Goal: Task Accomplishment & Management: Manage account settings

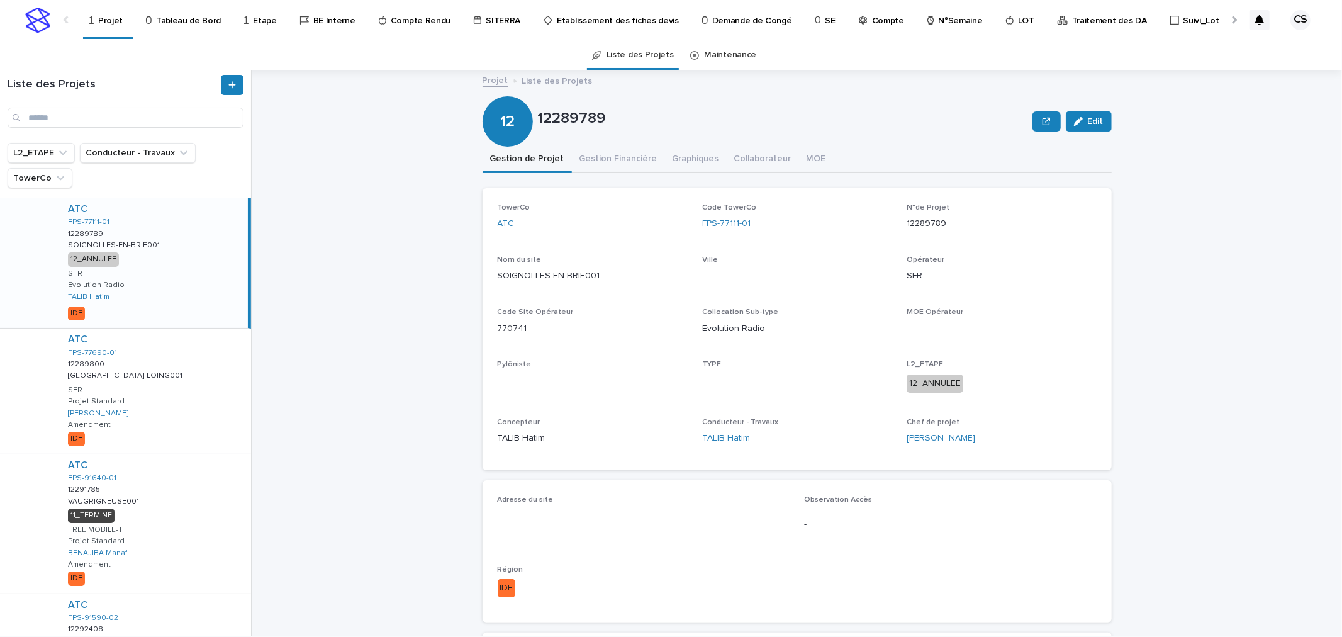
click at [939, 26] on link "N°Semaine" at bounding box center [957, 19] width 62 height 39
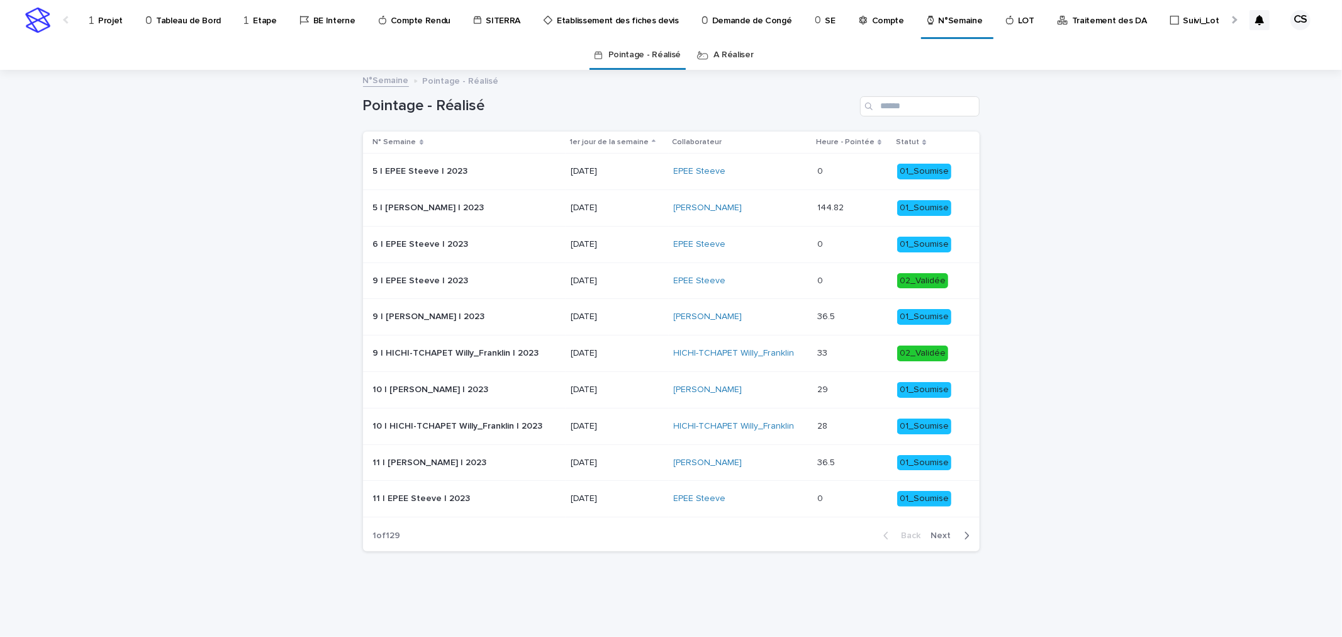
click at [435, 21] on p "Compte Rendu" at bounding box center [421, 13] width 60 height 26
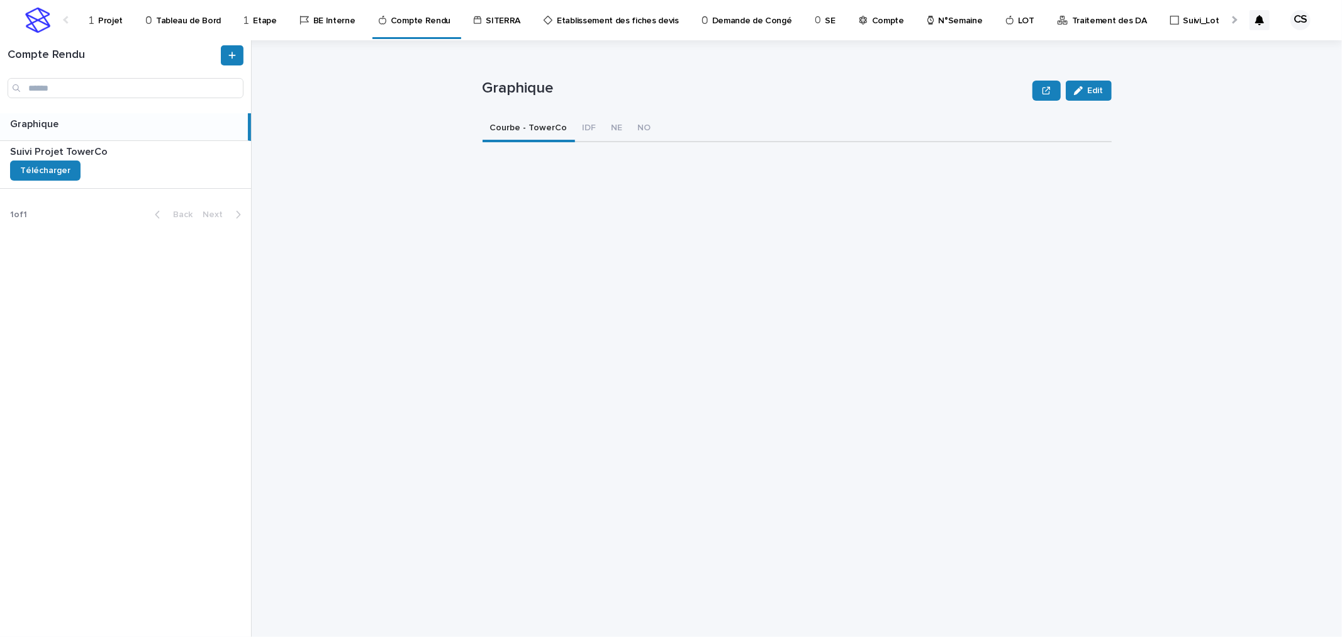
click at [1229, 18] on div at bounding box center [1233, 19] width 20 height 39
click at [874, 24] on p "Traitement des DA" at bounding box center [901, 13] width 75 height 26
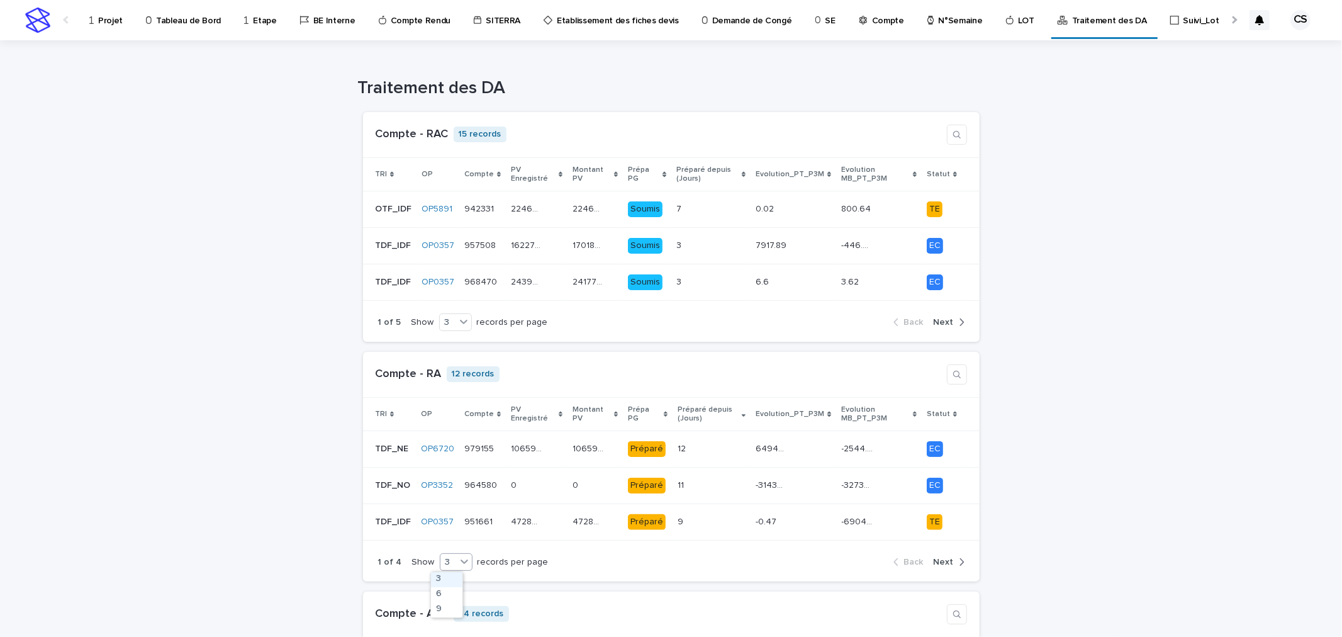
click at [458, 557] on icon at bounding box center [464, 561] width 13 height 13
click at [440, 603] on div "9" at bounding box center [446, 609] width 31 height 15
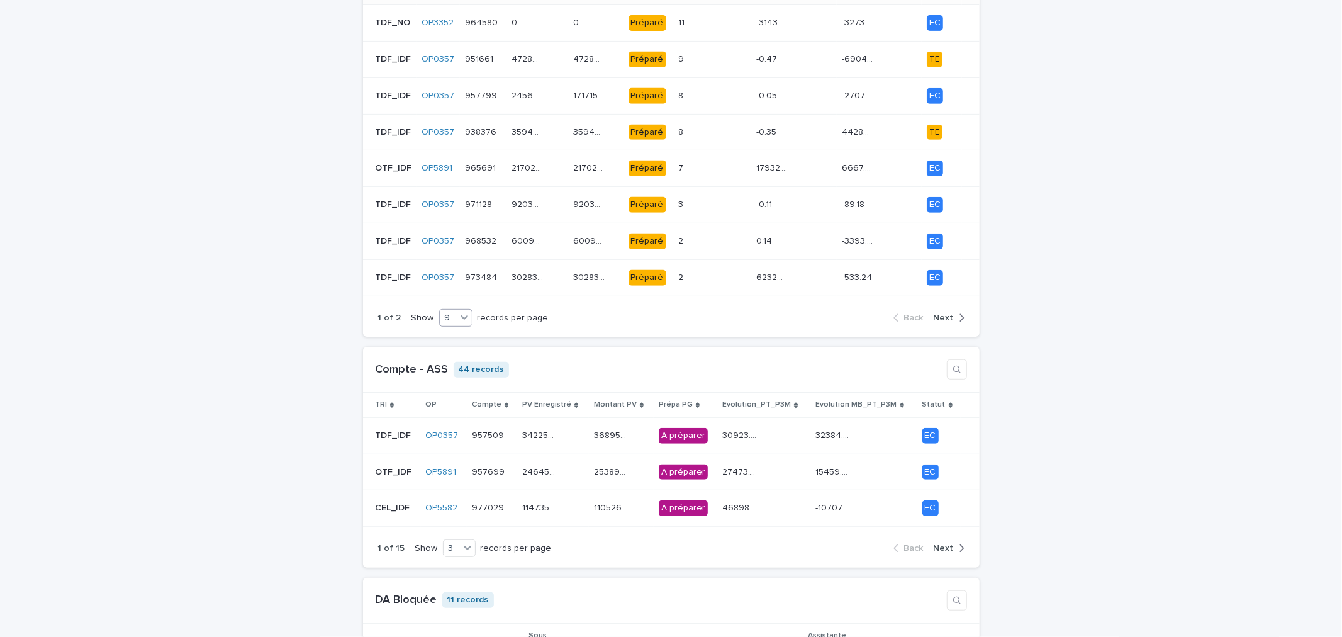
scroll to position [466, 0]
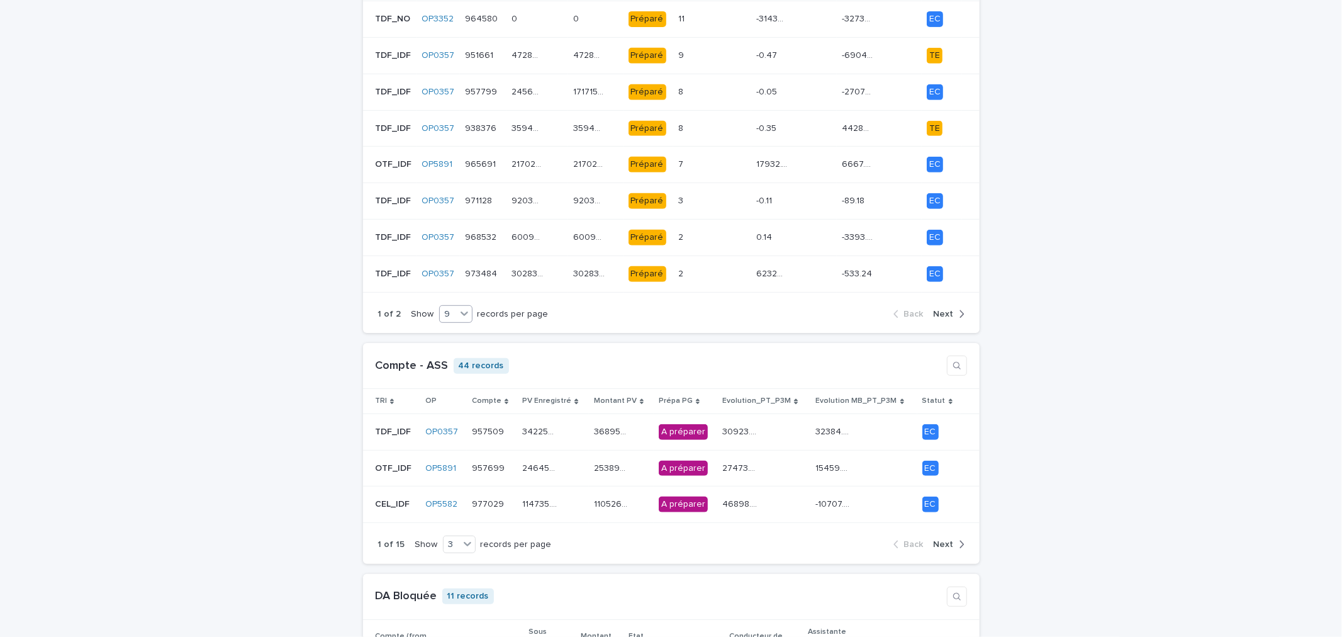
click at [944, 313] on span "Next" at bounding box center [944, 314] width 20 height 9
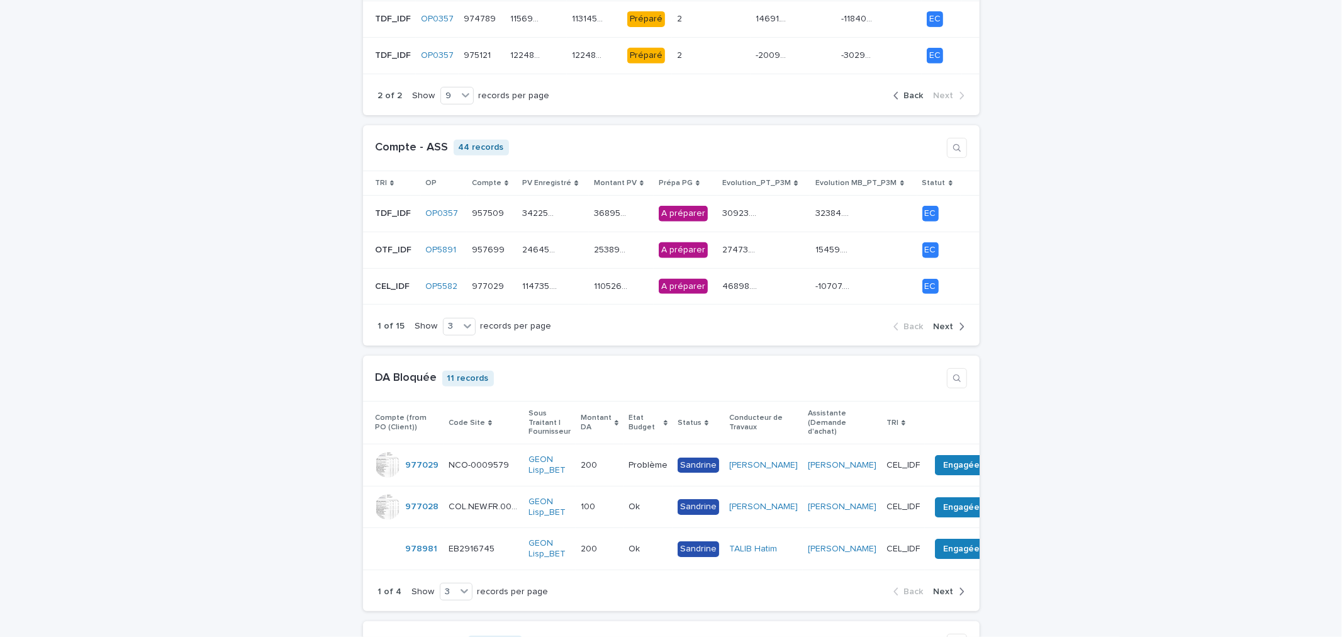
click at [944, 322] on span "Next" at bounding box center [944, 326] width 20 height 9
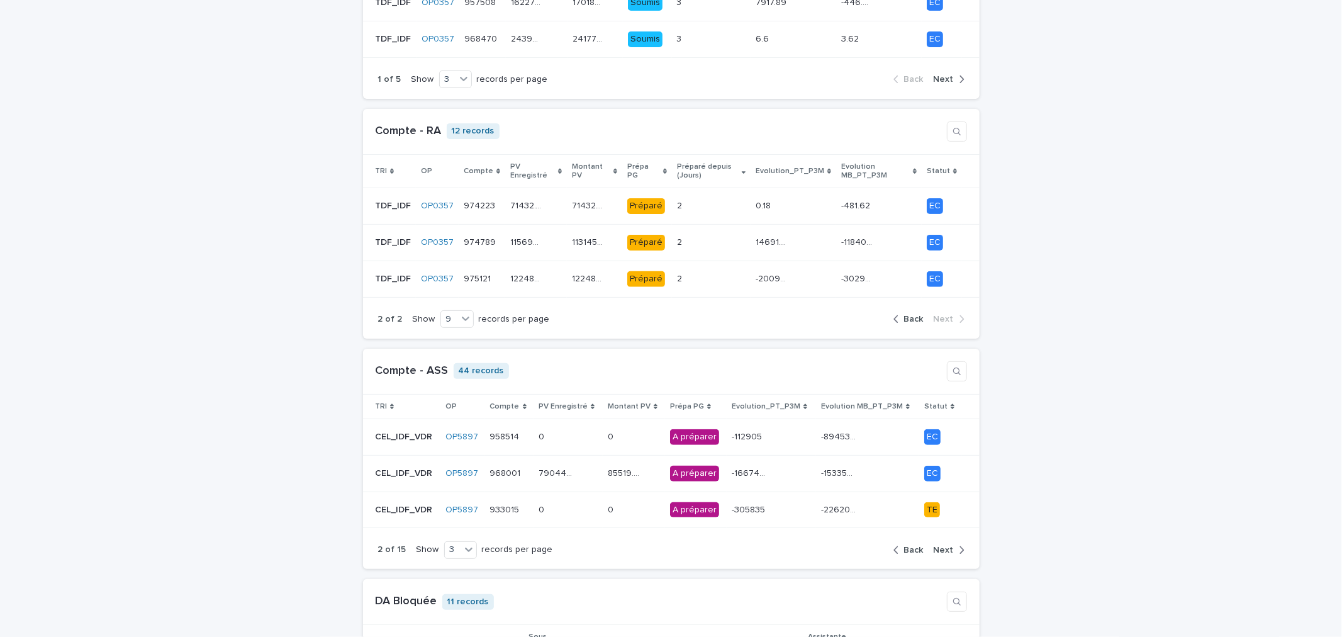
scroll to position [233, 0]
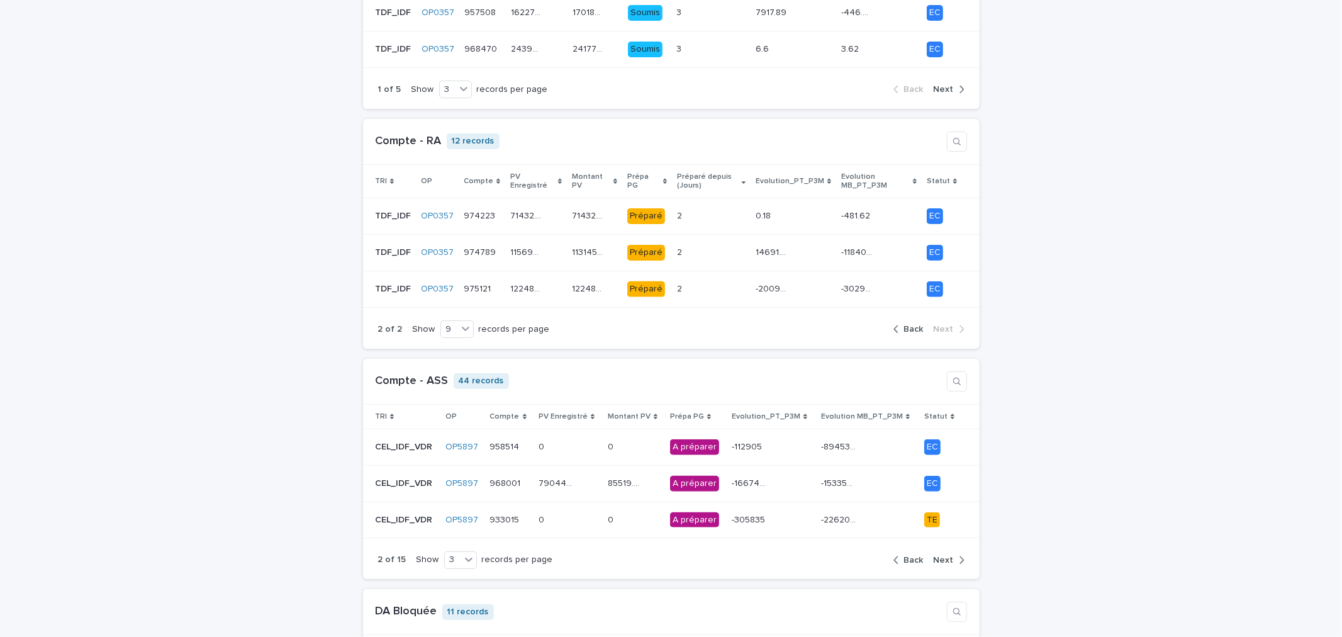
click at [908, 329] on span "Back" at bounding box center [914, 329] width 20 height 9
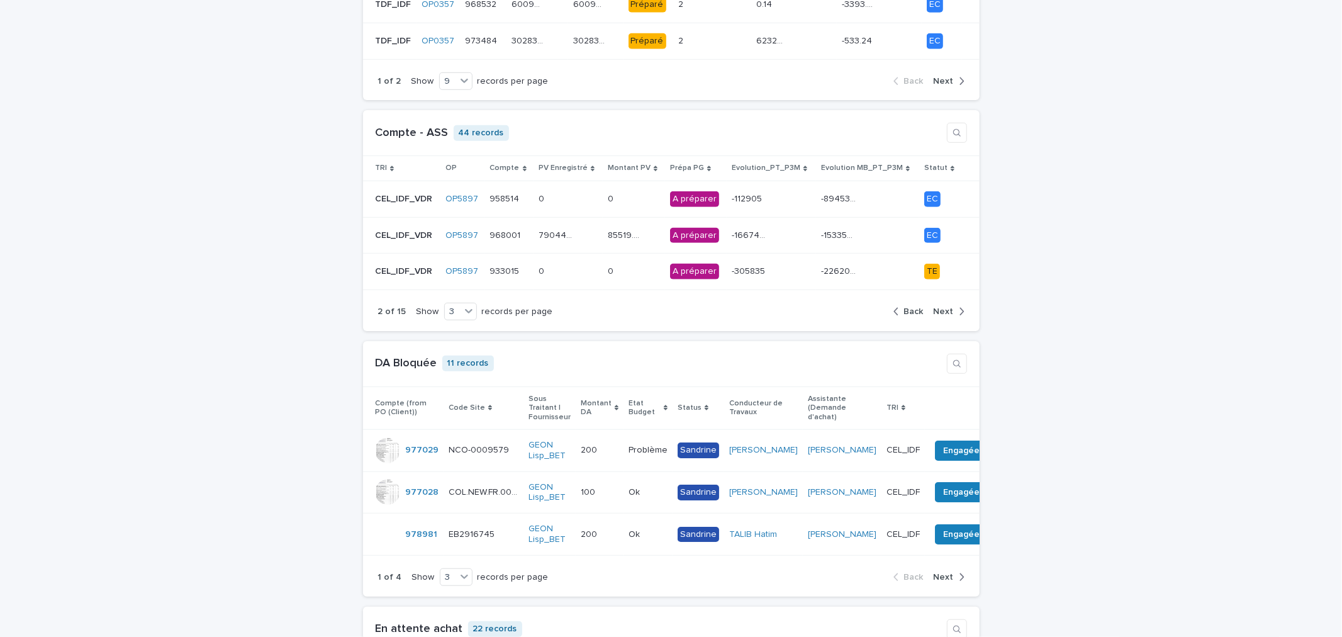
scroll to position [0, 0]
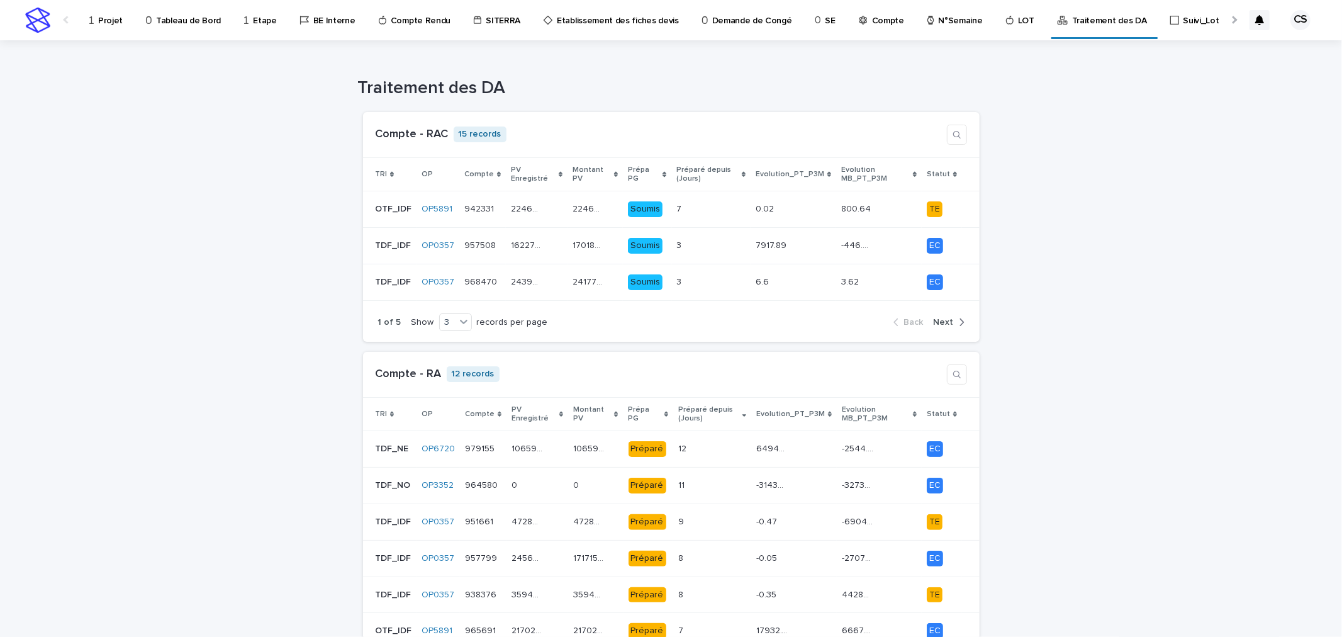
click at [103, 17] on p "Projet" at bounding box center [110, 13] width 25 height 26
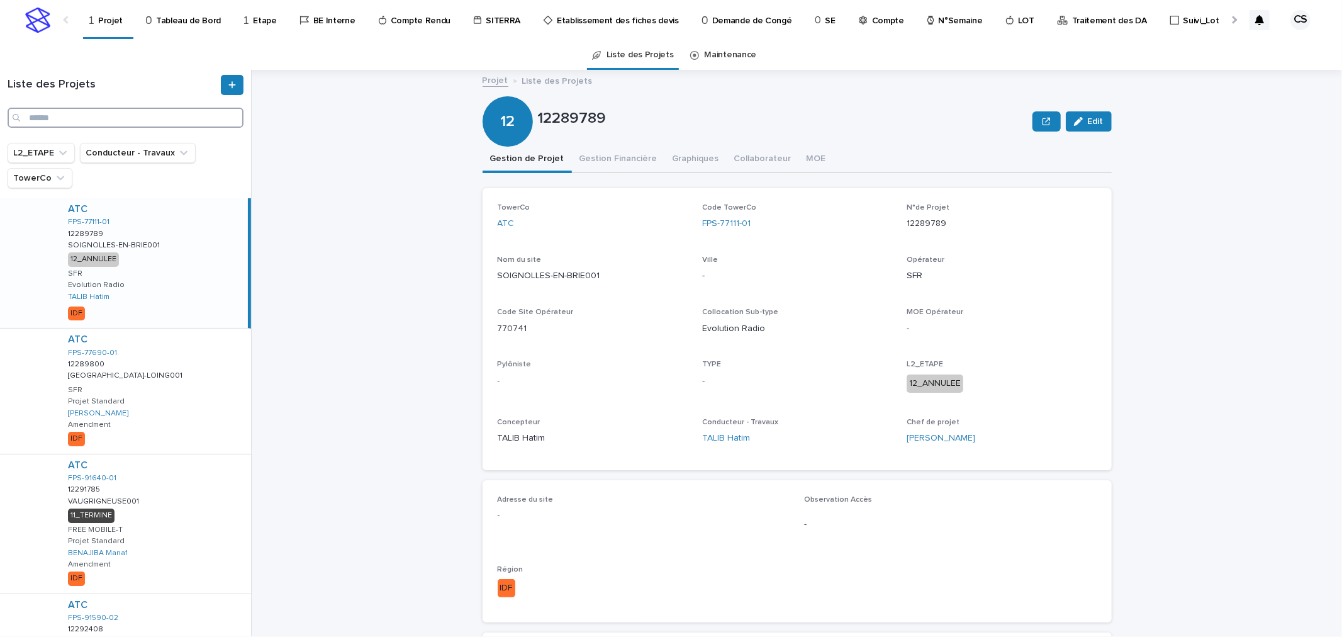
click at [126, 121] on input "Search" at bounding box center [126, 118] width 236 height 20
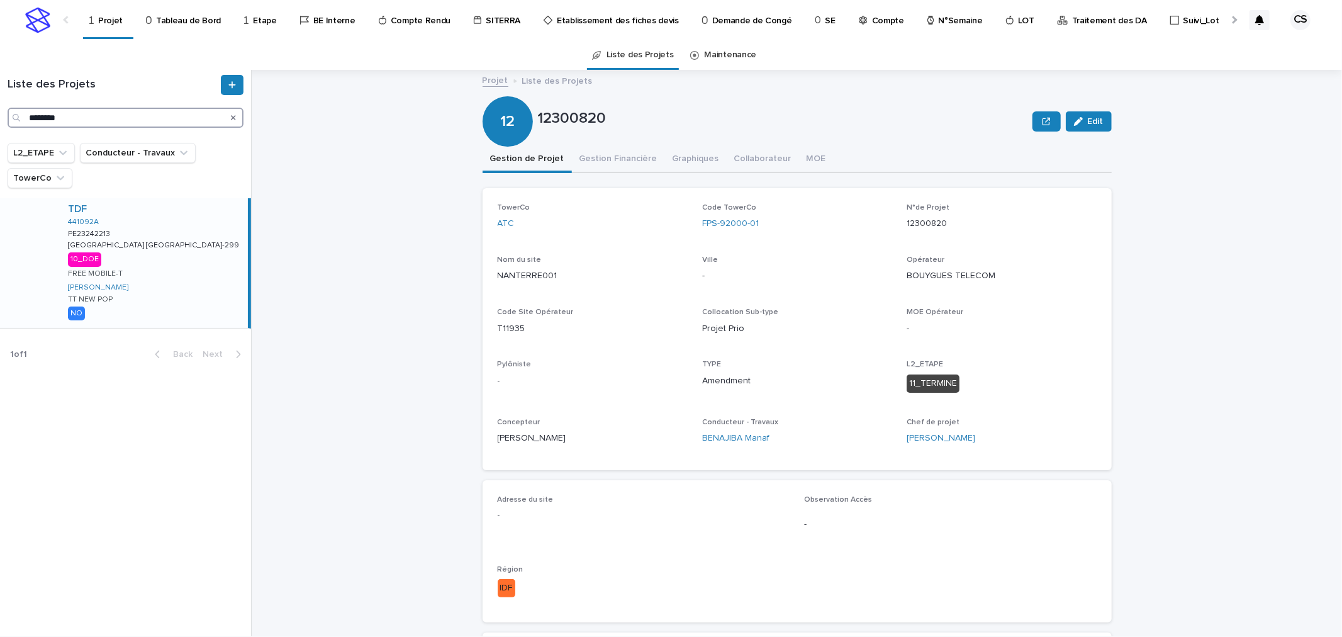
type input "********"
click at [185, 216] on div "TDF 441092A PE23242213 PE23242213 NANTES Suisse-299 NANTES Suisse-299 10_DOE FR…" at bounding box center [153, 263] width 190 height 130
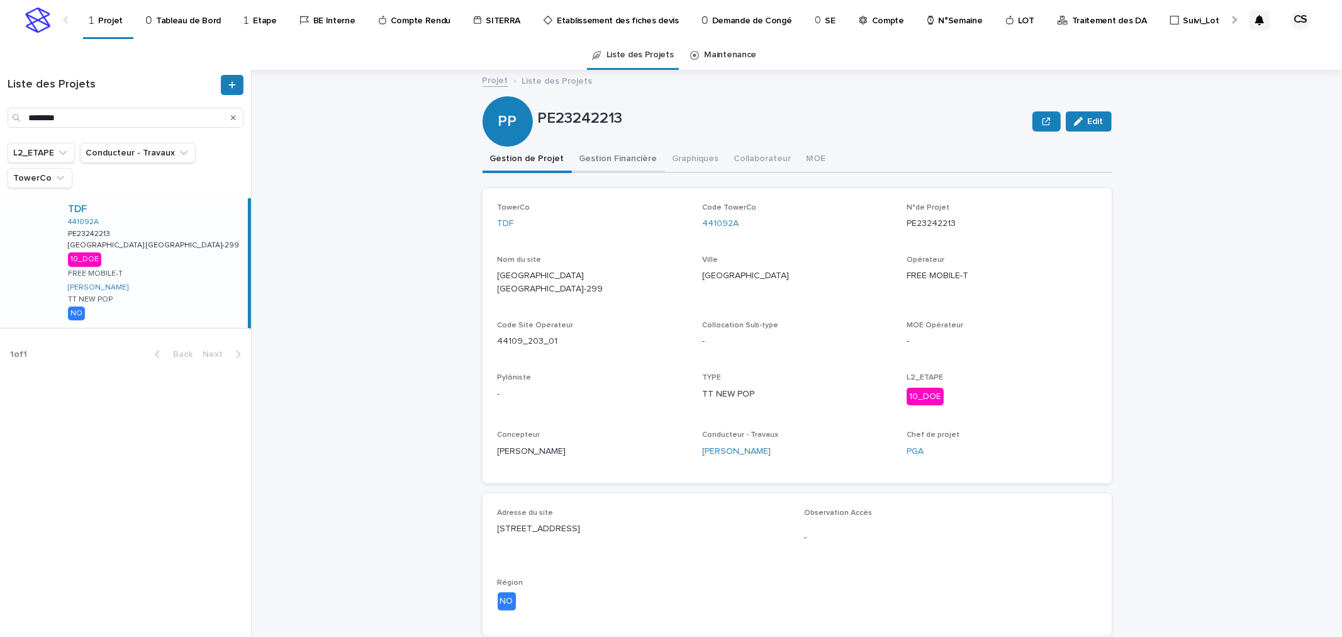
click at [612, 164] on button "Gestion Financière" at bounding box center [618, 160] width 93 height 26
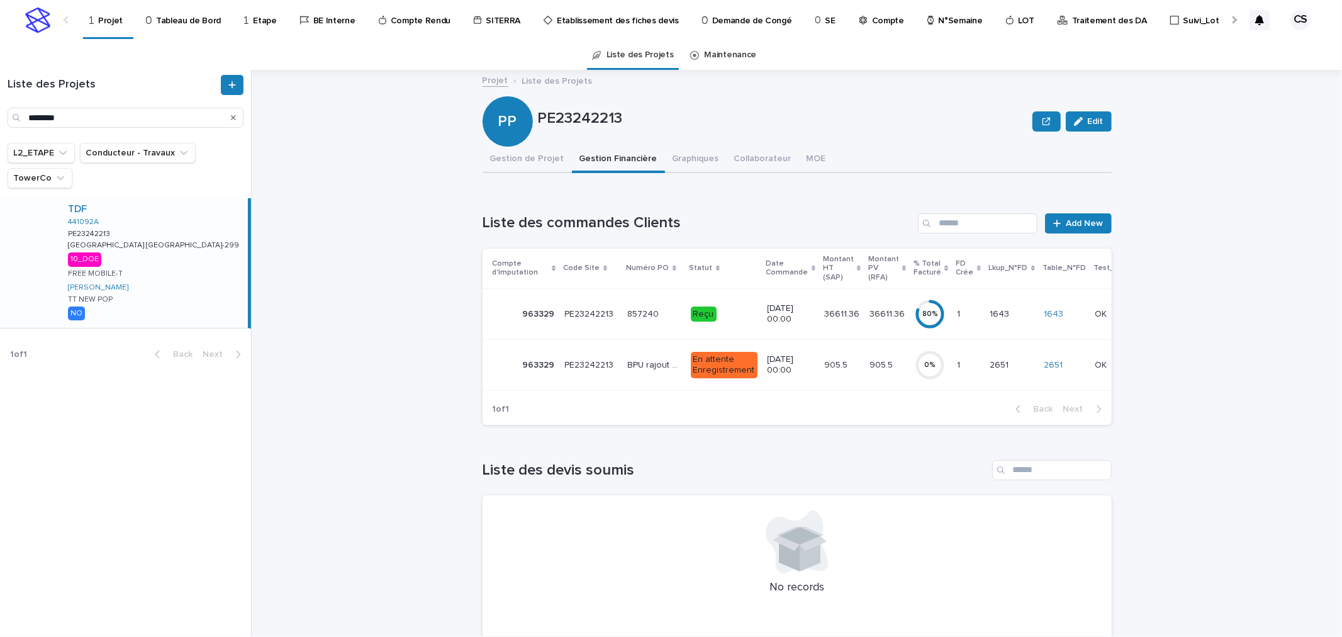
click at [848, 310] on td "36611.36 36611.36" at bounding box center [841, 313] width 45 height 51
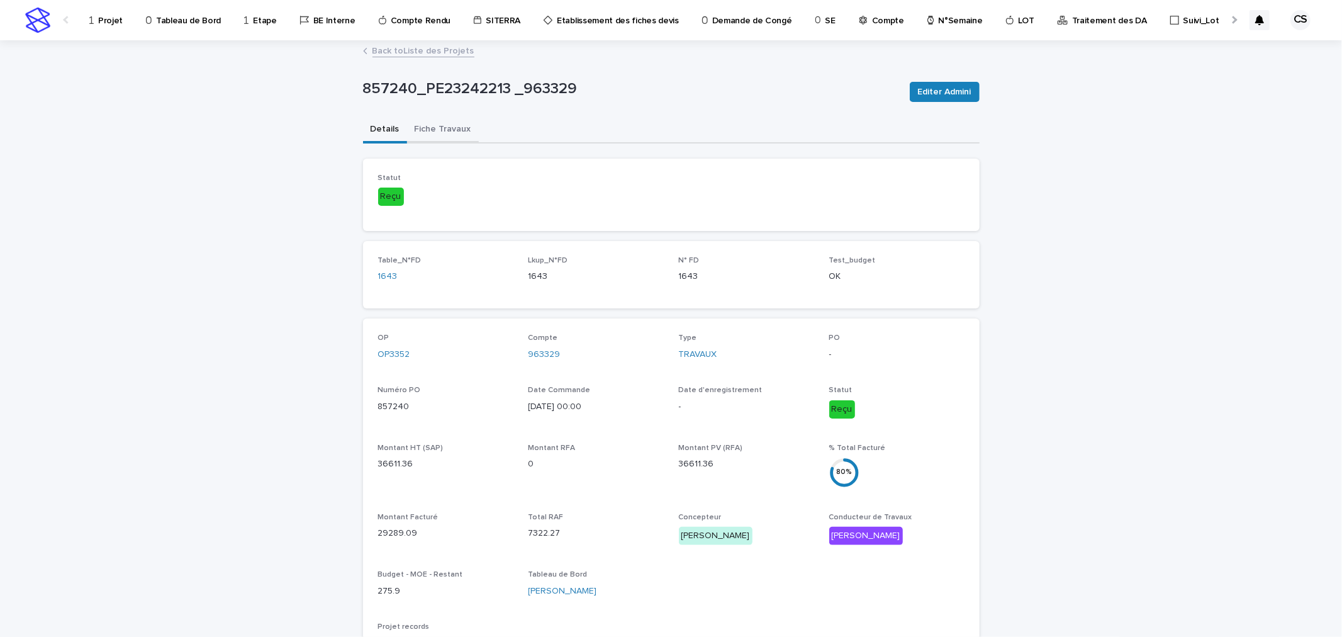
click at [450, 128] on button "Fiche Travaux" at bounding box center [443, 130] width 72 height 26
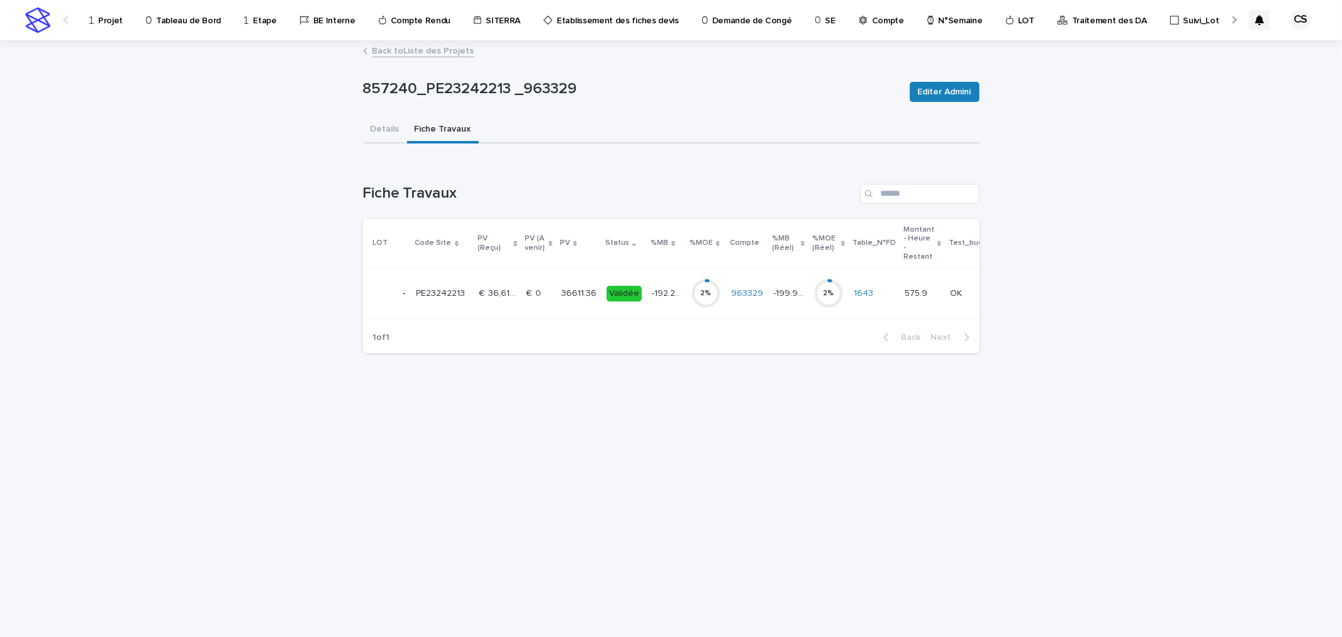
click at [576, 293] on p "36611.36" at bounding box center [580, 292] width 38 height 13
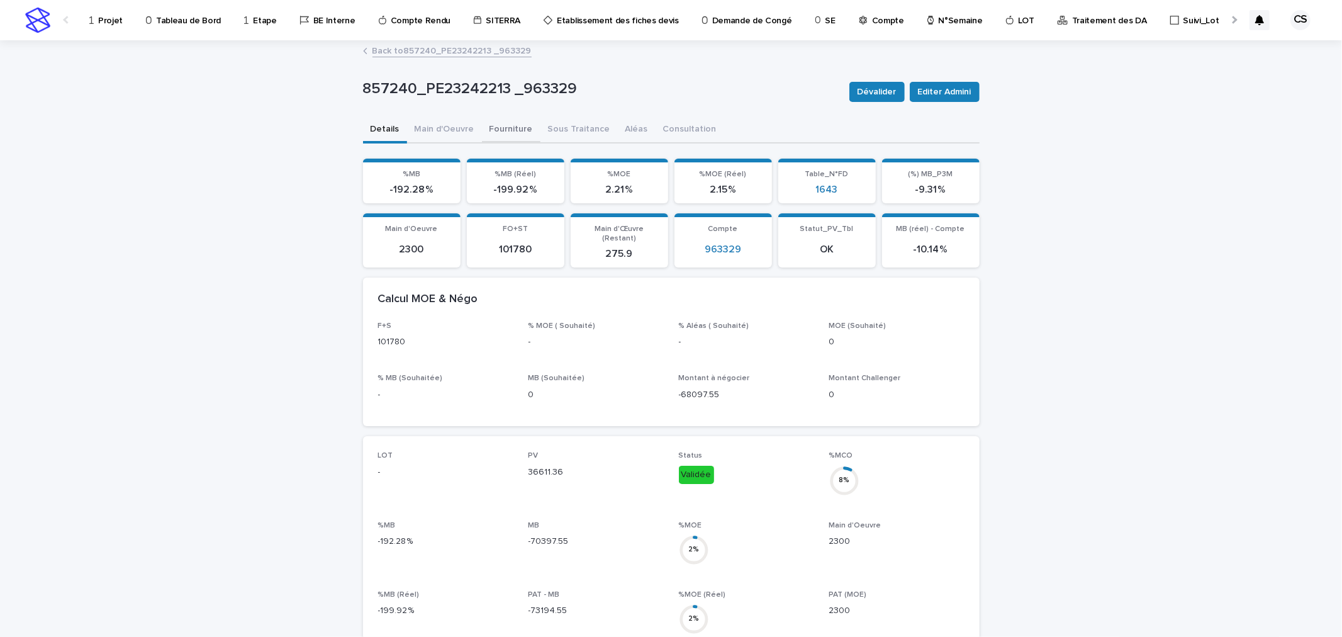
click at [489, 126] on button "Fourniture" at bounding box center [511, 130] width 59 height 26
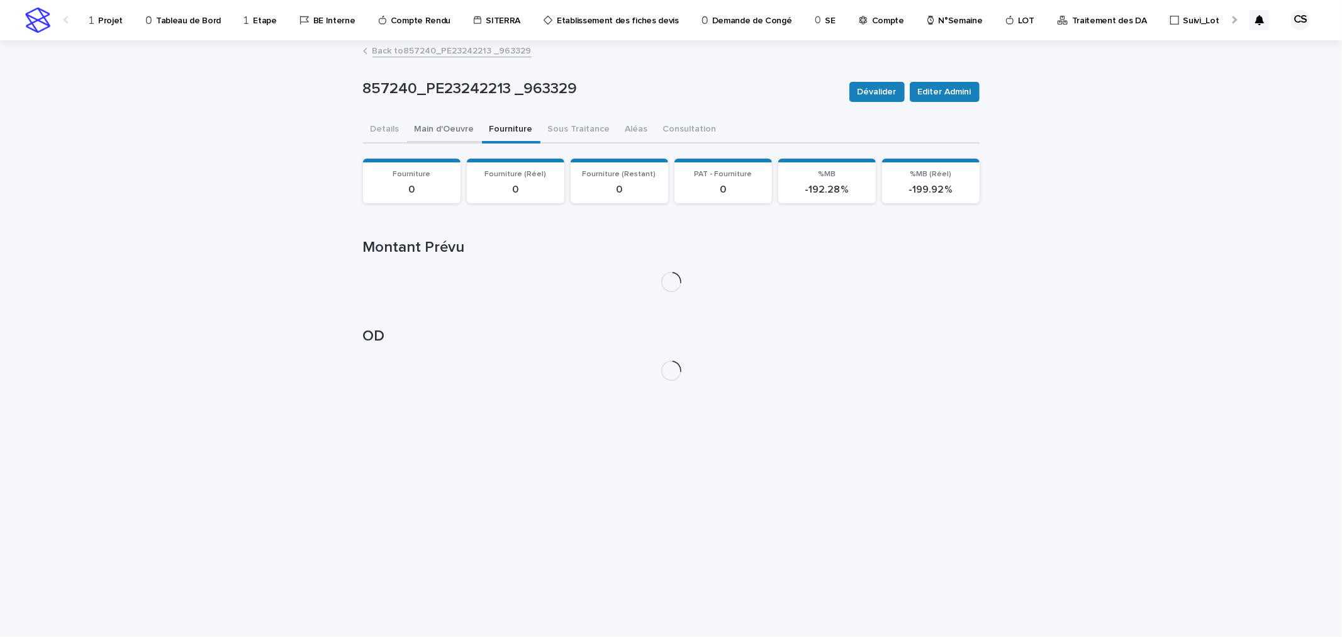
click at [456, 125] on button "Main d'Oeuvre" at bounding box center [444, 130] width 75 height 26
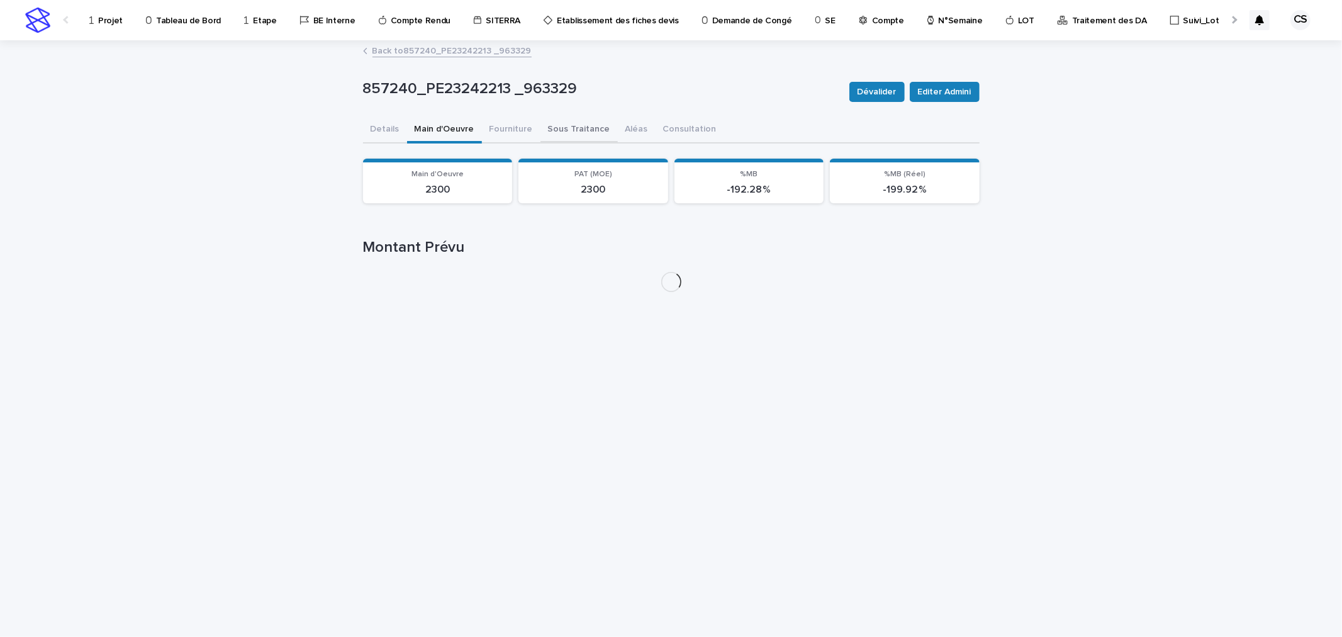
click at [571, 135] on button "Sous Traitance" at bounding box center [578, 130] width 77 height 26
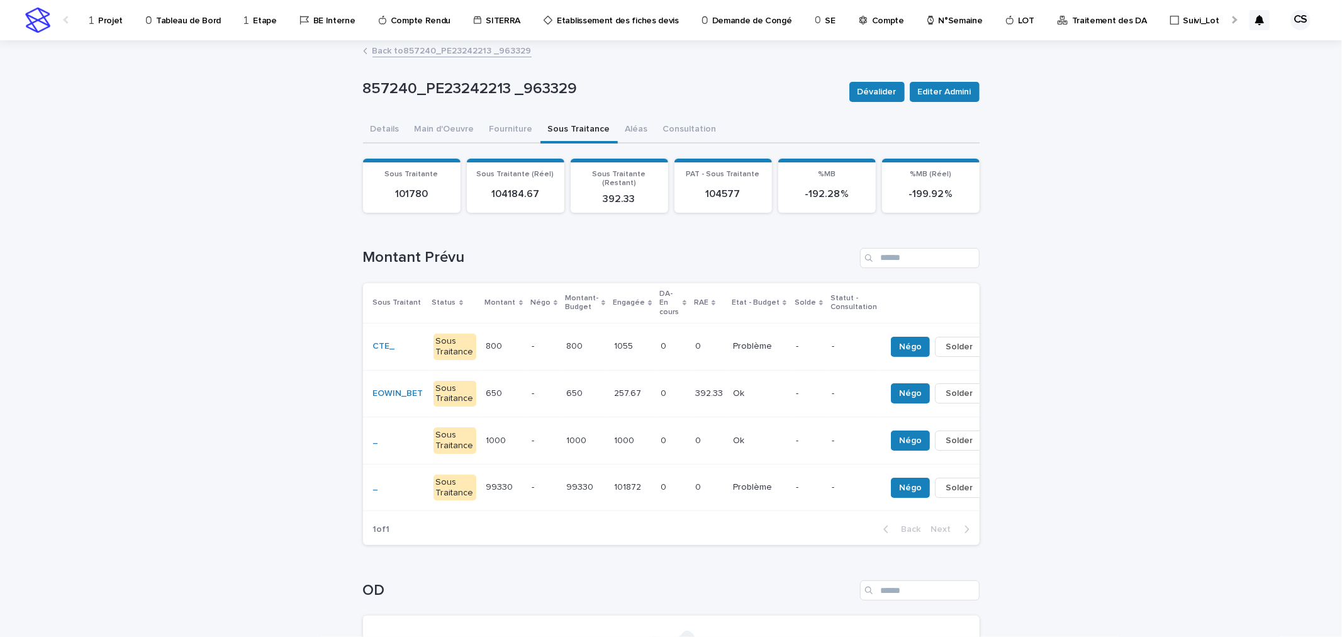
click at [695, 386] on p "392.33" at bounding box center [710, 392] width 30 height 13
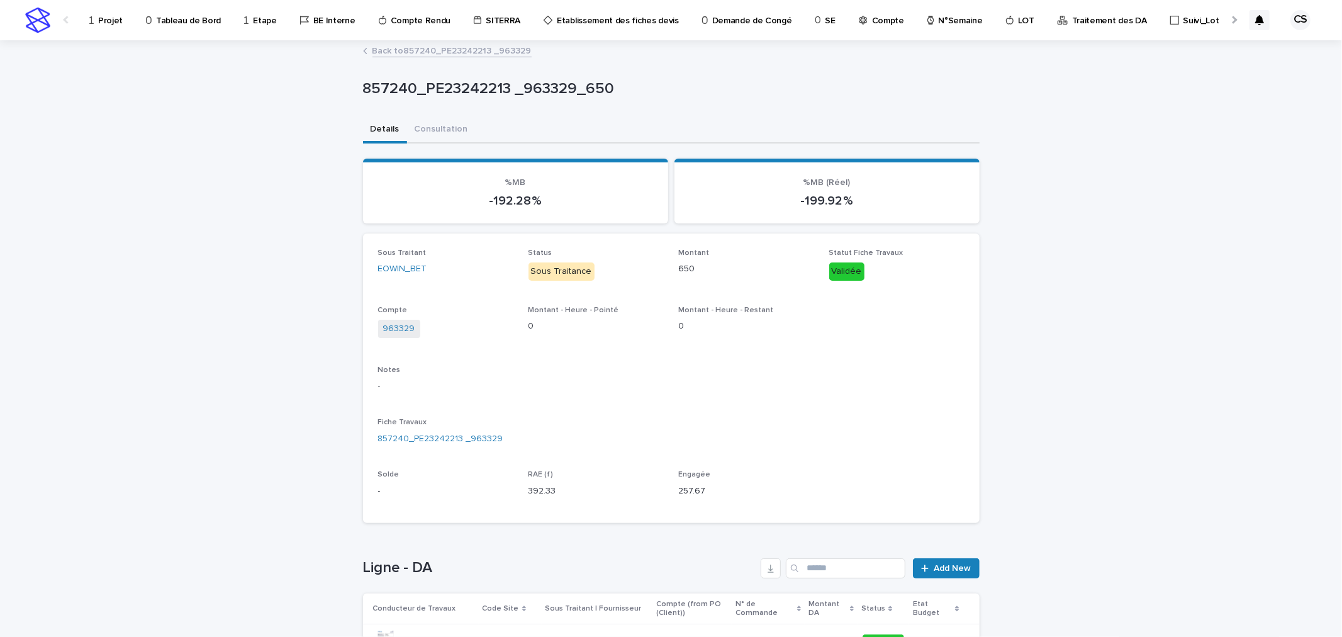
click at [106, 20] on p "Projet" at bounding box center [110, 13] width 25 height 26
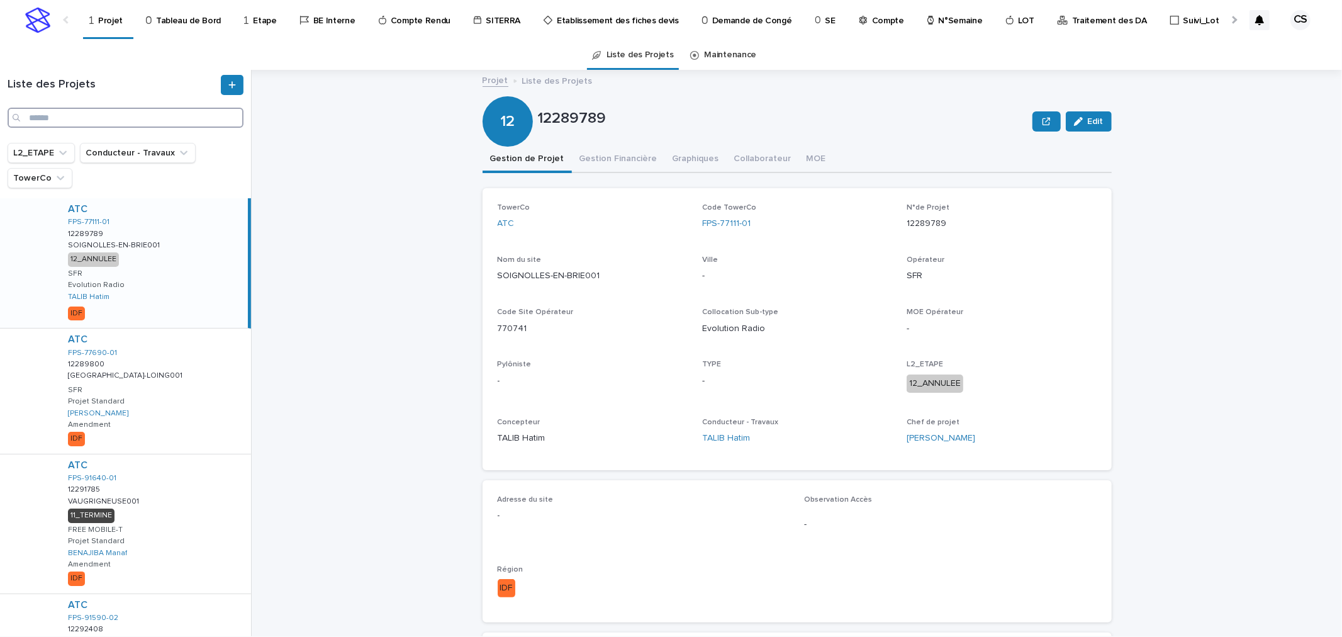
click at [166, 118] on input "Search" at bounding box center [126, 118] width 236 height 20
paste input "**********"
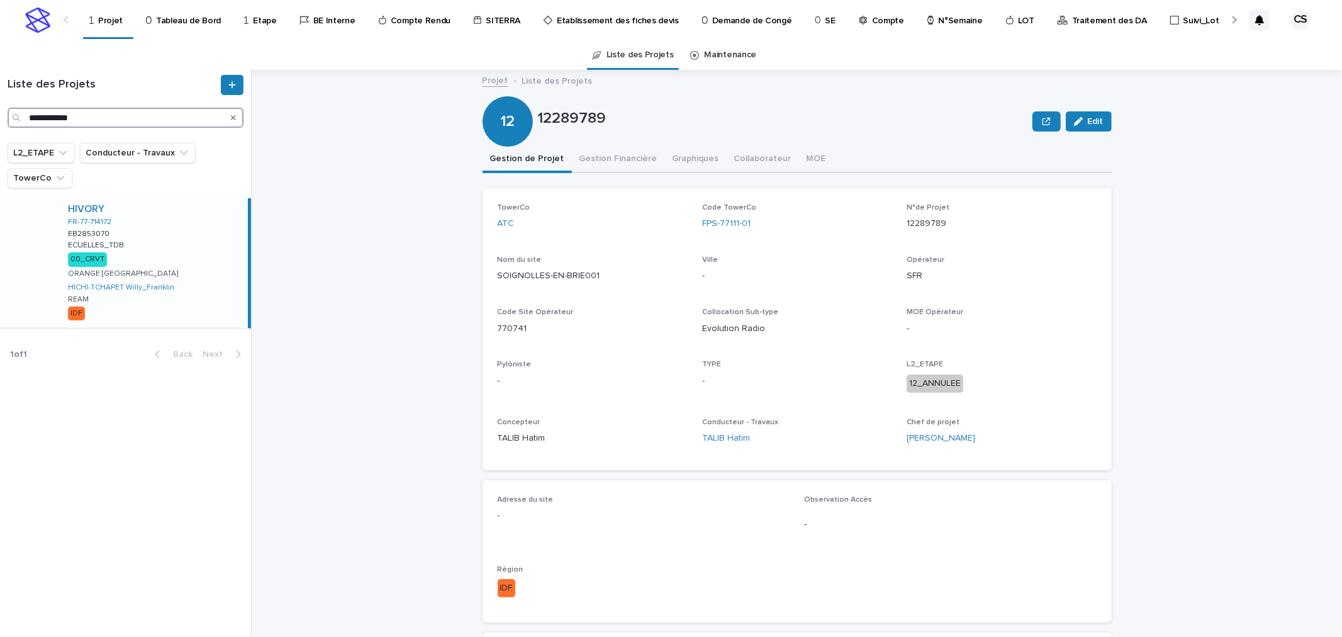
type input "**********"
click at [169, 223] on div "HIVORY FR-77-714172 EB2853070 EB2853070 ECUELLES_TDB ECUELLES_TDB 00_CRVT ORANG…" at bounding box center [153, 263] width 190 height 130
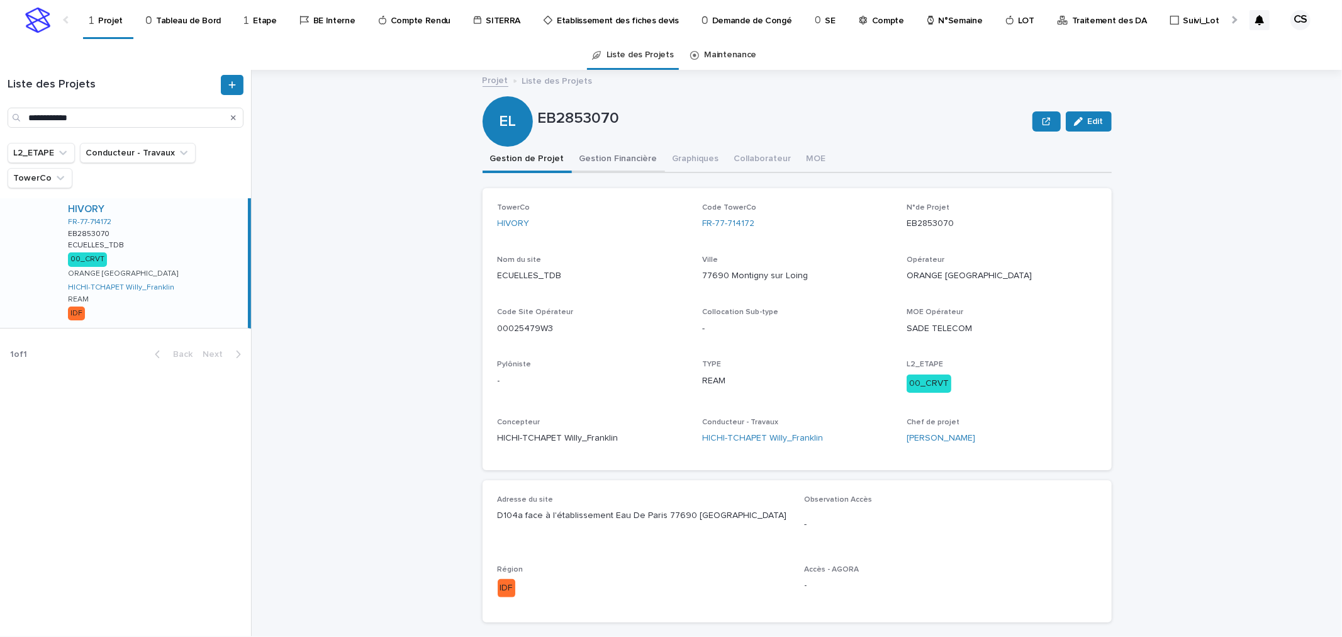
click at [586, 159] on button "Gestion Financière" at bounding box center [618, 160] width 93 height 26
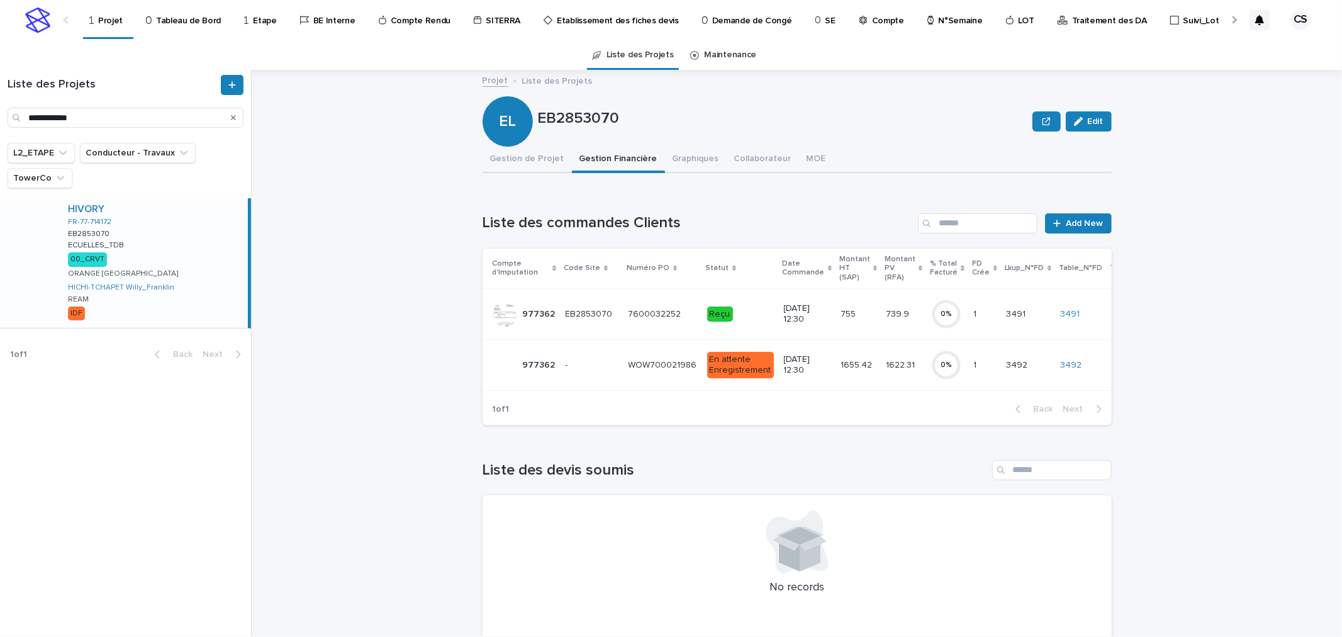
click at [801, 360] on p "14/8/2025 12:30" at bounding box center [807, 364] width 47 height 21
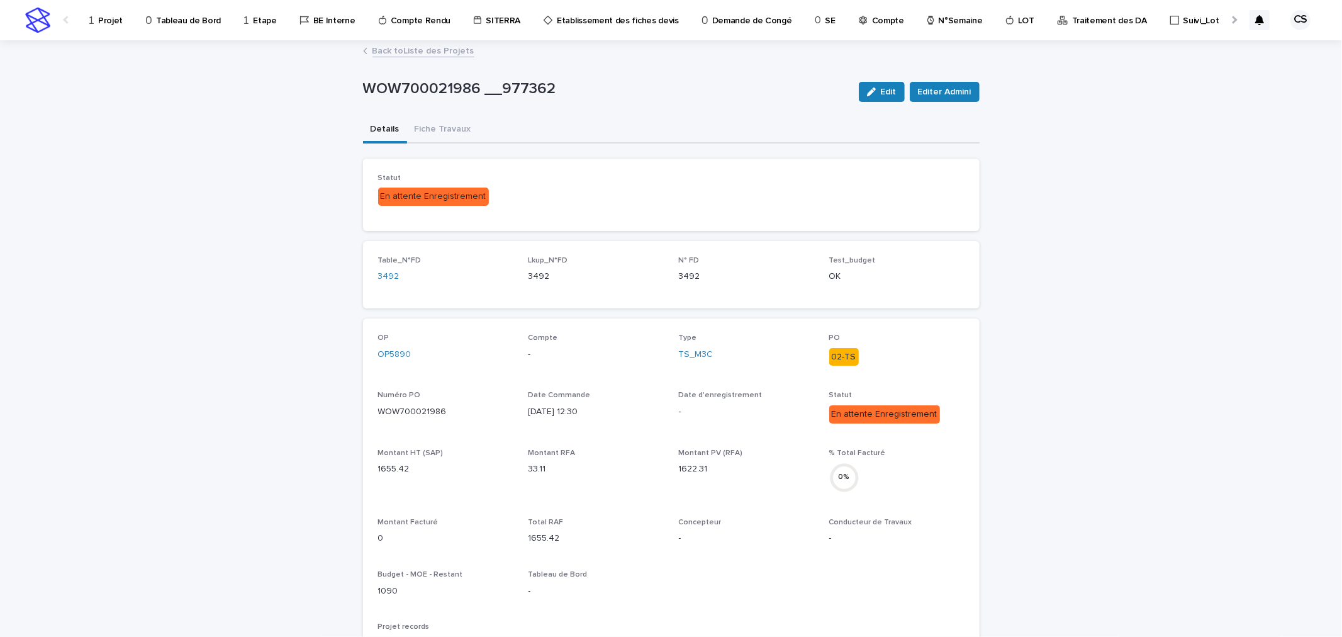
click at [118, 23] on p "Projet" at bounding box center [110, 13] width 25 height 26
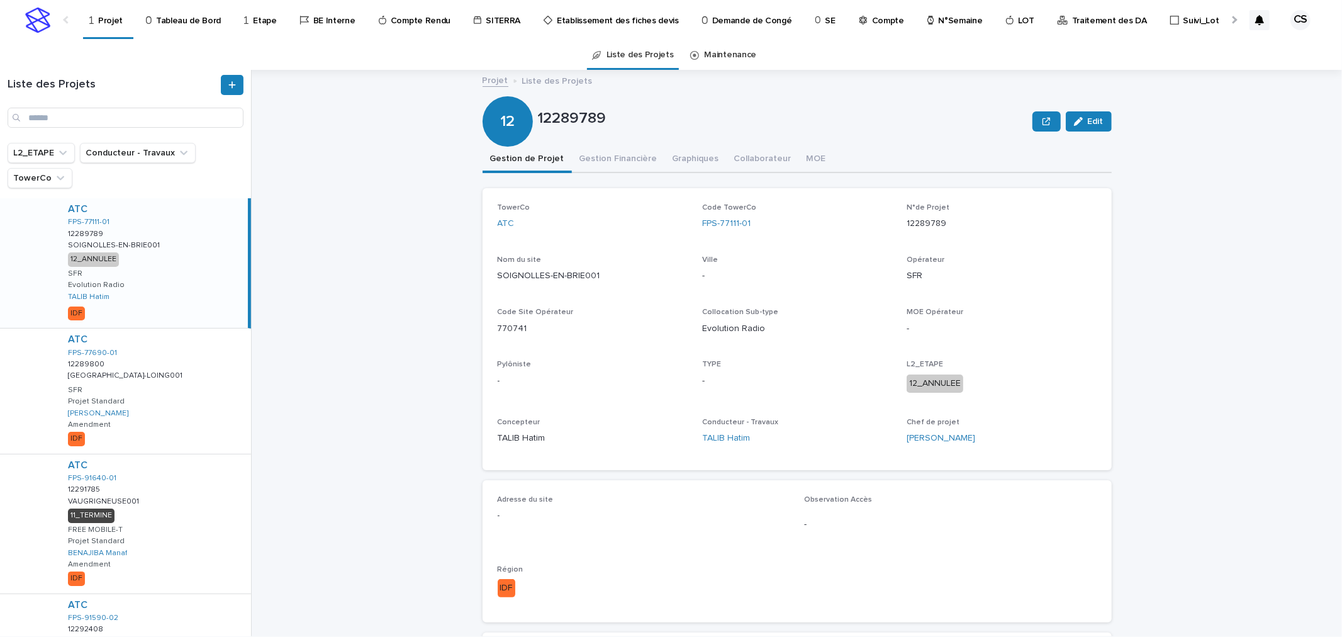
click at [108, 21] on p "Projet" at bounding box center [110, 13] width 25 height 26
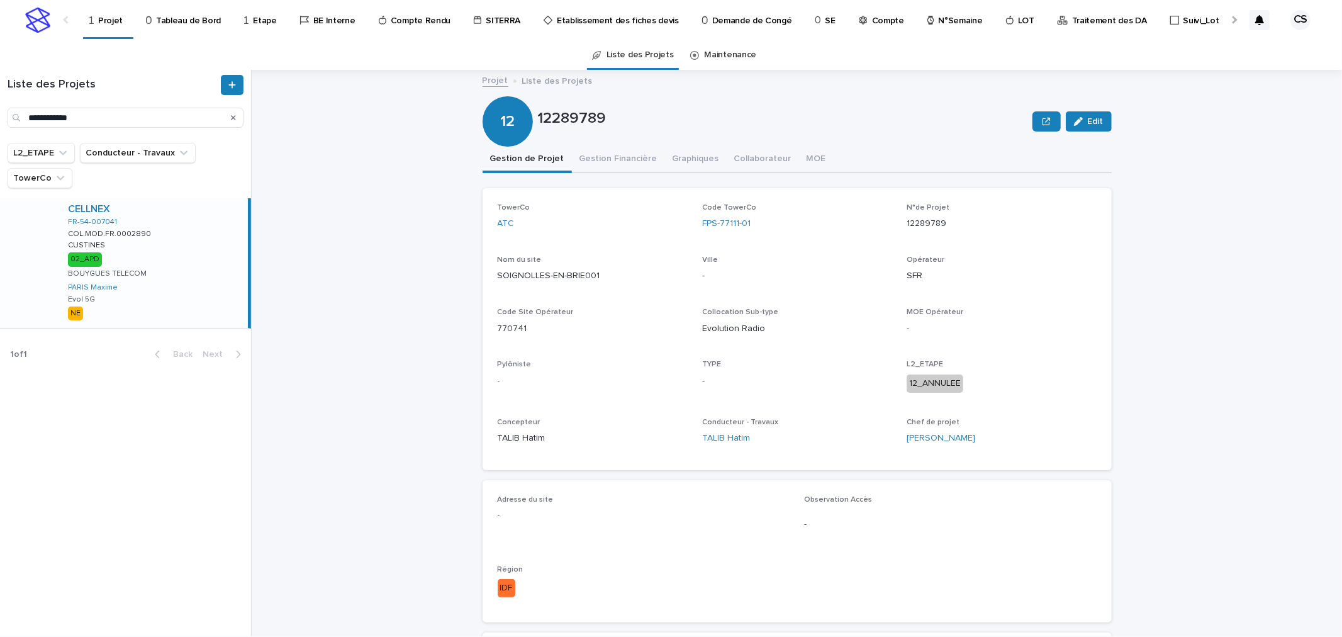
type input "**********"
click at [162, 233] on div "CELLNEX FR-54-007041 COL.MOD.FR.0002890 COL.MOD.FR.0002890 CUSTINES CUSTINES 02…" at bounding box center [153, 263] width 190 height 130
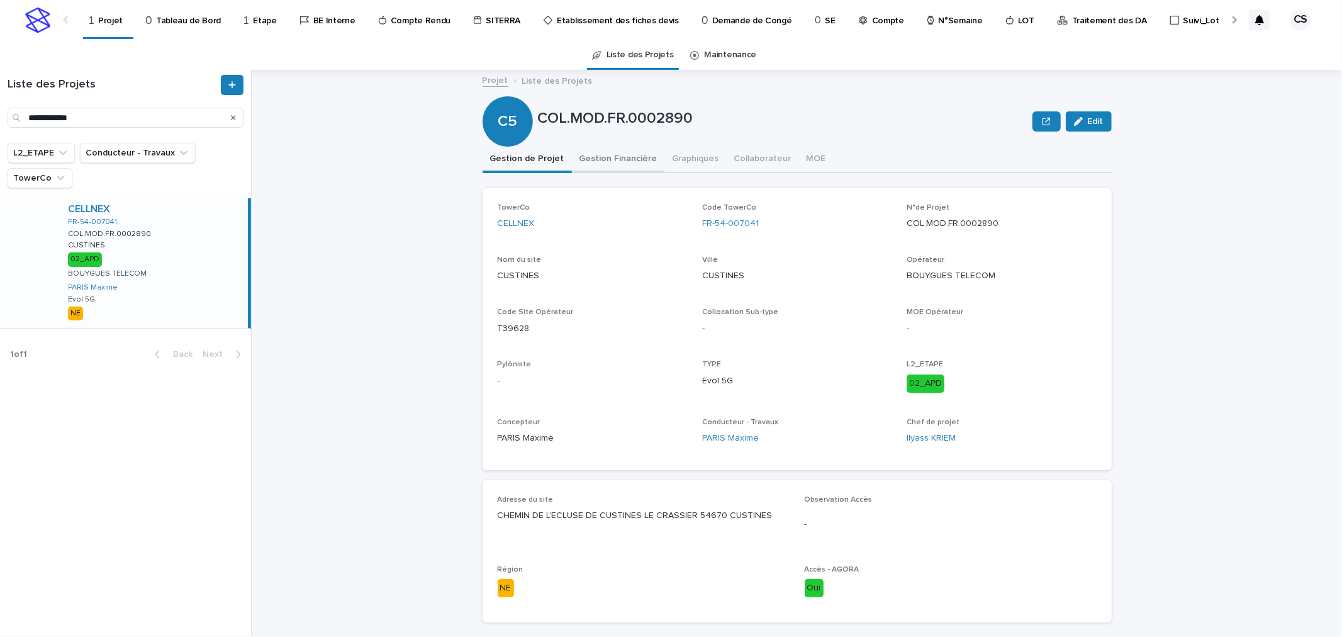
click at [617, 156] on button "Gestion Financière" at bounding box center [618, 160] width 93 height 26
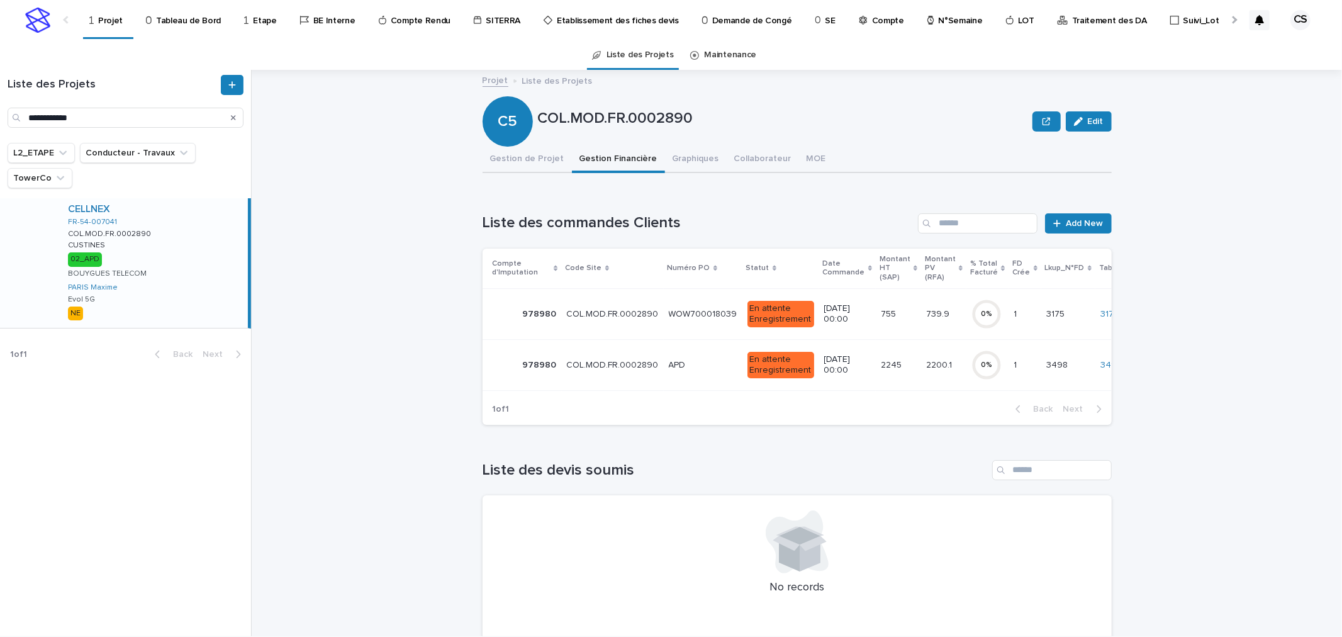
click at [664, 321] on td "WOW700018039 WOW700018039" at bounding box center [703, 313] width 79 height 51
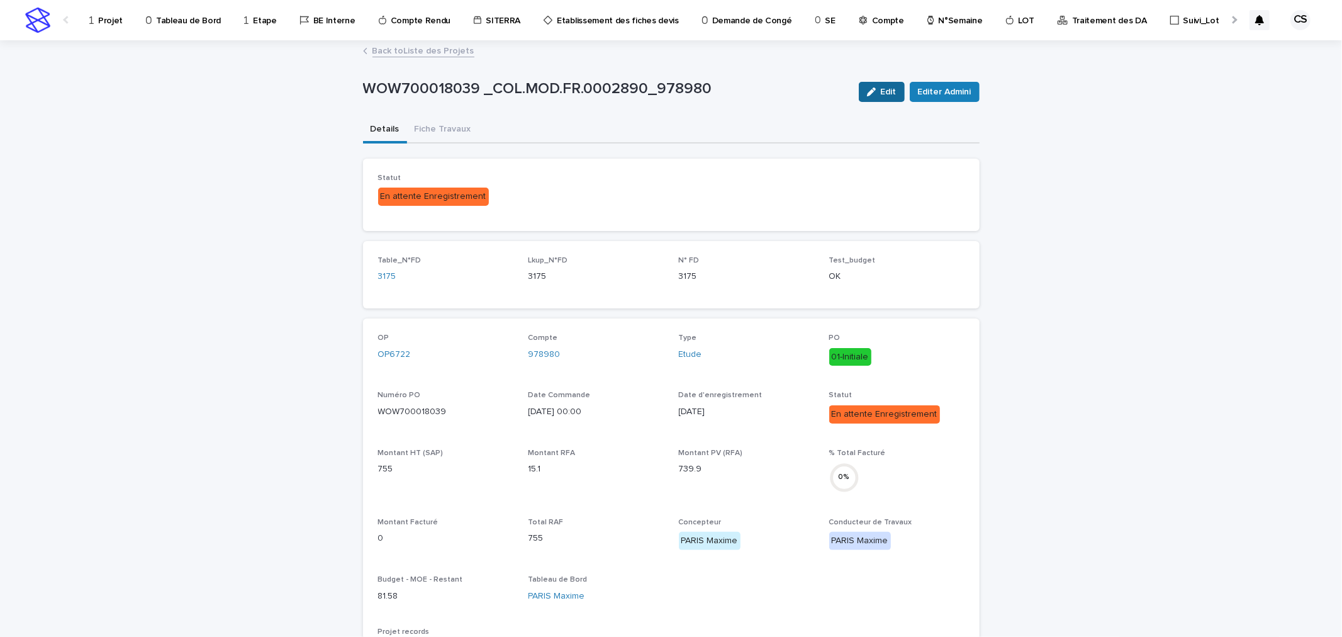
click at [881, 98] on button "Edit" at bounding box center [882, 92] width 46 height 20
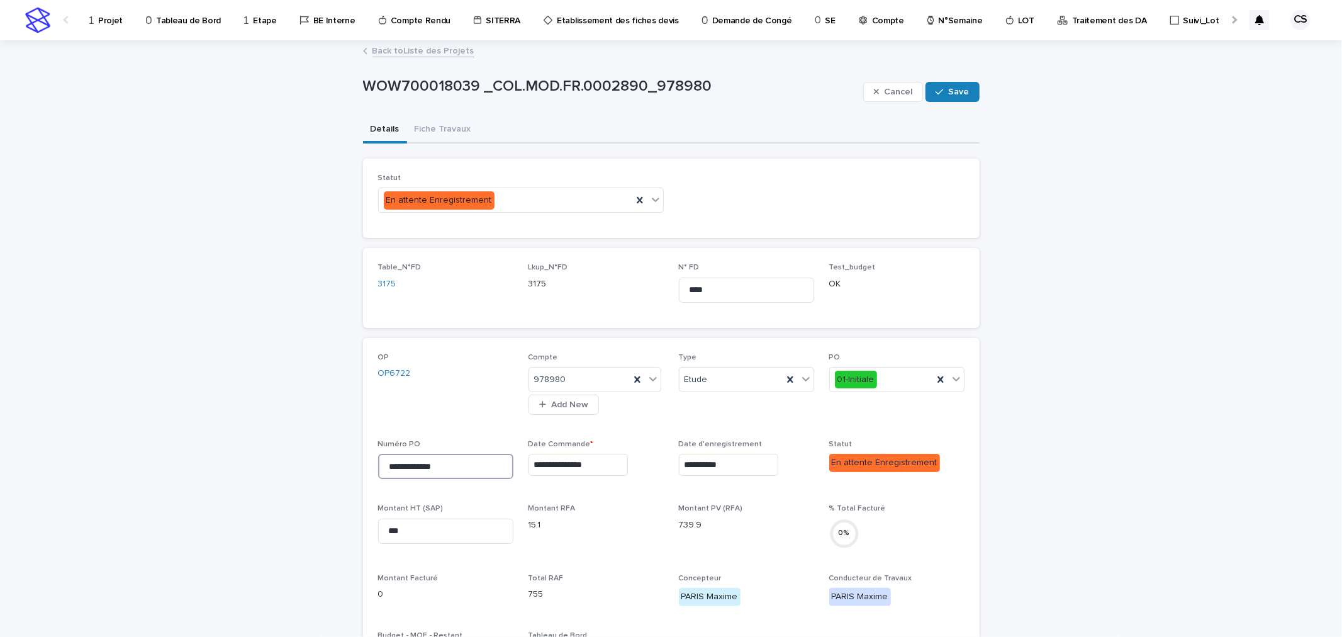
click at [453, 467] on input "**********" at bounding box center [445, 466] width 135 height 25
click at [385, 462] on input "**********" at bounding box center [445, 466] width 135 height 25
paste input "**********"
drag, startPoint x: 431, startPoint y: 464, endPoint x: 659, endPoint y: 488, distance: 228.9
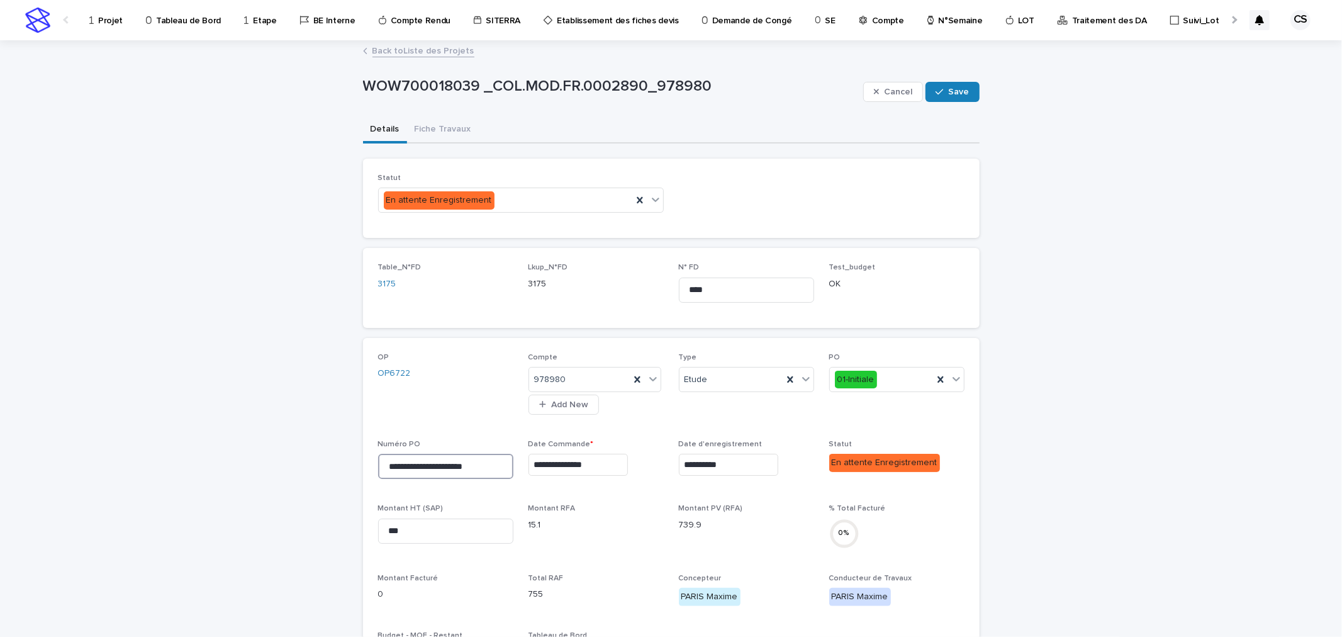
click at [659, 488] on div "**********" at bounding box center [671, 608] width 586 height 511
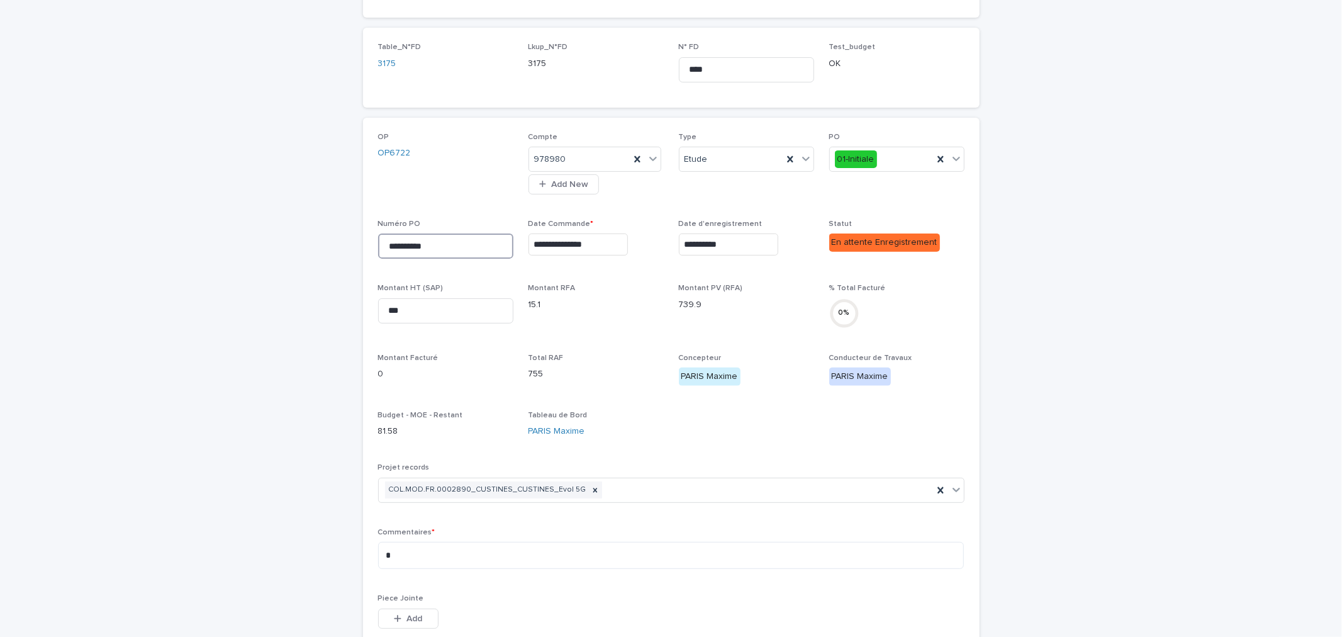
scroll to position [233, 0]
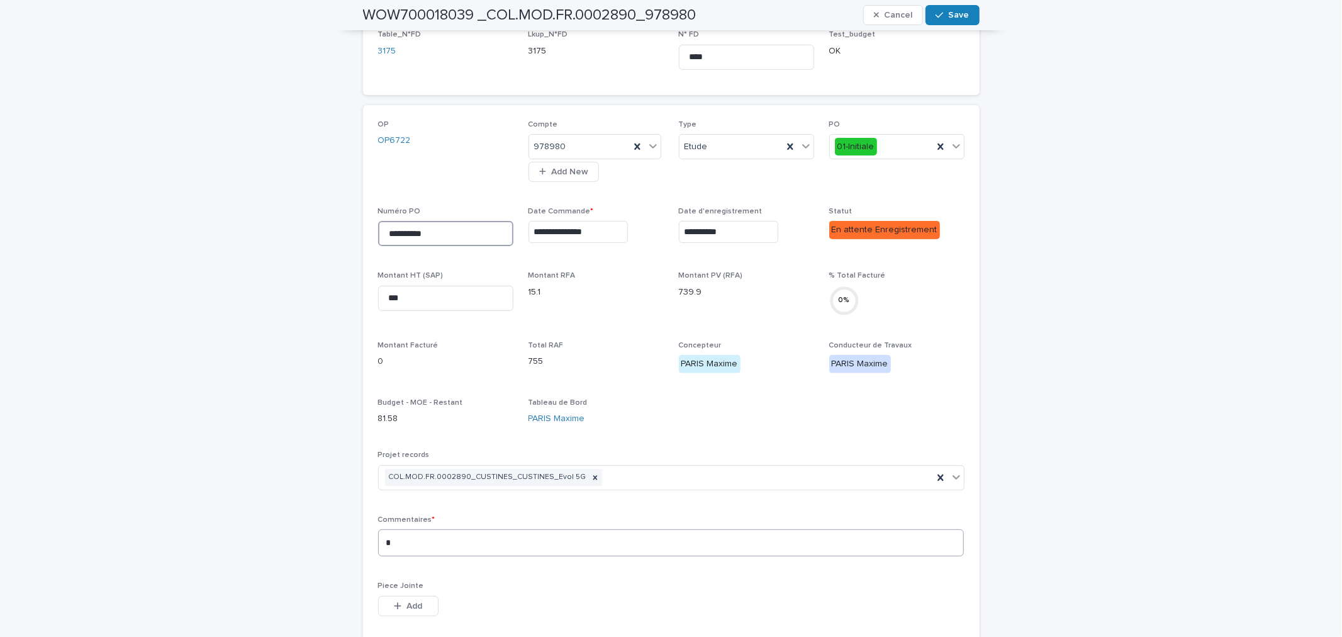
type input "**********"
click at [470, 530] on textarea "*" at bounding box center [671, 542] width 586 height 27
paste textarea "**********"
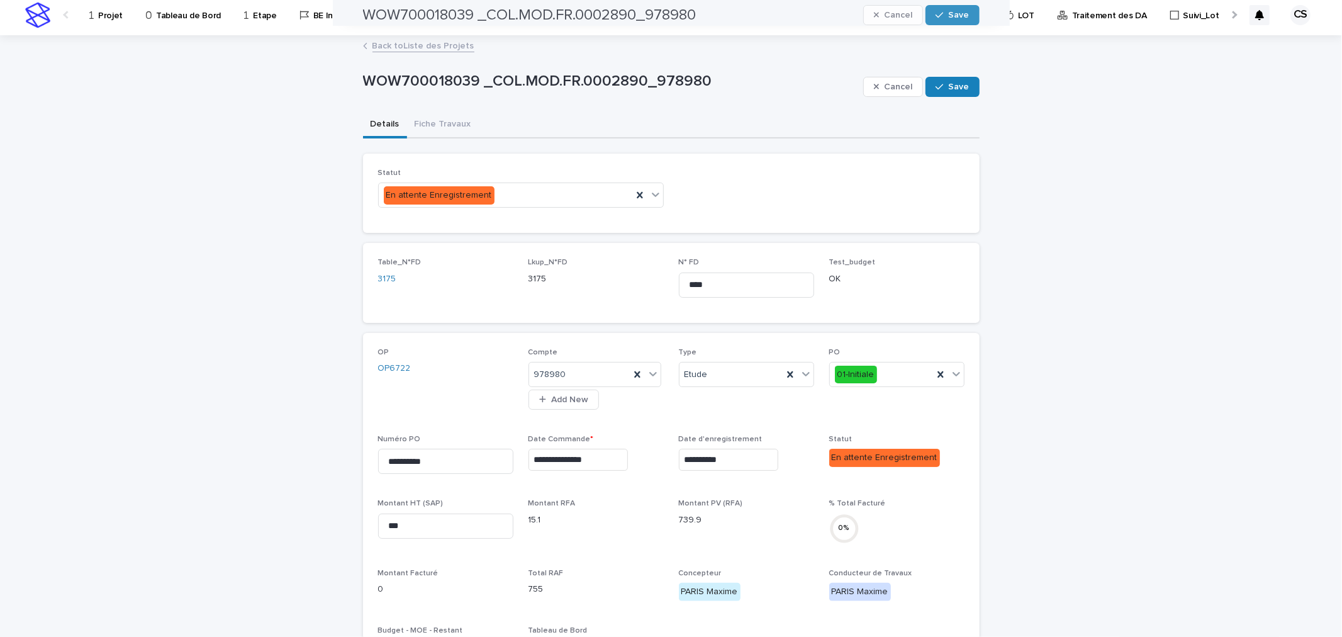
scroll to position [0, 0]
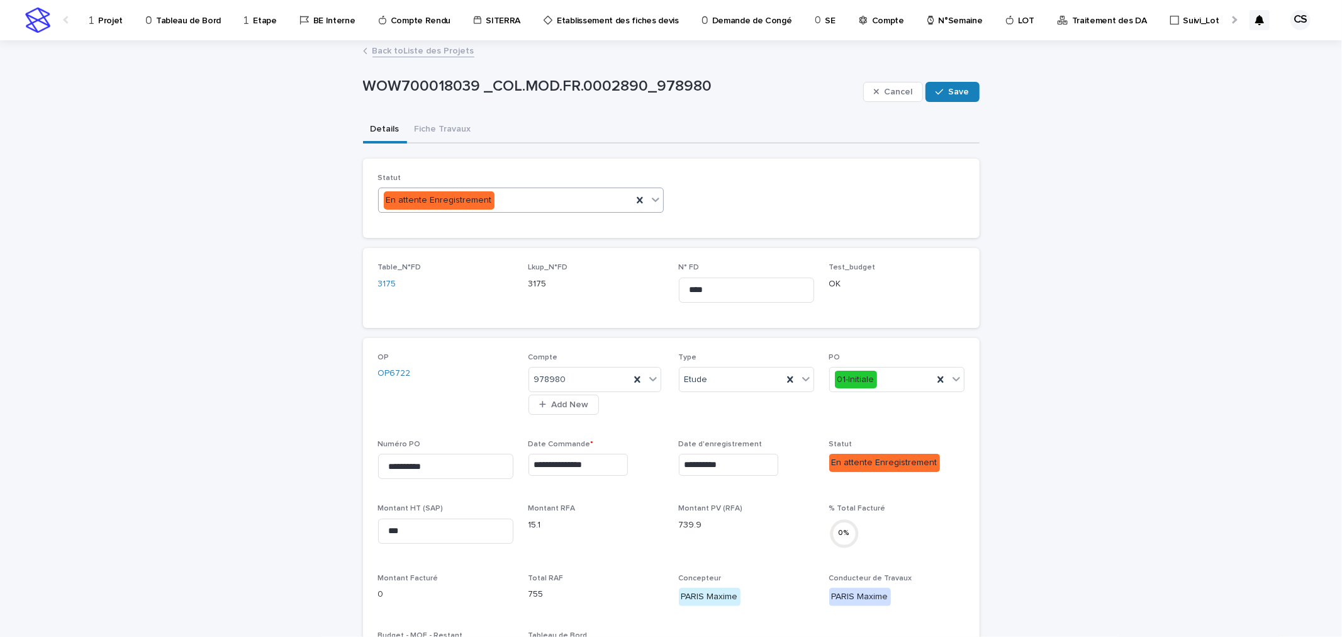
type textarea "**********"
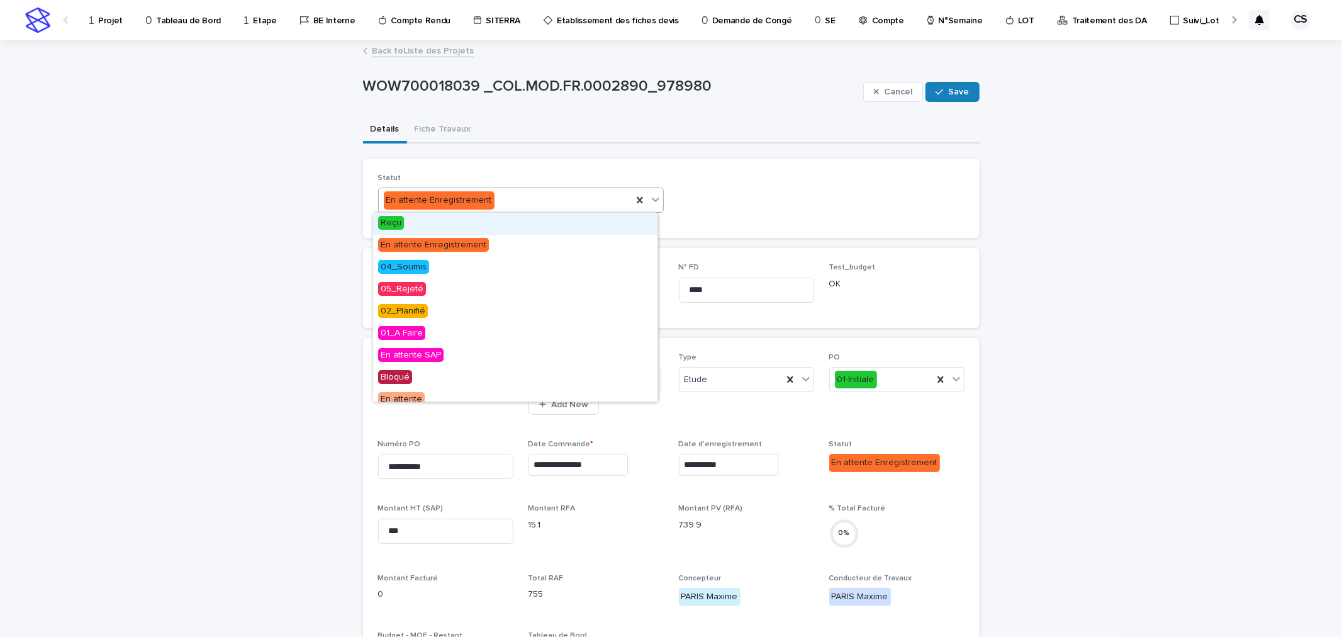
click at [442, 224] on div "Reçu" at bounding box center [515, 224] width 284 height 22
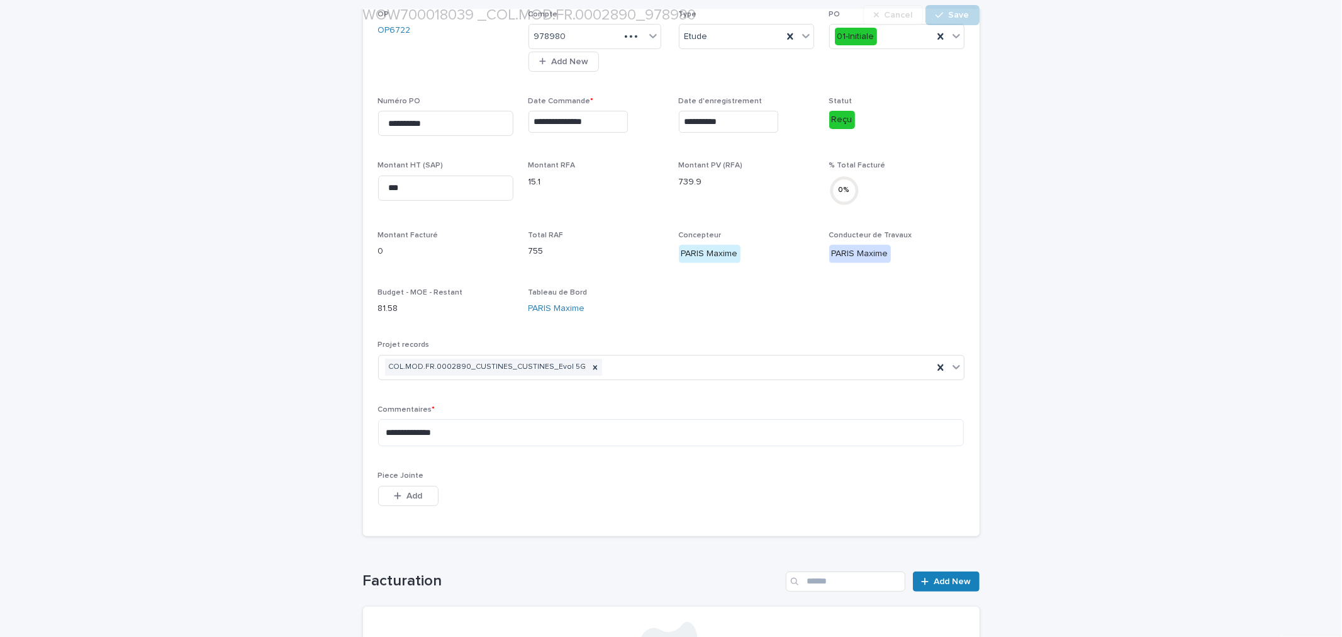
scroll to position [466, 0]
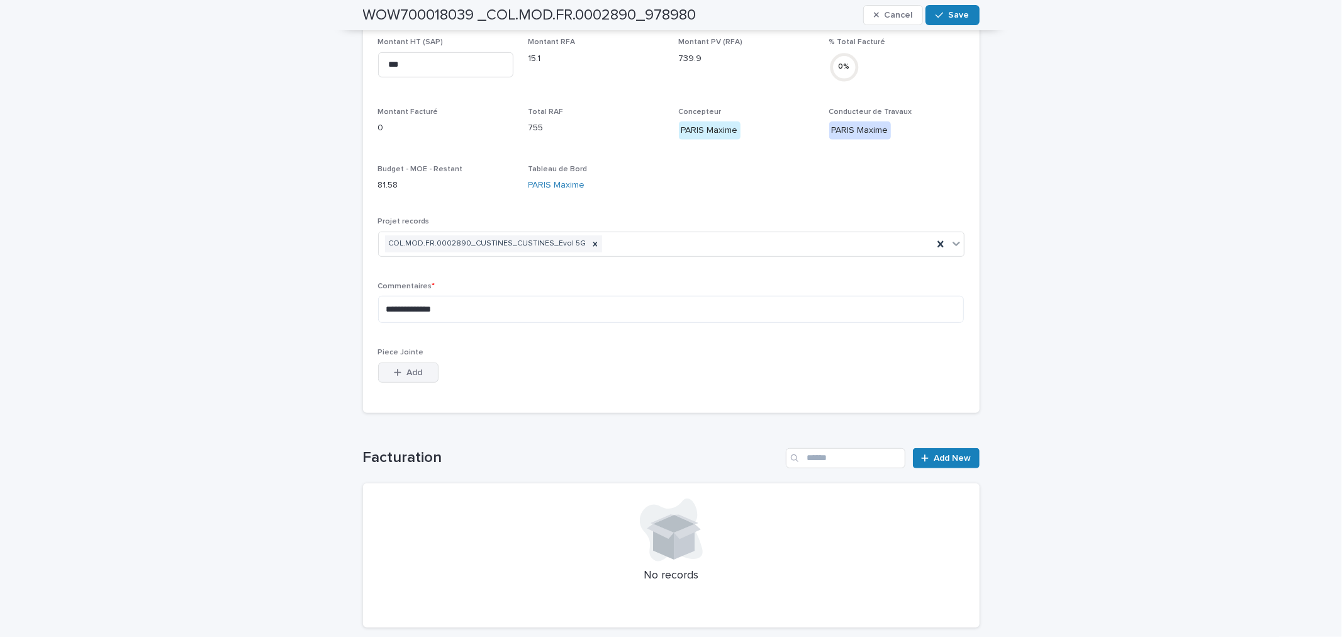
click at [419, 379] on button "Add" at bounding box center [408, 372] width 60 height 20
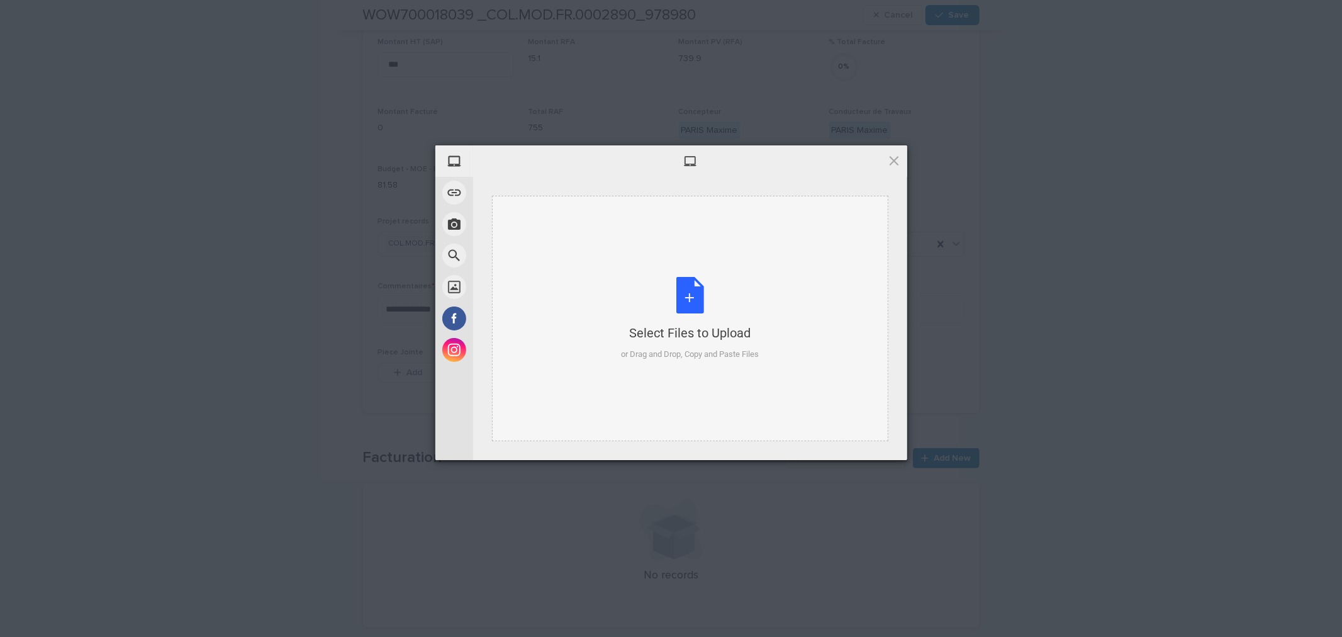
click at [703, 293] on div "Select Files to Upload or Drag and Drop, Copy and Paste Files" at bounding box center [690, 319] width 138 height 84
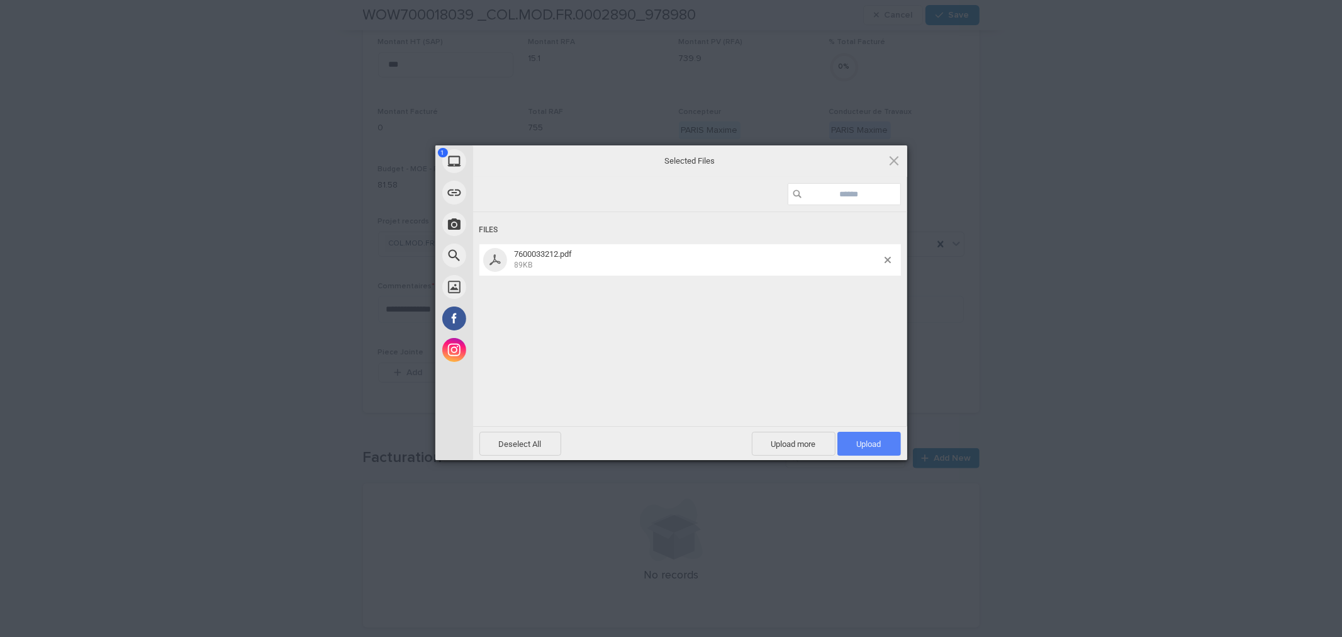
click at [872, 442] on span "Upload 1" at bounding box center [869, 443] width 25 height 9
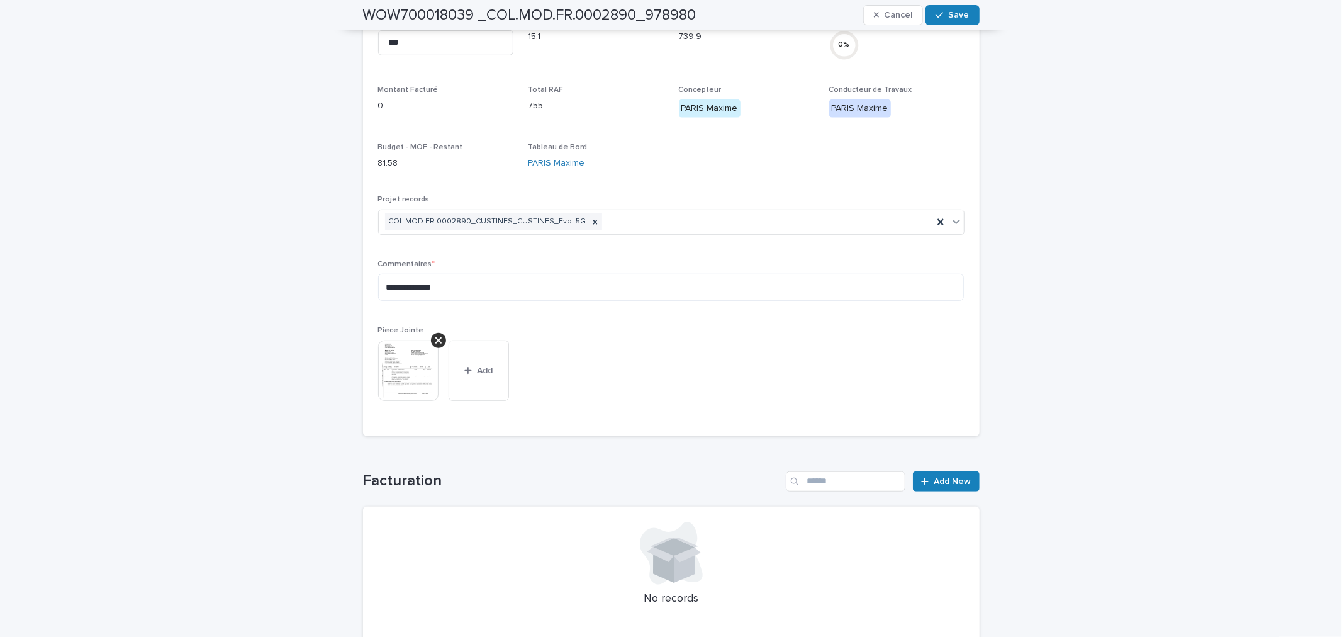
scroll to position [22, 0]
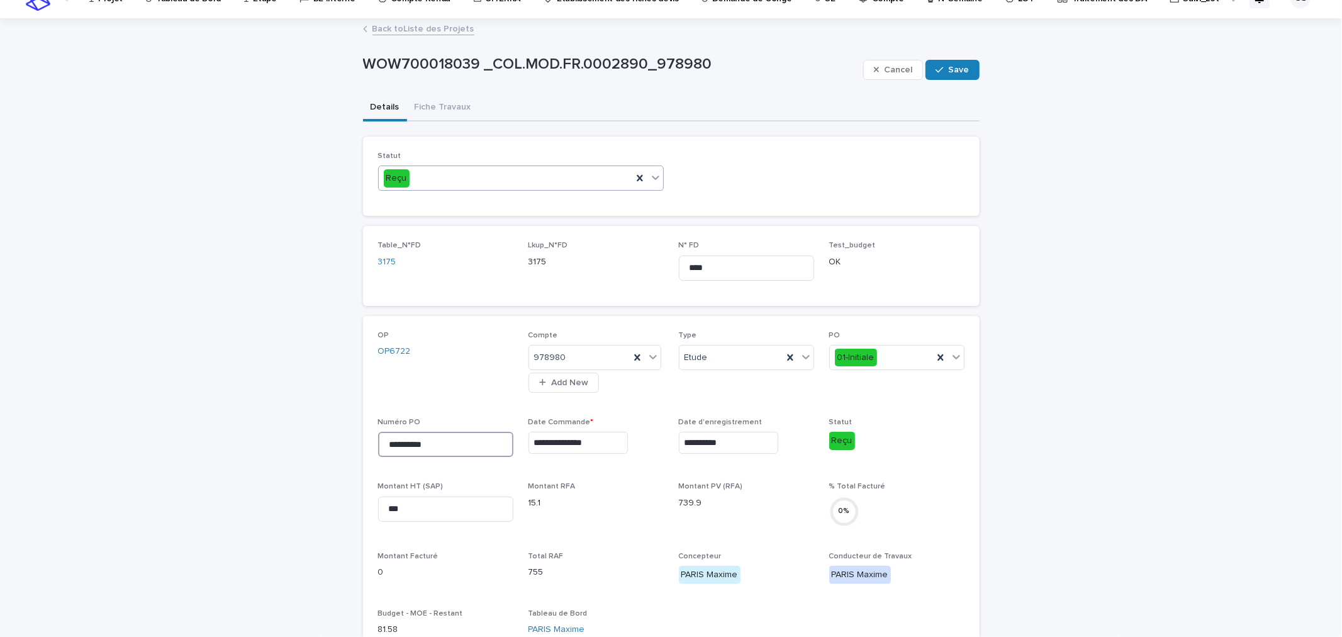
drag, startPoint x: 430, startPoint y: 440, endPoint x: 254, endPoint y: 429, distance: 176.5
click at [254, 429] on div "**********" at bounding box center [671, 605] width 1342 height 1170
click at [973, 466] on div "**********" at bounding box center [671, 609] width 617 height 586
click at [946, 75] on button "Save" at bounding box center [951, 70] width 53 height 20
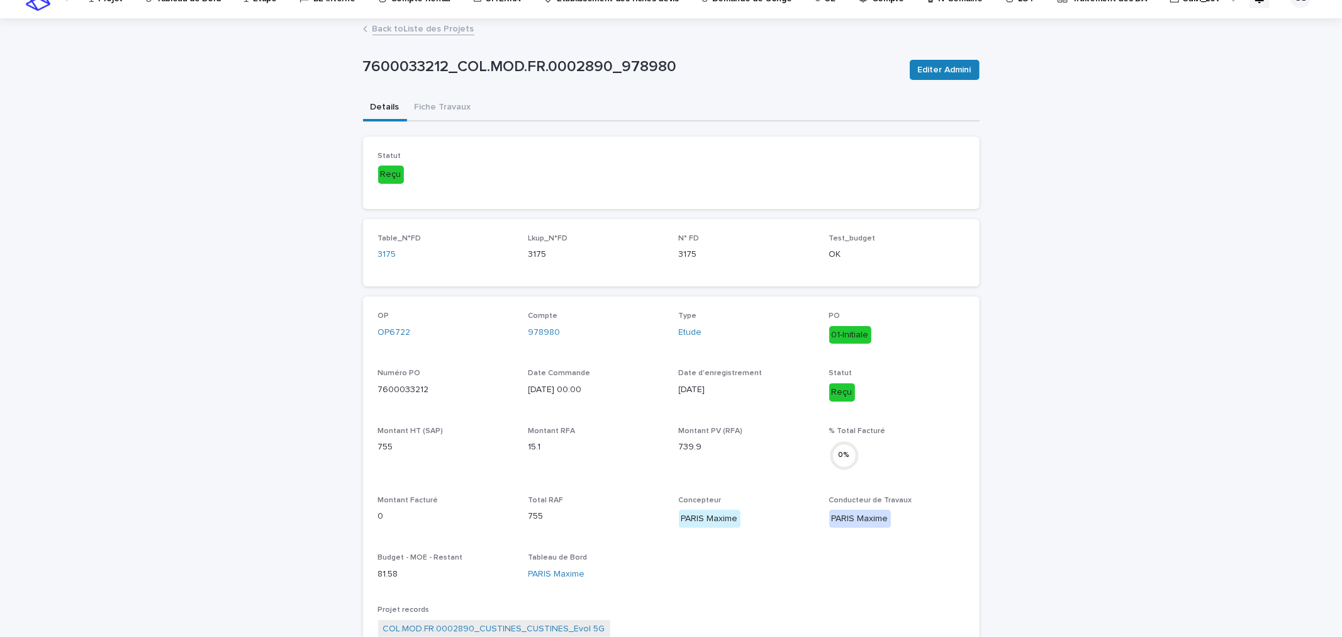
click at [394, 32] on link "Back to Liste des Projets" at bounding box center [423, 28] width 102 height 14
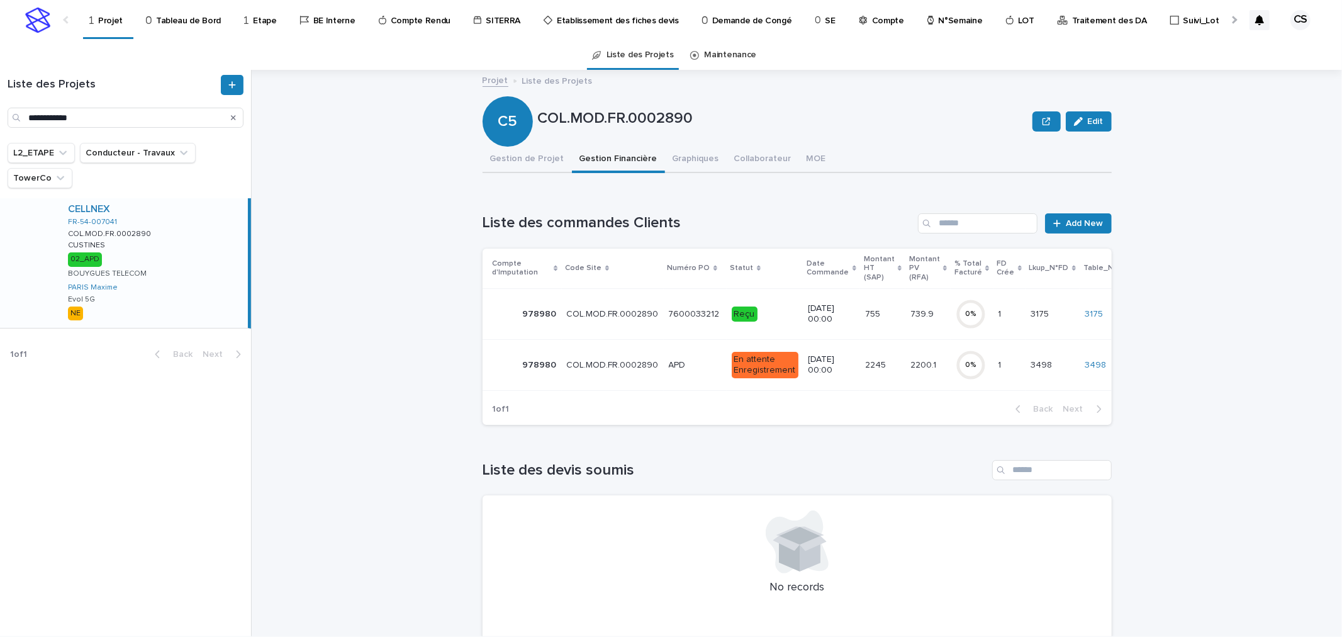
click at [643, 357] on p "COL.MOD.FR.0002890" at bounding box center [614, 363] width 94 height 13
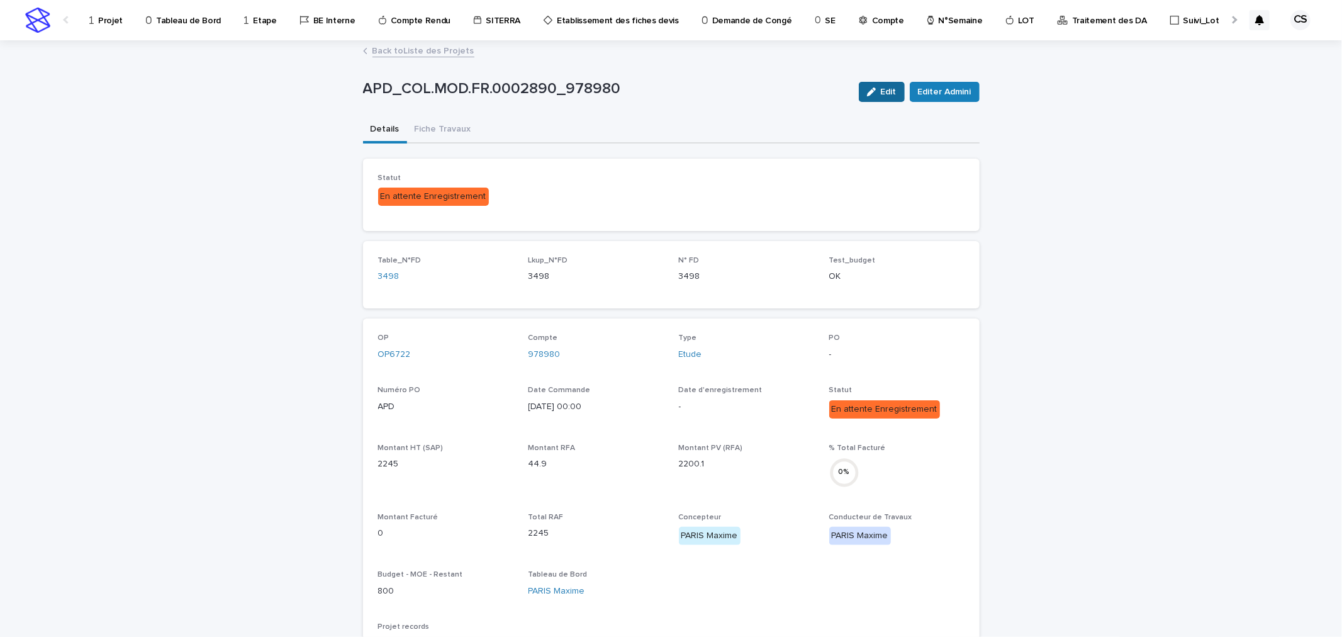
click at [867, 86] on button "Edit" at bounding box center [882, 92] width 46 height 20
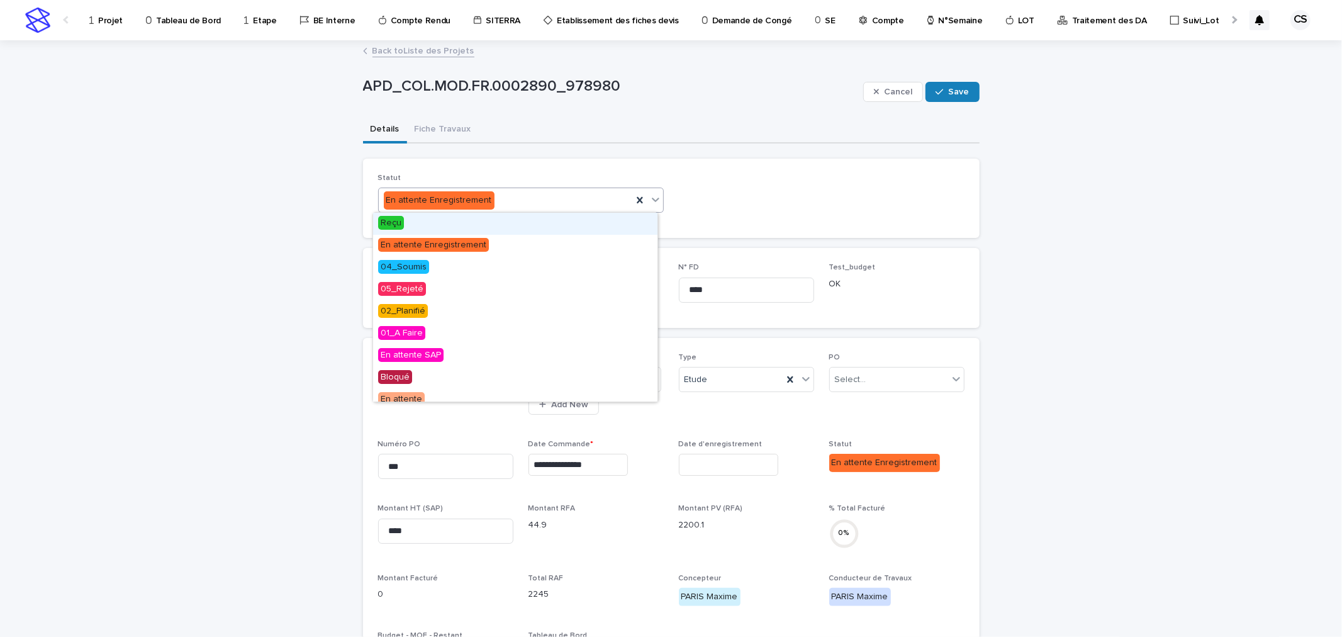
click at [425, 225] on div "Reçu" at bounding box center [515, 224] width 284 height 22
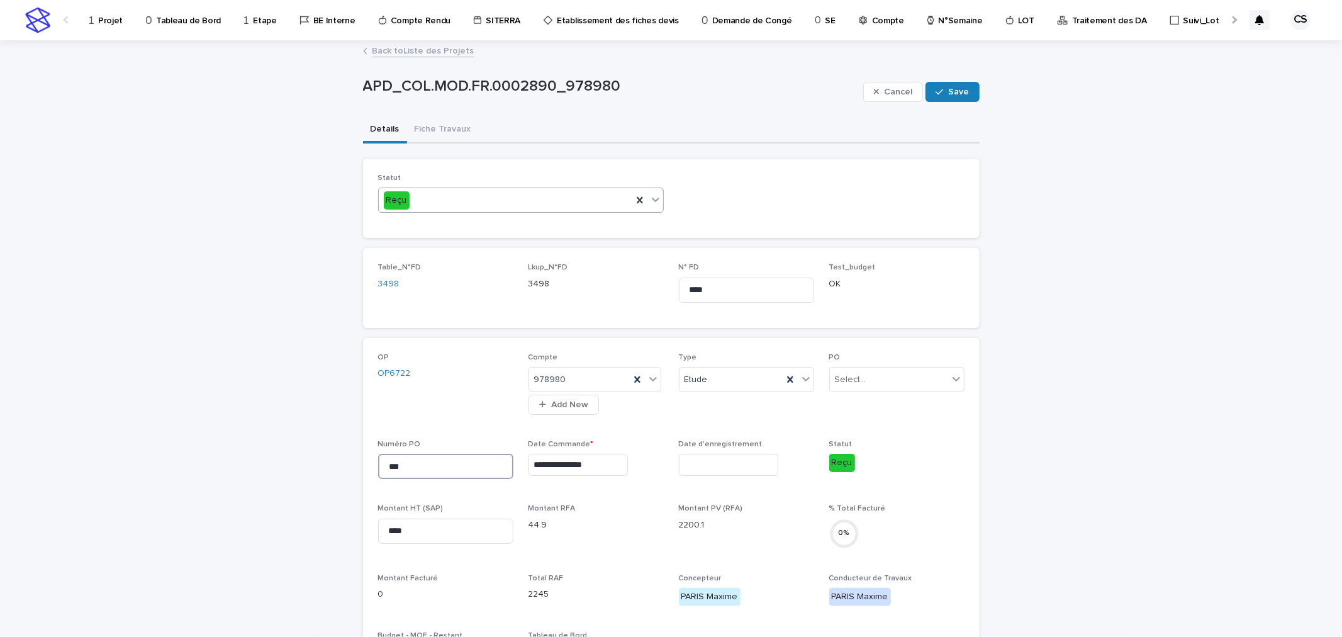
drag, startPoint x: 425, startPoint y: 466, endPoint x: 315, endPoint y: 447, distance: 111.1
click at [318, 449] on div "**********" at bounding box center [671, 604] width 1342 height 1125
paste input "*******"
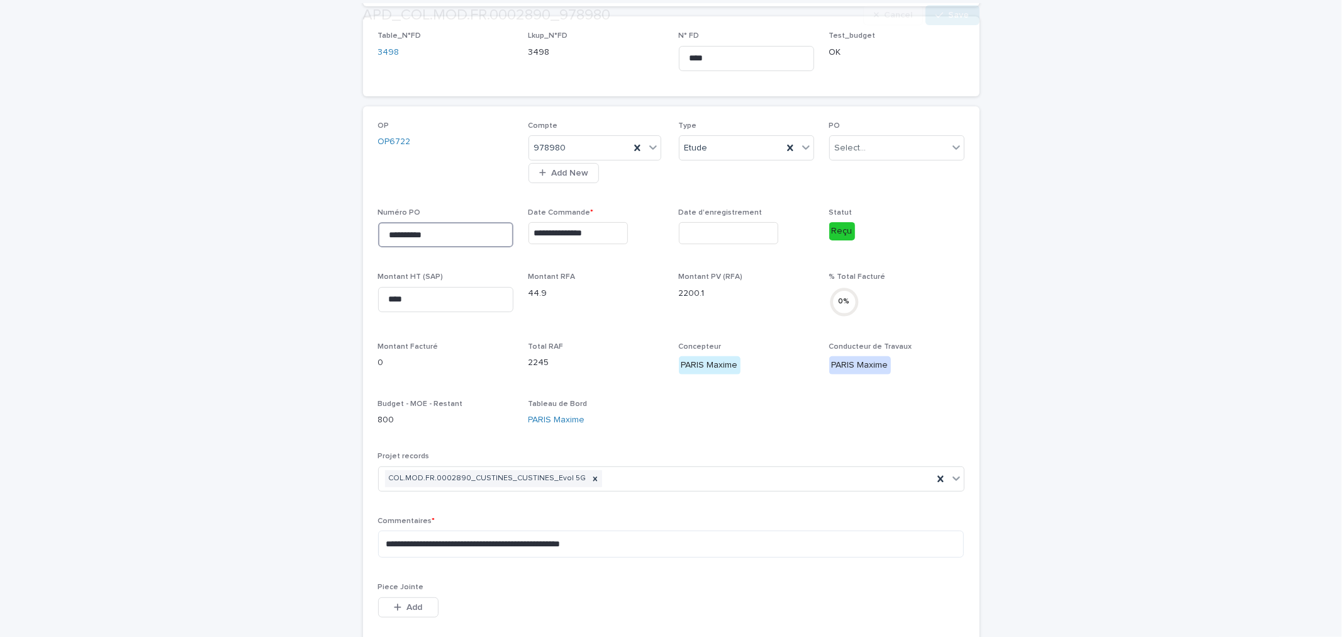
scroll to position [233, 0]
type input "**********"
click at [644, 544] on textarea "**********" at bounding box center [671, 542] width 586 height 27
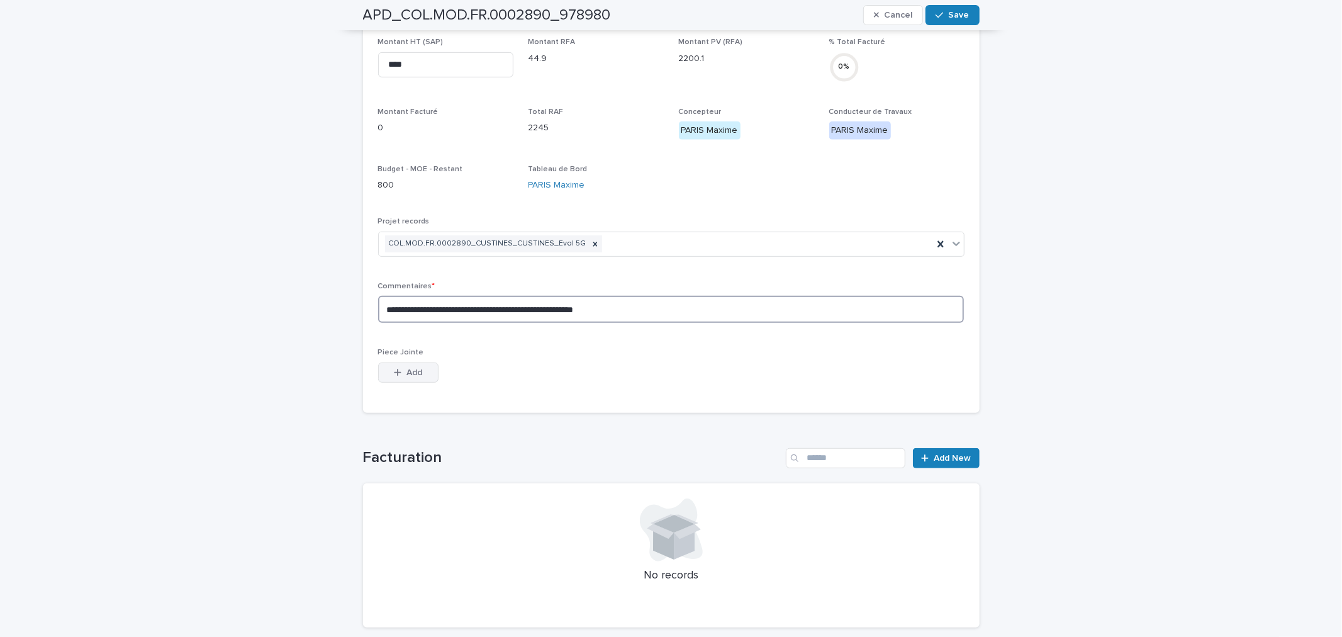
type textarea "**********"
click at [406, 369] on span "Add" at bounding box center [414, 372] width 16 height 9
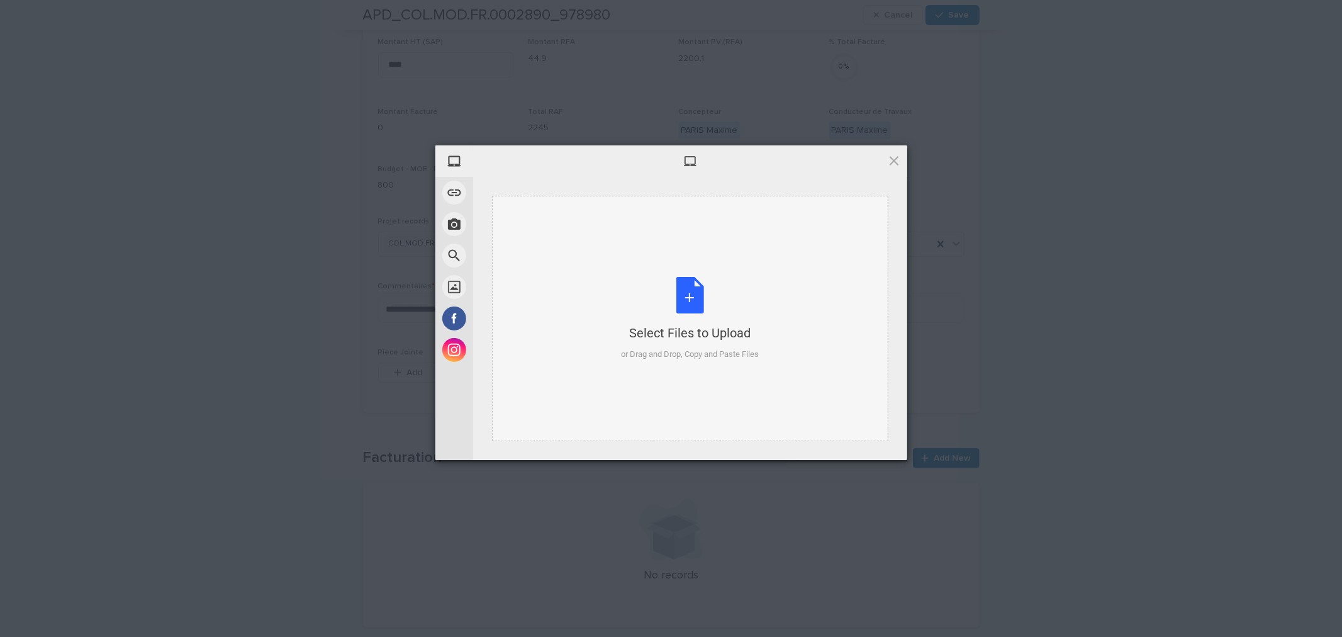
click at [627, 370] on div "Select Files to Upload or Drag and Drop, Copy and Paste Files" at bounding box center [690, 318] width 396 height 245
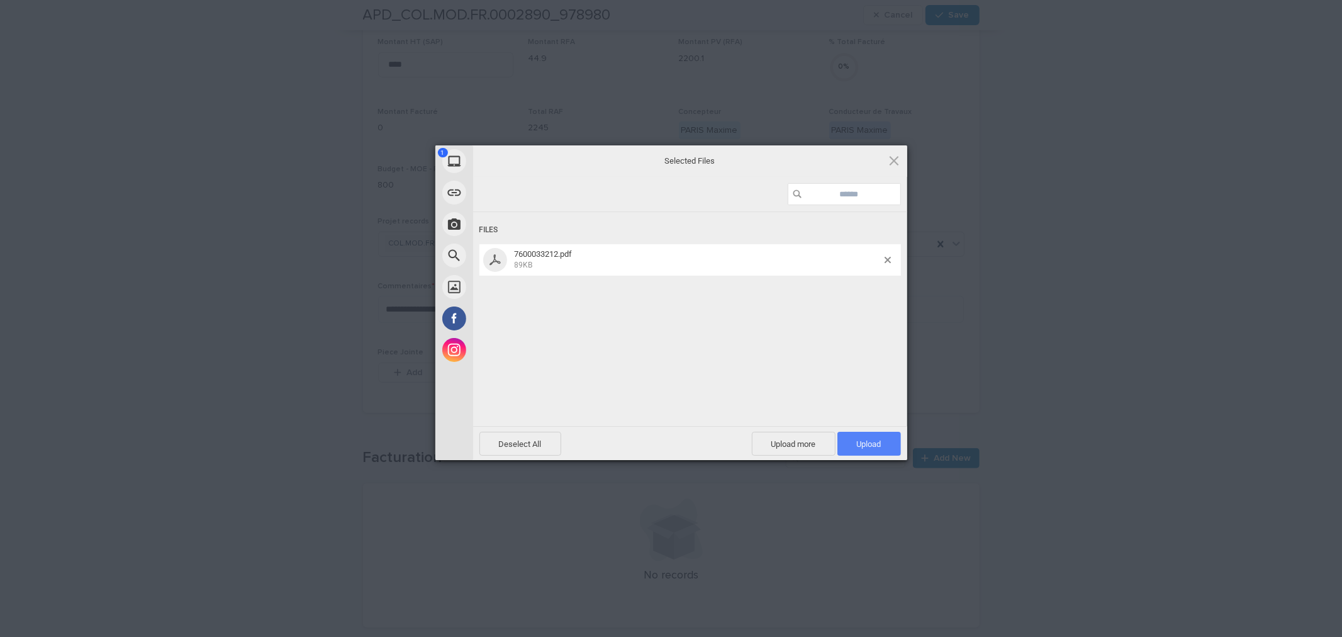
click at [850, 434] on span "Upload 1" at bounding box center [869, 444] width 64 height 24
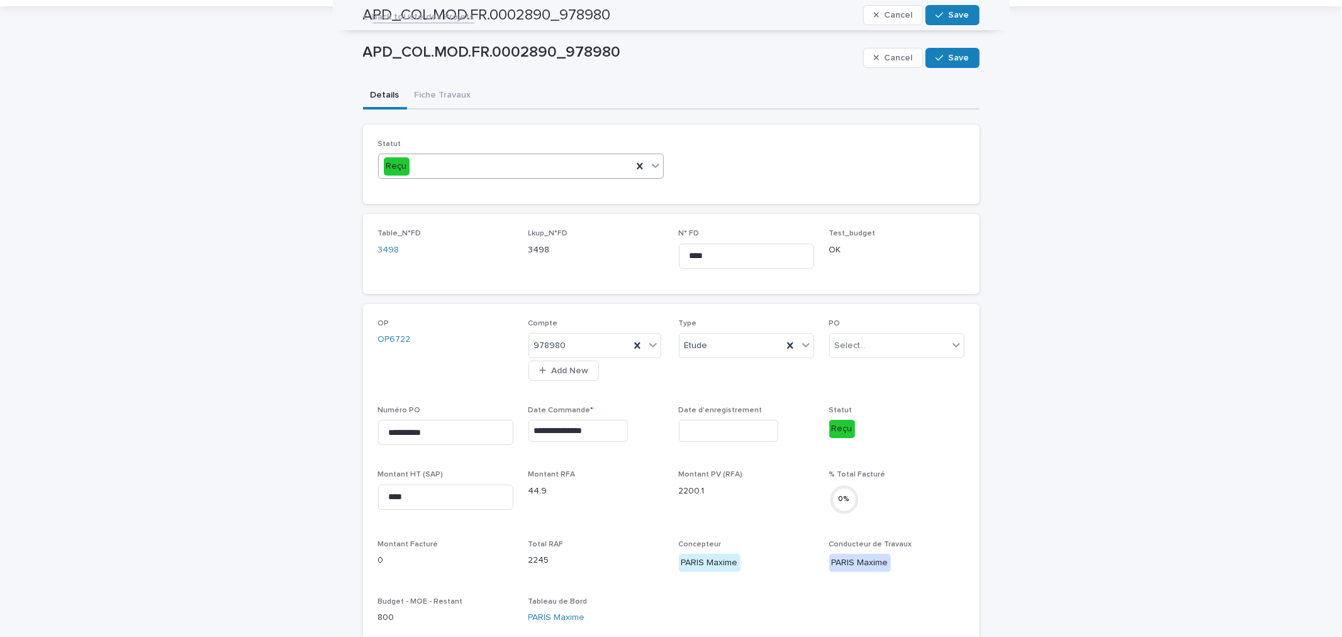
scroll to position [0, 0]
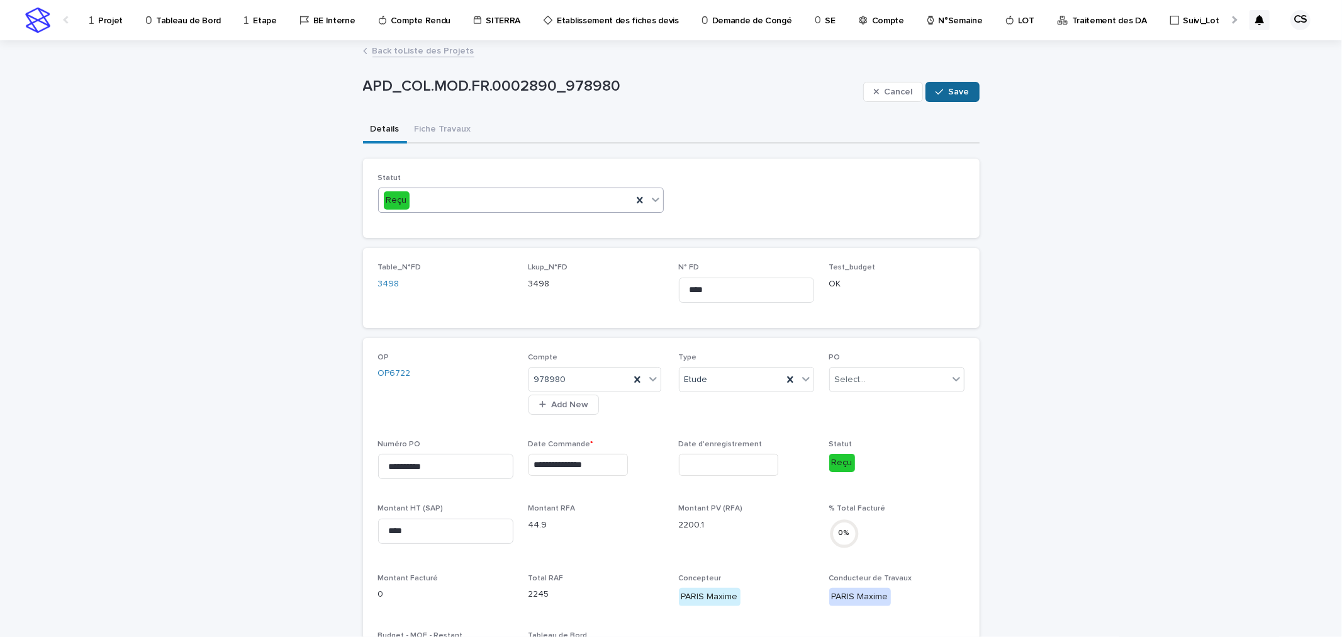
click at [957, 85] on button "Save" at bounding box center [951, 92] width 53 height 20
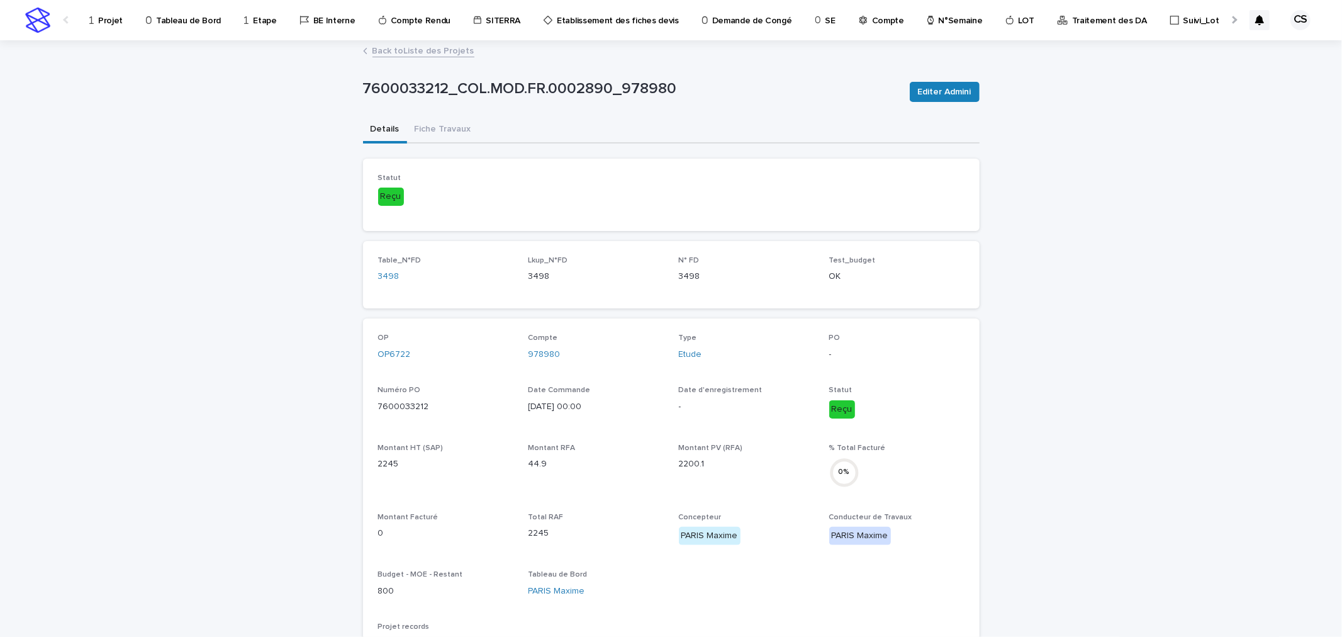
click at [106, 21] on p "Projet" at bounding box center [110, 13] width 25 height 26
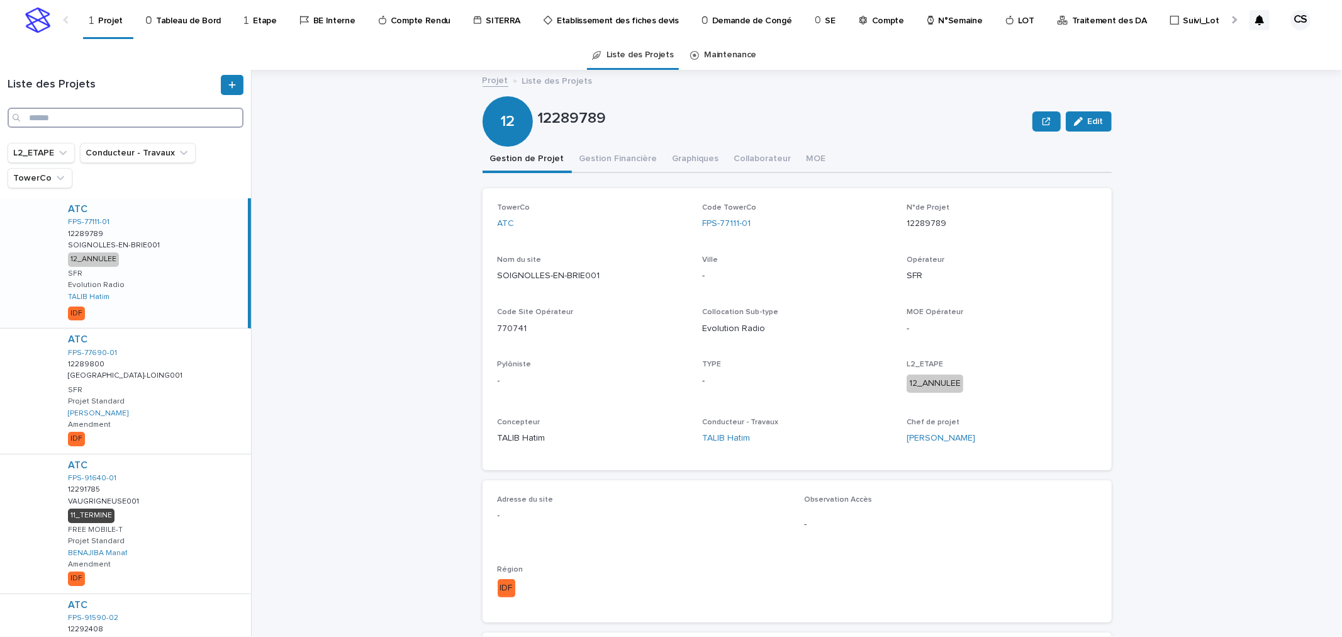
click at [131, 123] on input "Search" at bounding box center [126, 118] width 236 height 20
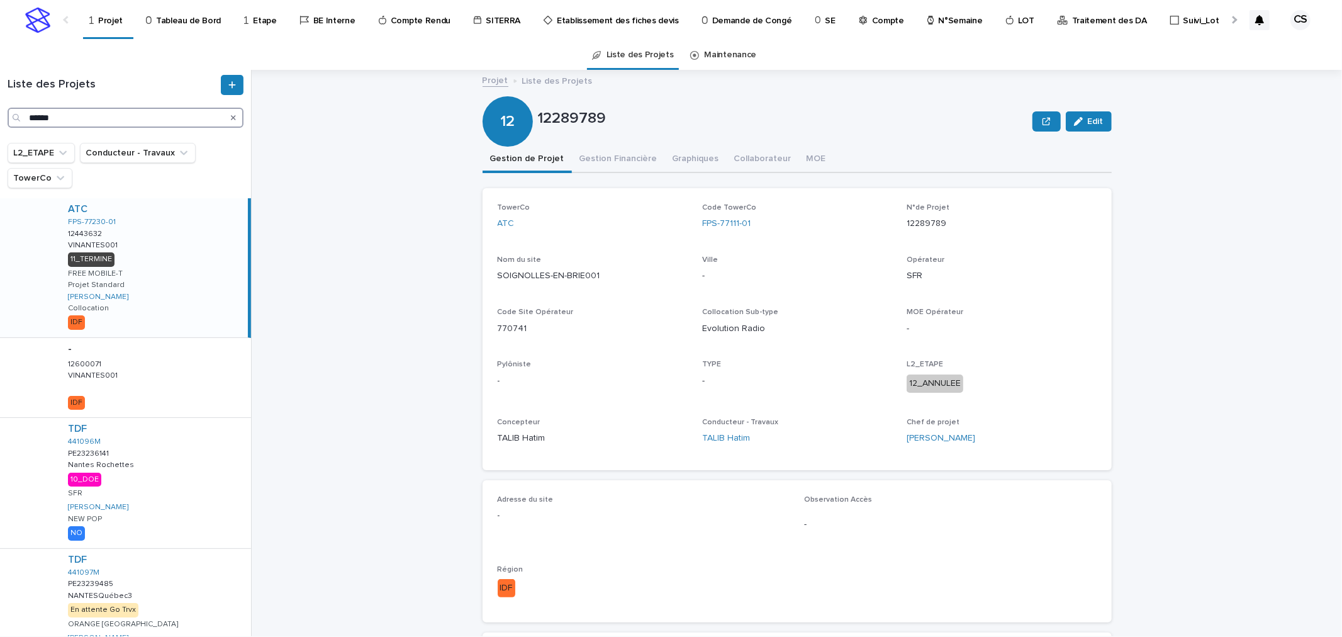
scroll to position [466, 0]
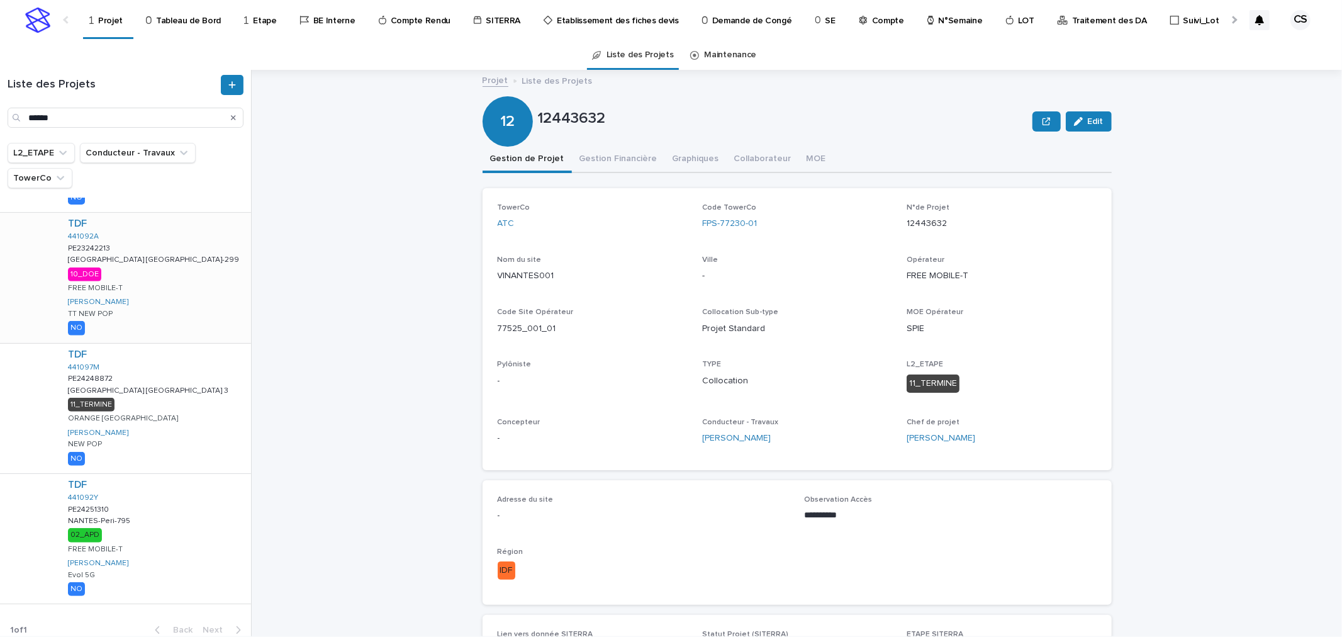
click at [155, 285] on div "TDF 441092A PE23242213 PE23242213 NANTES Suisse-299 NANTES Suisse-299 10_DOE FR…" at bounding box center [154, 278] width 193 height 130
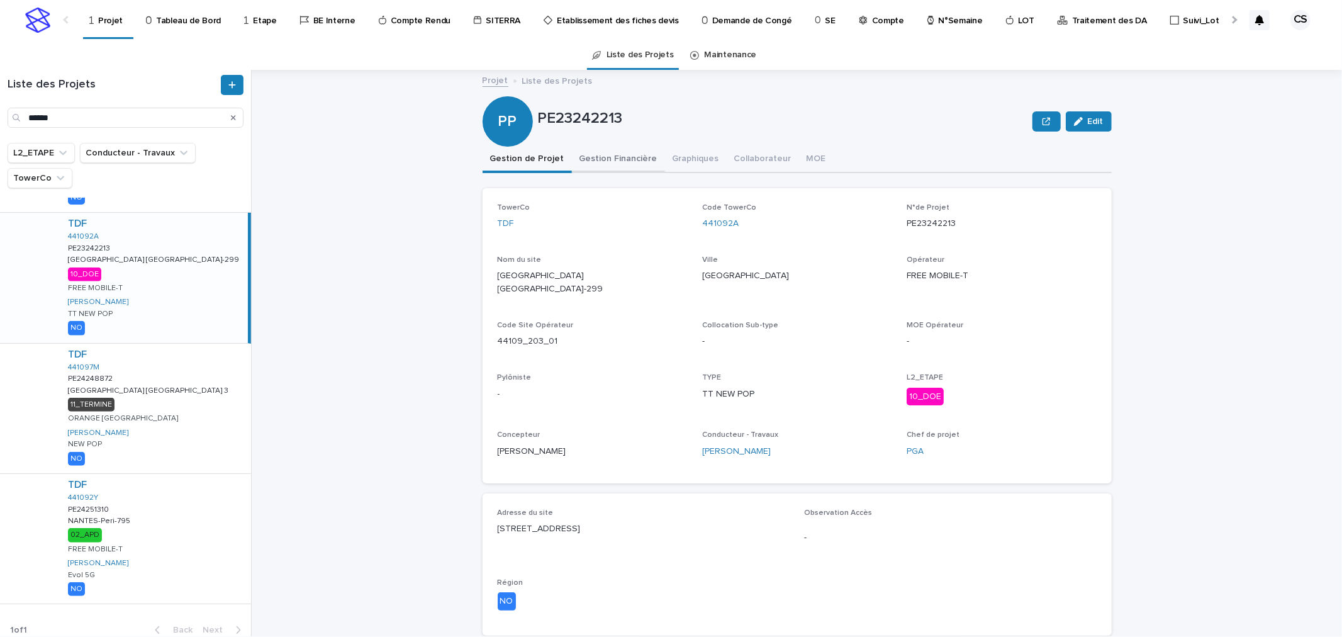
click at [611, 160] on button "Gestion Financière" at bounding box center [618, 160] width 93 height 26
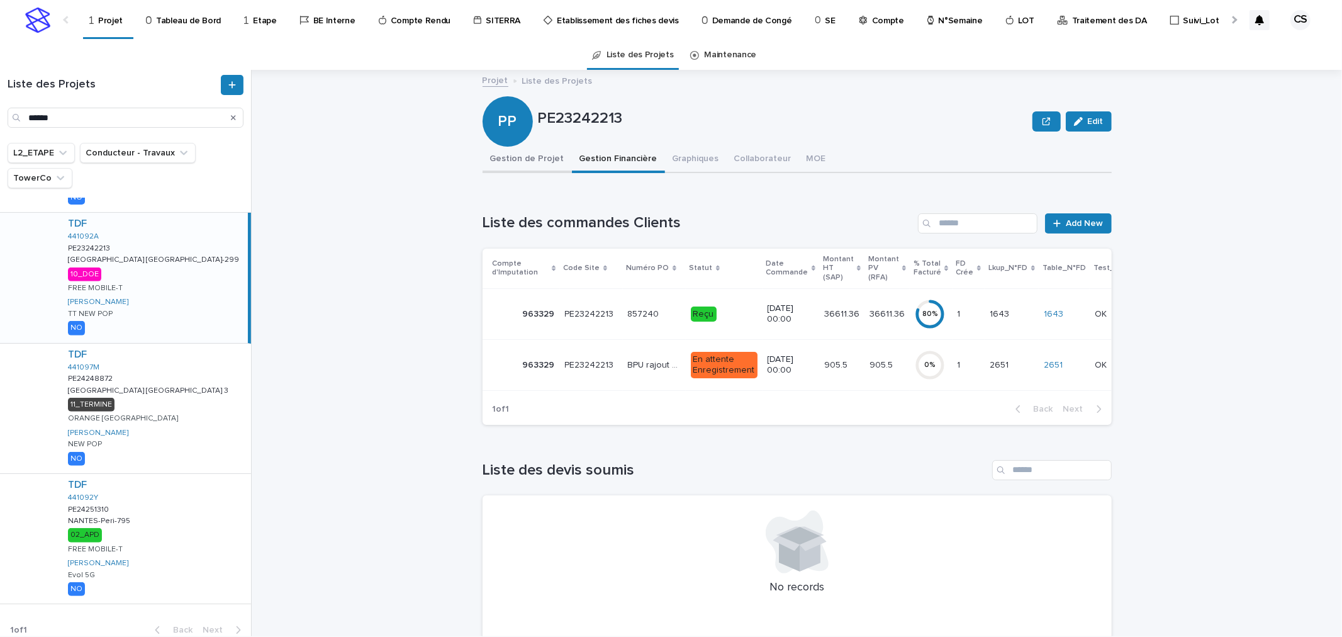
click at [499, 155] on button "Gestion de Projet" at bounding box center [527, 160] width 89 height 26
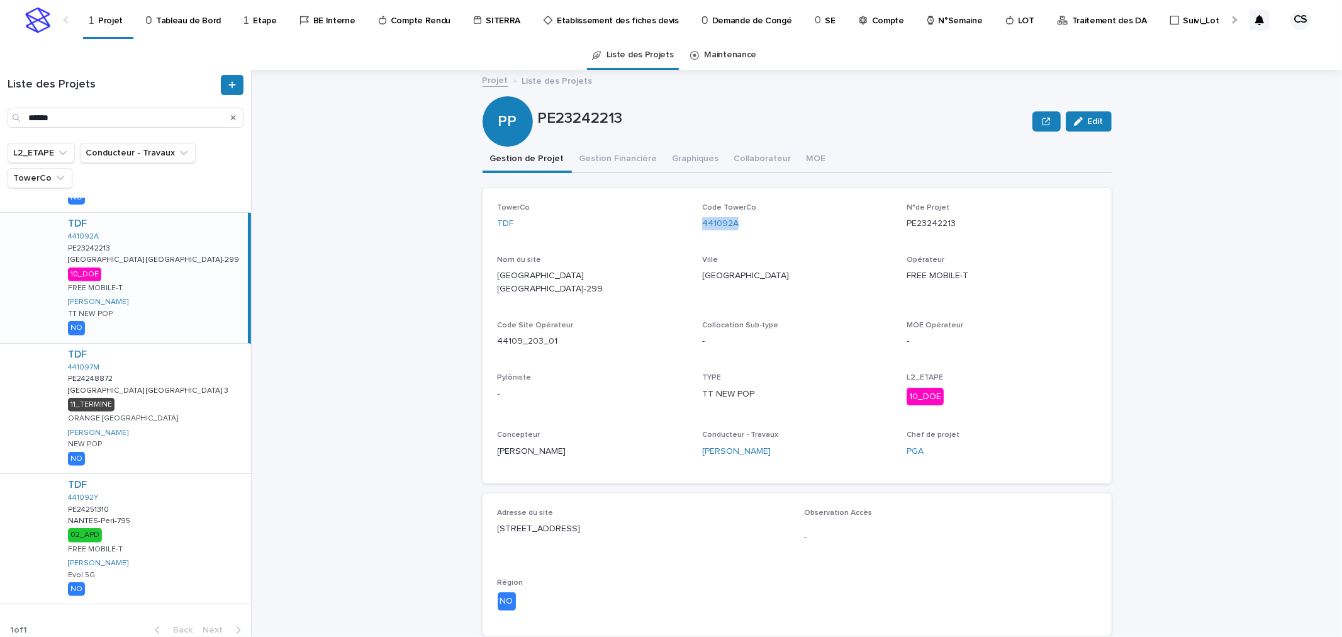
drag, startPoint x: 744, startPoint y: 218, endPoint x: 692, endPoint y: 218, distance: 51.6
click at [692, 218] on div "TowerCo TDF Code TowerCo 441092A N°de Projet PE23242213 Nom du site NANTES Suis…" at bounding box center [797, 335] width 599 height 265
copy link "441092A"
click at [87, 108] on input "******" at bounding box center [126, 118] width 236 height 20
click at [87, 111] on input "******" at bounding box center [126, 118] width 236 height 20
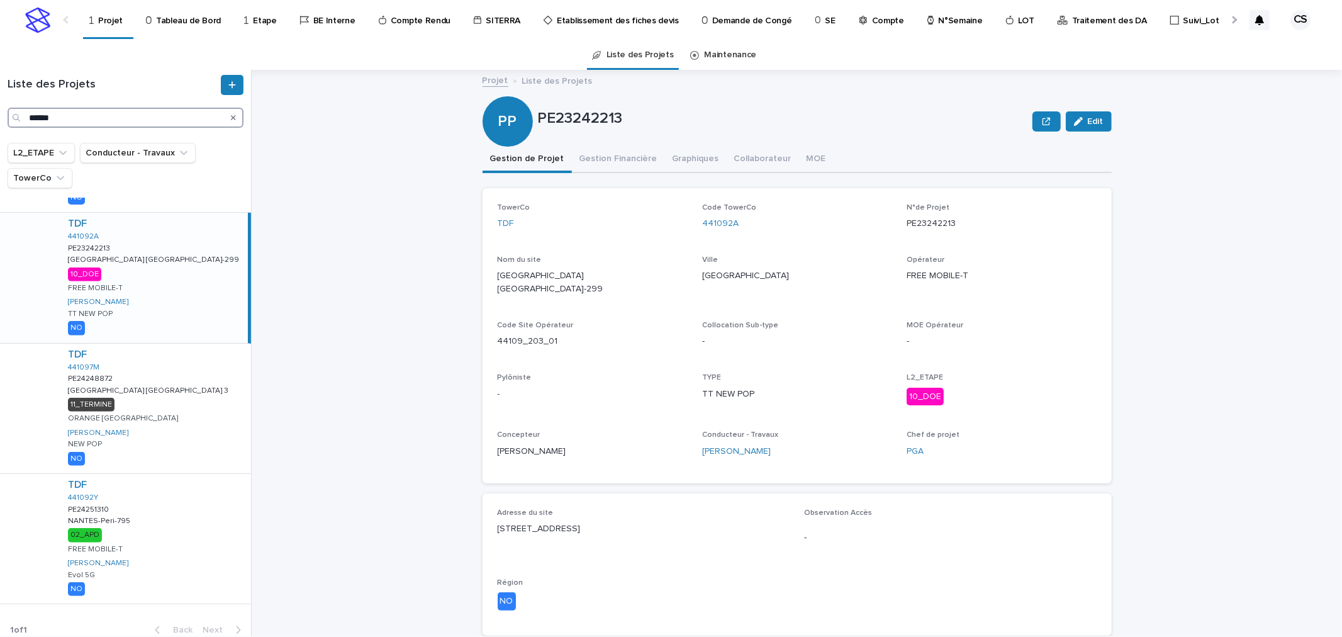
click at [87, 111] on input "******" at bounding box center [126, 118] width 236 height 20
paste input "*"
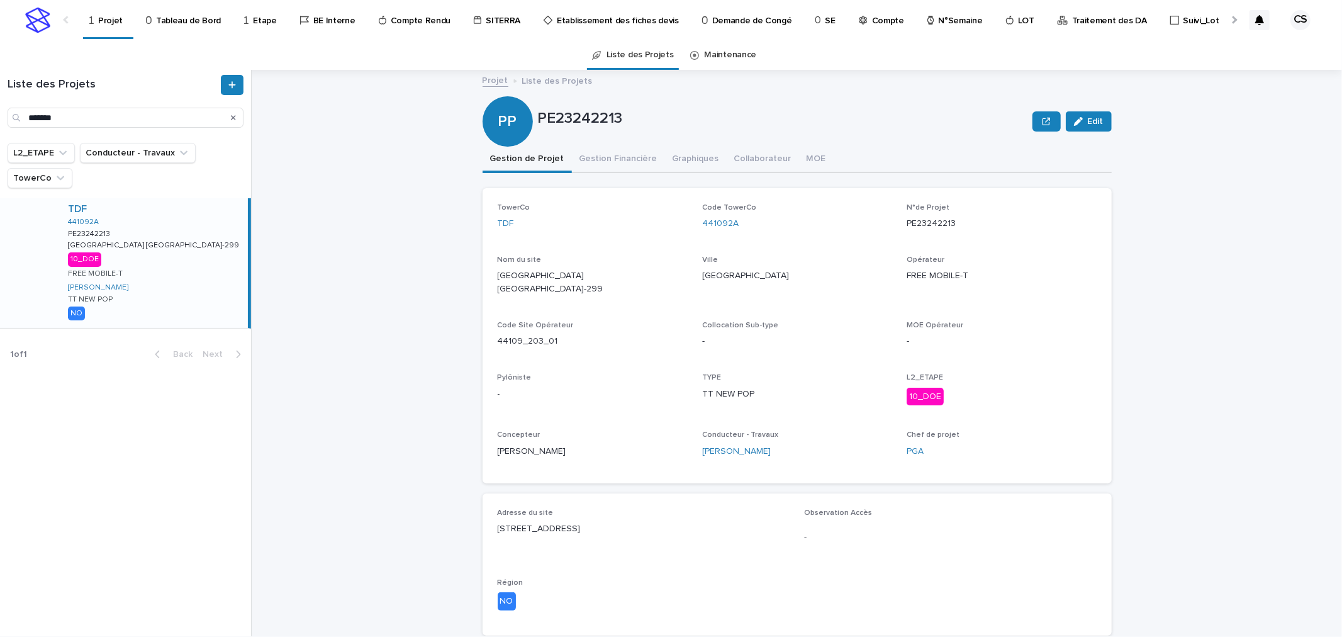
click at [145, 224] on div "TDF 441092A PE23242213 PE23242213 NANTES Suisse-299 NANTES Suisse-299 10_DOE FR…" at bounding box center [153, 263] width 190 height 130
click at [586, 155] on button "Gestion Financière" at bounding box center [618, 160] width 93 height 26
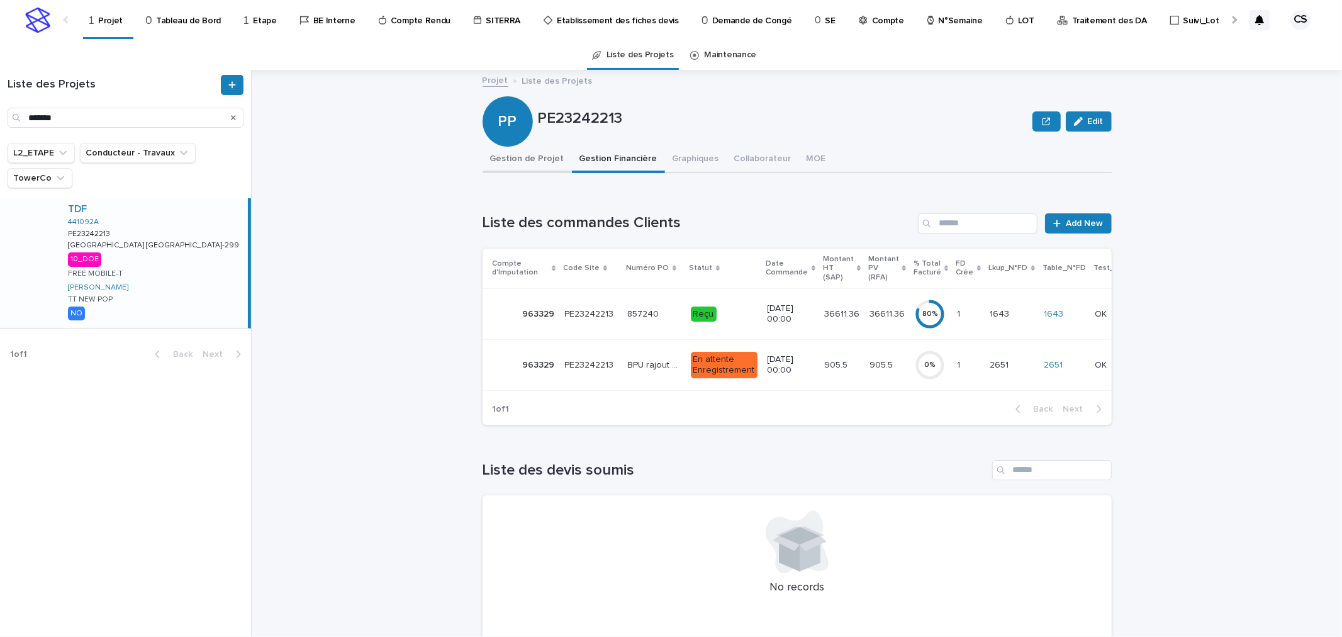
click at [545, 160] on button "Gestion de Projet" at bounding box center [527, 160] width 89 height 26
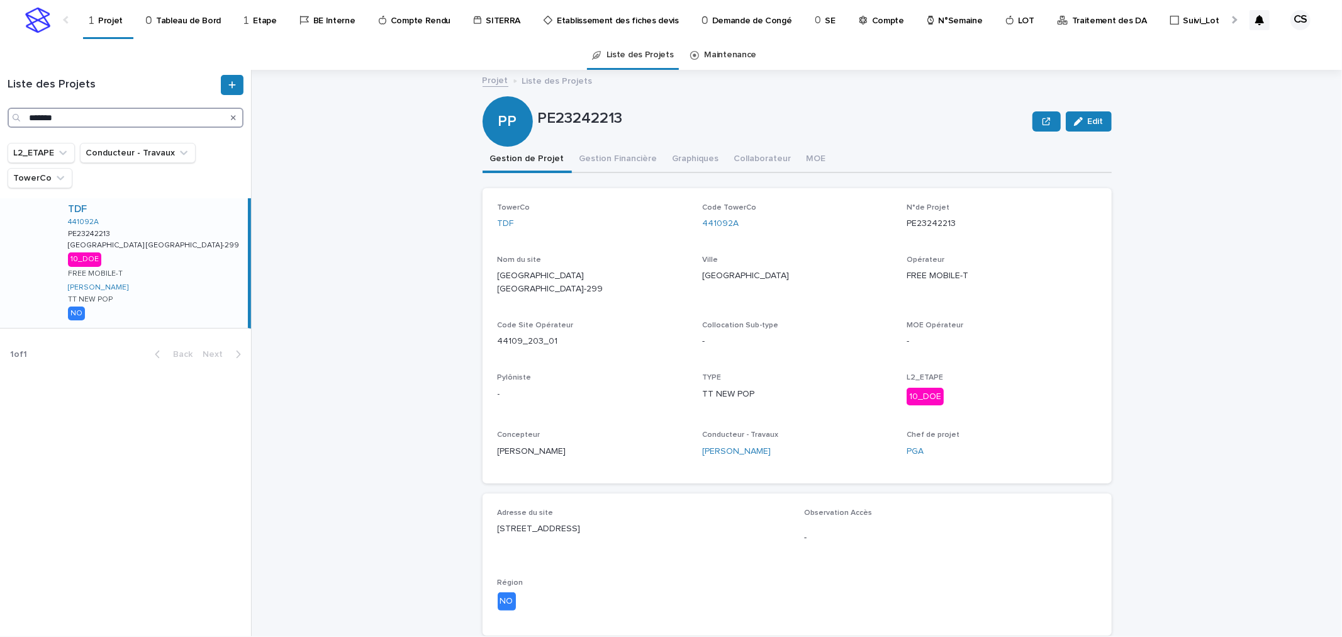
click at [54, 115] on input "*******" at bounding box center [126, 118] width 236 height 20
type input "******"
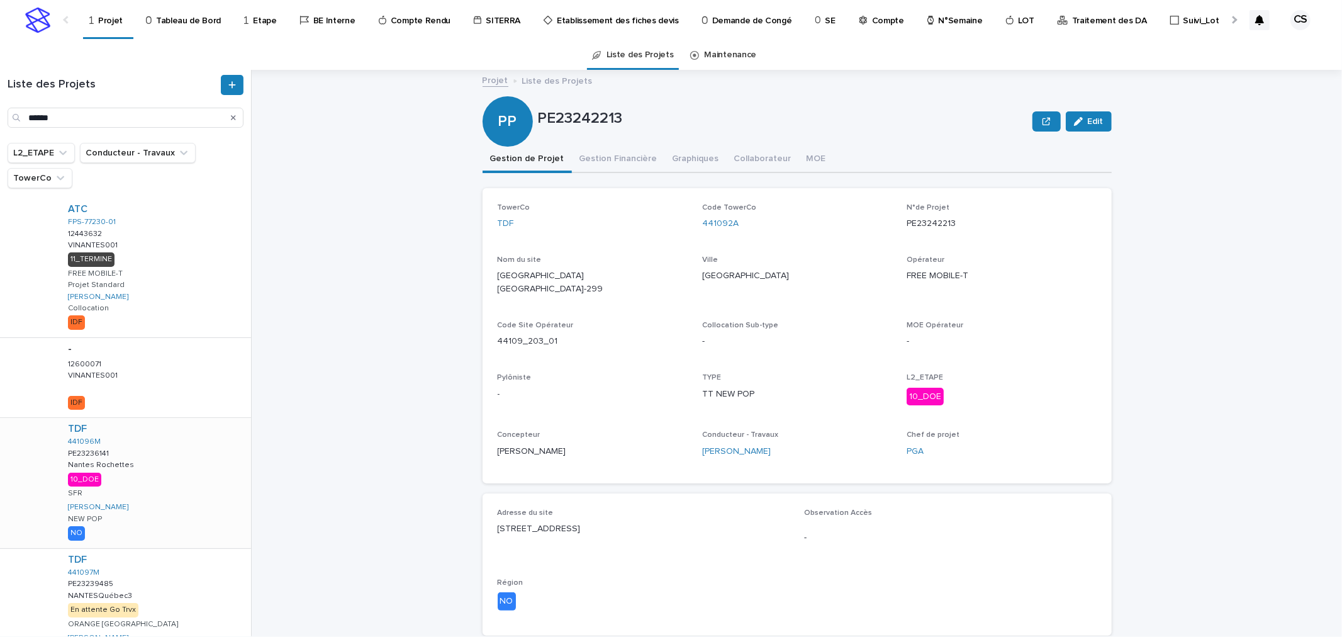
drag, startPoint x: 153, startPoint y: 489, endPoint x: 186, endPoint y: 473, distance: 35.7
click at [153, 489] on div "TDF 441096M PE23236141 PE23236141 Nantes Rochettes Nantes Rochettes 10_DOE SFR …" at bounding box center [154, 483] width 193 height 130
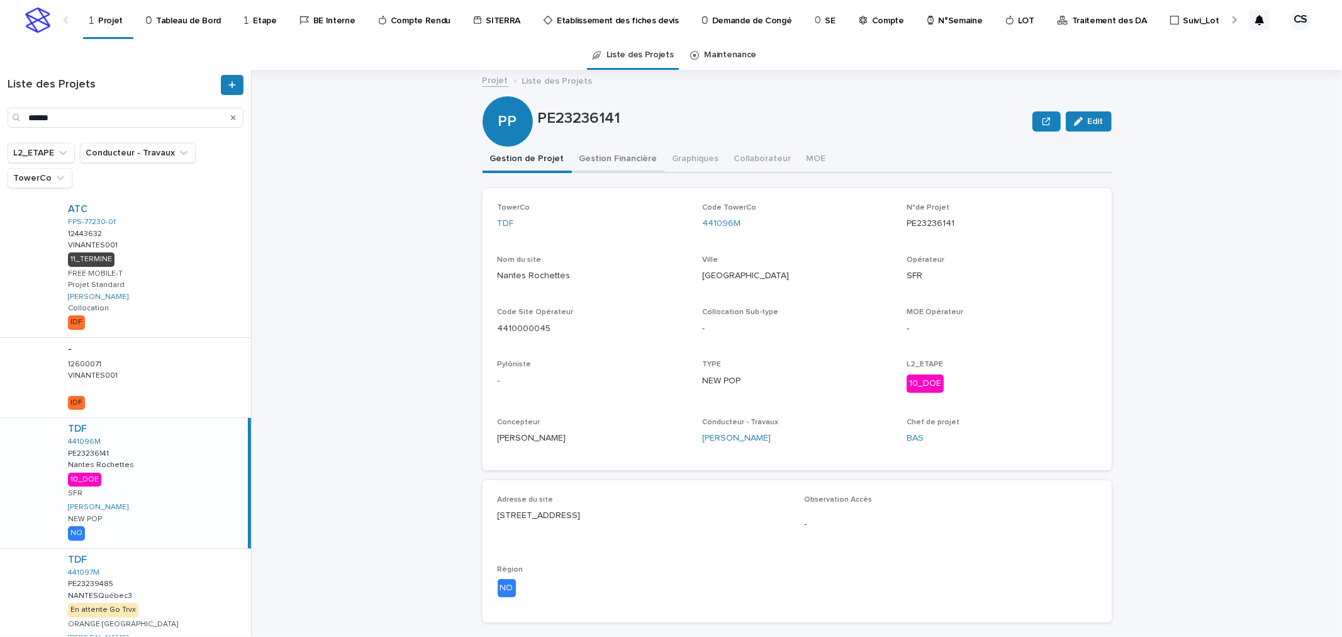
click at [617, 155] on button "Gestion Financière" at bounding box center [618, 160] width 93 height 26
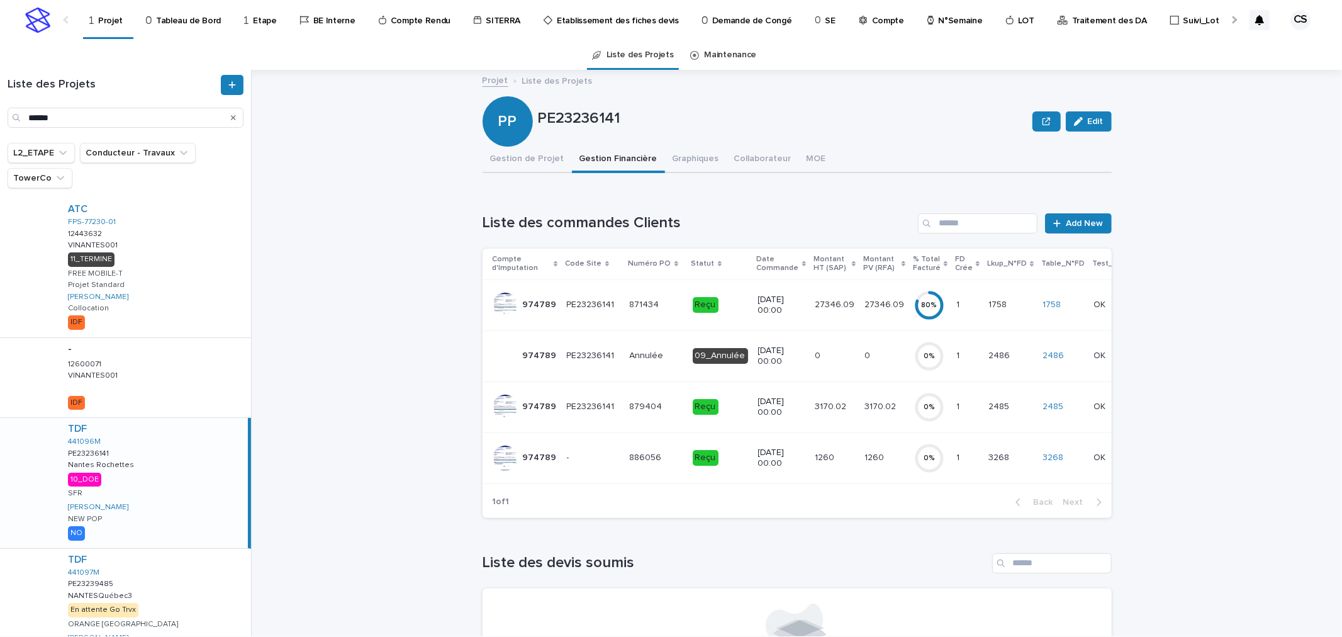
click at [605, 304] on p "PE23236141" at bounding box center [592, 303] width 50 height 13
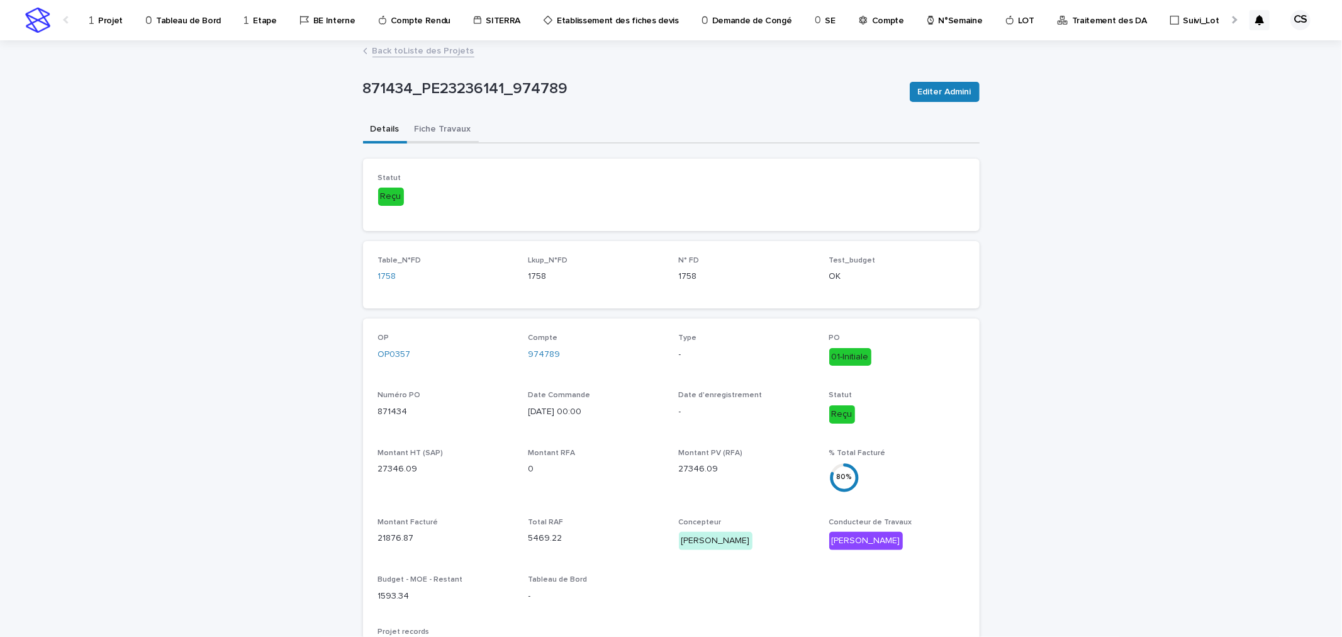
click at [447, 132] on button "Fiche Travaux" at bounding box center [443, 130] width 72 height 26
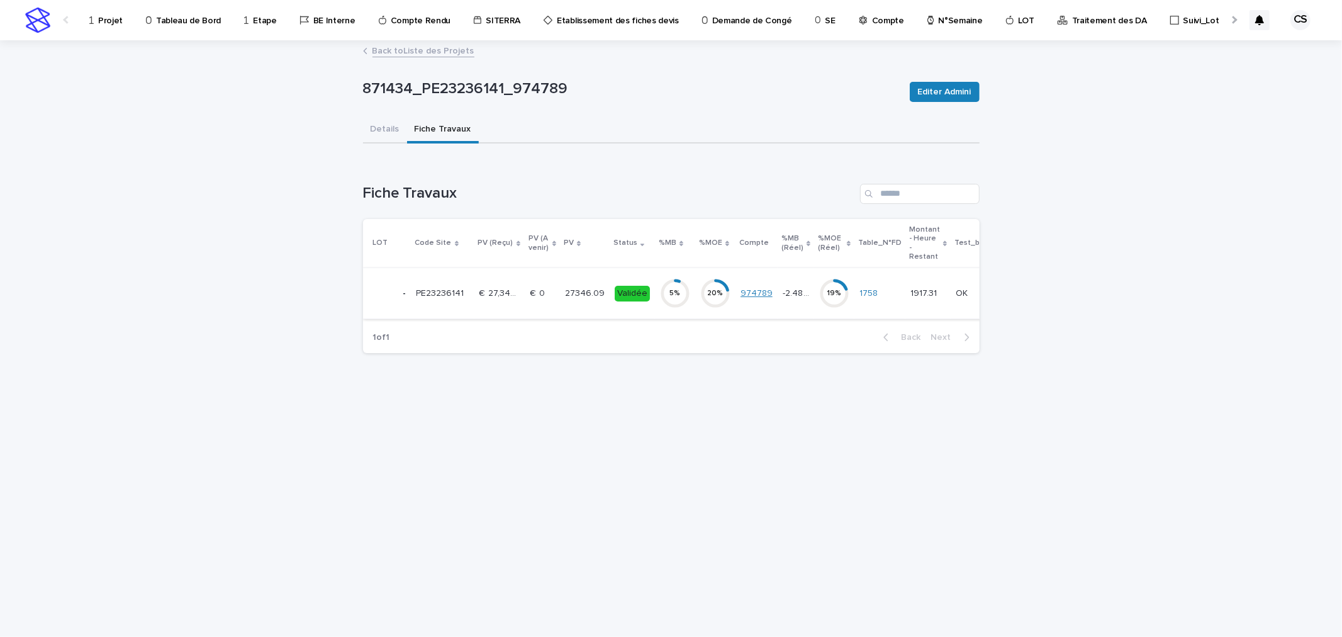
click at [740, 296] on link "974789" at bounding box center [756, 293] width 32 height 11
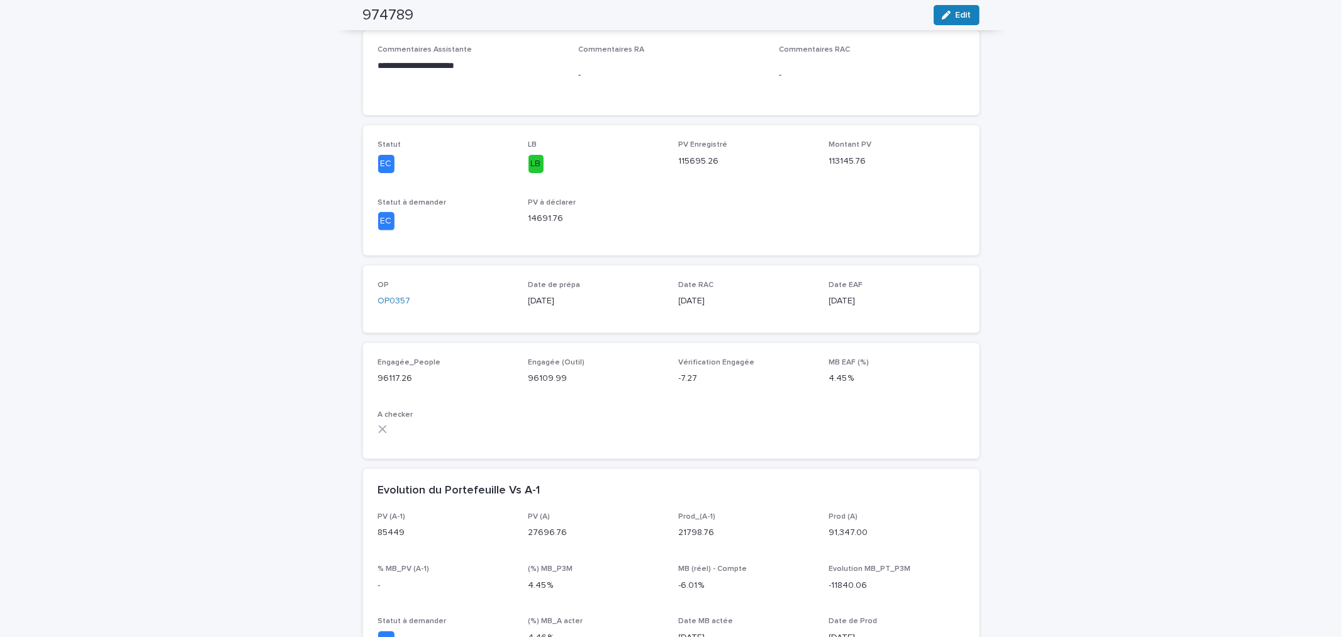
scroll to position [45, 0]
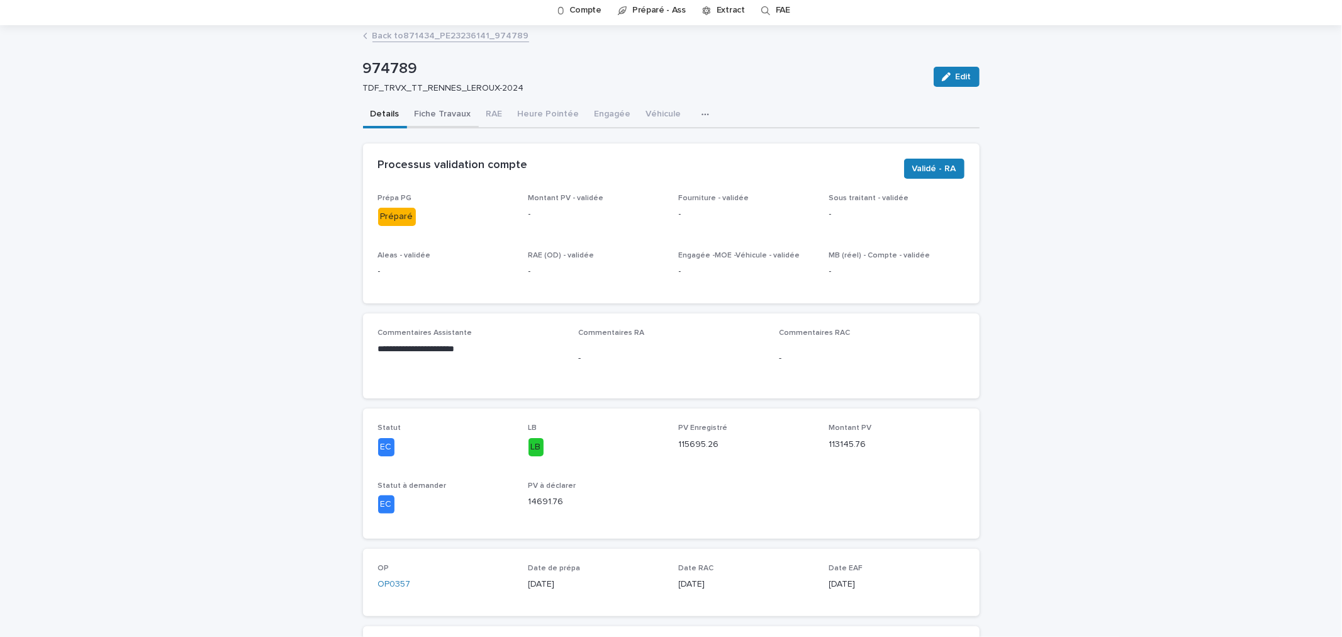
click at [437, 110] on button "Fiche Travaux" at bounding box center [443, 115] width 72 height 26
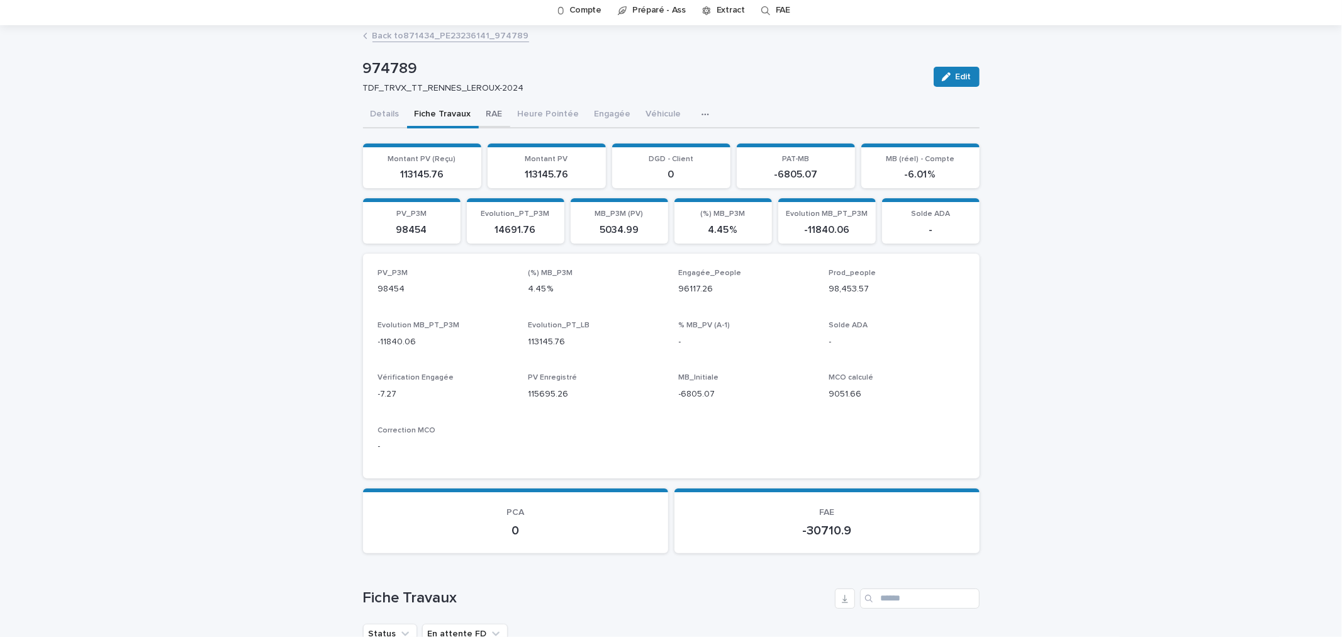
click at [485, 108] on button "RAE" at bounding box center [494, 115] width 31 height 26
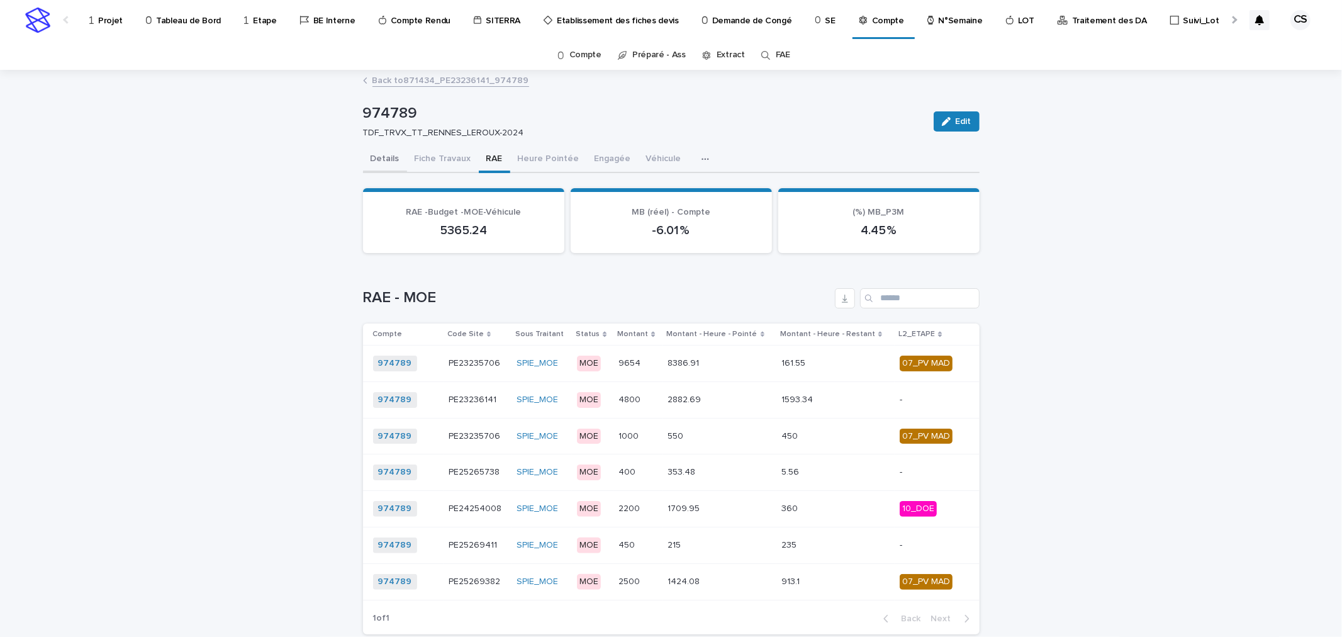
click at [384, 159] on button "Details" at bounding box center [385, 160] width 44 height 26
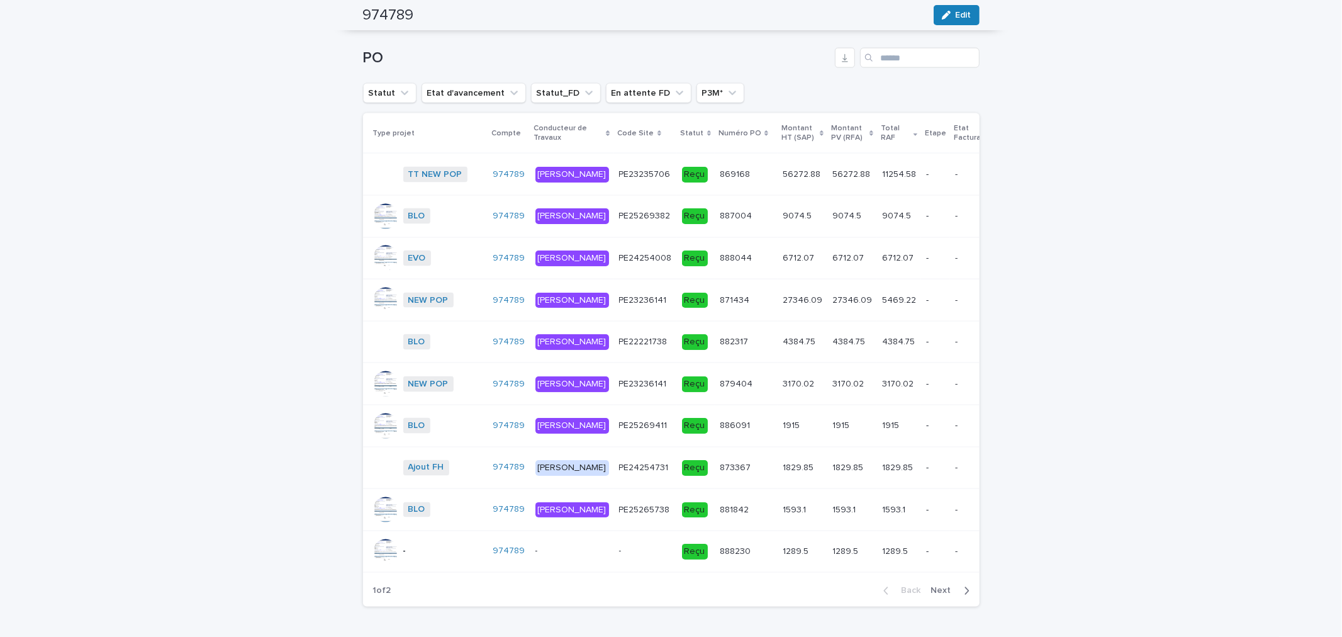
scroll to position [1675, 0]
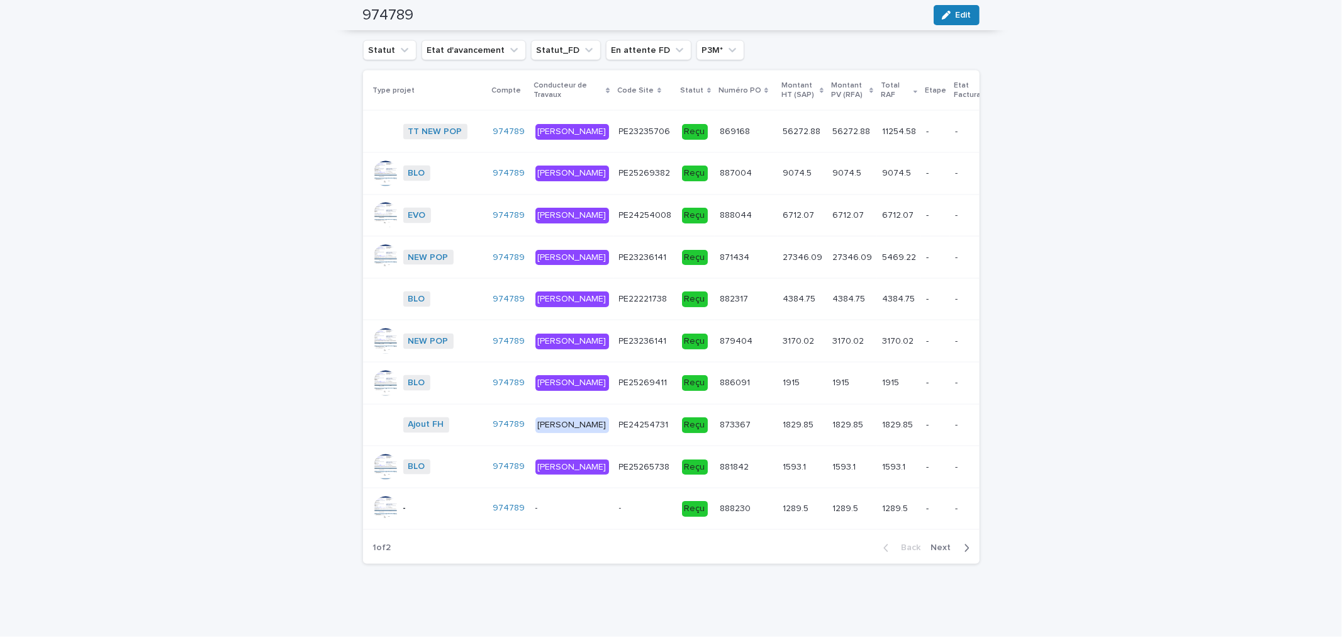
click at [783, 417] on p "1829.85" at bounding box center [799, 423] width 33 height 13
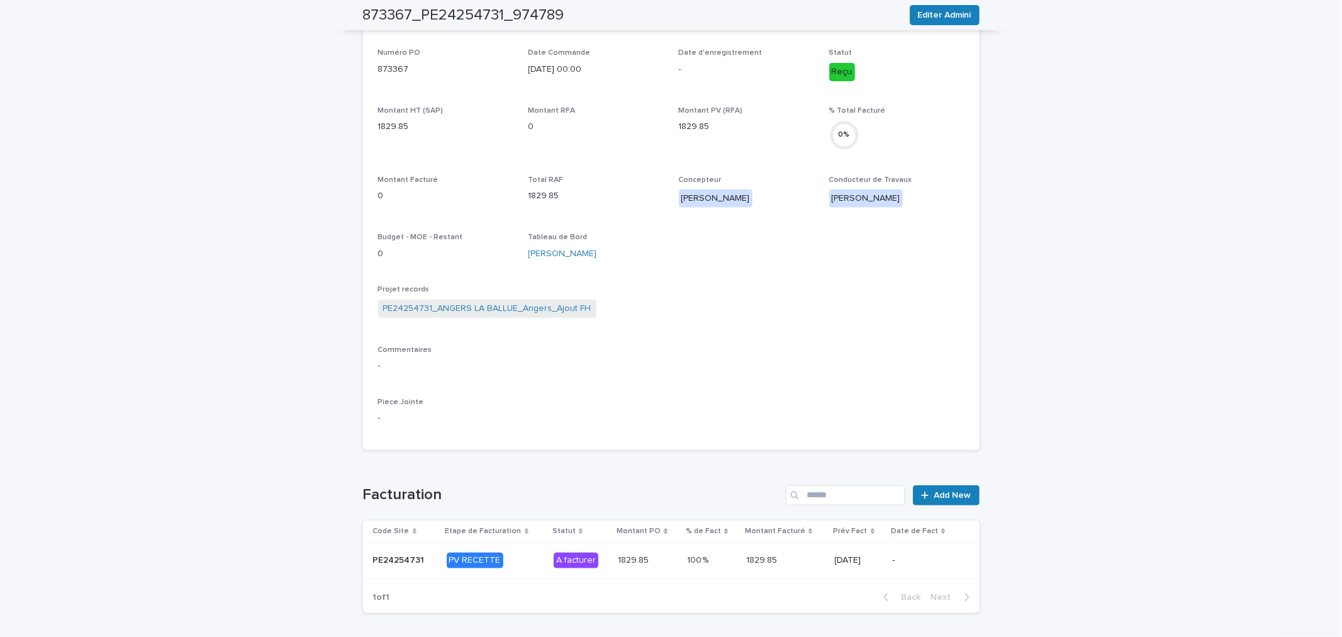
scroll to position [109, 0]
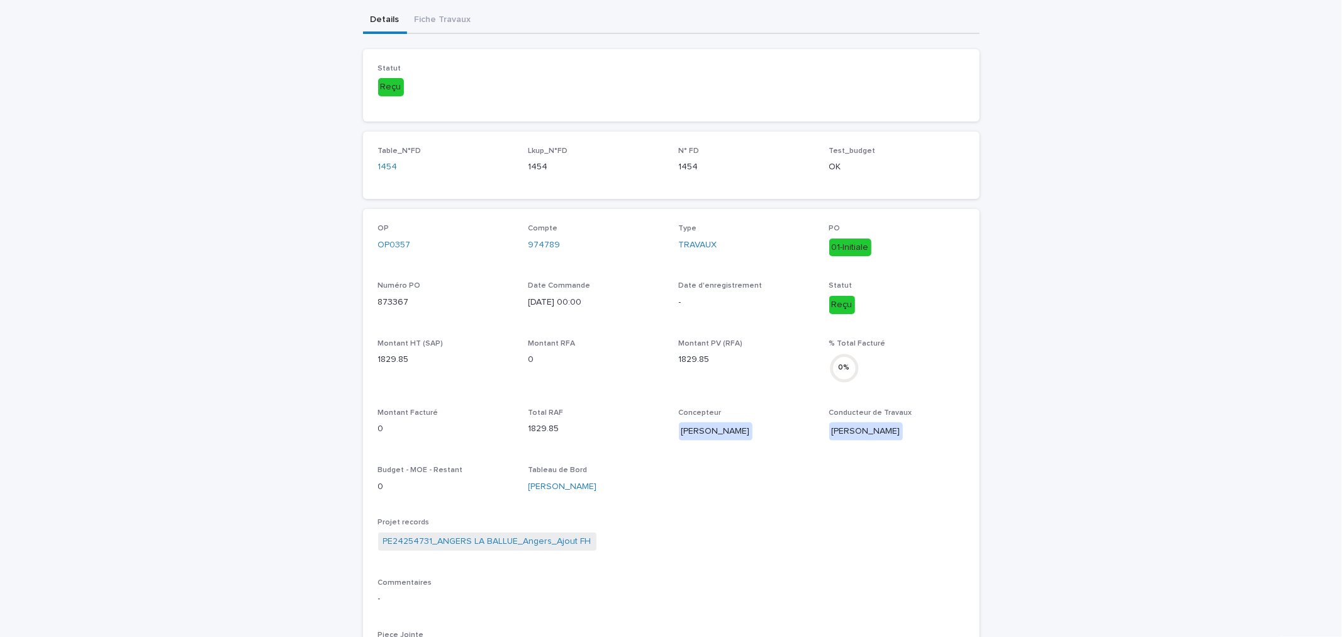
click at [386, 300] on p "873367" at bounding box center [445, 302] width 135 height 13
copy p "873367"
click at [463, 323] on div "OP OP0357 Compte 974789 Type TRAVAUX PO 01-Initiale Numéro PO 873367 Date Comma…" at bounding box center [671, 446] width 586 height 444
drag, startPoint x: 571, startPoint y: 248, endPoint x: 524, endPoint y: 247, distance: 46.6
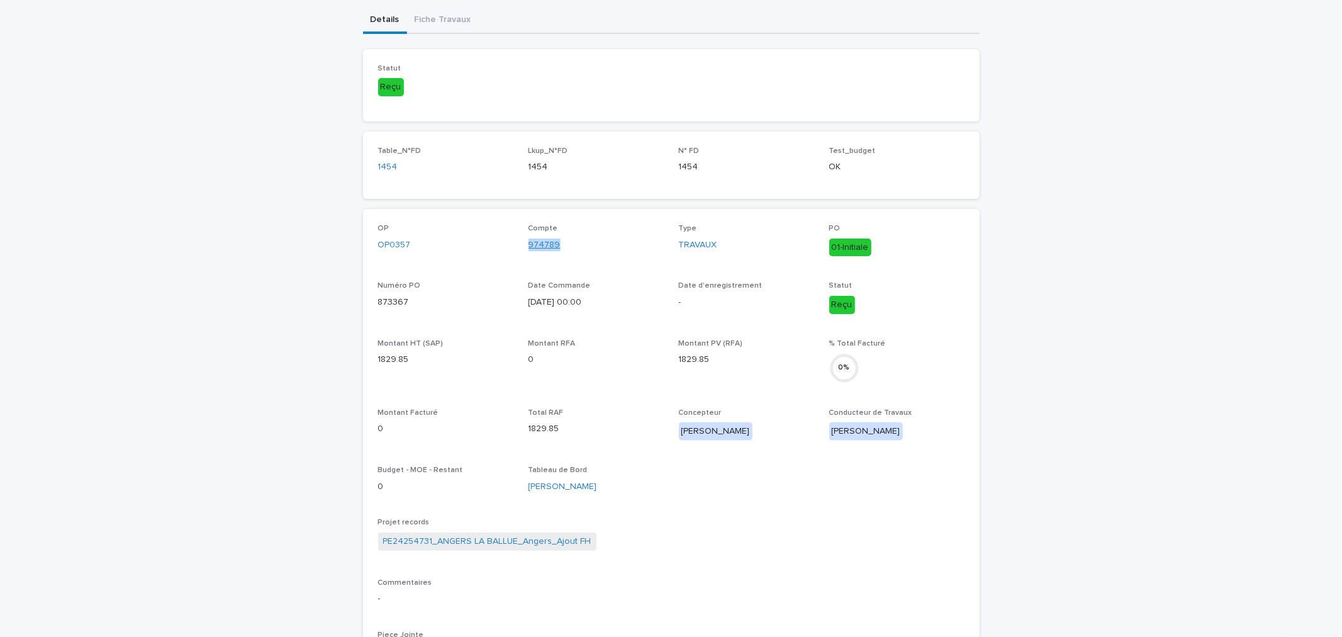
click at [528, 247] on div "974789" at bounding box center [595, 244] width 135 height 13
copy link "974789"
click at [625, 444] on div "Total RAF 1829.85" at bounding box center [595, 426] width 135 height 37
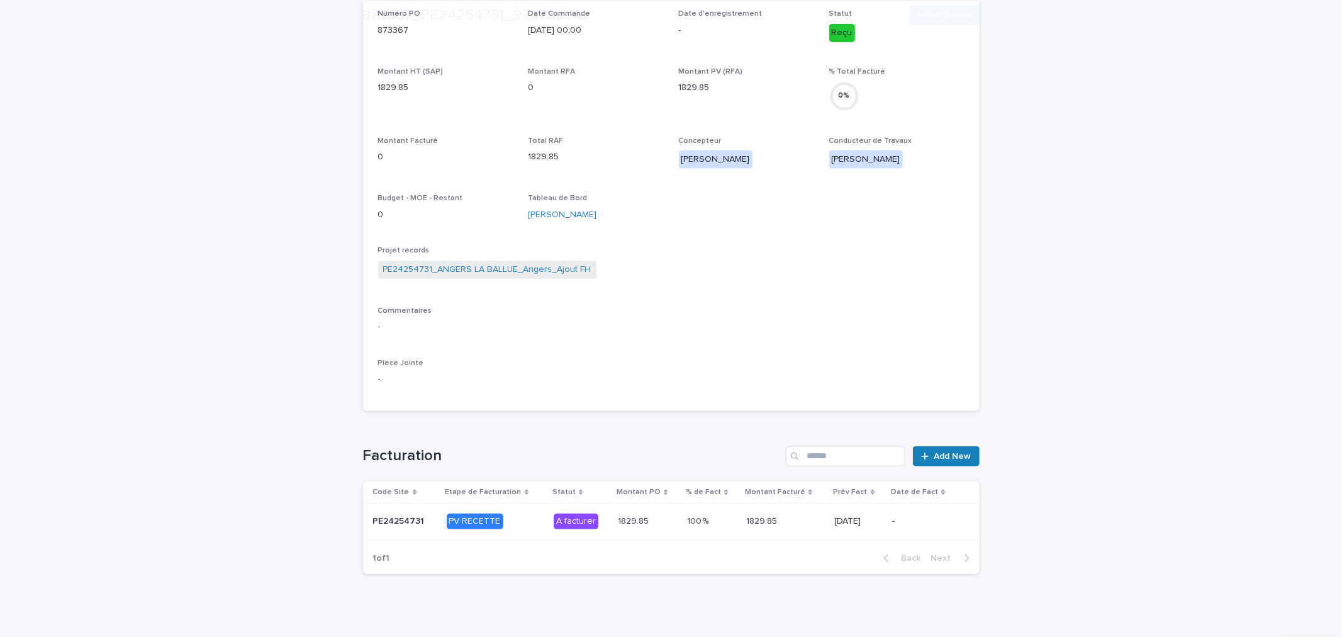
scroll to position [390, 0]
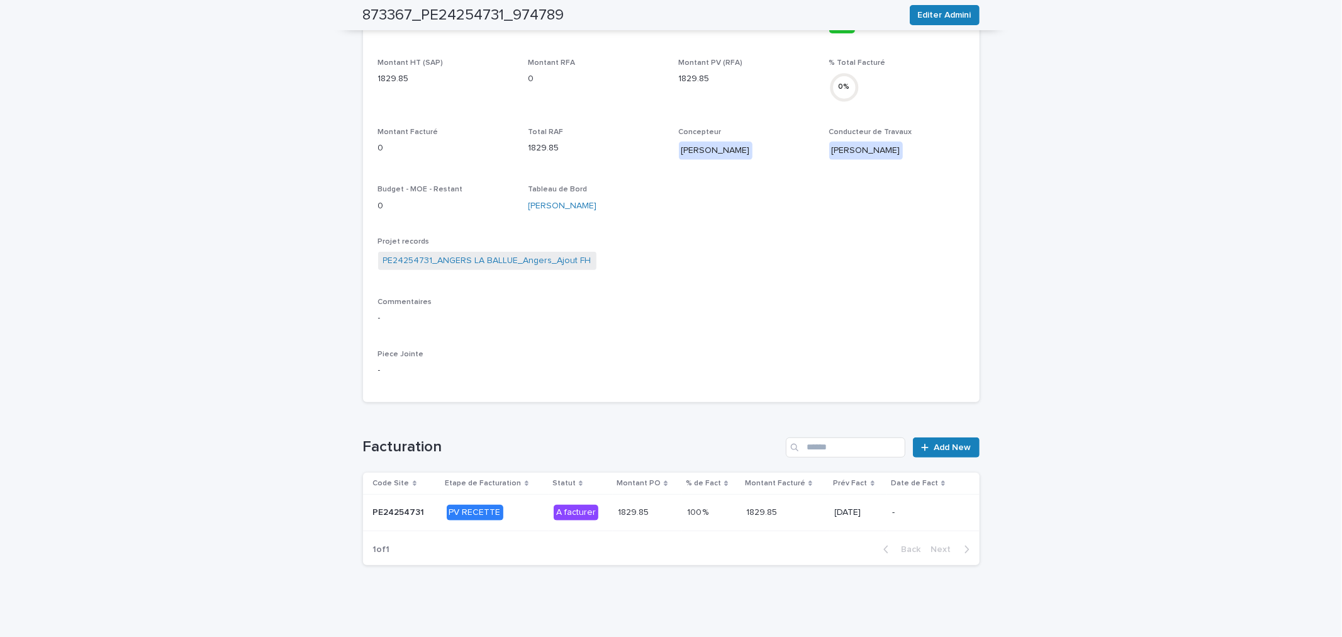
click at [627, 502] on div "1829.85 1829.85" at bounding box center [647, 512] width 59 height 21
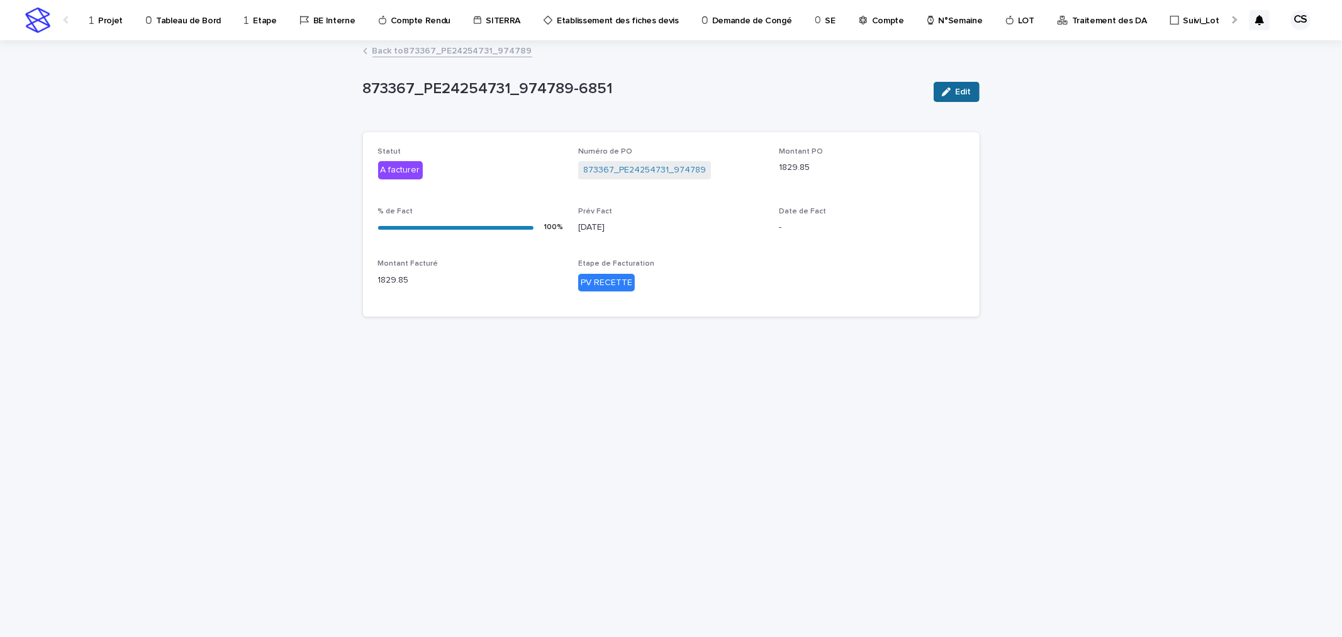
click at [949, 90] on icon "button" at bounding box center [946, 91] width 9 height 9
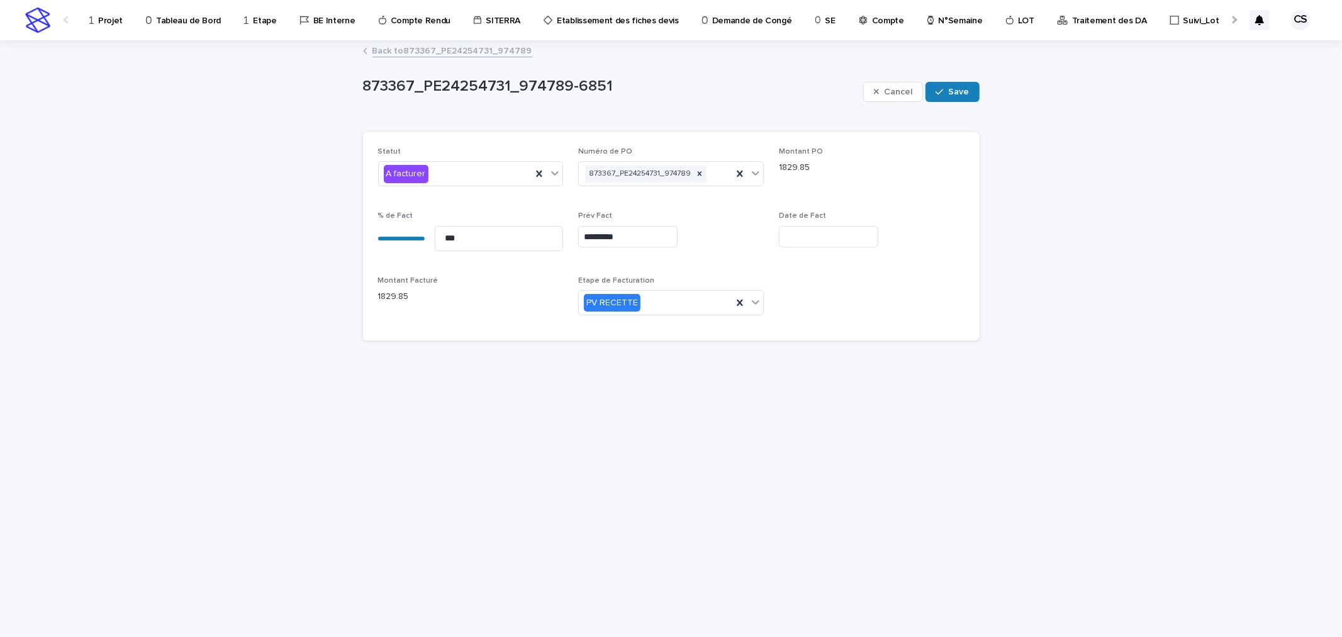
click at [633, 227] on input "*********" at bounding box center [627, 237] width 99 height 22
click at [678, 42] on button "Next Month" at bounding box center [686, 41] width 20 height 20
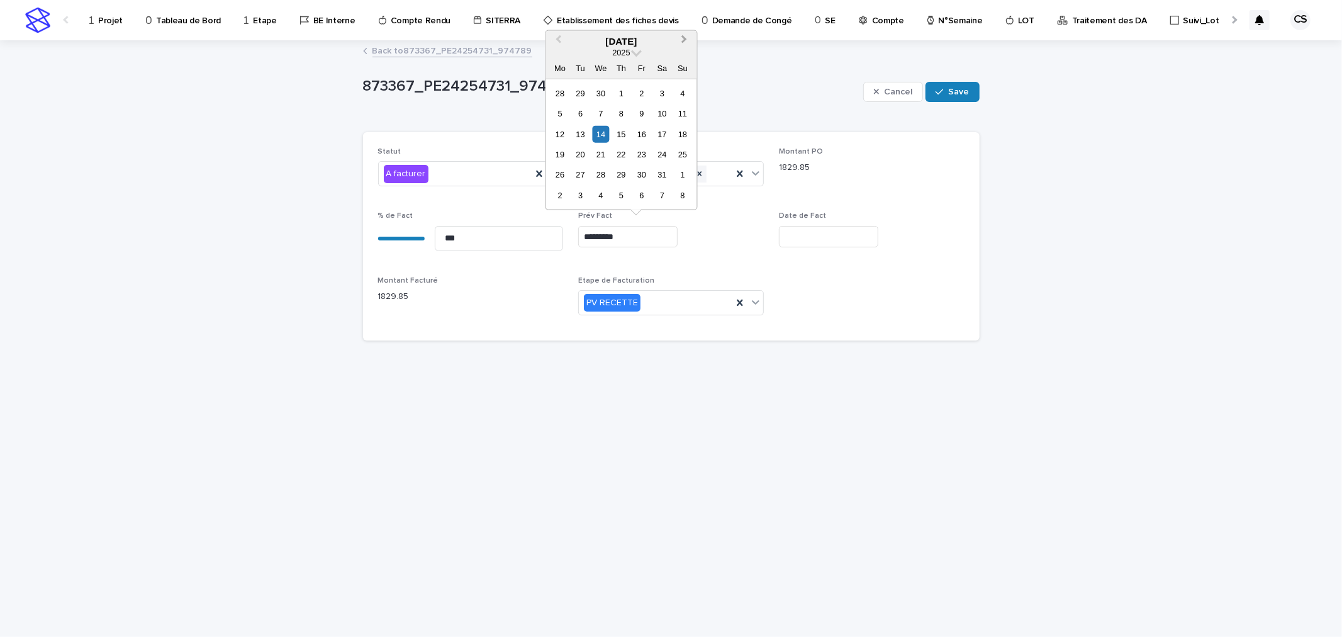
click at [678, 42] on button "Next Month" at bounding box center [686, 41] width 20 height 20
click at [643, 152] on div "26" at bounding box center [641, 154] width 17 height 17
type input "*********"
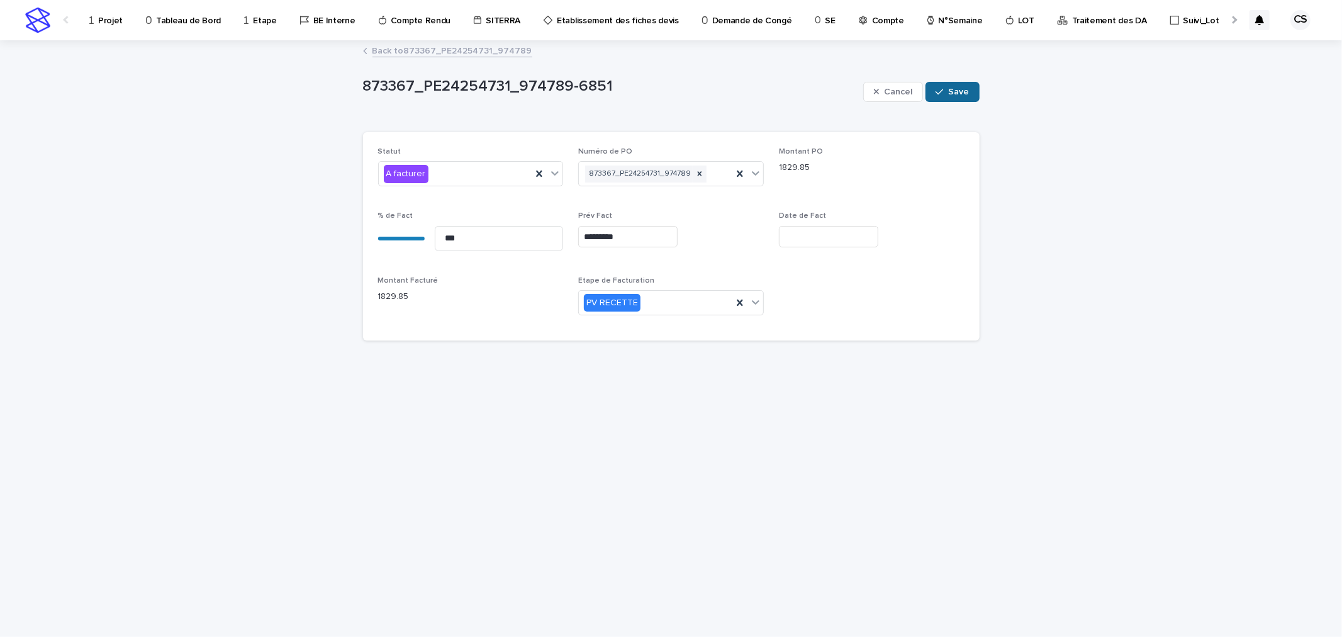
click at [955, 92] on span "Save" at bounding box center [959, 91] width 21 height 9
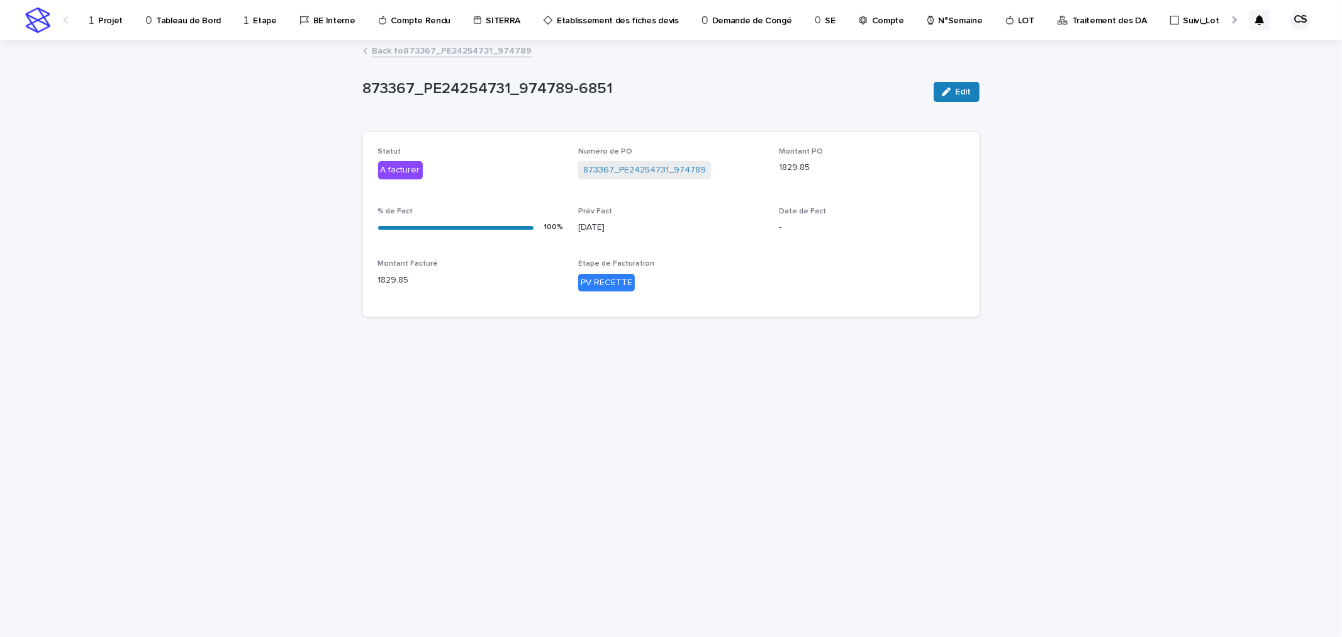
click at [487, 52] on link "Back to 873367_PE24254731_974789" at bounding box center [452, 50] width 160 height 14
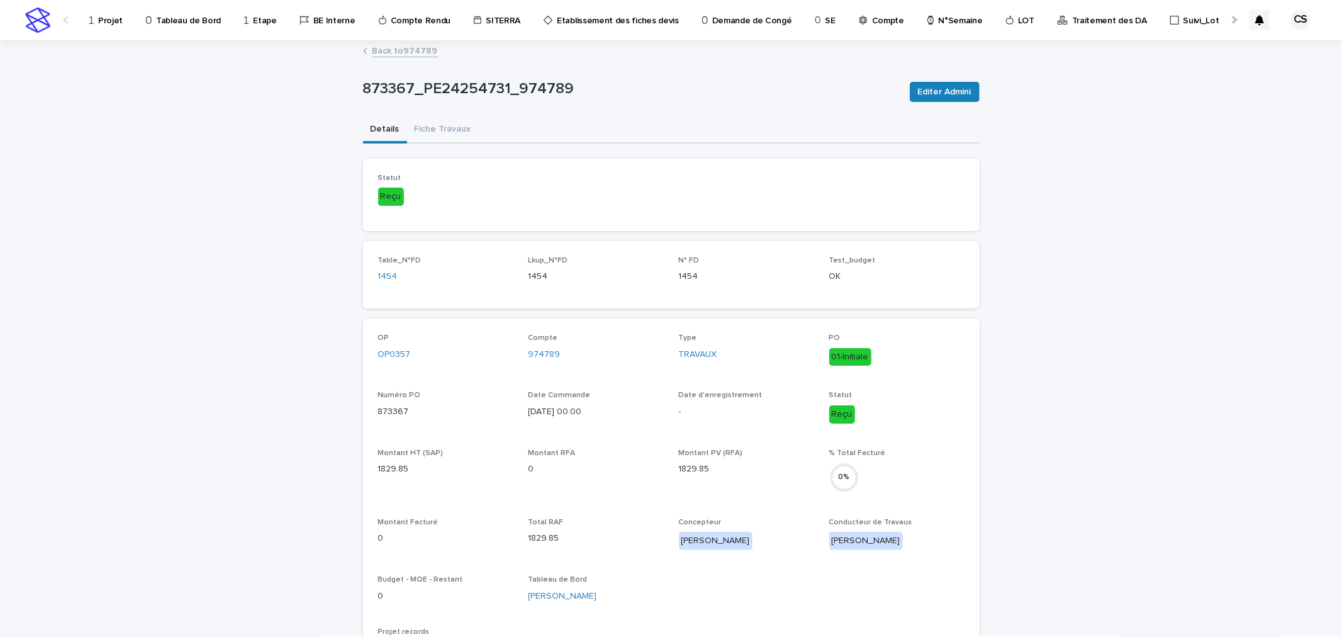
click at [418, 49] on link "Back to 974789" at bounding box center [404, 50] width 65 height 14
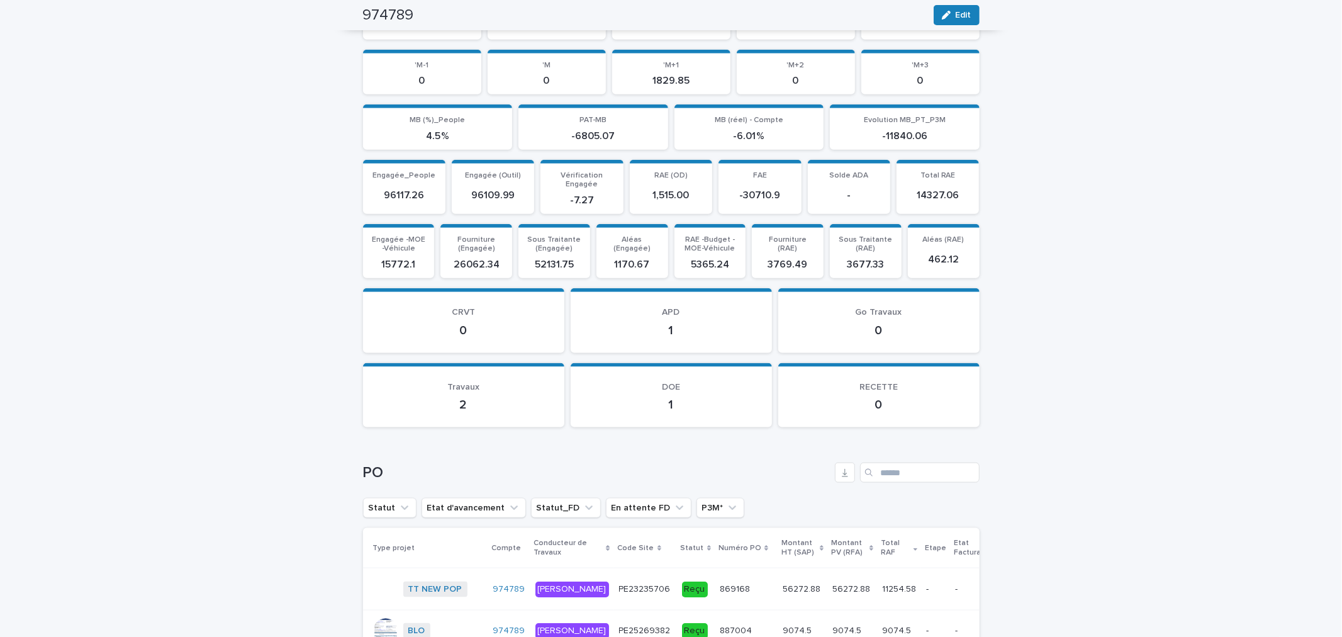
scroll to position [1675, 0]
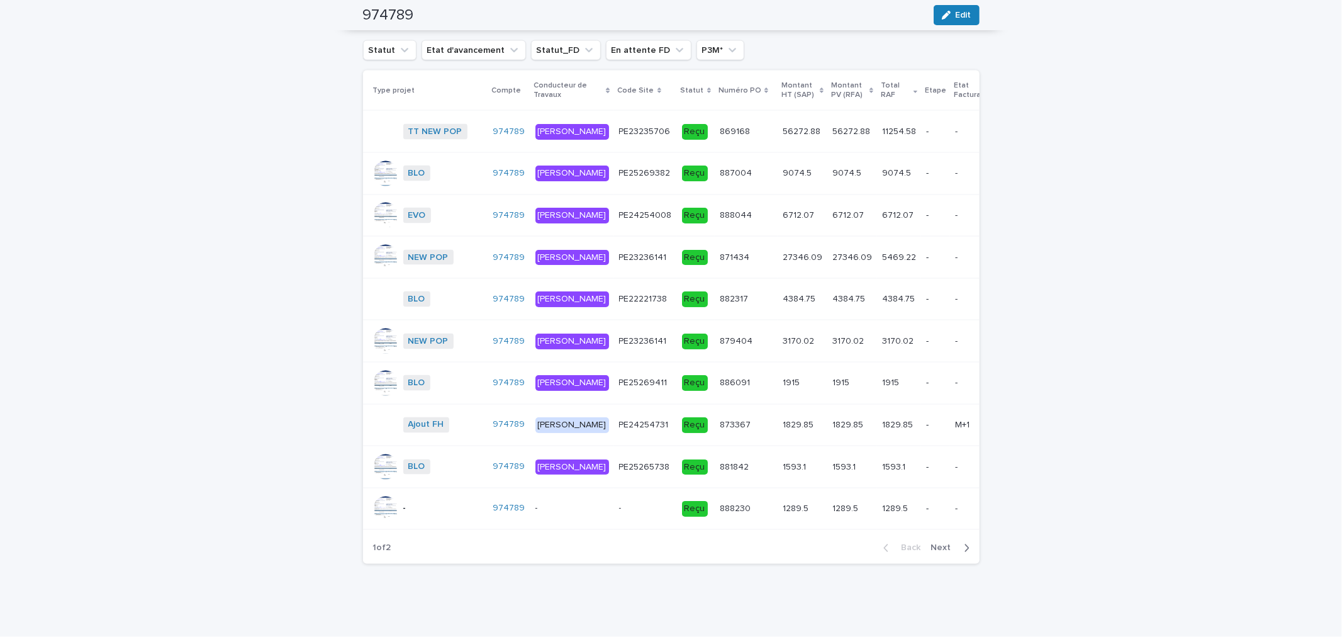
click at [832, 501] on p "1289.5" at bounding box center [846, 507] width 28 height 13
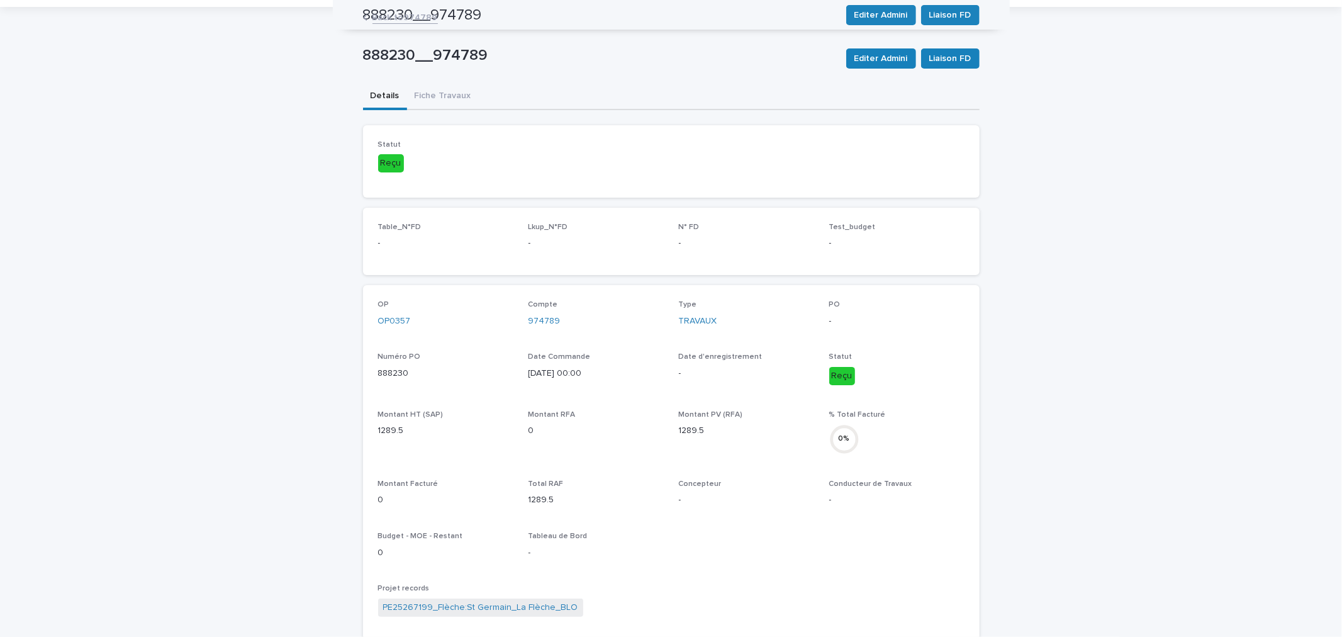
scroll to position [28, 0]
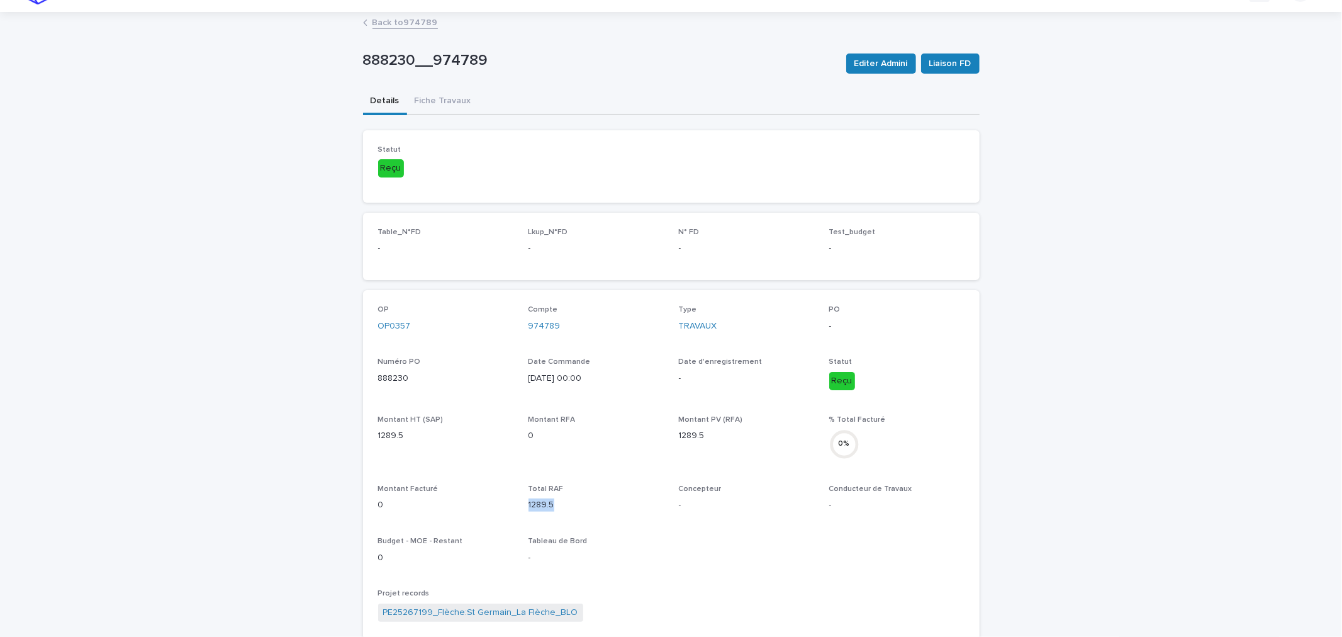
drag, startPoint x: 561, startPoint y: 499, endPoint x: 520, endPoint y: 503, distance: 41.1
click at [520, 503] on div "OP OP0357 Compte 974789 Type TRAVAUX PO - Numéro PO 888230 Date Commande 8/7/20…" at bounding box center [671, 553] width 586 height 496
copy p "1289.5"
click at [441, 103] on div "888230__974789 Editer Admini Liaison FD 888230__974789 Editer Admini Liaison FD…" at bounding box center [671, 527] width 617 height 1029
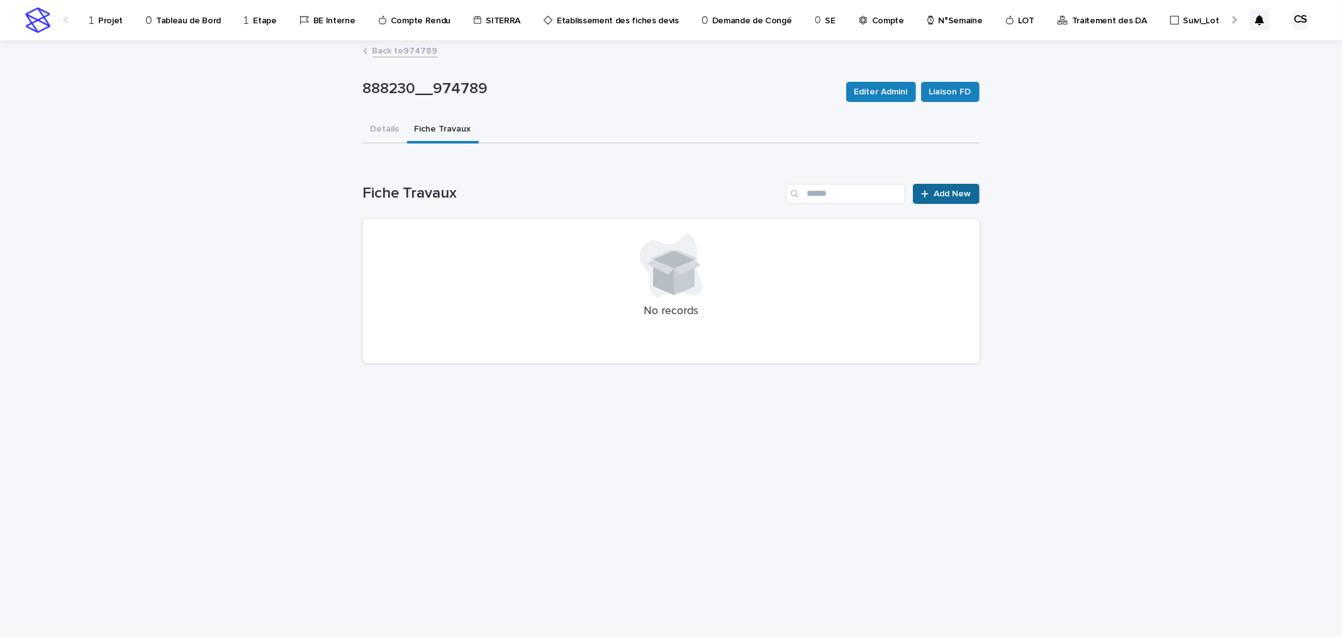
click at [944, 197] on link "Add New" at bounding box center [946, 194] width 66 height 20
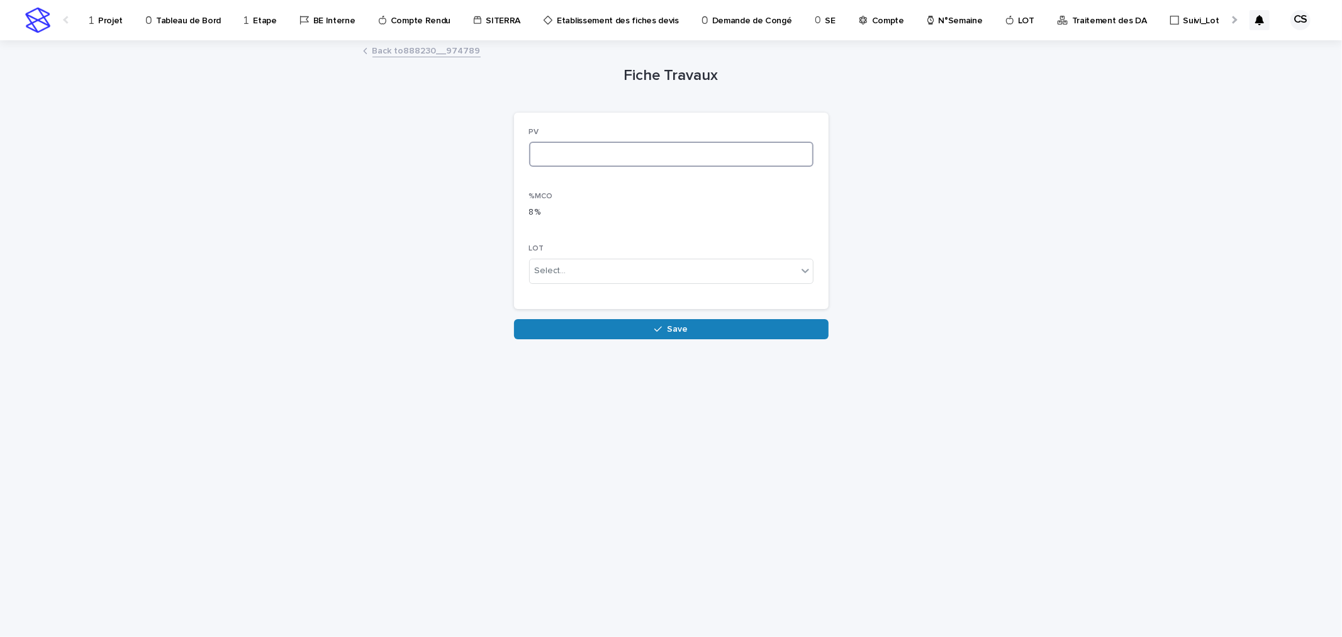
click at [547, 159] on input at bounding box center [671, 154] width 284 height 25
paste input "******"
type input "******"
click at [623, 324] on button "Save" at bounding box center [671, 329] width 315 height 20
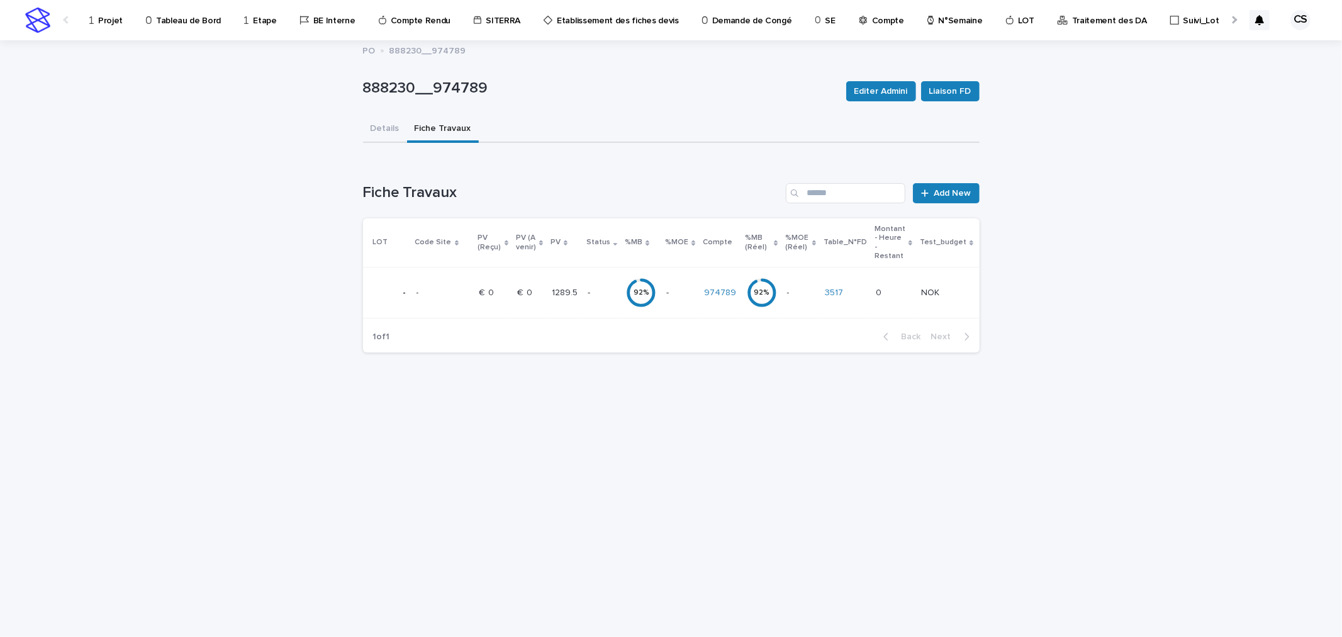
click at [621, 285] on td "92 %" at bounding box center [641, 292] width 40 height 51
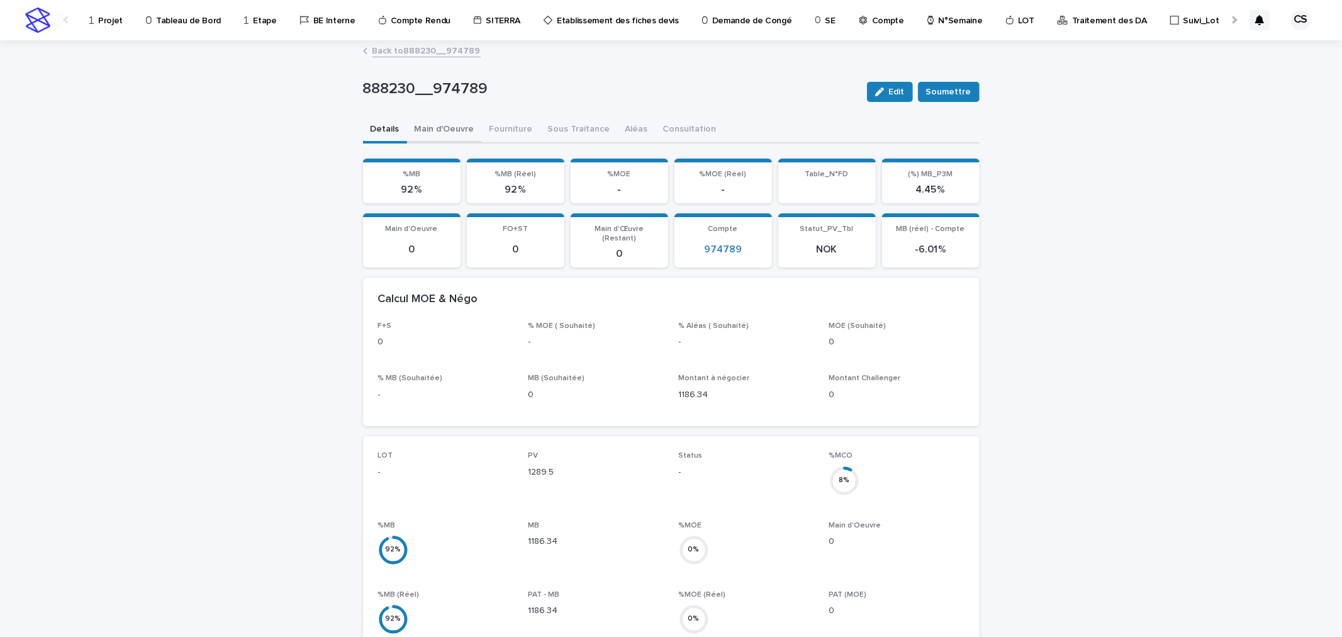
click at [455, 130] on button "Main d'Oeuvre" at bounding box center [444, 130] width 75 height 26
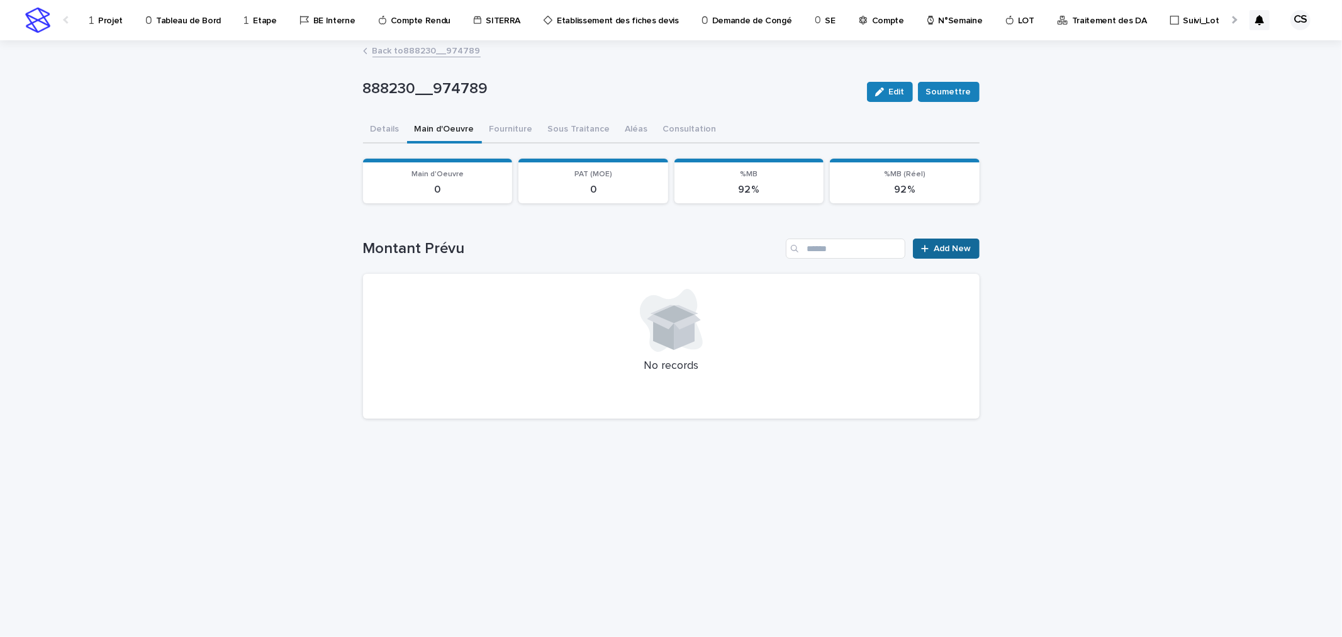
click at [944, 247] on span "Add New" at bounding box center [952, 248] width 37 height 9
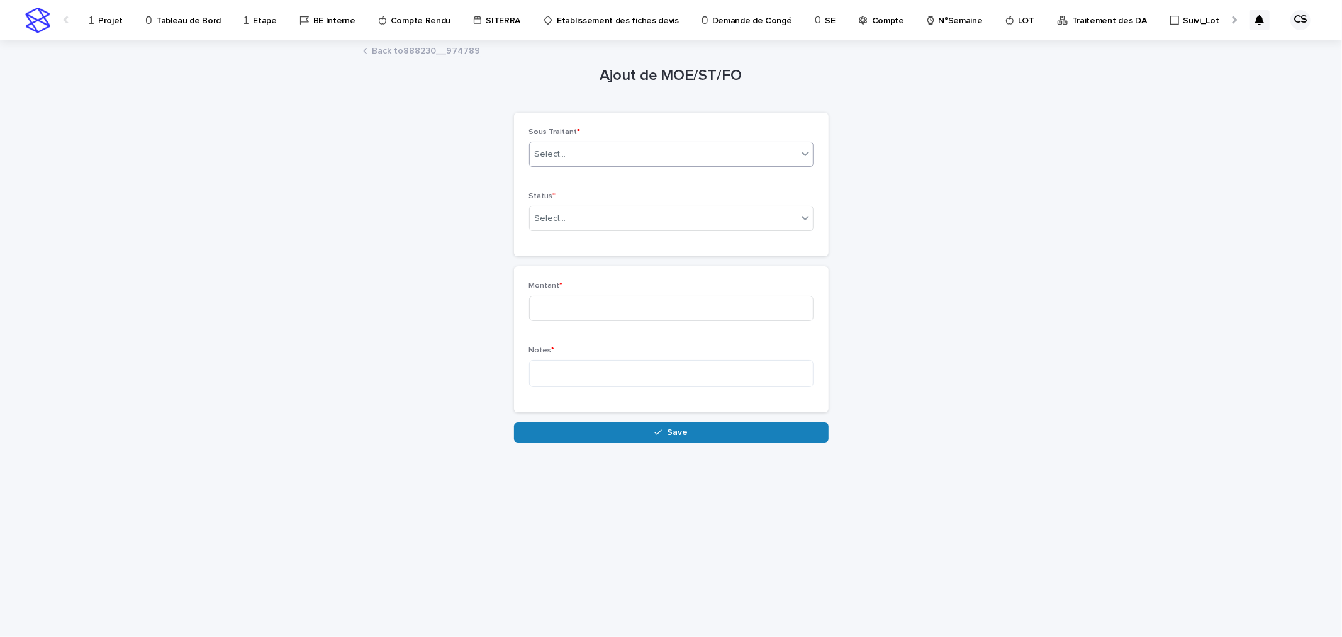
click at [596, 160] on div "Select..." at bounding box center [663, 154] width 267 height 21
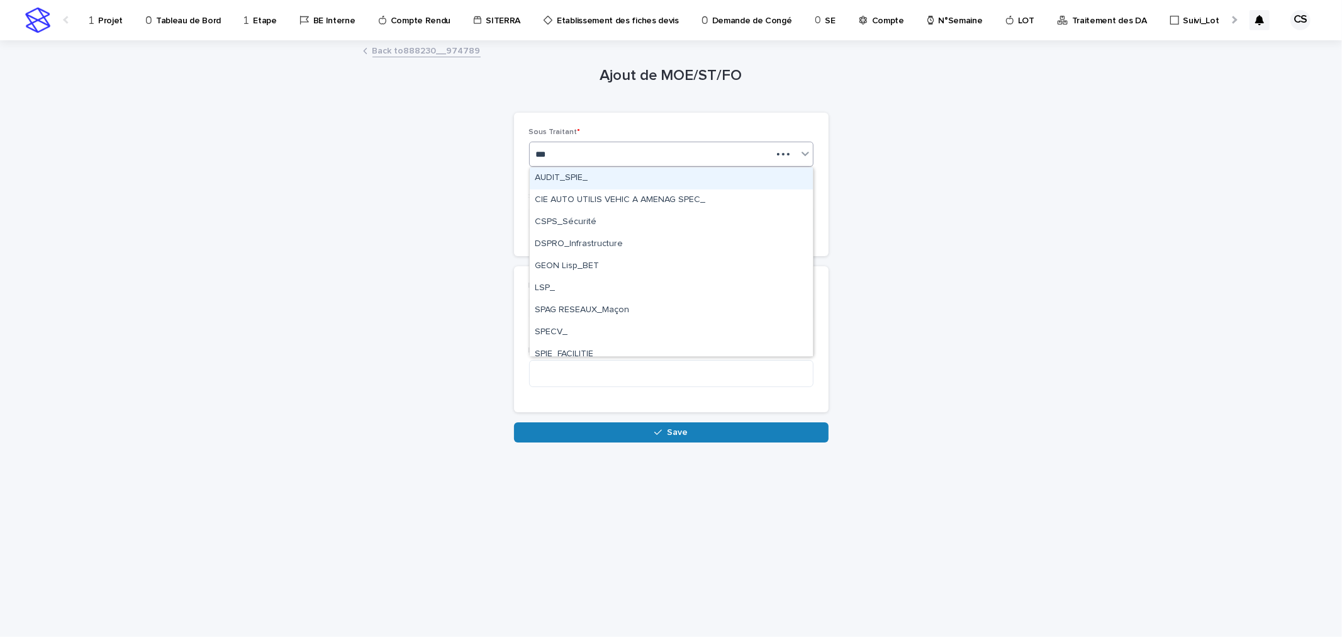
type input "****"
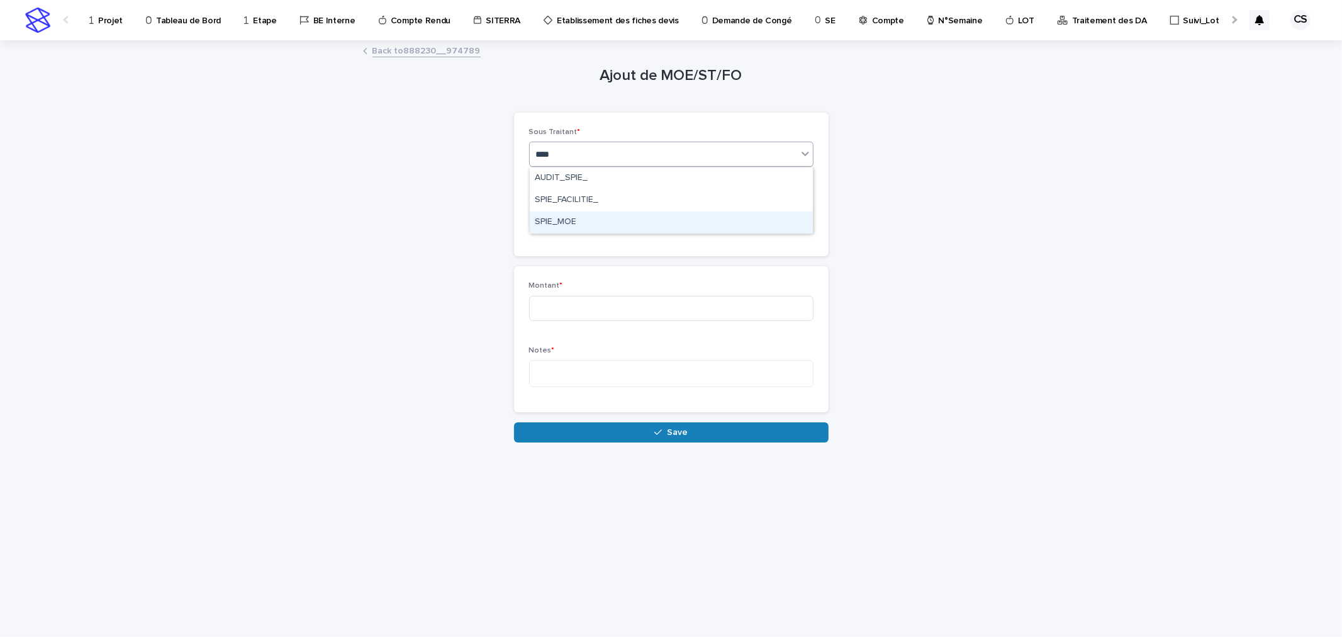
click at [599, 223] on div "SPIE_MOE" at bounding box center [671, 222] width 283 height 22
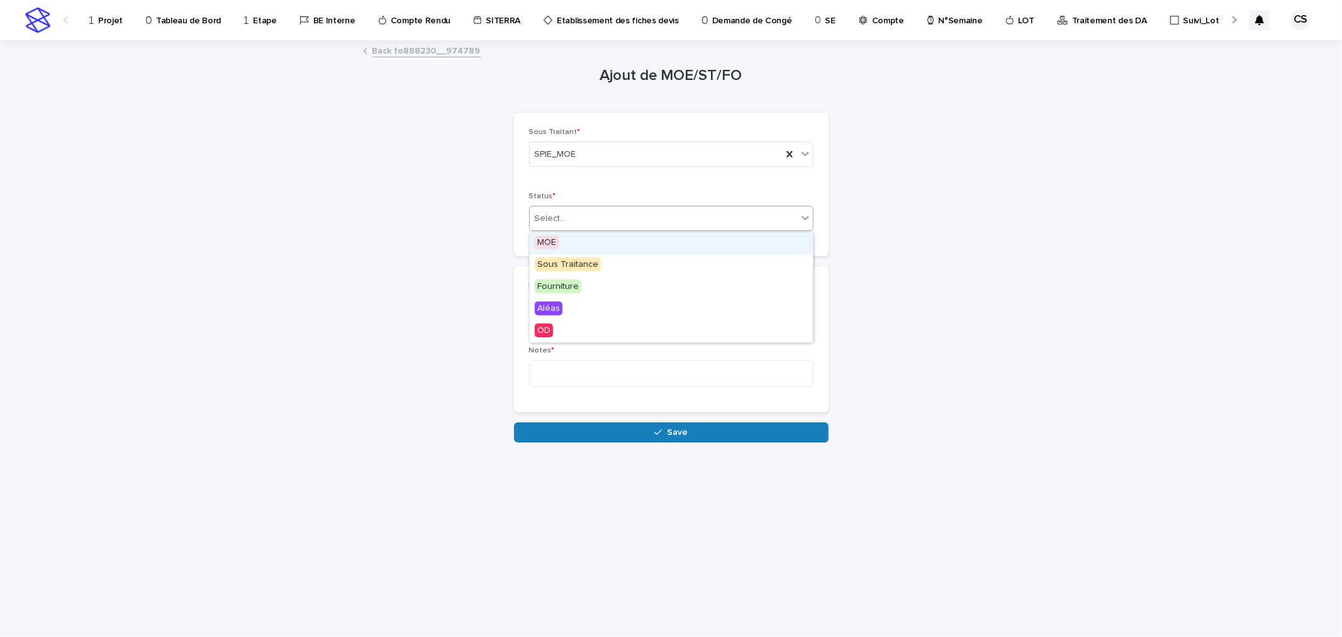
click at [589, 221] on div "Select..." at bounding box center [663, 218] width 267 height 21
click at [575, 240] on div "MOE" at bounding box center [671, 243] width 283 height 22
click at [564, 299] on input at bounding box center [671, 308] width 284 height 25
type input "***"
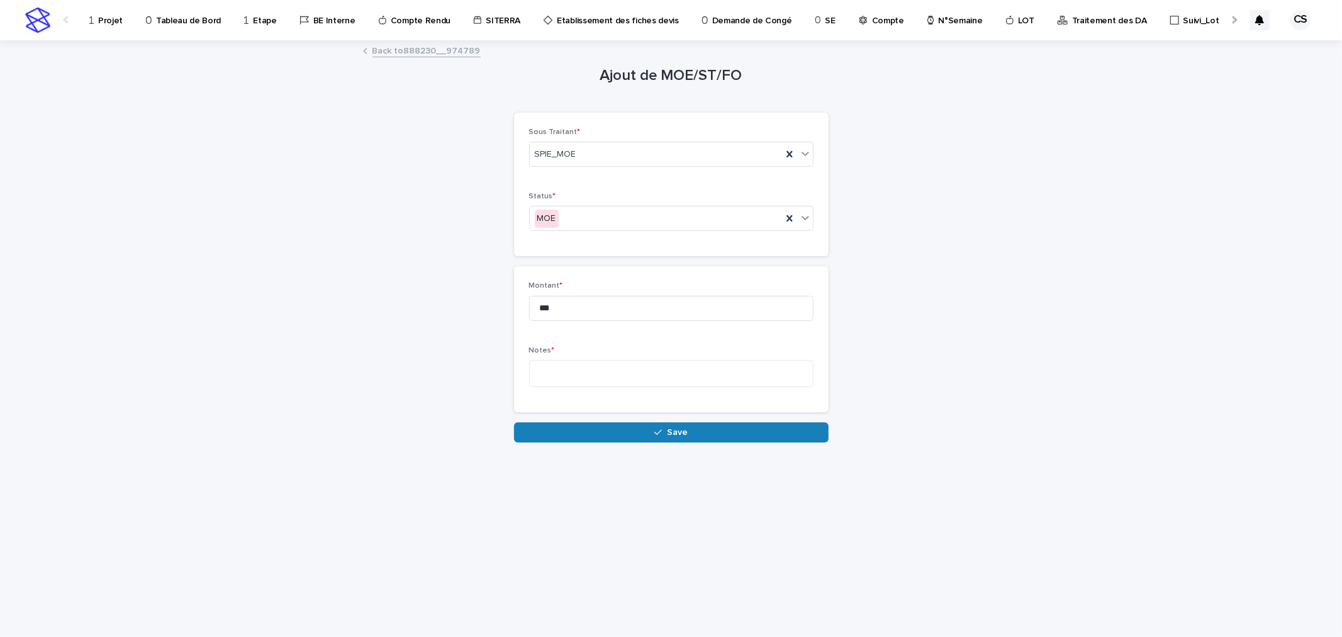
click at [609, 356] on div "Notes *" at bounding box center [671, 372] width 284 height 52
click at [608, 359] on div "Notes *" at bounding box center [671, 372] width 284 height 52
click at [614, 372] on textarea at bounding box center [671, 373] width 284 height 27
type textarea "********"
drag, startPoint x: 588, startPoint y: 303, endPoint x: 462, endPoint y: 291, distance: 127.0
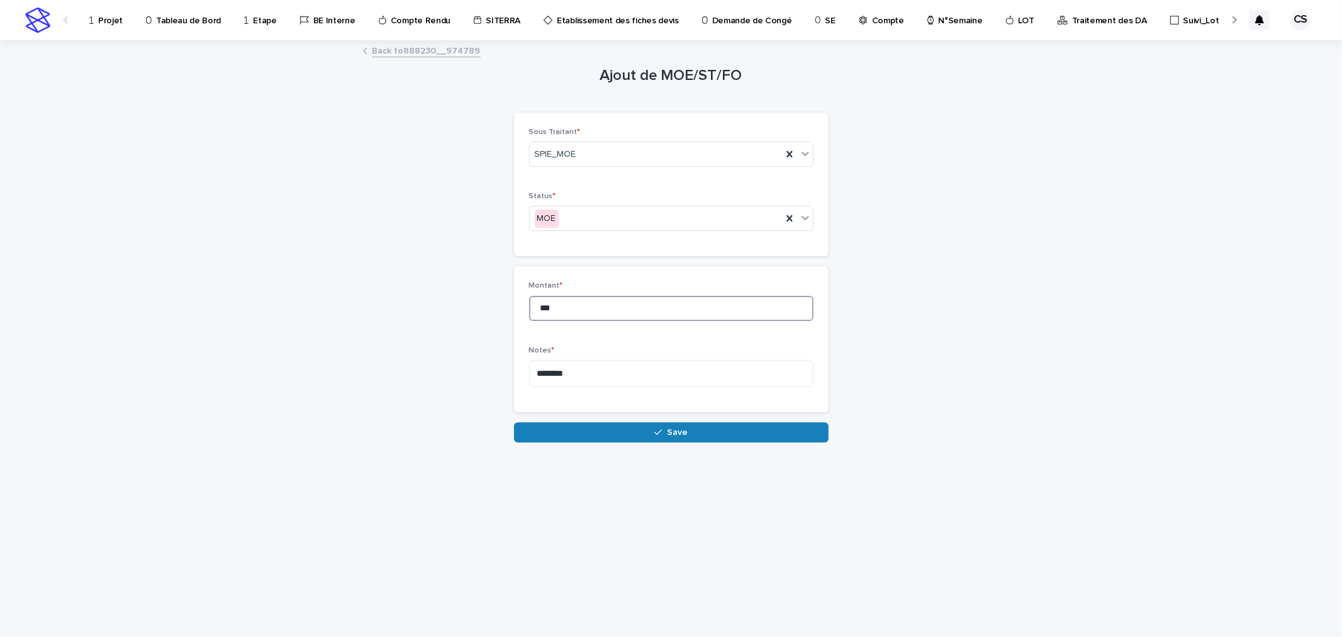
click at [462, 291] on div "Ajout de MOE/ST/FO Loading... Saving… Loading... Saving… Loading... Saving… Sou…" at bounding box center [671, 242] width 617 height 401
drag, startPoint x: 569, startPoint y: 302, endPoint x: 499, endPoint y: 304, distance: 70.5
click at [499, 304] on div "Ajout de MOE/ST/FO Loading... Saving… Loading... Saving… Loading... Saving… Sou…" at bounding box center [671, 242] width 617 height 401
type input "****"
click at [606, 420] on div "Loading... Saving… Montant * **** Notes * ********" at bounding box center [671, 344] width 315 height 156
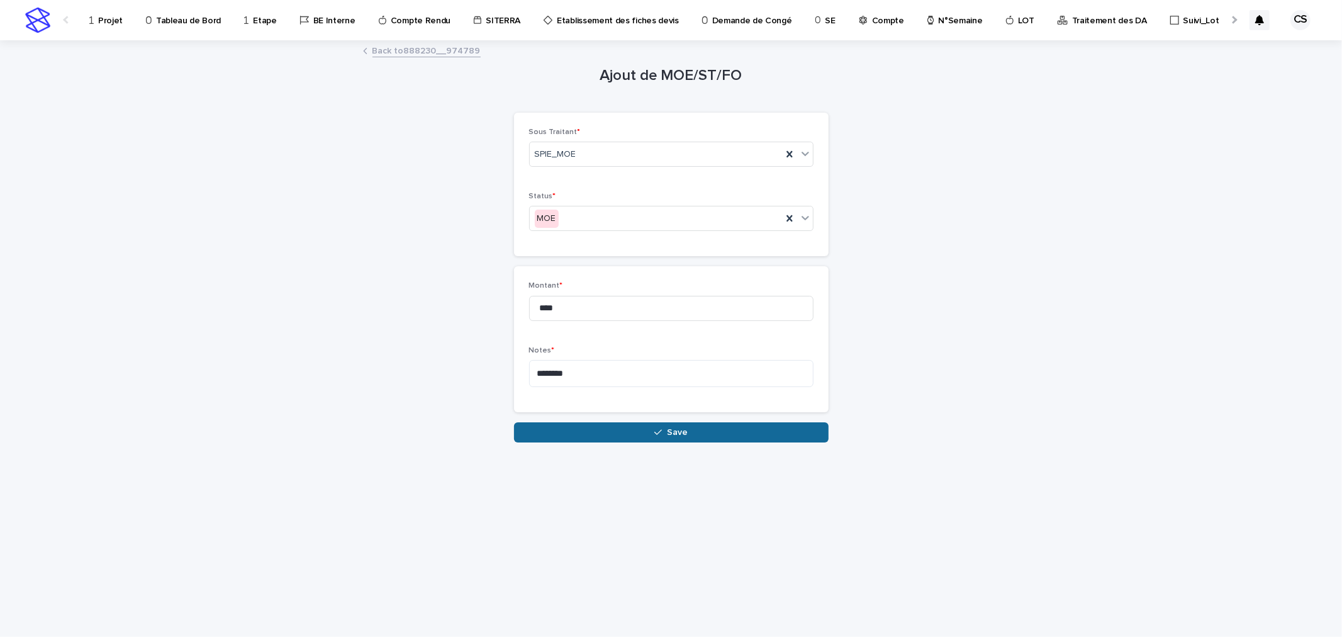
click at [609, 424] on button "Save" at bounding box center [671, 432] width 315 height 20
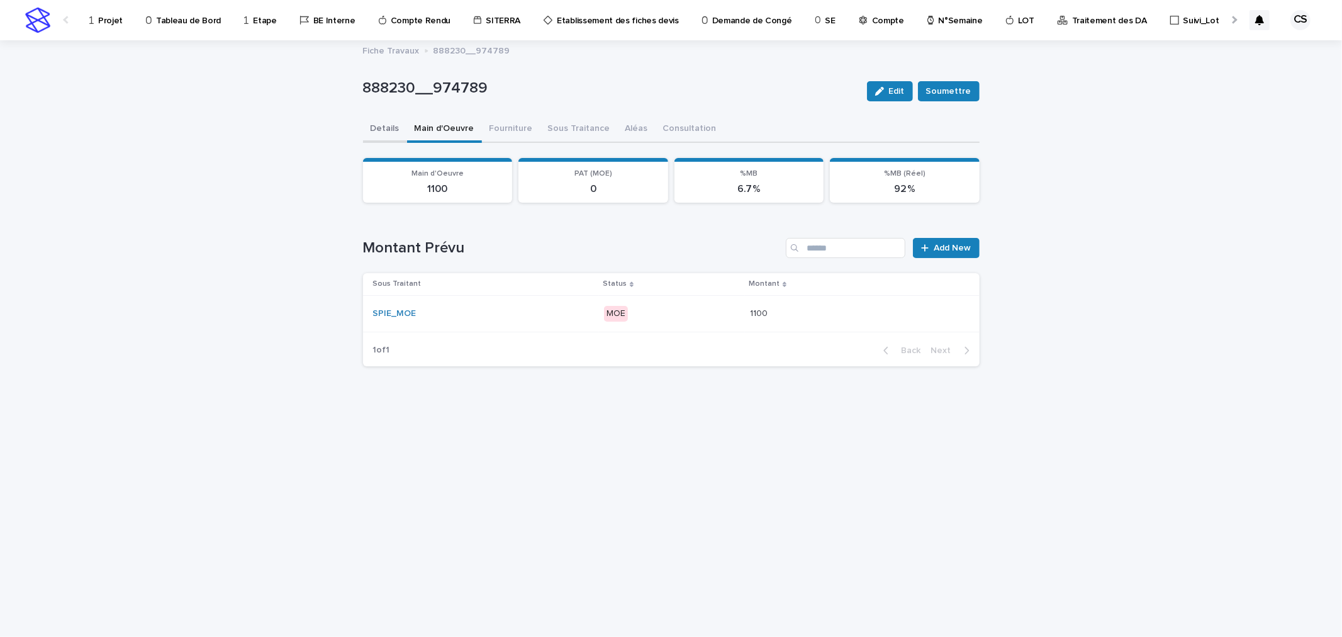
click at [391, 132] on button "Details" at bounding box center [385, 129] width 44 height 26
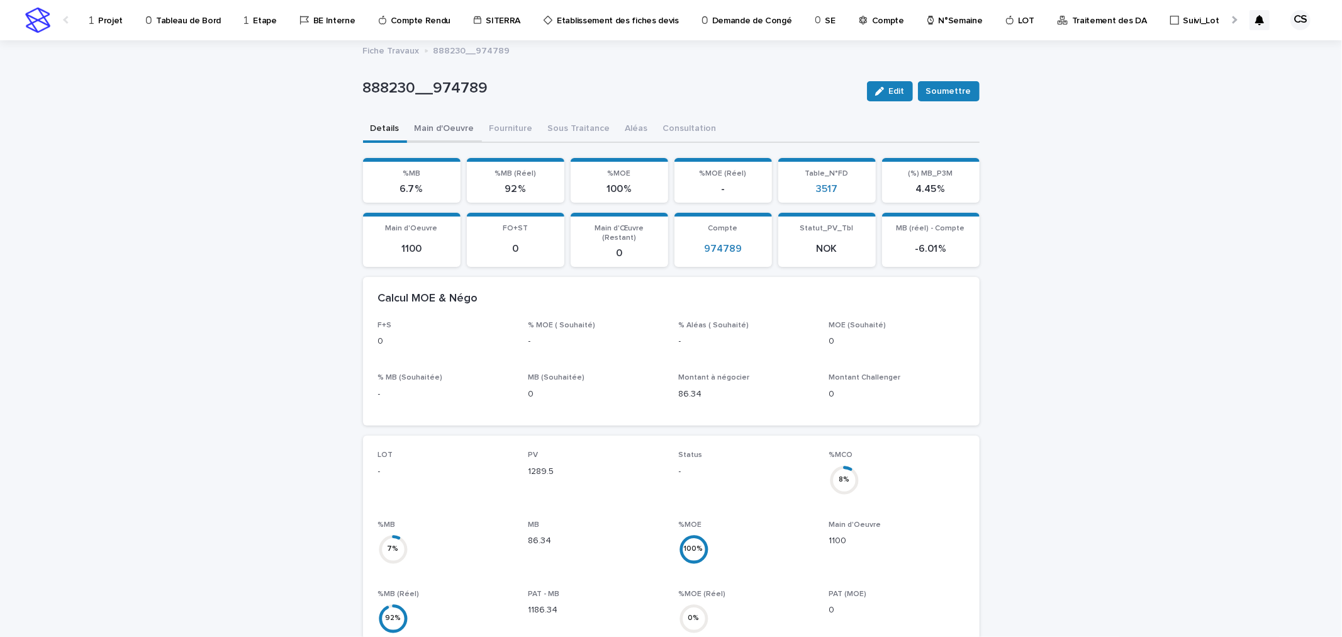
click at [434, 129] on button "Main d'Oeuvre" at bounding box center [444, 129] width 75 height 26
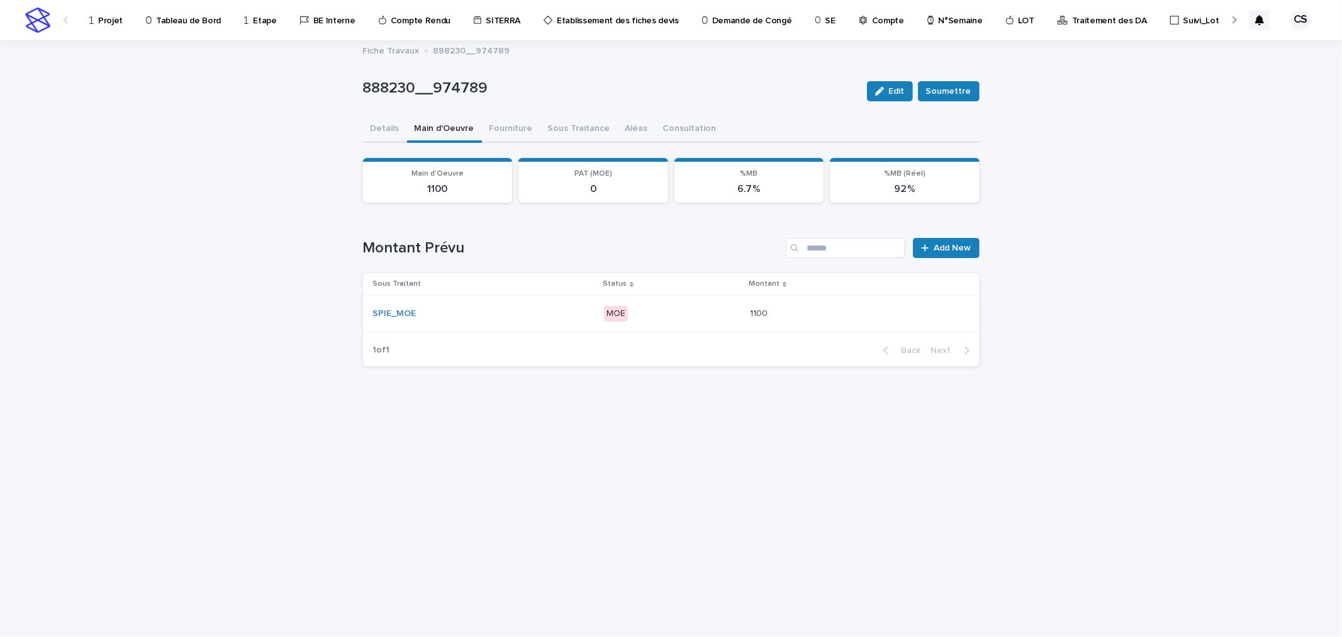
click at [639, 308] on p "MOE" at bounding box center [672, 314] width 136 height 16
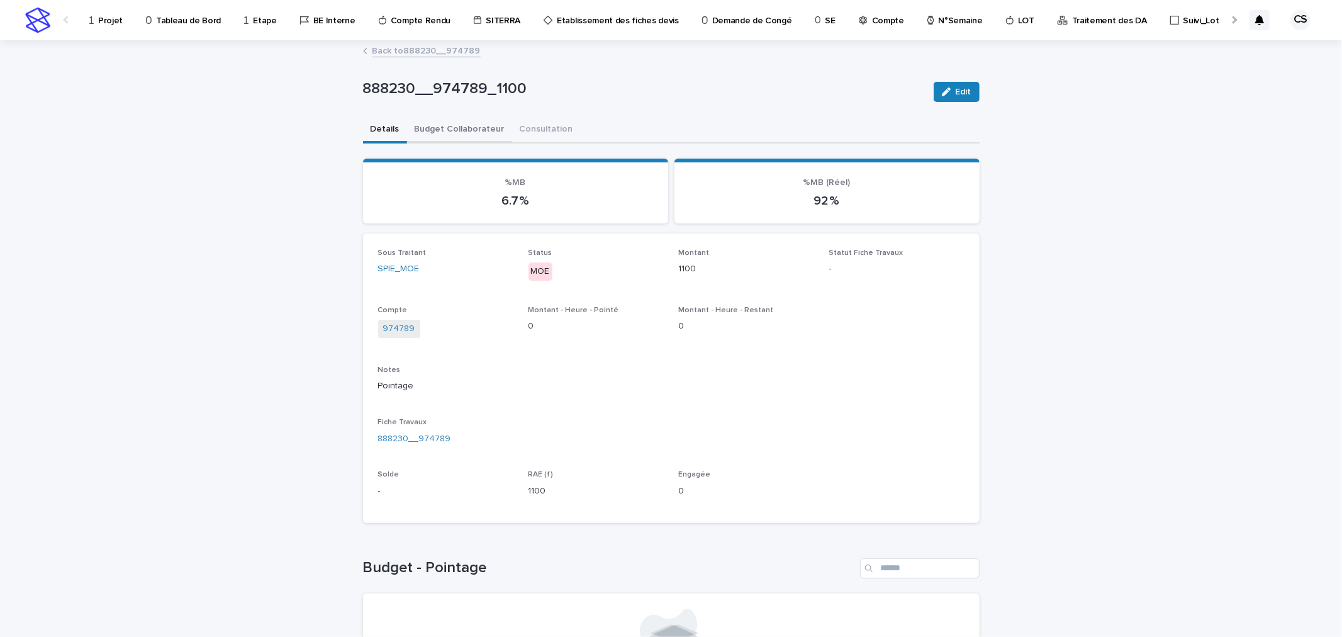
click at [447, 131] on button "Budget Collaborateur" at bounding box center [459, 130] width 105 height 26
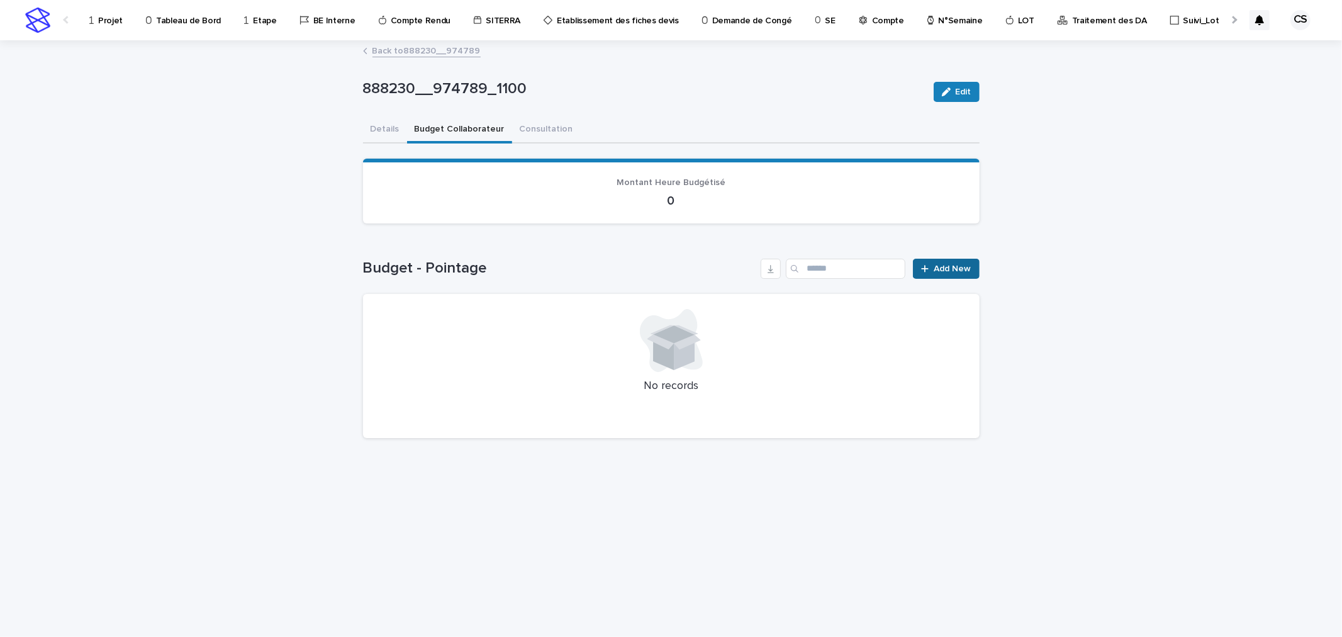
click at [952, 268] on span "Add New" at bounding box center [952, 268] width 37 height 9
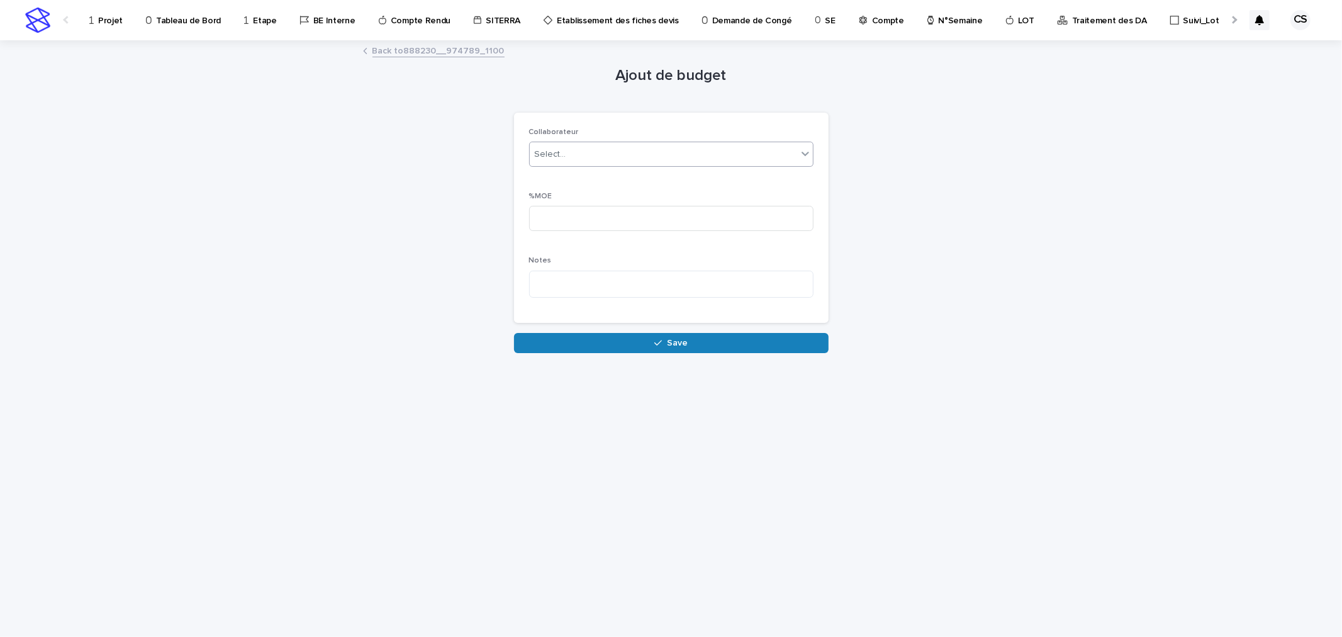
click at [557, 172] on div "Collaborateur Select..." at bounding box center [671, 152] width 284 height 49
click at [568, 162] on div "Select..." at bounding box center [663, 154] width 267 height 21
type input "****"
click at [578, 181] on div "COMPTE" at bounding box center [671, 178] width 283 height 22
click at [571, 213] on input at bounding box center [671, 218] width 284 height 25
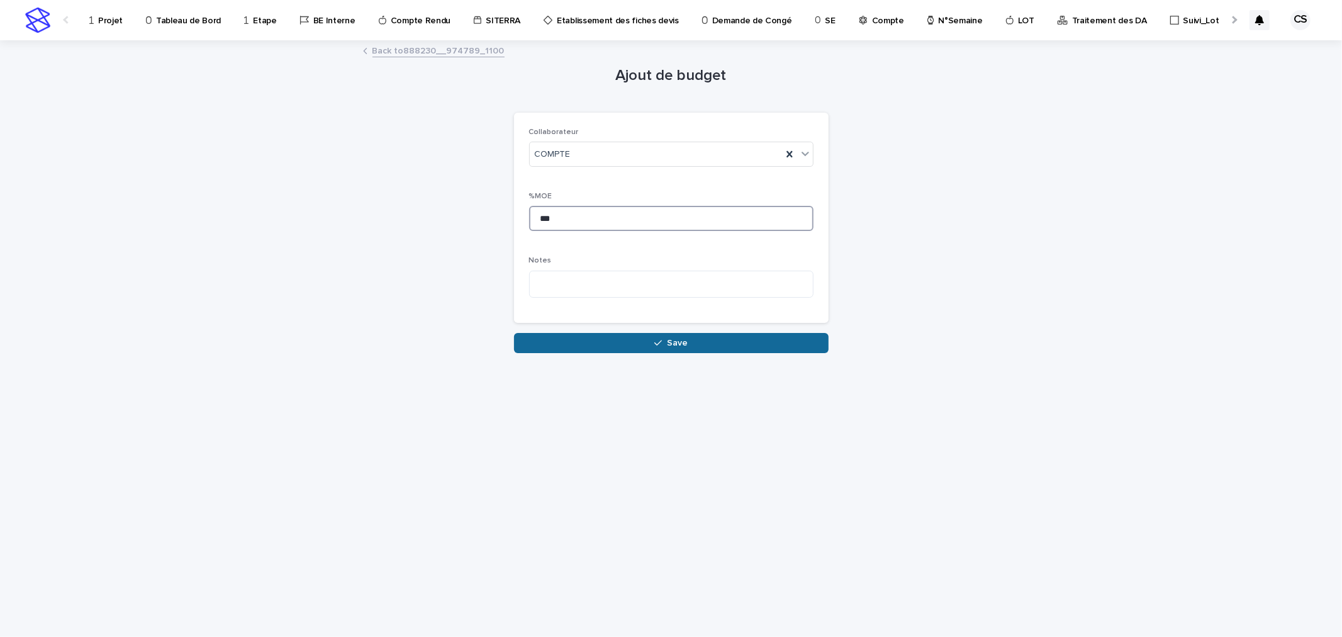
type input "***"
click at [598, 334] on button "Save" at bounding box center [671, 343] width 315 height 20
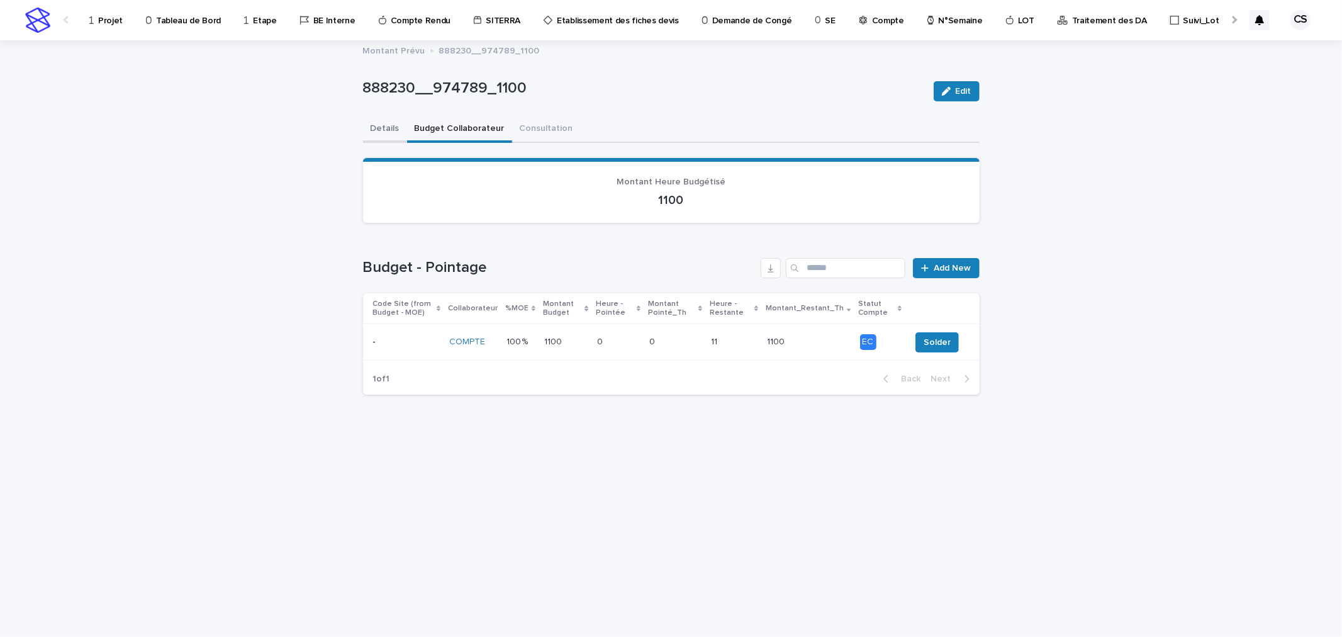
click at [385, 138] on button "Details" at bounding box center [385, 129] width 44 height 26
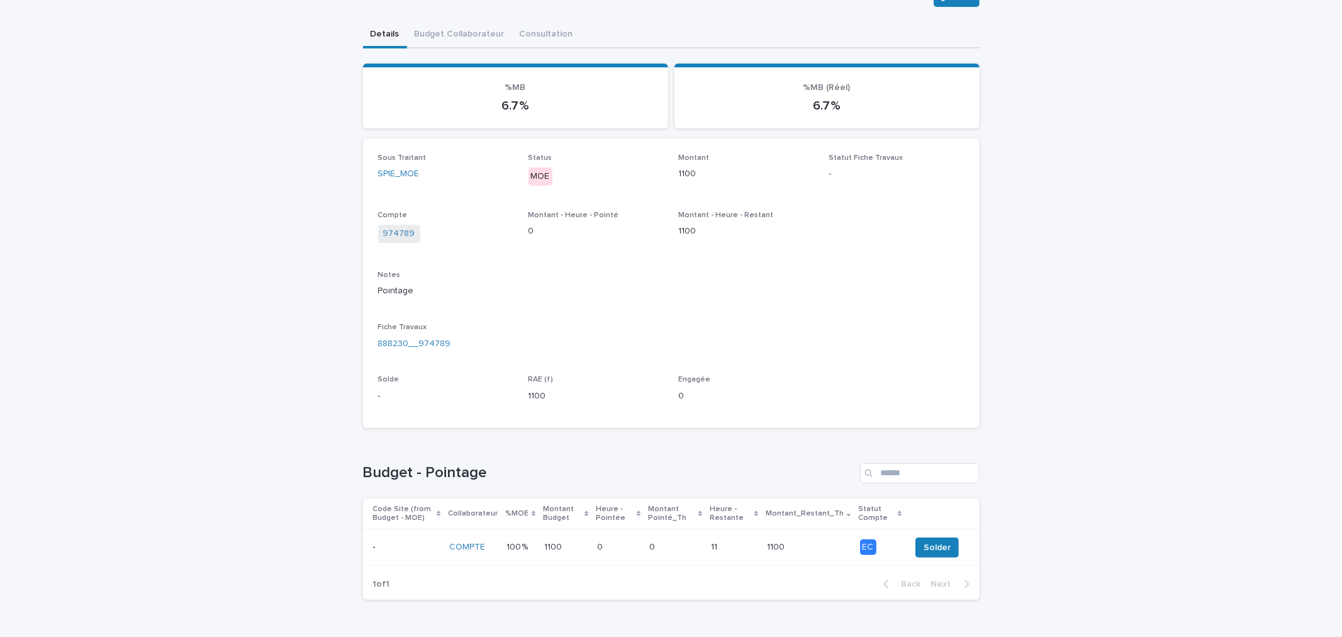
scroll to position [128, 0]
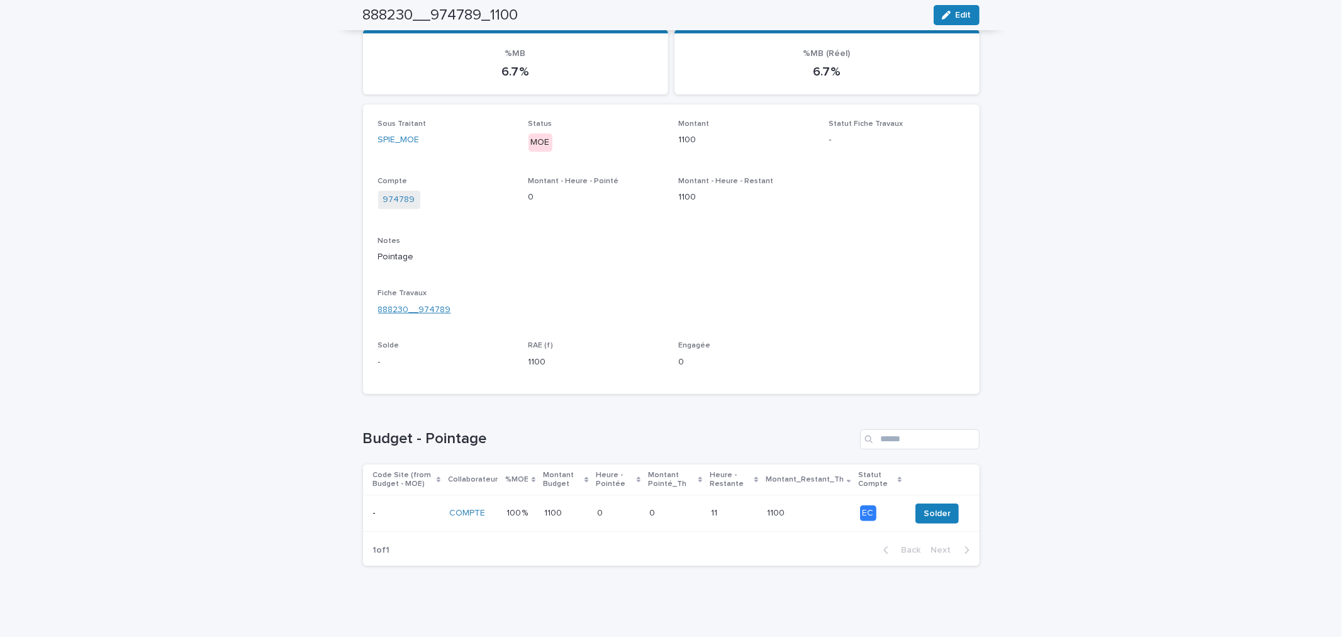
click at [425, 312] on link "888230__974789" at bounding box center [414, 309] width 73 height 13
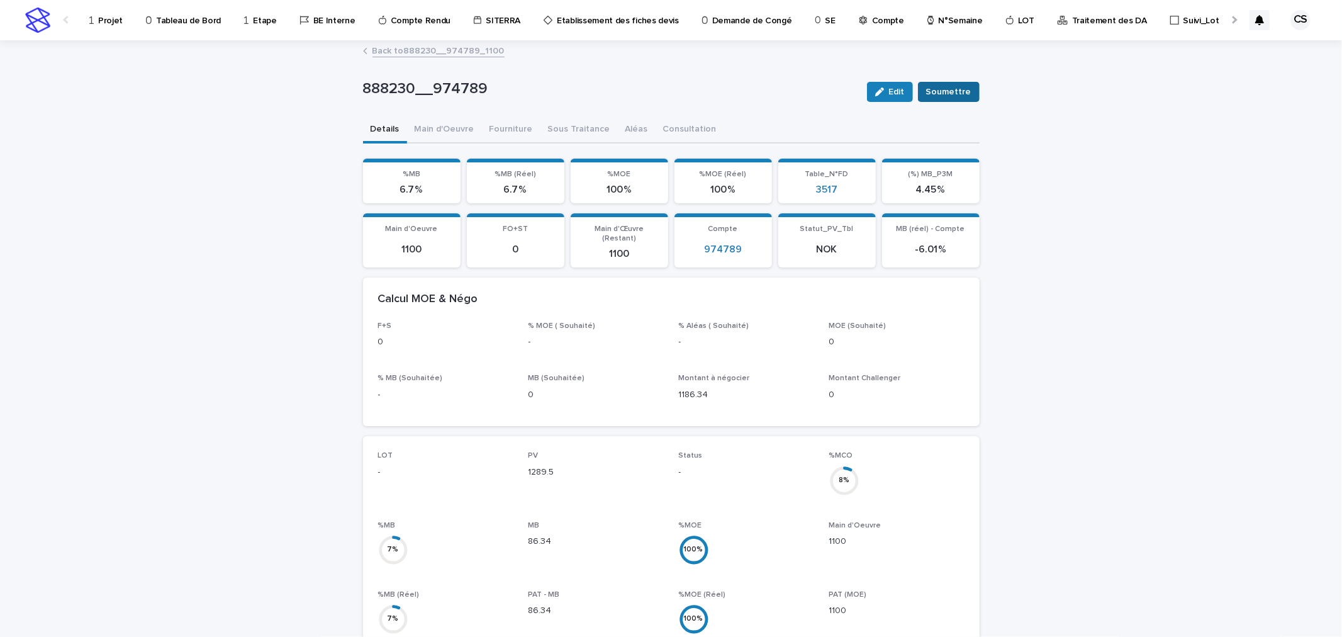
click at [958, 99] on button "Soumettre" at bounding box center [949, 92] width 62 height 20
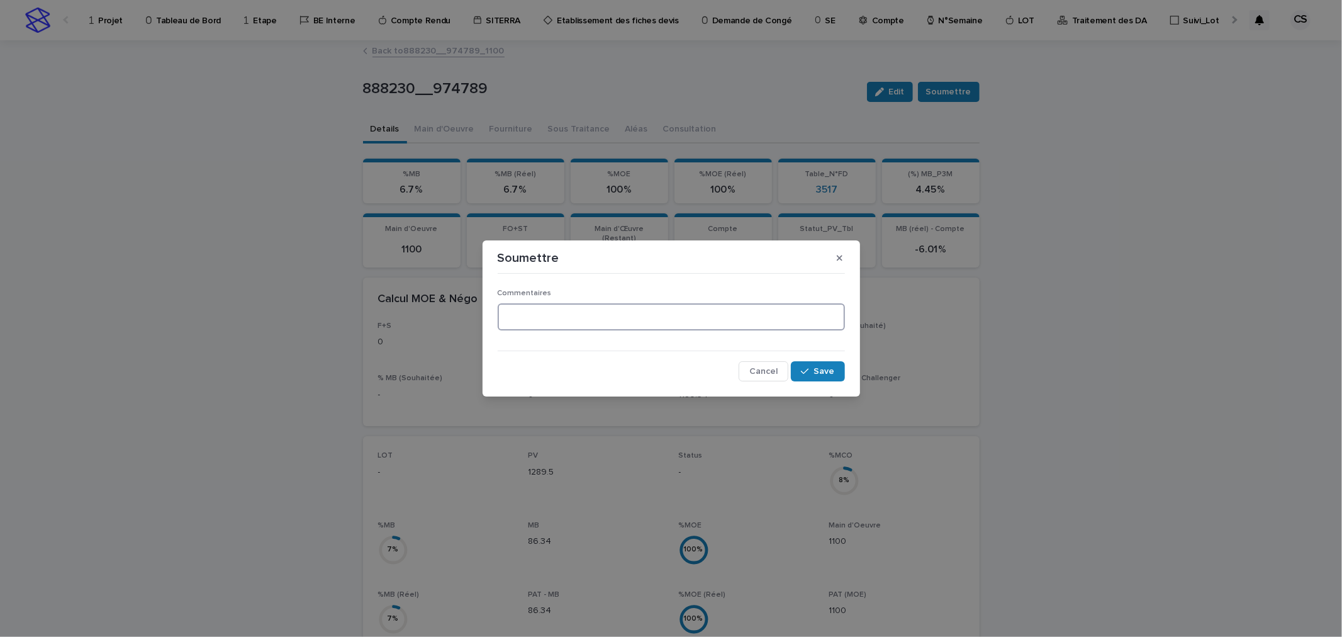
click at [718, 330] on textarea at bounding box center [671, 316] width 347 height 27
drag, startPoint x: 577, startPoint y: 311, endPoint x: 431, endPoint y: 315, distance: 146.0
click at [431, 315] on div "**********" at bounding box center [671, 318] width 1342 height 637
click at [589, 319] on textarea "**********" at bounding box center [671, 316] width 347 height 27
type textarea "**********"
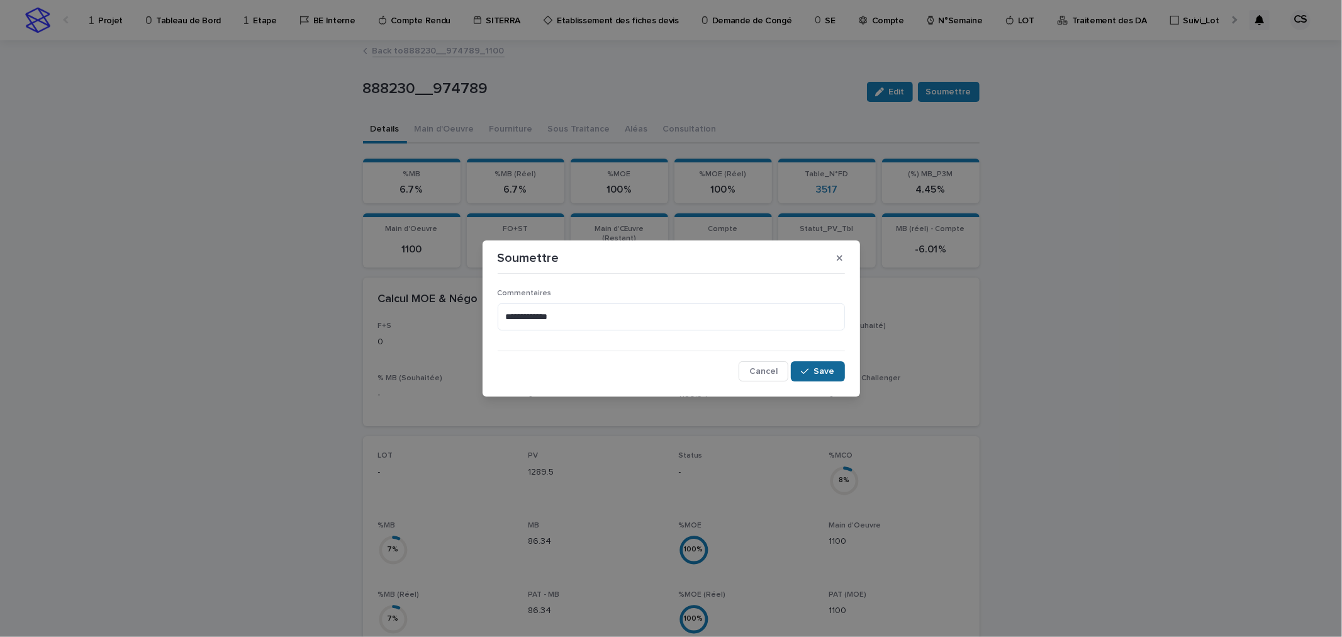
click at [821, 377] on button "Save" at bounding box center [817, 371] width 53 height 20
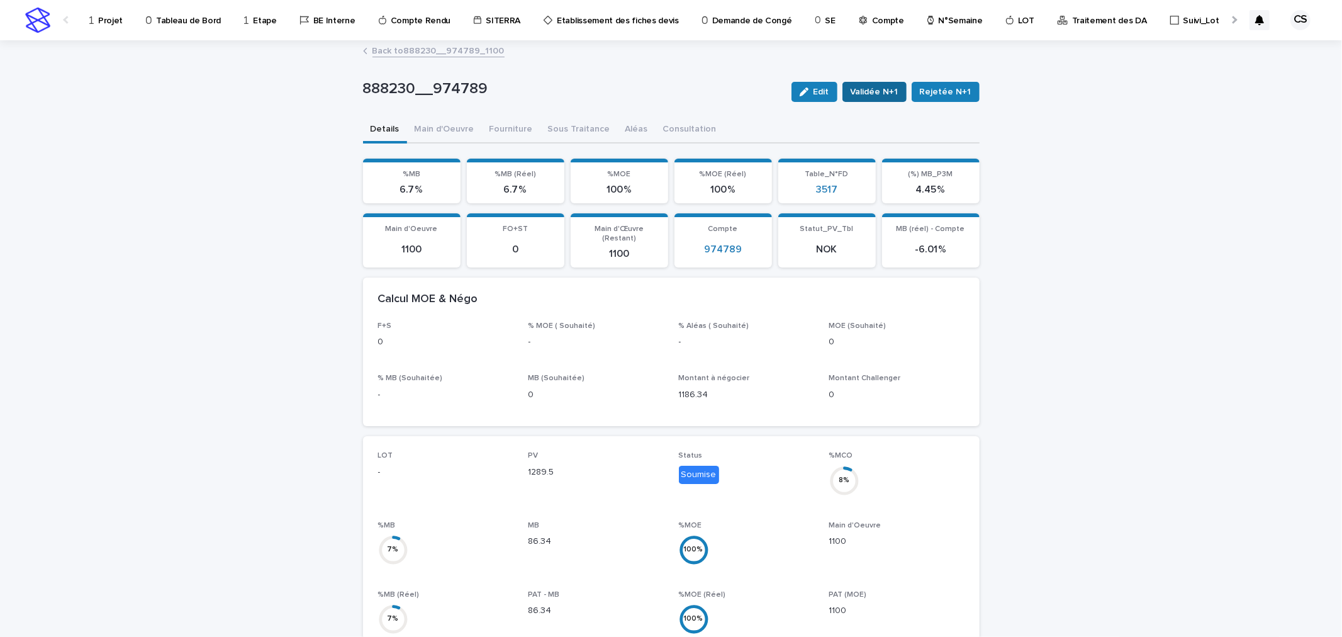
click at [886, 87] on span "Validée N+1" at bounding box center [875, 92] width 48 height 13
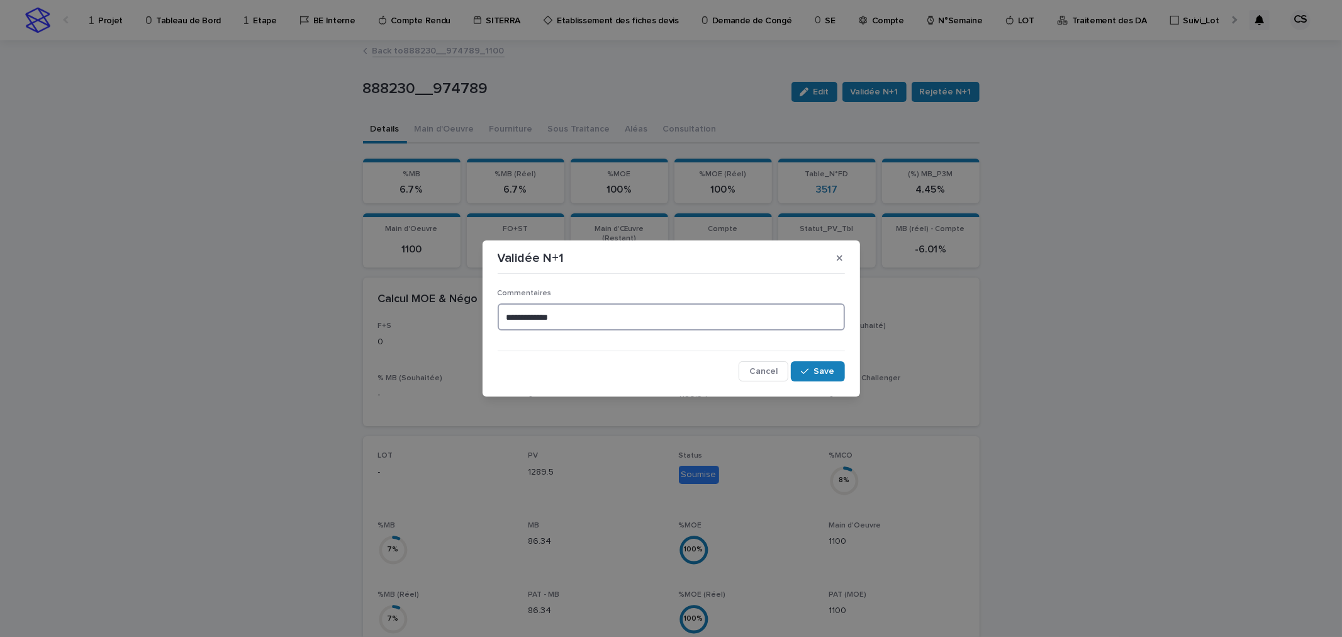
click at [750, 326] on textarea "**********" at bounding box center [671, 316] width 347 height 27
click at [501, 323] on textarea "**********" at bounding box center [671, 316] width 347 height 27
drag, startPoint x: 585, startPoint y: 317, endPoint x: 366, endPoint y: 318, distance: 218.9
click at [366, 318] on div "**********" at bounding box center [671, 318] width 1342 height 637
type textarea "**********"
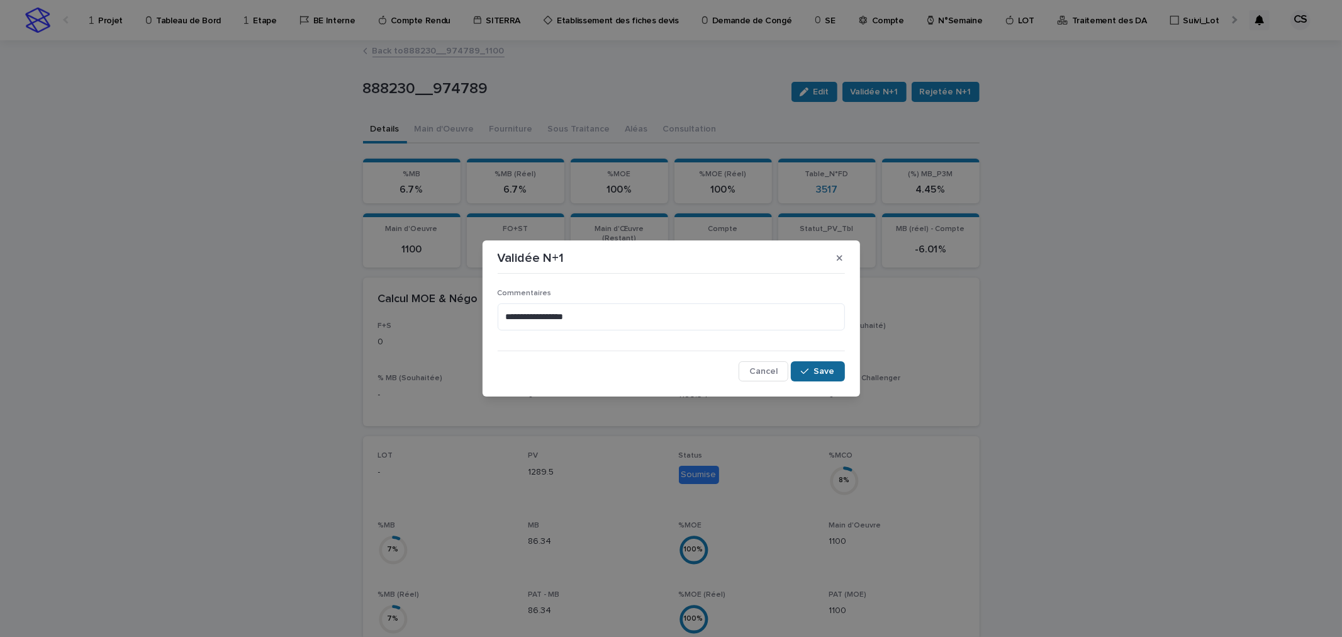
click at [796, 376] on button "Save" at bounding box center [817, 371] width 53 height 20
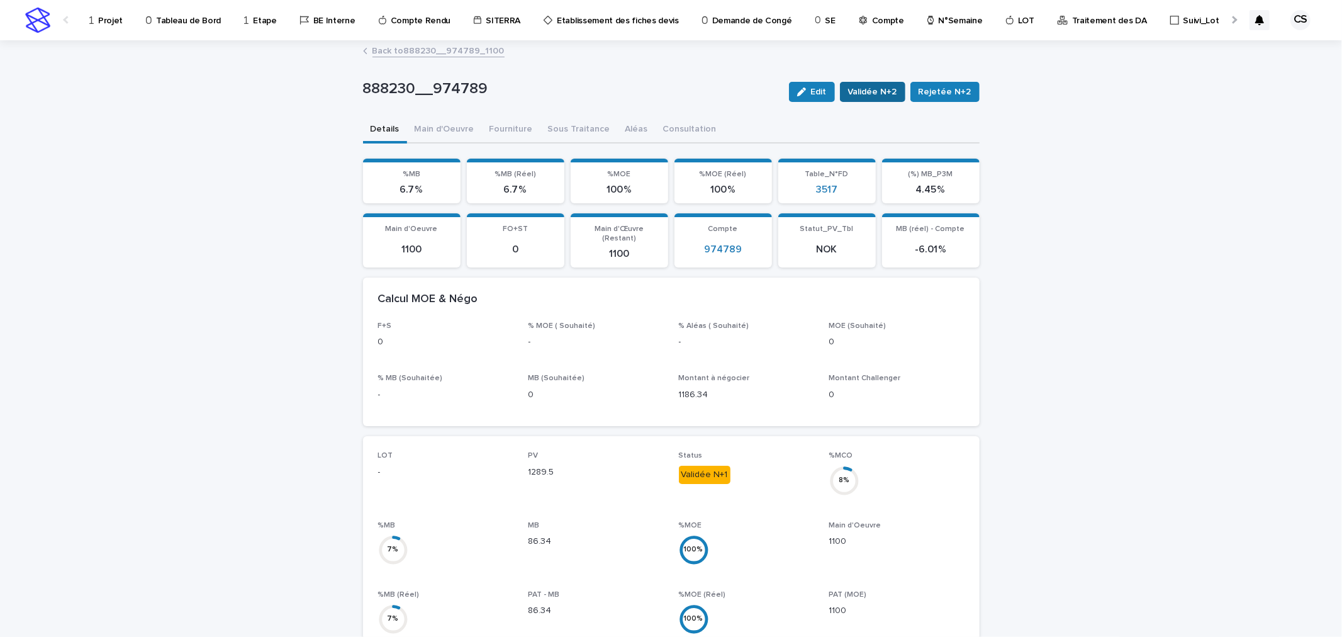
click at [891, 95] on span "Validée N+2" at bounding box center [872, 92] width 49 height 13
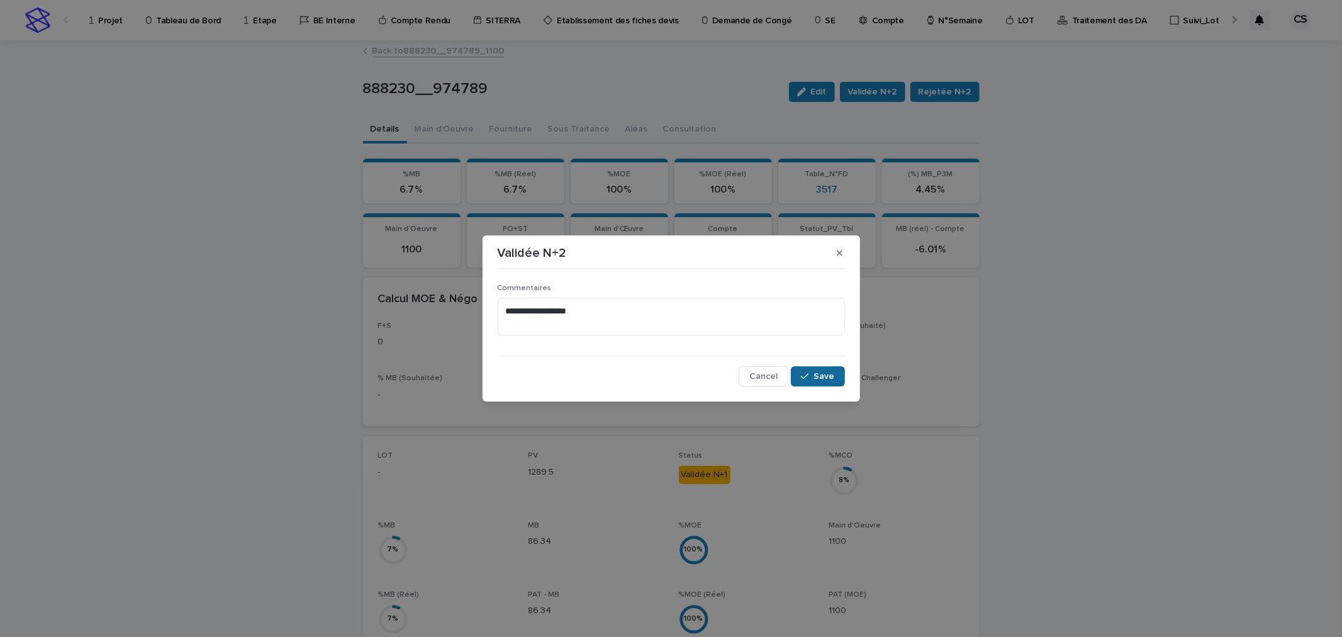
click at [808, 374] on icon "button" at bounding box center [805, 376] width 8 height 9
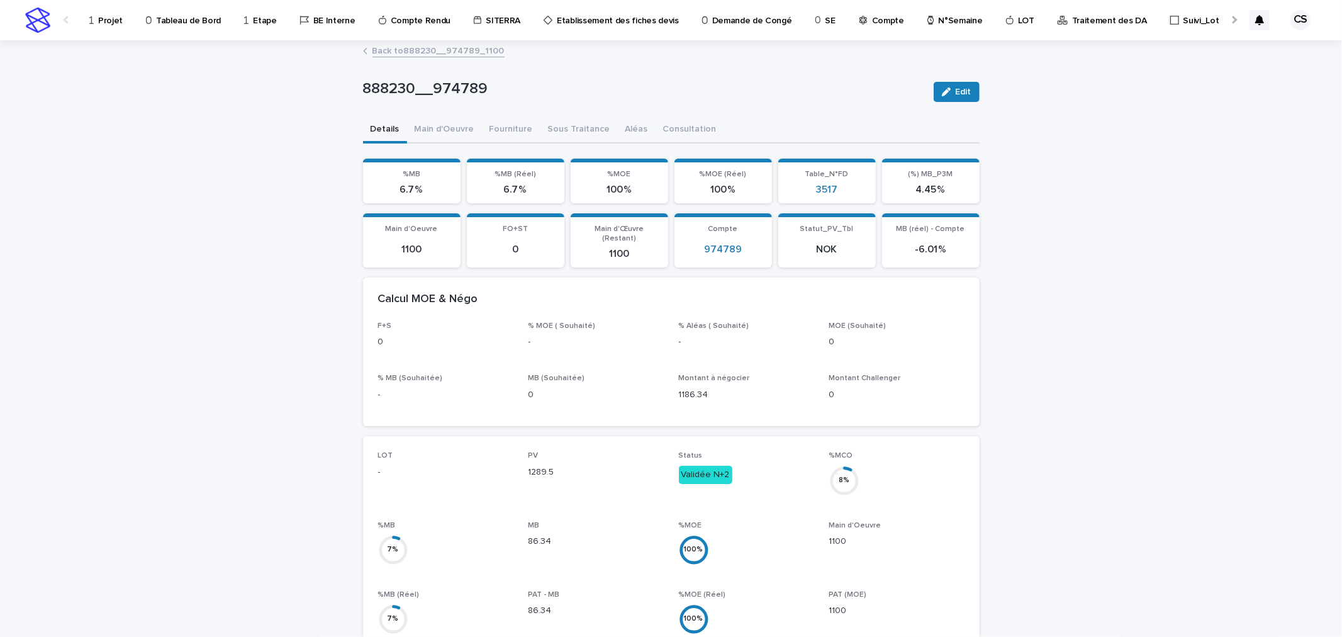
click at [429, 52] on link "Back to 888230__974789_1100" at bounding box center [438, 50] width 132 height 14
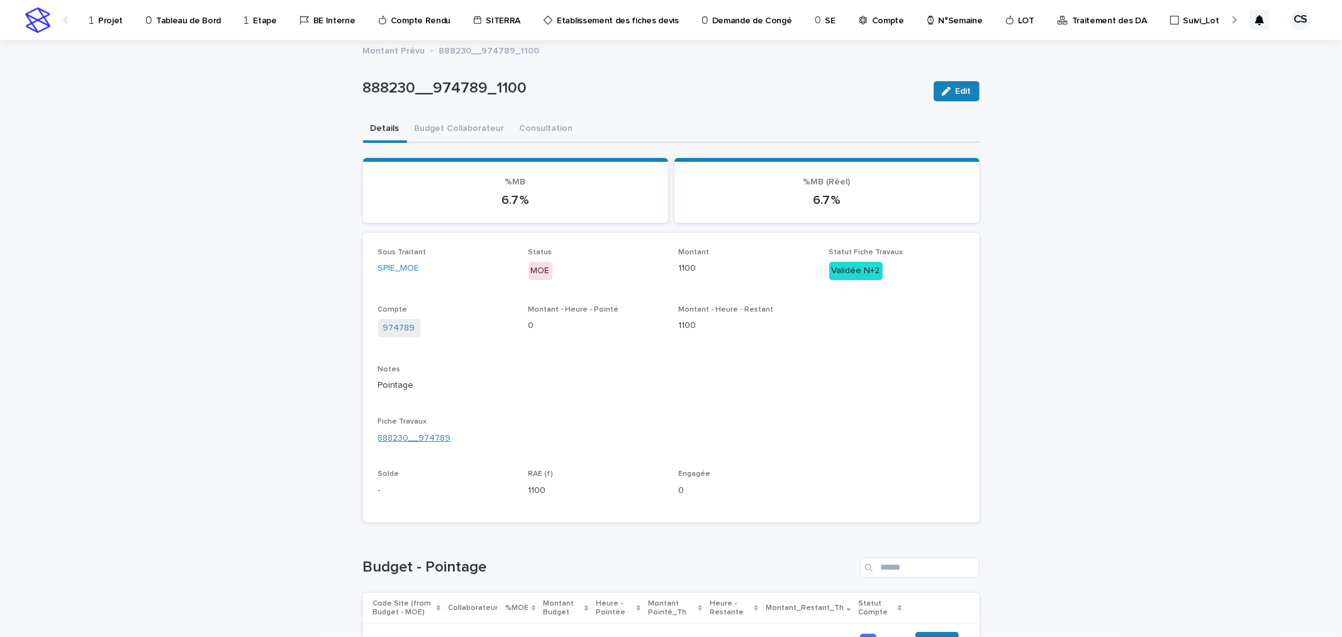
click at [429, 432] on link "888230__974789" at bounding box center [414, 438] width 73 height 13
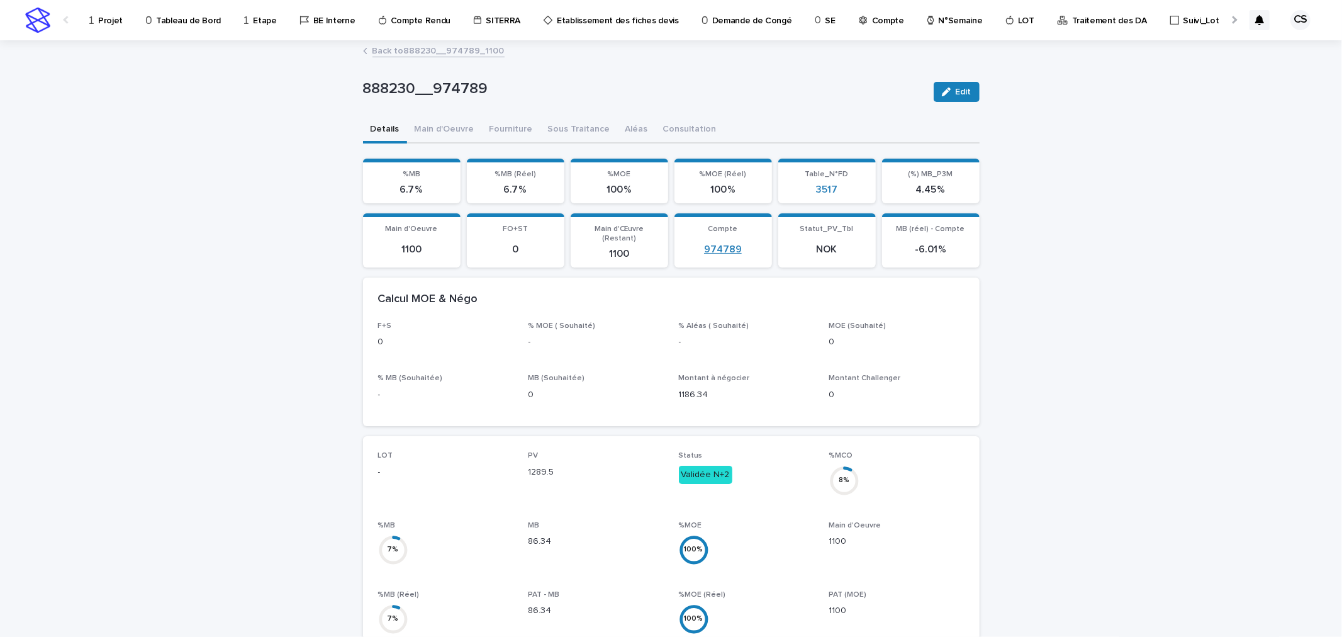
click at [704, 243] on link "974789" at bounding box center [723, 249] width 38 height 12
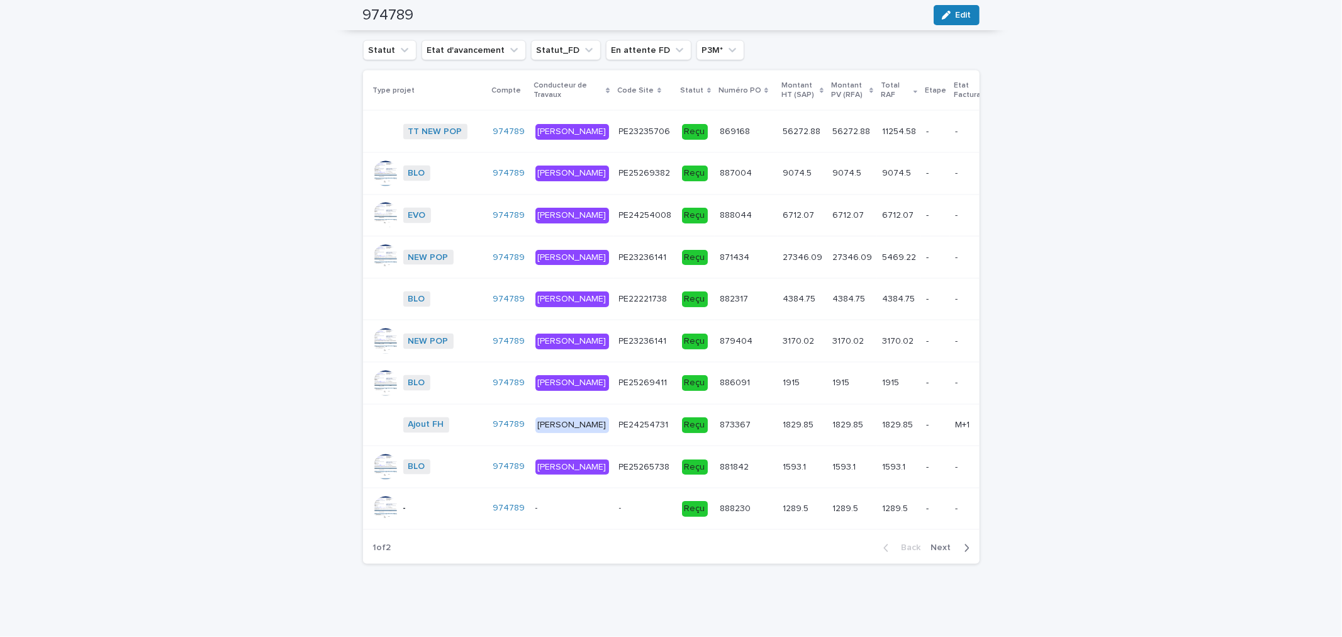
click at [614, 511] on td "- -" at bounding box center [645, 509] width 63 height 42
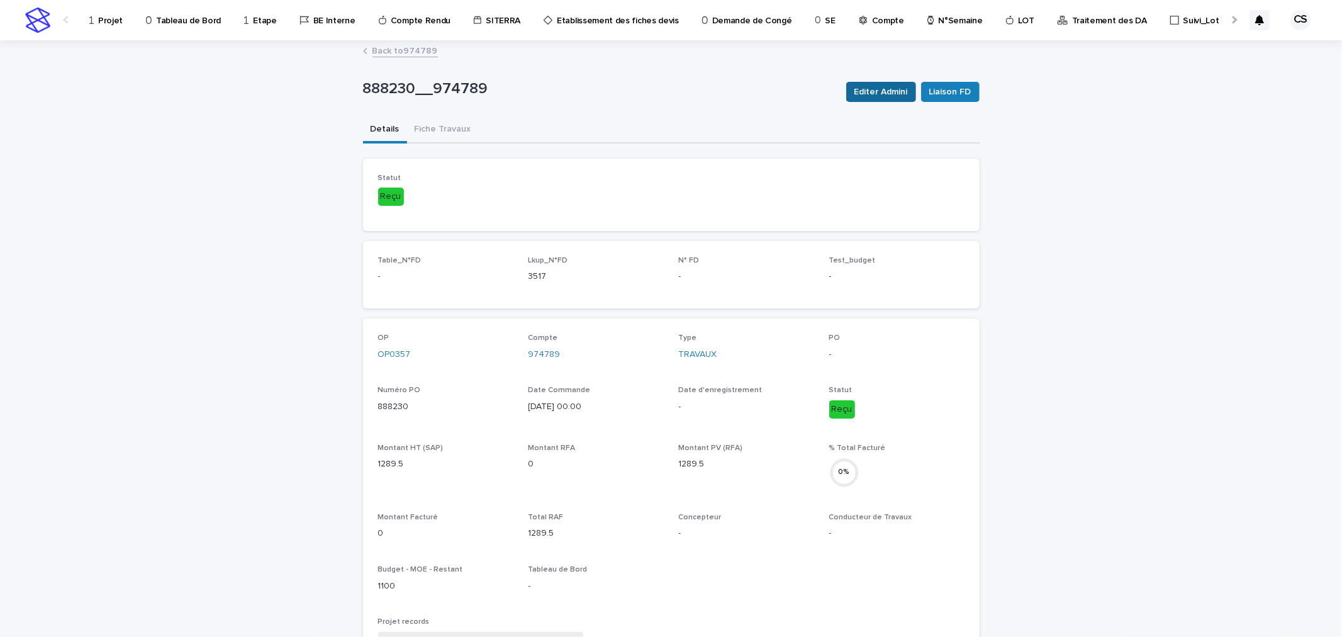
click at [869, 95] on span "Editer Admini" at bounding box center [880, 92] width 53 height 13
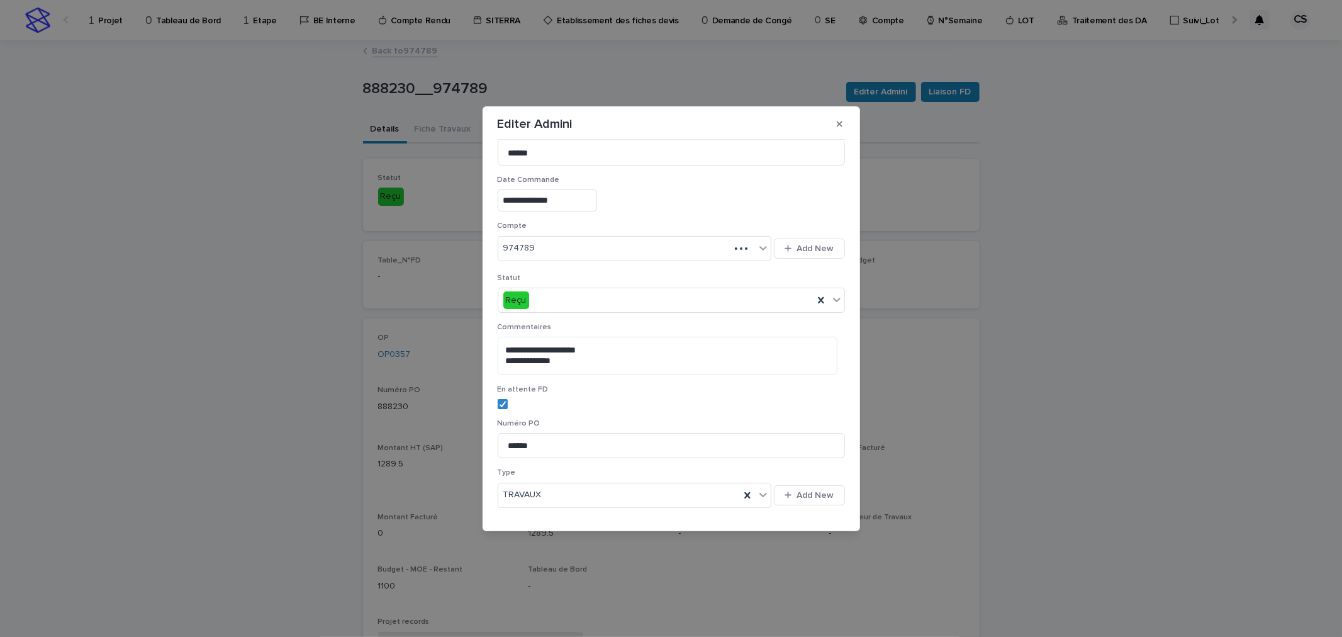
scroll to position [221, 0]
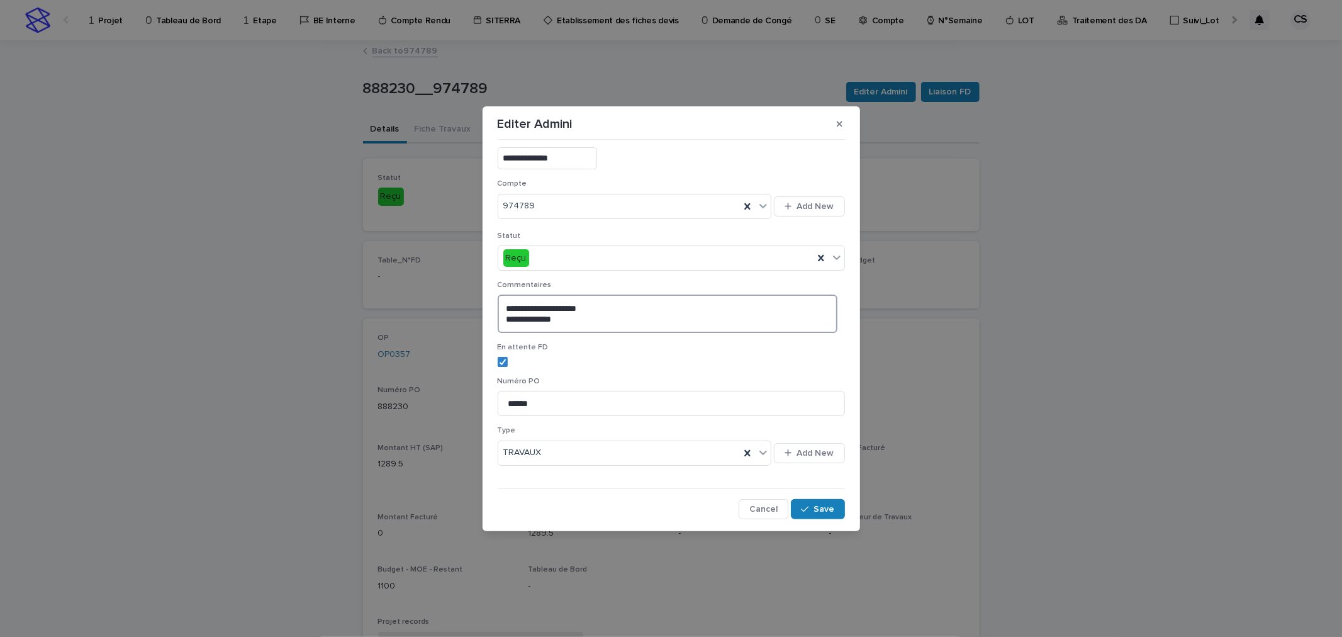
click at [590, 309] on textarea "**********" at bounding box center [668, 313] width 340 height 38
drag, startPoint x: 614, startPoint y: 305, endPoint x: 380, endPoint y: 287, distance: 234.7
click at [380, 287] on div "**********" at bounding box center [671, 318] width 1342 height 637
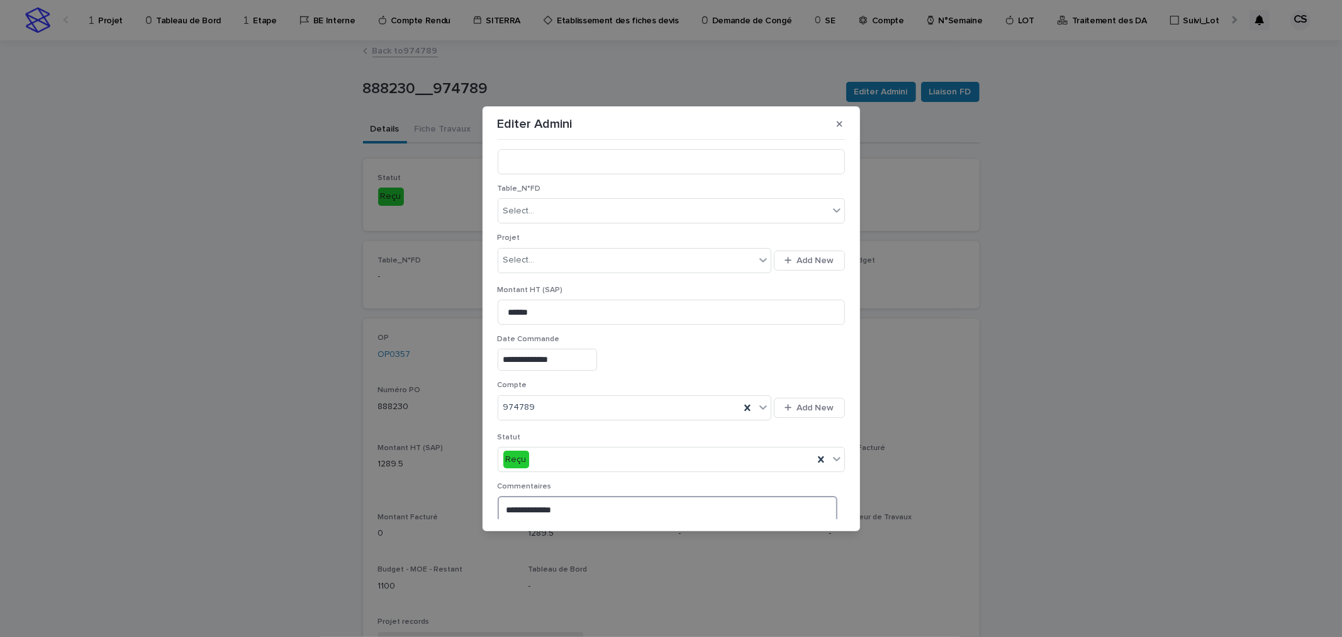
scroll to position [0, 0]
type textarea "**********"
drag, startPoint x: 717, startPoint y: 130, endPoint x: 730, endPoint y: 138, distance: 15.4
click at [730, 138] on section "**********" at bounding box center [671, 318] width 377 height 425
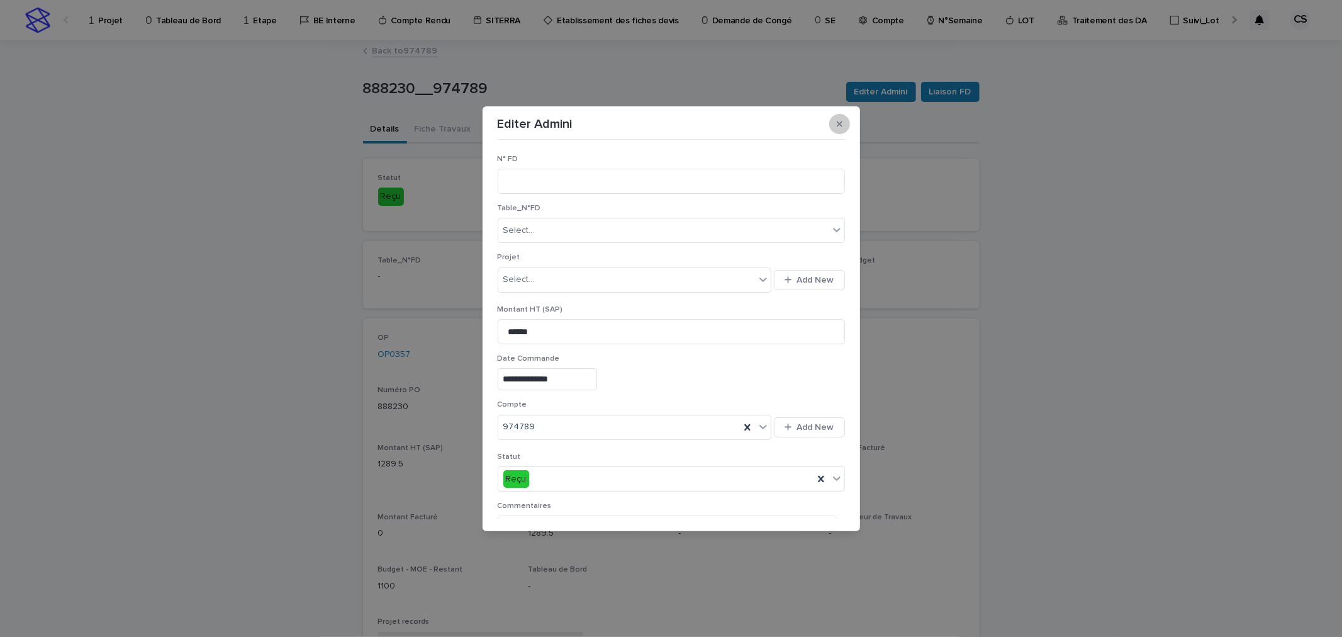
click at [839, 121] on icon "button" at bounding box center [840, 124] width 6 height 9
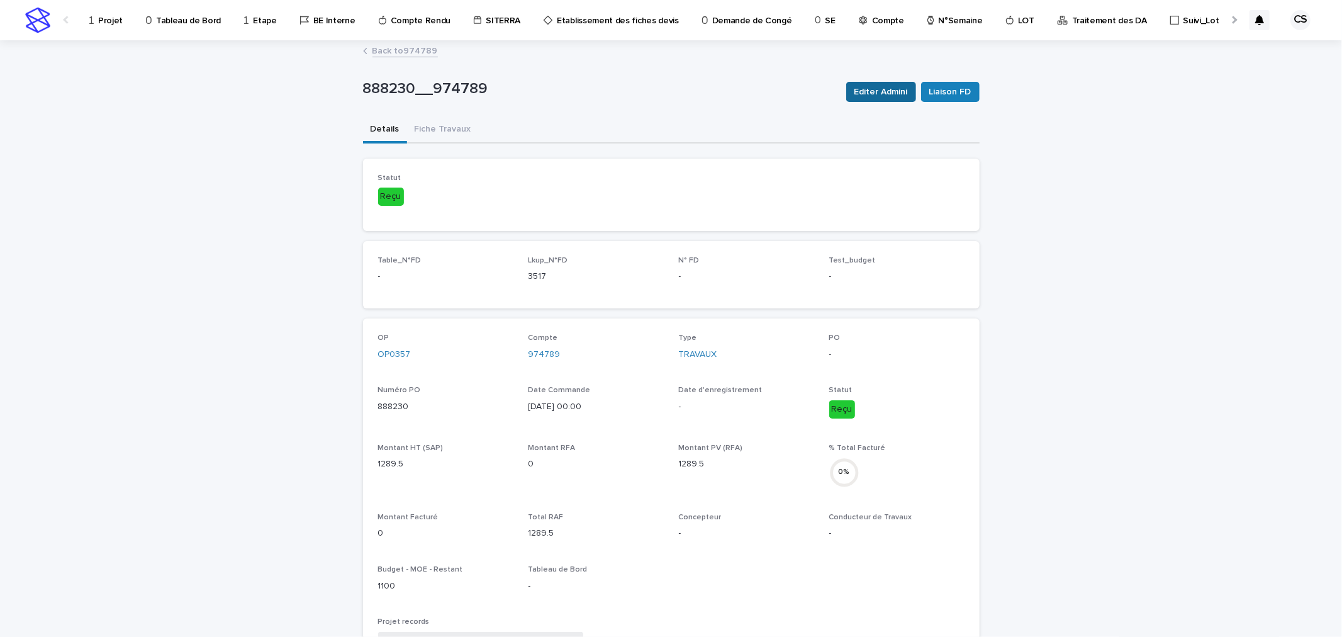
click at [891, 90] on span "Editer Admini" at bounding box center [880, 92] width 53 height 13
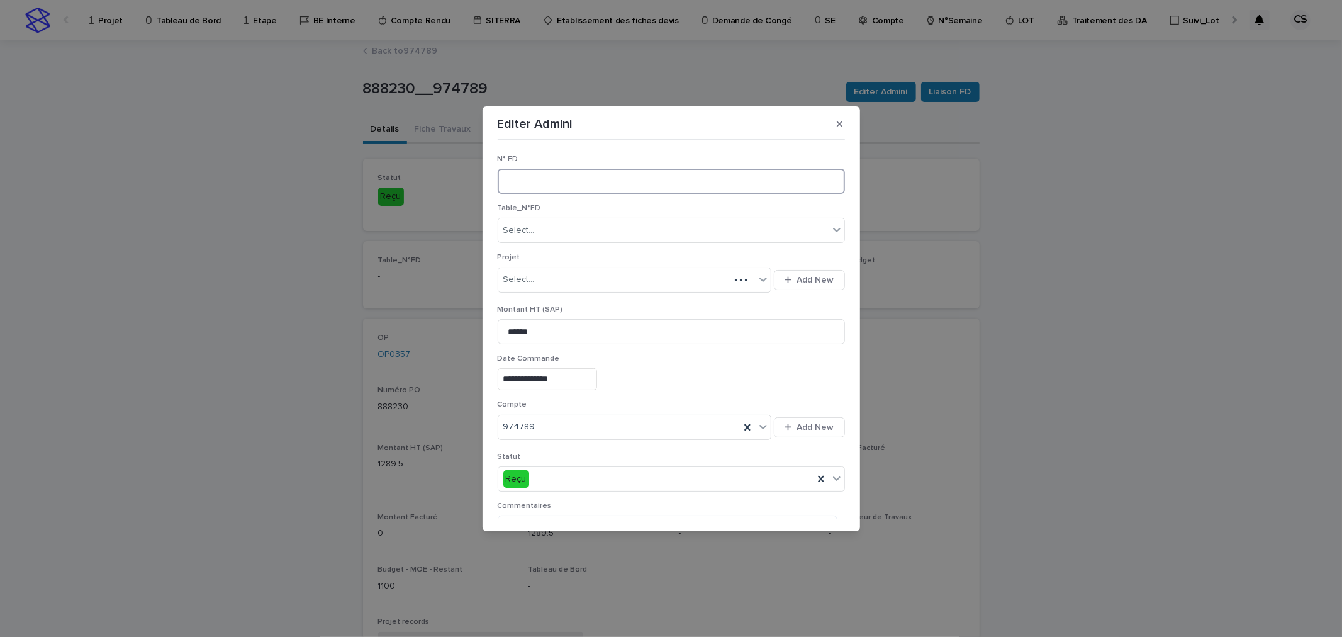
click at [629, 180] on input at bounding box center [671, 181] width 347 height 25
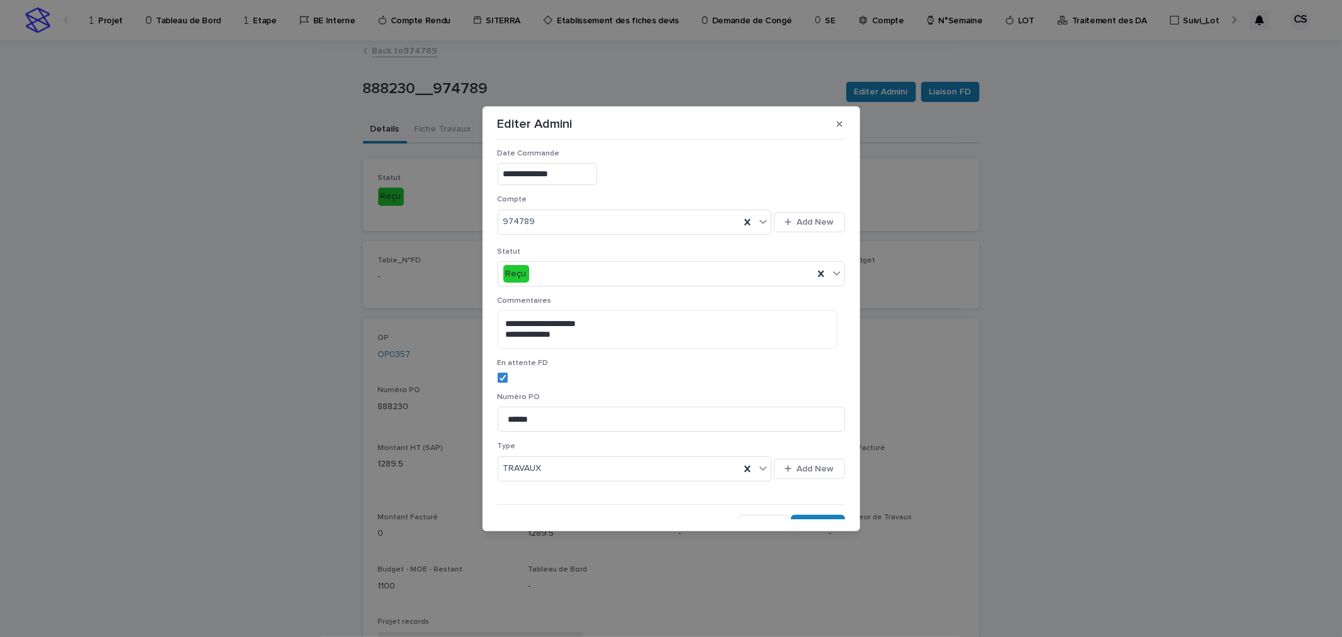
scroll to position [221, 0]
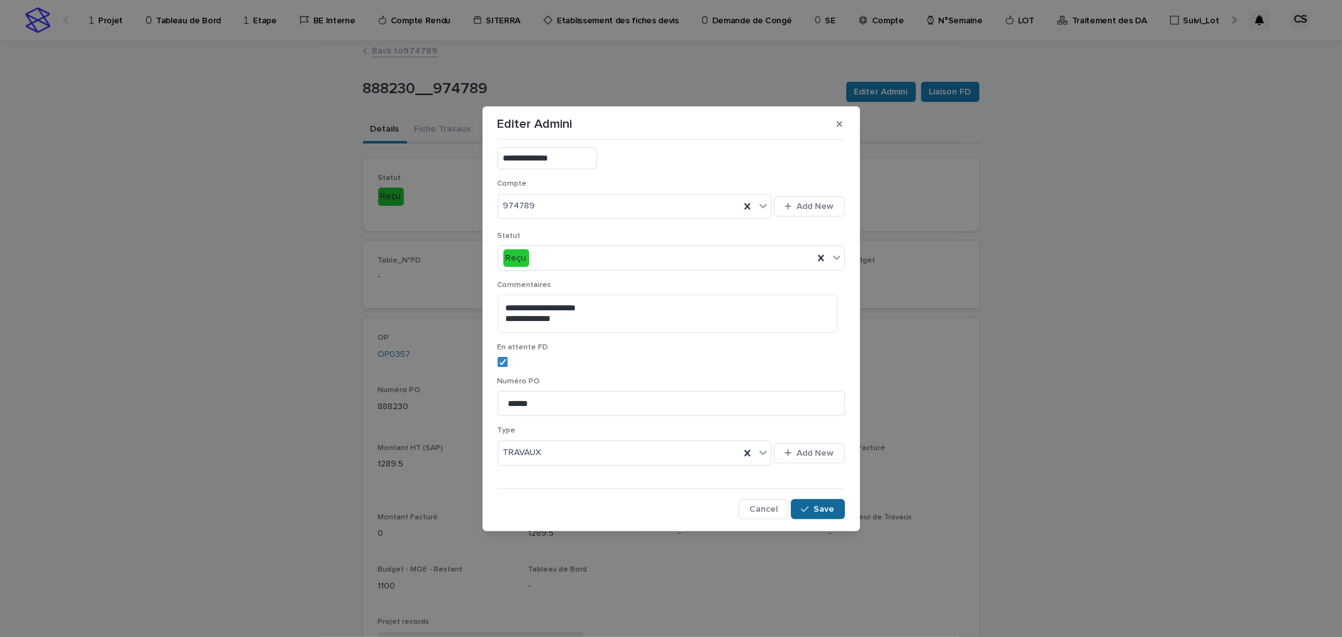
type input "****"
click at [821, 508] on span "Save" at bounding box center [824, 509] width 21 height 9
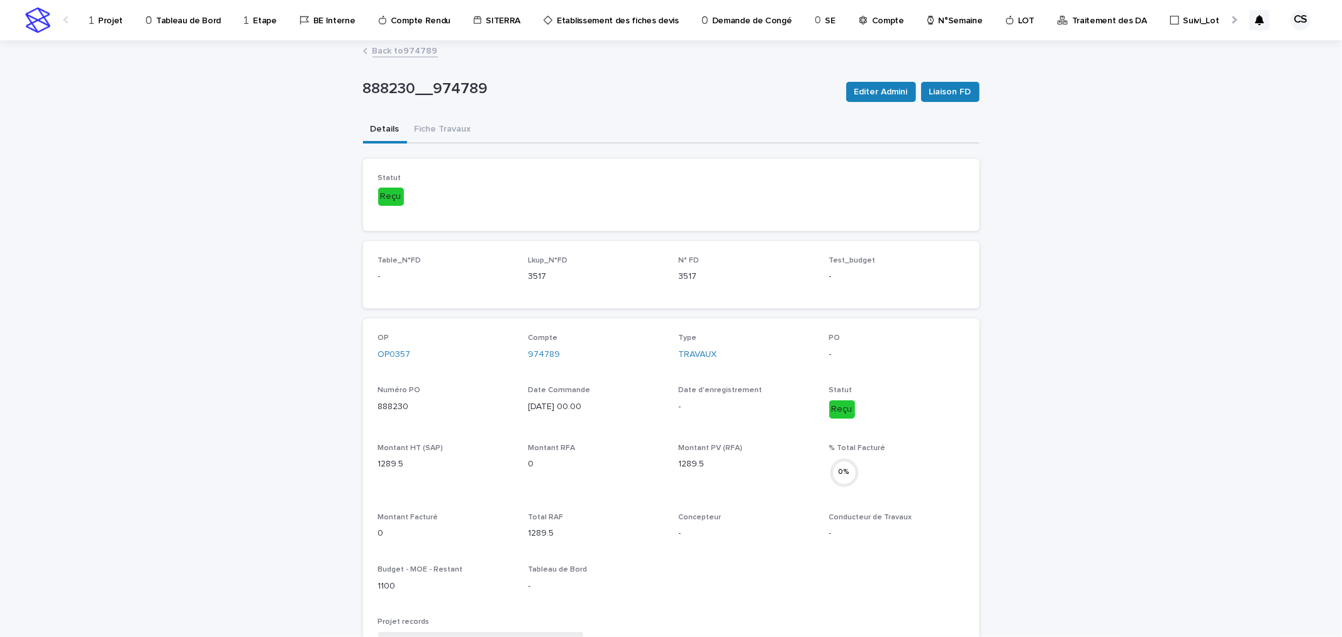
click at [414, 53] on link "Back to 974789" at bounding box center [404, 50] width 65 height 14
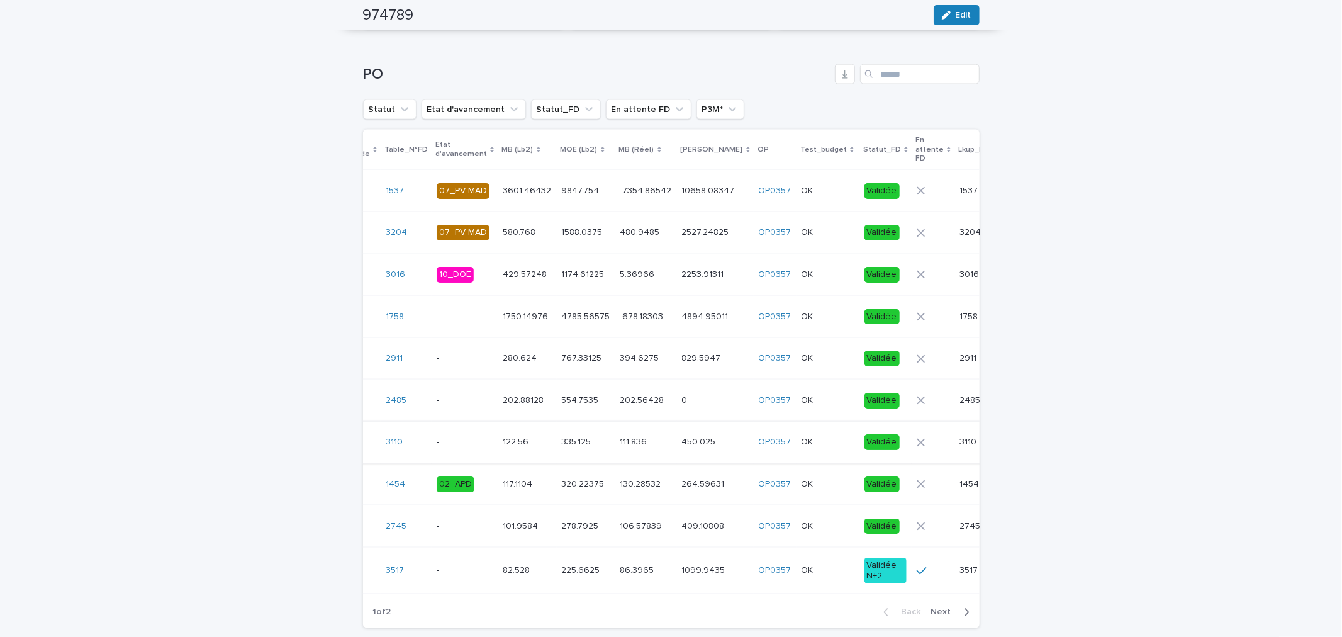
scroll to position [1631, 0]
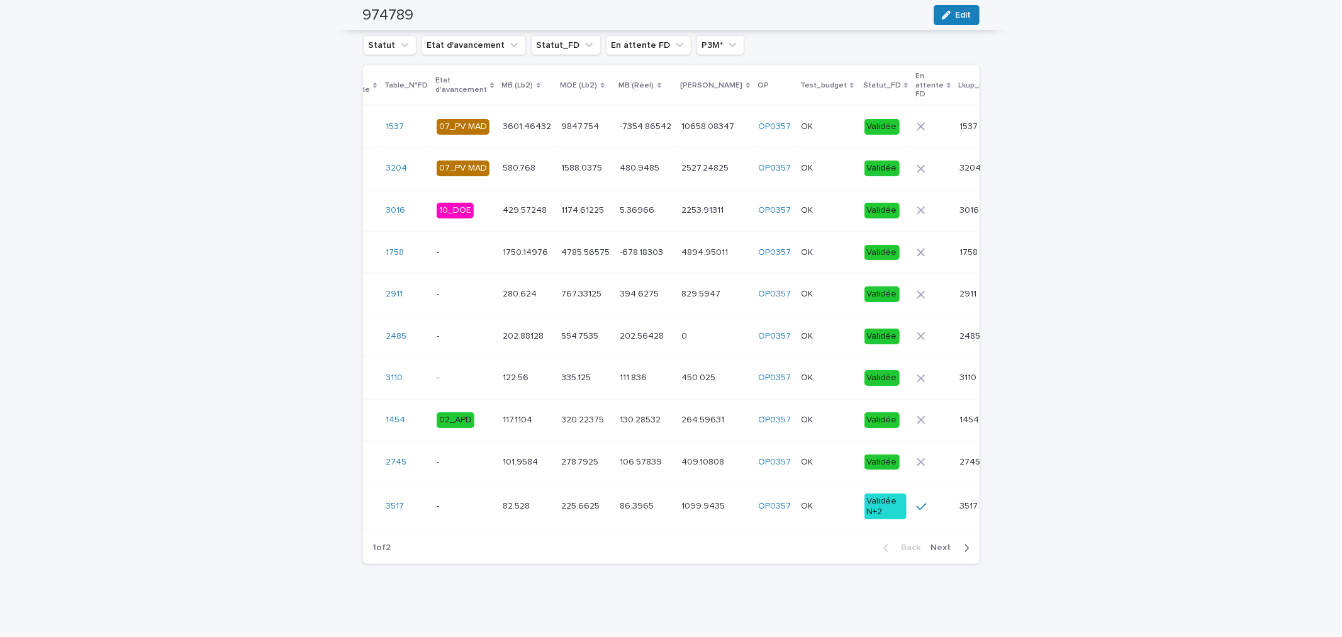
click at [940, 552] on span "Next" at bounding box center [945, 548] width 28 height 9
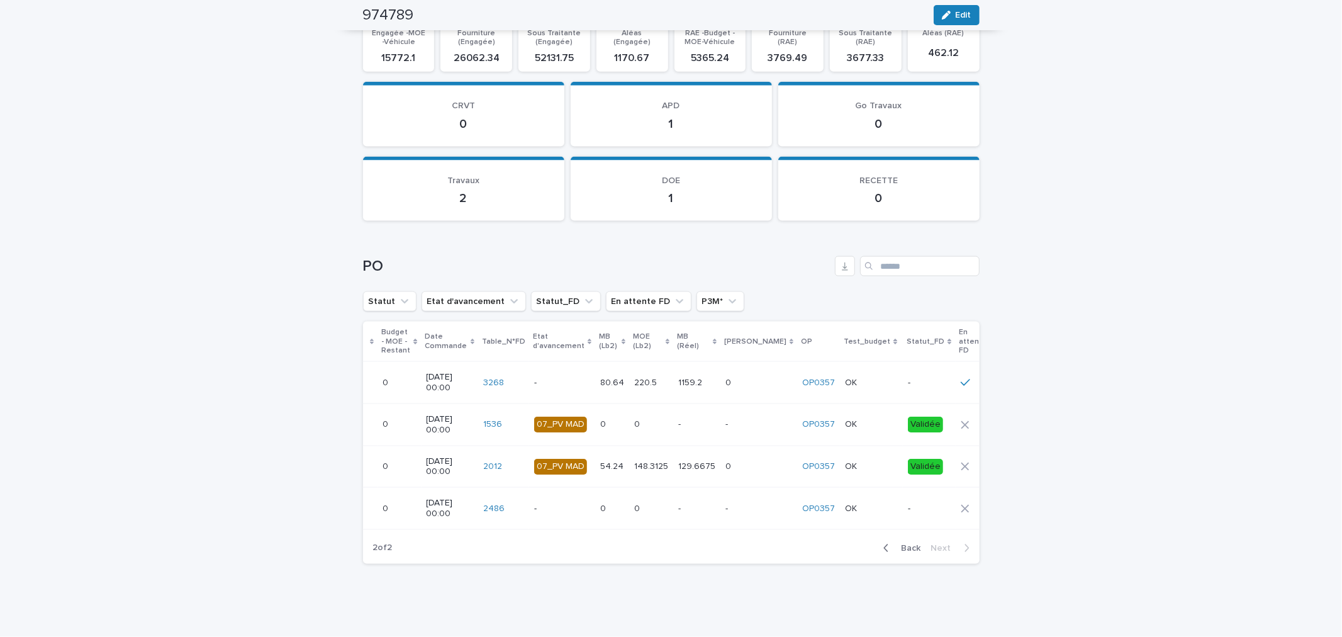
scroll to position [0, 53]
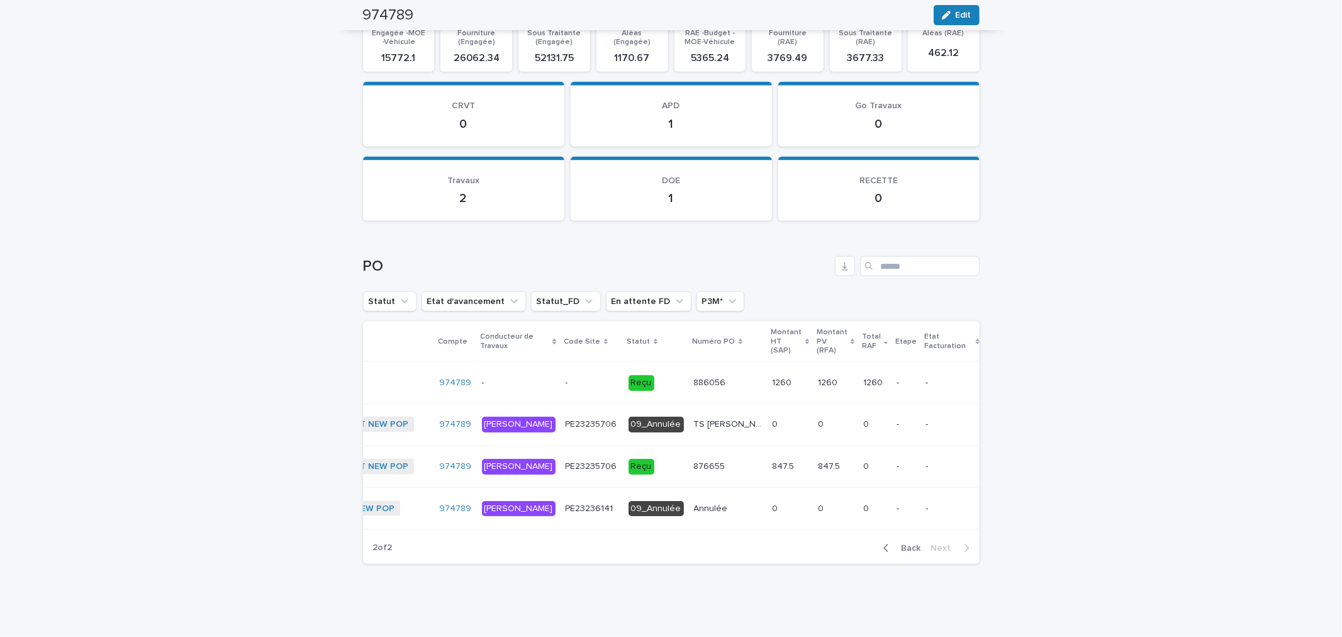
click at [628, 375] on p "Reçu" at bounding box center [655, 383] width 55 height 16
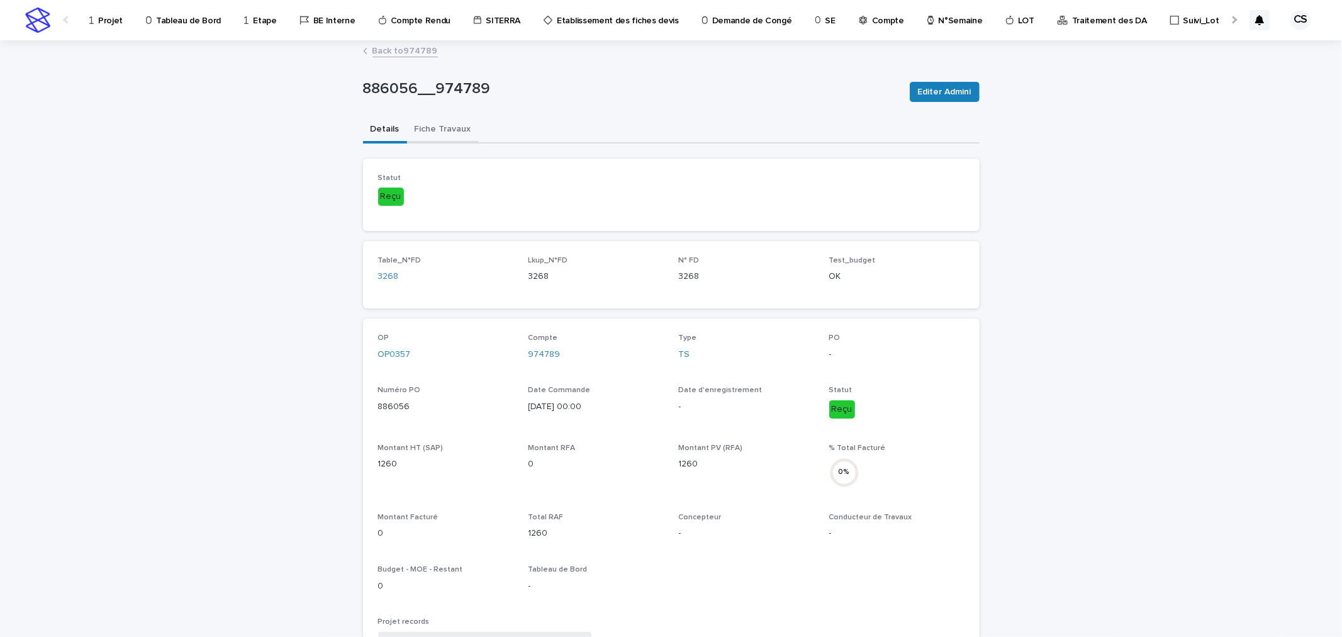
click at [448, 131] on button "Fiche Travaux" at bounding box center [443, 130] width 72 height 26
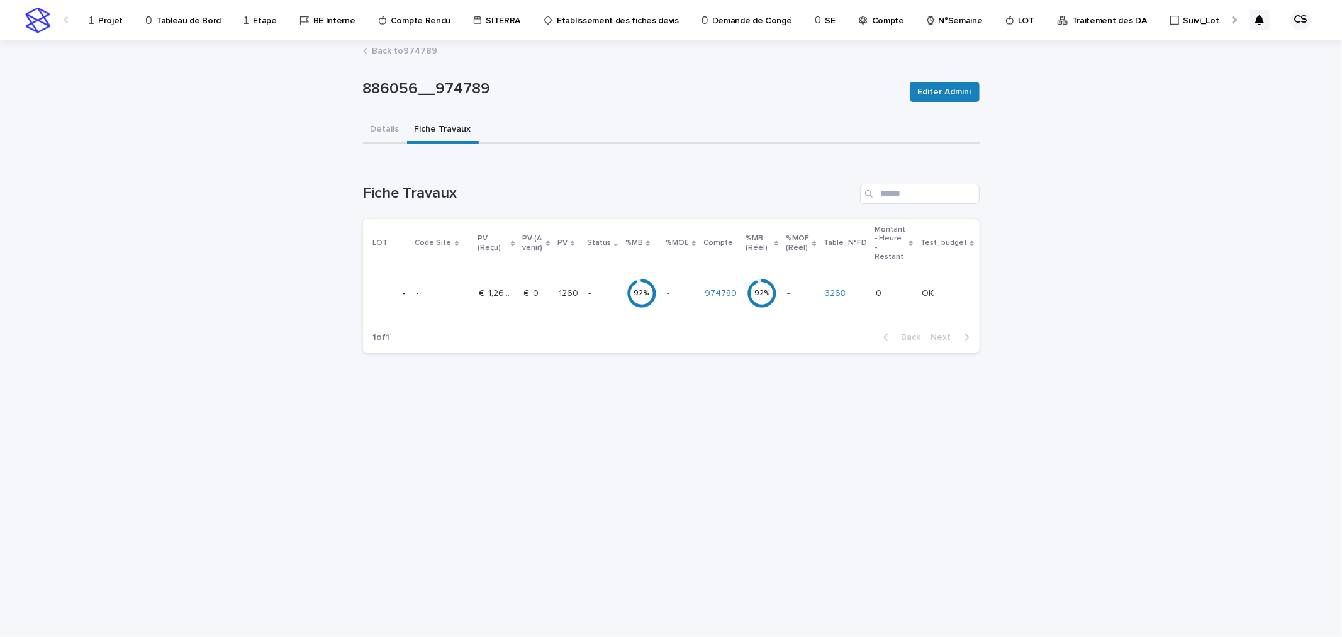
click at [559, 286] on p "1260" at bounding box center [570, 292] width 22 height 13
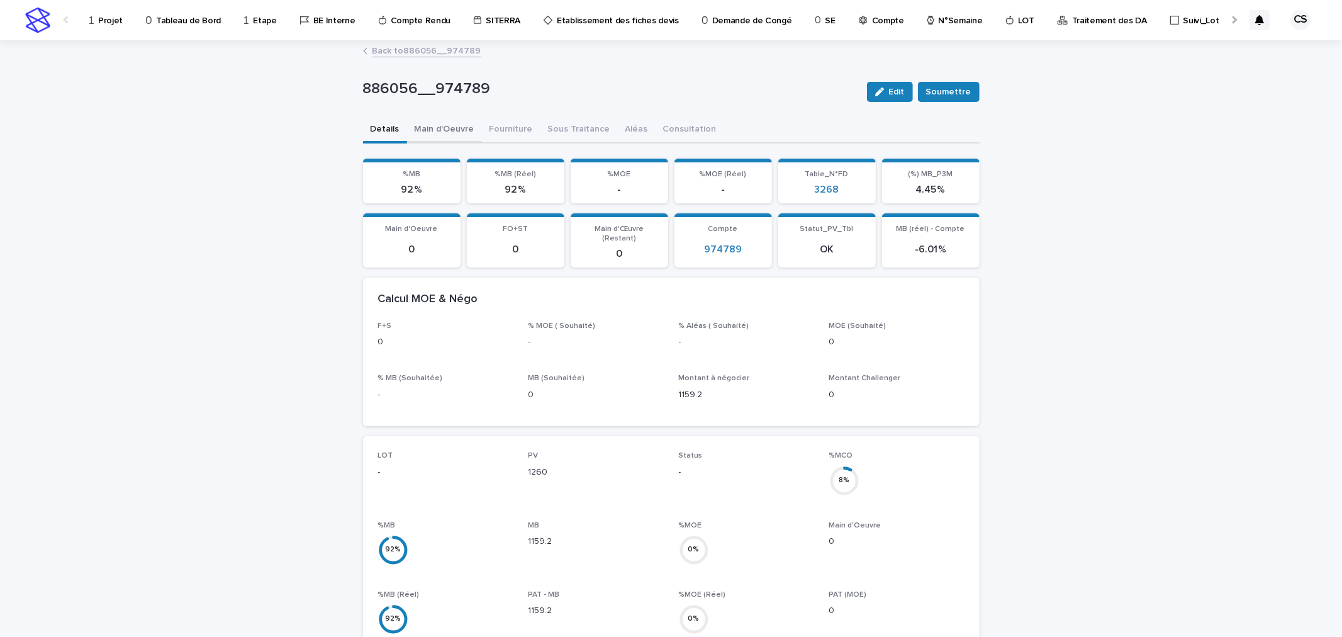
click at [449, 130] on button "Main d'Oeuvre" at bounding box center [444, 130] width 75 height 26
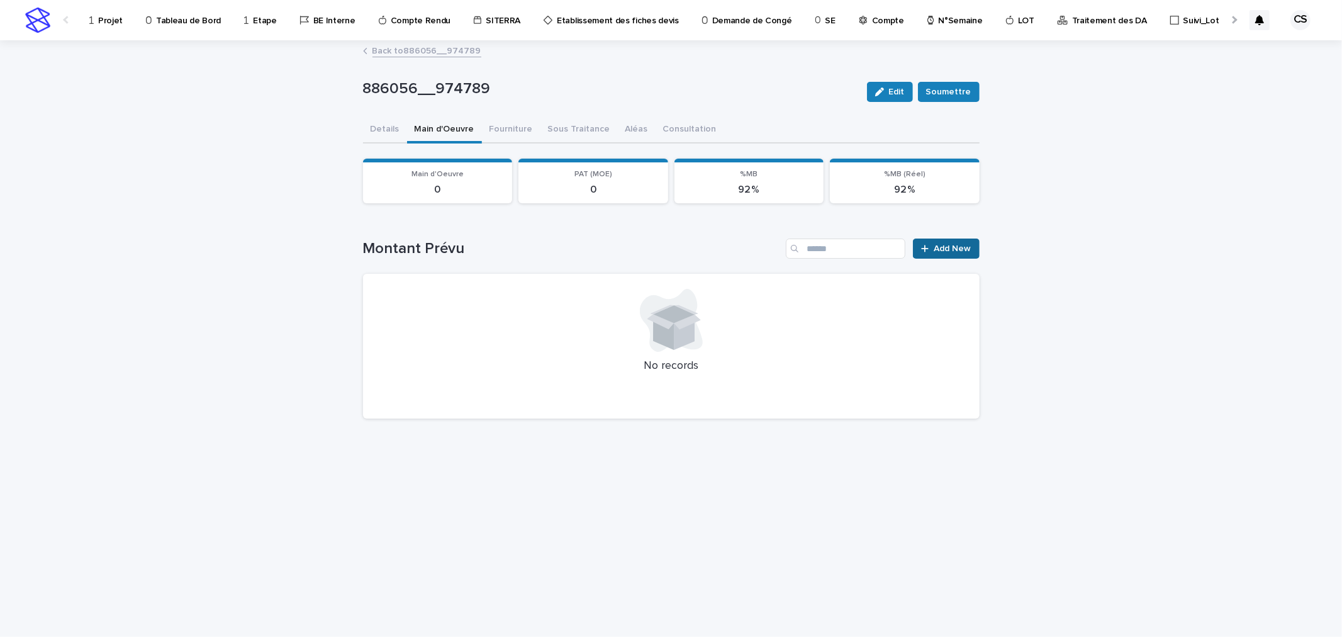
click at [931, 240] on link "Add New" at bounding box center [946, 248] width 66 height 20
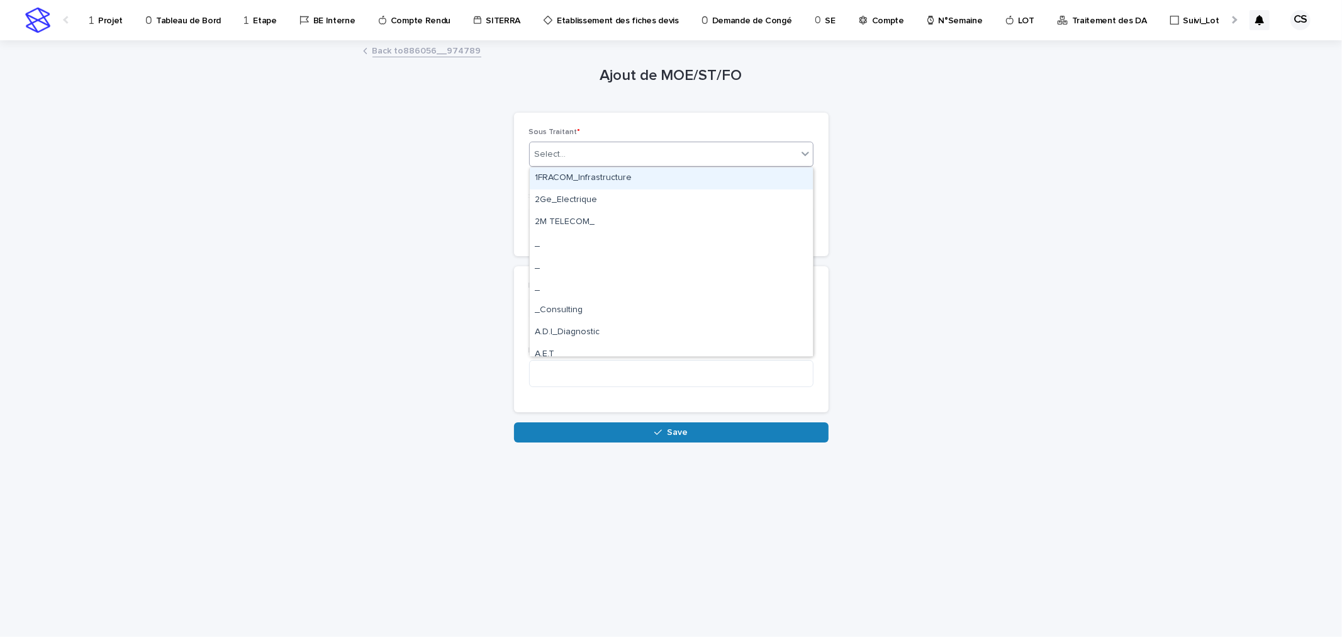
click at [574, 152] on div "Select..." at bounding box center [663, 154] width 267 height 21
type input "****"
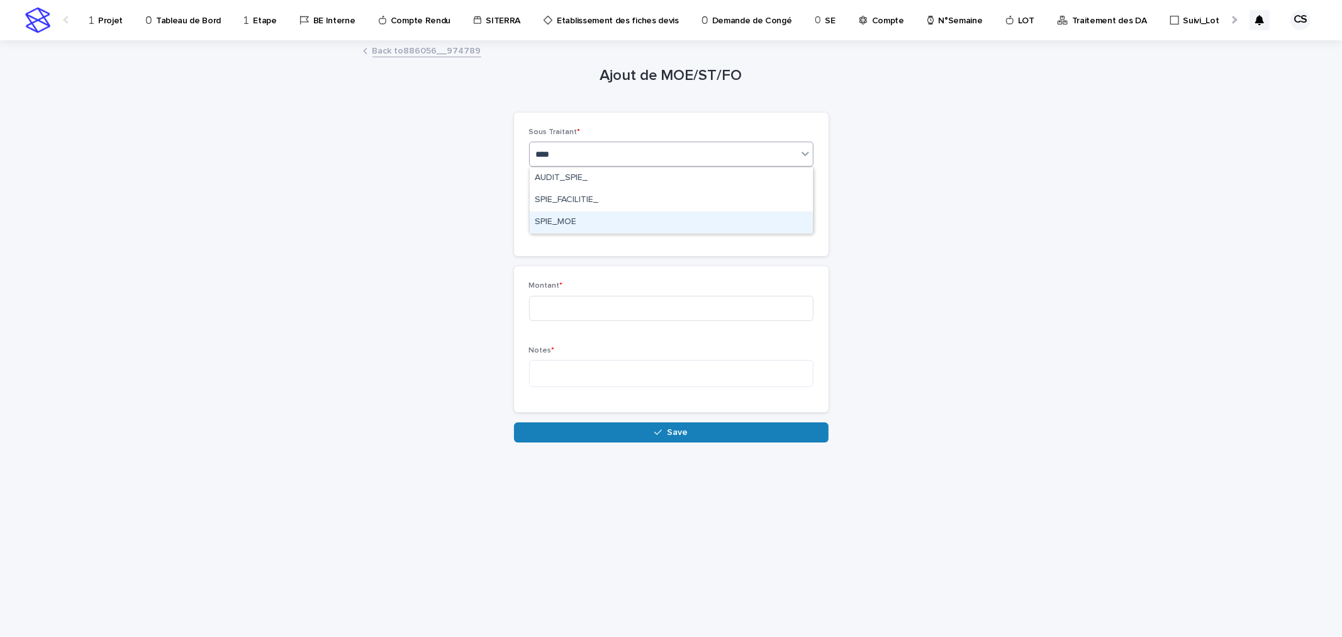
click at [579, 218] on div "SPIE_MOE" at bounding box center [671, 222] width 283 height 22
click at [579, 218] on div "Select..." at bounding box center [663, 218] width 267 height 21
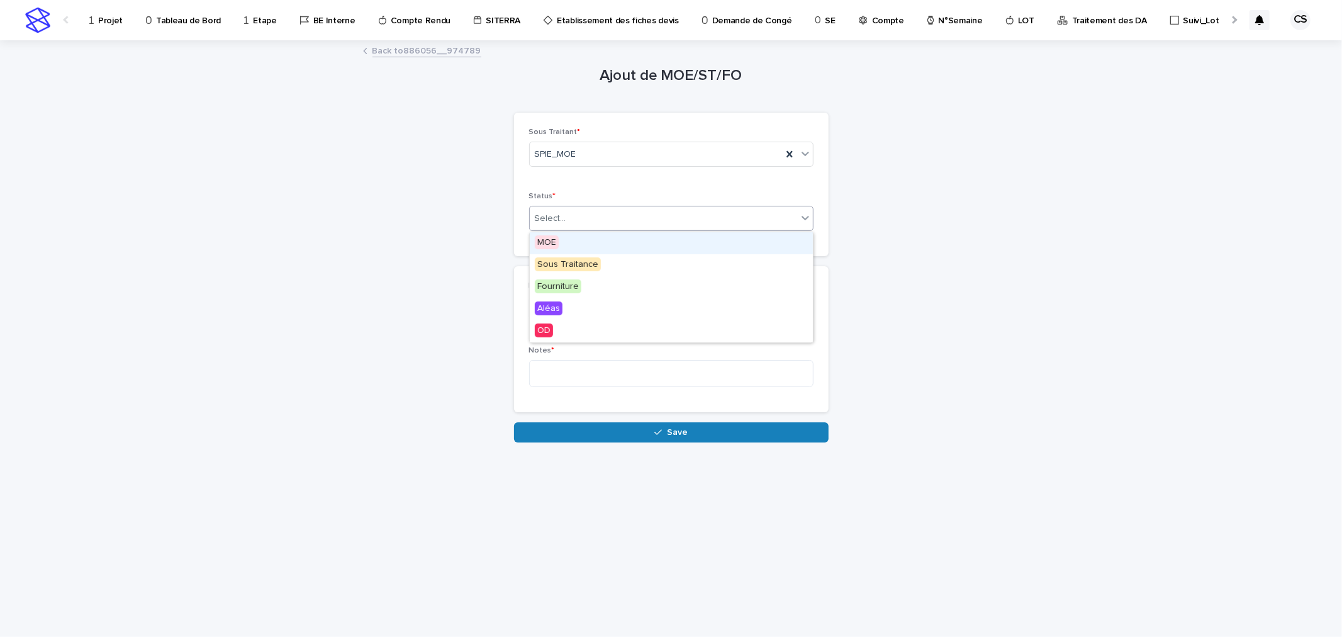
click at [577, 237] on div "MOE" at bounding box center [671, 243] width 283 height 22
click at [574, 298] on input at bounding box center [671, 308] width 284 height 25
type input "***"
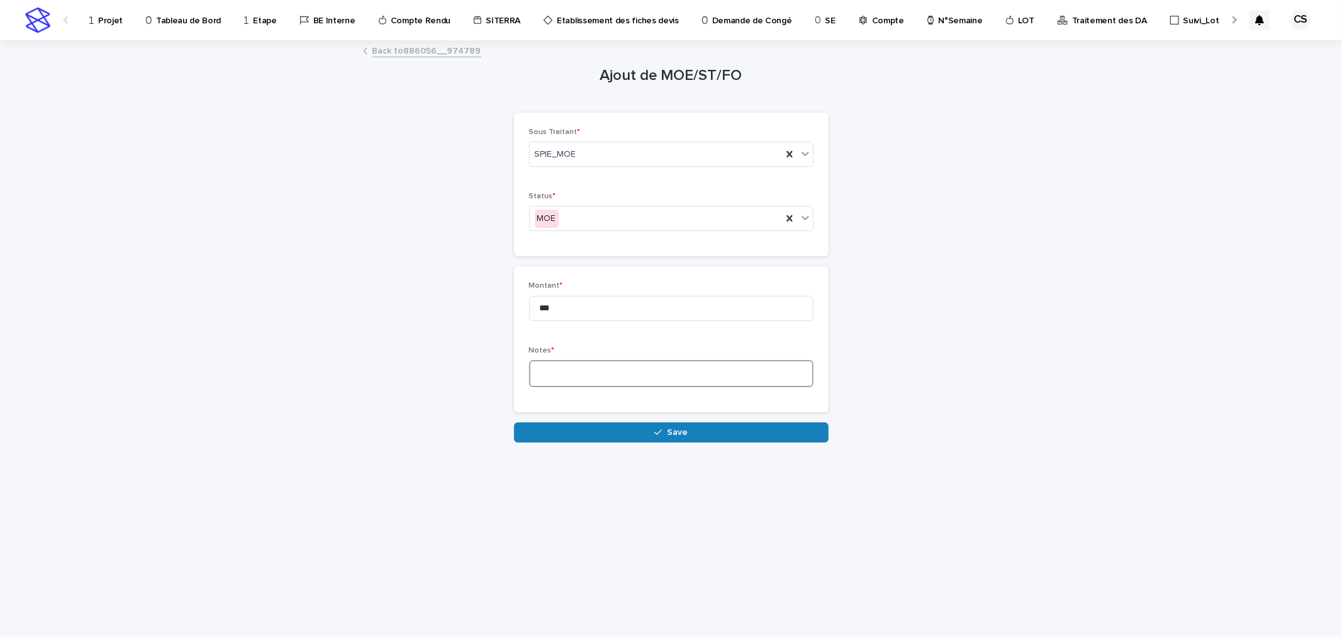
click at [598, 379] on textarea at bounding box center [671, 373] width 284 height 27
type textarea "*********"
click at [624, 433] on button "Save" at bounding box center [671, 432] width 315 height 20
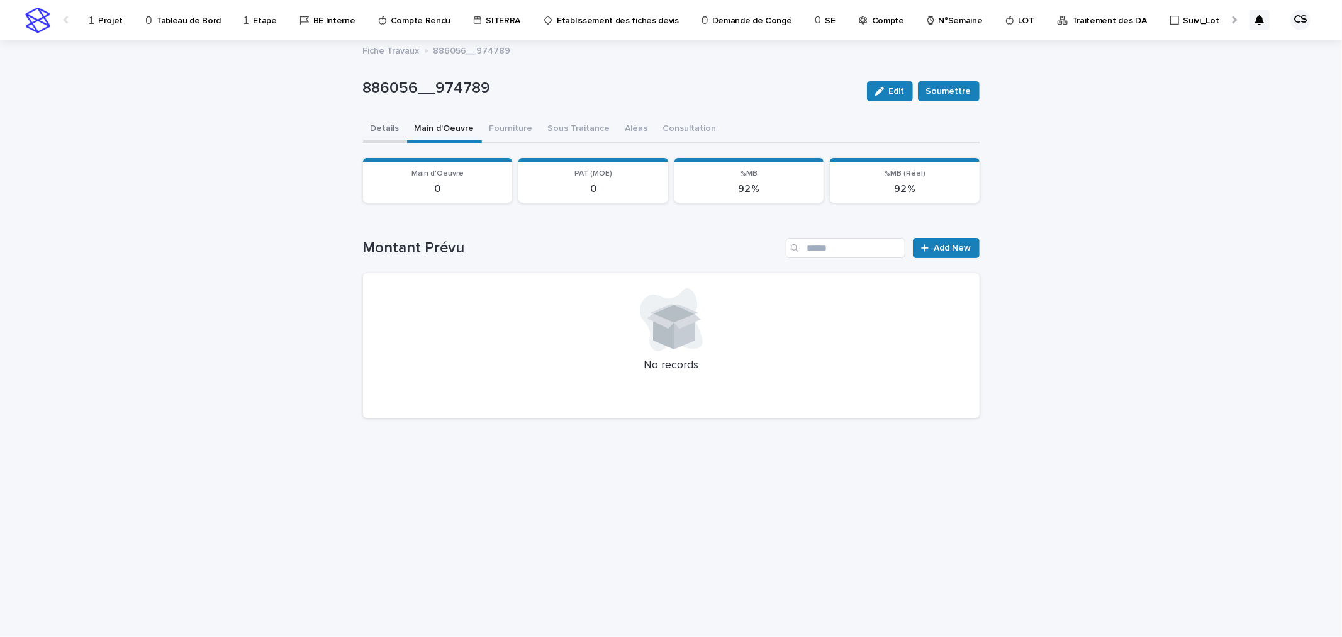
click at [388, 123] on button "Details" at bounding box center [385, 129] width 44 height 26
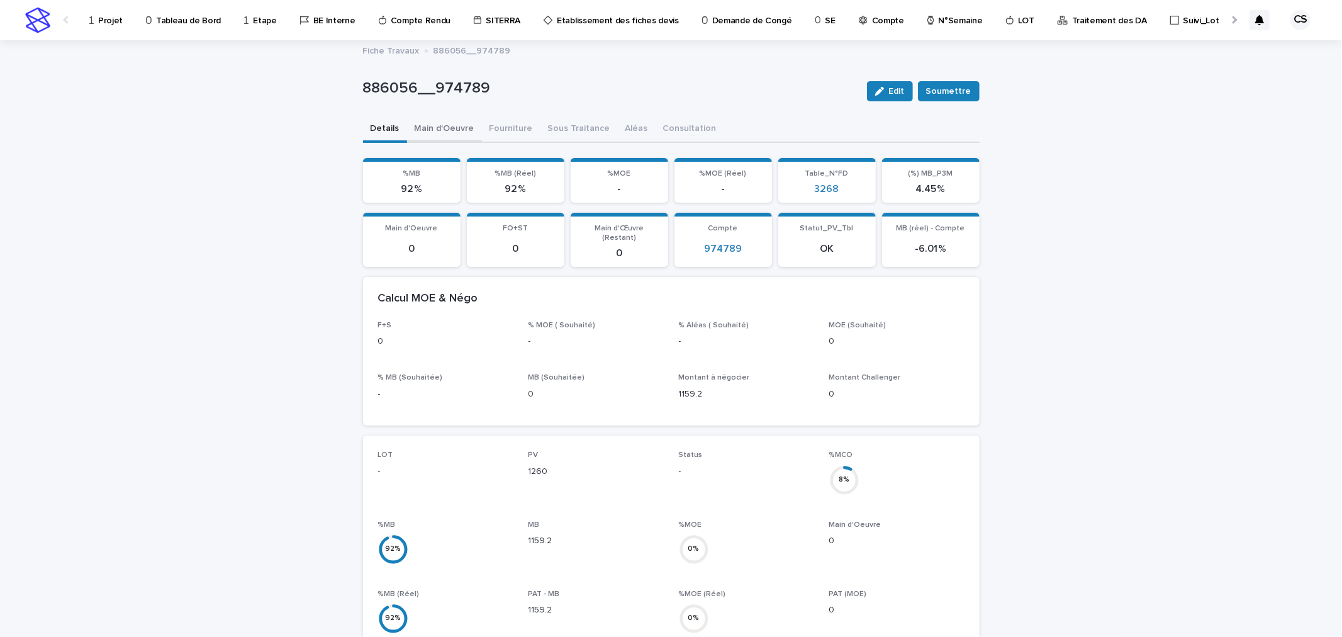
click at [437, 132] on button "Main d'Oeuvre" at bounding box center [444, 129] width 75 height 26
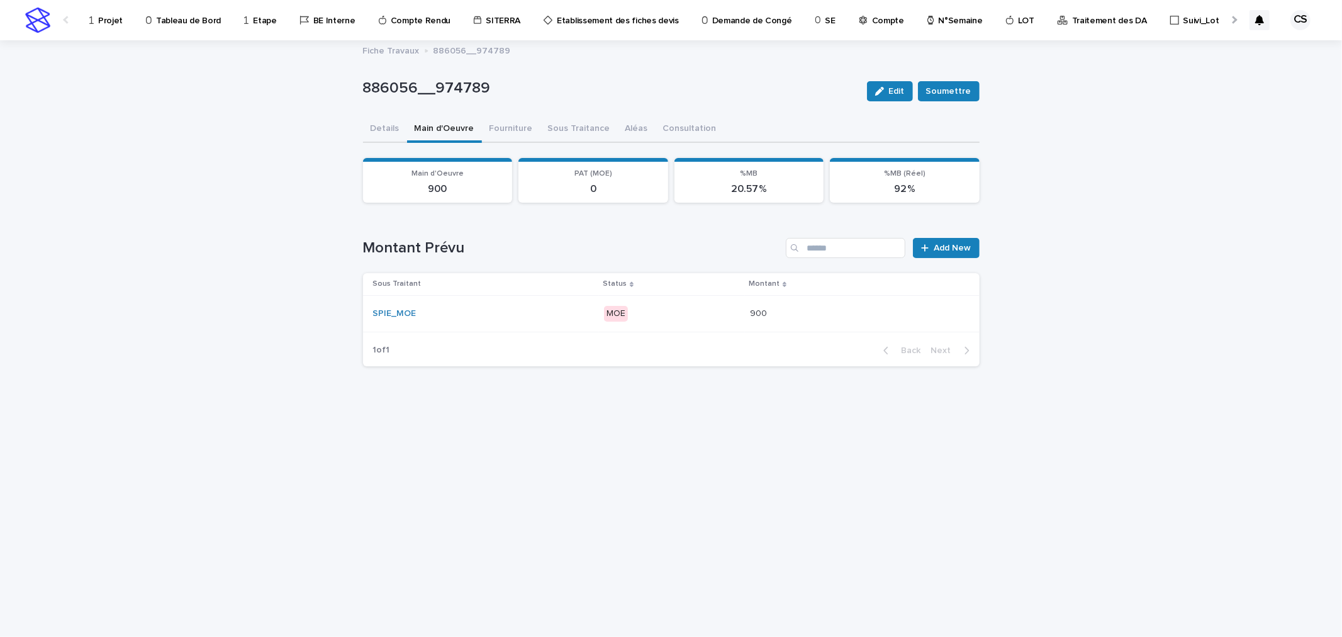
click at [532, 318] on div "SPIE_MOE" at bounding box center [483, 313] width 221 height 21
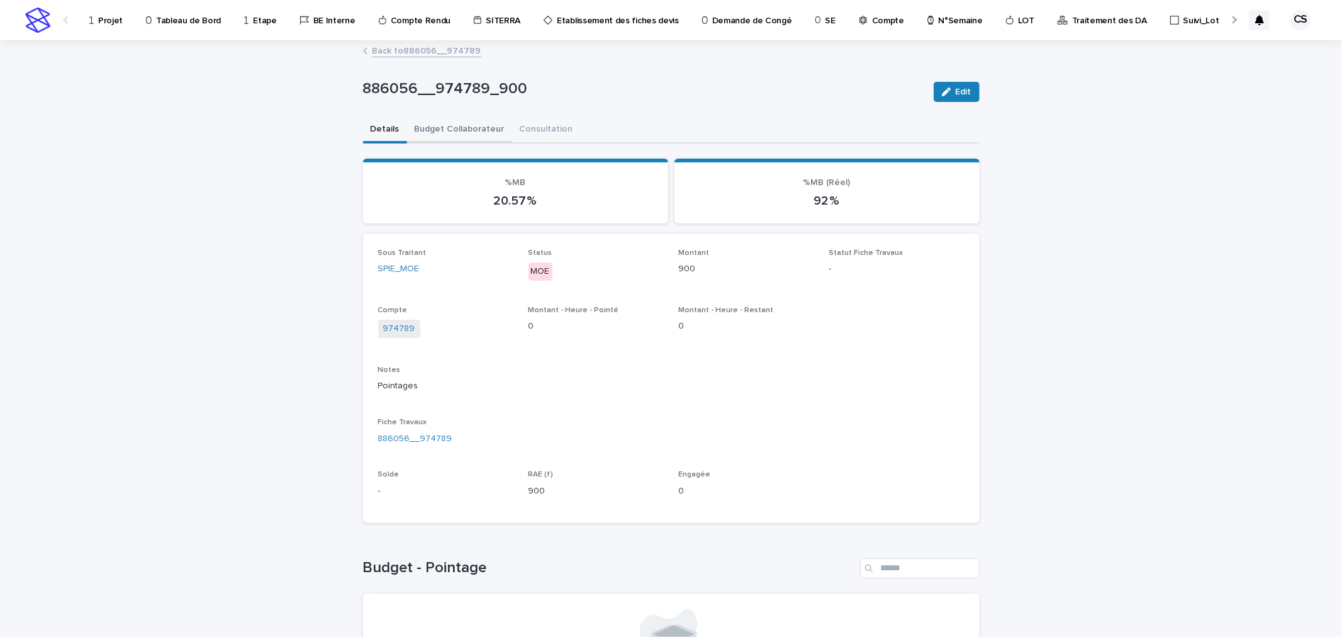
click at [466, 123] on button "Budget Collaborateur" at bounding box center [459, 130] width 105 height 26
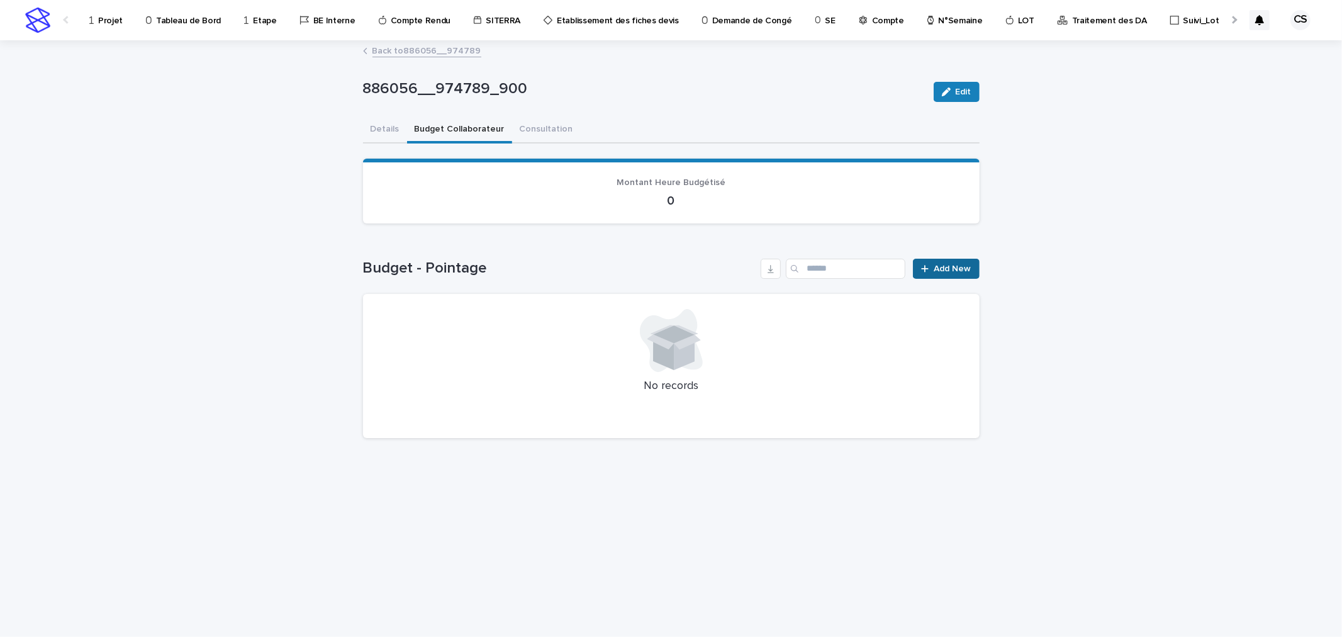
click at [940, 259] on link "Add New" at bounding box center [946, 269] width 66 height 20
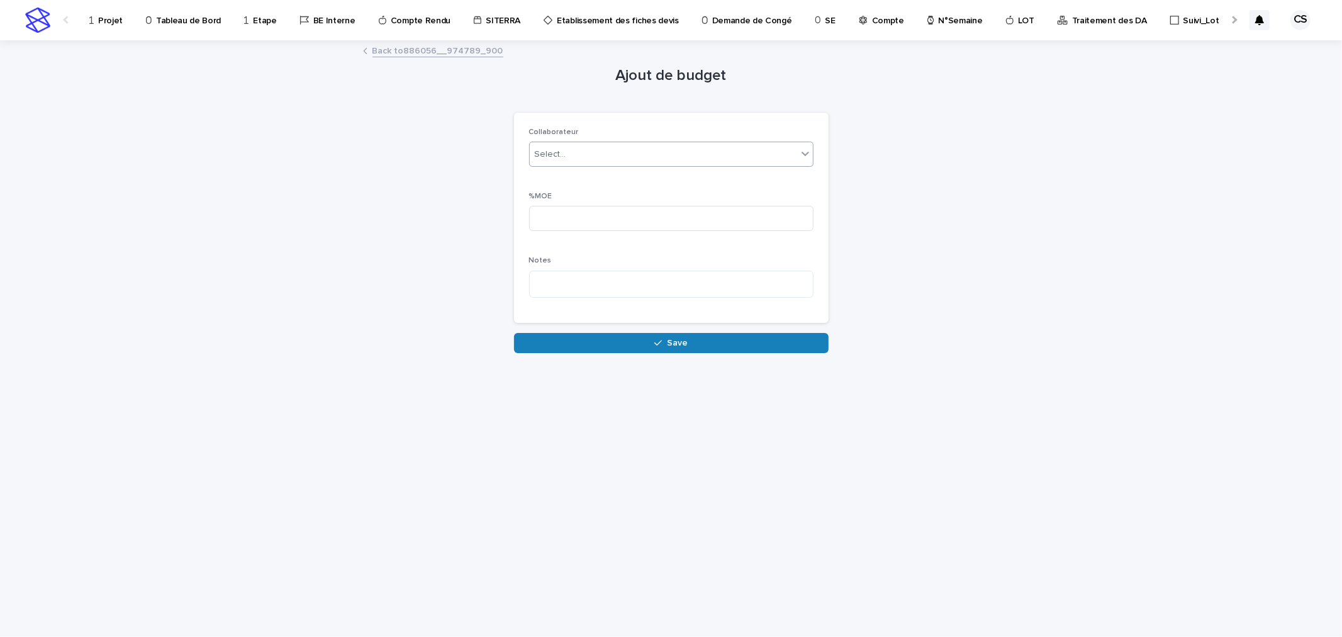
click at [598, 159] on div "Select..." at bounding box center [663, 154] width 267 height 21
type input "******"
click at [593, 176] on div "COMPTE" at bounding box center [671, 178] width 283 height 22
click at [587, 223] on input at bounding box center [671, 218] width 284 height 25
type input "***"
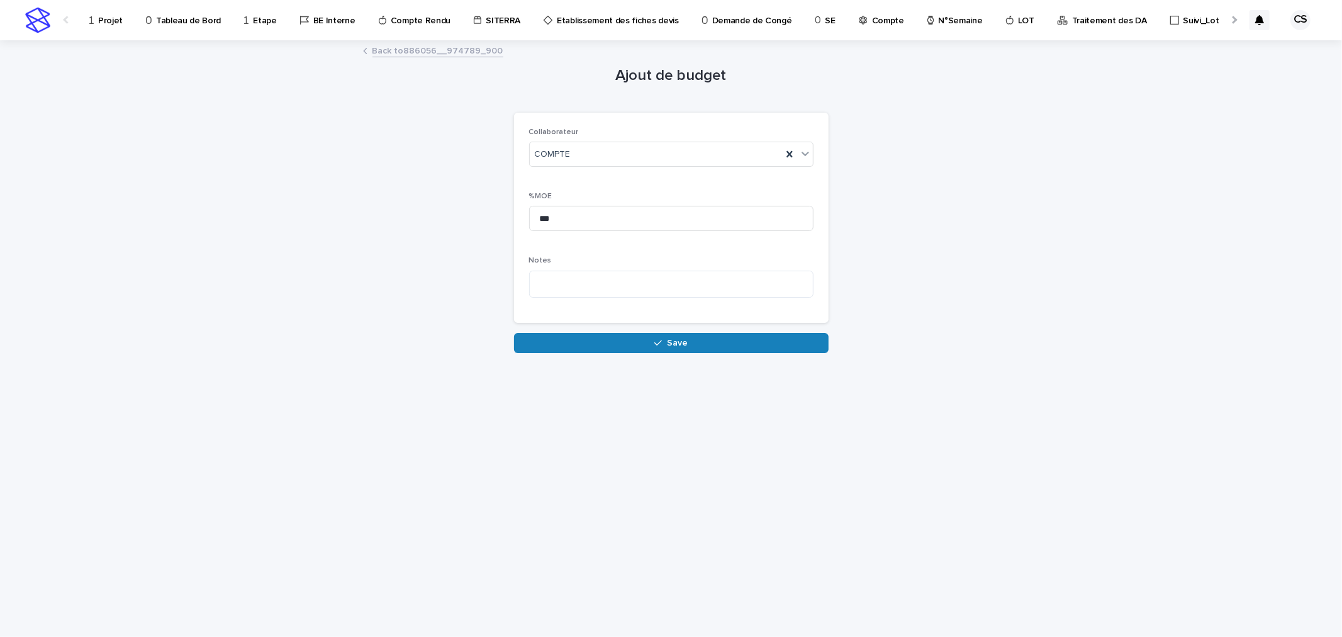
click at [674, 337] on button "Save" at bounding box center [671, 343] width 315 height 20
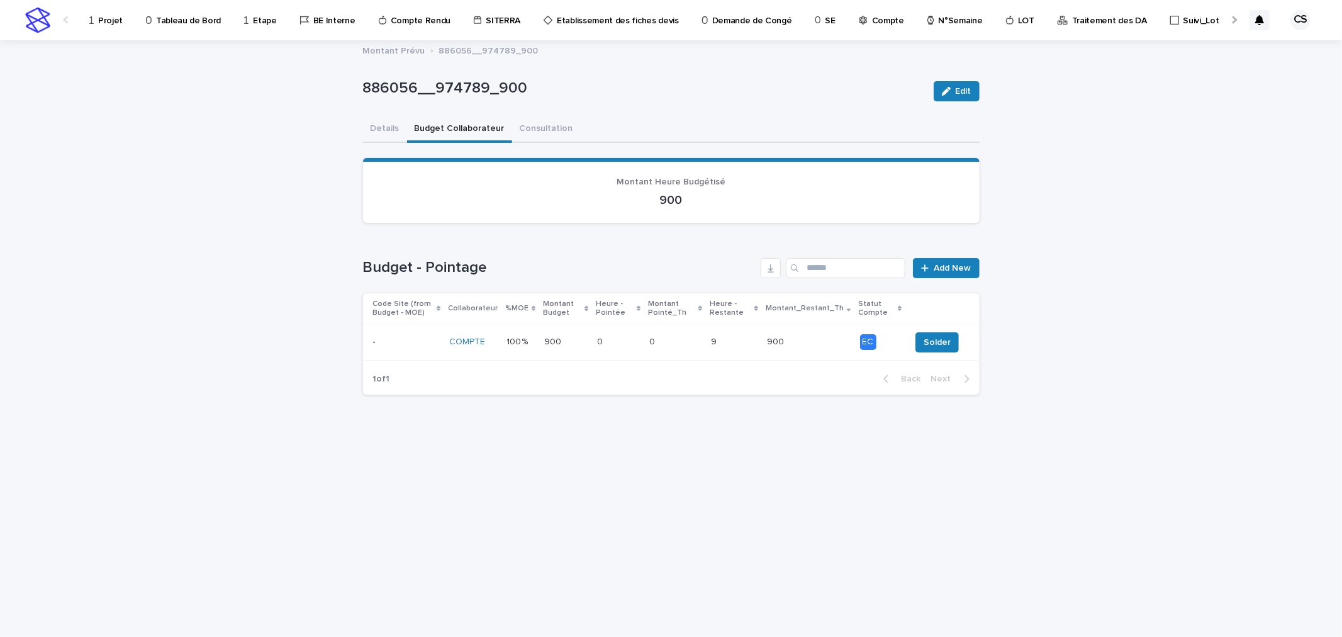
click at [372, 126] on button "Details" at bounding box center [385, 129] width 44 height 26
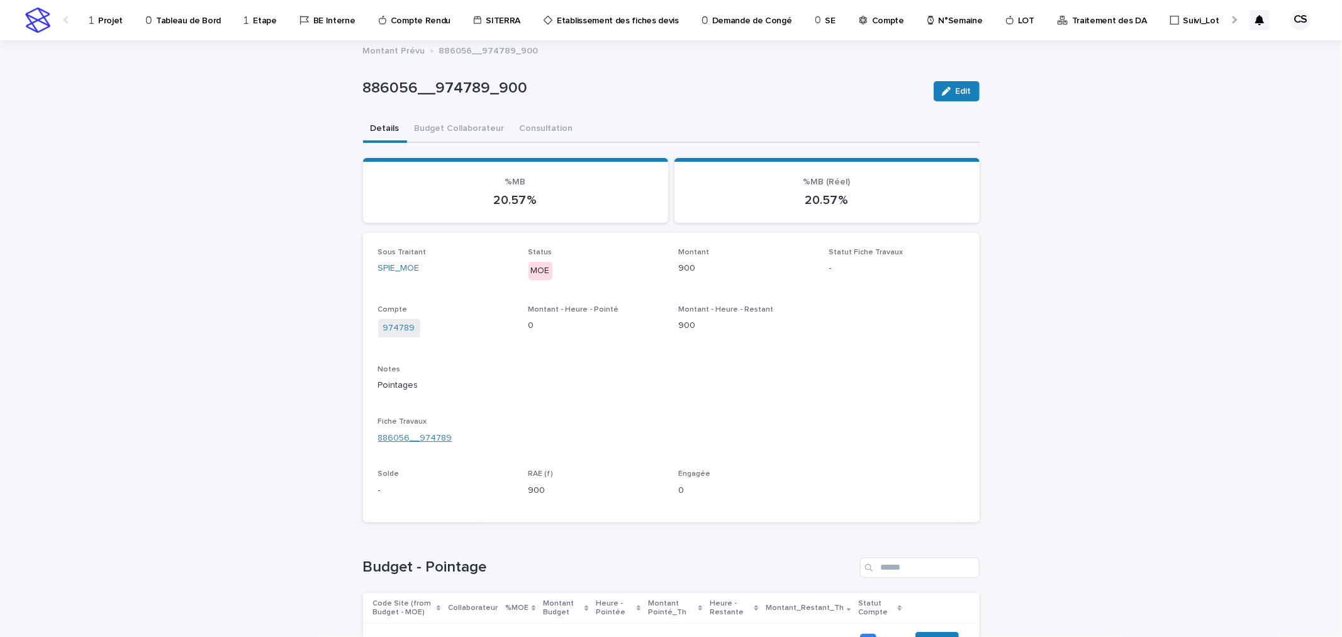
click at [437, 432] on link "886056__974789" at bounding box center [415, 438] width 74 height 13
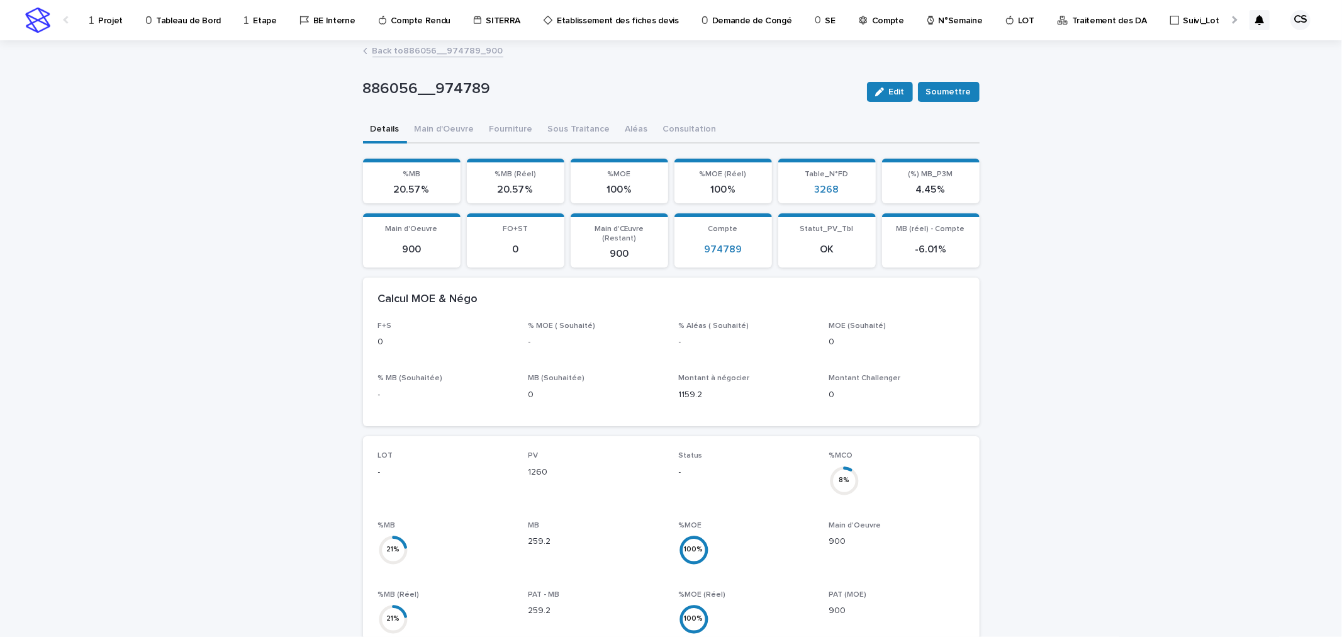
click at [108, 16] on p "Projet" at bounding box center [110, 13] width 25 height 26
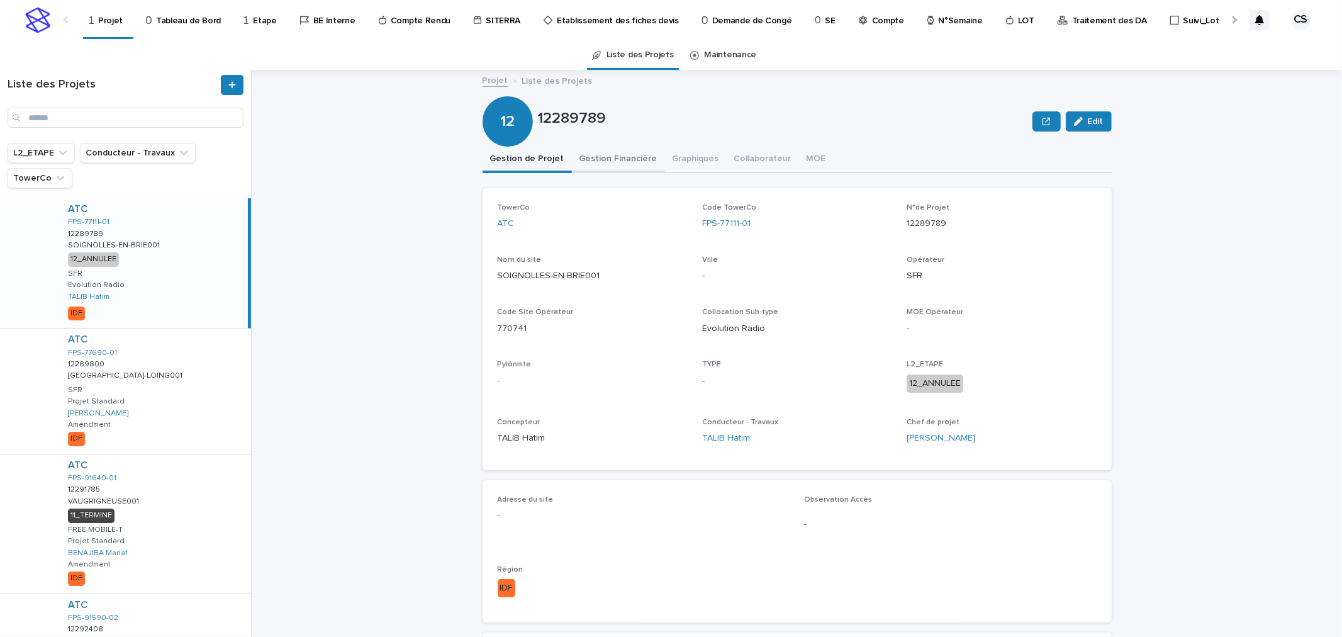
click at [634, 164] on button "Gestion Financière" at bounding box center [618, 160] width 93 height 26
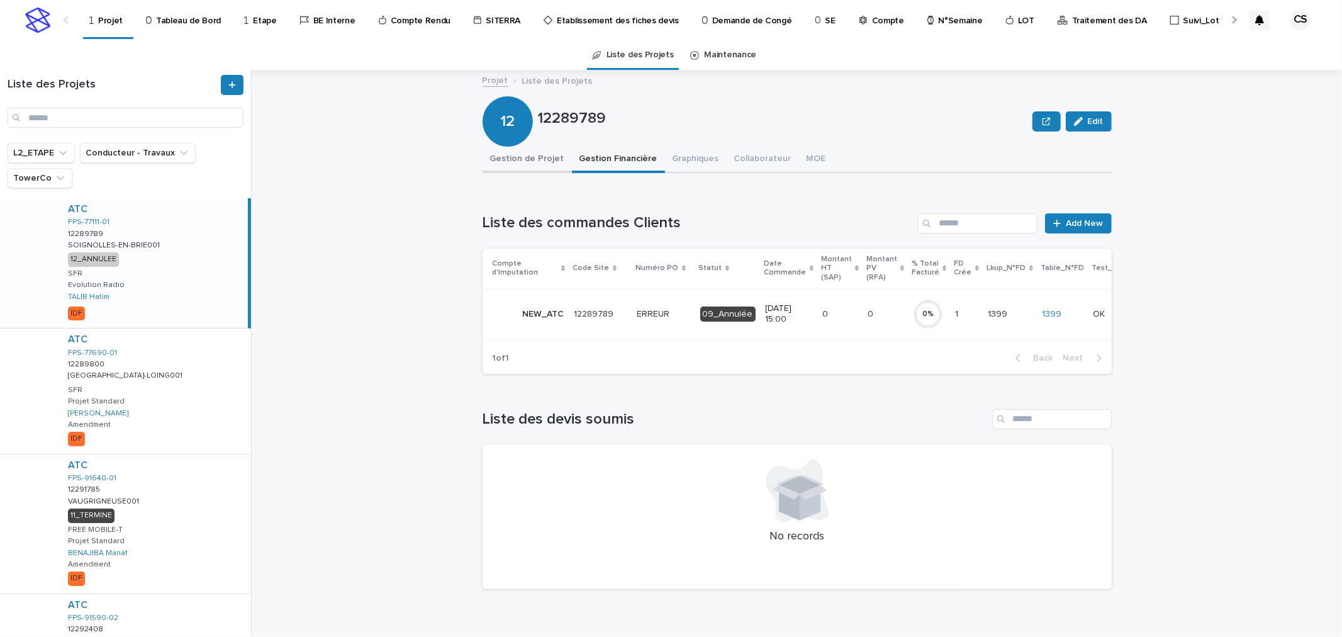
click at [525, 161] on button "Gestion de Projet" at bounding box center [527, 160] width 89 height 26
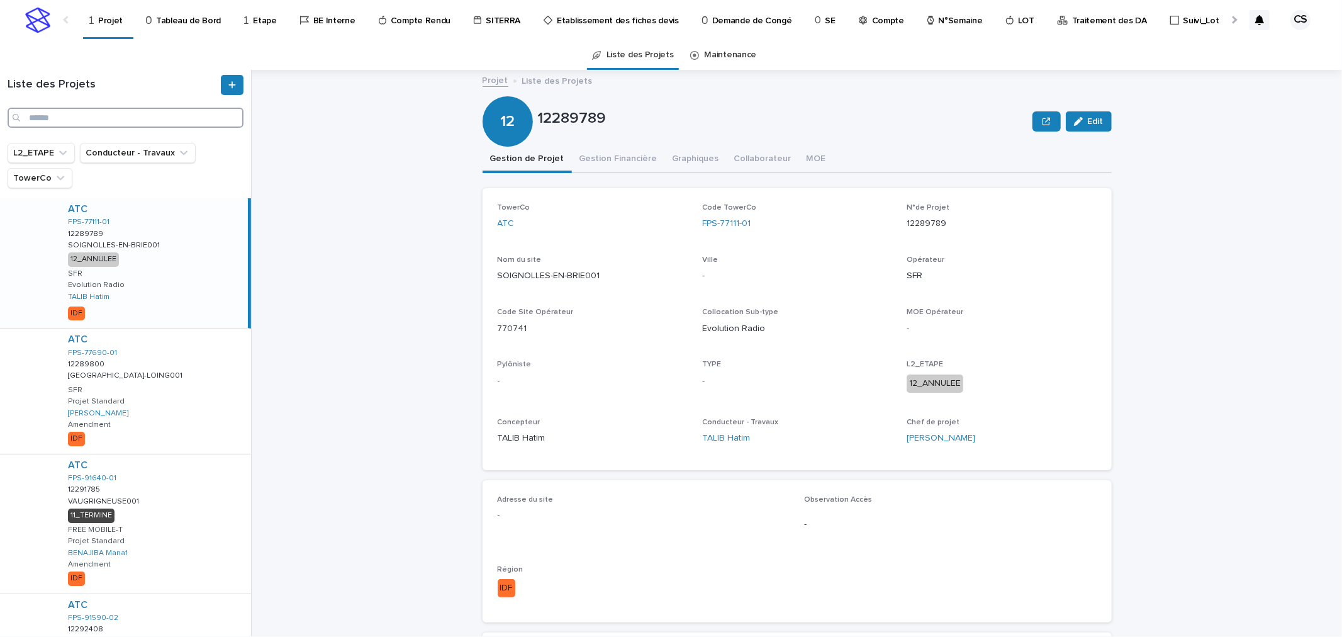
click at [135, 116] on input "Search" at bounding box center [126, 118] width 236 height 20
type input "******"
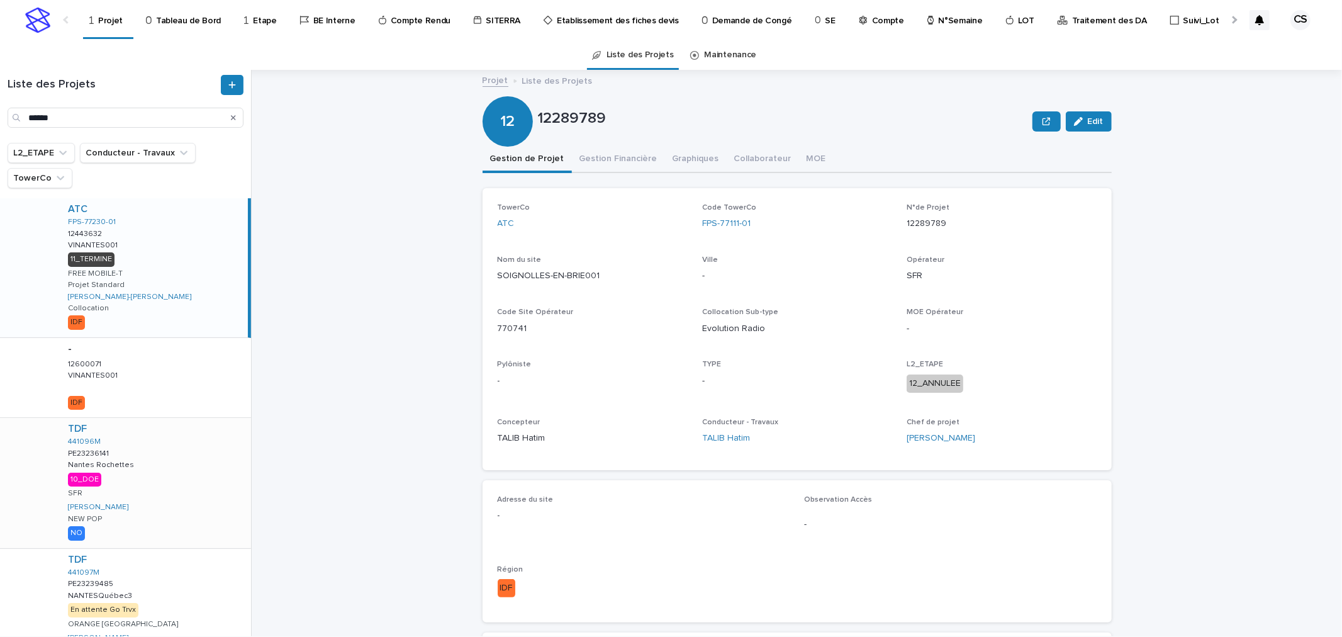
click at [162, 488] on div "TDF 441096M PE23236141 PE23236141 Nantes Rochettes Nantes Rochettes 10_DOE SFR …" at bounding box center [154, 483] width 193 height 130
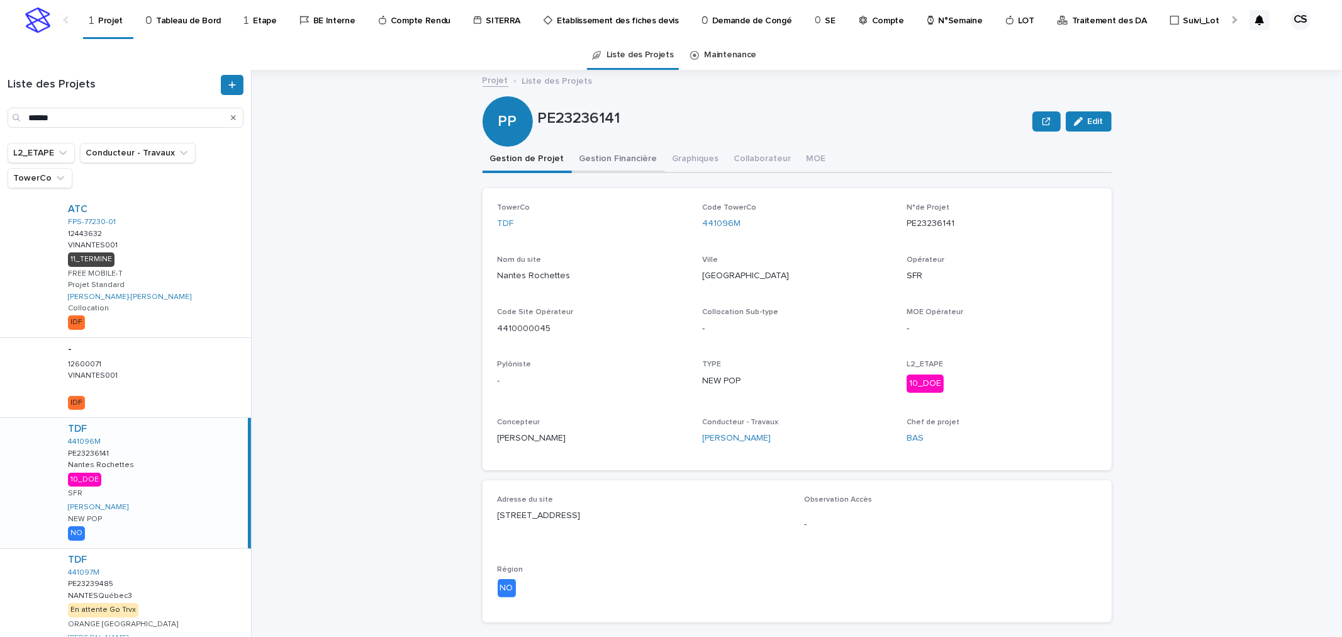
click at [623, 155] on button "Gestion Financière" at bounding box center [618, 160] width 93 height 26
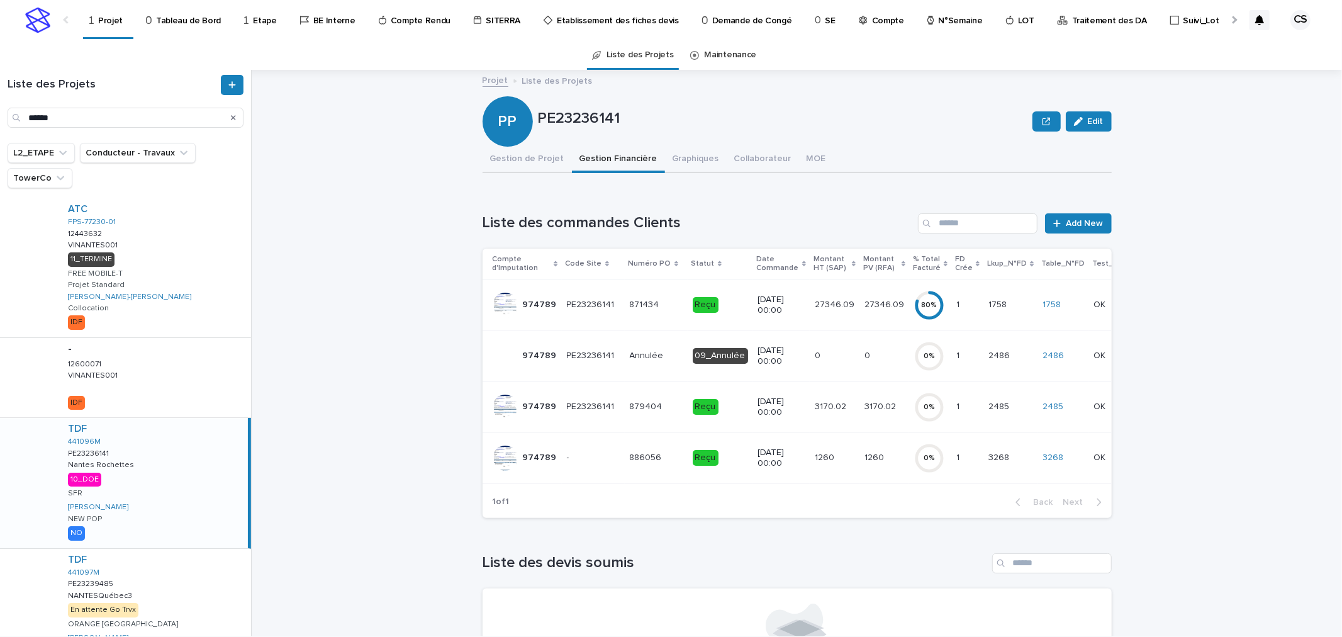
click at [758, 296] on p "22/10/2024 00:00" at bounding box center [781, 304] width 47 height 21
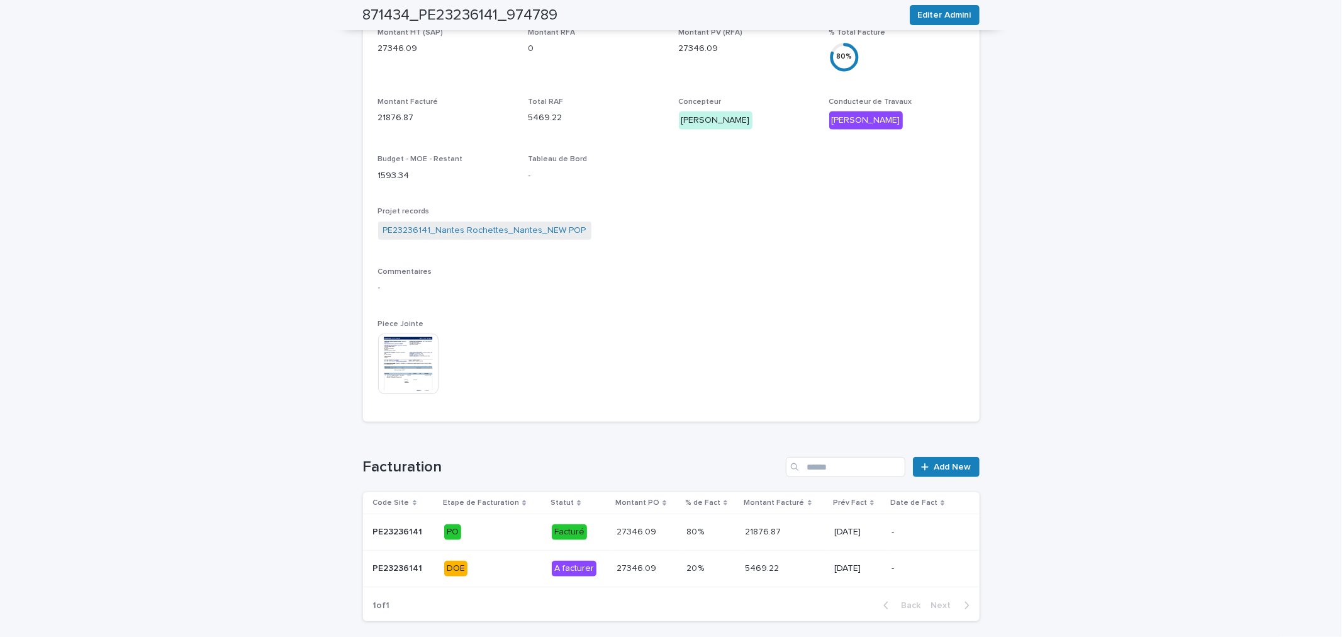
scroll to position [476, 0]
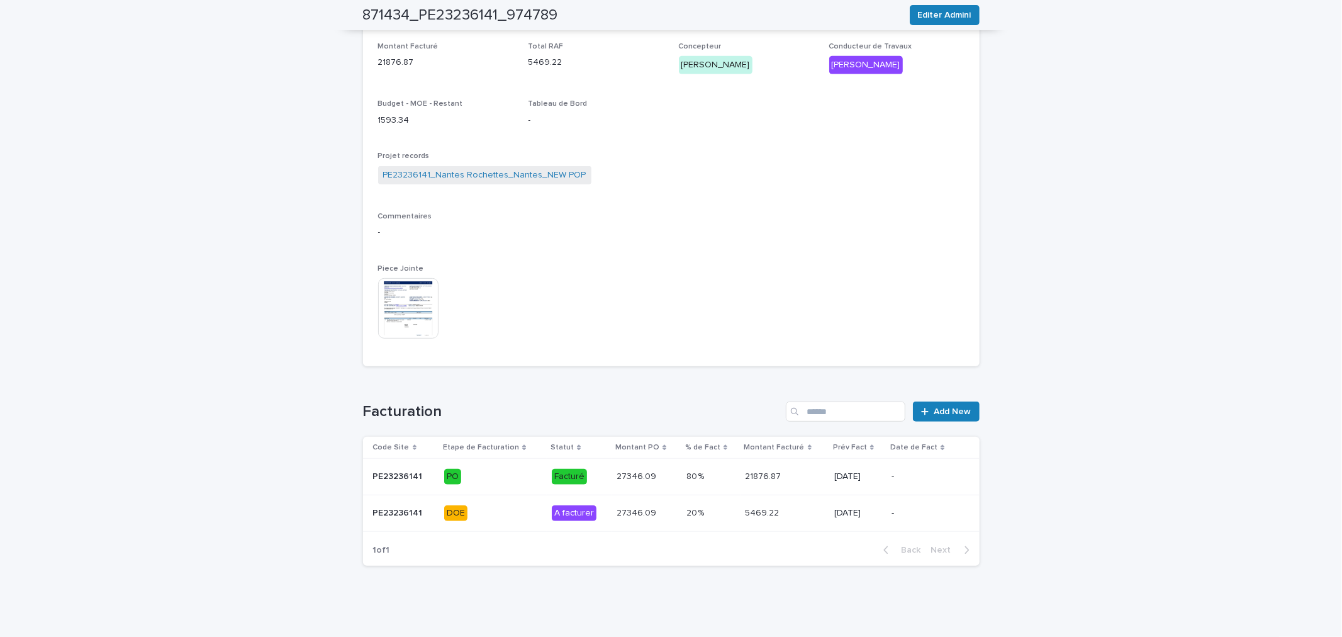
click at [810, 513] on p at bounding box center [784, 513] width 79 height 11
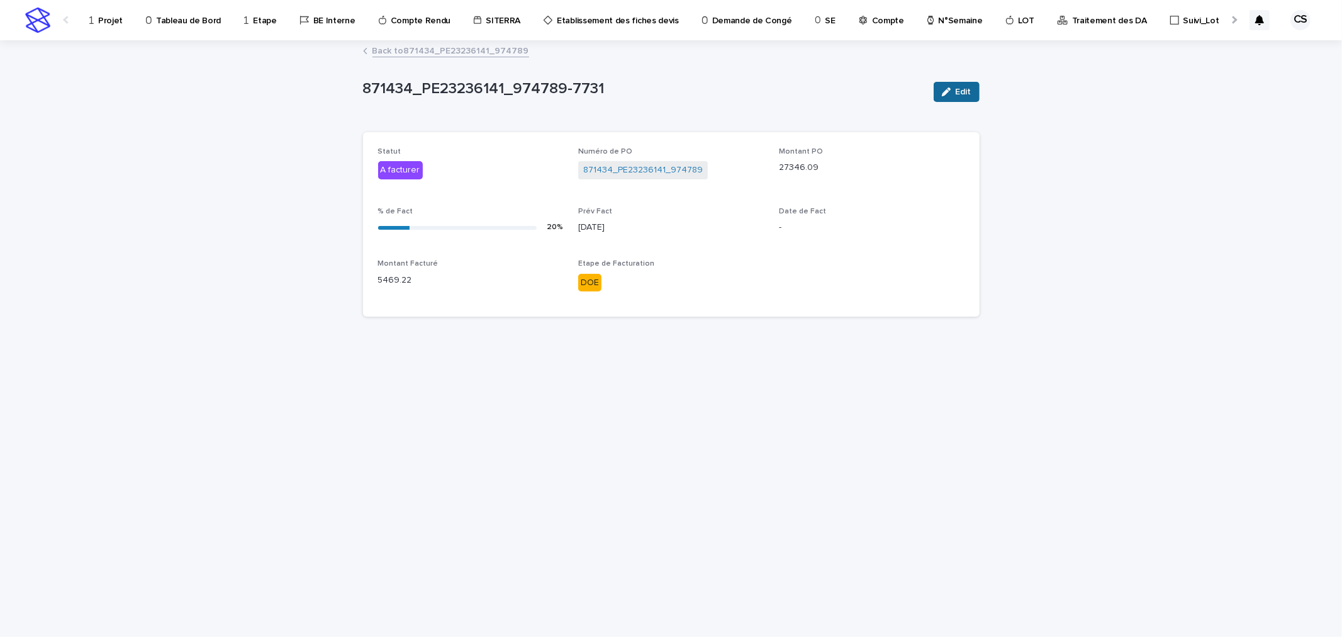
click at [952, 97] on button "Edit" at bounding box center [957, 92] width 46 height 20
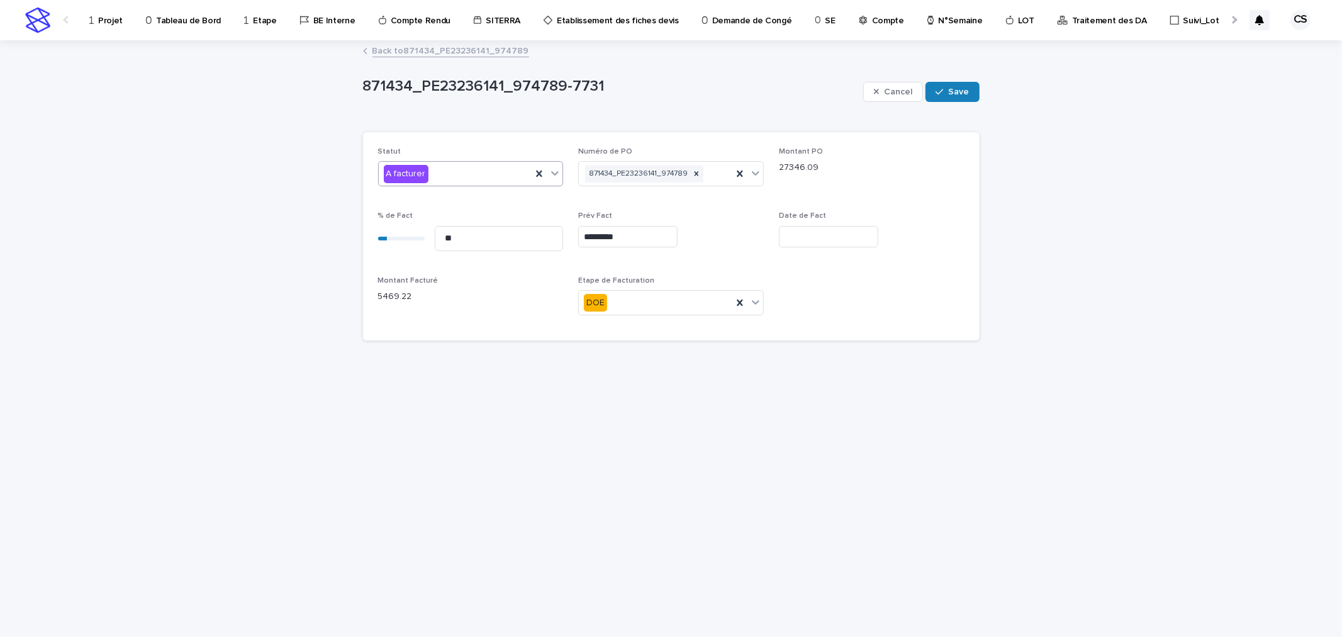
click at [505, 175] on div "A facturer" at bounding box center [455, 174] width 153 height 21
click at [438, 198] on div "A facturer" at bounding box center [471, 198] width 184 height 22
click at [592, 239] on input "*********" at bounding box center [627, 237] width 99 height 22
click at [682, 47] on button "Next Month" at bounding box center [686, 41] width 20 height 20
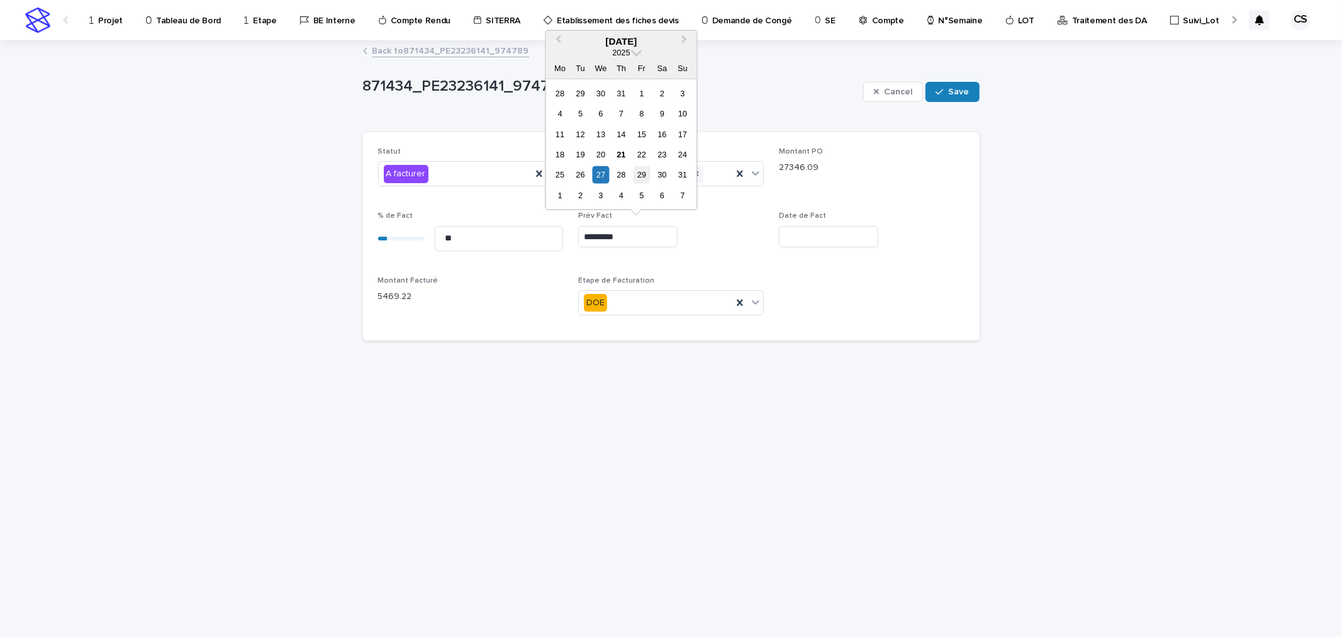
click at [640, 174] on div "29" at bounding box center [641, 174] width 17 height 17
type input "*********"
click at [943, 94] on icon "button" at bounding box center [939, 91] width 8 height 9
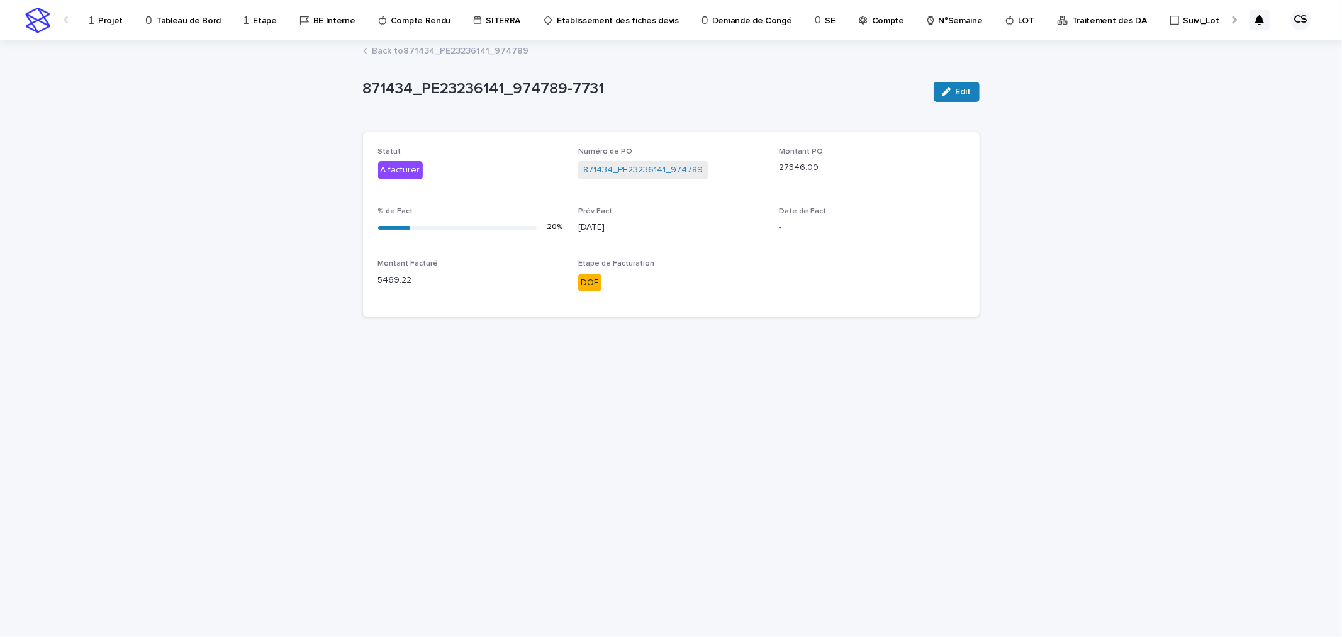
click at [491, 54] on link "Back to 871434_PE23236141_974789" at bounding box center [450, 50] width 157 height 14
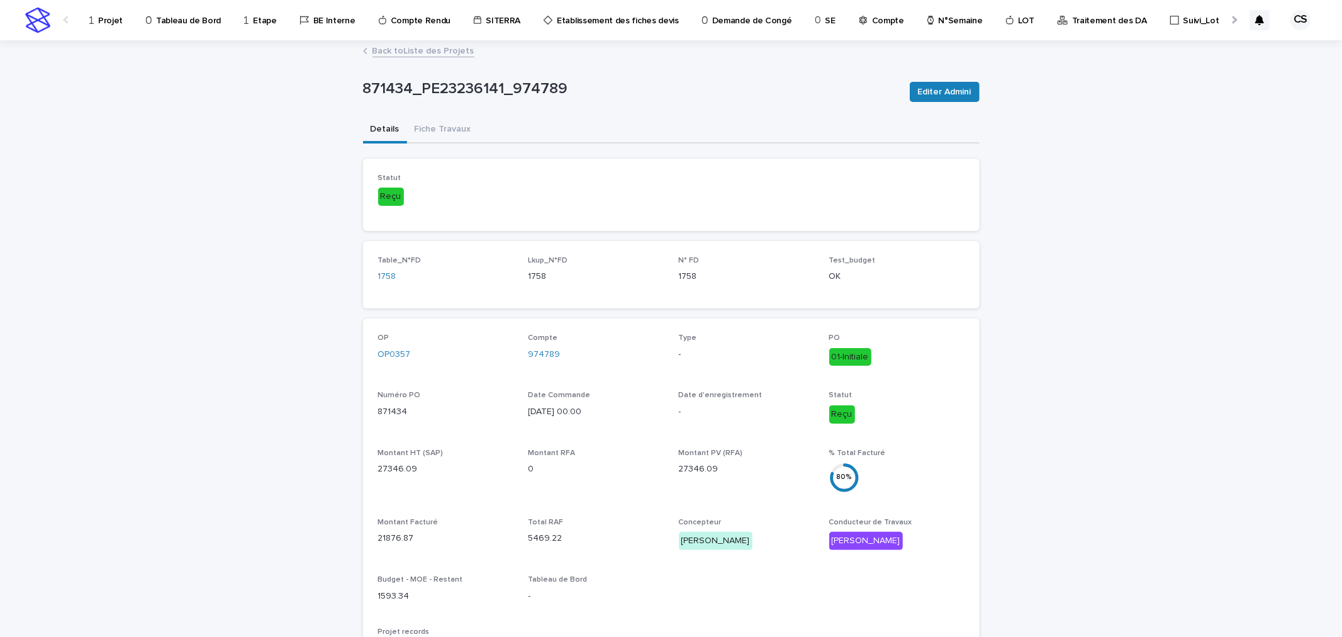
click at [447, 53] on link "Back to Liste des Projets" at bounding box center [423, 50] width 102 height 14
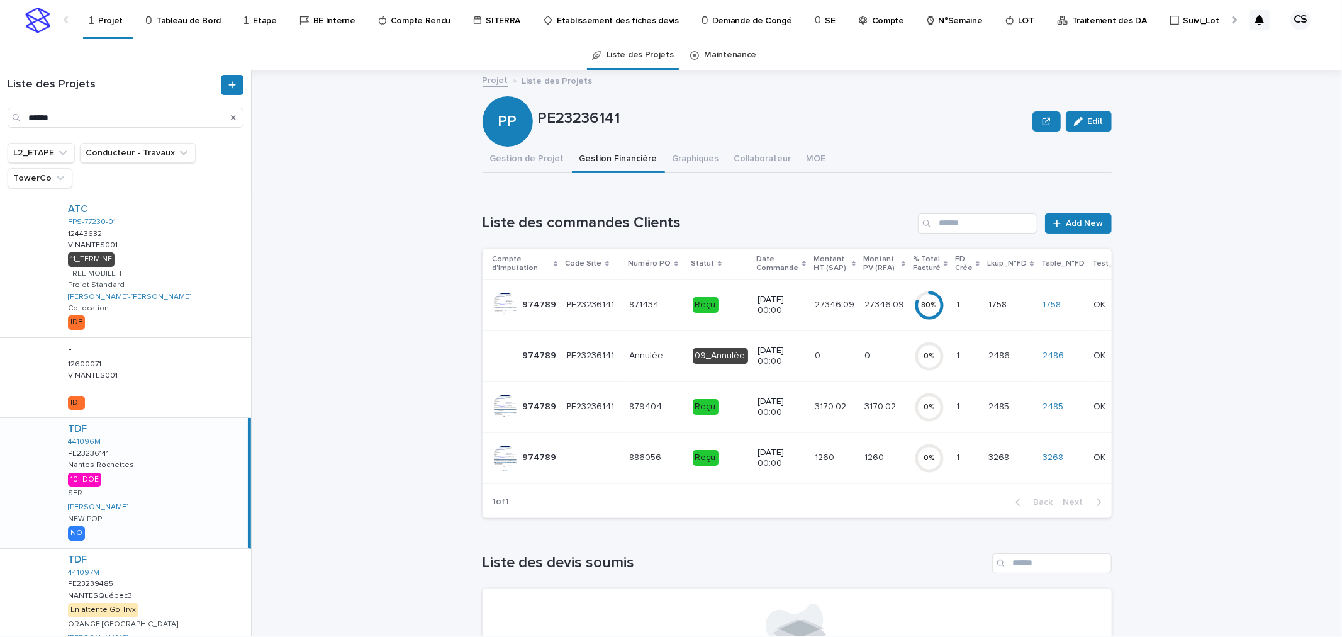
click at [791, 413] on td "10/2/2025 00:00" at bounding box center [781, 406] width 57 height 51
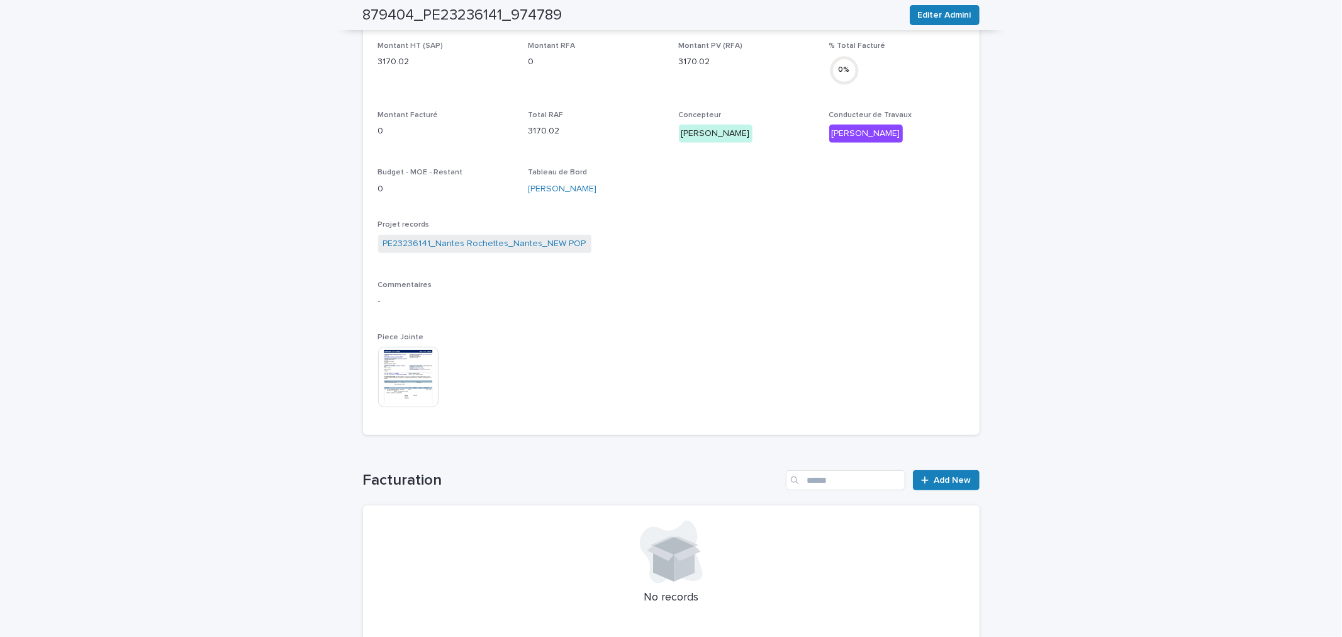
scroll to position [418, 0]
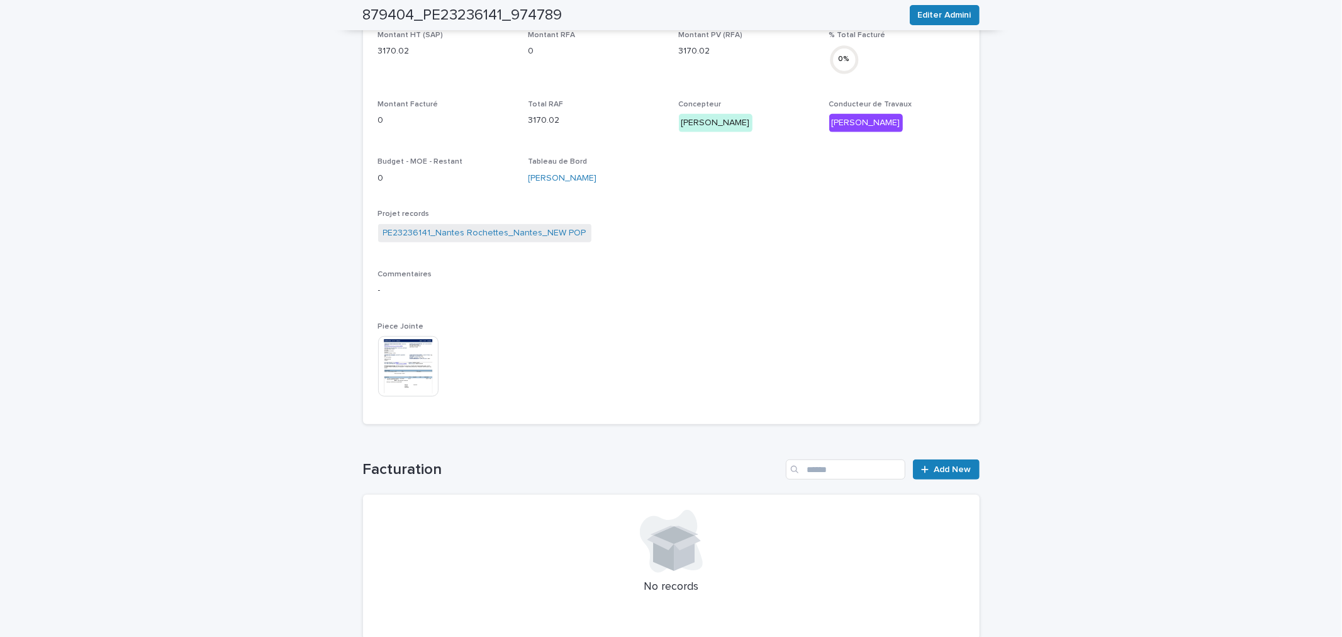
click at [424, 367] on img at bounding box center [408, 366] width 60 height 60
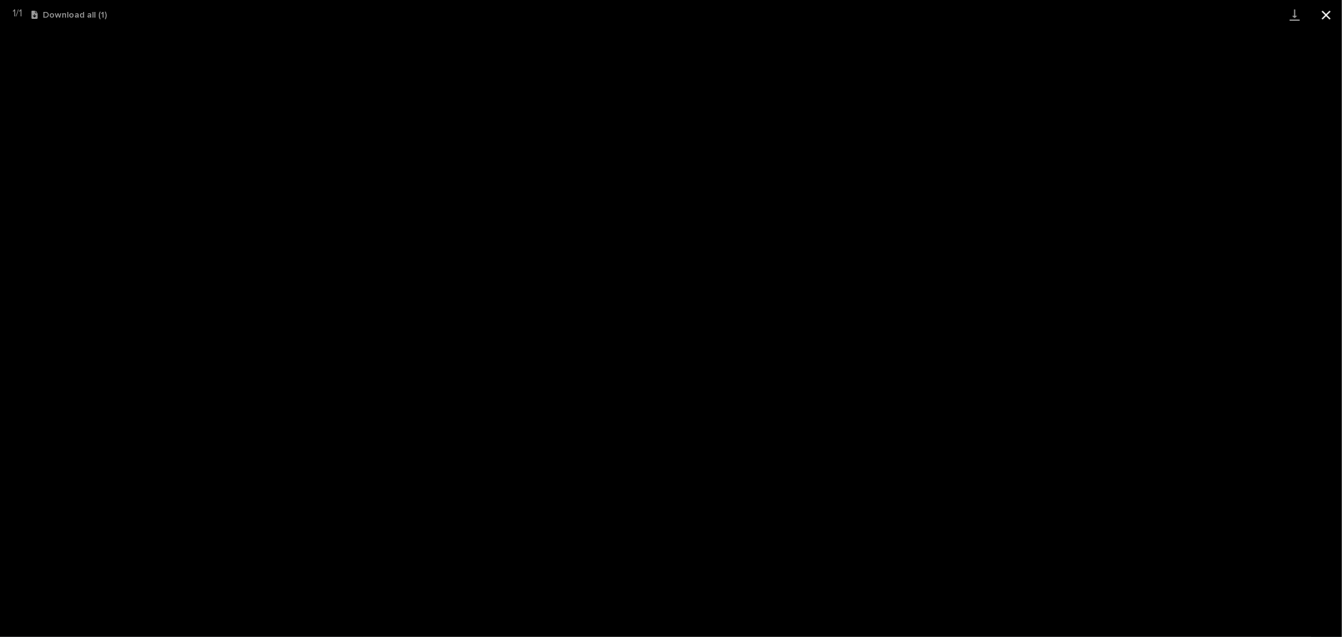
click at [1325, 11] on button "Close gallery" at bounding box center [1325, 15] width 31 height 30
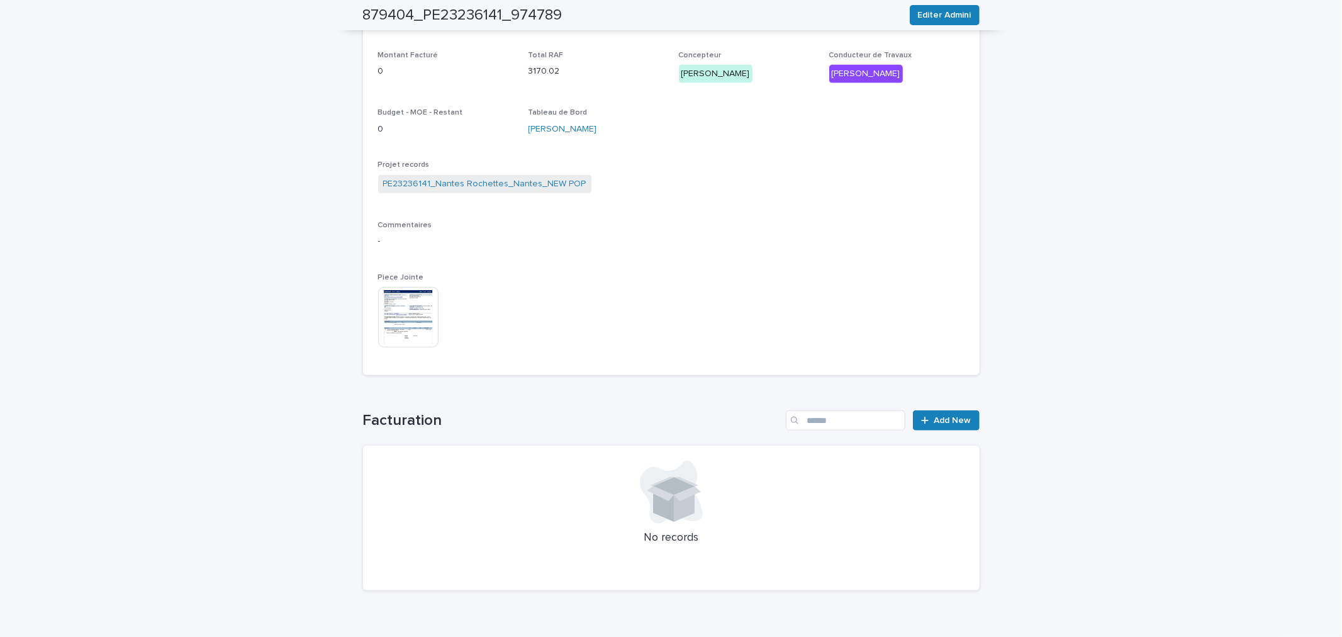
scroll to position [491, 0]
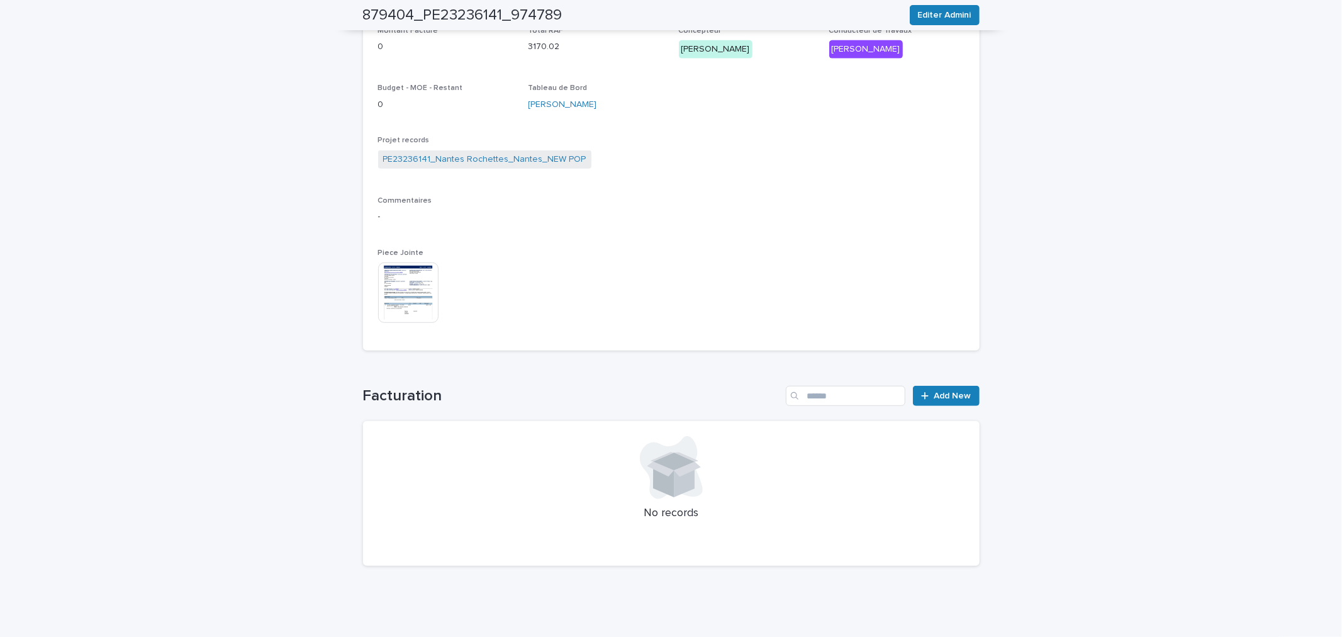
click at [937, 382] on div "Loading... Saving… Facturation Add New No records" at bounding box center [671, 467] width 617 height 215
click at [936, 388] on link "Add New" at bounding box center [946, 396] width 66 height 20
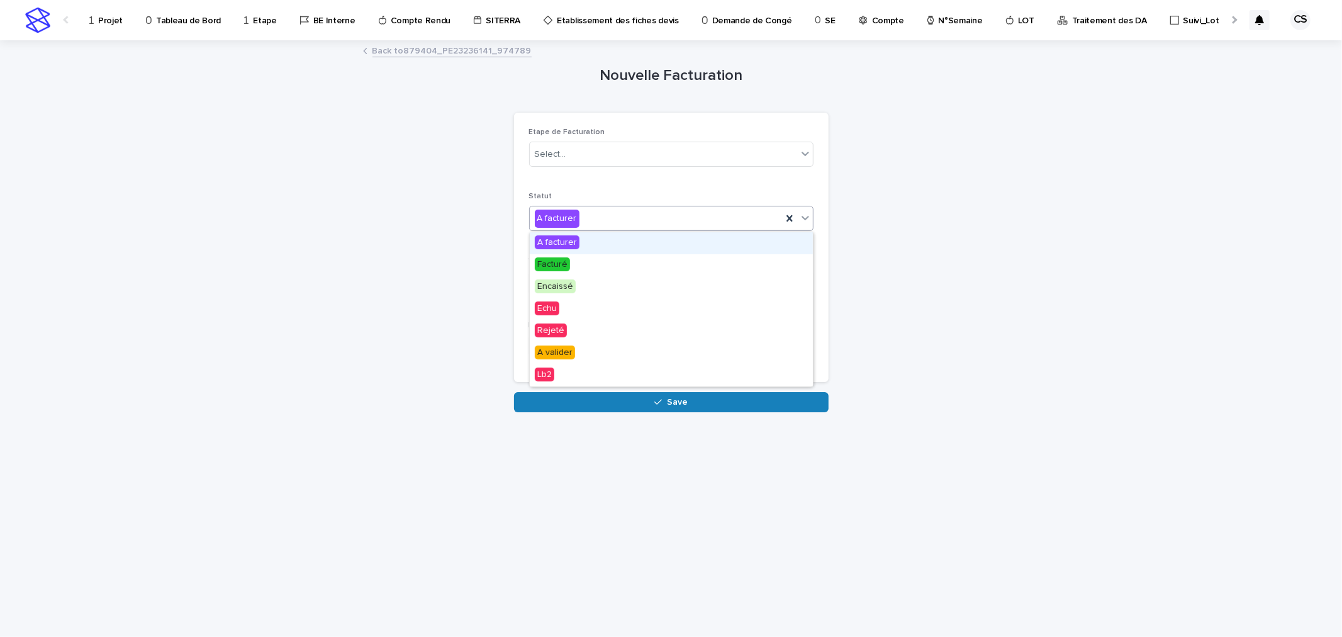
click at [571, 223] on div "A facturer" at bounding box center [557, 218] width 45 height 18
click at [579, 162] on div "Select..." at bounding box center [663, 154] width 267 height 21
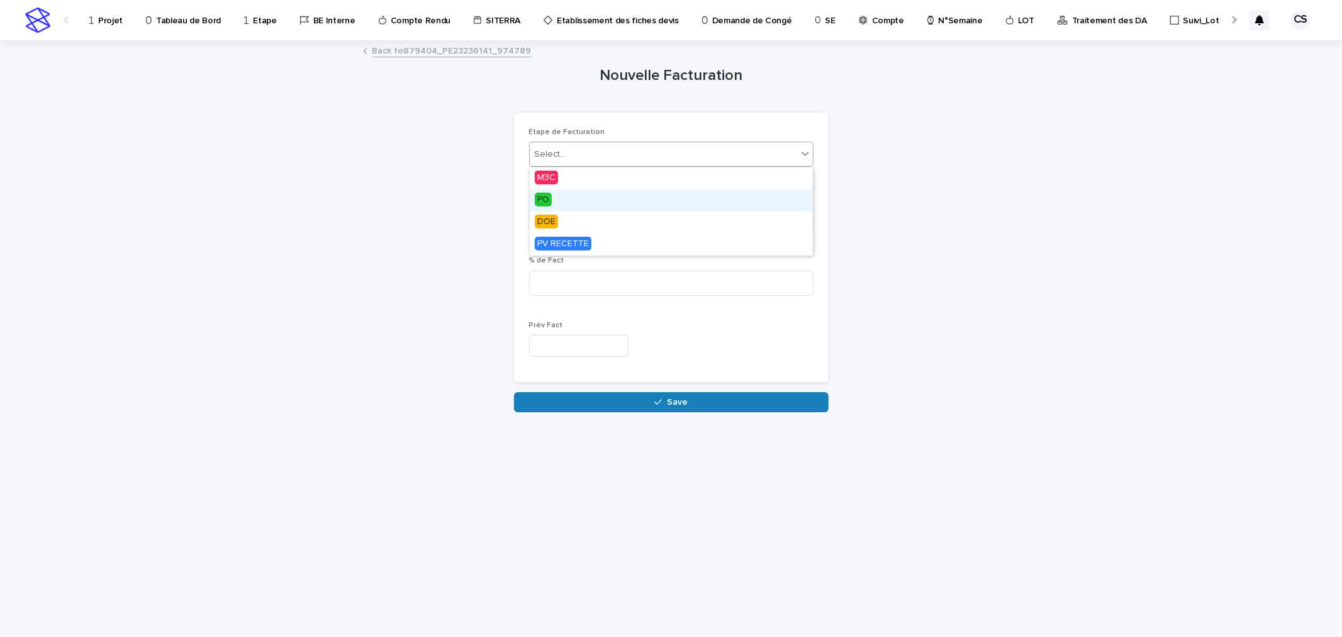
click at [561, 191] on div "PO" at bounding box center [671, 200] width 283 height 22
click at [571, 306] on div "Etape de Facturation option PO, selected. 0 results available. Select is focuse…" at bounding box center [671, 247] width 284 height 239
click at [569, 284] on input at bounding box center [671, 283] width 284 height 25
type input "***"
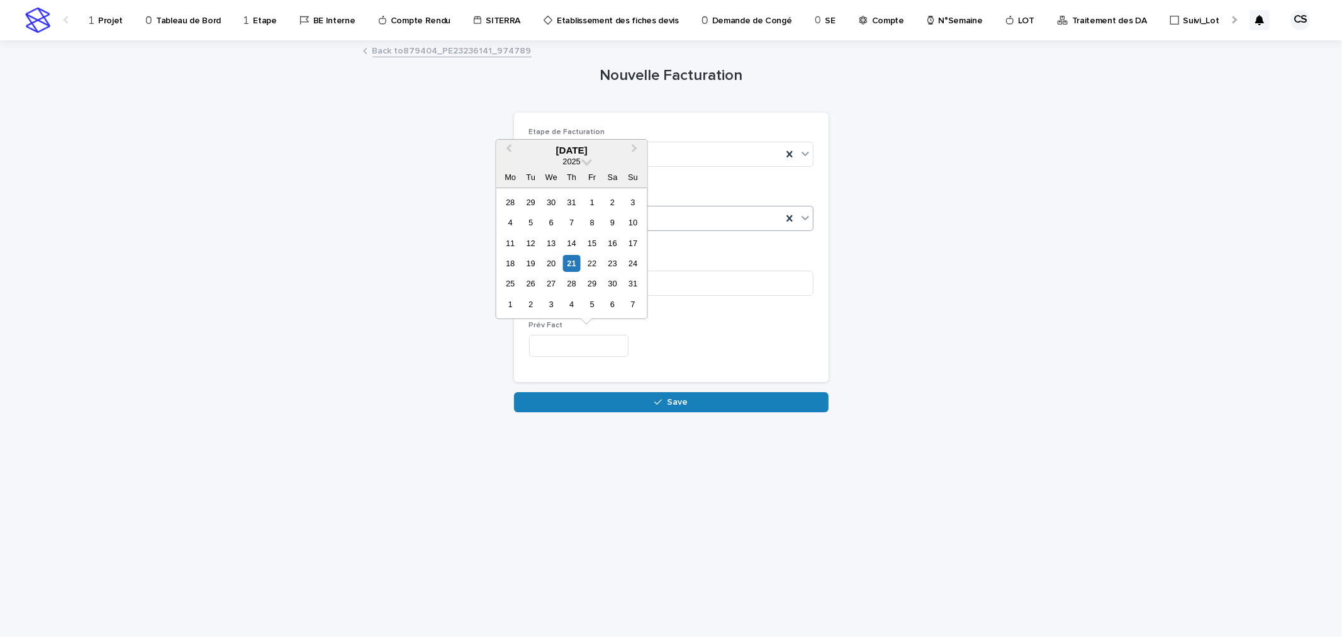
click at [557, 349] on input "text" at bounding box center [578, 346] width 99 height 22
click at [590, 278] on div "29" at bounding box center [592, 283] width 17 height 17
type input "*********"
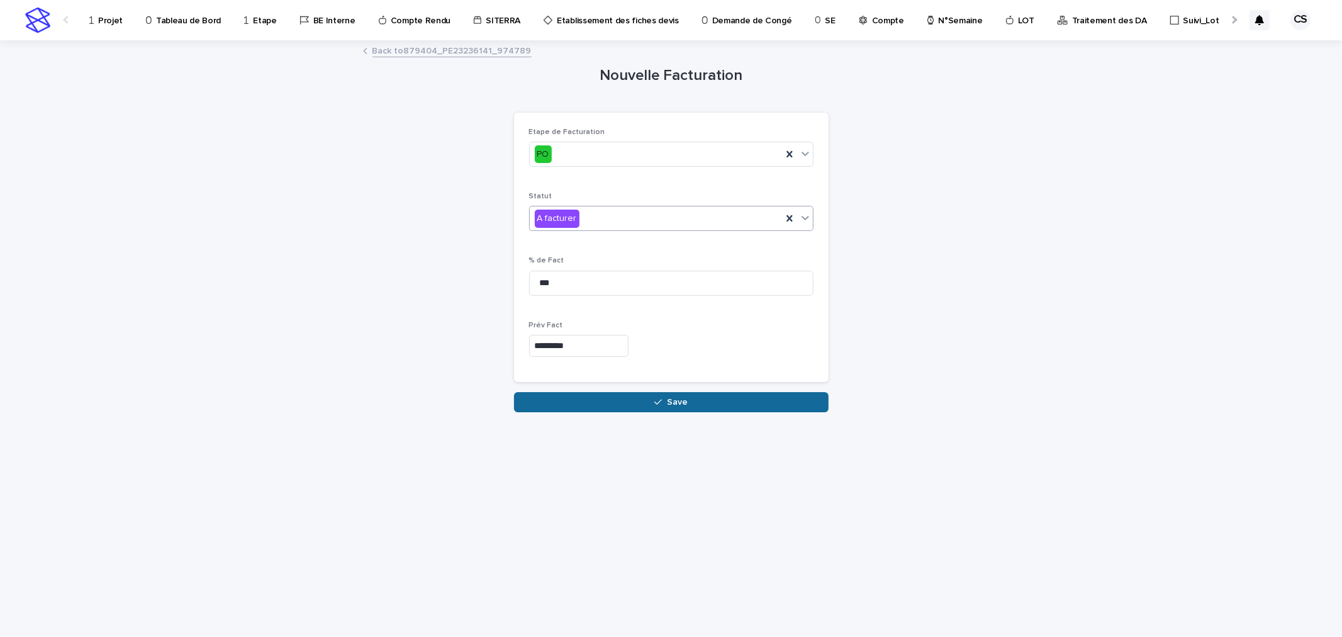
click at [629, 399] on button "Save" at bounding box center [671, 402] width 315 height 20
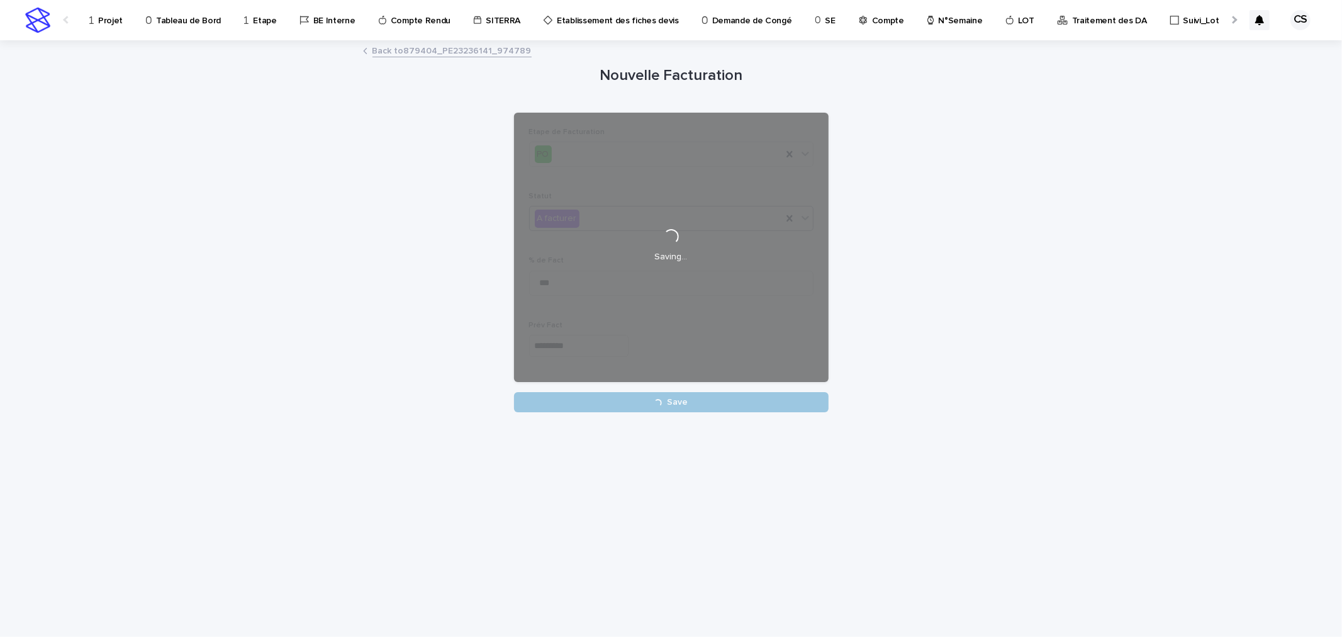
click at [472, 53] on link "Back to 879404_PE23236141_974789" at bounding box center [451, 50] width 159 height 14
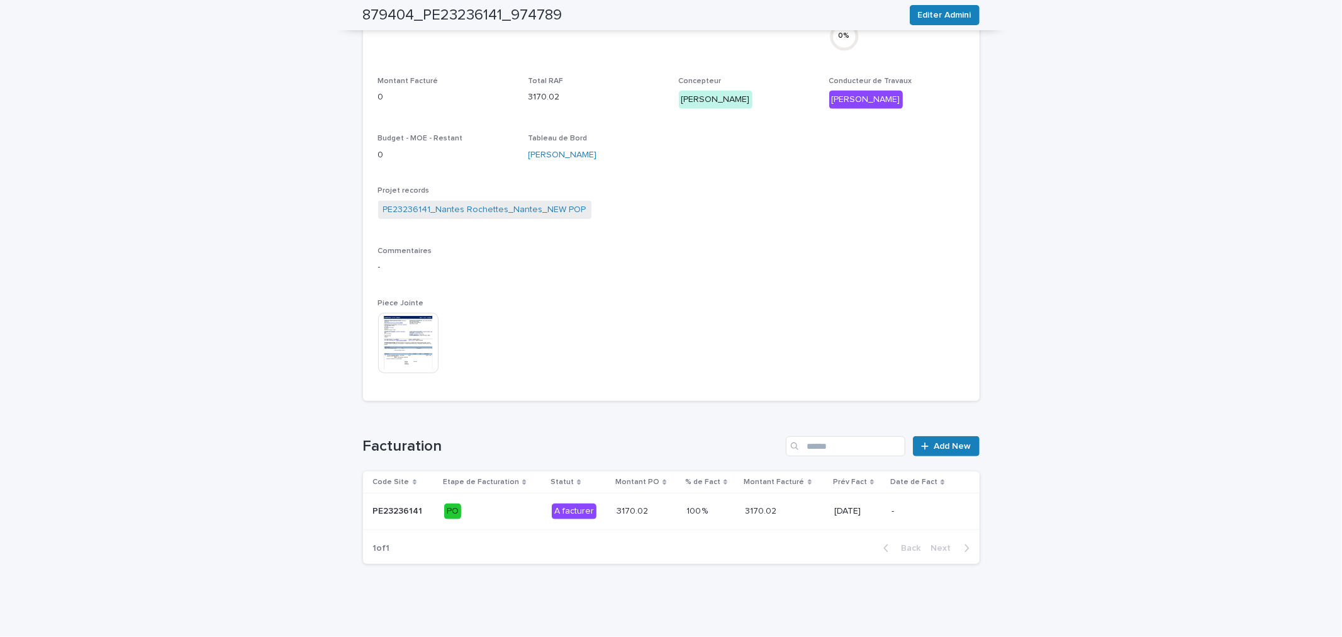
scroll to position [439, 0]
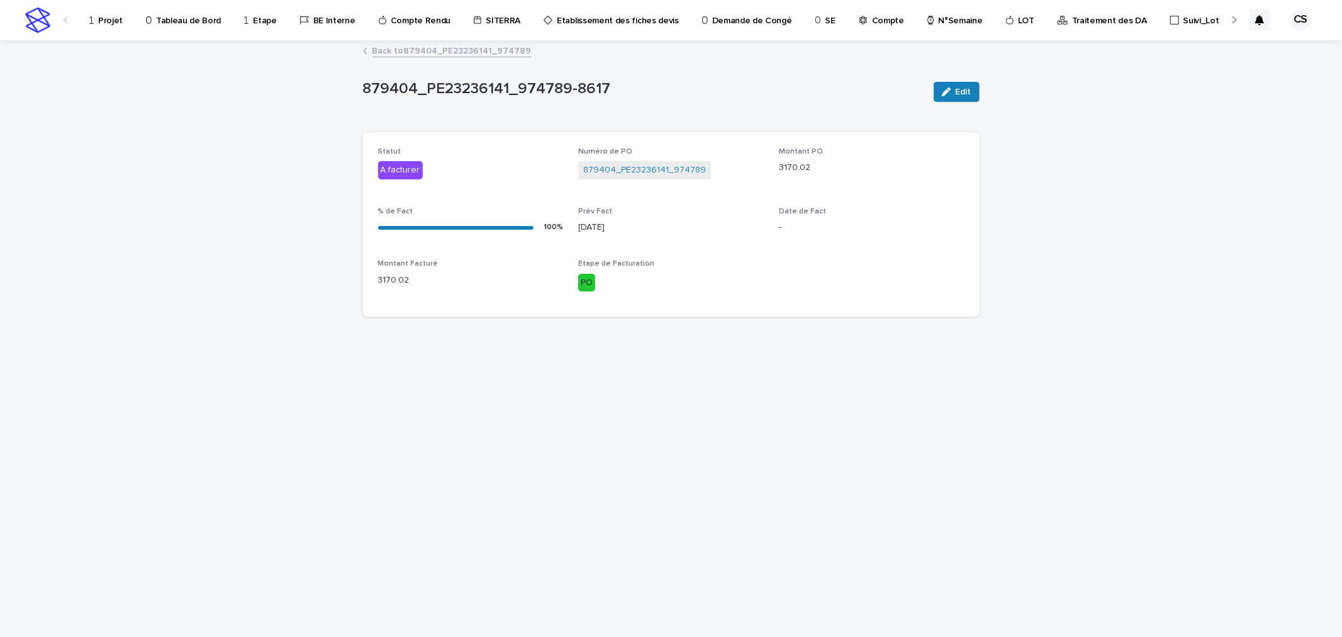
click at [438, 45] on link "Back to 879404_PE23236141_974789" at bounding box center [451, 50] width 159 height 14
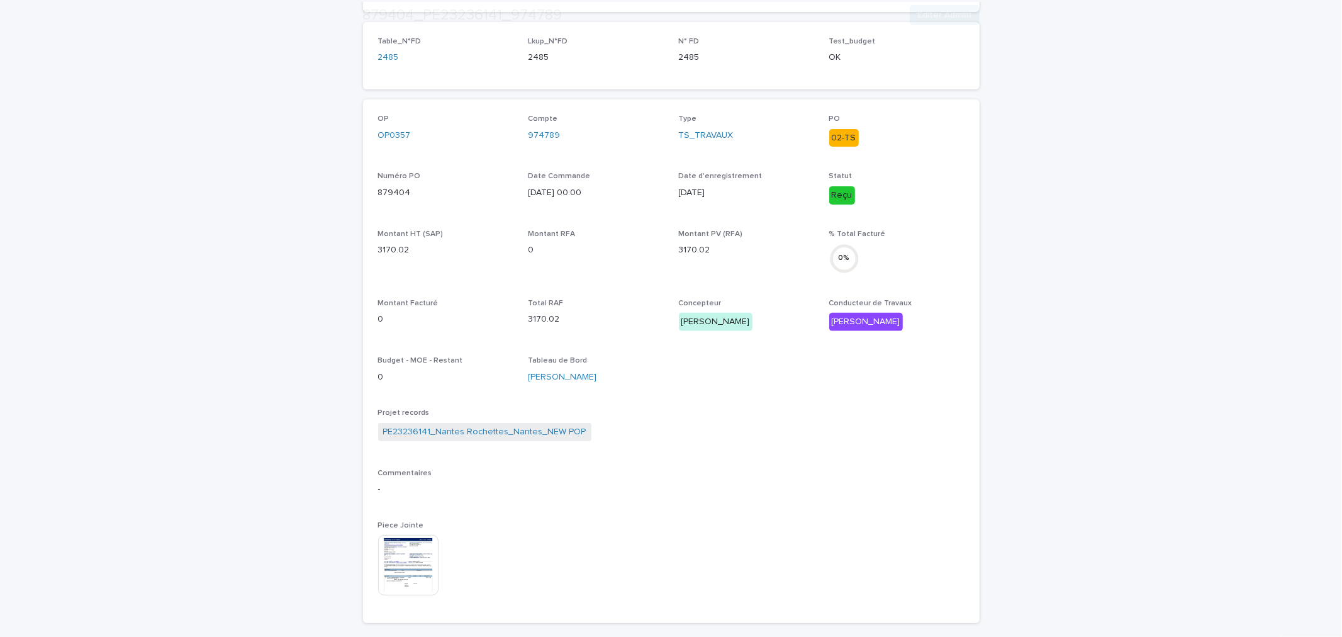
scroll to position [233, 0]
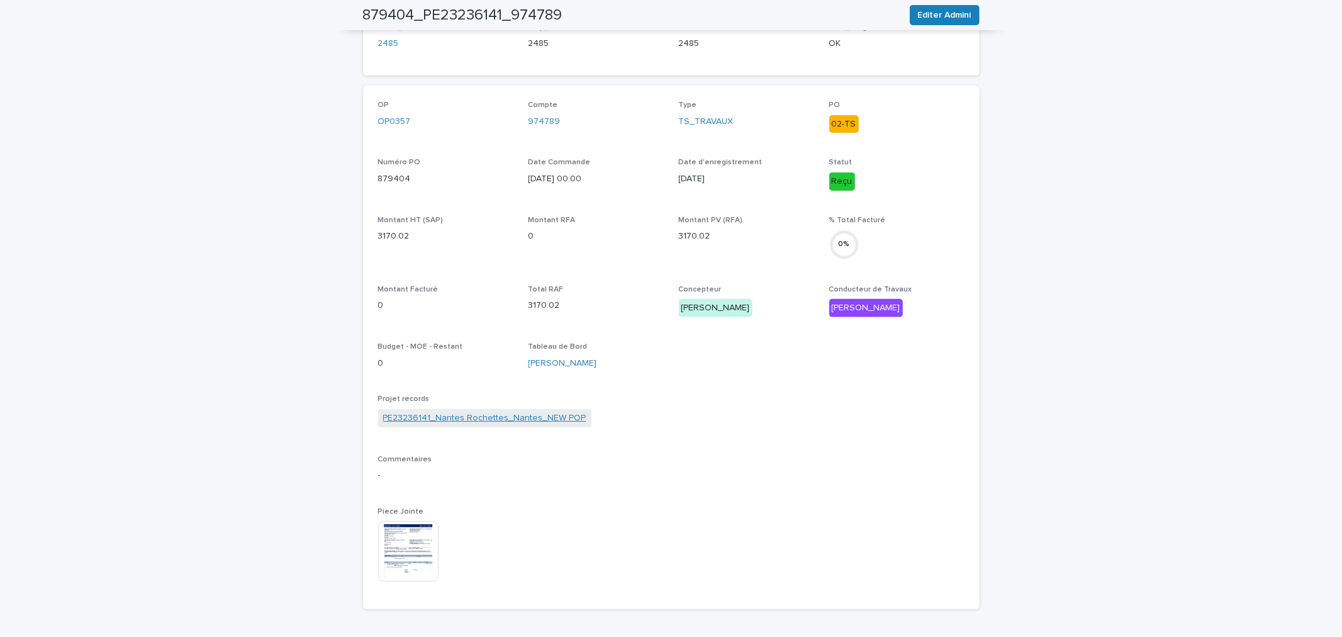
click at [483, 413] on link "PE23236141_Nantes Rochettes_Nantes_NEW POP" at bounding box center [484, 417] width 203 height 13
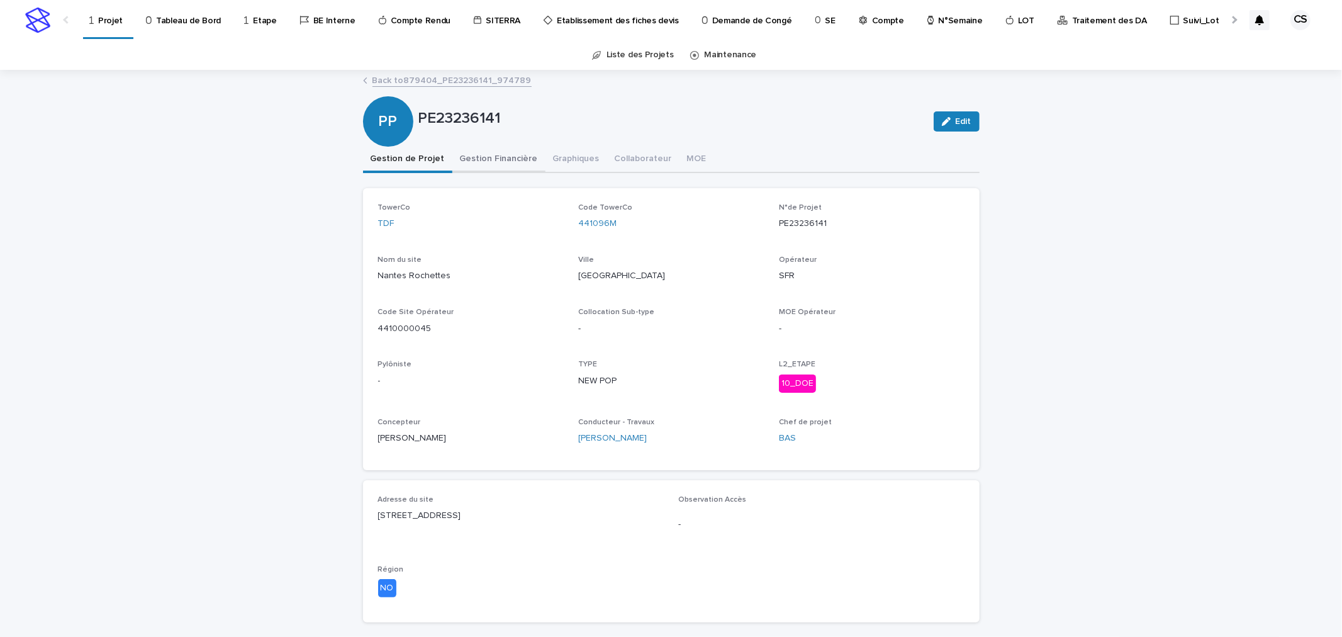
click at [488, 161] on button "Gestion Financière" at bounding box center [498, 160] width 93 height 26
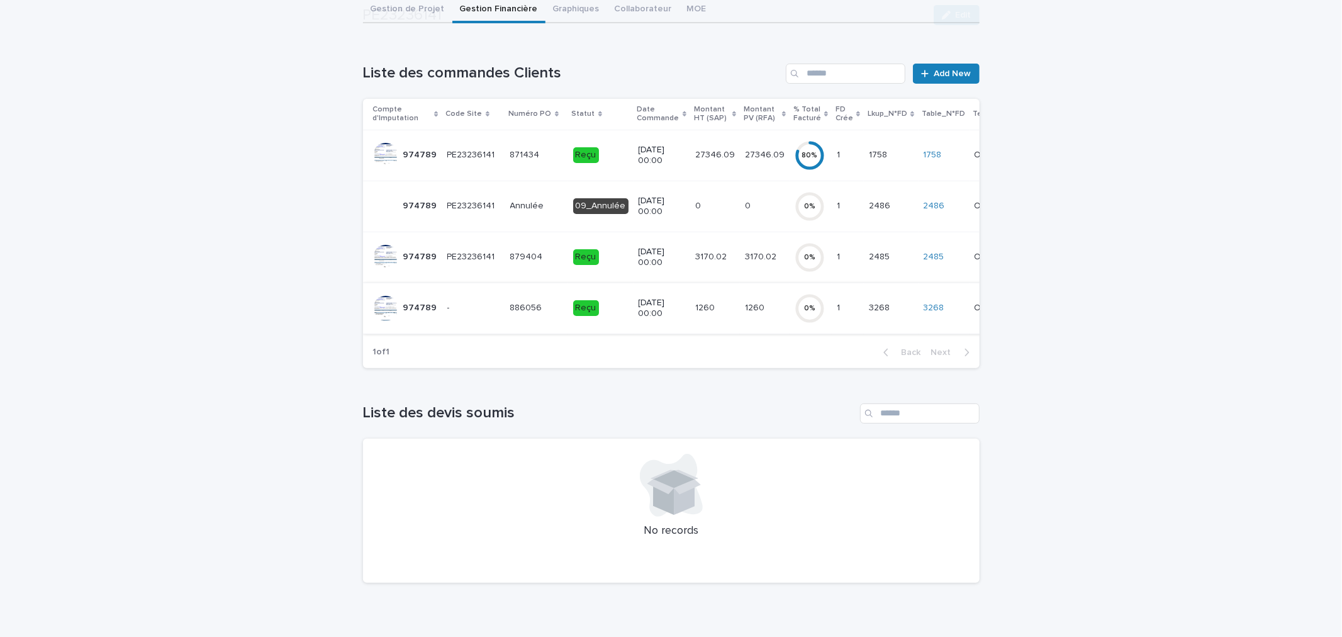
scroll to position [178, 0]
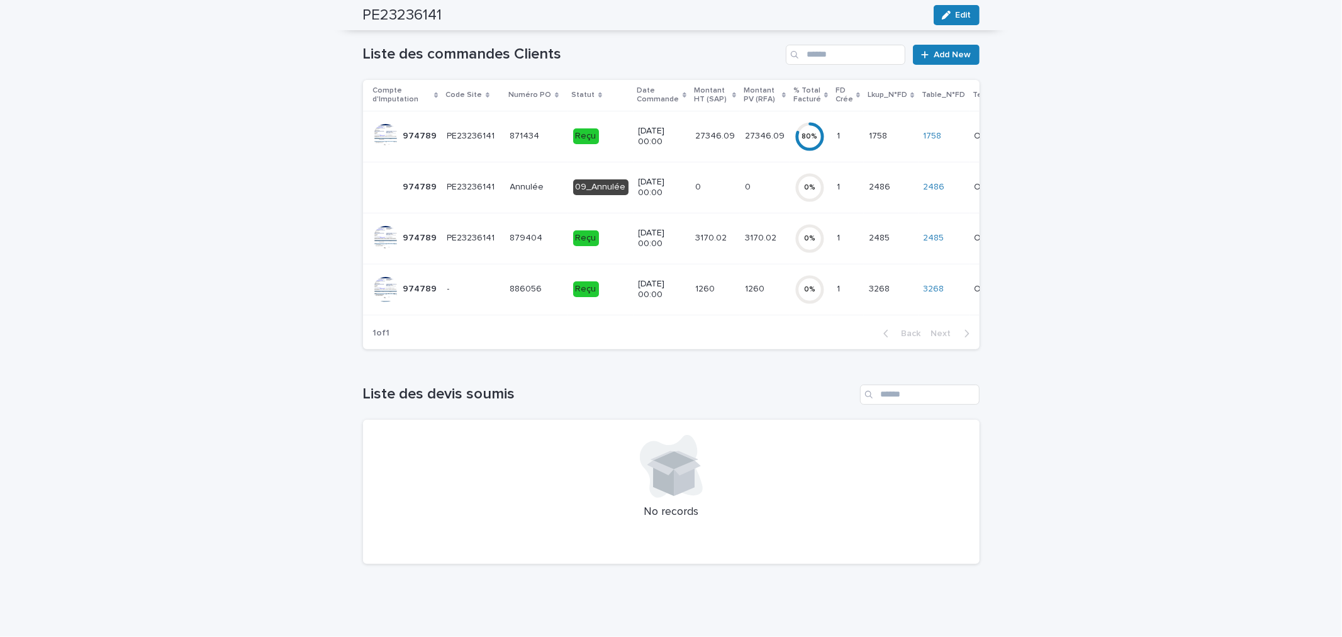
click at [695, 281] on p "1260" at bounding box center [706, 287] width 22 height 13
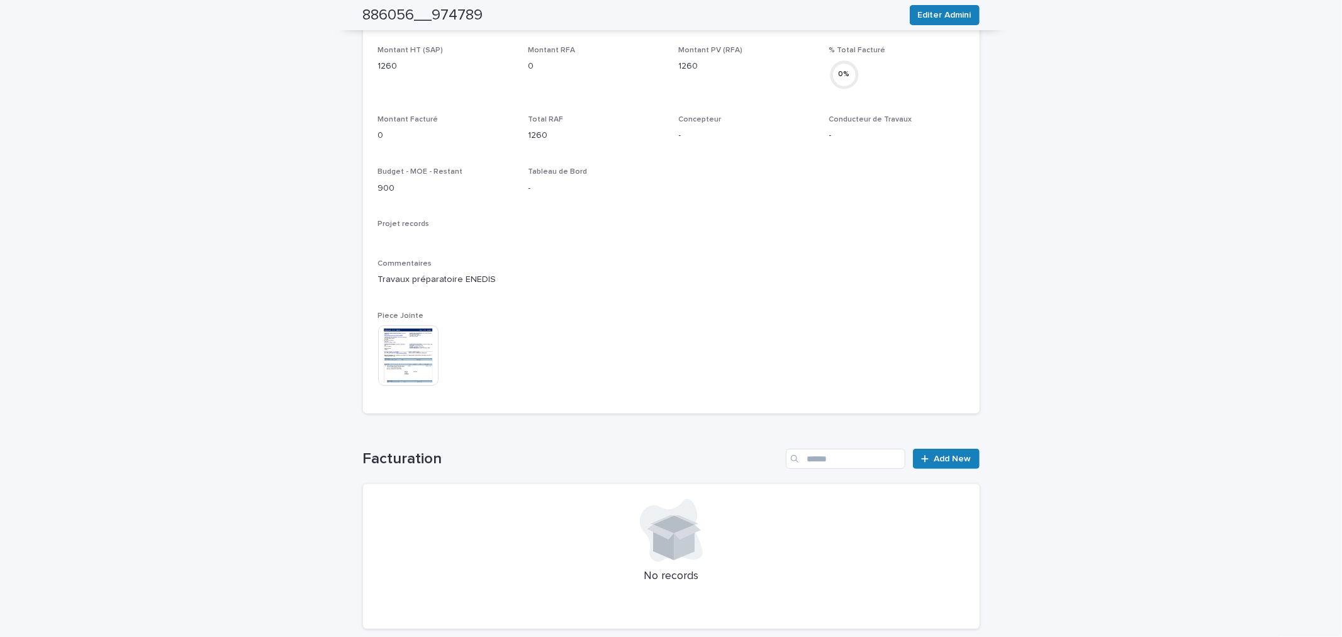
scroll to position [408, 0]
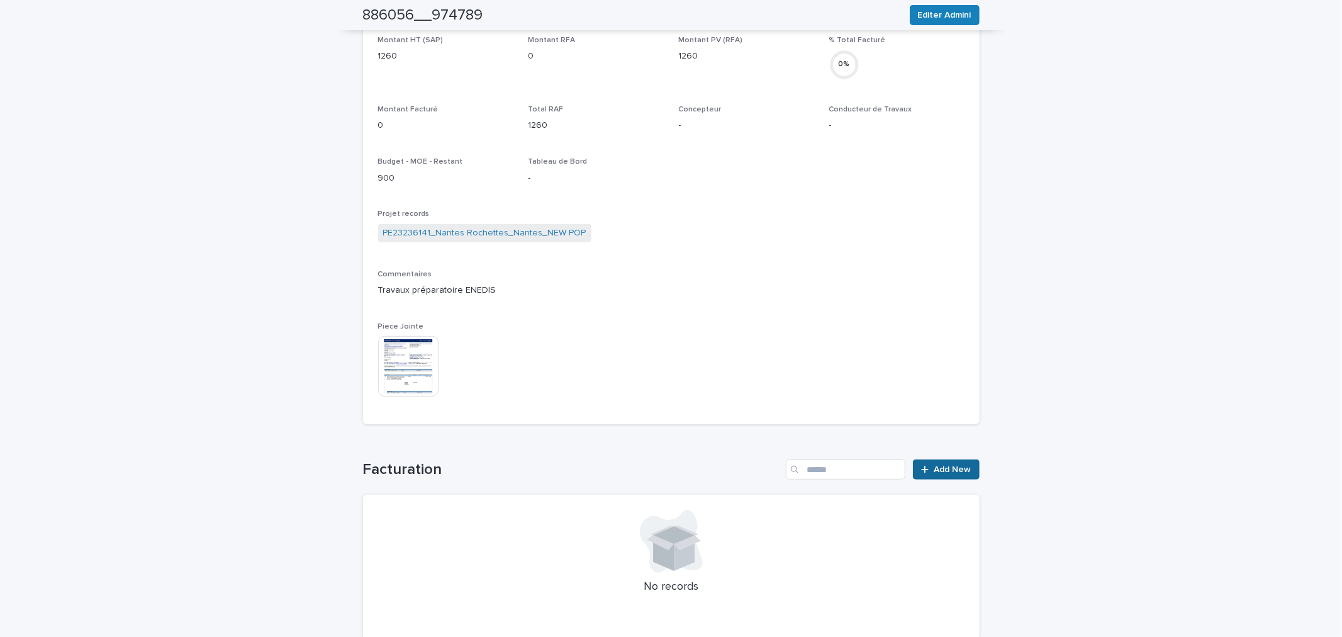
click at [921, 470] on icon at bounding box center [925, 469] width 8 height 9
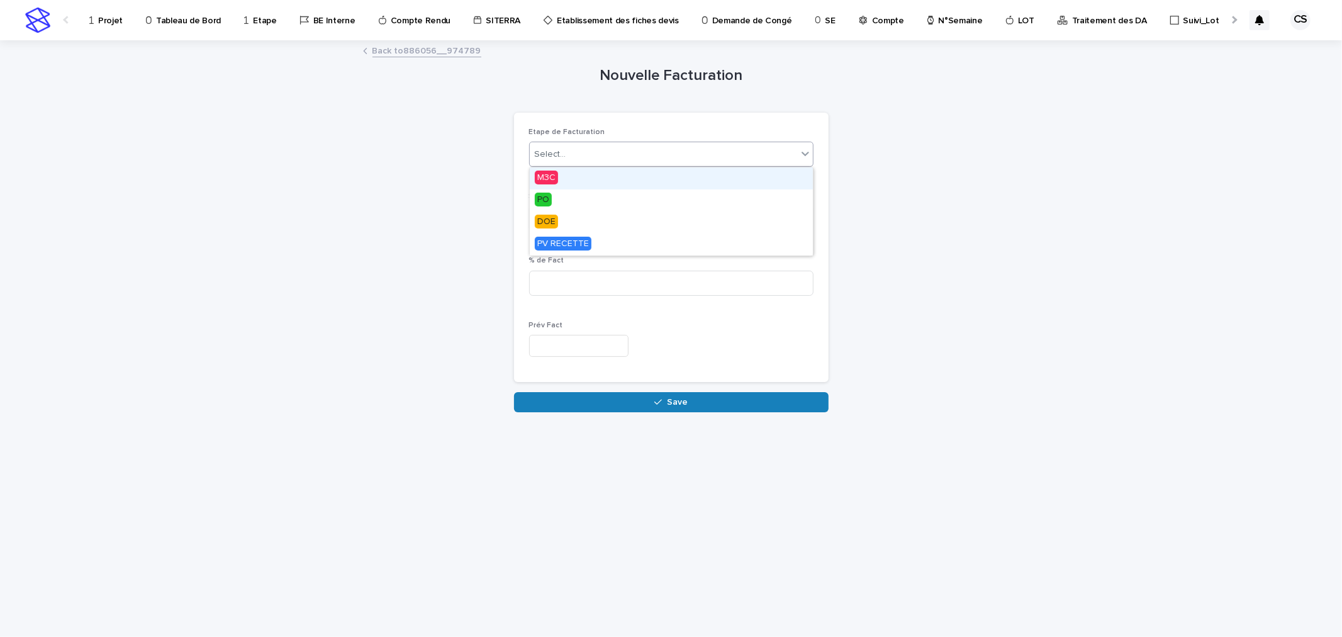
click at [576, 153] on div "Select..." at bounding box center [663, 154] width 267 height 21
click at [559, 208] on div "PO" at bounding box center [671, 200] width 283 height 22
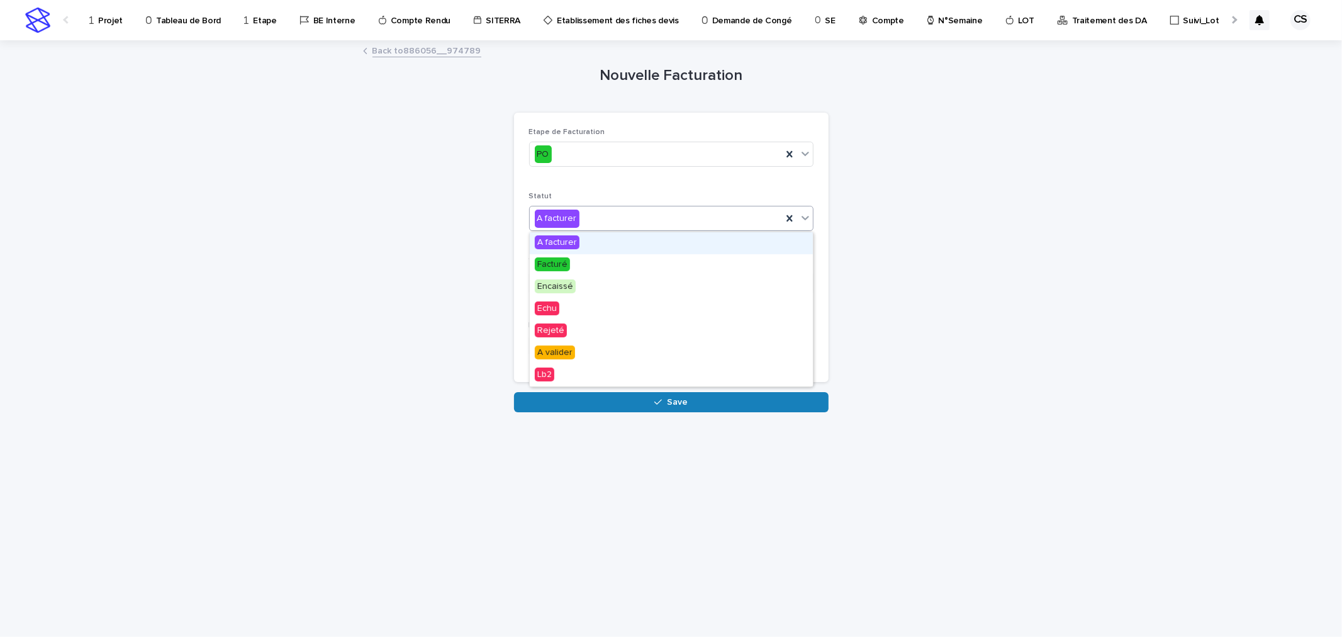
click at [560, 230] on div "A facturer" at bounding box center [671, 218] width 284 height 25
click at [561, 228] on div "A facturer" at bounding box center [656, 218] width 252 height 21
click at [567, 279] on input at bounding box center [671, 283] width 284 height 25
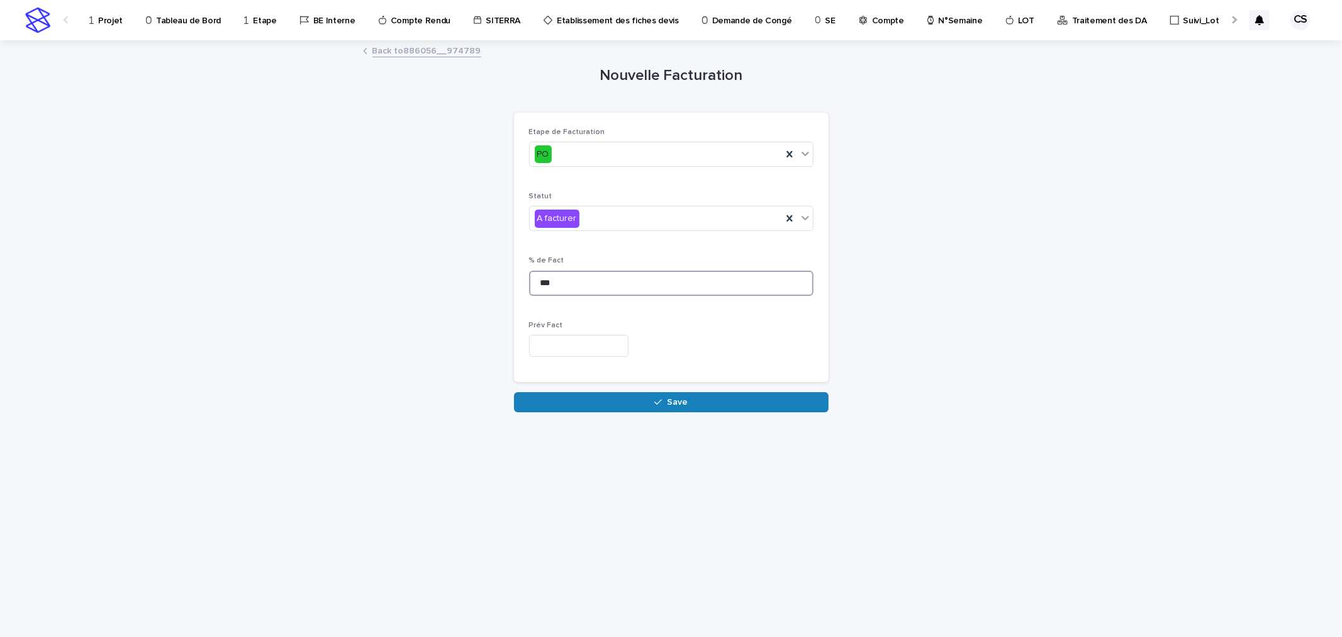
type input "***"
click at [550, 349] on input "text" at bounding box center [578, 346] width 99 height 22
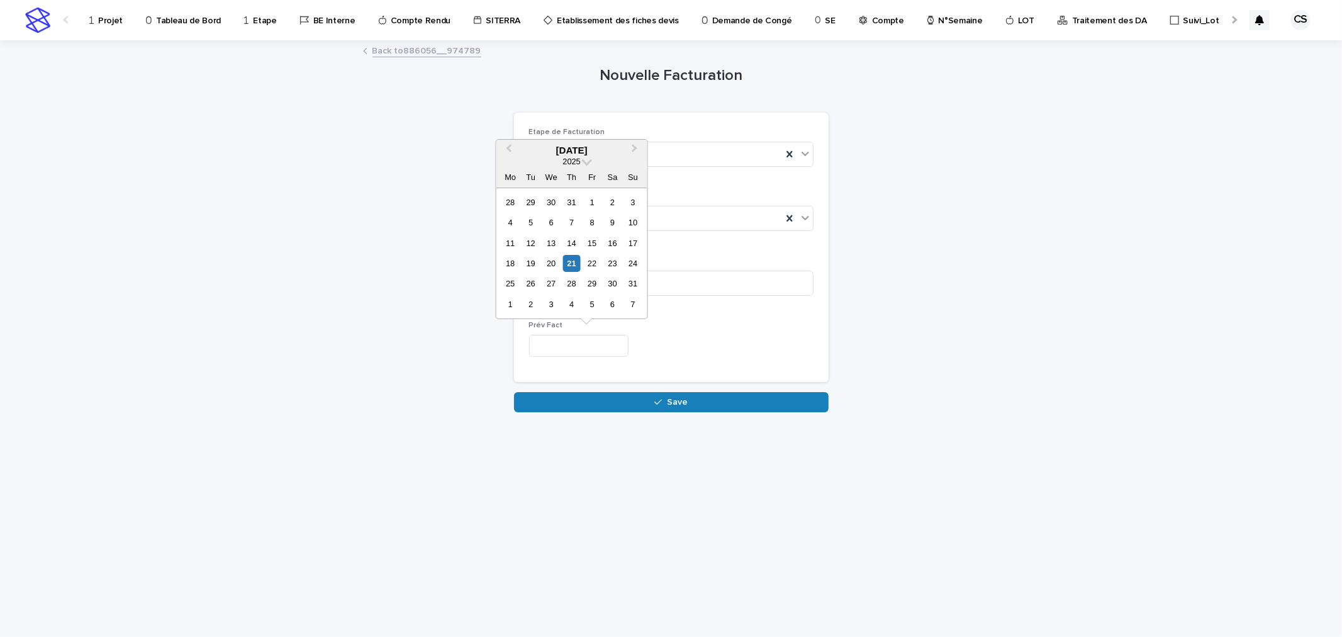
drag, startPoint x: 588, startPoint y: 284, endPoint x: 589, endPoint y: 311, distance: 27.1
click at [588, 284] on div "29" at bounding box center [592, 283] width 17 height 17
type input "*********"
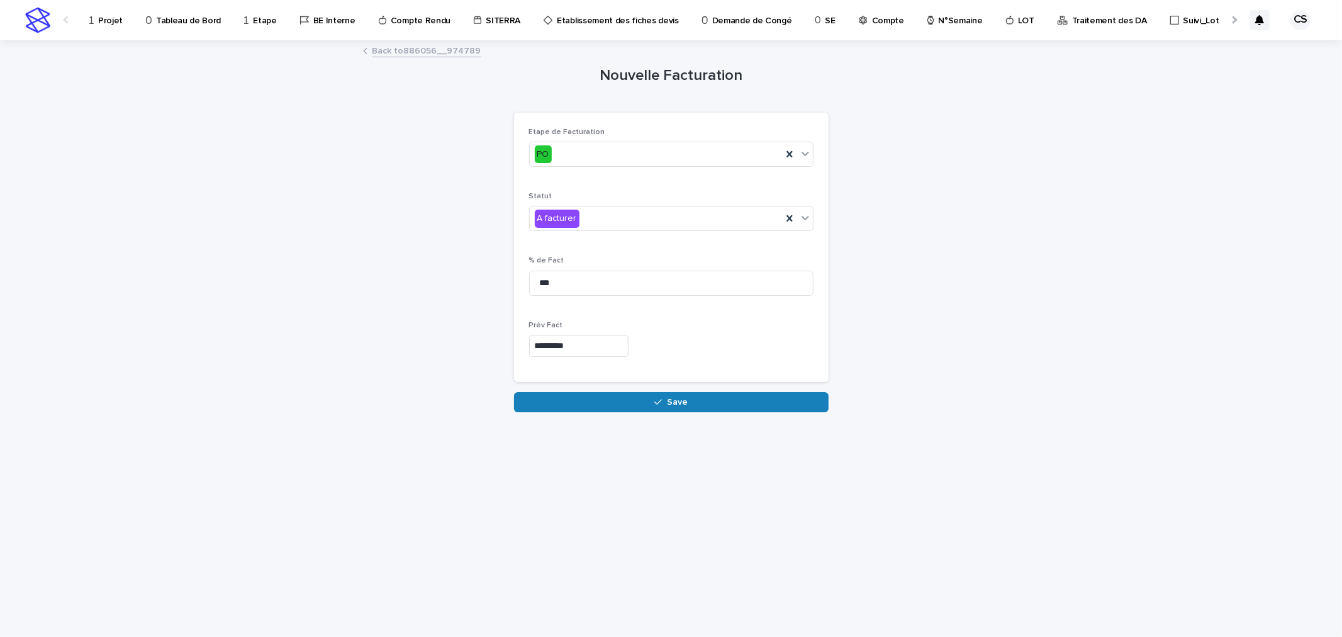
click at [592, 390] on div "Loading... Saving… Etape de Facturation PO Statut A facturer % de Fact *** Prév…" at bounding box center [671, 252] width 315 height 279
click at [592, 393] on button "Save" at bounding box center [671, 402] width 315 height 20
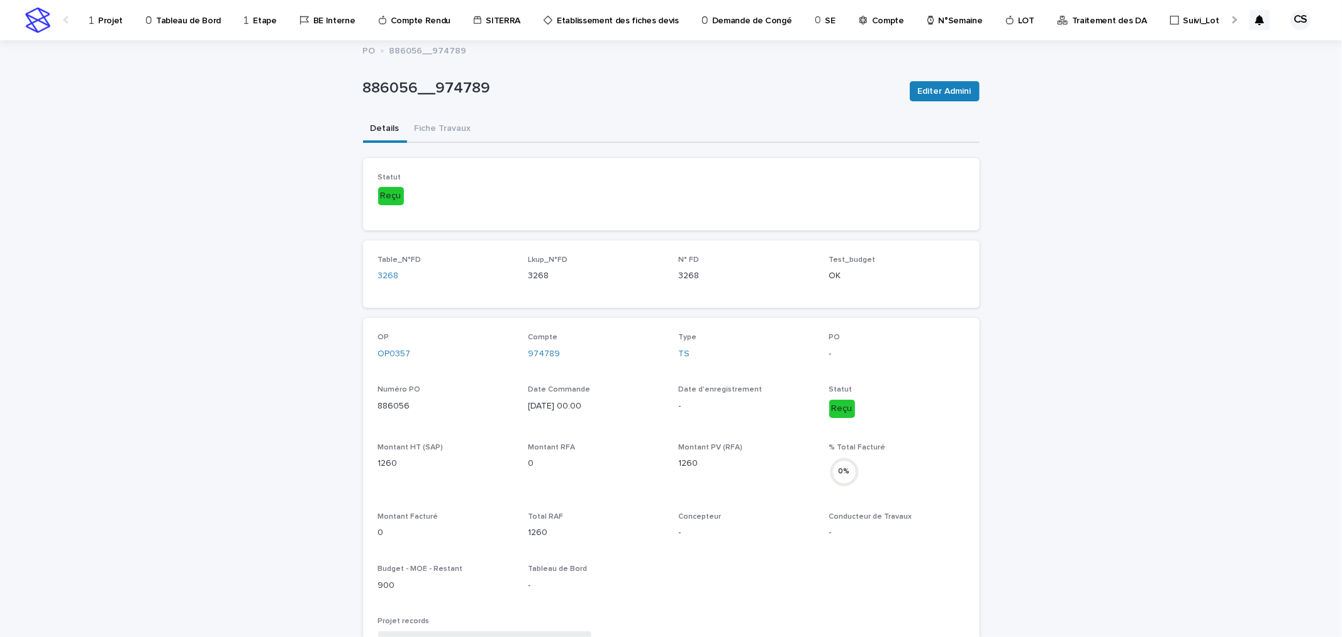
click at [437, 53] on p "886056__974789" at bounding box center [427, 50] width 77 height 14
click at [514, 69] on div "886056__974789 Editer Admini" at bounding box center [671, 91] width 617 height 50
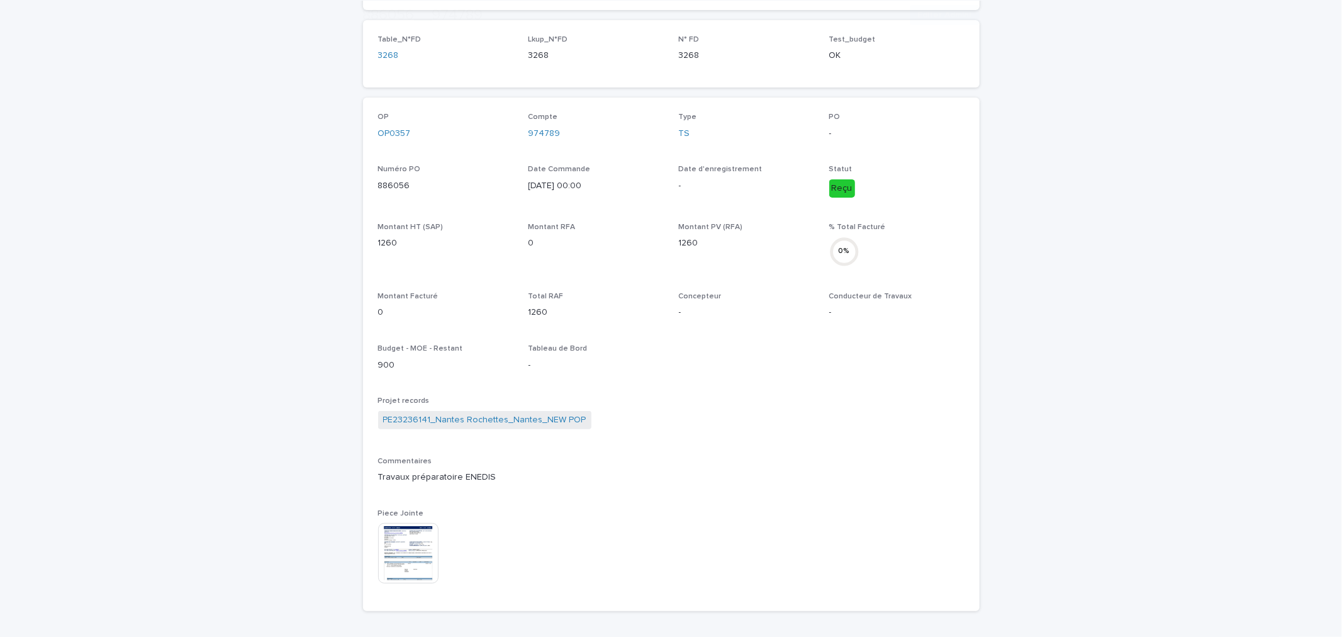
scroll to position [233, 0]
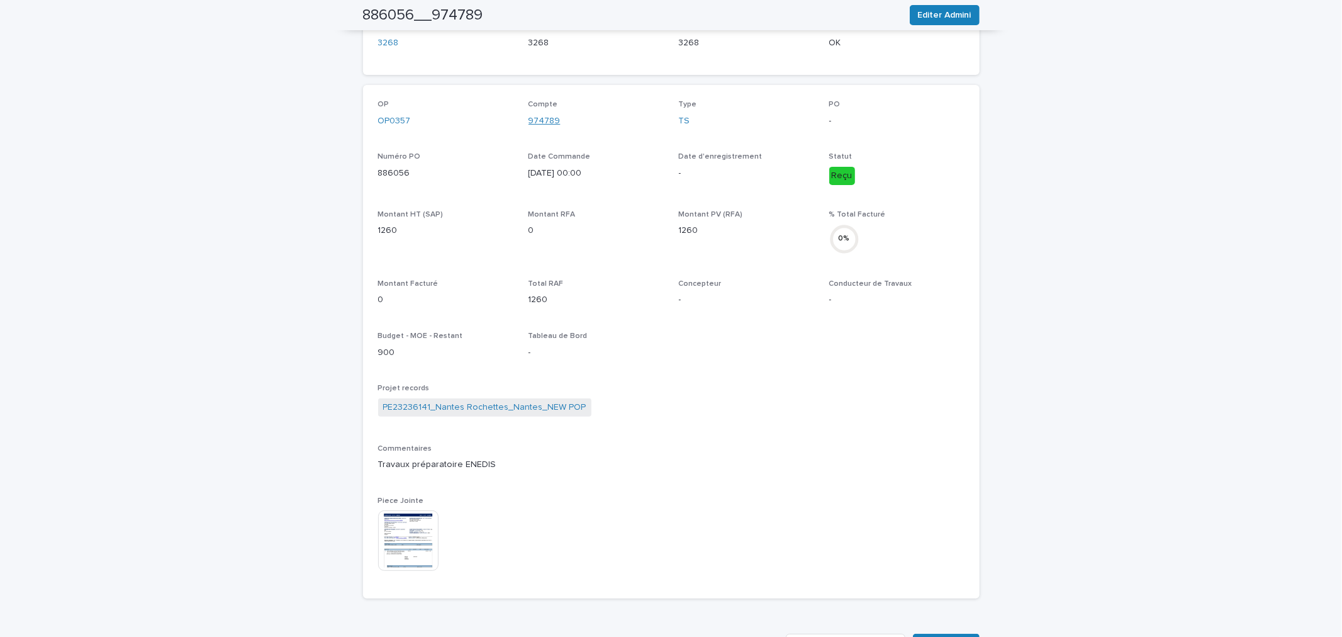
click at [543, 121] on link "974789" at bounding box center [544, 120] width 32 height 13
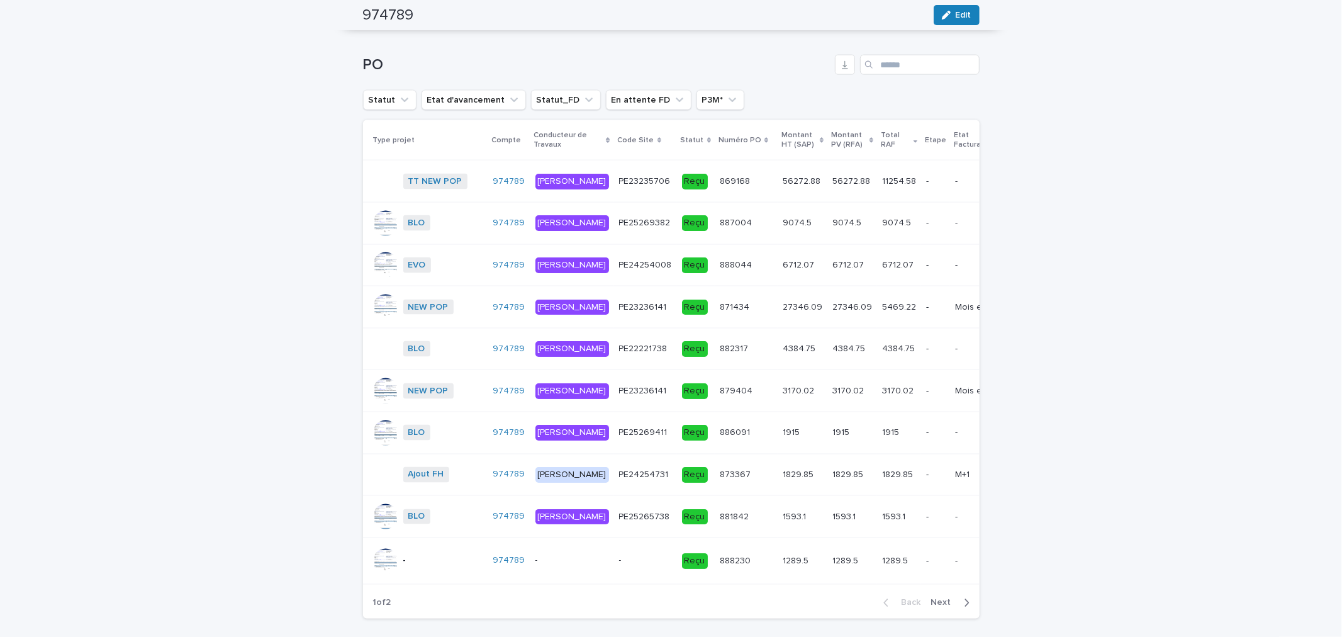
scroll to position [1580, 0]
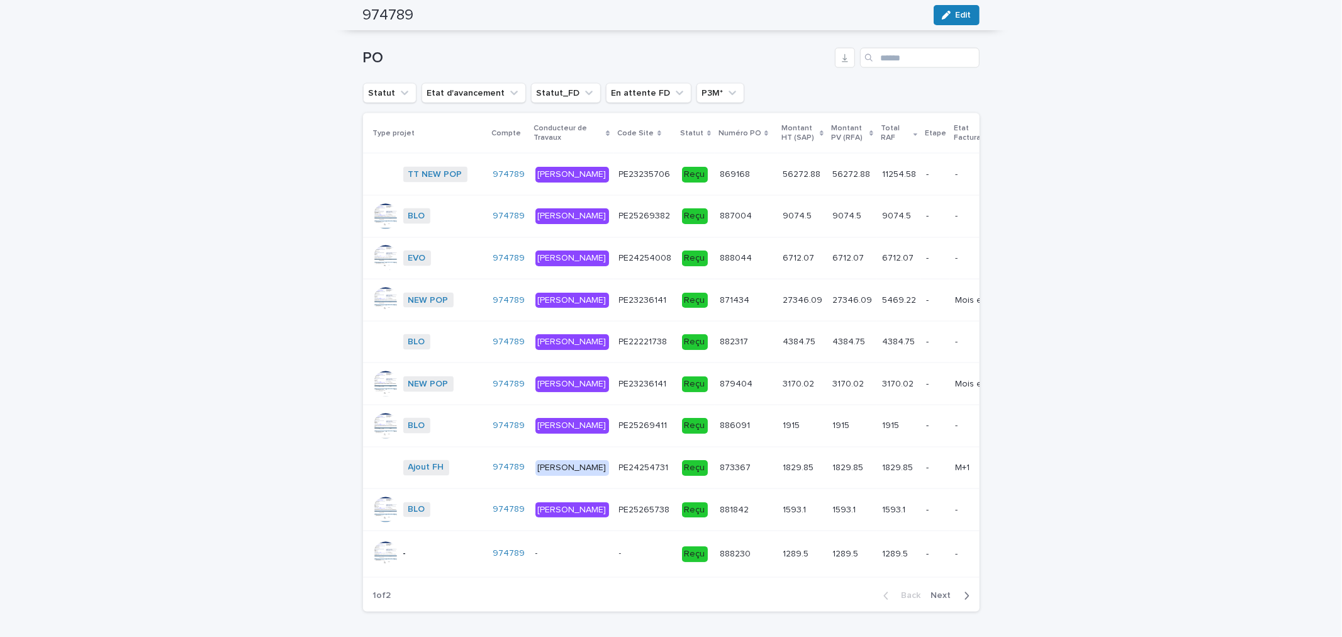
click at [730, 221] on td "887004 887004" at bounding box center [746, 217] width 63 height 42
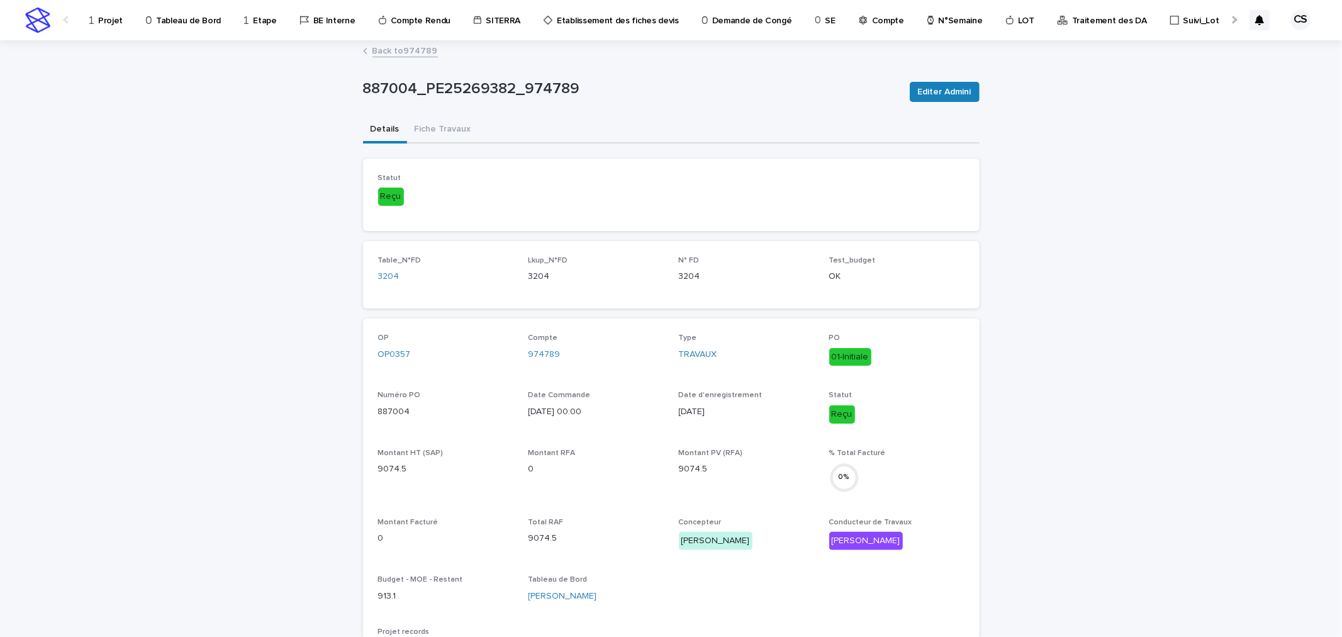
click at [399, 53] on link "Back to 974789" at bounding box center [404, 50] width 65 height 14
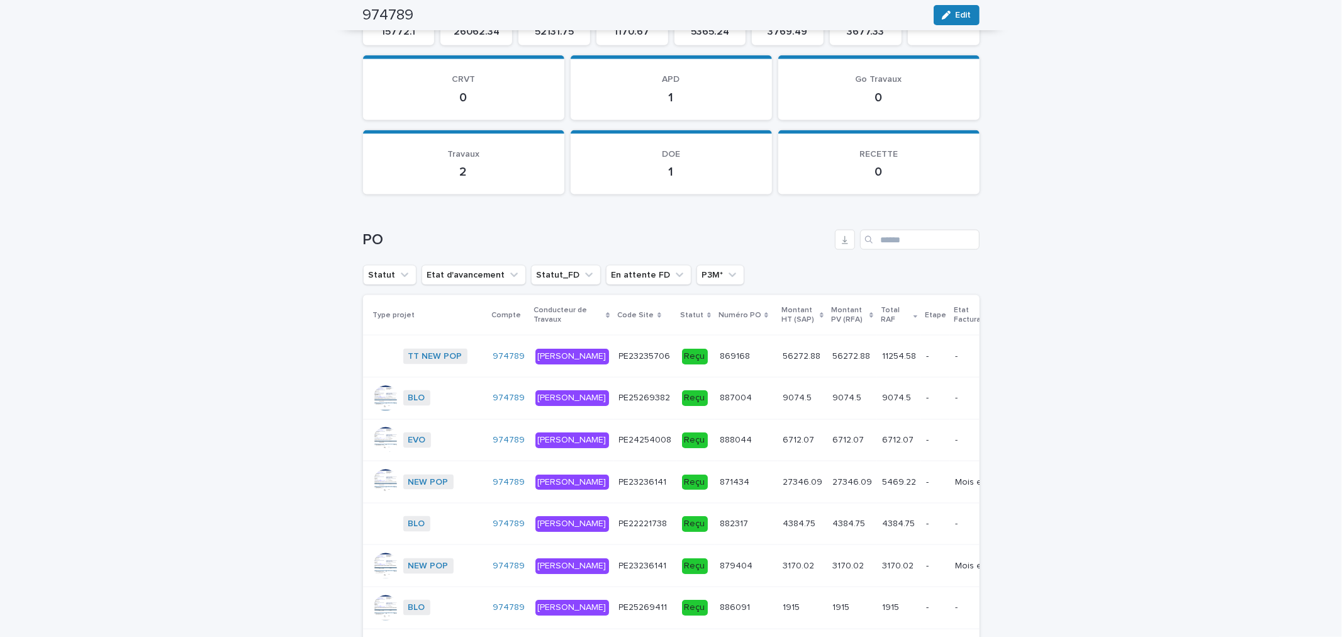
scroll to position [1631, 0]
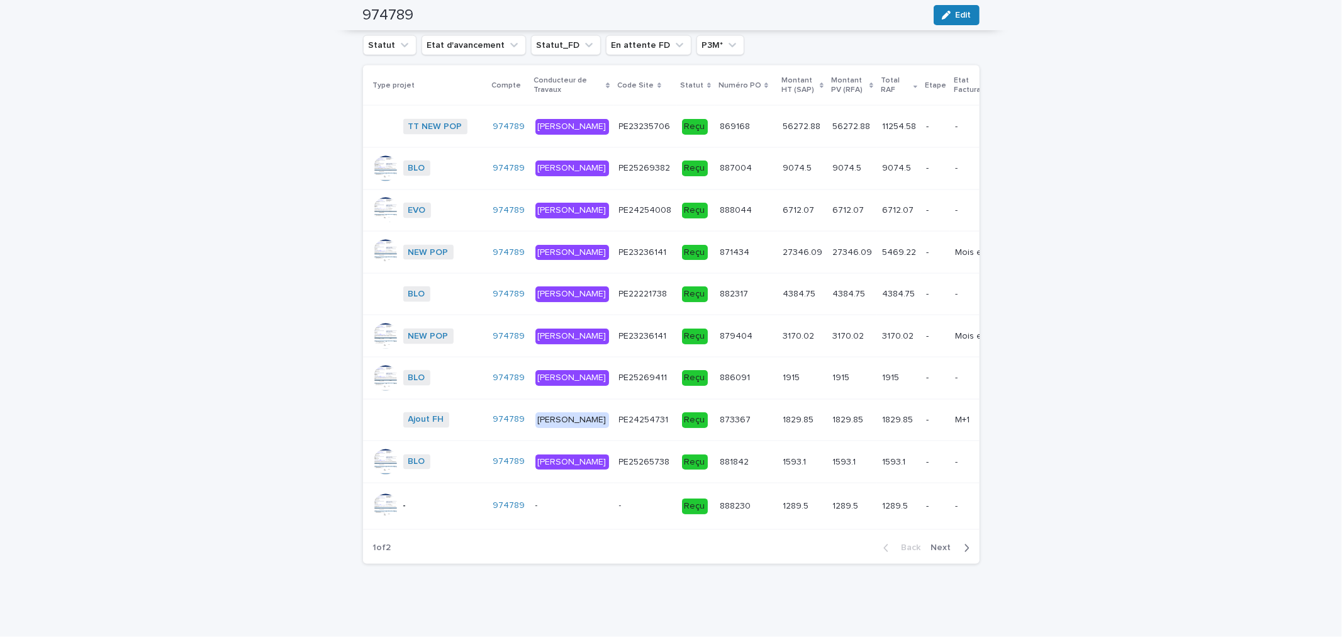
click at [633, 120] on td "PE23235706 PE23235706" at bounding box center [645, 127] width 63 height 42
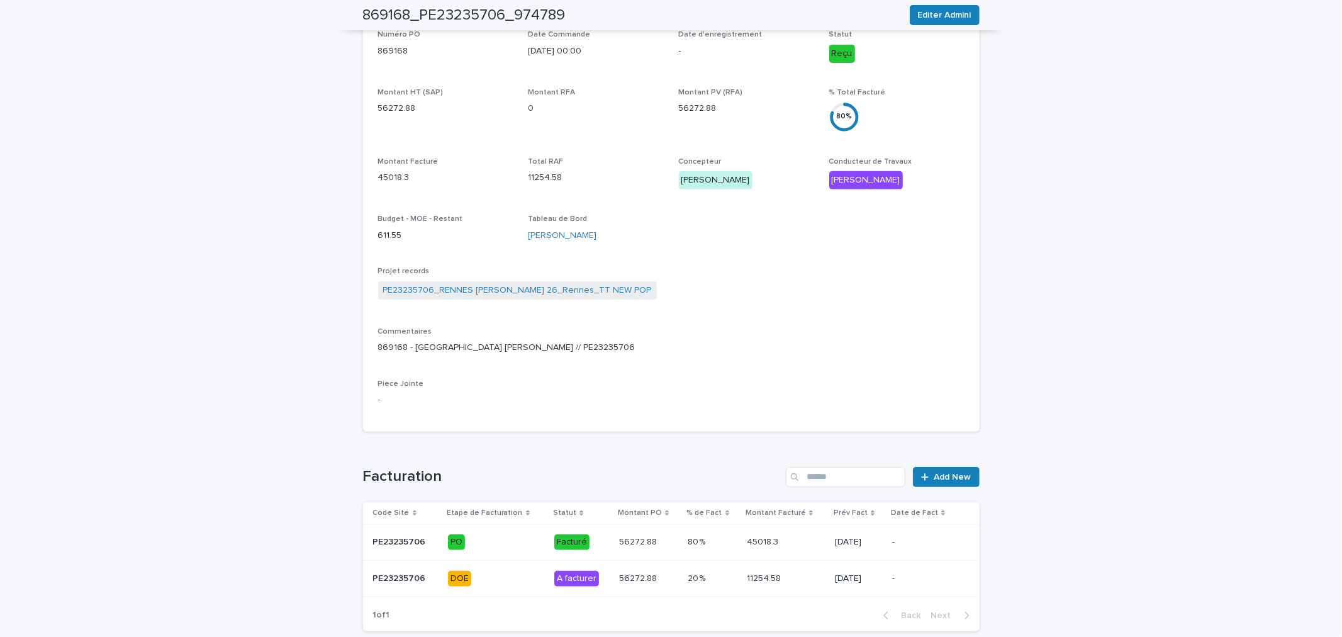
scroll to position [426, 0]
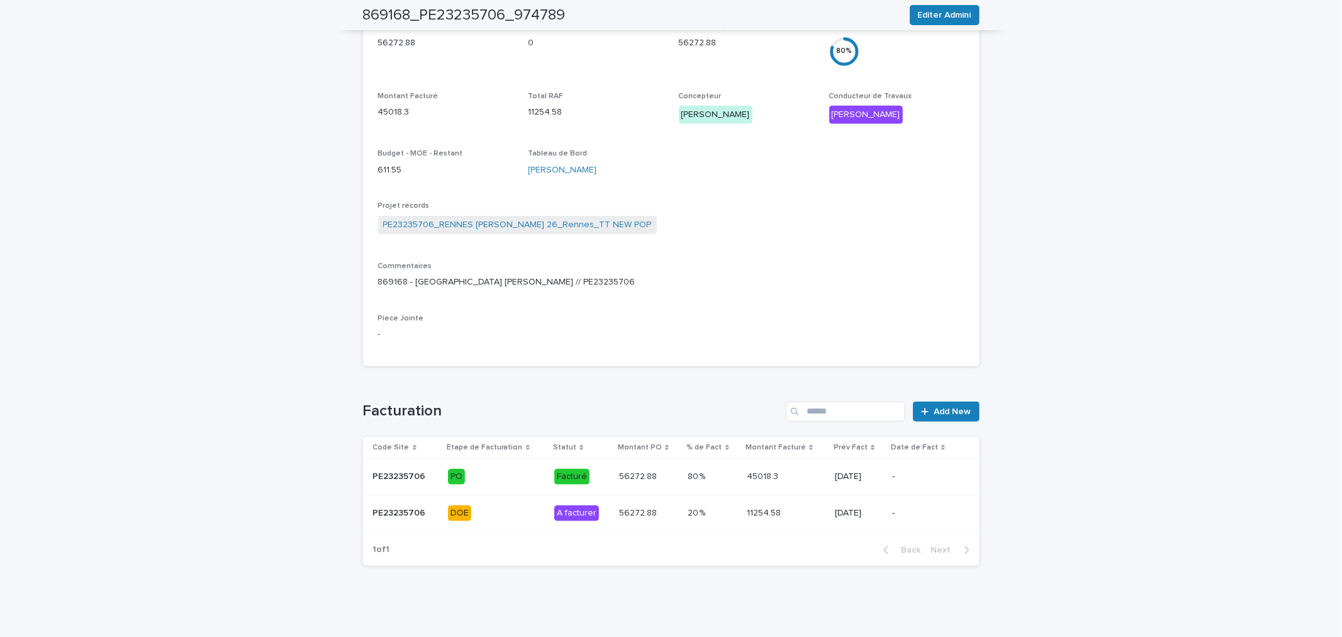
click at [767, 518] on div "11254.58 11254.58" at bounding box center [786, 513] width 78 height 21
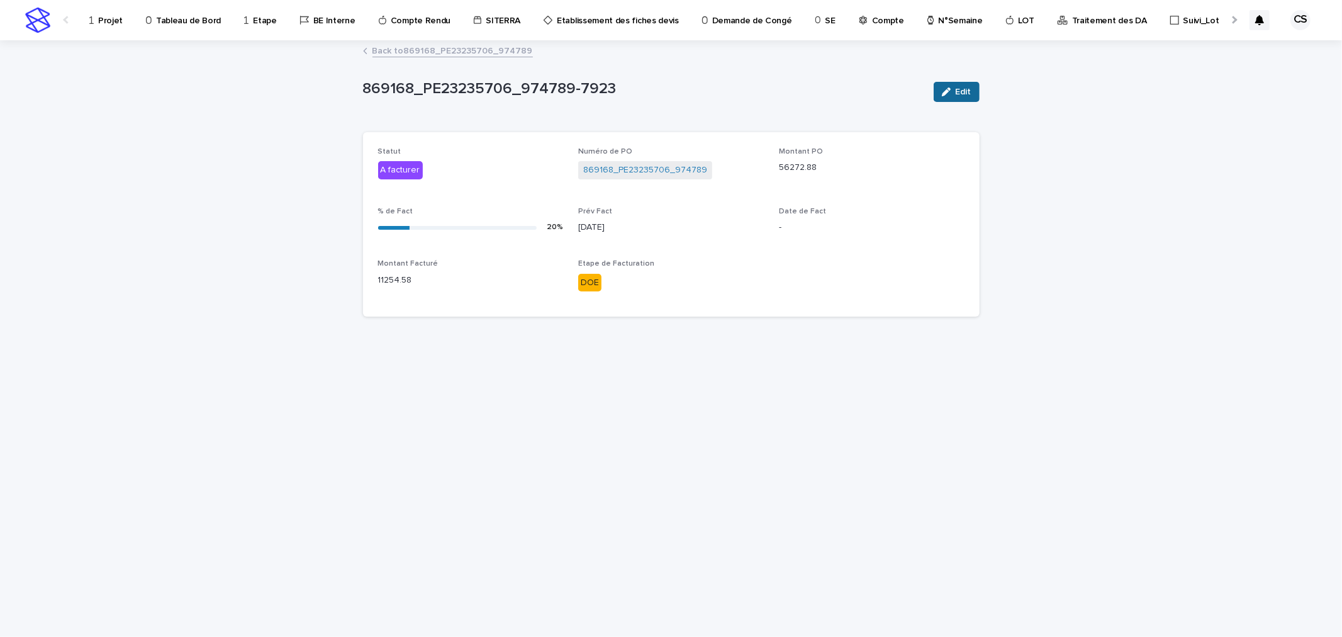
click at [959, 84] on button "Edit" at bounding box center [957, 92] width 46 height 20
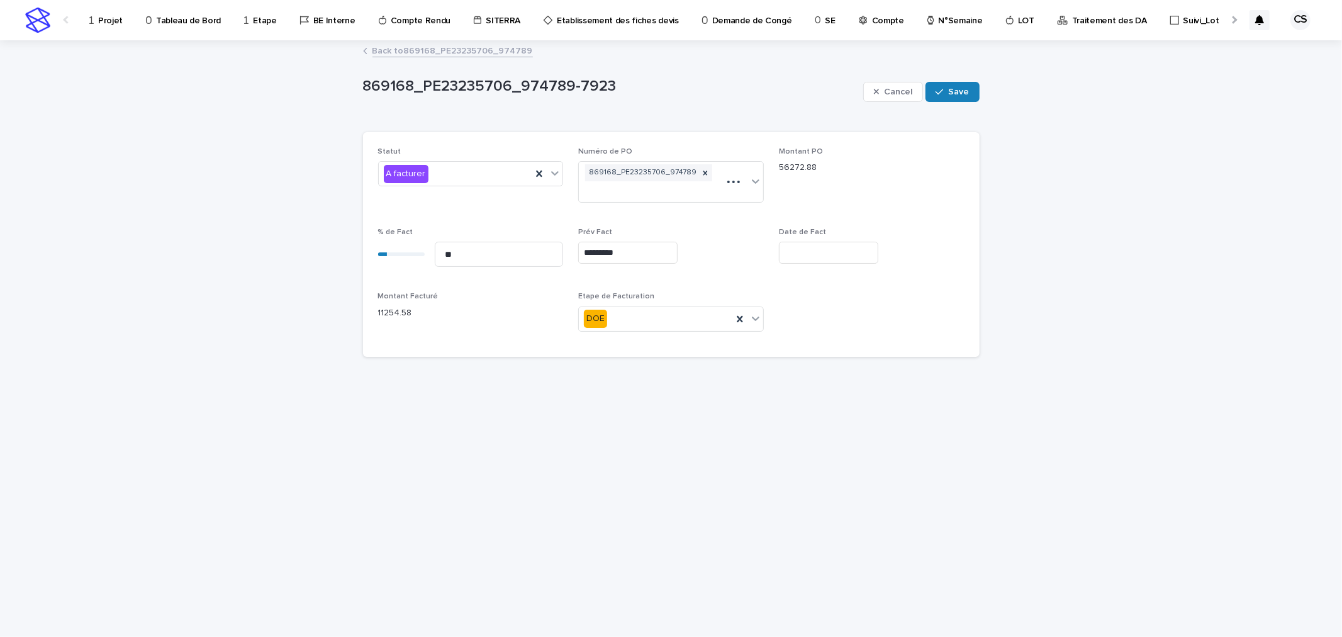
click at [629, 242] on input "*********" at bounding box center [627, 253] width 99 height 22
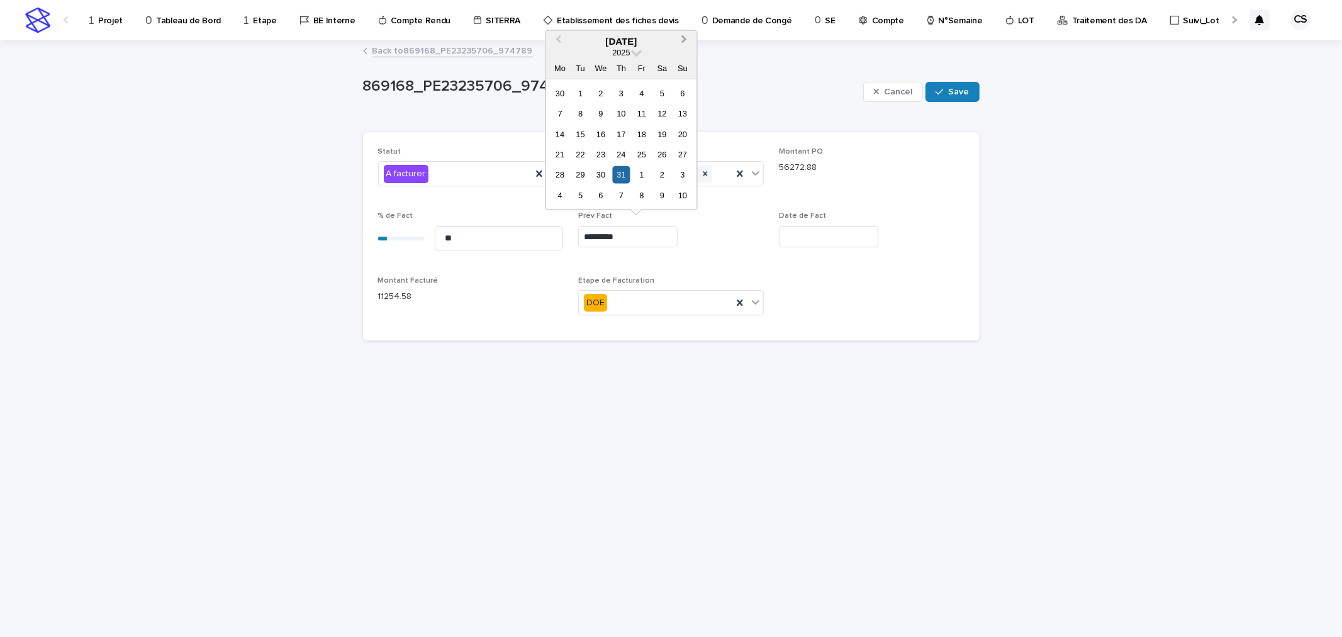
click at [686, 33] on button "Next Month" at bounding box center [686, 41] width 20 height 20
click at [638, 155] on div "26" at bounding box center [641, 154] width 17 height 17
type input "*********"
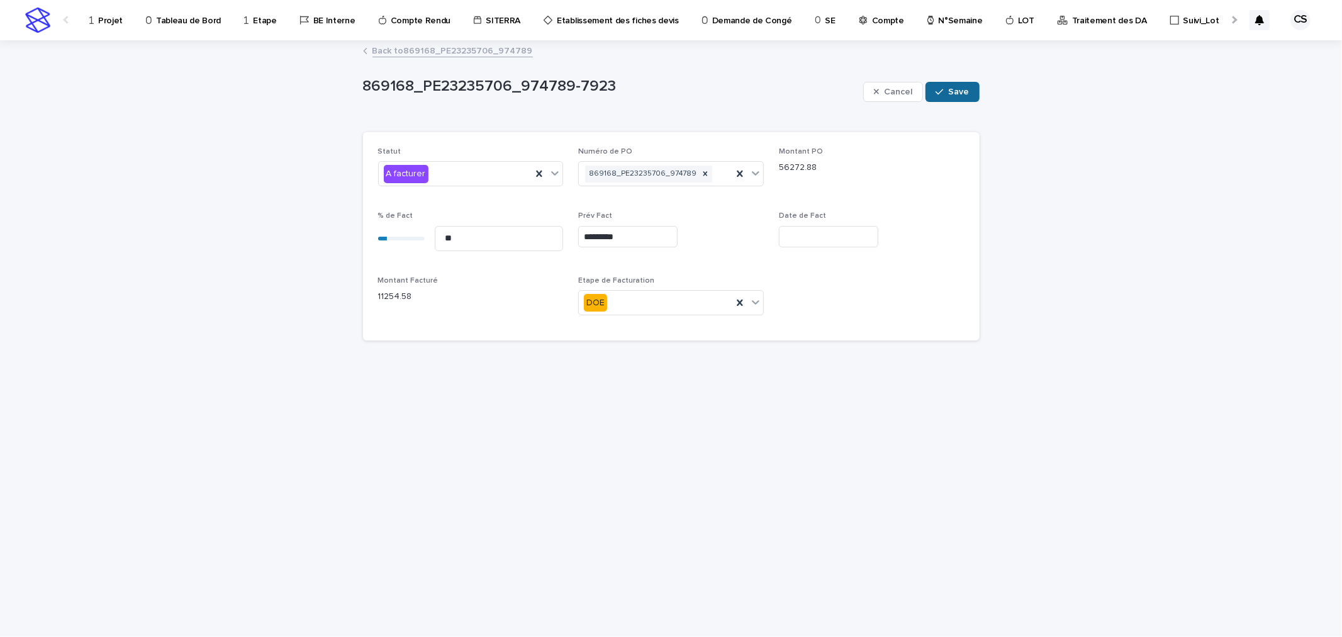
click at [933, 90] on button "Save" at bounding box center [951, 92] width 53 height 20
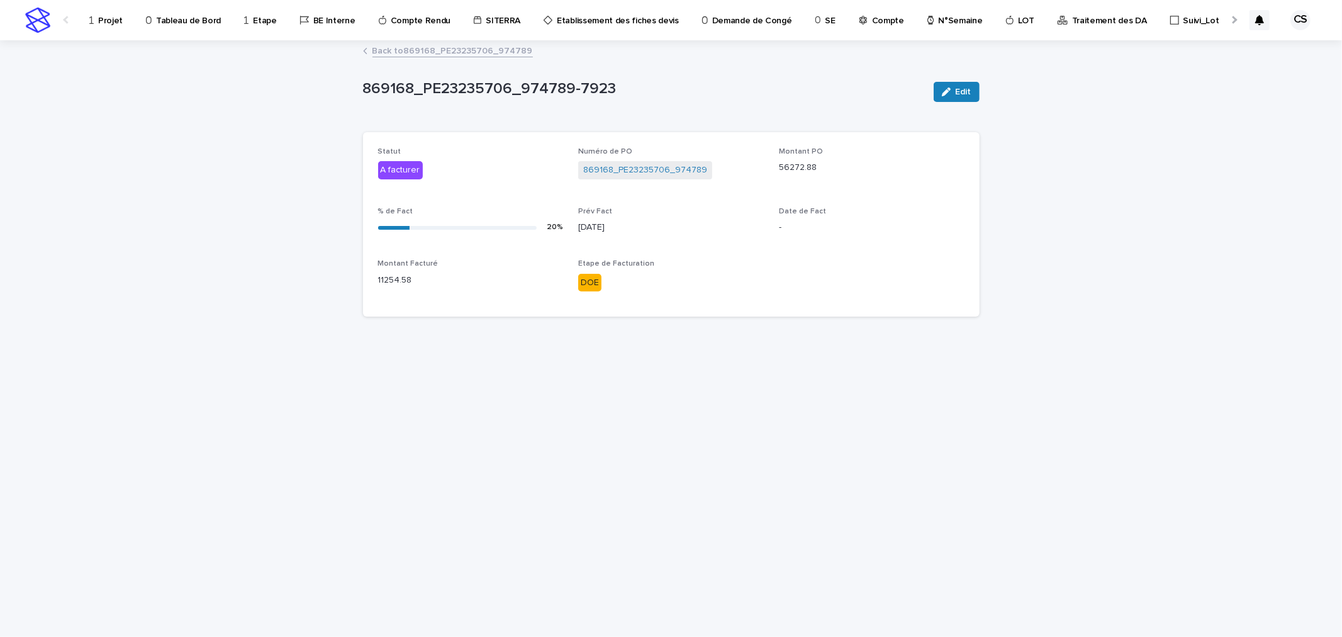
click at [495, 49] on link "Back to 869168_PE23235706_974789" at bounding box center [452, 50] width 160 height 14
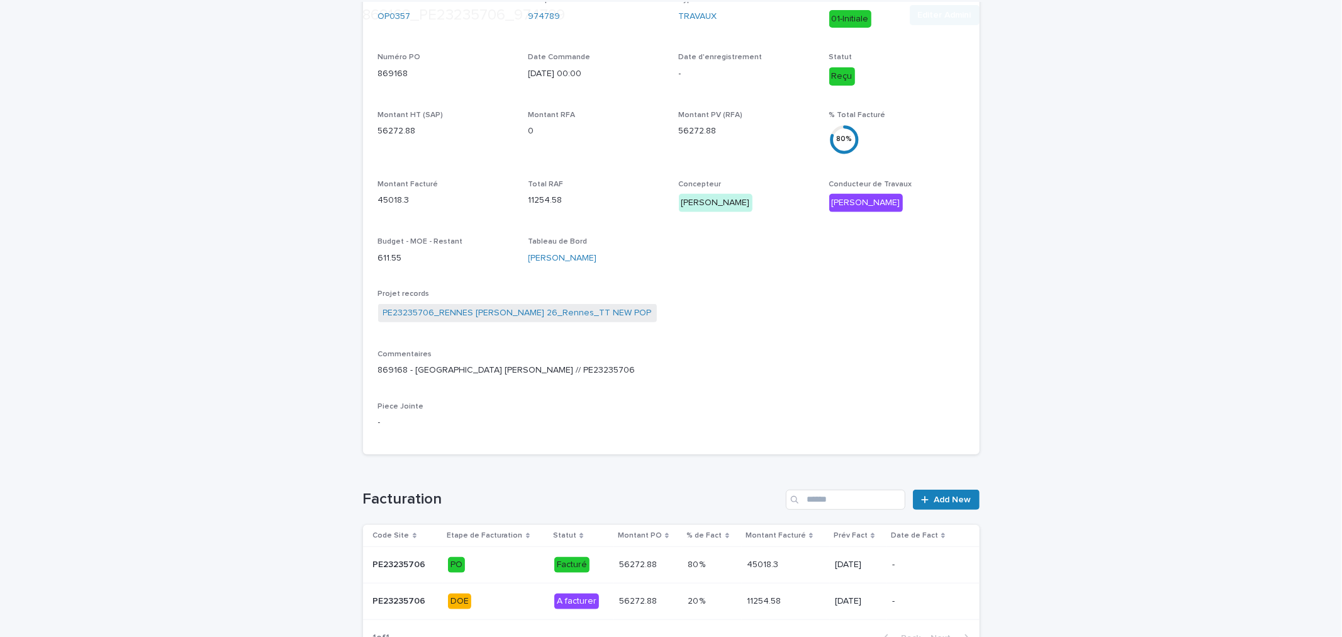
scroll to position [426, 0]
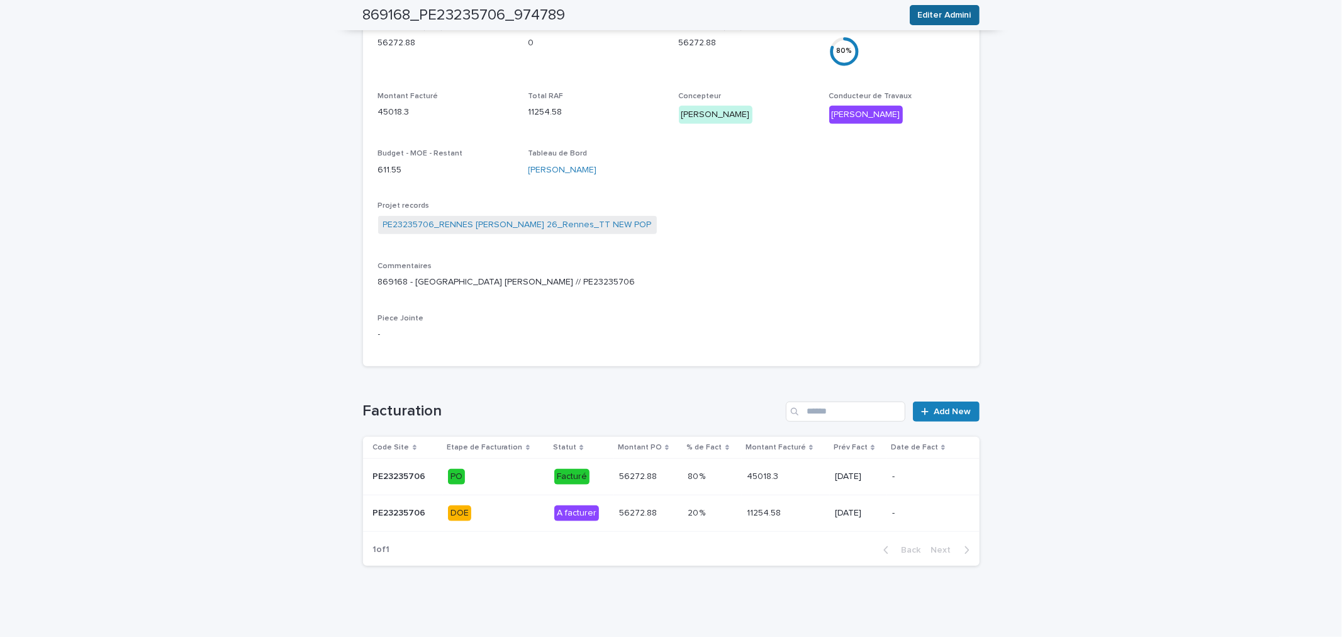
click at [934, 16] on span "Editer Admini" at bounding box center [944, 15] width 53 height 13
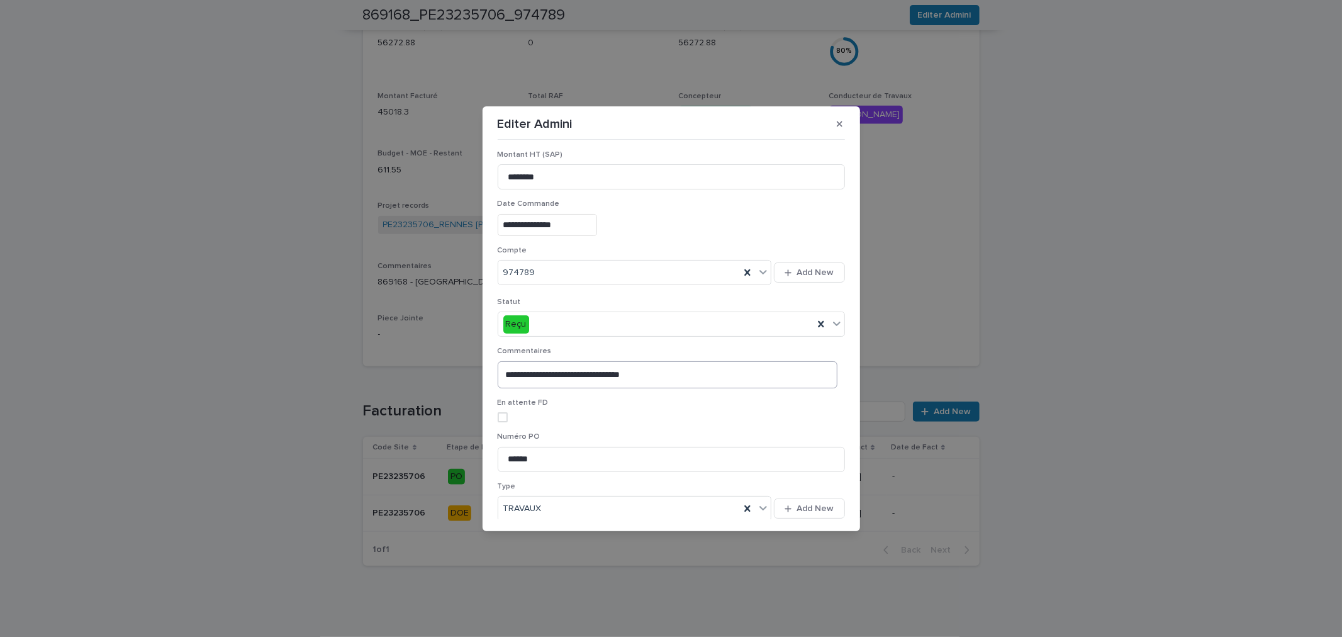
scroll to position [211, 0]
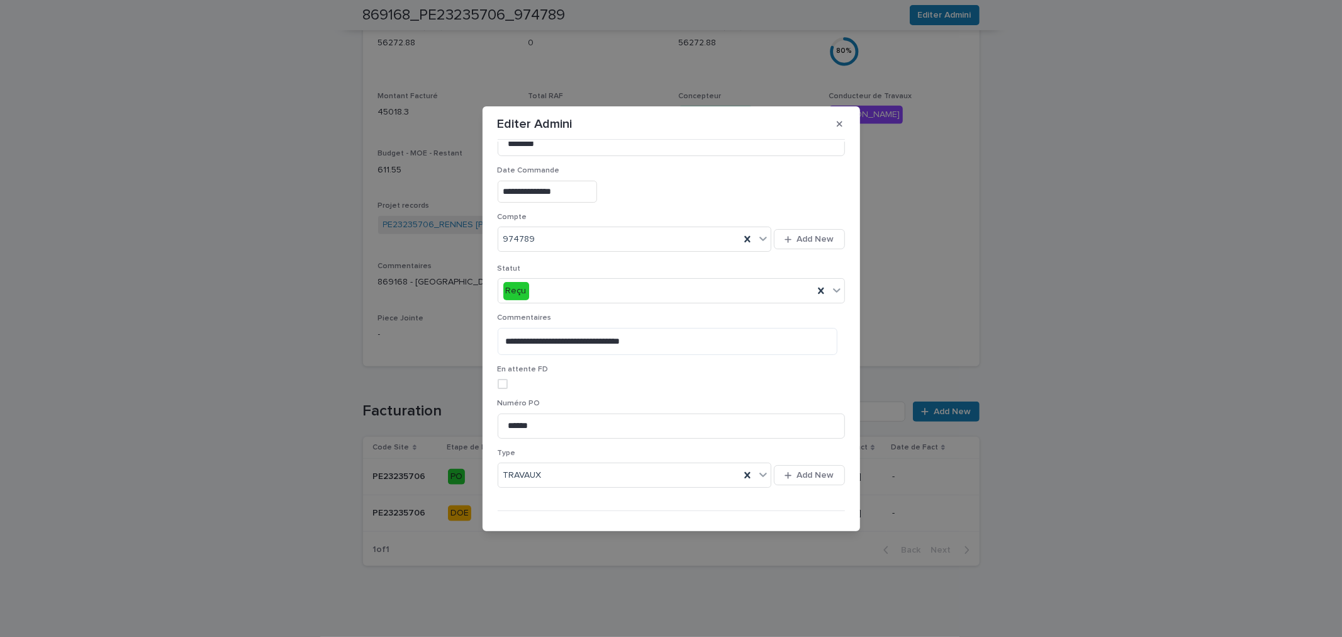
click at [757, 527] on span "Cancel" at bounding box center [763, 531] width 28 height 9
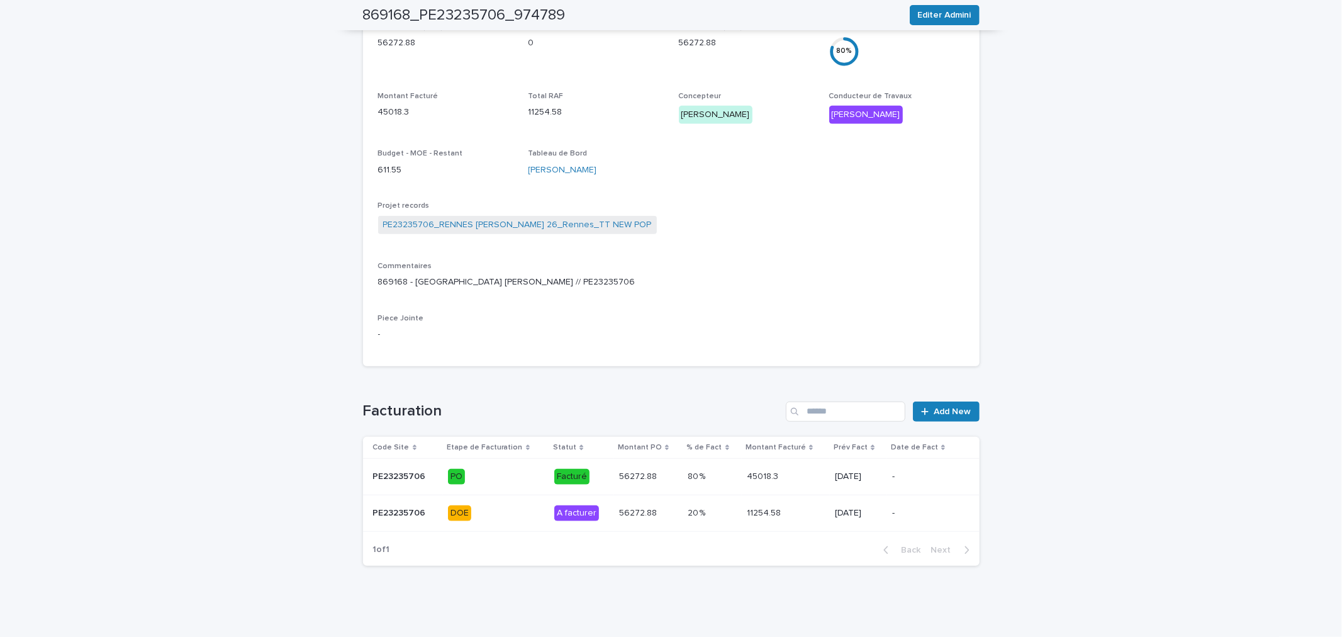
scroll to position [0, 0]
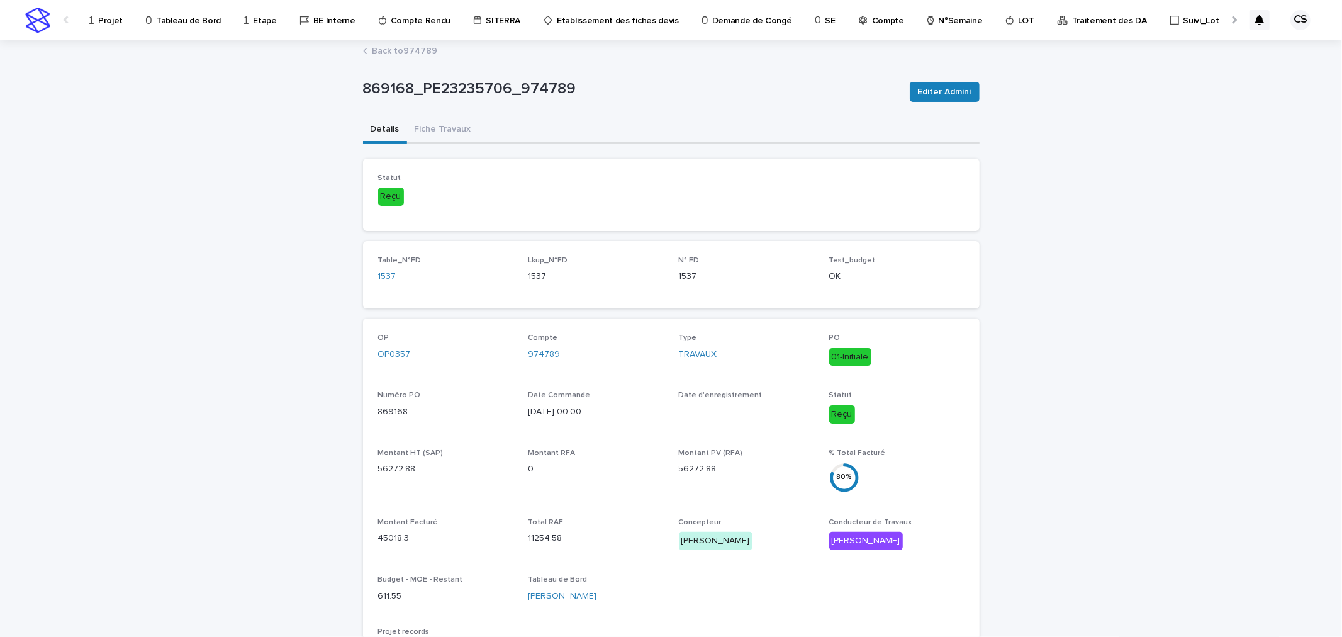
click at [566, 92] on p "869168_PE23235706_974789" at bounding box center [631, 89] width 537 height 18
click at [561, 92] on p "869168_PE23235706_974789" at bounding box center [631, 89] width 537 height 18
copy p "869168_PE23235706_974789"
click at [612, 107] on div "869168_PE23235706_974789 Editer Admini" at bounding box center [671, 92] width 617 height 50
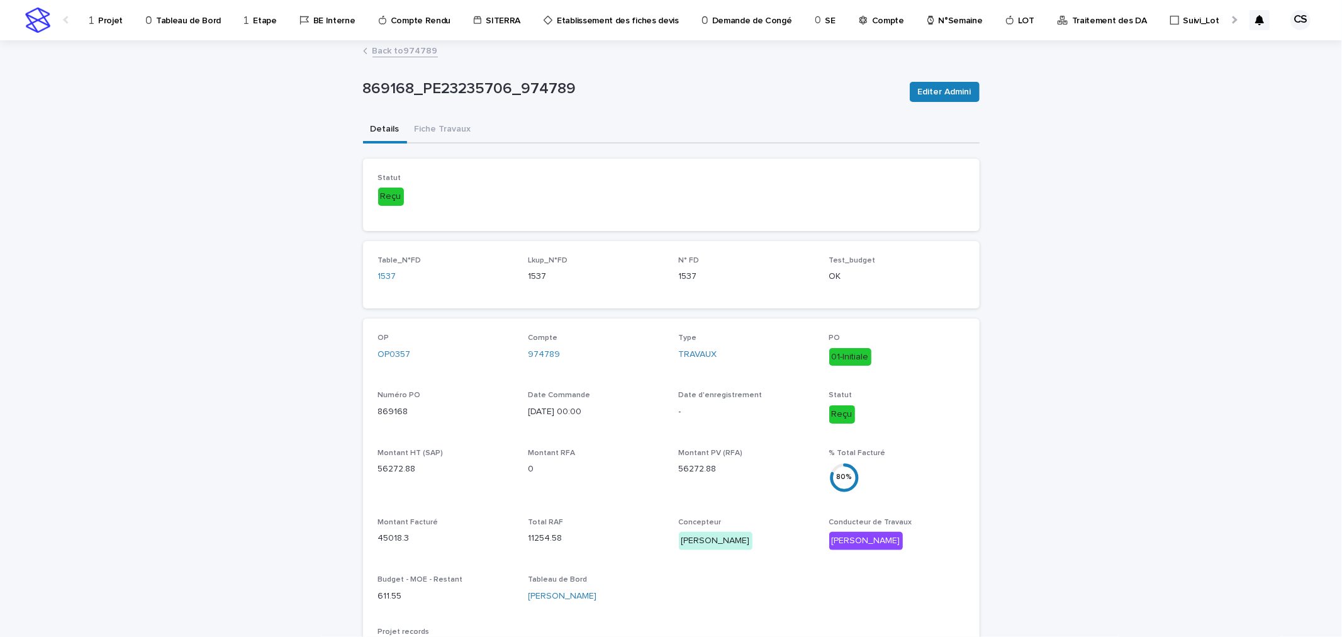
click at [598, 103] on div "869168_PE23235706_974789" at bounding box center [631, 91] width 537 height 23
drag, startPoint x: 576, startPoint y: 89, endPoint x: 518, endPoint y: 90, distance: 57.3
click at [518, 90] on p "869168_PE23235706_974789" at bounding box center [631, 89] width 537 height 18
click at [638, 120] on div "Details Fiche Travaux" at bounding box center [671, 130] width 617 height 26
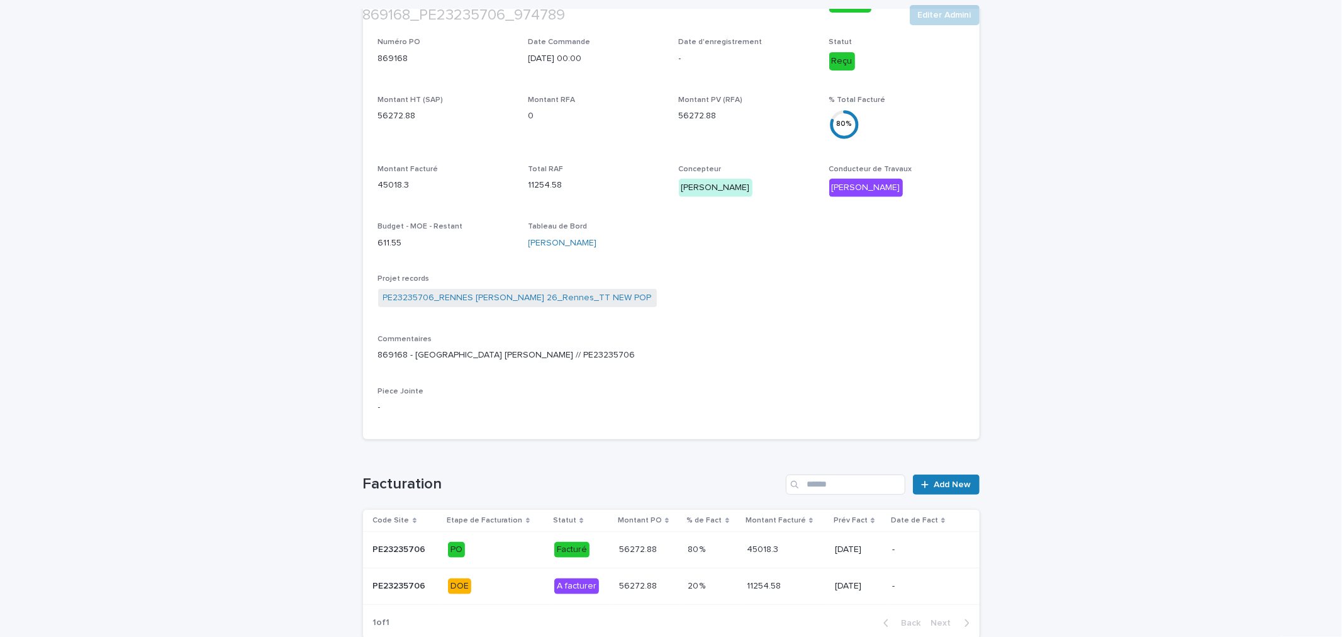
scroll to position [426, 0]
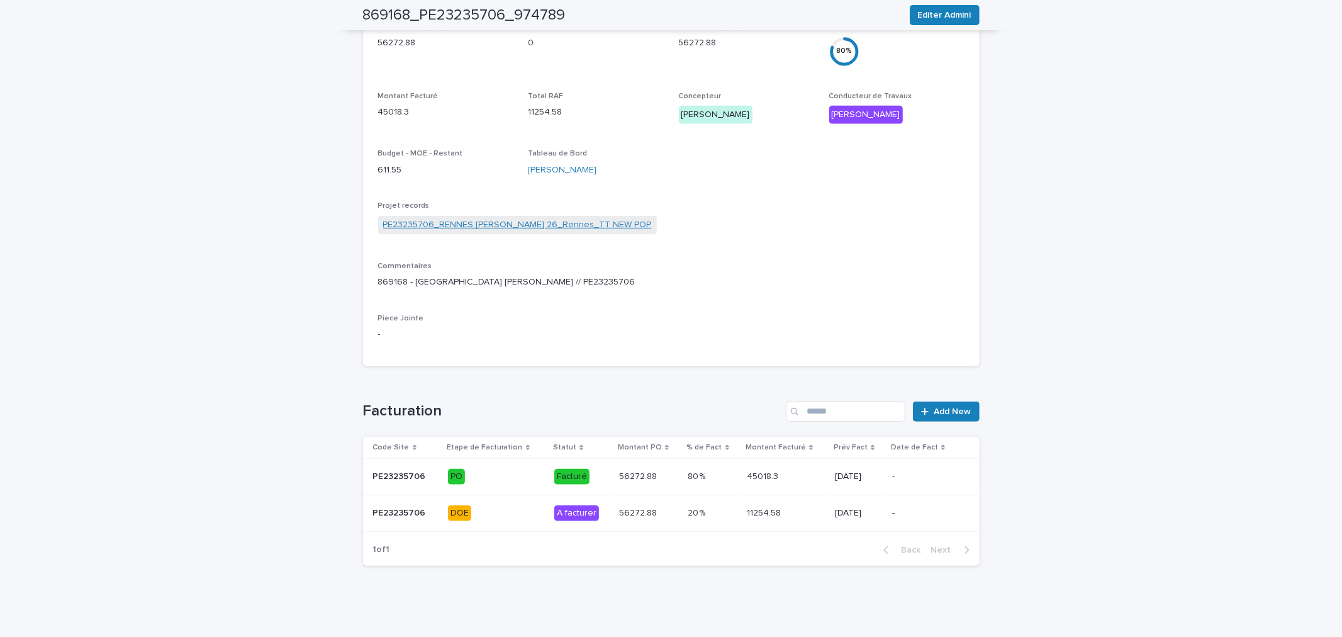
click at [483, 226] on link "PE23235706_RENNES Leroux 26_Rennes_TT NEW POP" at bounding box center [517, 224] width 269 height 13
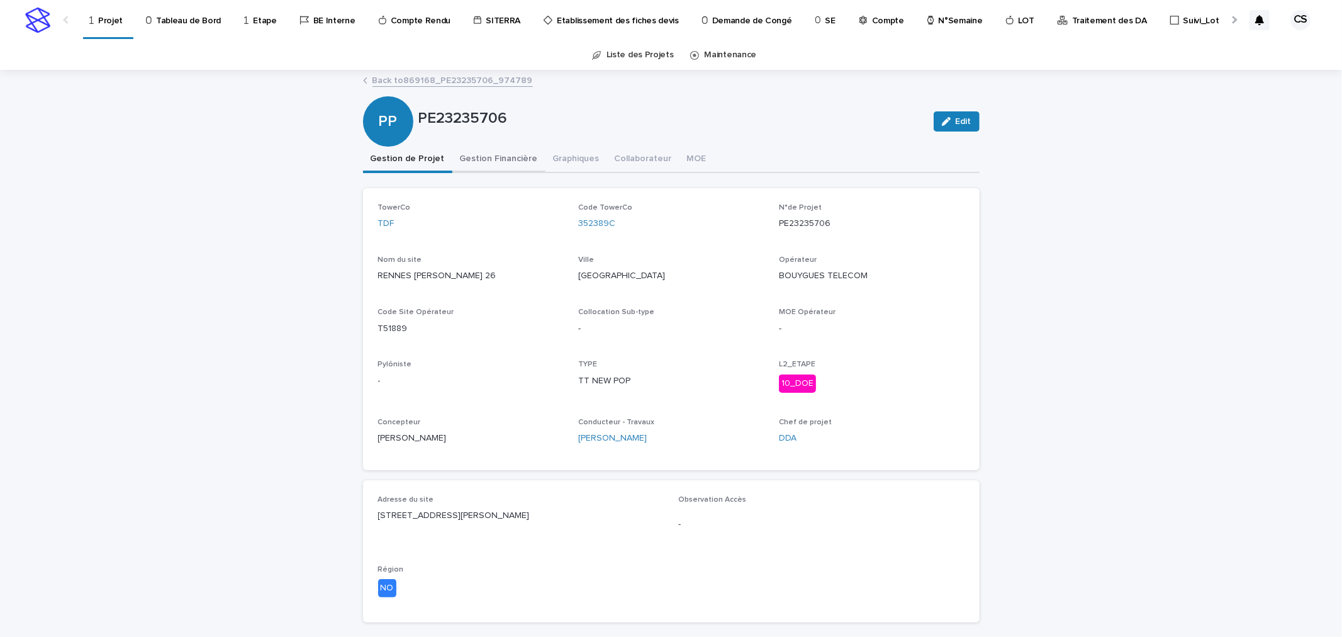
click at [477, 162] on button "Gestion Financière" at bounding box center [498, 160] width 93 height 26
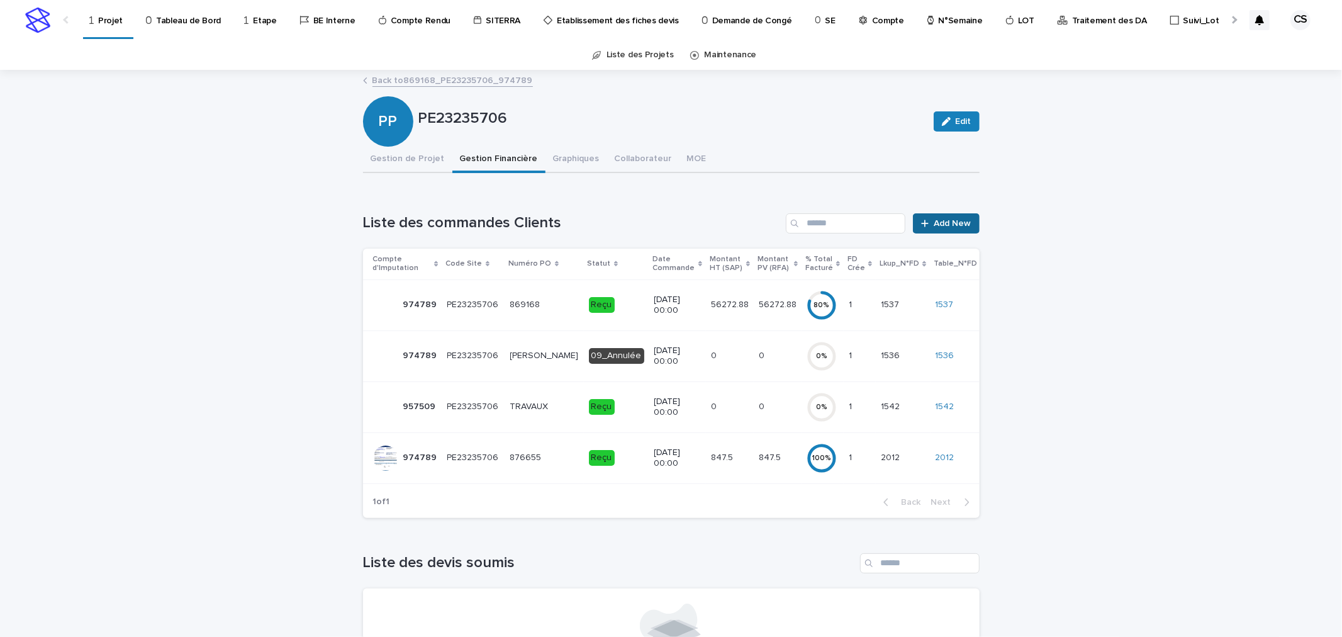
click at [923, 221] on icon at bounding box center [925, 223] width 8 height 9
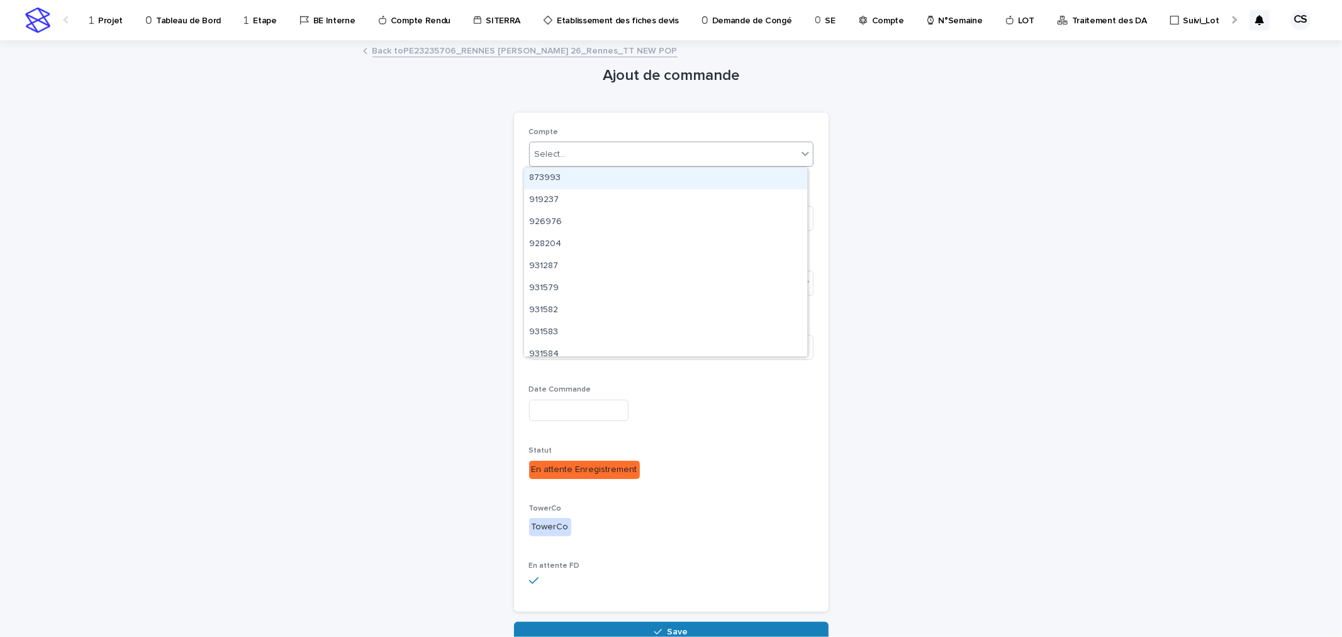
drag, startPoint x: 560, startPoint y: 159, endPoint x: 542, endPoint y: 159, distance: 17.6
click at [561, 159] on div "Select..." at bounding box center [663, 154] width 267 height 21
type input "******"
click at [544, 177] on div "974789" at bounding box center [665, 178] width 283 height 22
click at [561, 232] on div "Numéro PO" at bounding box center [671, 216] width 284 height 49
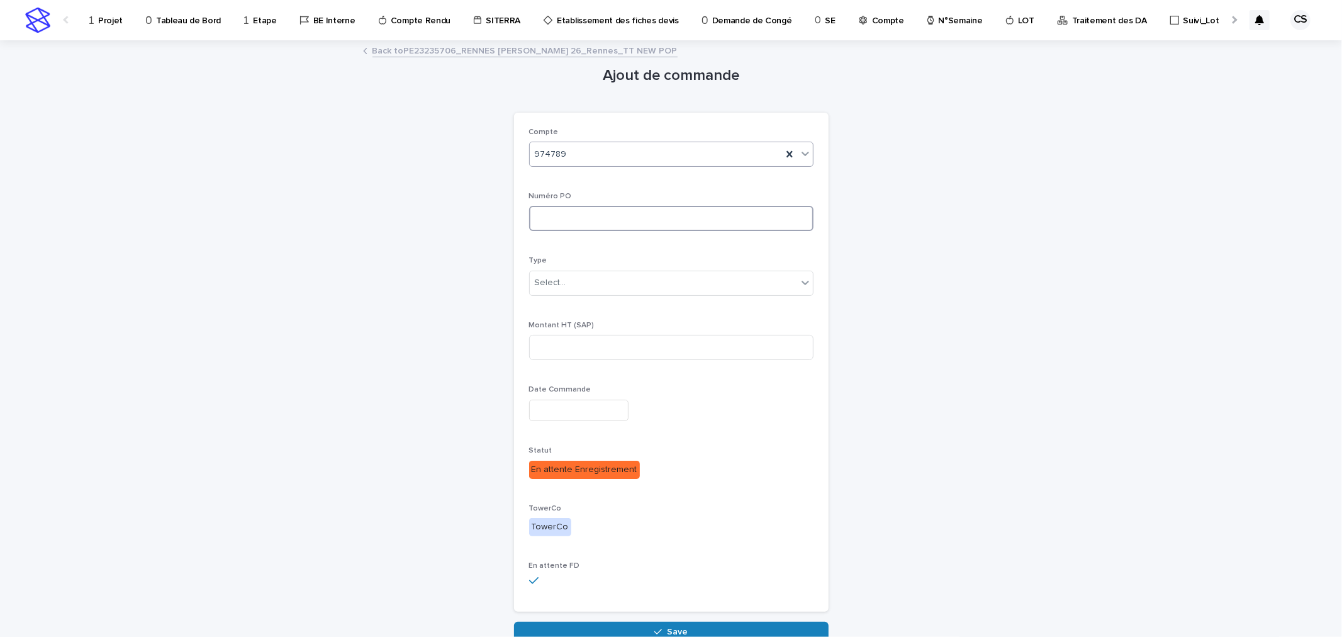
click at [561, 218] on input at bounding box center [671, 218] width 284 height 25
type input "**********"
click at [582, 349] on input at bounding box center [671, 347] width 284 height 25
type input "***"
click at [589, 413] on input "text" at bounding box center [578, 410] width 99 height 22
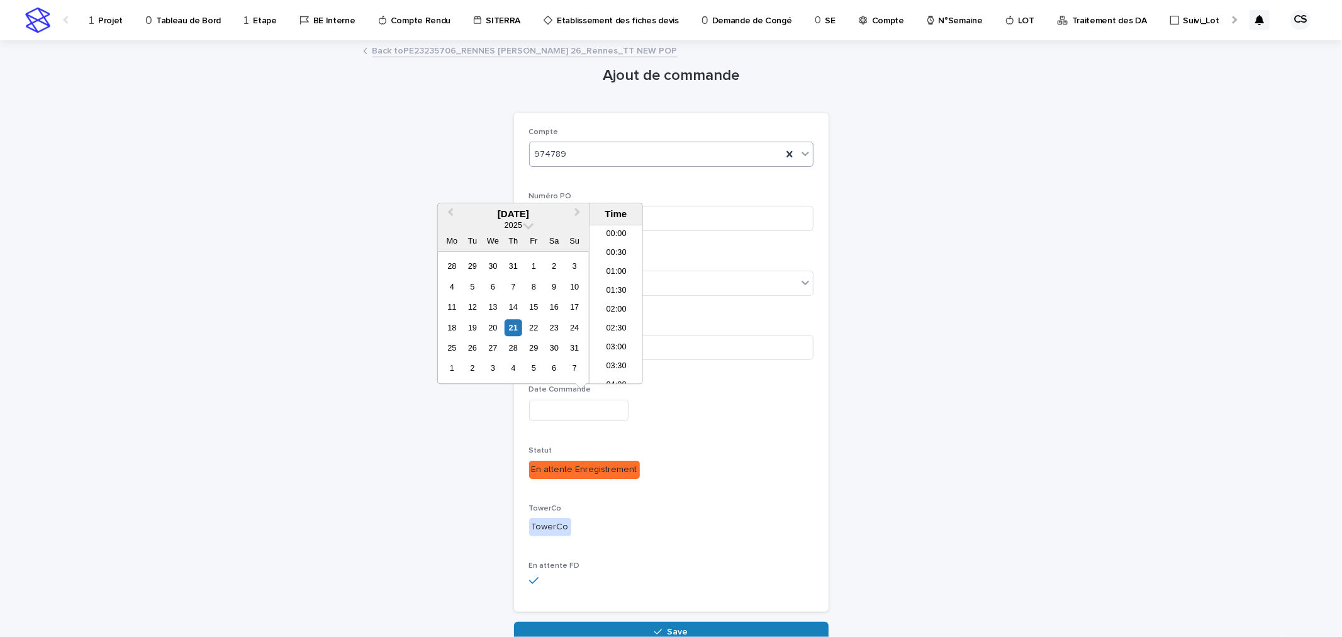
scroll to position [572, 0]
click at [512, 329] on div "21" at bounding box center [513, 327] width 17 height 17
type input "**********"
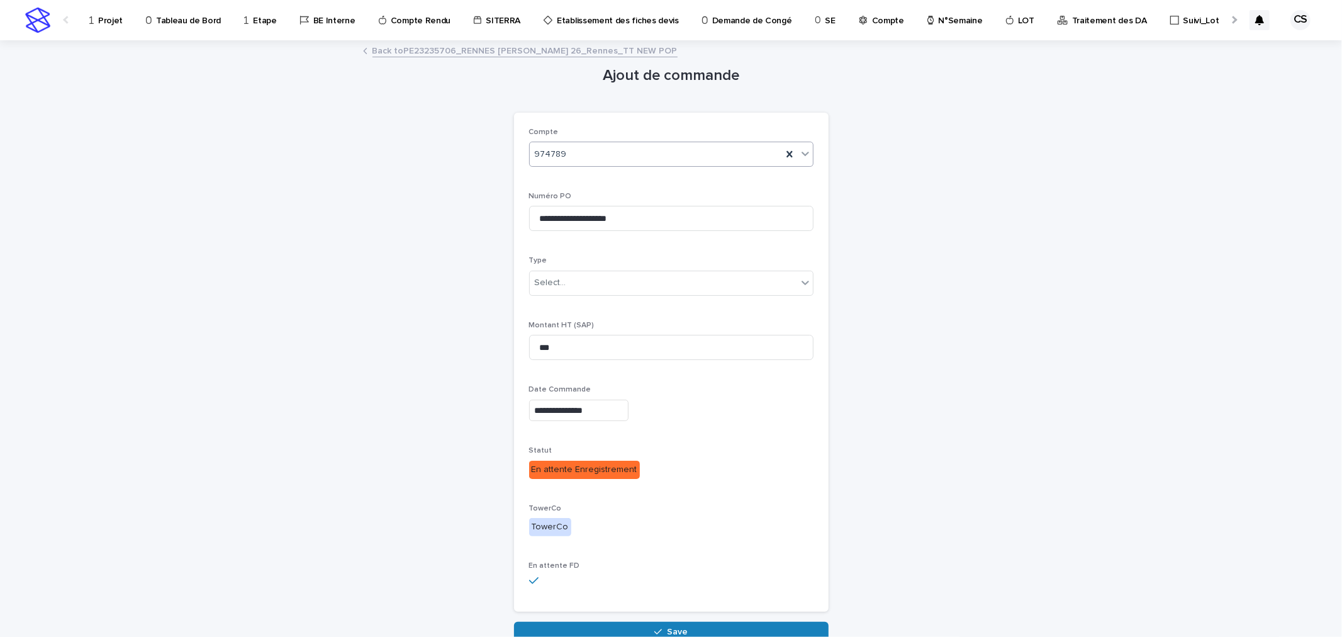
click at [882, 535] on div "**********" at bounding box center [671, 342] width 617 height 600
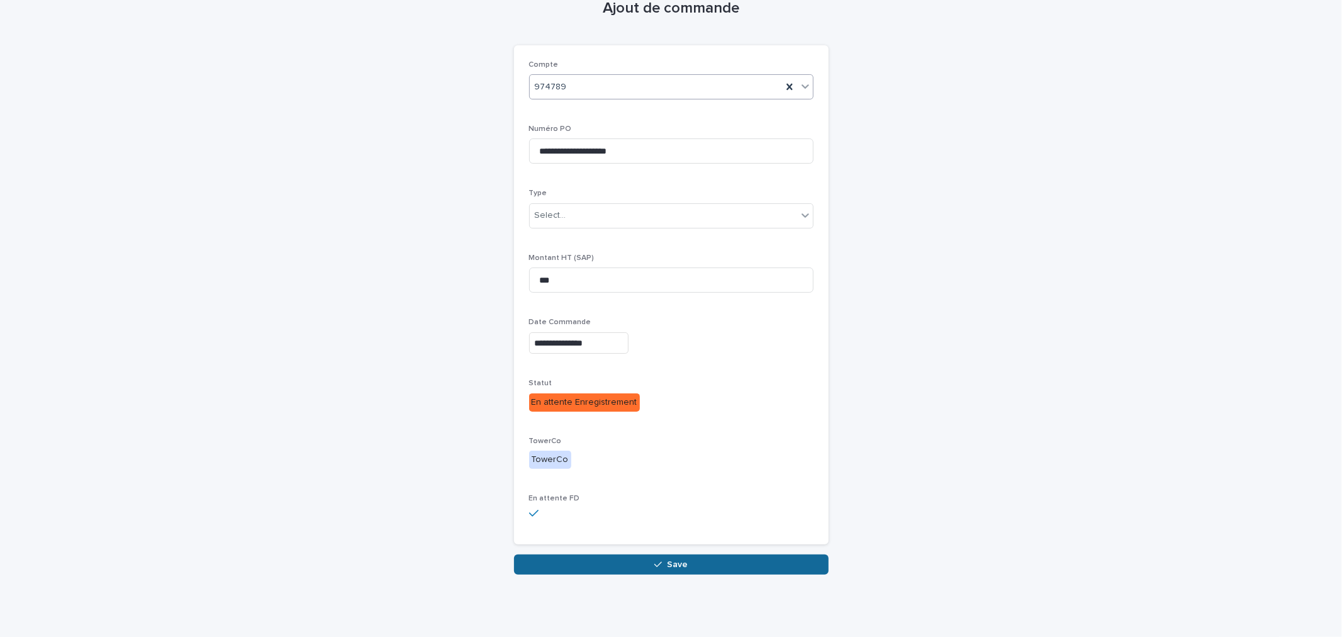
click at [640, 555] on button "Save" at bounding box center [671, 564] width 315 height 20
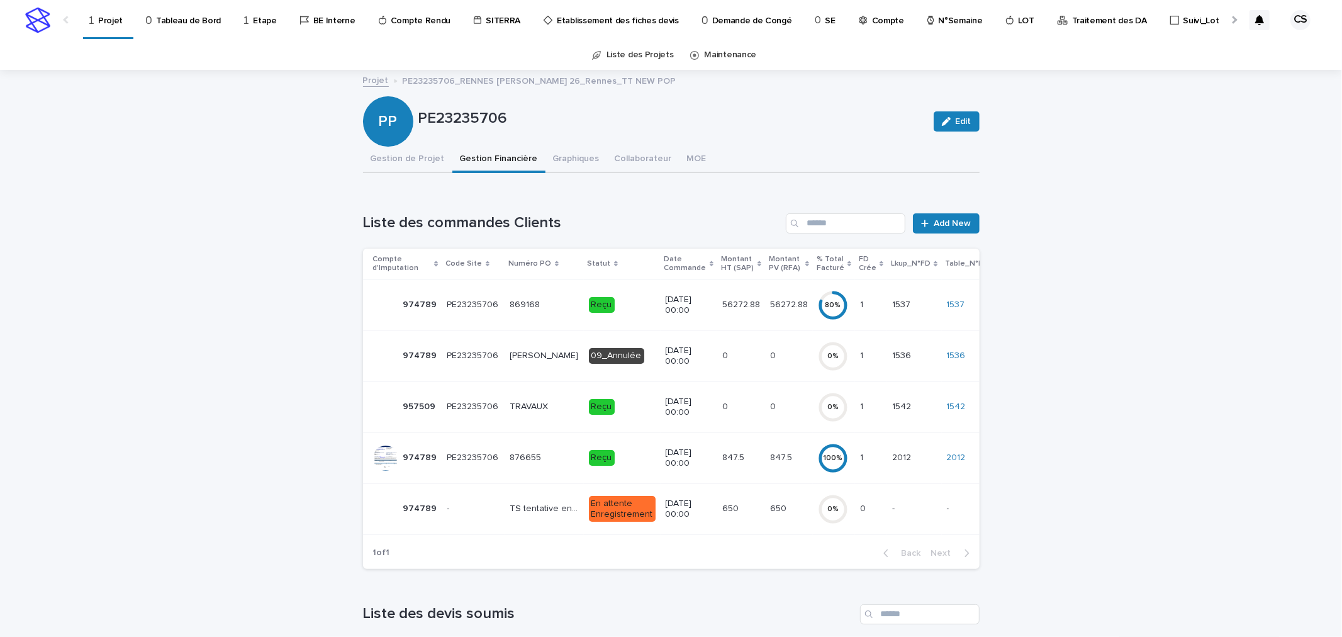
click at [722, 511] on p "650" at bounding box center [731, 507] width 19 height 13
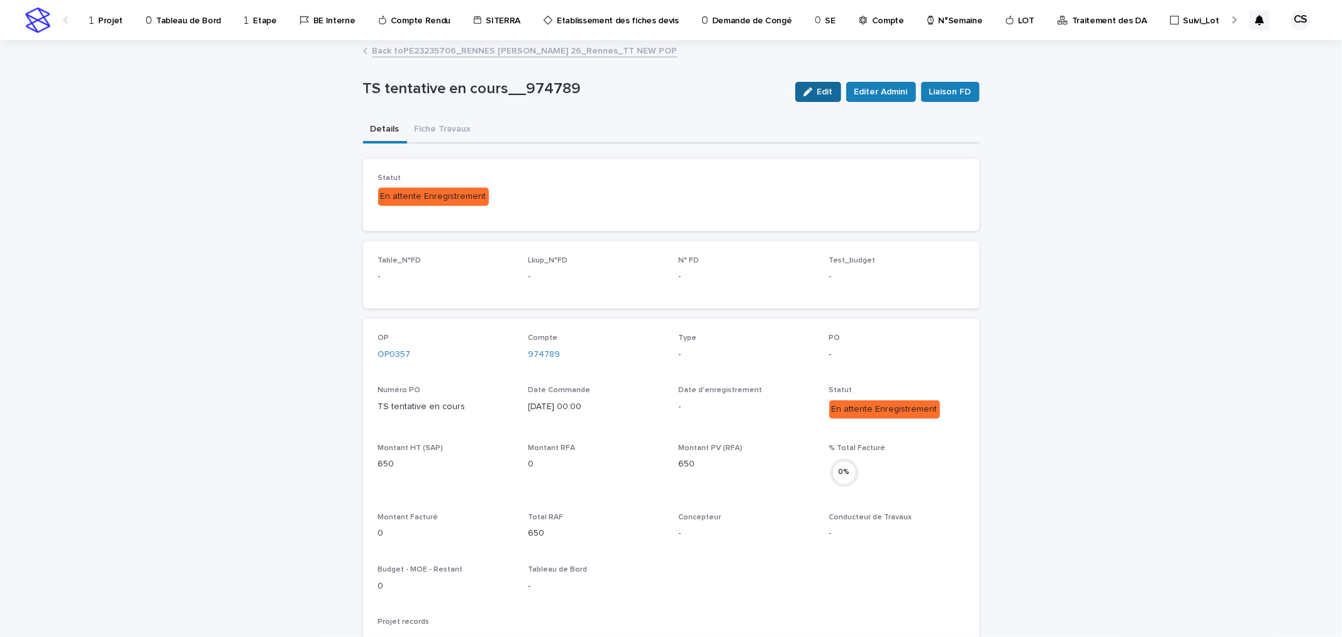
click at [825, 93] on span "Edit" at bounding box center [825, 91] width 16 height 9
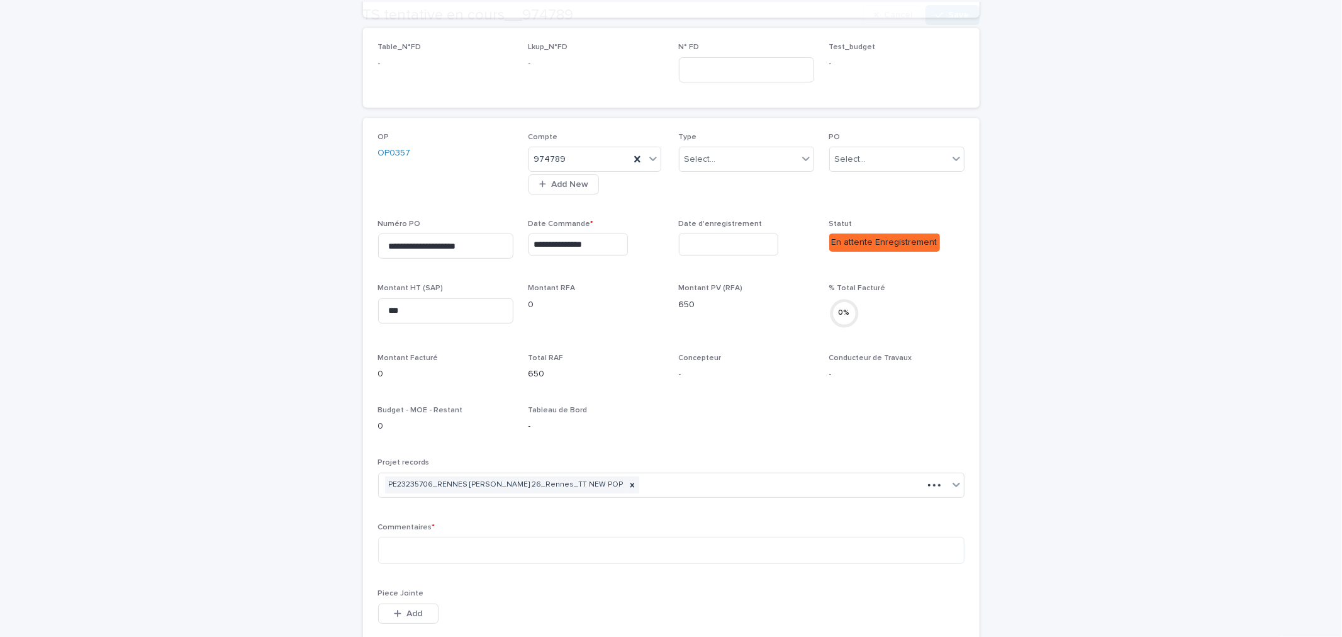
scroll to position [233, 0]
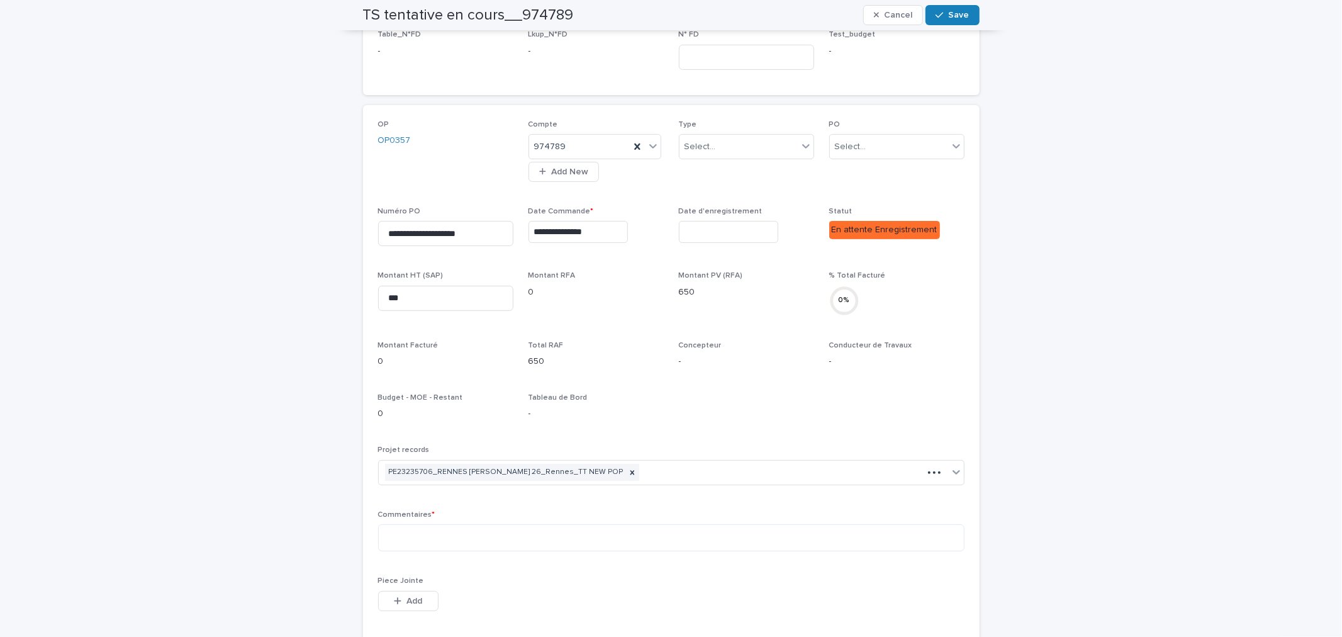
click at [449, 552] on div "Commentaires *" at bounding box center [671, 536] width 586 height 52
click at [469, 541] on textarea at bounding box center [671, 537] width 586 height 27
type textarea "**********"
click at [949, 13] on span "Save" at bounding box center [959, 15] width 21 height 9
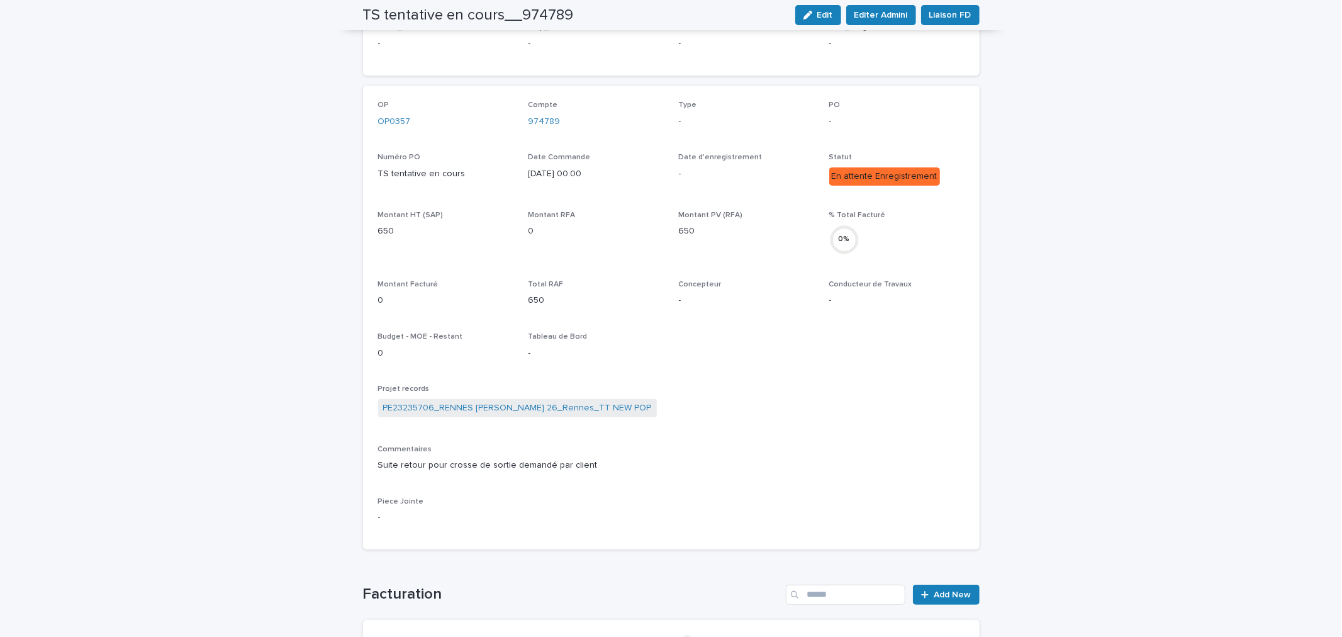
scroll to position [186, 0]
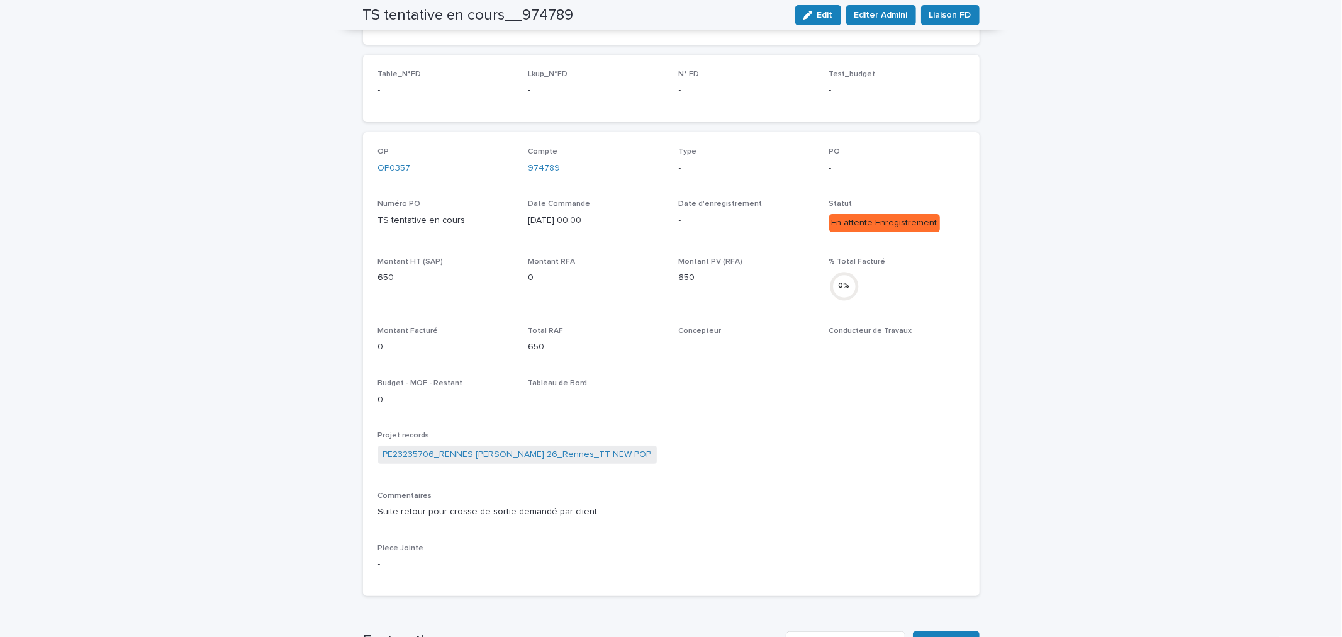
click at [735, 408] on div "OP OP0357 Compte 974789 Type - PO - Numéro PO TS tentative en cours Date Comman…" at bounding box center [671, 363] width 586 height 433
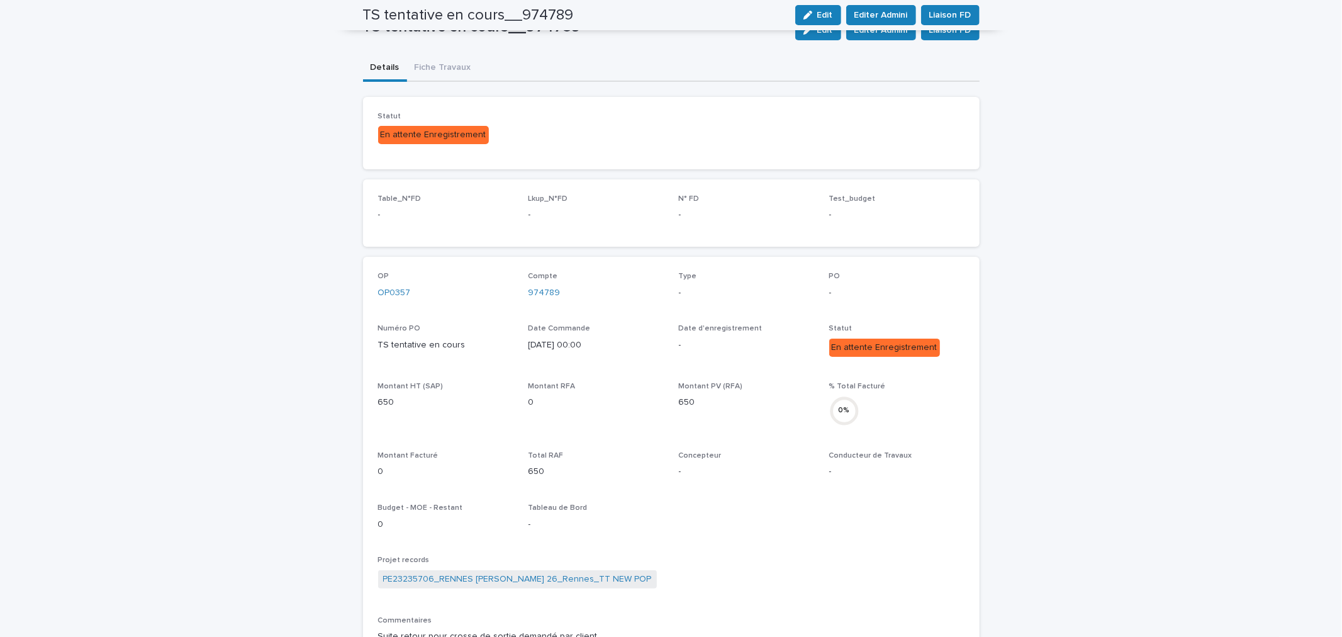
scroll to position [0, 0]
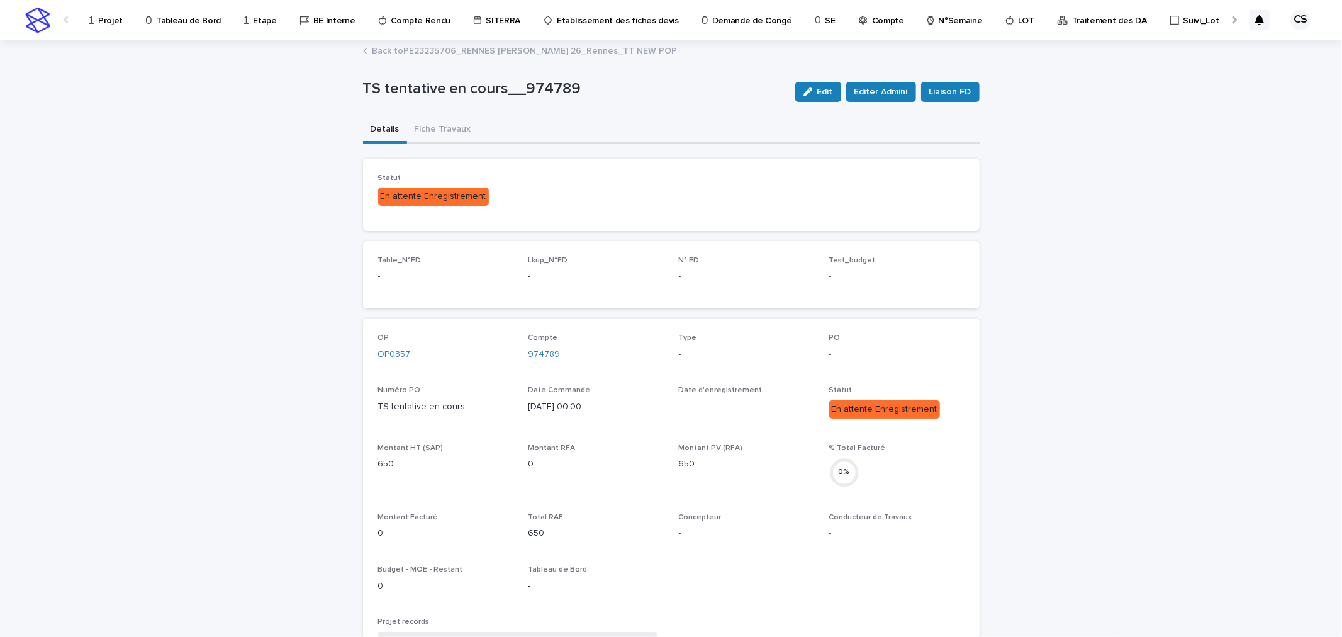
click at [445, 53] on link "Back to PE23235706_RENNES Leroux 26_Rennes_TT NEW POP" at bounding box center [524, 50] width 305 height 14
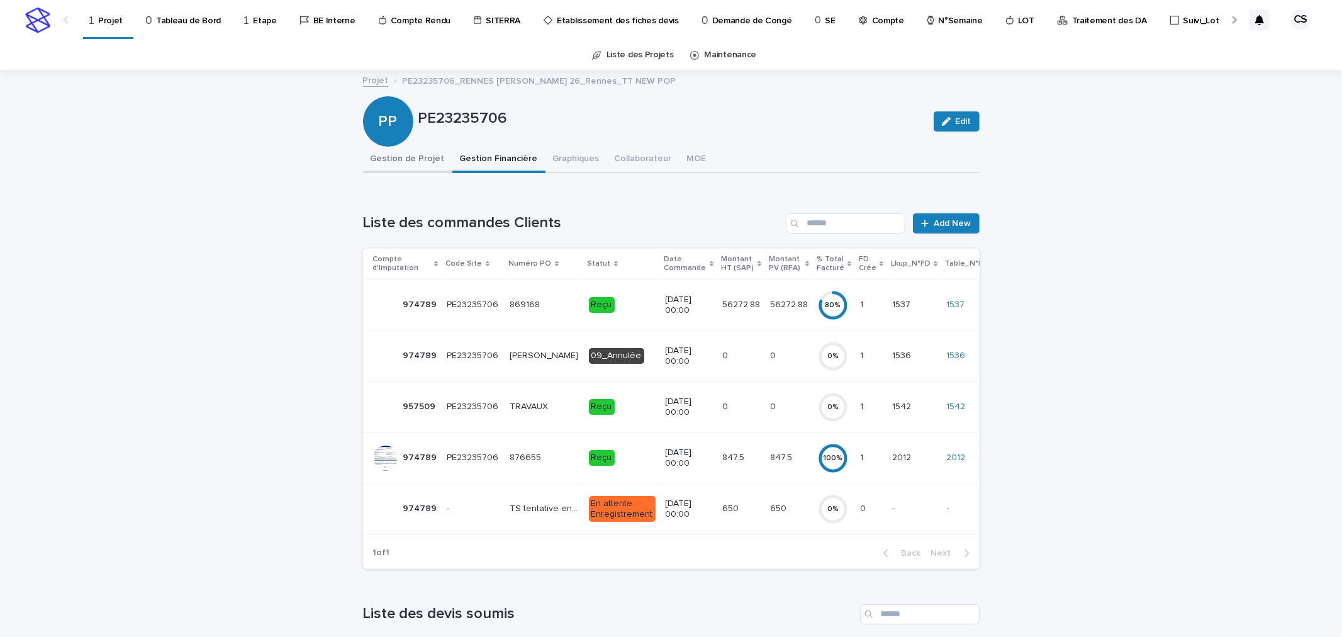
click at [403, 162] on button "Gestion de Projet" at bounding box center [407, 160] width 89 height 26
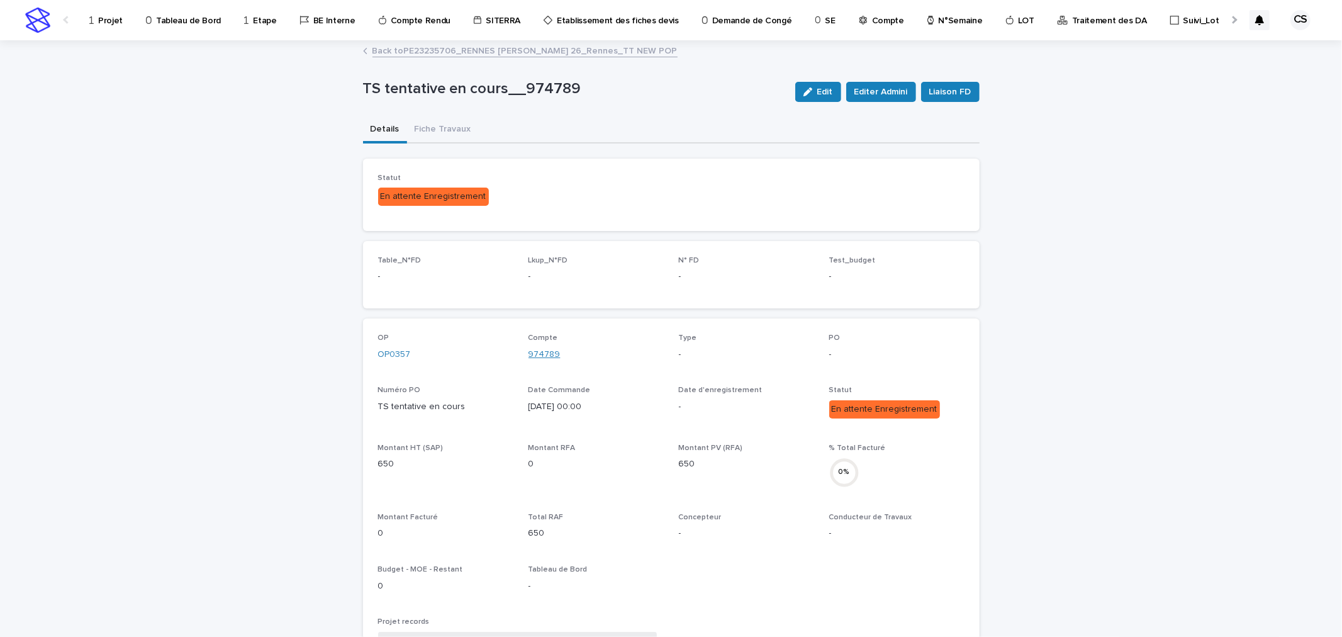
click at [545, 349] on link "974789" at bounding box center [544, 354] width 32 height 13
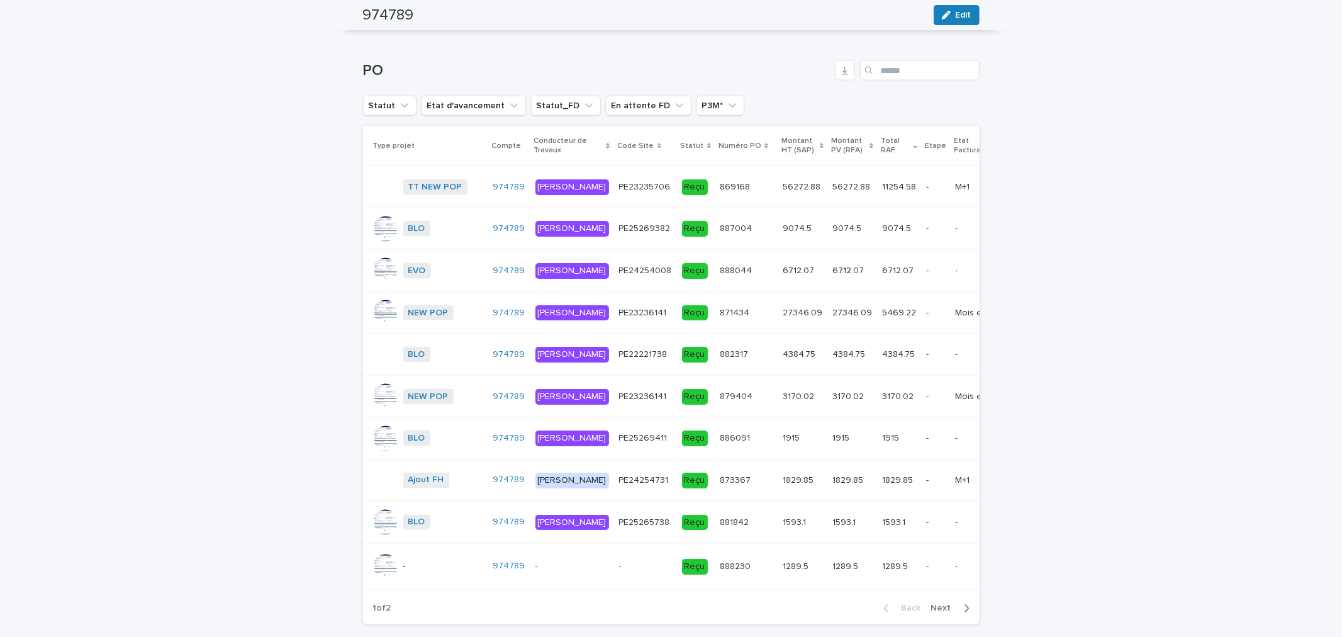
scroll to position [1580, 0]
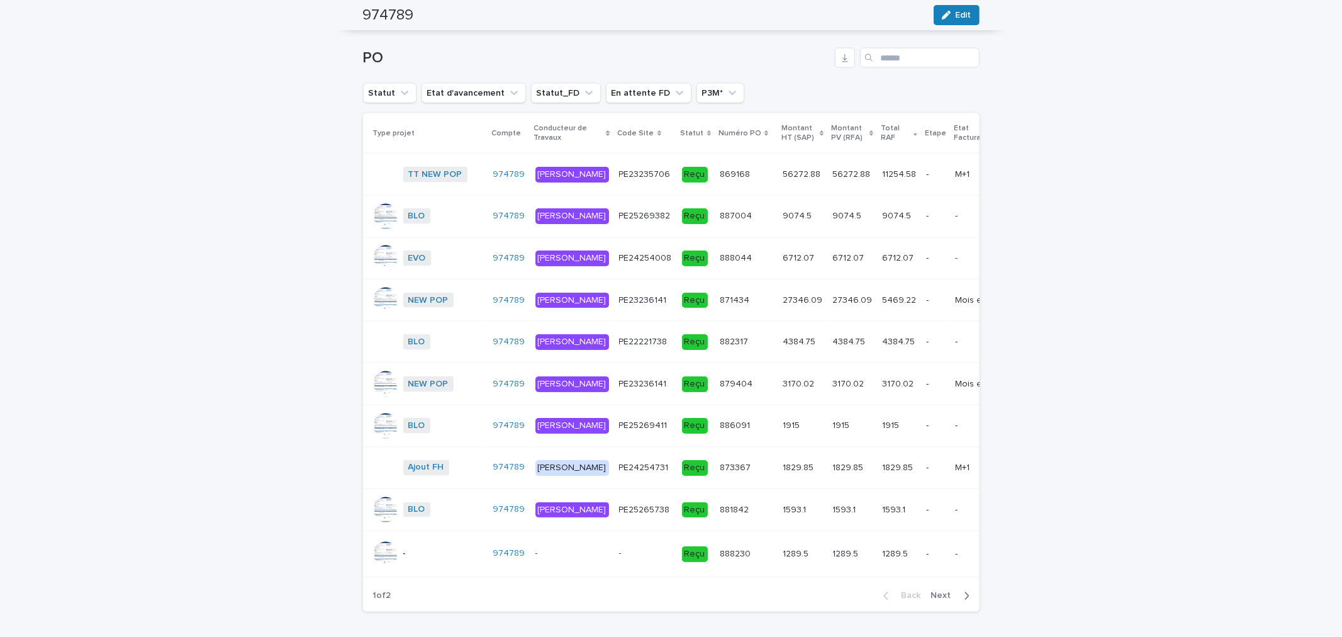
click at [783, 221] on p "9074.5" at bounding box center [798, 214] width 31 height 13
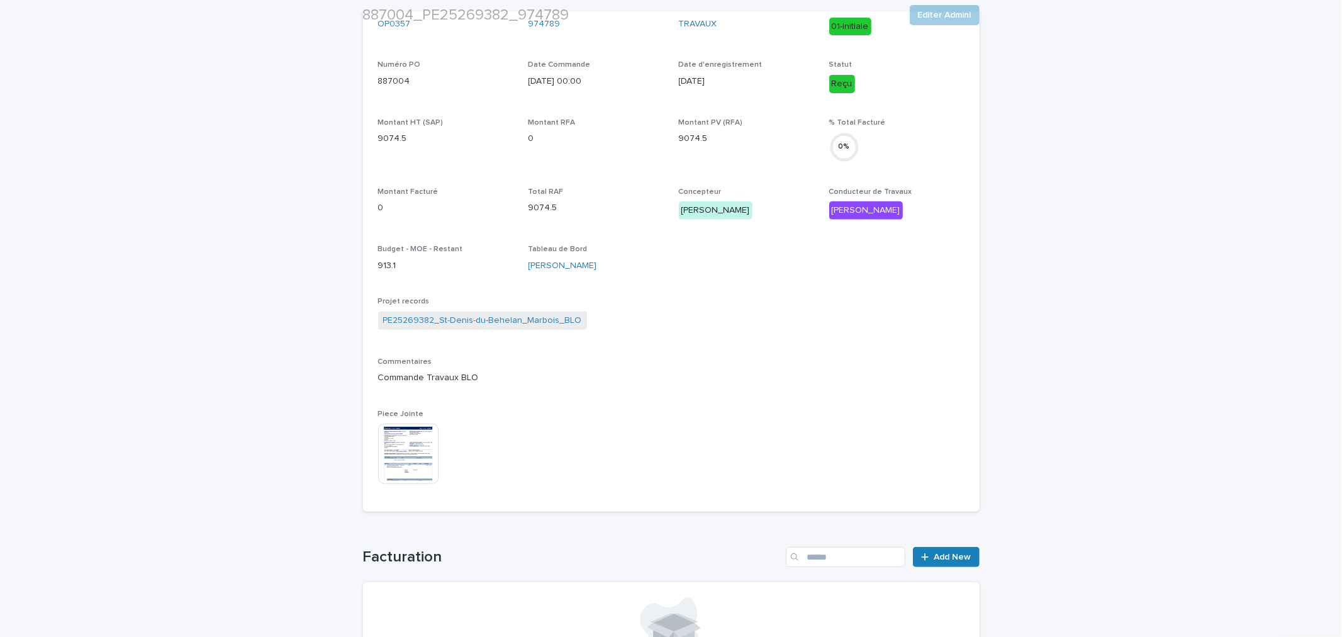
scroll to position [491, 0]
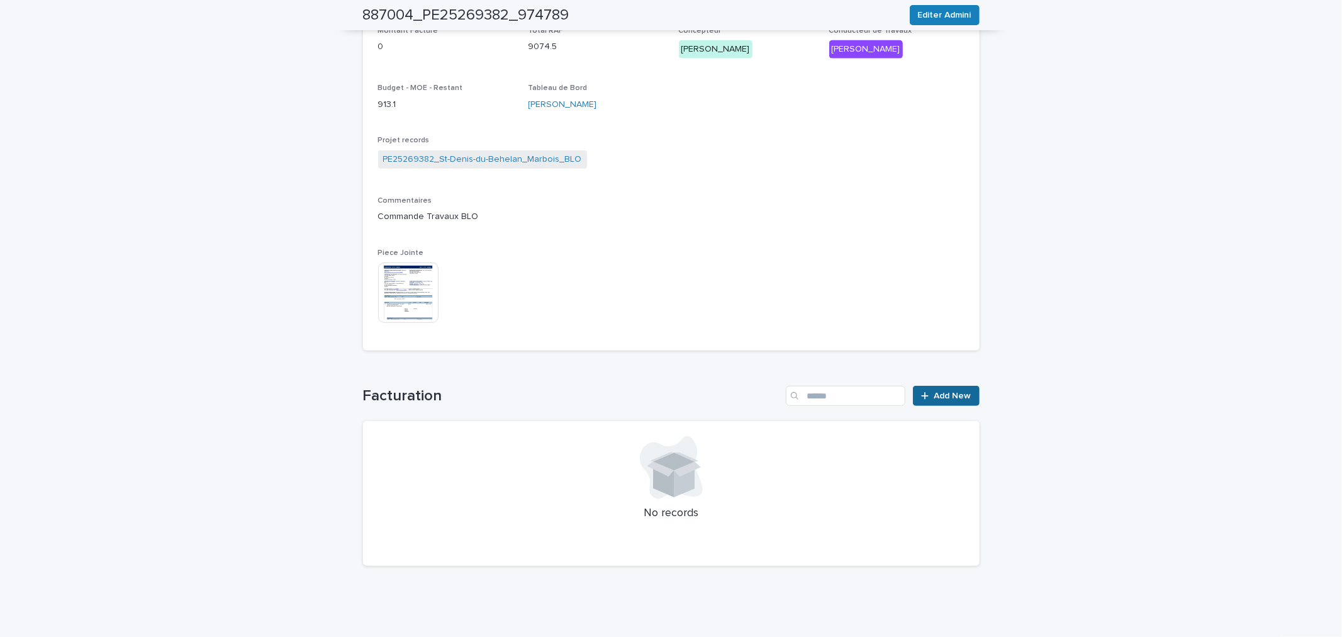
click at [925, 391] on div at bounding box center [927, 395] width 13 height 9
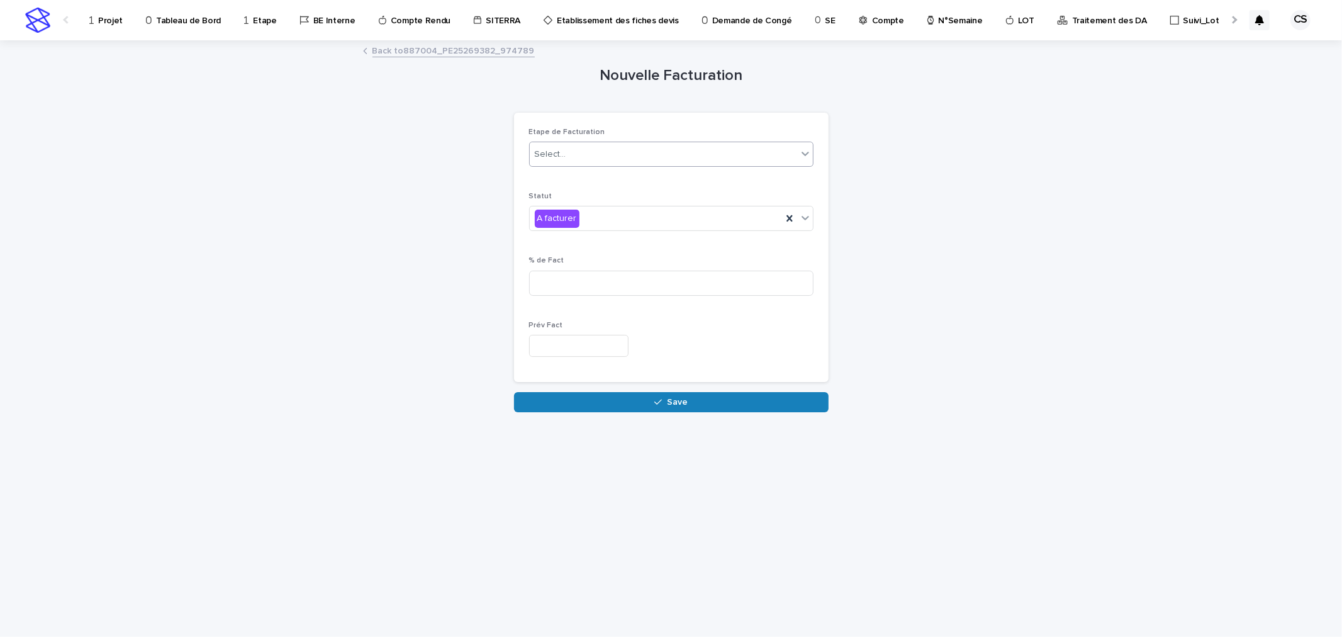
click at [583, 164] on div "Select..." at bounding box center [663, 154] width 267 height 21
click at [563, 196] on div "PO" at bounding box center [671, 200] width 283 height 22
click at [585, 280] on input at bounding box center [671, 283] width 284 height 25
type input "***"
click at [589, 342] on input "text" at bounding box center [578, 346] width 99 height 22
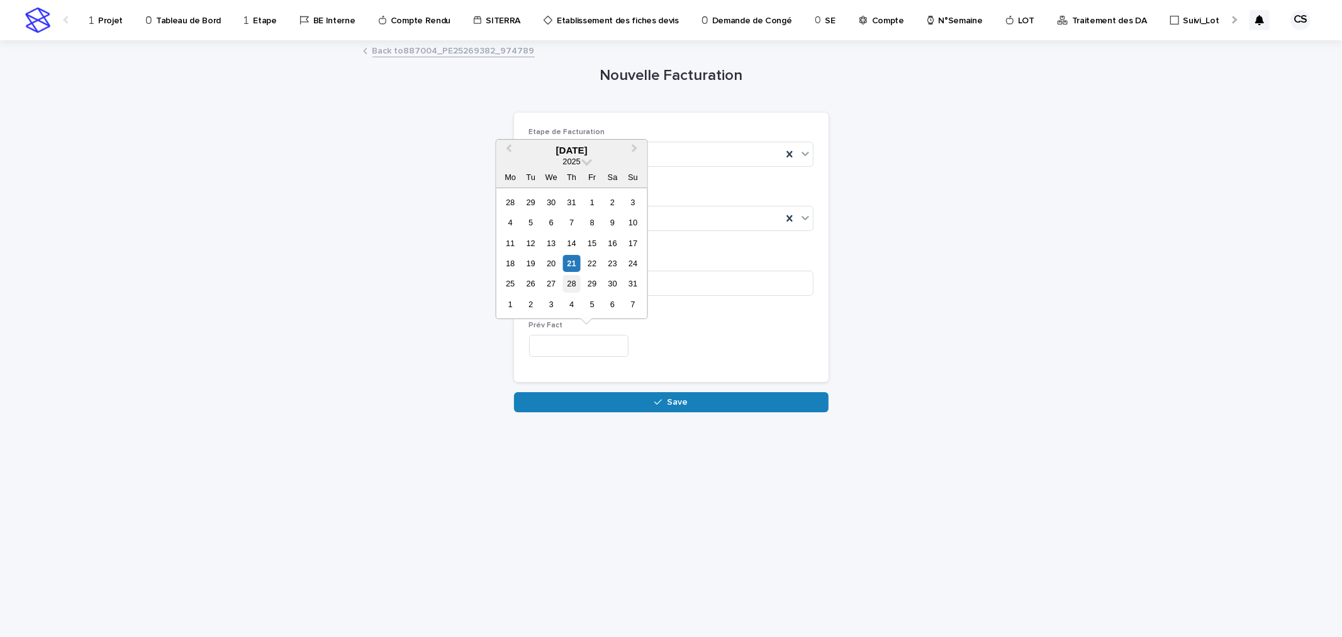
click at [577, 286] on div "28" at bounding box center [571, 283] width 17 height 17
type input "*********"
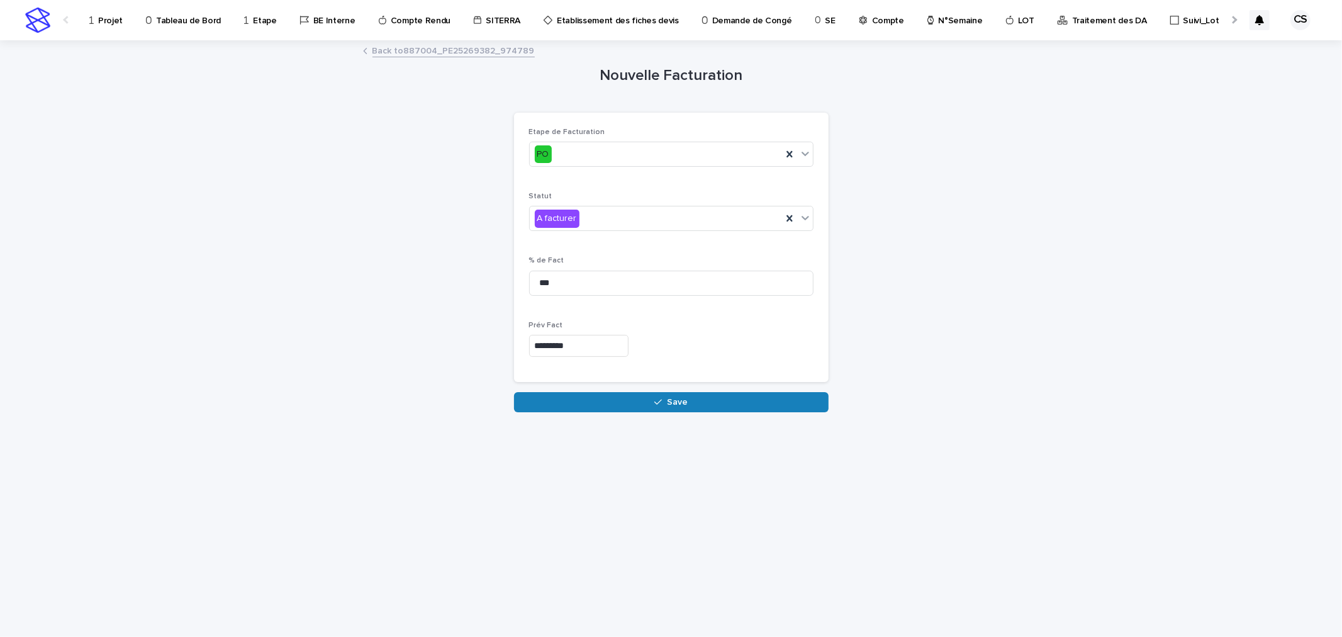
click at [659, 390] on div "Loading... Saving… Etape de Facturation PO Statut A facturer % de Fact *** Prév…" at bounding box center [671, 252] width 315 height 279
click at [659, 392] on button "Save" at bounding box center [671, 402] width 315 height 20
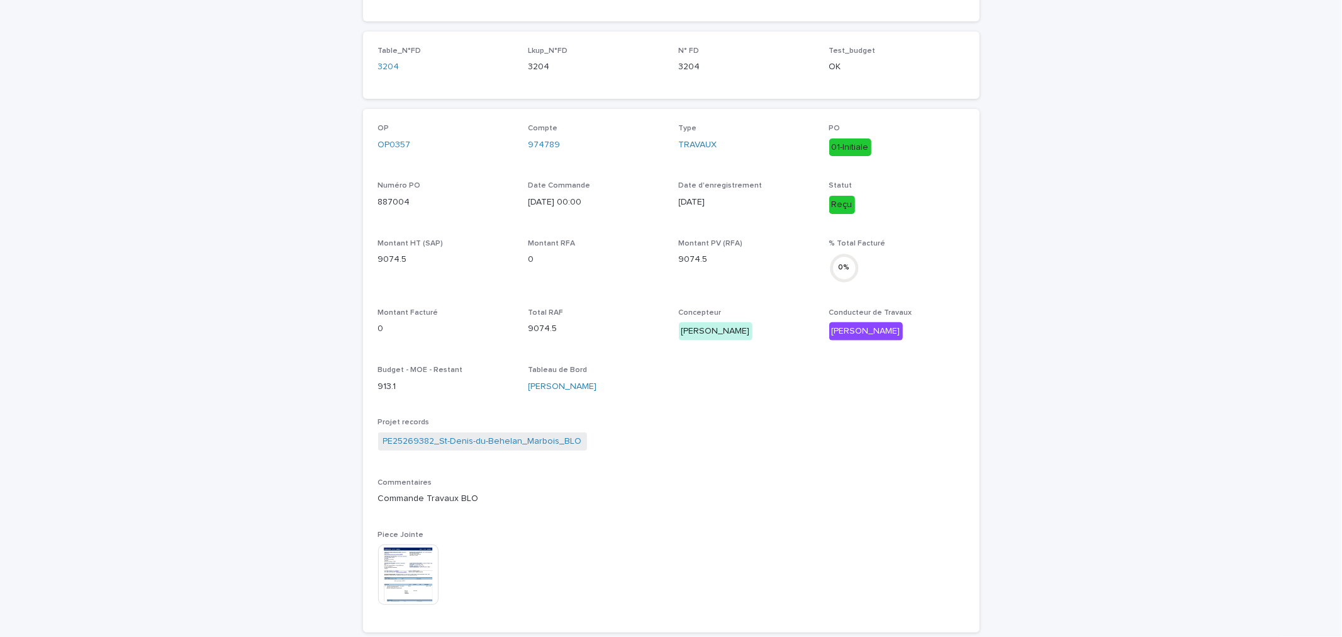
scroll to position [233, 0]
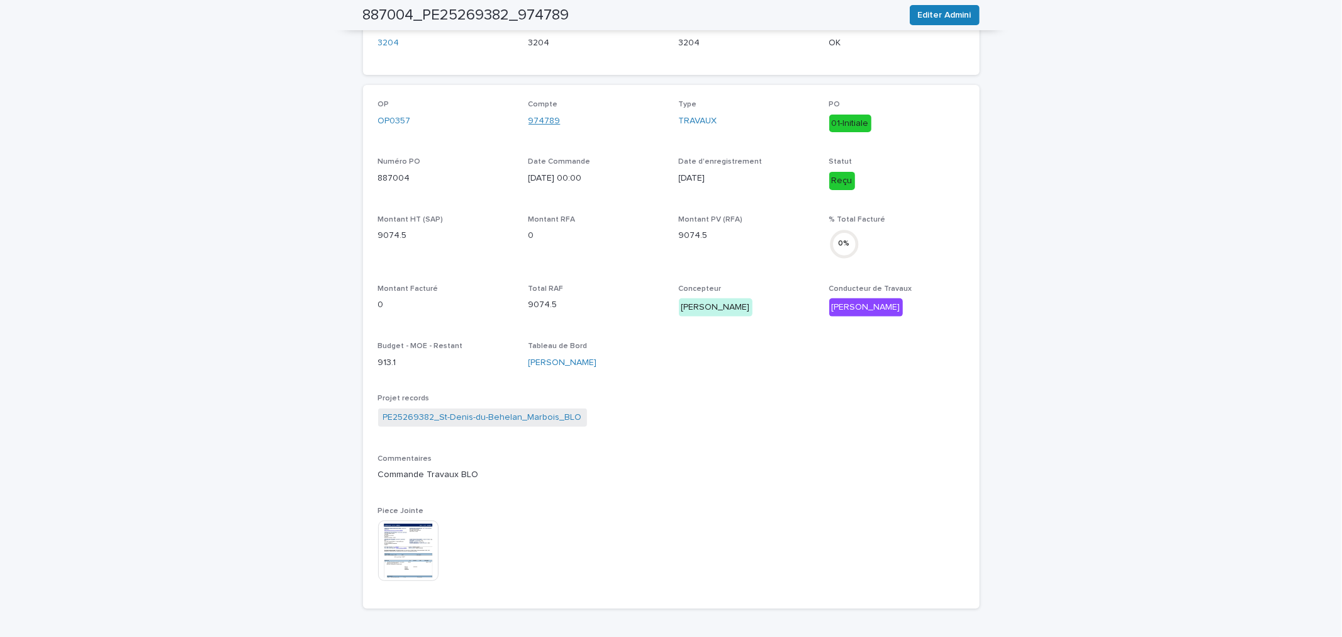
click at [549, 118] on link "974789" at bounding box center [544, 120] width 32 height 13
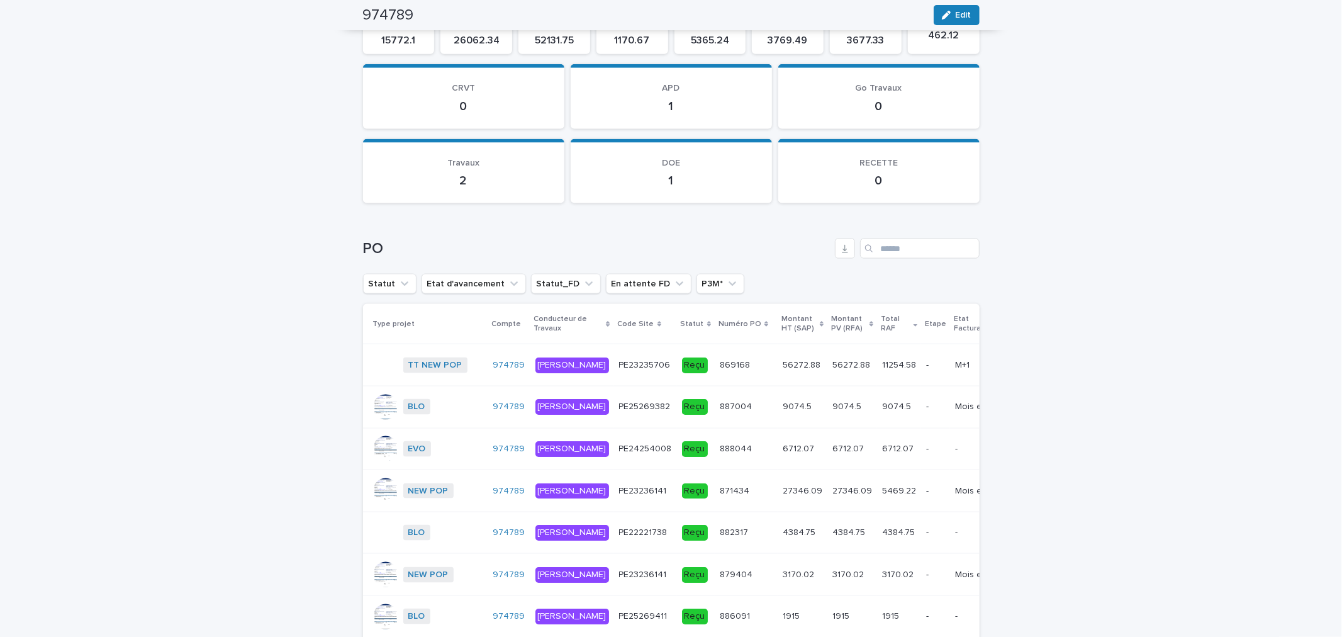
scroll to position [1398, 0]
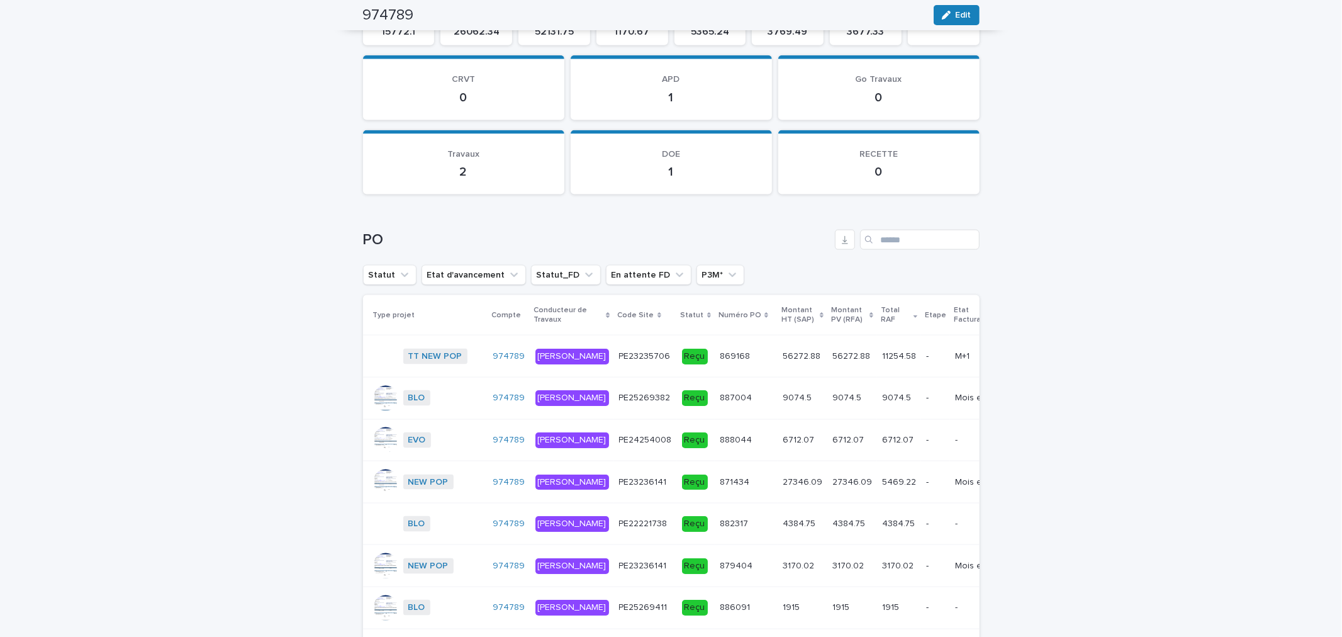
click at [783, 403] on p at bounding box center [803, 398] width 40 height 11
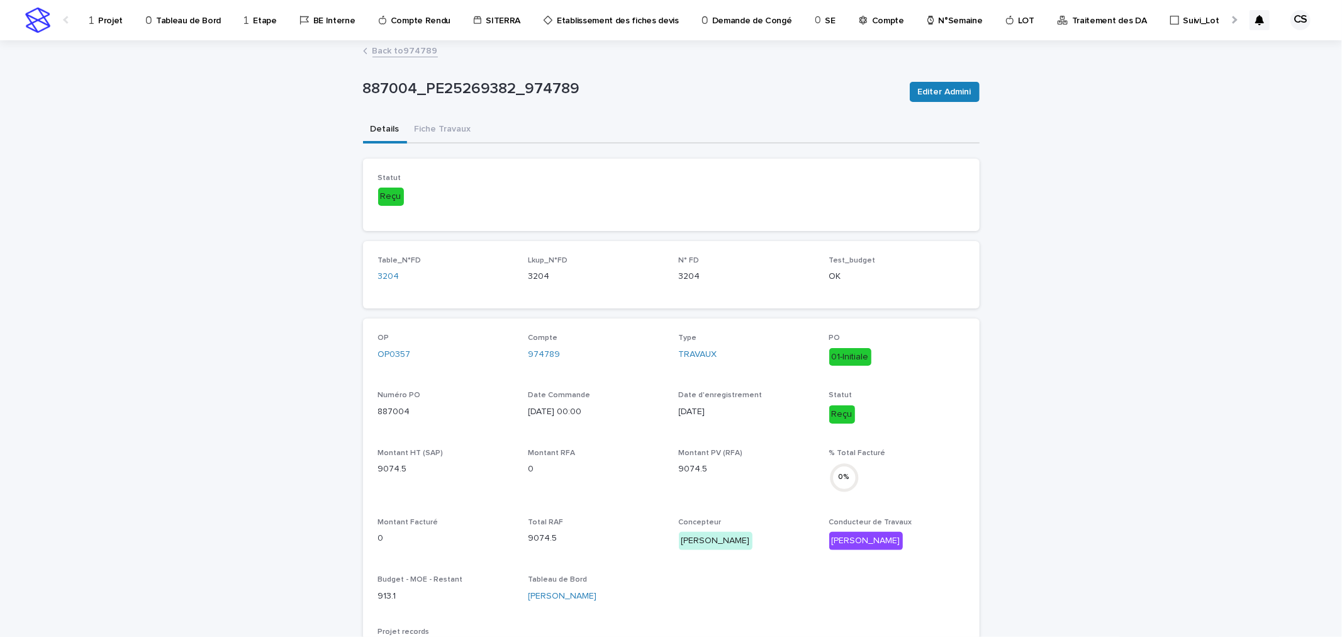
click at [424, 54] on link "Back to 974789" at bounding box center [404, 50] width 65 height 14
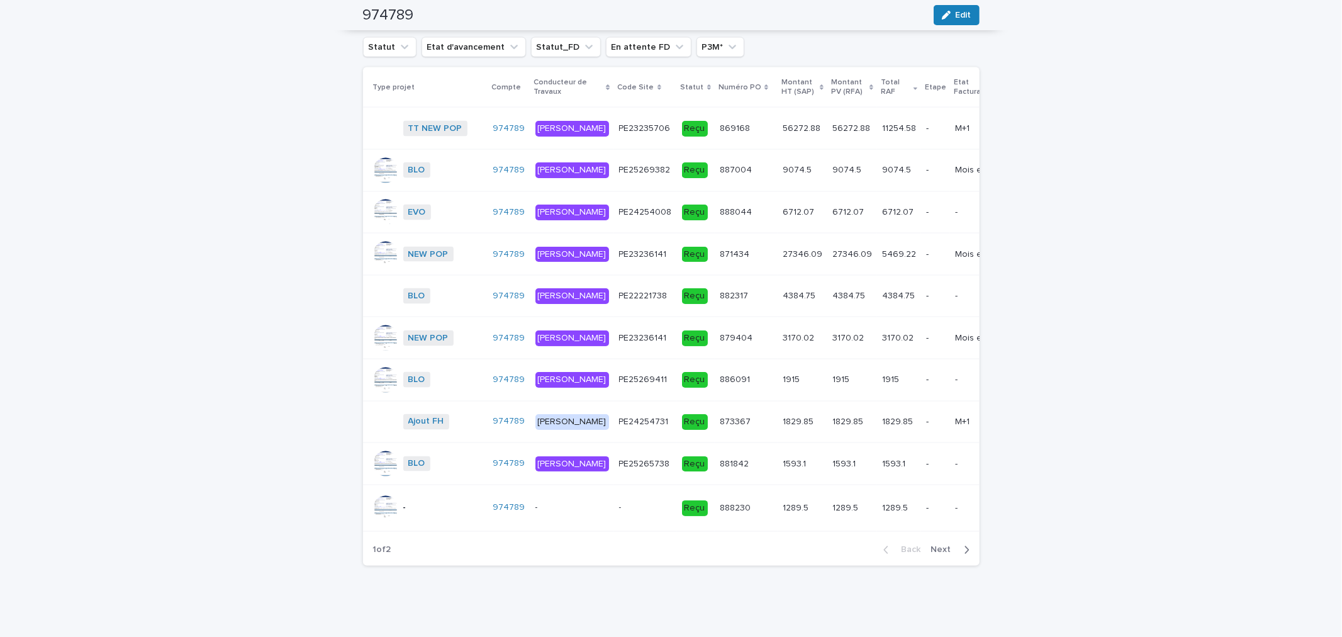
scroll to position [1631, 0]
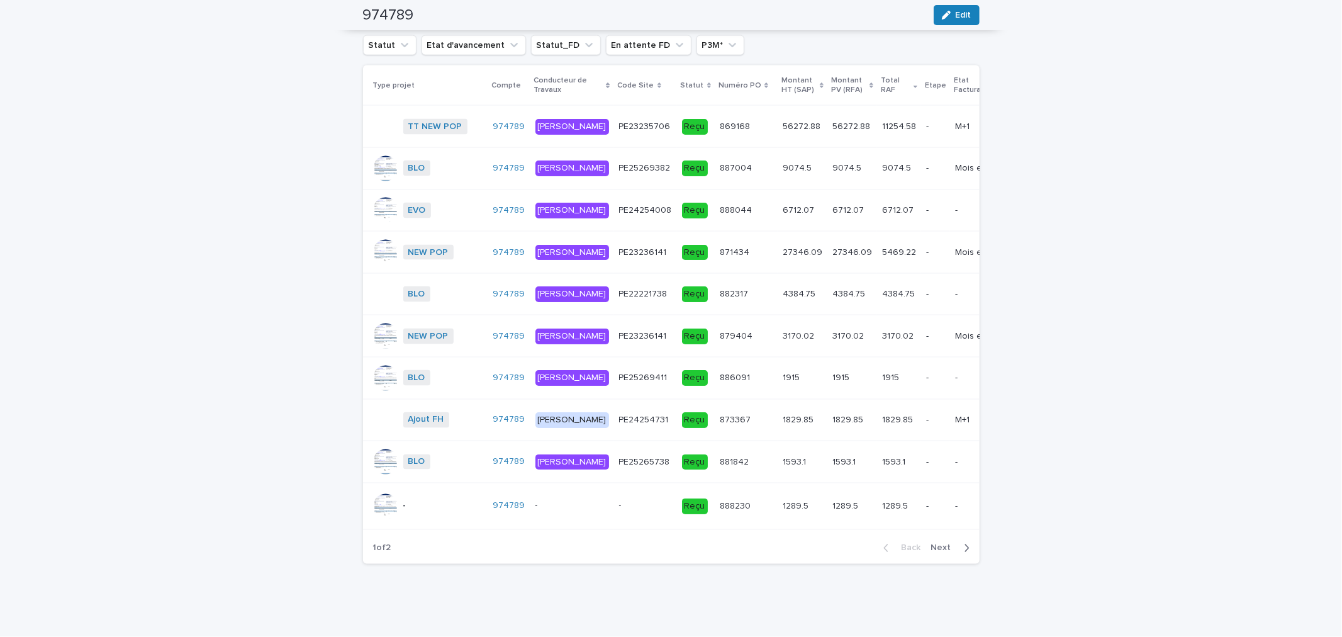
click at [620, 511] on p at bounding box center [645, 506] width 53 height 11
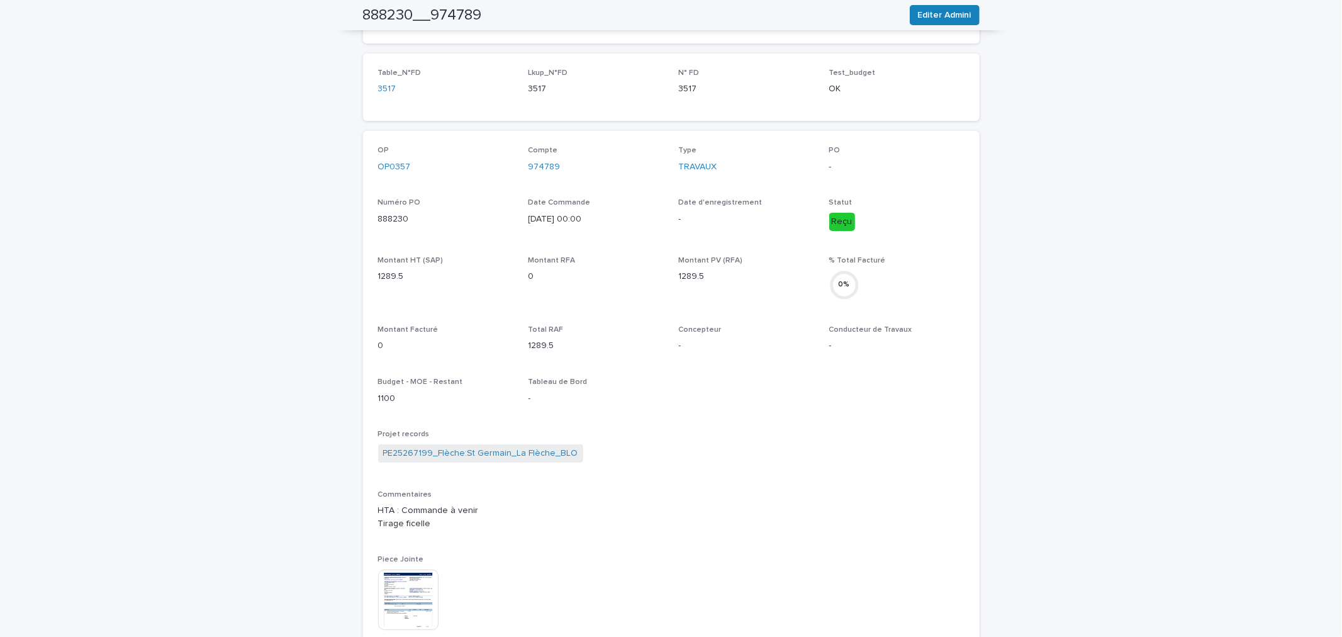
scroll to position [420, 0]
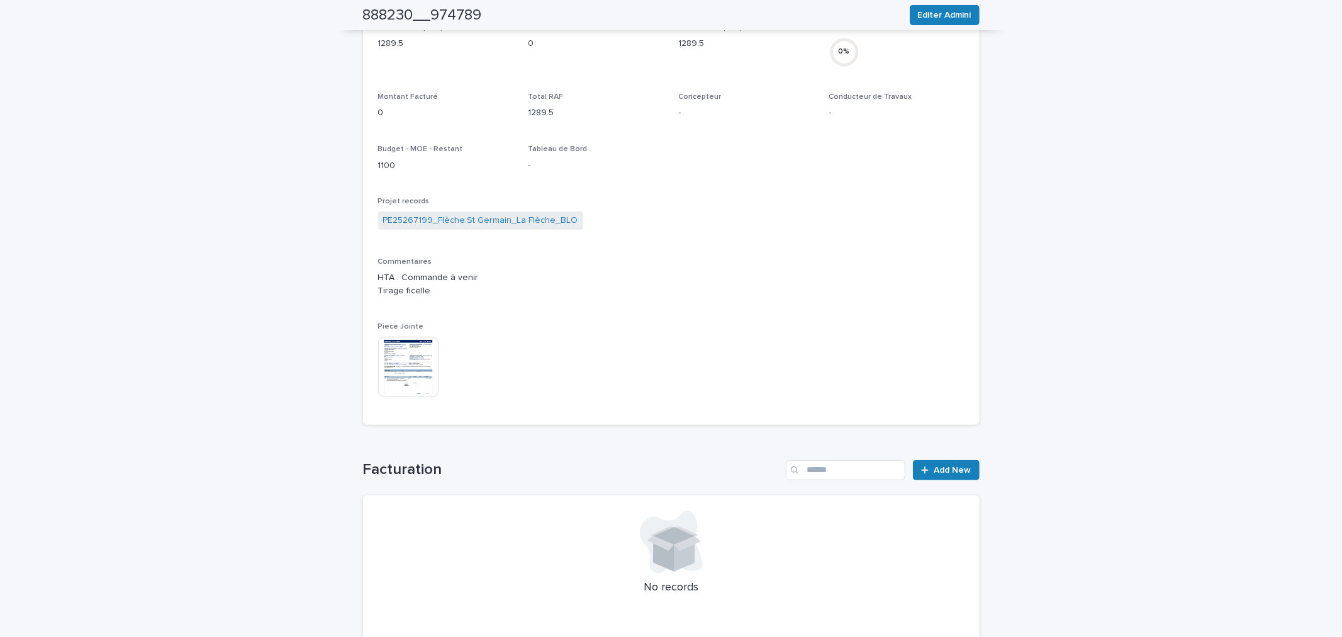
click at [932, 455] on div "Loading... Saving… Facturation Add New No records" at bounding box center [671, 542] width 617 height 215
click at [932, 460] on link "Add New" at bounding box center [946, 470] width 66 height 20
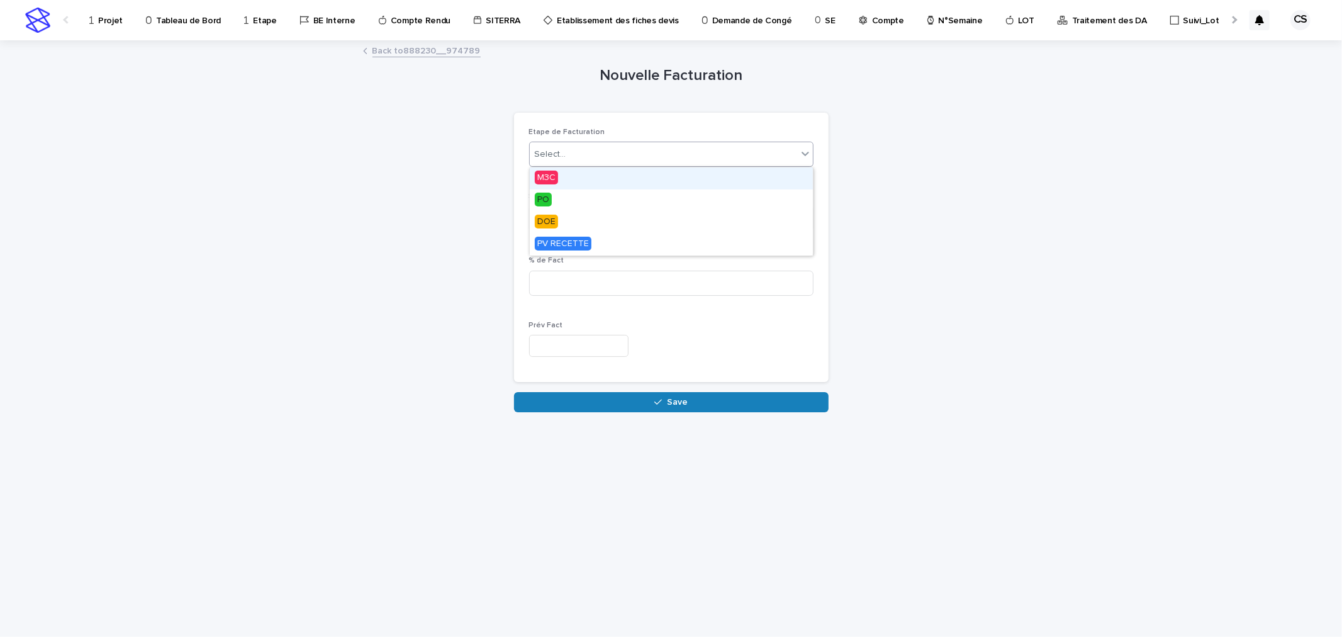
click at [619, 166] on body "Projet Tableau de Bord Etape BE Interne Compte Rendu SITERRA Etablissement des …" at bounding box center [671, 318] width 1342 height 637
click at [565, 196] on div "PO" at bounding box center [671, 200] width 283 height 22
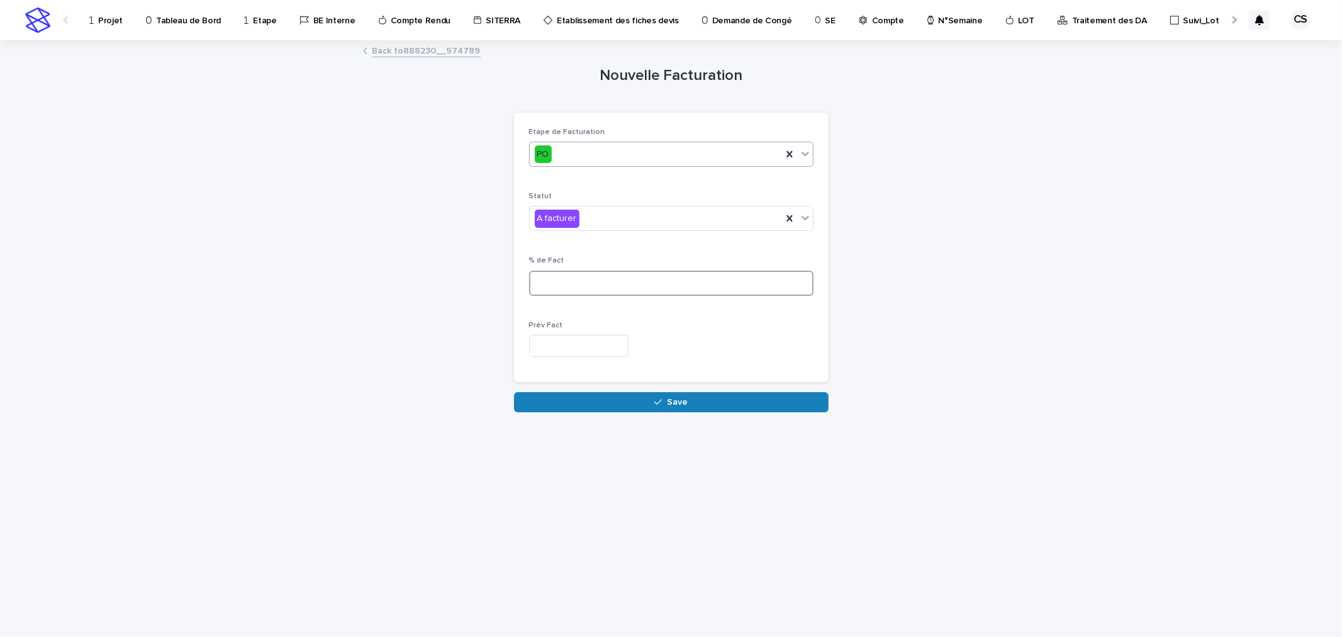
click at [577, 282] on input at bounding box center [671, 283] width 284 height 25
type input "***"
click at [568, 340] on input "text" at bounding box center [578, 346] width 99 height 22
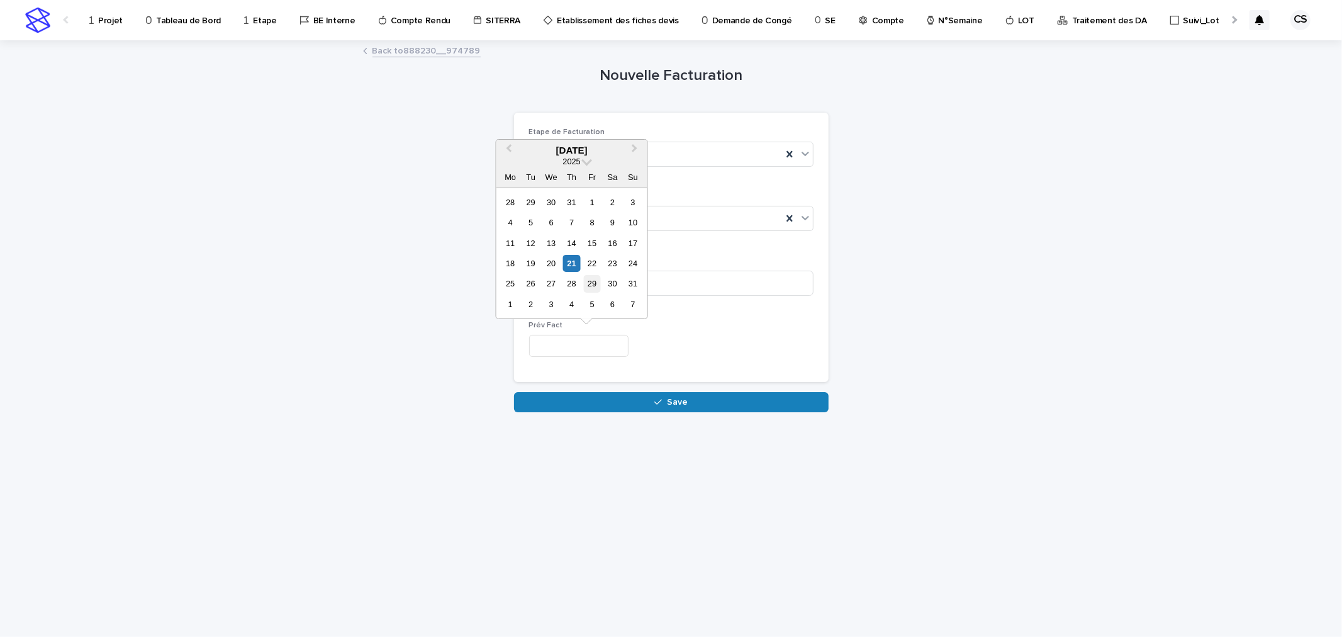
click at [590, 281] on div "29" at bounding box center [592, 283] width 17 height 17
type input "*********"
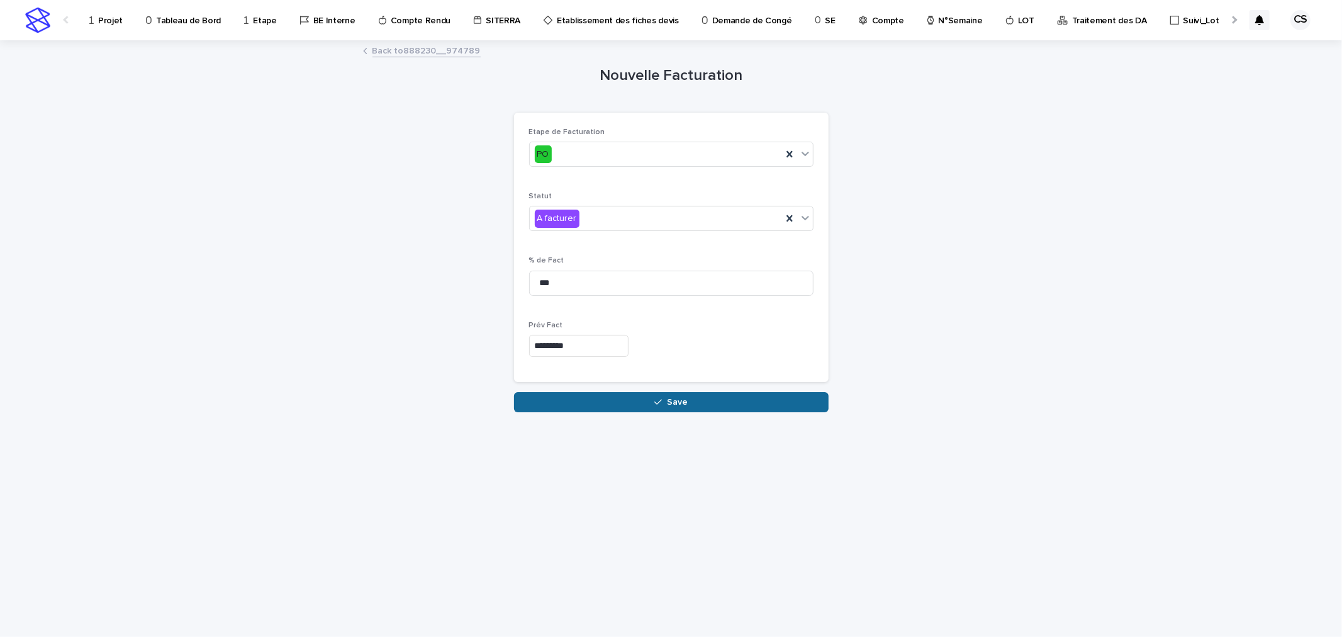
click at [655, 395] on button "Save" at bounding box center [671, 402] width 315 height 20
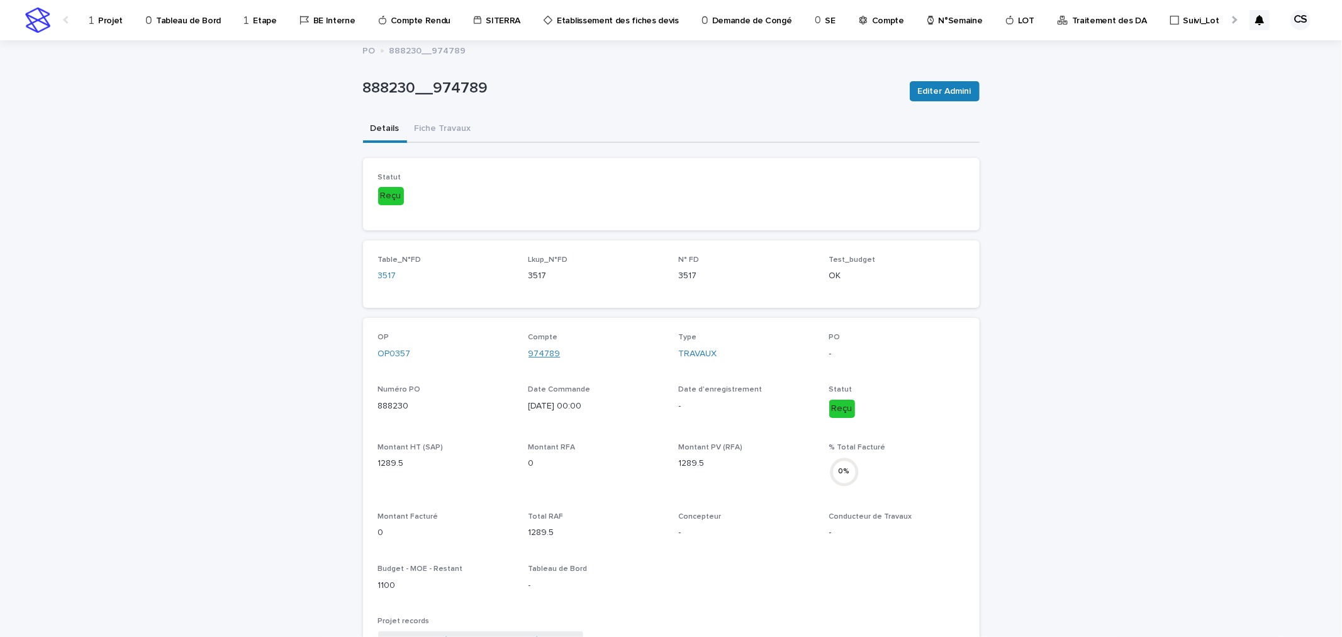
click at [536, 349] on link "974789" at bounding box center [544, 353] width 32 height 13
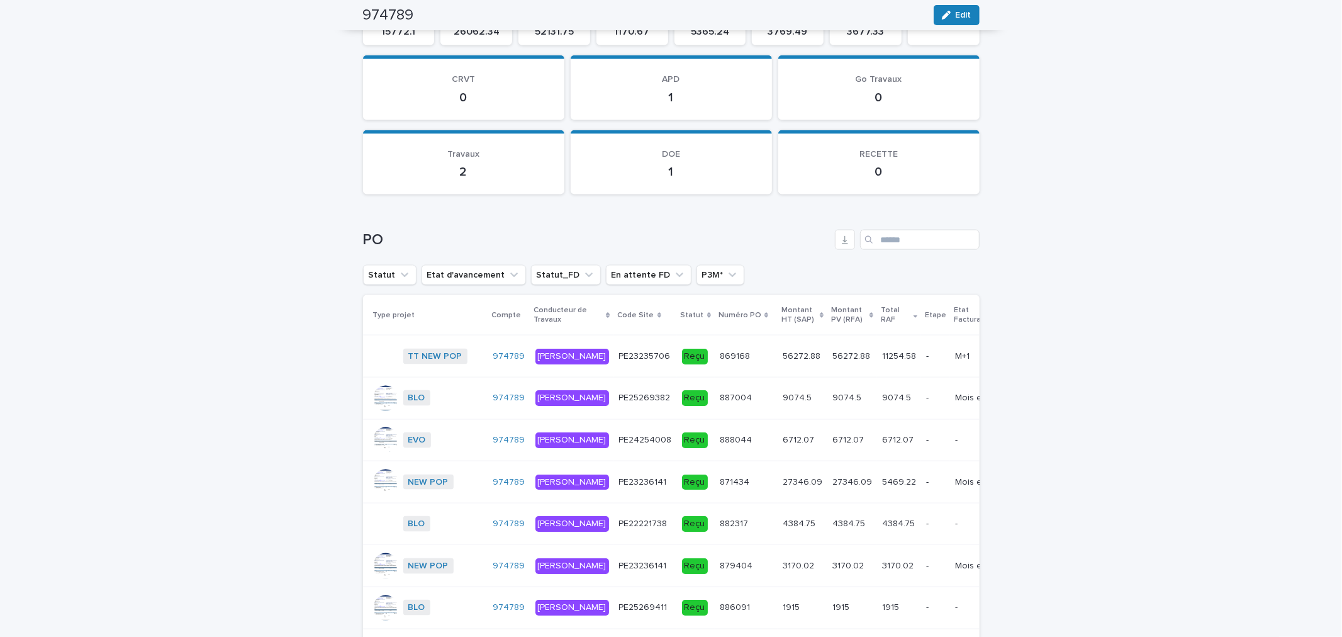
scroll to position [1631, 0]
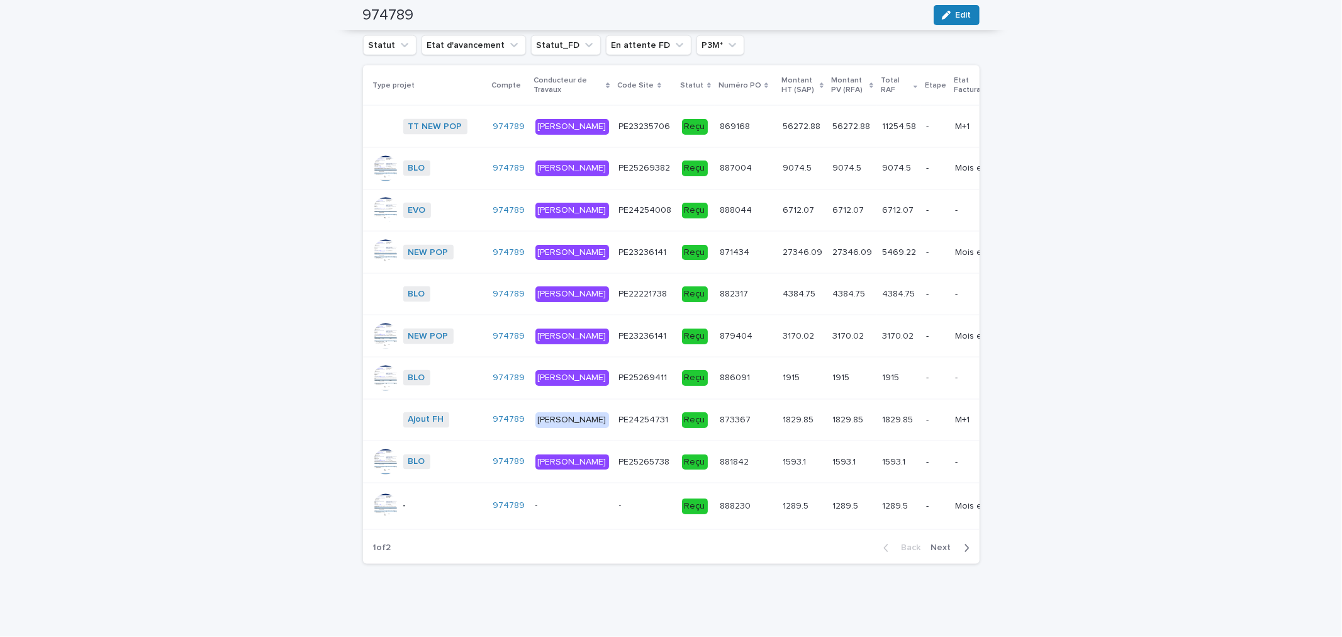
click at [778, 483] on td "1593.1 1593.1" at bounding box center [803, 462] width 50 height 42
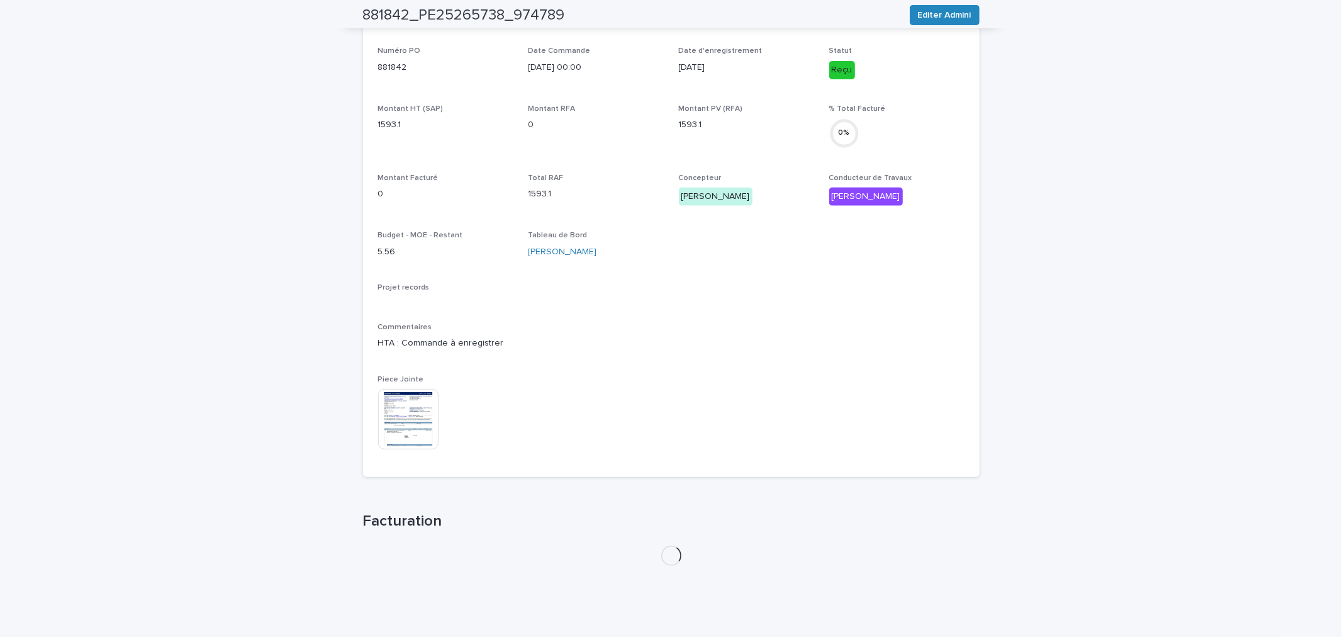
scroll to position [418, 0]
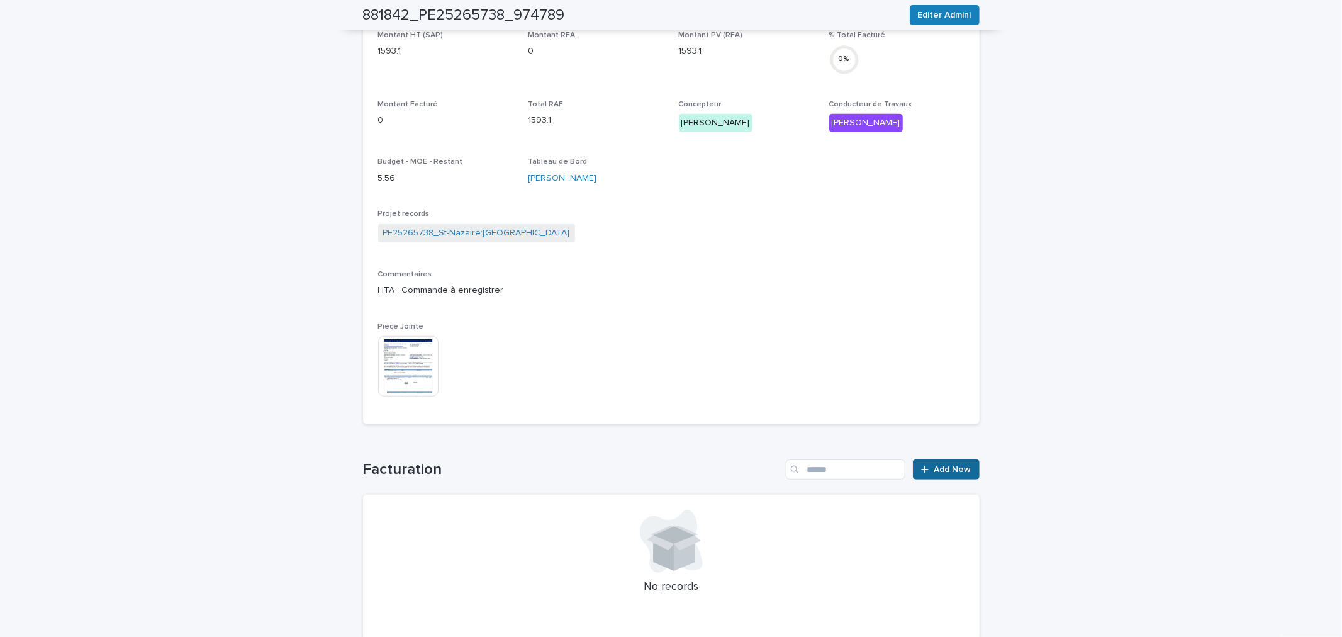
click at [913, 474] on link "Add New" at bounding box center [946, 469] width 66 height 20
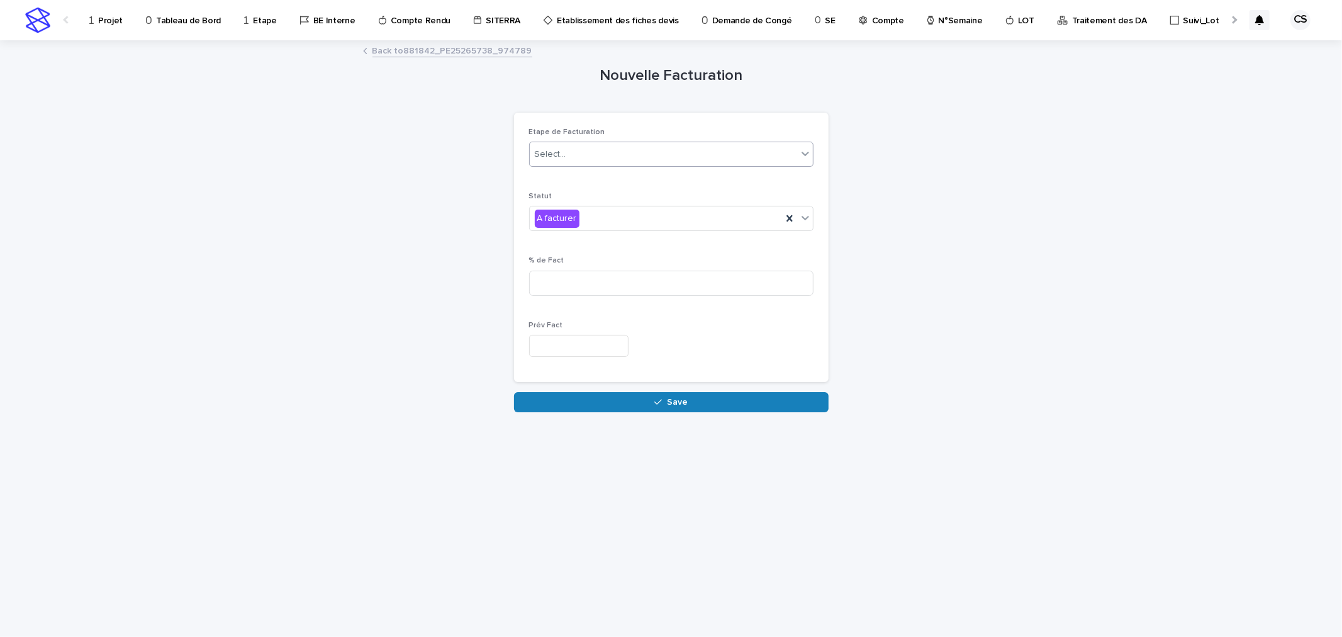
click at [554, 144] on div "Select..." at bounding box center [663, 154] width 267 height 21
click at [557, 192] on div "PO" at bounding box center [671, 200] width 283 height 22
click at [567, 277] on input at bounding box center [671, 283] width 284 height 25
type input "***"
click at [572, 329] on p "Prév Fact" at bounding box center [671, 325] width 284 height 9
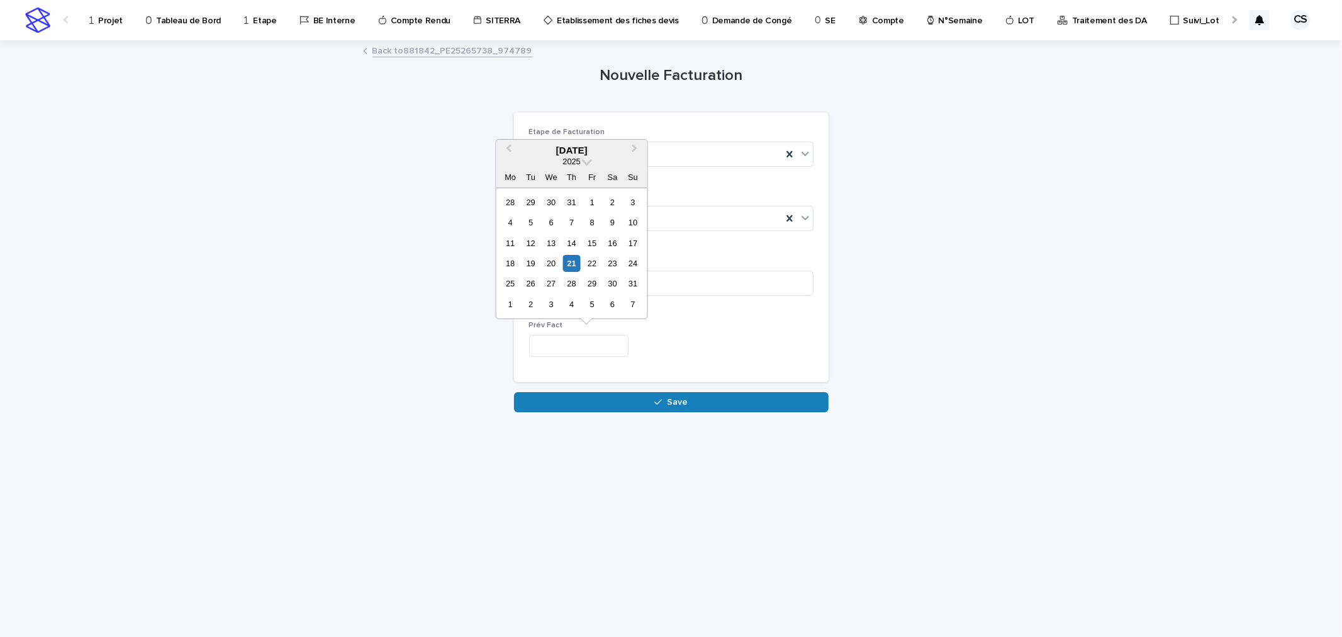
click at [573, 336] on input "text" at bounding box center [578, 346] width 99 height 22
click at [589, 284] on div "29" at bounding box center [592, 283] width 17 height 17
type input "*********"
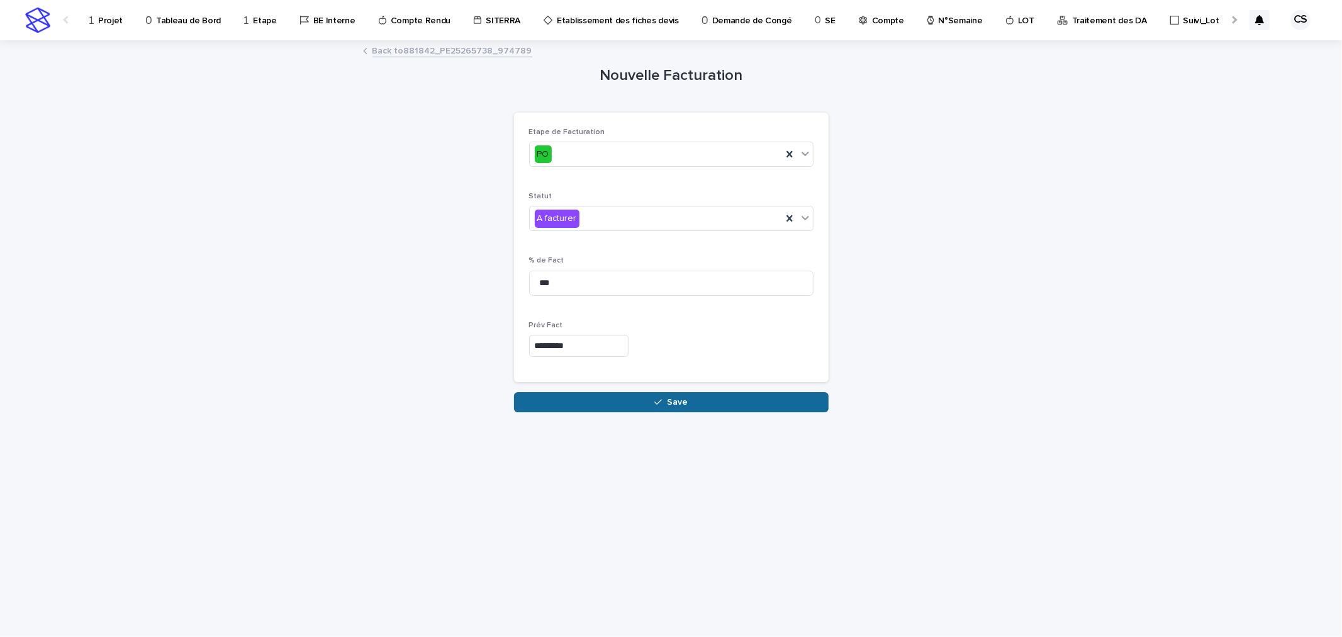
click at [596, 397] on button "Save" at bounding box center [671, 402] width 315 height 20
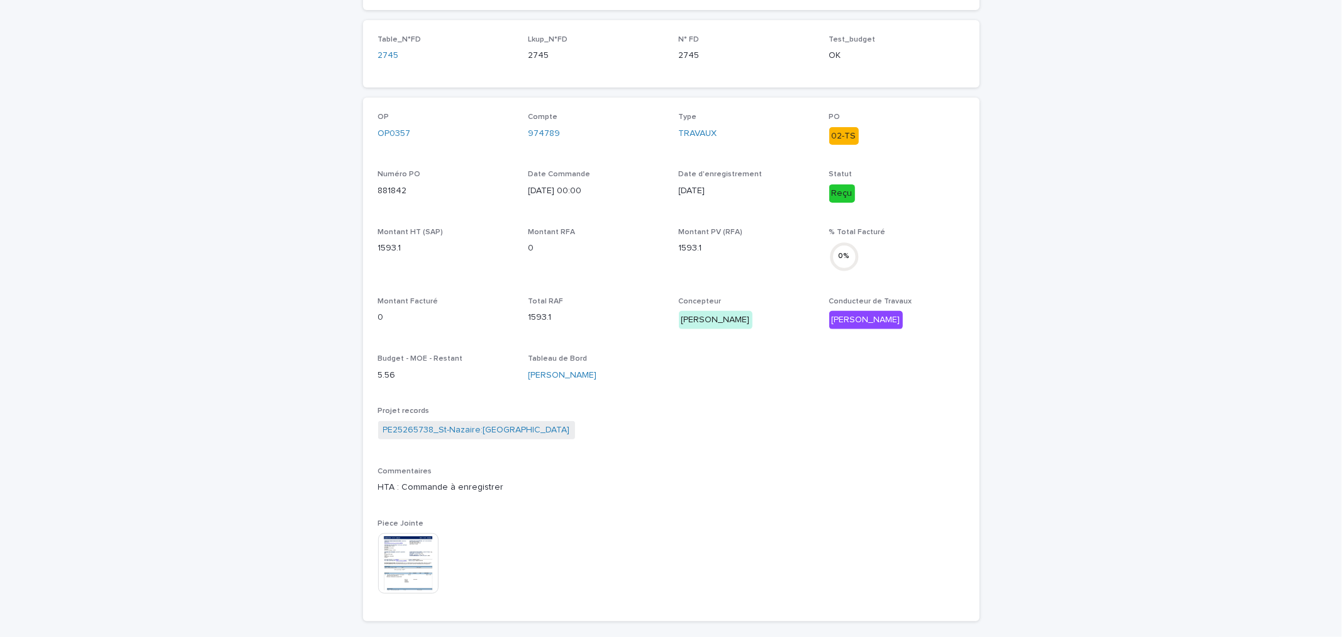
scroll to position [233, 0]
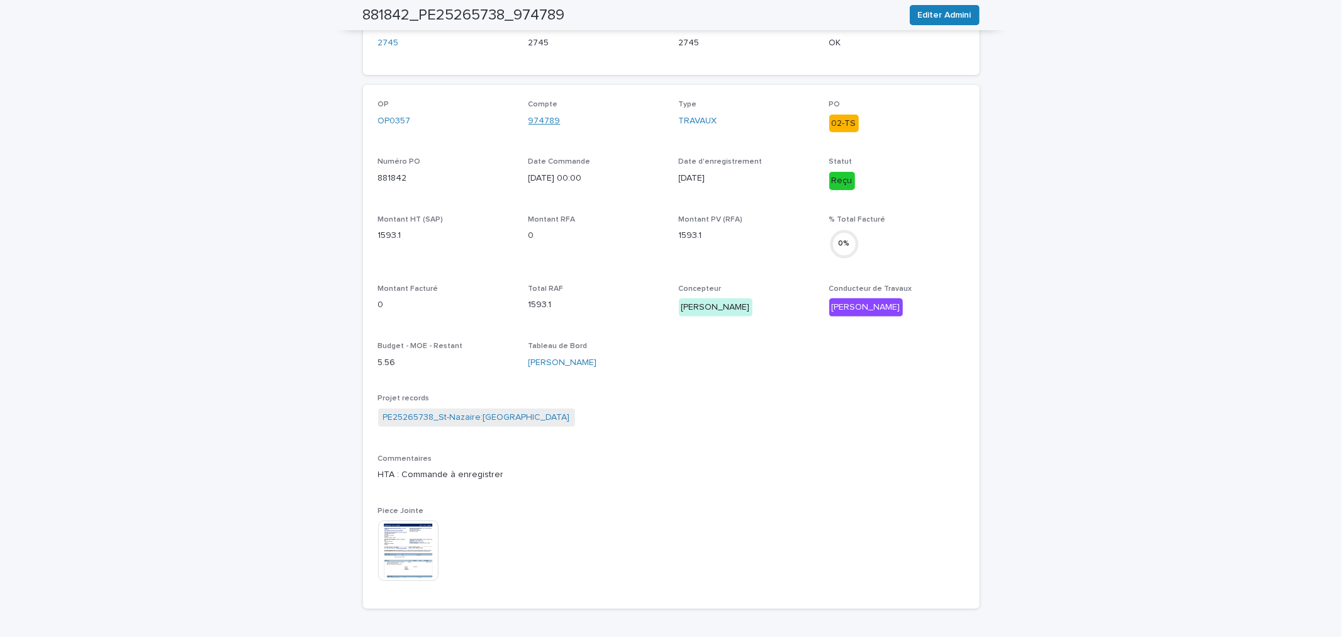
click at [532, 116] on link "974789" at bounding box center [544, 120] width 32 height 13
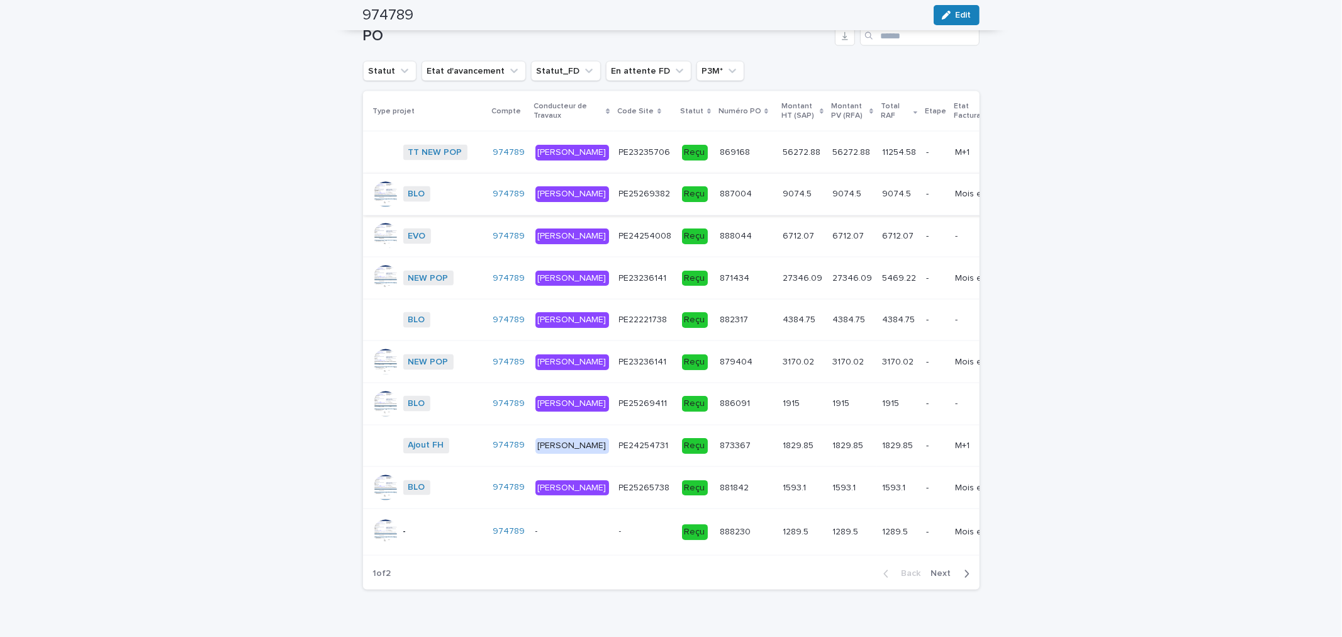
scroll to position [1629, 0]
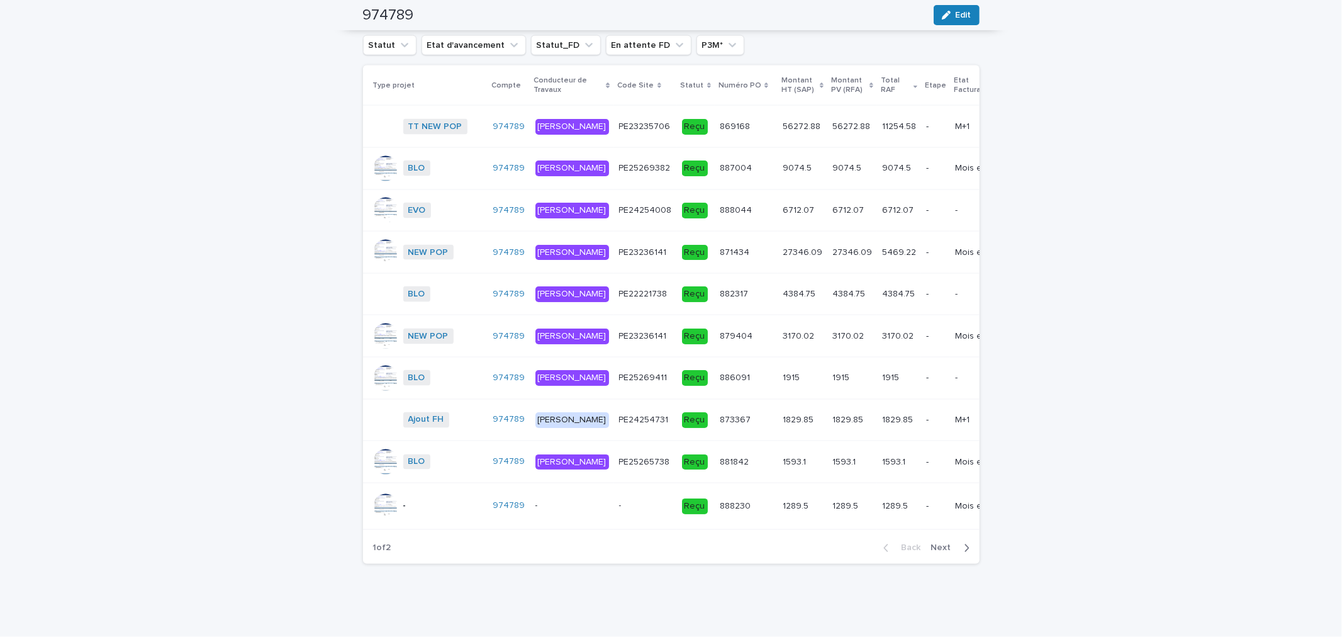
click at [783, 467] on p at bounding box center [803, 462] width 40 height 11
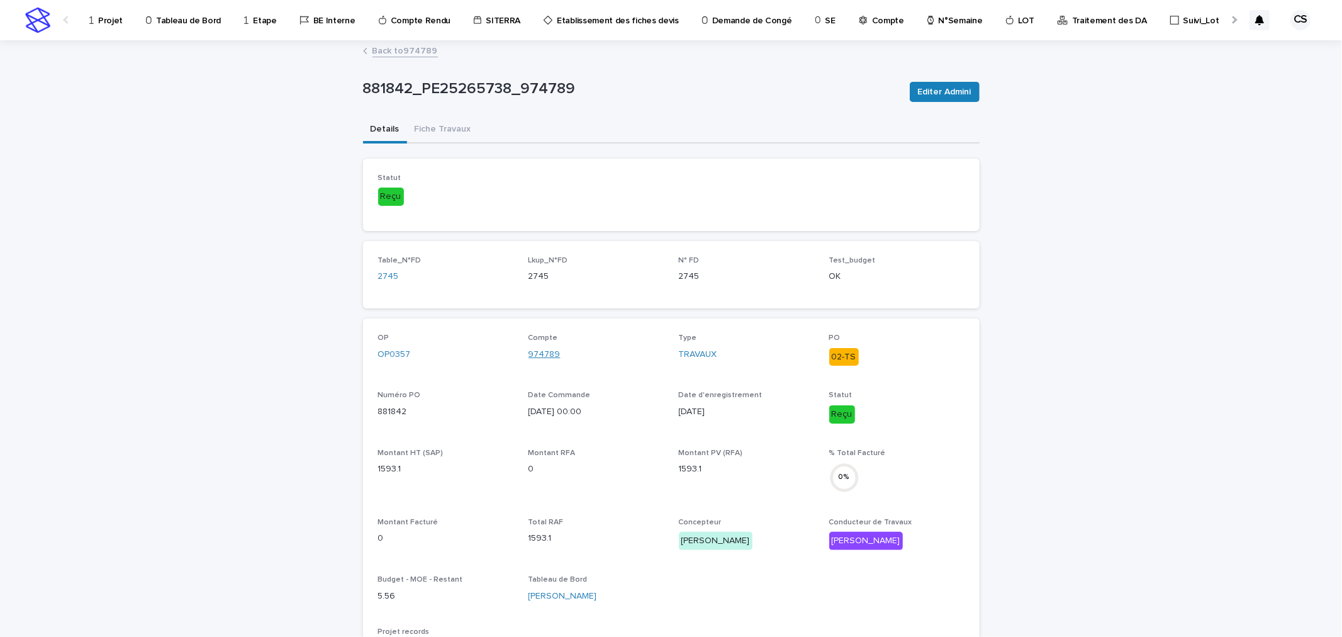
click at [547, 352] on link "974789" at bounding box center [544, 354] width 32 height 13
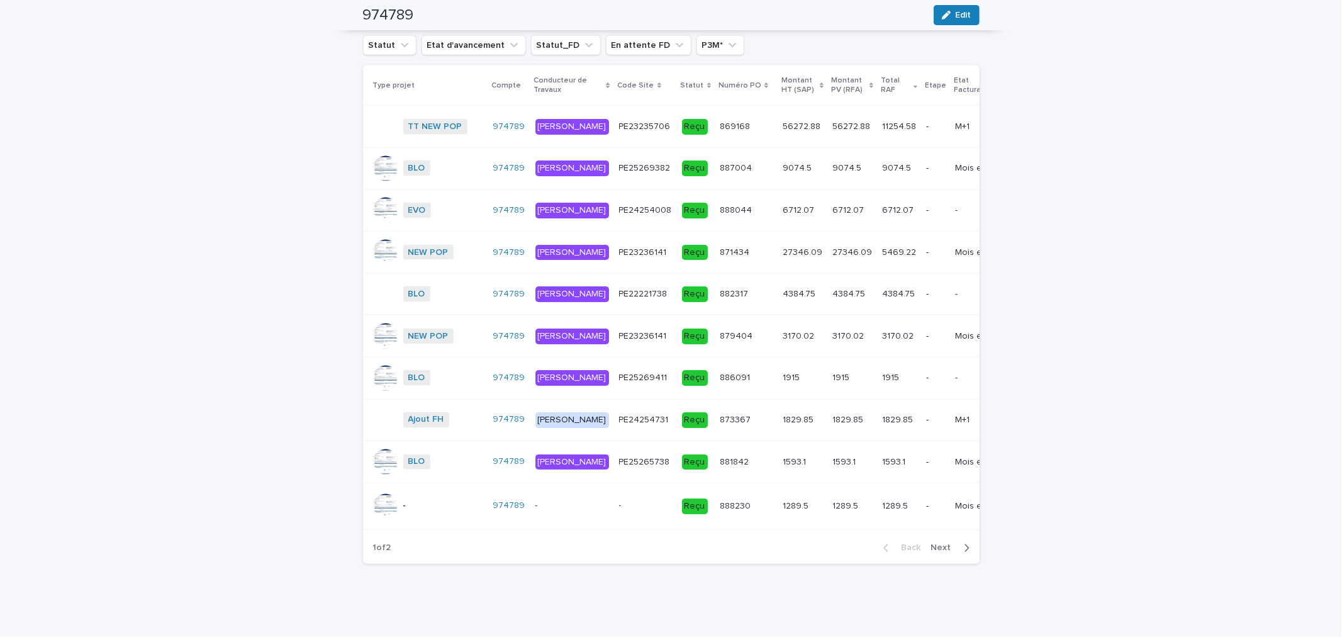
scroll to position [1680, 0]
click at [832, 370] on p "1915" at bounding box center [842, 376] width 20 height 13
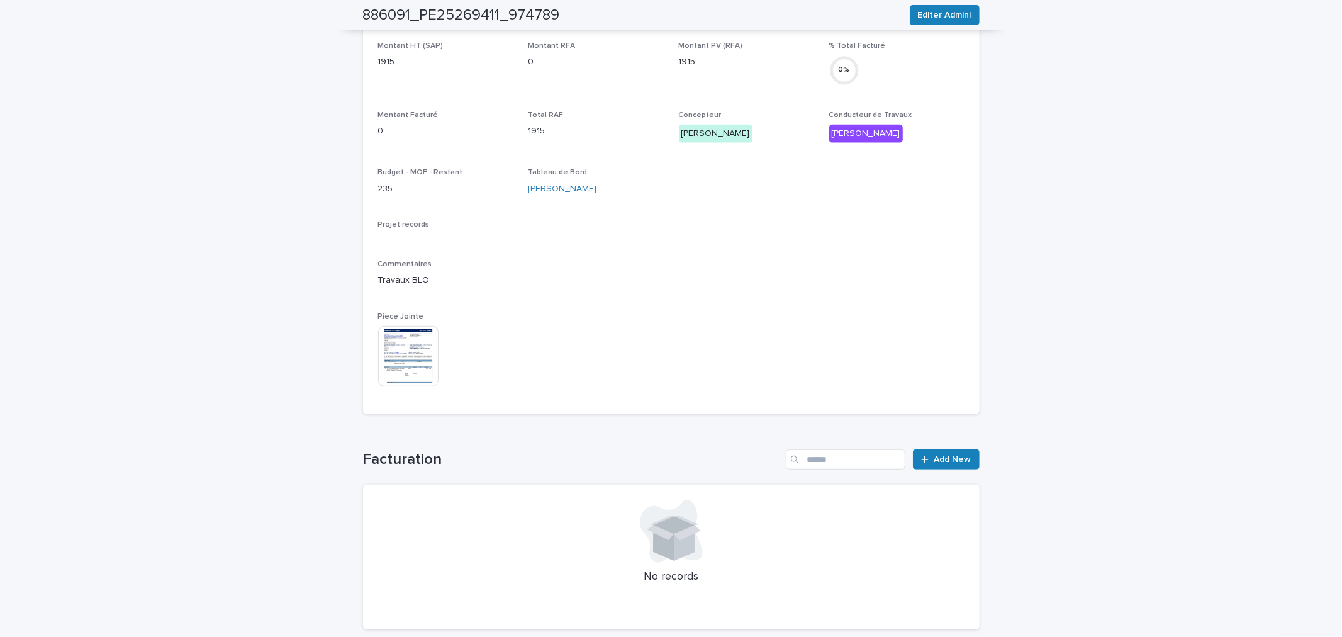
scroll to position [418, 0]
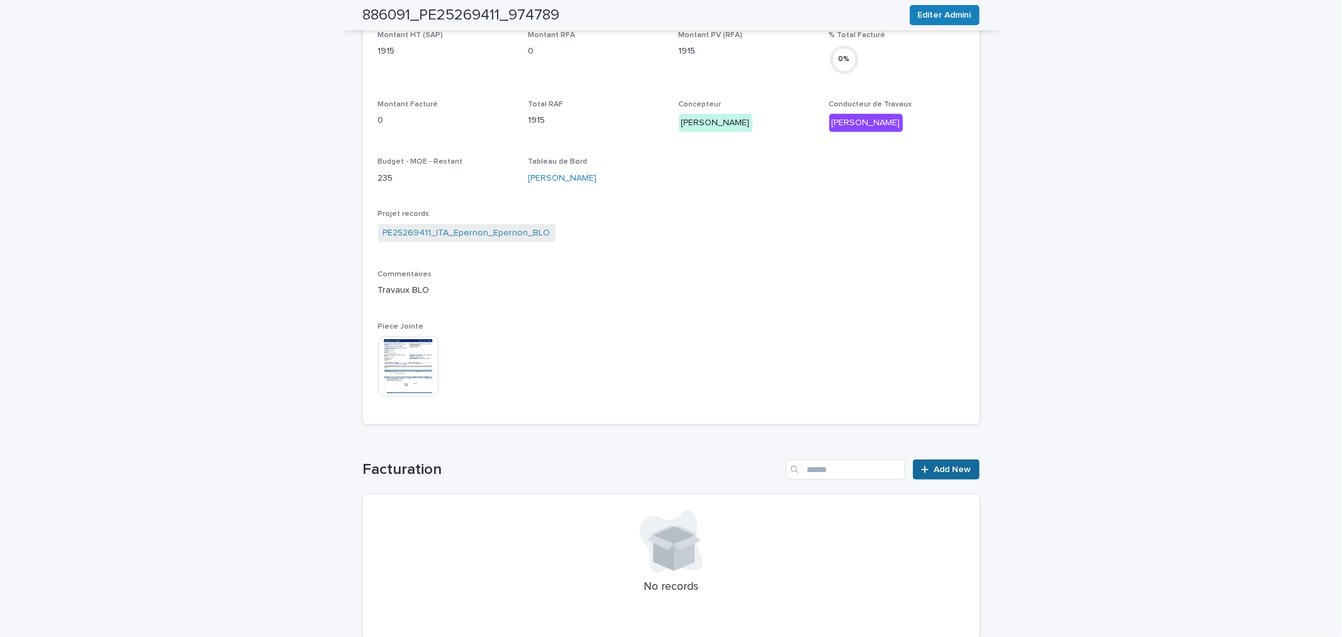
click at [936, 473] on link "Add New" at bounding box center [946, 469] width 66 height 20
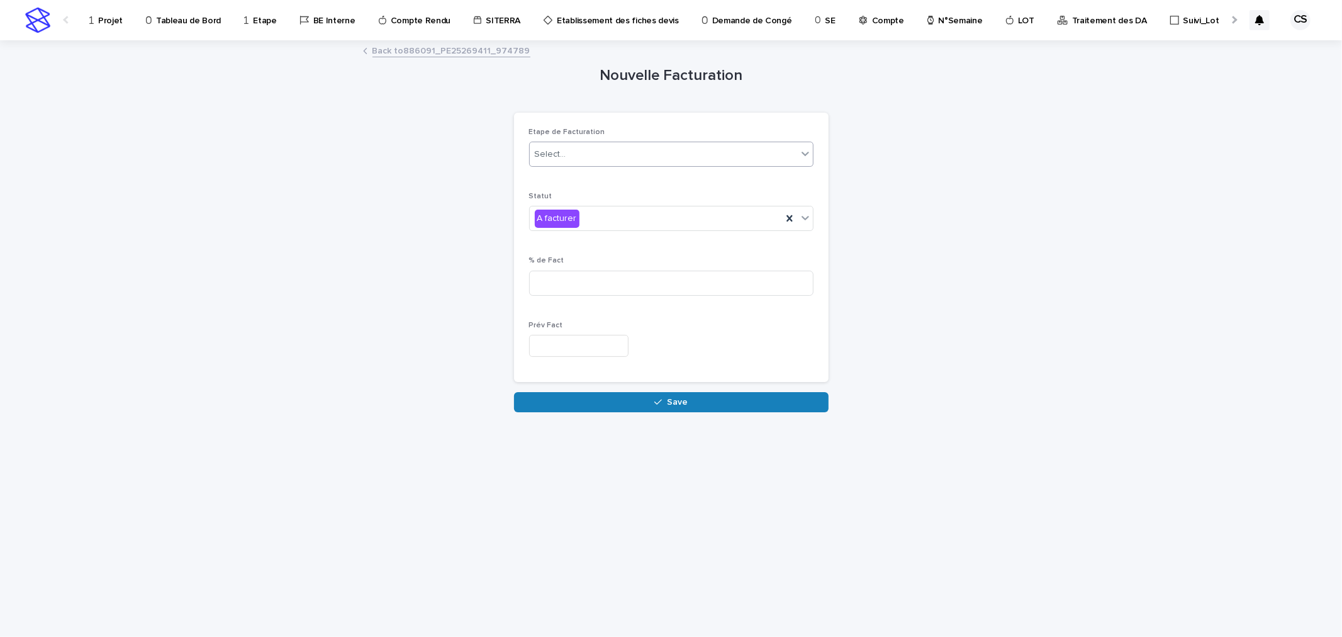
click at [596, 152] on div "Select..." at bounding box center [663, 154] width 267 height 21
click at [567, 200] on div "PO" at bounding box center [671, 200] width 283 height 22
click at [569, 292] on input at bounding box center [671, 283] width 284 height 25
type input "***"
drag, startPoint x: 635, startPoint y: 348, endPoint x: 629, endPoint y: 349, distance: 6.3
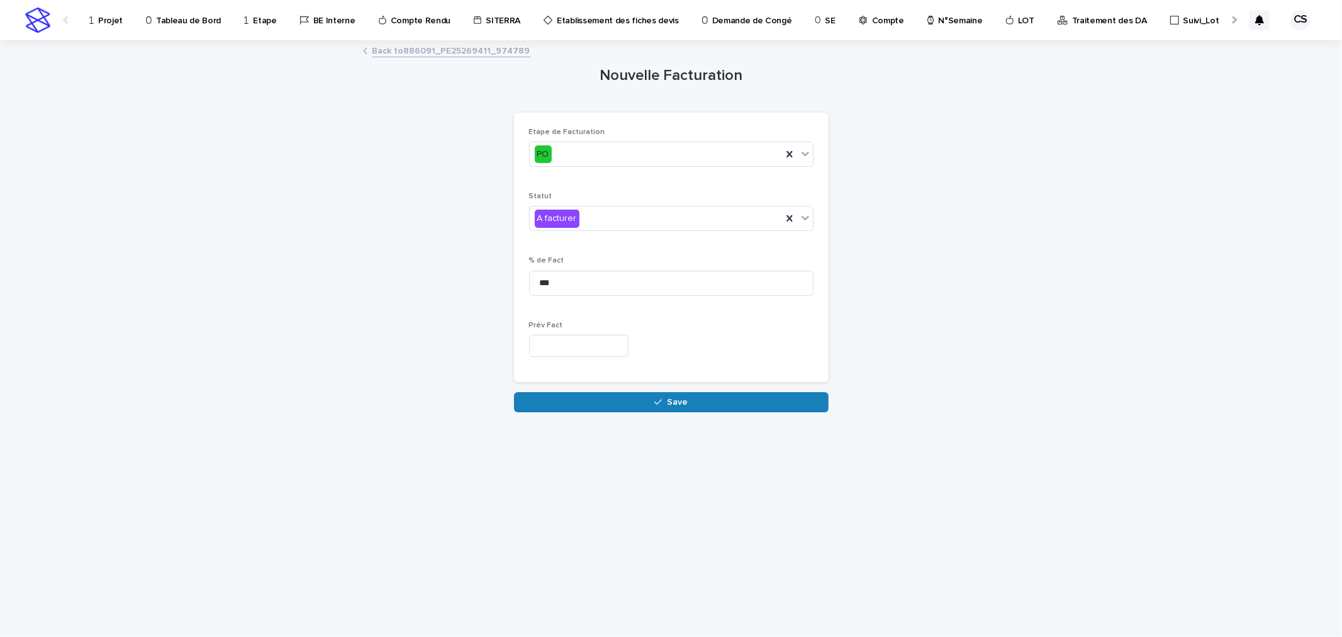
click at [628, 349] on input "text" at bounding box center [578, 346] width 99 height 22
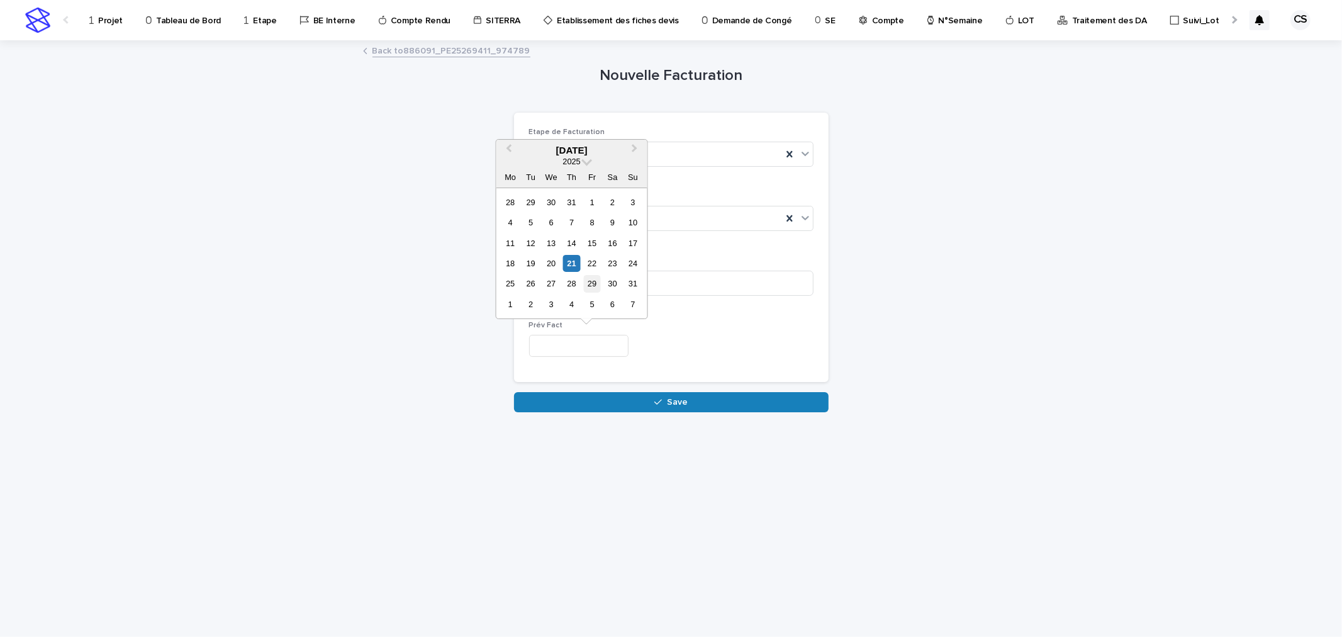
click at [588, 284] on div "29" at bounding box center [592, 283] width 17 height 17
type input "*********"
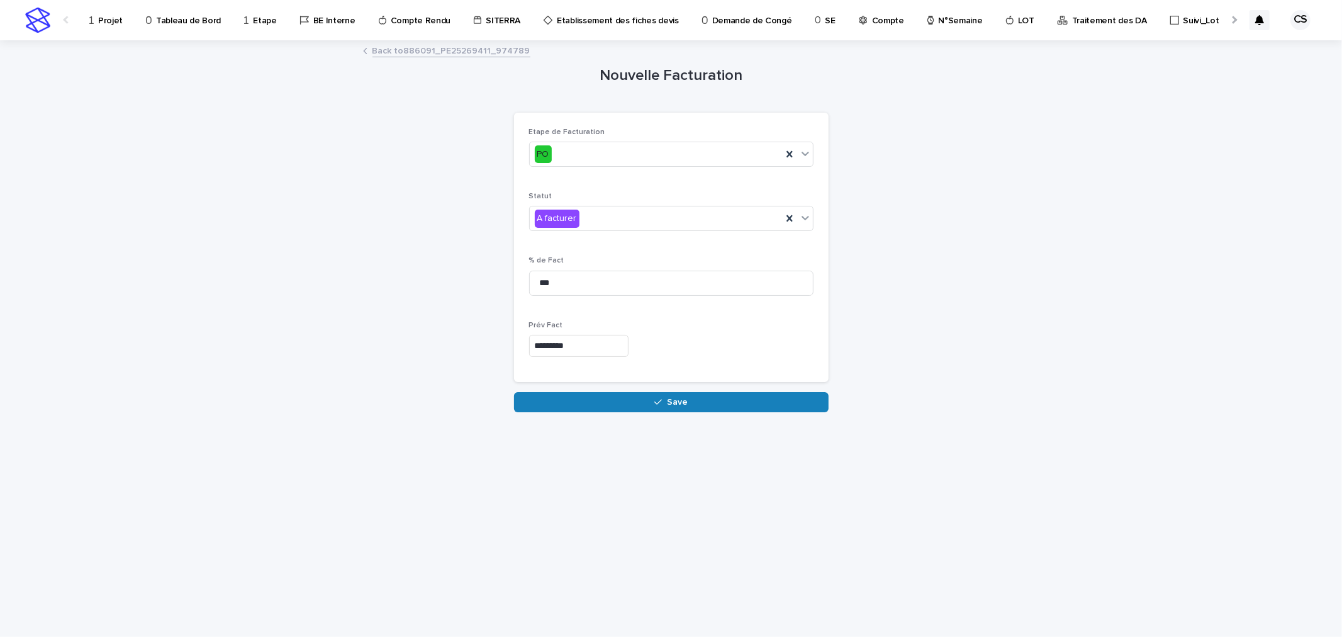
click at [596, 393] on button "Save" at bounding box center [671, 402] width 315 height 20
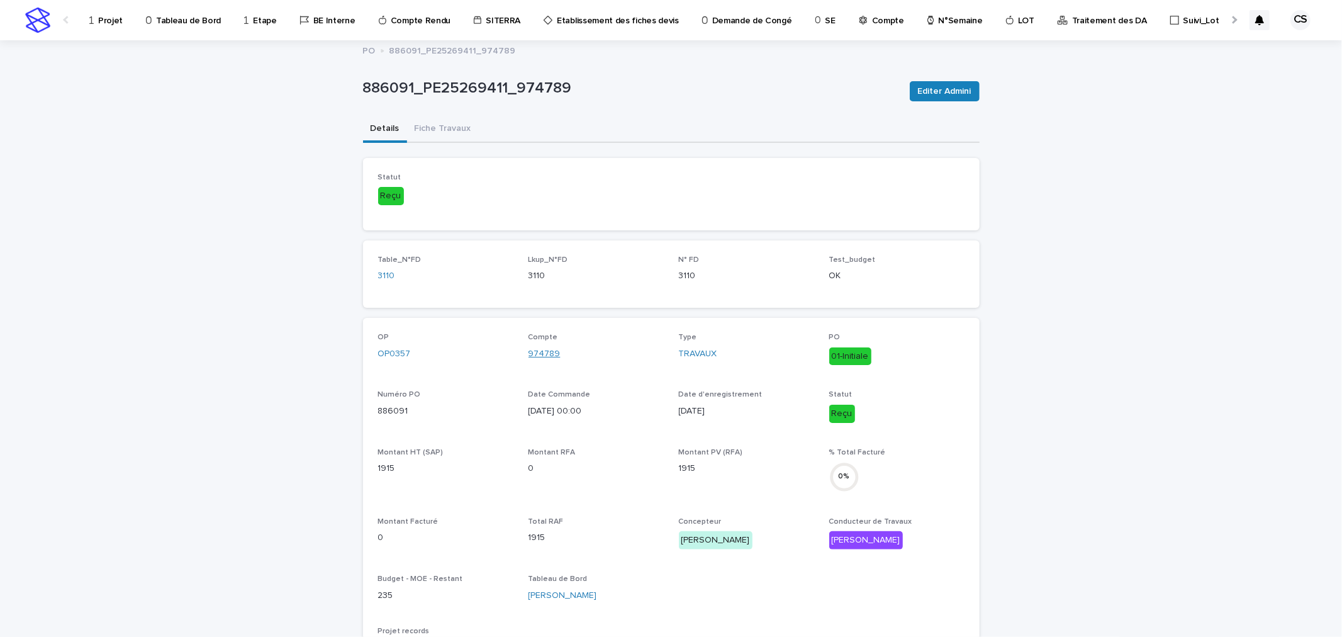
click at [543, 353] on link "974789" at bounding box center [544, 353] width 32 height 13
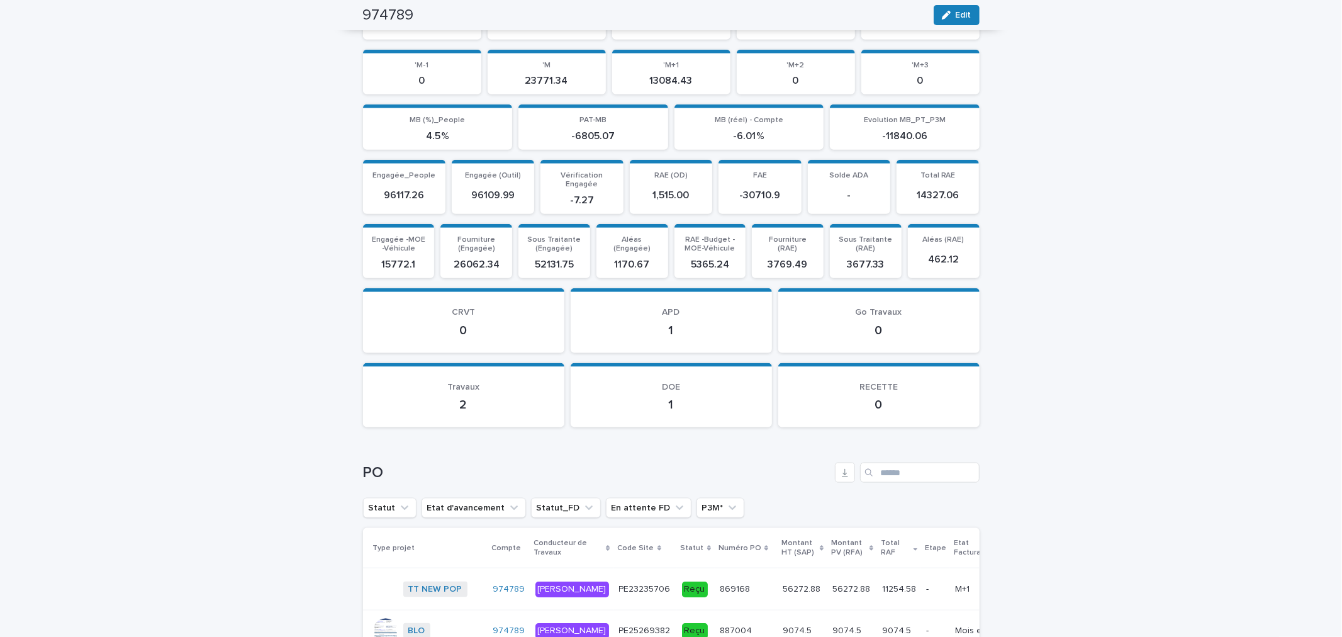
scroll to position [1680, 0]
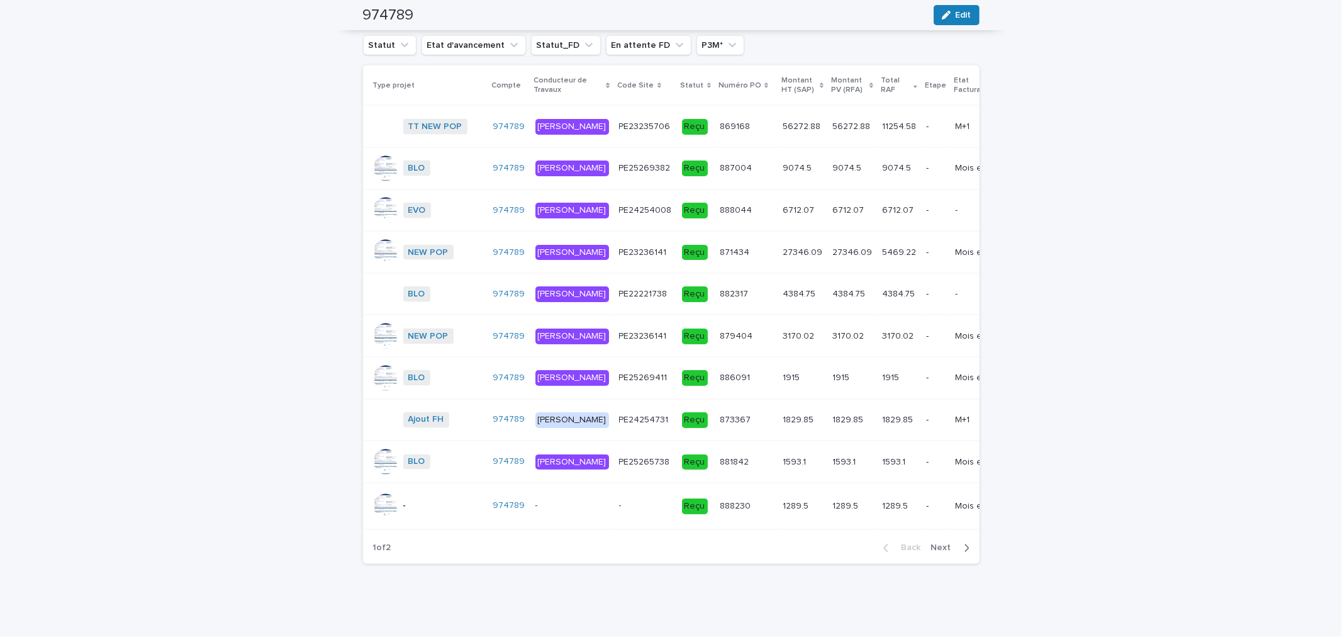
click at [877, 273] on td "4384.75 4384.75" at bounding box center [899, 294] width 44 height 42
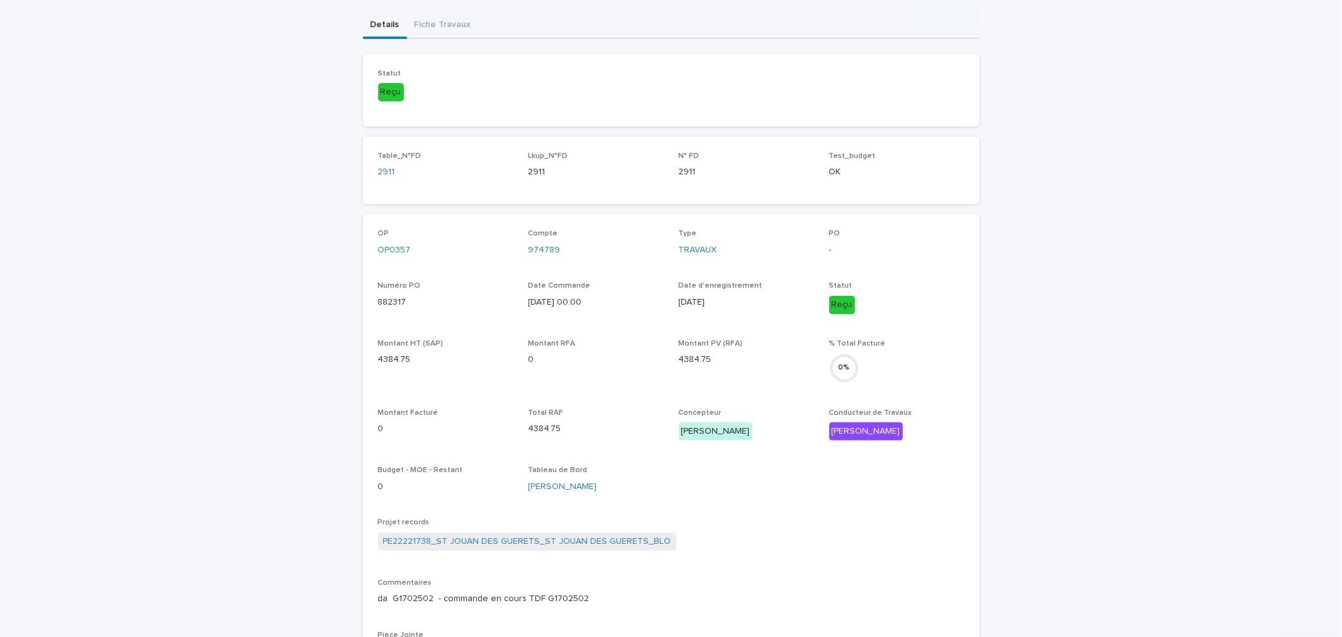
scroll to position [337, 0]
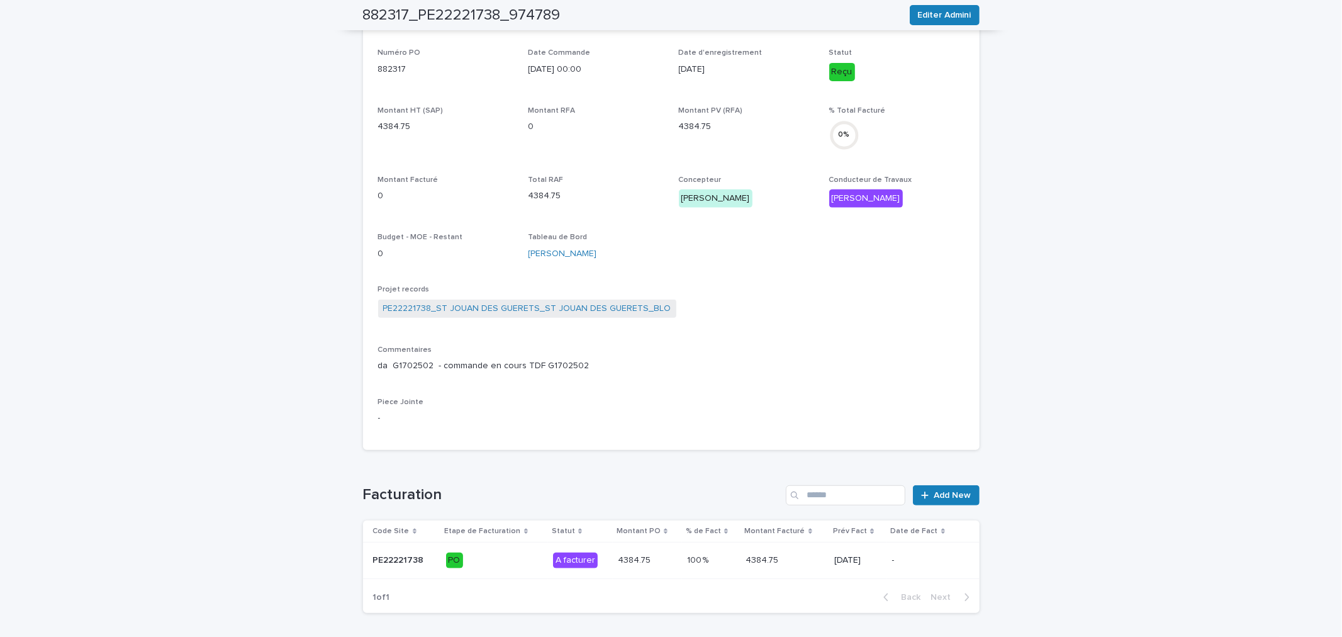
click at [697, 561] on p "100 %" at bounding box center [699, 558] width 24 height 13
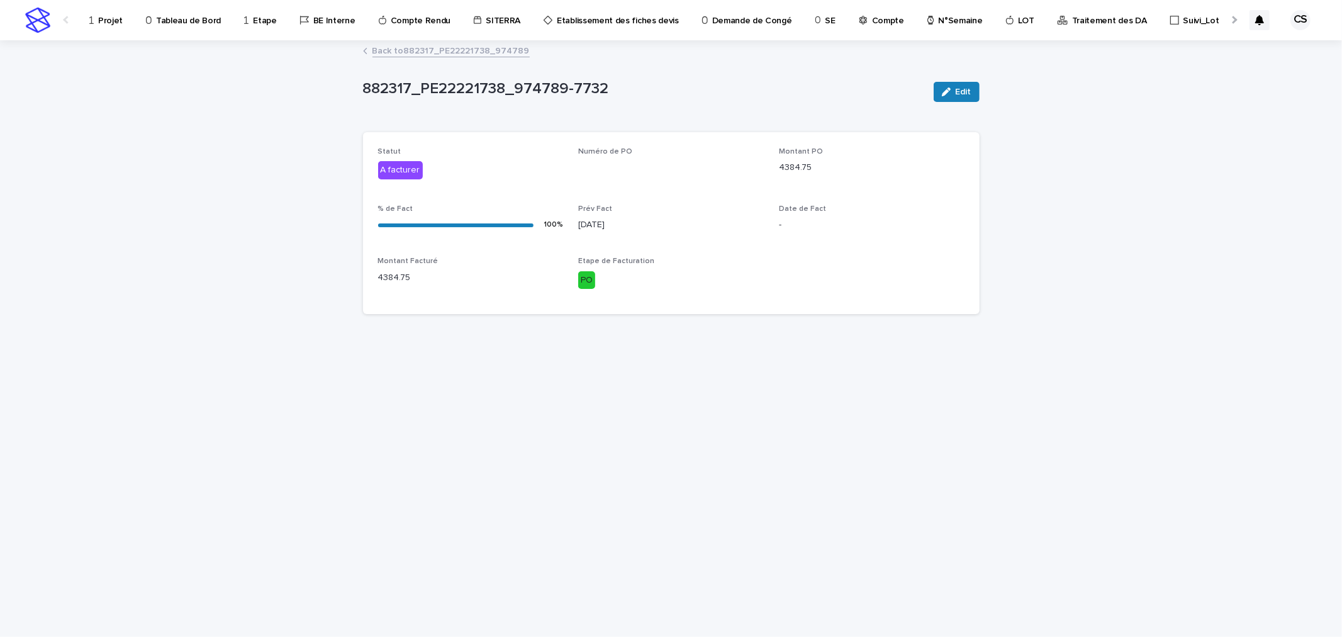
click at [961, 77] on div "Edit" at bounding box center [954, 92] width 51 height 50
click at [958, 87] on span "Edit" at bounding box center [964, 91] width 16 height 9
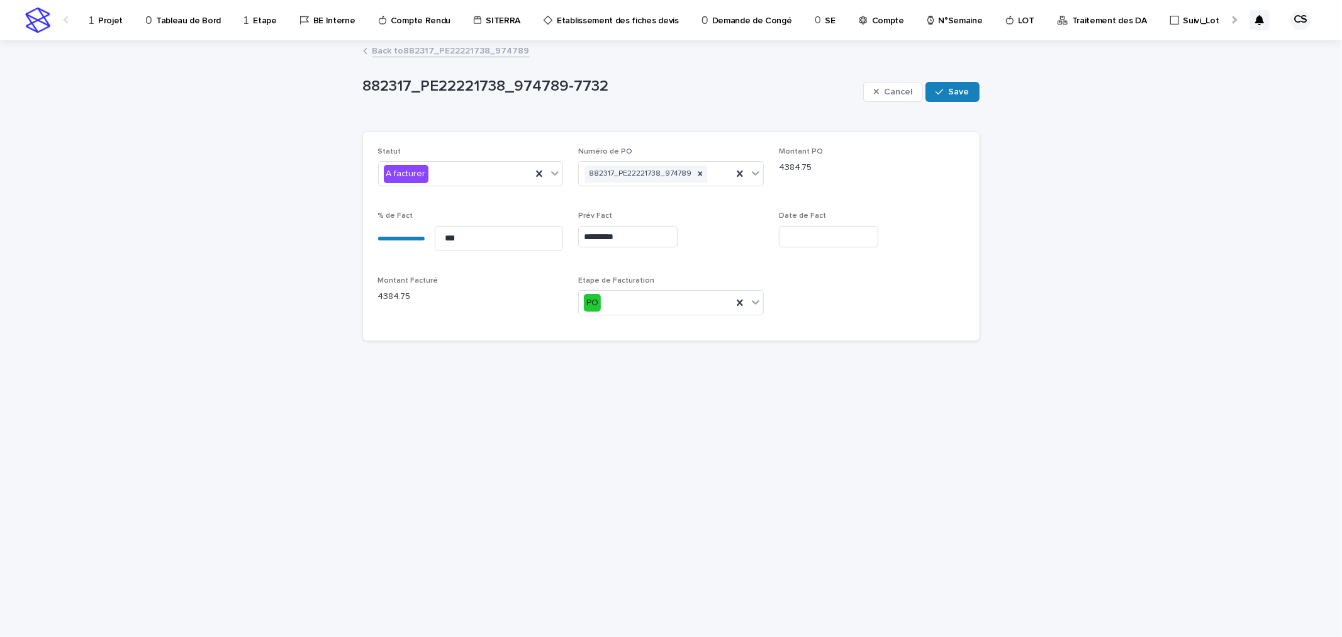
click at [629, 252] on div "Prév Fact *********" at bounding box center [671, 234] width 186 height 46
click at [629, 242] on input "*********" at bounding box center [627, 237] width 99 height 22
click at [686, 35] on button "Next Month" at bounding box center [686, 41] width 20 height 20
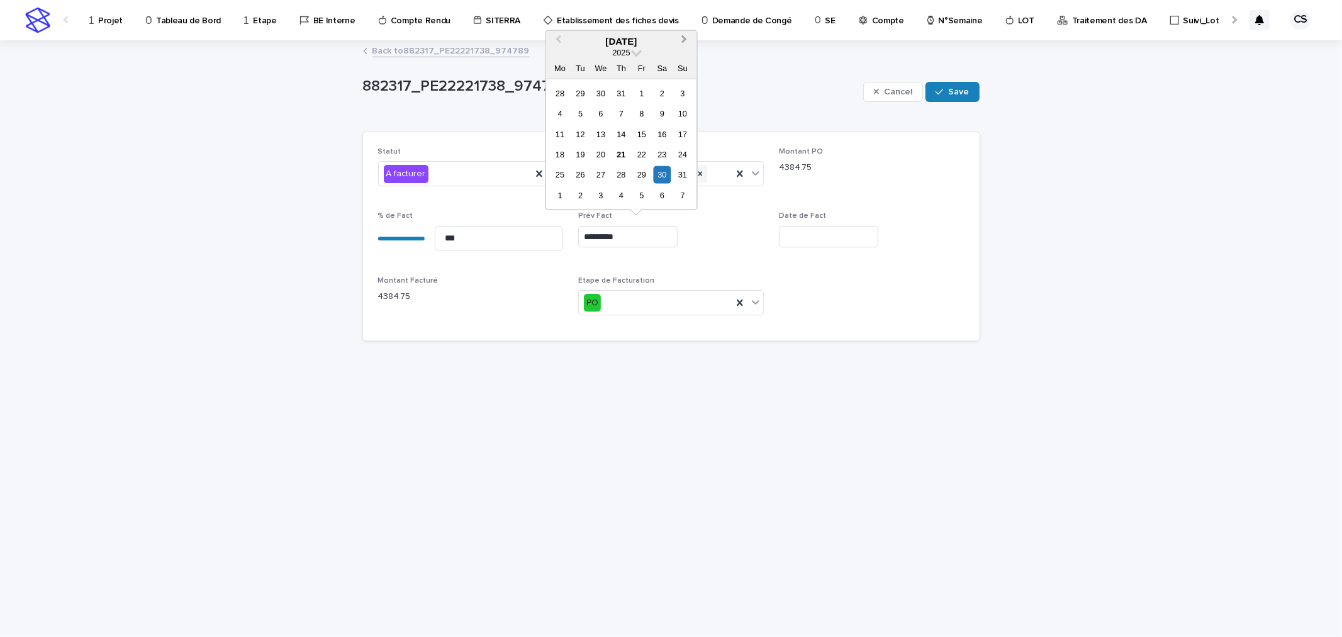
click at [686, 35] on button "Next Month" at bounding box center [686, 41] width 20 height 20
click at [564, 39] on button "Previous Month" at bounding box center [557, 41] width 20 height 20
click at [642, 177] on div "29" at bounding box center [641, 174] width 17 height 17
type input "*********"
click at [956, 98] on button "Save" at bounding box center [951, 92] width 53 height 20
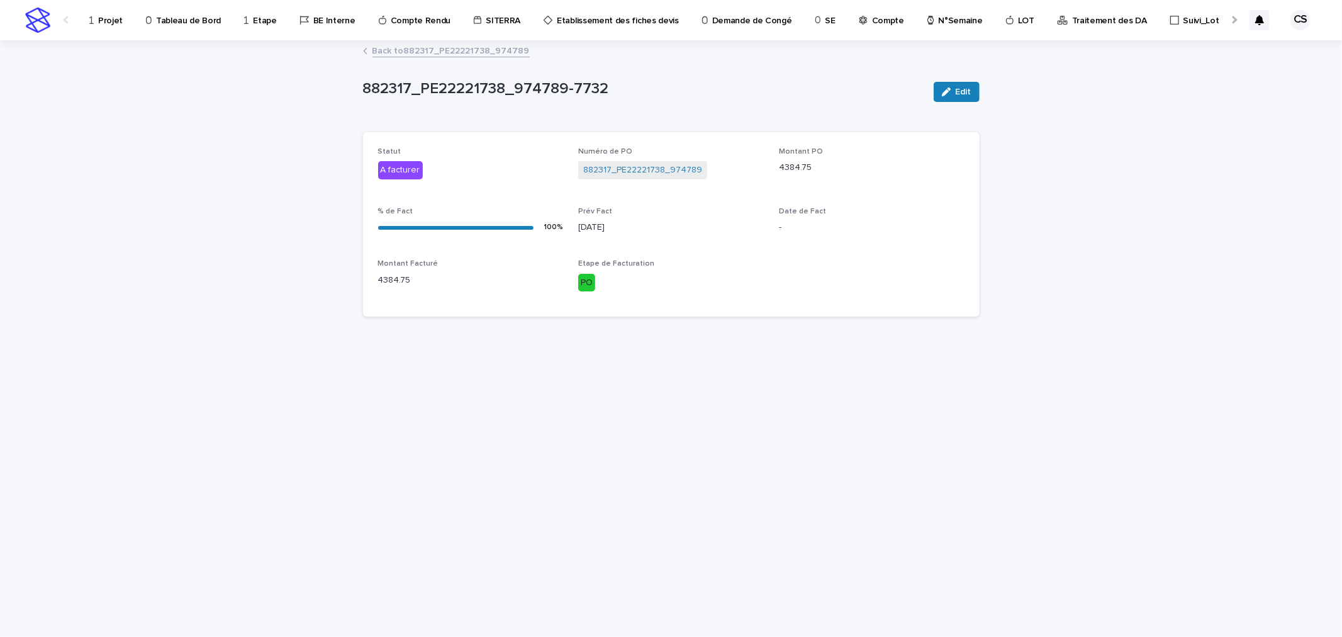
click at [466, 54] on link "Back to 882317_PE22221738_974789" at bounding box center [450, 50] width 157 height 14
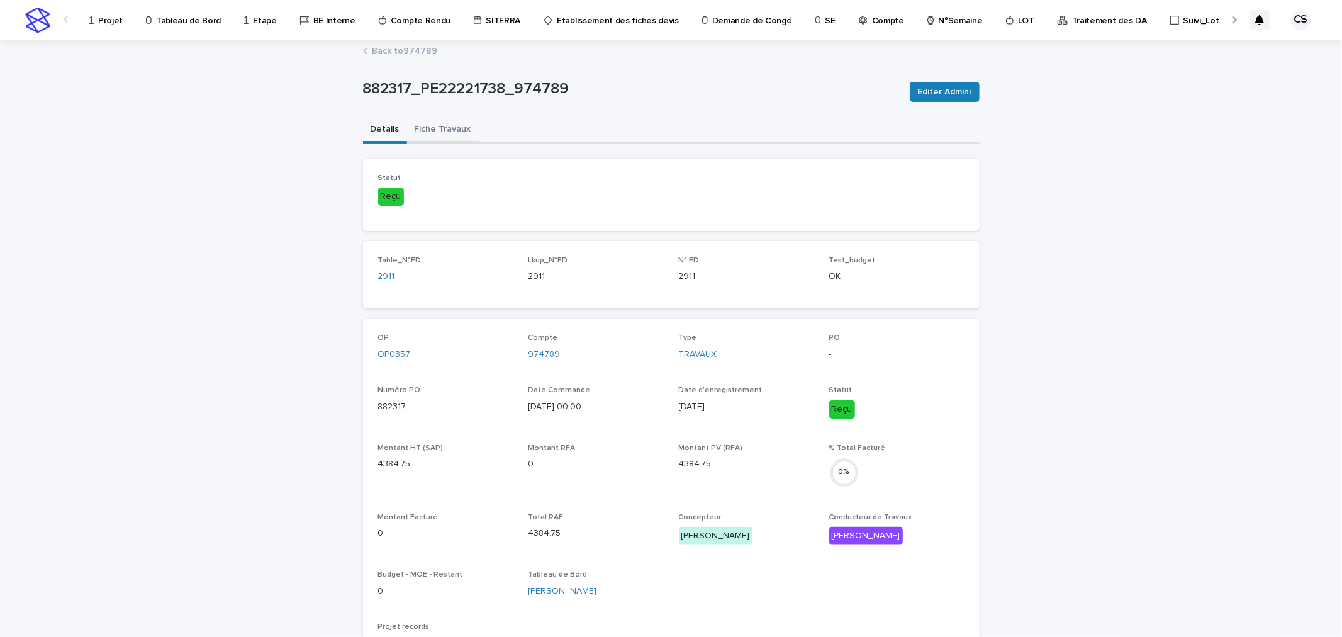
click at [445, 135] on button "Fiche Travaux" at bounding box center [443, 130] width 72 height 26
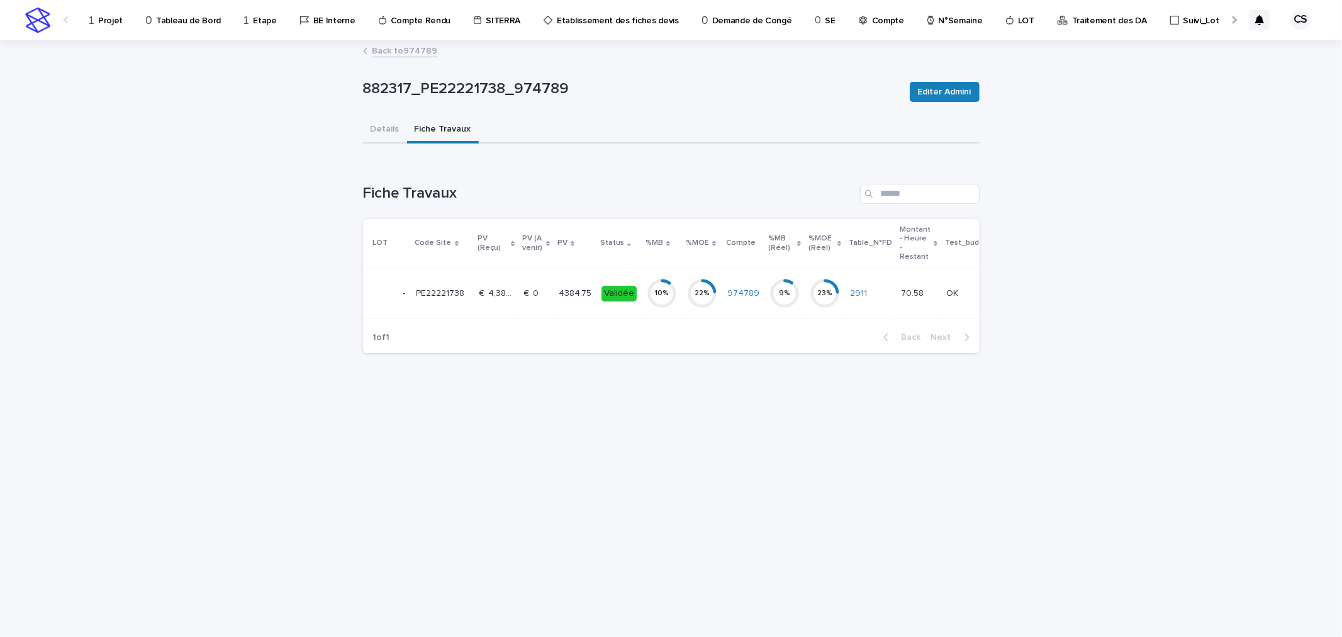
click at [569, 291] on p "4384.75" at bounding box center [576, 292] width 35 height 13
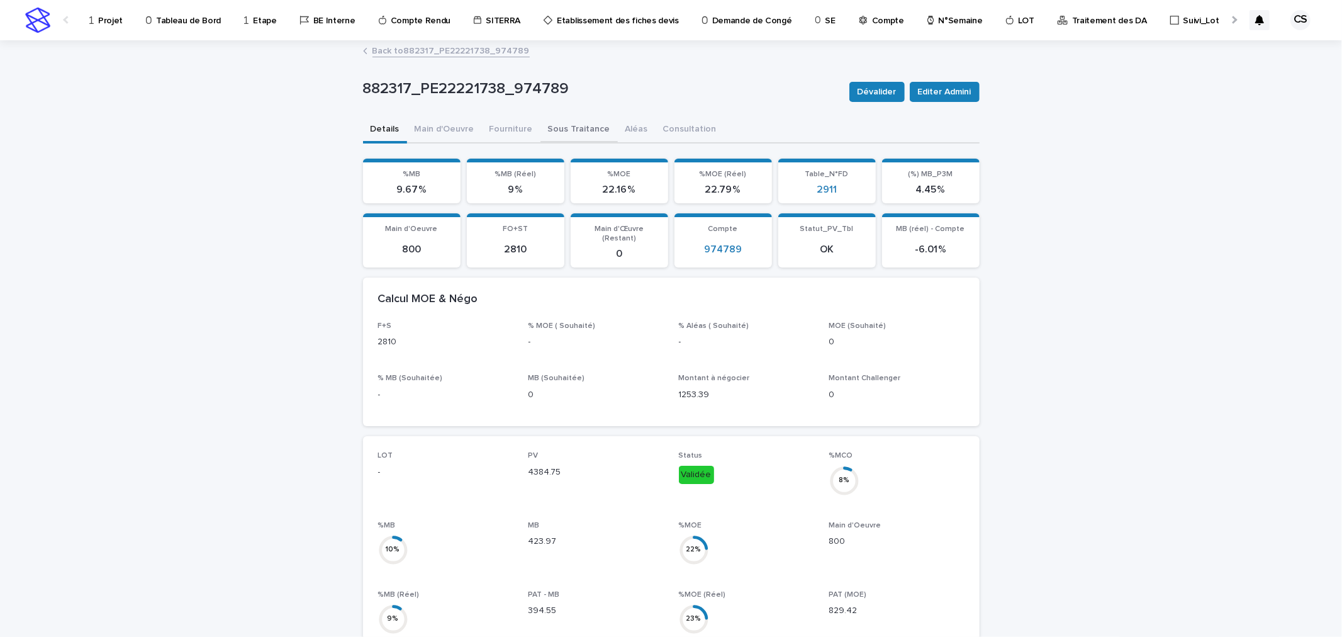
click at [565, 131] on button "Sous Traitance" at bounding box center [578, 130] width 77 height 26
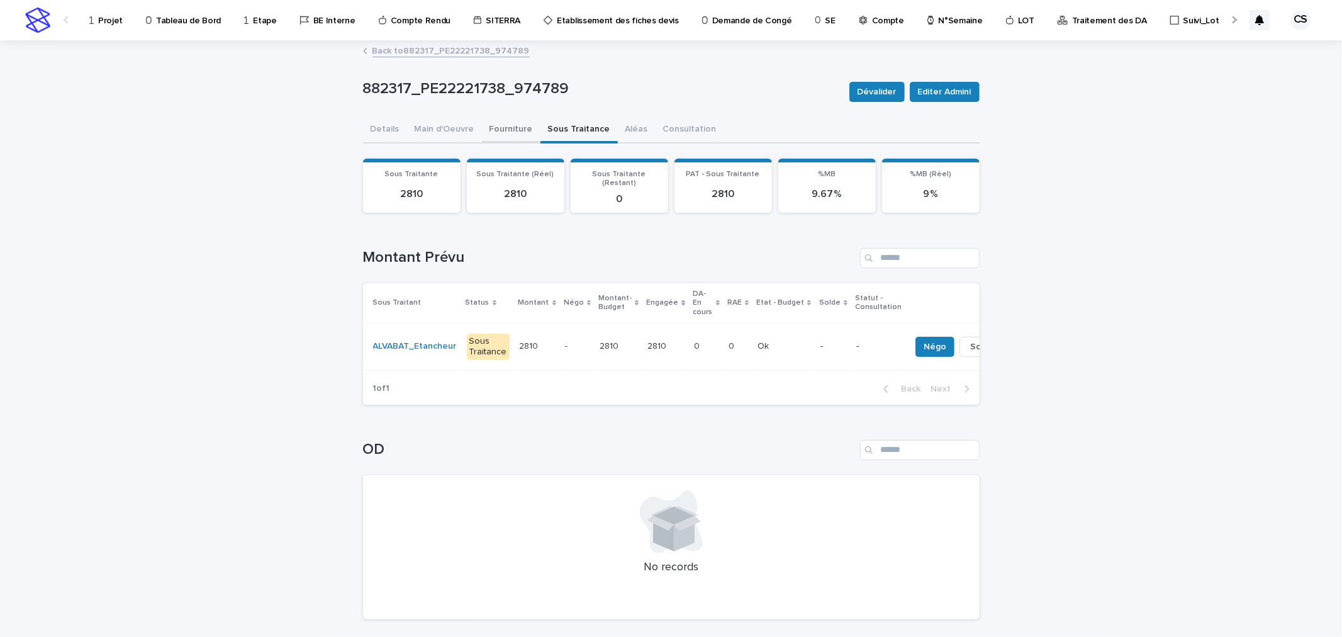
click at [497, 133] on button "Fourniture" at bounding box center [511, 130] width 59 height 26
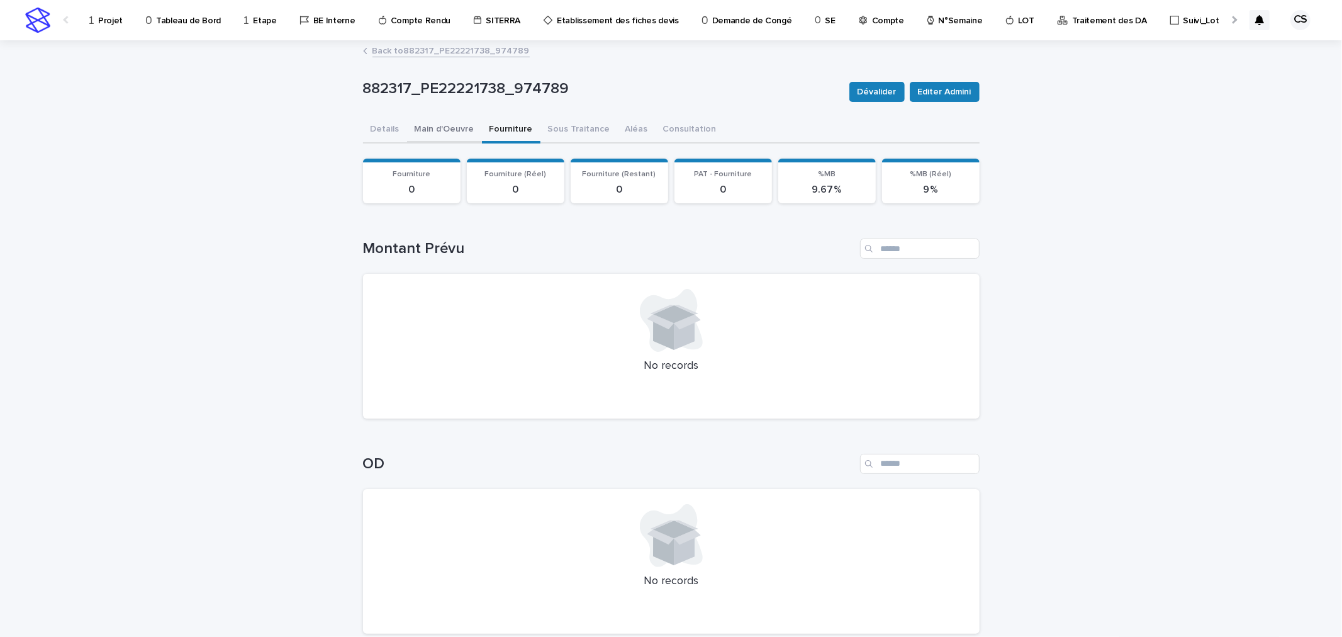
click at [457, 130] on button "Main d'Oeuvre" at bounding box center [444, 130] width 75 height 26
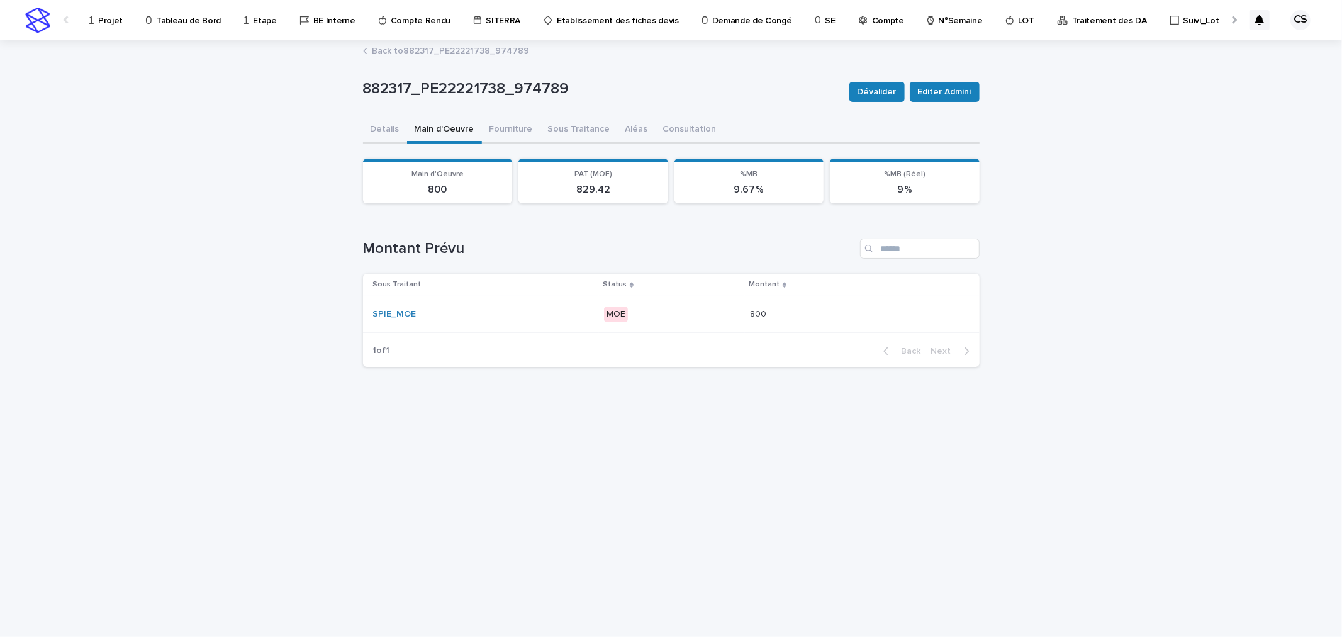
click at [473, 52] on link "Back to 882317_PE22221738_974789" at bounding box center [450, 50] width 157 height 14
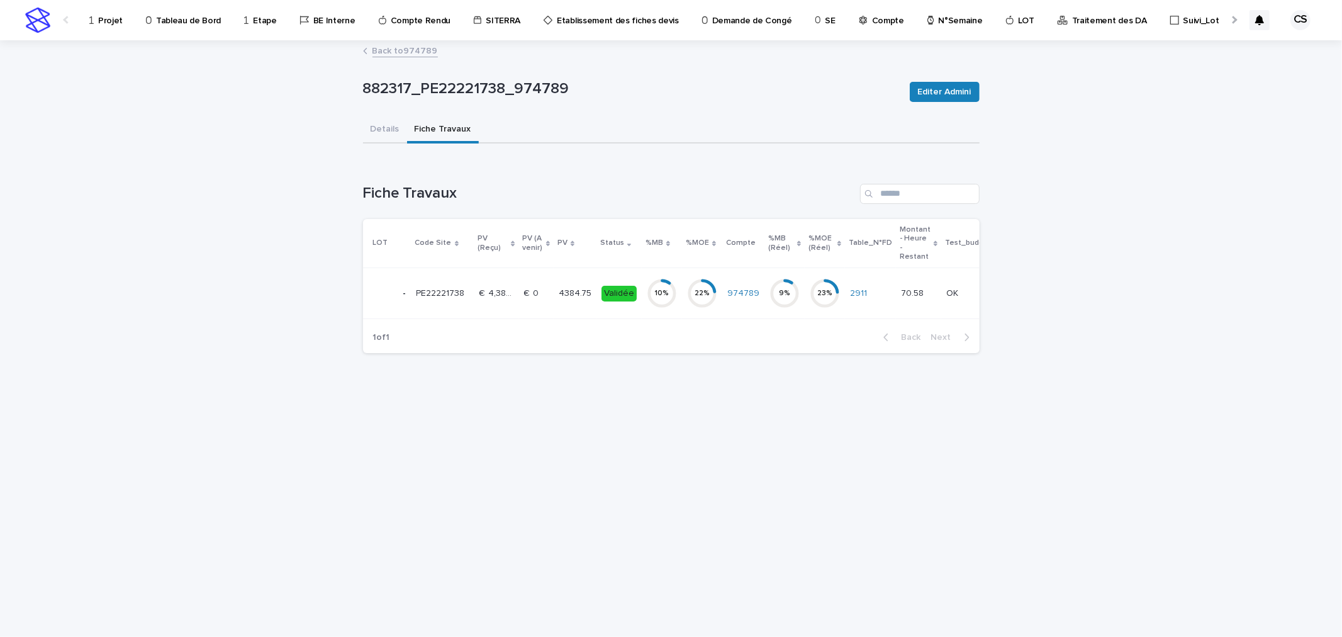
click at [411, 53] on link "Back to 974789" at bounding box center [404, 50] width 65 height 14
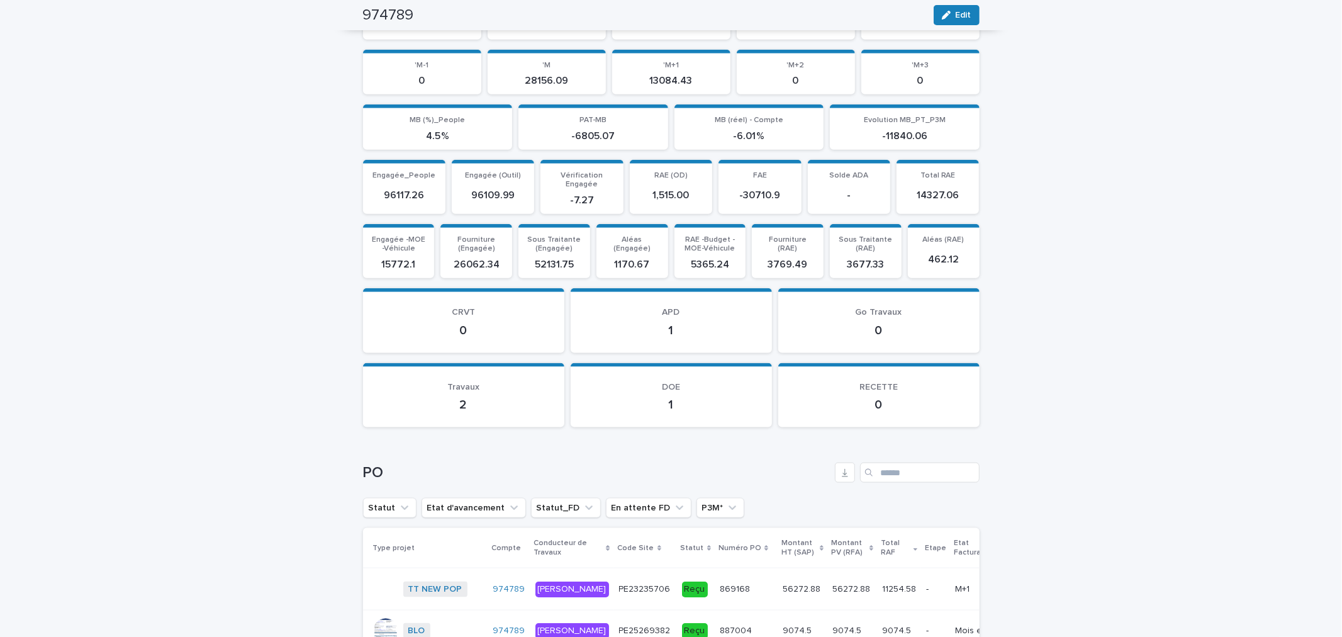
scroll to position [1631, 0]
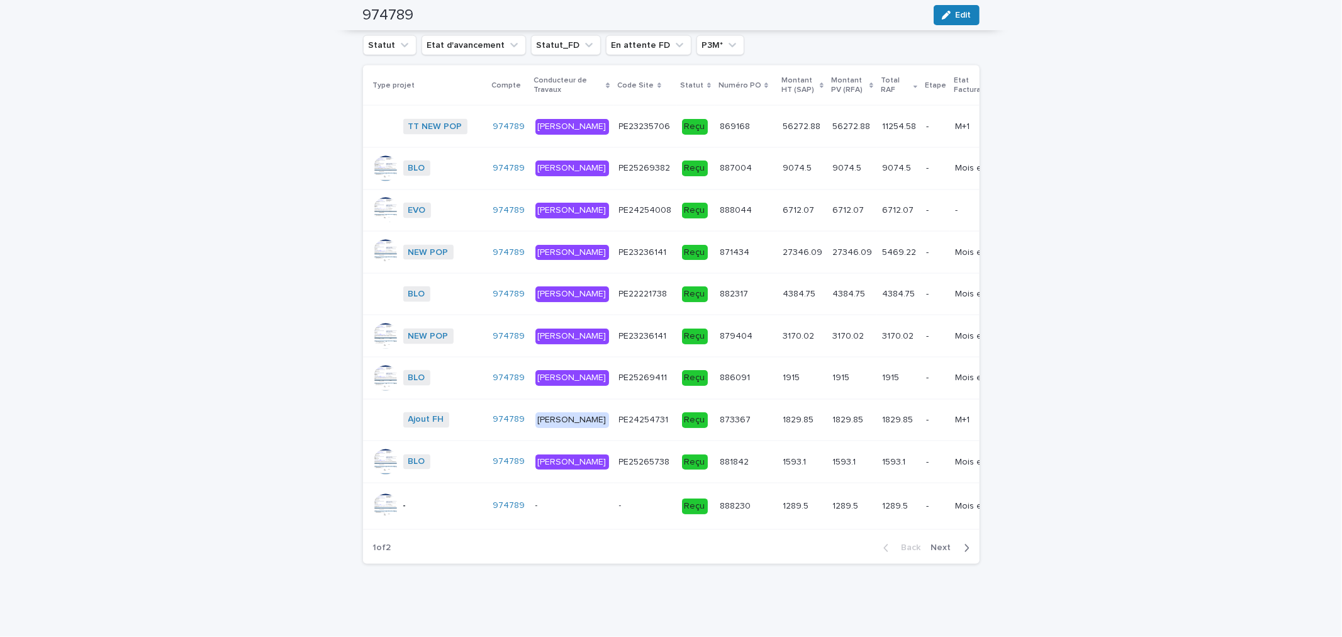
click at [783, 216] on p "6712.07" at bounding box center [800, 209] width 34 height 13
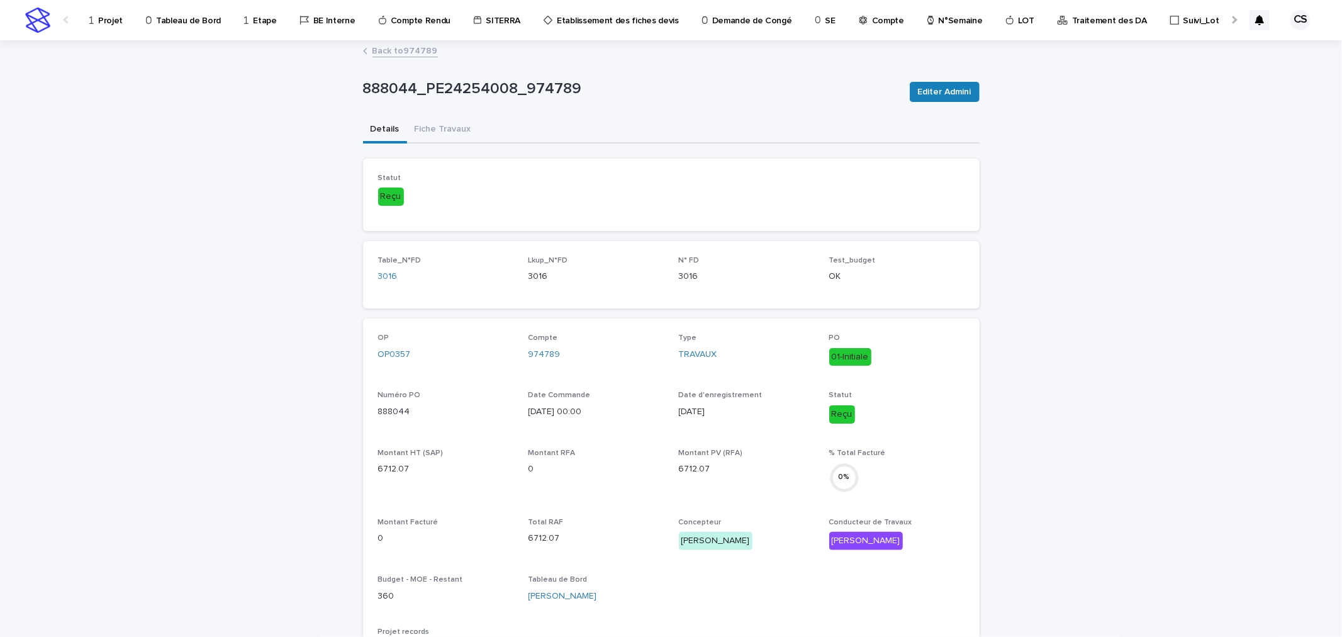
click at [416, 53] on link "Back to 974789" at bounding box center [404, 50] width 65 height 14
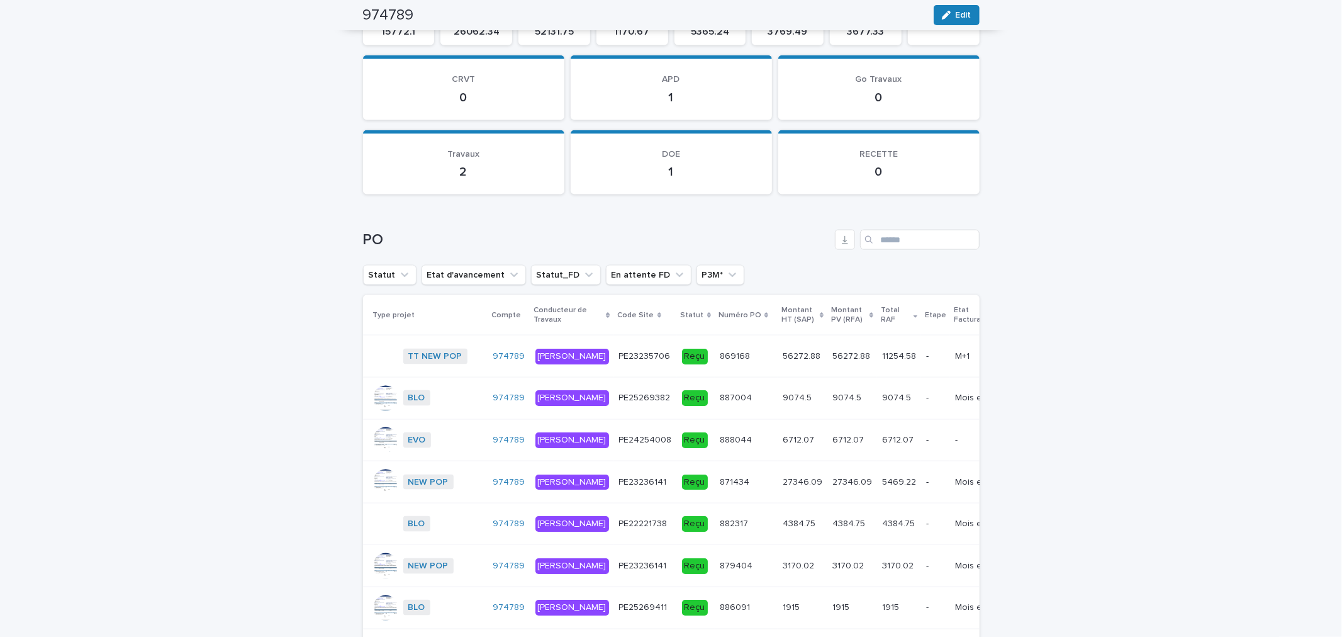
scroll to position [1680, 0]
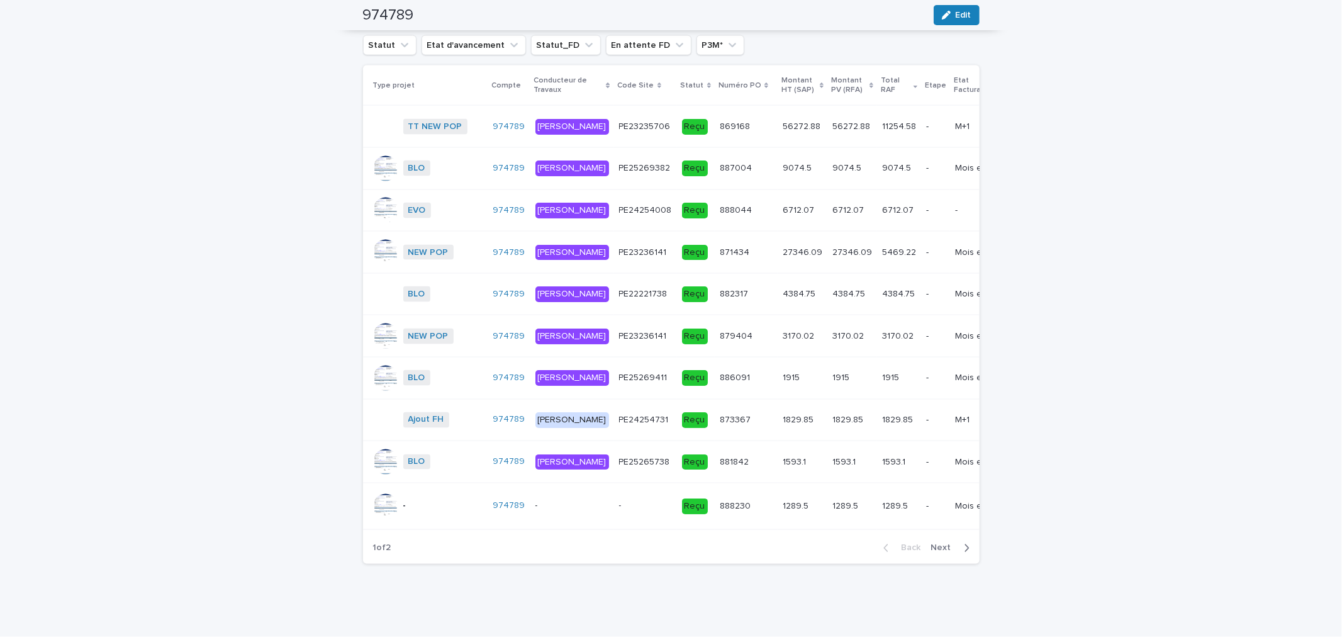
click at [941, 548] on span "Next" at bounding box center [945, 548] width 28 height 9
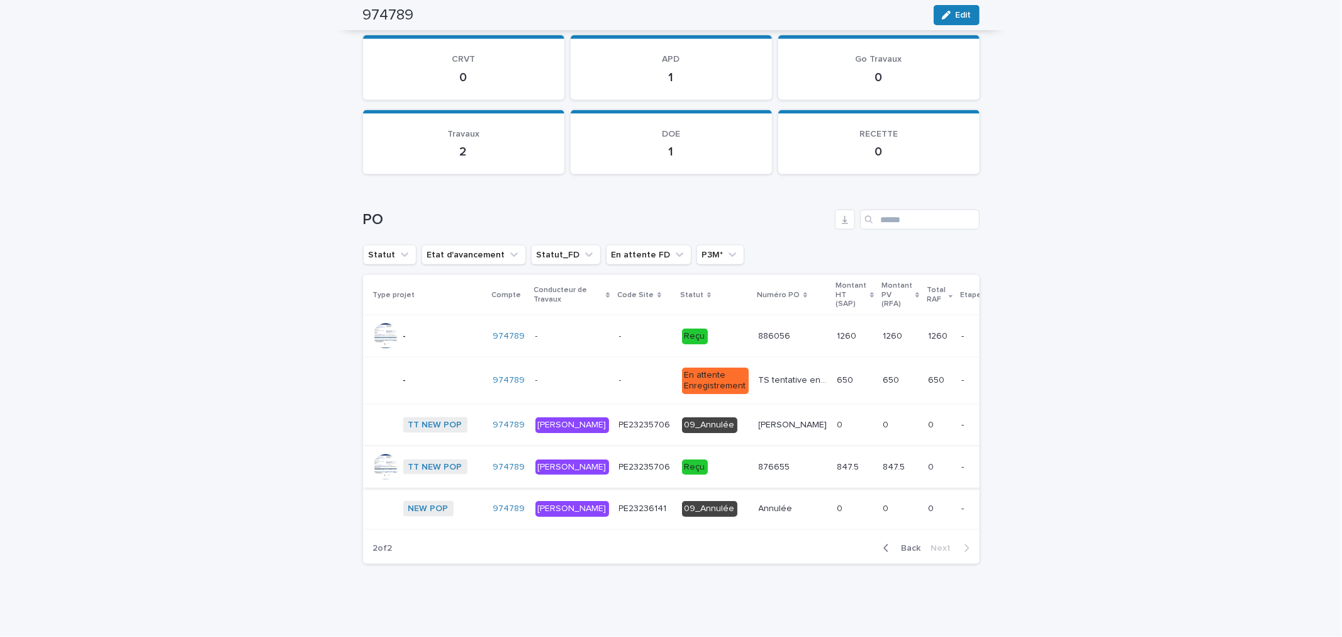
scroll to position [1441, 0]
click at [769, 315] on td "886056 886056" at bounding box center [793, 336] width 79 height 42
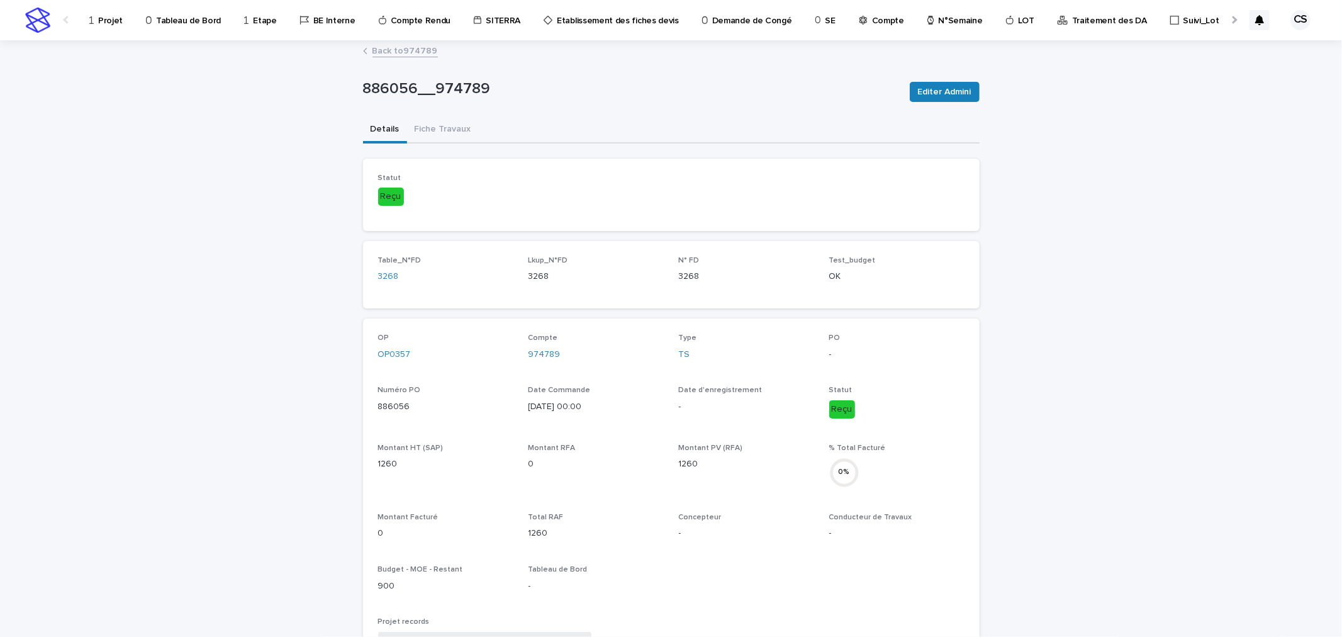
click at [418, 45] on link "Back to 974789" at bounding box center [404, 50] width 65 height 14
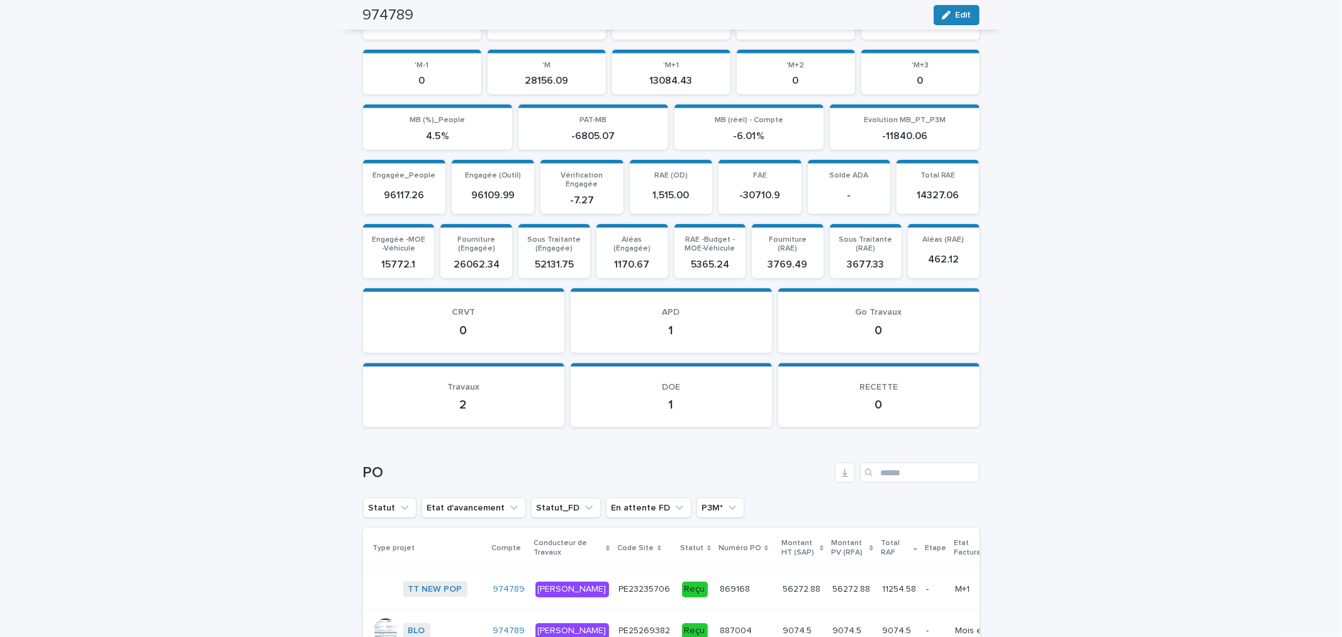
scroll to position [1680, 0]
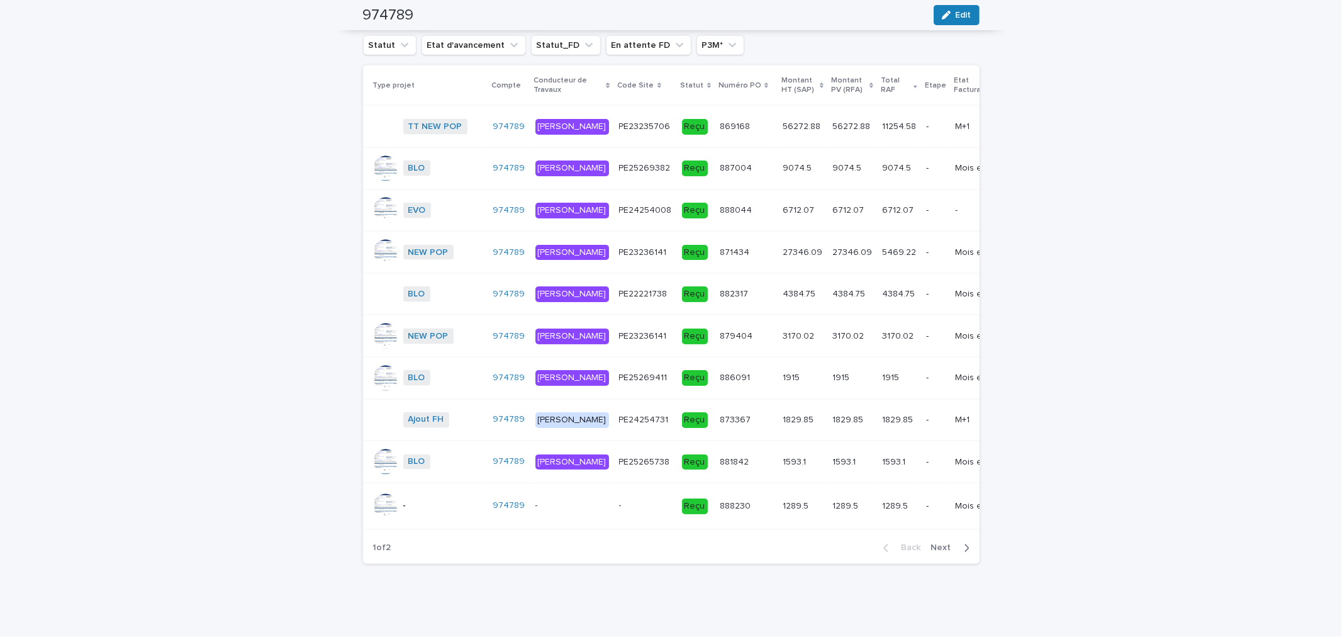
click at [947, 548] on span "Next" at bounding box center [945, 548] width 28 height 9
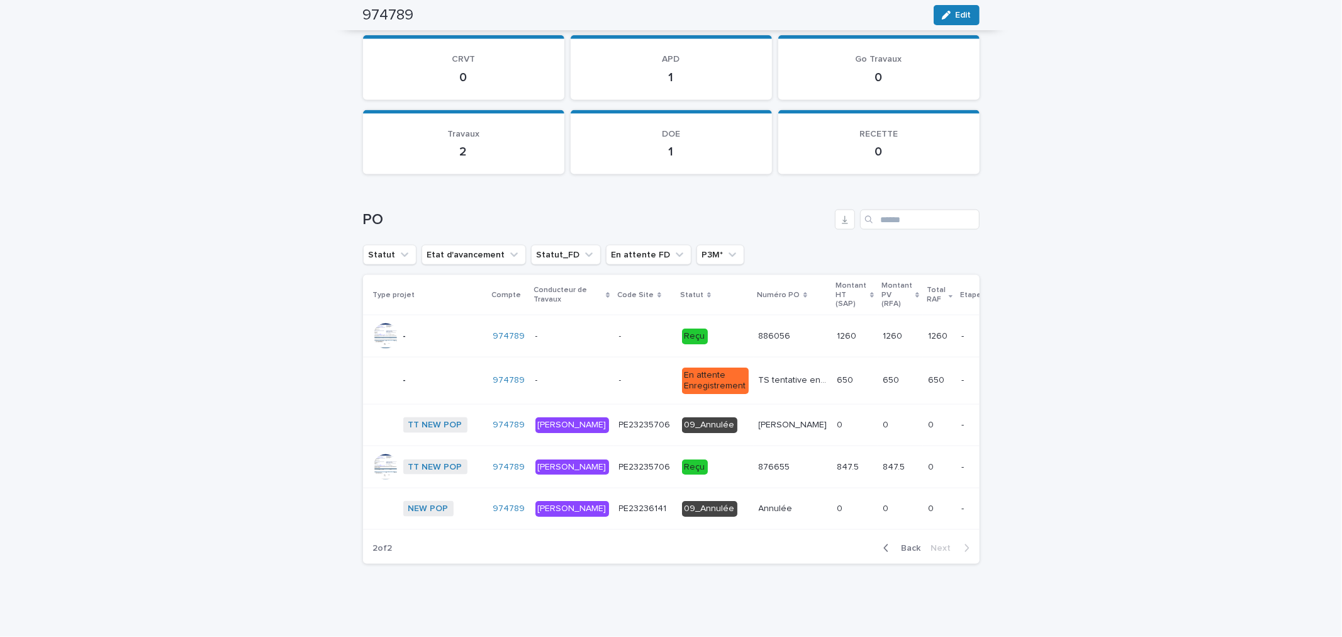
scroll to position [1441, 0]
click at [759, 459] on p "876655" at bounding box center [776, 465] width 34 height 13
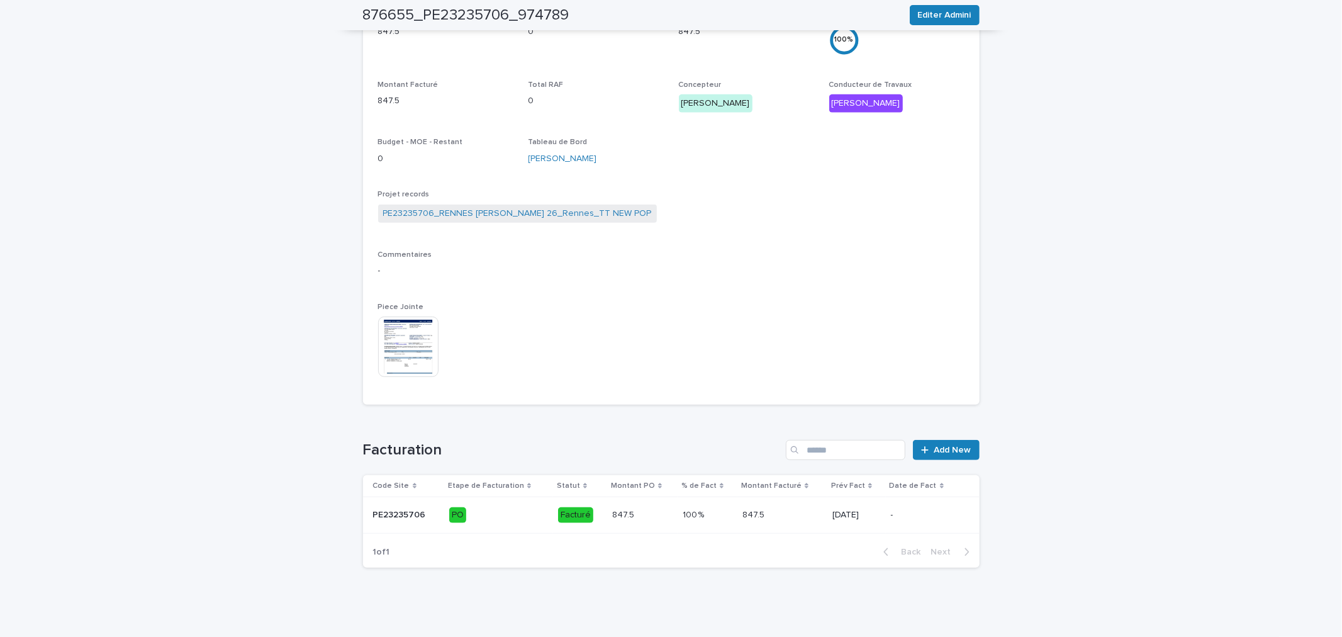
scroll to position [439, 0]
click at [412, 337] on img at bounding box center [408, 345] width 60 height 60
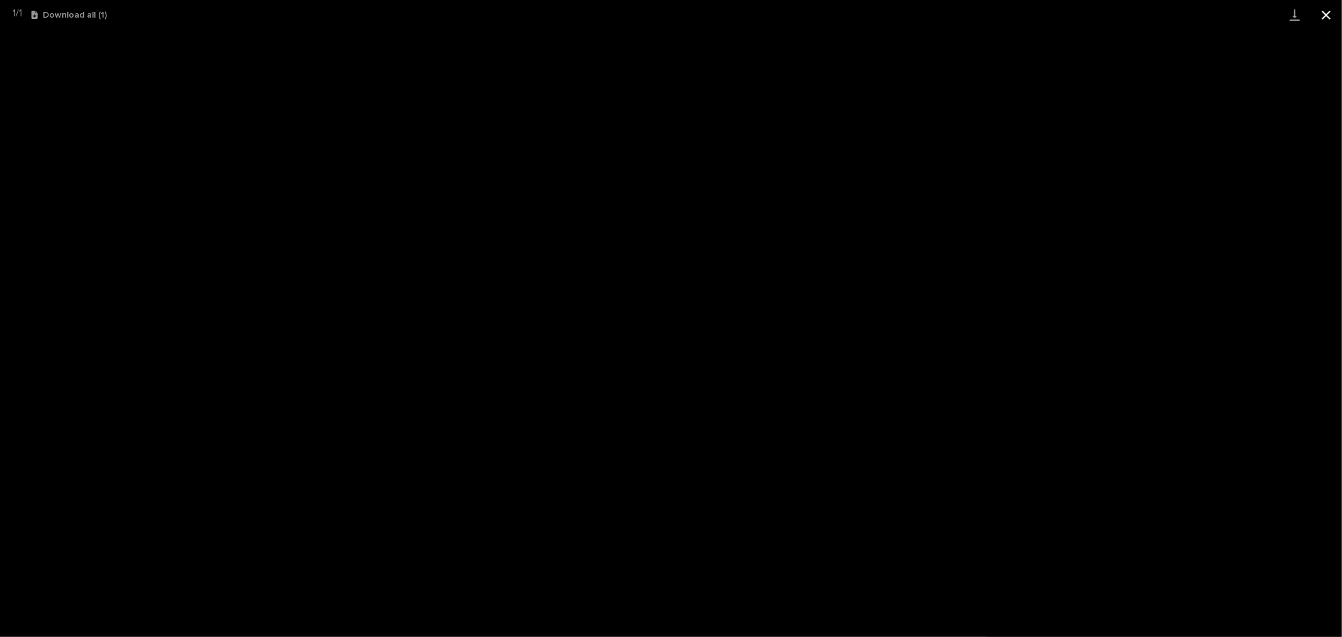
click at [1325, 13] on button "Close gallery" at bounding box center [1325, 15] width 31 height 30
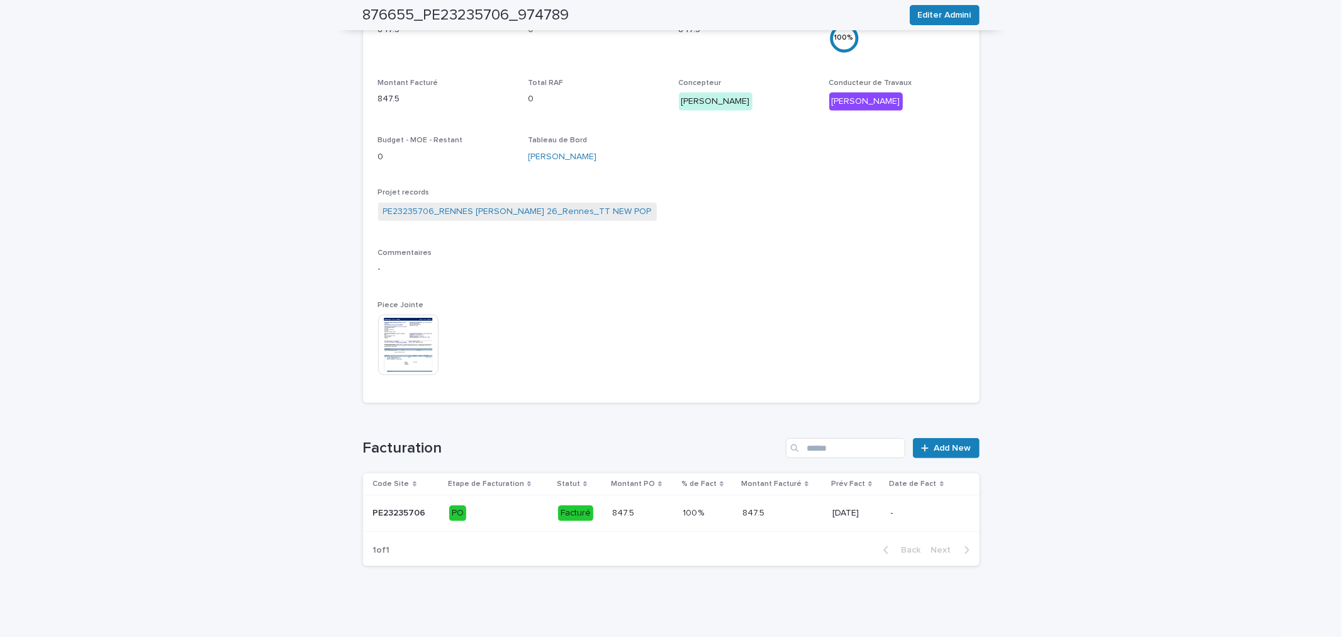
click at [683, 503] on div "100 % 100 %" at bounding box center [708, 513] width 50 height 21
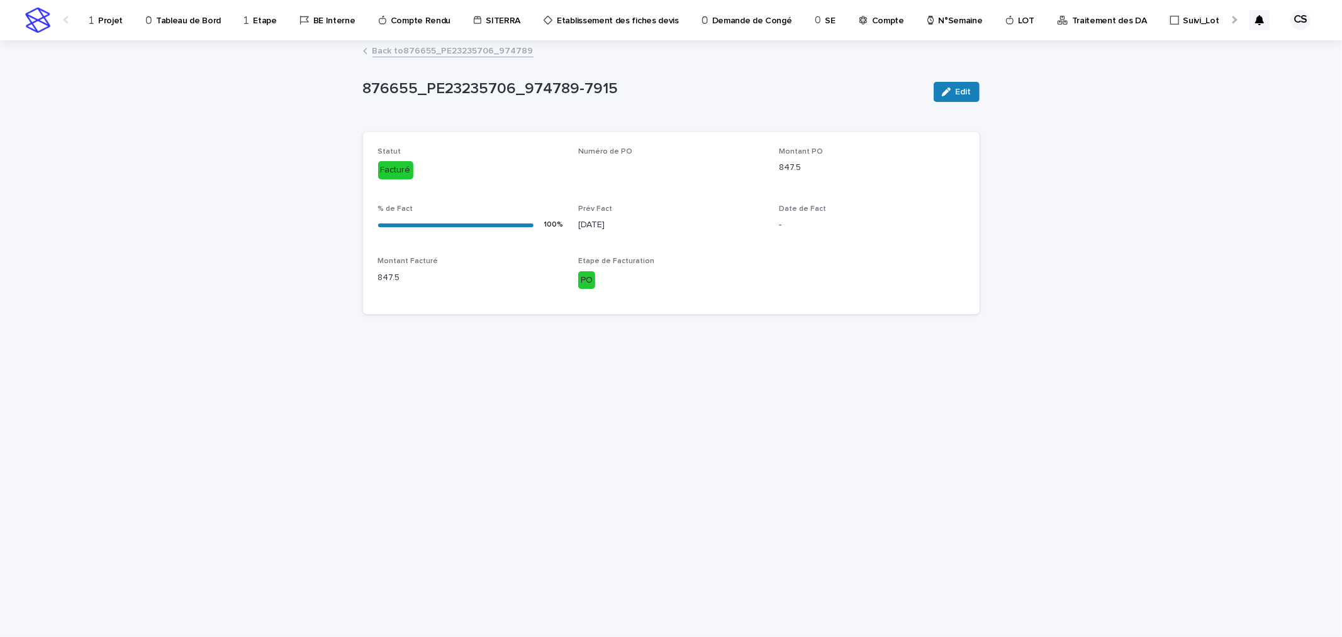
click at [447, 50] on link "Back to 876655_PE23235706_974789" at bounding box center [452, 50] width 161 height 14
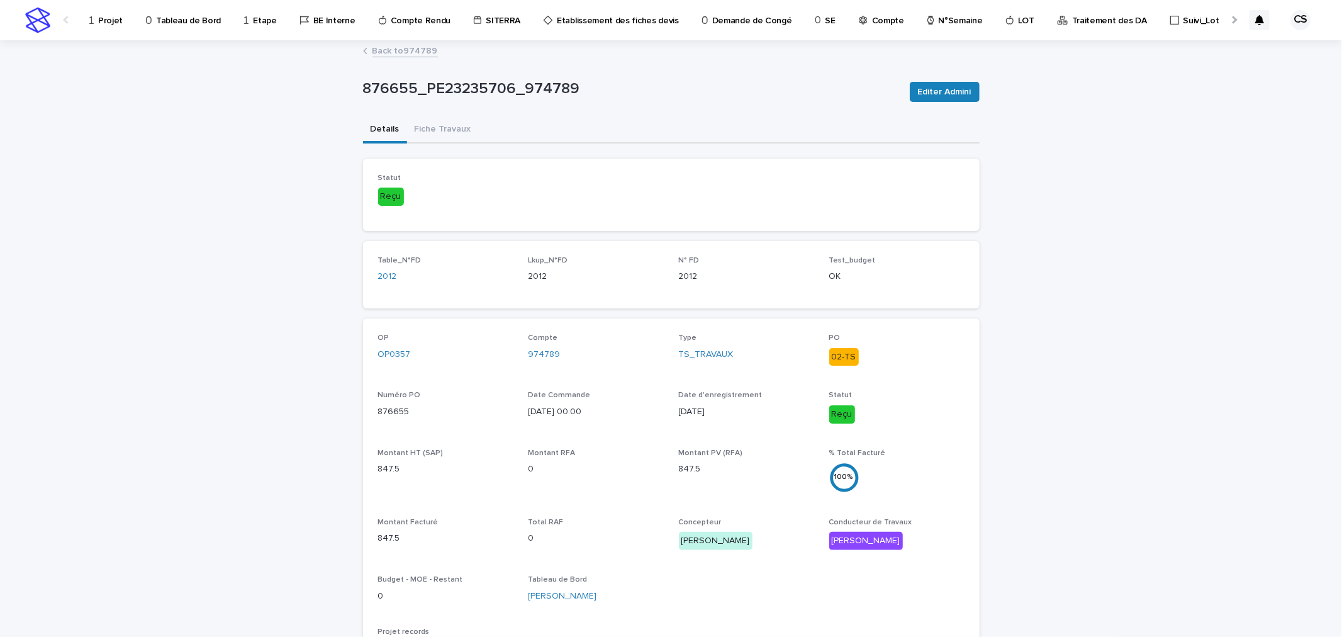
click at [419, 55] on link "Back to 974789" at bounding box center [404, 50] width 65 height 14
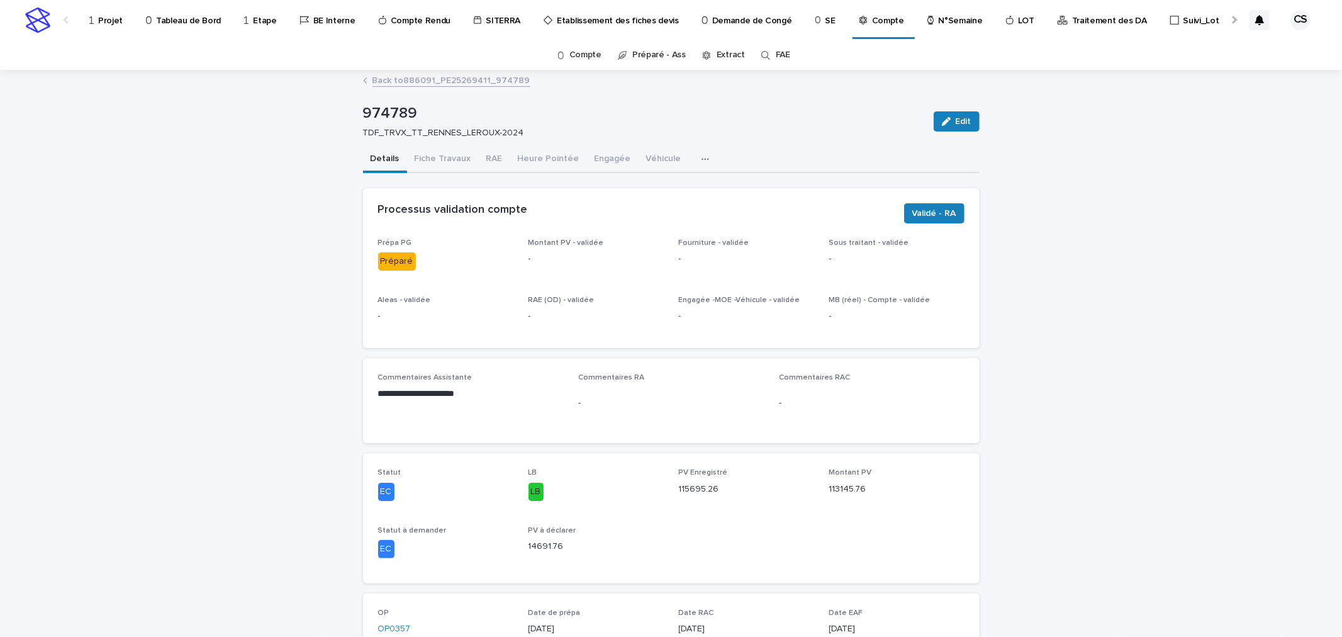
click at [1078, 21] on p "Traitement des DA" at bounding box center [1109, 13] width 75 height 26
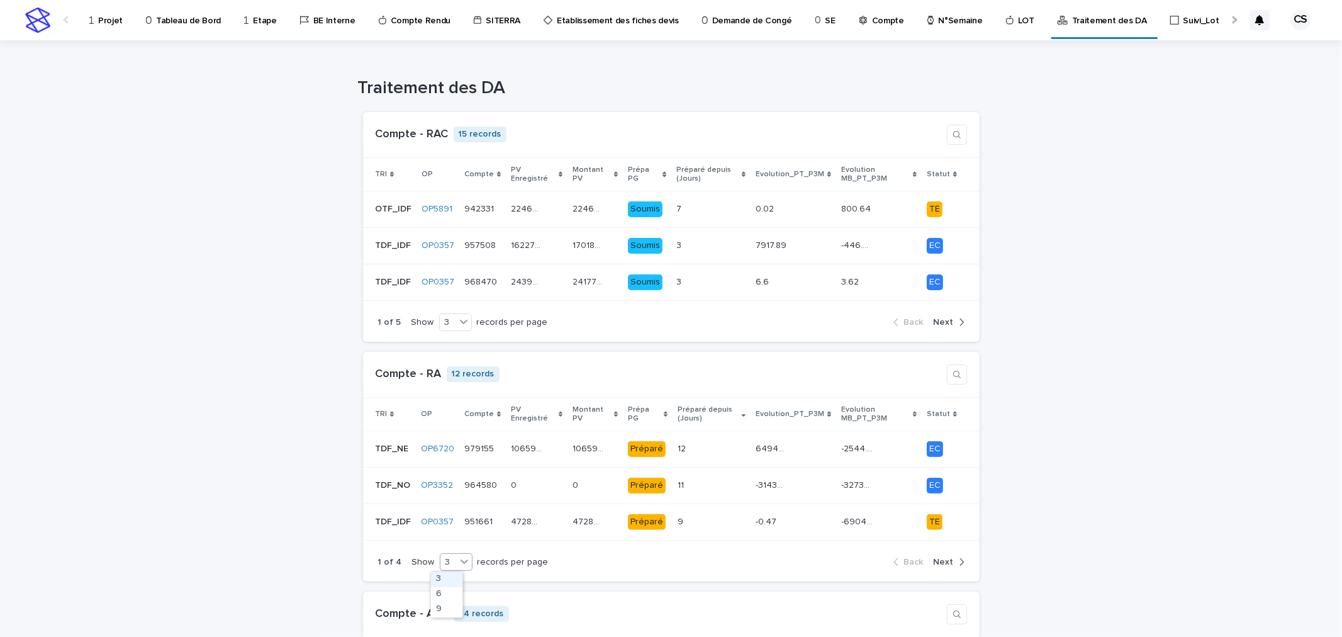
click at [442, 562] on div "3" at bounding box center [448, 561] width 16 height 13
click at [460, 323] on icon at bounding box center [464, 322] width 8 height 4
click at [444, 372] on div "9" at bounding box center [446, 369] width 31 height 15
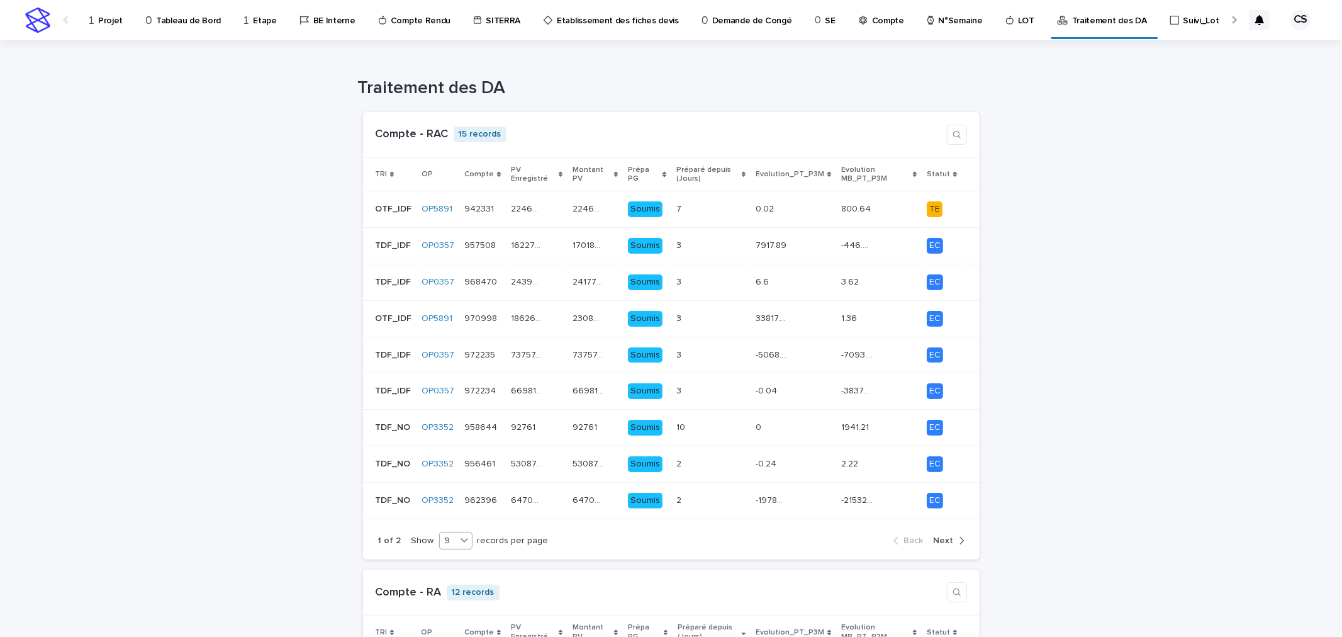
click at [940, 540] on span "Next" at bounding box center [944, 540] width 20 height 9
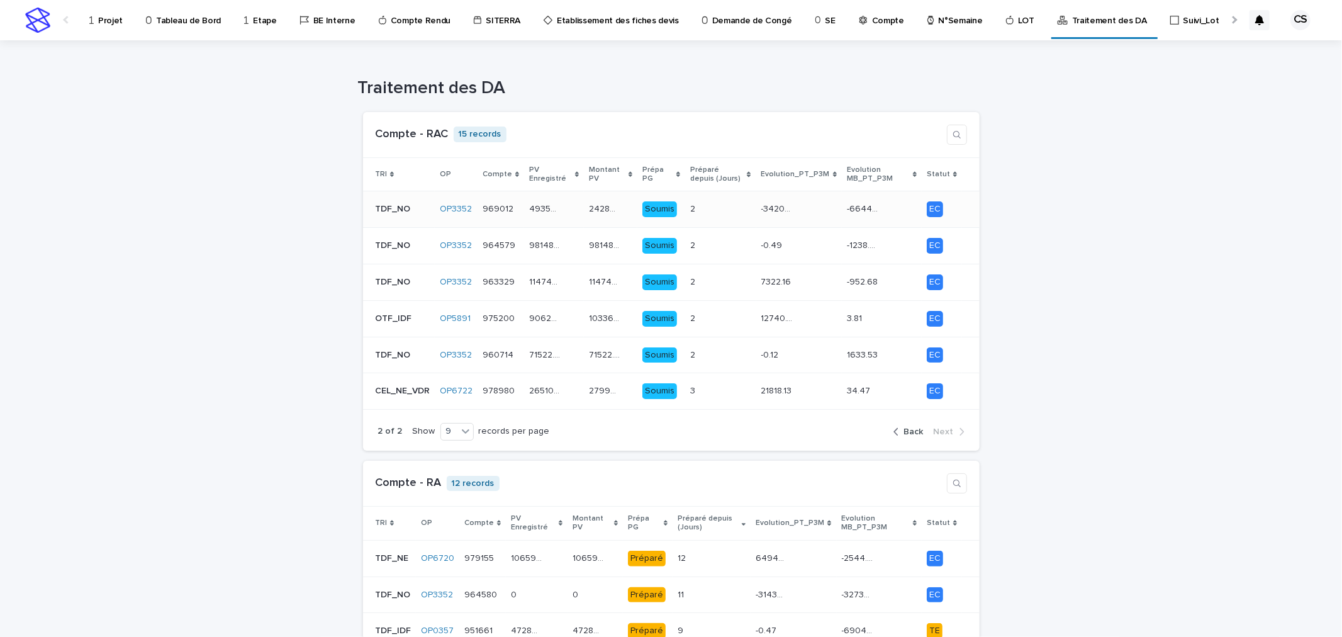
click at [499, 203] on p "969012" at bounding box center [499, 207] width 33 height 13
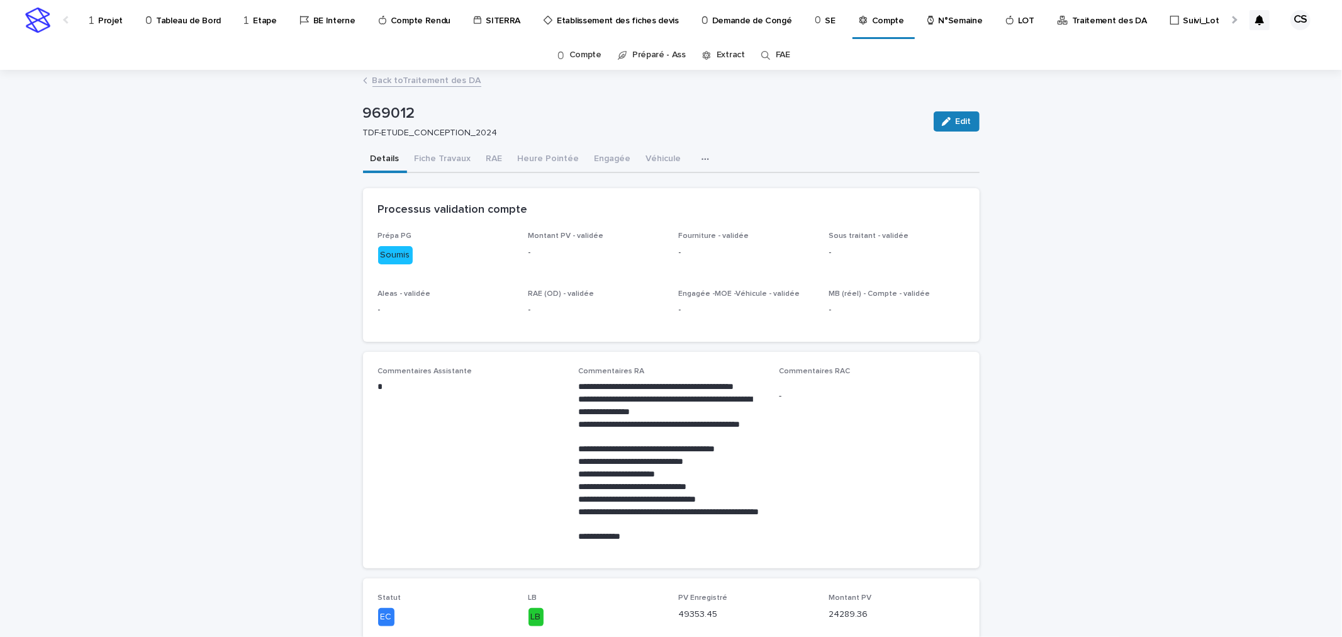
click at [657, 484] on p "**********" at bounding box center [671, 487] width 186 height 13
drag, startPoint x: 644, startPoint y: 536, endPoint x: 615, endPoint y: 521, distance: 32.6
click at [615, 521] on div "**********" at bounding box center [671, 462] width 186 height 162
click at [677, 513] on p "**********" at bounding box center [671, 518] width 186 height 25
drag, startPoint x: 759, startPoint y: 510, endPoint x: 567, endPoint y: 461, distance: 197.3
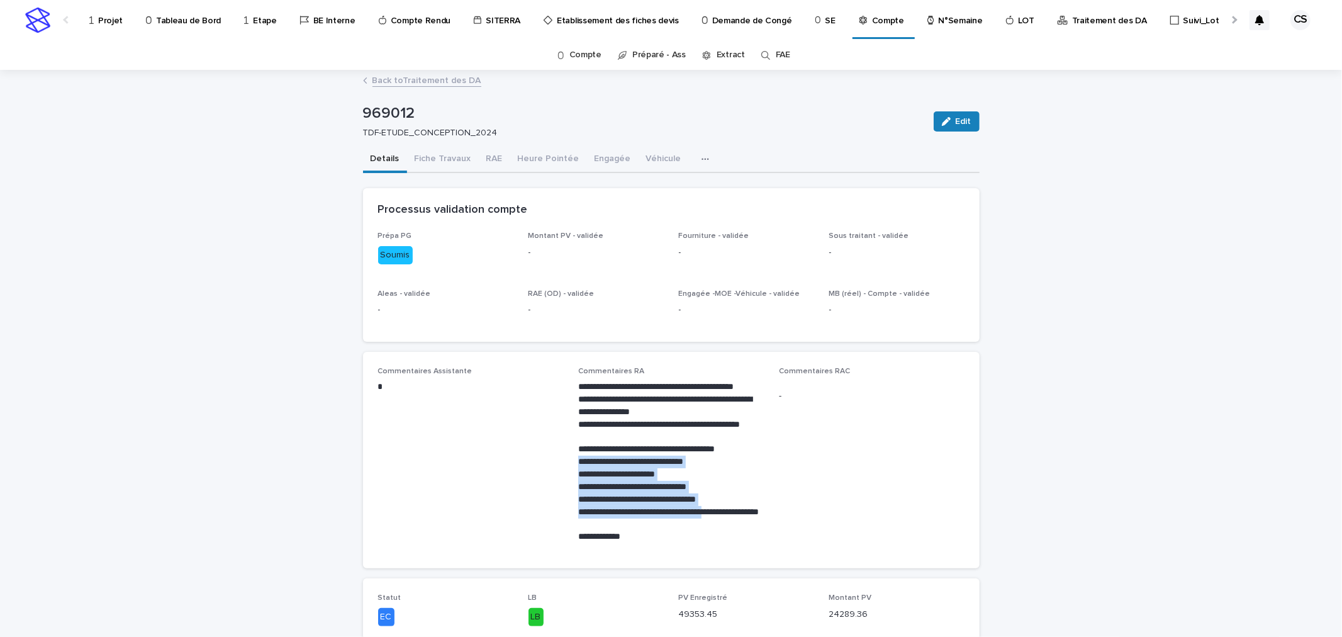
click at [567, 461] on div "**********" at bounding box center [671, 460] width 586 height 187
copy div "**********"
click at [648, 483] on p "**********" at bounding box center [671, 487] width 186 height 13
drag, startPoint x: 665, startPoint y: 519, endPoint x: 571, endPoint y: 466, distance: 108.5
click at [571, 466] on div "**********" at bounding box center [671, 460] width 586 height 187
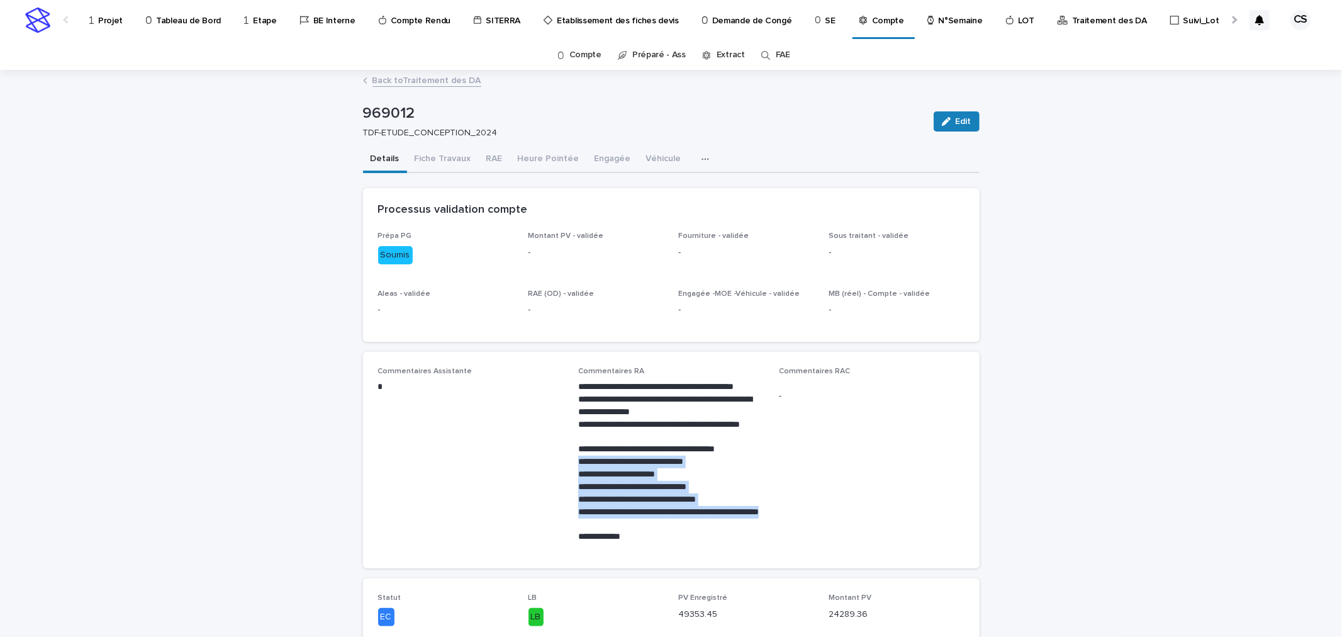
copy div "**********"
click at [417, 80] on link "Back to Traitement des DA" at bounding box center [426, 79] width 109 height 14
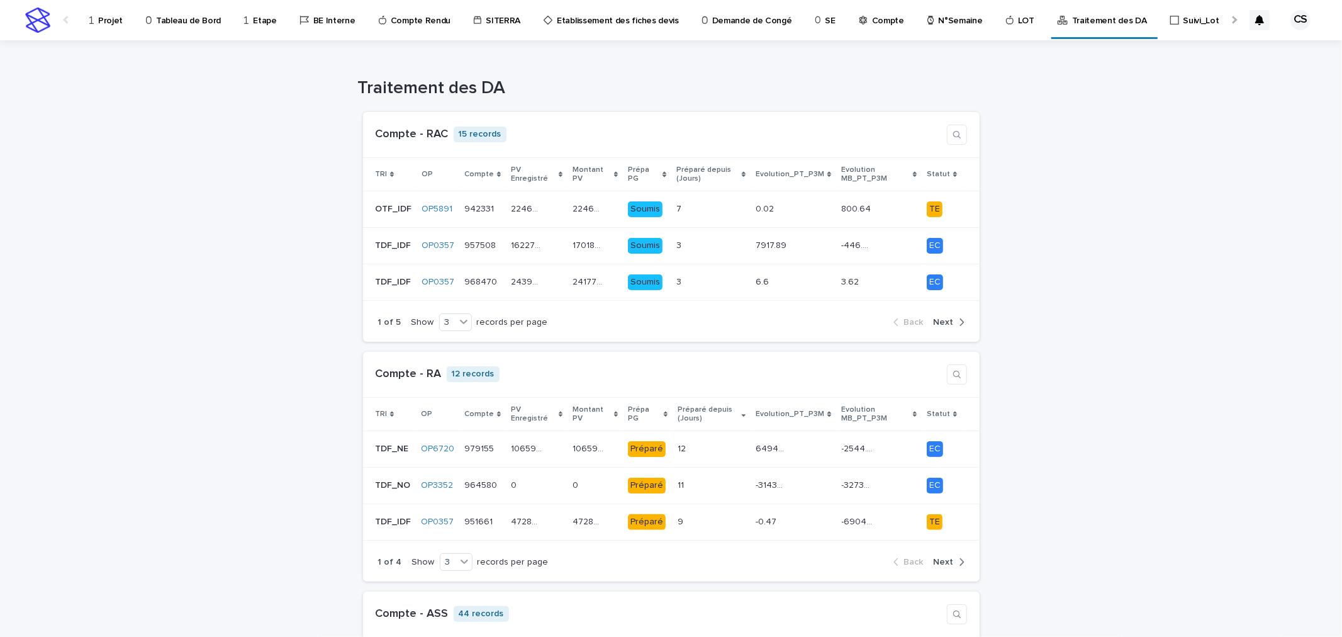
click at [111, 27] on link "Projet" at bounding box center [108, 19] width 40 height 39
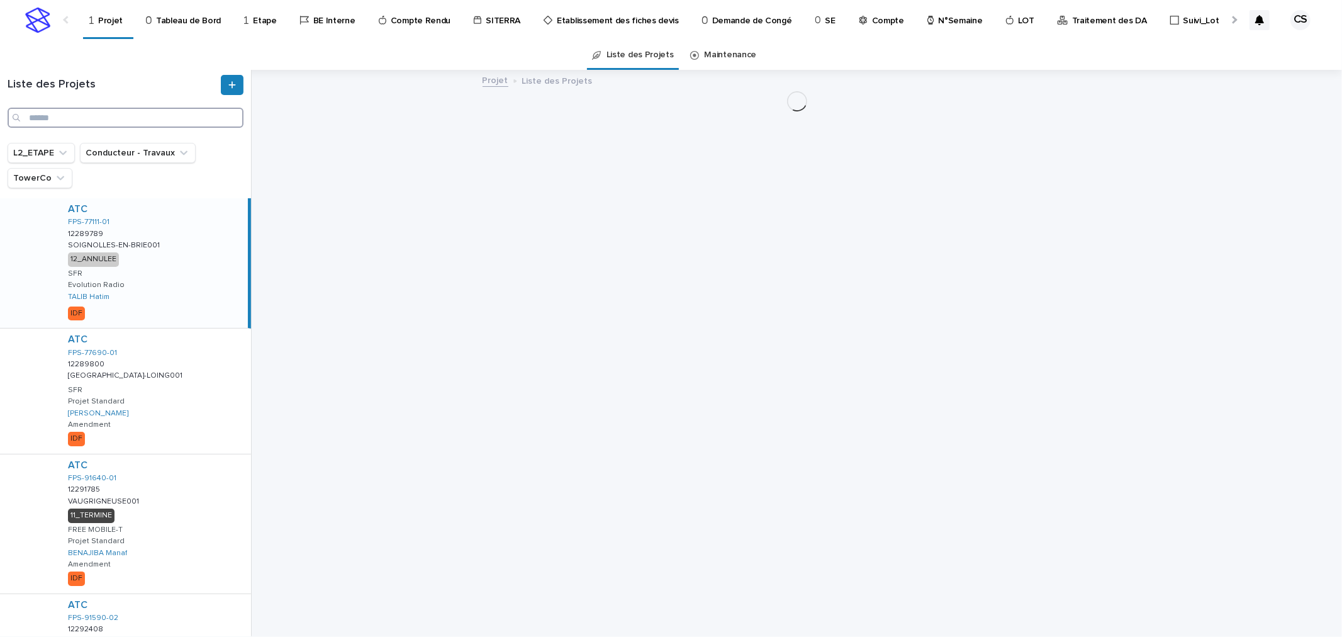
click at [140, 118] on input "Search" at bounding box center [126, 118] width 236 height 20
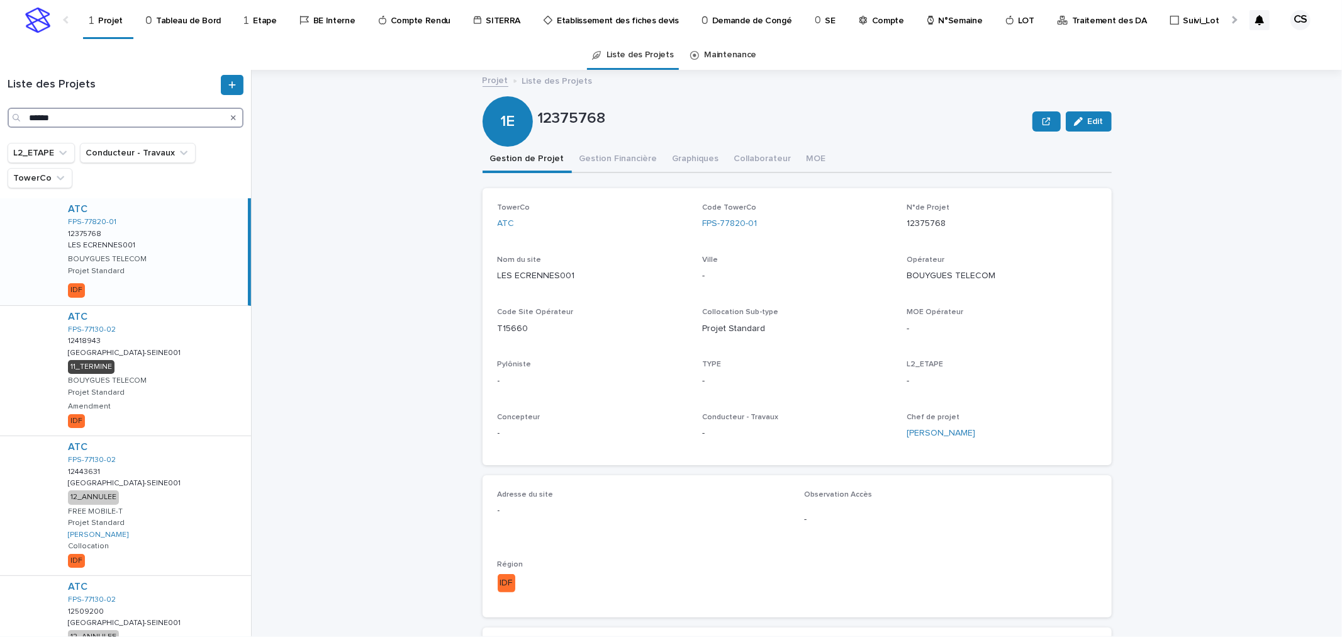
click at [41, 126] on input "******" at bounding box center [126, 118] width 236 height 20
click at [47, 120] on input "******" at bounding box center [126, 118] width 236 height 20
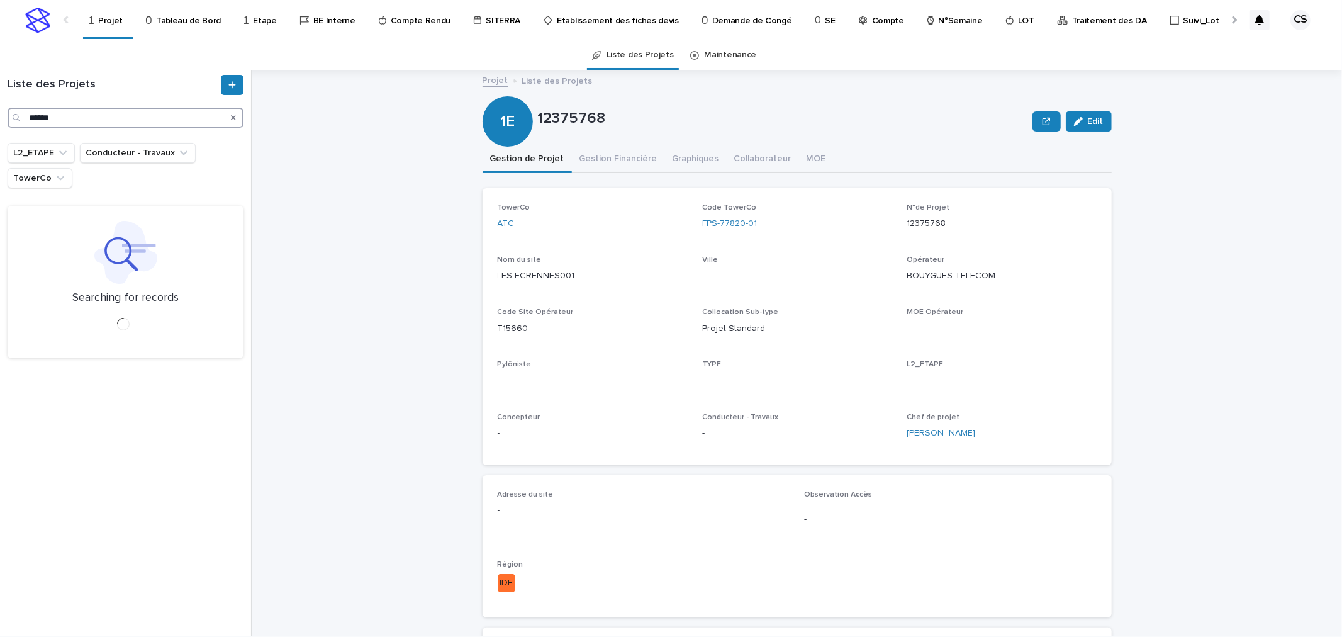
type input "******"
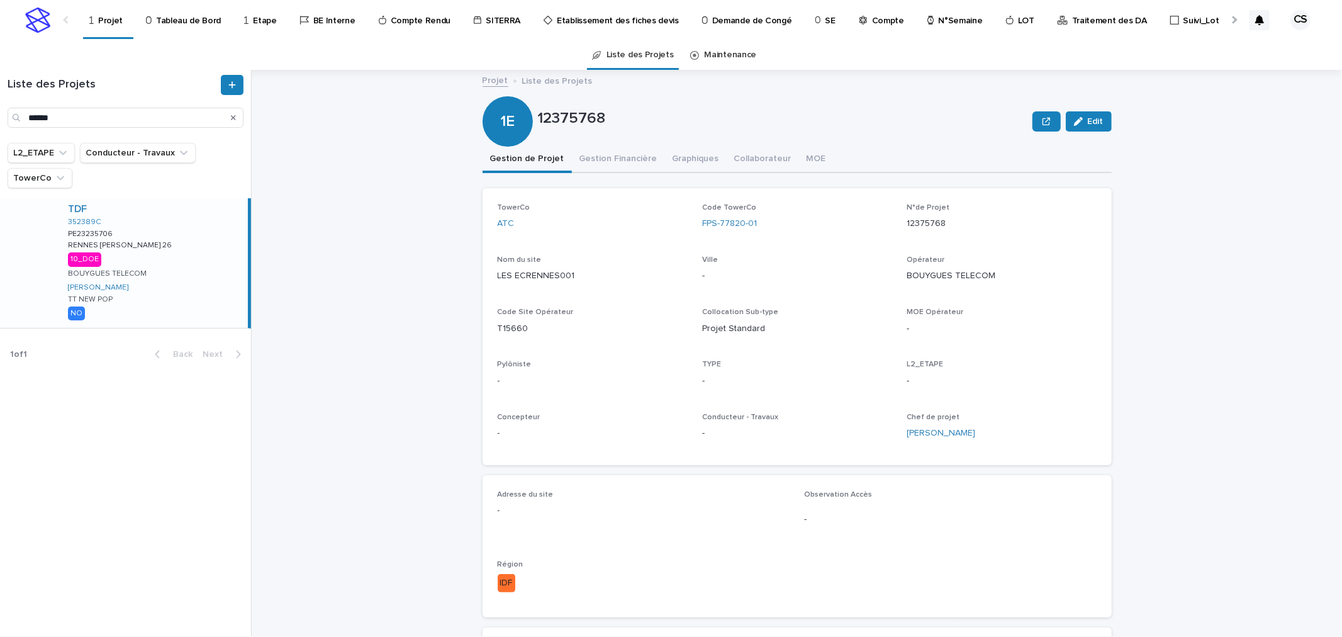
click at [135, 261] on div "TDF 352389C PE23235706 PE23235706 RENNES Leroux 26 RENNES Leroux 26 10_DOE BOUY…" at bounding box center [153, 263] width 190 height 130
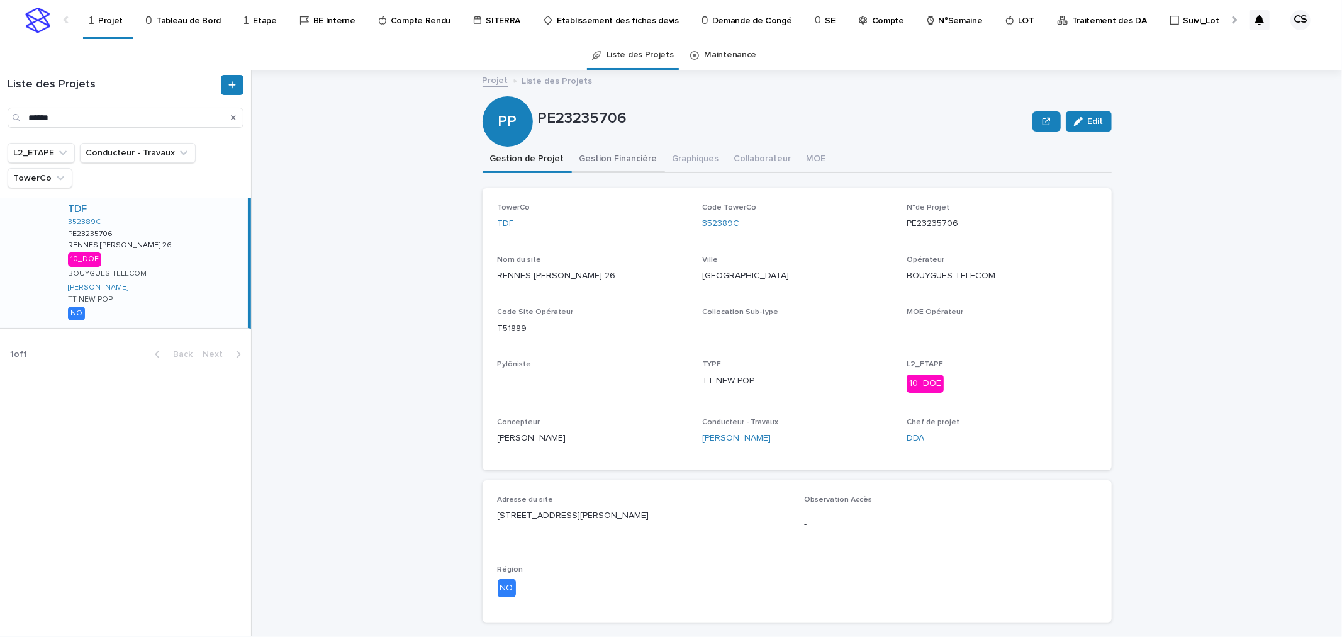
click at [592, 158] on button "Gestion Financière" at bounding box center [618, 160] width 93 height 26
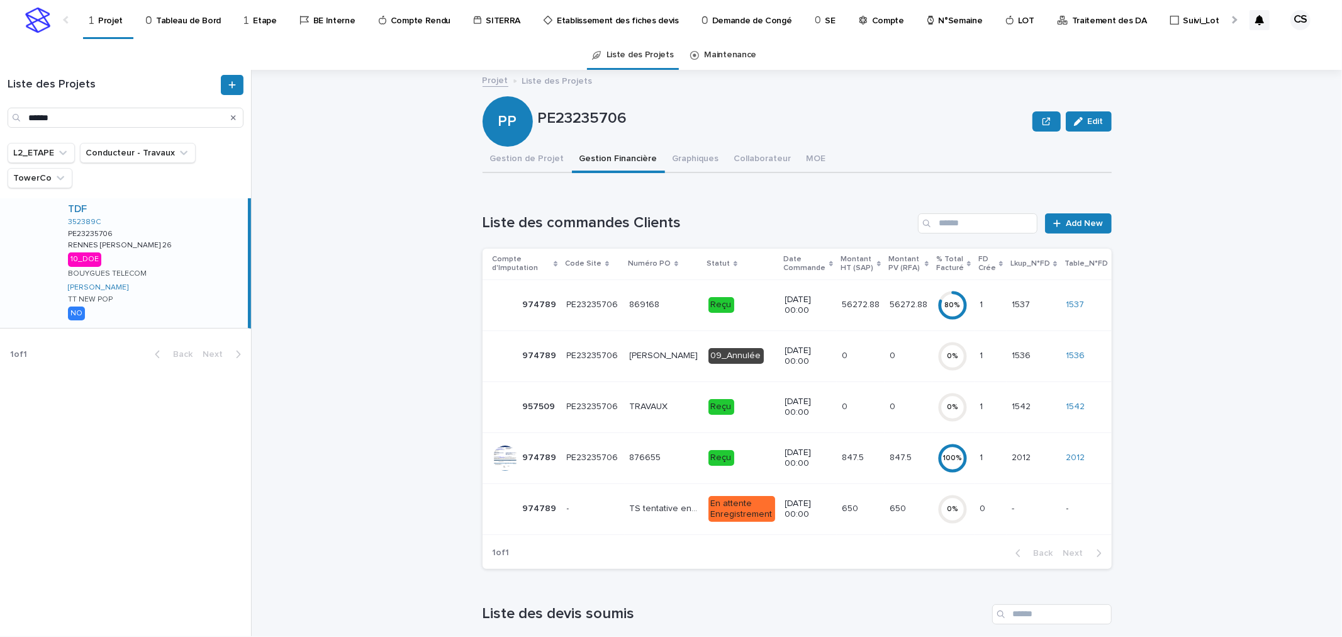
click at [613, 307] on td "PE23235706 PE23235706" at bounding box center [593, 304] width 63 height 51
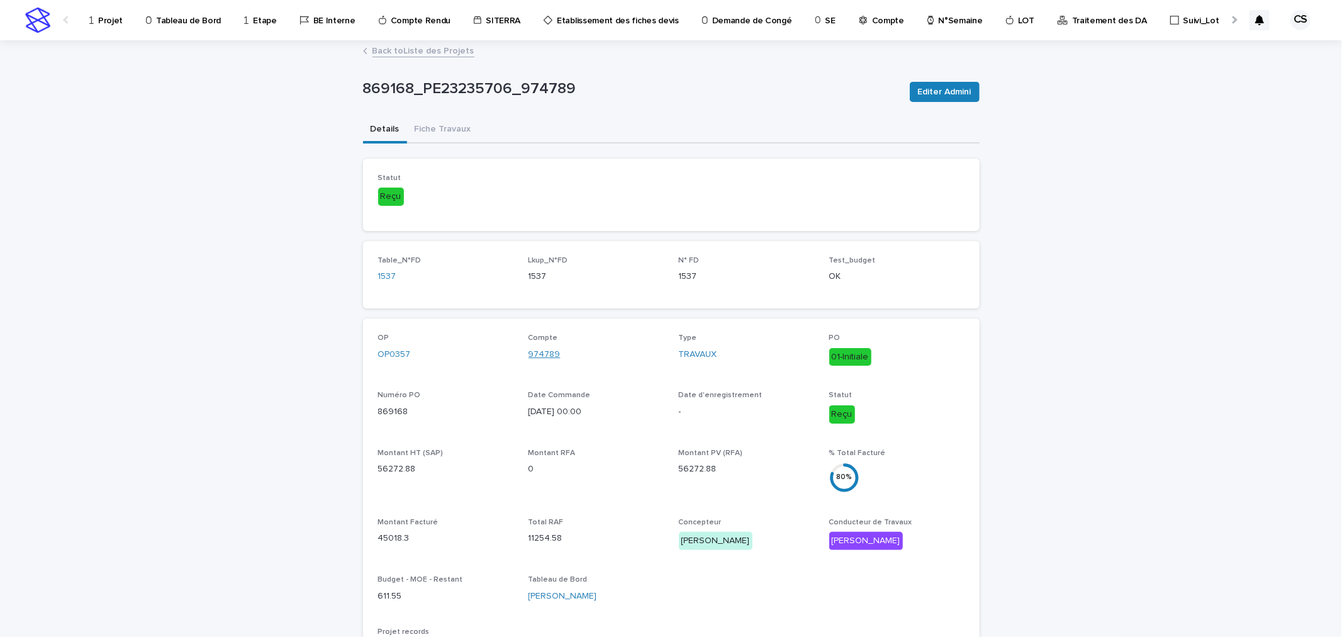
click at [537, 348] on link "974789" at bounding box center [544, 354] width 32 height 13
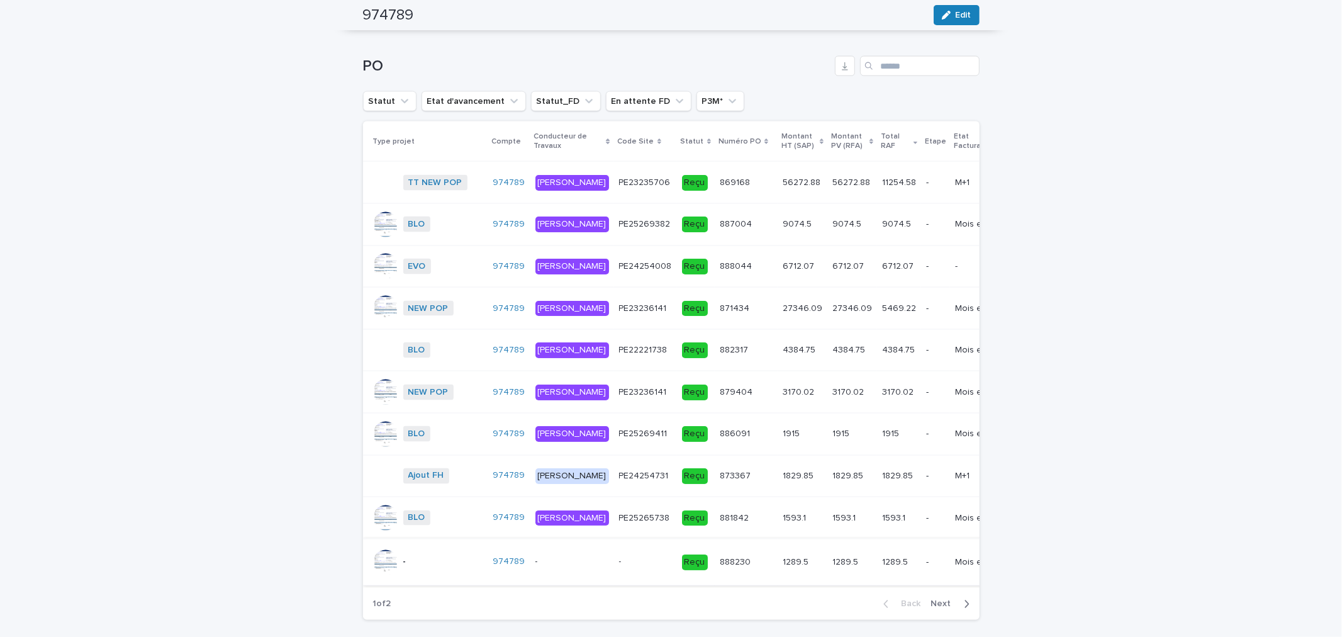
scroll to position [1680, 0]
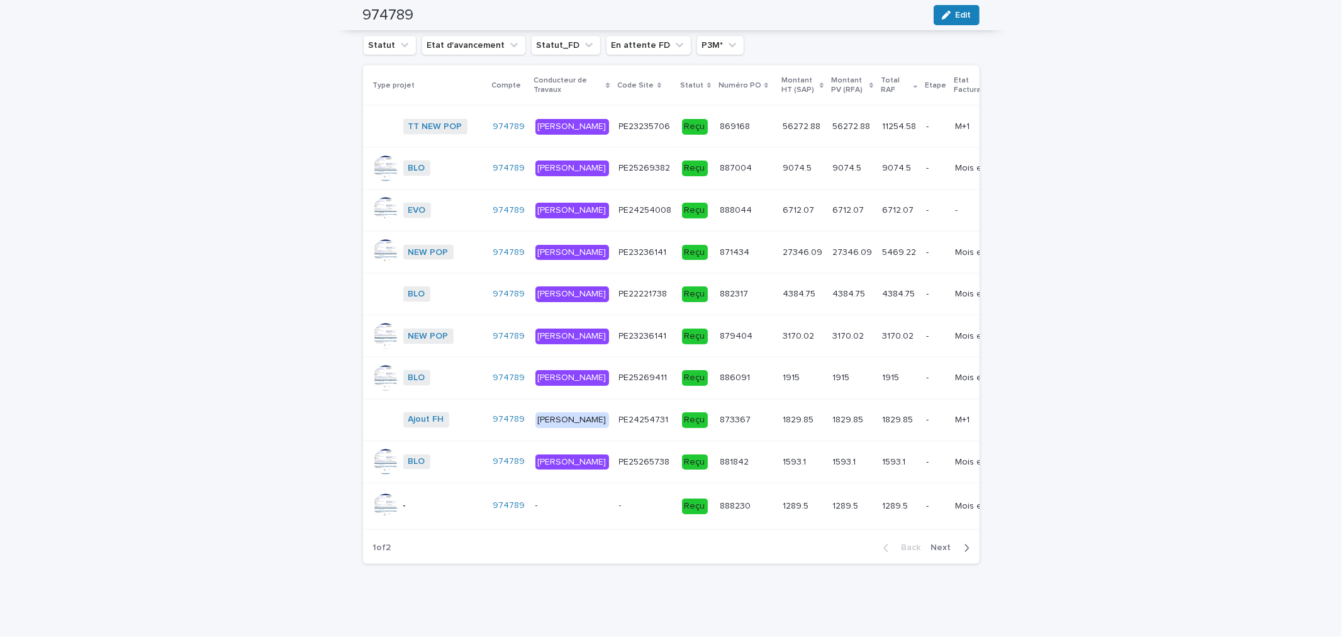
click at [882, 200] on div "6712.07 6712.07" at bounding box center [899, 210] width 34 height 21
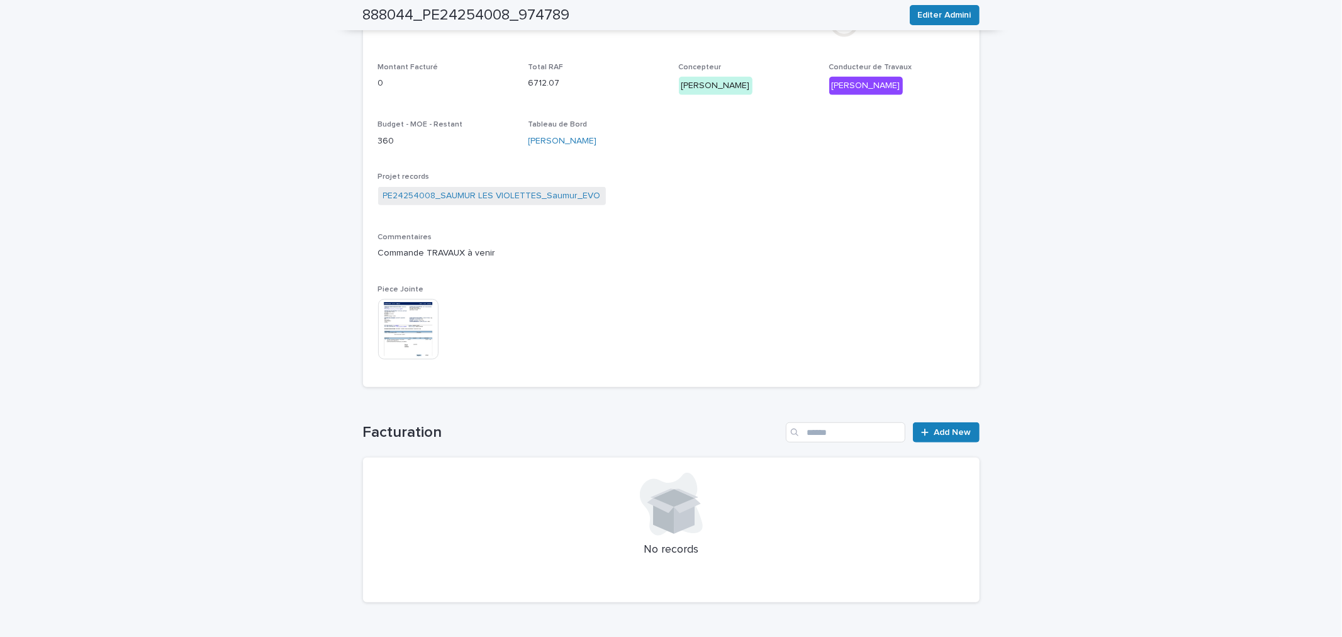
scroll to position [491, 0]
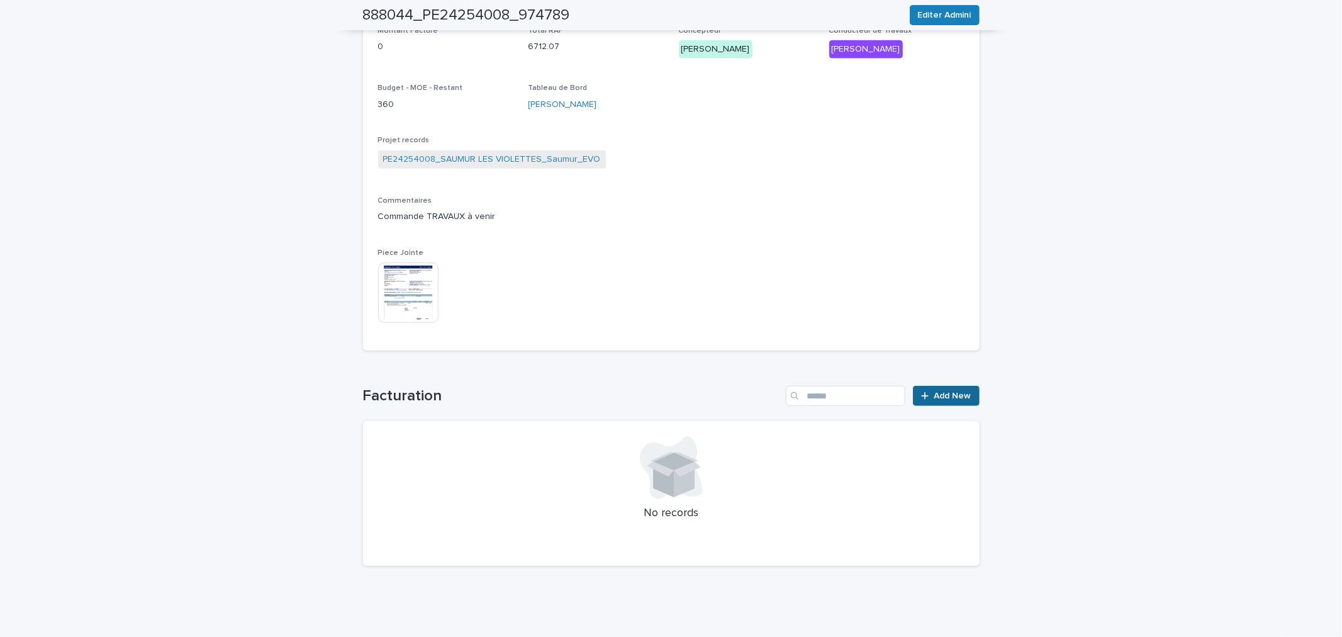
click at [938, 399] on link "Add New" at bounding box center [946, 396] width 66 height 20
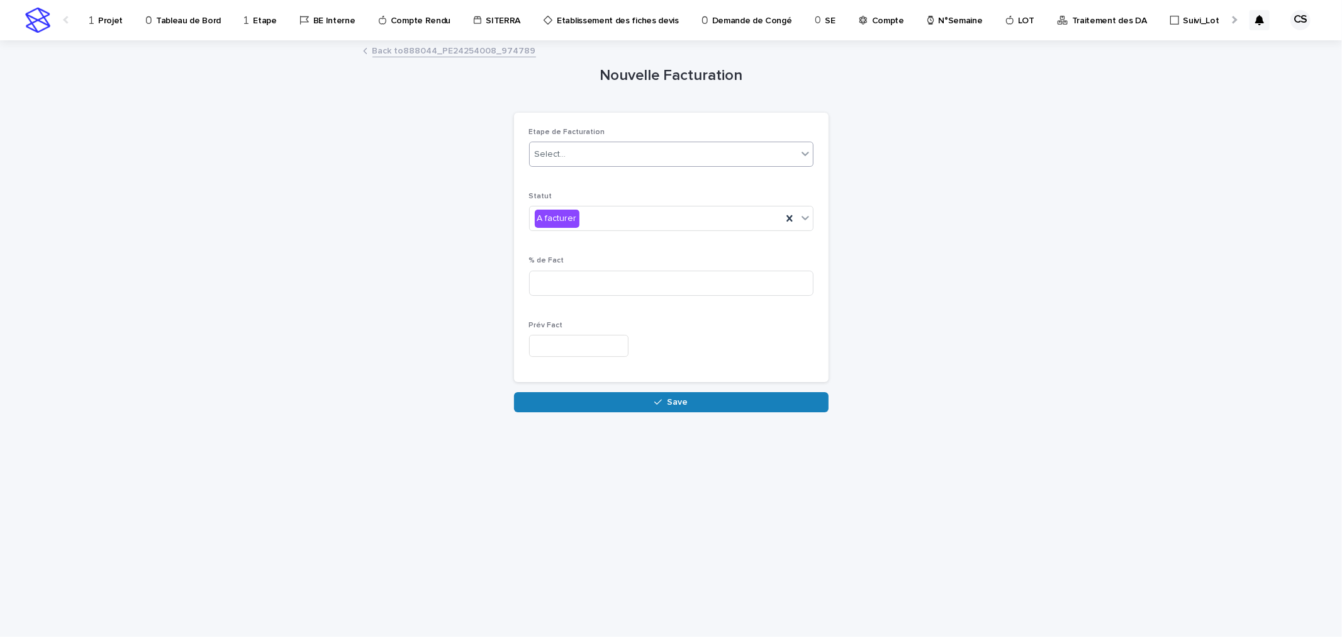
click at [578, 155] on div "Select..." at bounding box center [663, 154] width 267 height 21
click at [567, 199] on div "PO" at bounding box center [671, 200] width 283 height 22
click at [581, 280] on input at bounding box center [671, 283] width 284 height 25
type input "***"
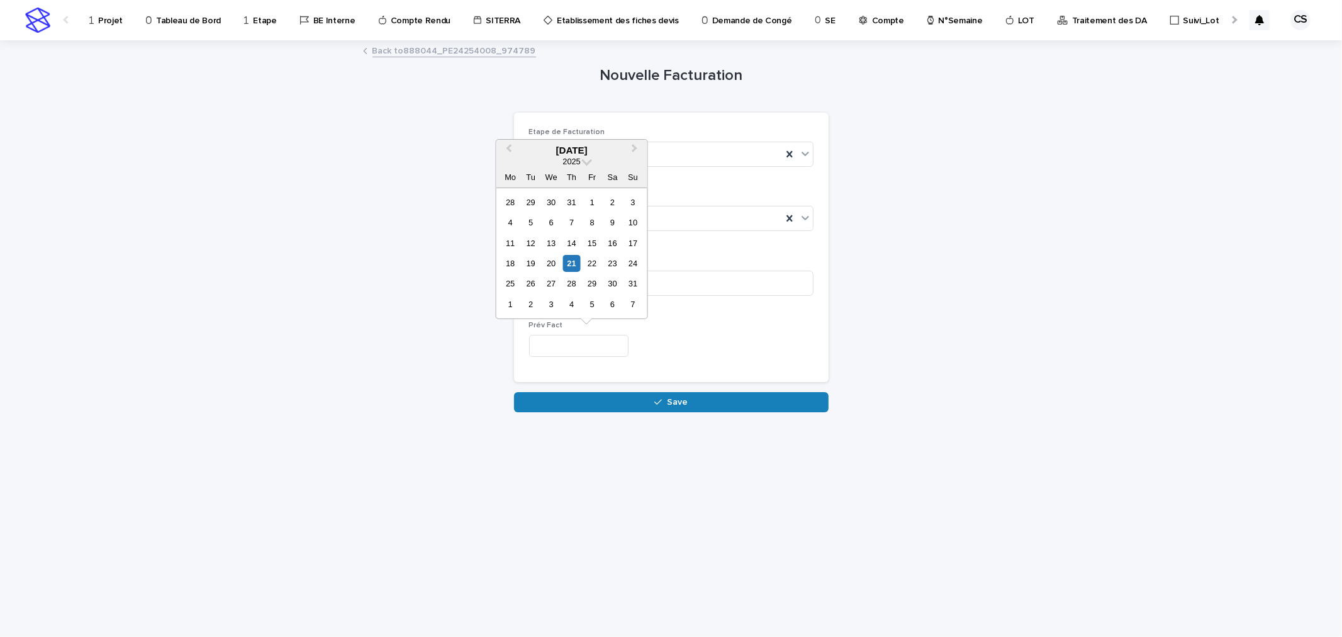
click at [578, 347] on input "text" at bounding box center [578, 346] width 99 height 22
click at [626, 148] on button "Next Month" at bounding box center [636, 151] width 20 height 20
click at [598, 263] on div "26" at bounding box center [592, 263] width 17 height 17
type input "*********"
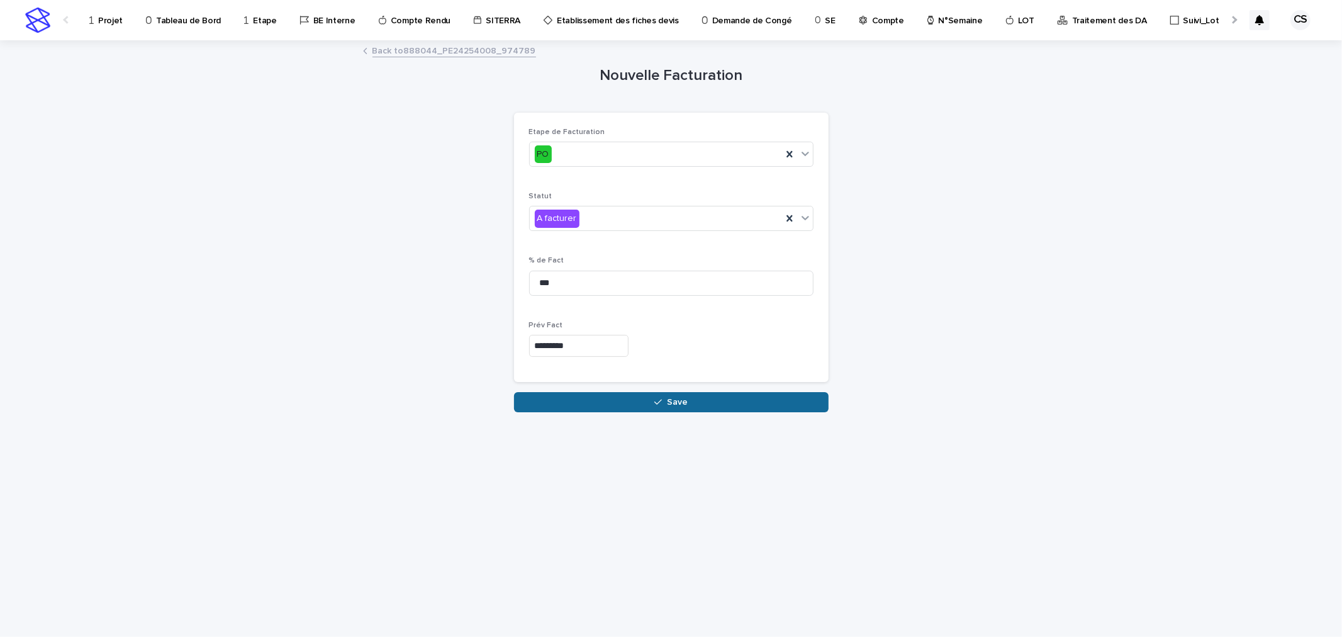
click at [653, 399] on button "Save" at bounding box center [671, 402] width 315 height 20
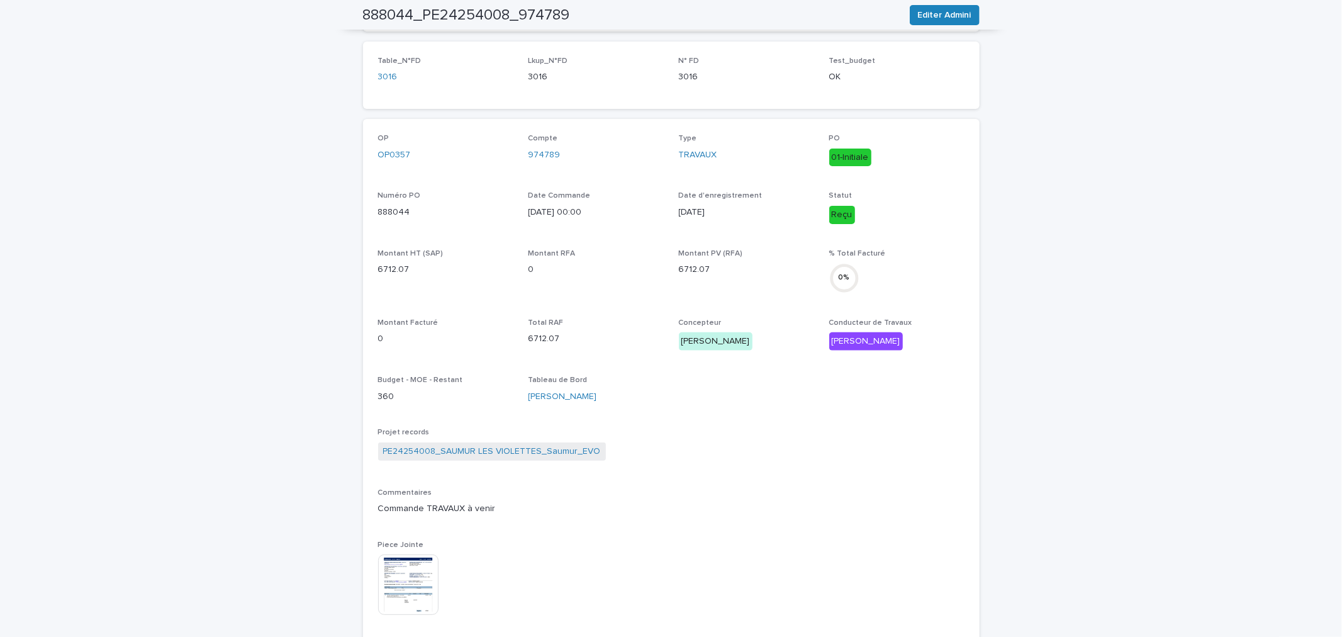
scroll to position [438, 0]
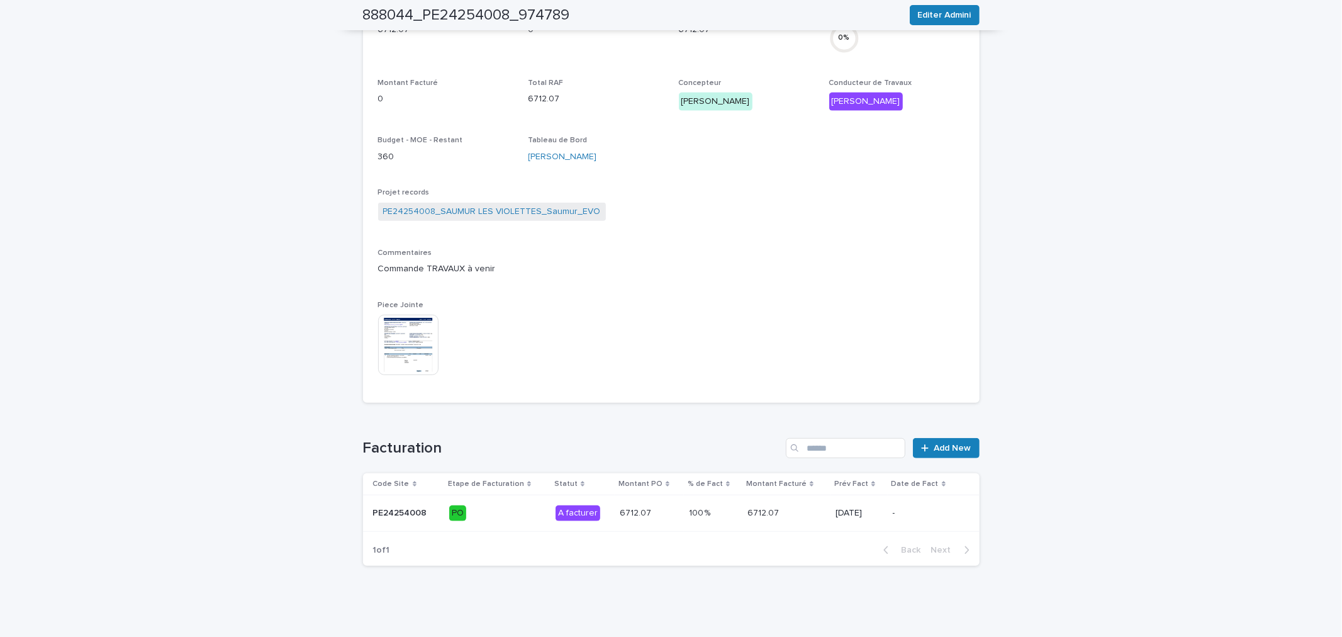
click at [765, 506] on p "6712.07" at bounding box center [764, 511] width 34 height 13
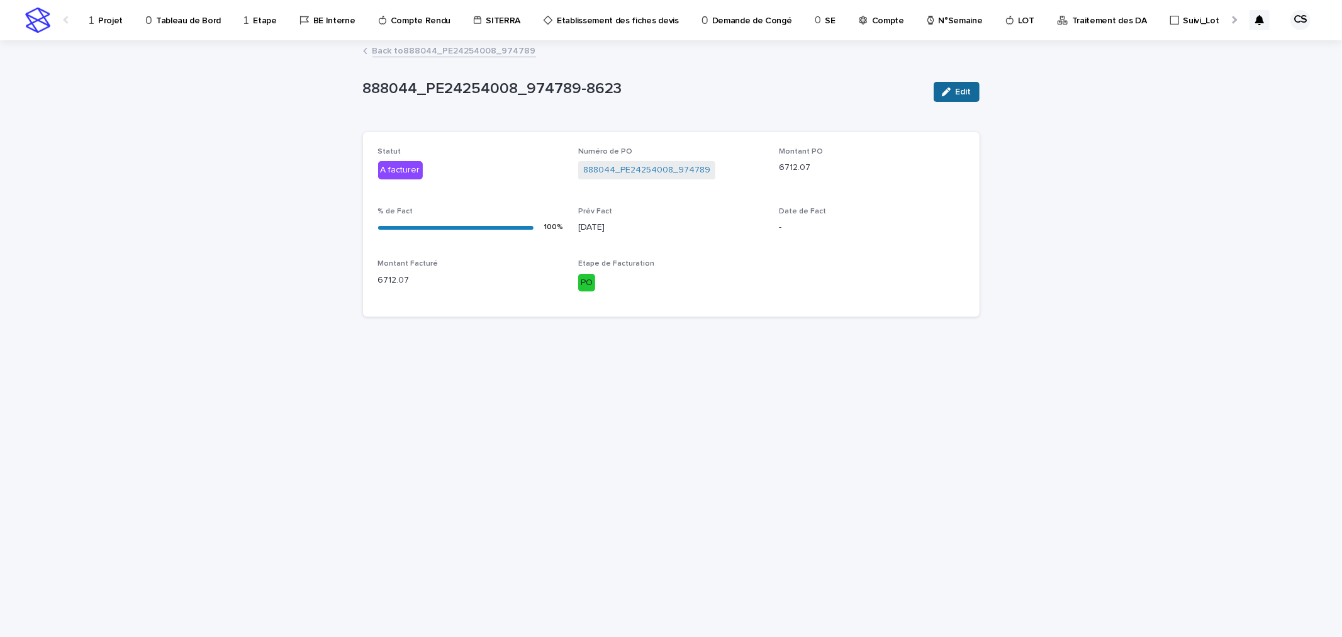
click at [957, 93] on span "Edit" at bounding box center [964, 91] width 16 height 9
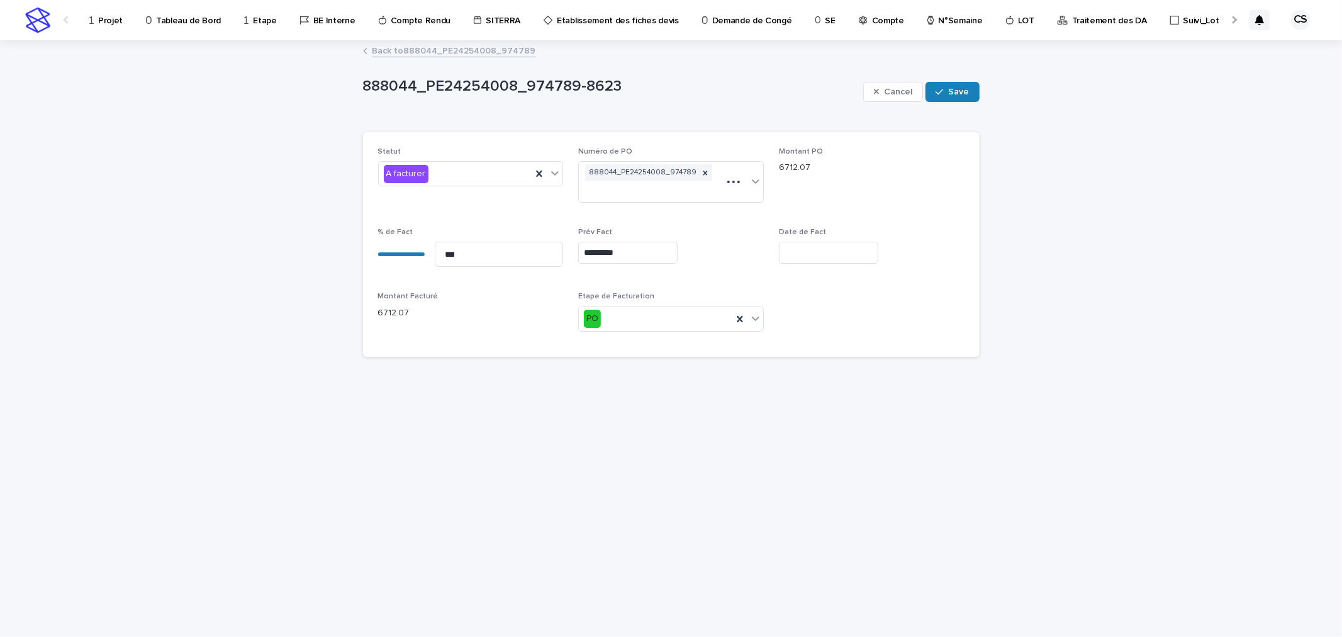
click at [608, 243] on input "*********" at bounding box center [627, 253] width 99 height 22
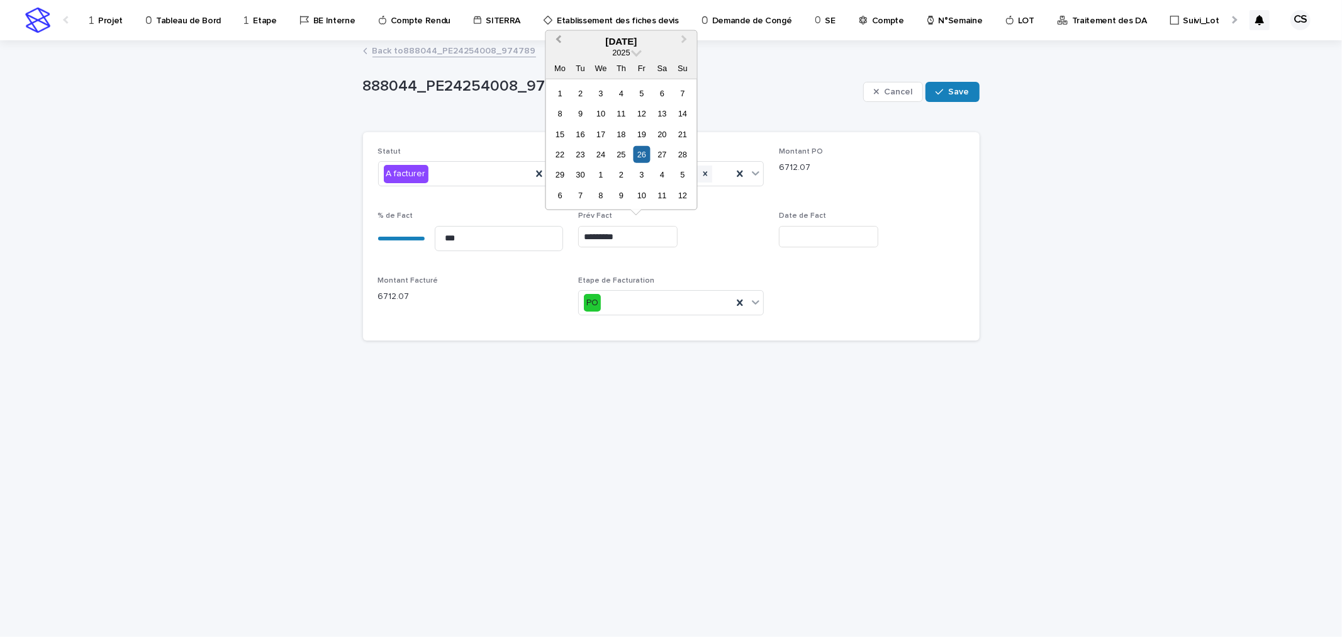
click at [562, 40] on button "Previous Month" at bounding box center [557, 41] width 20 height 20
click at [642, 170] on div "29" at bounding box center [641, 174] width 17 height 17
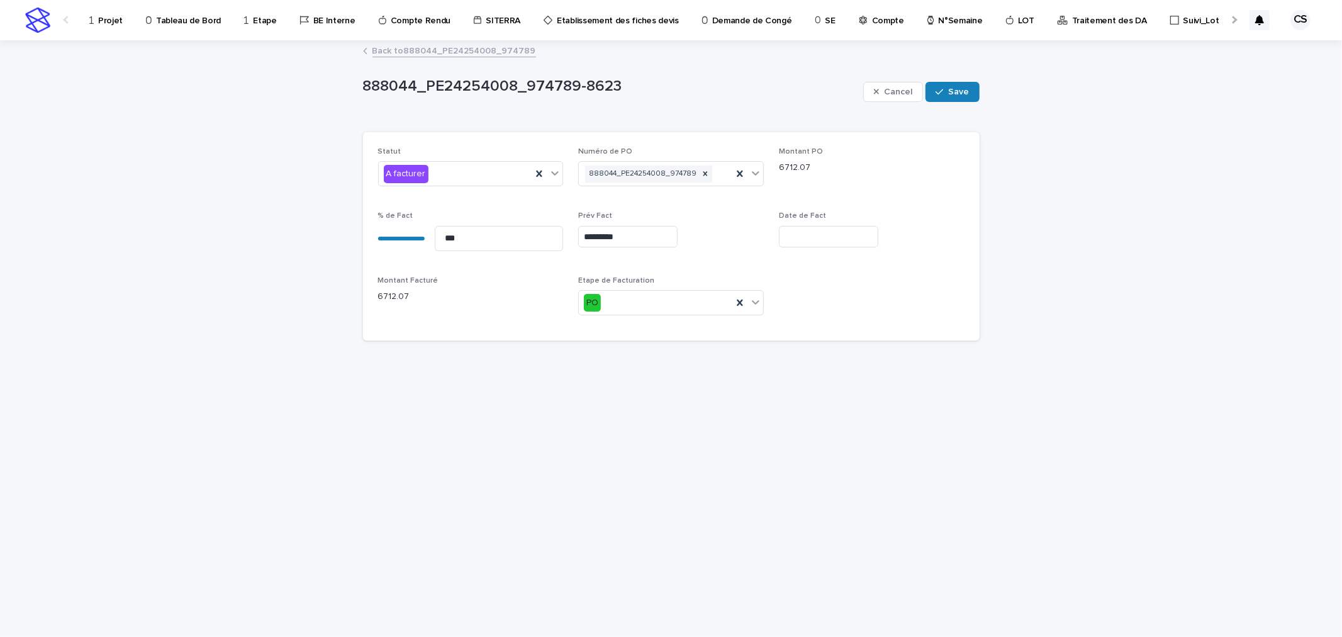
type input "*********"
click at [972, 95] on button "Save" at bounding box center [951, 92] width 53 height 20
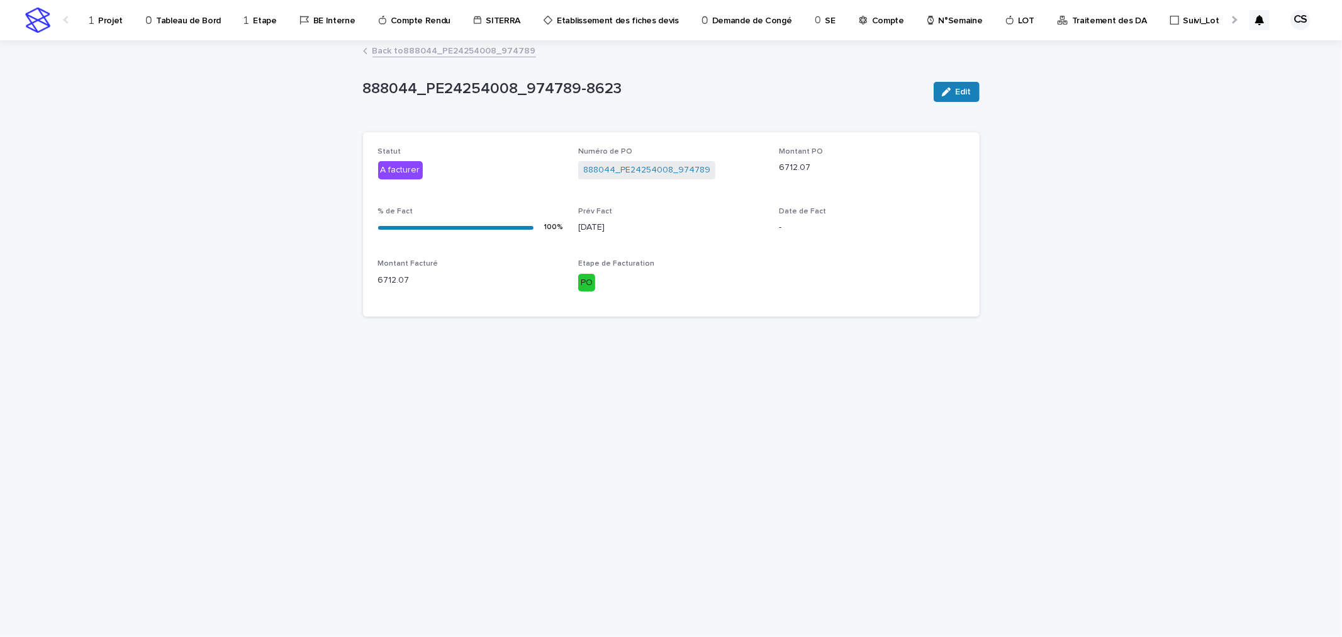
click at [452, 52] on link "Back to 888044_PE24254008_974789" at bounding box center [454, 50] width 164 height 14
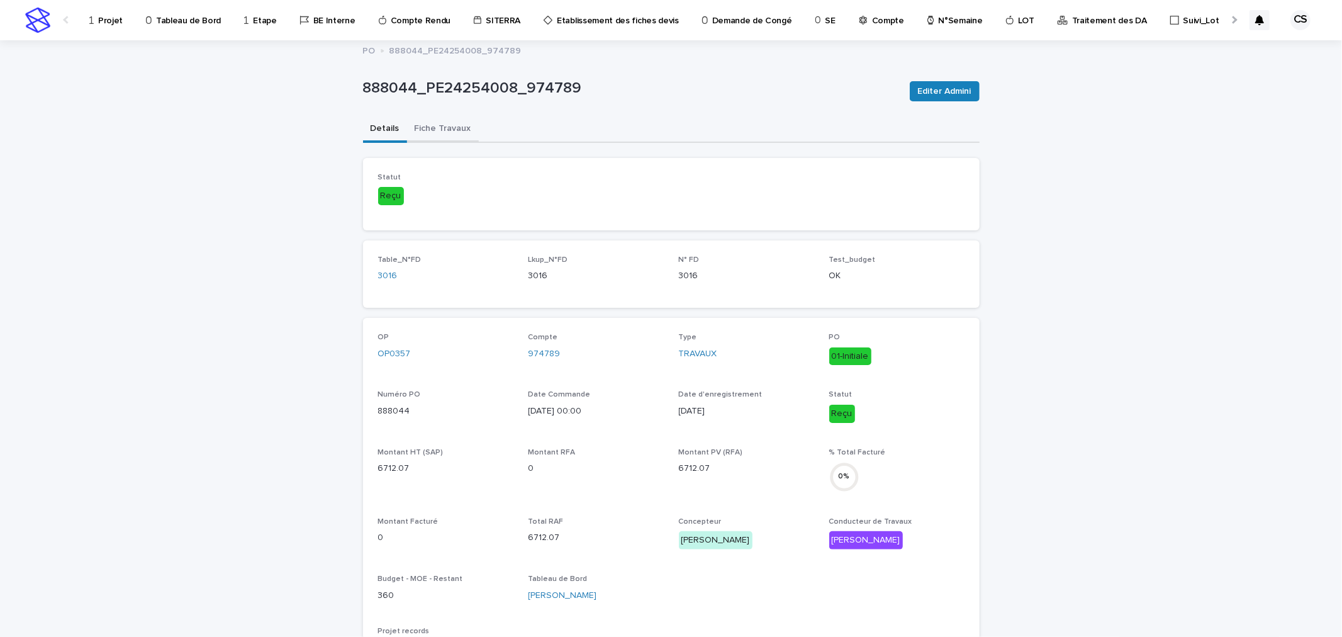
click at [431, 122] on button "Fiche Travaux" at bounding box center [443, 129] width 72 height 26
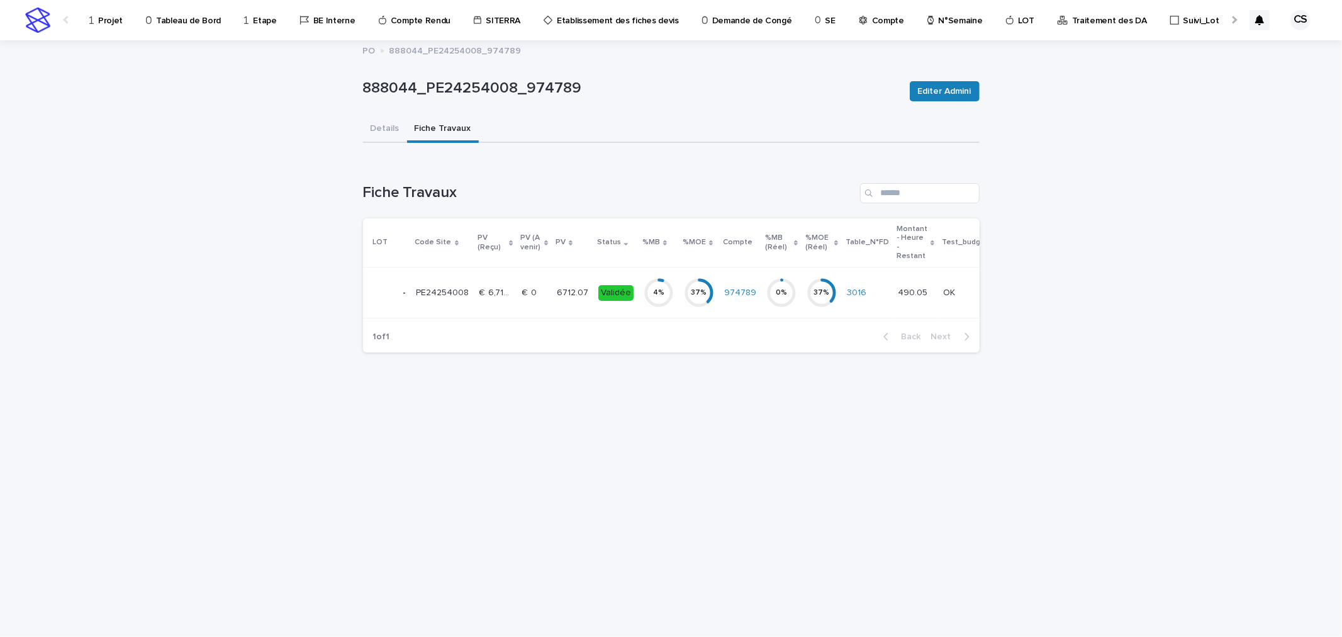
click at [557, 286] on p "6712.07" at bounding box center [574, 291] width 34 height 13
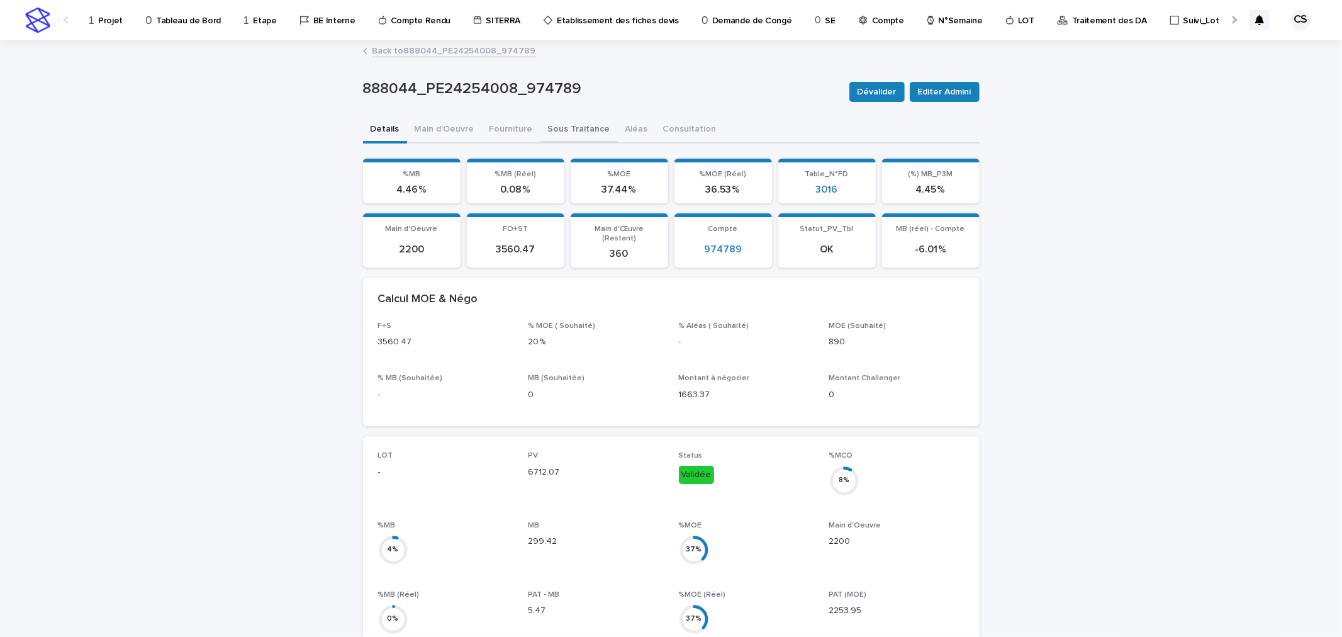
click at [550, 132] on button "Sous Traitance" at bounding box center [578, 130] width 77 height 26
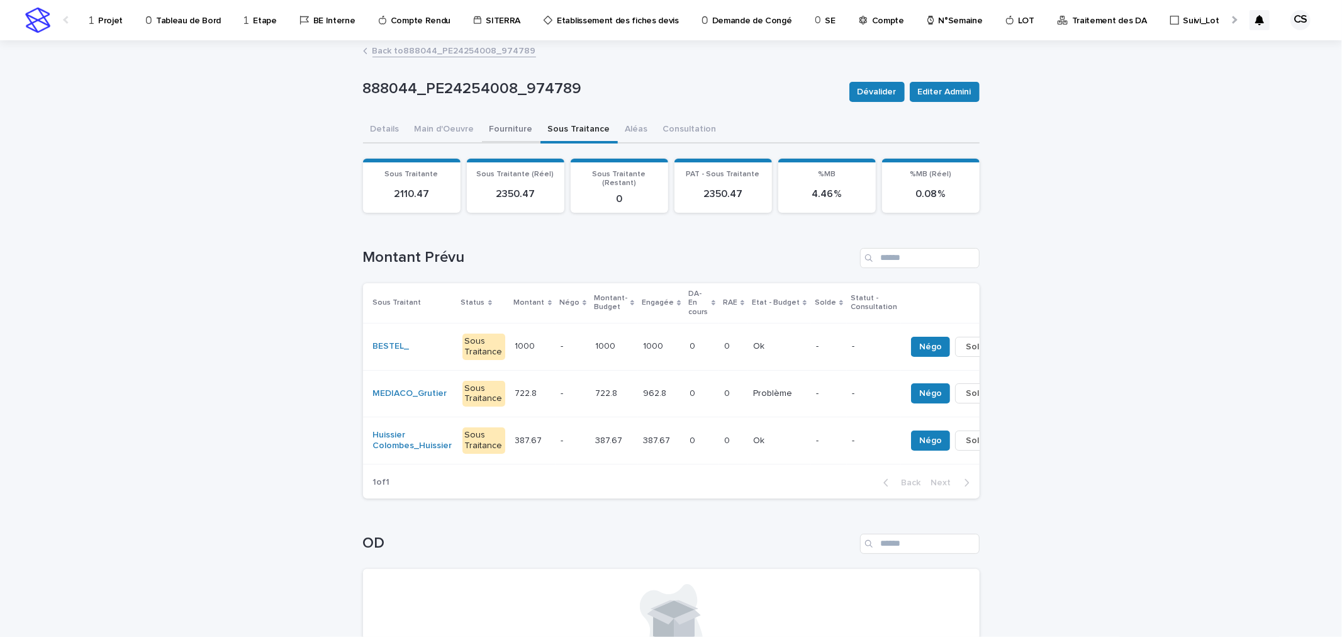
click at [513, 129] on button "Fourniture" at bounding box center [511, 130] width 59 height 26
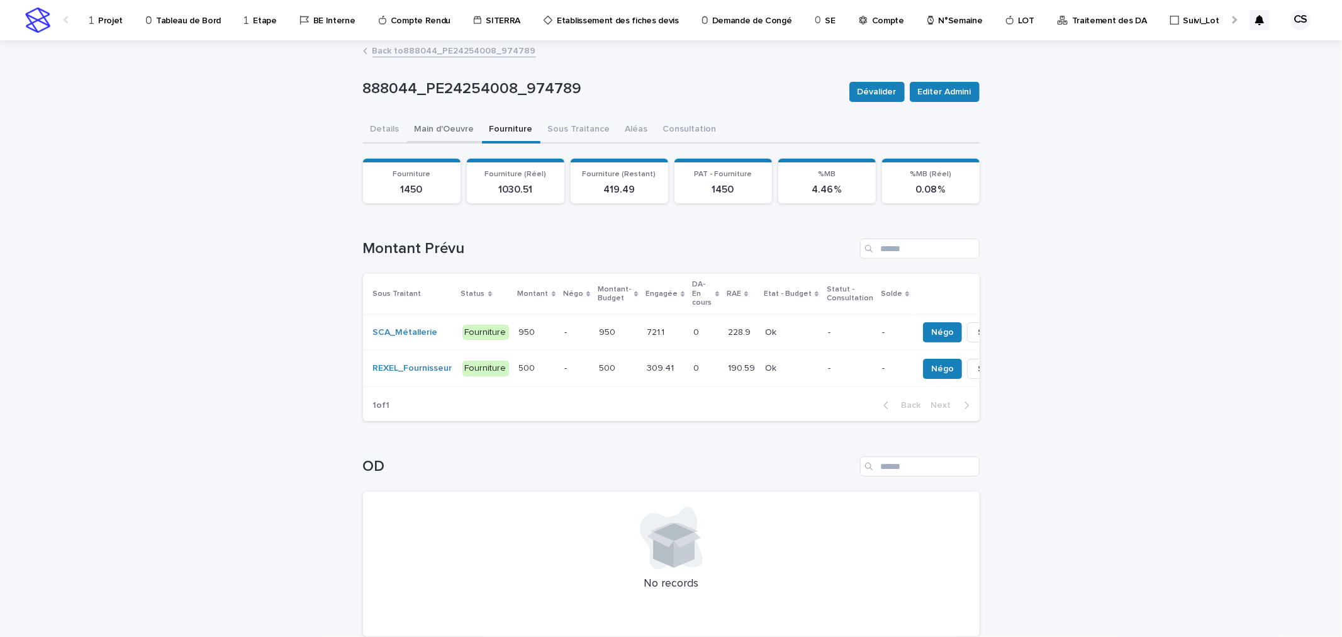
click at [437, 127] on button "Main d'Oeuvre" at bounding box center [444, 130] width 75 height 26
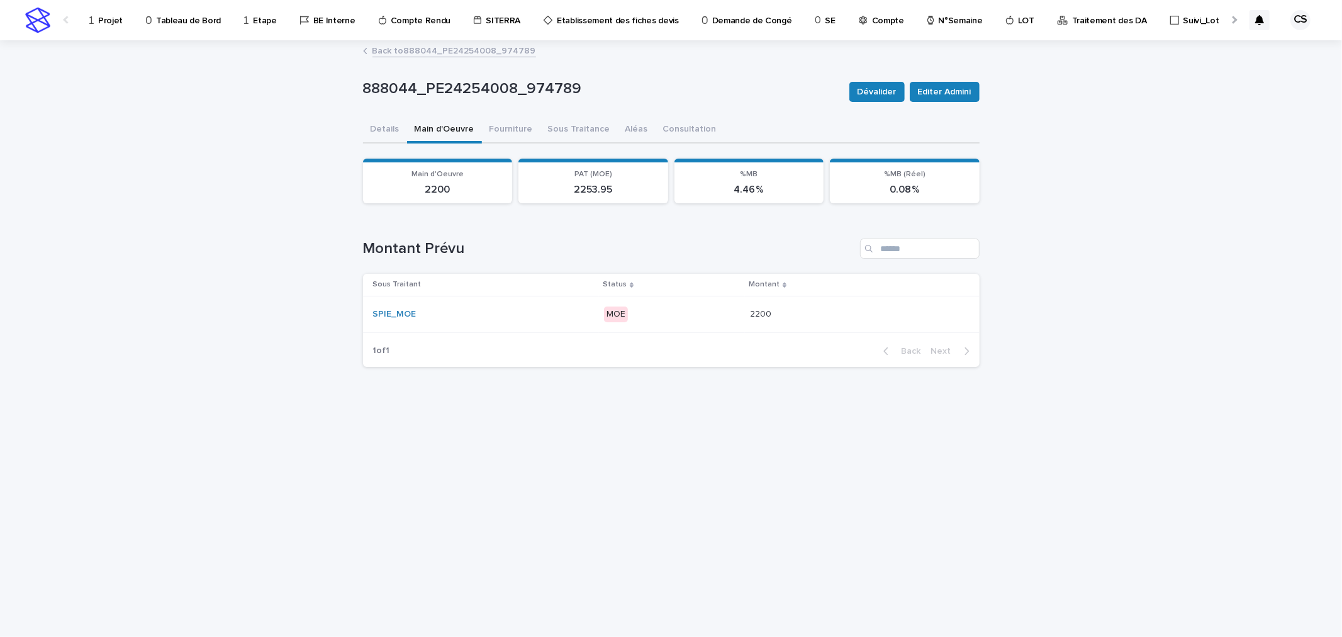
click at [700, 304] on div "MOE" at bounding box center [672, 313] width 136 height 18
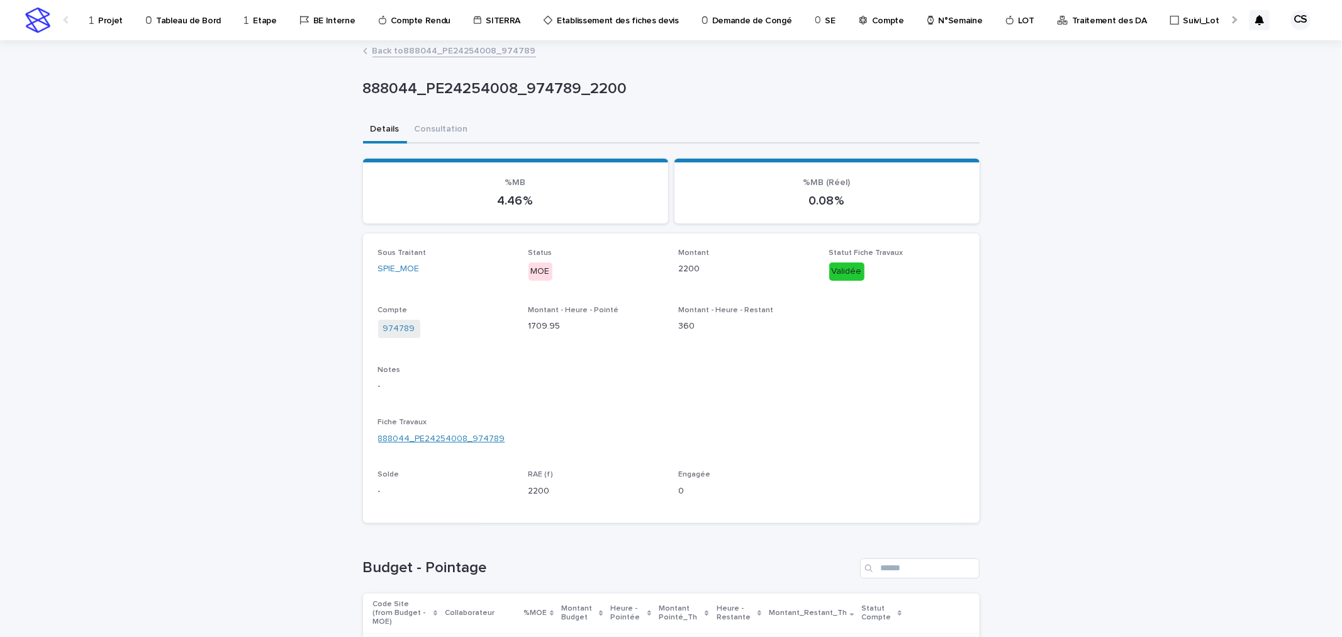
click at [459, 432] on link "888044_PE24254008_974789" at bounding box center [441, 438] width 127 height 13
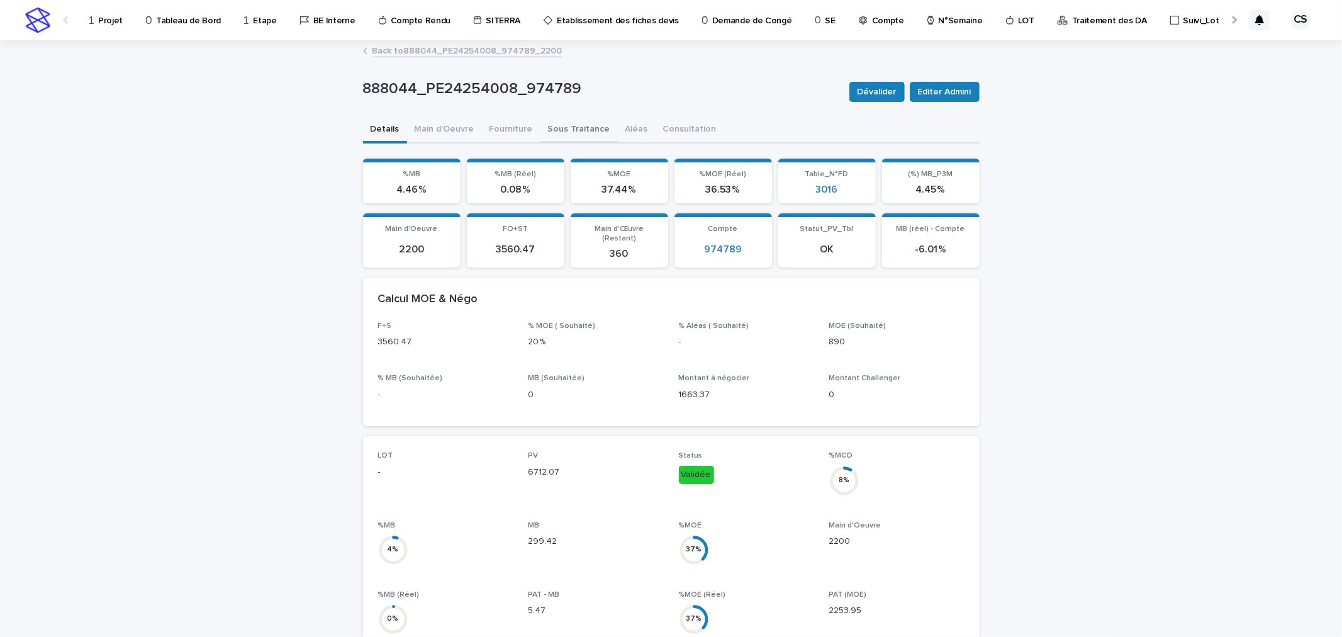
click at [577, 125] on button "Sous Traitance" at bounding box center [578, 130] width 77 height 26
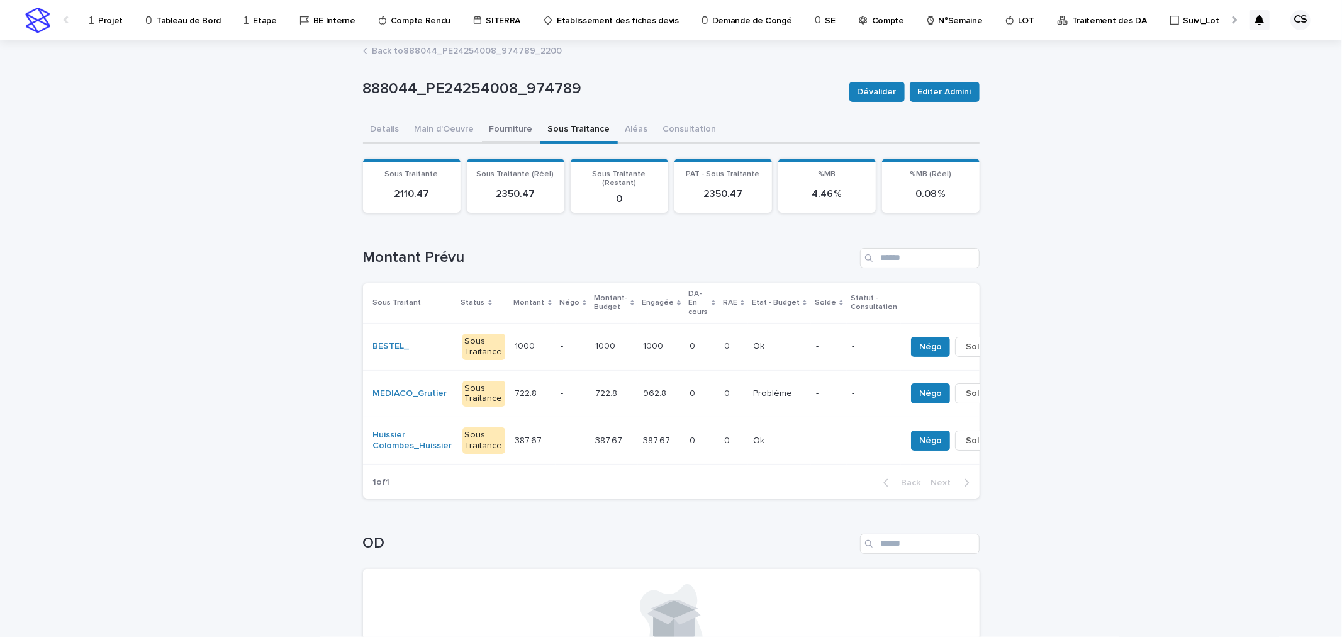
click at [513, 130] on button "Fourniture" at bounding box center [511, 130] width 59 height 26
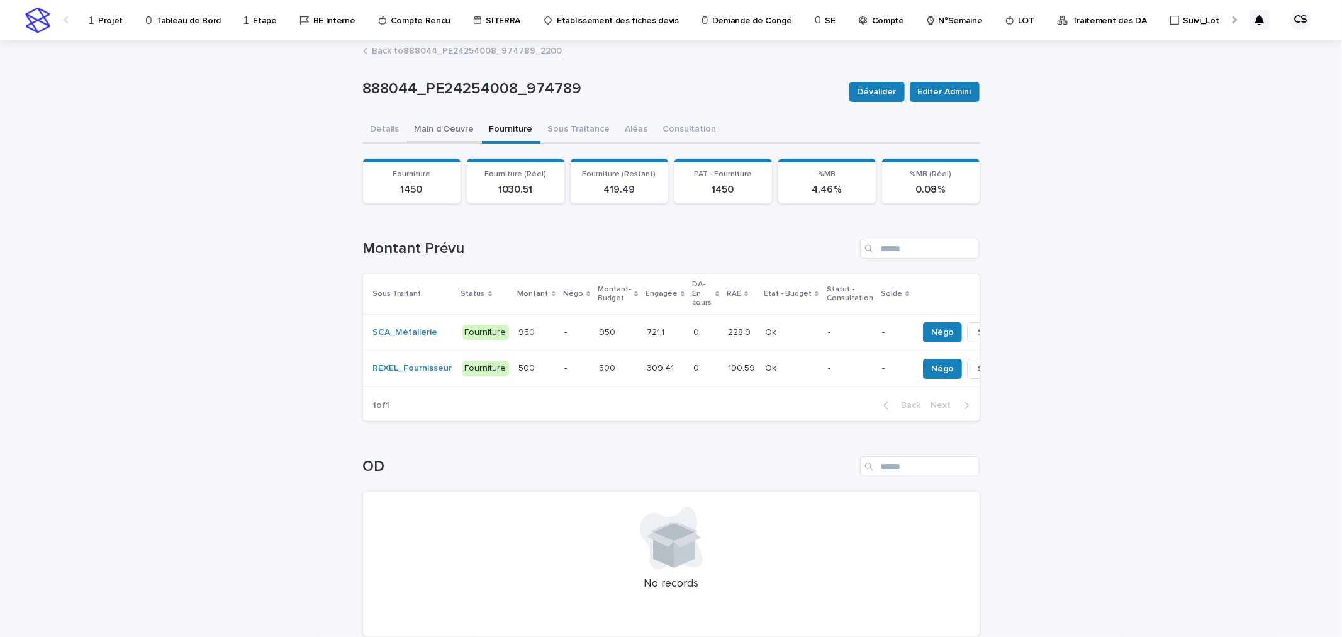
click at [451, 132] on button "Main d'Oeuvre" at bounding box center [444, 130] width 75 height 26
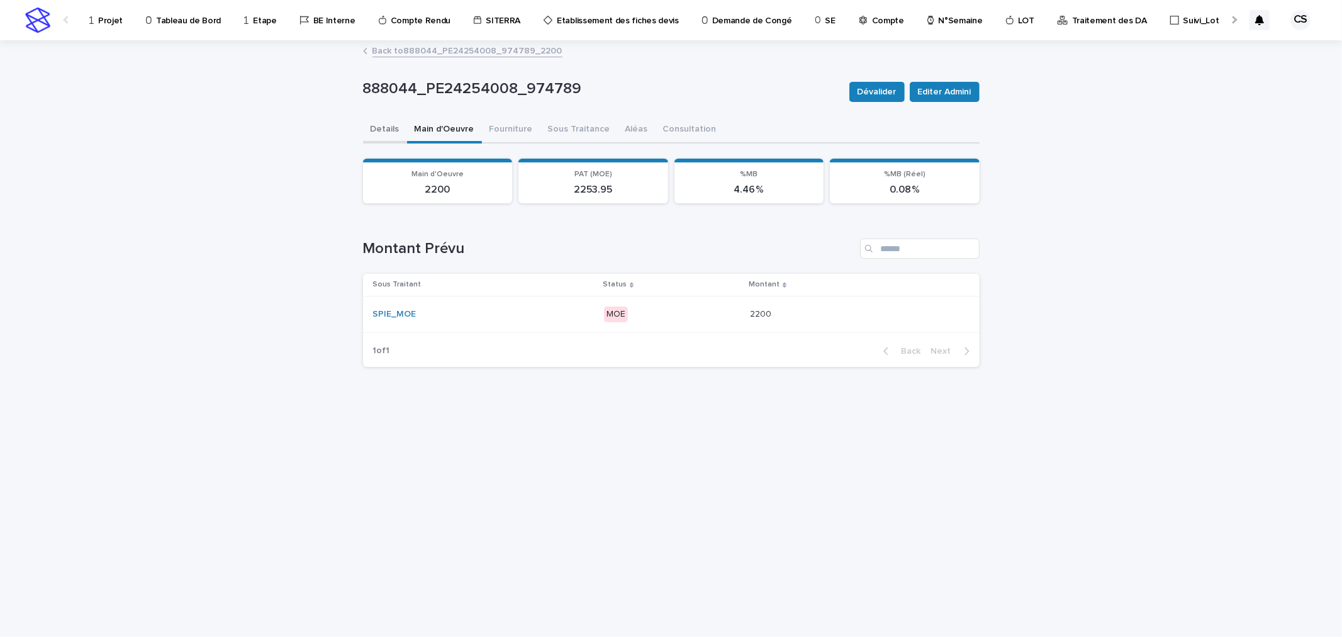
click at [385, 128] on button "Details" at bounding box center [385, 130] width 44 height 26
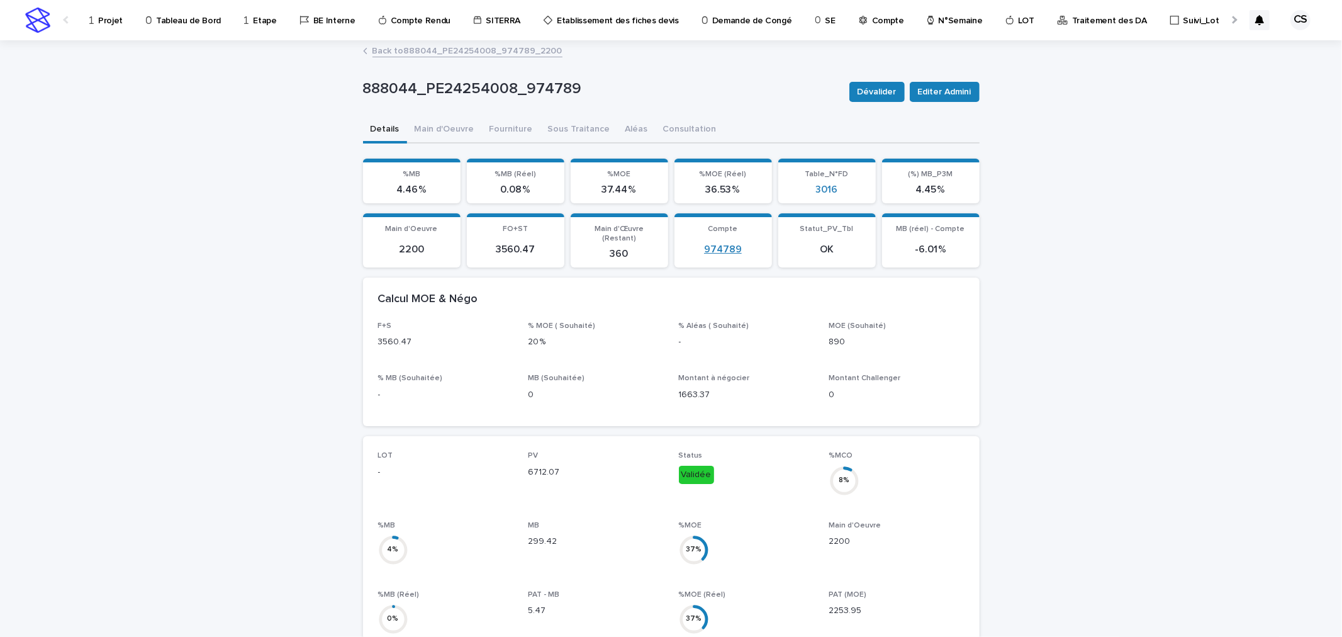
click at [717, 243] on link "974789" at bounding box center [723, 249] width 38 height 12
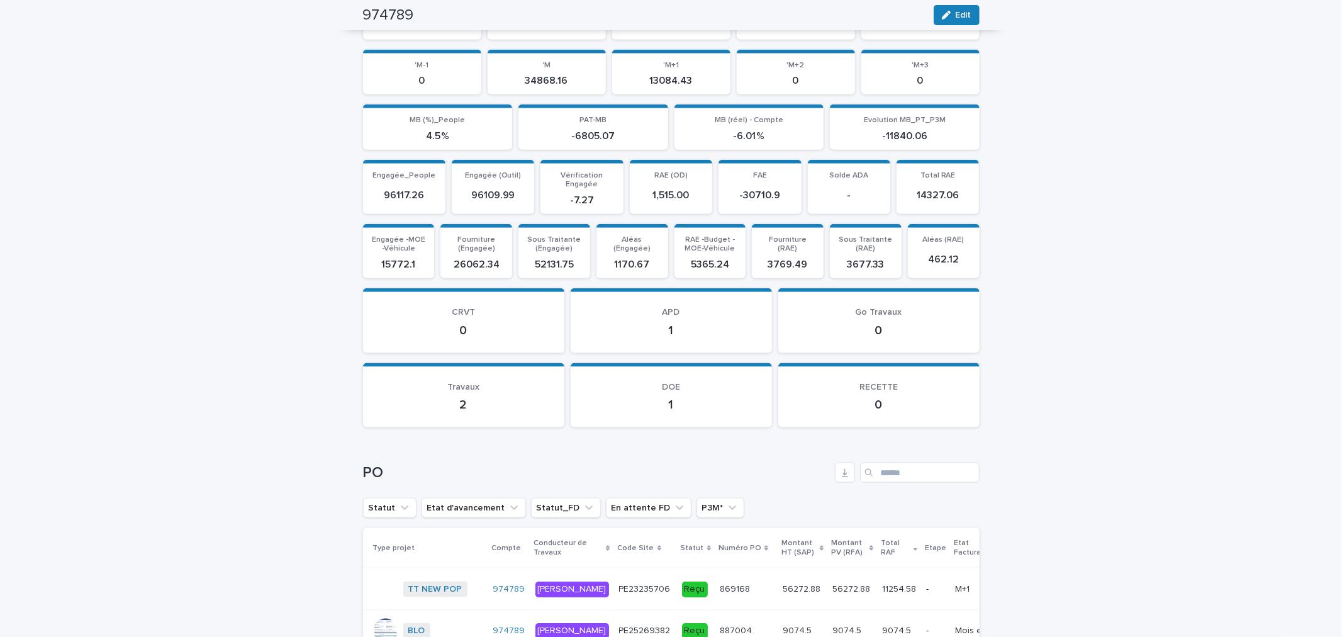
scroll to position [1631, 0]
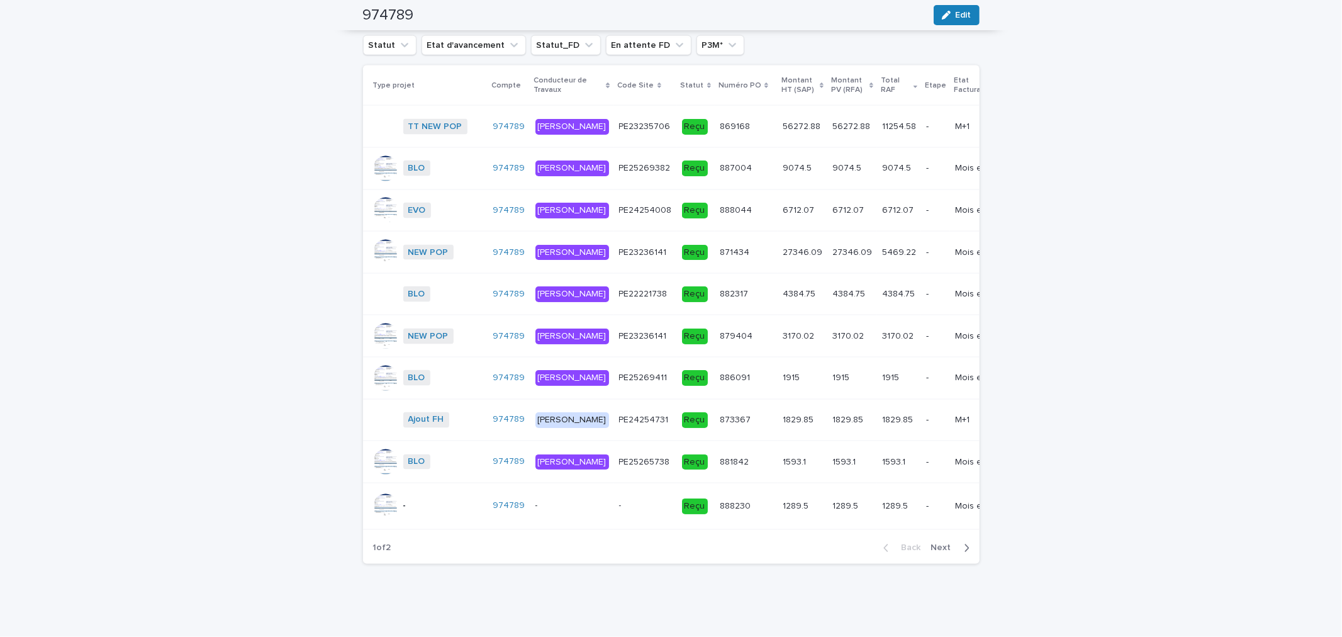
click at [935, 554] on button "Next" at bounding box center [952, 547] width 53 height 11
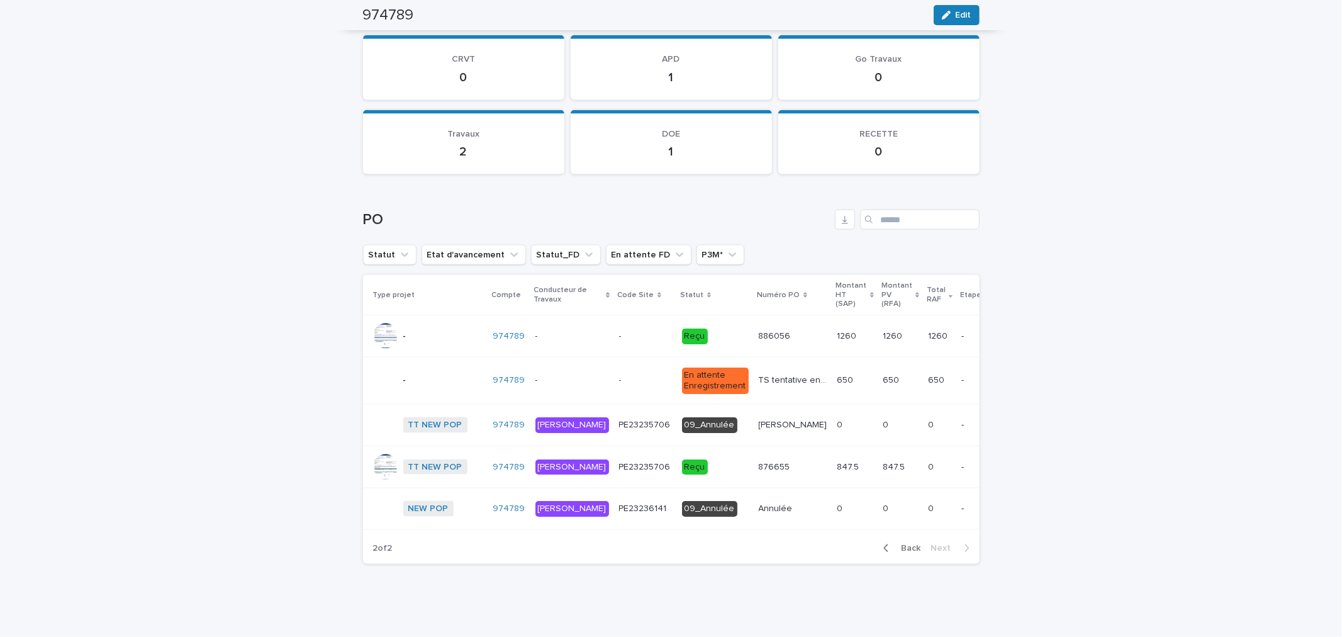
scroll to position [1441, 0]
click at [904, 547] on span "Back" at bounding box center [907, 548] width 27 height 9
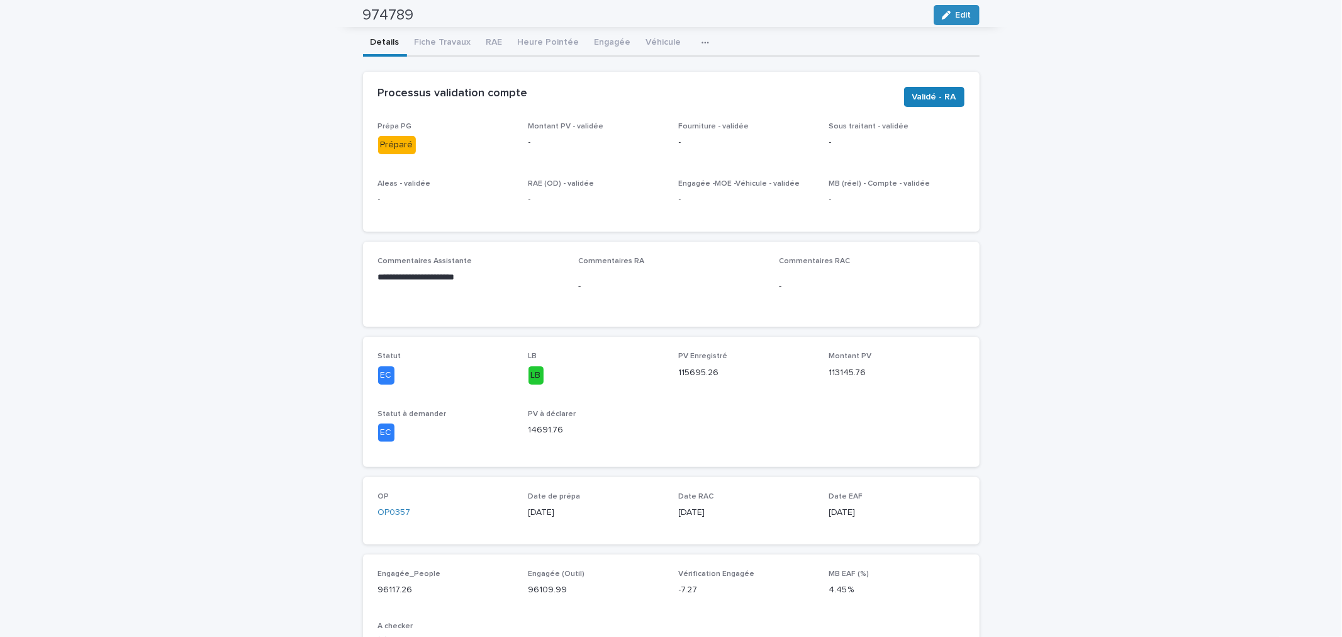
scroll to position [0, 0]
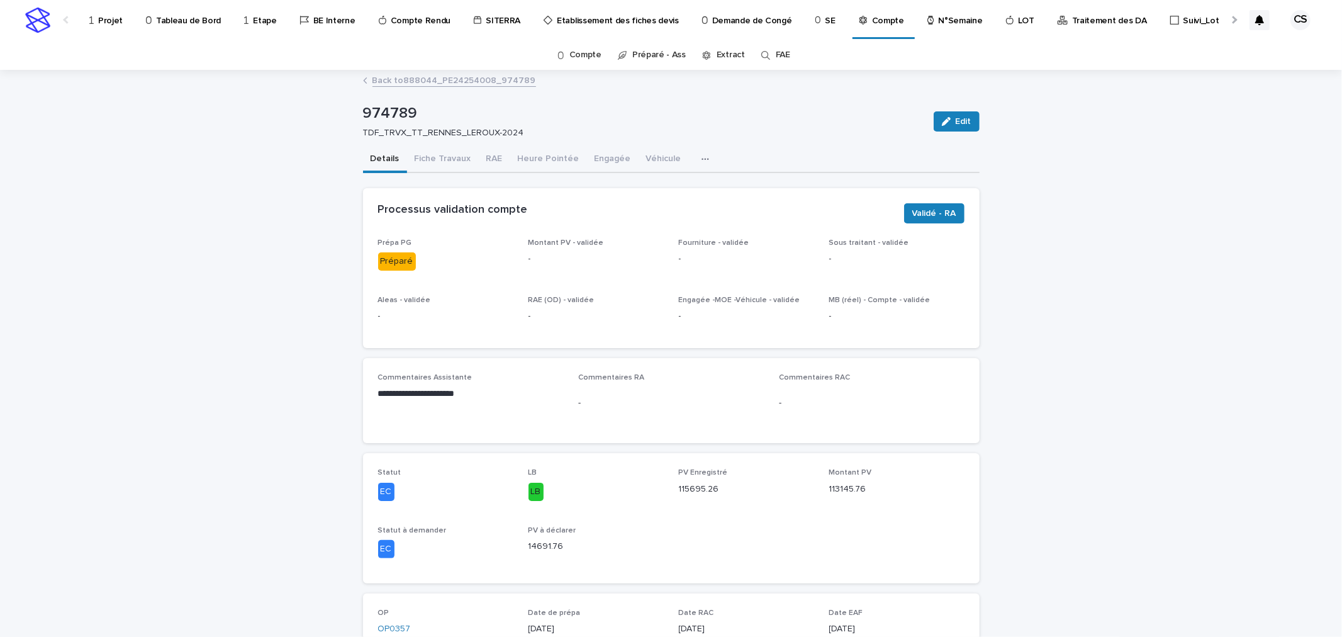
click at [111, 20] on p "Projet" at bounding box center [110, 13] width 25 height 26
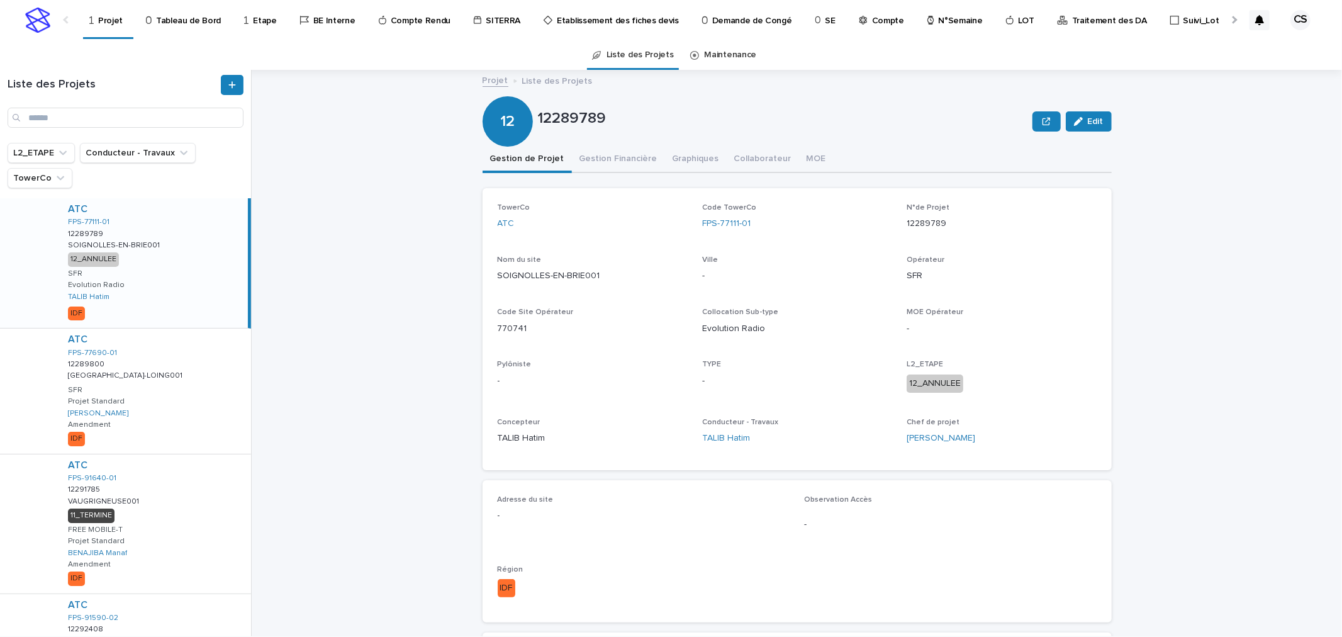
click at [153, 128] on div "Liste des Projets" at bounding box center [125, 106] width 251 height 73
click at [154, 117] on input "Search" at bounding box center [126, 118] width 236 height 20
type input "******"
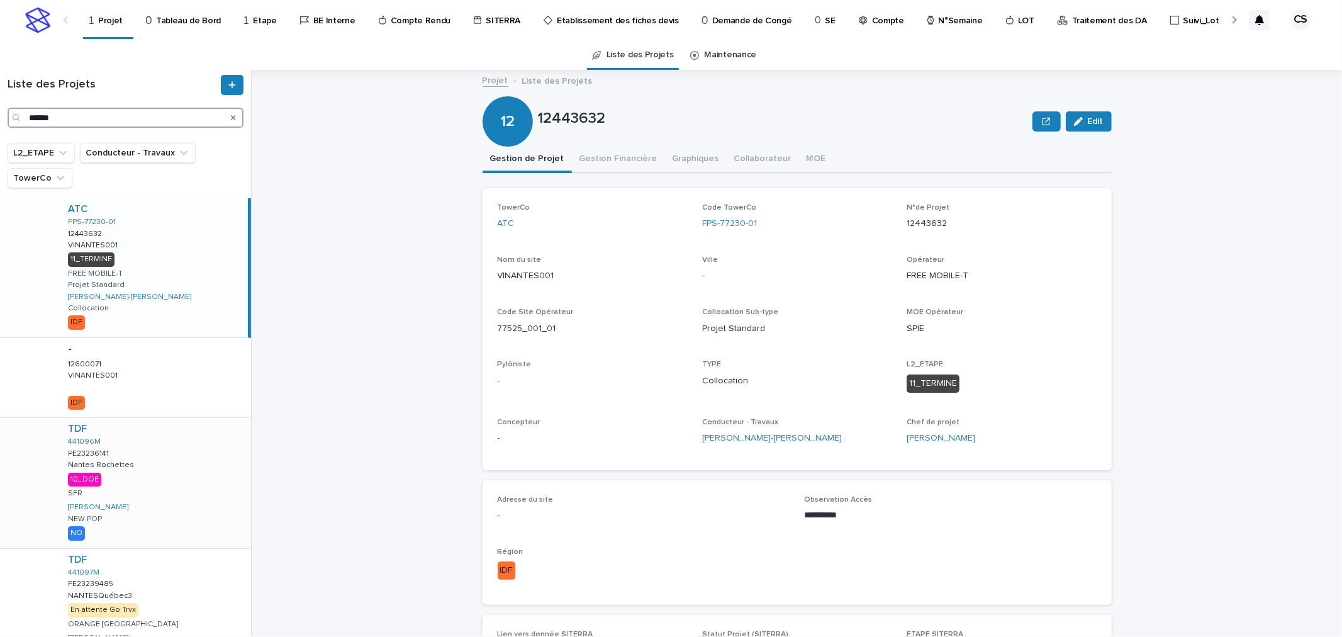
scroll to position [233, 0]
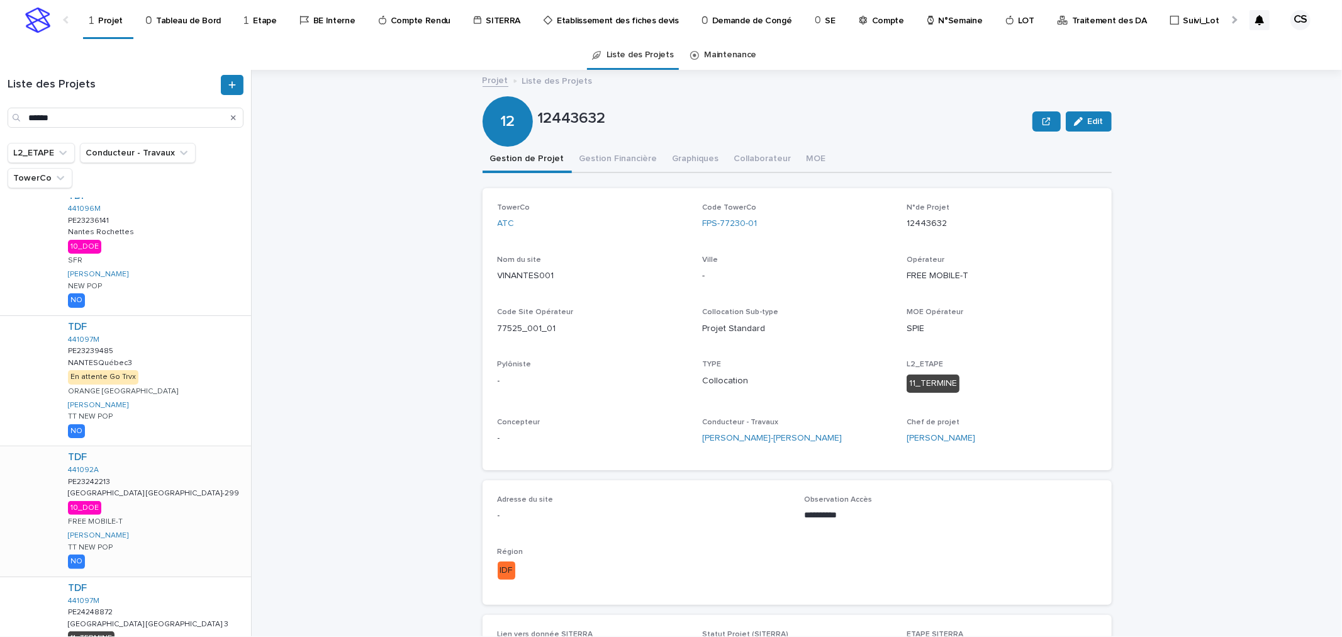
click at [174, 516] on div "TDF 441092A PE23242213 PE23242213 NANTES Suisse-299 NANTES Suisse-299 10_DOE FR…" at bounding box center [154, 511] width 193 height 130
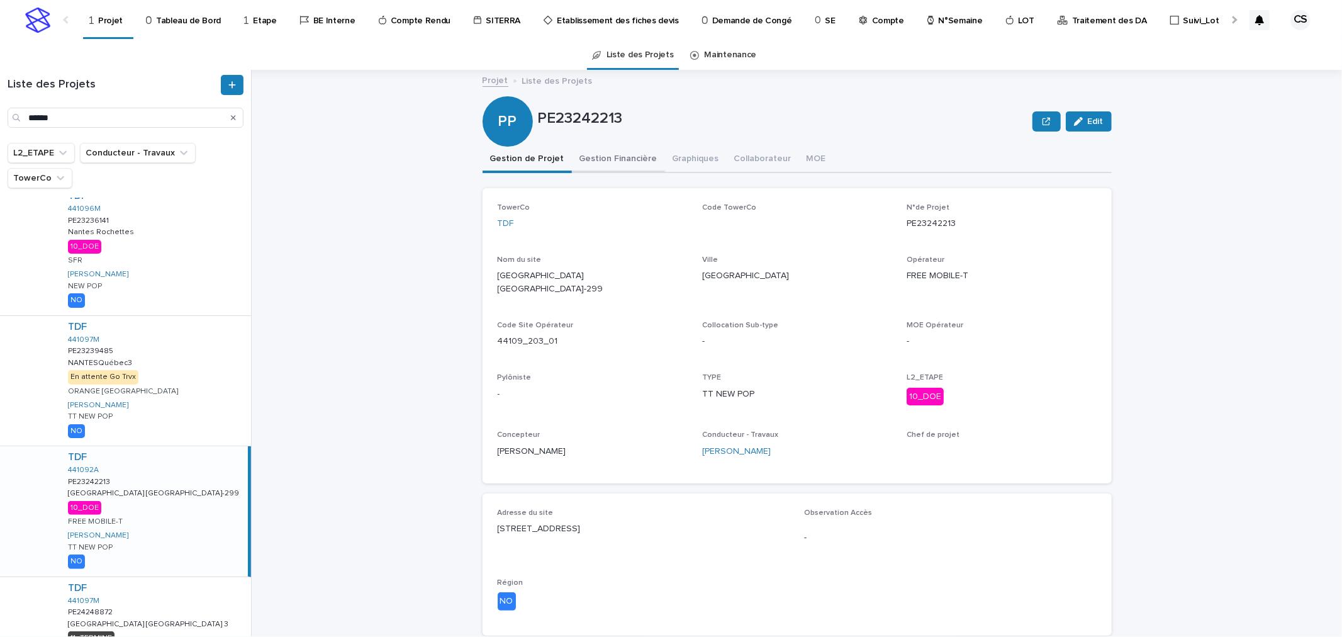
click at [610, 153] on button "Gestion Financière" at bounding box center [618, 160] width 93 height 26
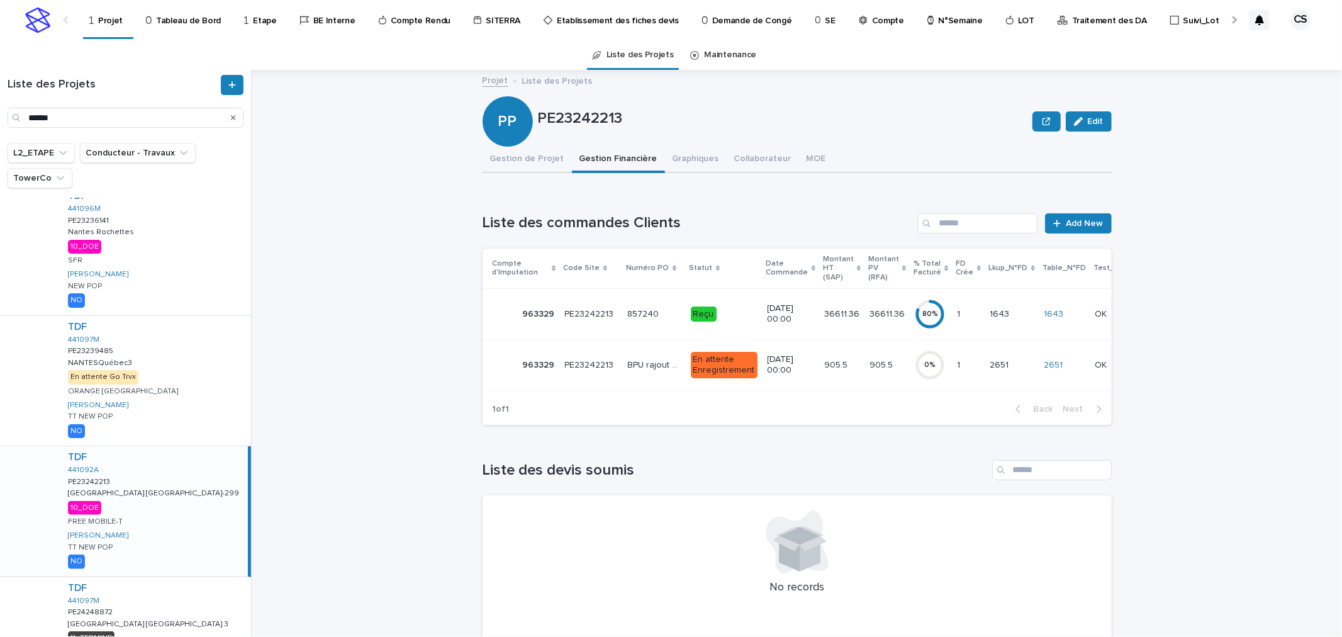
click at [929, 324] on td "80 %" at bounding box center [931, 313] width 42 height 51
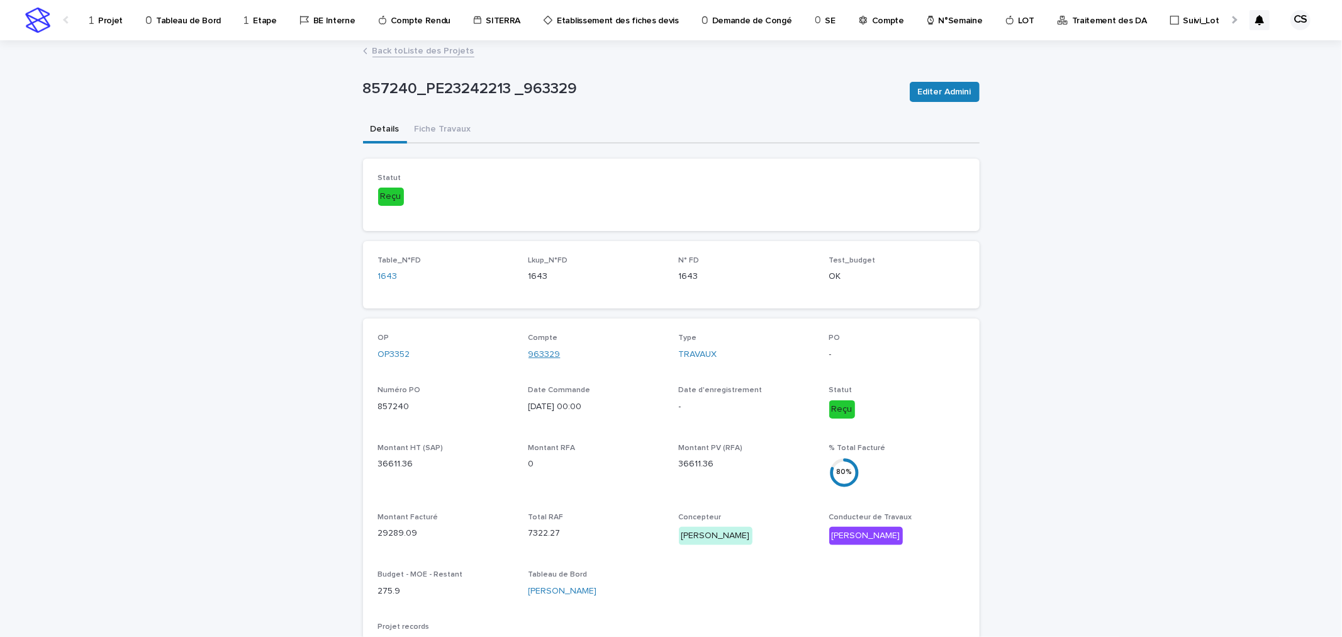
click at [545, 351] on link "963329" at bounding box center [544, 354] width 32 height 13
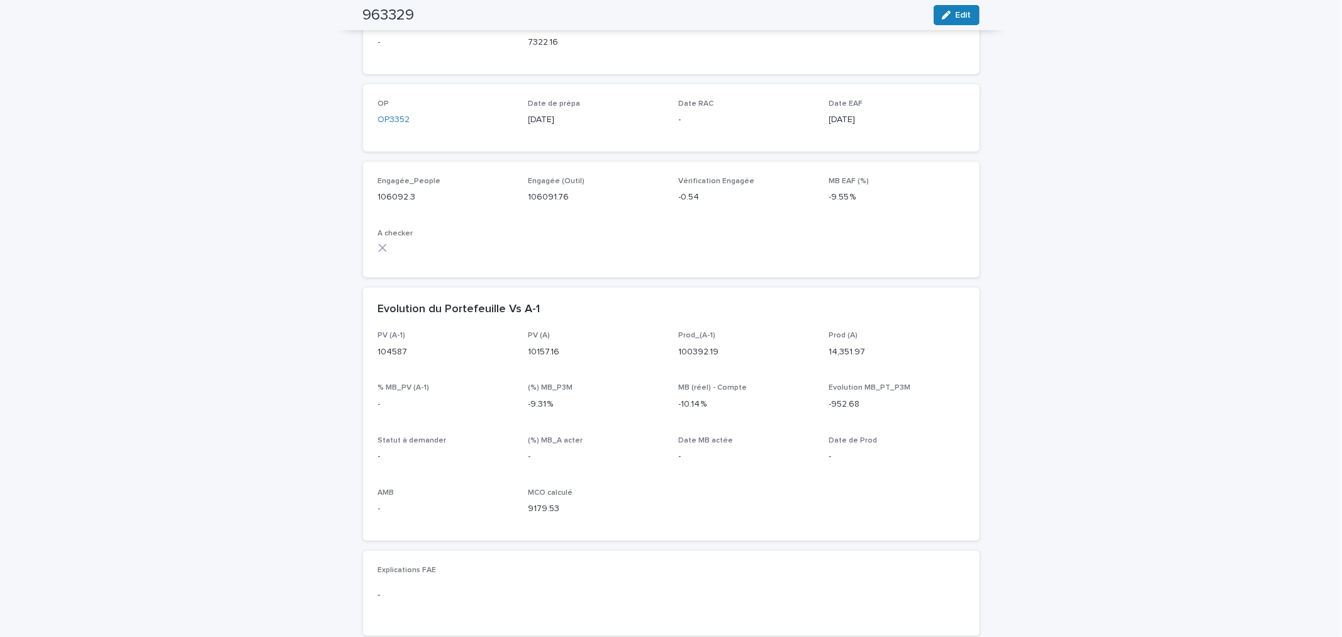
scroll to position [63, 0]
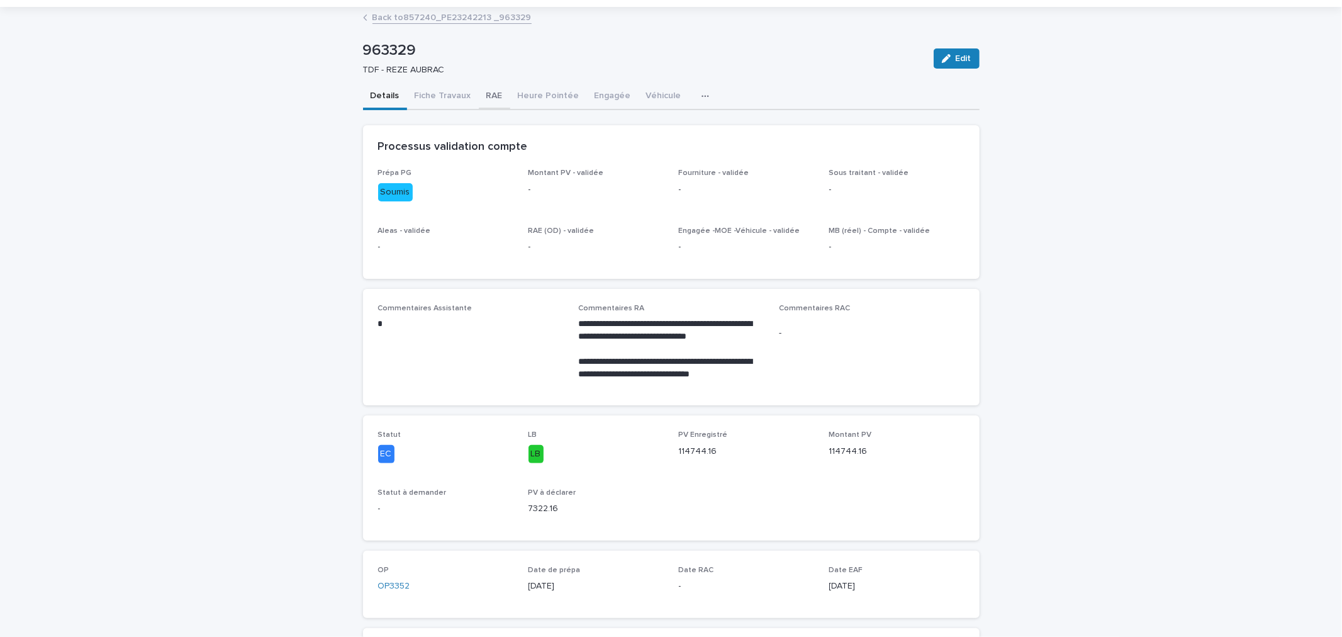
click at [488, 101] on button "RAE" at bounding box center [494, 97] width 31 height 26
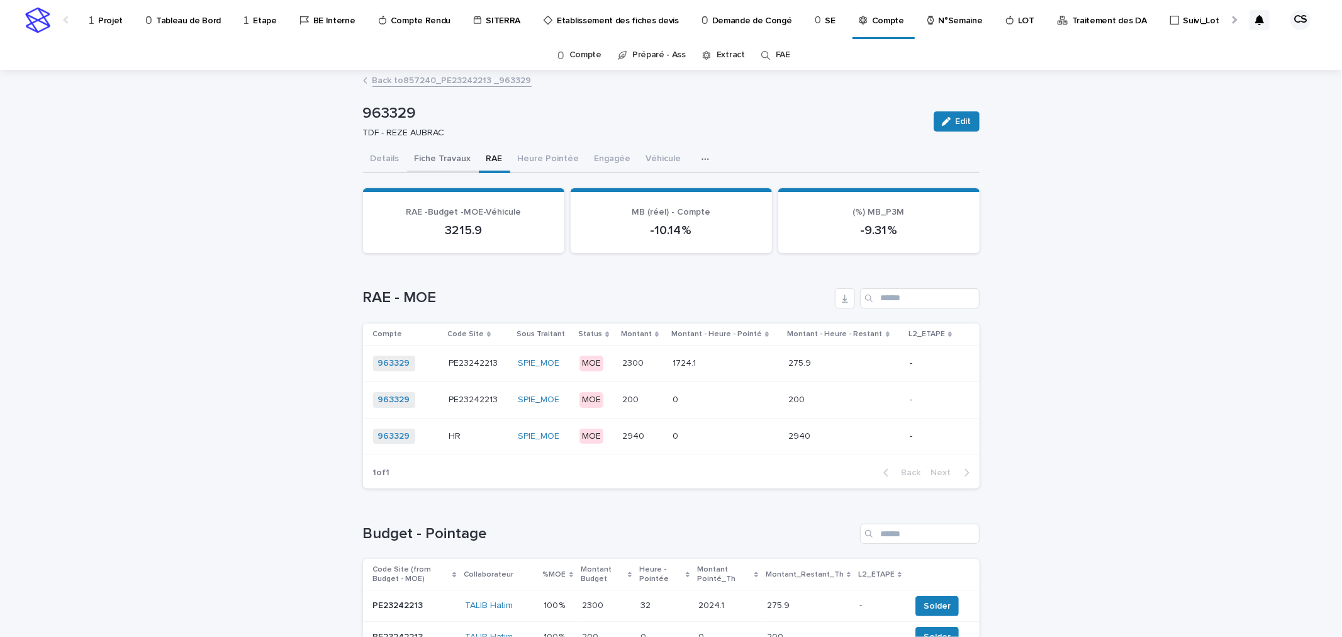
click at [447, 161] on button "Fiche Travaux" at bounding box center [443, 160] width 72 height 26
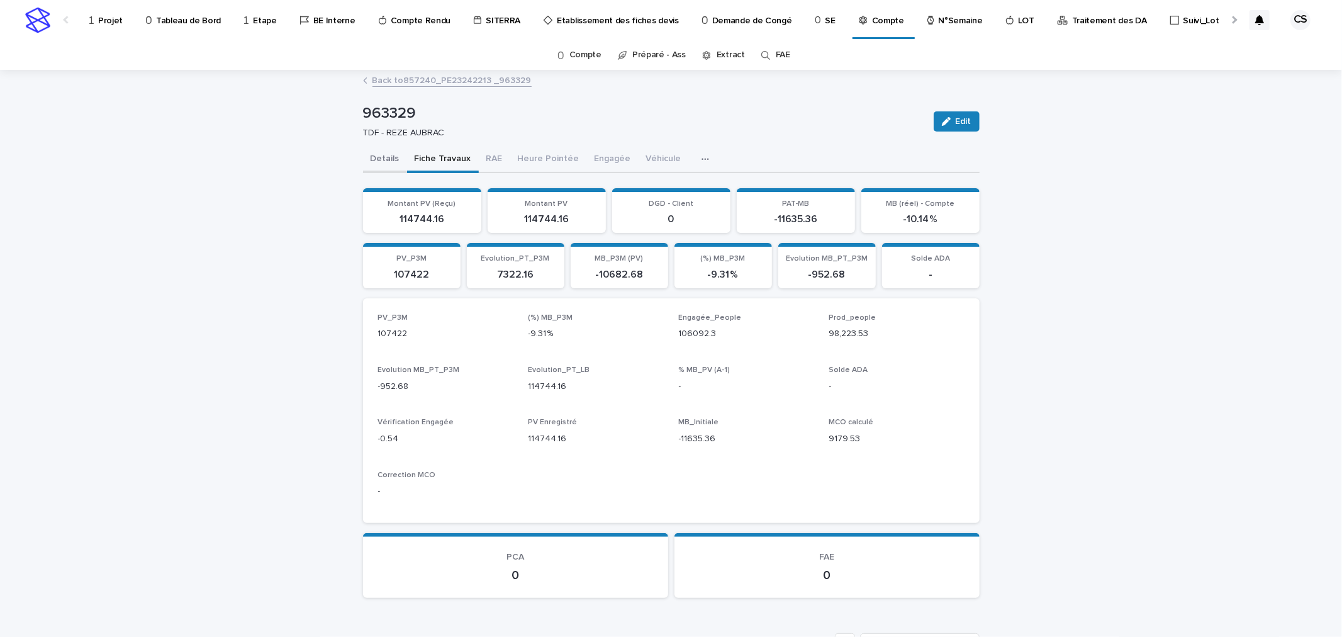
click at [385, 162] on button "Details" at bounding box center [385, 160] width 44 height 26
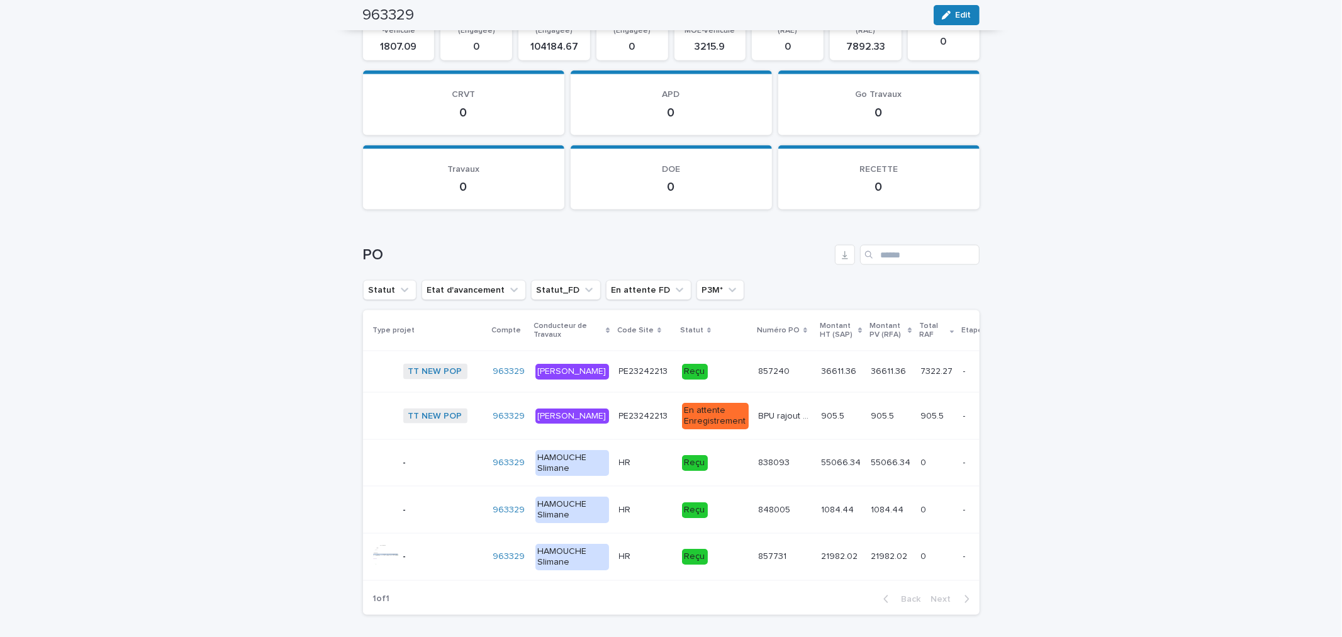
scroll to position [1461, 0]
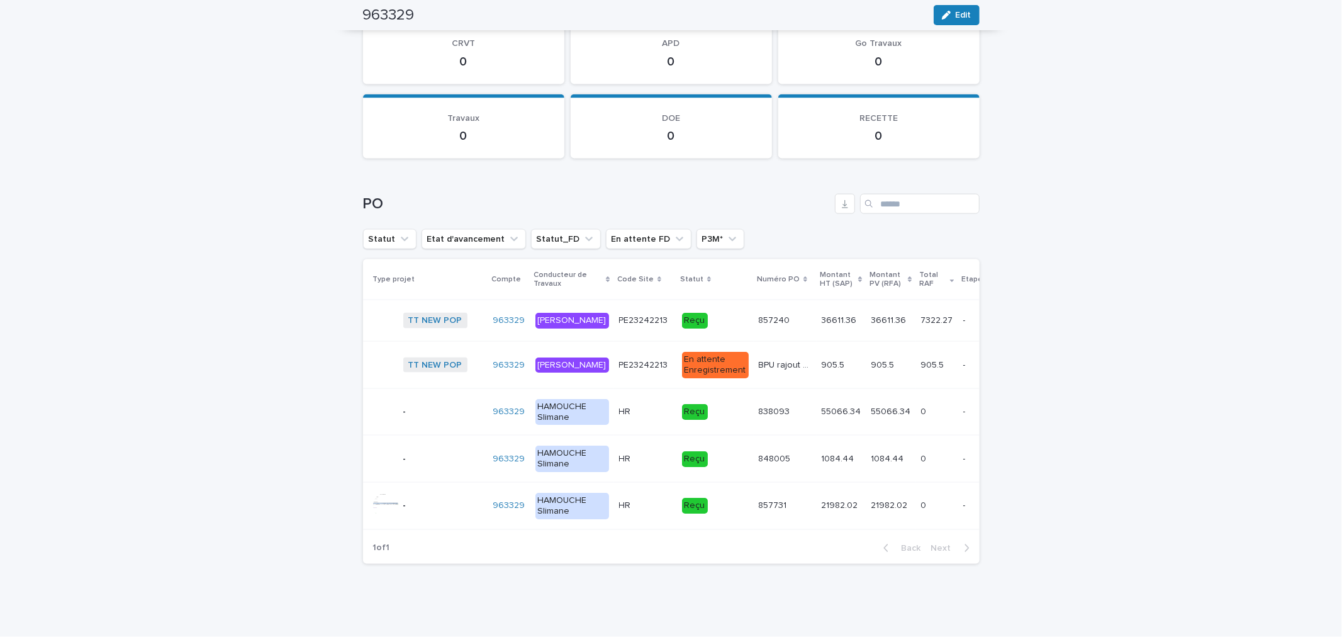
click at [921, 313] on p "7322.27" at bounding box center [938, 319] width 35 height 13
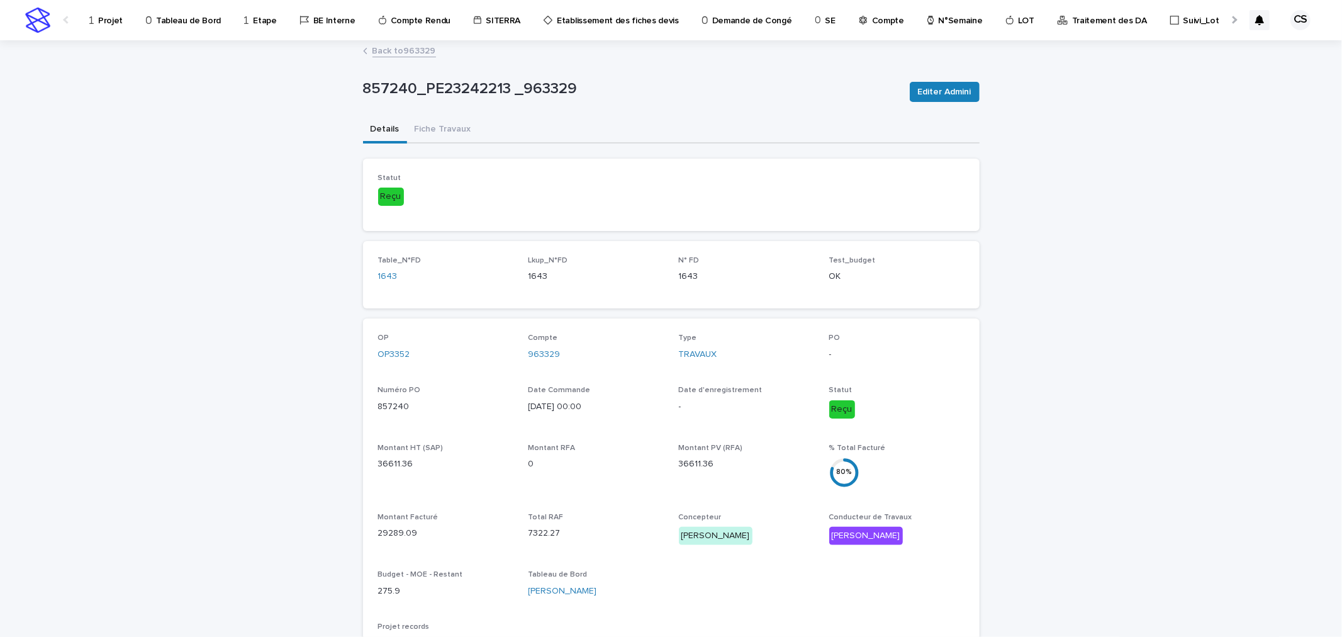
click at [388, 51] on link "Back to 963329" at bounding box center [404, 50] width 64 height 14
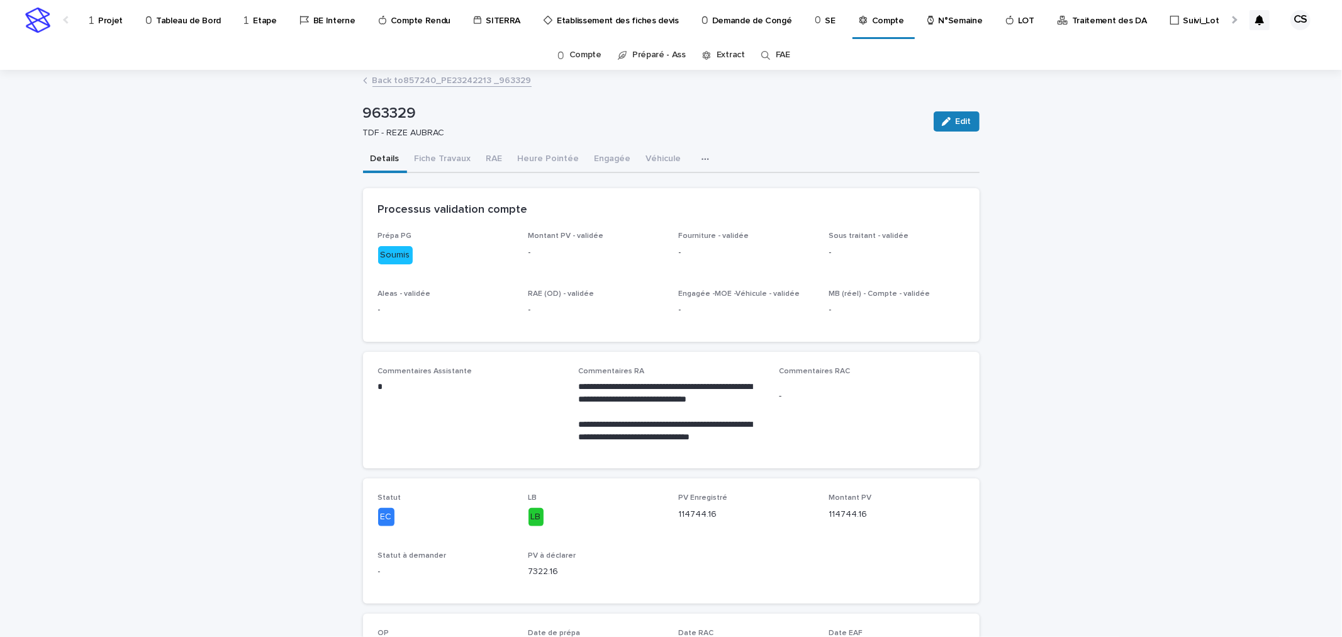
click at [96, 19] on div "Projet" at bounding box center [108, 13] width 40 height 26
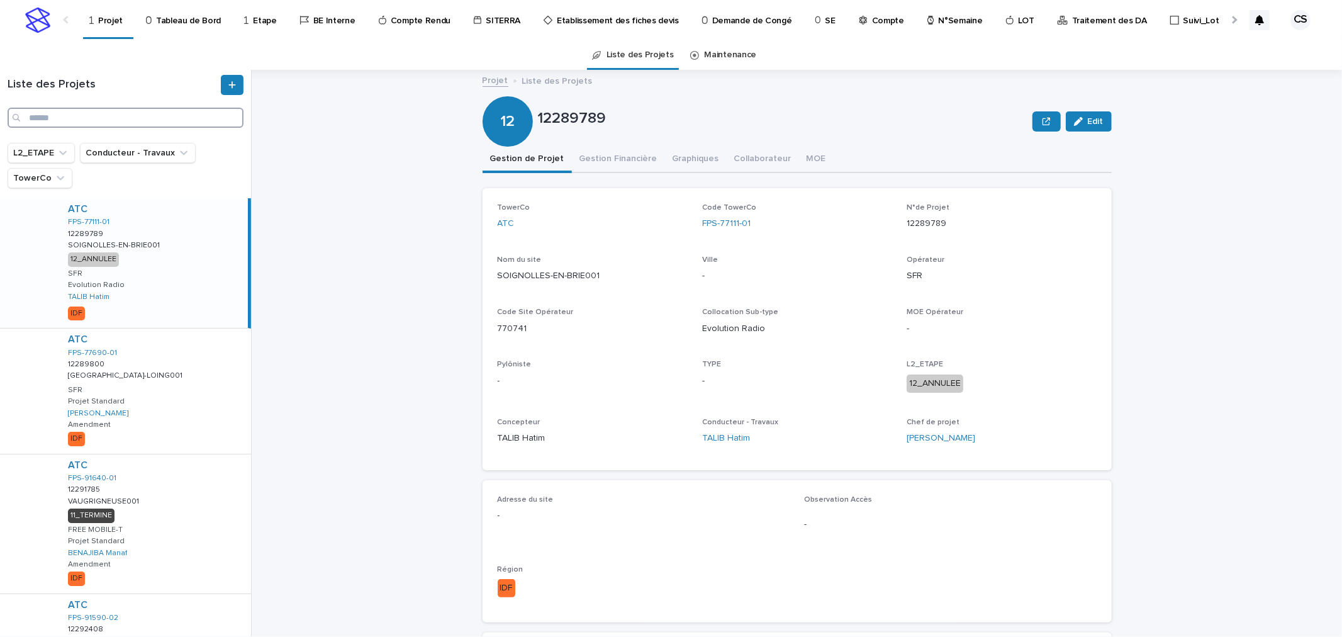
click at [153, 120] on input "Search" at bounding box center [126, 118] width 236 height 20
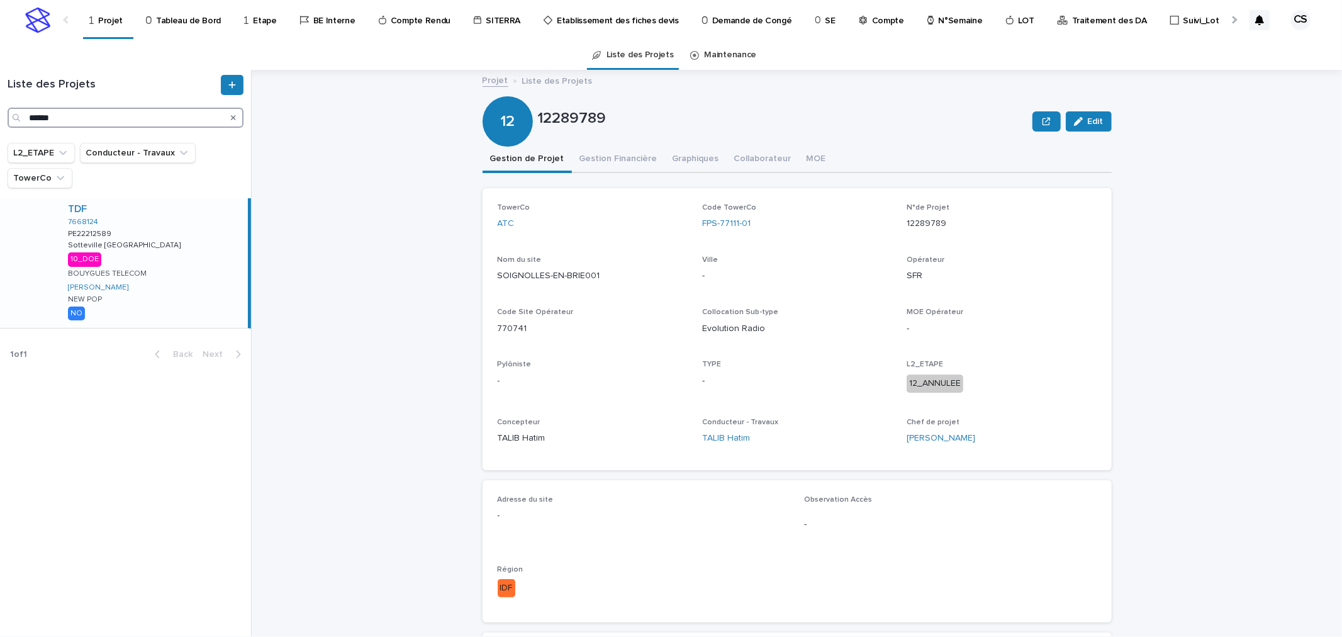
type input "******"
click at [164, 228] on div "TDF 7668124 PE22212589 PE22212589 Sotteville le Moine Sotteville le Moine 10_DO…" at bounding box center [153, 263] width 190 height 130
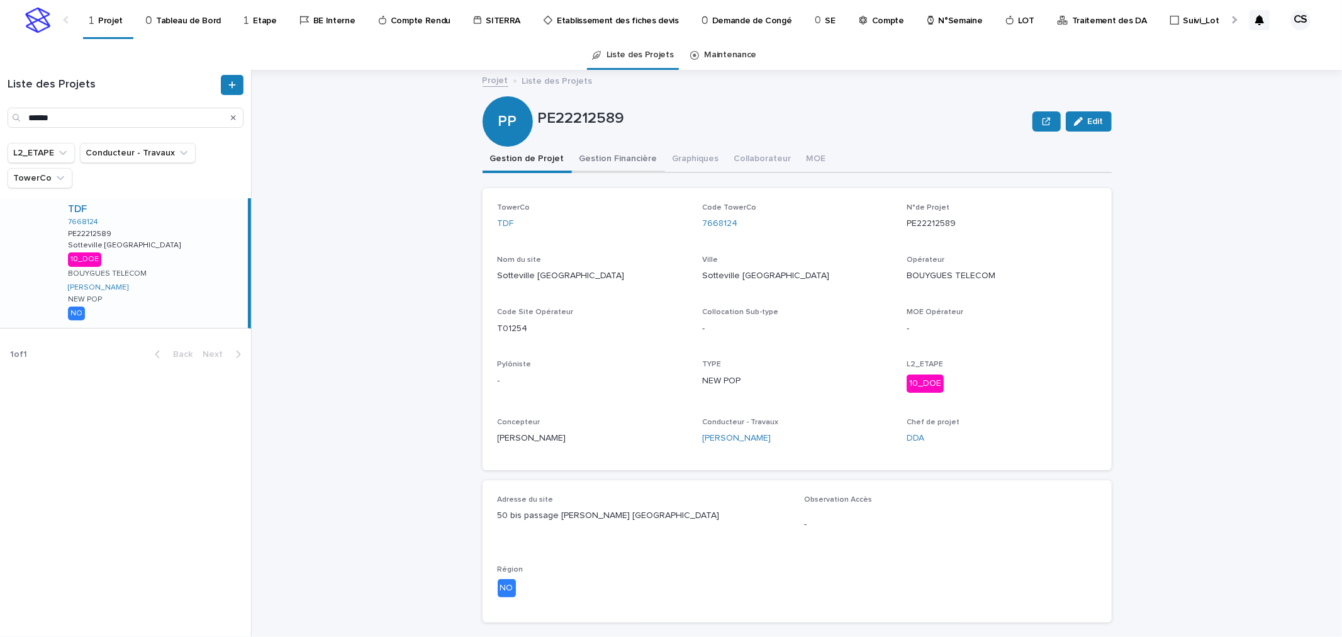
click at [612, 160] on button "Gestion Financière" at bounding box center [618, 160] width 93 height 26
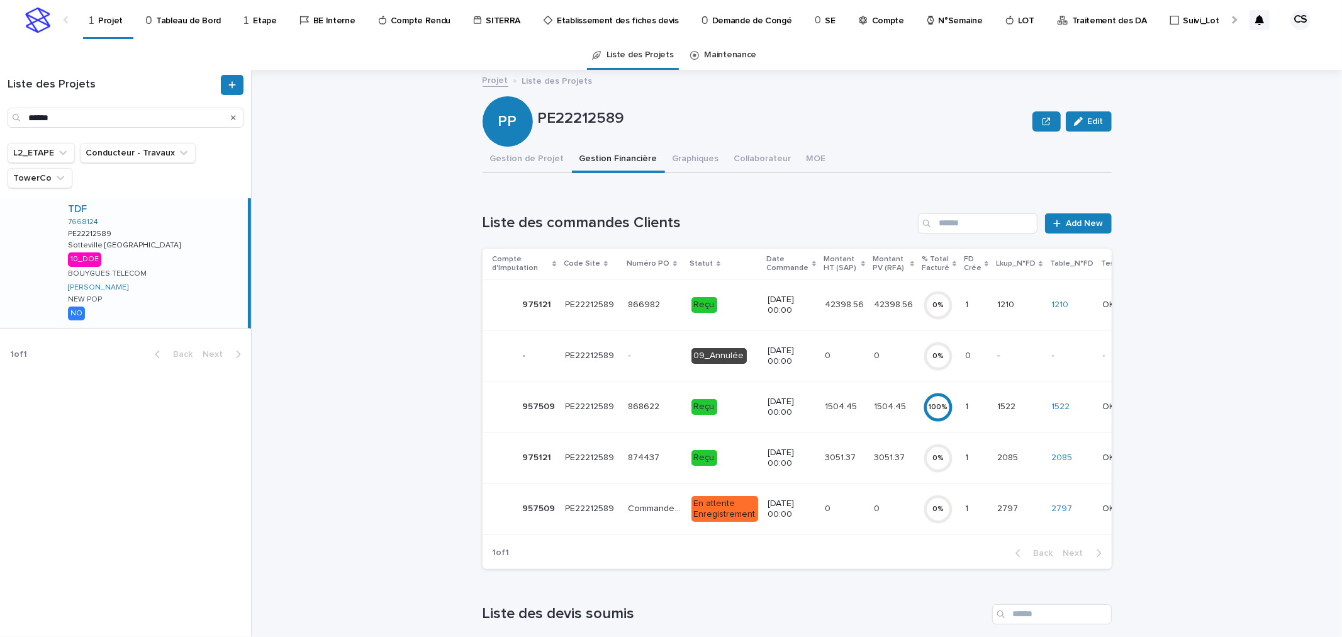
click at [768, 299] on p "3/7/2024 00:00" at bounding box center [791, 304] width 47 height 21
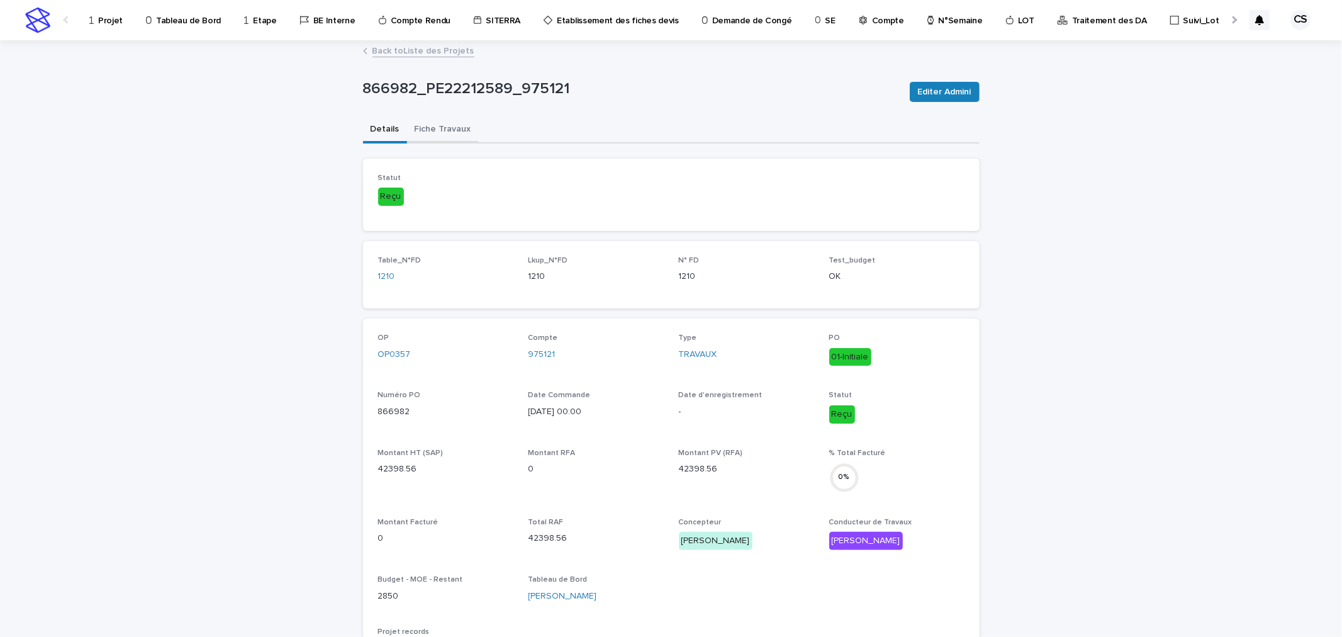
click at [425, 127] on button "Fiche Travaux" at bounding box center [443, 130] width 72 height 26
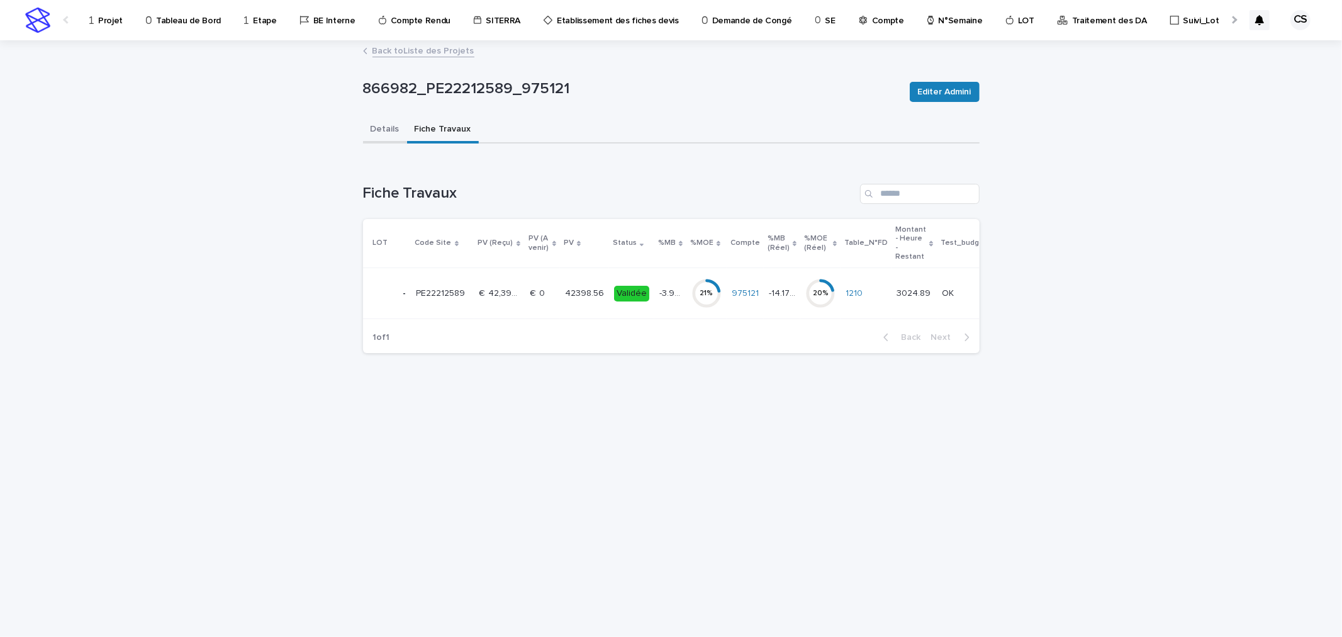
click at [382, 129] on button "Details" at bounding box center [385, 130] width 44 height 26
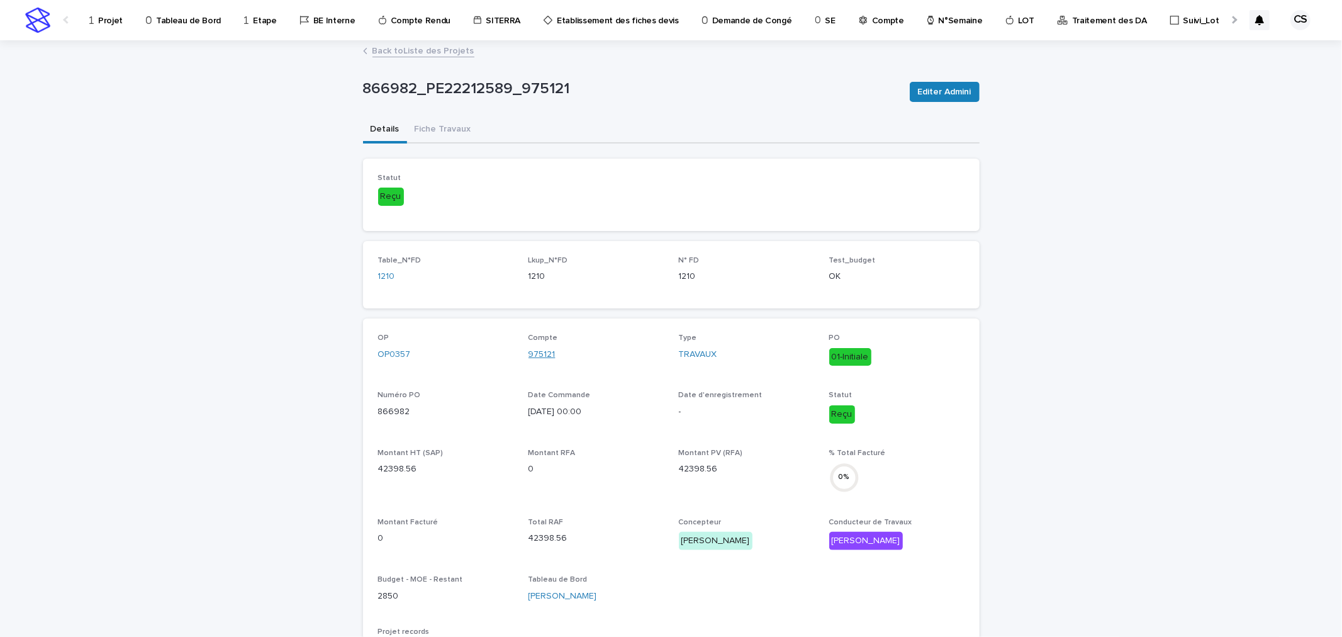
click at [533, 355] on link "975121" at bounding box center [541, 354] width 27 height 13
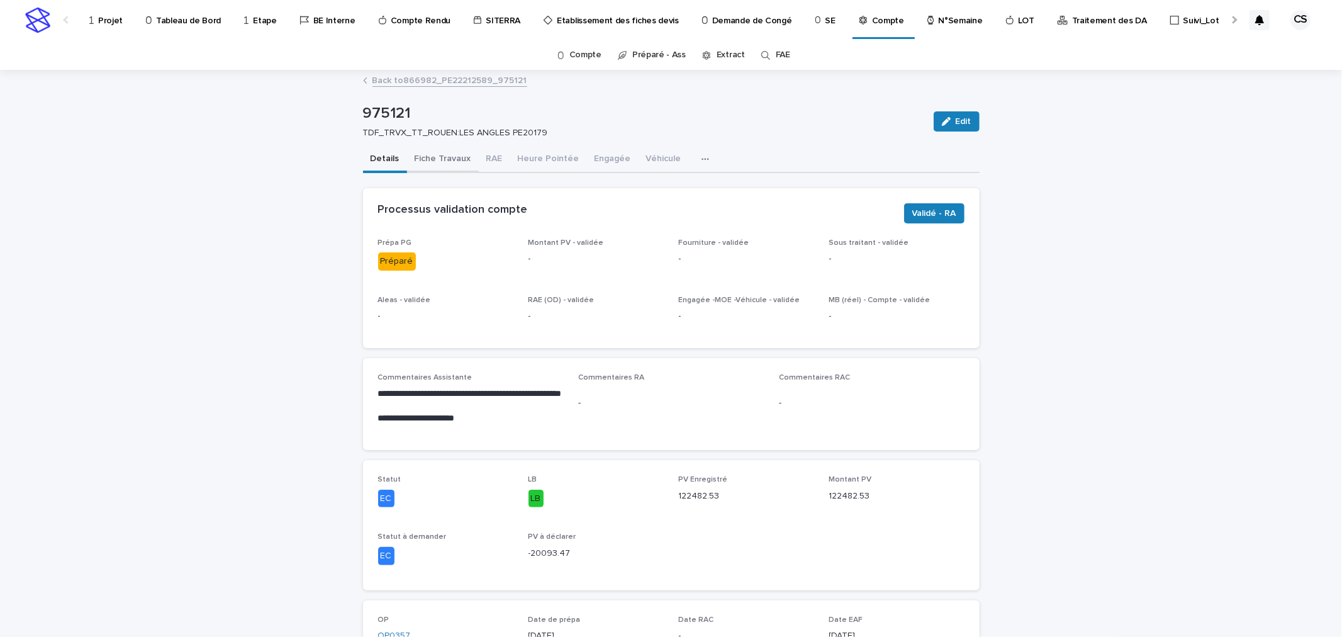
click at [445, 160] on button "Fiche Travaux" at bounding box center [443, 160] width 72 height 26
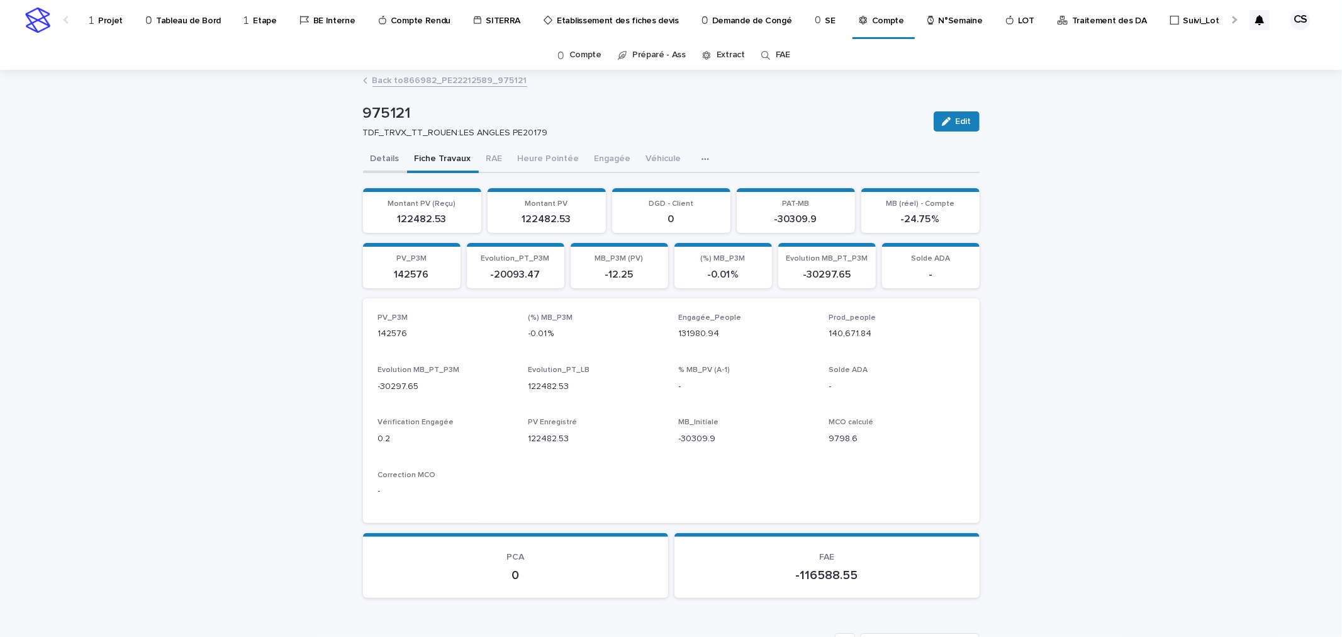
click at [377, 151] on button "Details" at bounding box center [385, 160] width 44 height 26
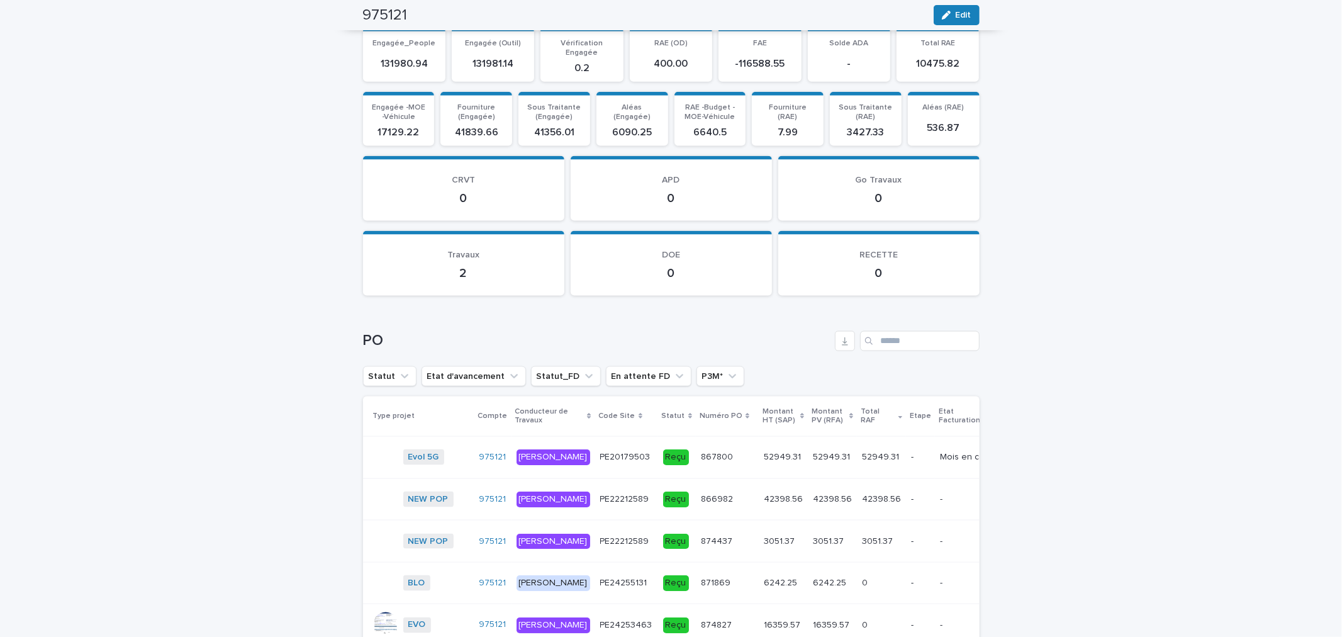
scroll to position [1593, 0]
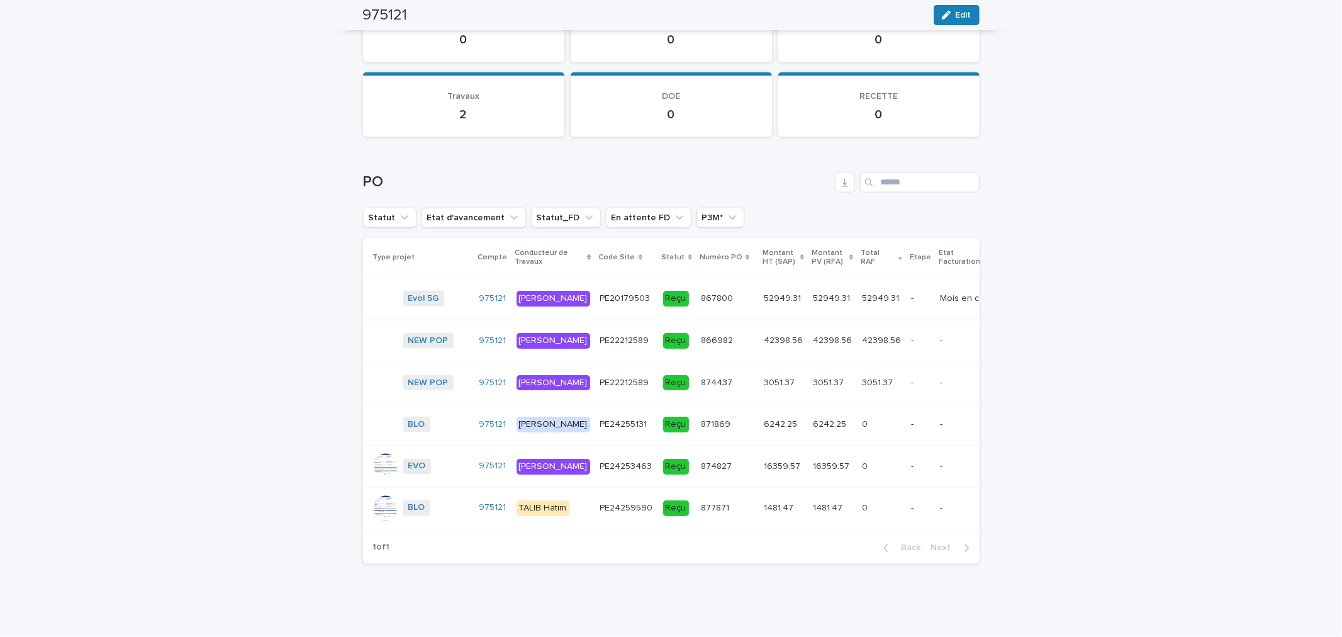
click at [813, 291] on p "52949.31" at bounding box center [833, 297] width 40 height 13
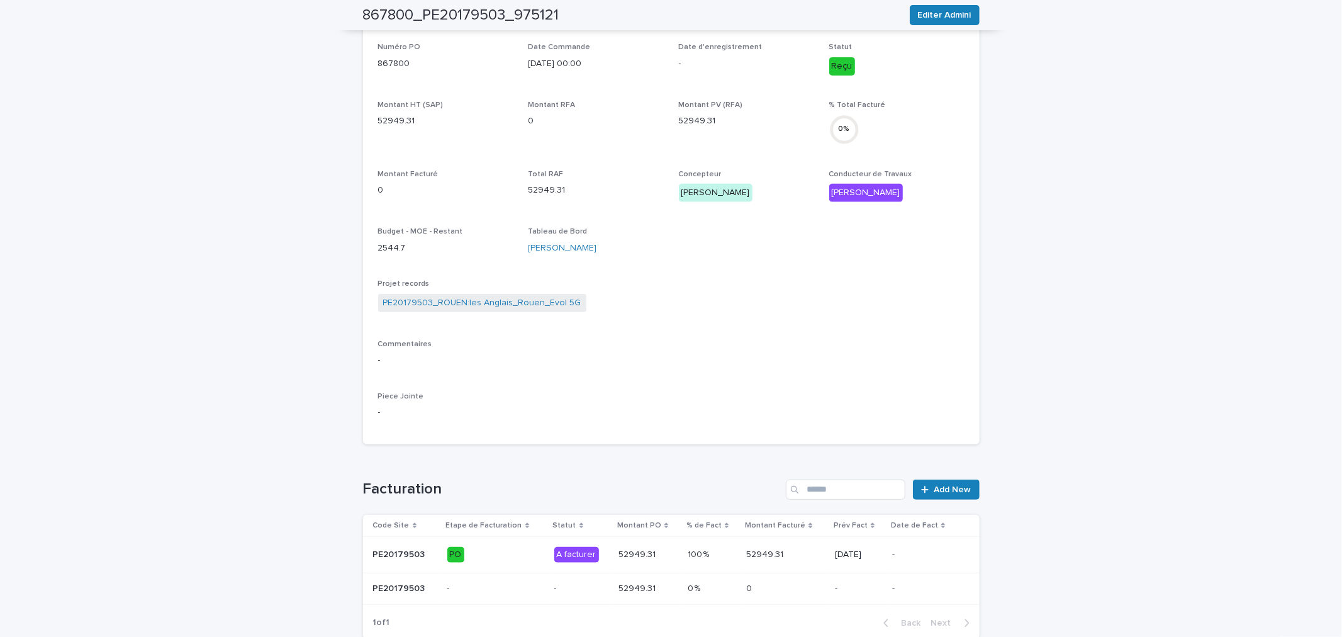
scroll to position [359, 0]
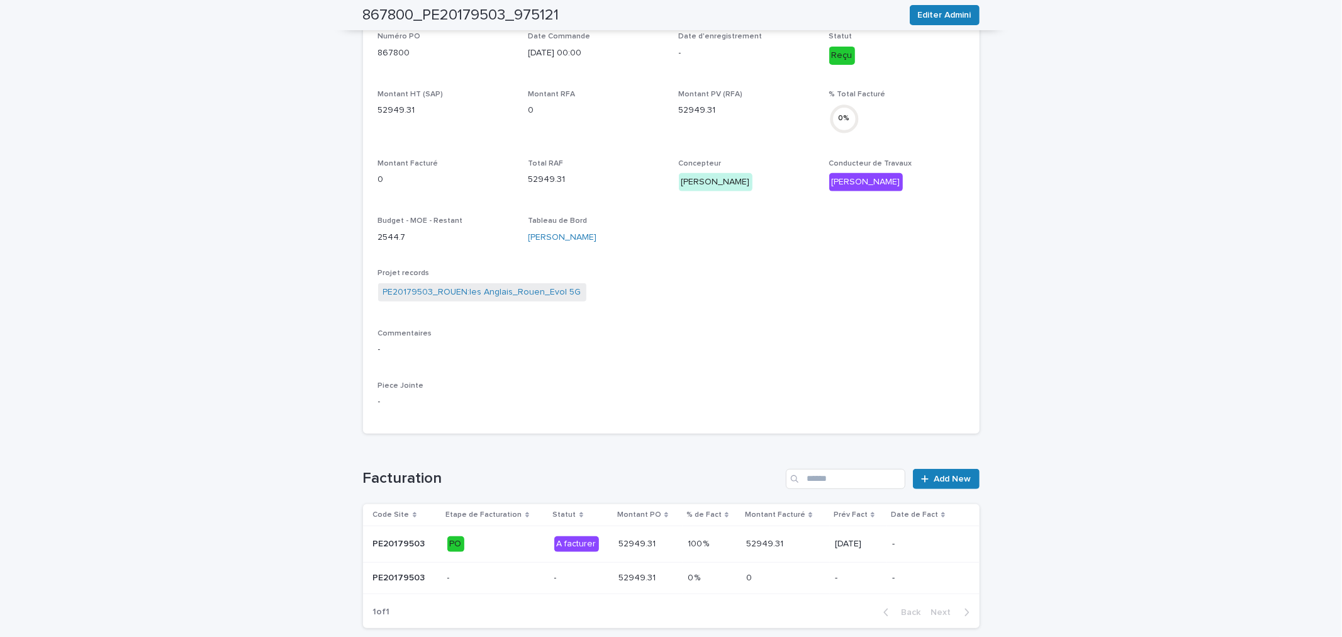
click at [818, 546] on td "52949.31 52949.31" at bounding box center [785, 544] width 89 height 36
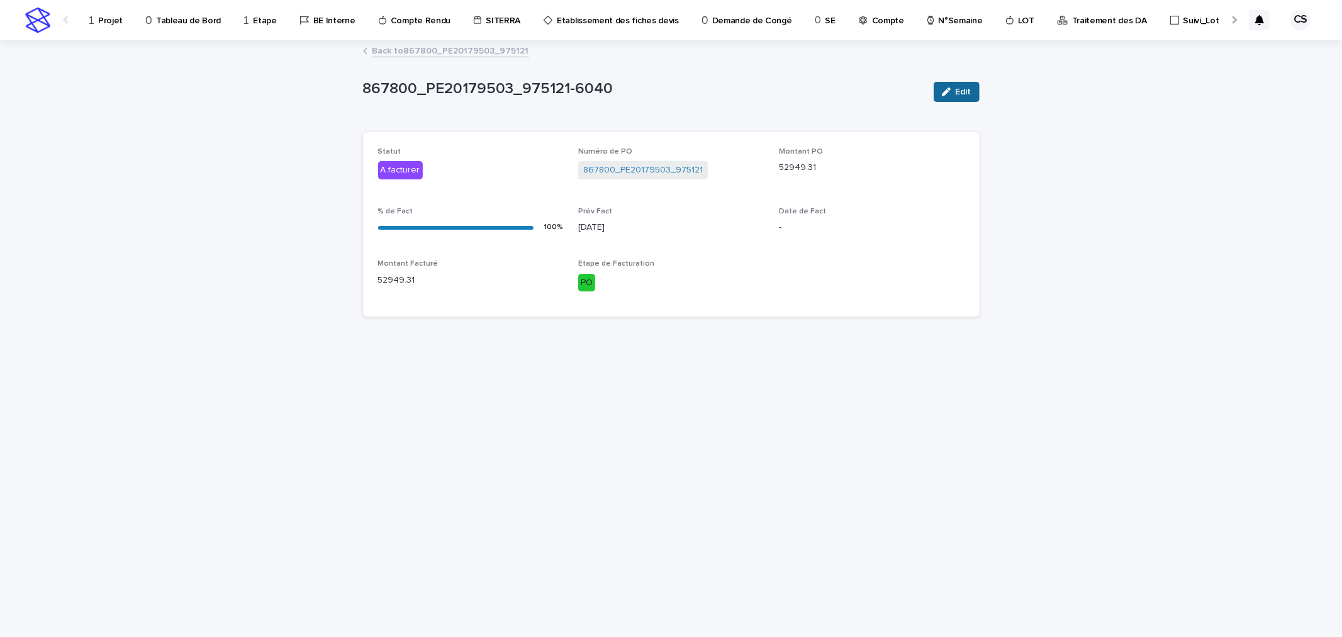
click at [964, 95] on span "Edit" at bounding box center [964, 91] width 16 height 9
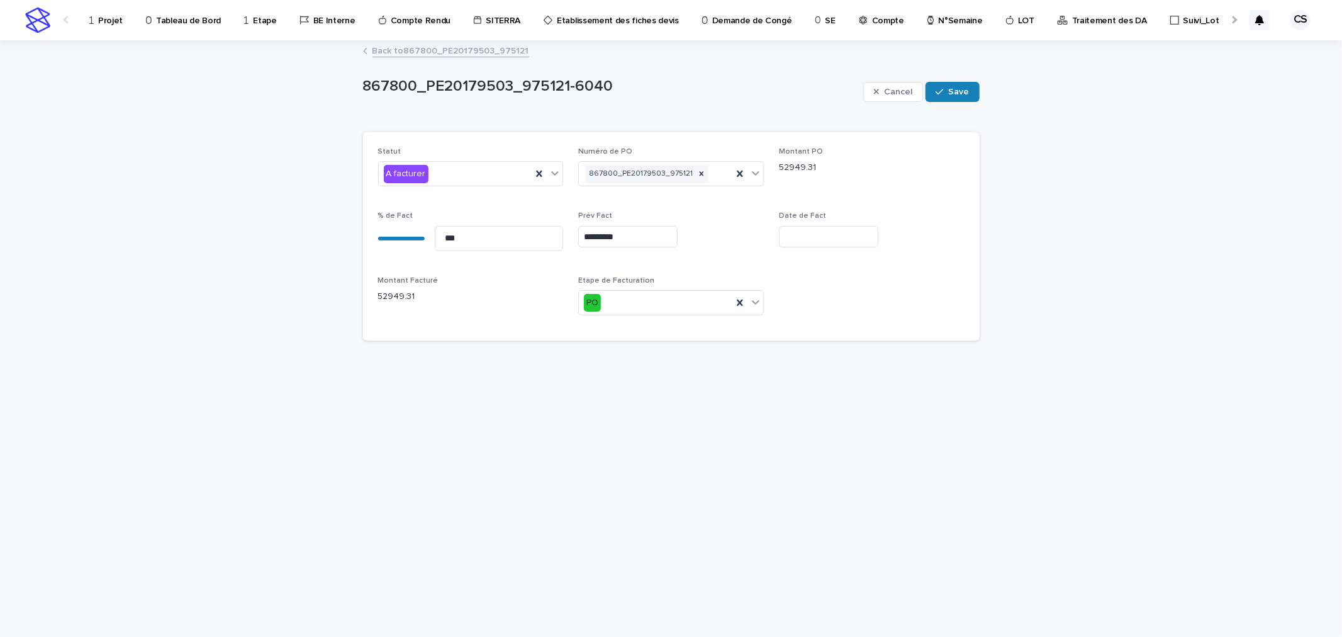
click at [661, 234] on input "*********" at bounding box center [627, 237] width 99 height 22
click at [640, 174] on div "29" at bounding box center [641, 174] width 17 height 17
type input "*********"
click at [960, 89] on span "Save" at bounding box center [959, 91] width 21 height 9
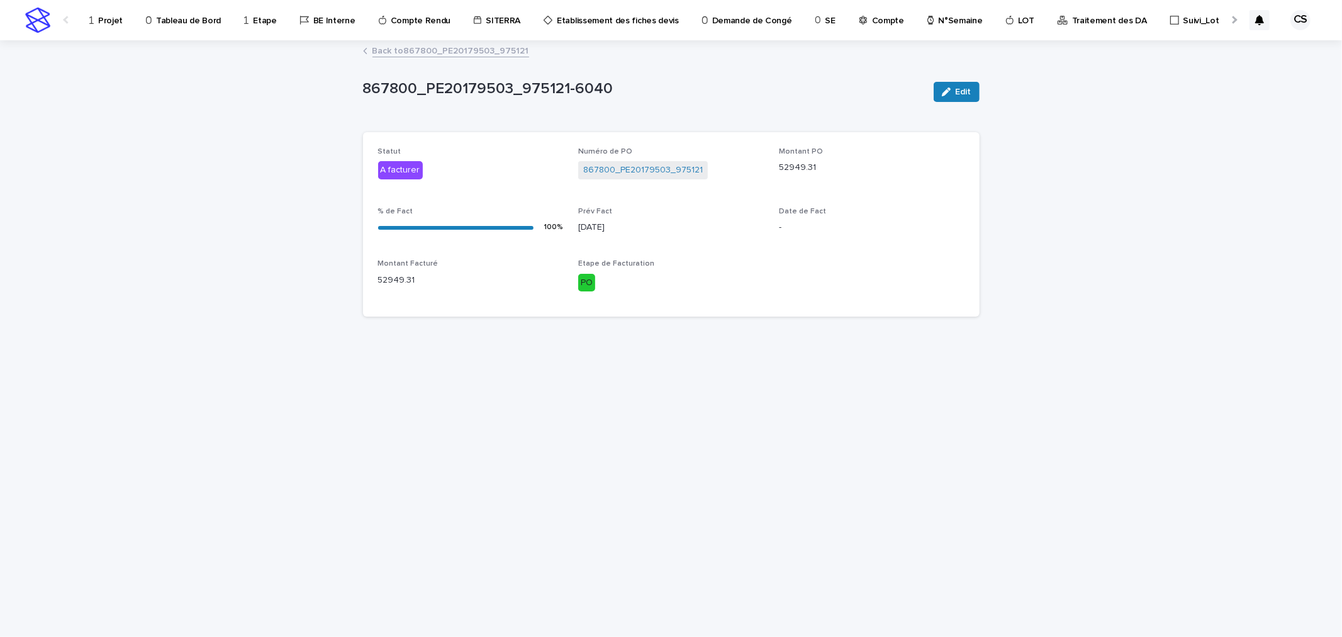
click at [472, 47] on link "Back to 867800_PE20179503_975121" at bounding box center [450, 50] width 157 height 14
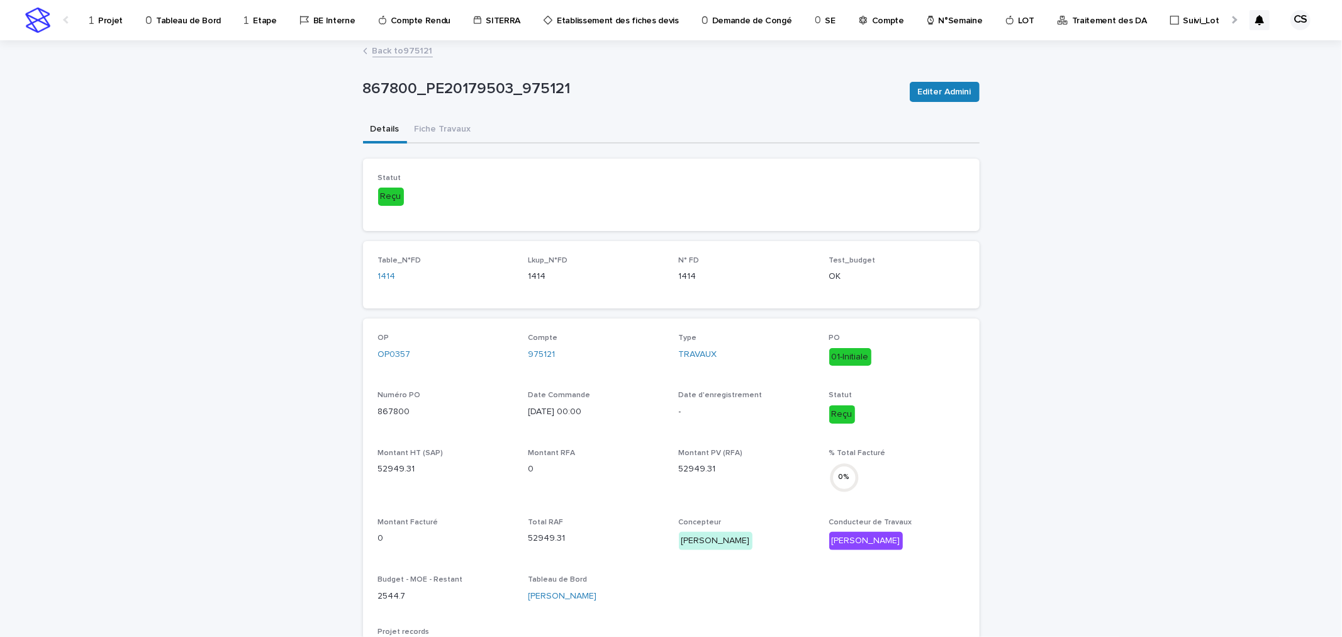
click at [398, 45] on link "Back to 975121" at bounding box center [402, 50] width 60 height 14
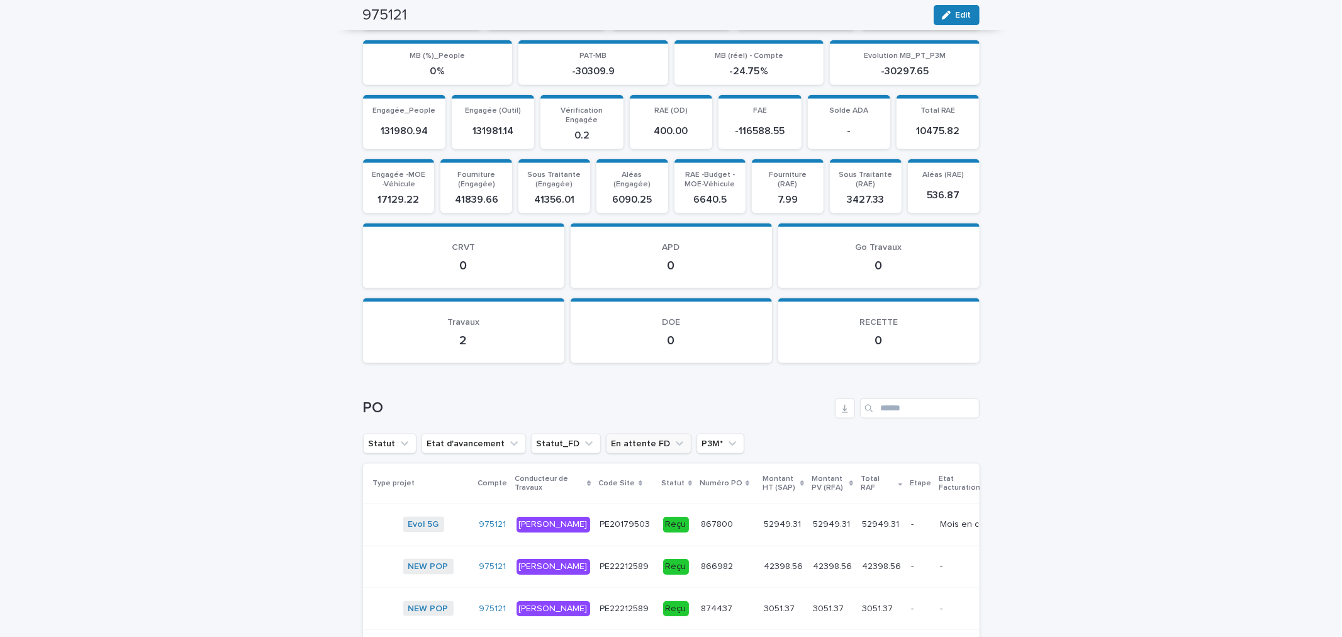
scroll to position [1398, 0]
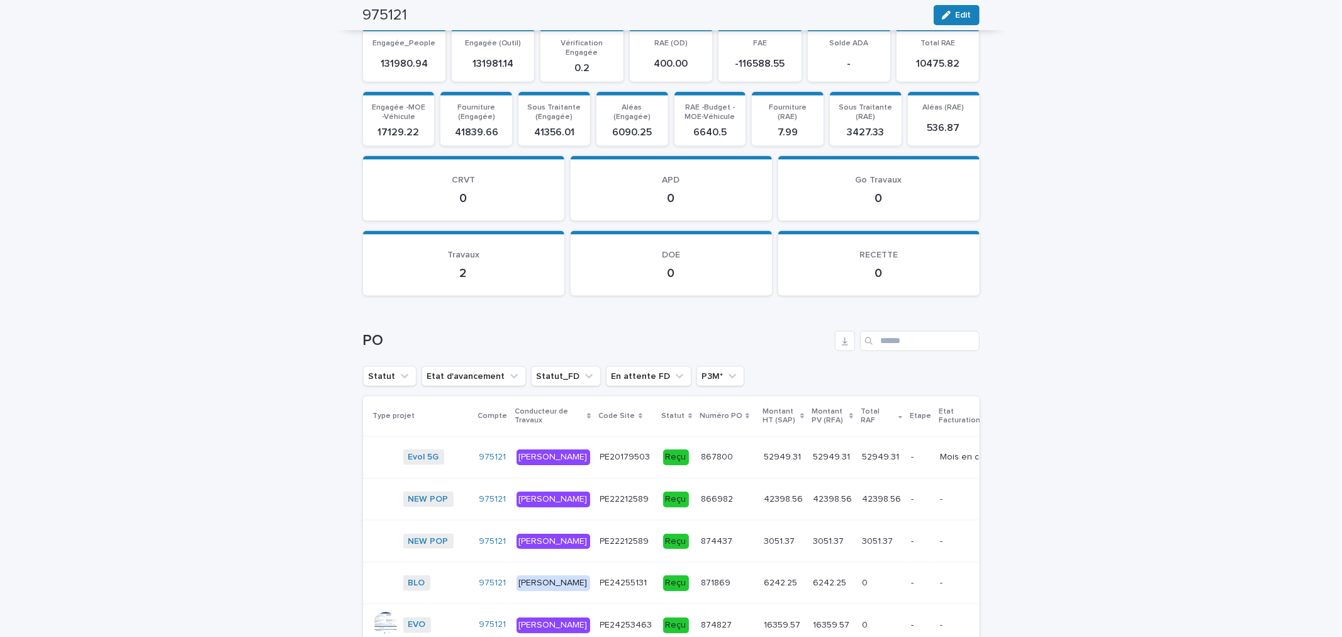
click at [857, 457] on td "52949.31 52949.31" at bounding box center [881, 458] width 49 height 42
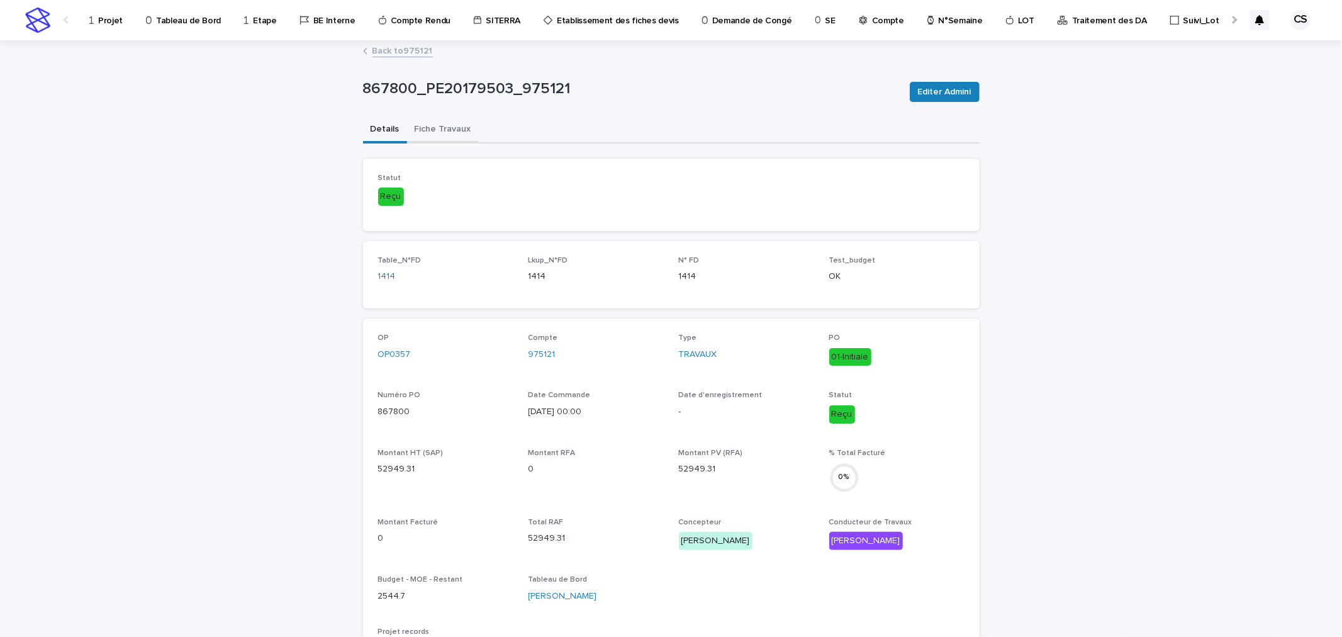
click at [436, 129] on button "Fiche Travaux" at bounding box center [443, 130] width 72 height 26
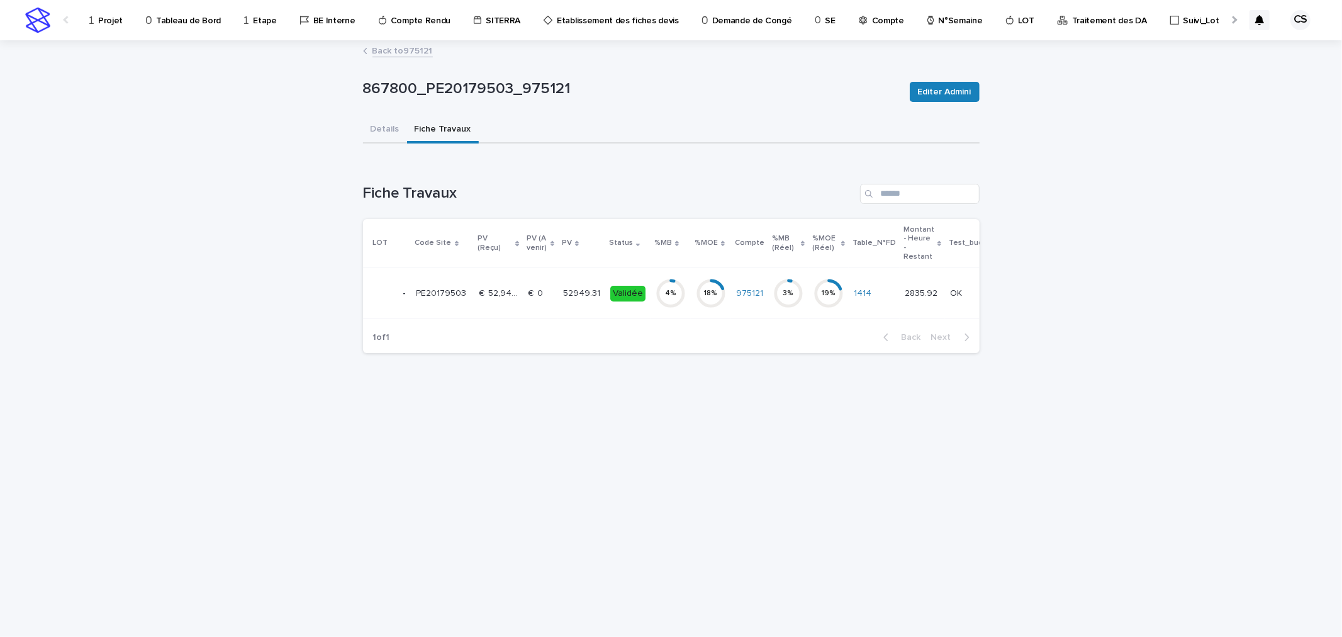
click at [539, 293] on p "€  0" at bounding box center [537, 292] width 18 height 13
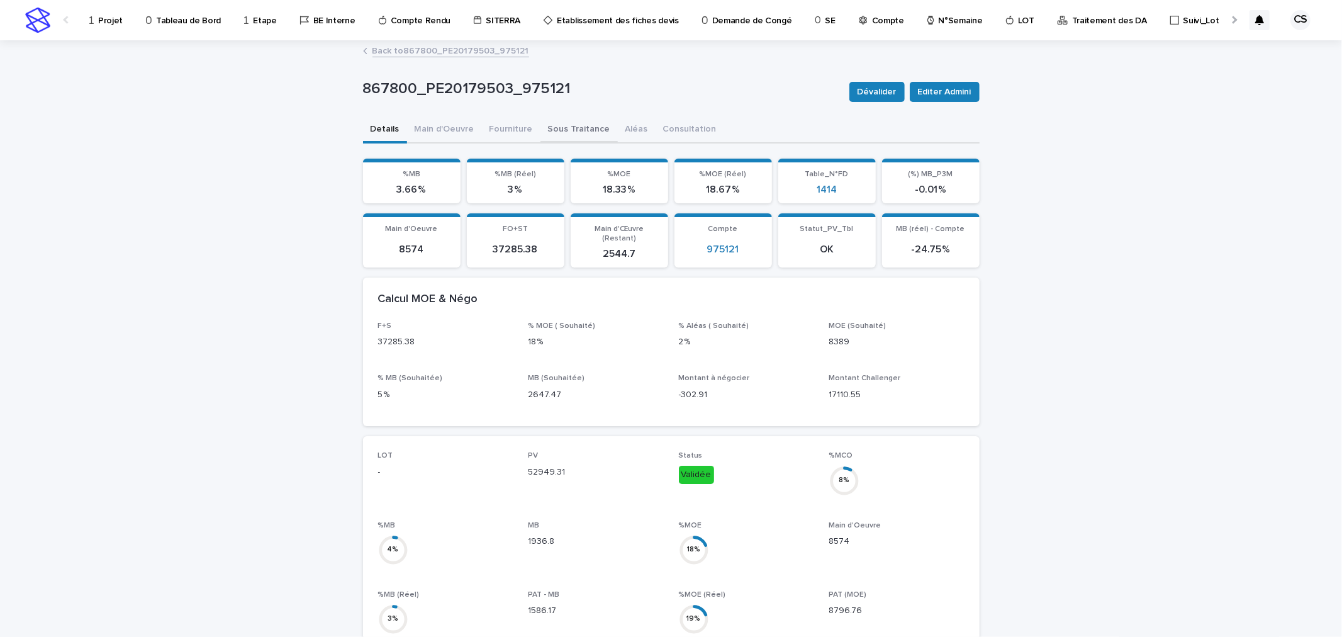
click at [577, 127] on button "Sous Traitance" at bounding box center [578, 130] width 77 height 26
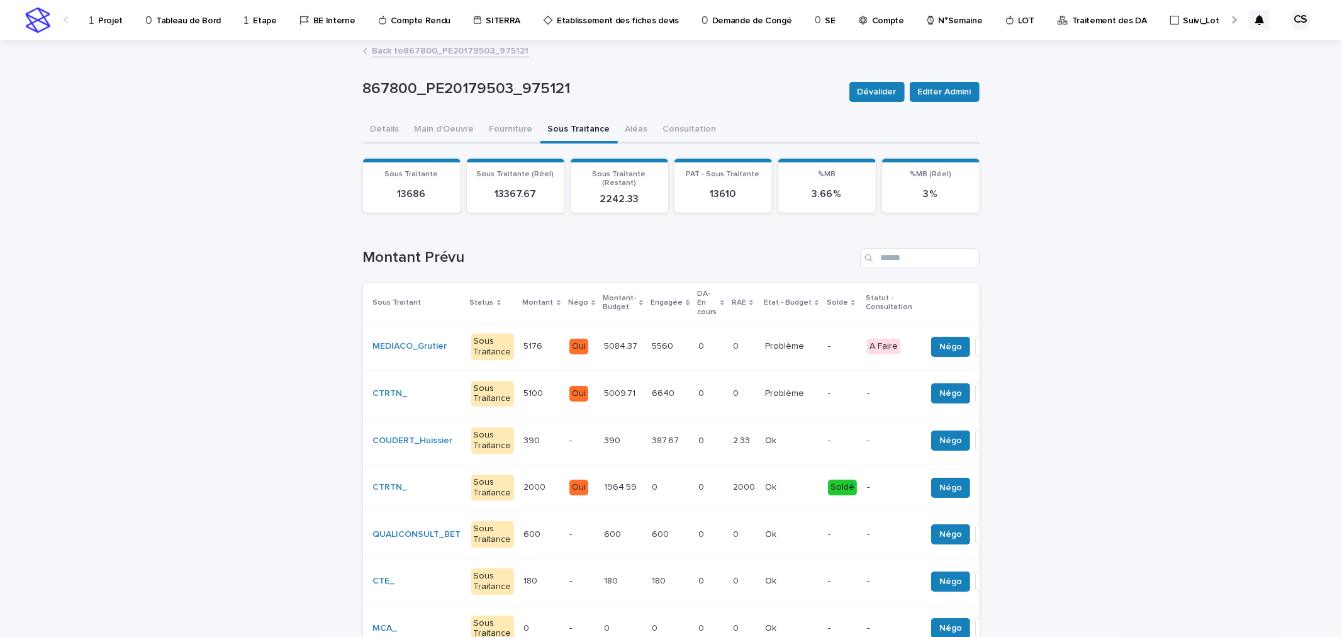
click at [652, 341] on p "5560" at bounding box center [664, 344] width 24 height 13
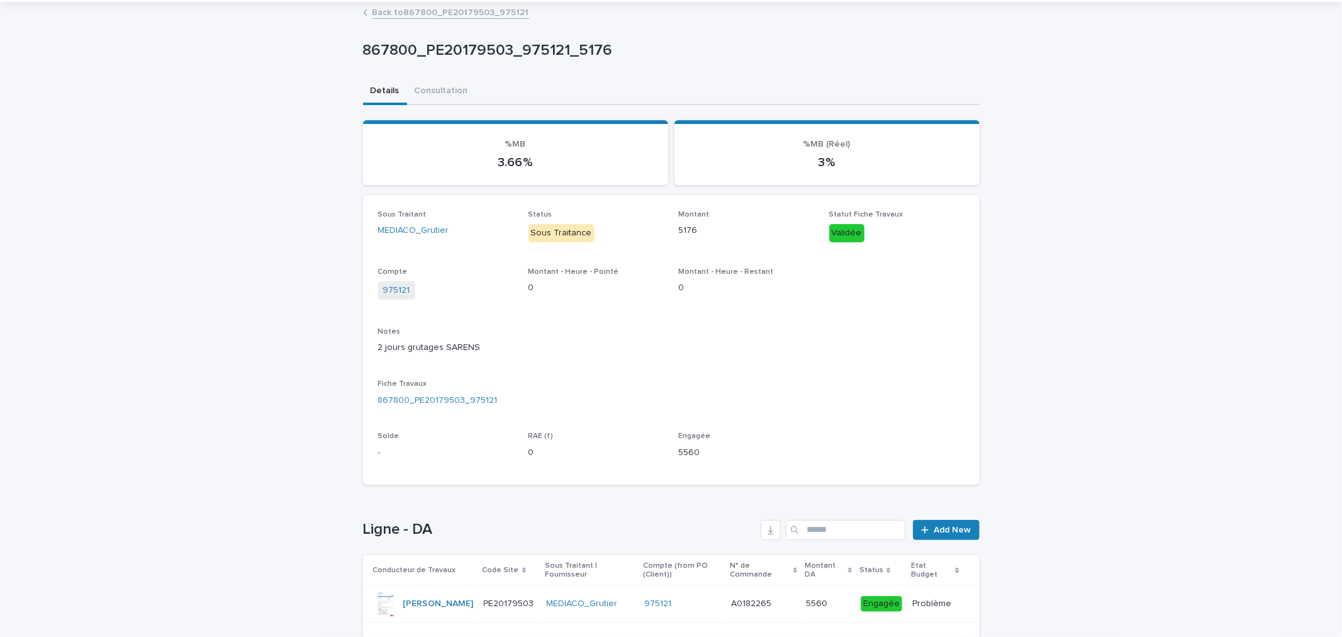
scroll to position [135, 0]
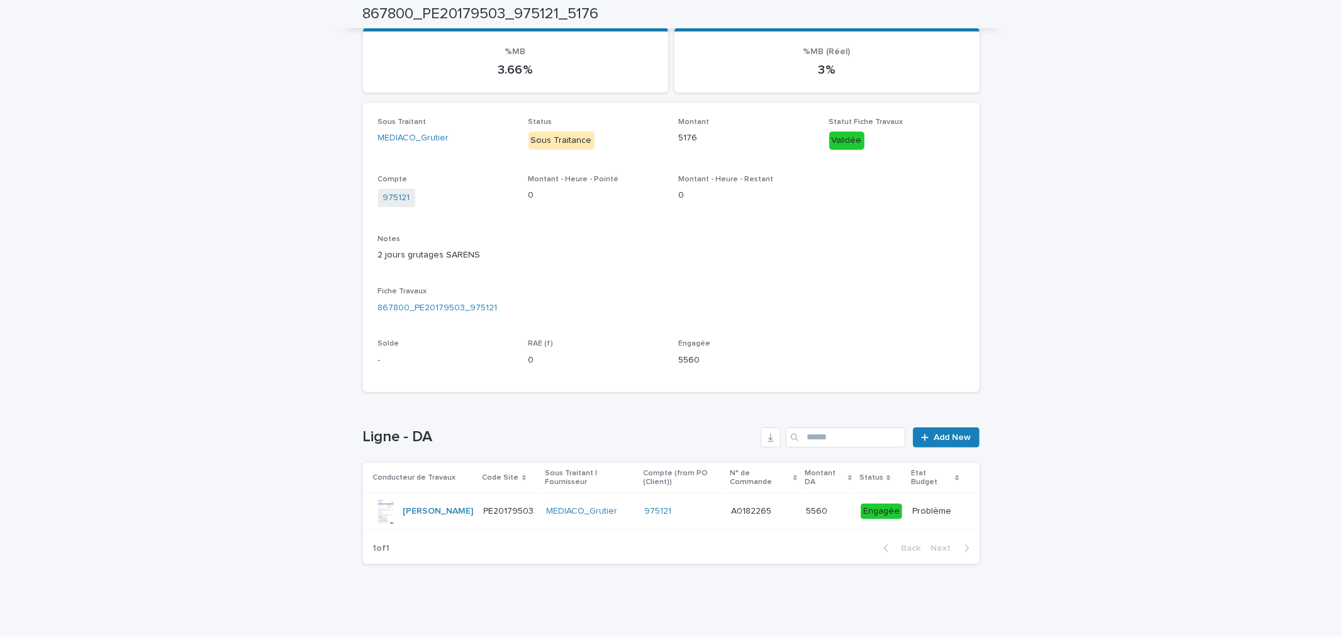
click at [491, 508] on p "PE20179503" at bounding box center [510, 509] width 53 height 13
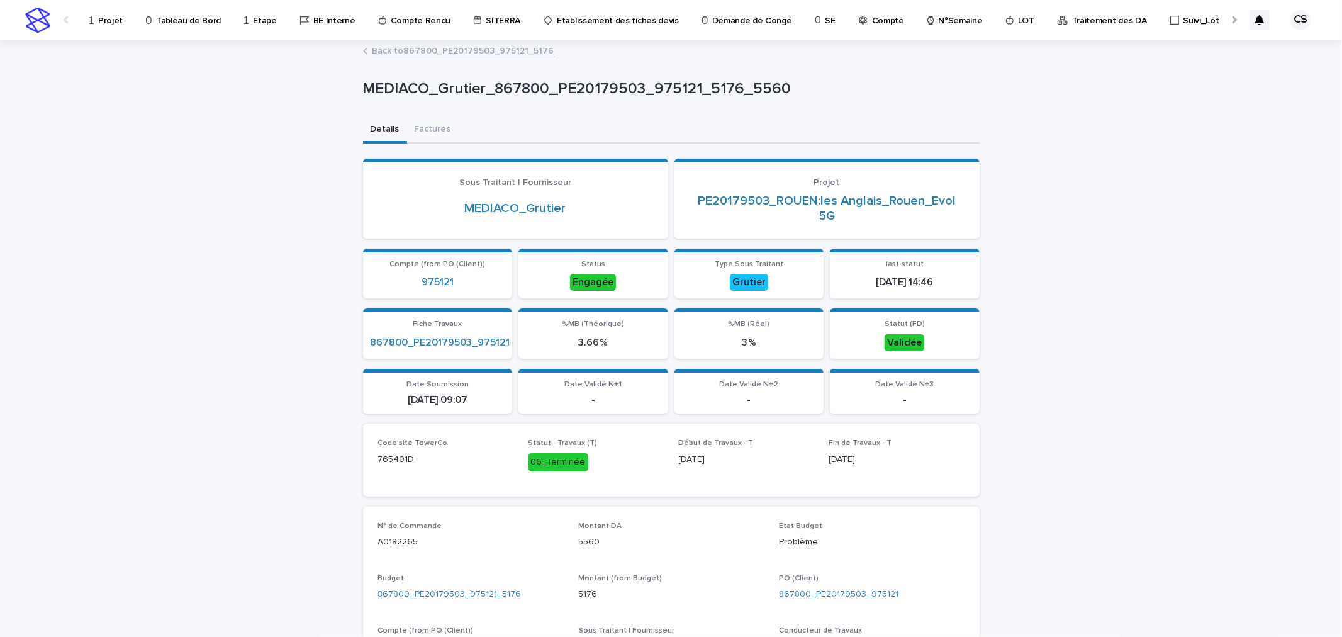
click at [410, 47] on link "Back to 867800_PE20179503_975121_5176" at bounding box center [463, 50] width 182 height 14
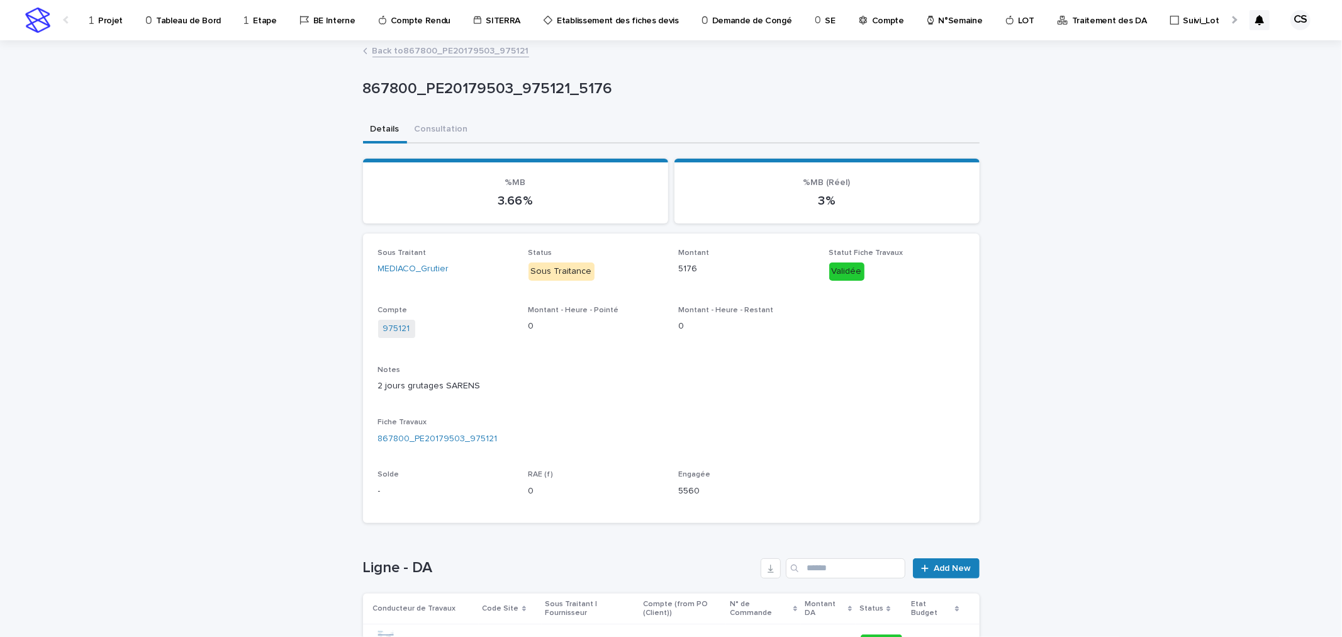
click at [445, 49] on link "Back to 867800_PE20179503_975121" at bounding box center [450, 50] width 157 height 14
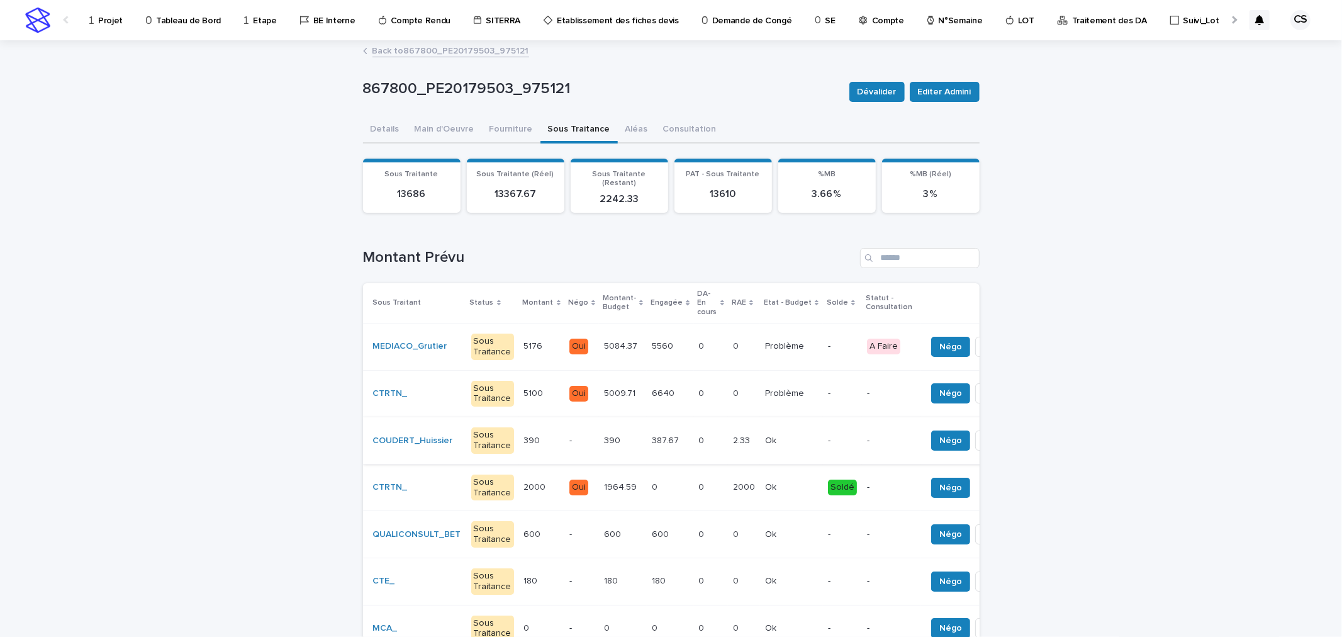
click at [975, 430] on button "Solder" at bounding box center [999, 440] width 48 height 20
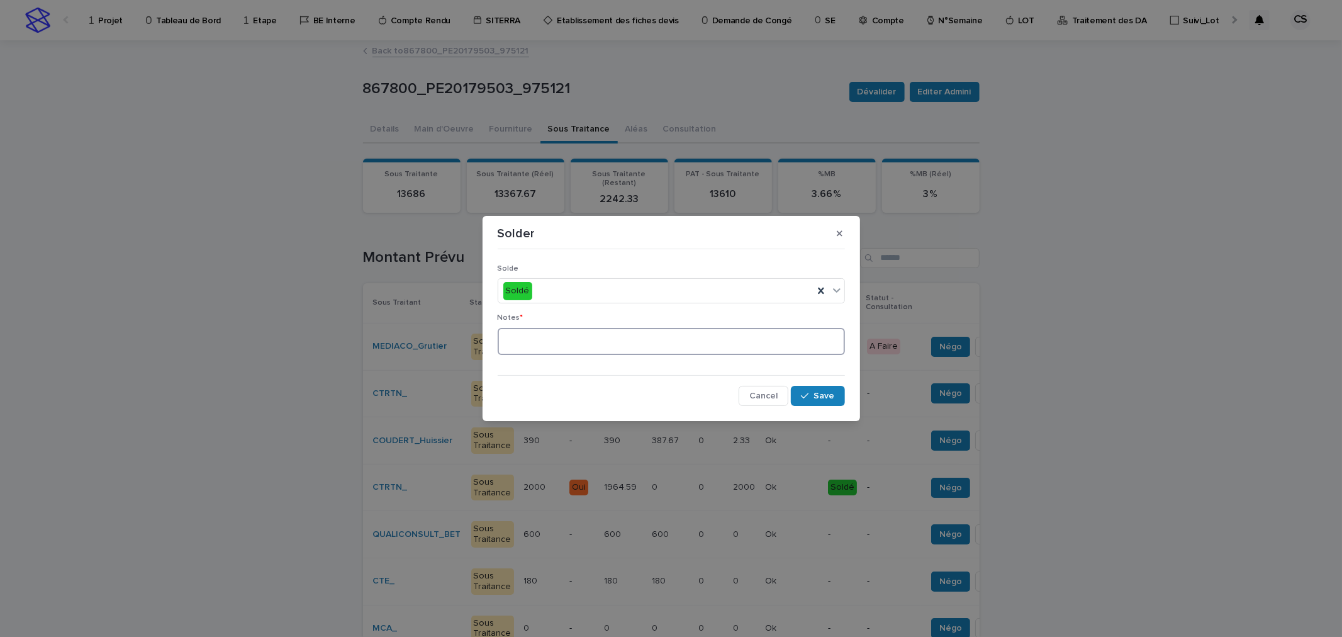
click at [723, 343] on textarea at bounding box center [671, 341] width 347 height 27
type textarea "**"
click at [818, 386] on button "Save" at bounding box center [817, 396] width 53 height 20
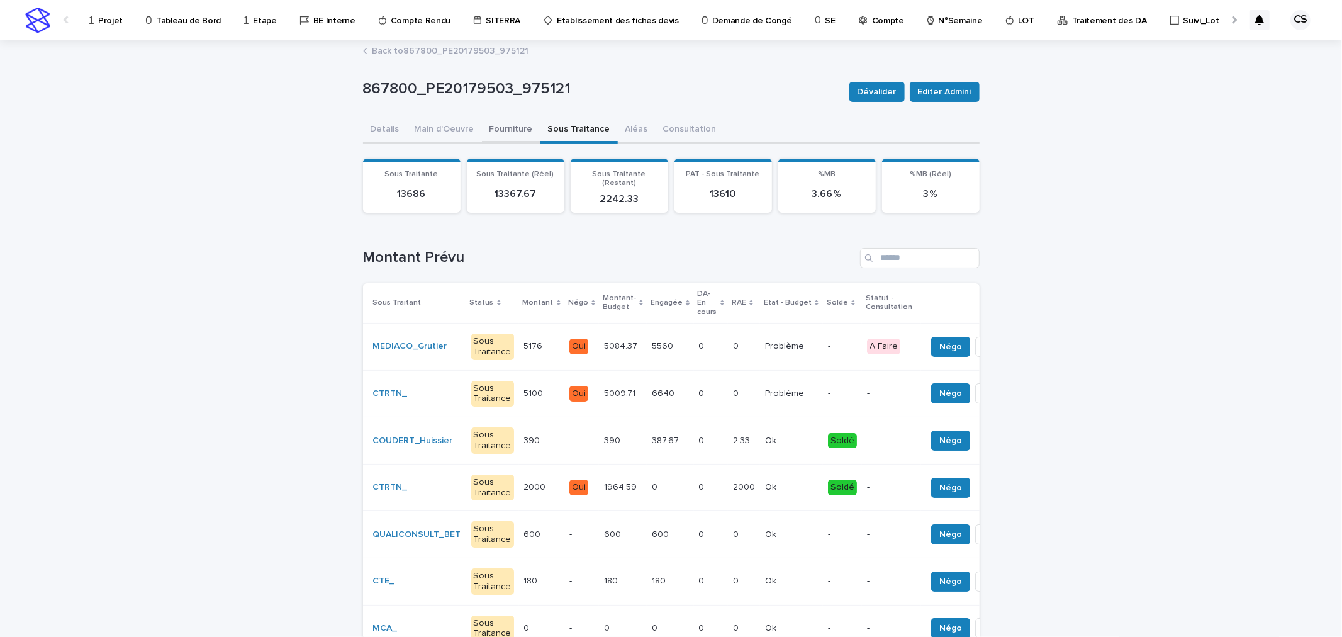
click at [489, 123] on button "Fourniture" at bounding box center [511, 130] width 59 height 26
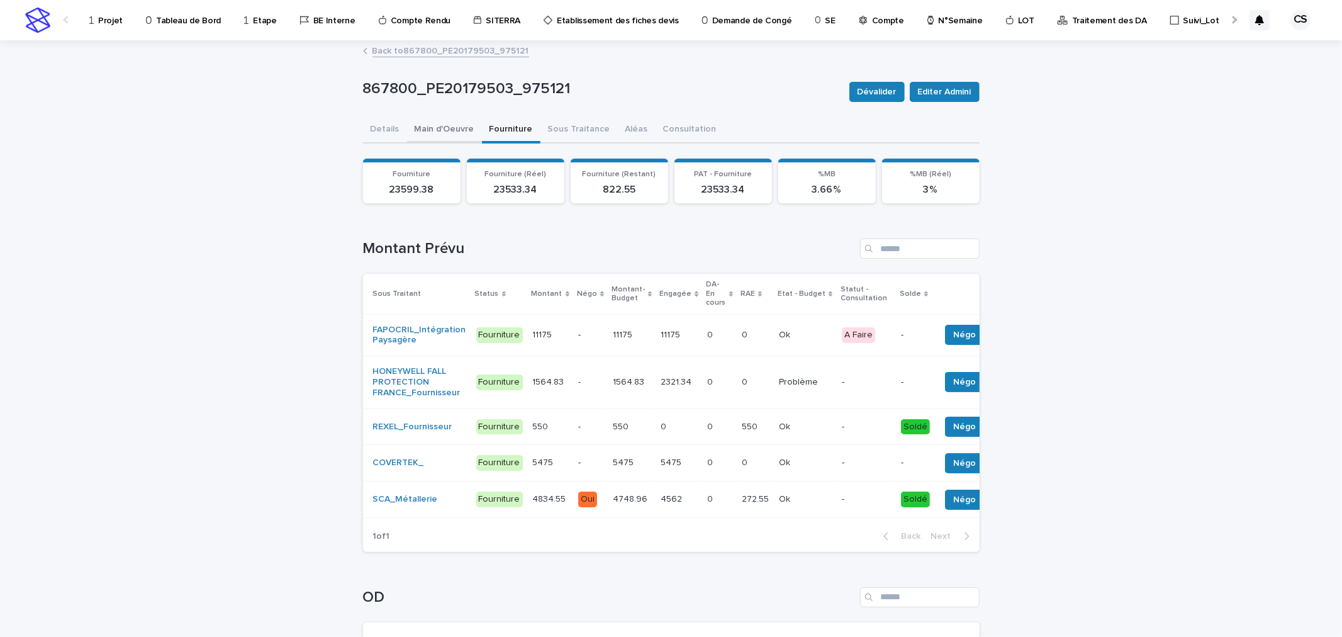
click at [440, 137] on button "Main d'Oeuvre" at bounding box center [444, 130] width 75 height 26
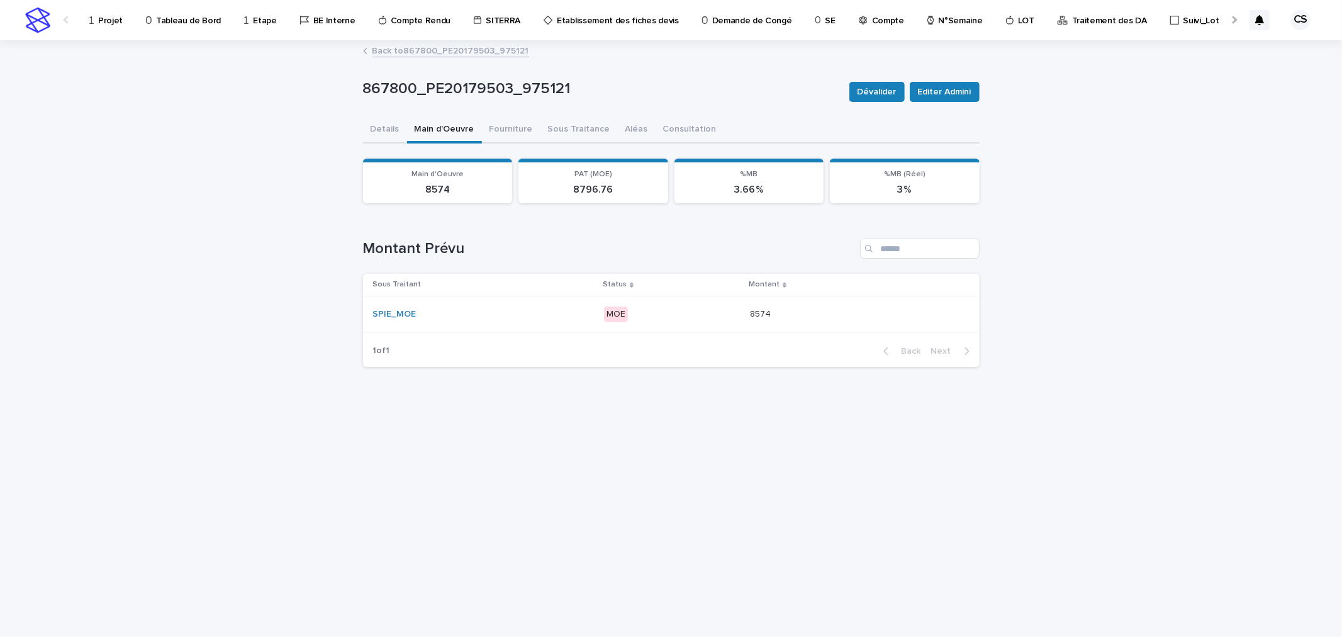
click at [693, 306] on p "MOE" at bounding box center [672, 314] width 136 height 16
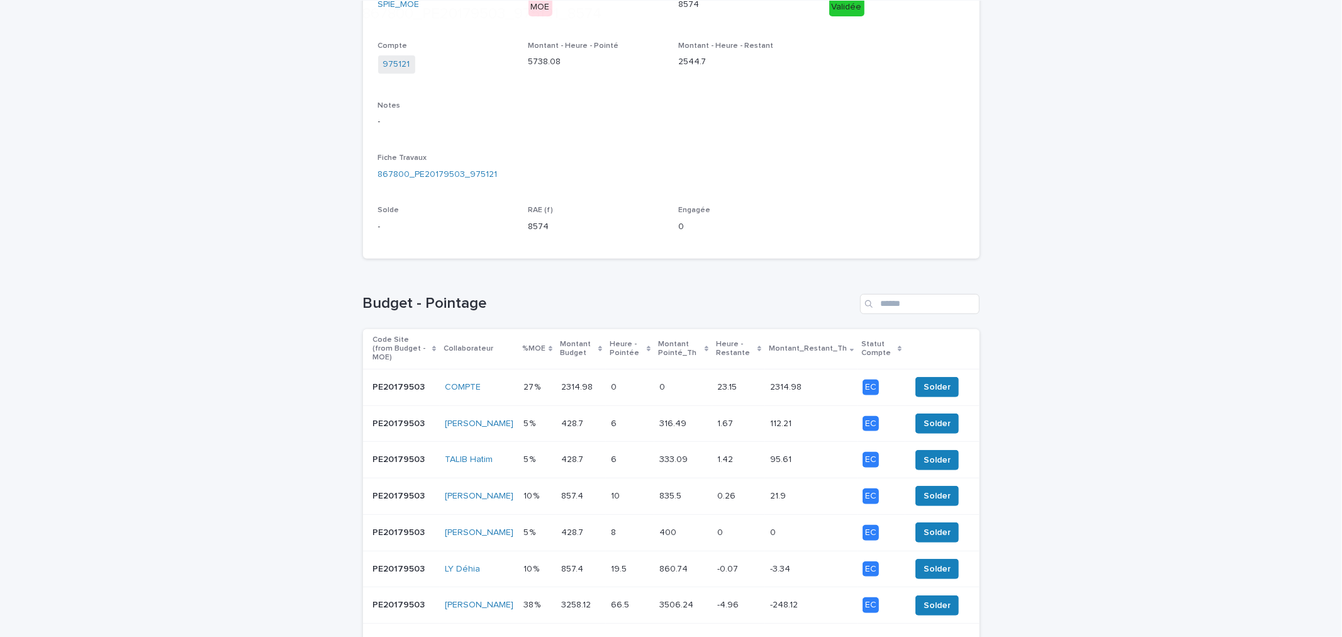
scroll to position [364, 0]
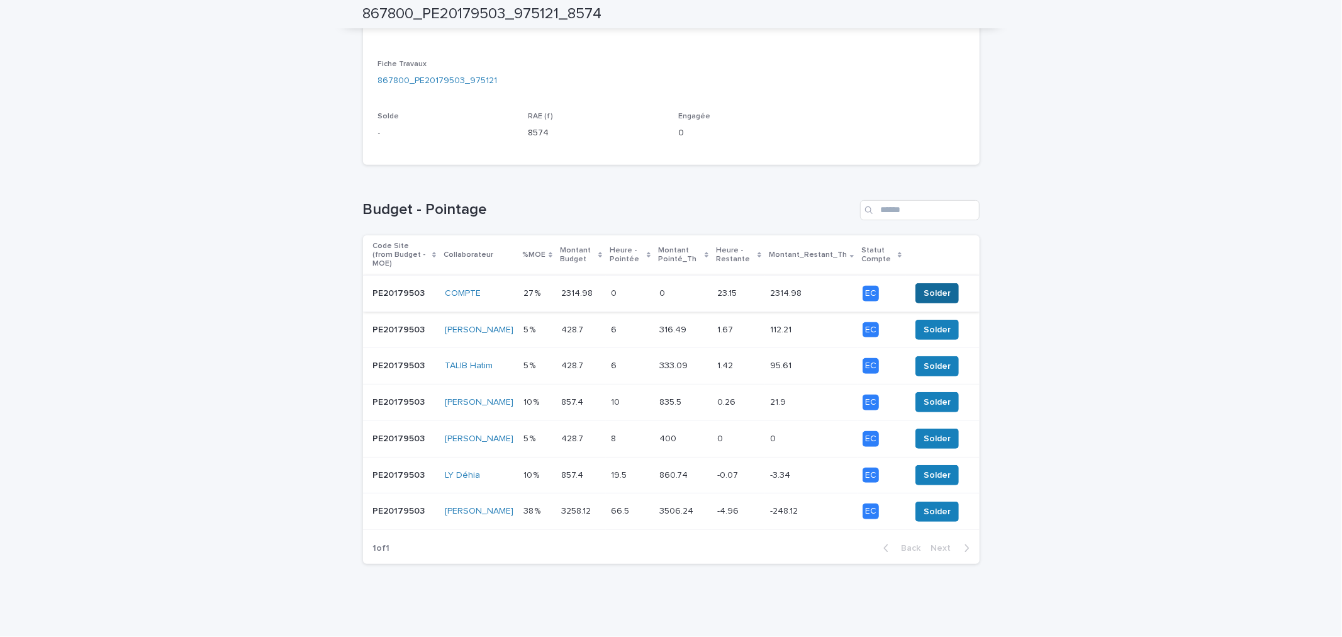
click at [926, 287] on span "Solder" at bounding box center [936, 293] width 27 height 13
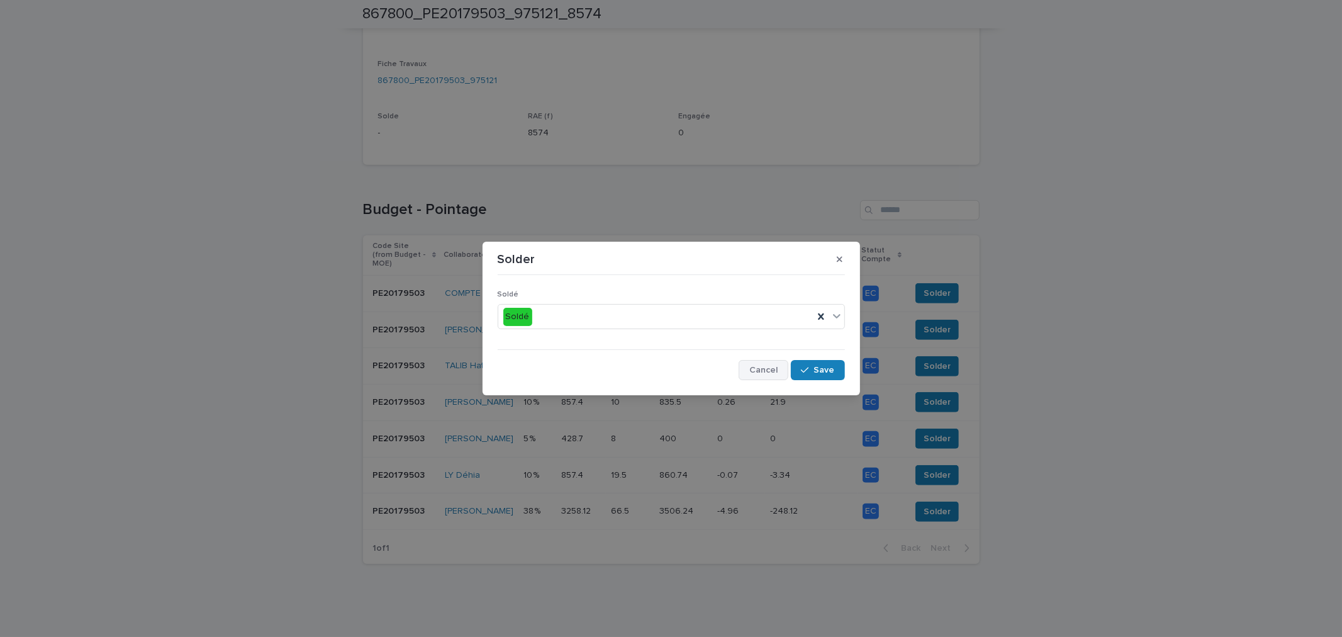
click at [744, 371] on button "Cancel" at bounding box center [764, 370] width 50 height 20
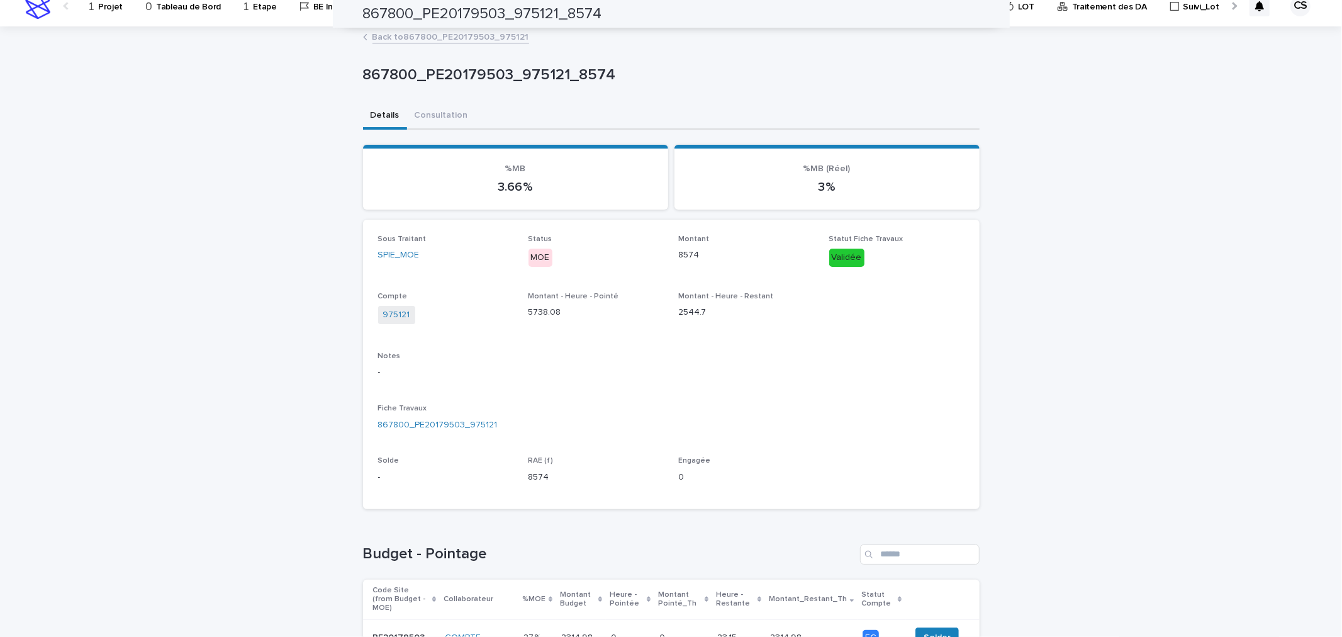
scroll to position [0, 0]
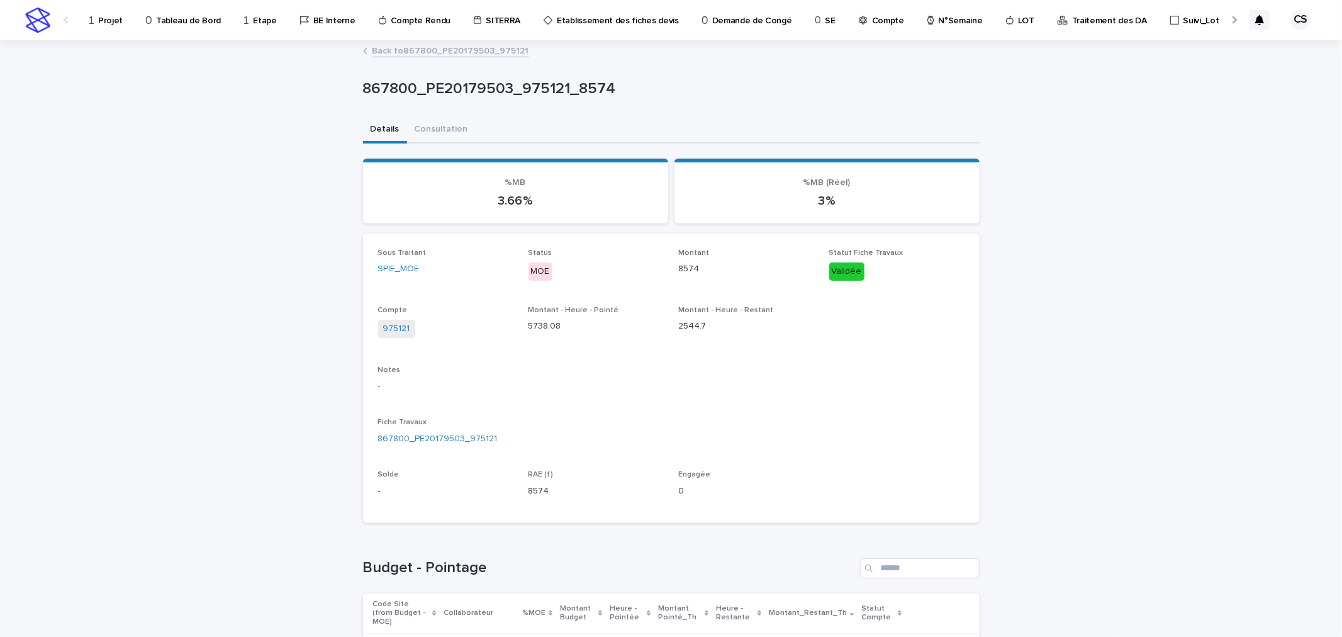
click at [471, 51] on link "Back to 867800_PE20179503_975121" at bounding box center [450, 50] width 157 height 14
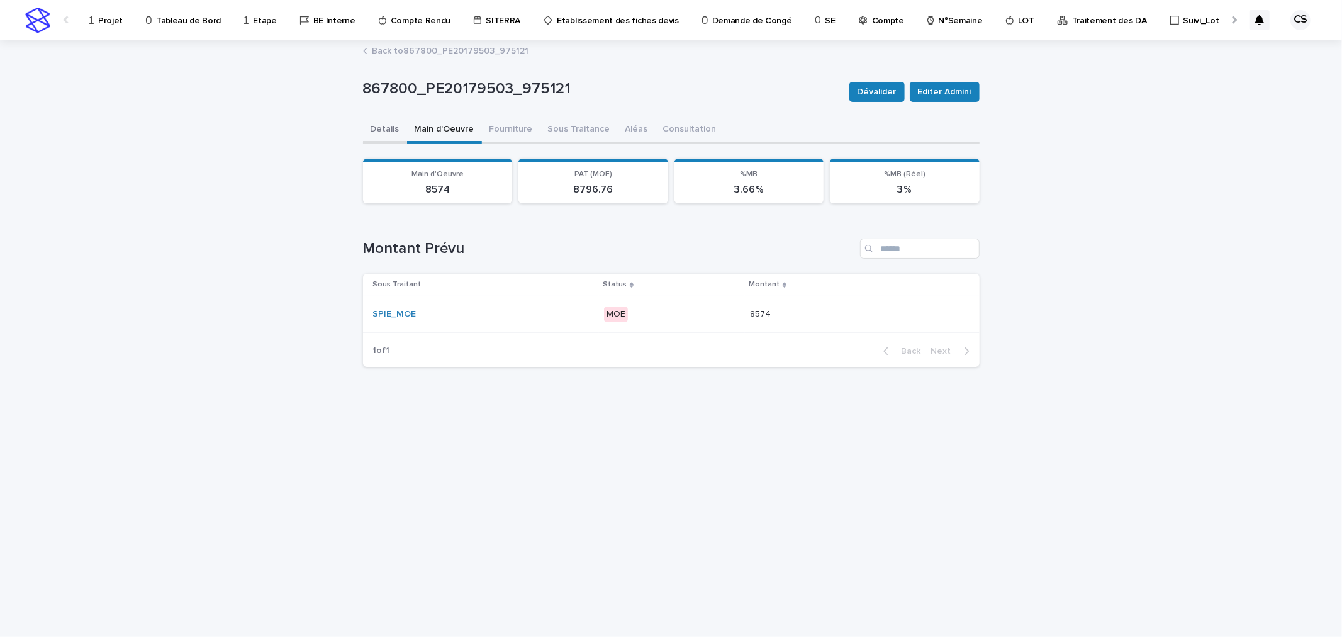
click at [391, 130] on button "Details" at bounding box center [385, 130] width 44 height 26
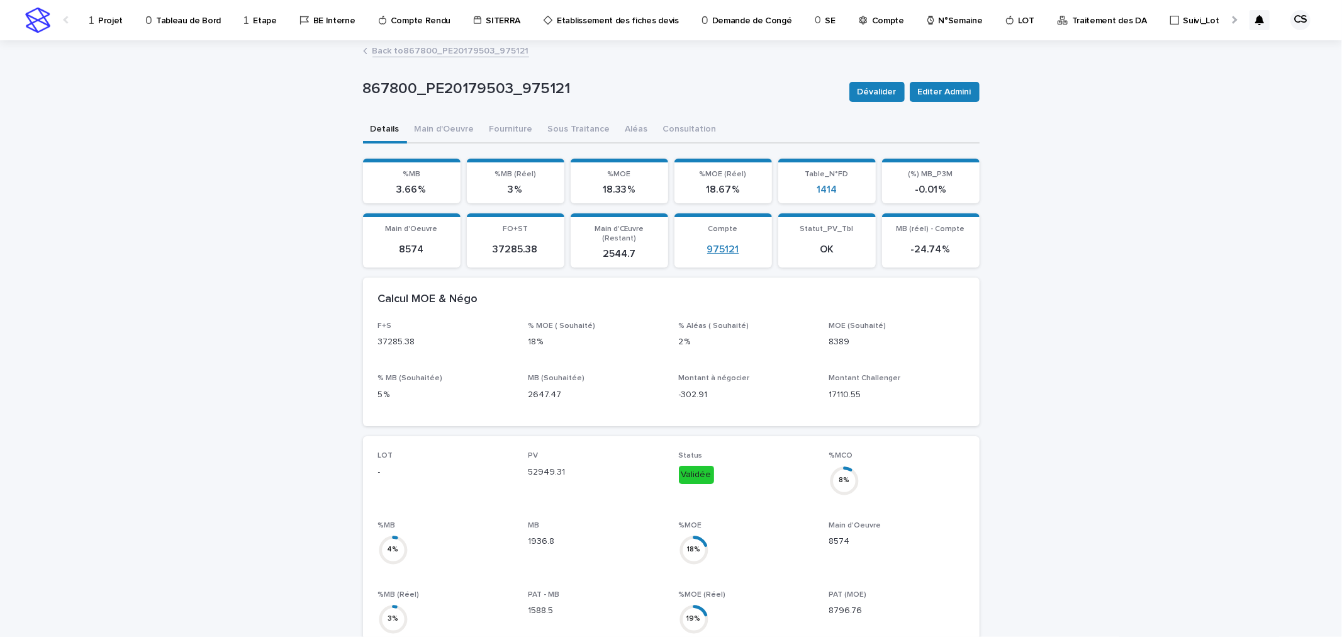
click at [726, 243] on link "975121" at bounding box center [723, 249] width 32 height 12
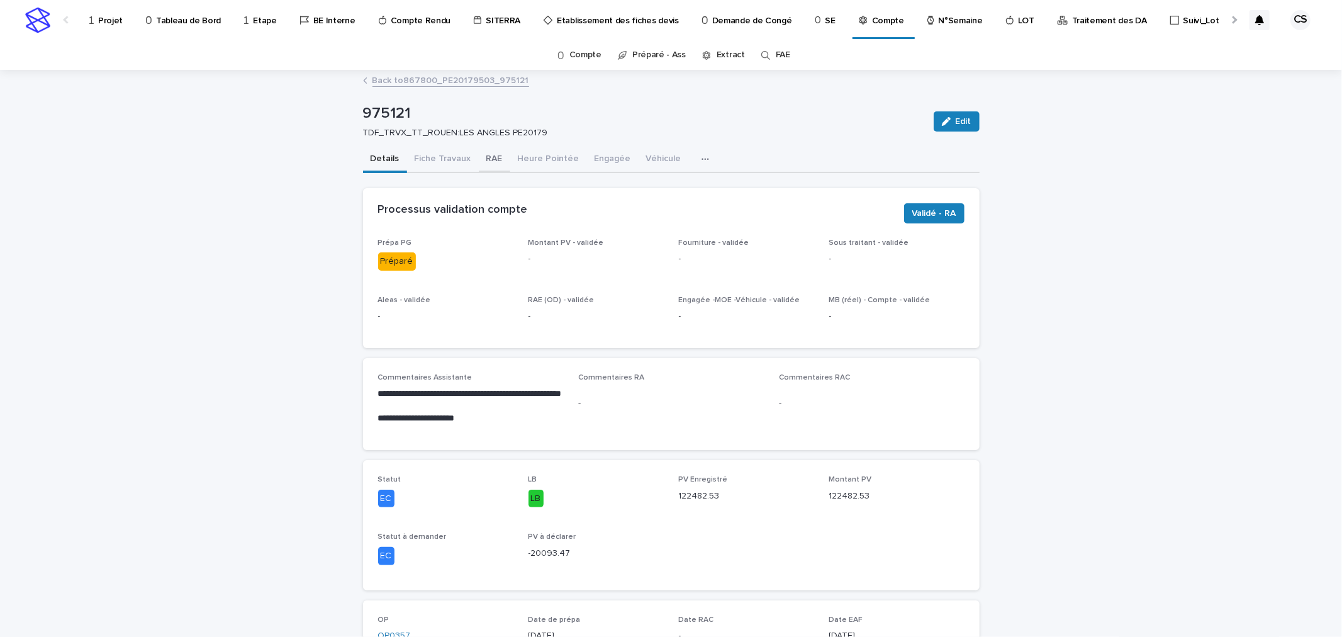
click at [479, 155] on button "RAE" at bounding box center [494, 160] width 31 height 26
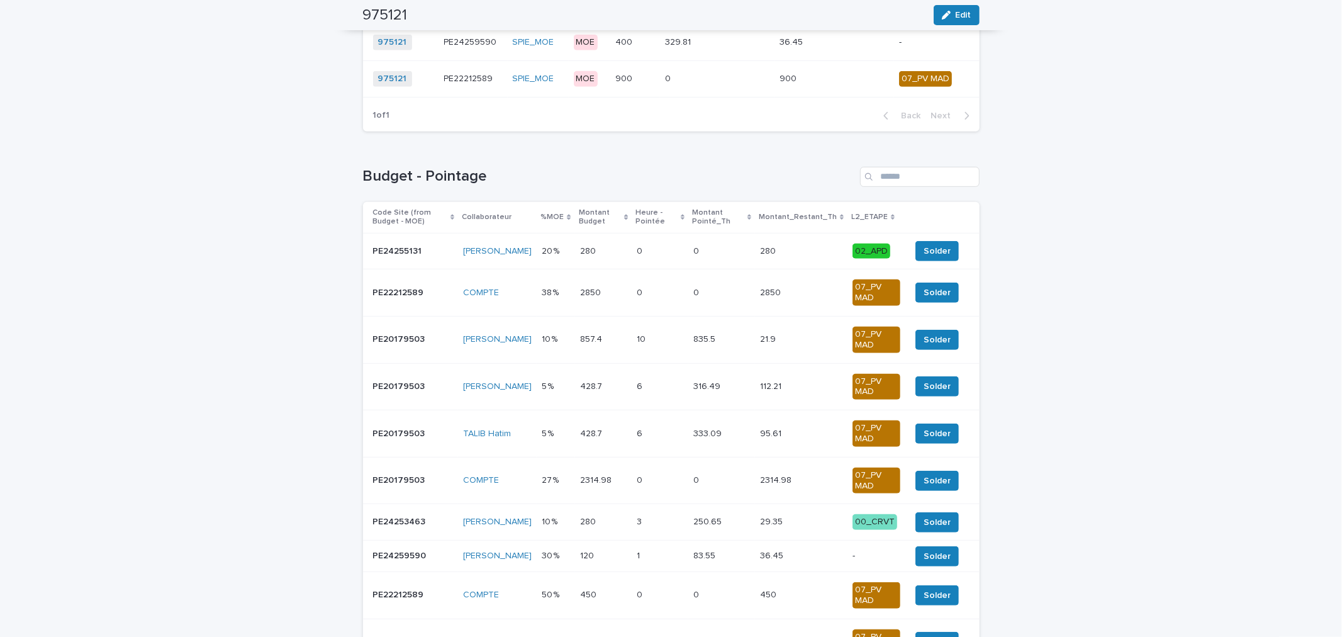
scroll to position [699, 0]
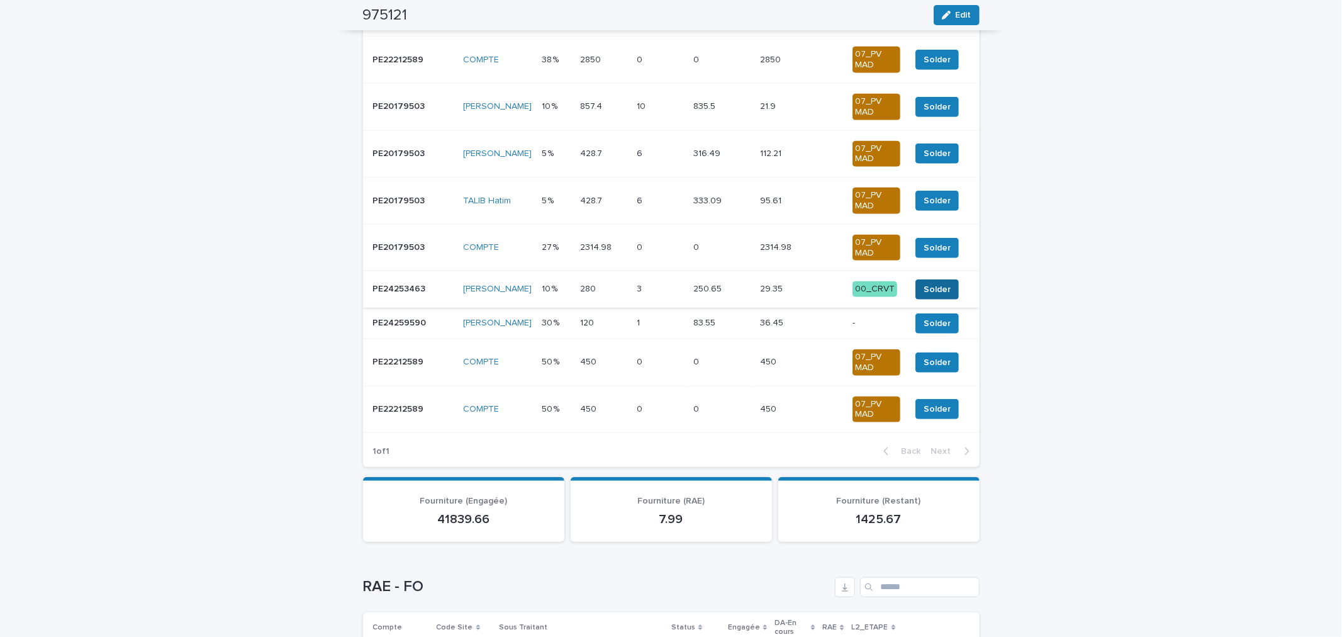
click at [923, 293] on span "Solder" at bounding box center [936, 289] width 27 height 13
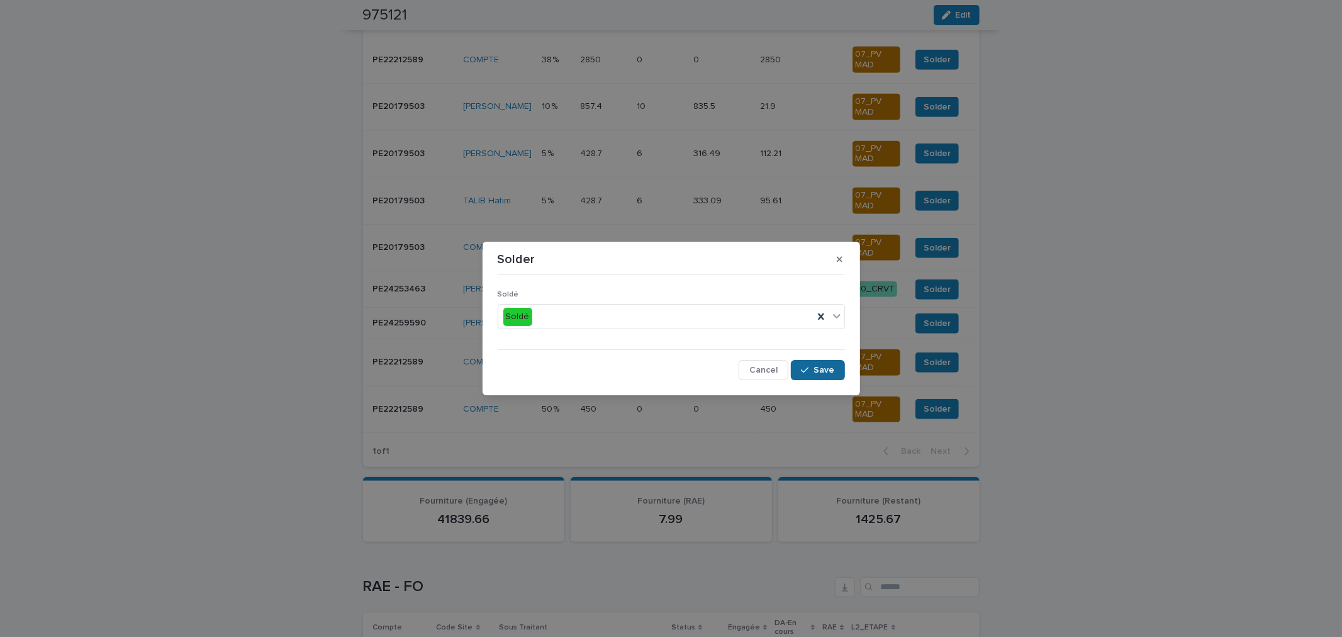
click at [832, 376] on button "Save" at bounding box center [817, 370] width 53 height 20
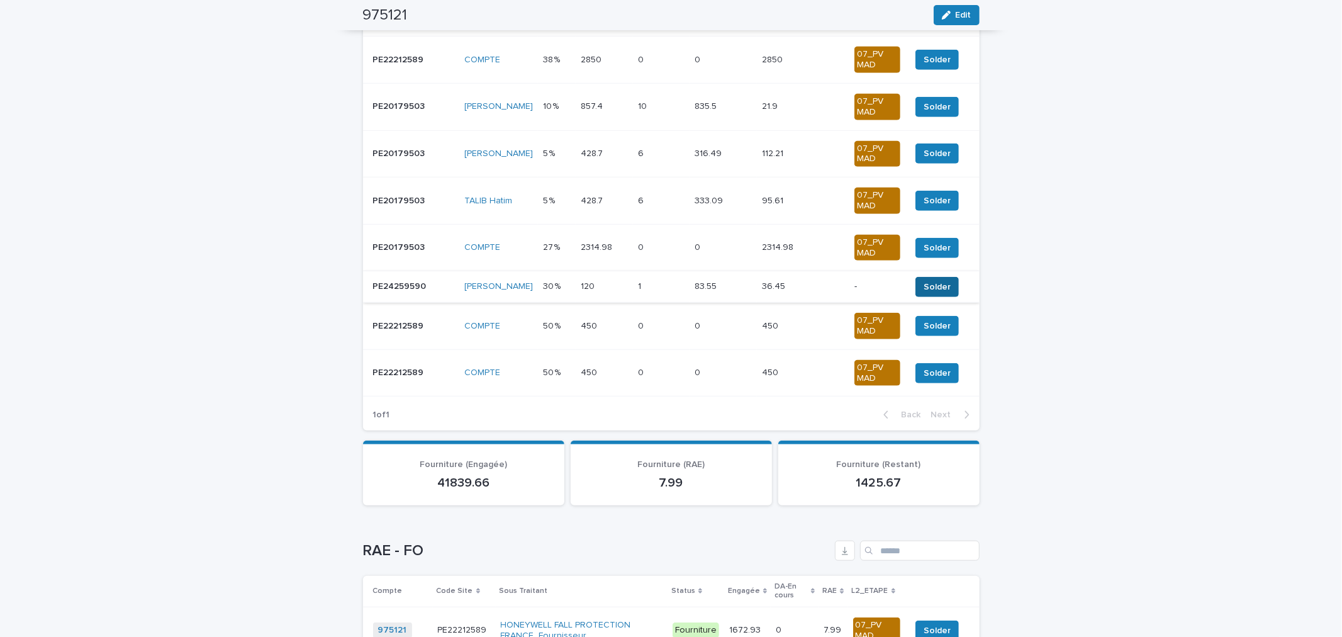
click at [927, 286] on span "Solder" at bounding box center [936, 287] width 27 height 13
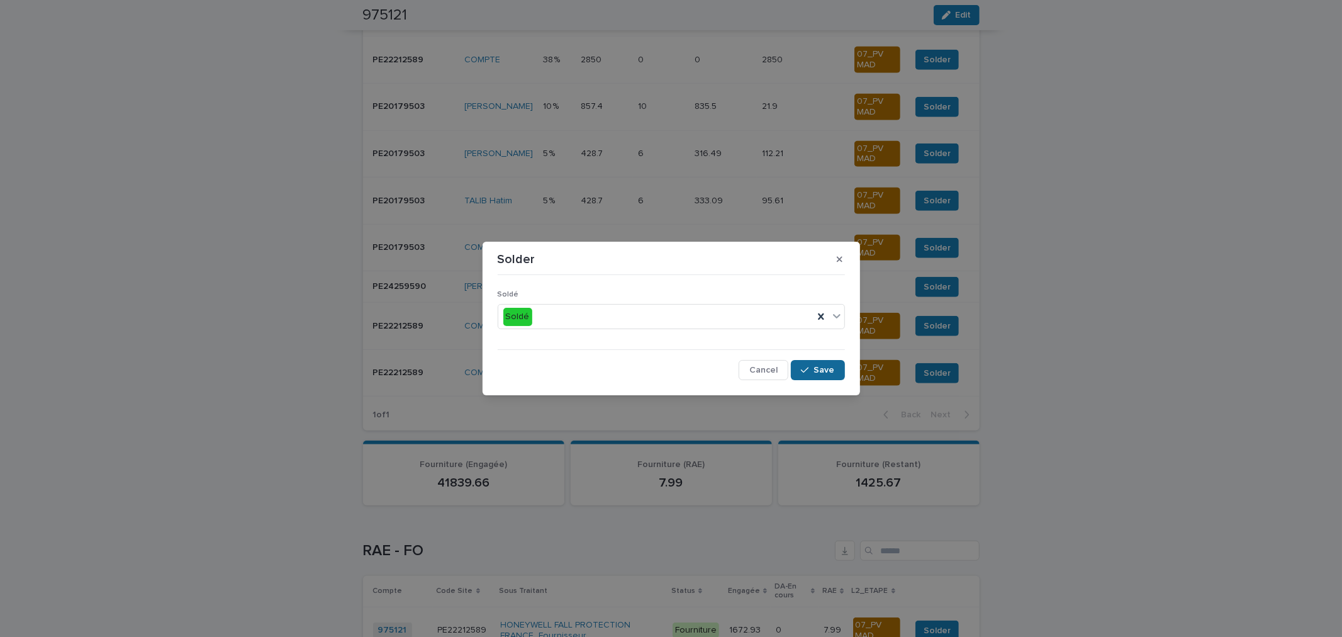
click at [812, 365] on button "Save" at bounding box center [817, 370] width 53 height 20
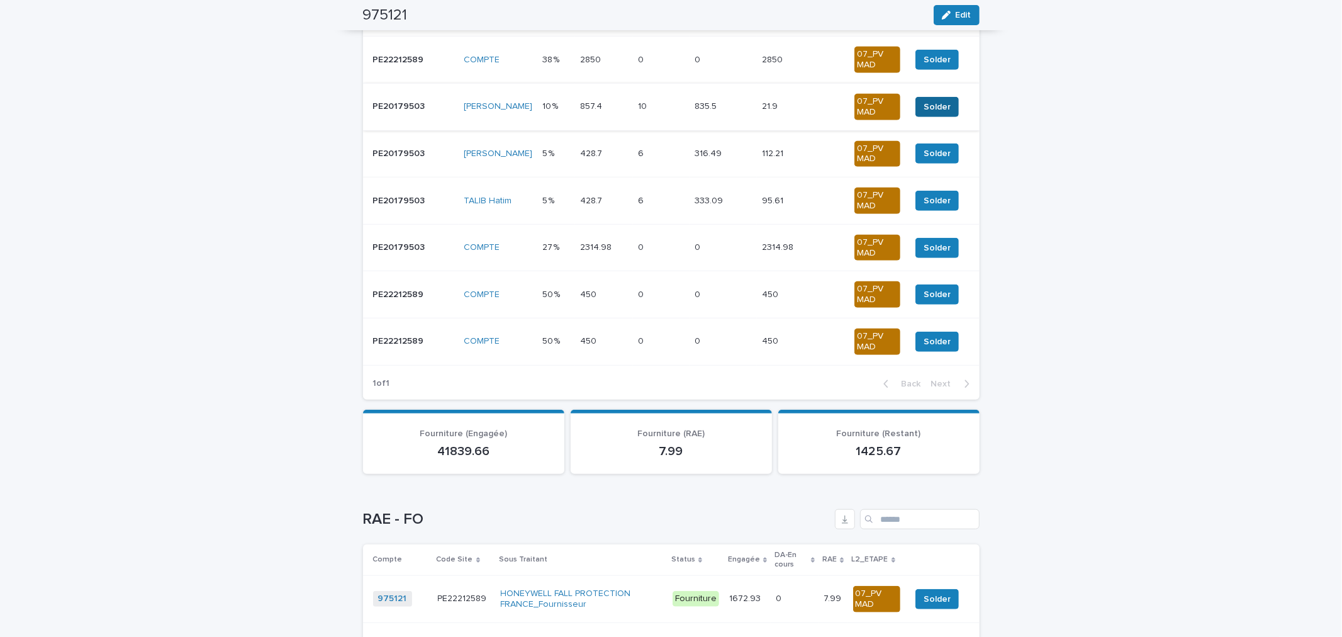
click at [923, 108] on span "Solder" at bounding box center [936, 107] width 27 height 13
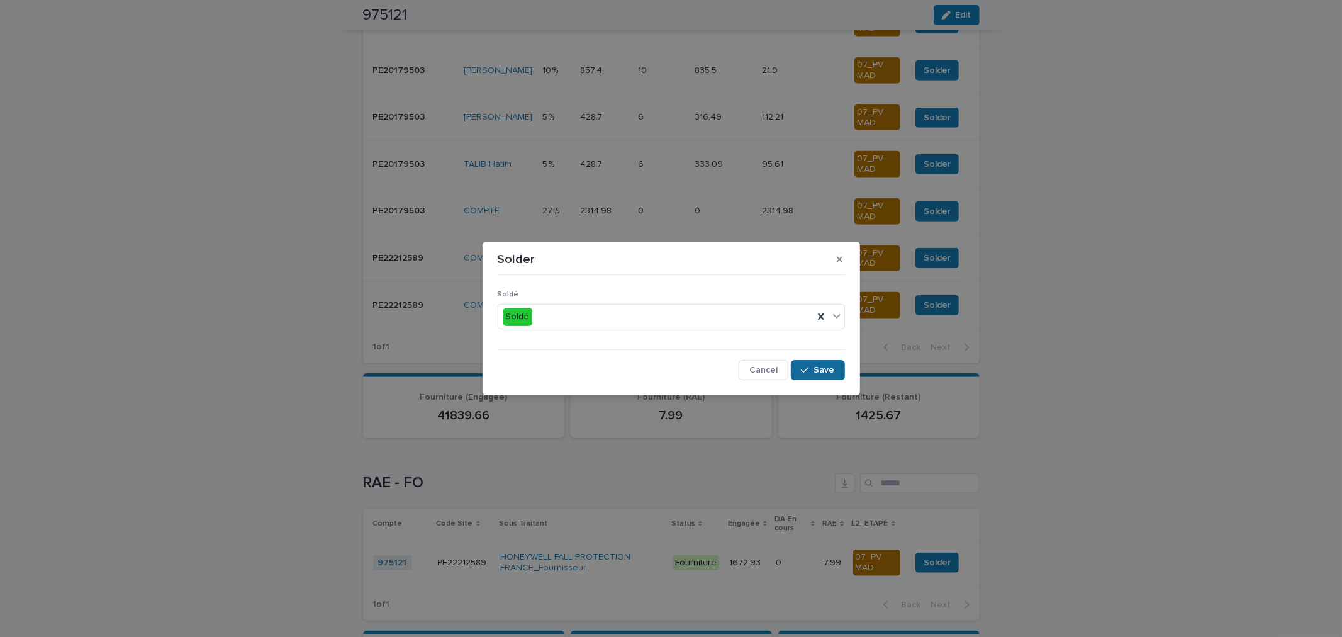
click at [823, 367] on span "Save" at bounding box center [824, 369] width 21 height 9
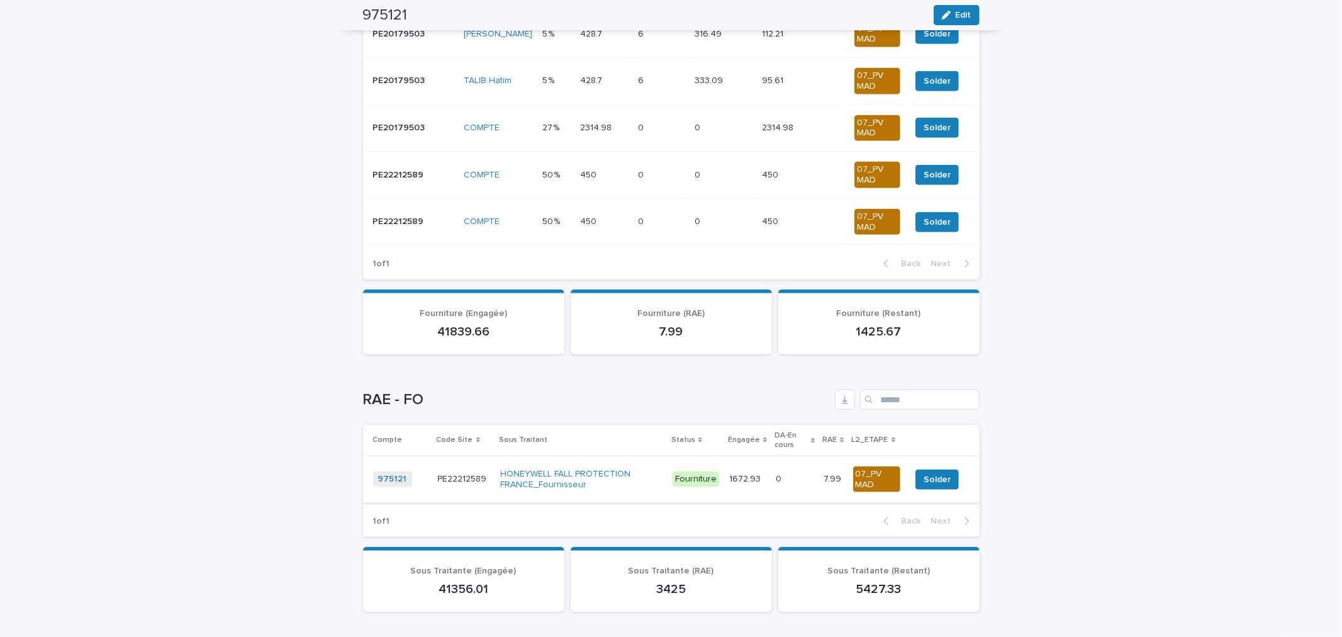
scroll to position [913, 0]
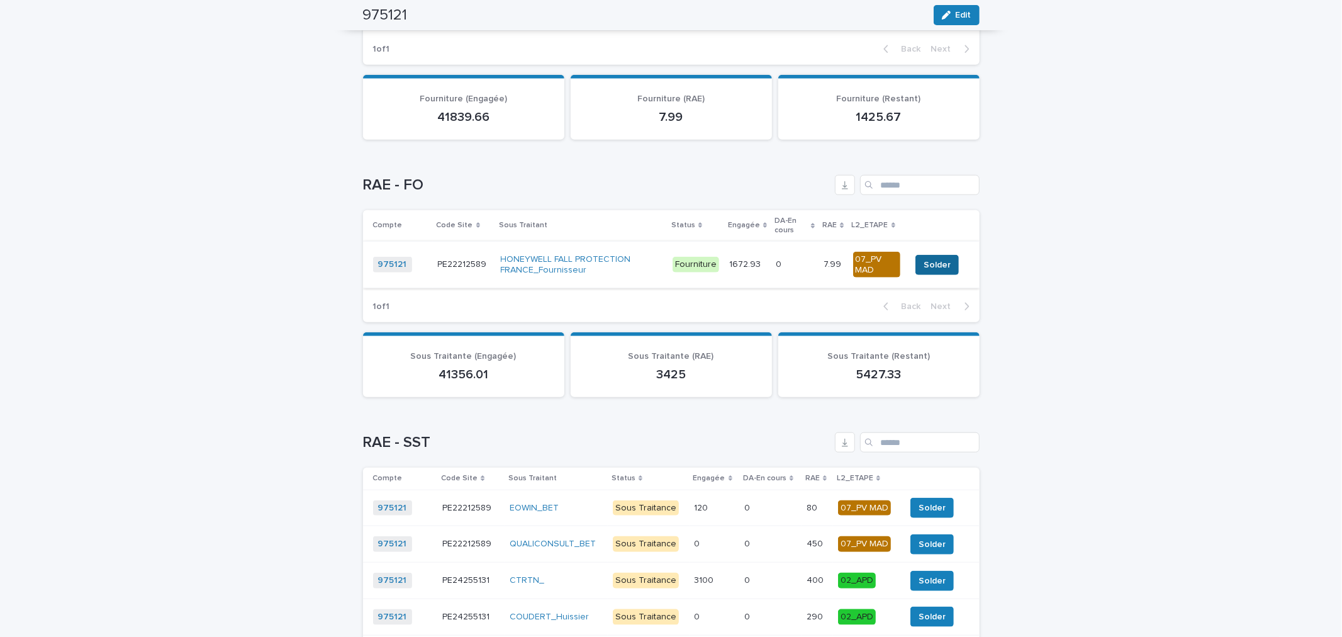
click at [925, 265] on span "Solder" at bounding box center [936, 265] width 27 height 13
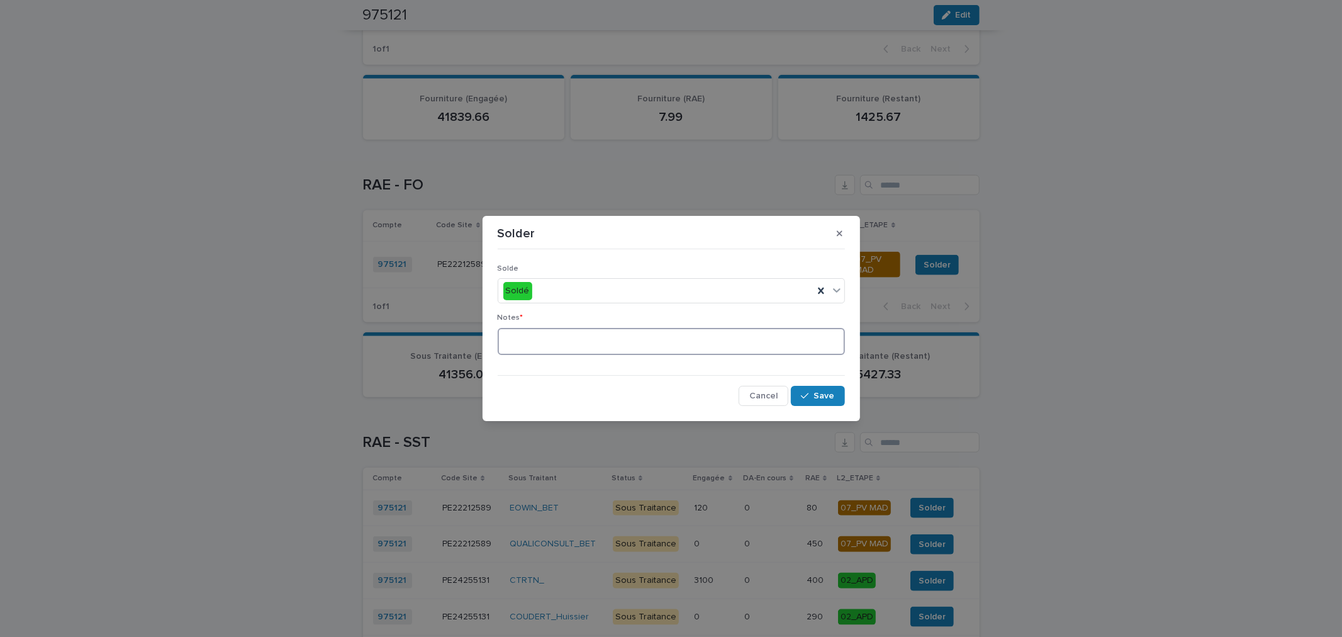
click at [689, 332] on textarea at bounding box center [671, 341] width 347 height 27
type textarea "**"
click at [838, 398] on button "Save" at bounding box center [817, 396] width 53 height 20
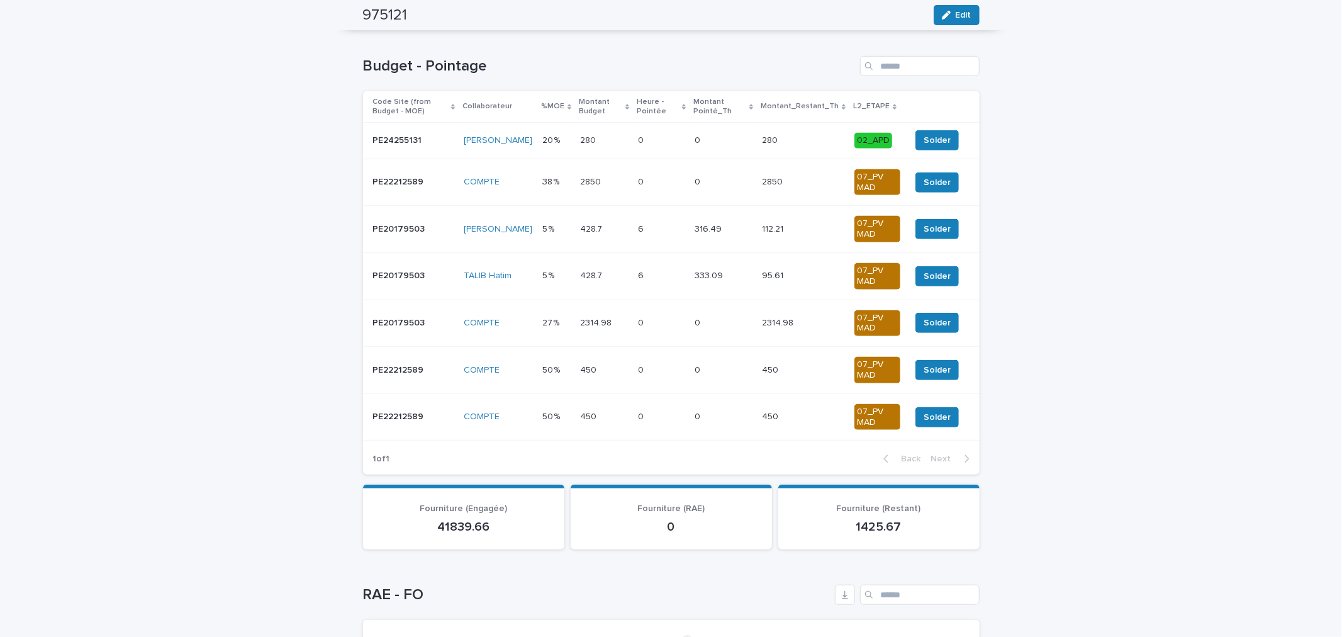
scroll to position [464, 0]
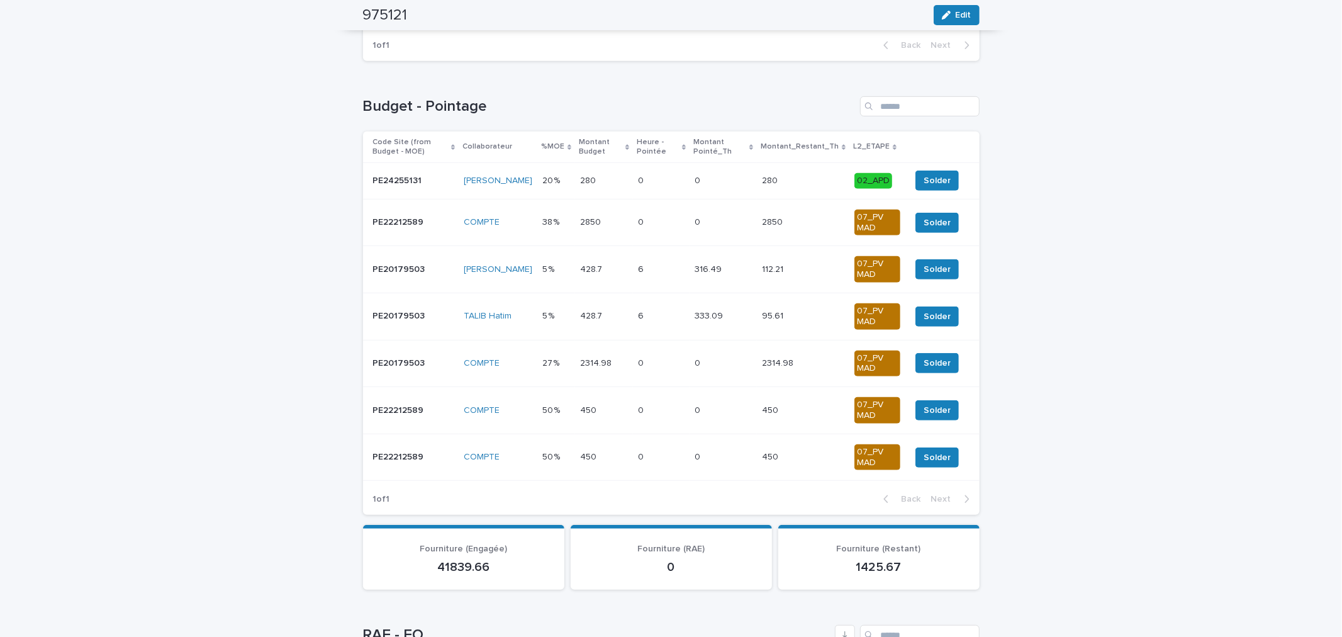
click at [549, 224] on p "38 %" at bounding box center [552, 221] width 20 height 13
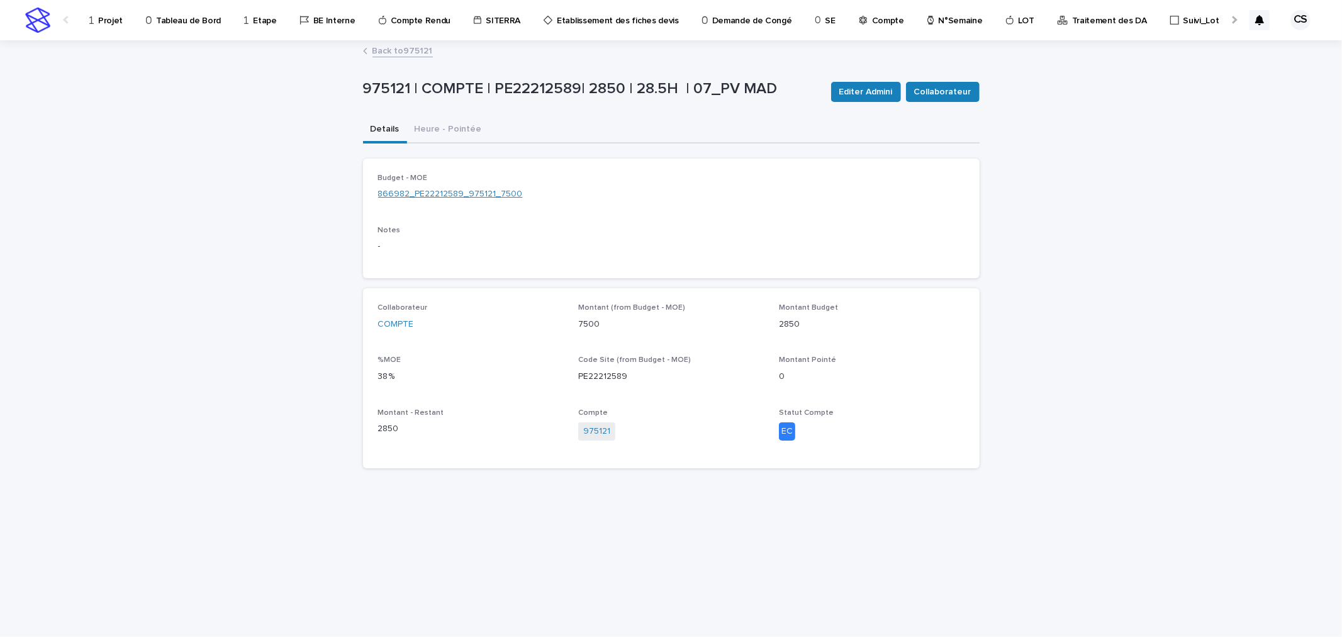
click at [454, 195] on link "866982_PE22212589_975121_7500" at bounding box center [450, 193] width 145 height 13
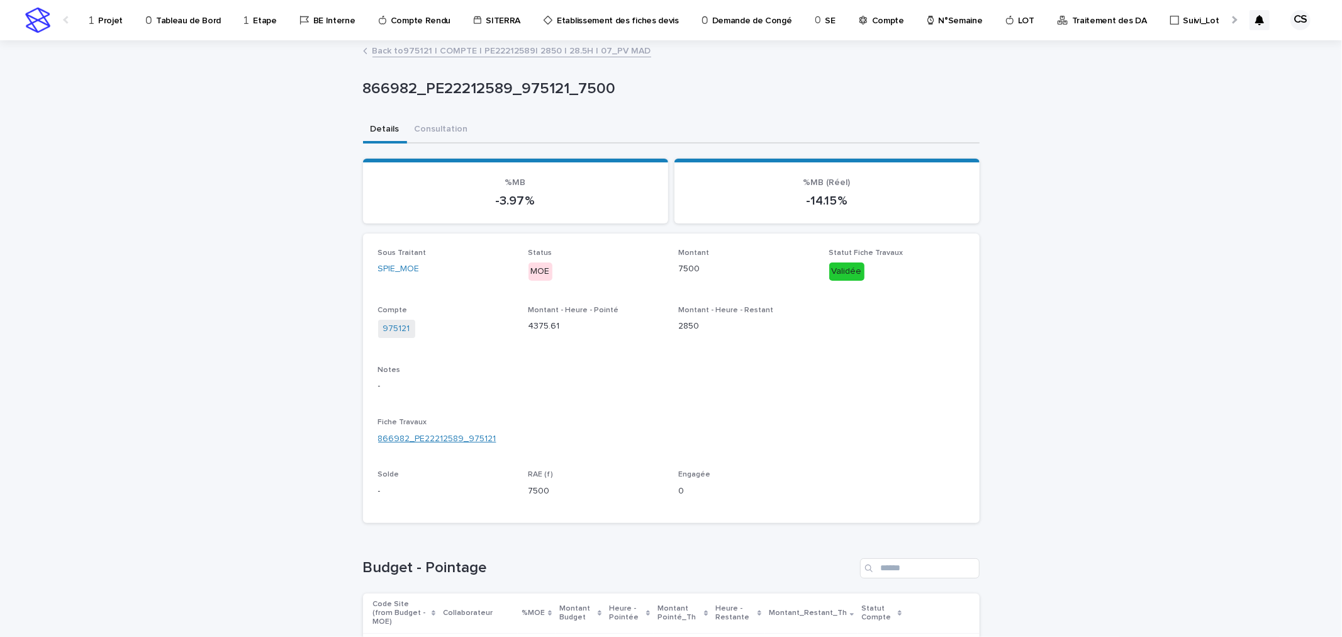
click at [463, 440] on link "866982_PE22212589_975121" at bounding box center [437, 438] width 118 height 13
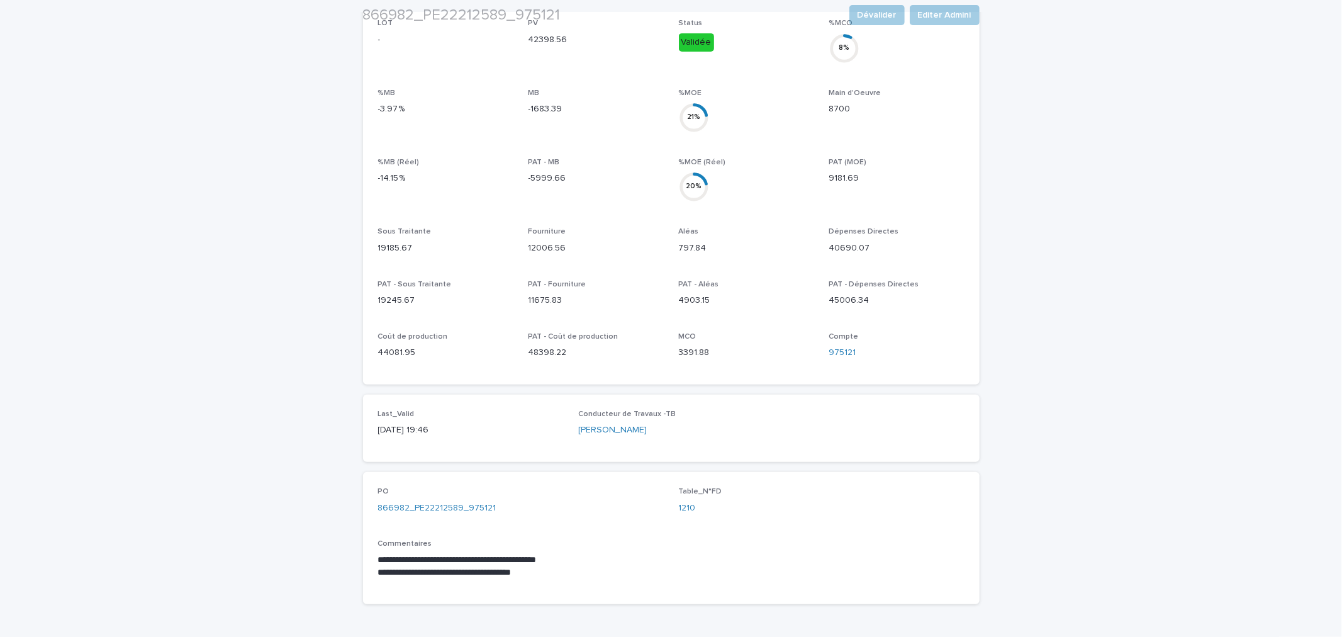
scroll to position [530, 0]
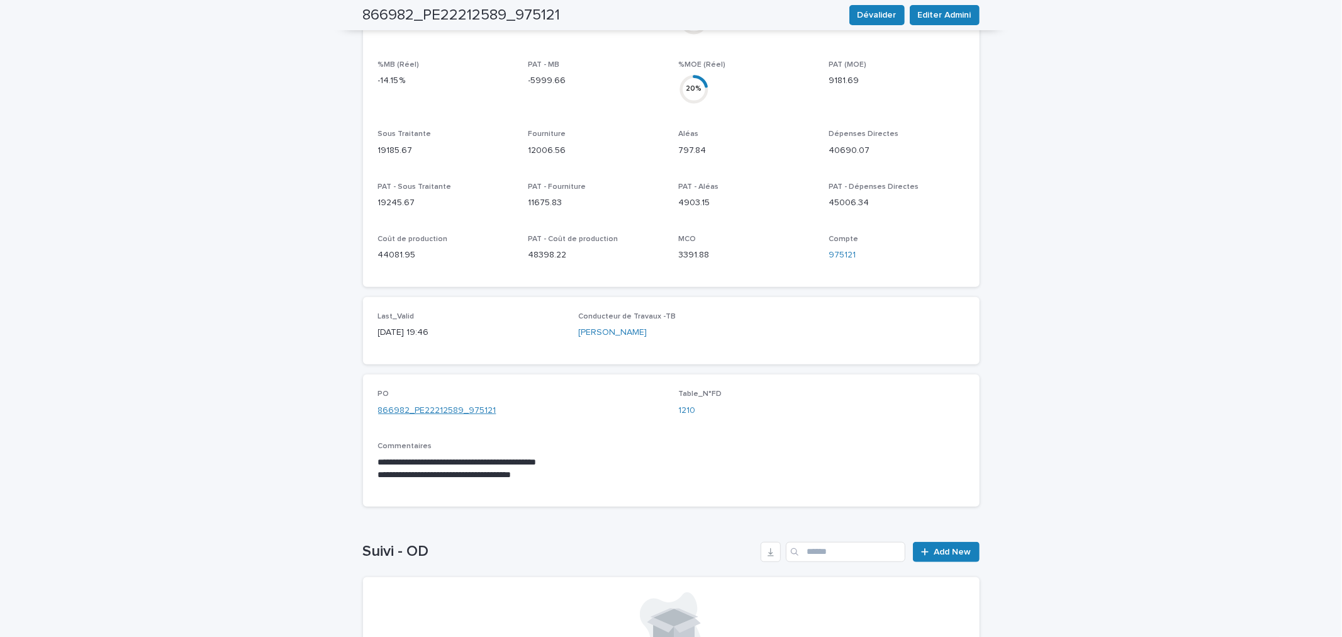
click at [472, 404] on link "866982_PE22212589_975121" at bounding box center [437, 410] width 118 height 13
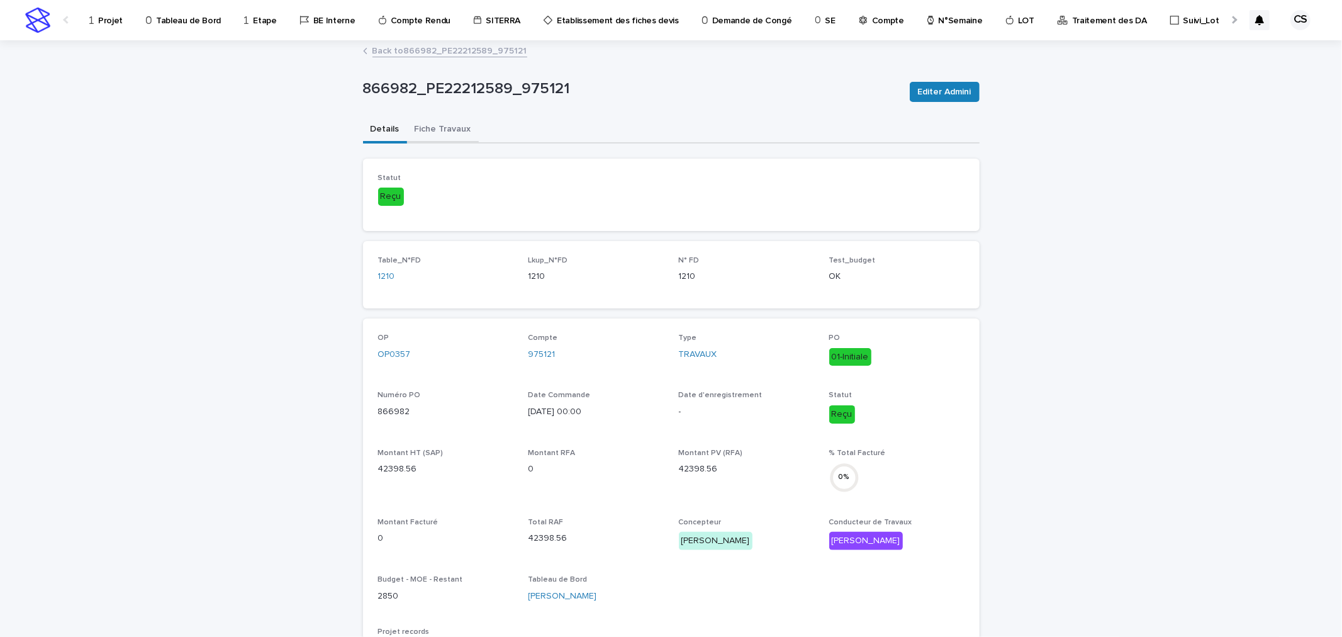
click at [450, 129] on button "Fiche Travaux" at bounding box center [443, 130] width 72 height 26
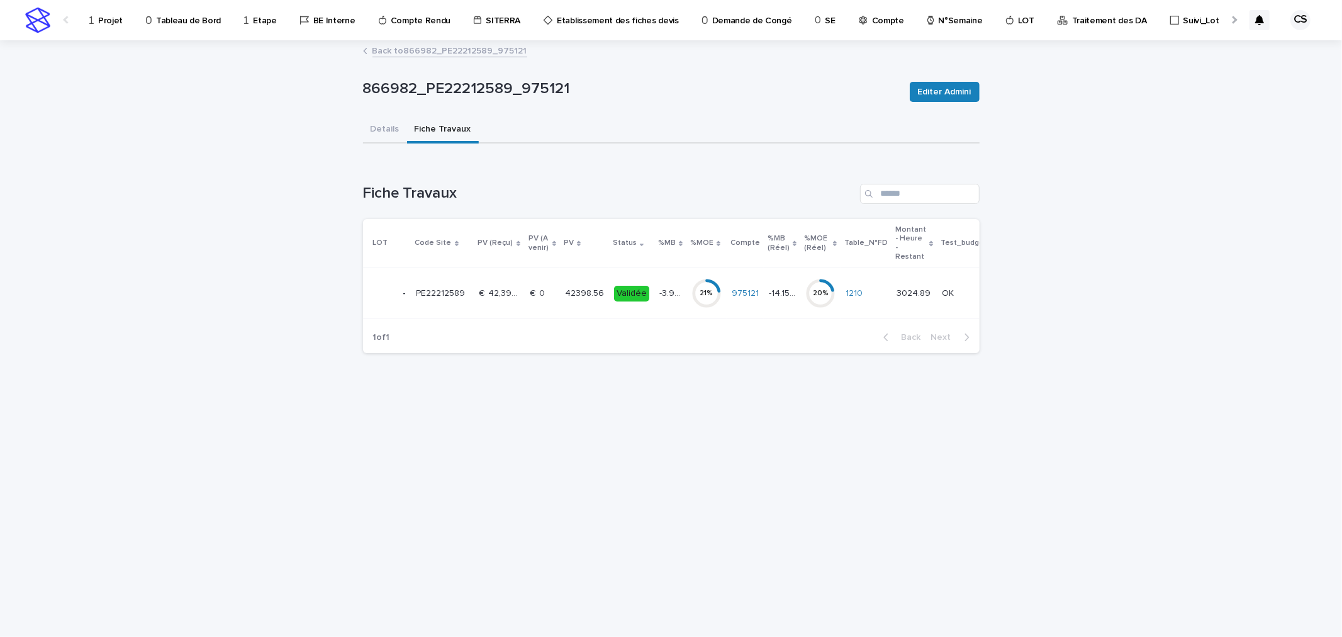
click at [565, 294] on p "42398.56" at bounding box center [586, 292] width 42 height 13
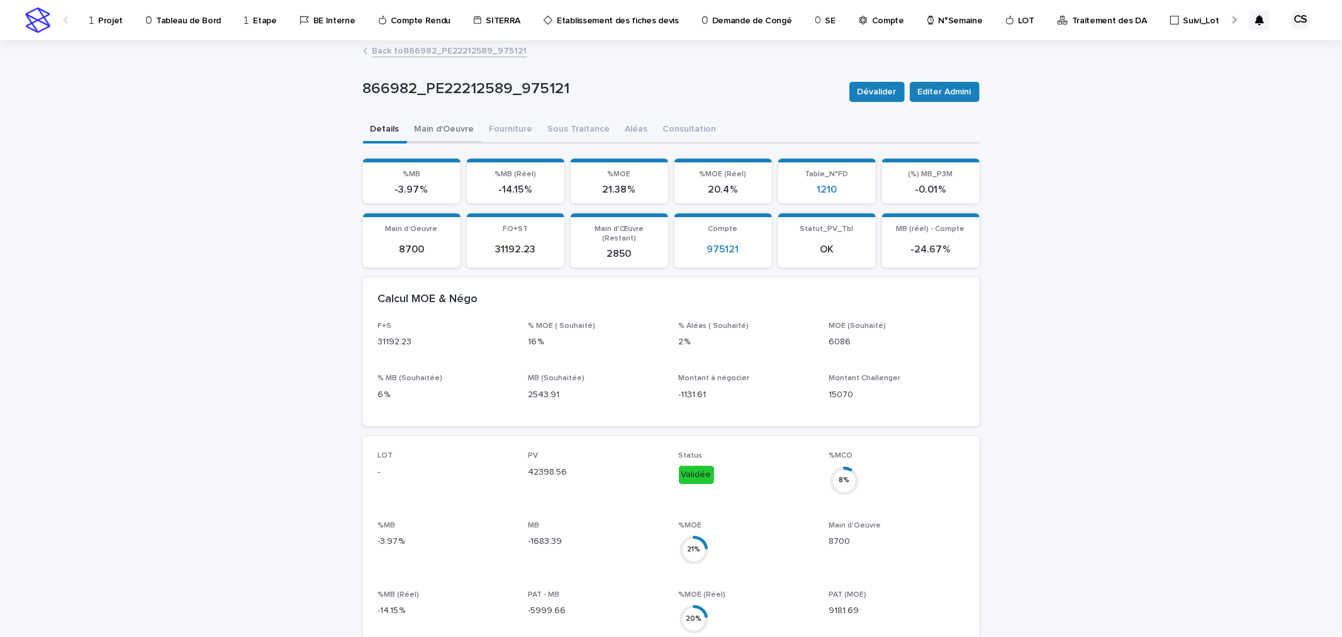
click at [435, 121] on button "Main d'Oeuvre" at bounding box center [444, 130] width 75 height 26
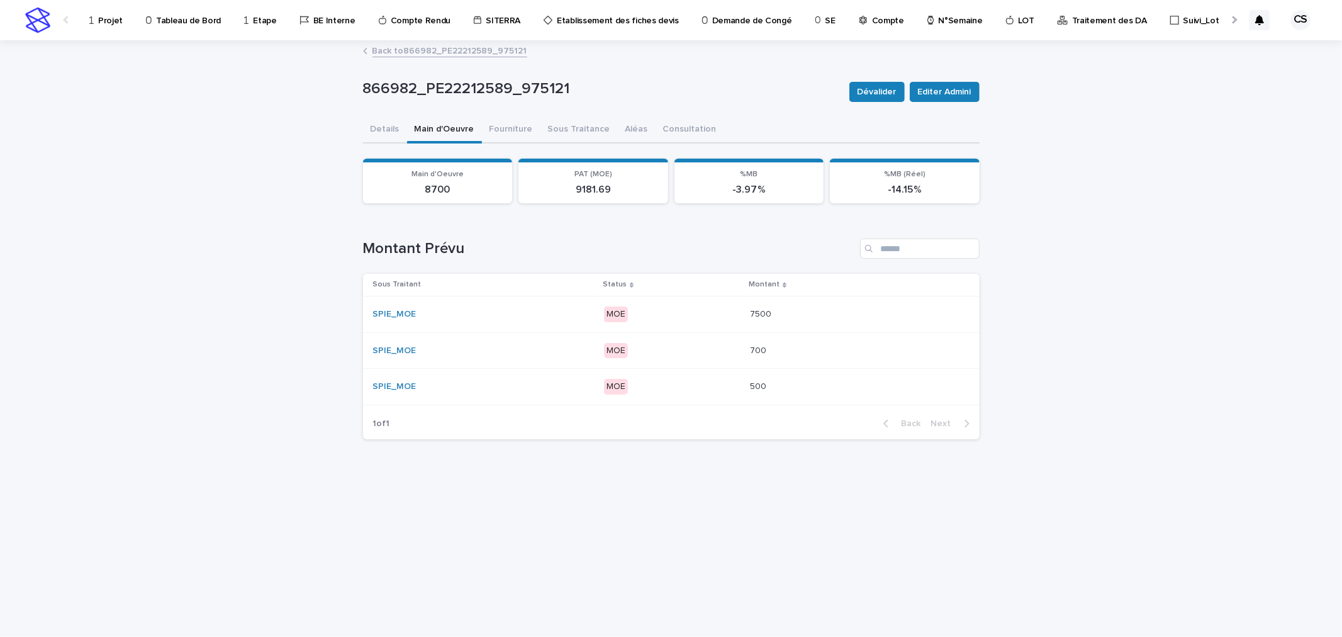
click at [688, 312] on p "MOE" at bounding box center [672, 314] width 136 height 16
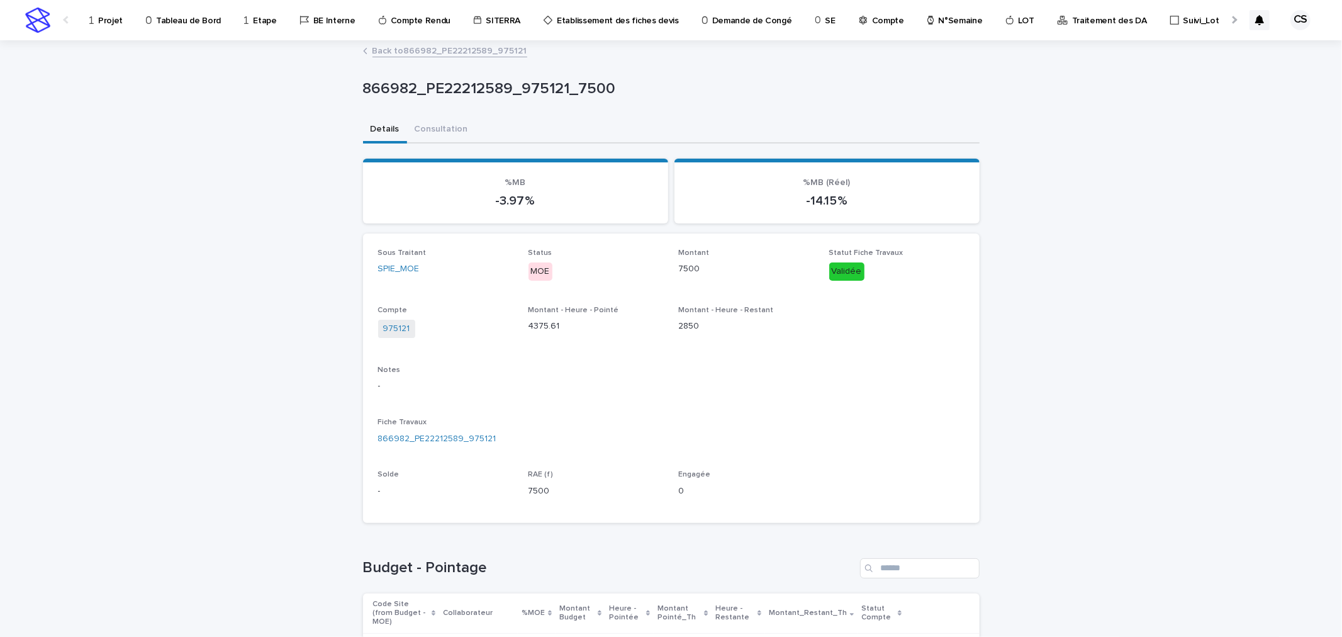
click at [428, 53] on link "Back to 866982_PE22212589_975121" at bounding box center [449, 50] width 155 height 14
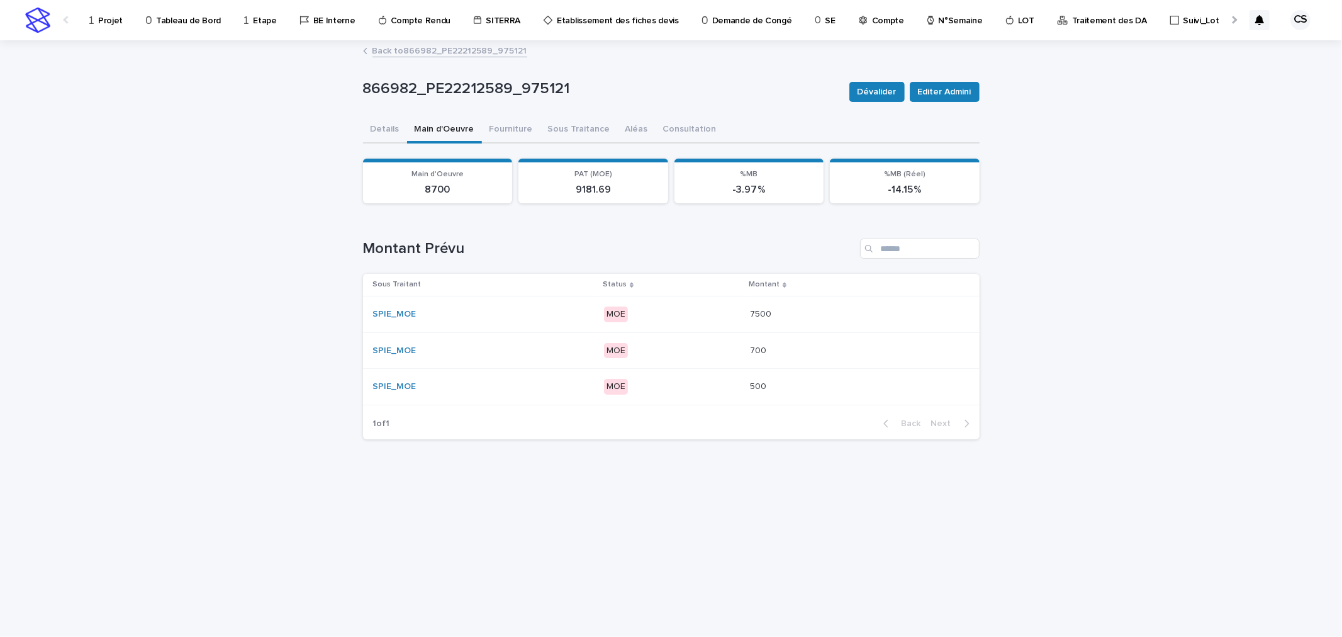
click at [705, 379] on p "MOE" at bounding box center [672, 387] width 136 height 16
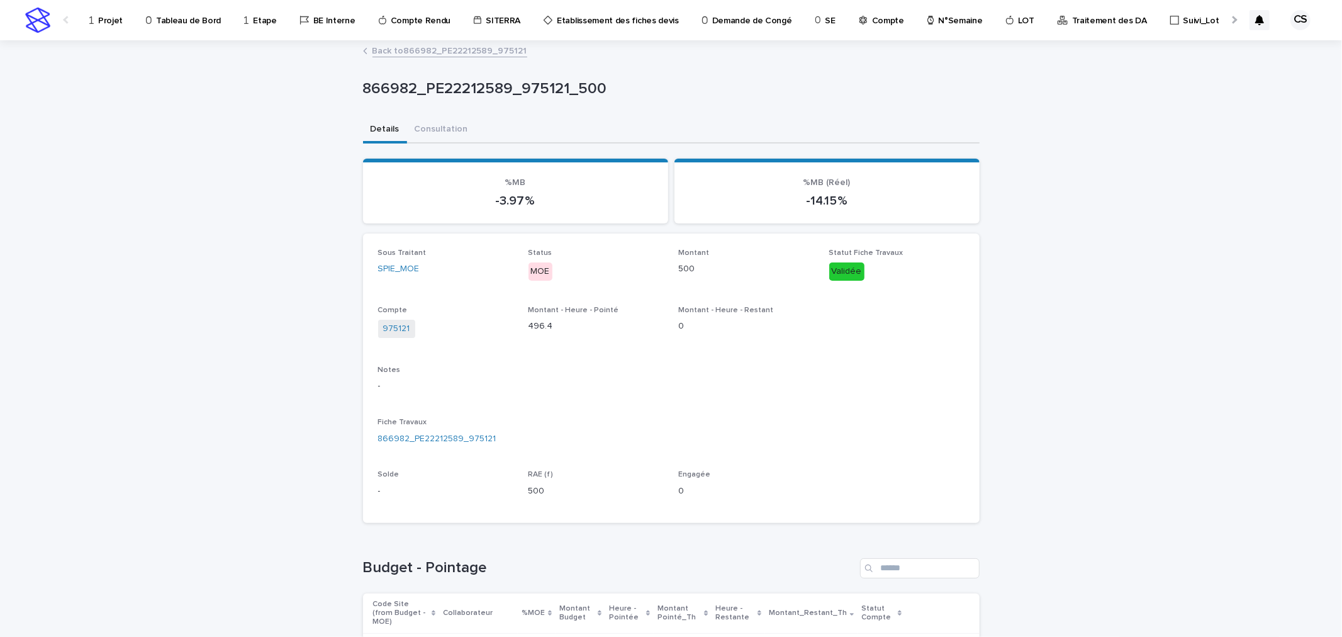
click at [430, 49] on link "Back to 866982_PE22212589_975121" at bounding box center [449, 50] width 155 height 14
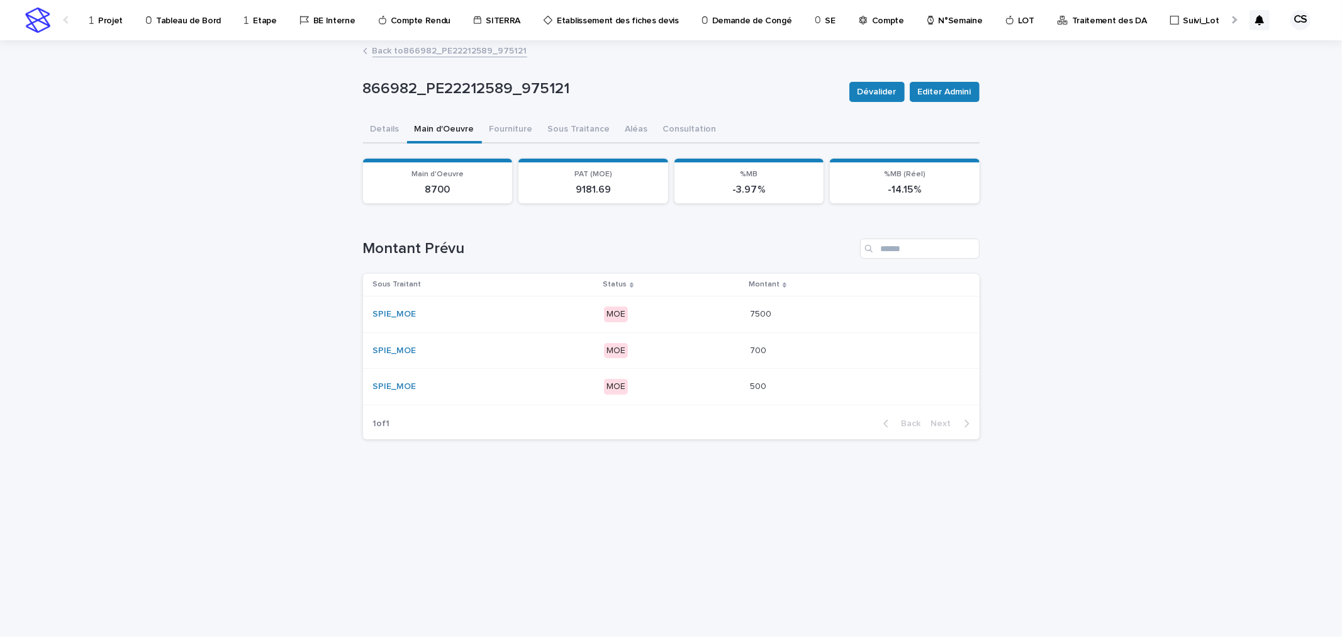
click at [655, 352] on p "MOE" at bounding box center [672, 351] width 136 height 16
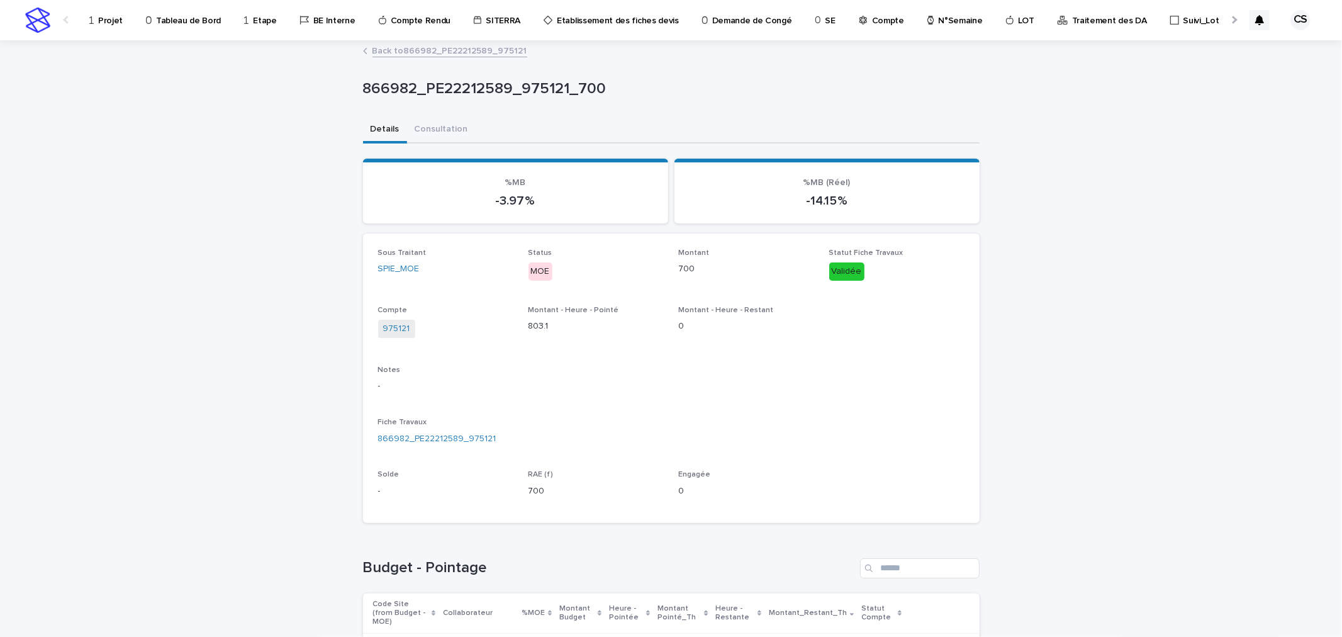
click at [423, 50] on link "Back to 866982_PE22212589_975121" at bounding box center [449, 50] width 155 height 14
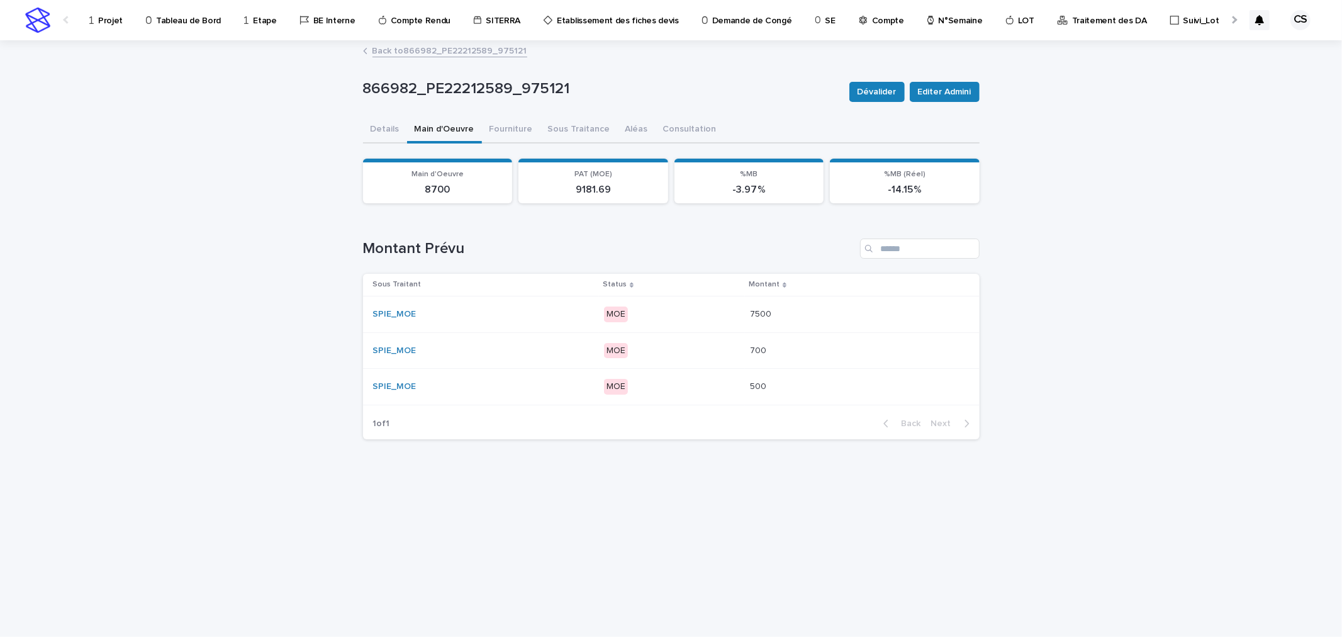
click at [669, 301] on div "MOE" at bounding box center [672, 314] width 136 height 26
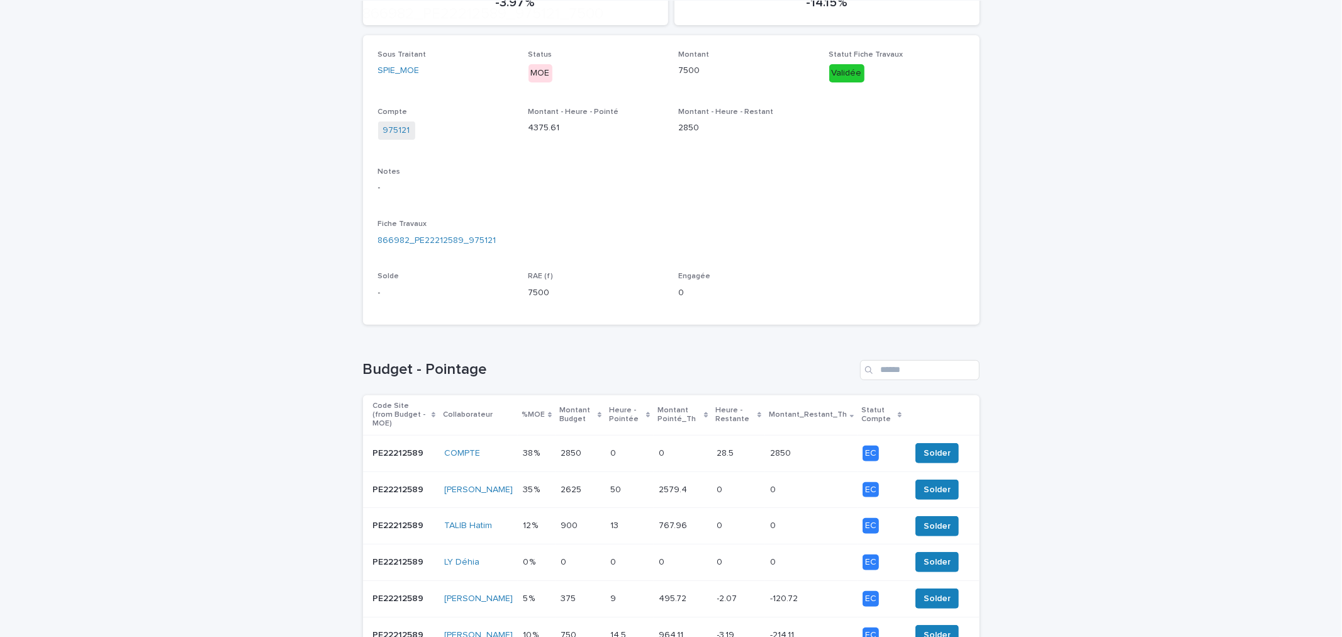
scroll to position [233, 0]
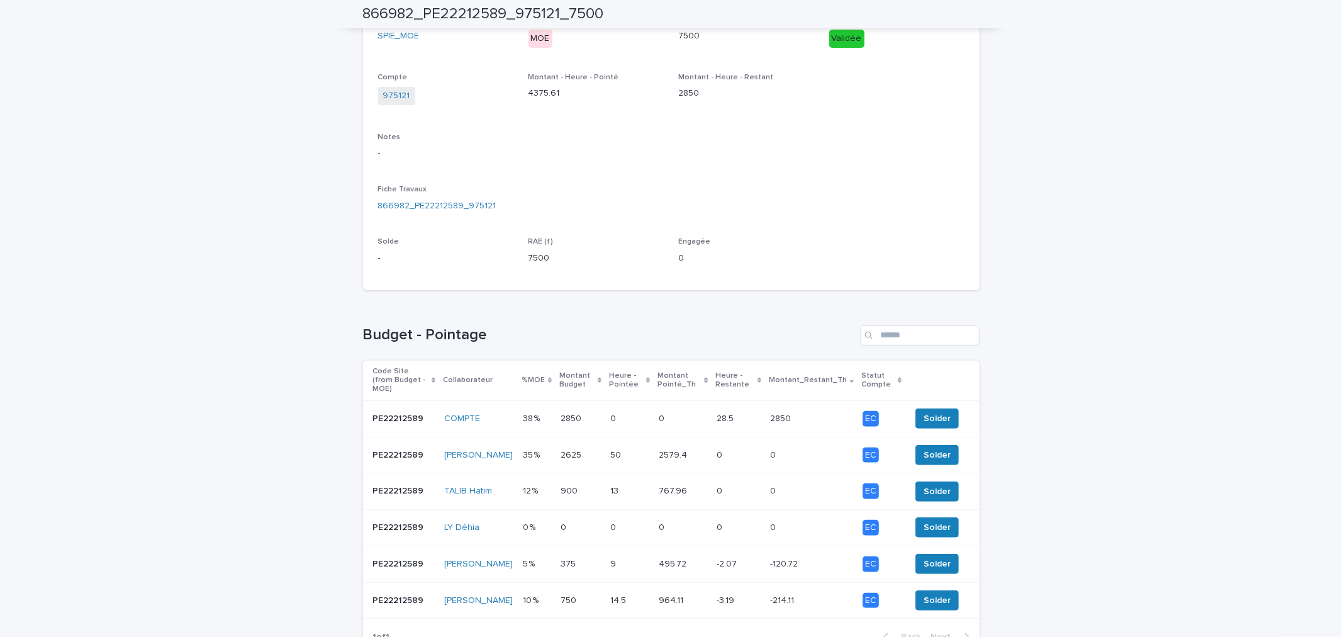
click at [717, 411] on p "28.5" at bounding box center [727, 417] width 20 height 13
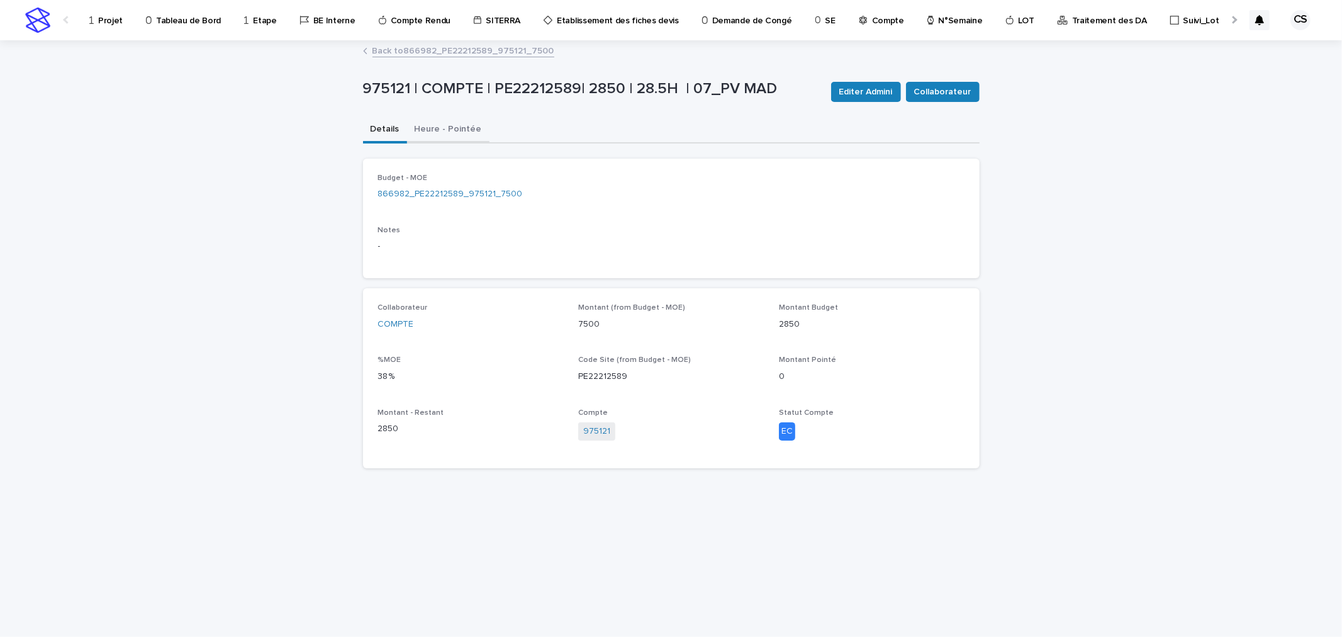
click at [438, 127] on button "Heure - Pointée" at bounding box center [448, 130] width 82 height 26
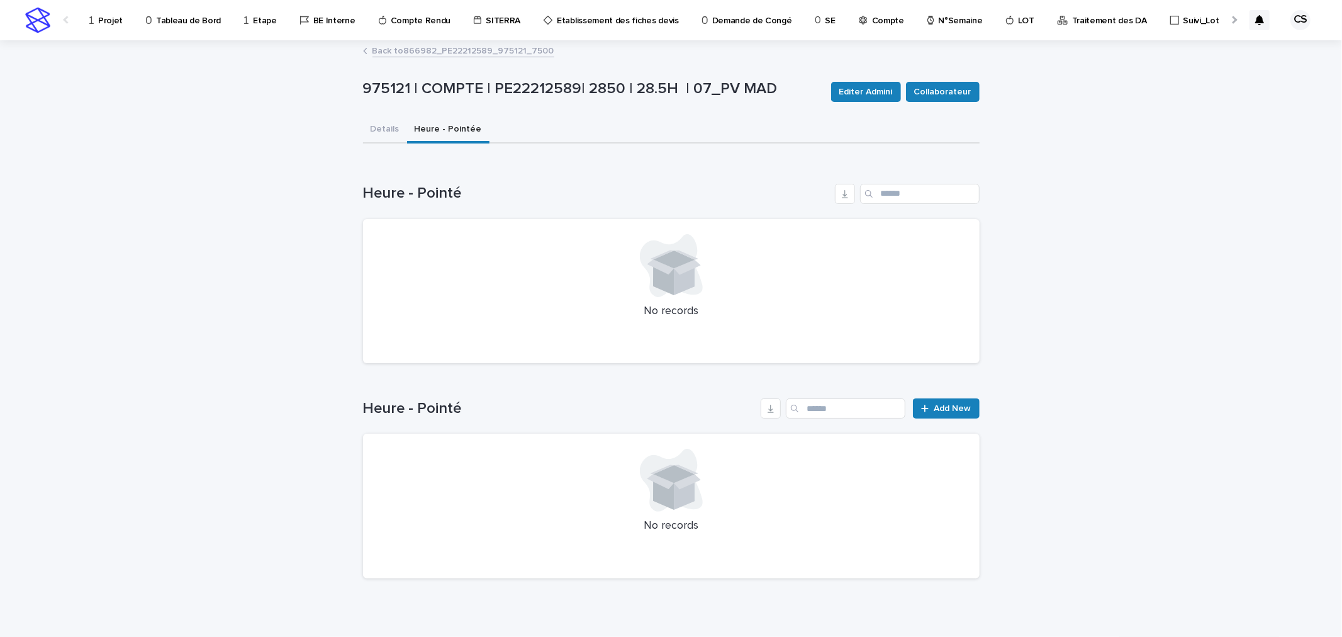
click at [467, 36] on div "SITERRA" at bounding box center [499, 19] width 64 height 39
click at [455, 47] on link "Back to 866982_PE22212589_975121_7500" at bounding box center [463, 50] width 182 height 14
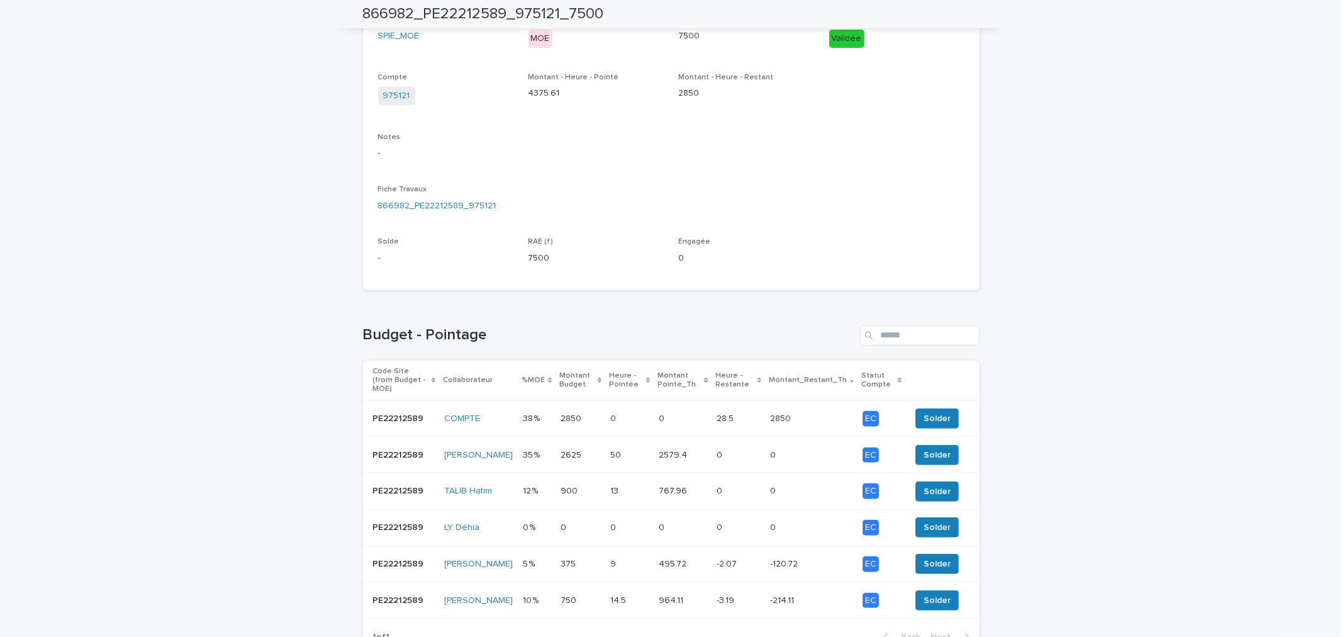
scroll to position [328, 0]
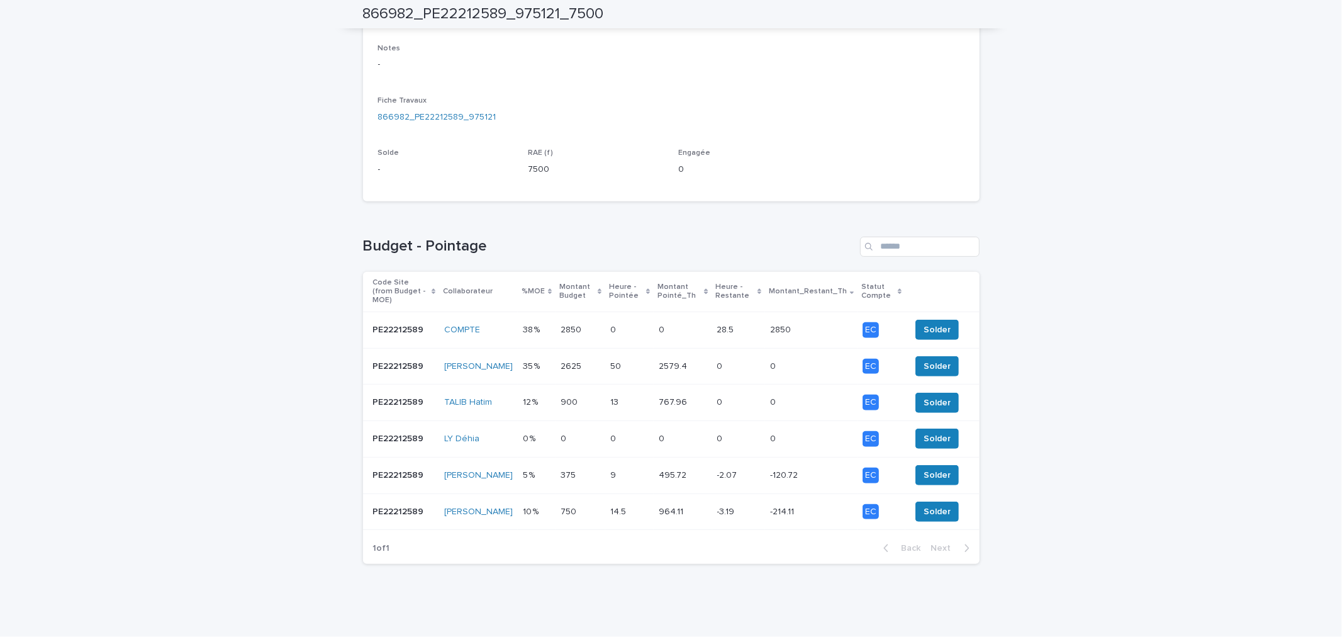
click at [622, 361] on p at bounding box center [629, 366] width 38 height 11
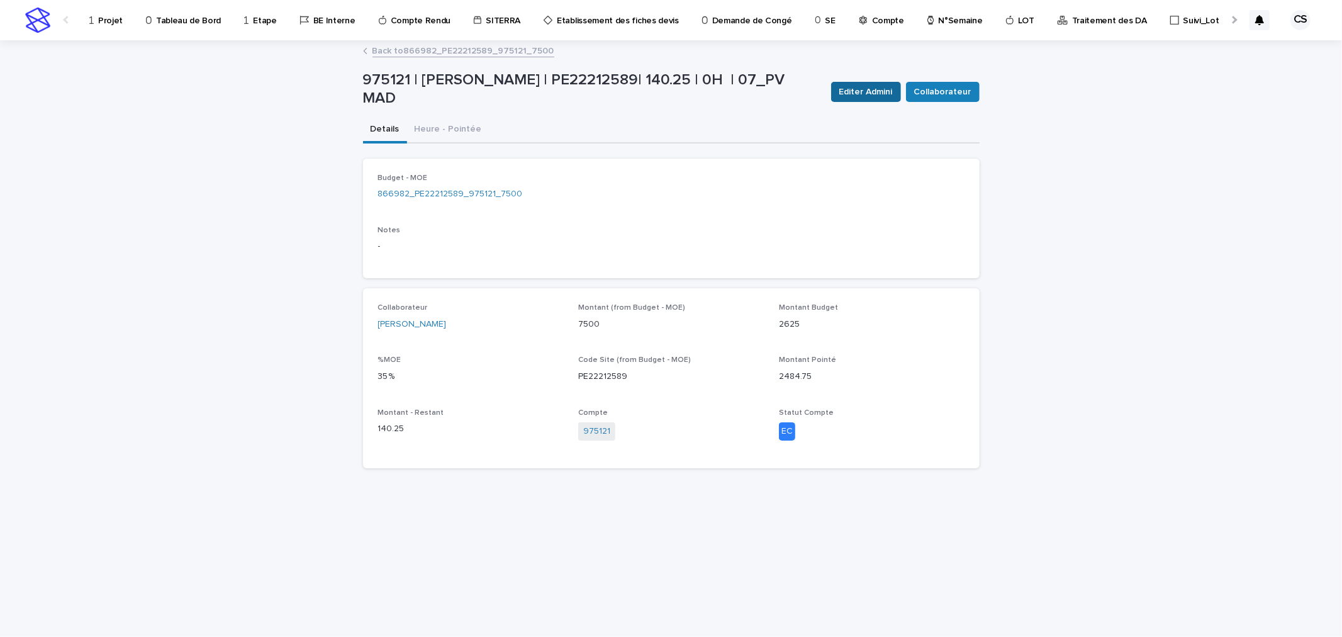
click at [858, 89] on span "Editer Admini" at bounding box center [865, 92] width 53 height 13
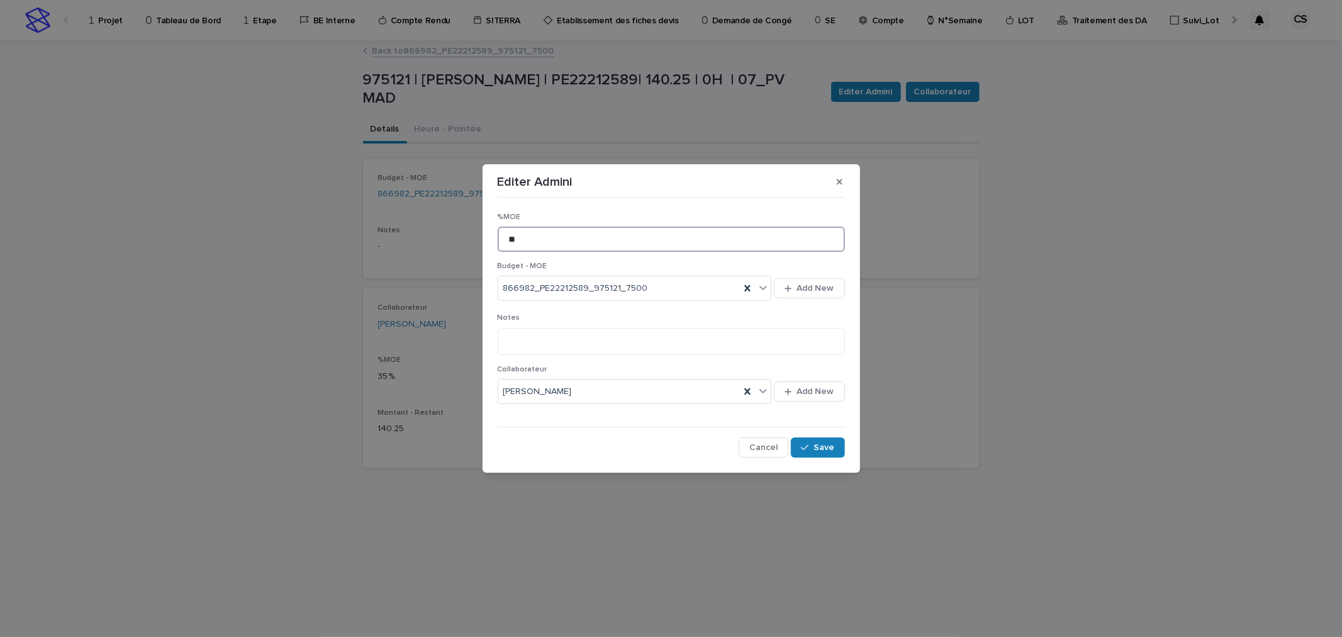
click at [567, 235] on input "**" at bounding box center [671, 238] width 347 height 25
type input "**"
click at [824, 454] on button "Save" at bounding box center [817, 447] width 53 height 20
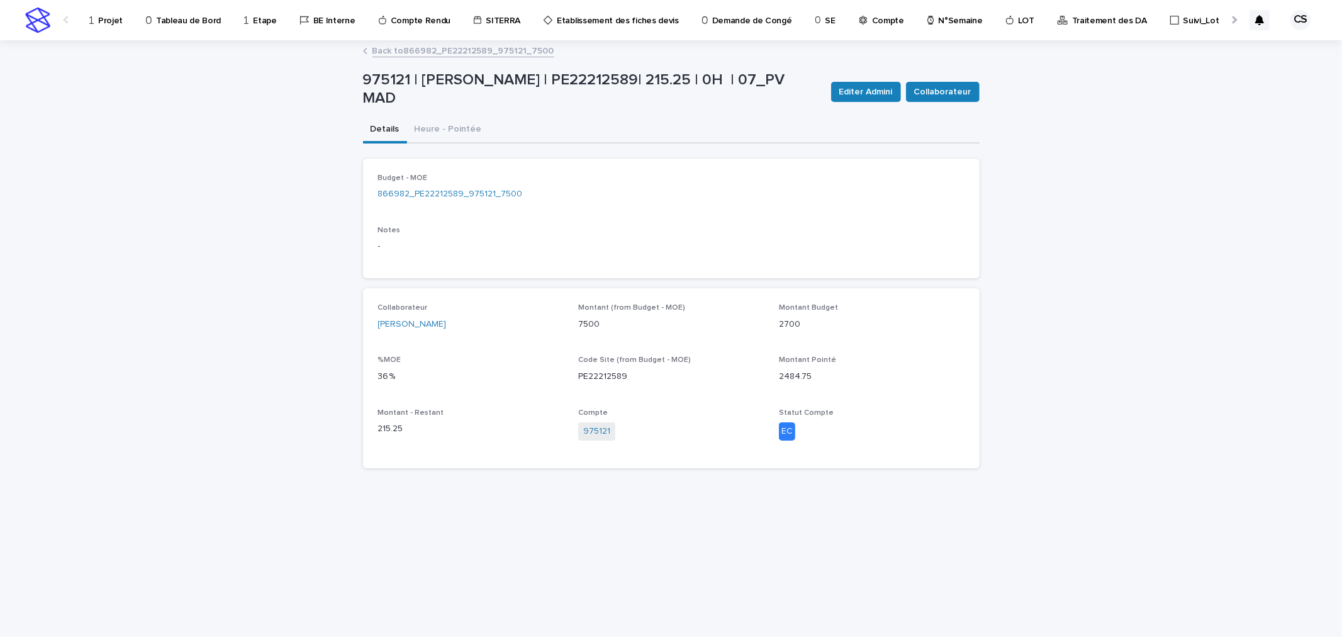
click at [501, 53] on link "Back to 866982_PE22212589_975121_7500" at bounding box center [463, 50] width 182 height 14
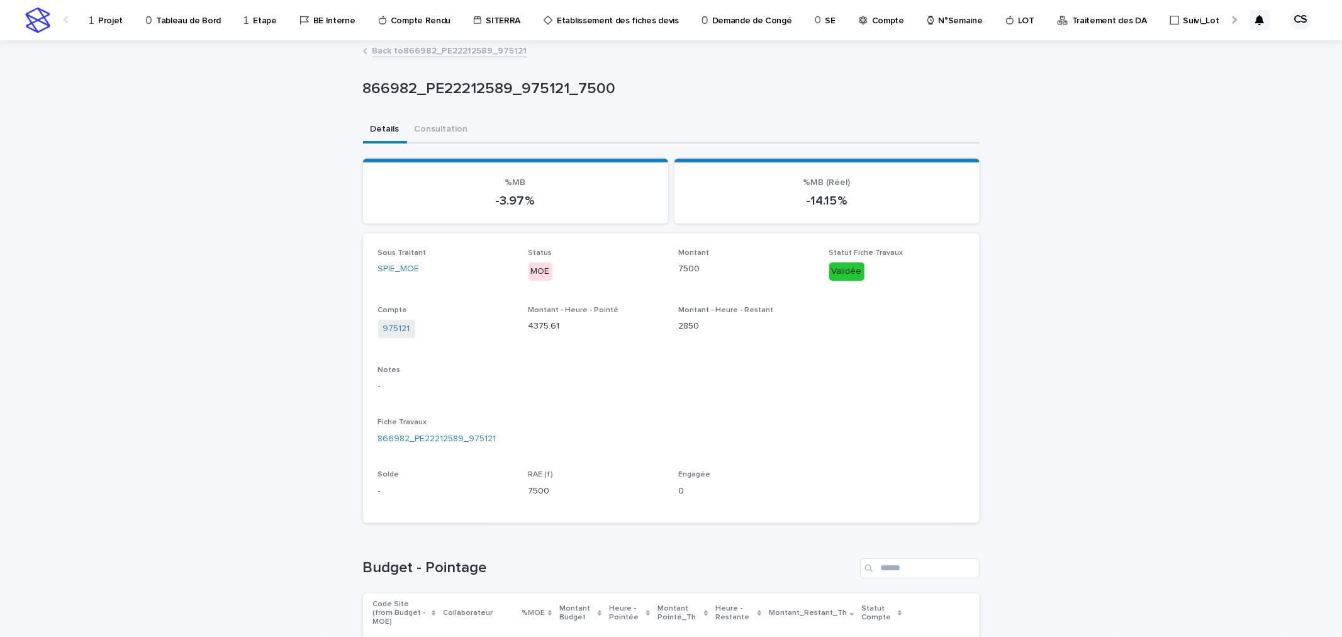
scroll to position [233, 0]
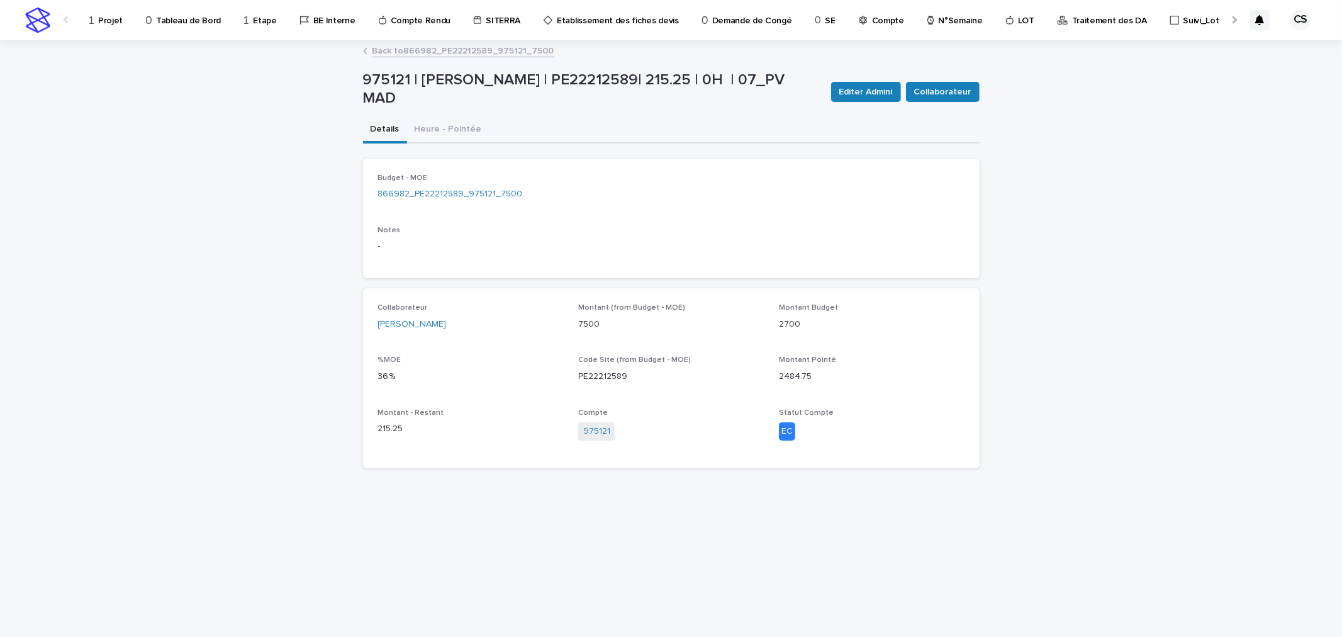
click at [481, 48] on link "Back to 866982_PE22212589_975121_7500" at bounding box center [463, 50] width 182 height 14
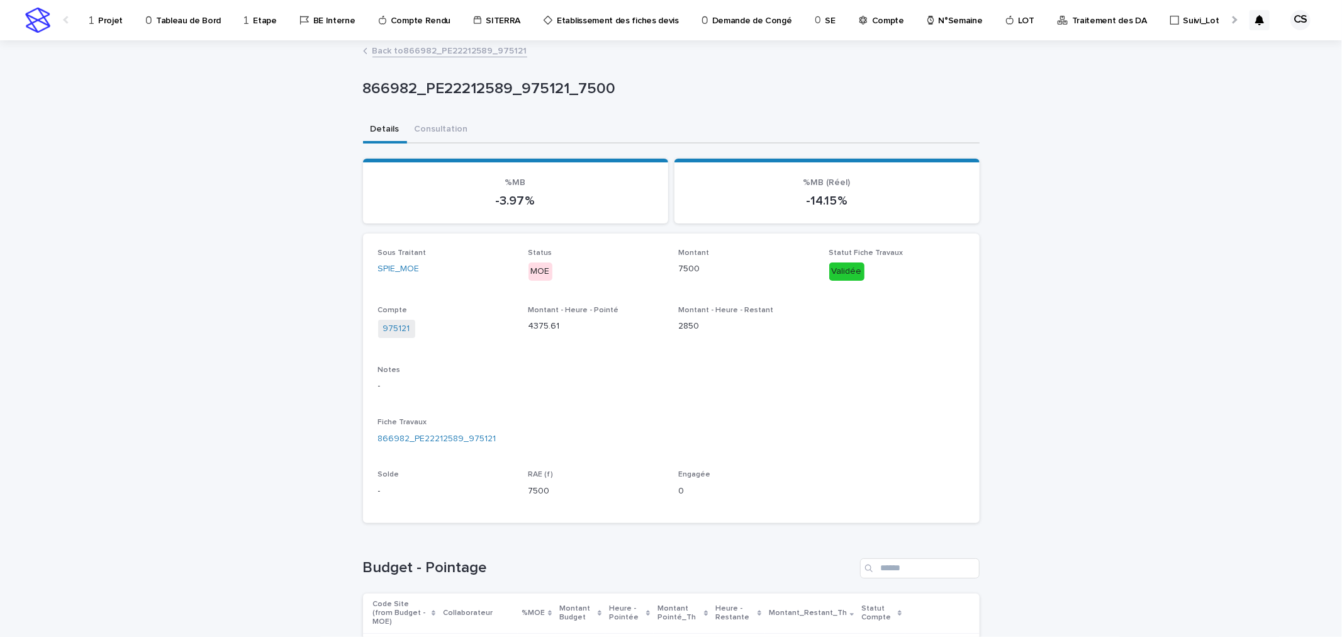
scroll to position [233, 0]
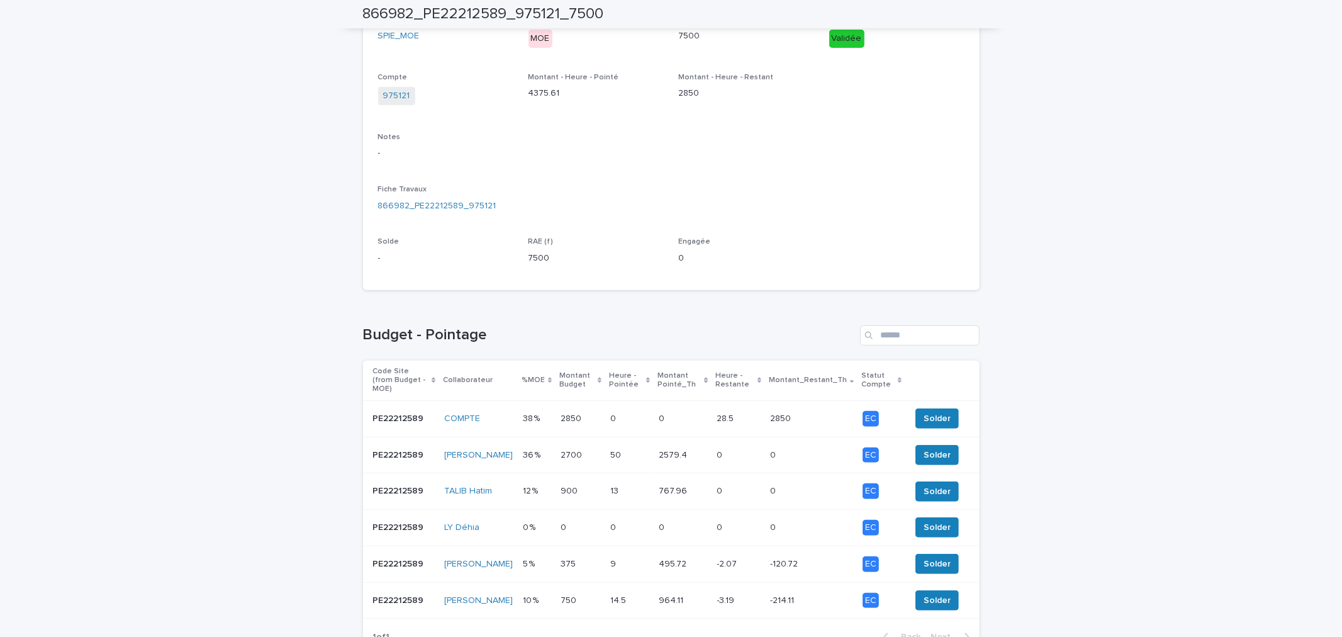
click at [697, 445] on div "2579.4 2579.4" at bounding box center [683, 455] width 48 height 21
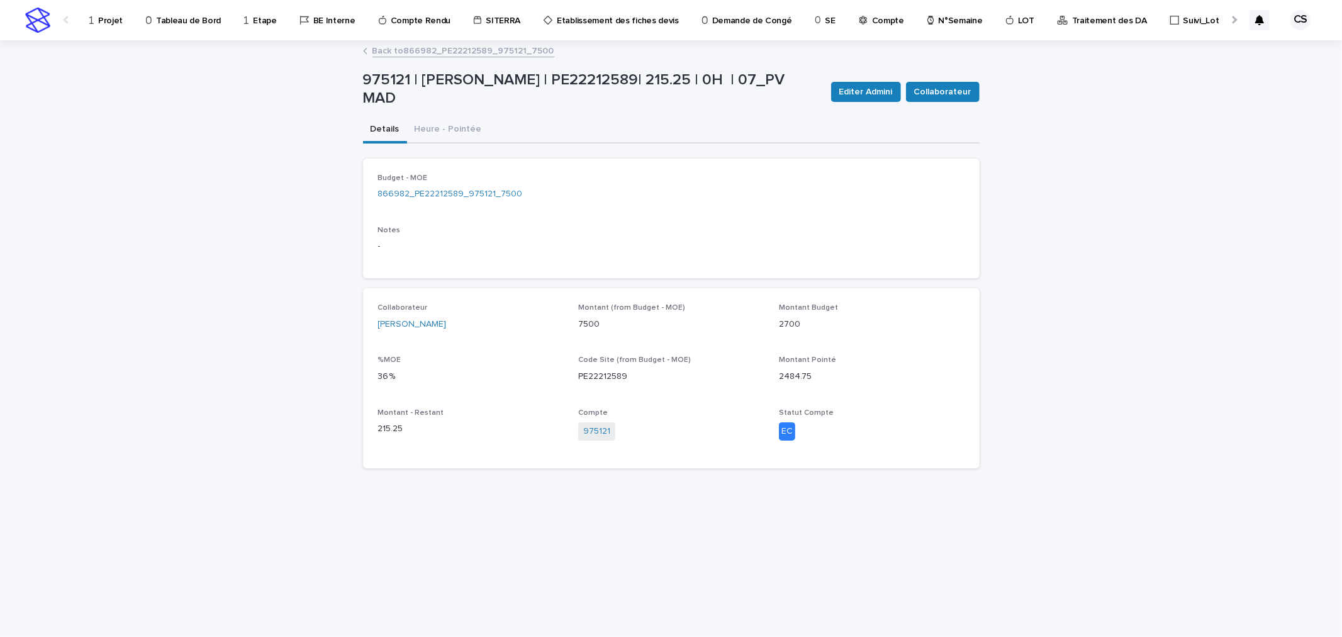
click at [813, 370] on p "2484.75" at bounding box center [872, 376] width 186 height 13
click at [869, 91] on span "Editer Admini" at bounding box center [865, 92] width 53 height 13
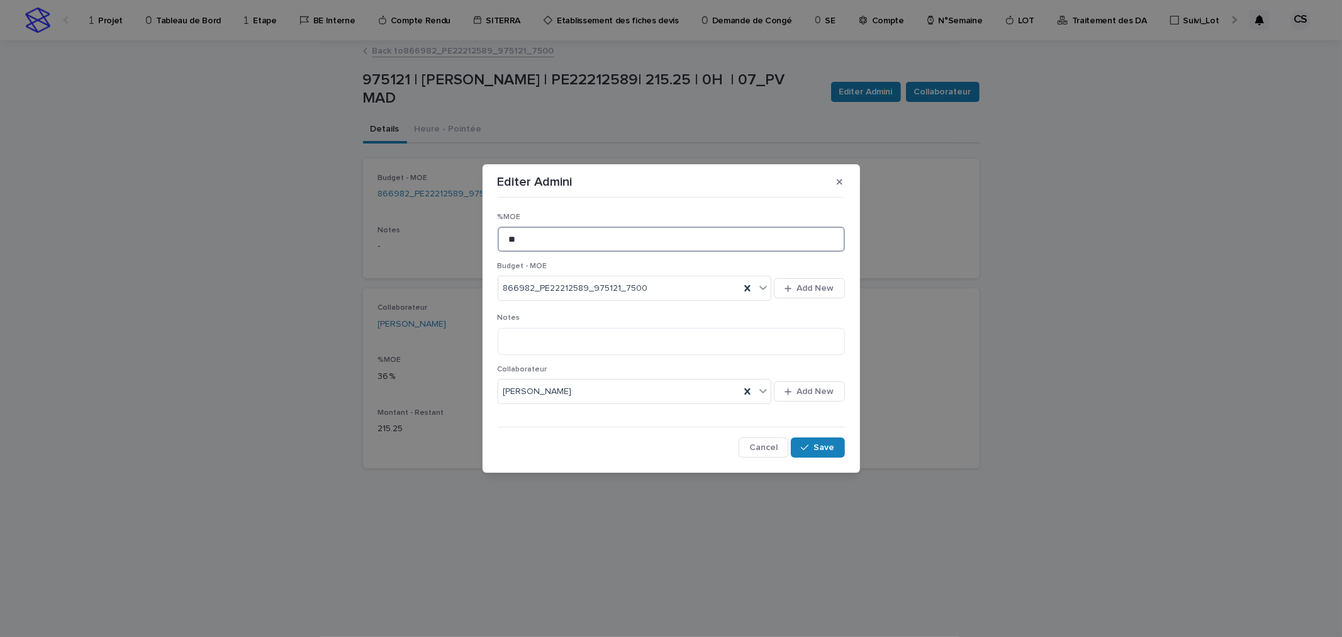
click at [545, 235] on input "**" at bounding box center [671, 238] width 347 height 25
type input "**"
click at [820, 445] on span "Save" at bounding box center [824, 447] width 21 height 9
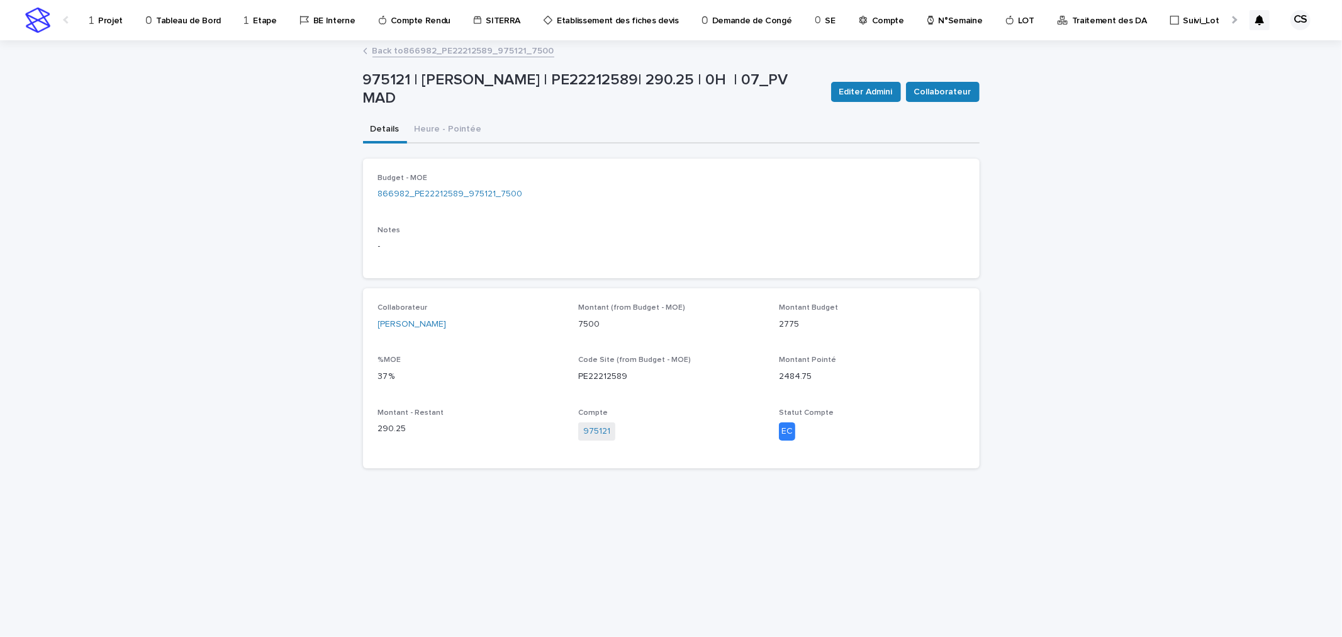
click at [437, 51] on link "Back to 866982_PE22212589_975121_7500" at bounding box center [463, 50] width 182 height 14
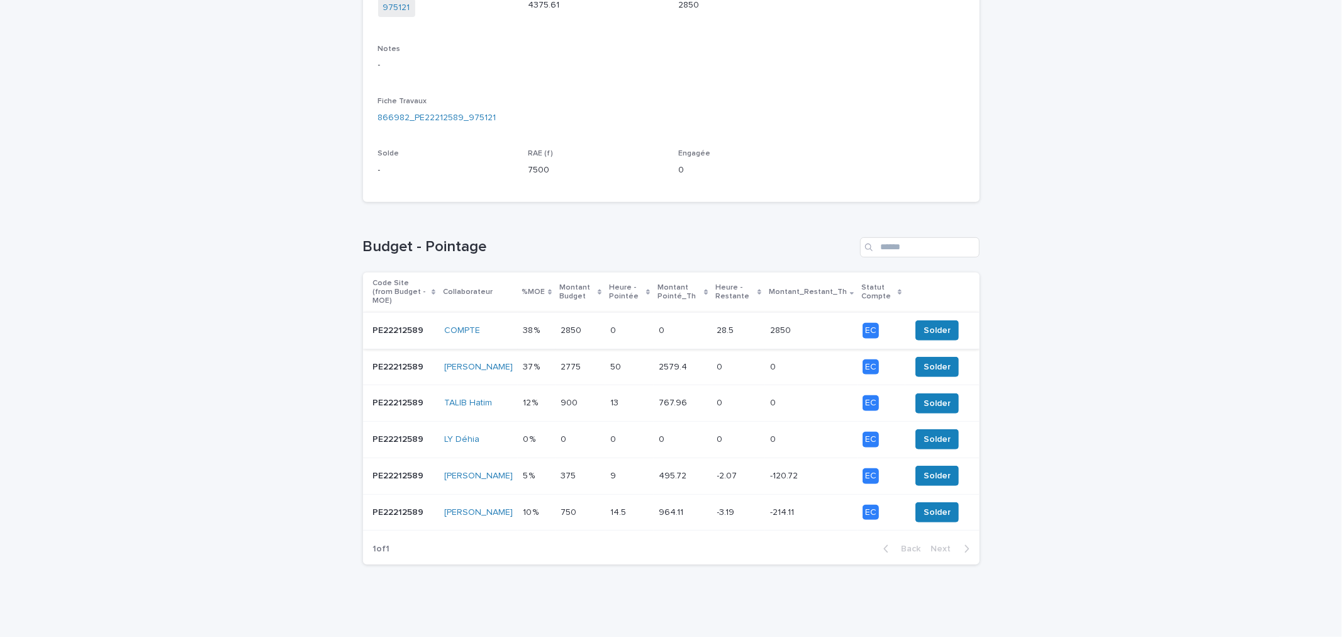
scroll to position [328, 0]
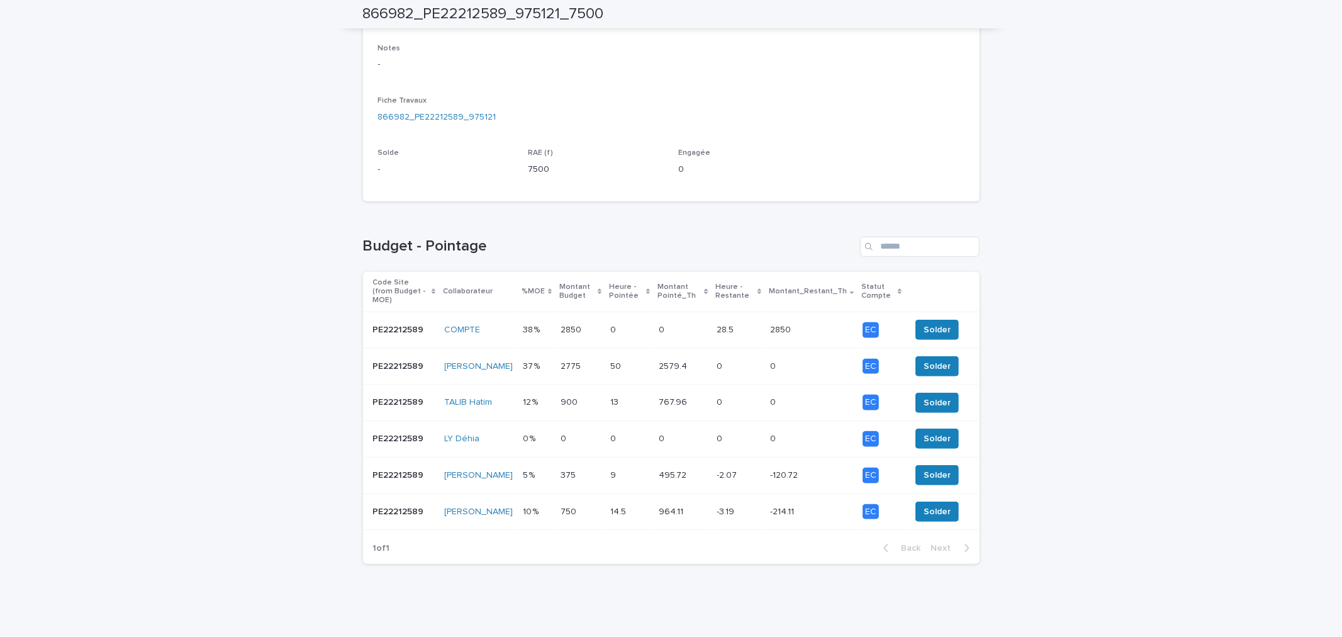
click at [555, 318] on td "2850 2850" at bounding box center [580, 329] width 50 height 36
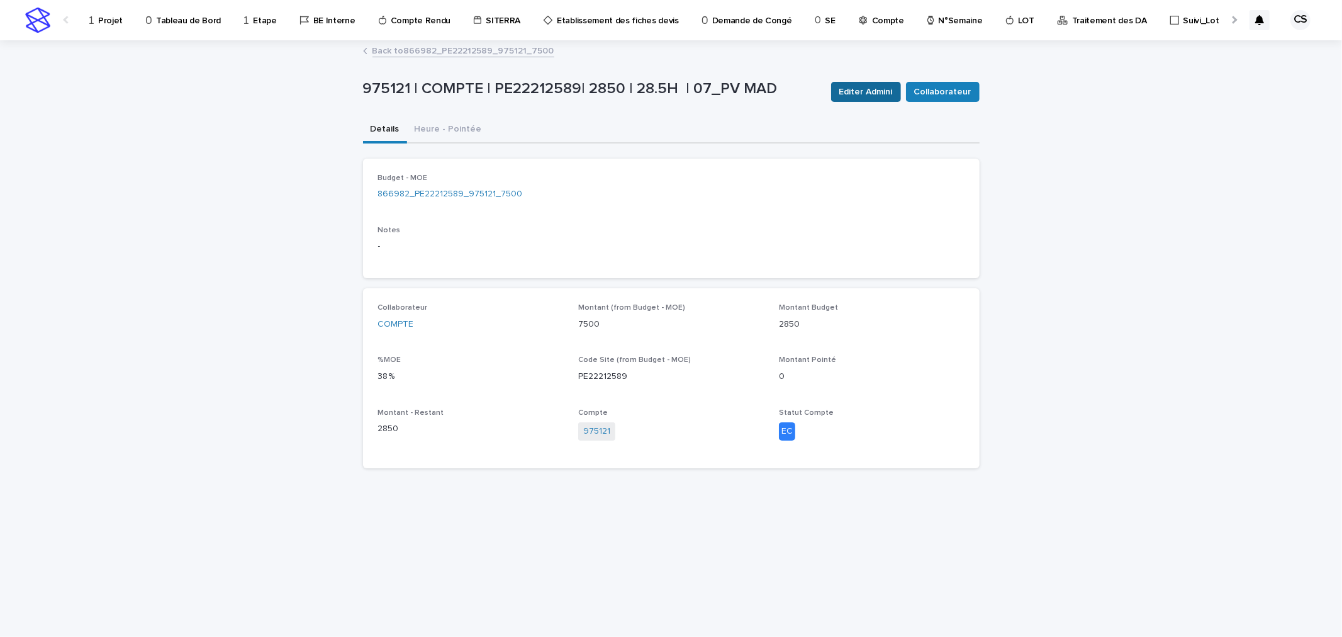
click at [868, 99] on button "Editer Admini" at bounding box center [866, 92] width 70 height 20
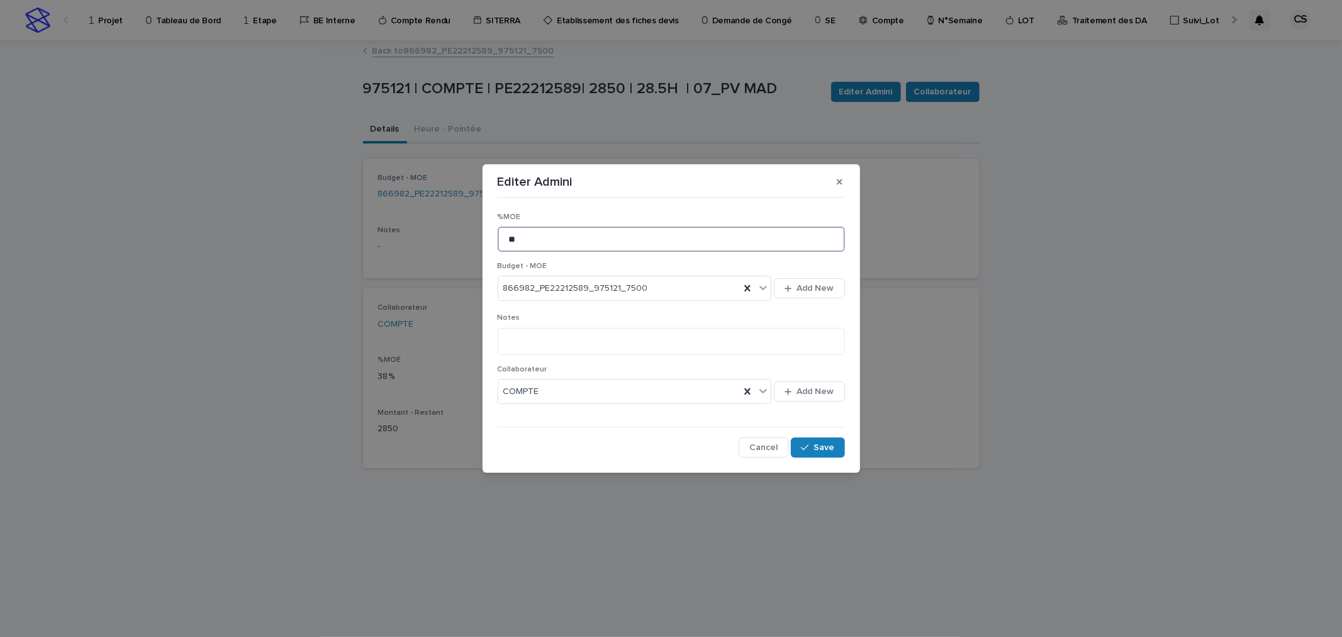
click at [561, 239] on input "**" at bounding box center [671, 238] width 347 height 25
type input "**"
click at [822, 442] on button "Save" at bounding box center [817, 447] width 53 height 20
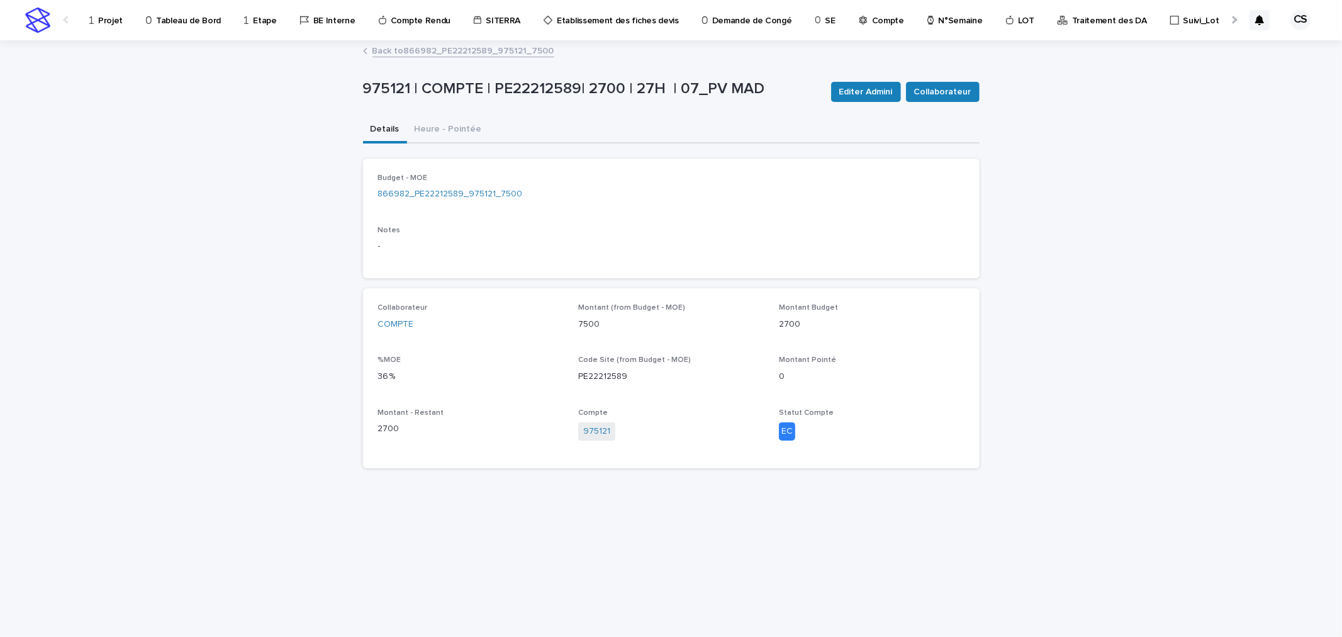
click at [442, 49] on link "Back to 866982_PE22212589_975121_7500" at bounding box center [463, 50] width 182 height 14
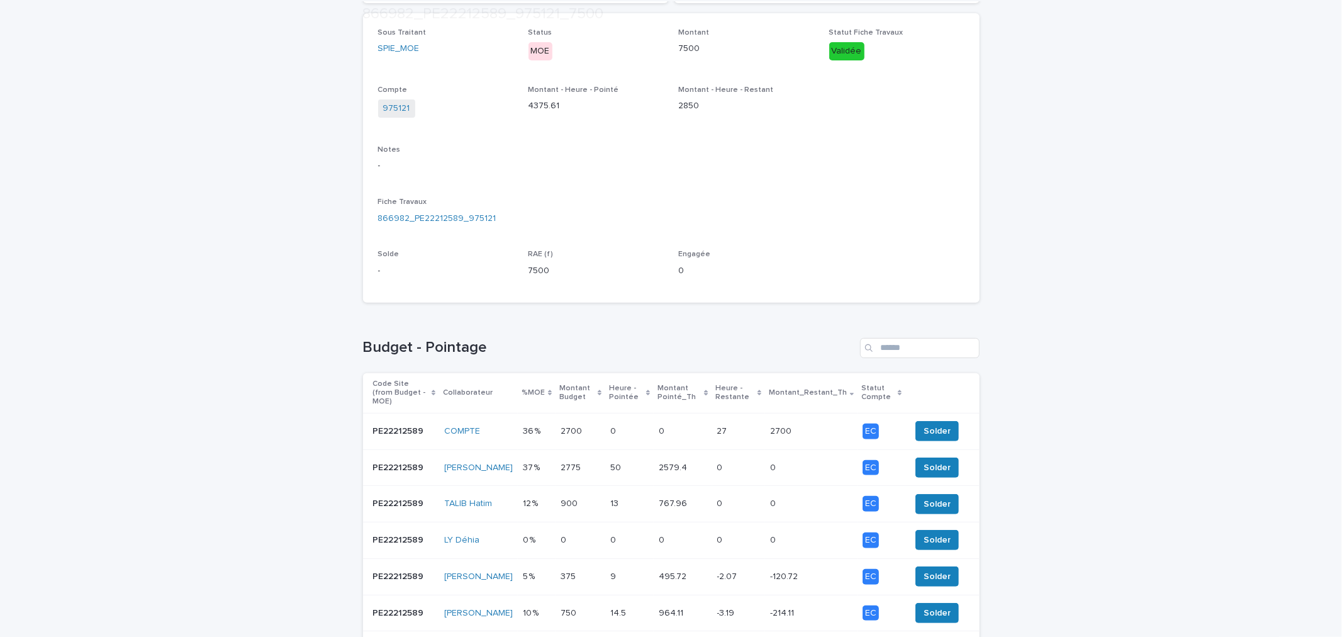
scroll to position [328, 0]
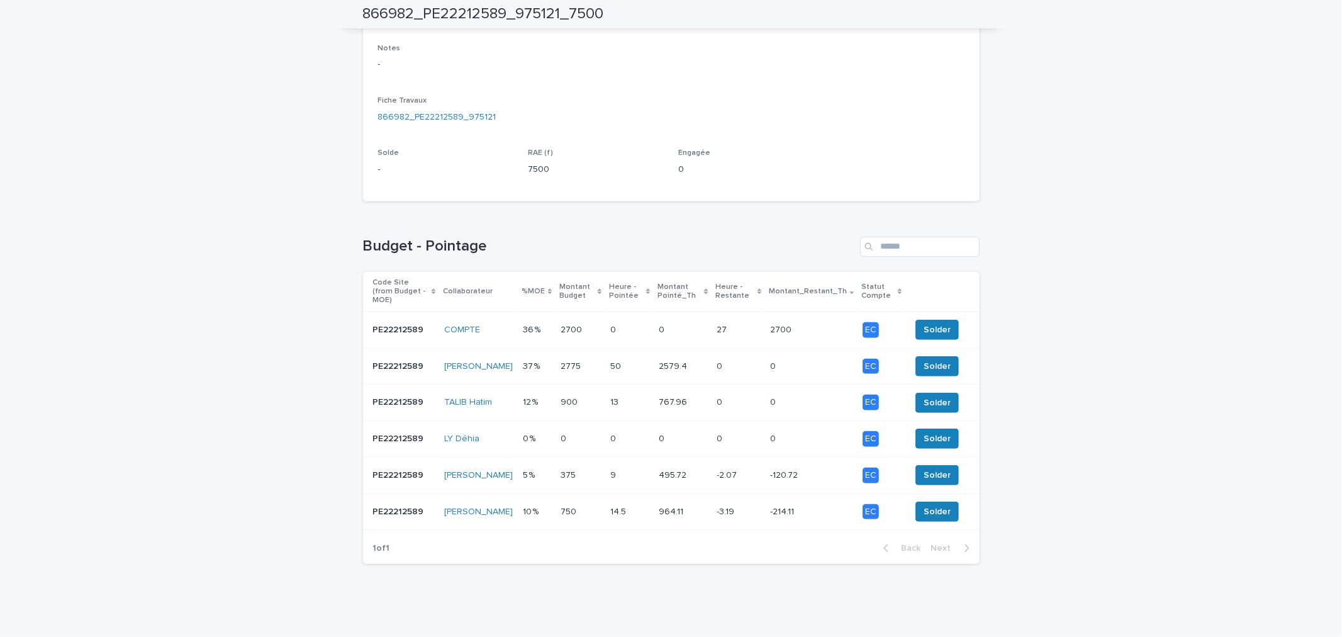
click at [752, 361] on p at bounding box center [738, 366] width 43 height 11
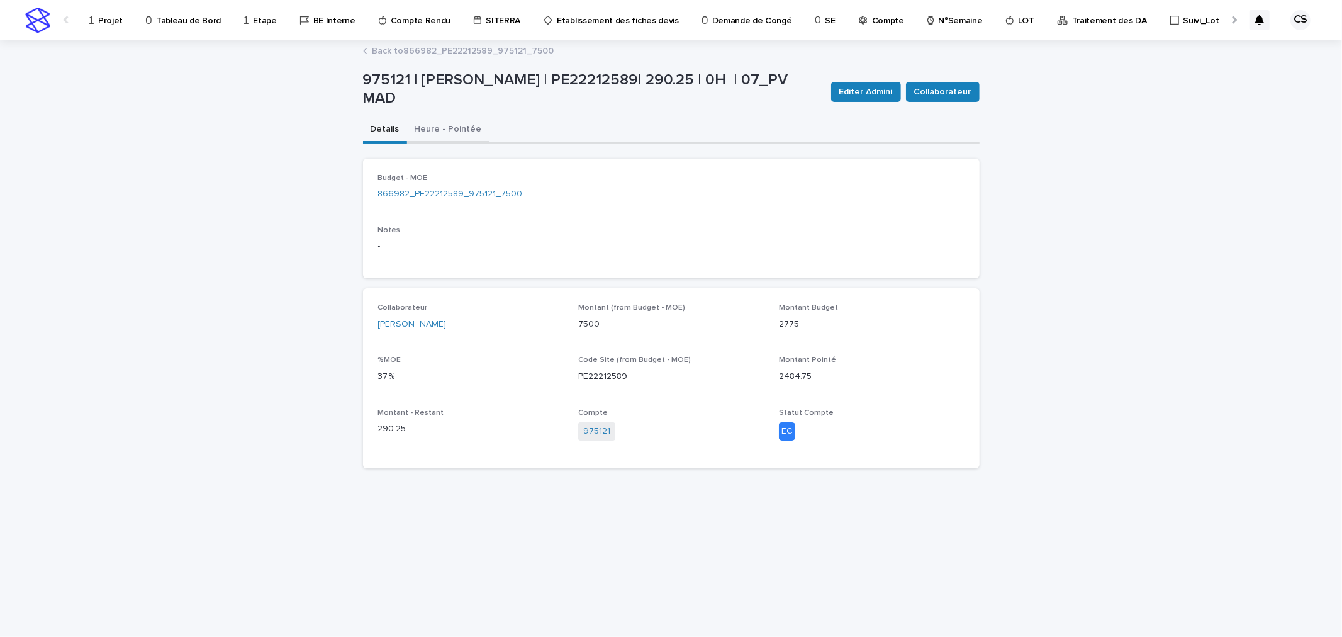
click at [442, 118] on button "Heure - Pointée" at bounding box center [448, 130] width 82 height 26
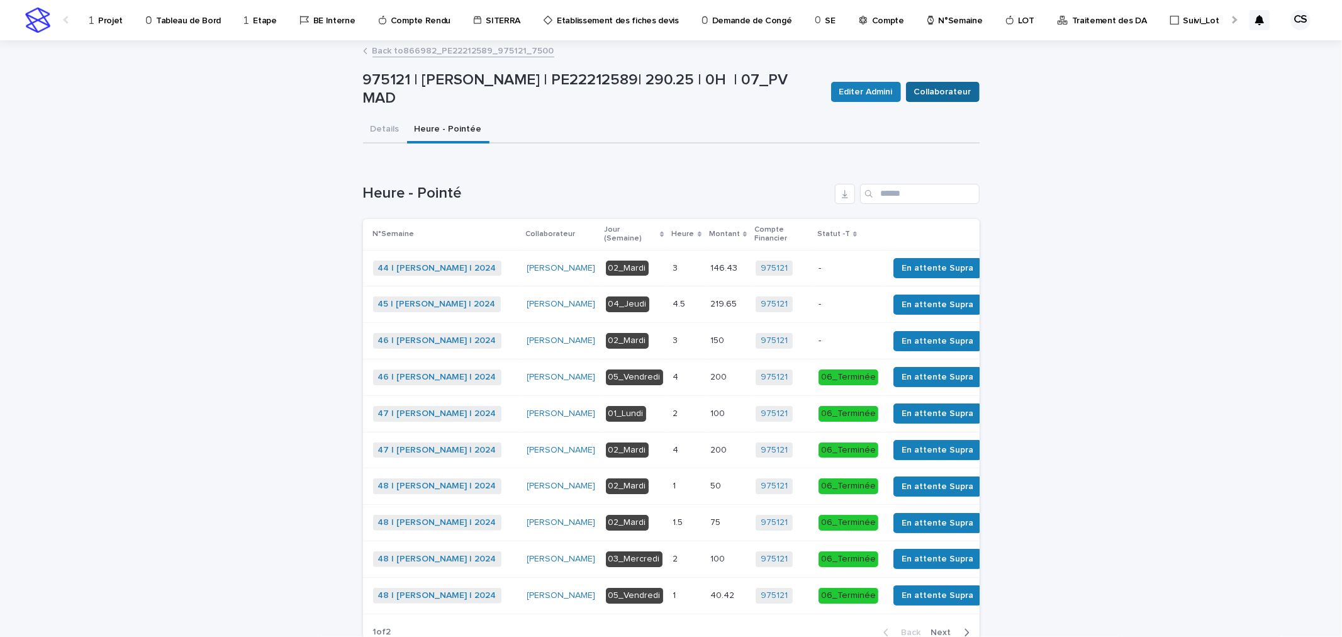
click at [935, 99] on button "Collaborateur" at bounding box center [943, 92] width 74 height 20
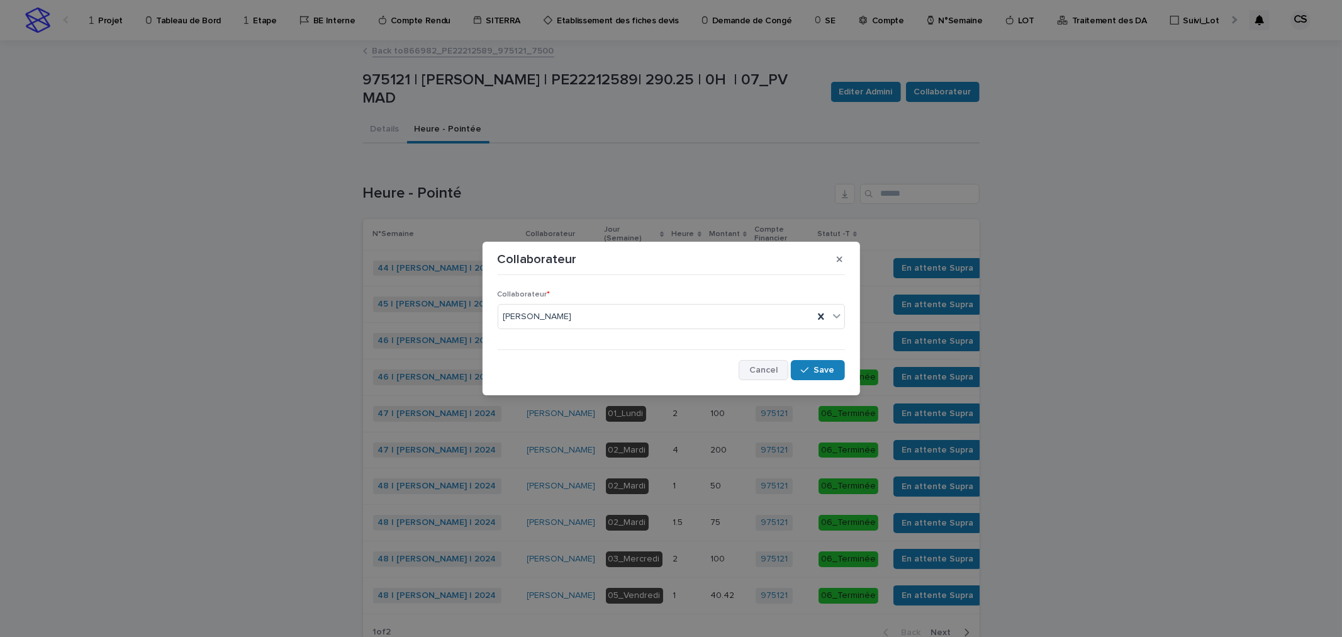
click at [759, 374] on span "Cancel" at bounding box center [763, 369] width 28 height 9
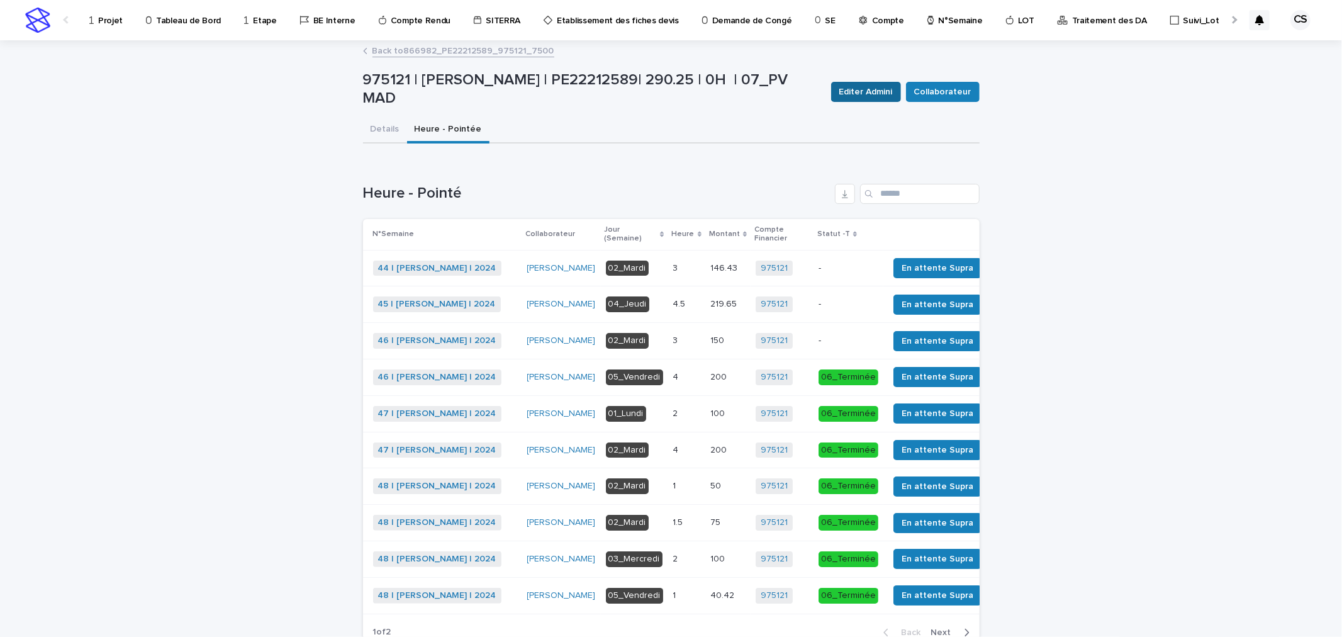
click at [864, 98] on button "Editer Admini" at bounding box center [866, 92] width 70 height 20
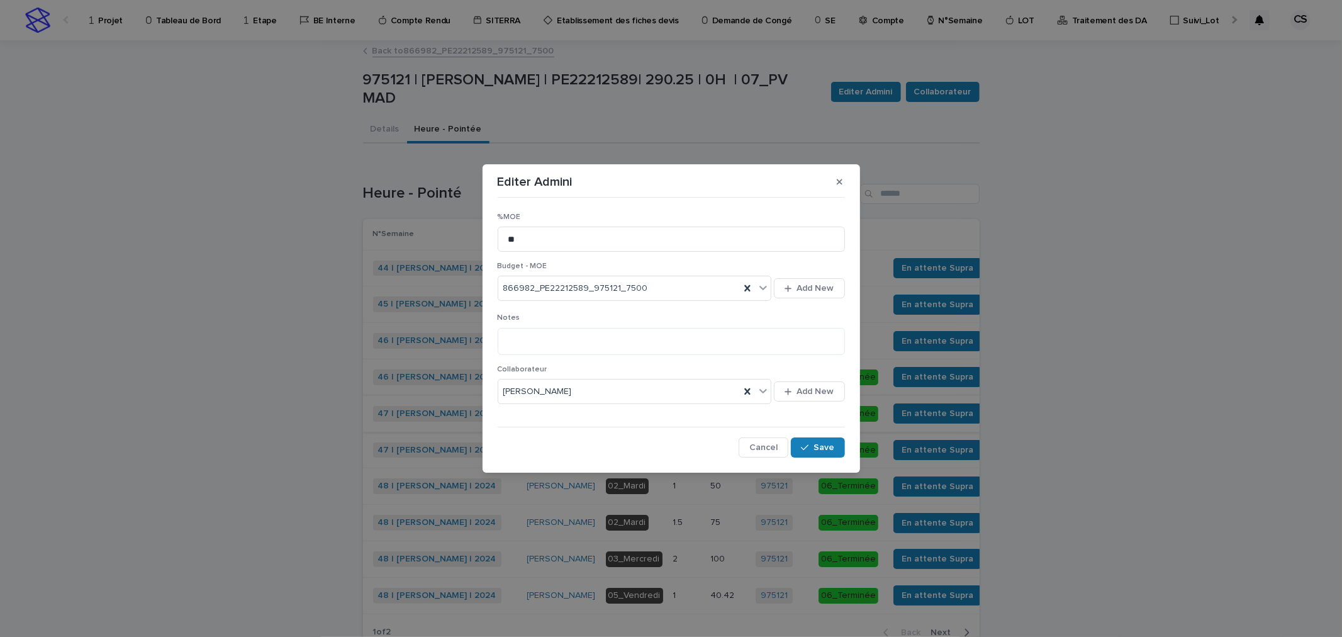
click at [778, 442] on button "Cancel" at bounding box center [764, 447] width 50 height 20
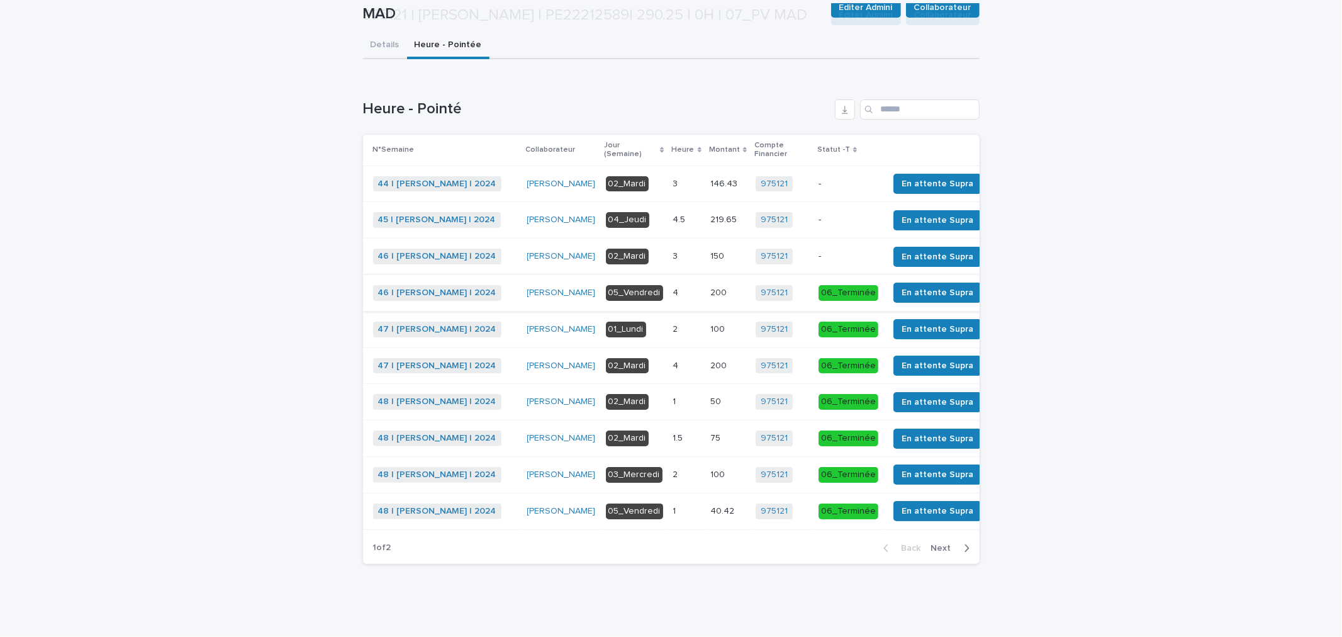
scroll to position [133, 0]
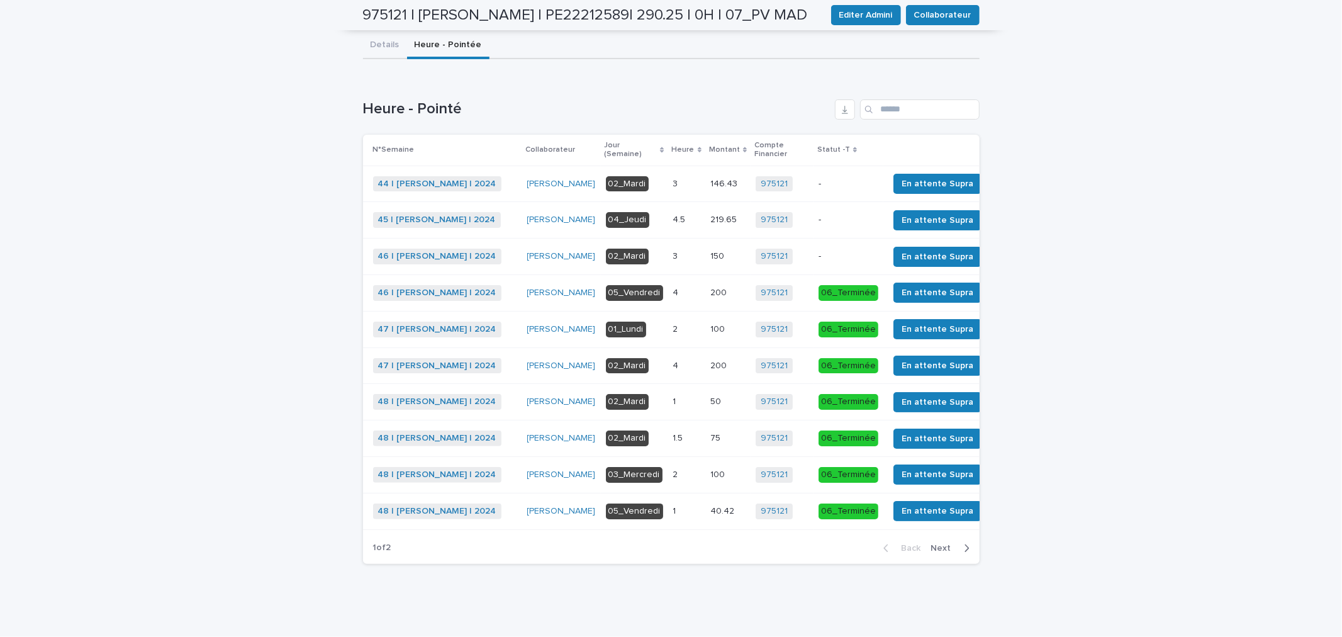
click at [944, 550] on span "Next" at bounding box center [945, 548] width 28 height 9
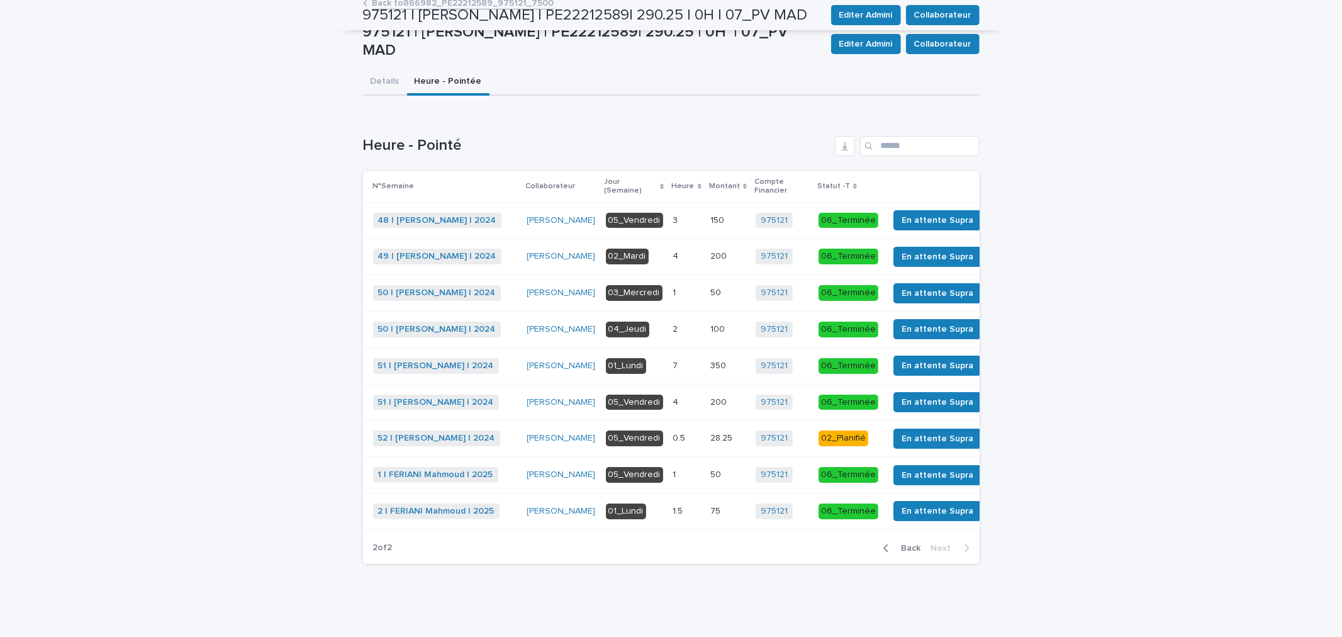
scroll to position [91, 0]
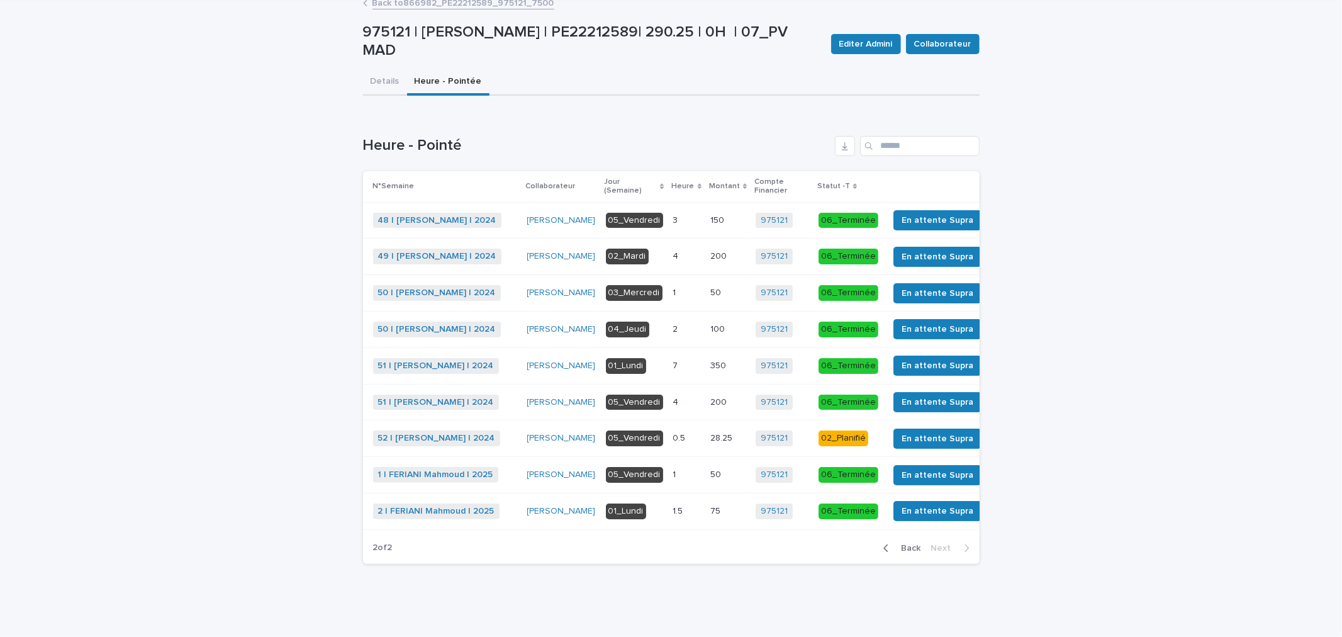
click at [906, 548] on span "Back" at bounding box center [907, 548] width 27 height 9
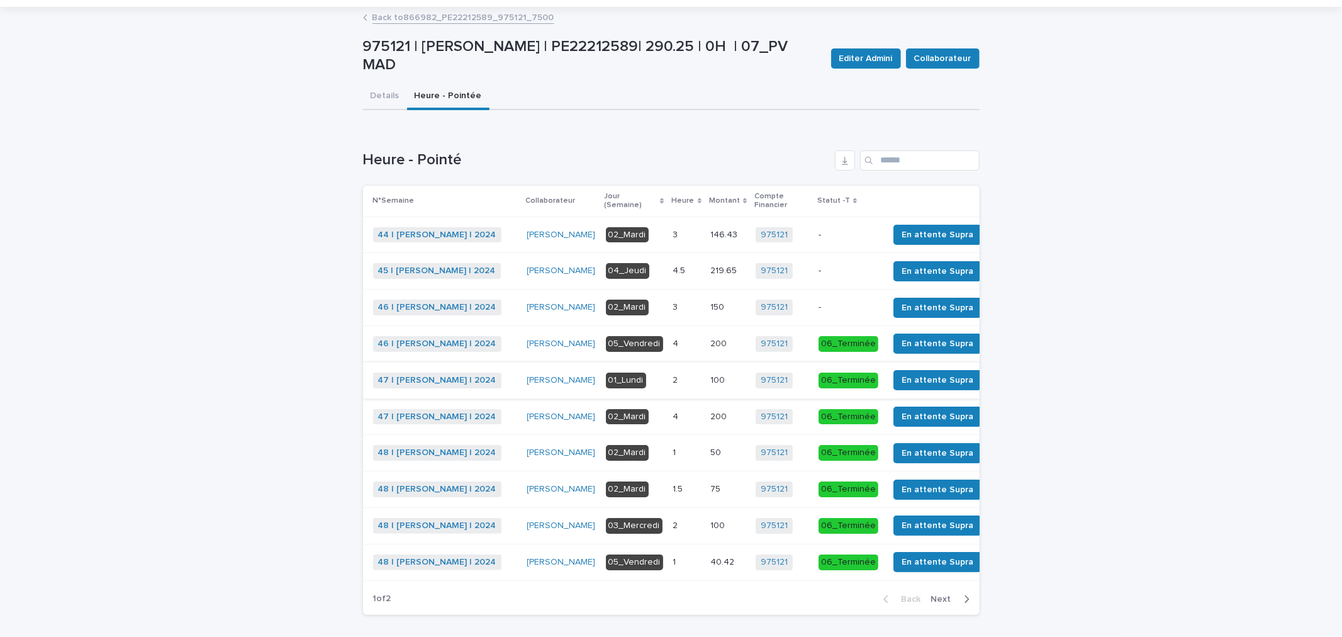
scroll to position [0, 0]
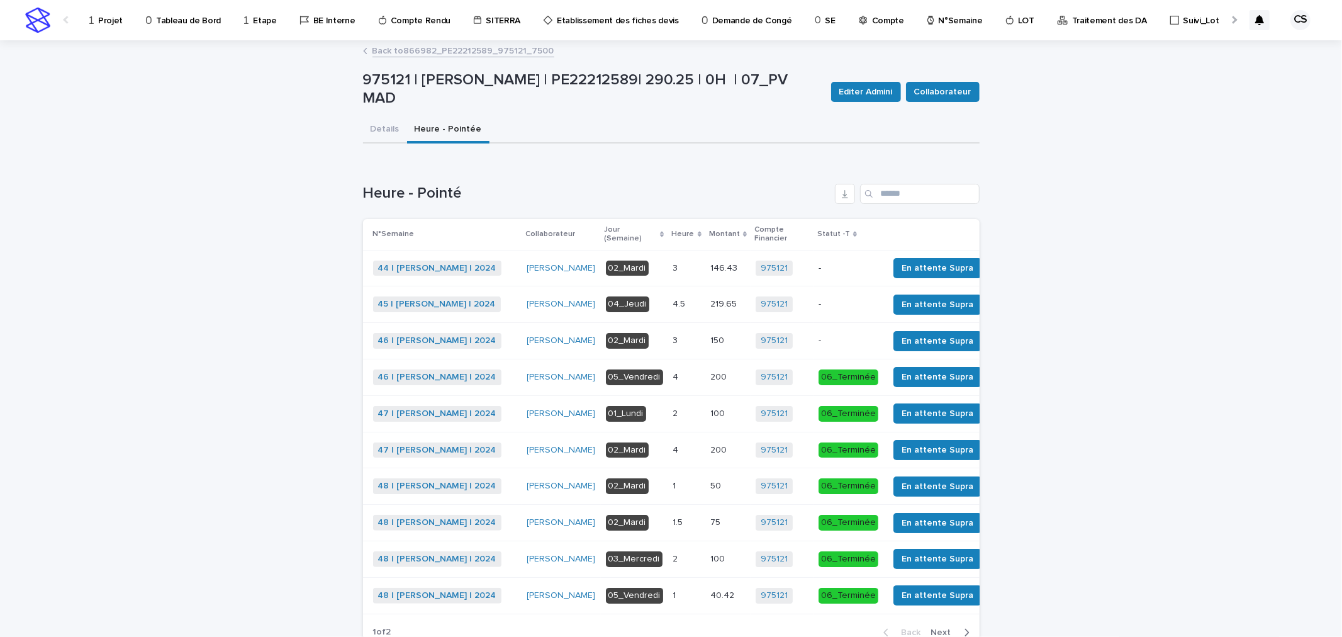
click at [458, 50] on link "Back to 866982_PE22212589_975121_7500" at bounding box center [463, 50] width 182 height 14
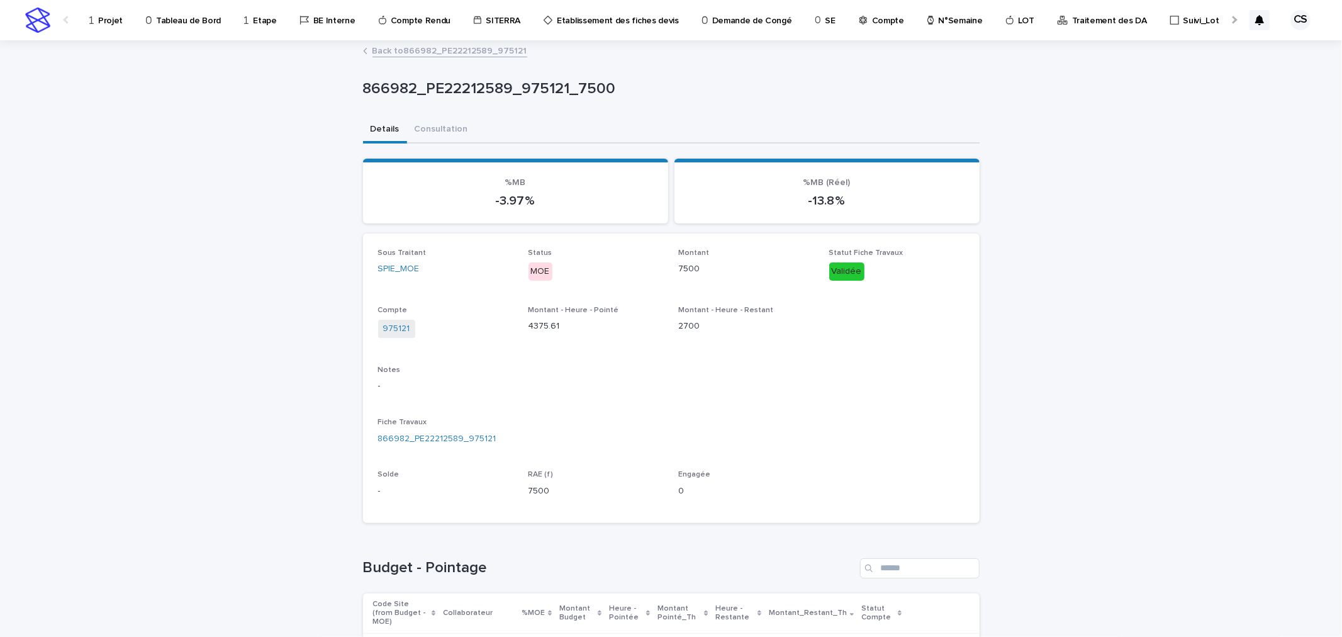
scroll to position [233, 0]
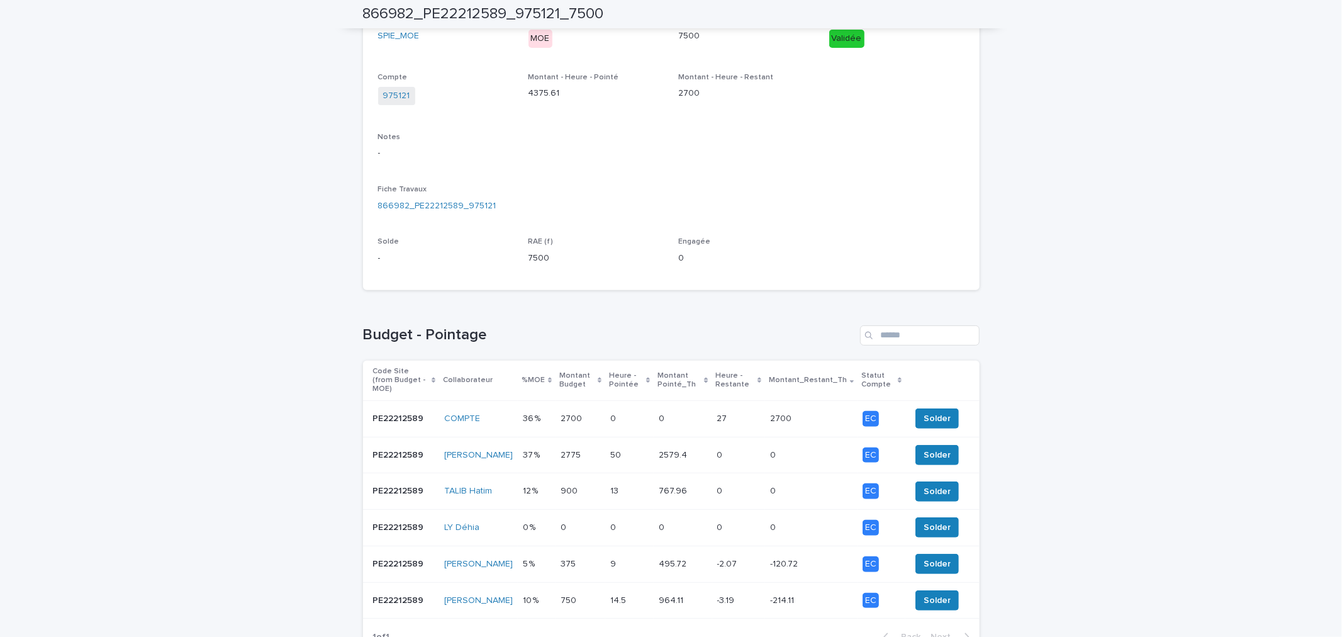
click at [524, 411] on p "36 %" at bounding box center [533, 417] width 20 height 13
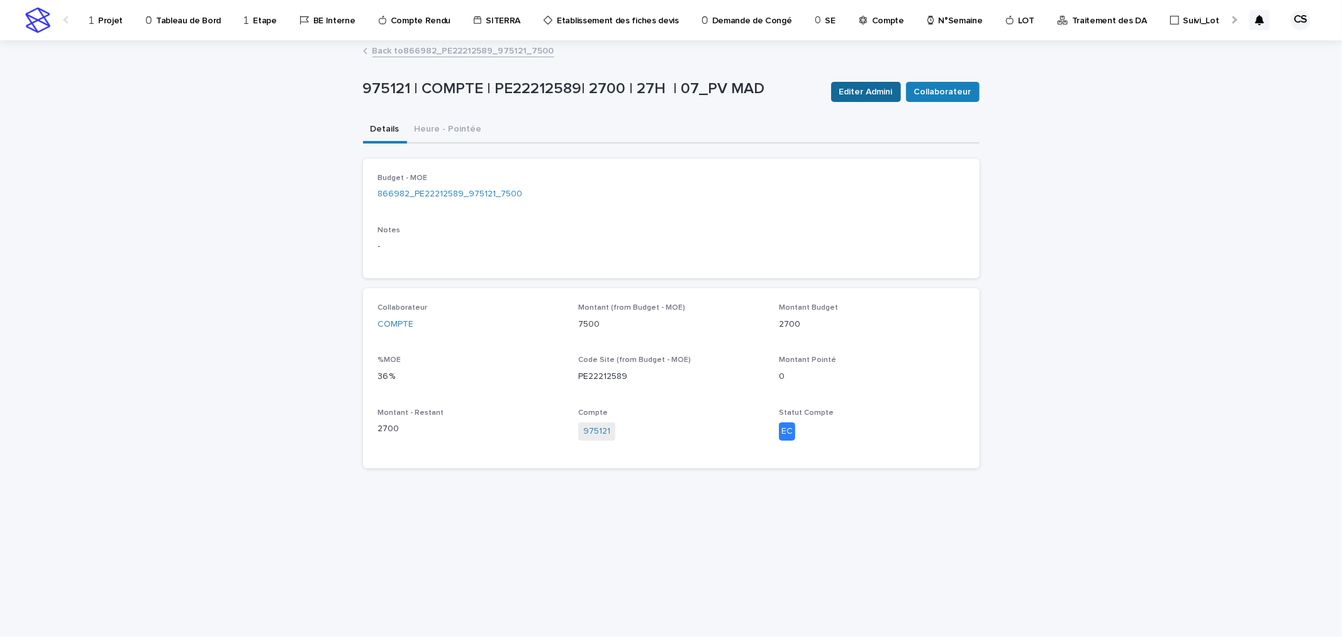
click at [857, 91] on span "Editer Admini" at bounding box center [865, 92] width 53 height 13
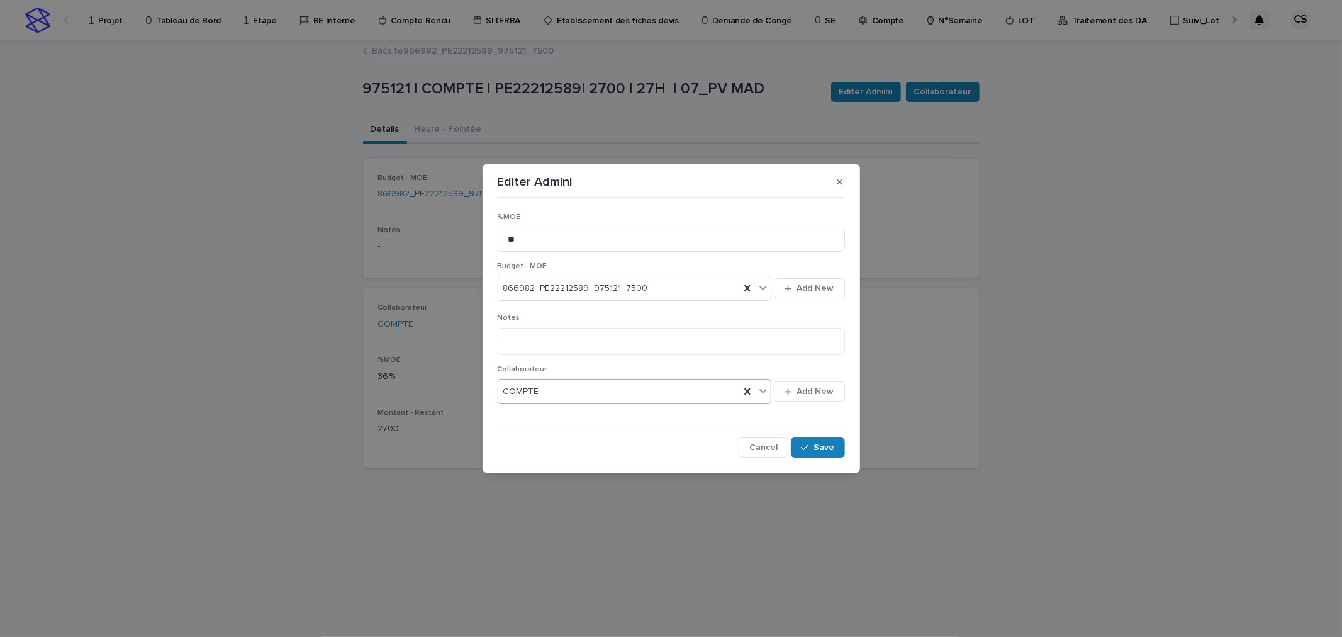
click at [540, 396] on input "text" at bounding box center [540, 391] width 1 height 11
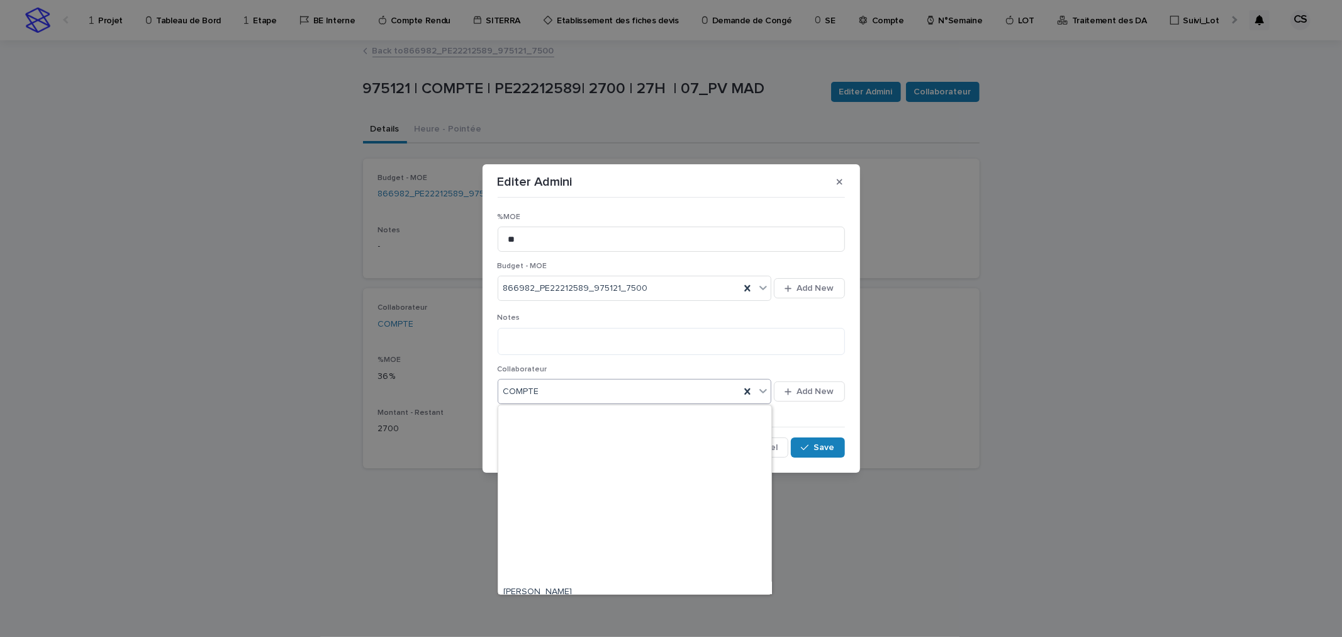
scroll to position [220, 0]
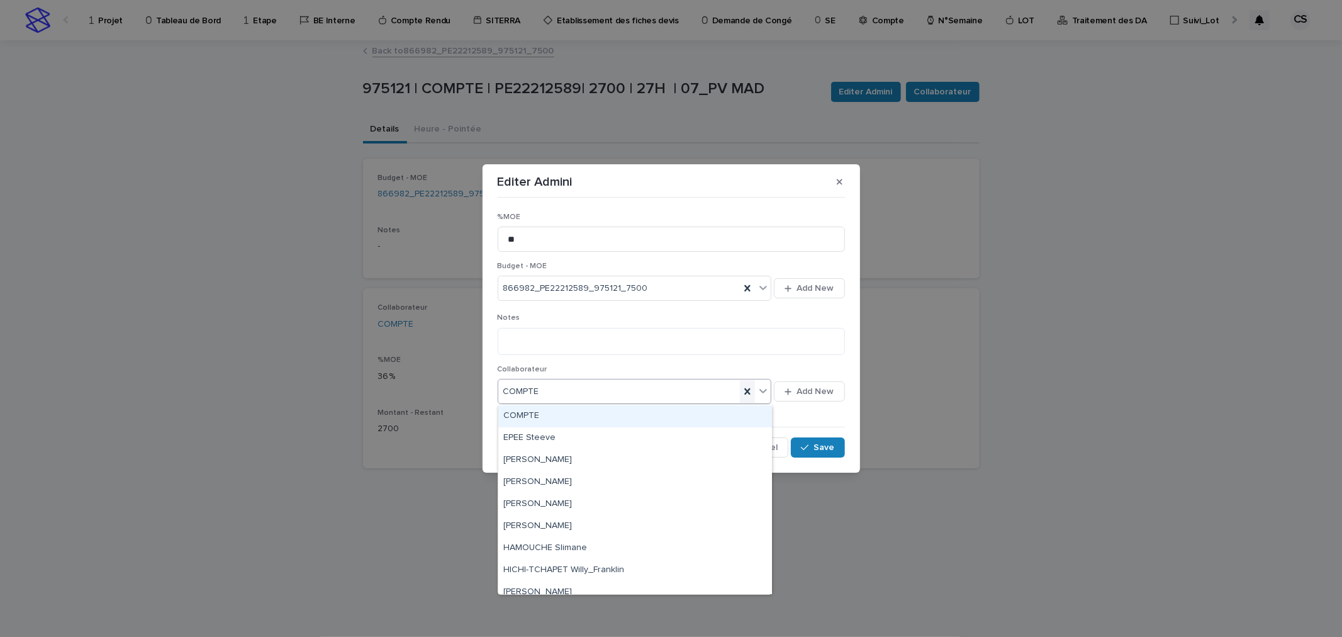
click at [752, 395] on icon at bounding box center [747, 391] width 13 height 13
type input "***"
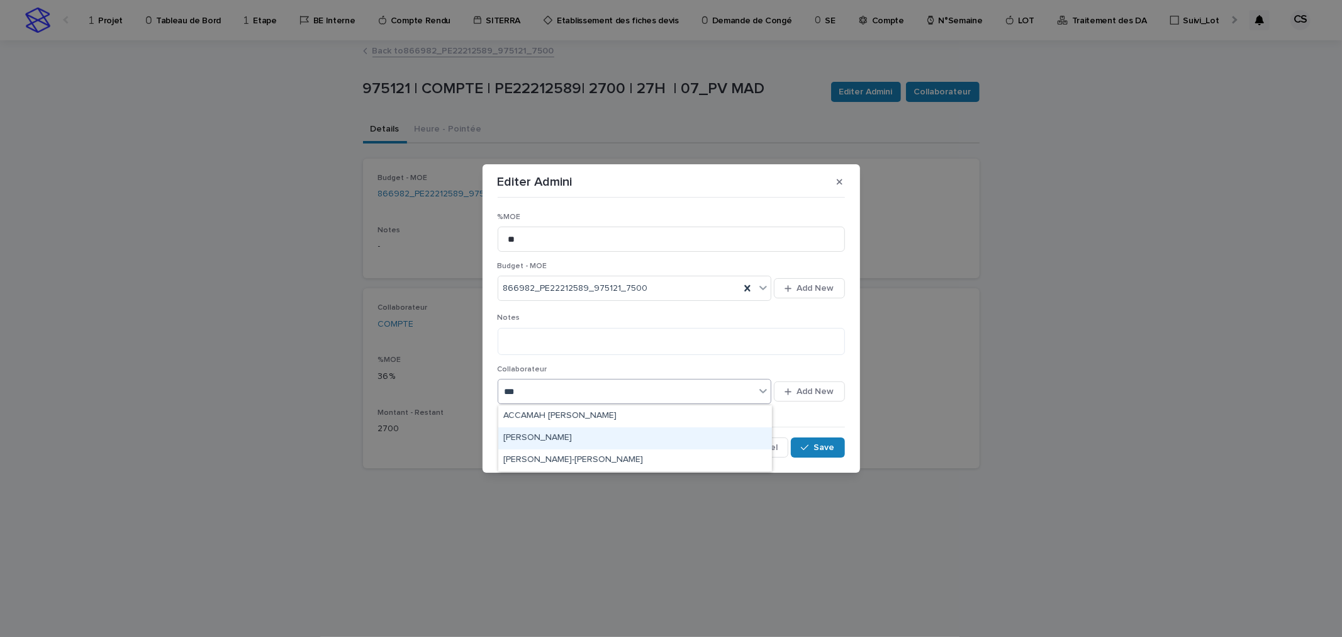
click at [589, 437] on div "[PERSON_NAME]" at bounding box center [635, 438] width 274 height 22
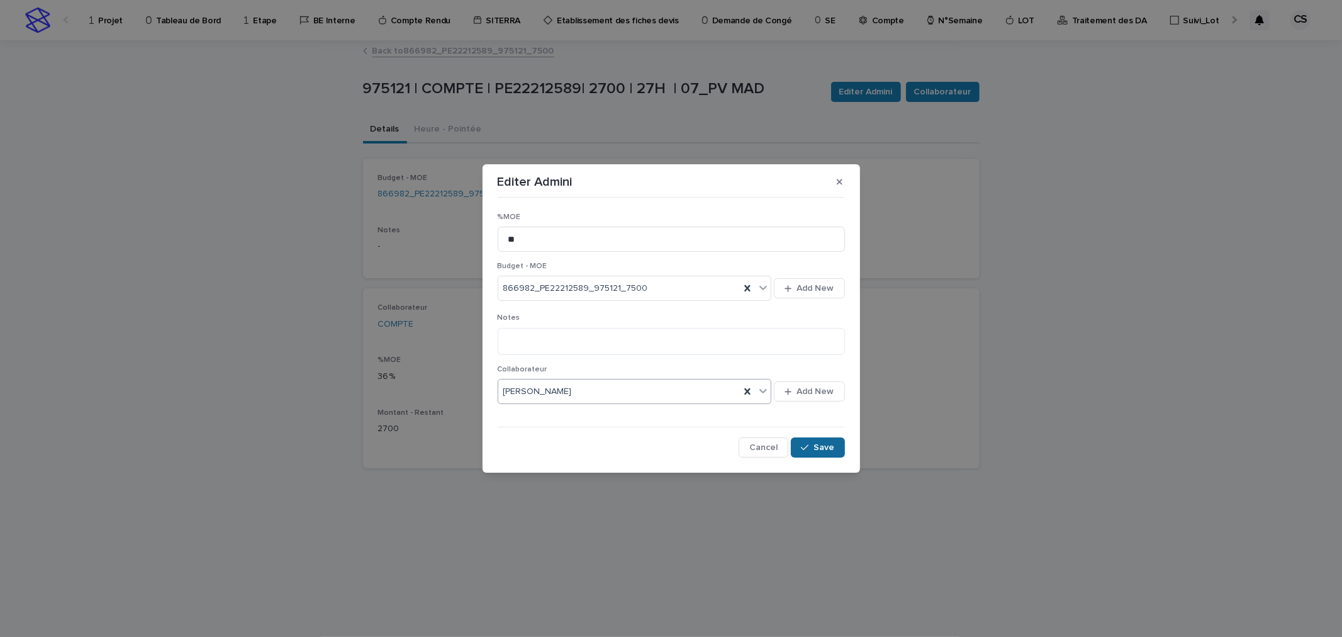
click at [802, 444] on icon "button" at bounding box center [805, 447] width 8 height 9
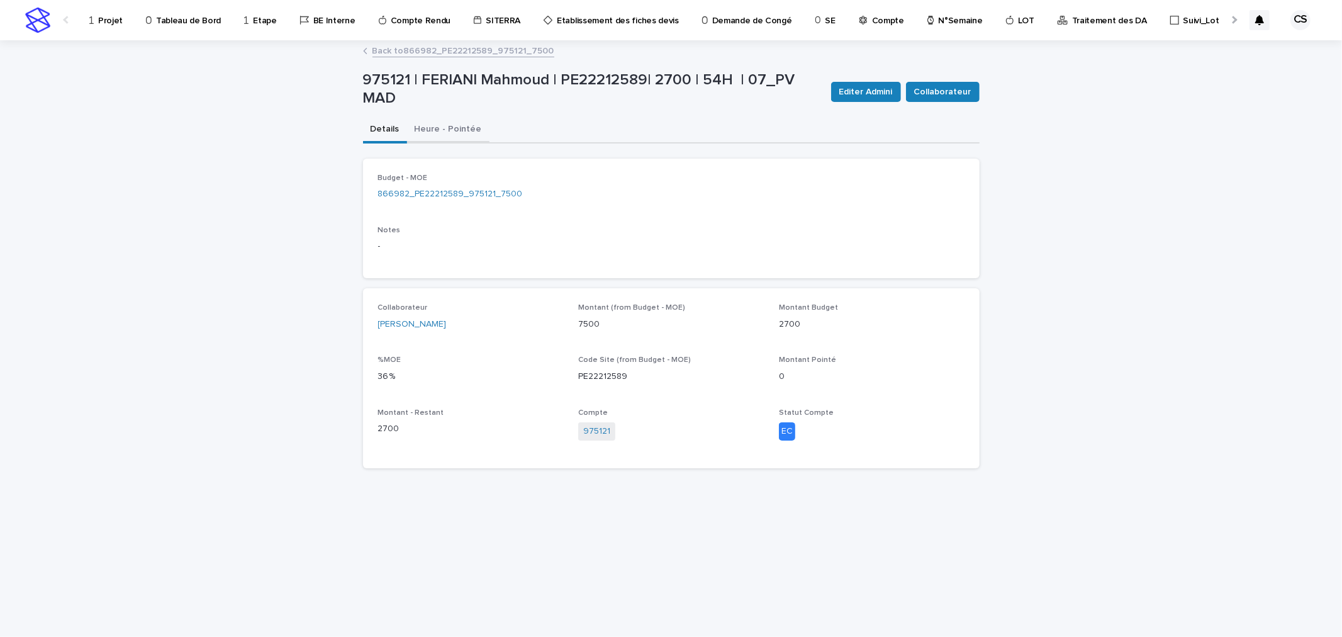
click at [467, 131] on button "Heure - Pointée" at bounding box center [448, 130] width 82 height 26
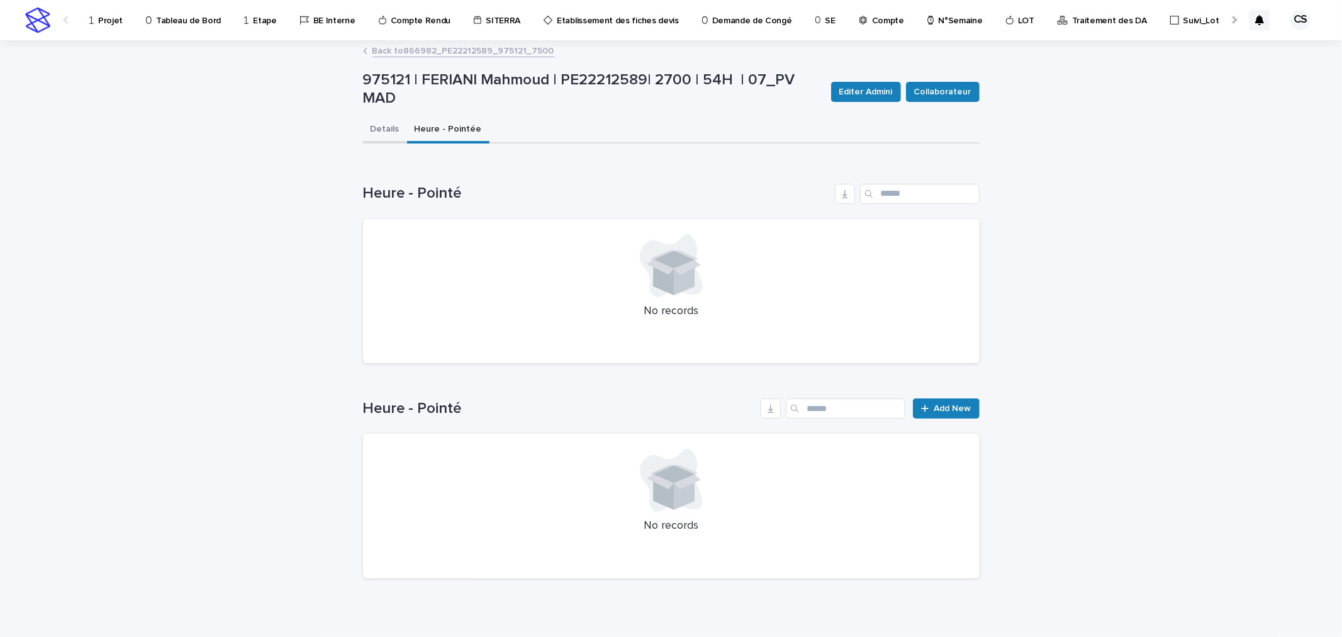
click at [381, 129] on button "Details" at bounding box center [385, 130] width 44 height 26
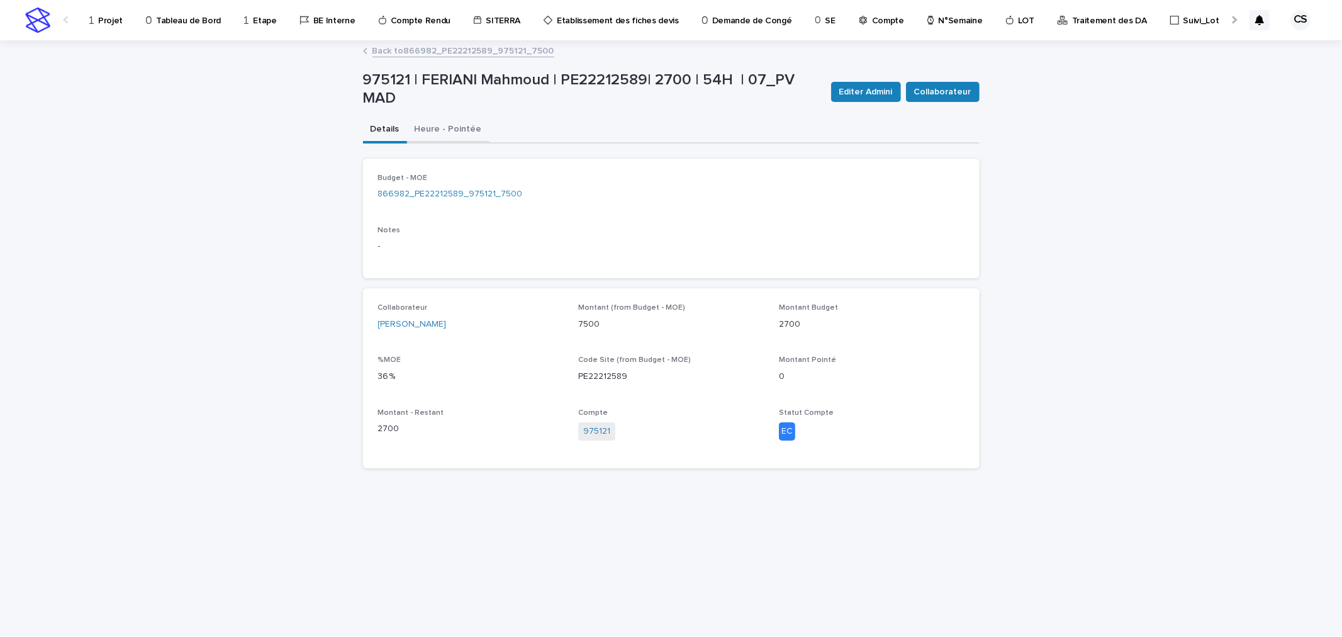
click at [434, 125] on button "Heure - Pointée" at bounding box center [448, 130] width 82 height 26
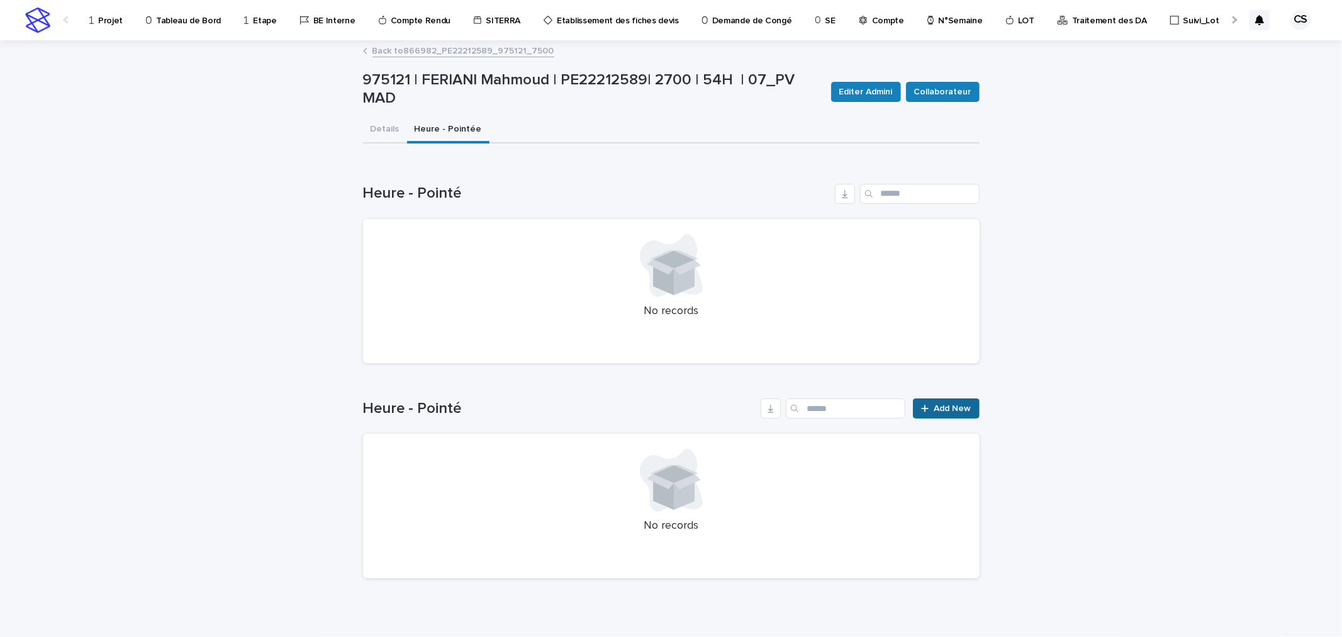
click at [941, 416] on link "Add New" at bounding box center [946, 408] width 66 height 20
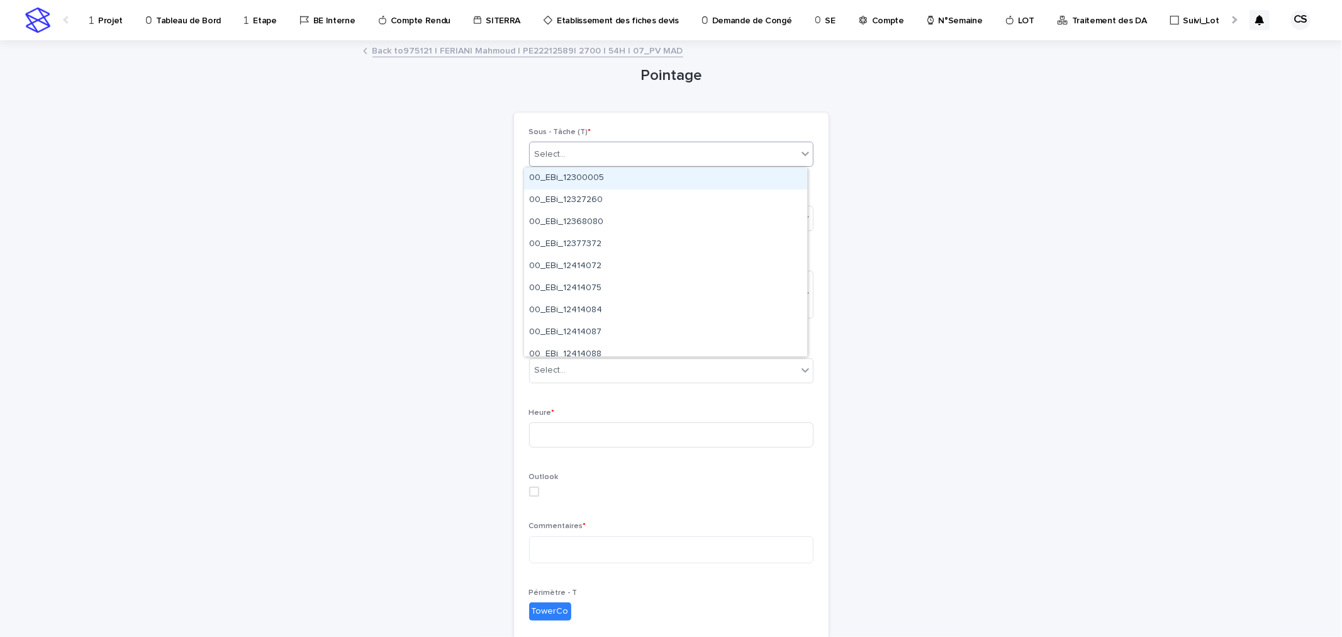
click at [589, 155] on div "Select..." at bounding box center [663, 154] width 267 height 21
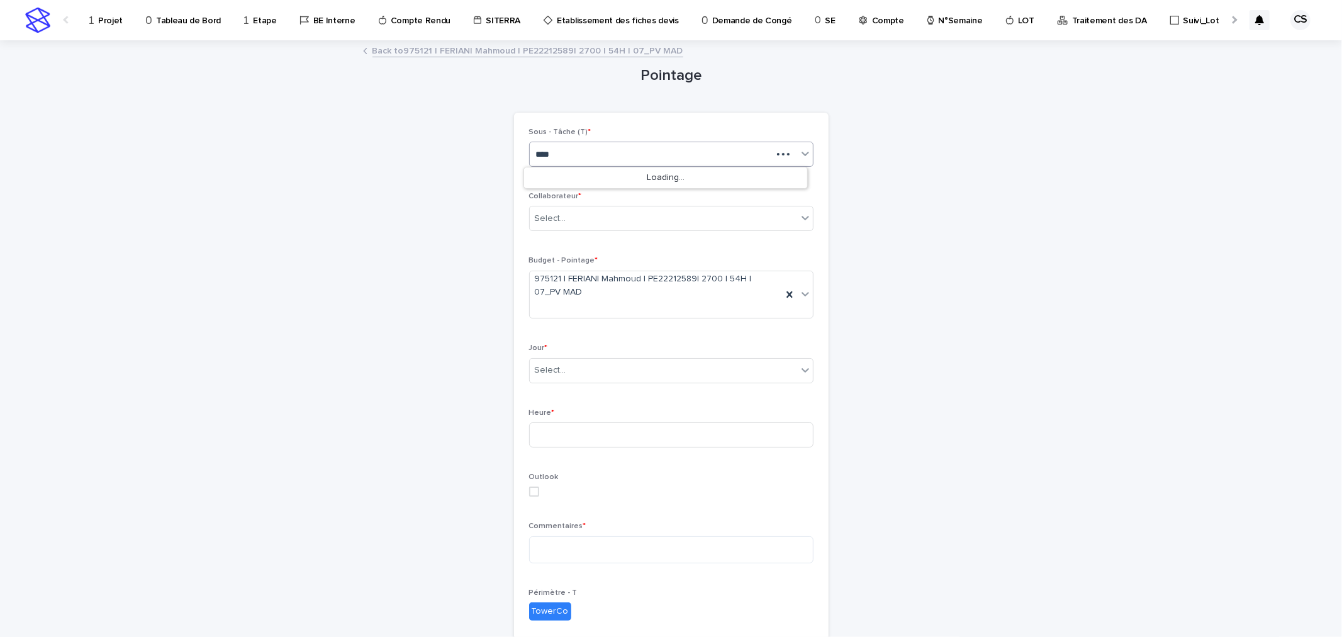
type input "*****"
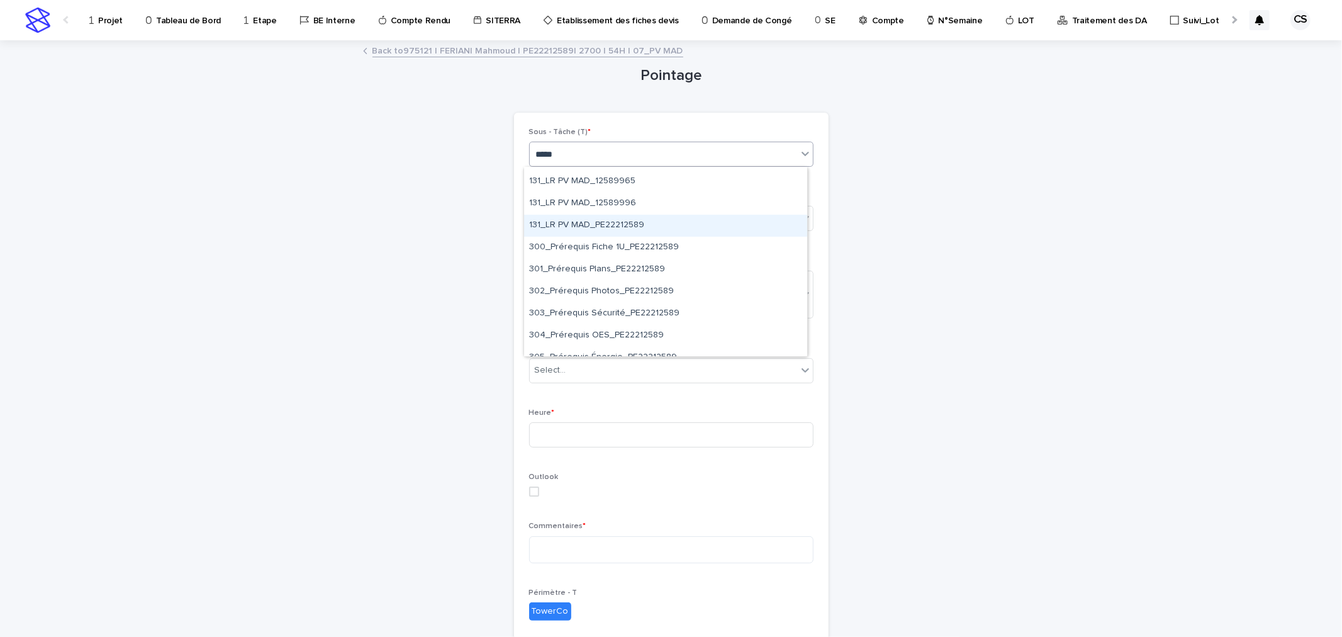
click at [615, 229] on div "131_LR PV MAD_PE22212589" at bounding box center [665, 226] width 283 height 22
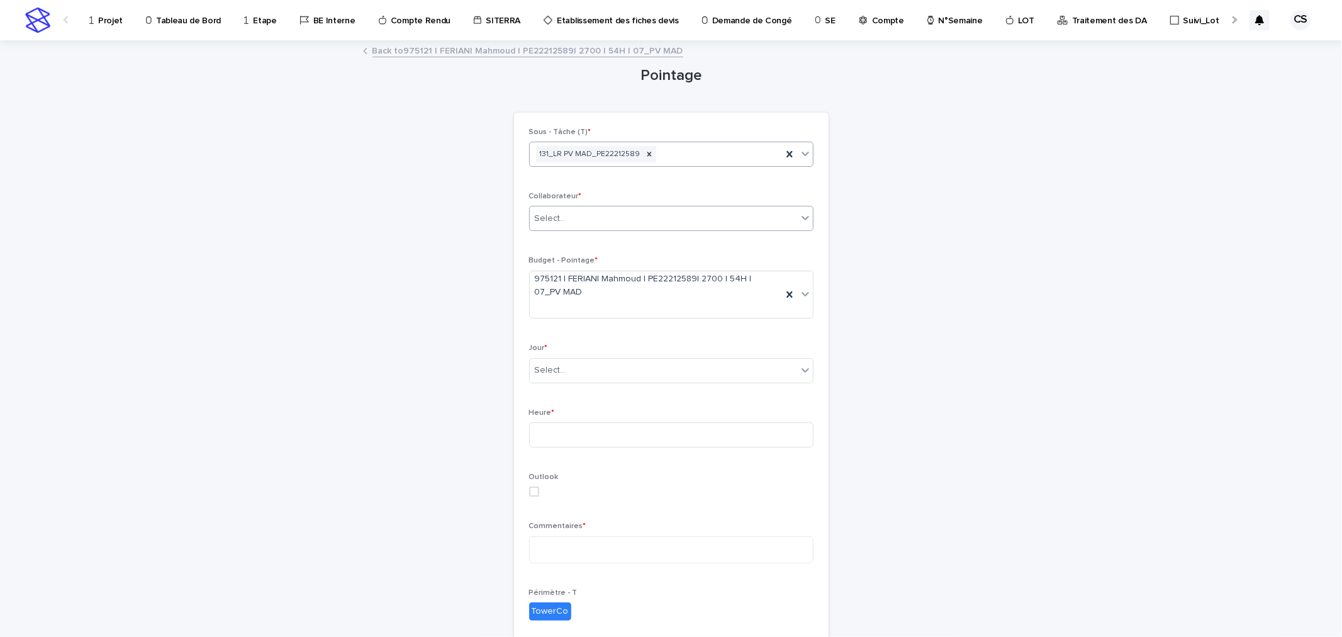
click at [617, 218] on div "Select..." at bounding box center [663, 218] width 267 height 21
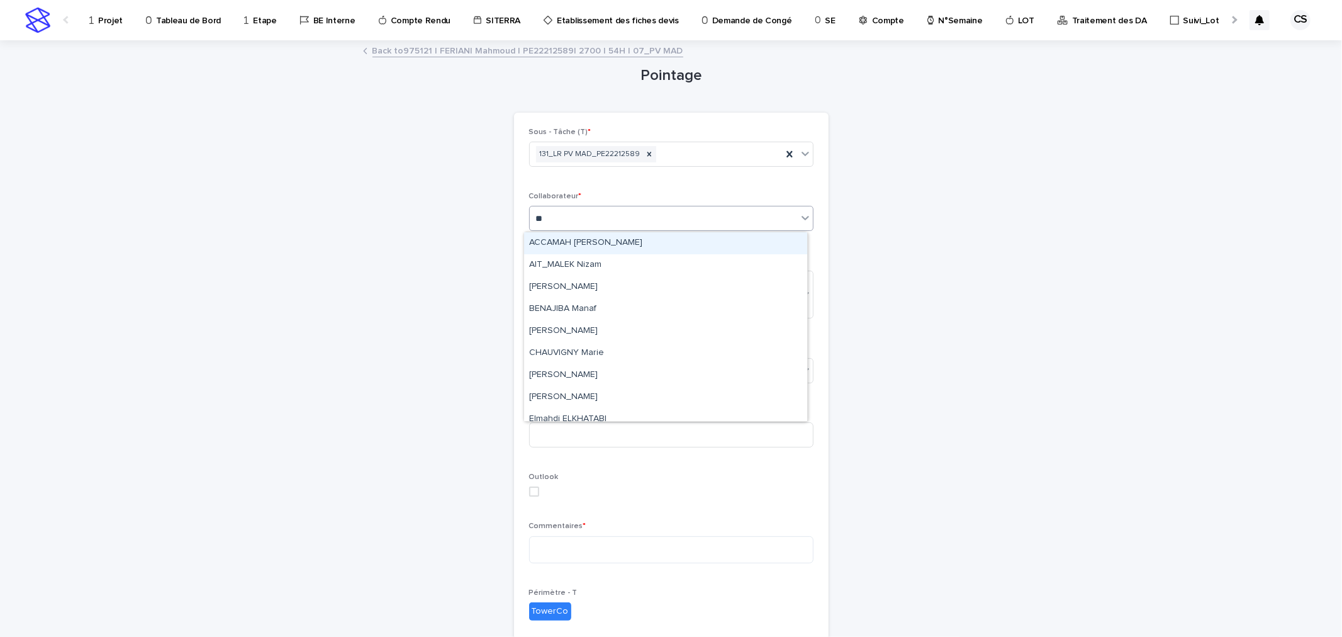
type input "***"
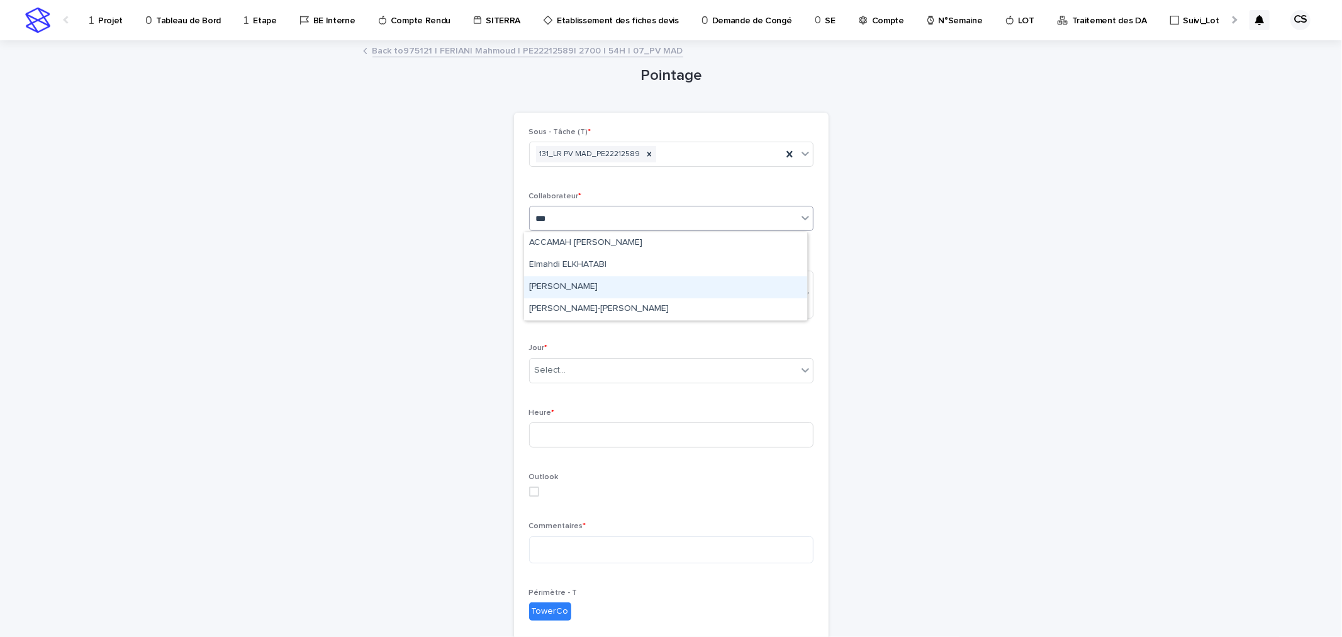
click at [573, 282] on div "[PERSON_NAME]" at bounding box center [665, 287] width 283 height 22
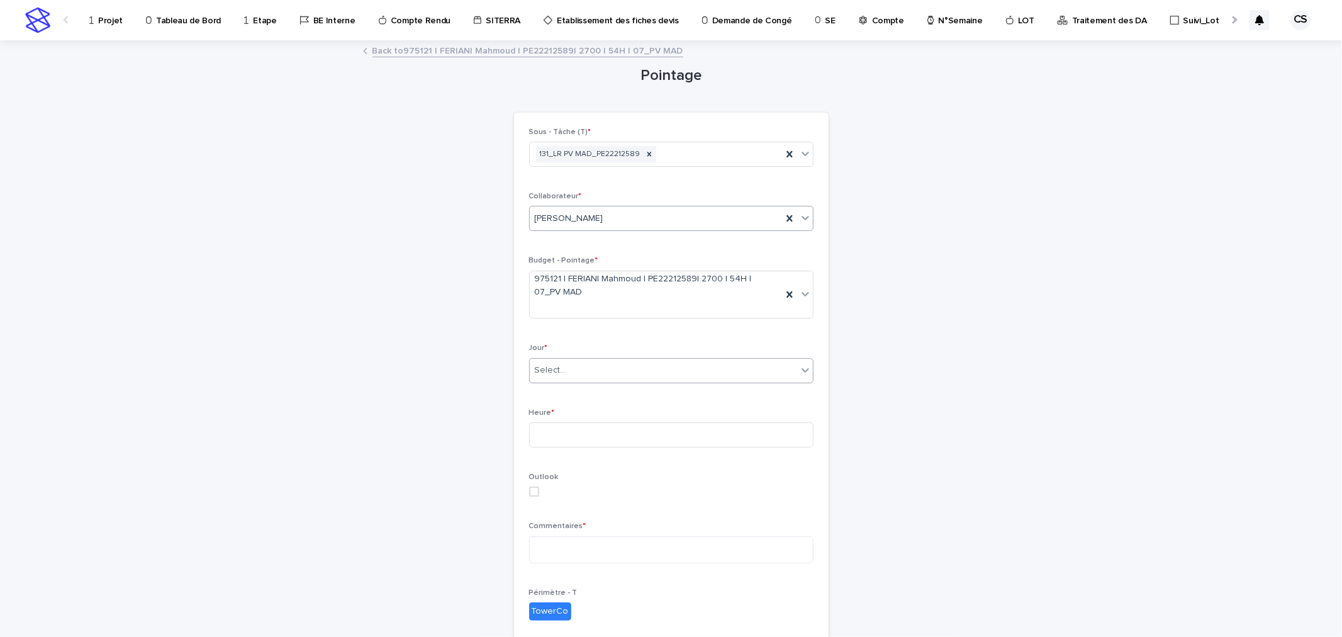
click at [579, 369] on div "Select..." at bounding box center [663, 370] width 267 height 21
type input "**********"
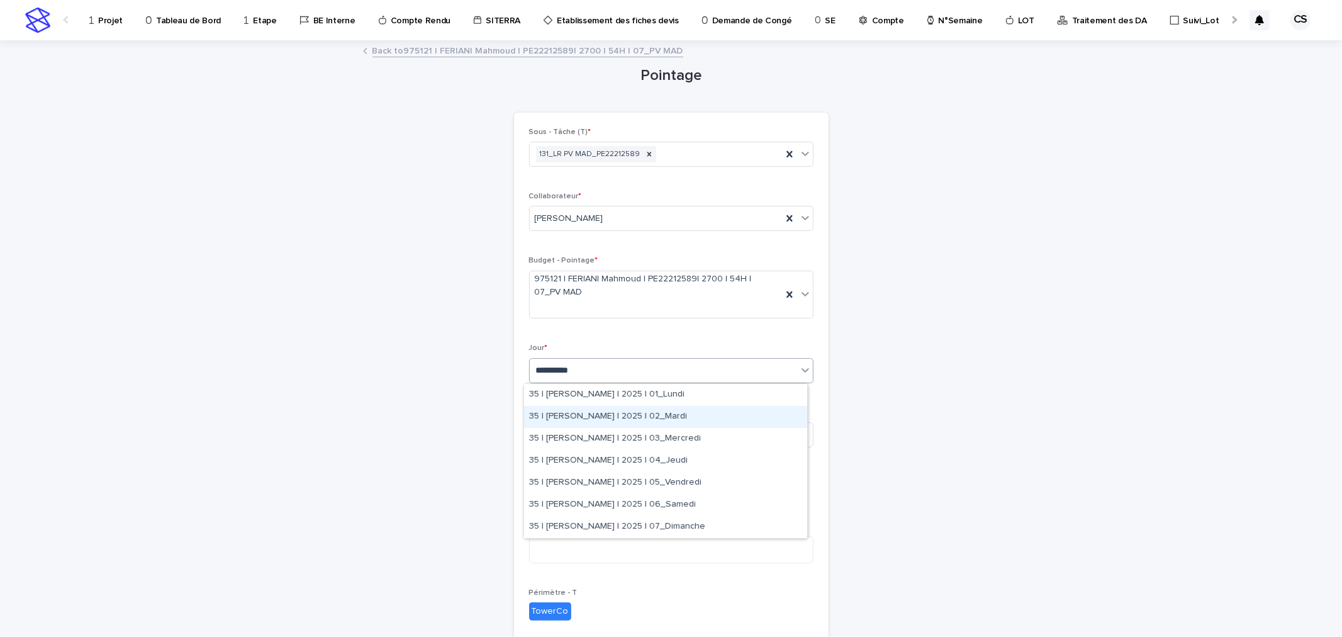
click at [676, 417] on div "35 | [PERSON_NAME] | 2025 | 02_Mardi" at bounding box center [665, 417] width 283 height 22
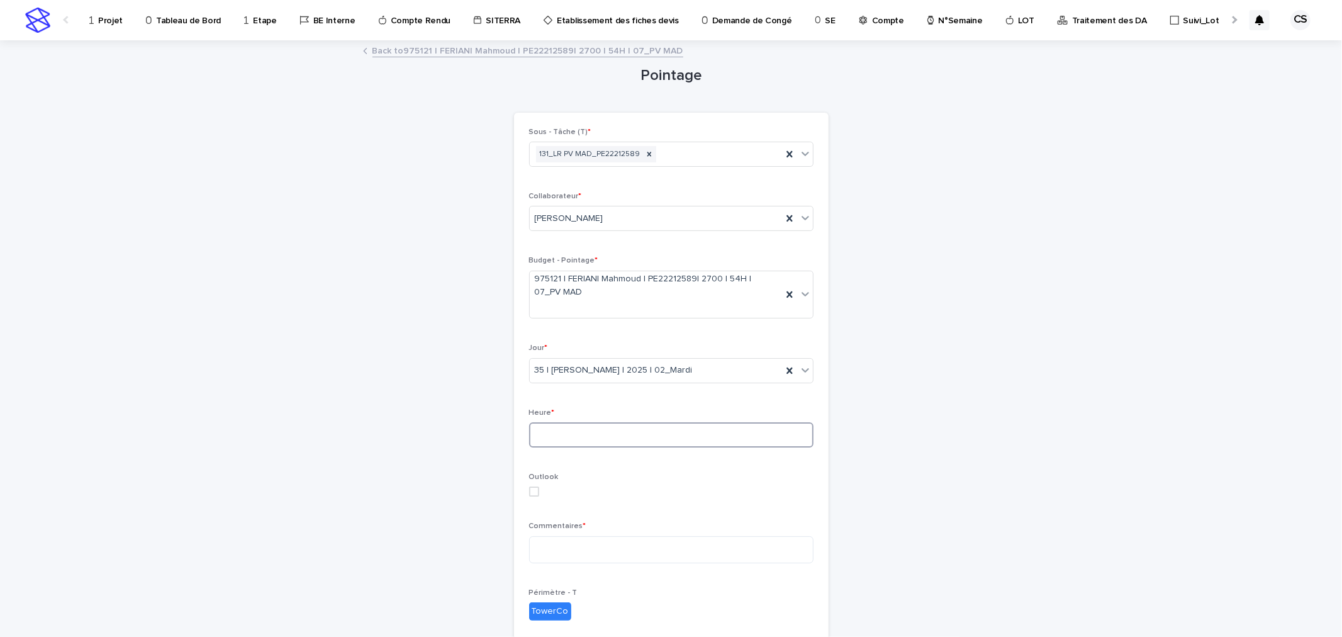
click at [651, 429] on input at bounding box center [671, 434] width 284 height 25
type input "*"
type input "***"
drag, startPoint x: 709, startPoint y: 472, endPoint x: 703, endPoint y: 475, distance: 6.5
click at [707, 474] on div "Sous - Tâche (T) * 131_LR PV MAD_PE22212589 Collaborateur * [PERSON_NAME] Budge…" at bounding box center [671, 458] width 284 height 660
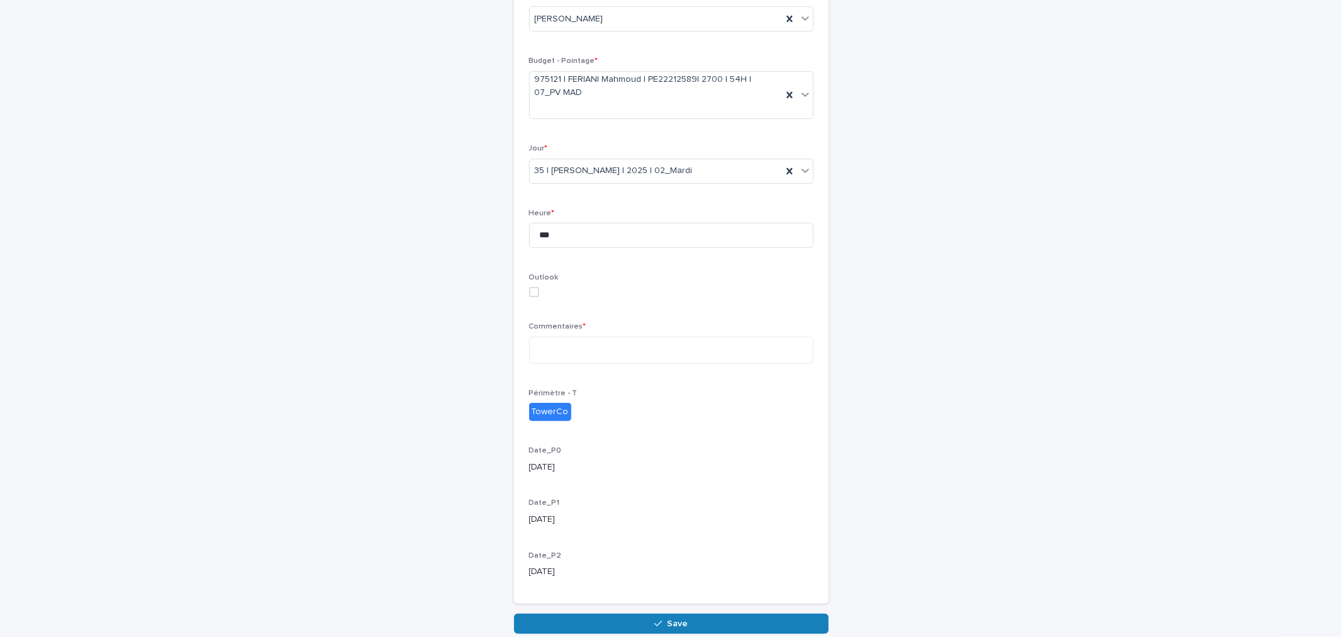
scroll to position [233, 0]
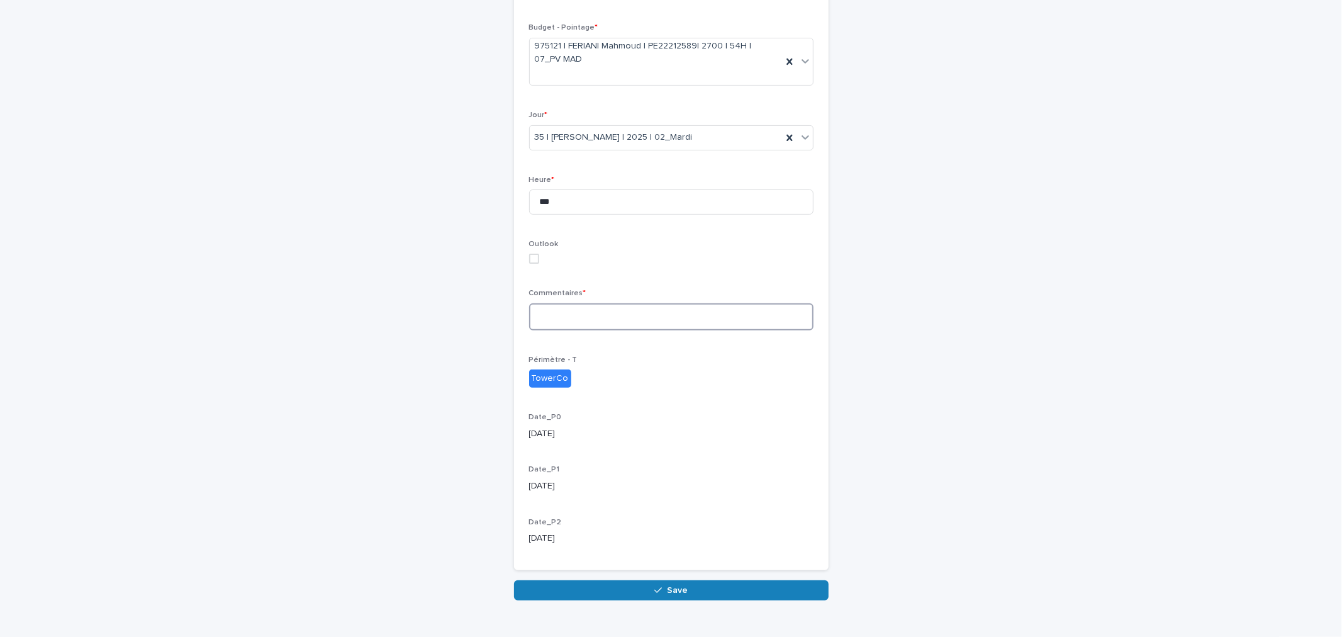
click at [600, 325] on textarea at bounding box center [671, 316] width 284 height 27
type textarea "**********"
click at [645, 593] on button "Save" at bounding box center [671, 590] width 315 height 20
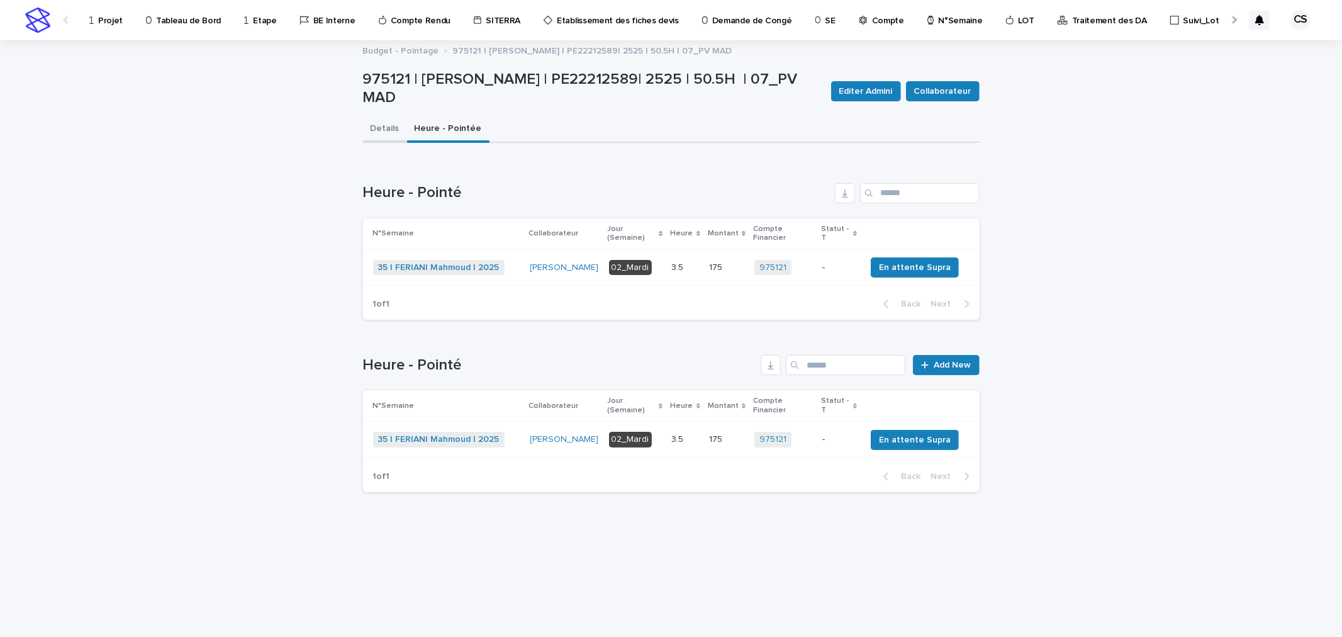
click at [393, 128] on button "Details" at bounding box center [385, 129] width 44 height 26
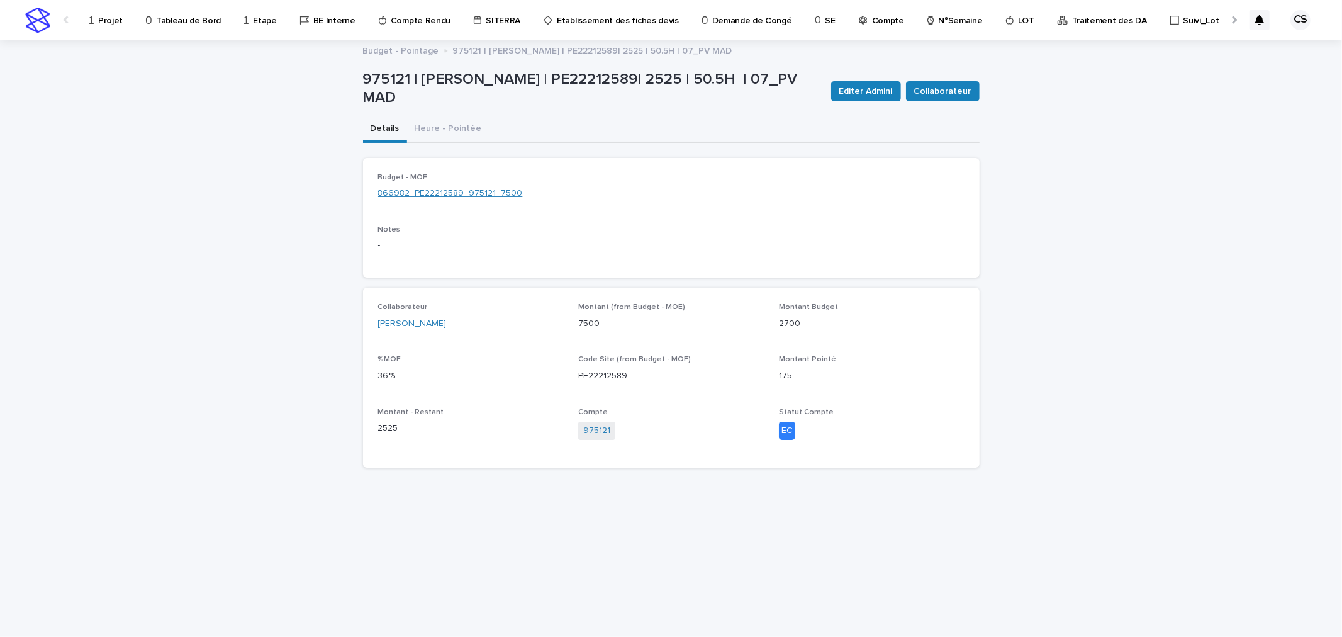
click at [432, 191] on link "866982_PE22212589_975121_7500" at bounding box center [450, 193] width 145 height 13
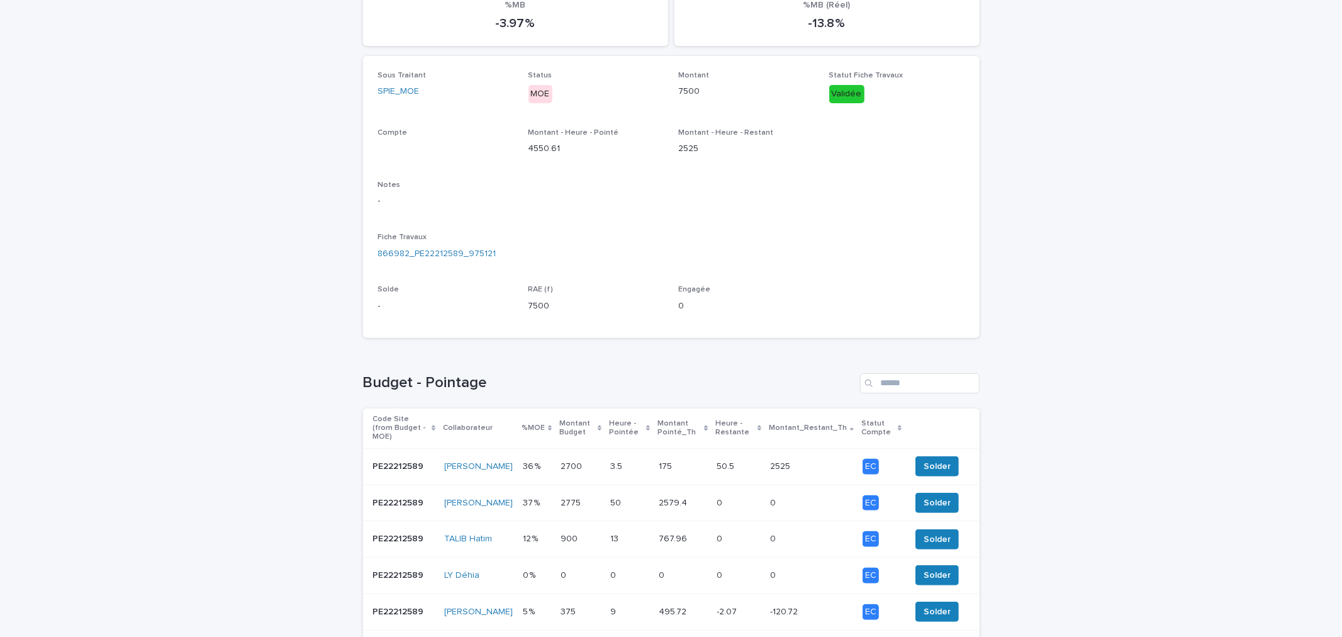
scroll to position [274, 0]
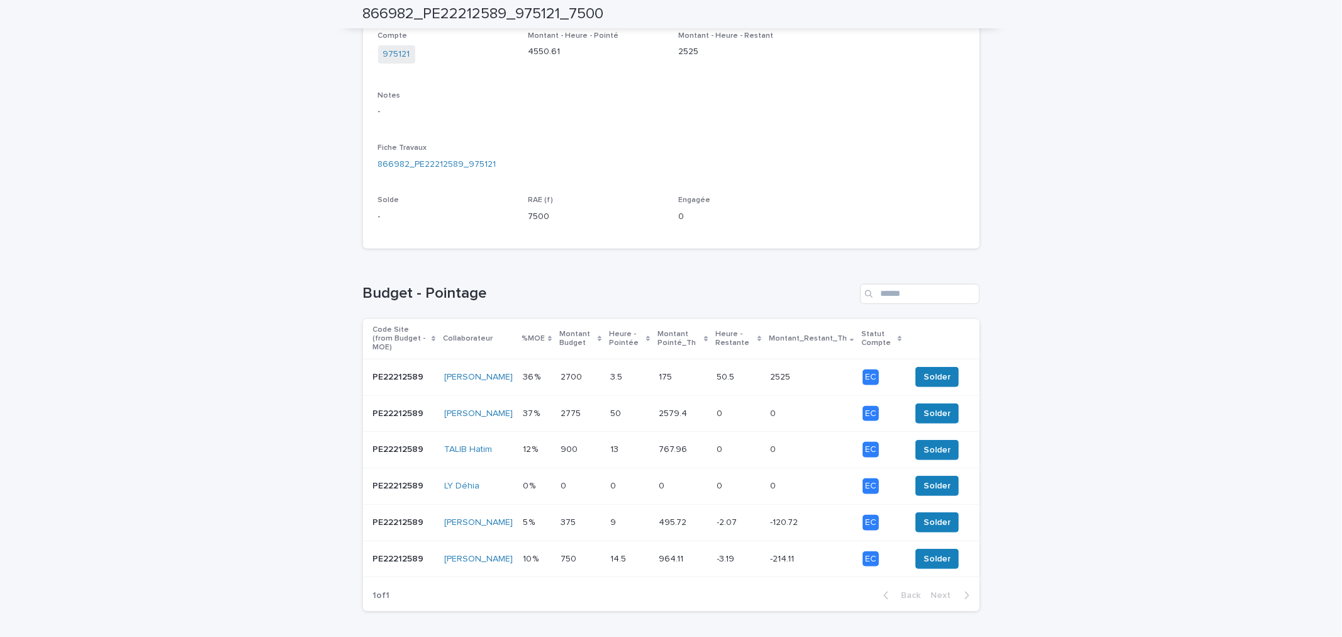
click at [754, 372] on p at bounding box center [738, 377] width 43 height 11
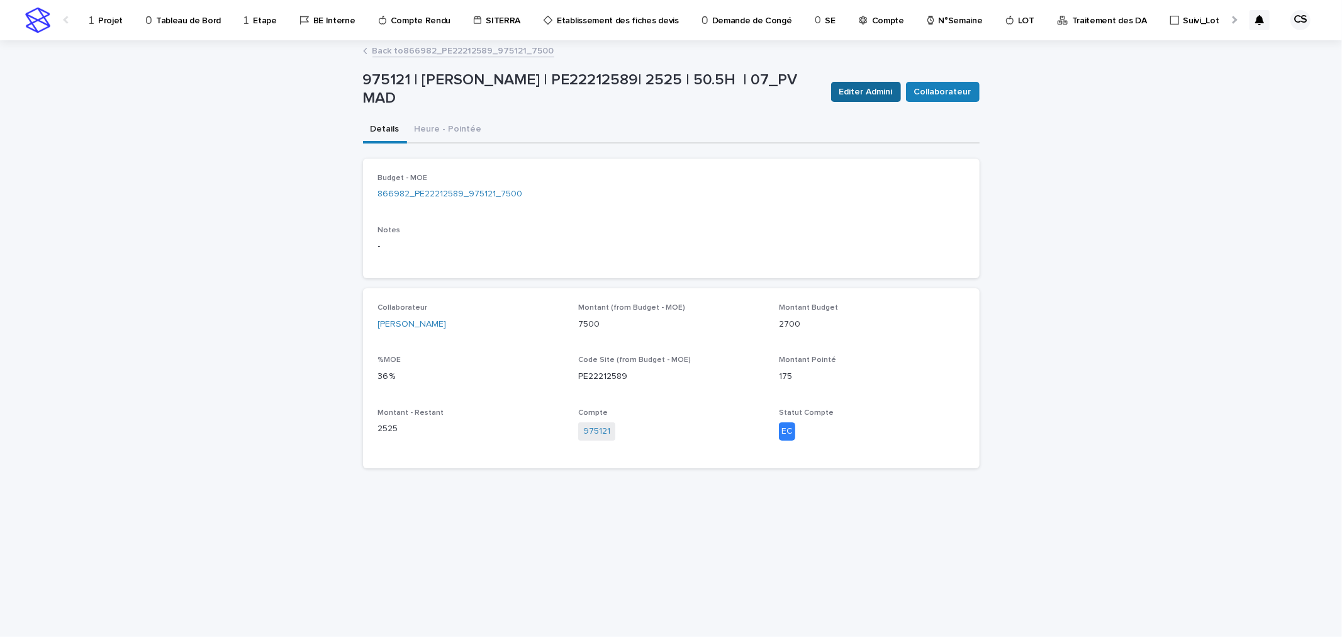
click at [857, 92] on span "Editer Admini" at bounding box center [865, 92] width 53 height 13
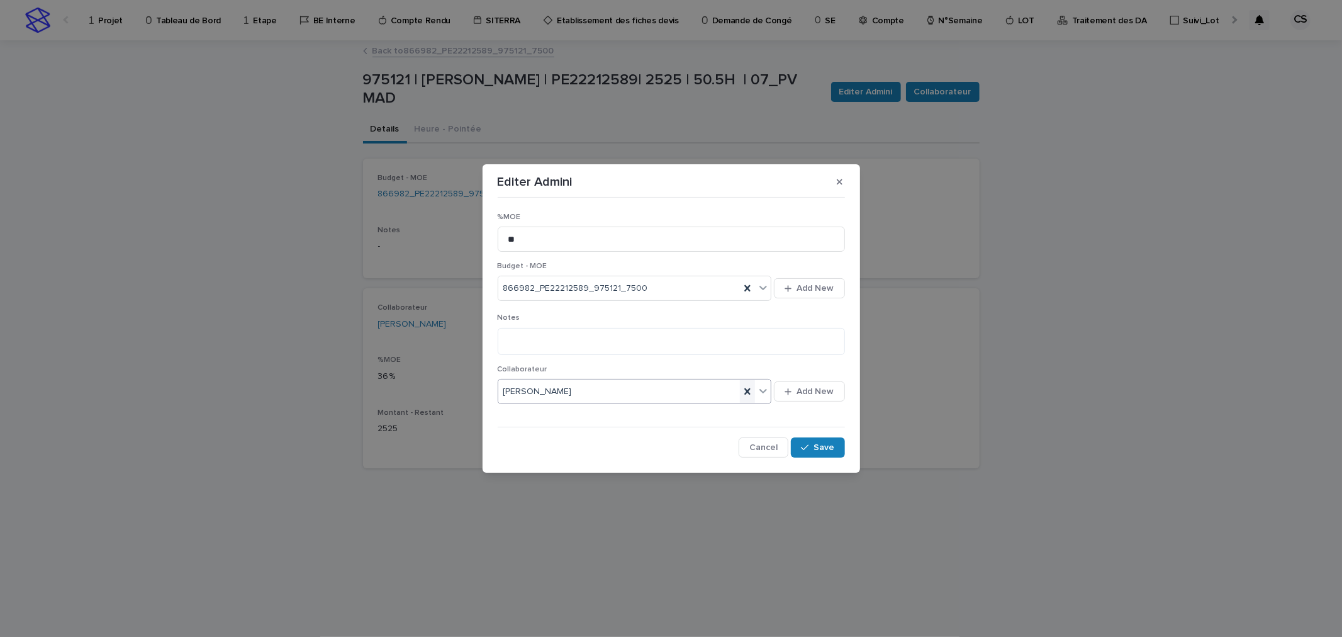
click at [740, 393] on div at bounding box center [747, 391] width 15 height 23
type input "******"
click at [681, 410] on div "COMPTE" at bounding box center [635, 416] width 274 height 22
click at [826, 451] on span "Save" at bounding box center [824, 447] width 21 height 9
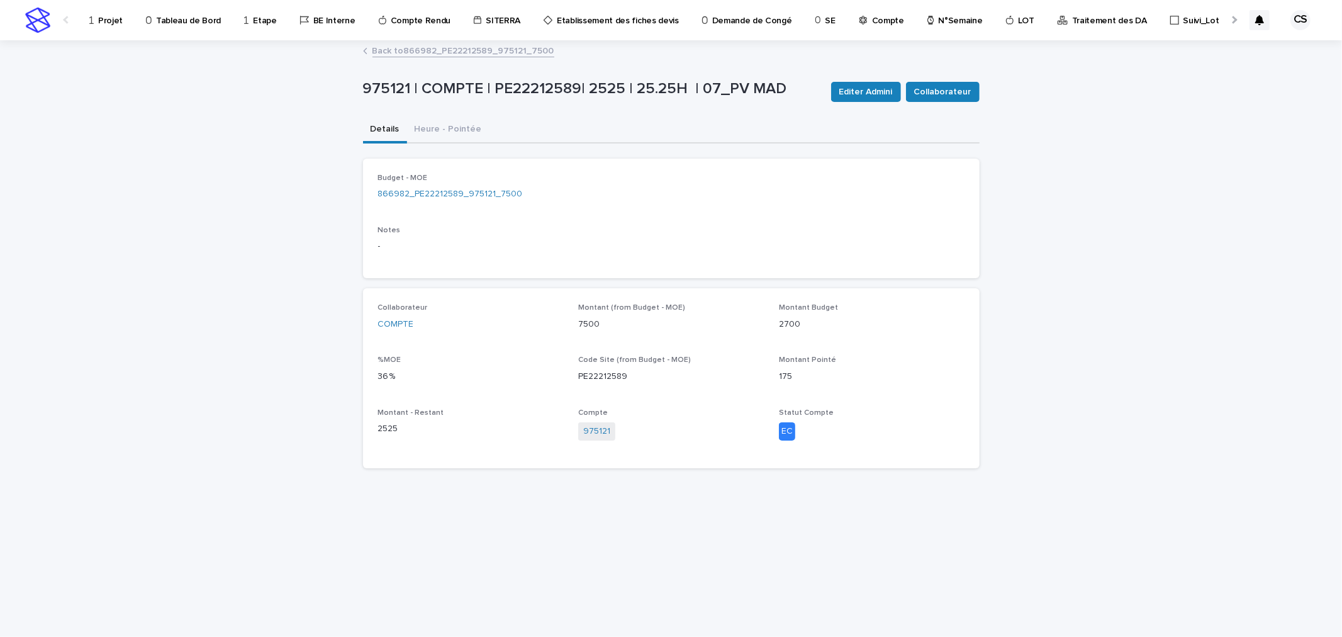
click at [425, 53] on link "Back to 866982_PE22212589_975121_7500" at bounding box center [463, 50] width 182 height 14
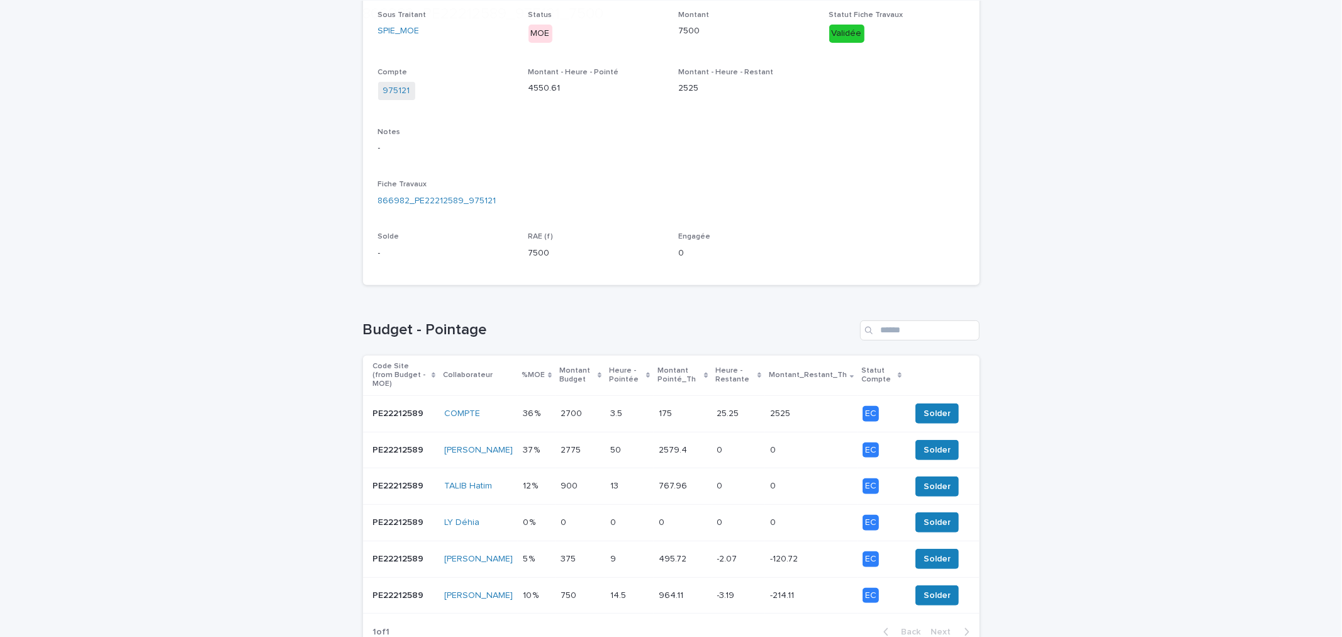
scroll to position [328, 0]
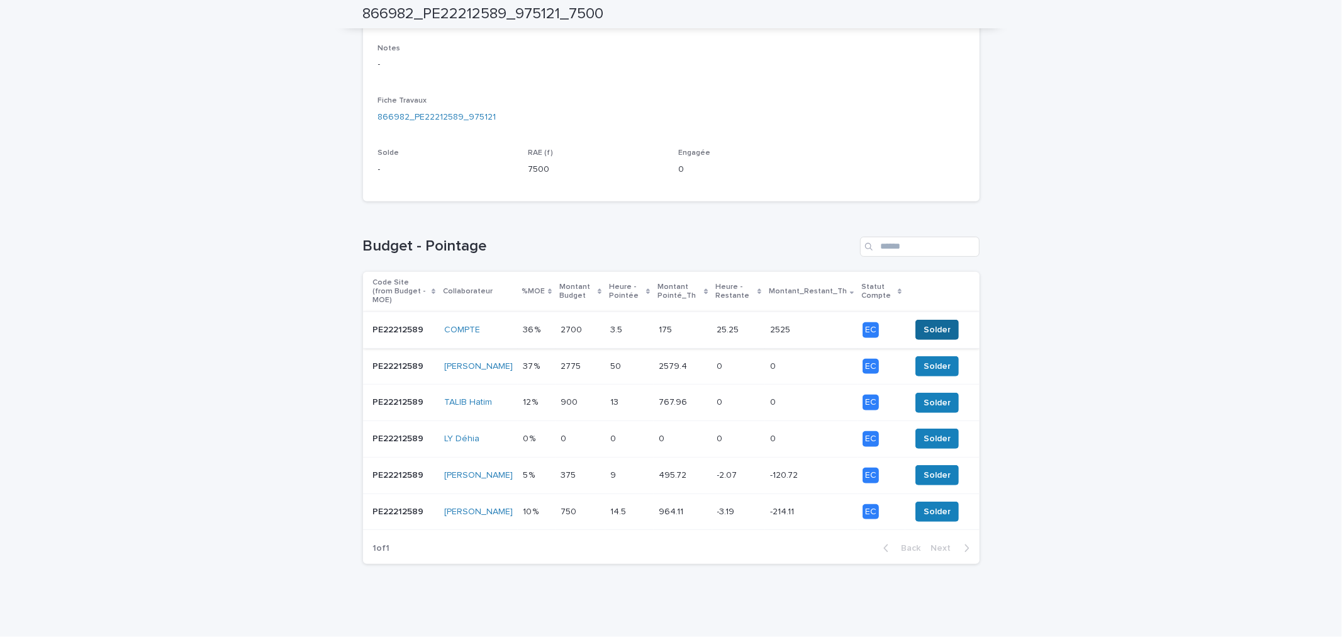
click at [933, 323] on span "Solder" at bounding box center [936, 329] width 27 height 13
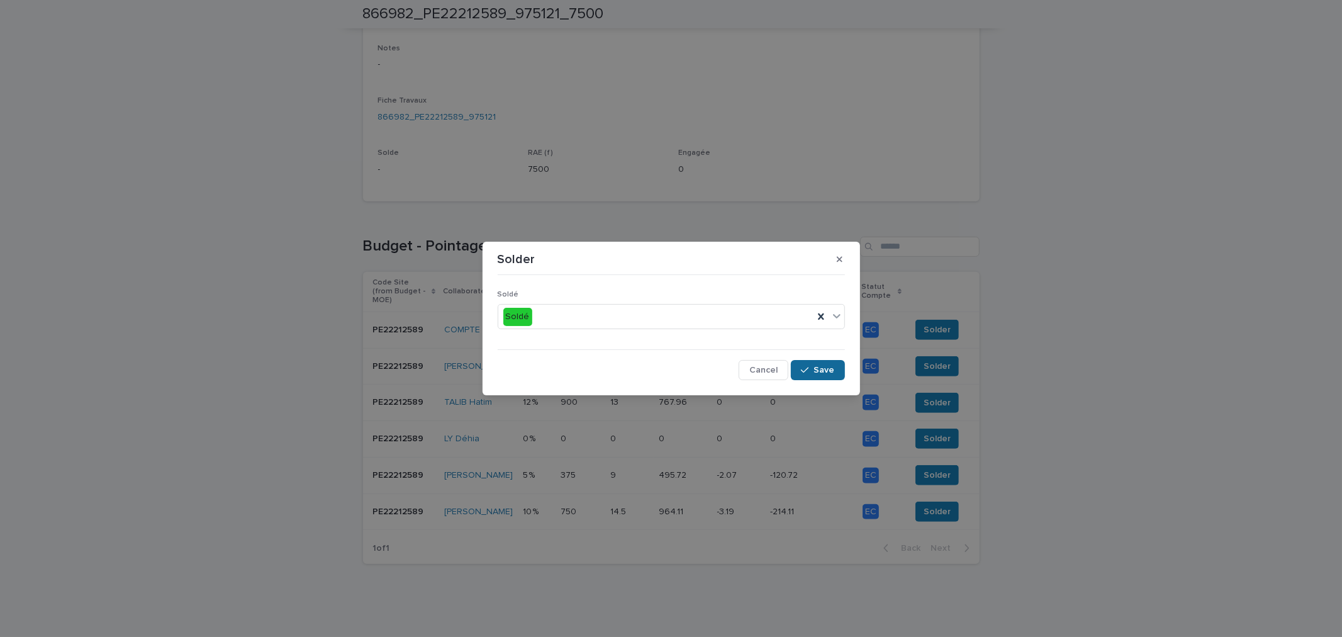
click at [807, 361] on button "Save" at bounding box center [817, 370] width 53 height 20
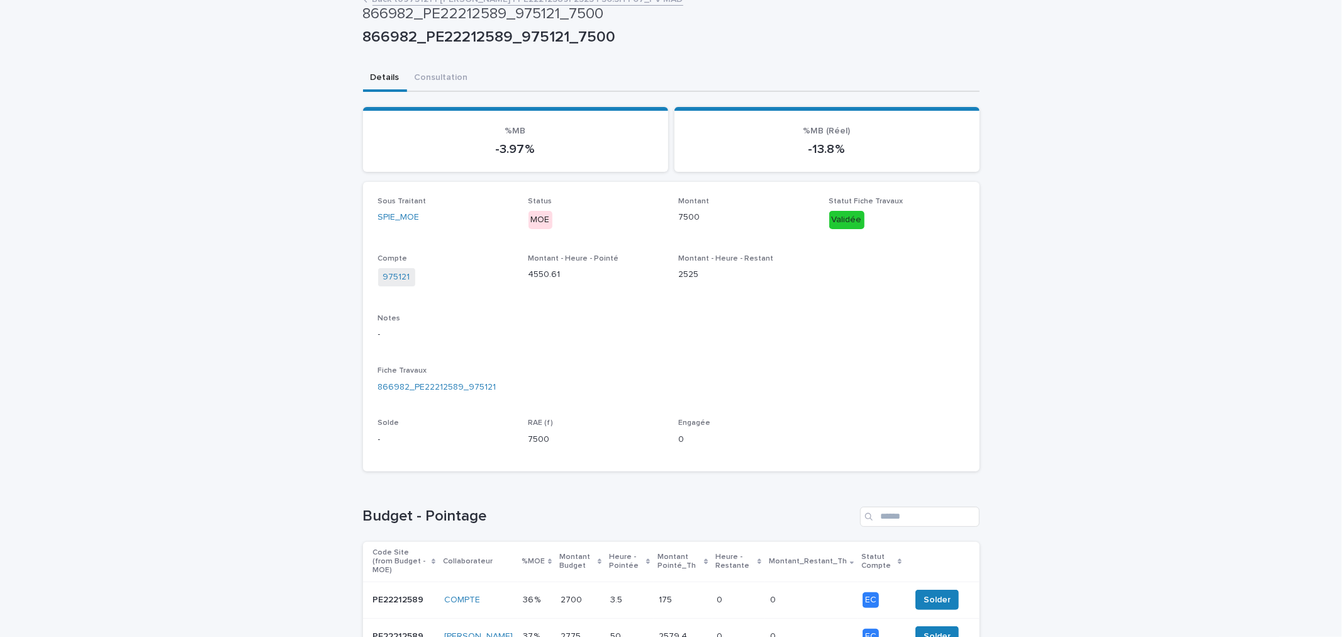
scroll to position [0, 0]
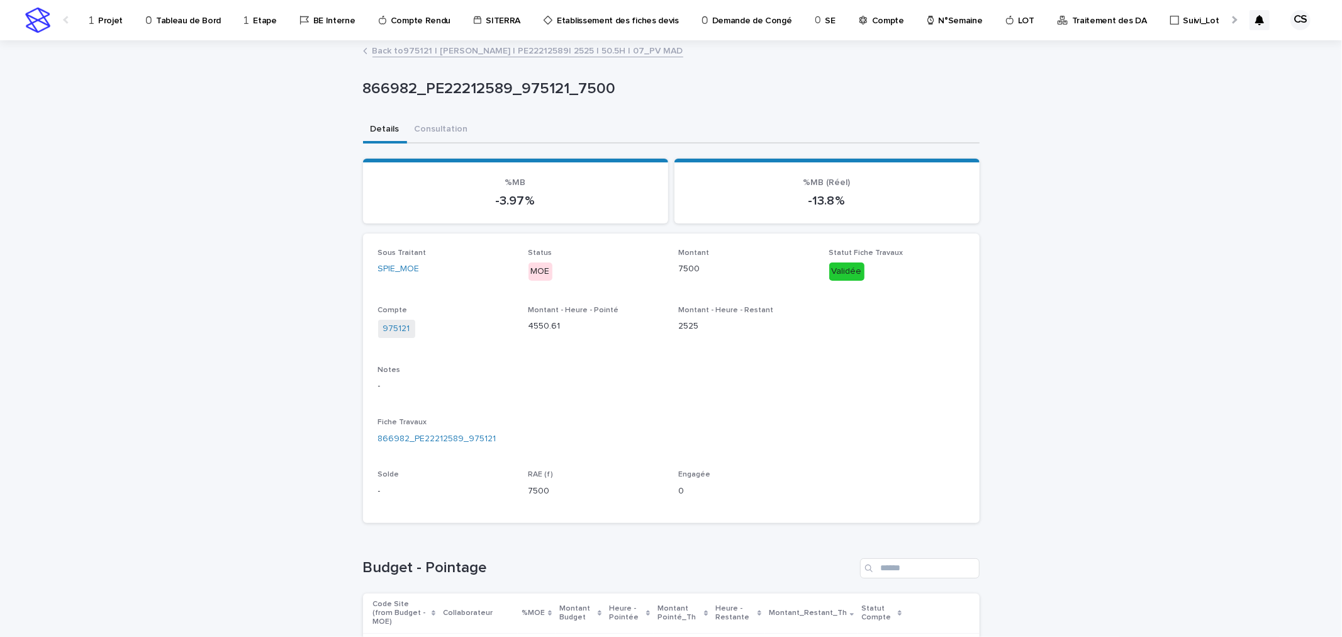
click at [488, 52] on link "Back to 975121 | [PERSON_NAME] | PE22212589| 2525 | 50.5H | 07_PV MAD" at bounding box center [527, 50] width 311 height 14
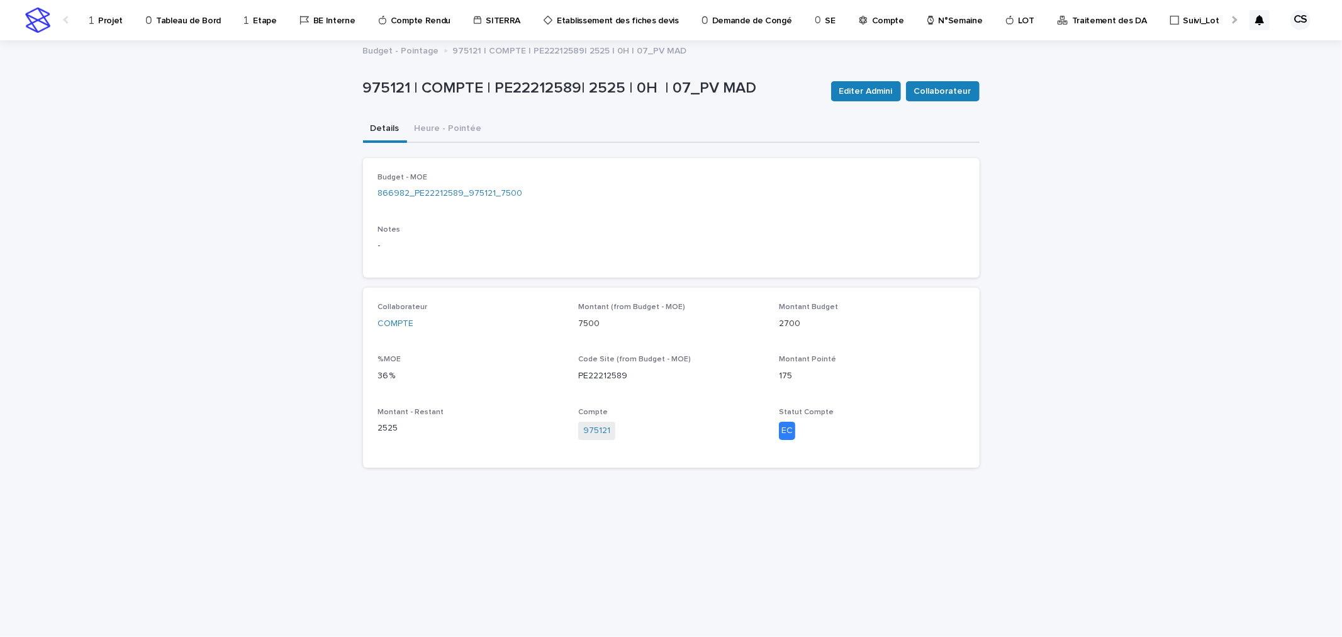
click at [472, 185] on div "Budget - MOE 866982_PE22212589_975121_7500" at bounding box center [671, 191] width 586 height 37
click at [473, 193] on link "866982_PE22212589_975121_7500" at bounding box center [450, 193] width 145 height 13
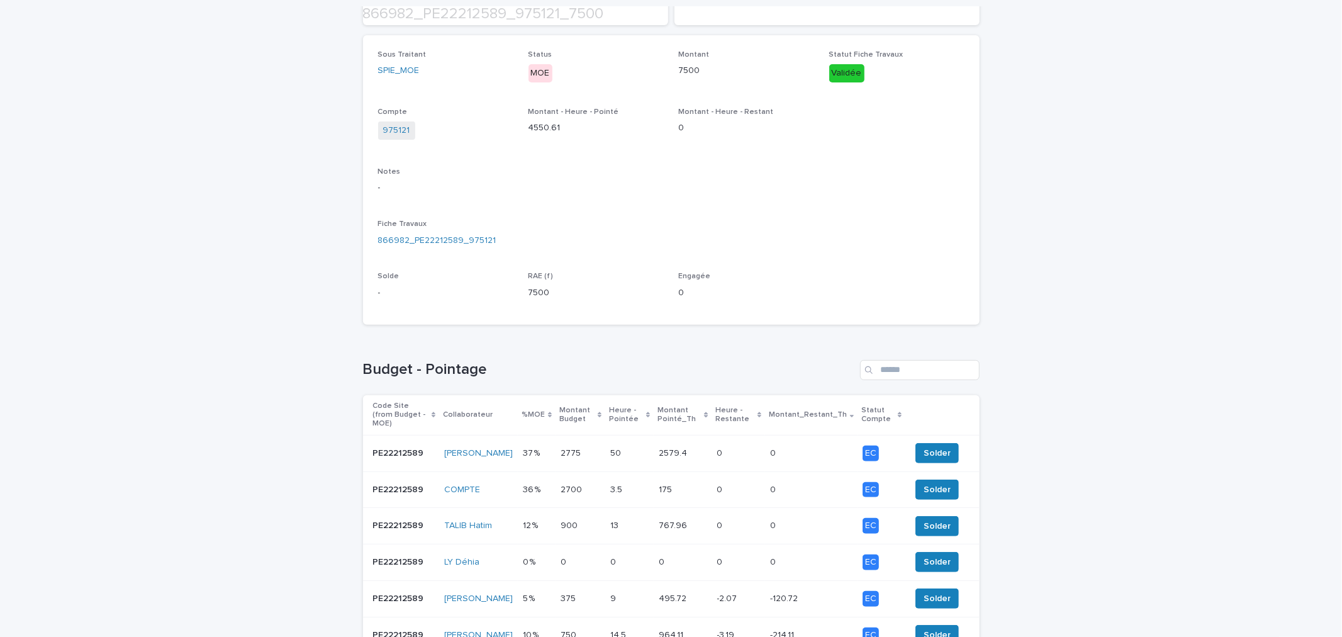
scroll to position [233, 0]
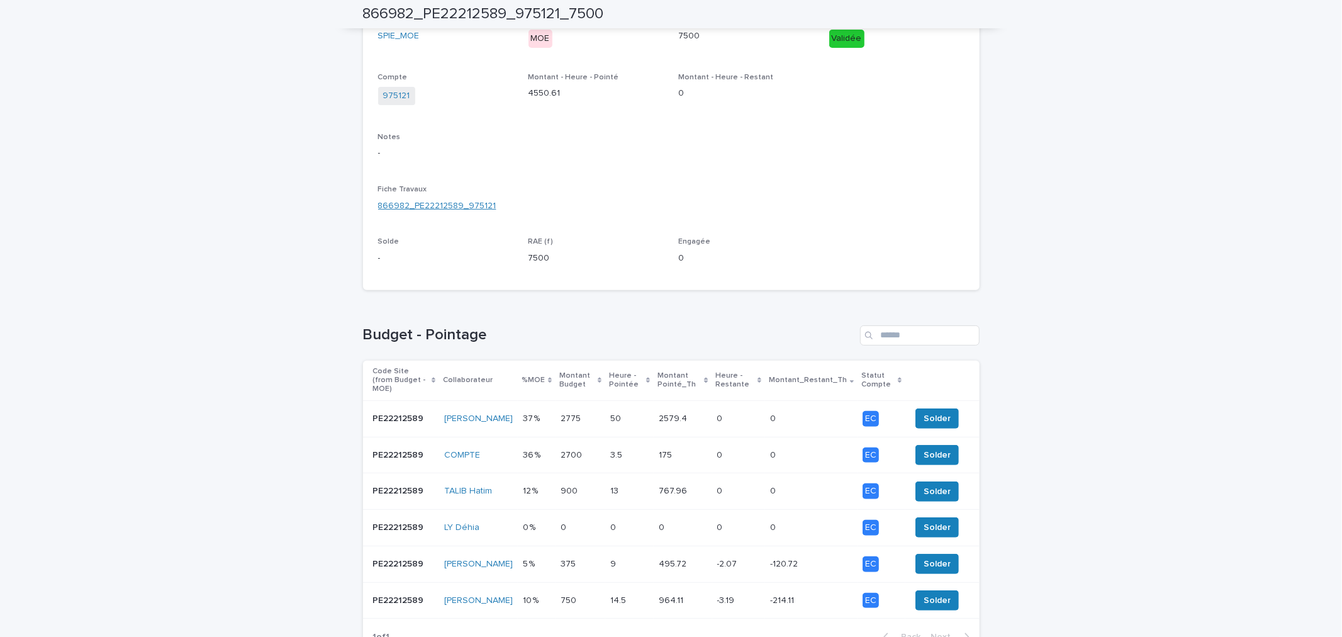
click at [443, 203] on link "866982_PE22212589_975121" at bounding box center [437, 205] width 118 height 13
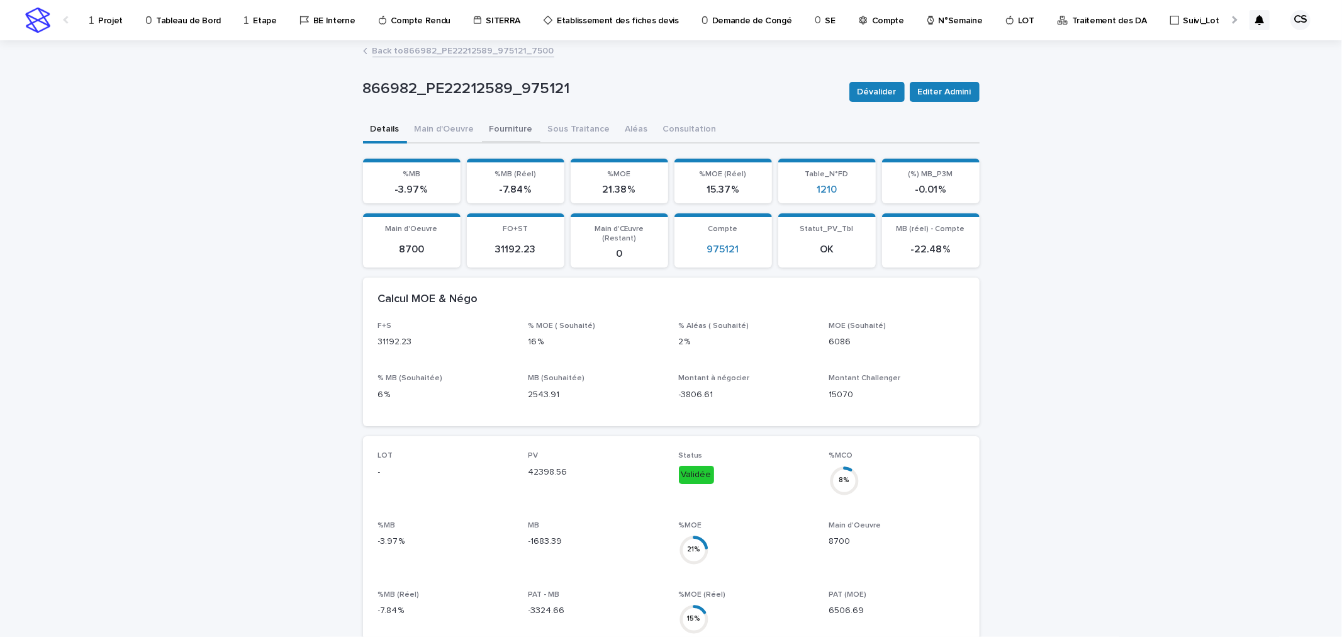
click at [489, 126] on button "Fourniture" at bounding box center [511, 130] width 59 height 26
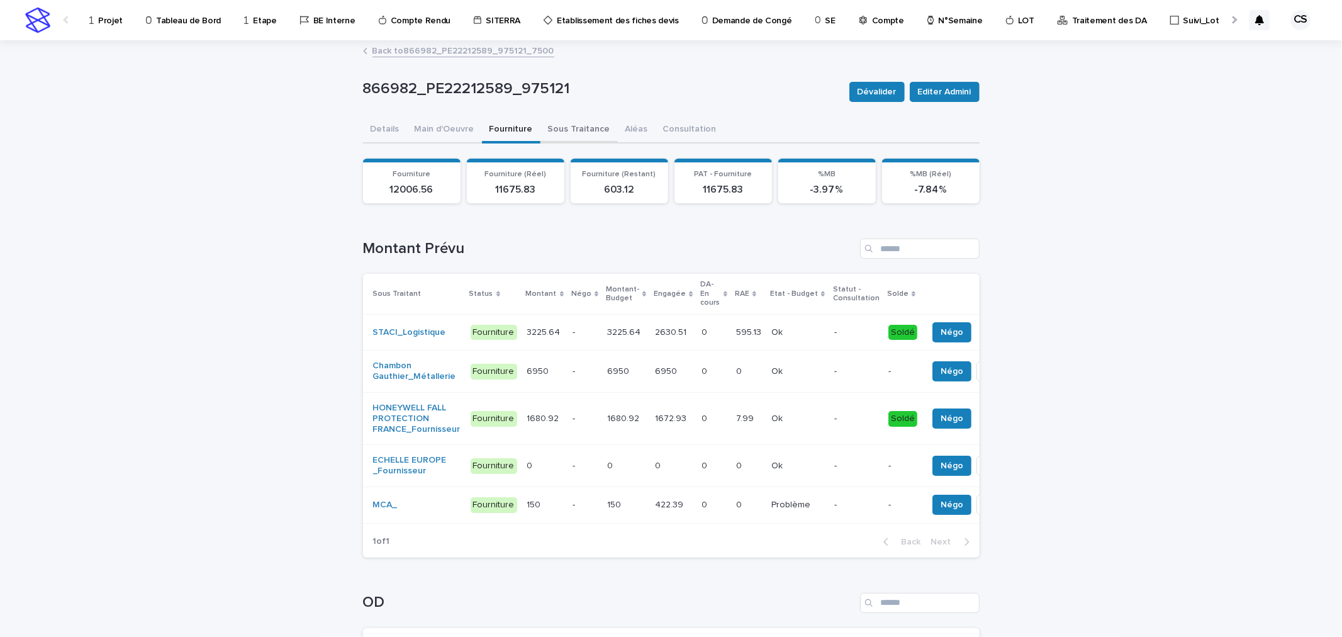
click at [559, 133] on button "Sous Traitance" at bounding box center [578, 130] width 77 height 26
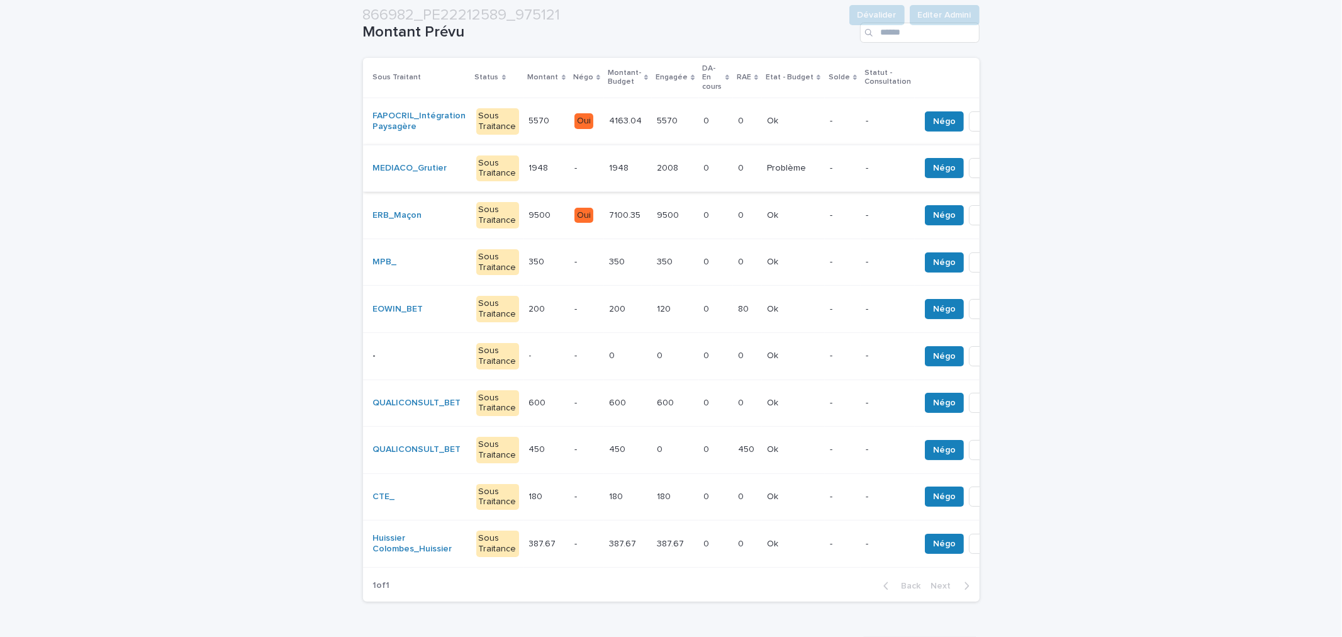
scroll to position [233, 0]
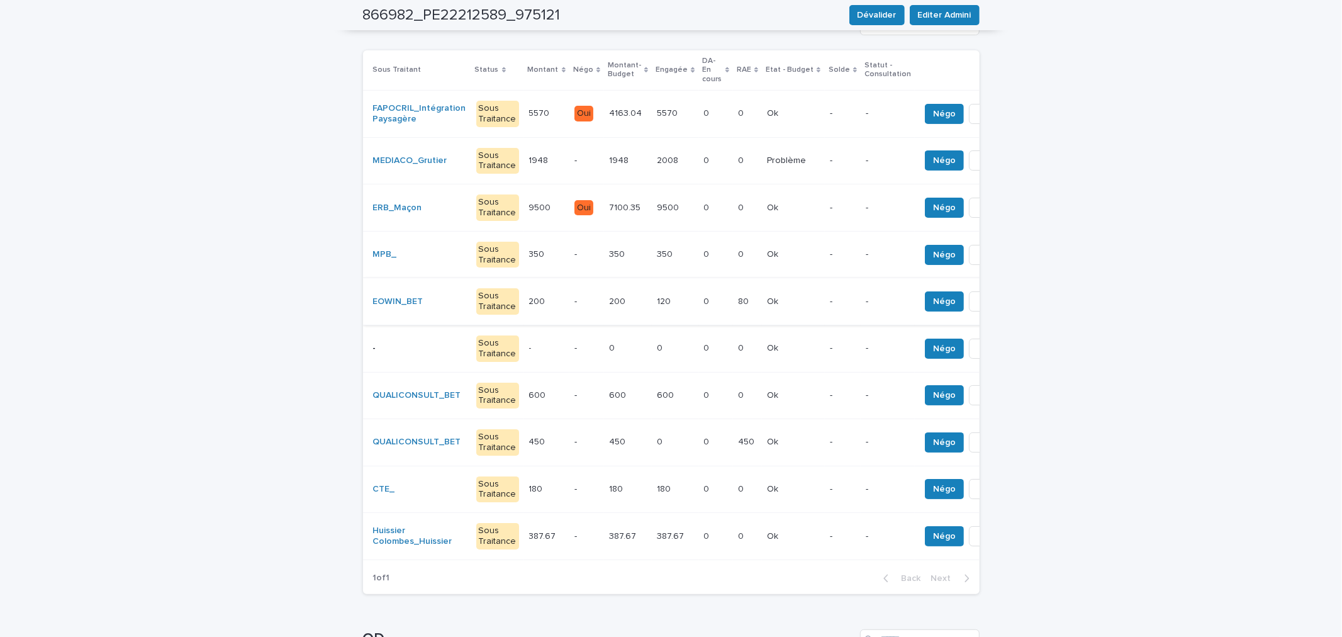
click at [969, 291] on button "Solder" at bounding box center [993, 301] width 48 height 20
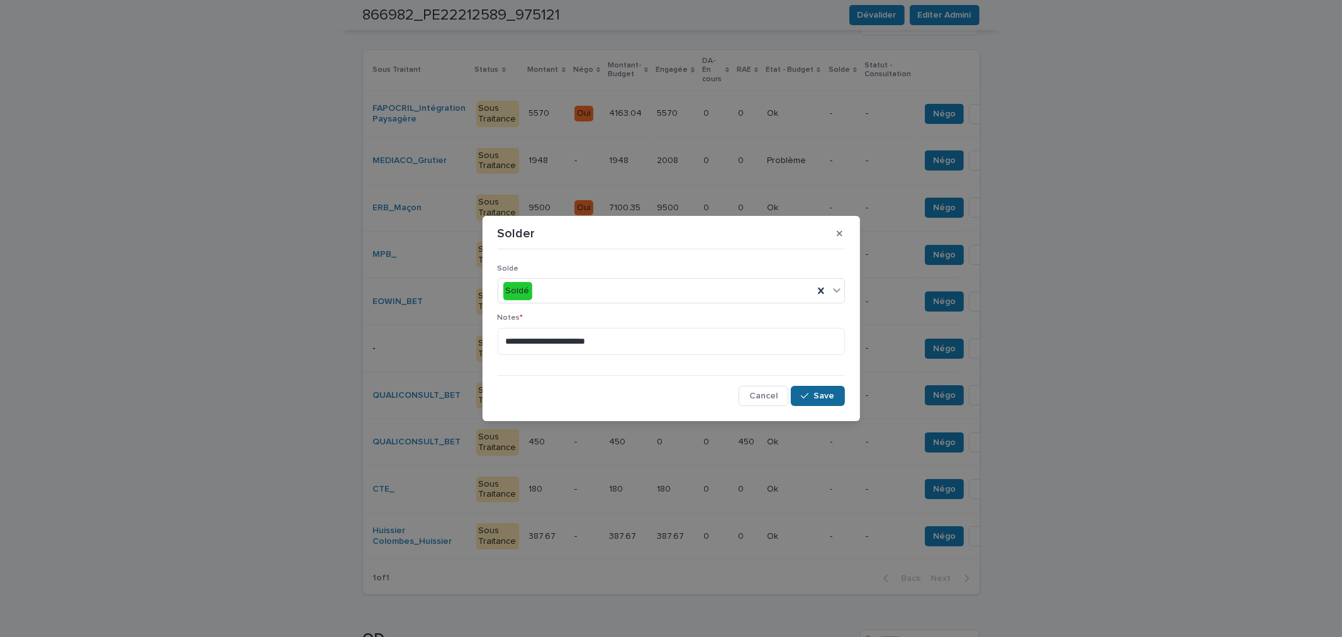
click at [799, 391] on button "Save" at bounding box center [817, 396] width 53 height 20
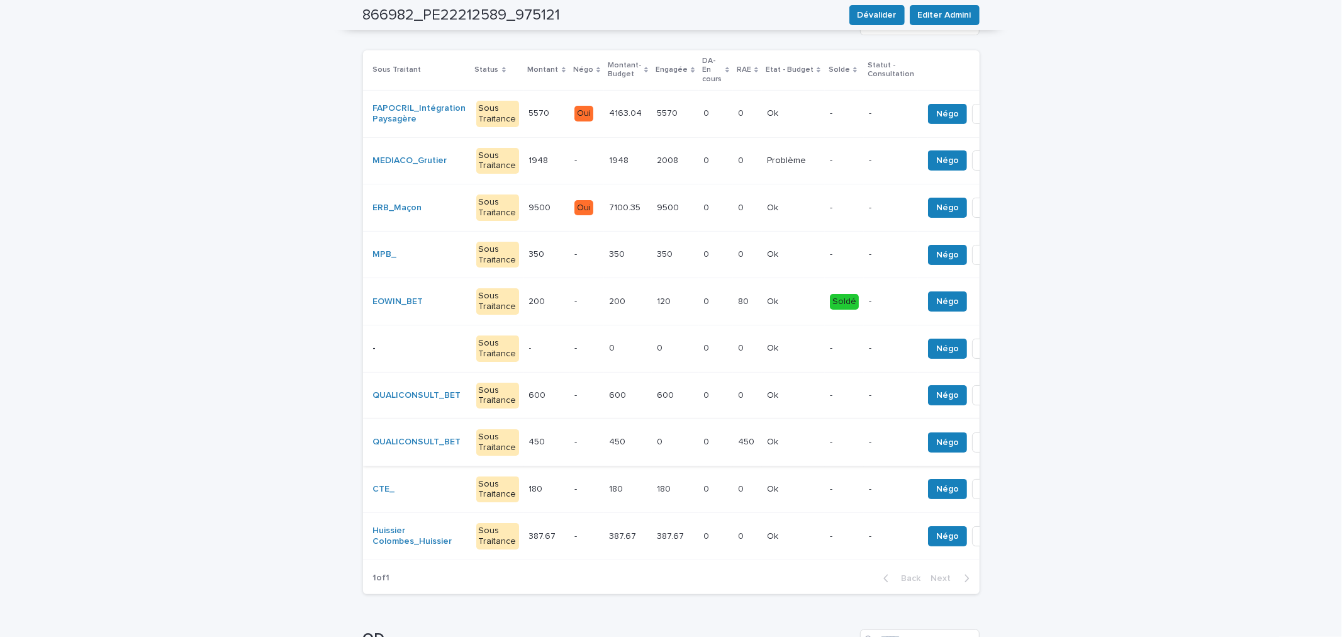
scroll to position [0, 0]
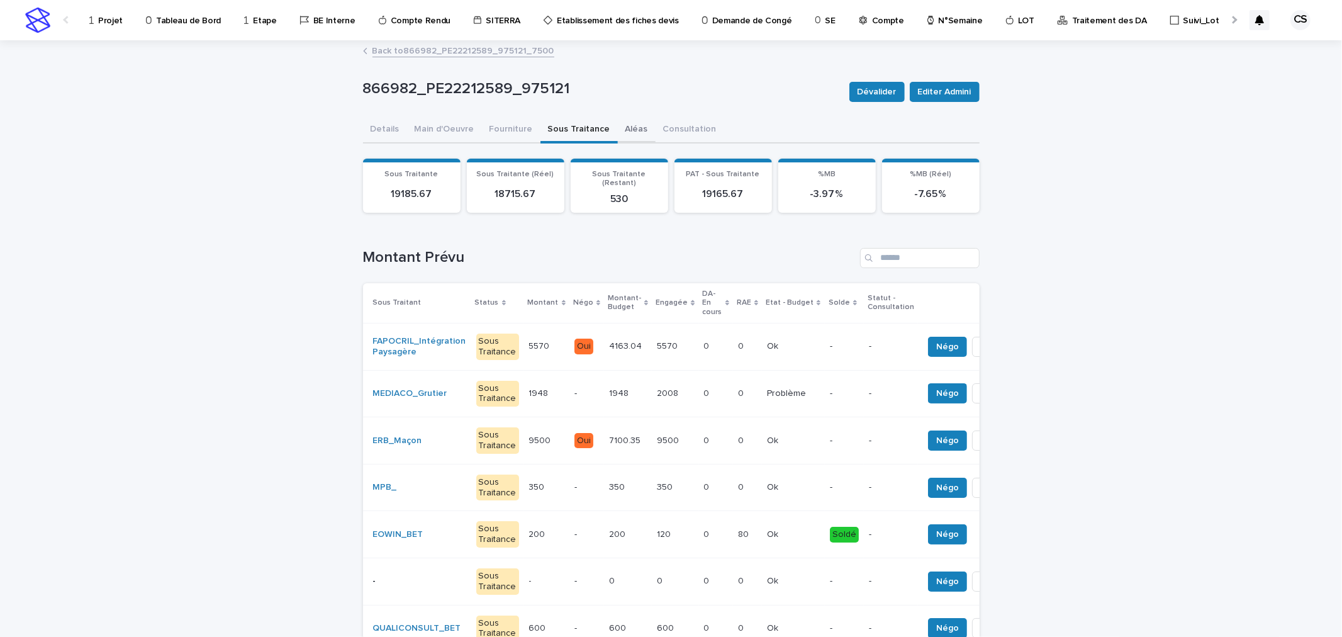
click at [619, 136] on button "Aléas" at bounding box center [637, 130] width 38 height 26
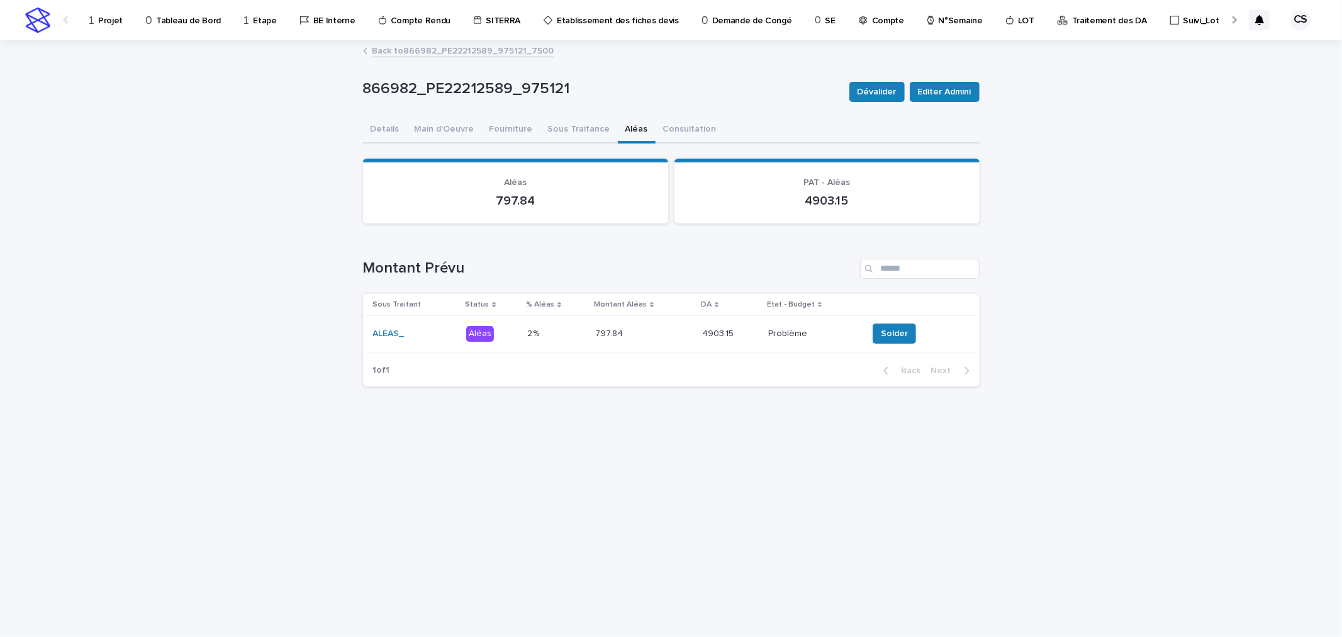
click at [657, 331] on p at bounding box center [643, 333] width 97 height 11
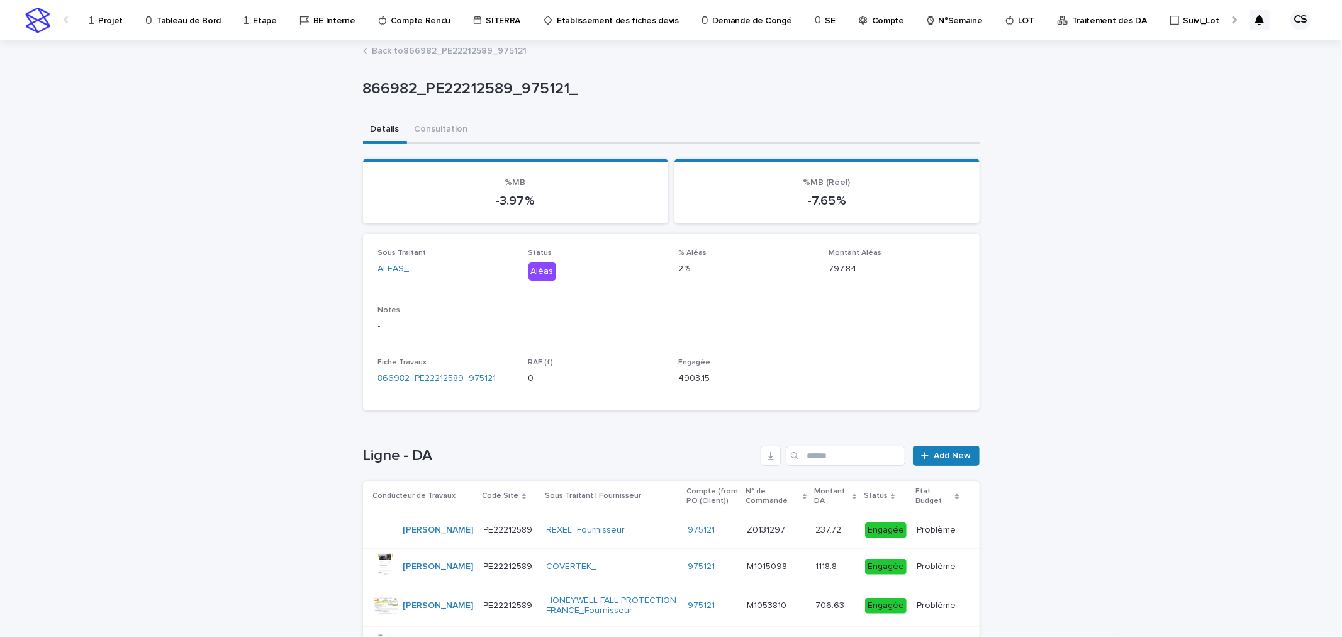
click at [425, 49] on link "Back to 866982_PE22212589_975121" at bounding box center [449, 50] width 155 height 14
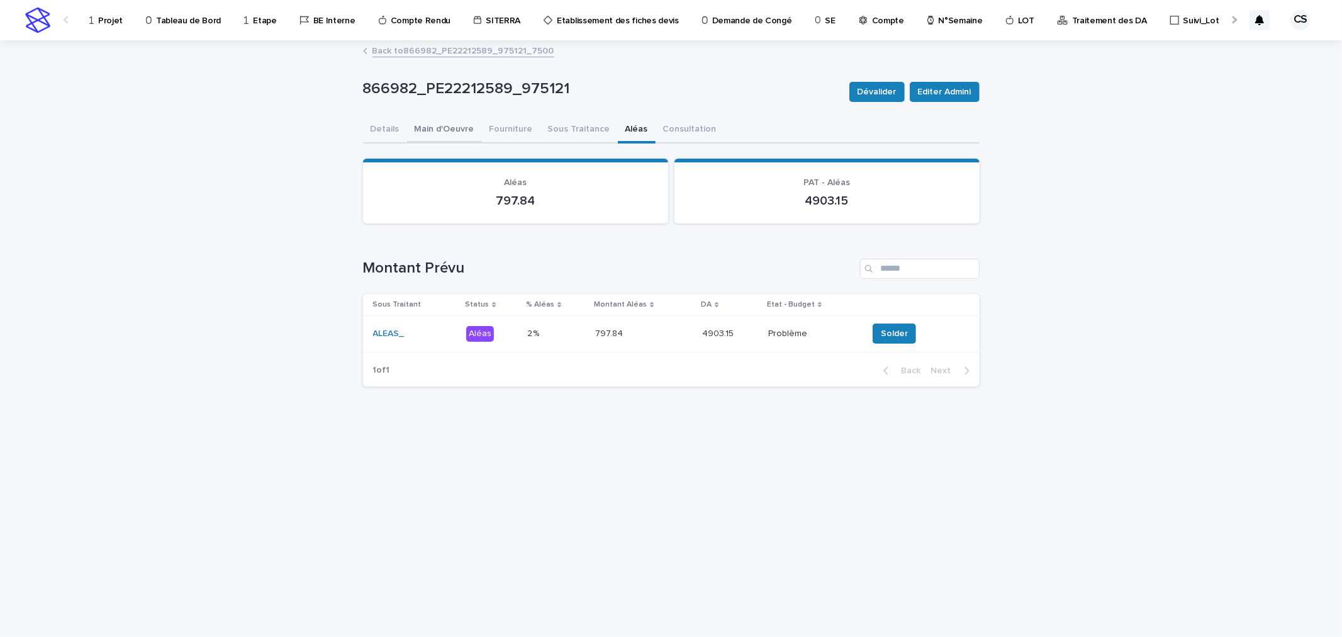
click at [447, 127] on button "Main d'Oeuvre" at bounding box center [444, 130] width 75 height 26
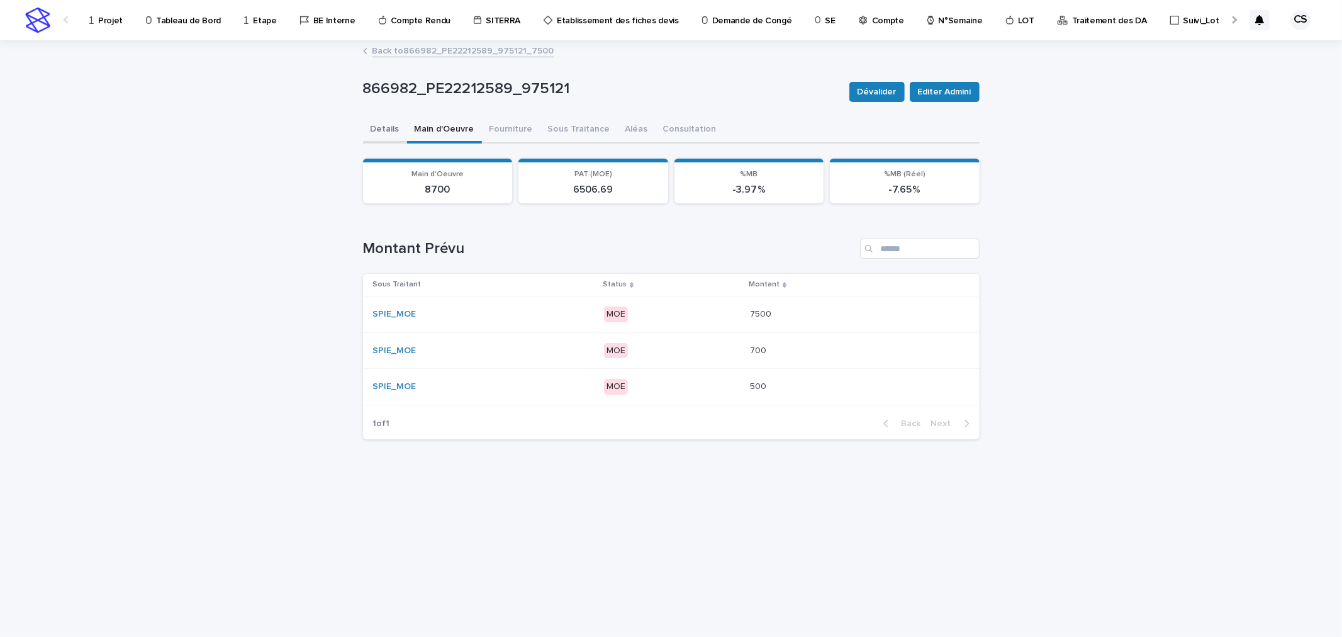
click at [389, 128] on button "Details" at bounding box center [385, 130] width 44 height 26
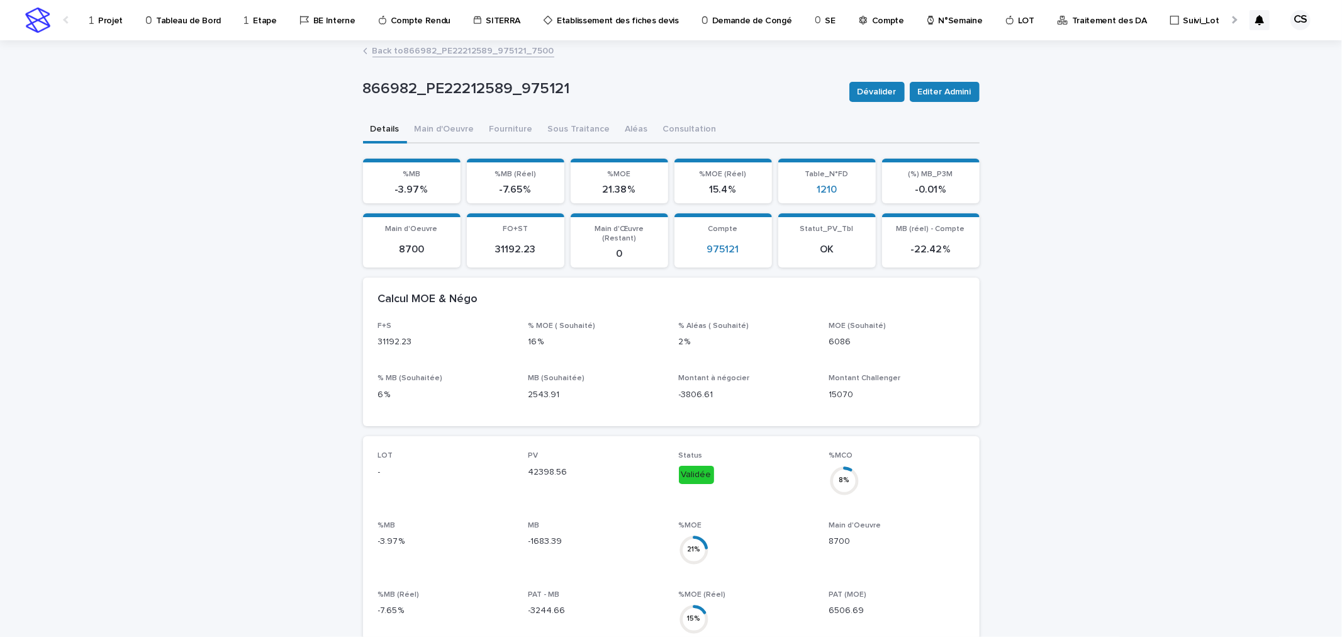
click at [468, 50] on link "Back to 866982_PE22212589_975121_7500" at bounding box center [463, 50] width 182 height 14
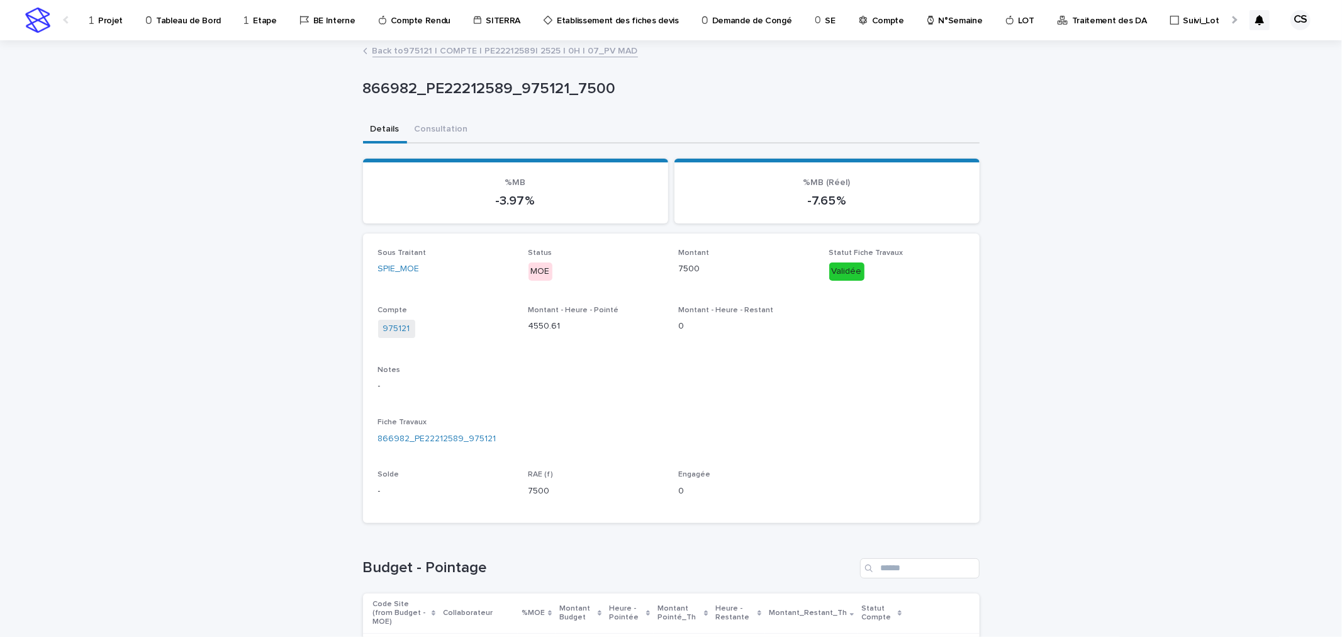
click at [450, 48] on link "Back to 975121 | COMPTE | PE22212589| 2525 | 0H | 07_PV MAD" at bounding box center [504, 50] width 265 height 14
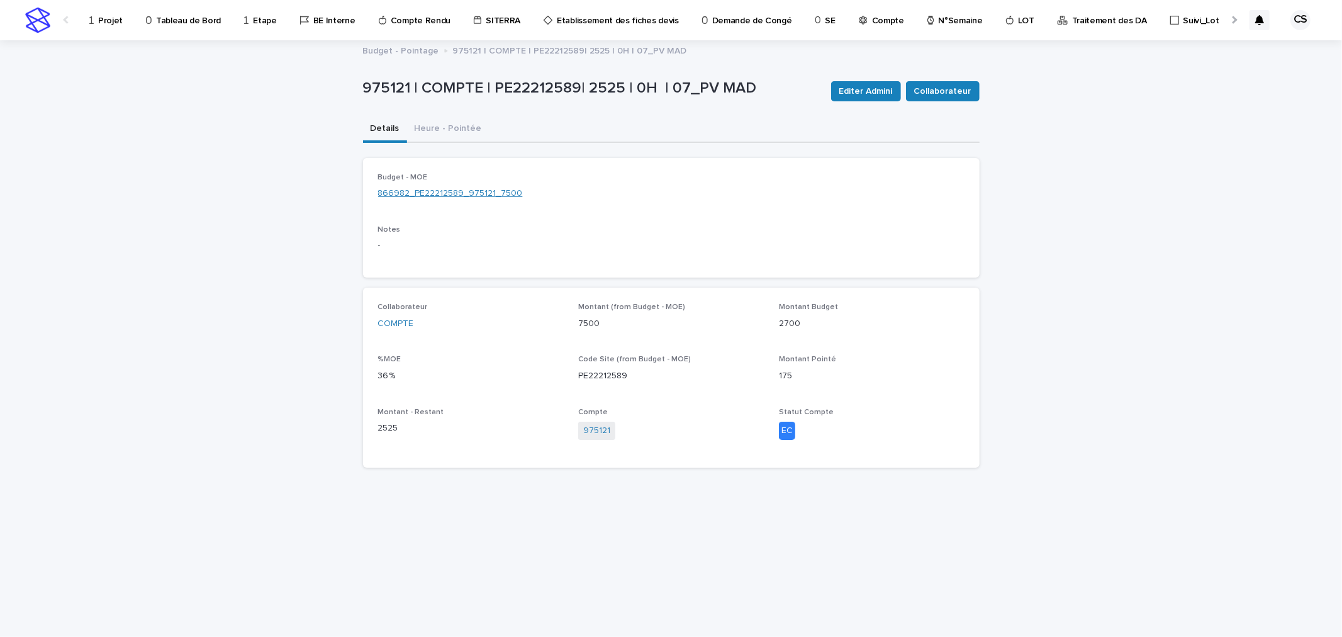
click at [454, 187] on link "866982_PE22212589_975121_7500" at bounding box center [450, 193] width 145 height 13
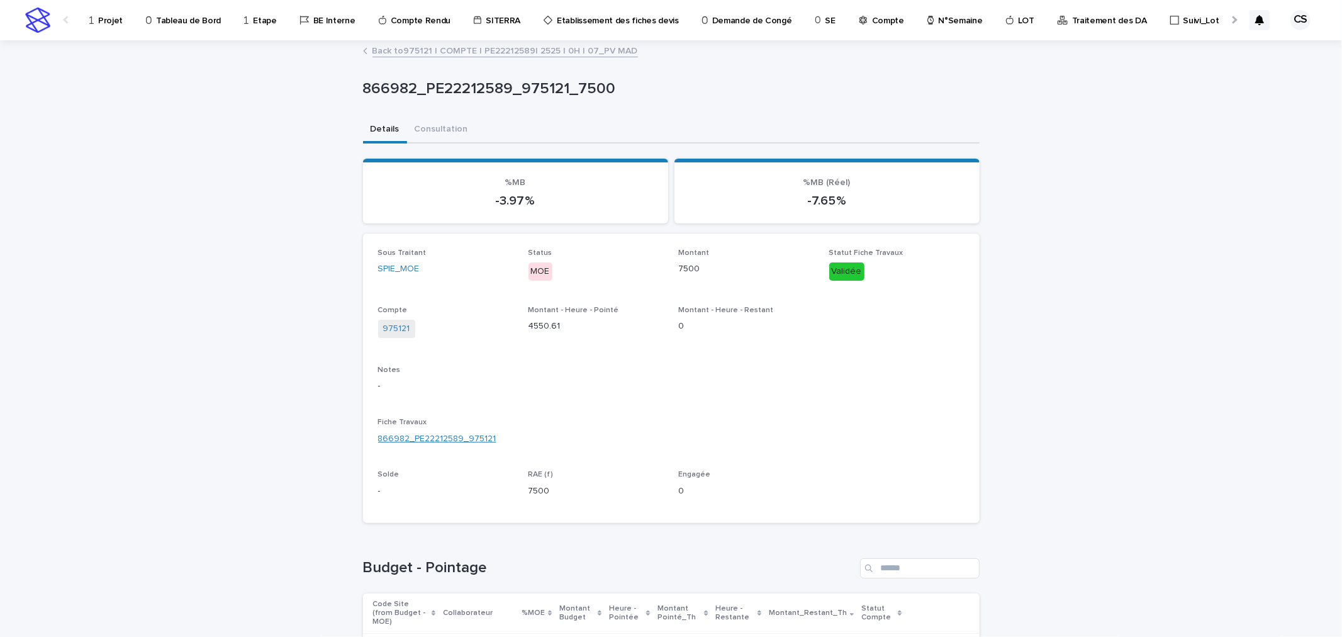
click at [453, 432] on link "866982_PE22212589_975121" at bounding box center [437, 438] width 118 height 13
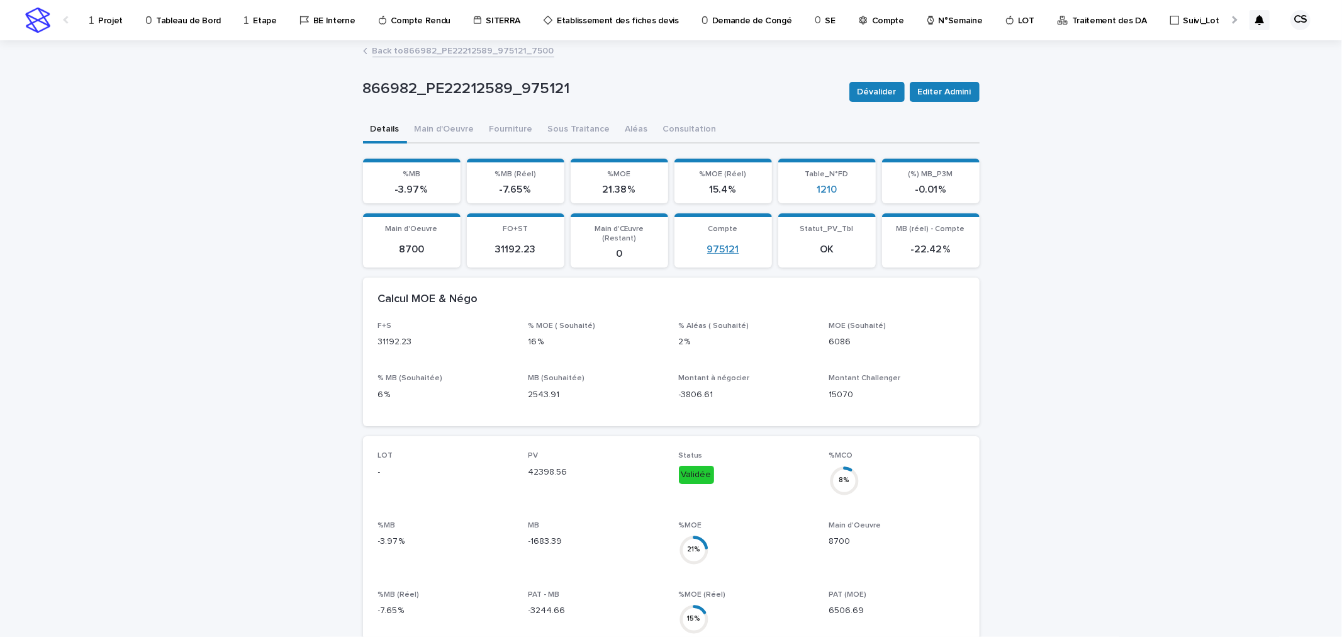
click at [711, 243] on link "975121" at bounding box center [723, 249] width 32 height 12
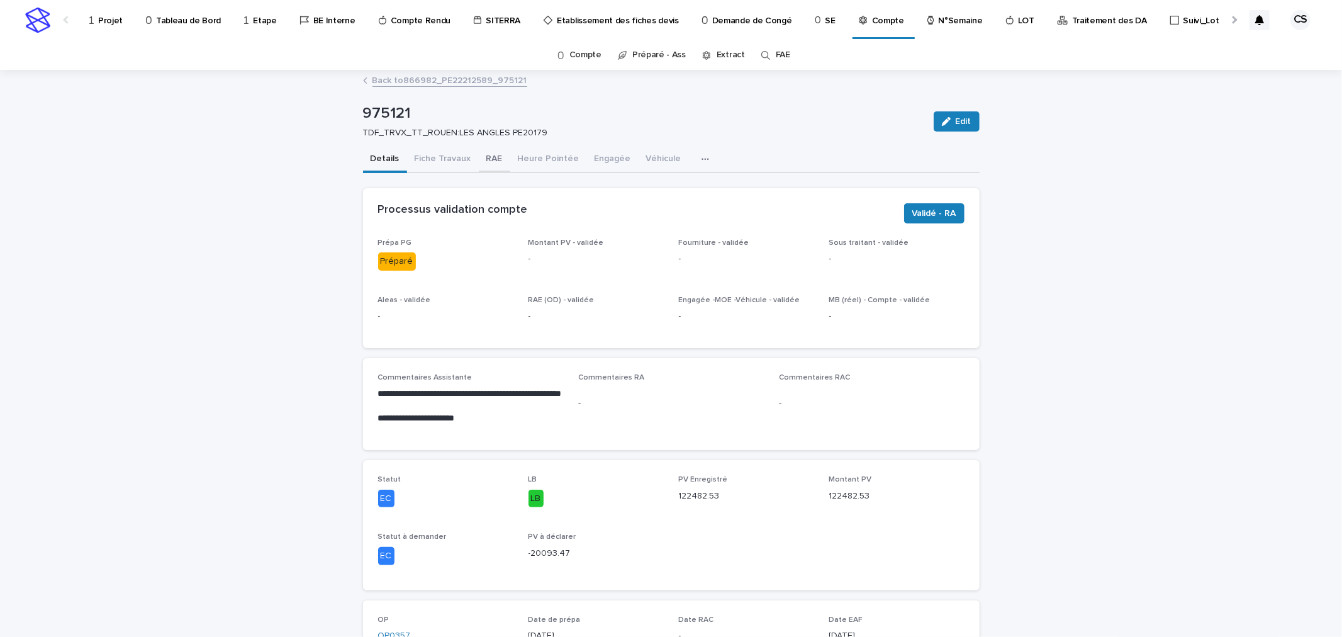
click at [485, 159] on button "RAE" at bounding box center [494, 160] width 31 height 26
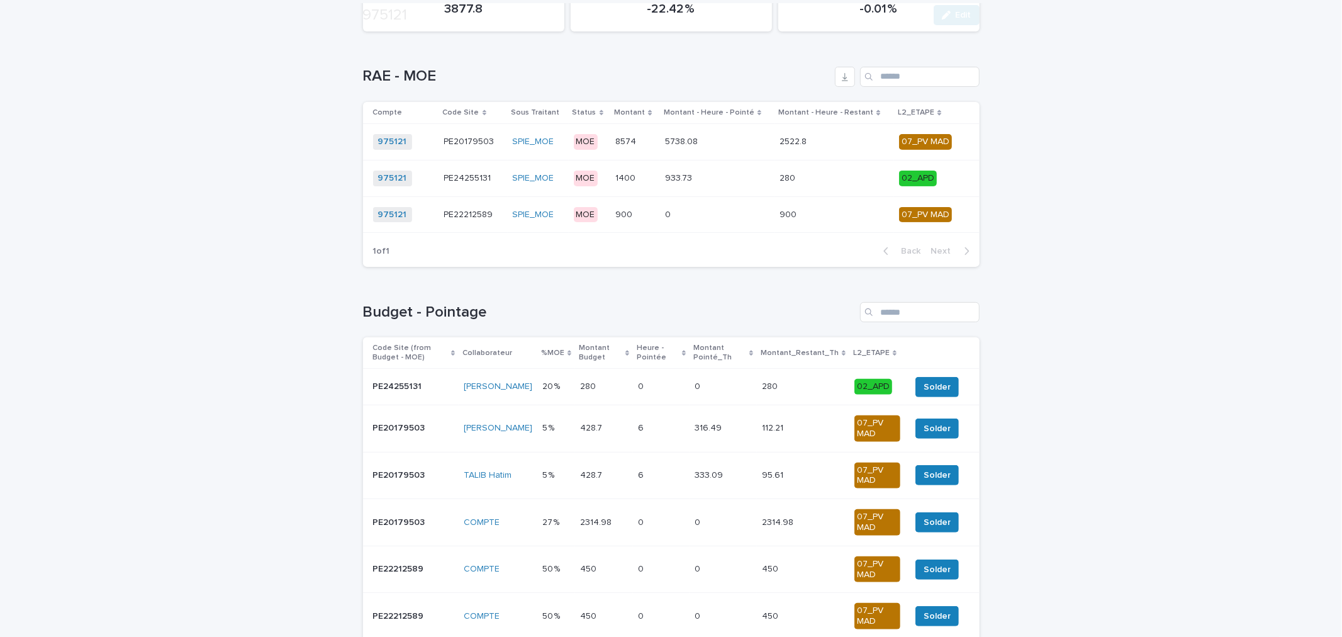
scroll to position [233, 0]
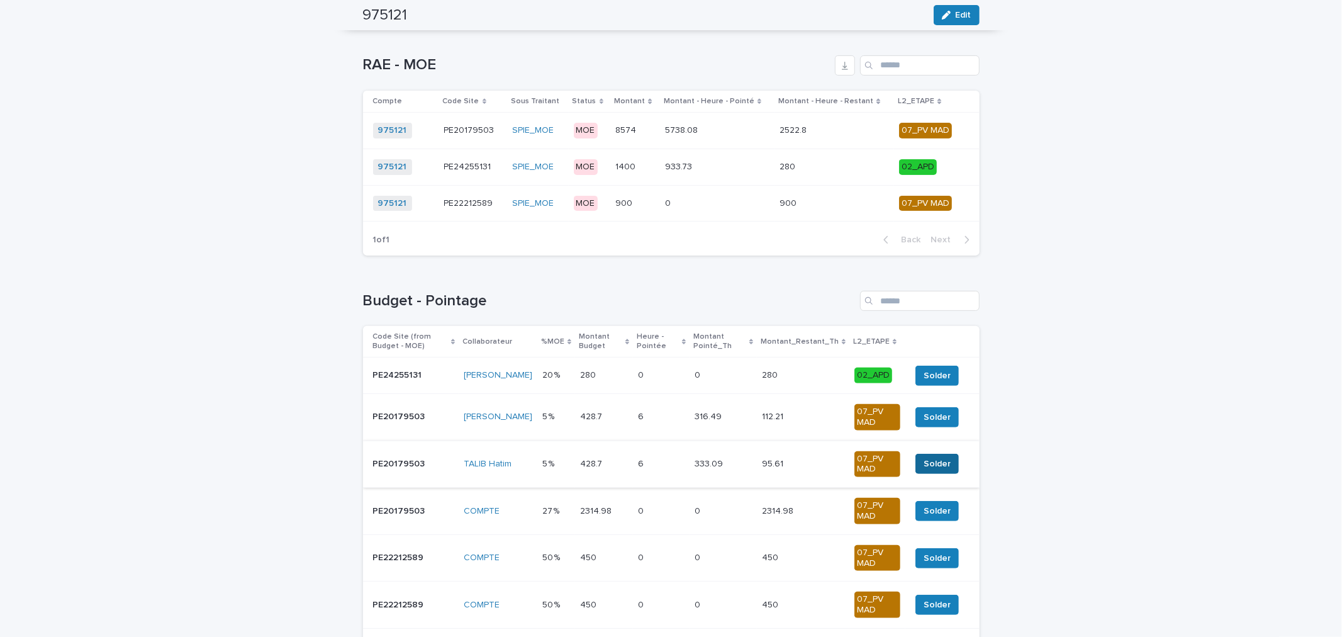
click at [941, 470] on span "Solder" at bounding box center [936, 463] width 27 height 13
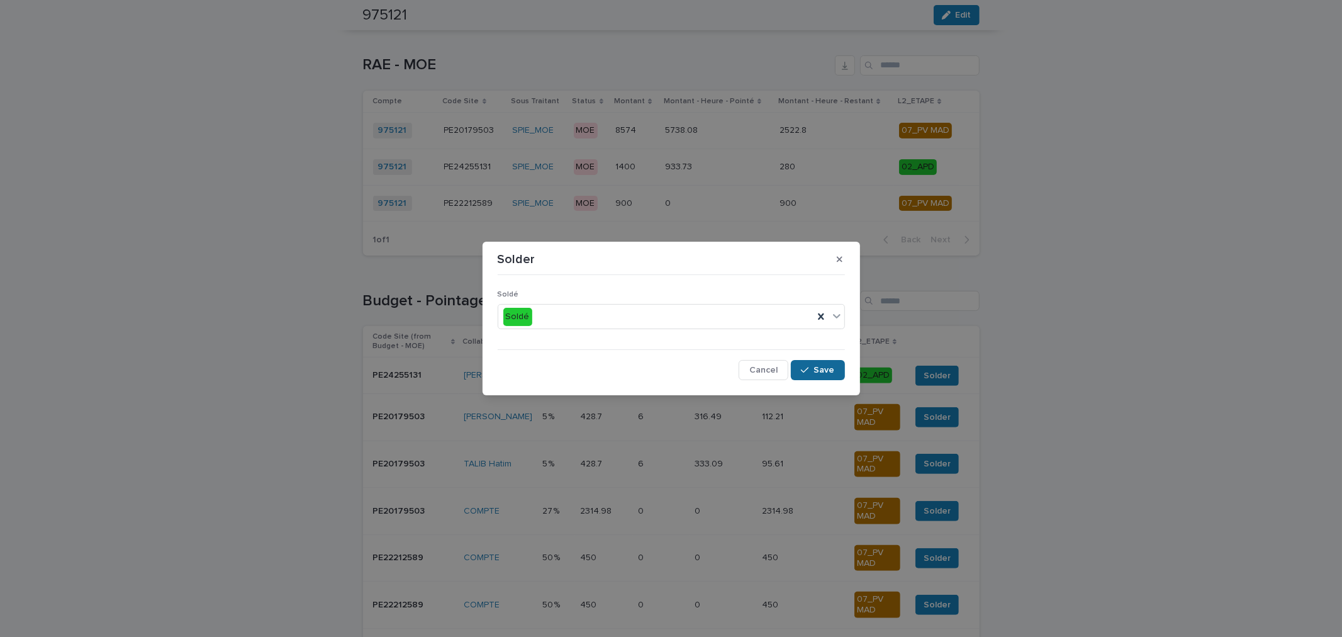
click at [827, 378] on button "Save" at bounding box center [817, 370] width 53 height 20
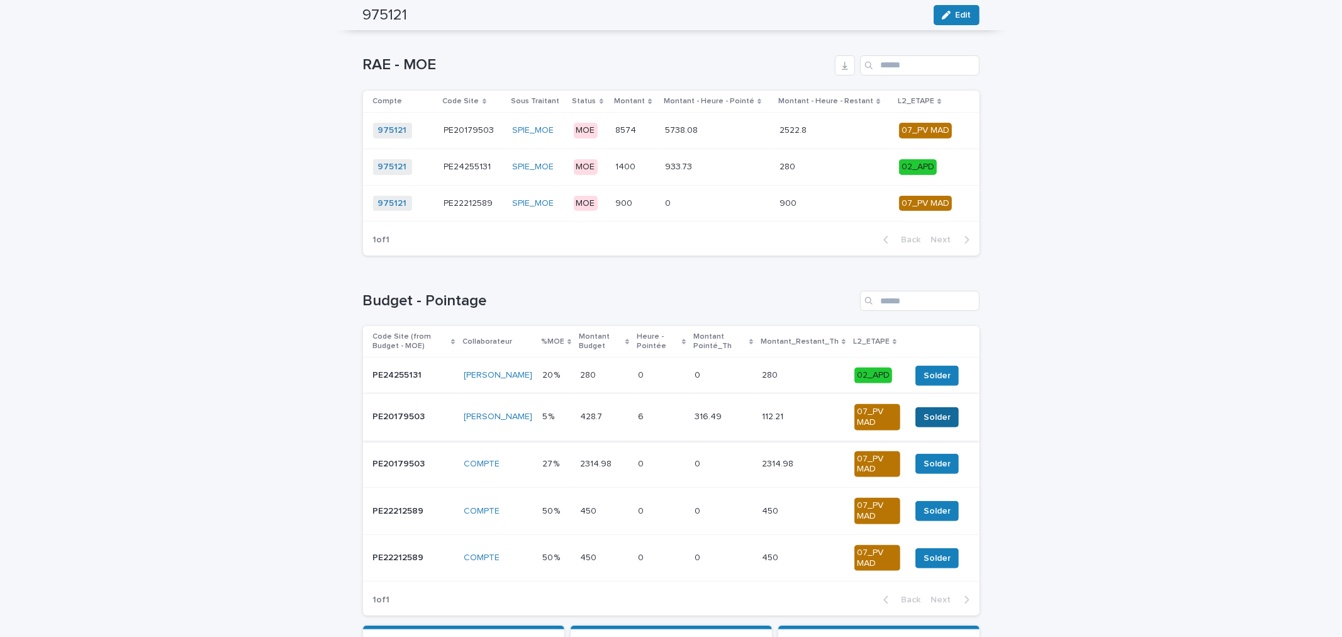
click at [923, 423] on span "Solder" at bounding box center [936, 417] width 27 height 13
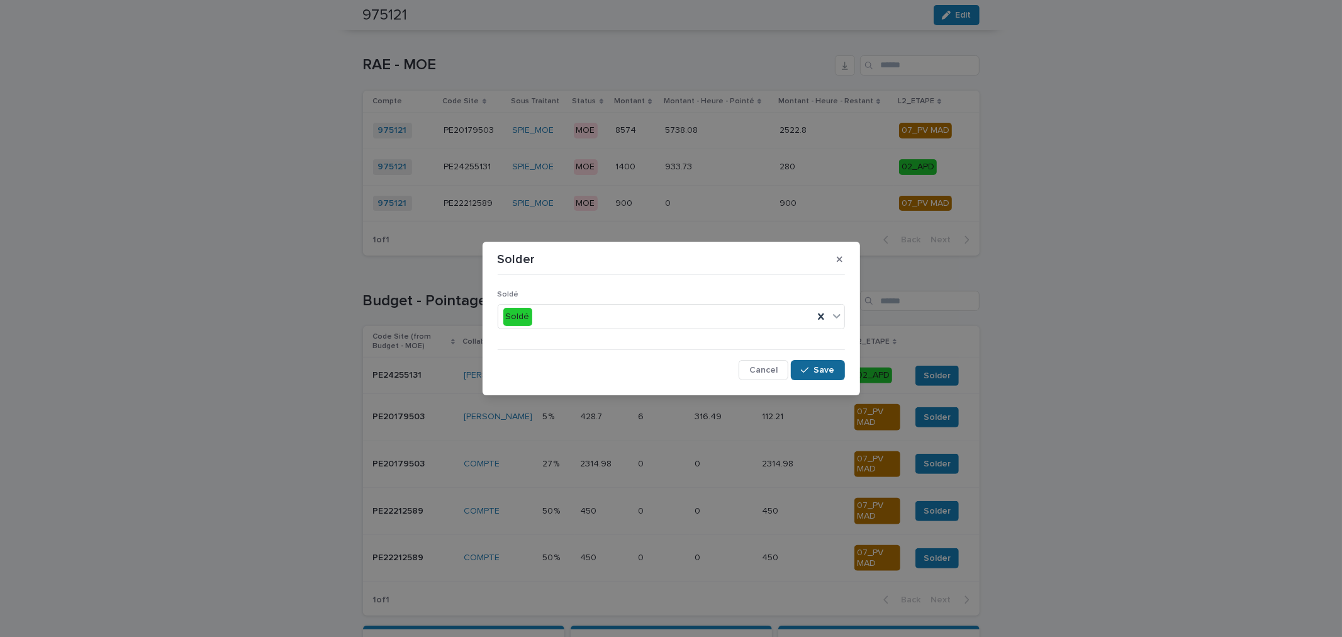
click at [810, 376] on button "Save" at bounding box center [817, 370] width 53 height 20
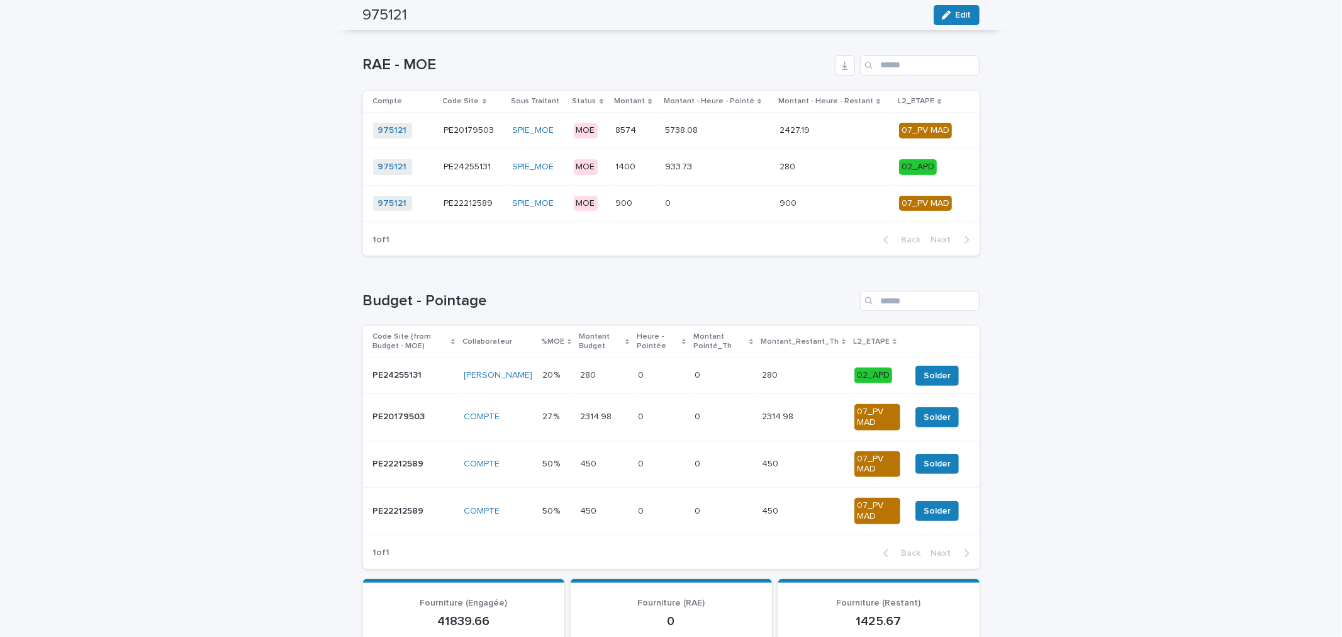
click at [798, 379] on p at bounding box center [803, 375] width 82 height 11
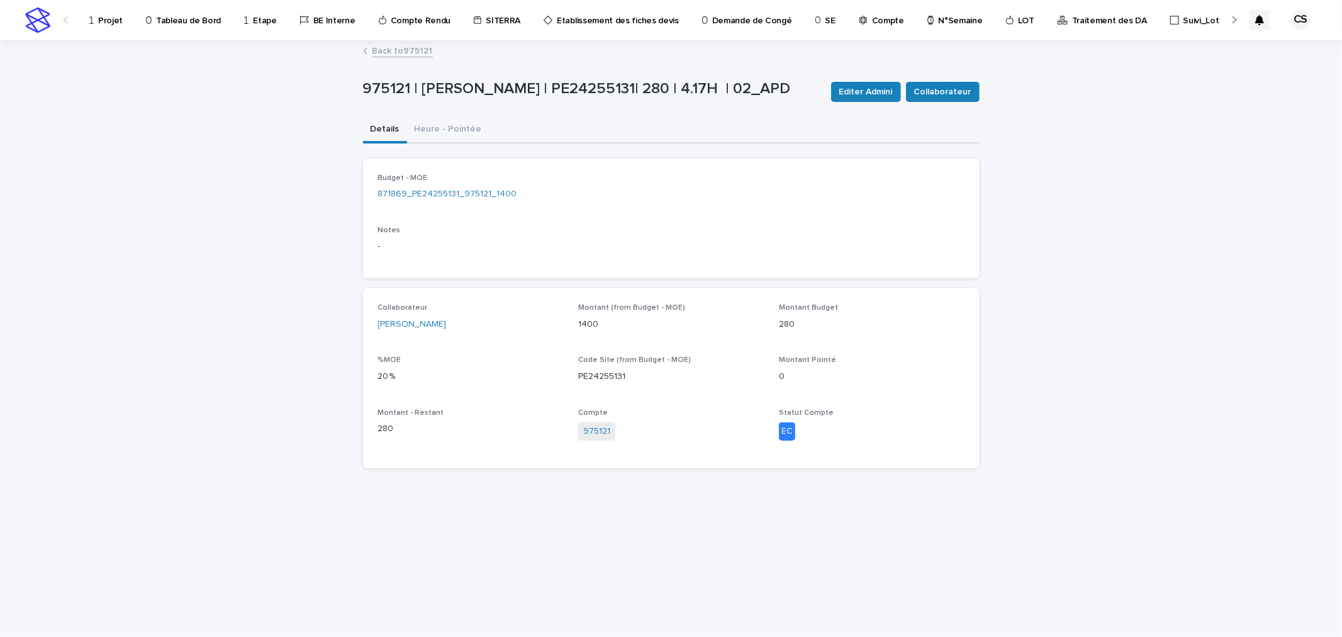
click at [461, 177] on p "Budget - MOE" at bounding box center [671, 178] width 586 height 9
click at [464, 191] on link "871869_PE24255131_975121_1400" at bounding box center [447, 193] width 139 height 13
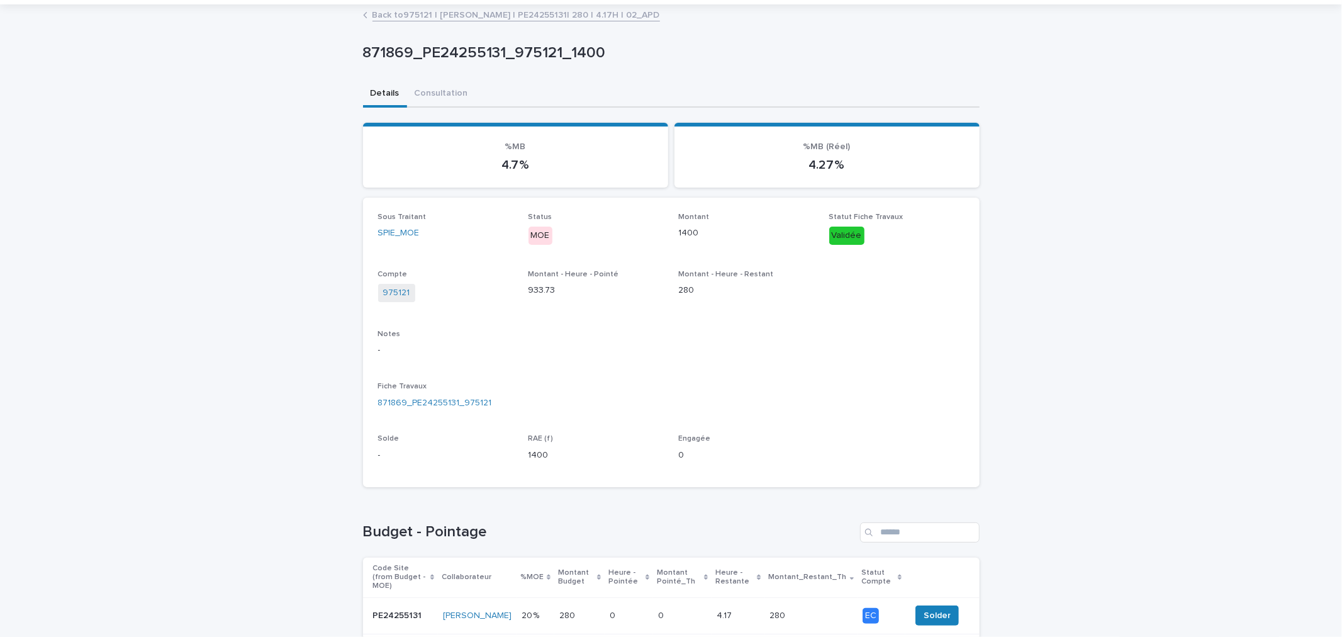
scroll to position [38, 0]
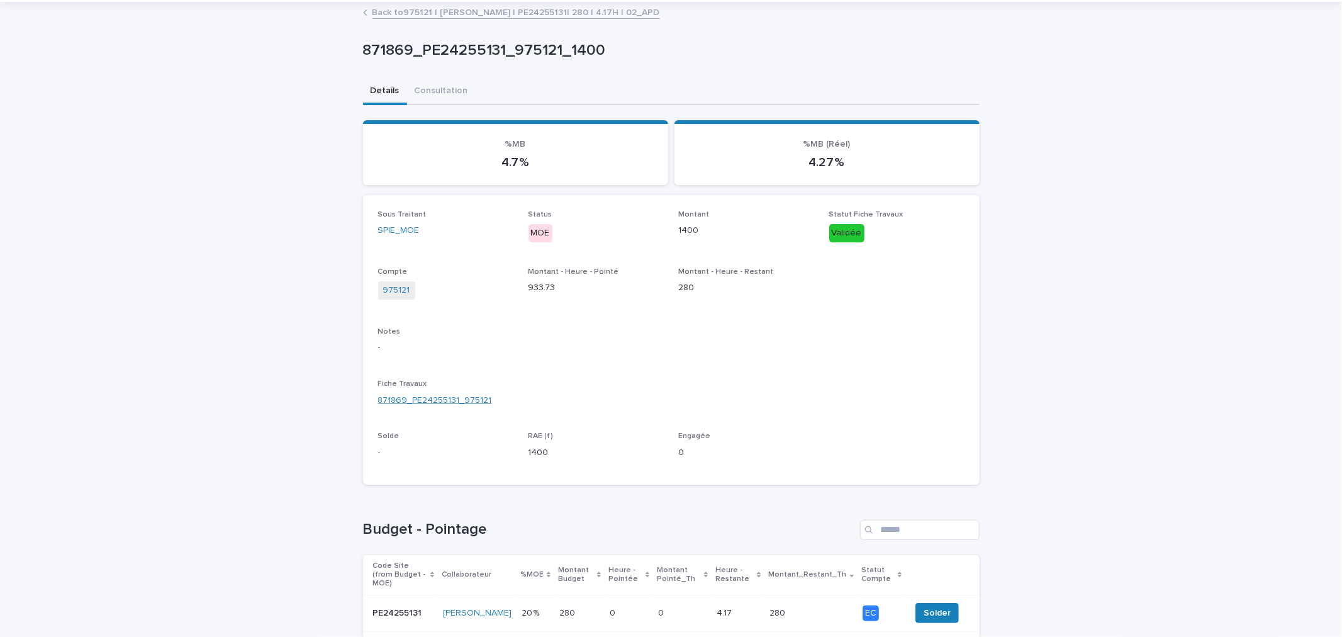
click at [455, 399] on link "871869_PE24255131_975121" at bounding box center [435, 400] width 114 height 13
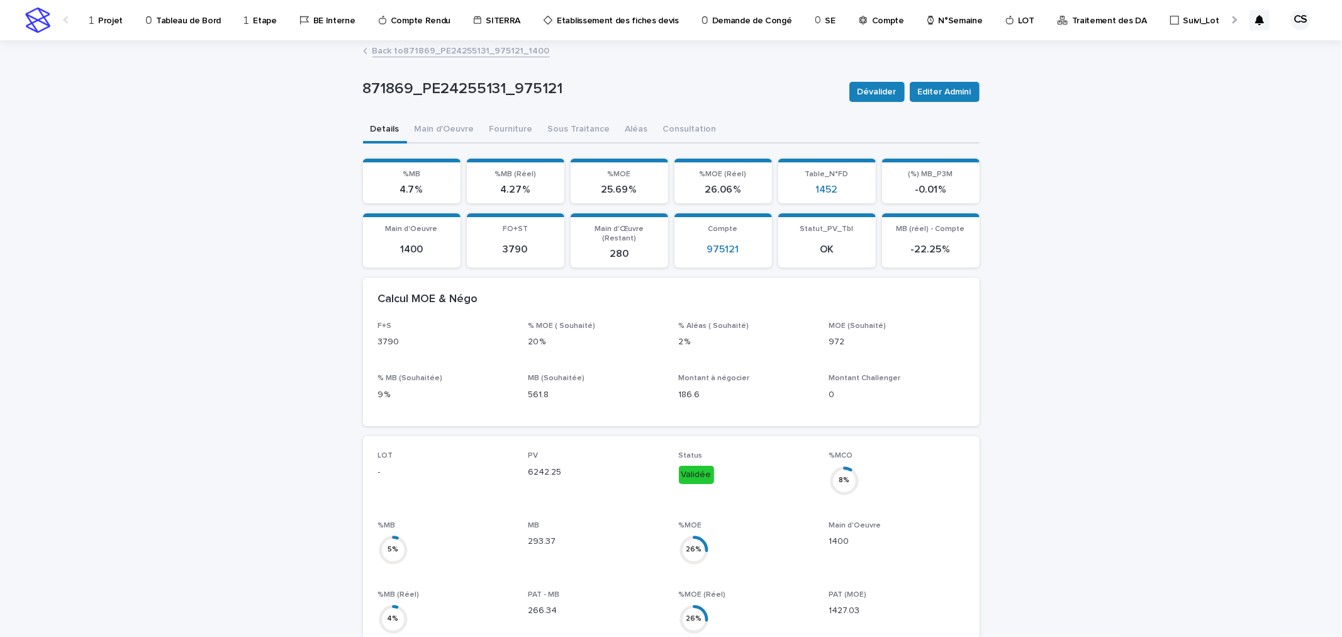
scroll to position [466, 0]
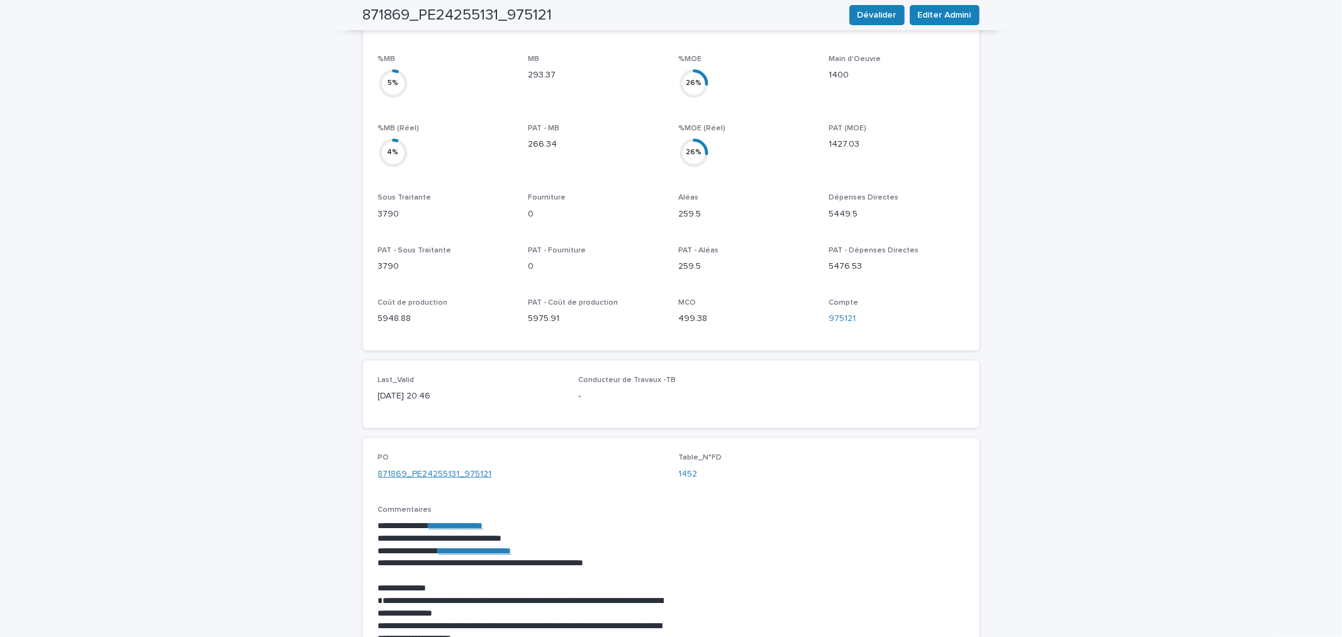
click at [462, 467] on link "871869_PE24255131_975121" at bounding box center [435, 473] width 114 height 13
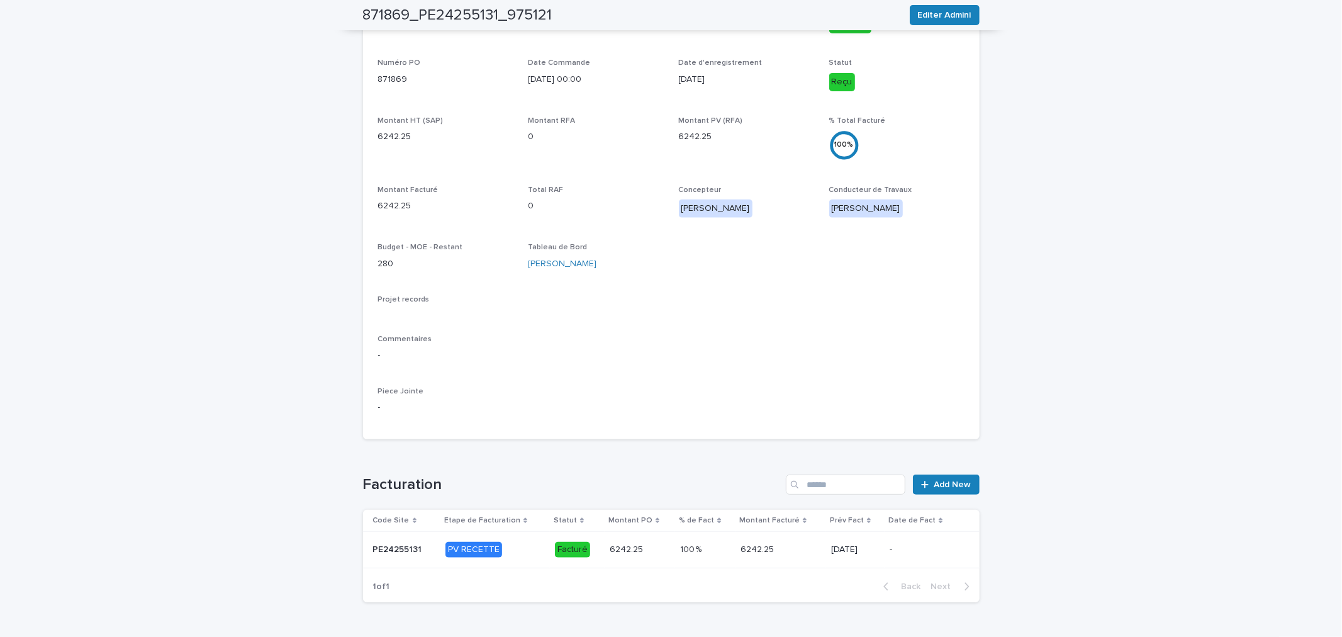
scroll to position [342, 0]
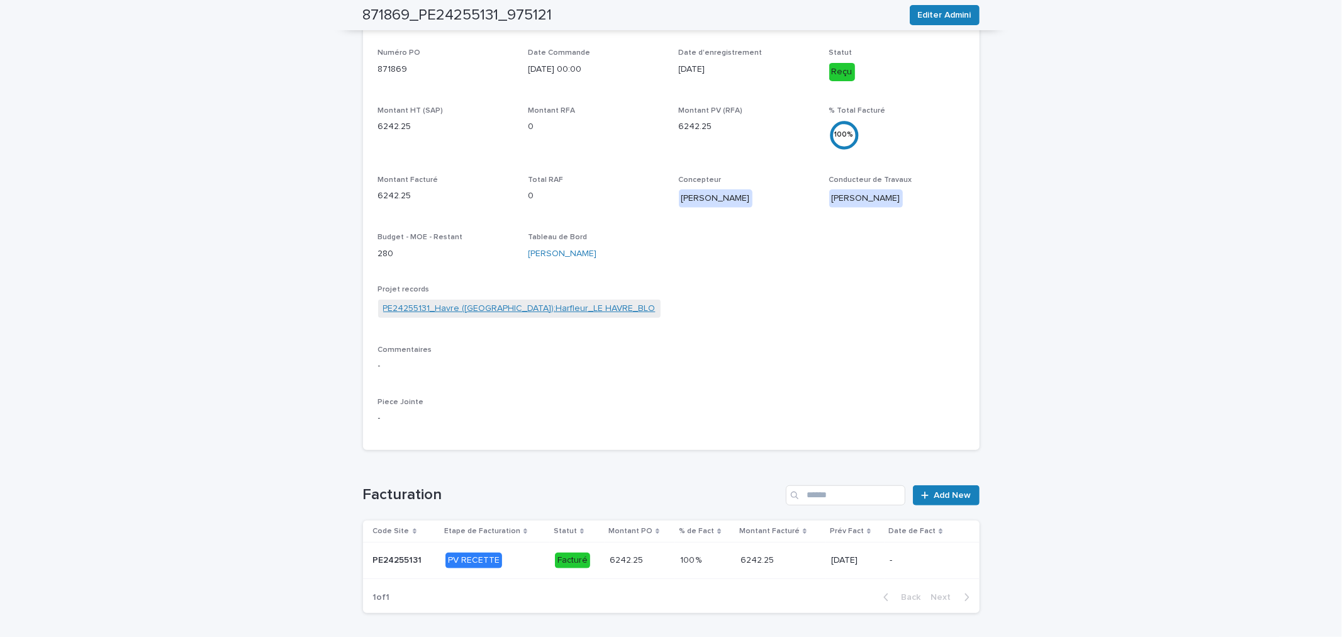
click at [487, 310] on link "PE24255131_Havre ([GEOGRAPHIC_DATA]):Harfleur_LE HAVRE_BLO" at bounding box center [519, 308] width 272 height 13
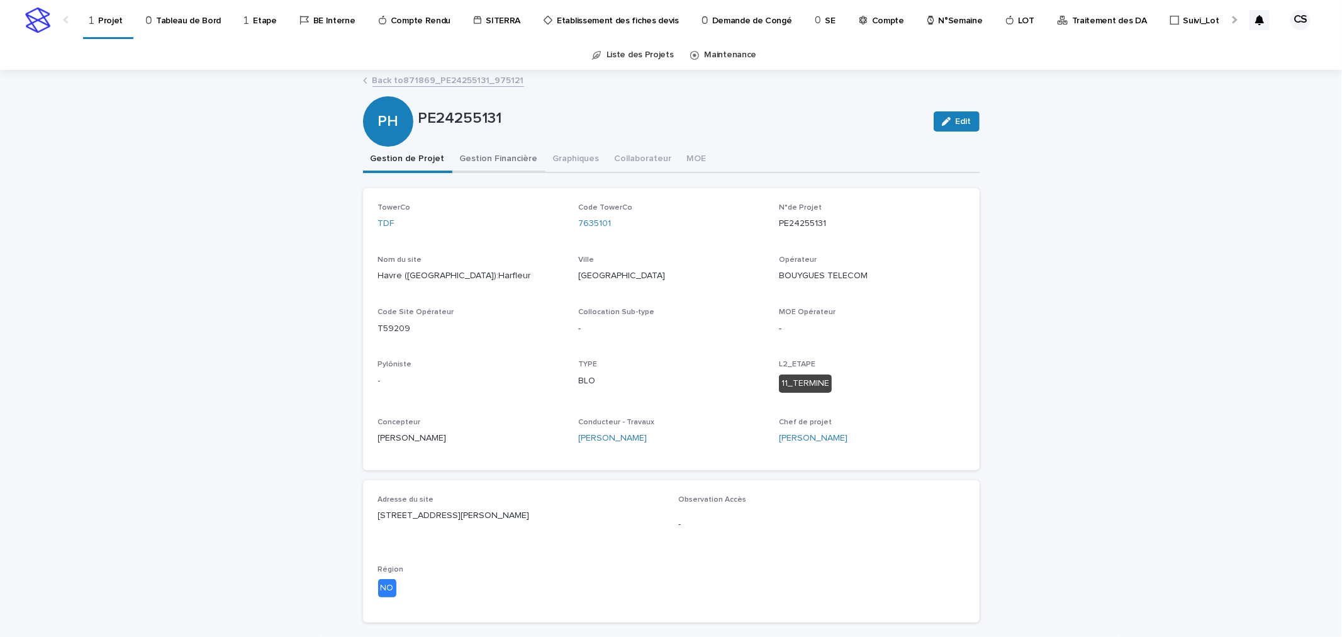
click at [503, 162] on button "Gestion Financière" at bounding box center [498, 160] width 93 height 26
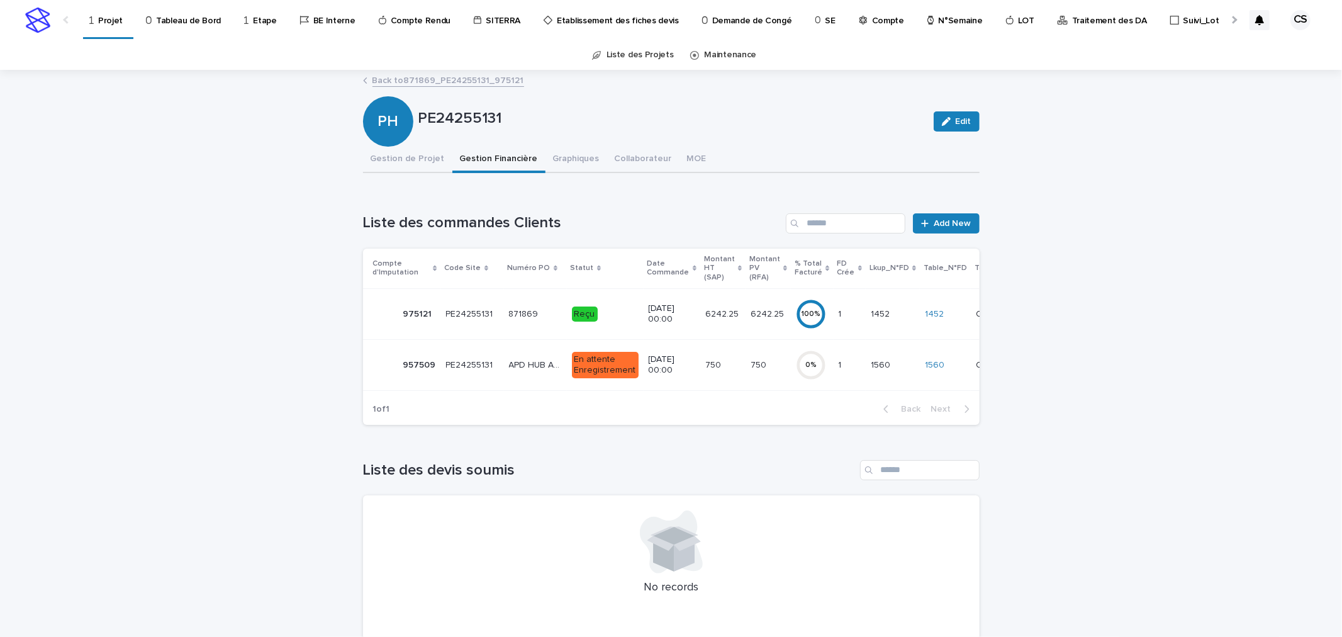
click at [627, 311] on p "Reçu" at bounding box center [605, 314] width 67 height 16
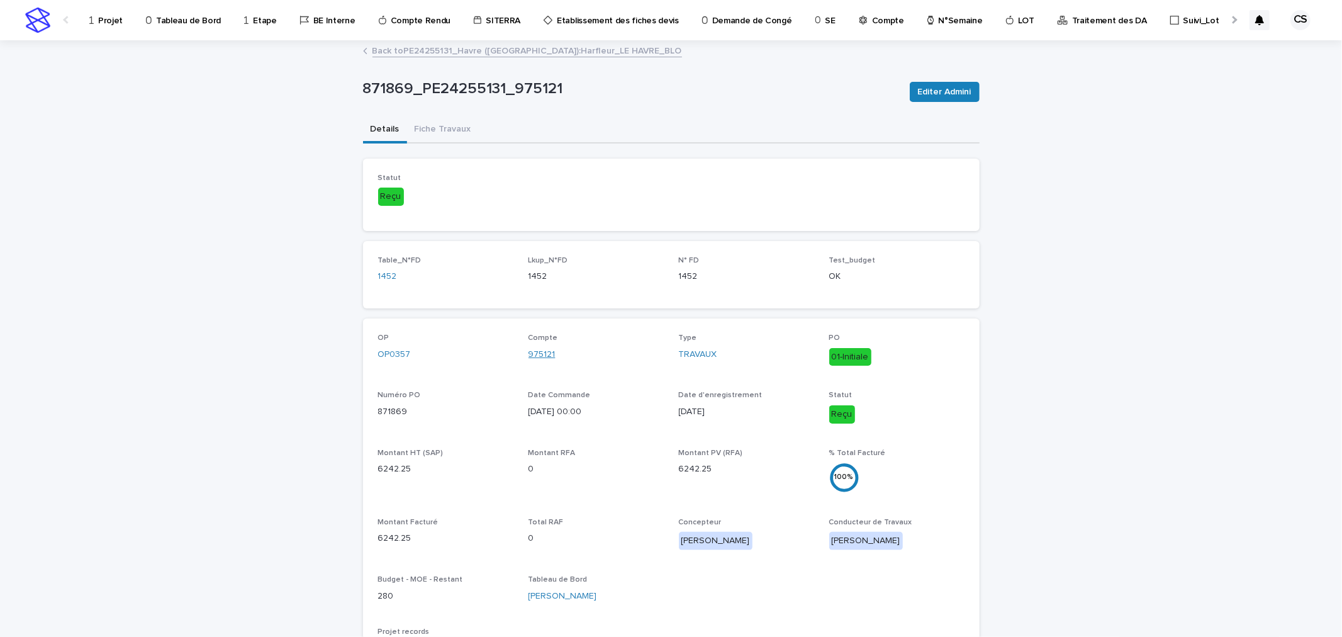
click at [542, 350] on link "975121" at bounding box center [541, 354] width 27 height 13
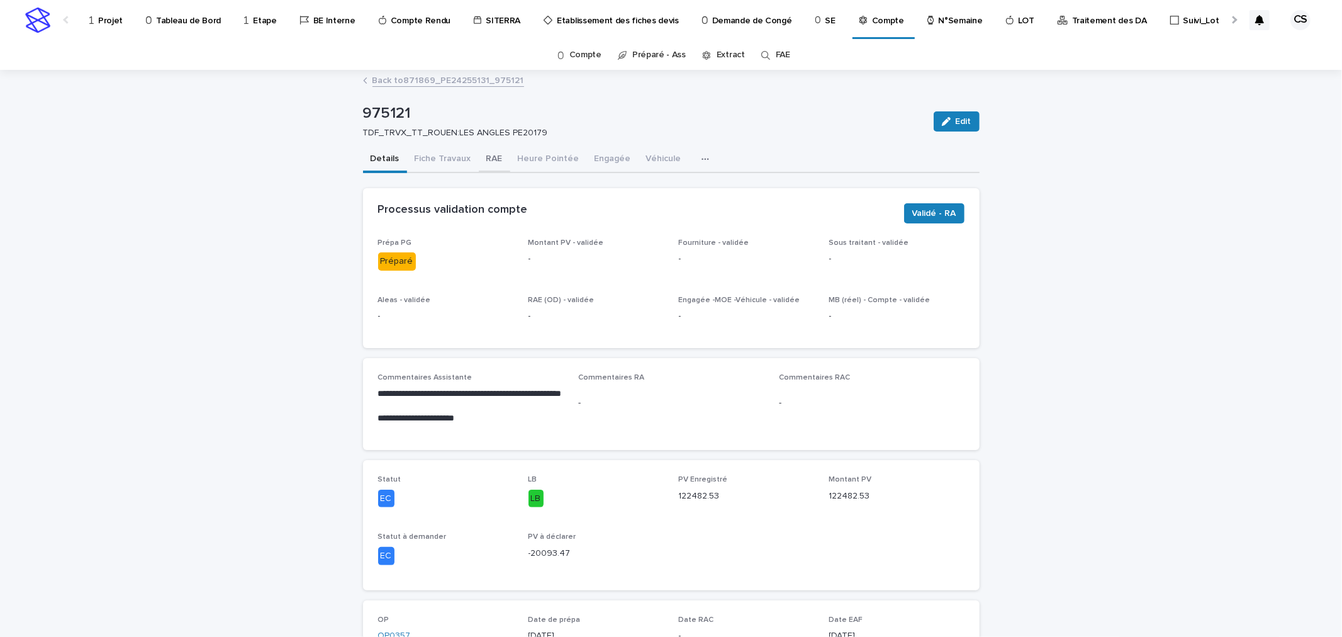
click at [485, 161] on button "RAE" at bounding box center [494, 160] width 31 height 26
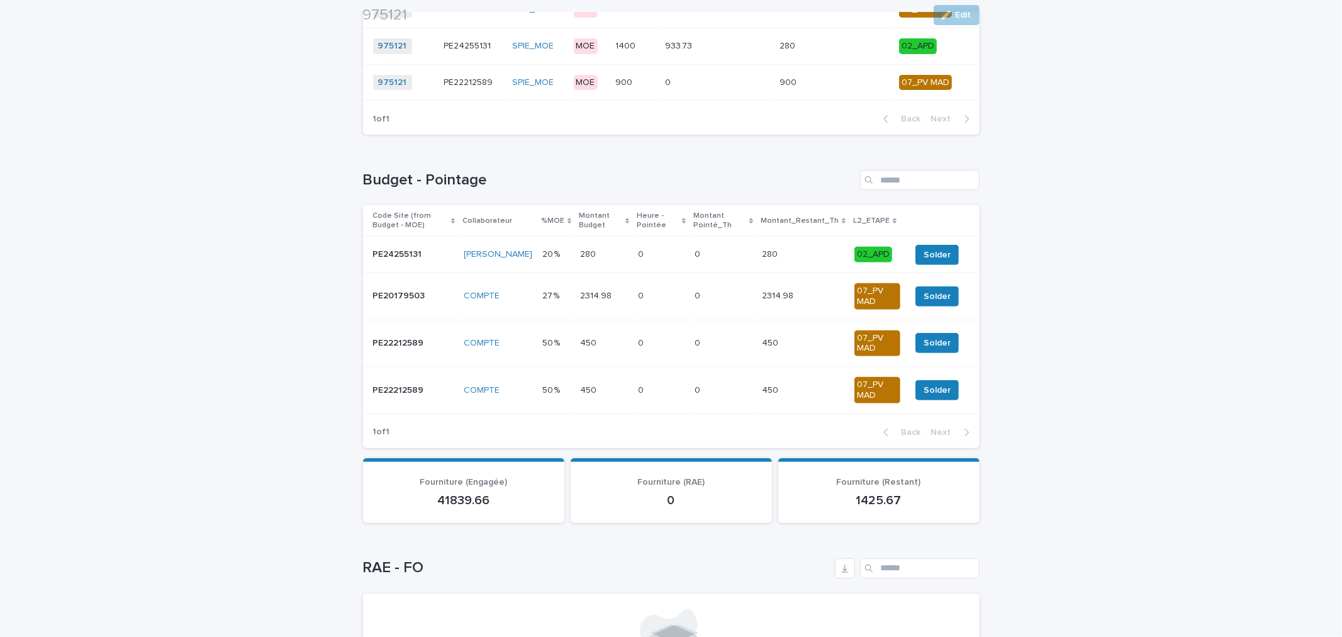
scroll to position [466, 0]
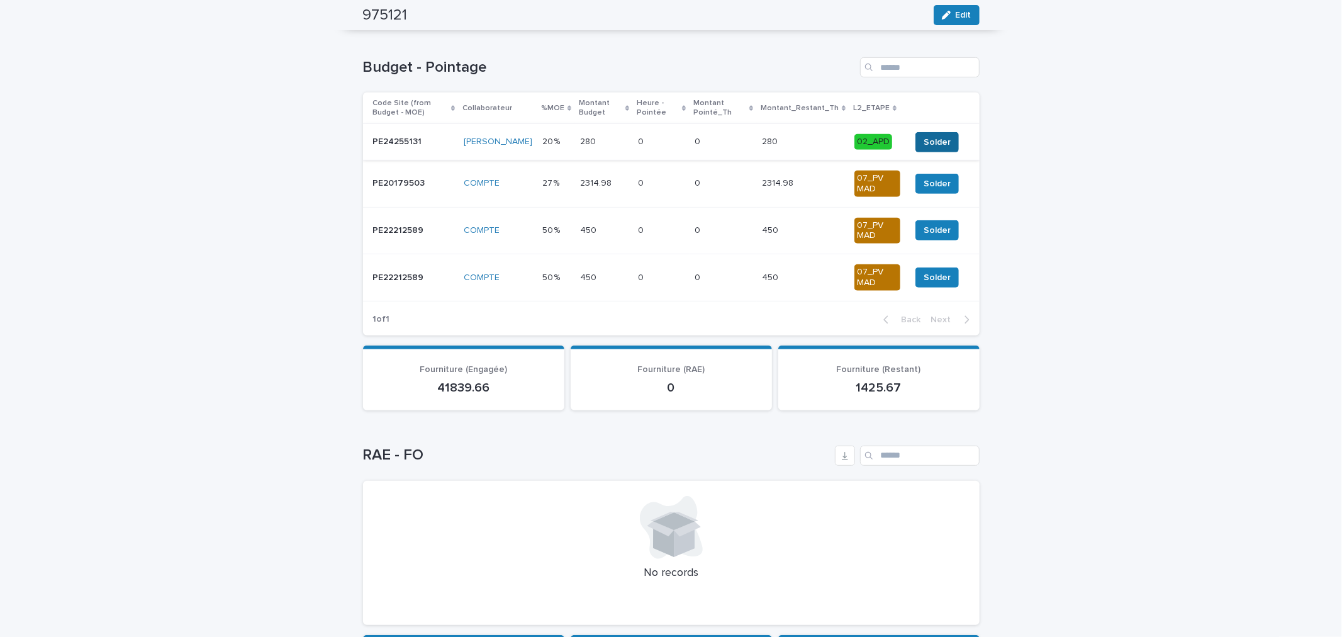
click at [935, 145] on span "Solder" at bounding box center [936, 142] width 27 height 13
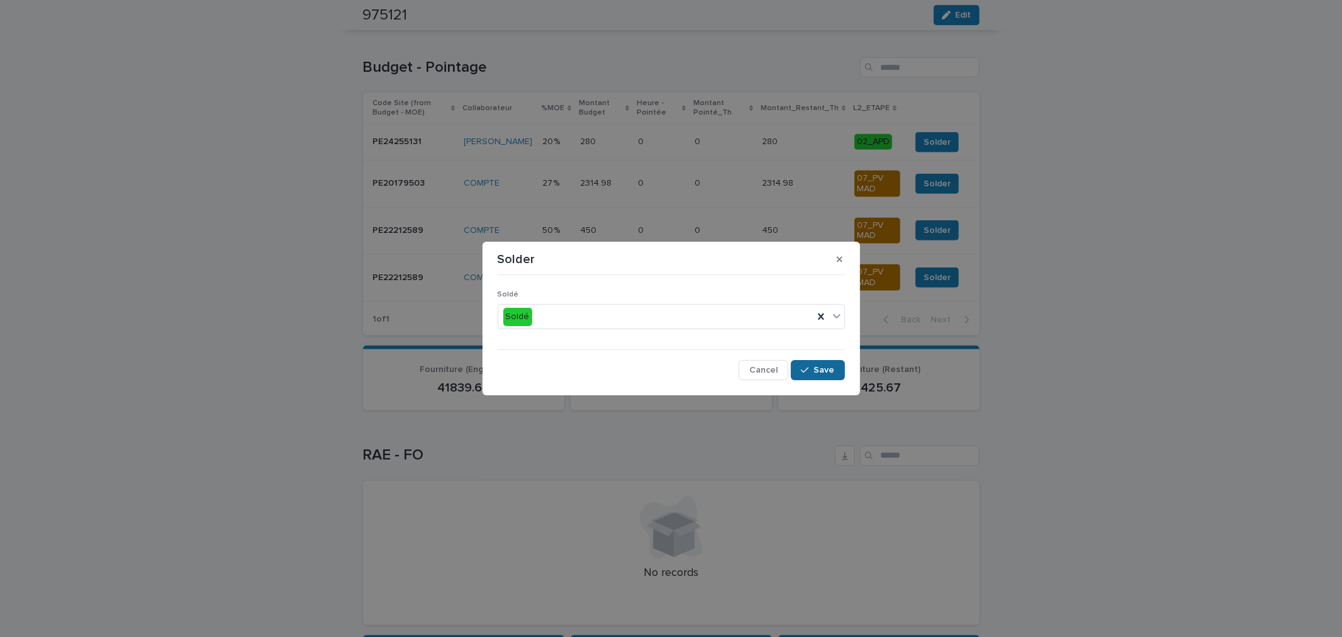
click at [821, 362] on div "Soldé Soldé Cancel Save" at bounding box center [671, 330] width 347 height 100
click at [820, 368] on span "Save" at bounding box center [824, 369] width 21 height 9
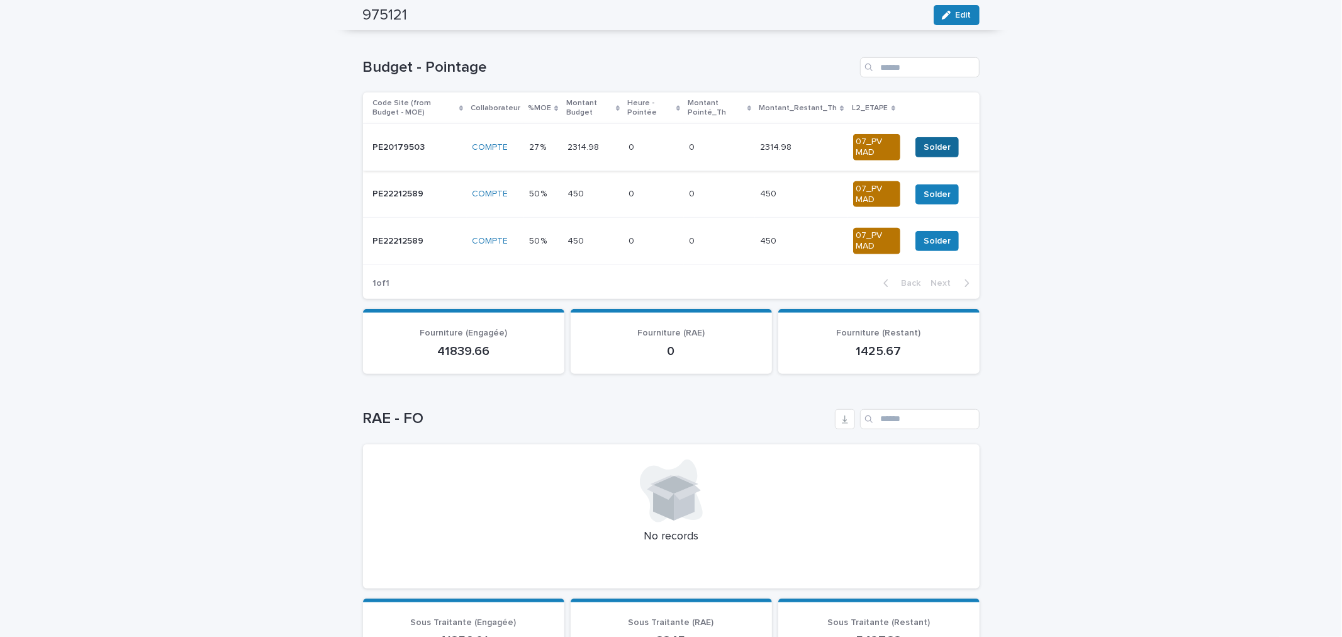
click at [926, 146] on span "Solder" at bounding box center [936, 147] width 27 height 13
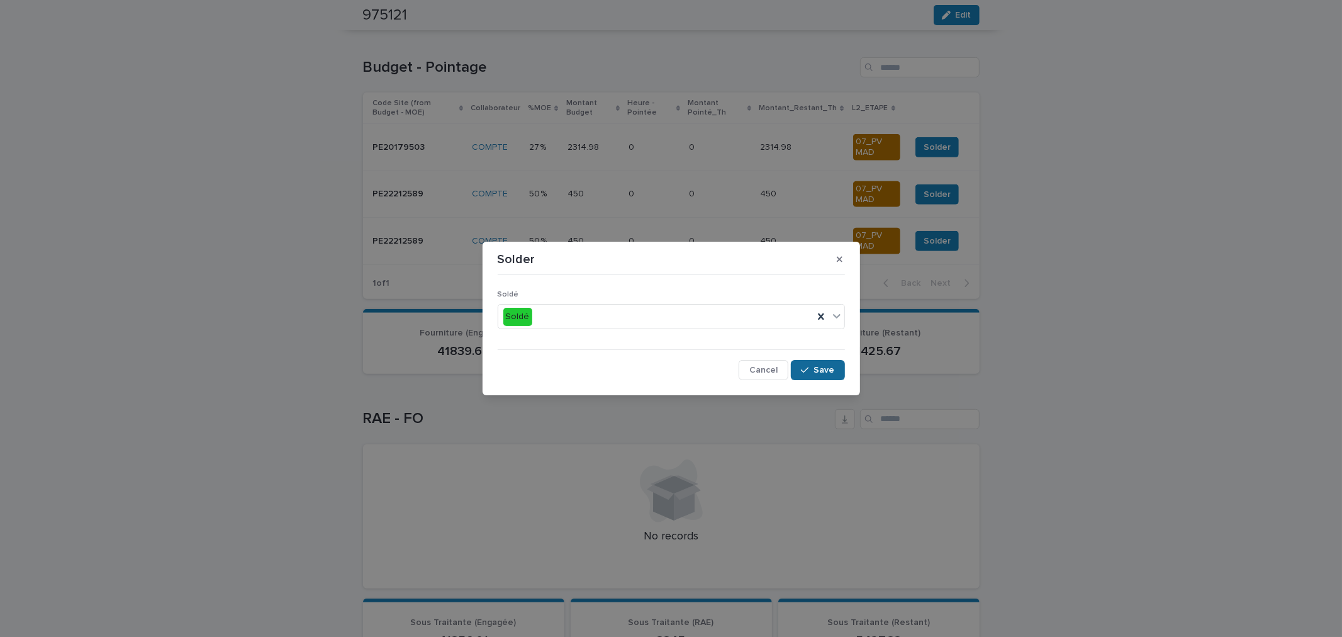
click at [824, 379] on button "Save" at bounding box center [817, 370] width 53 height 20
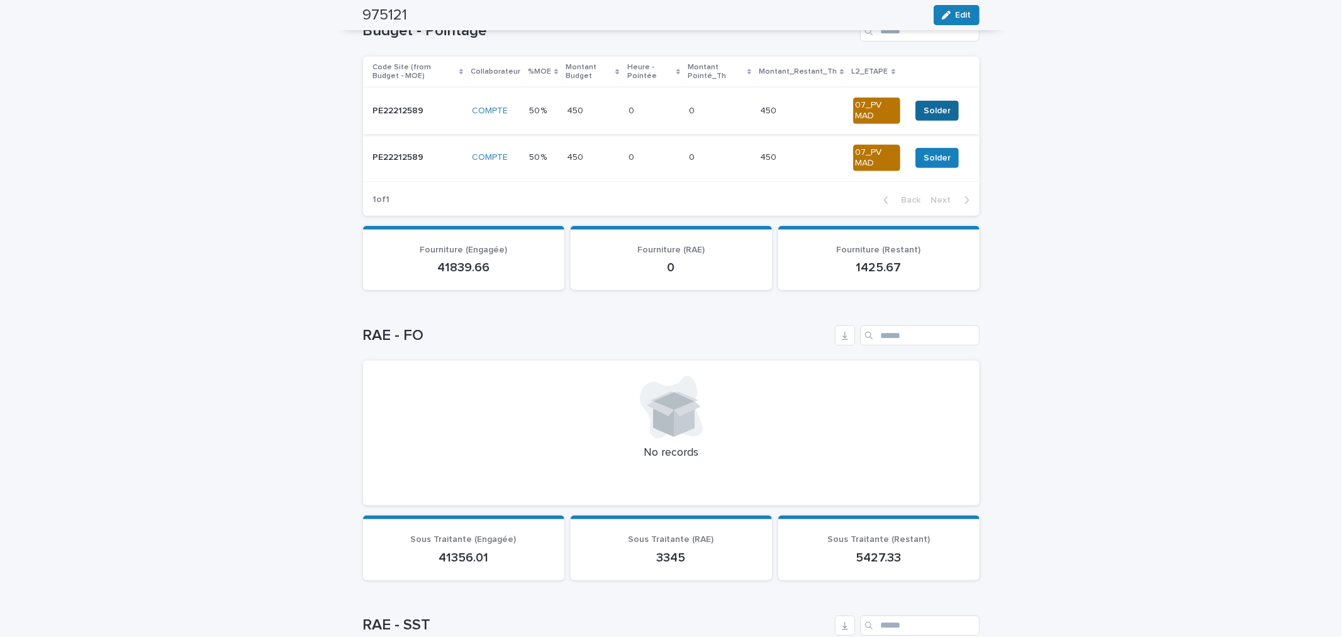
click at [927, 108] on span "Solder" at bounding box center [936, 110] width 27 height 13
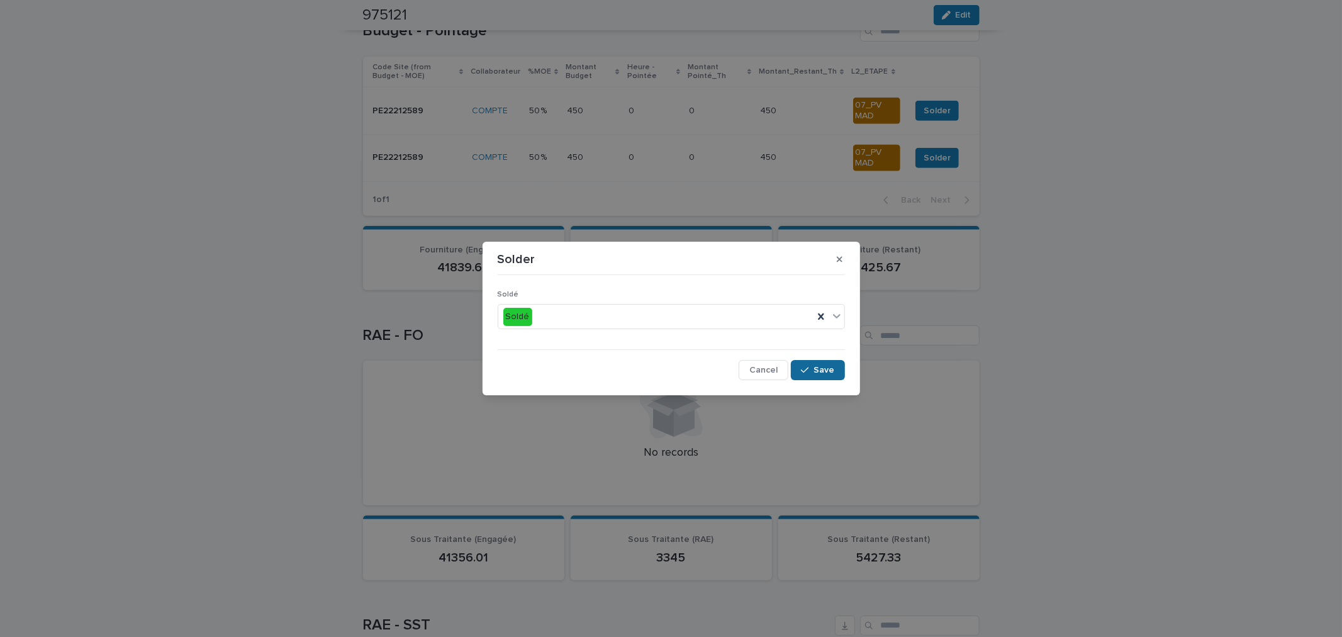
click at [820, 363] on button "Save" at bounding box center [817, 370] width 53 height 20
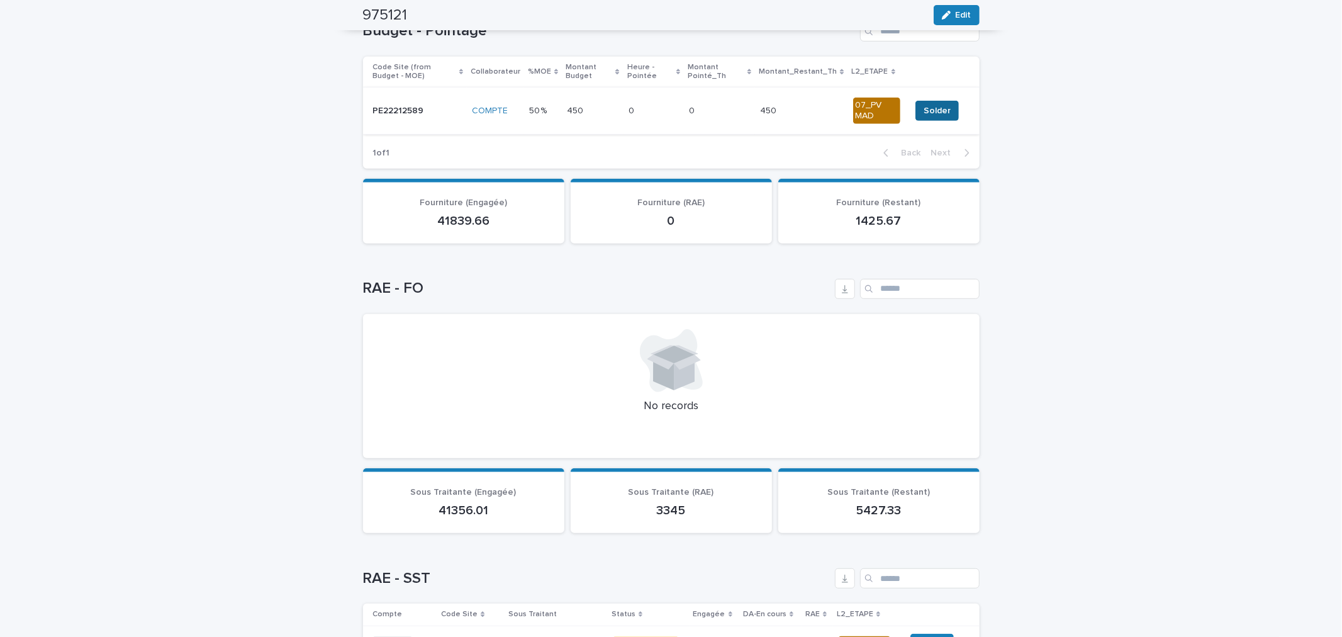
click at [940, 111] on span "Solder" at bounding box center [936, 110] width 27 height 13
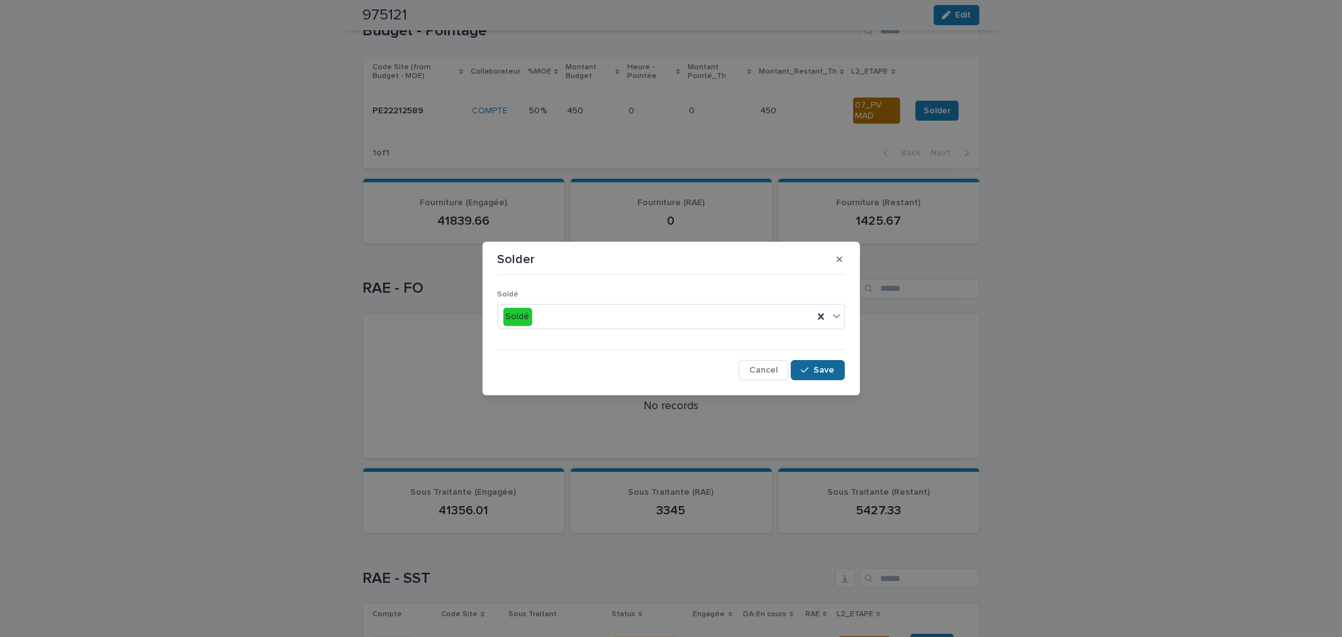
click at [822, 369] on span "Save" at bounding box center [824, 369] width 21 height 9
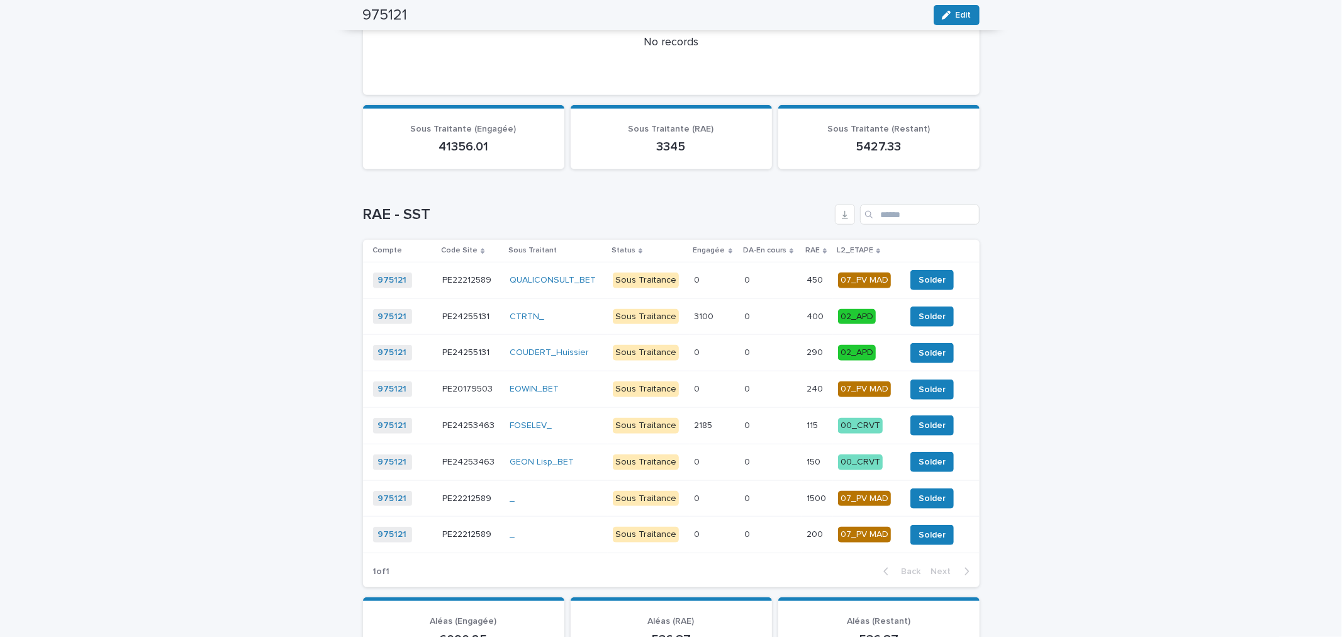
scroll to position [932, 0]
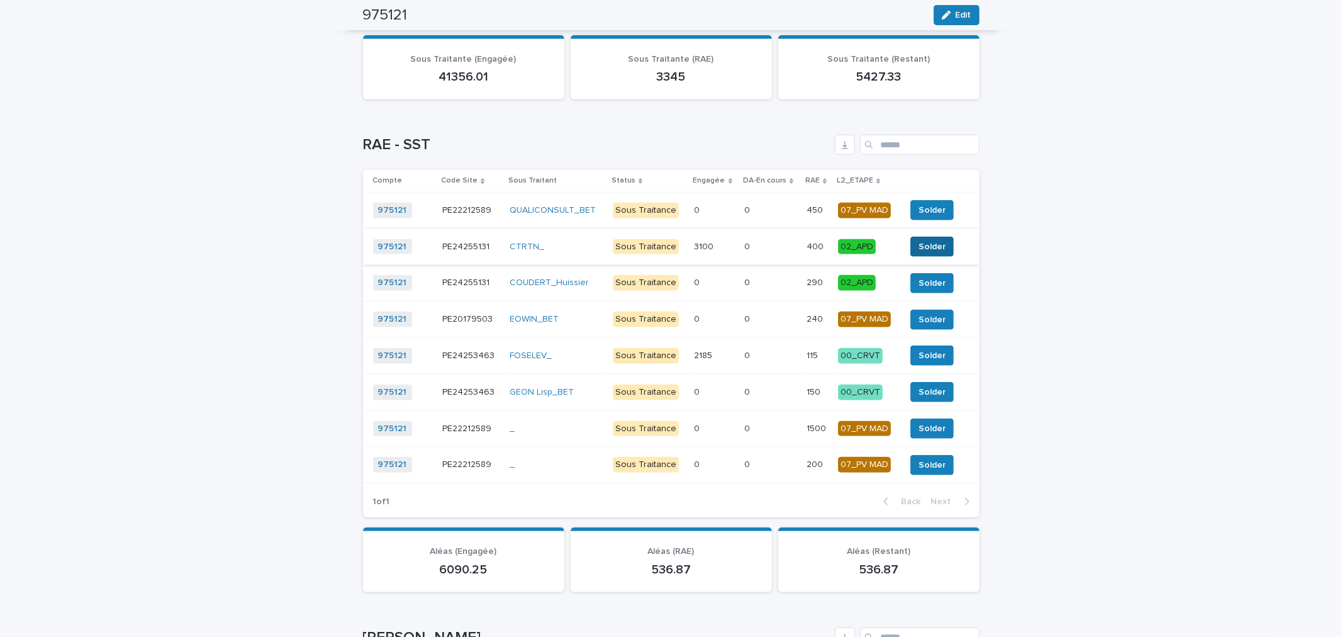
click at [919, 247] on span "Solder" at bounding box center [931, 246] width 27 height 13
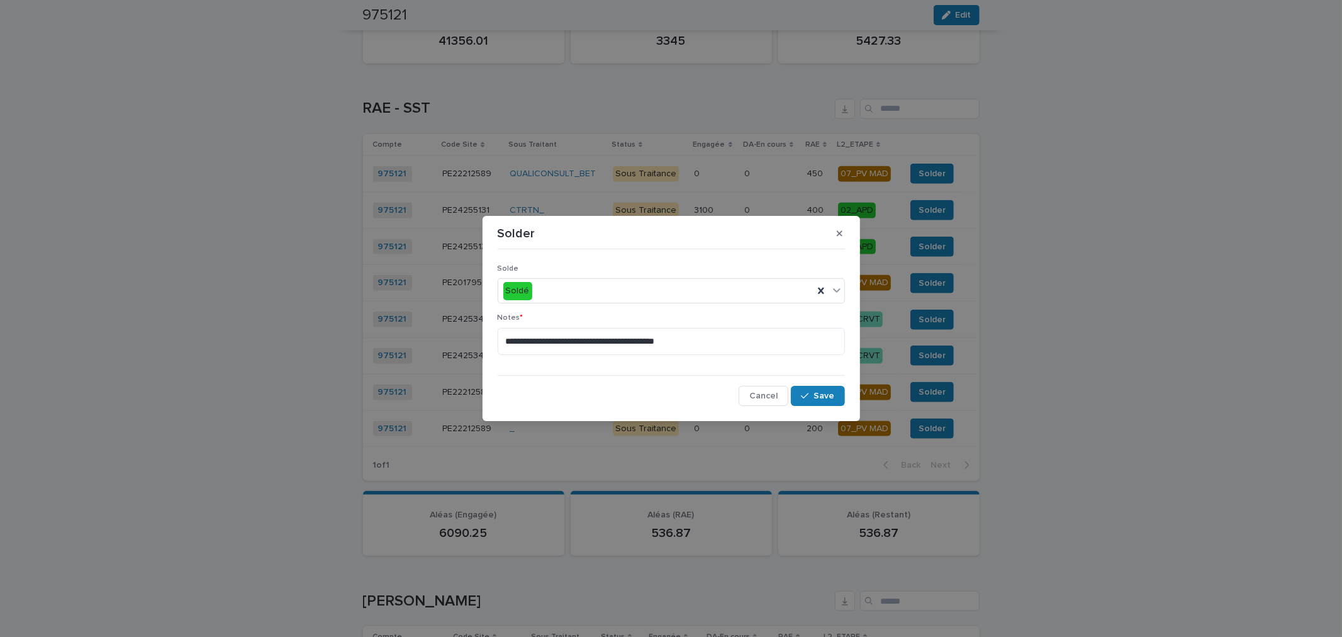
scroll to position [913, 0]
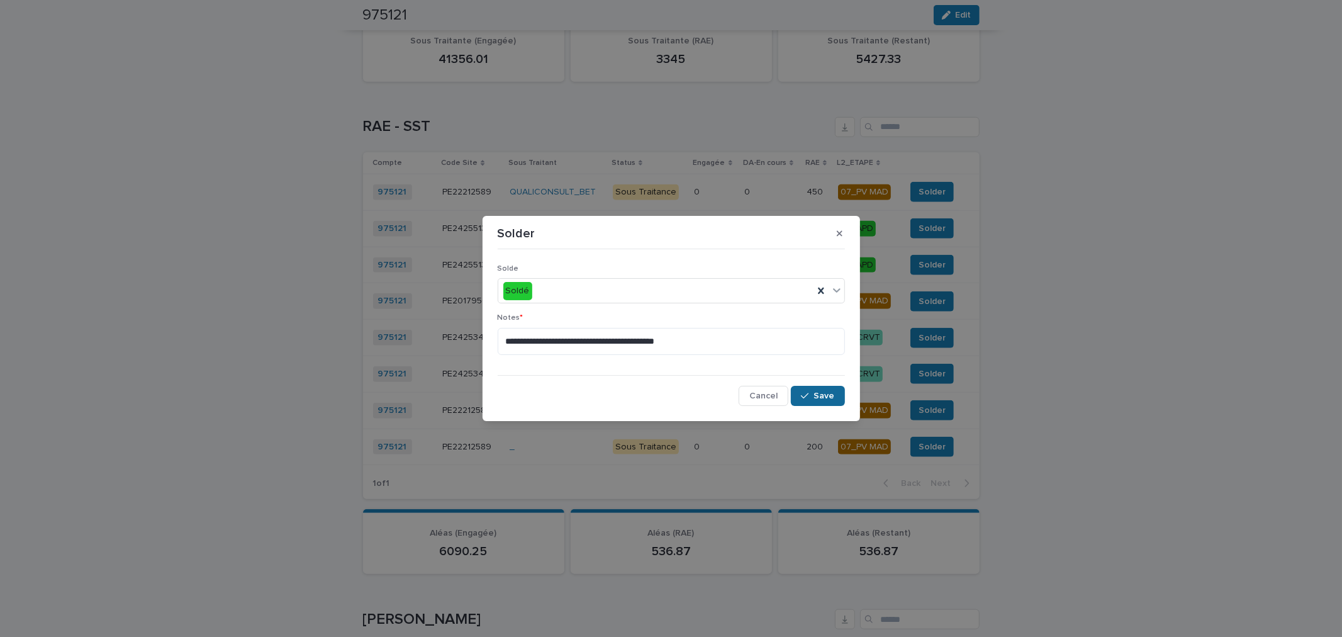
click at [806, 395] on icon "button" at bounding box center [805, 395] width 8 height 9
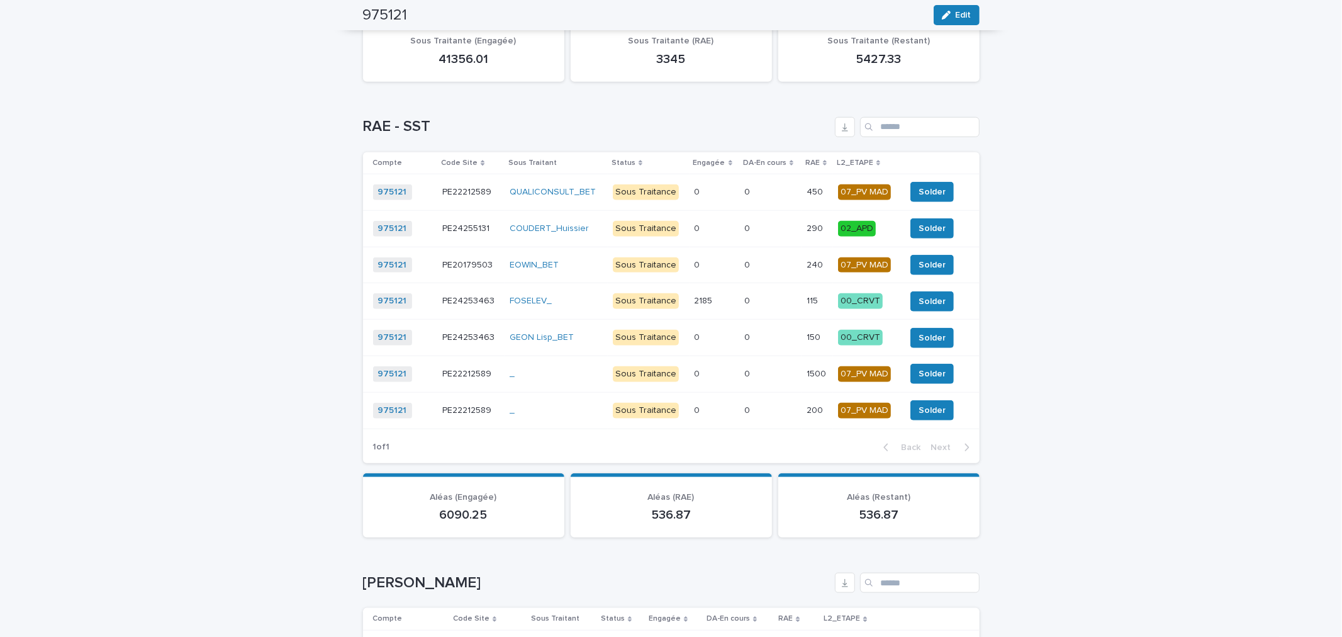
scroll to position [895, 0]
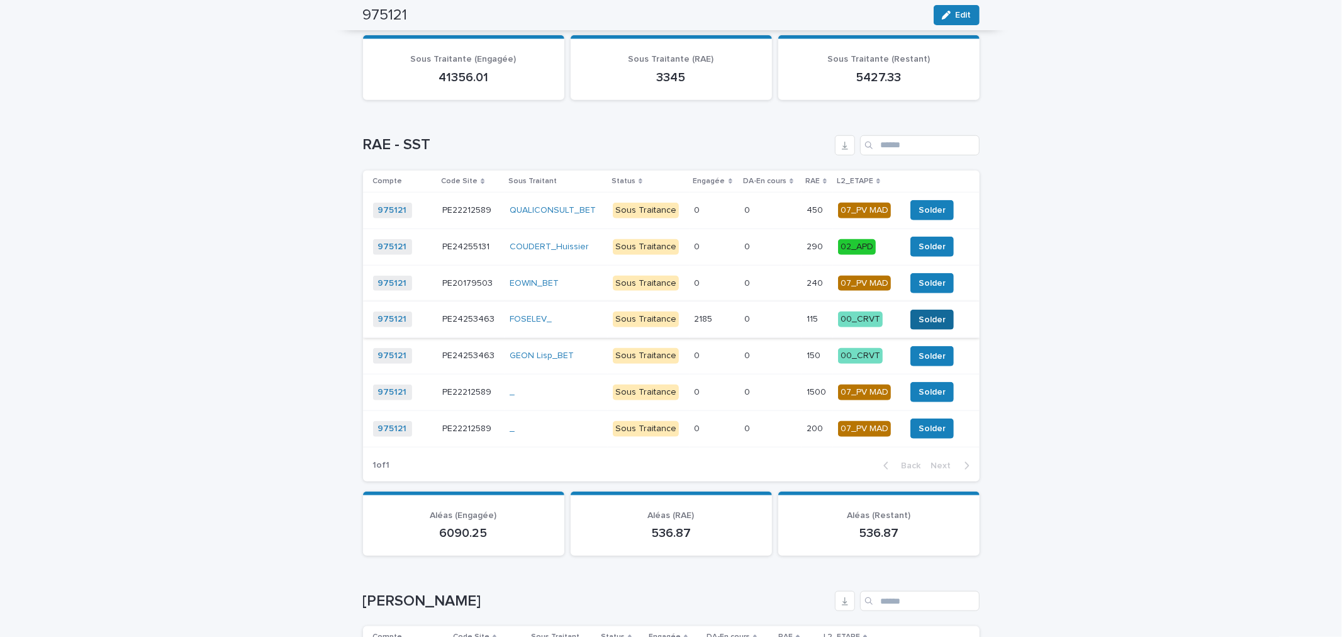
click at [922, 315] on span "Solder" at bounding box center [931, 319] width 27 height 13
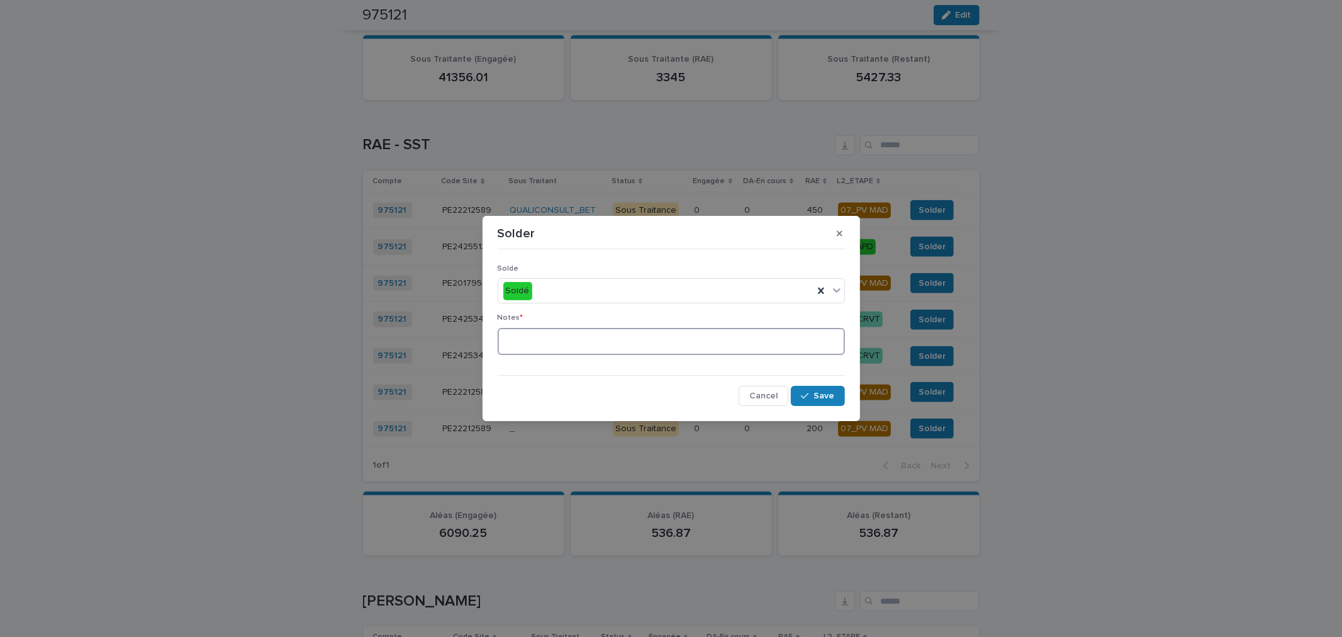
click at [752, 350] on textarea at bounding box center [671, 341] width 347 height 27
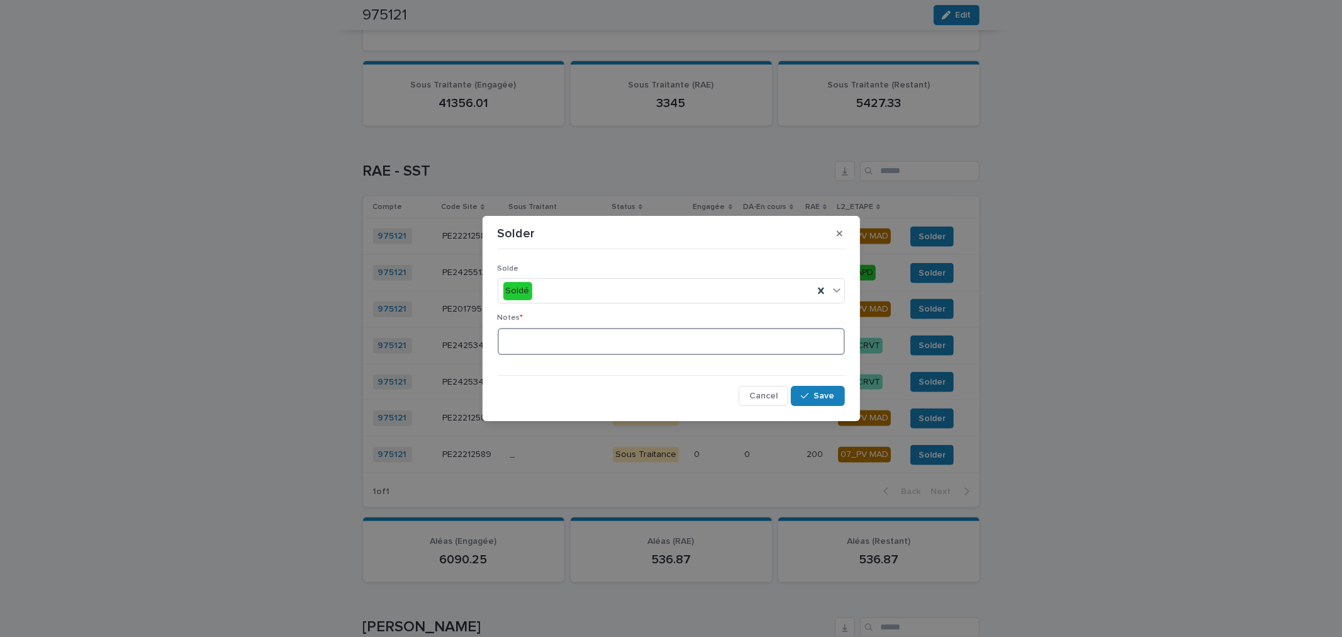
scroll to position [945, 0]
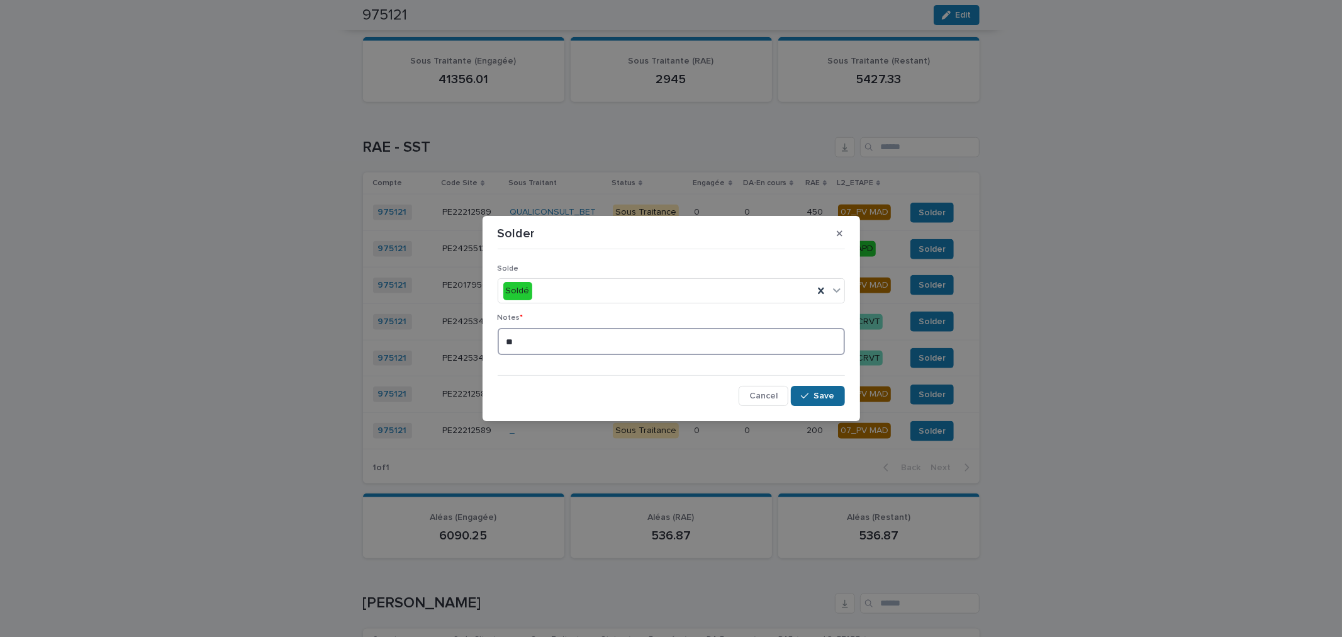
type textarea "**"
click at [818, 393] on span "Save" at bounding box center [824, 395] width 21 height 9
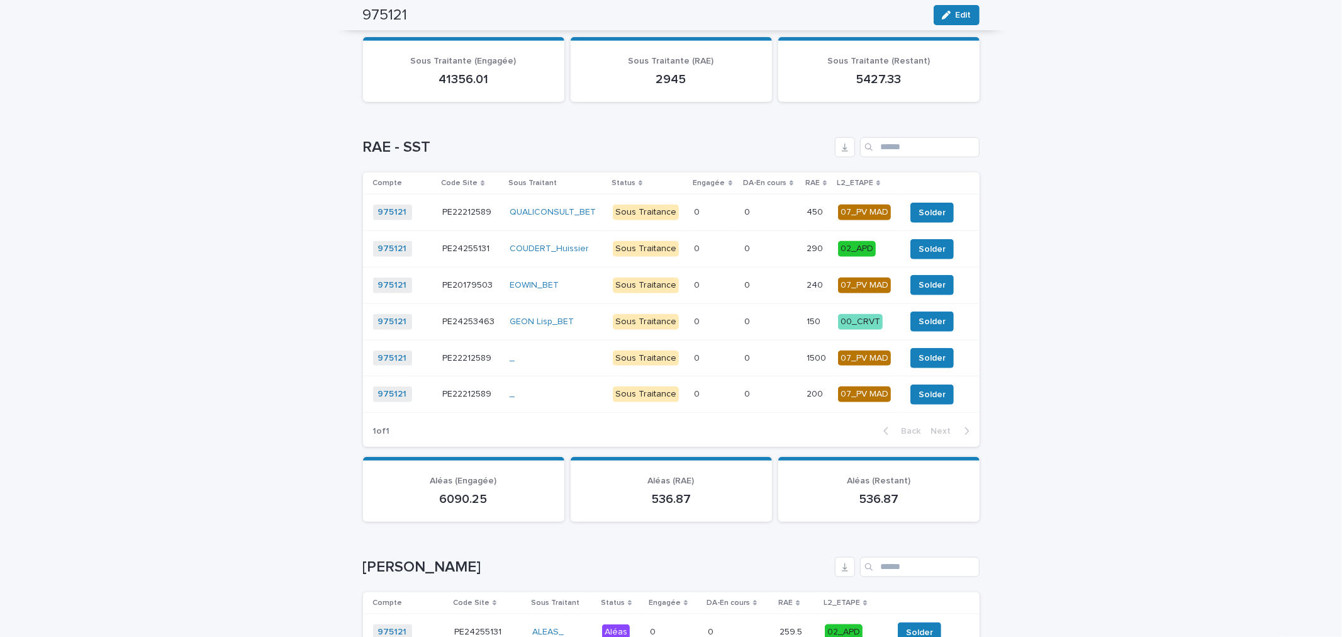
scroll to position [927, 0]
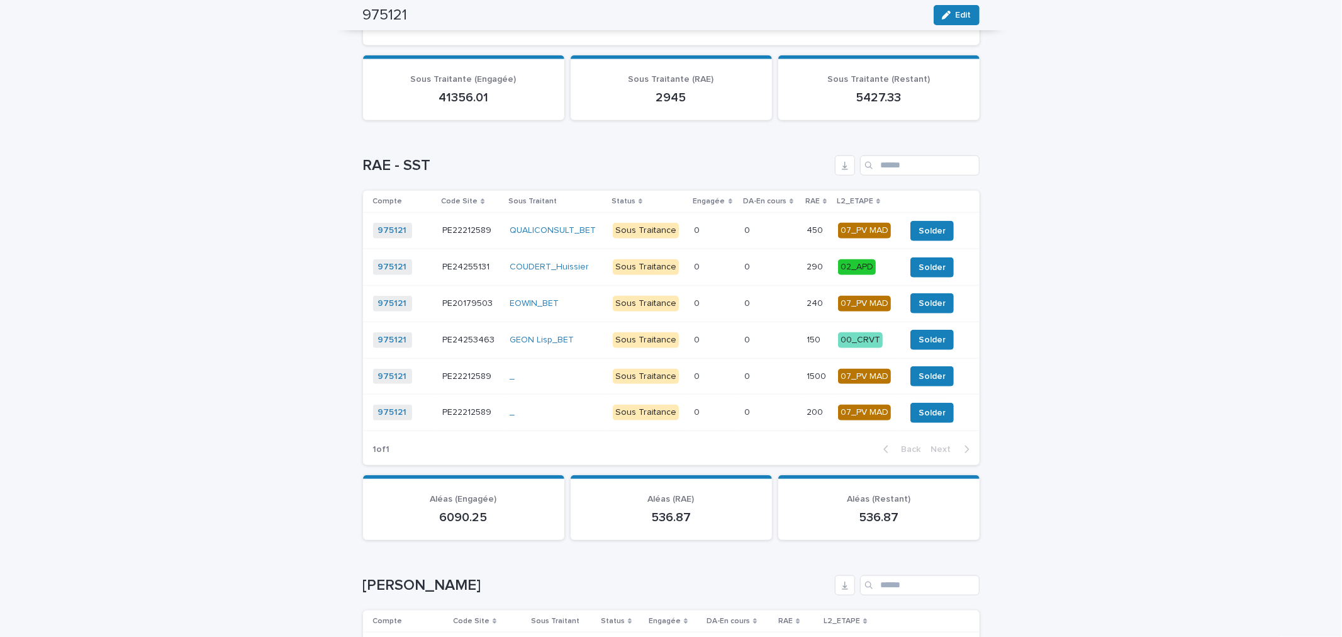
click at [756, 371] on p at bounding box center [770, 376] width 52 height 11
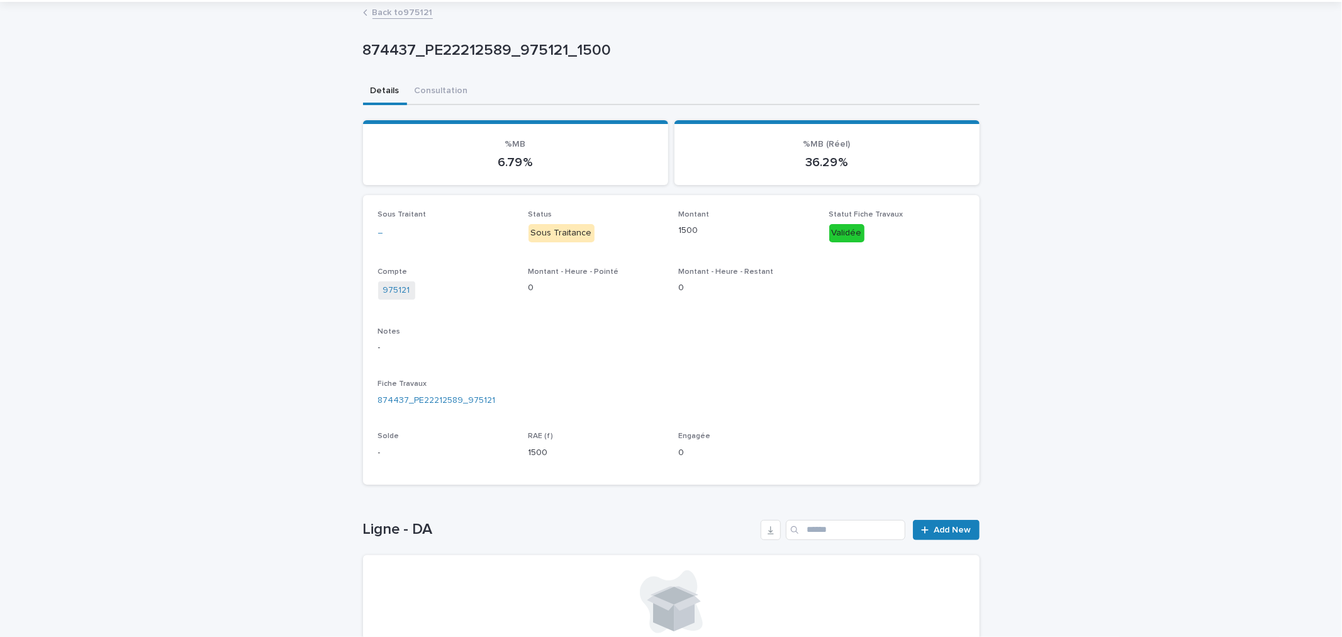
scroll to position [172, 0]
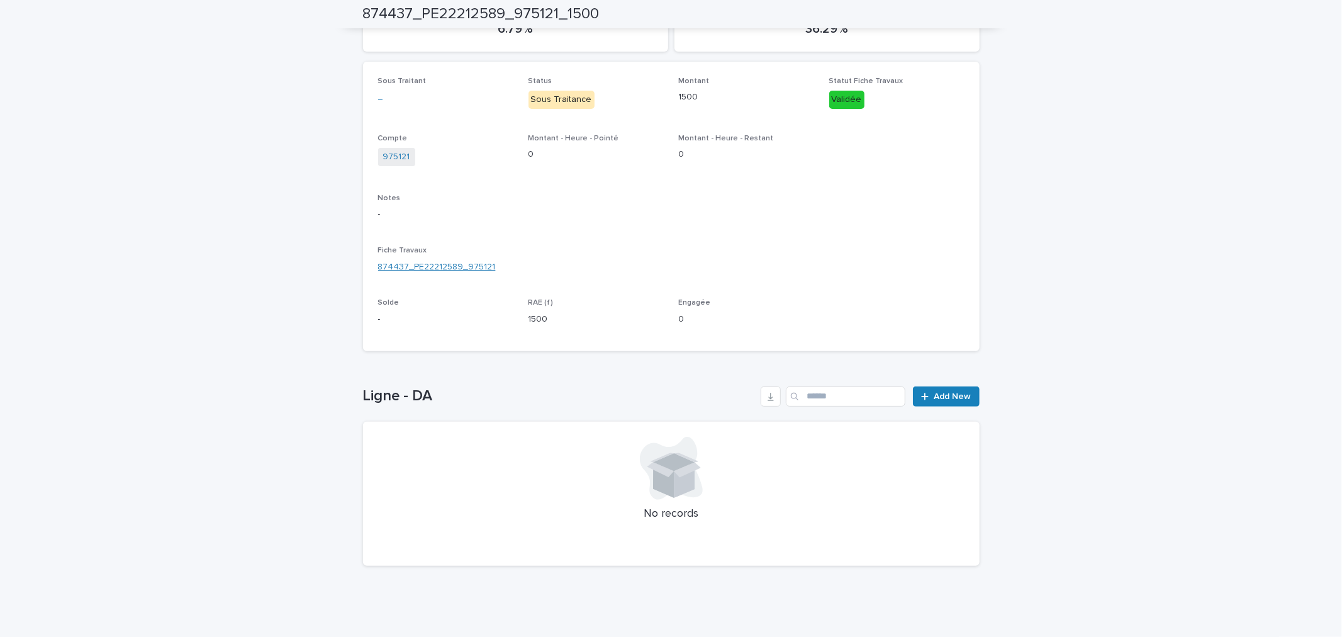
click at [444, 265] on link "874437_PE22212589_975121" at bounding box center [437, 266] width 118 height 13
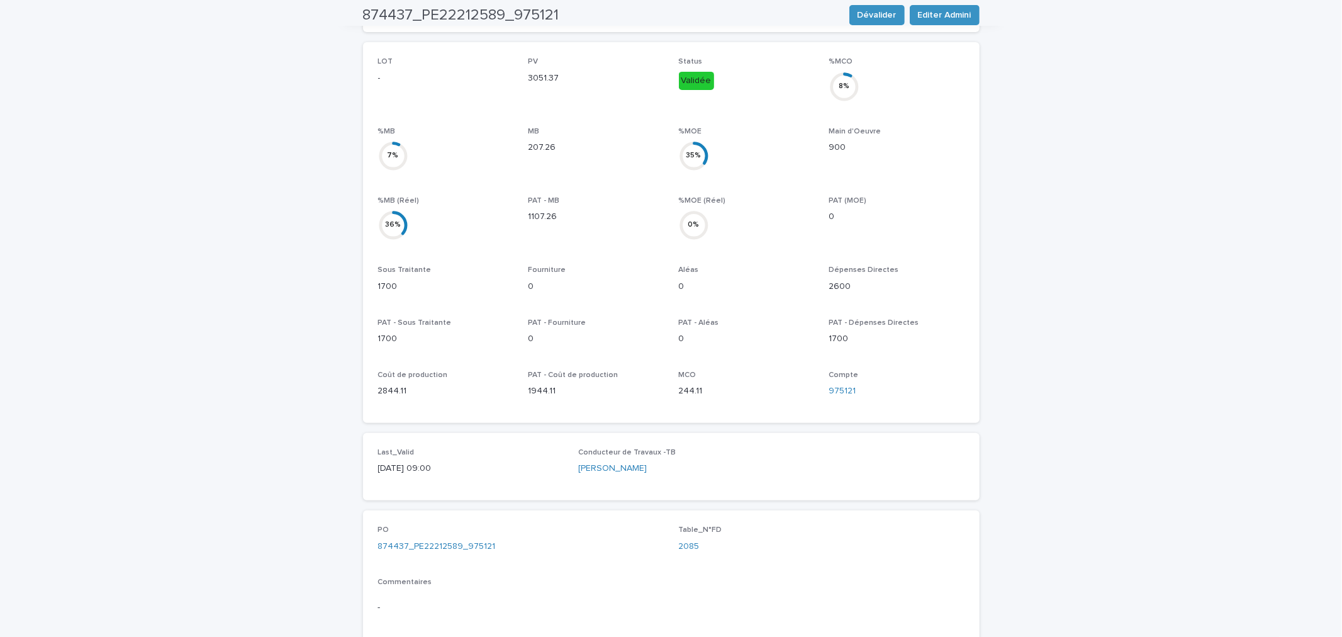
scroll to position [466, 0]
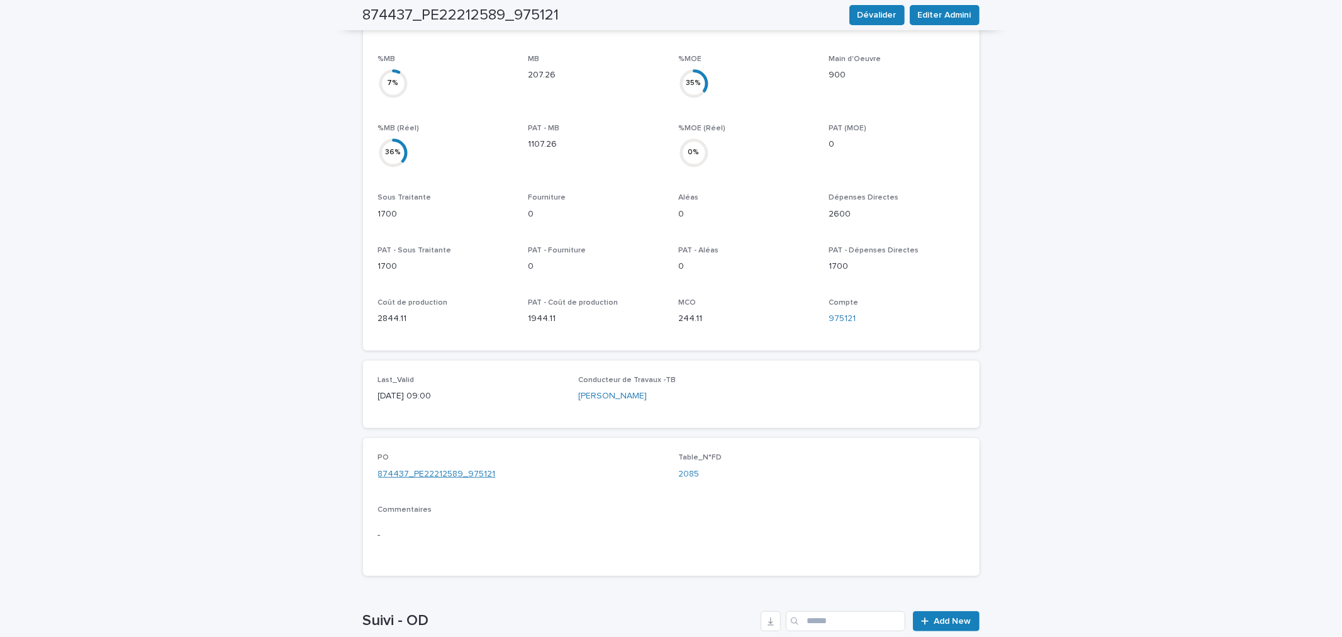
click at [466, 467] on link "874437_PE22212589_975121" at bounding box center [437, 473] width 118 height 13
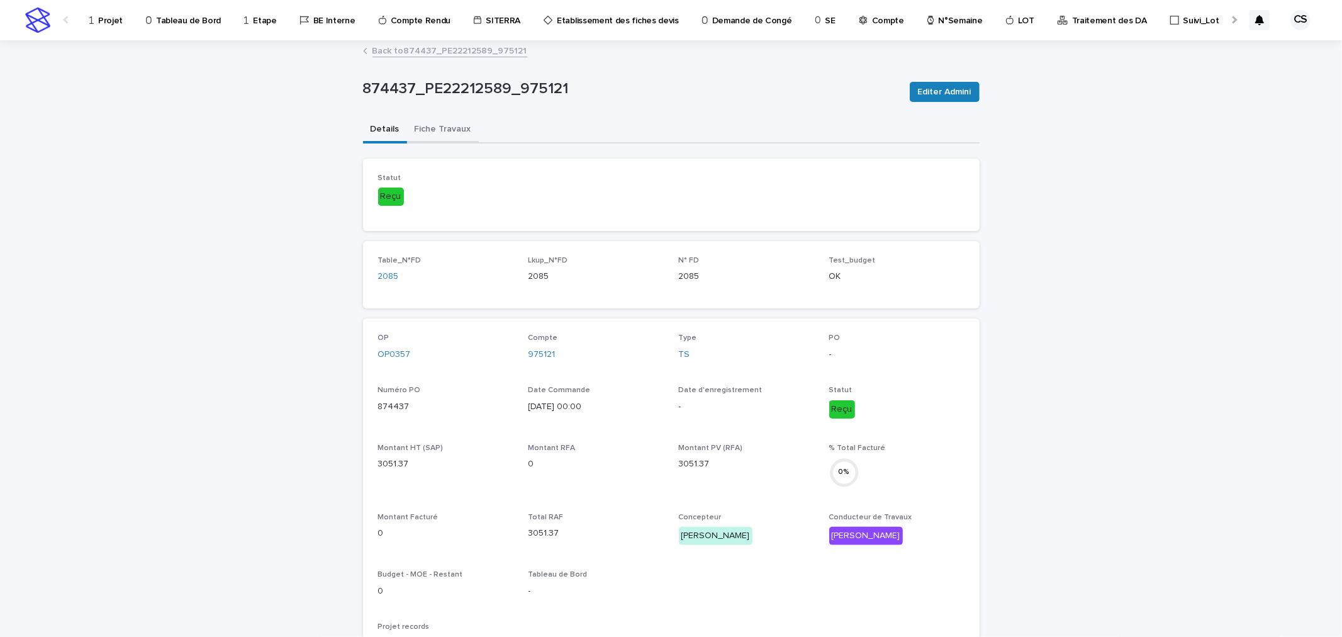
click at [438, 120] on button "Fiche Travaux" at bounding box center [443, 130] width 72 height 26
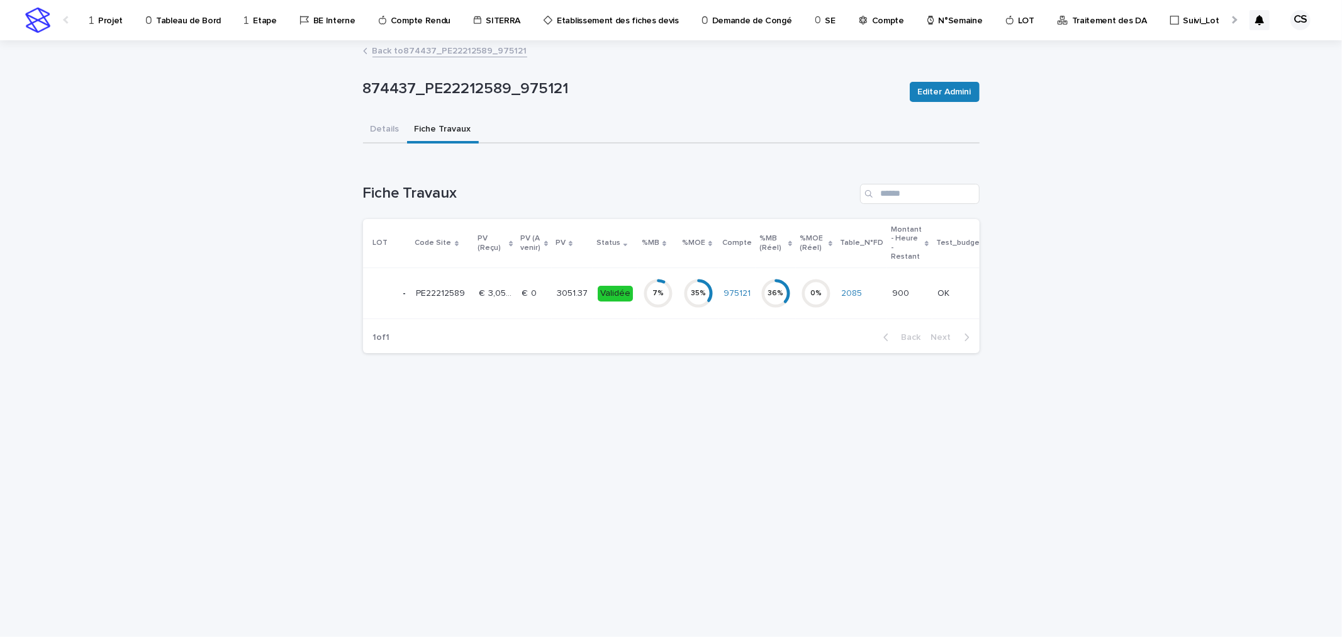
click at [623, 289] on div "Validée" at bounding box center [615, 294] width 35 height 16
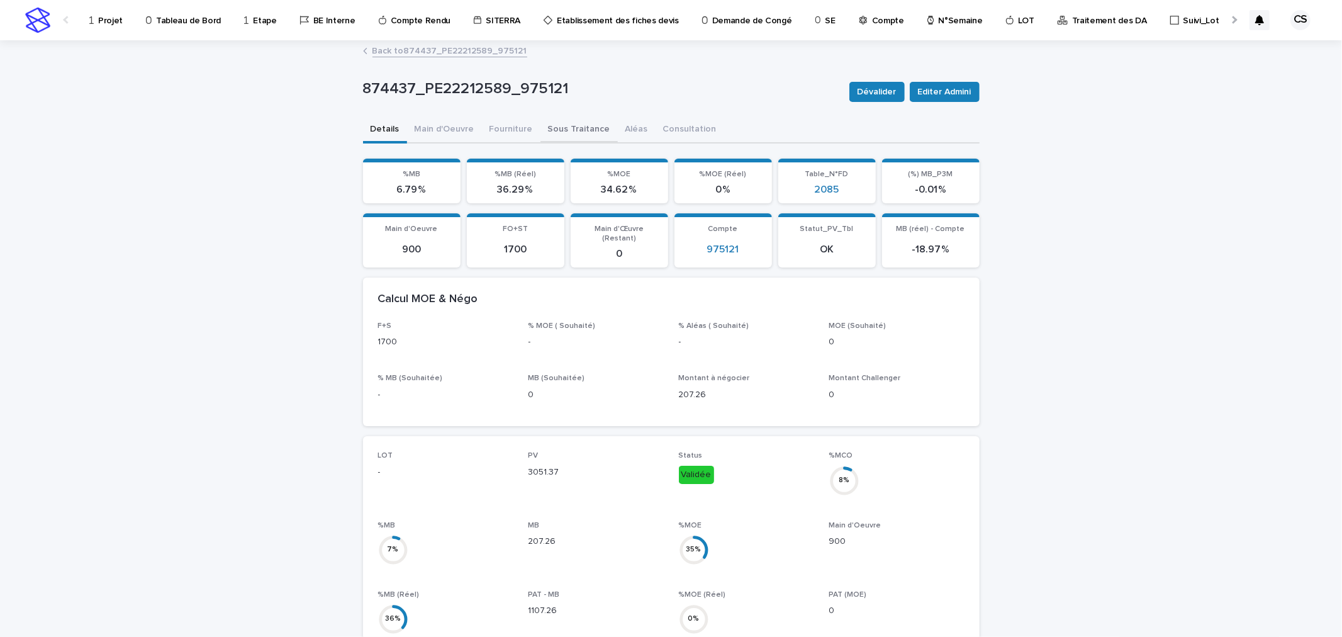
click at [583, 130] on button "Sous Traitance" at bounding box center [578, 130] width 77 height 26
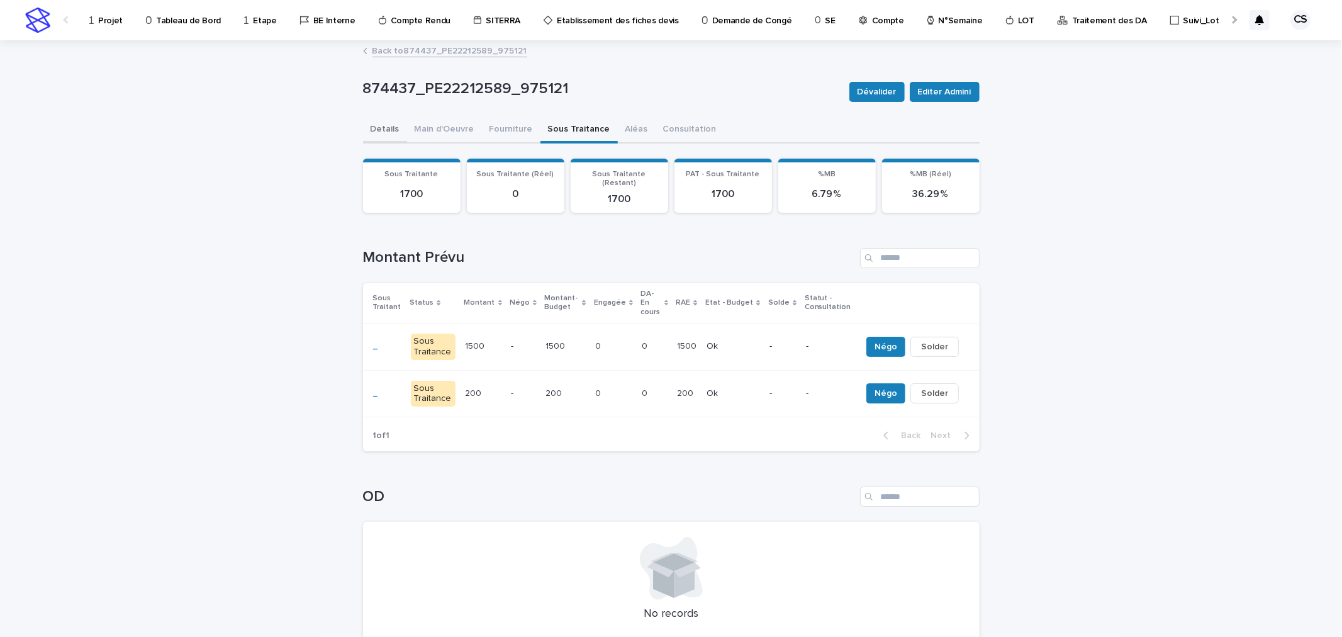
click at [374, 127] on button "Details" at bounding box center [385, 130] width 44 height 26
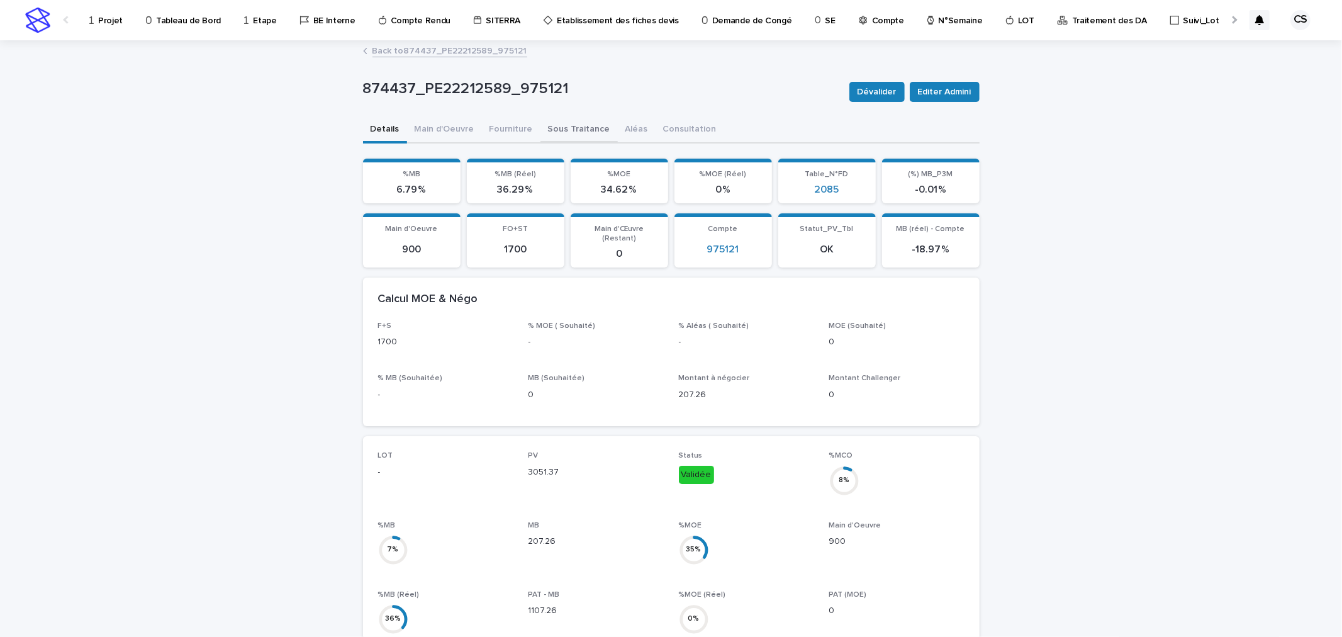
click at [540, 128] on button "Sous Traitance" at bounding box center [578, 130] width 77 height 26
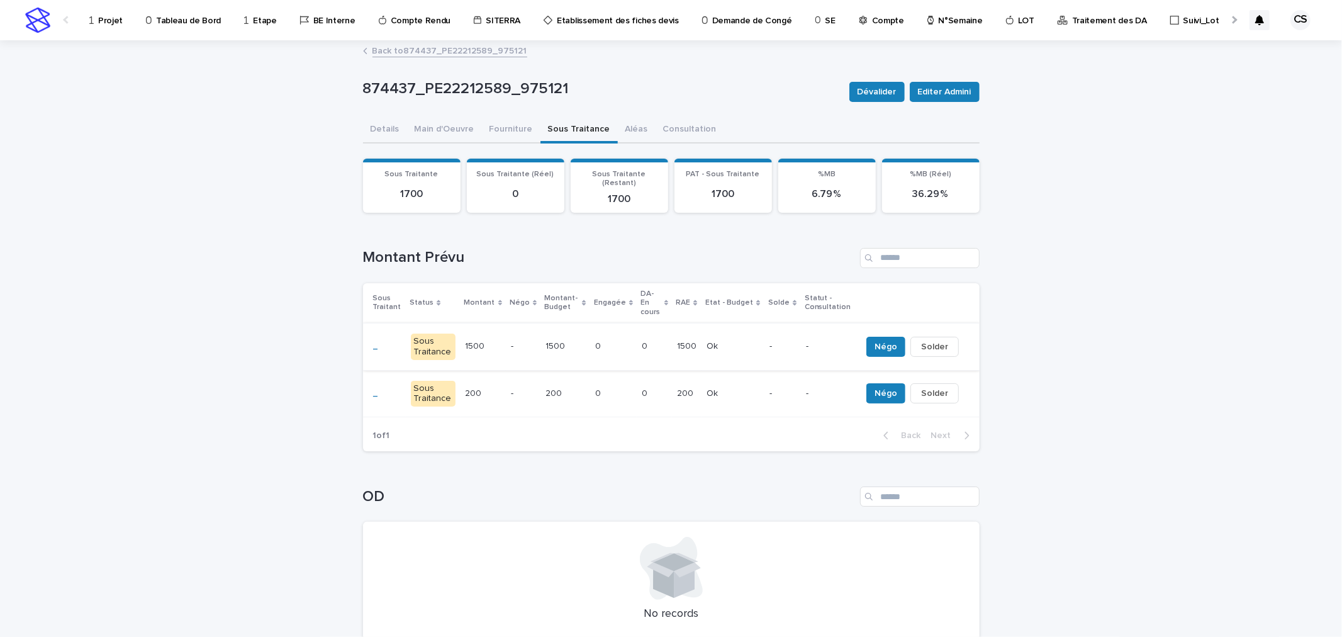
click at [934, 340] on span "Solder" at bounding box center [934, 346] width 27 height 13
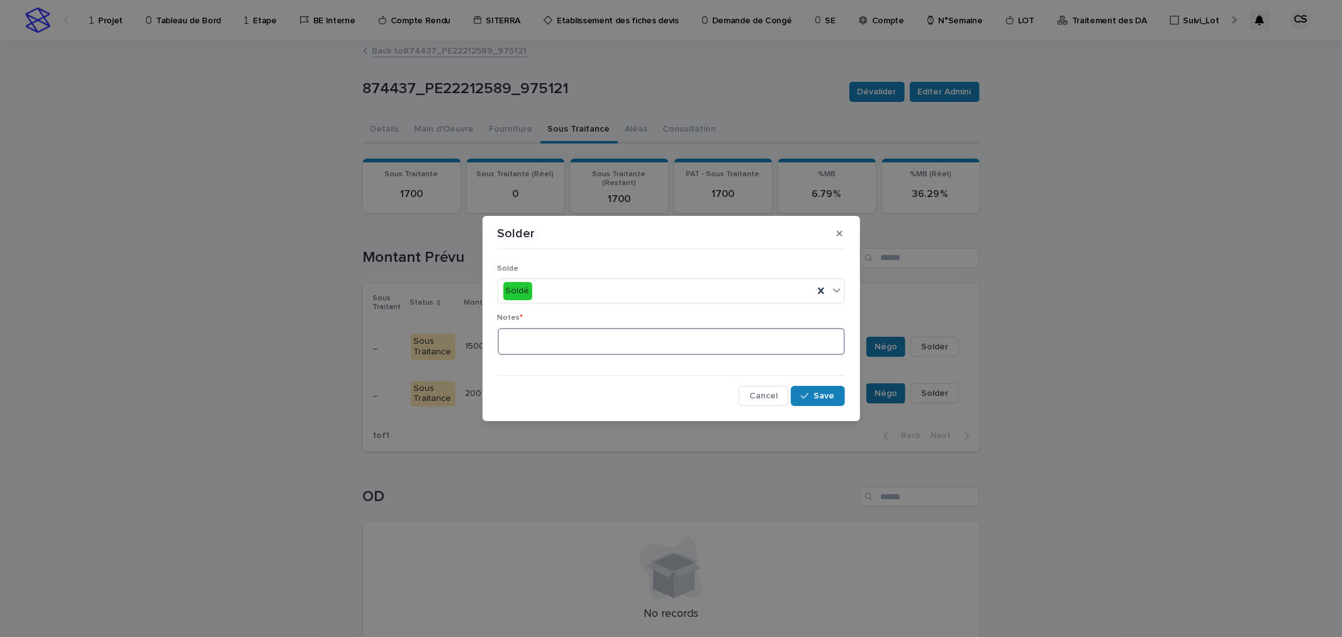
click at [674, 343] on textarea at bounding box center [671, 341] width 347 height 27
type textarea "*"
drag, startPoint x: 670, startPoint y: 335, endPoint x: 440, endPoint y: 332, distance: 229.6
click at [381, 325] on div "**********" at bounding box center [671, 318] width 1342 height 637
type textarea "**********"
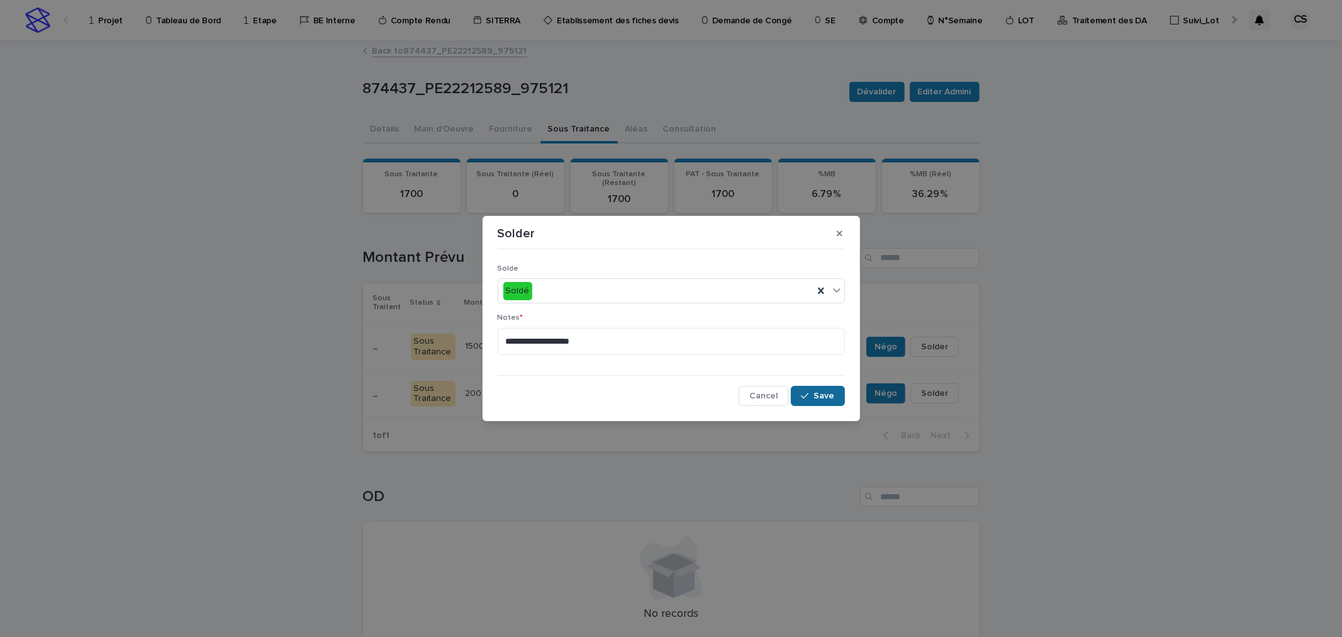
click at [827, 390] on button "Save" at bounding box center [817, 396] width 53 height 20
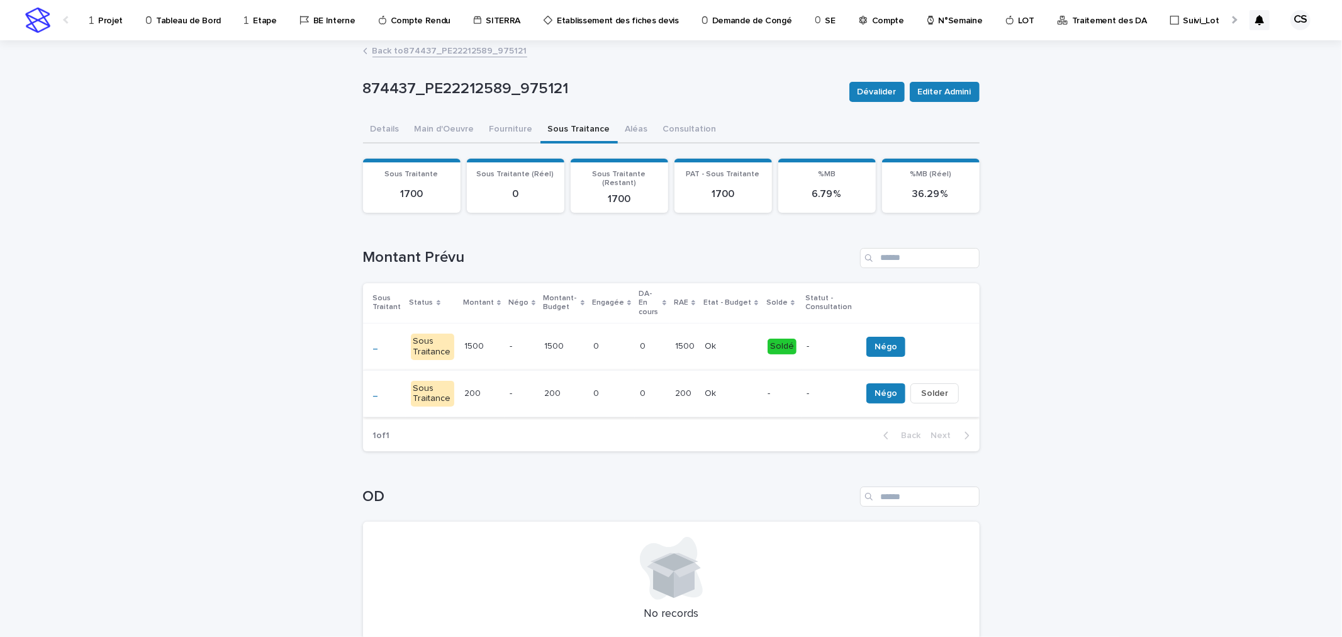
click at [921, 387] on span "Solder" at bounding box center [934, 393] width 27 height 13
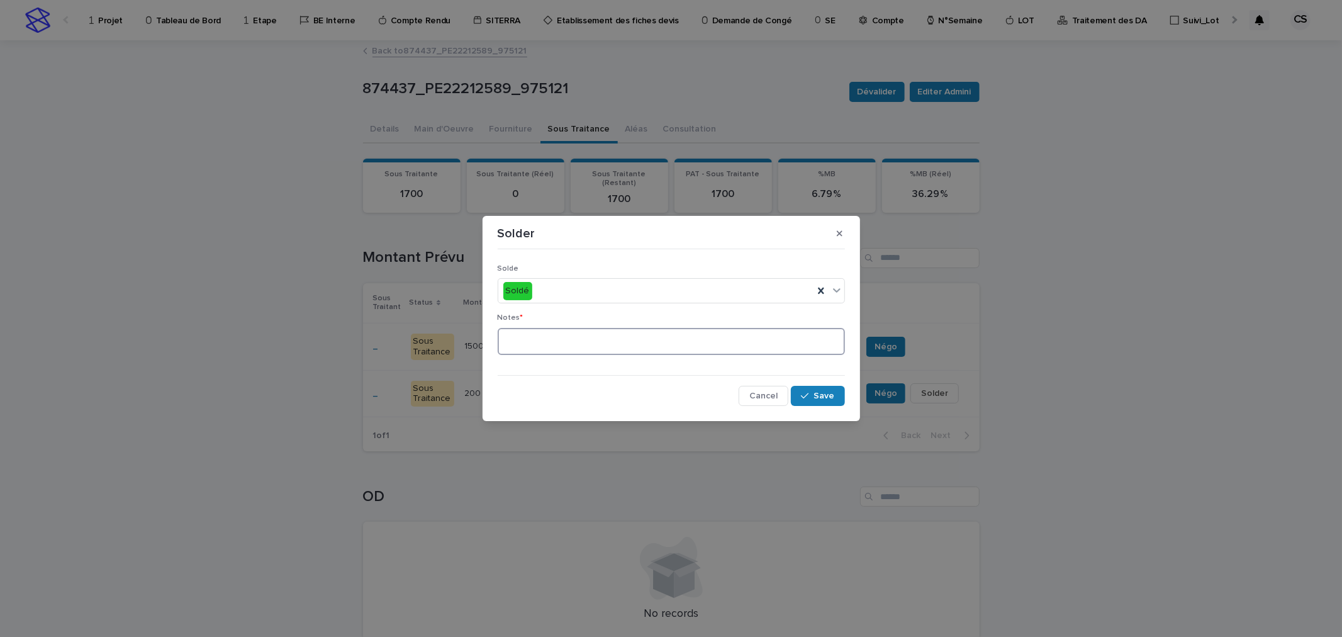
click at [606, 332] on textarea at bounding box center [671, 341] width 347 height 27
paste textarea "**********"
type textarea "**********"
click at [817, 398] on span "Save" at bounding box center [824, 395] width 21 height 9
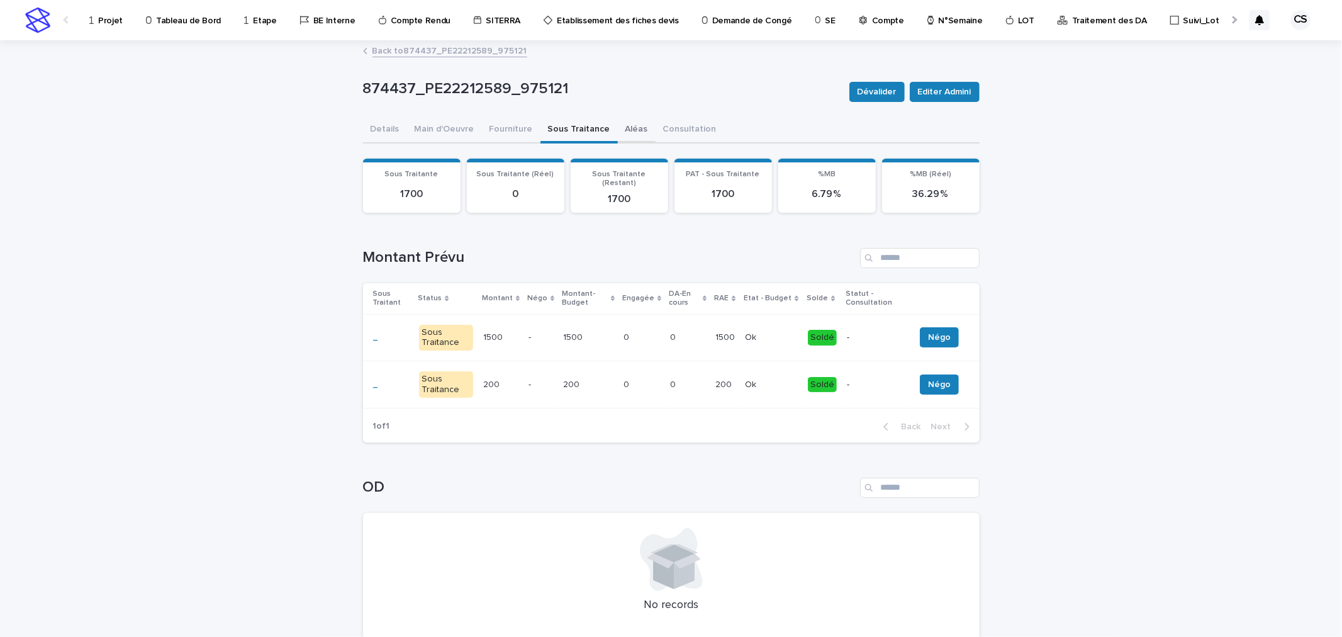
click at [620, 125] on button "Aléas" at bounding box center [637, 130] width 38 height 26
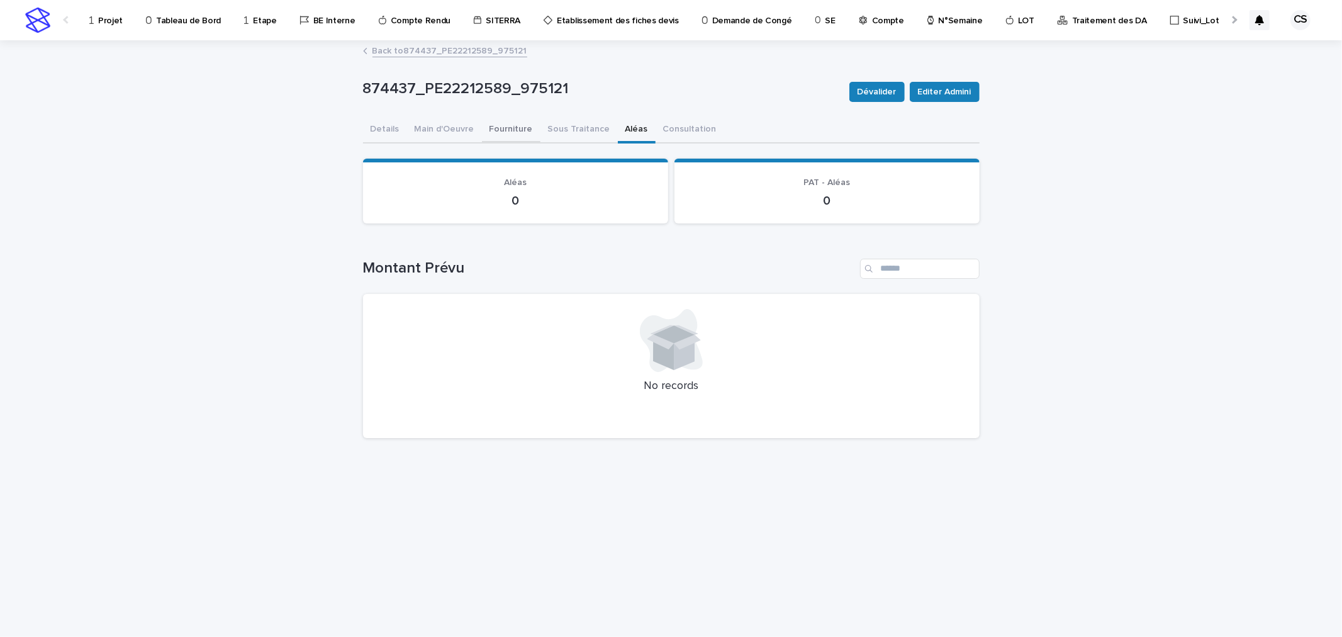
click at [516, 127] on button "Fourniture" at bounding box center [511, 130] width 59 height 26
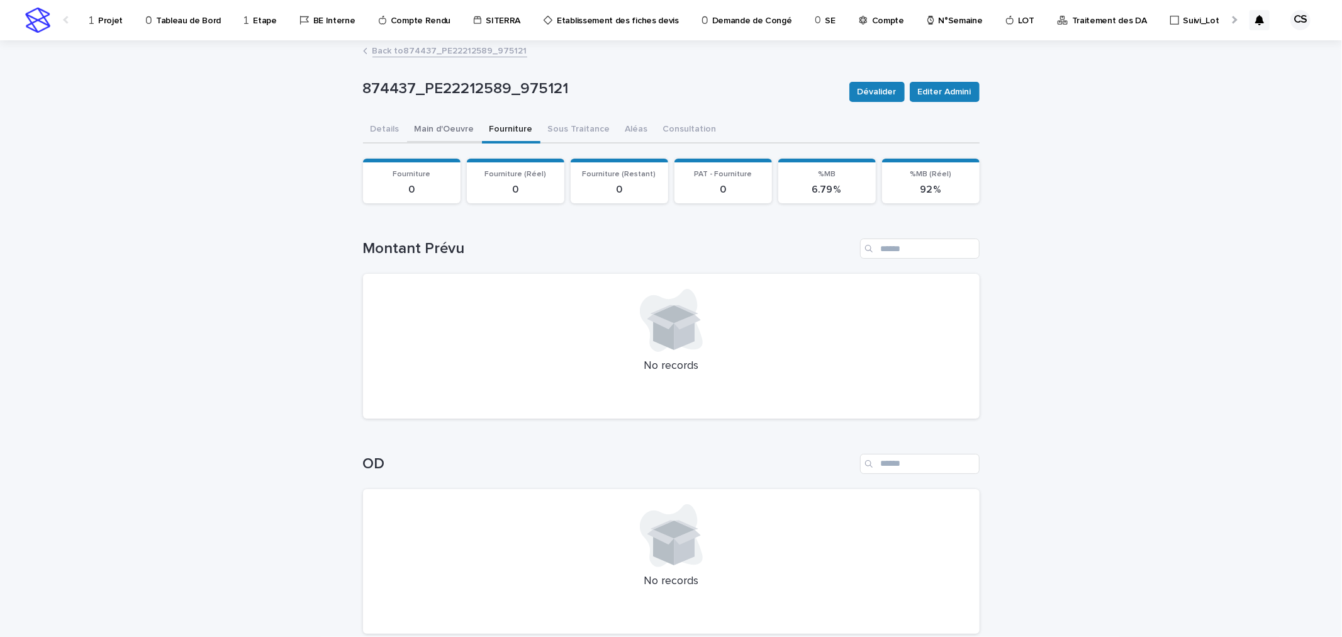
click at [456, 125] on button "Main d'Oeuvre" at bounding box center [444, 130] width 75 height 26
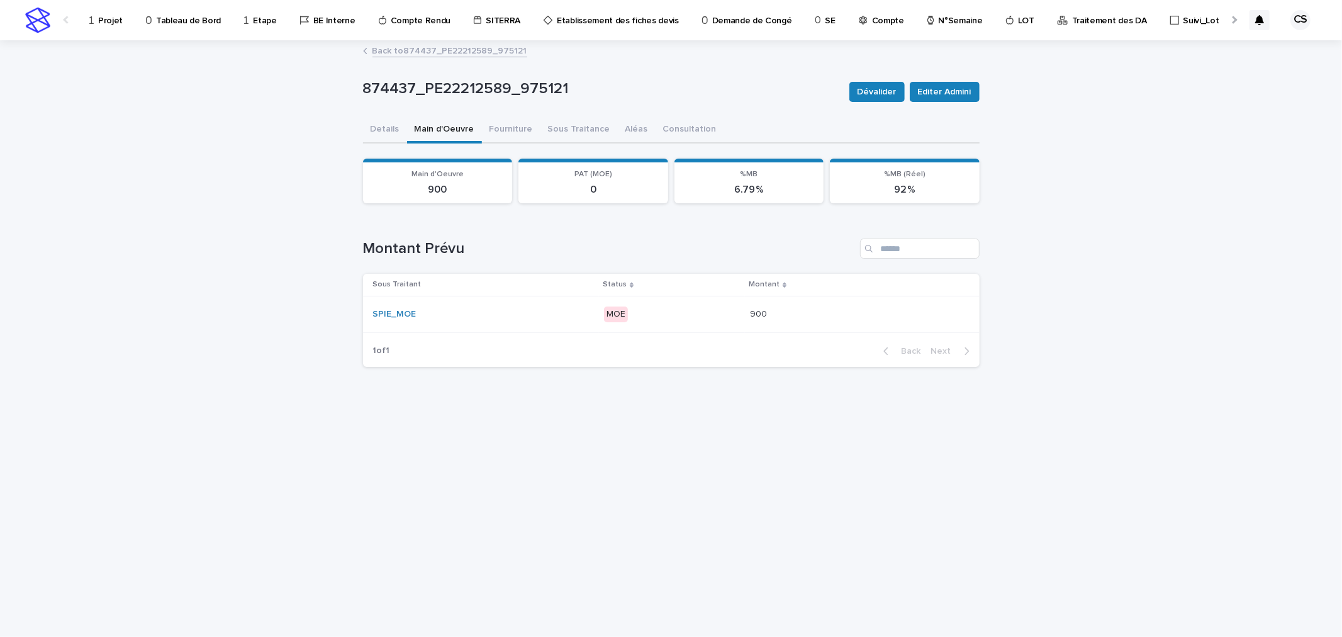
click at [708, 318] on p "MOE" at bounding box center [672, 314] width 136 height 16
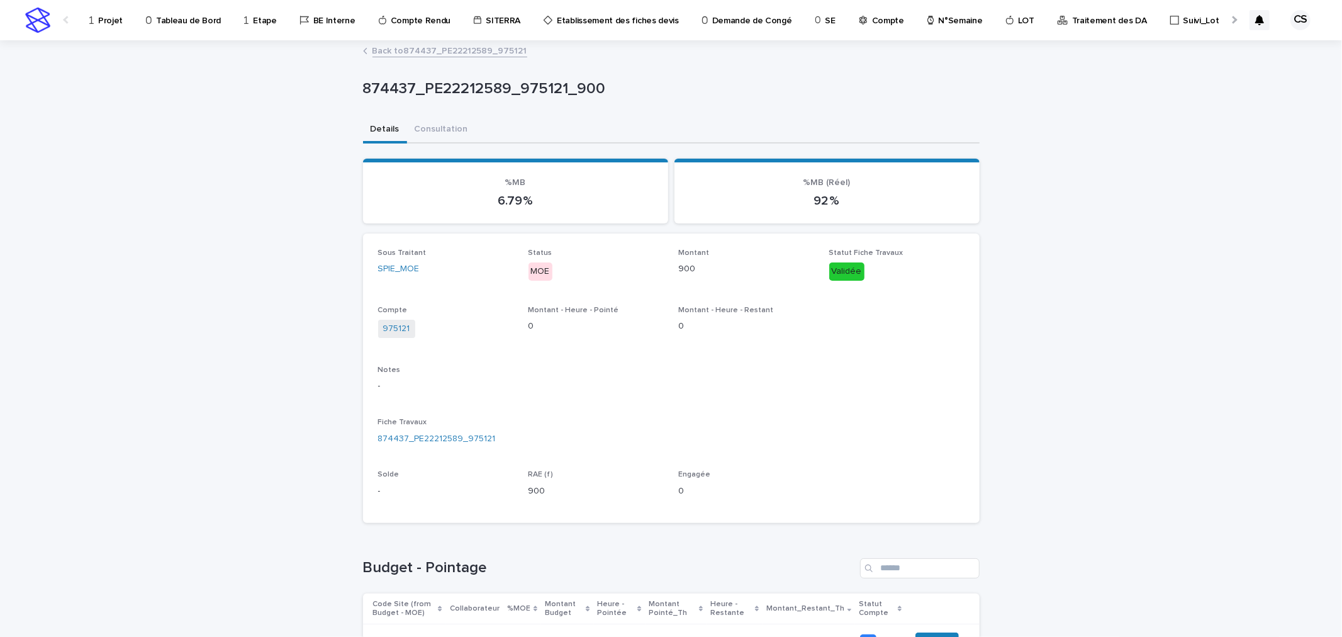
click at [403, 49] on link "Back to 874437_PE22212589_975121" at bounding box center [449, 50] width 155 height 14
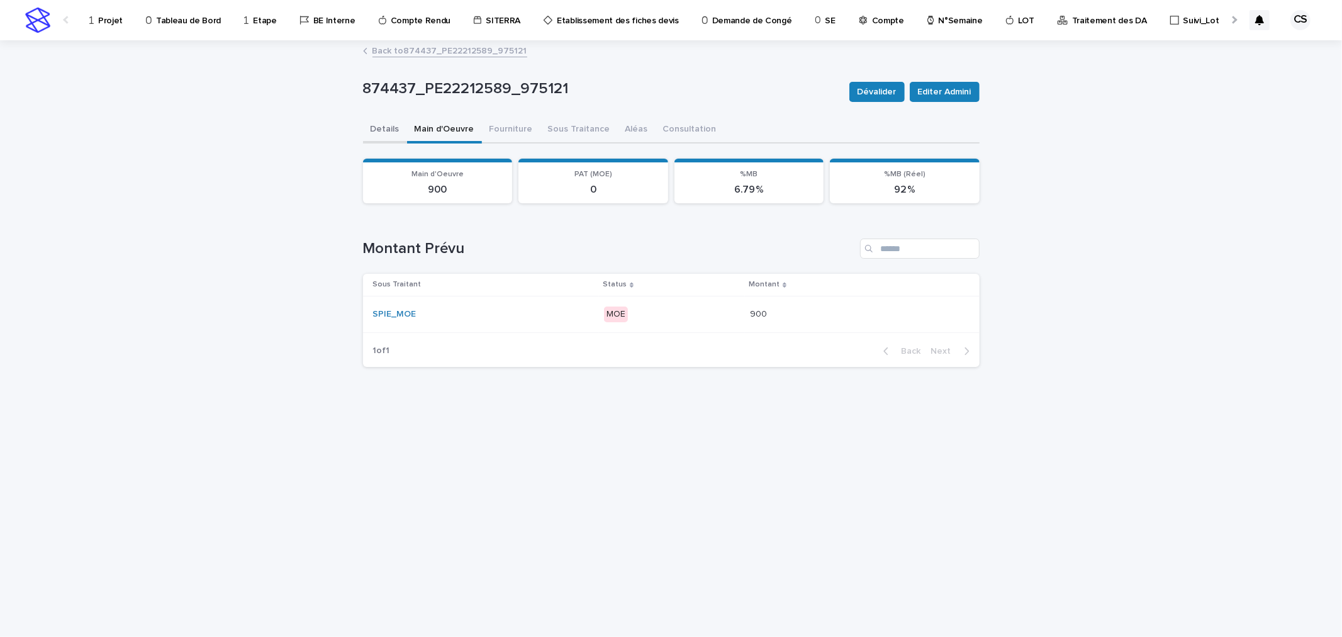
click at [390, 124] on button "Details" at bounding box center [385, 130] width 44 height 26
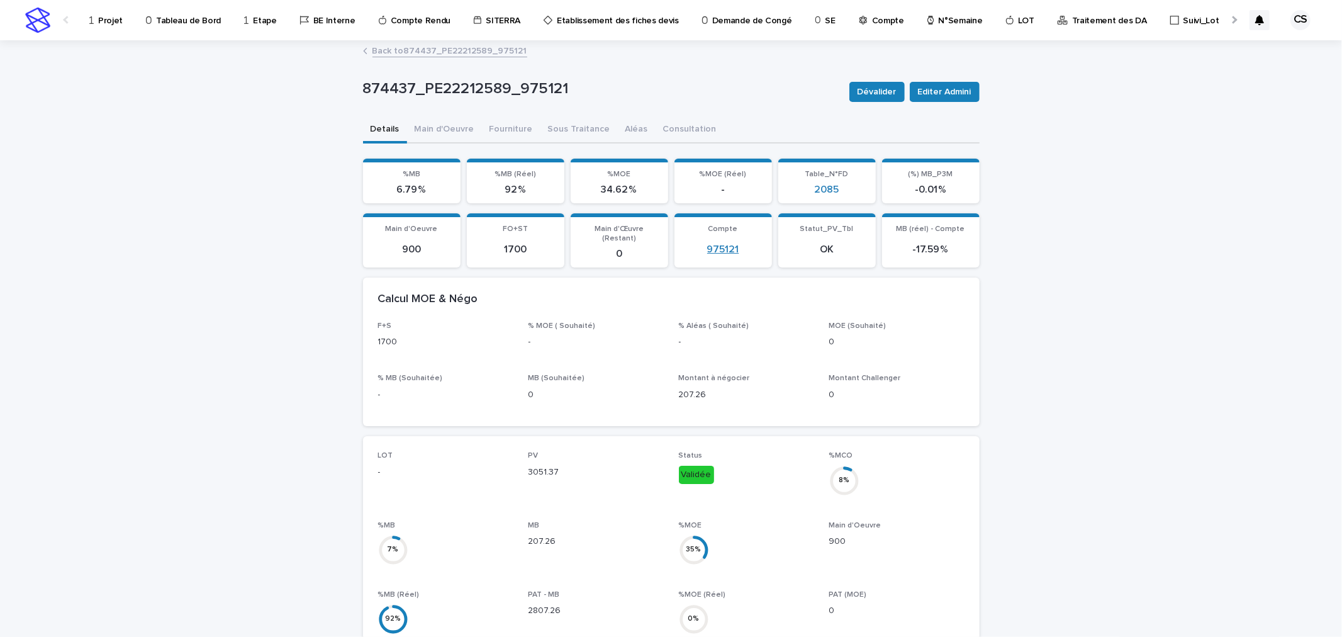
click at [723, 247] on link "975121" at bounding box center [723, 249] width 32 height 12
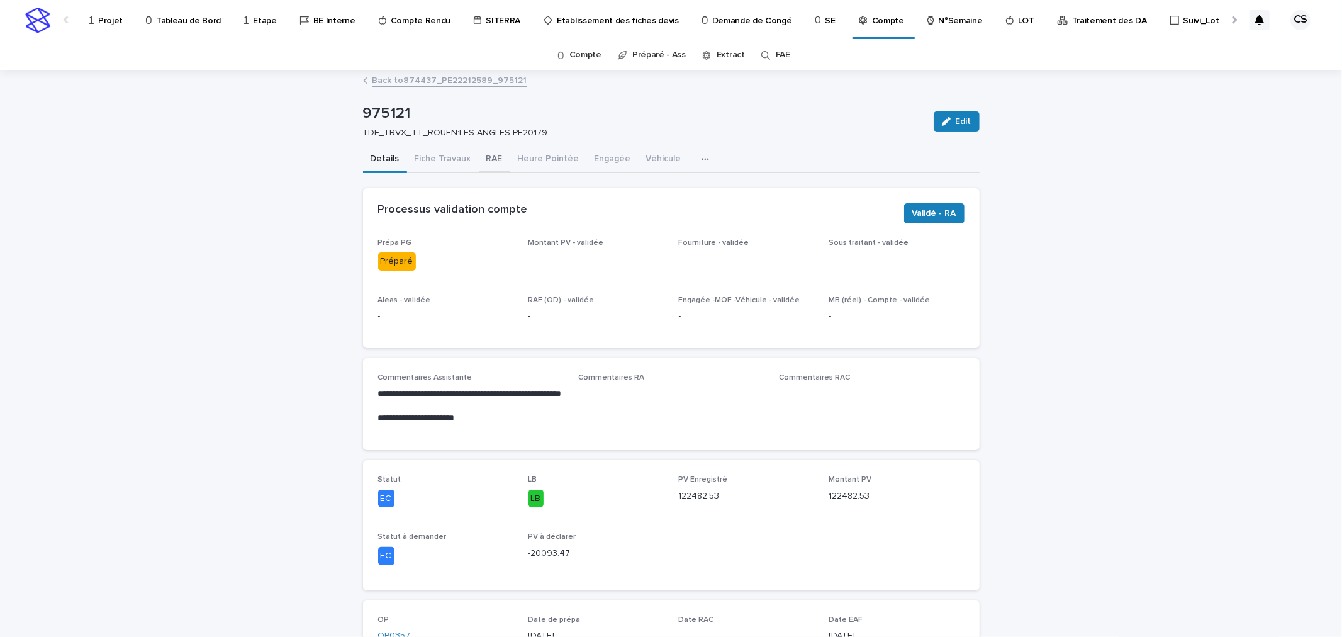
click at [483, 158] on button "RAE" at bounding box center [494, 160] width 31 height 26
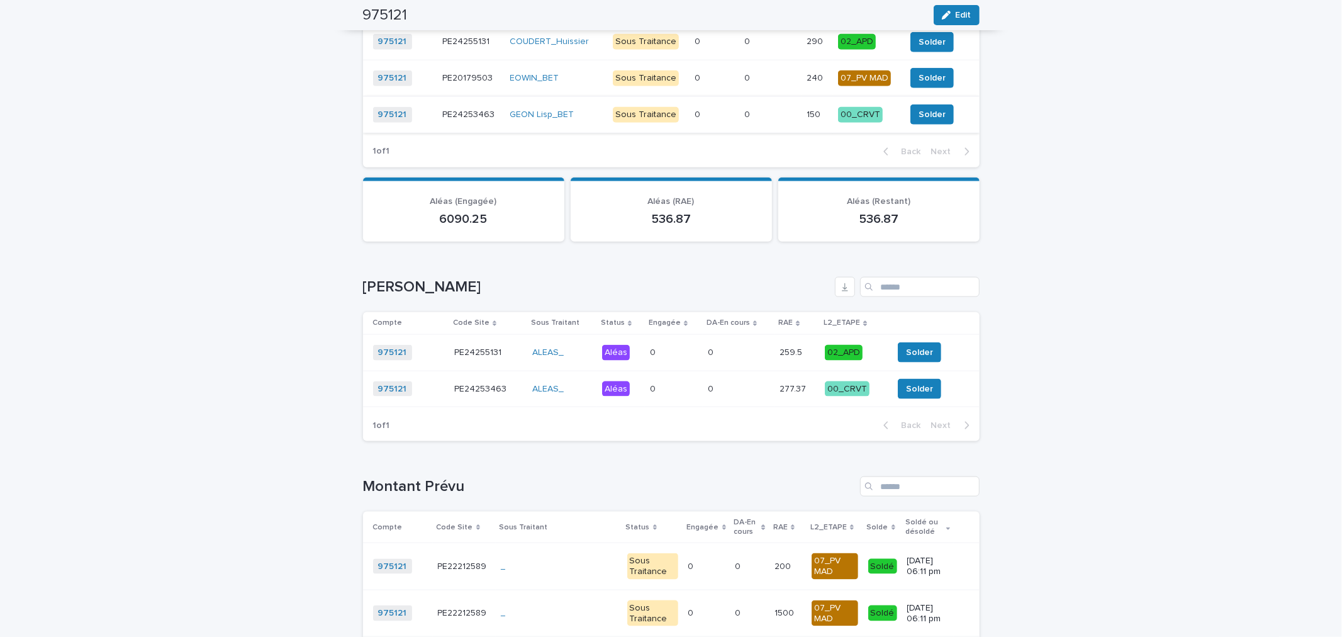
scroll to position [1165, 0]
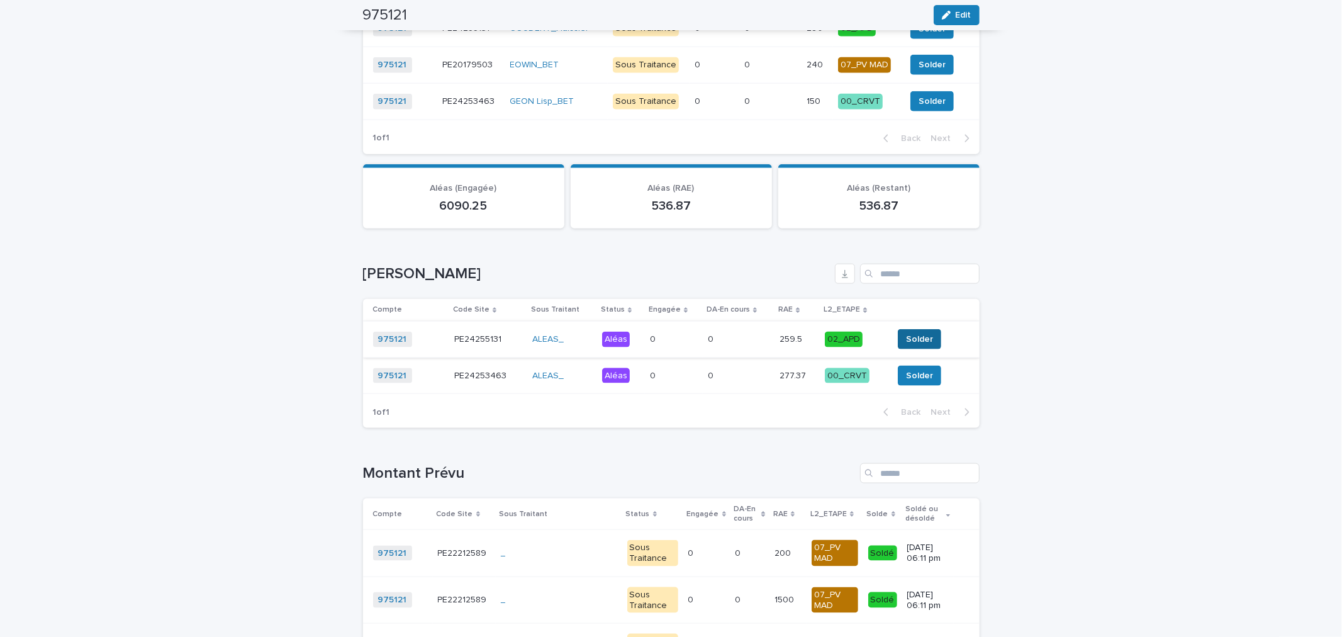
click at [920, 333] on span "Solder" at bounding box center [919, 339] width 27 height 13
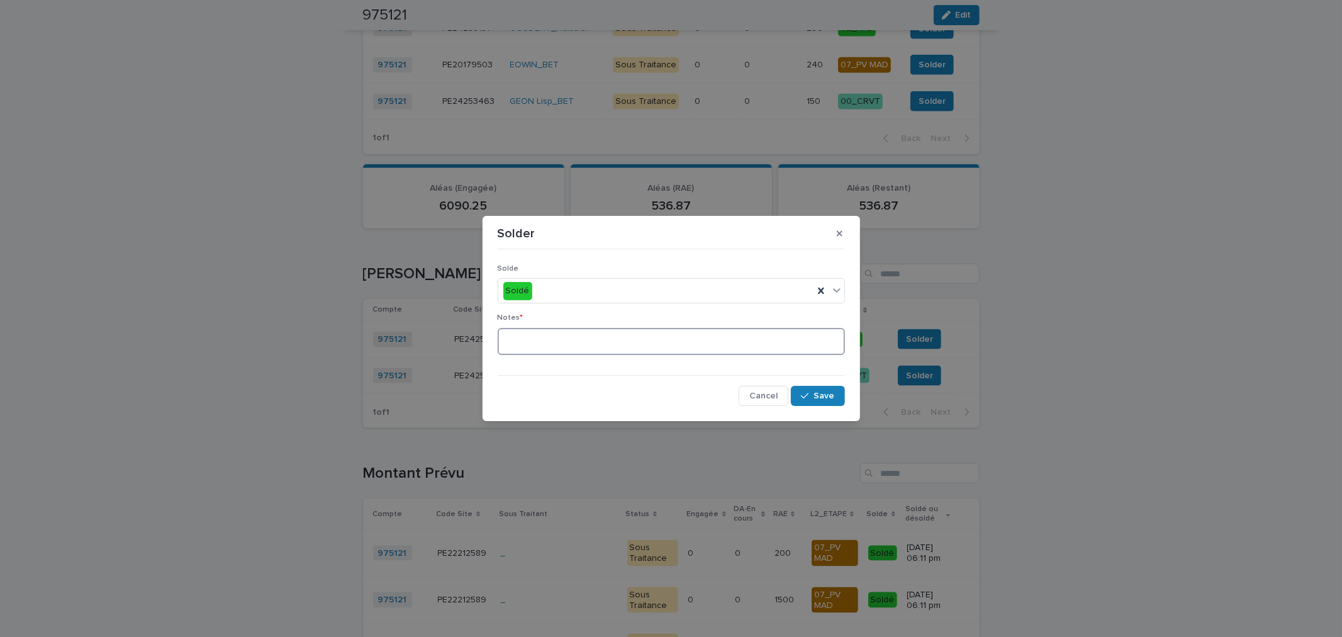
click at [698, 338] on textarea at bounding box center [671, 341] width 347 height 27
type textarea "**"
click at [823, 396] on span "Save" at bounding box center [824, 395] width 21 height 9
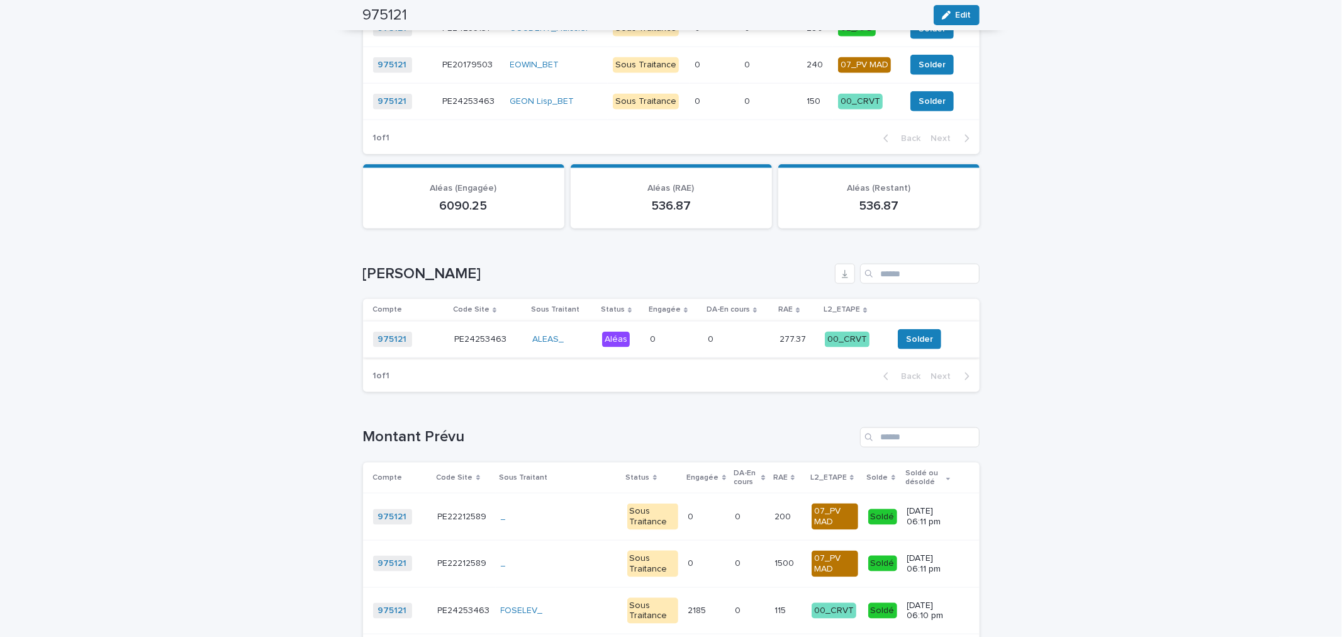
scroll to position [1146, 0]
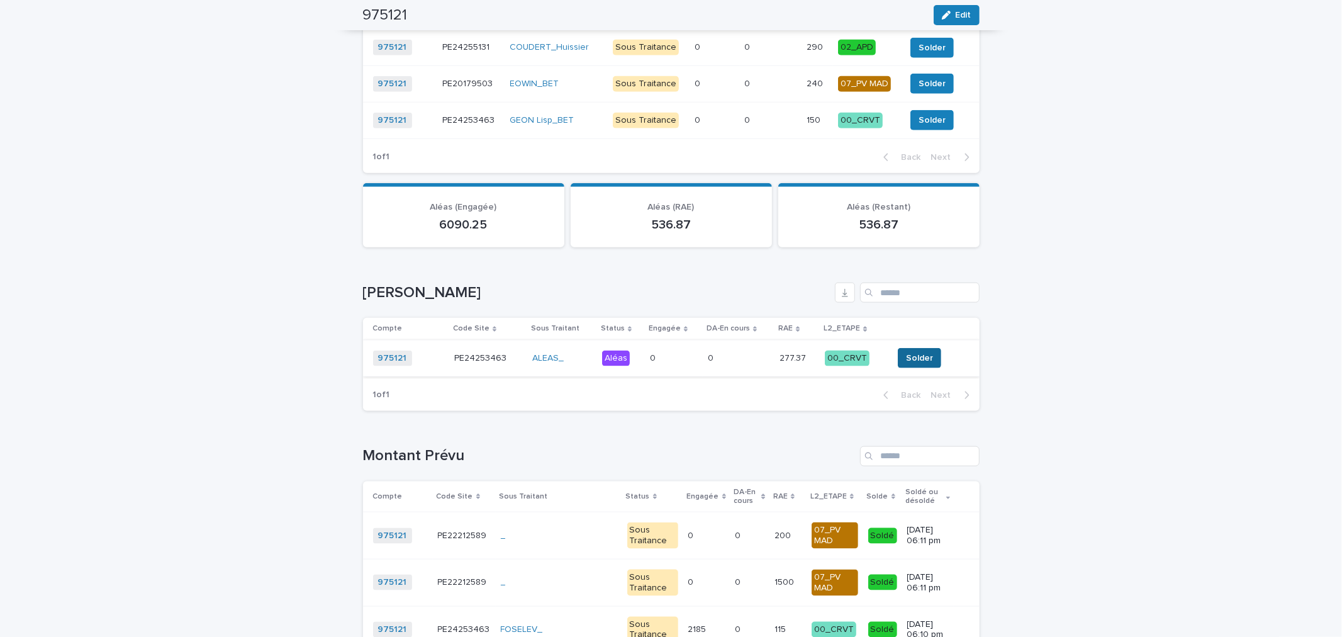
click at [909, 353] on span "Solder" at bounding box center [919, 358] width 27 height 13
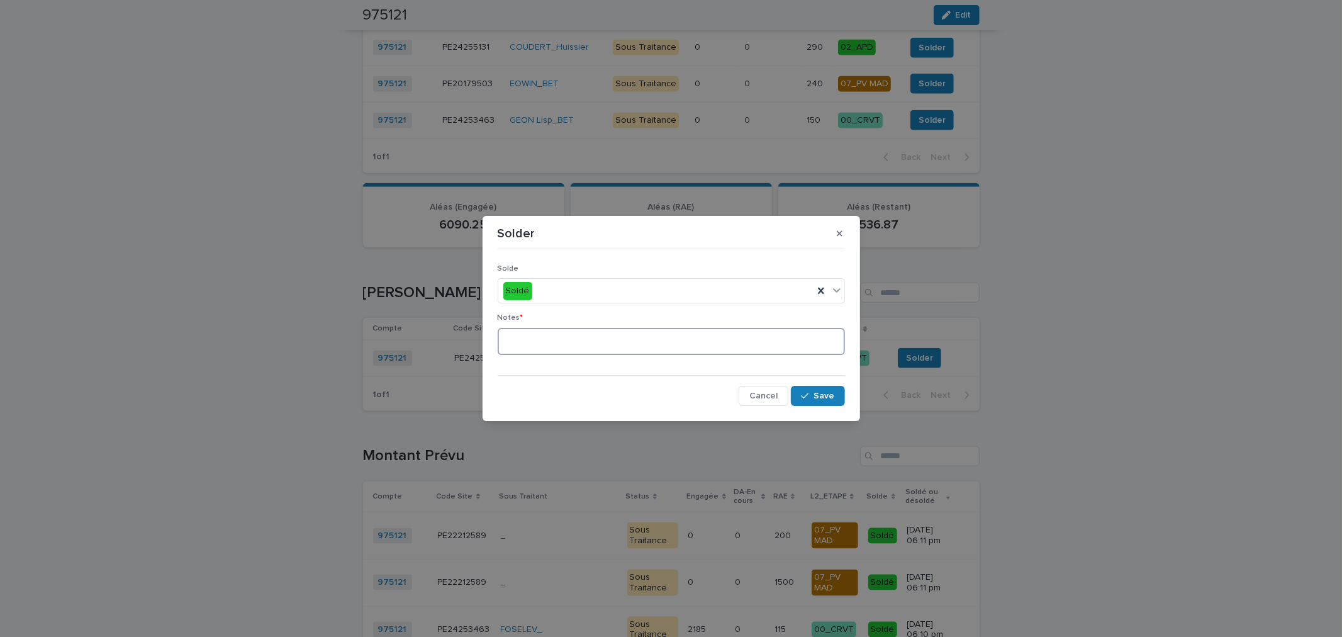
click at [696, 344] on textarea at bounding box center [671, 341] width 347 height 27
type textarea "**"
click at [808, 393] on icon "button" at bounding box center [805, 396] width 8 height 6
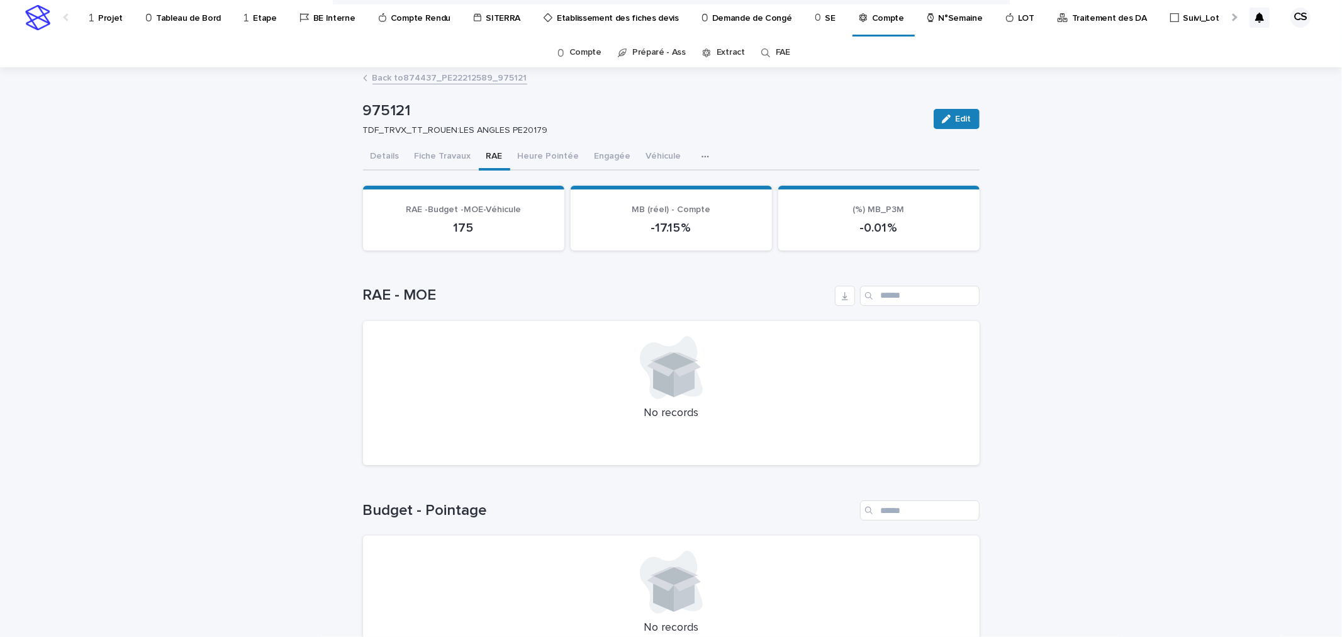
scroll to position [0, 0]
click at [377, 155] on button "Details" at bounding box center [385, 160] width 44 height 26
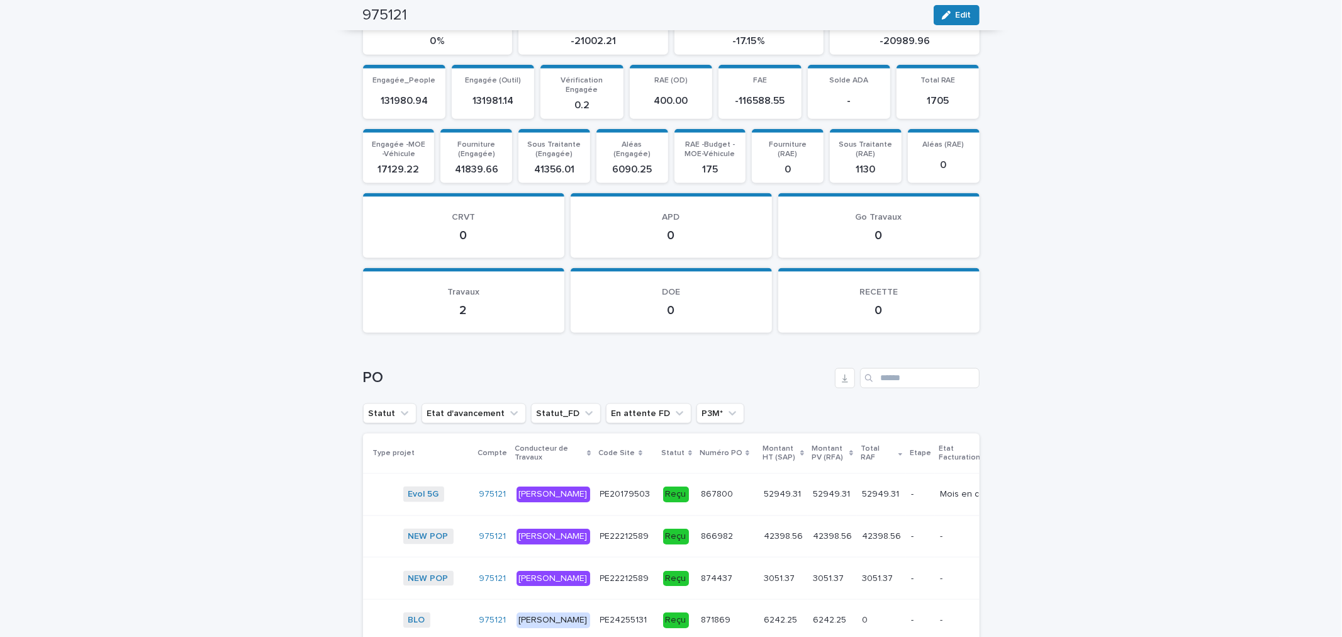
scroll to position [1127, 0]
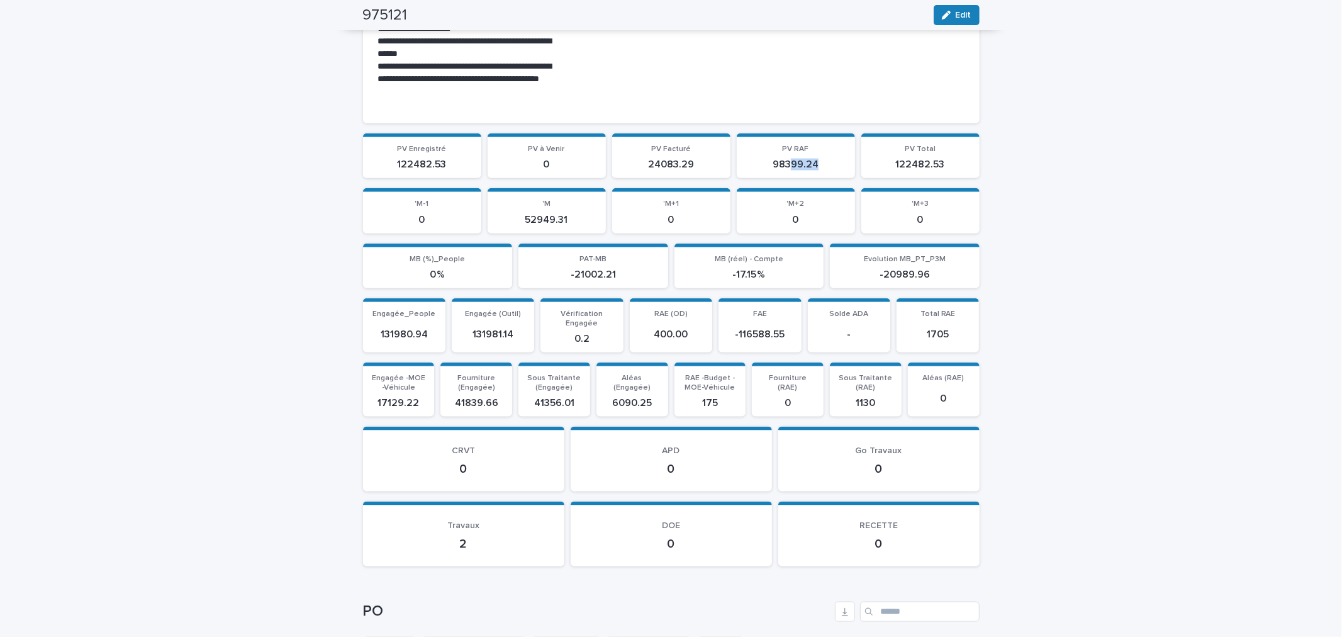
drag, startPoint x: 783, startPoint y: 164, endPoint x: 821, endPoint y: 164, distance: 37.7
click at [821, 164] on p "98399.24" at bounding box center [795, 165] width 103 height 12
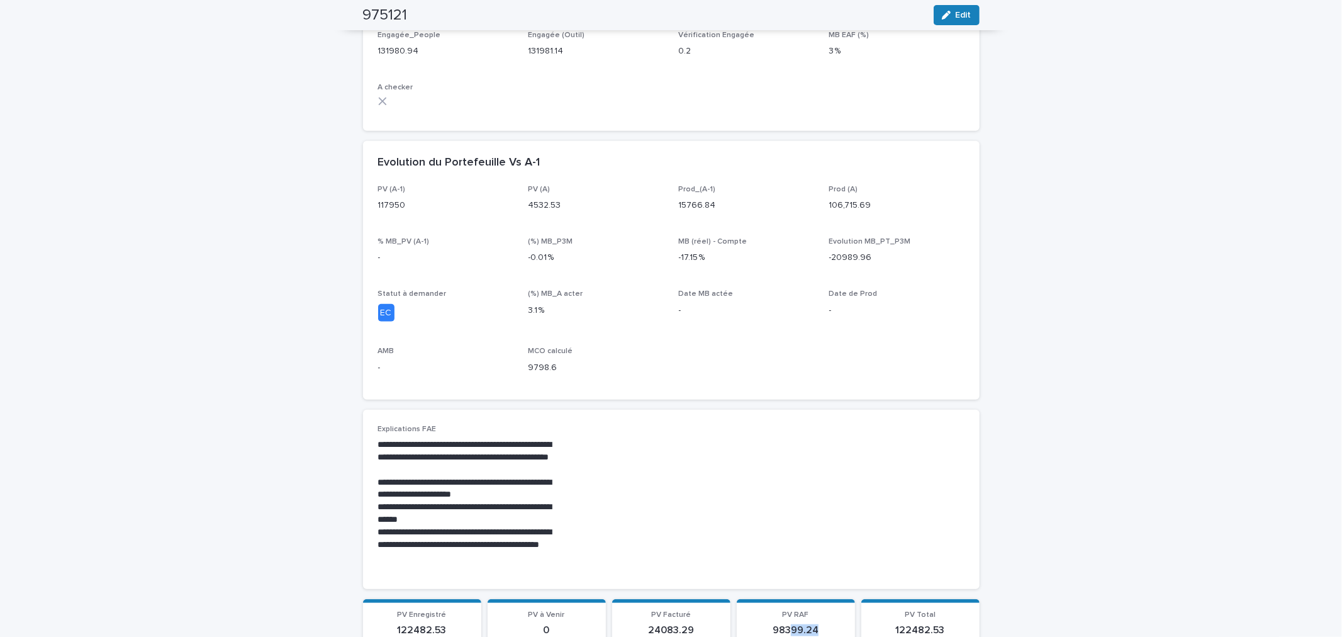
scroll to position [0, 0]
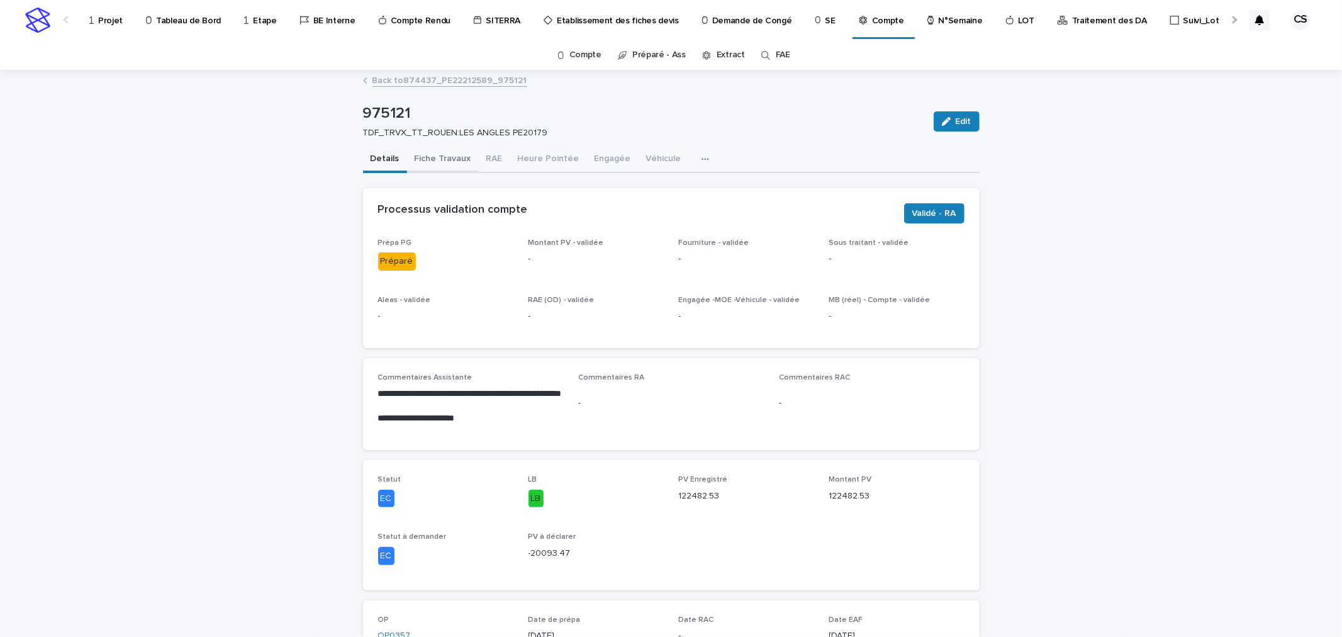
click at [450, 155] on button "Fiche Travaux" at bounding box center [443, 160] width 72 height 26
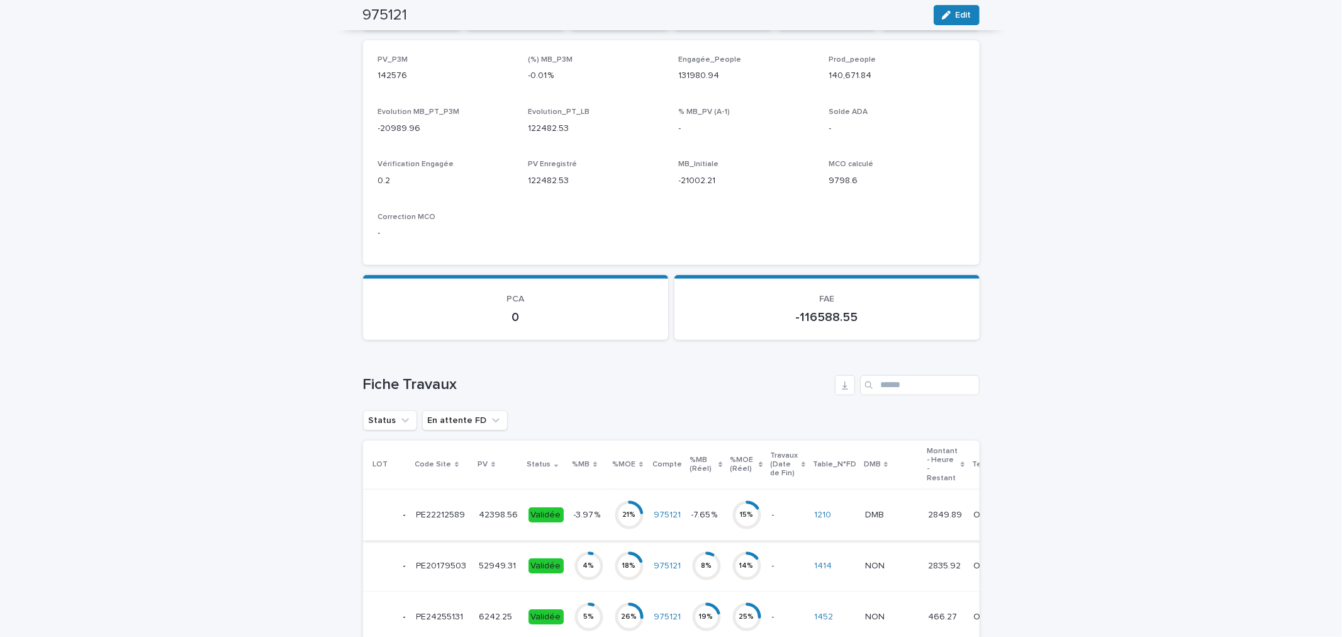
scroll to position [245, 0]
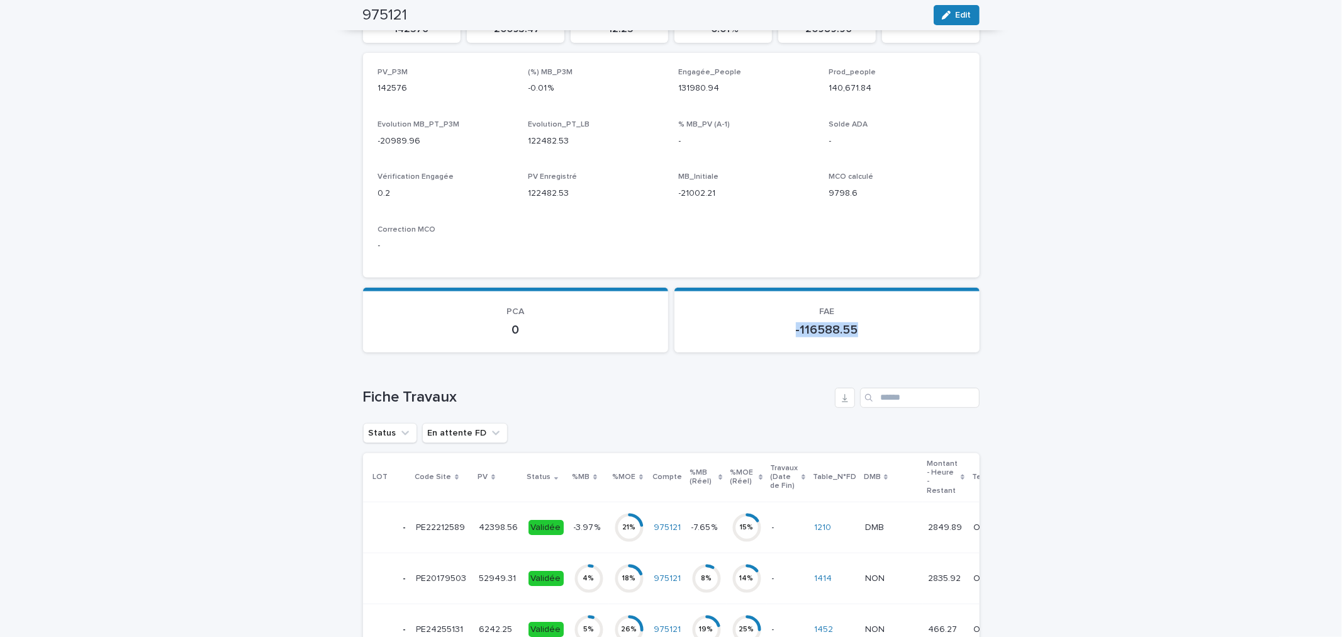
drag, startPoint x: 790, startPoint y: 324, endPoint x: 885, endPoint y: 331, distance: 95.9
click at [885, 331] on p "-116588.55" at bounding box center [826, 329] width 275 height 15
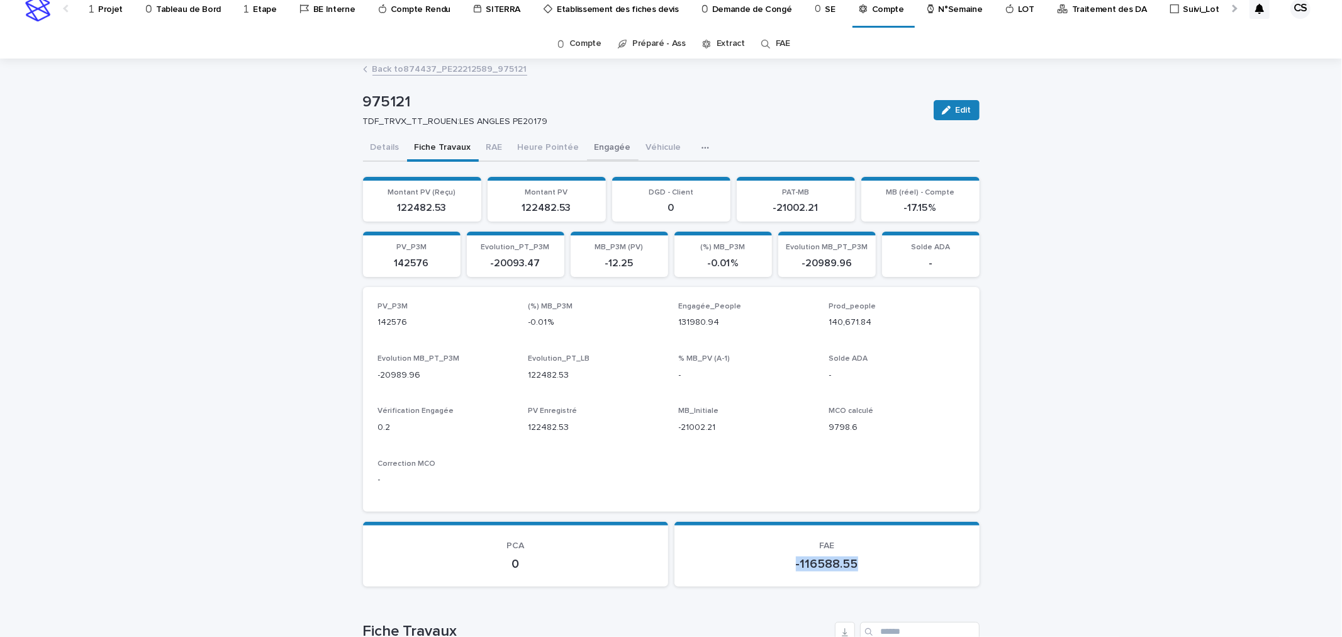
click at [595, 146] on button "Engagée" at bounding box center [613, 148] width 52 height 26
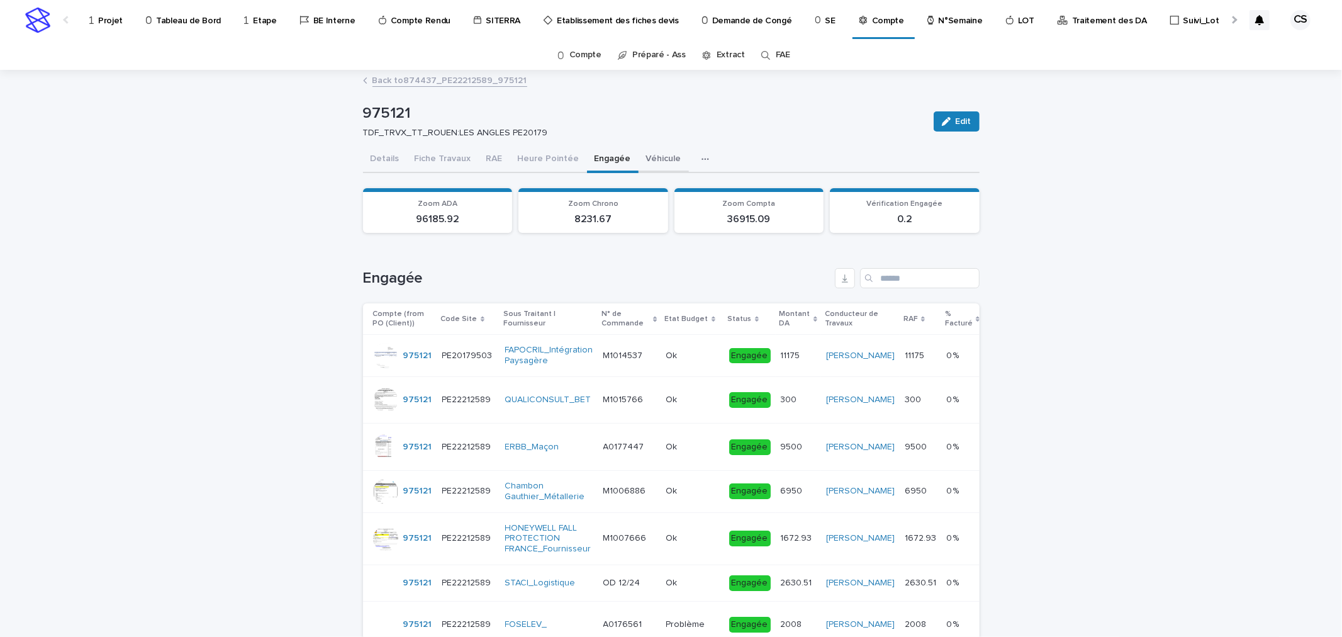
click at [639, 160] on button "Véhicule" at bounding box center [664, 160] width 50 height 26
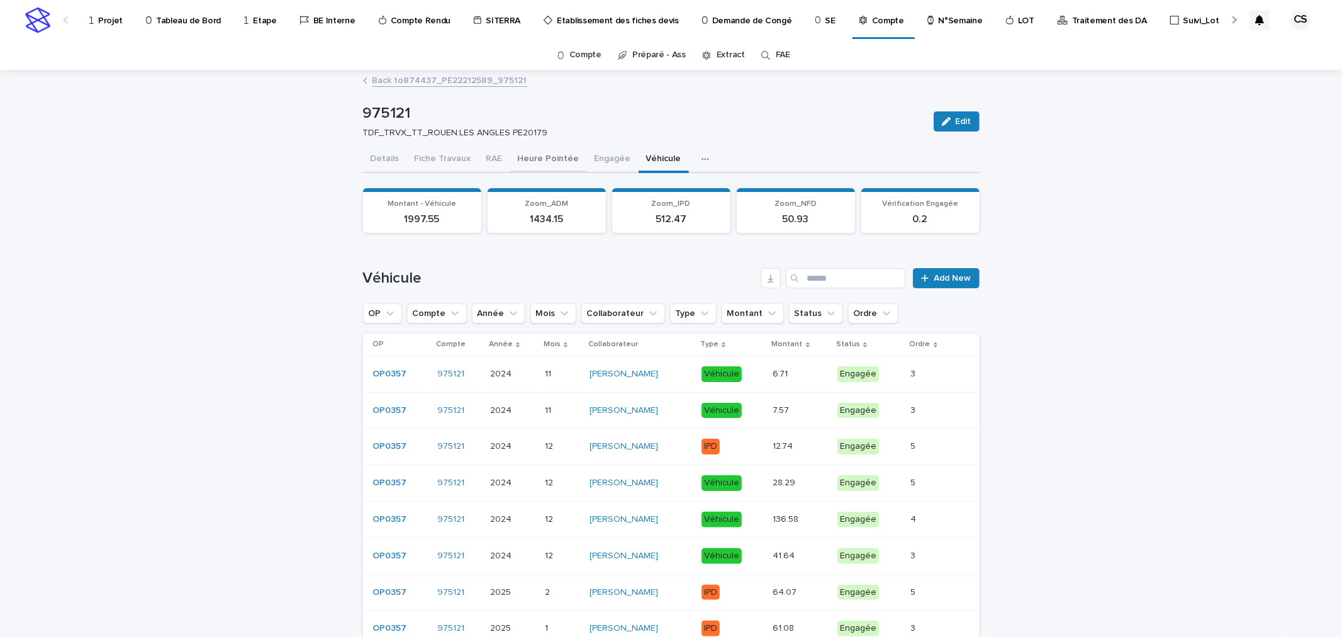
click at [537, 161] on button "Heure Pointée" at bounding box center [548, 160] width 77 height 26
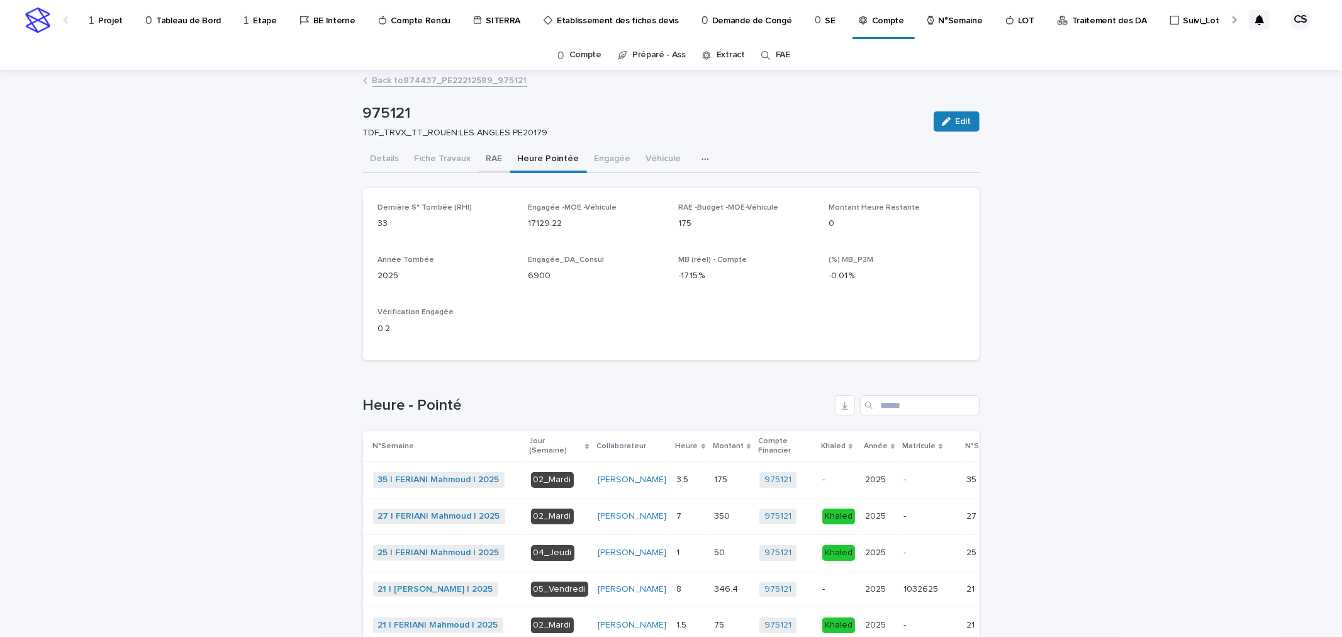
click at [488, 159] on button "RAE" at bounding box center [494, 160] width 31 height 26
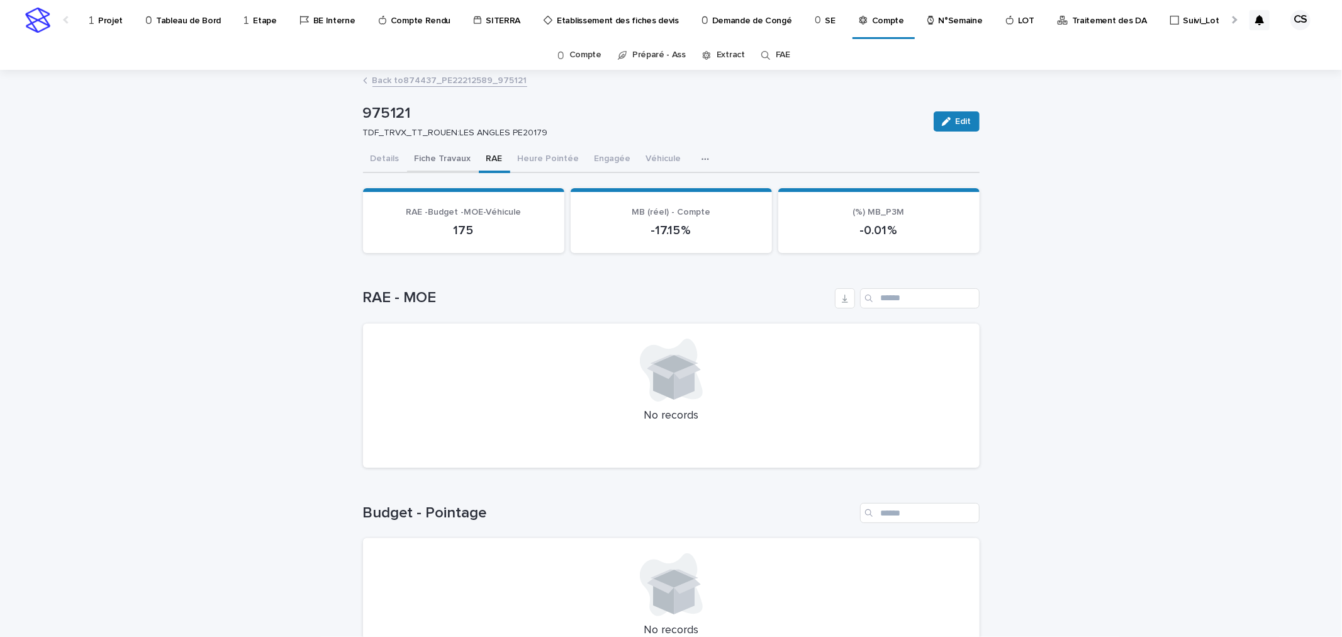
click at [458, 160] on button "Fiche Travaux" at bounding box center [443, 160] width 72 height 26
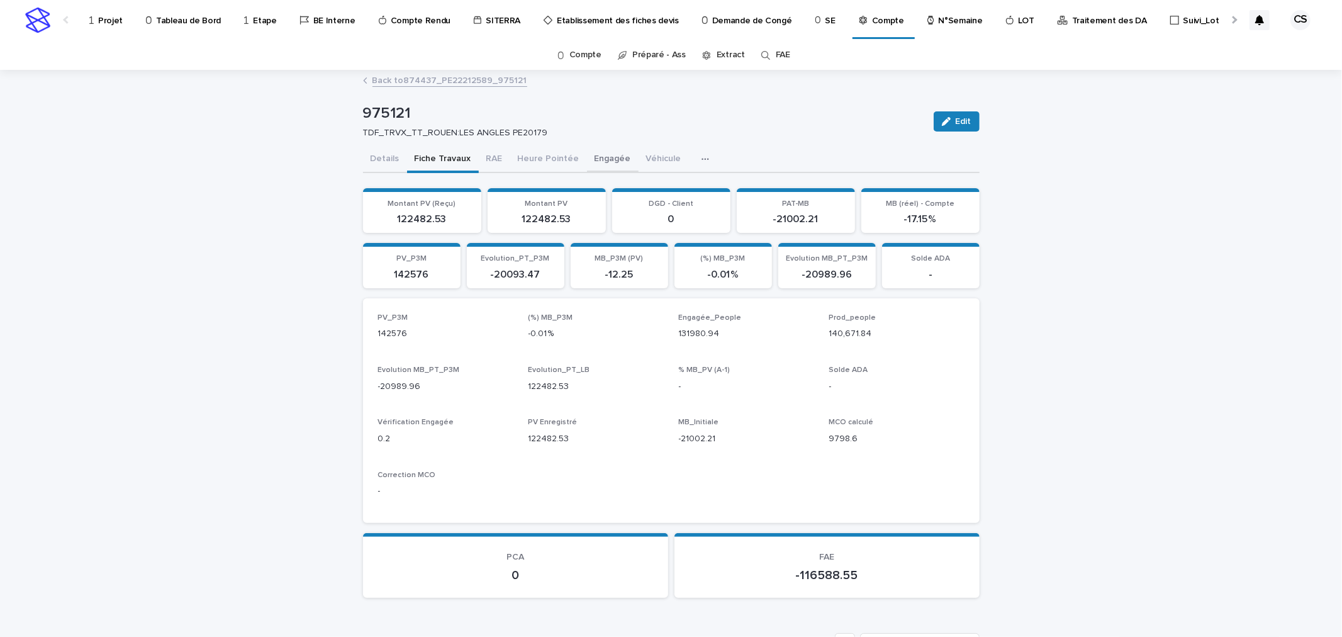
click at [587, 160] on button "Engagée" at bounding box center [613, 160] width 52 height 26
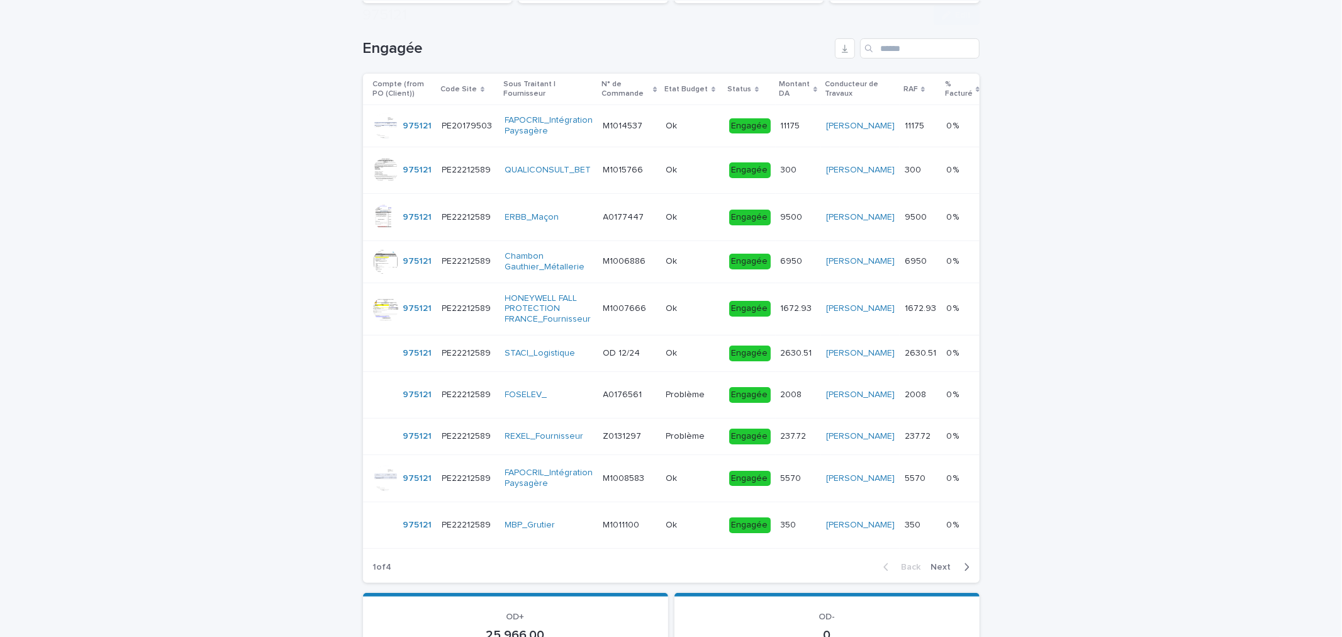
scroll to position [233, 0]
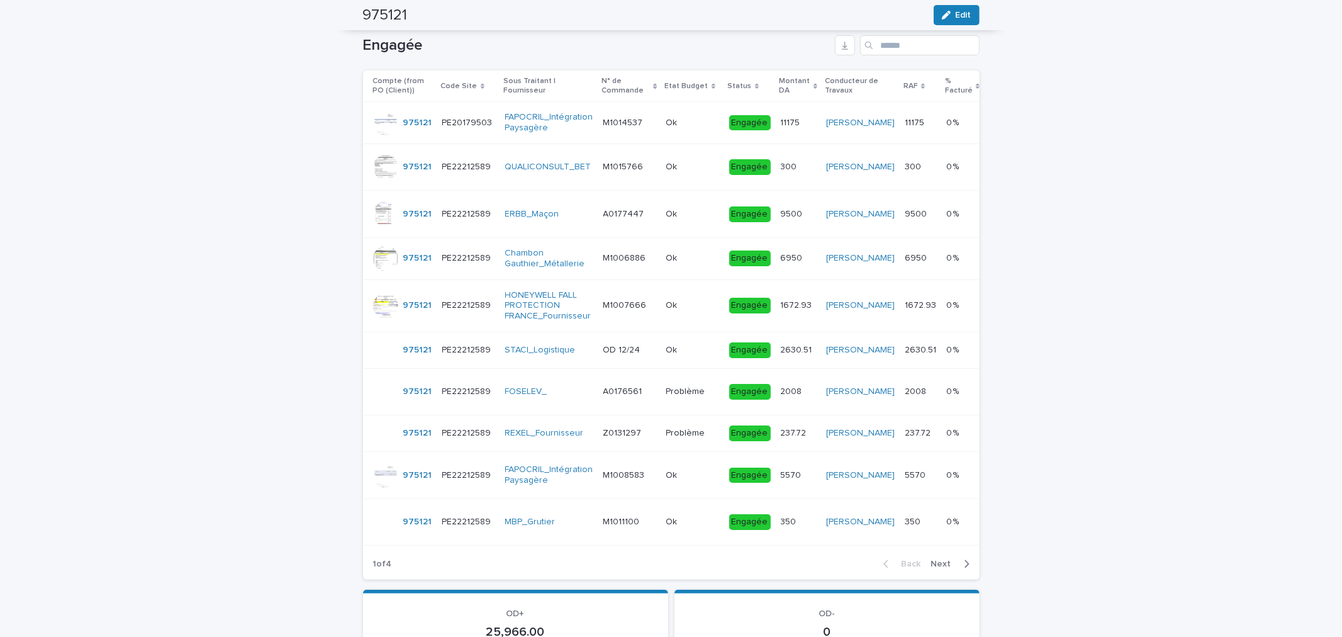
click at [935, 568] on span "Next" at bounding box center [945, 563] width 28 height 9
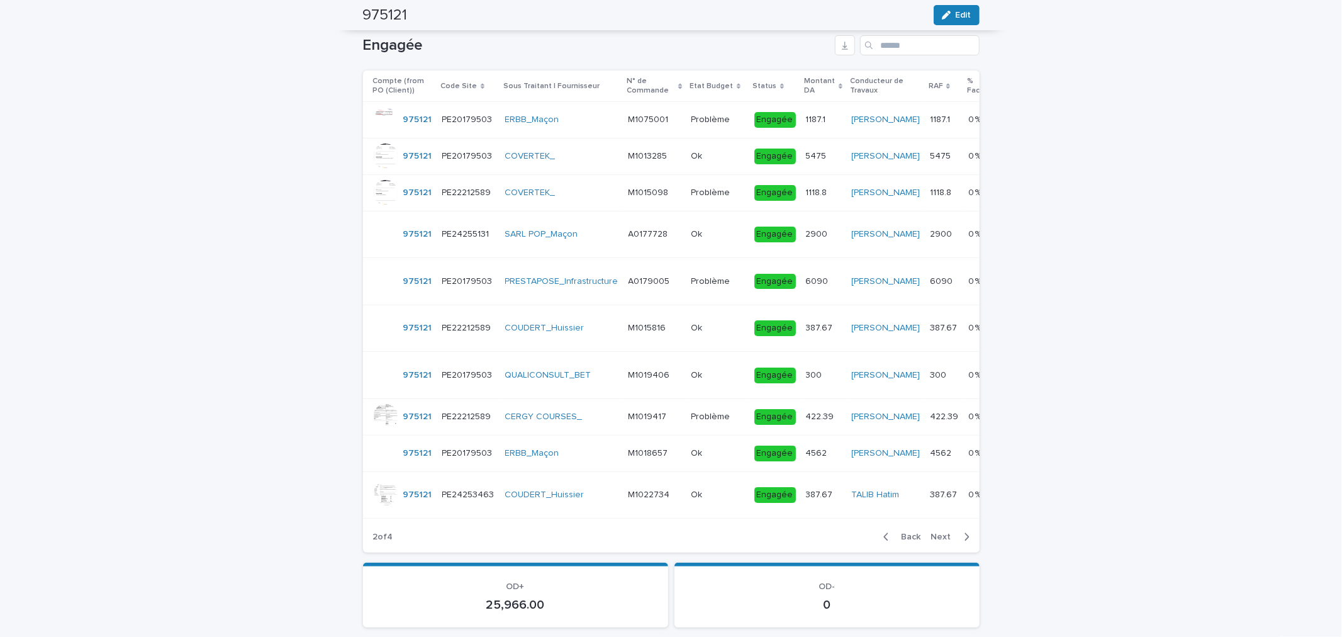
click at [942, 541] on span "Next" at bounding box center [945, 536] width 28 height 9
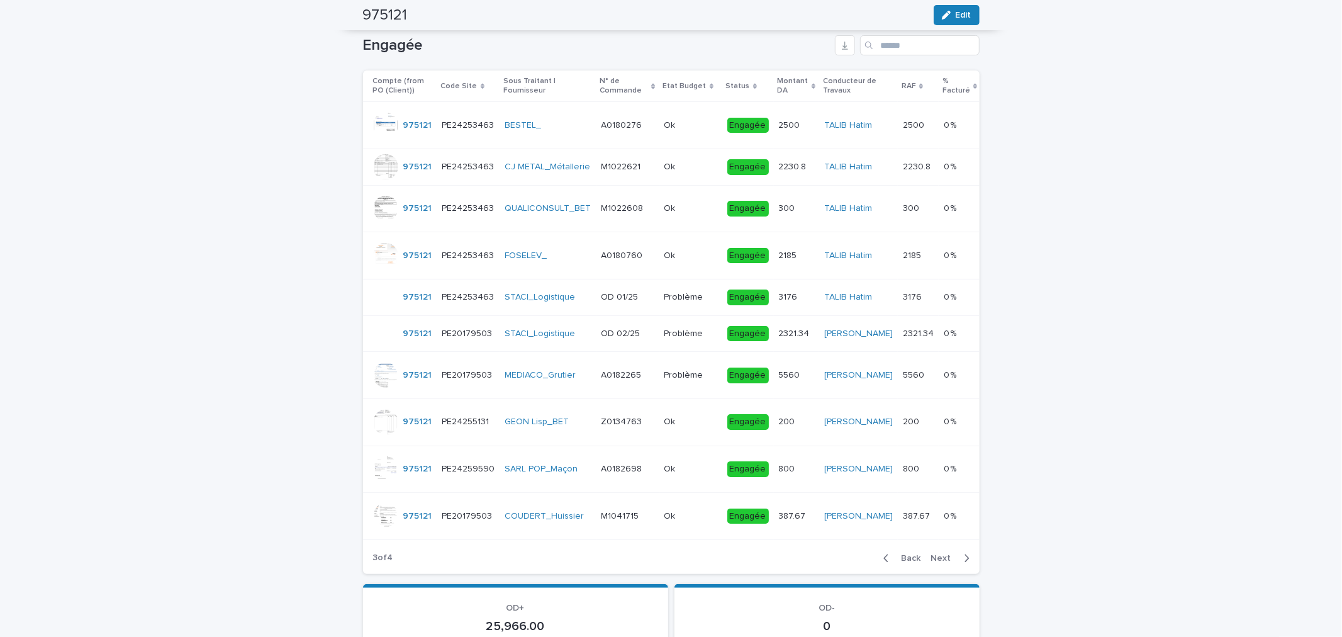
click at [938, 562] on span "Next" at bounding box center [945, 558] width 28 height 9
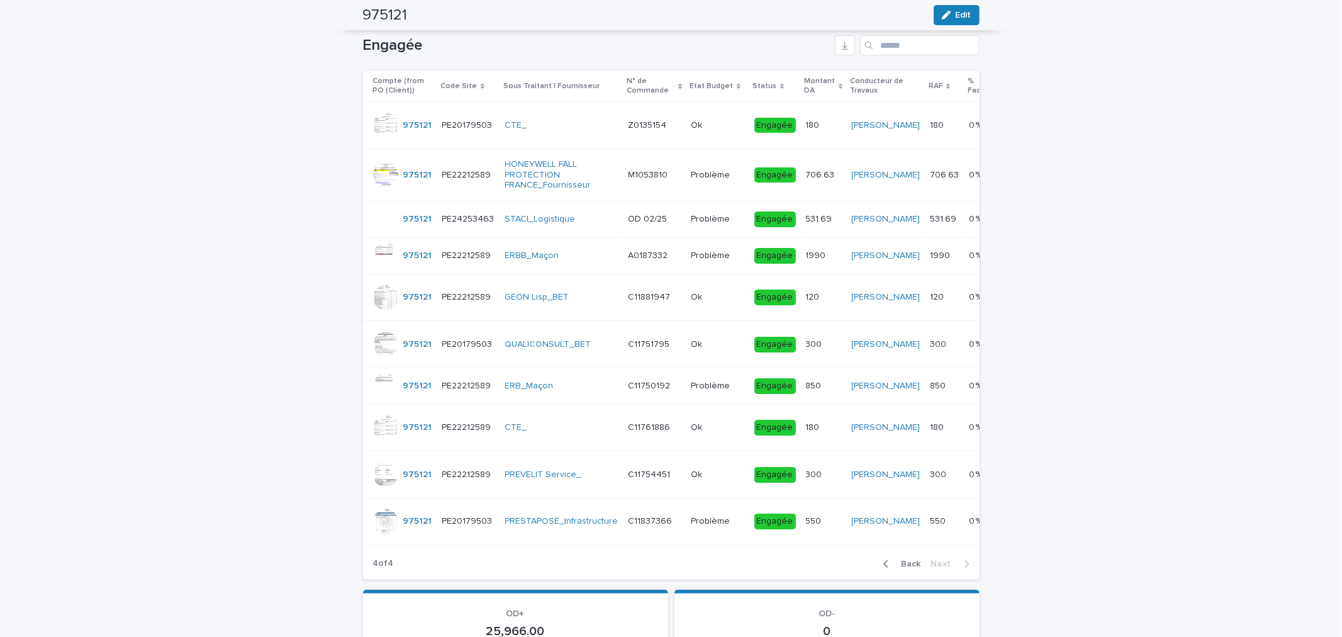
click at [939, 579] on div "Back Next" at bounding box center [926, 563] width 106 height 31
click at [904, 568] on span "Back" at bounding box center [907, 563] width 27 height 9
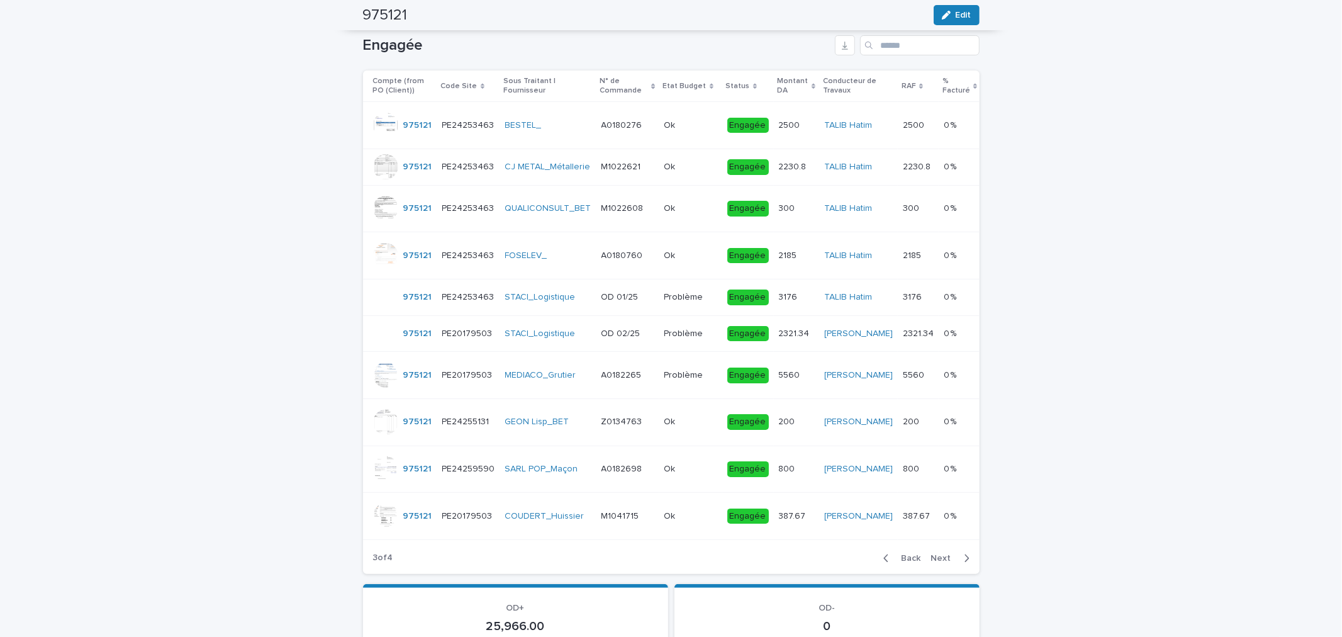
click at [904, 574] on div "Back Next" at bounding box center [926, 557] width 106 height 31
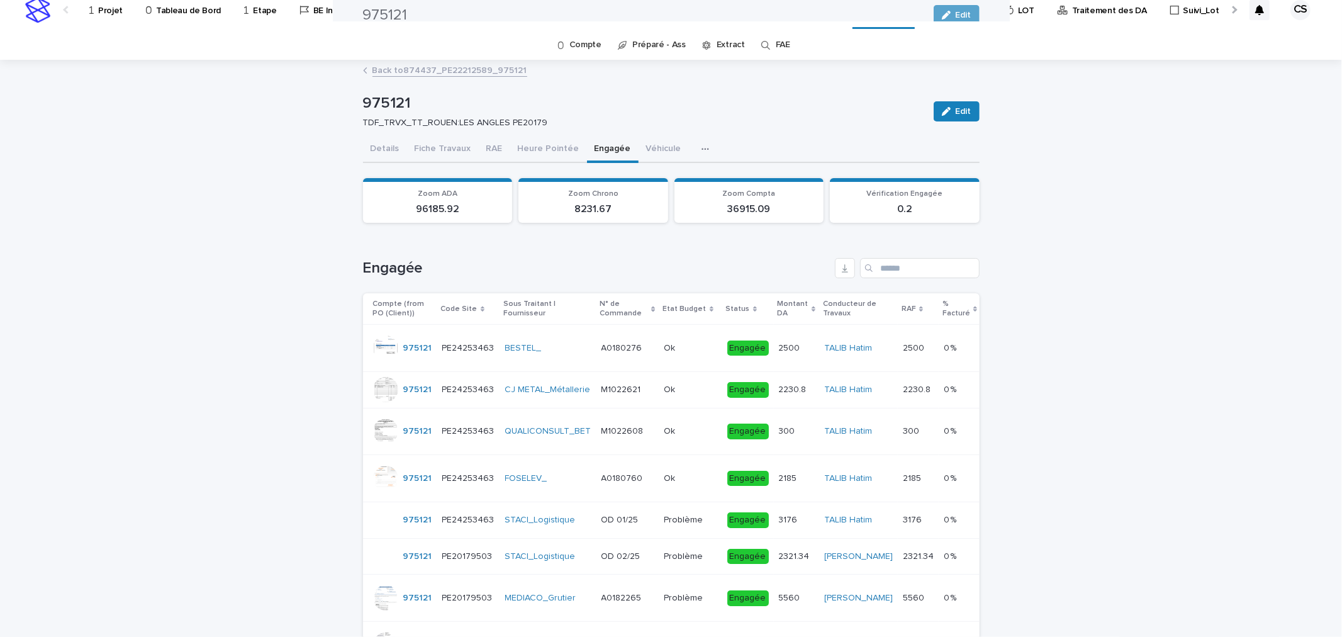
scroll to position [0, 0]
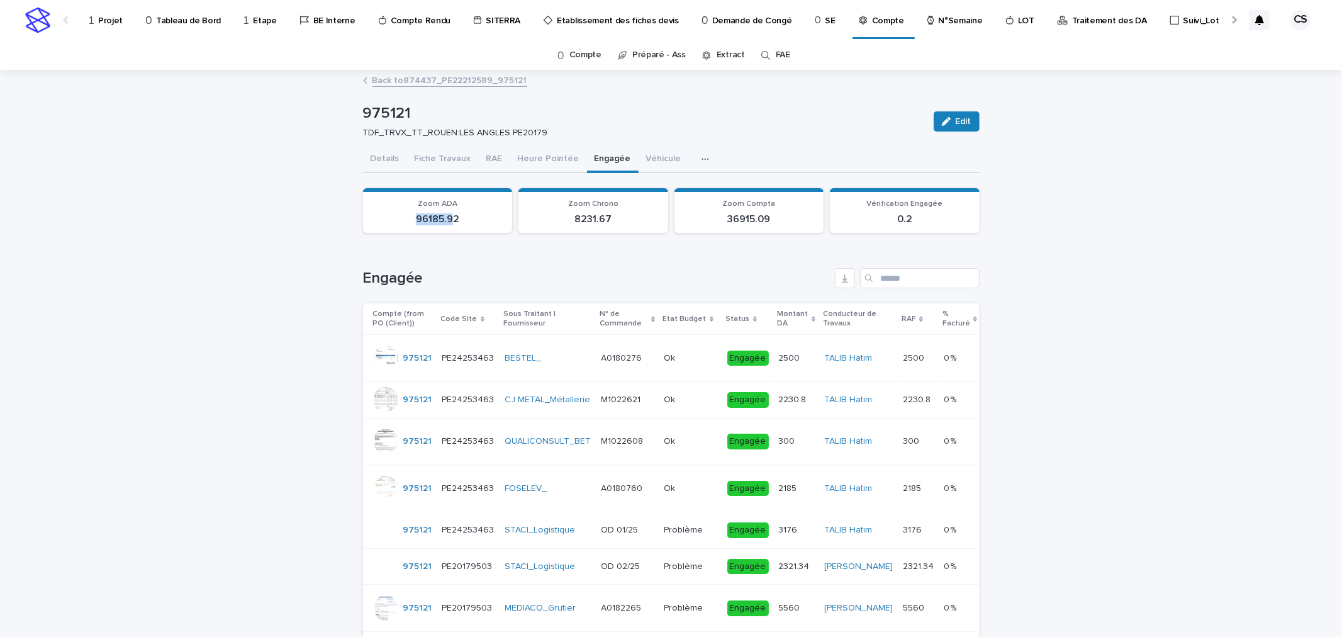
drag, startPoint x: 412, startPoint y: 218, endPoint x: 445, endPoint y: 222, distance: 33.6
click at [445, 222] on p "96185.92" at bounding box center [438, 219] width 135 height 12
click at [585, 269] on h1 "Engagée" at bounding box center [596, 278] width 467 height 18
click at [576, 360] on div "BESTEL_" at bounding box center [548, 358] width 86 height 11
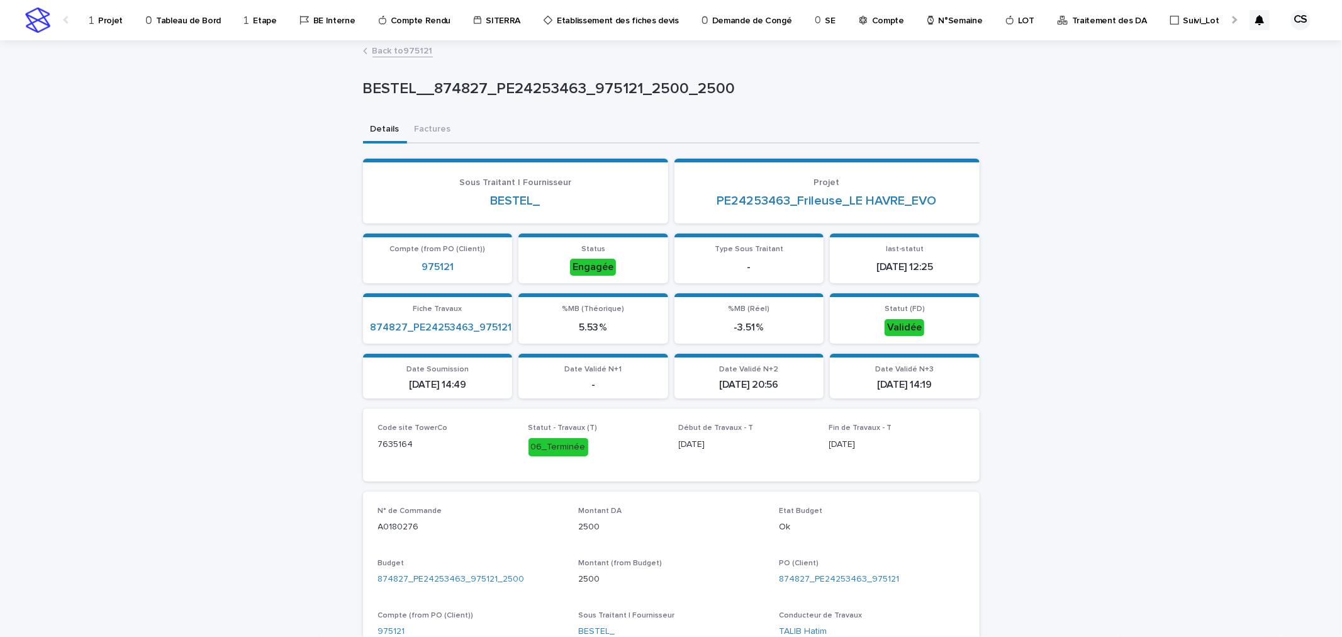
click at [403, 55] on link "Back to 975121" at bounding box center [402, 50] width 60 height 14
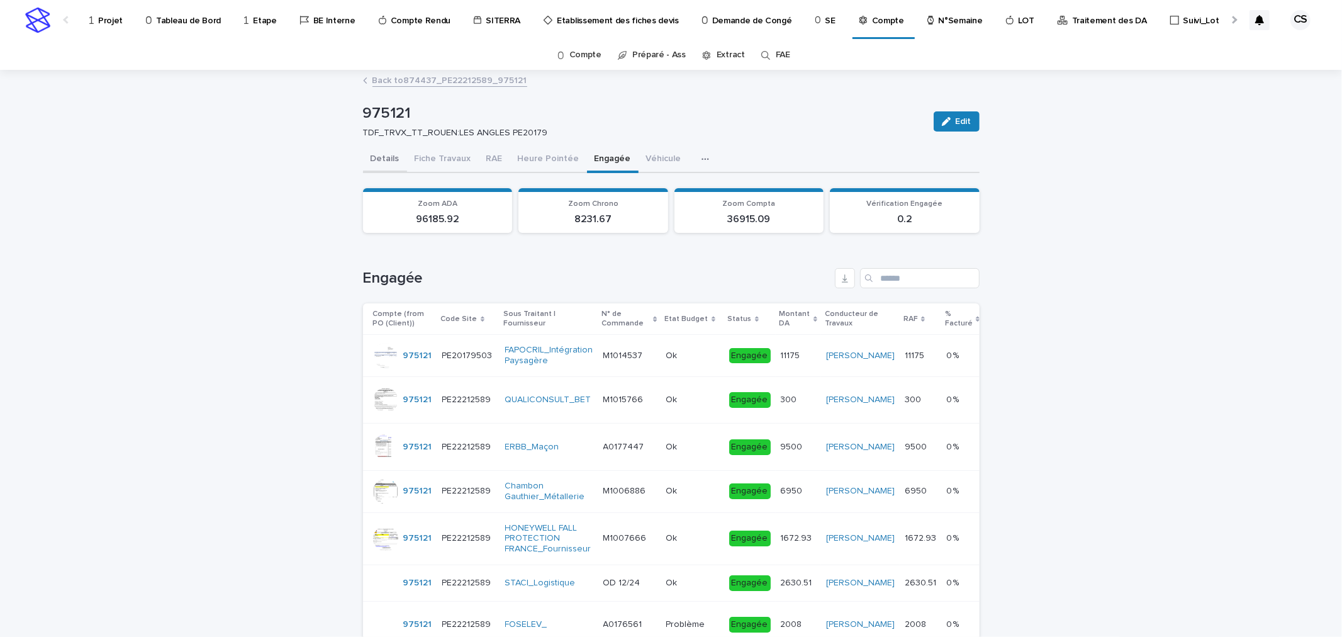
click at [388, 153] on button "Details" at bounding box center [385, 160] width 44 height 26
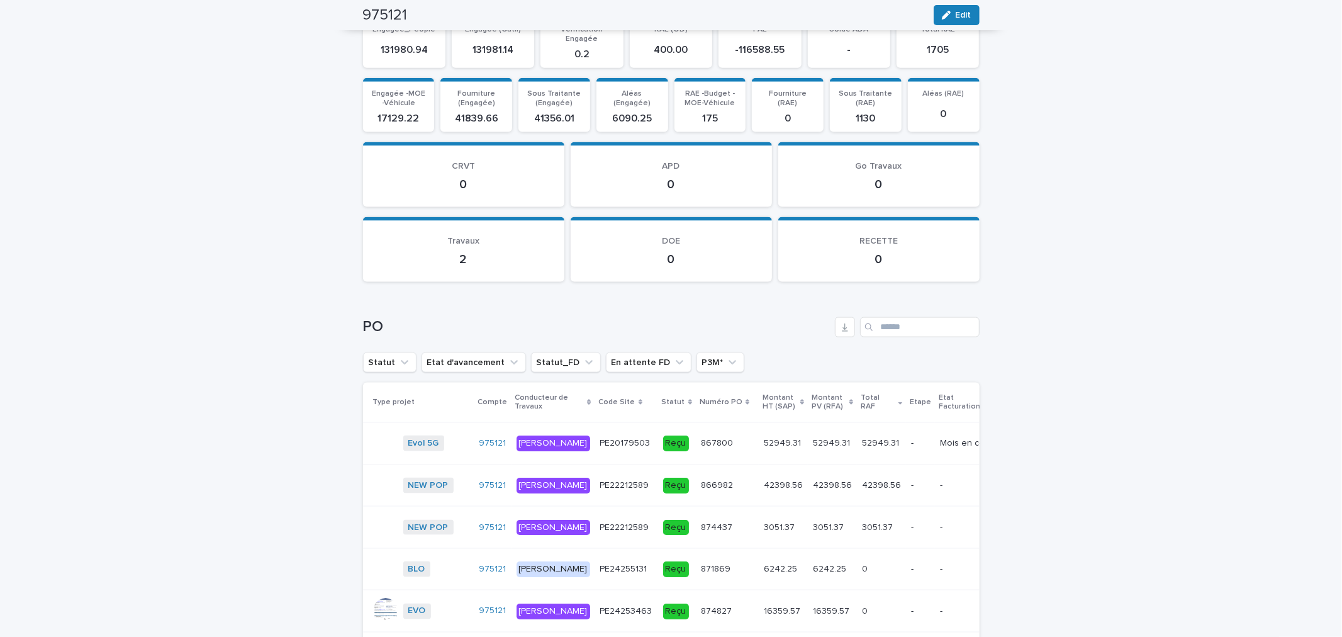
scroll to position [1593, 0]
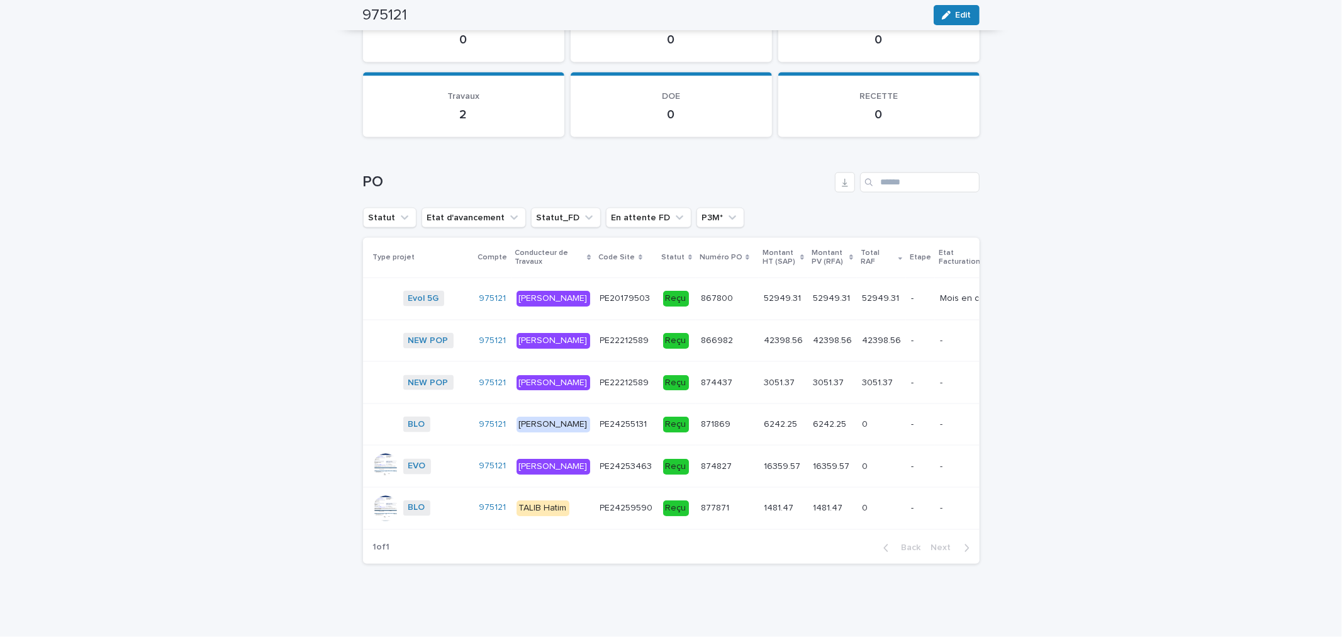
click at [813, 333] on p "42398.56" at bounding box center [834, 339] width 42 height 13
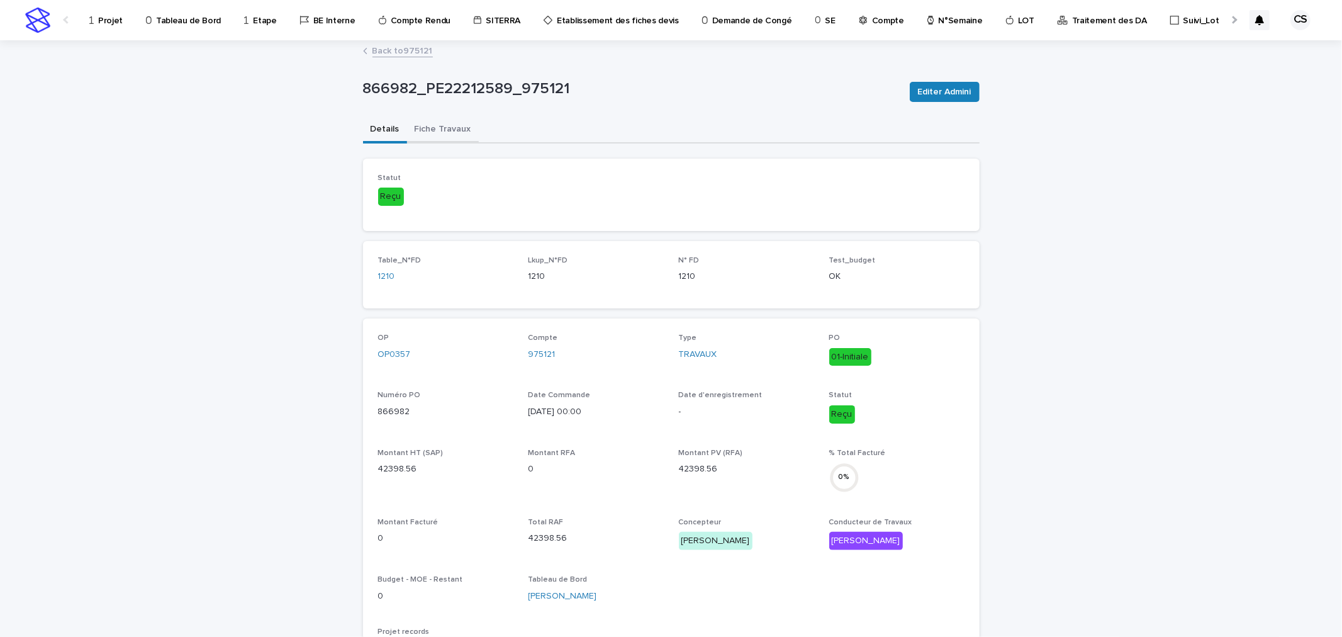
click at [437, 128] on button "Fiche Travaux" at bounding box center [443, 130] width 72 height 26
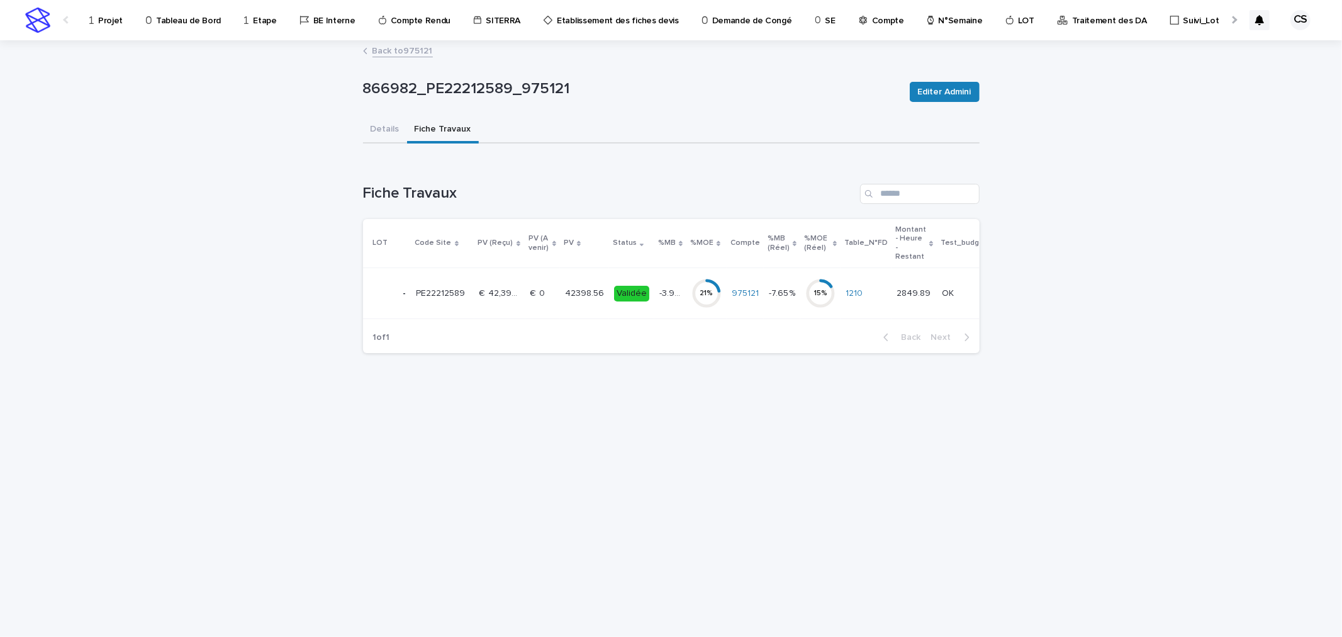
click at [663, 291] on p "-3.97 %" at bounding box center [671, 292] width 25 height 13
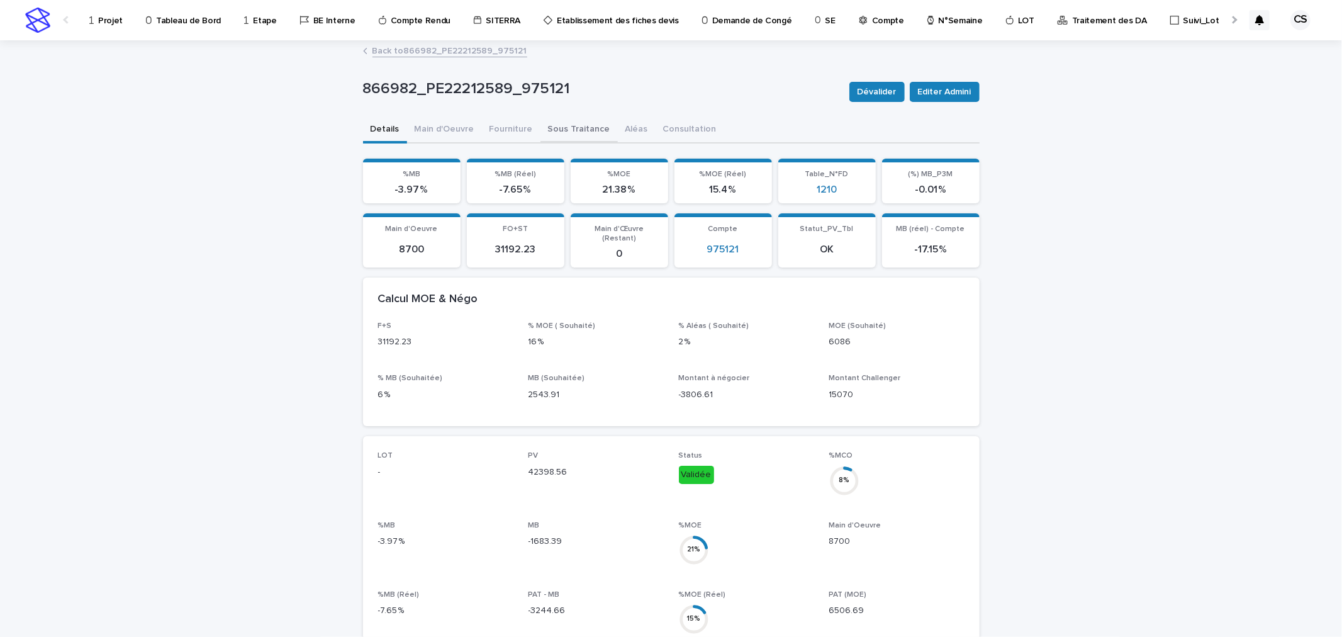
click at [552, 130] on button "Sous Traitance" at bounding box center [578, 130] width 77 height 26
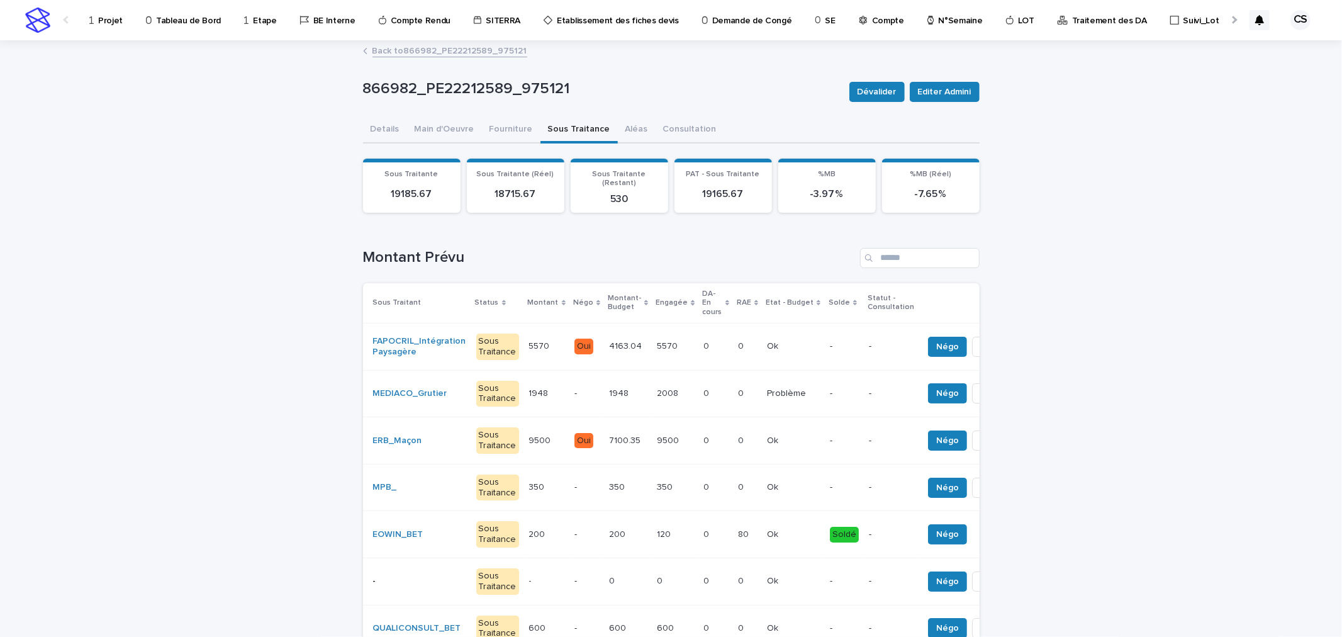
click at [444, 53] on link "Back to 866982_PE22212589_975121" at bounding box center [449, 50] width 155 height 14
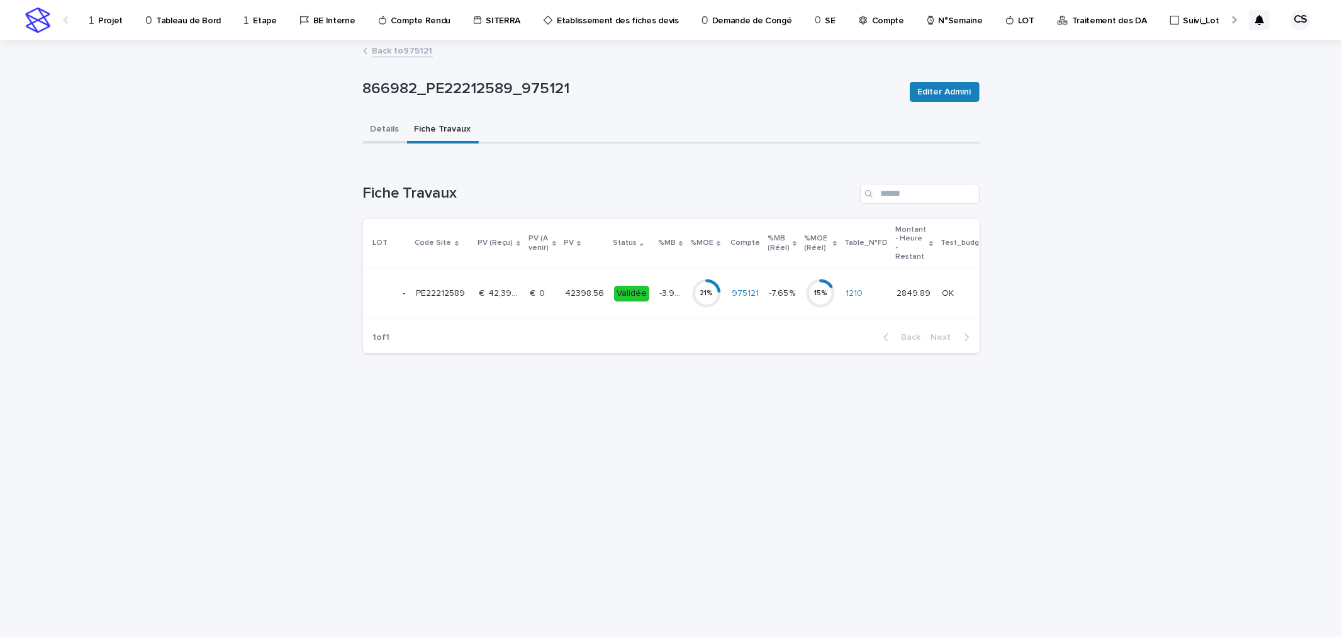
click at [386, 121] on button "Details" at bounding box center [385, 130] width 44 height 26
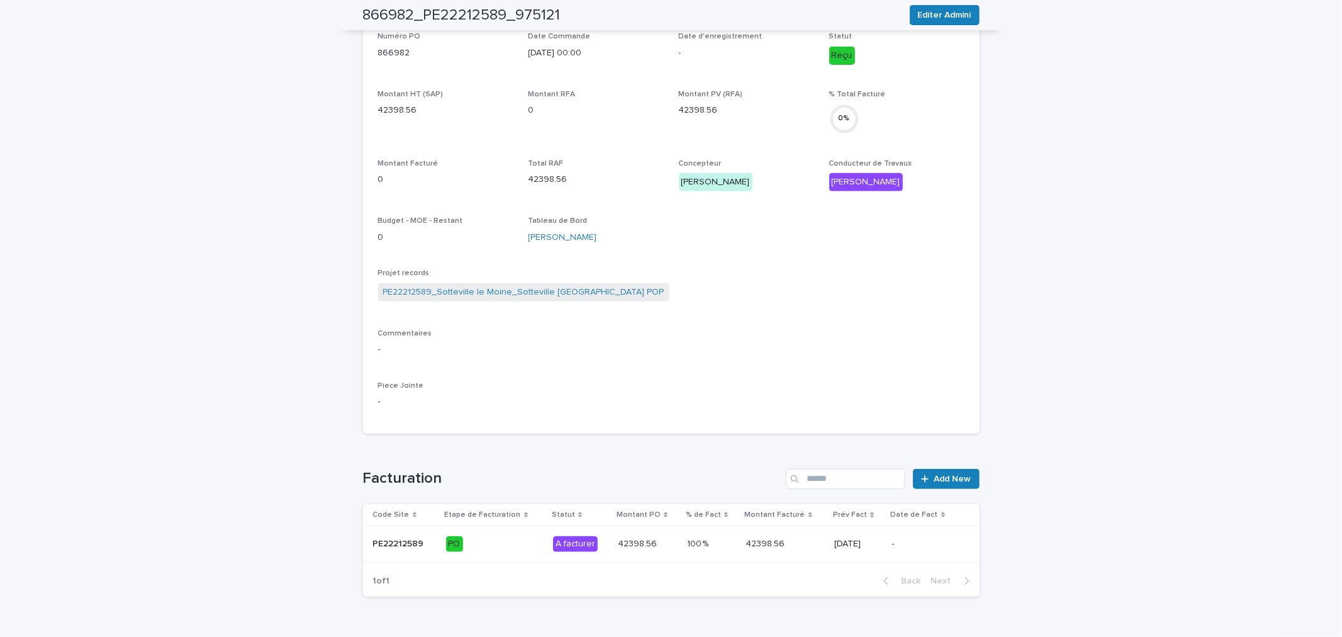
scroll to position [390, 0]
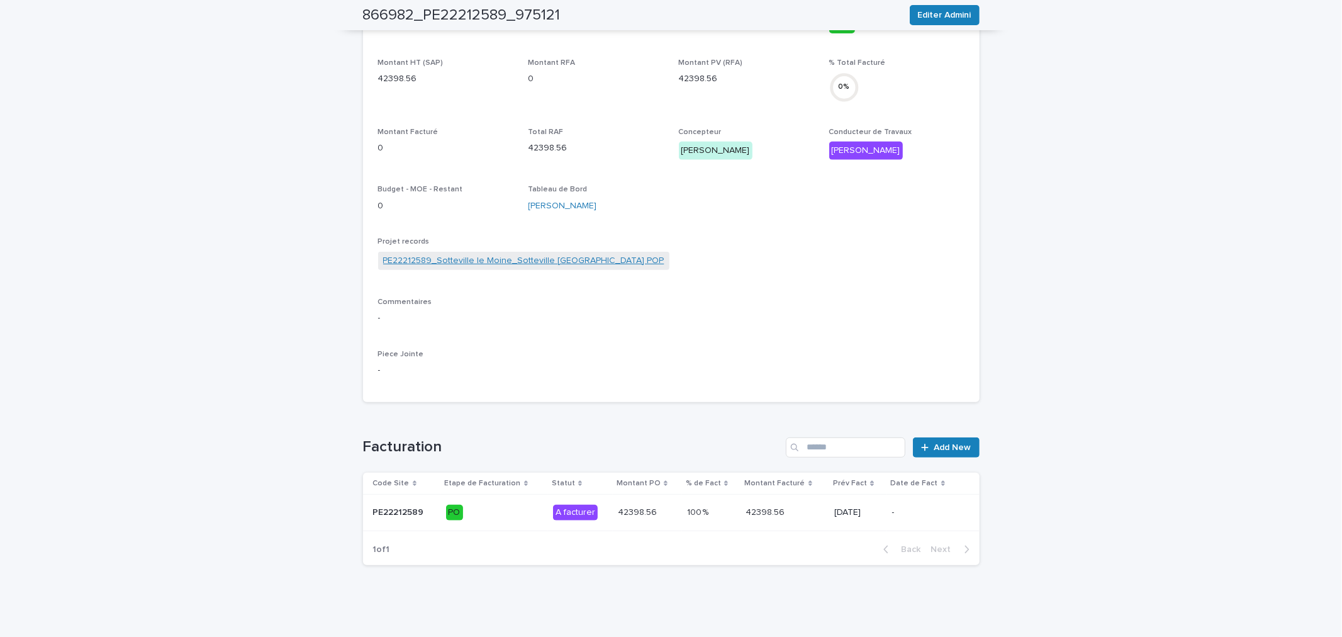
click at [531, 259] on link "PE22212589_Sotteville le Moine_Sotteville le Moine_NEW POP" at bounding box center [523, 260] width 281 height 13
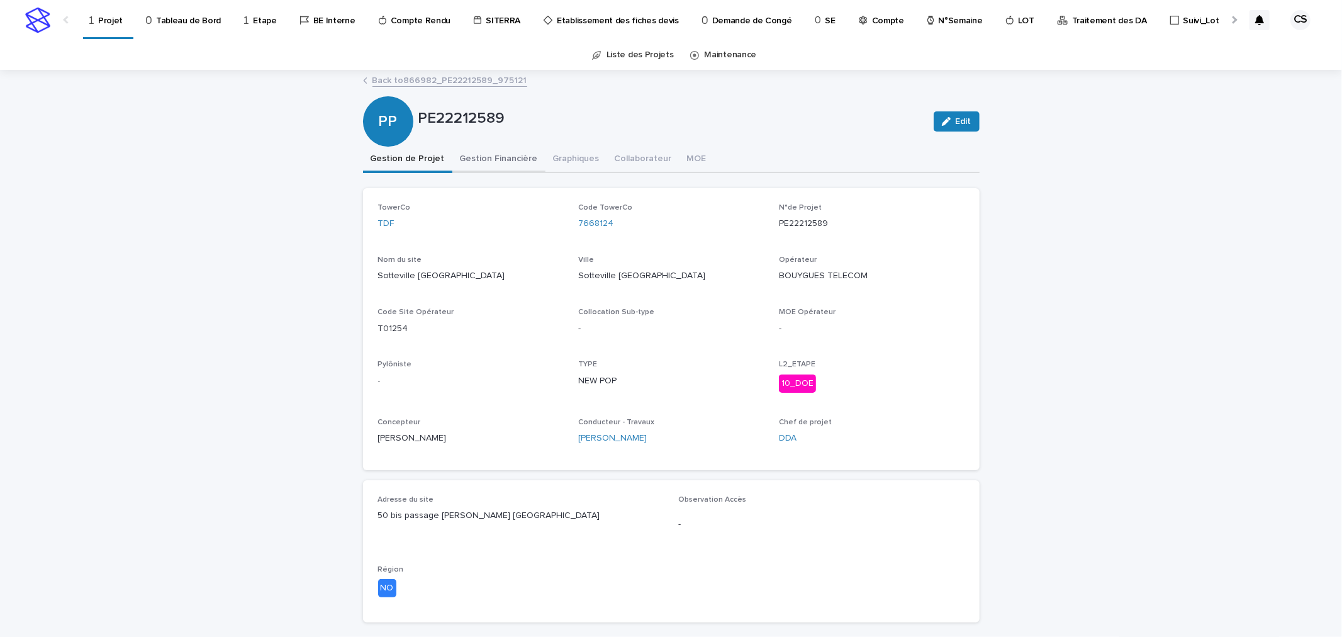
click at [517, 160] on button "Gestion Financière" at bounding box center [498, 160] width 93 height 26
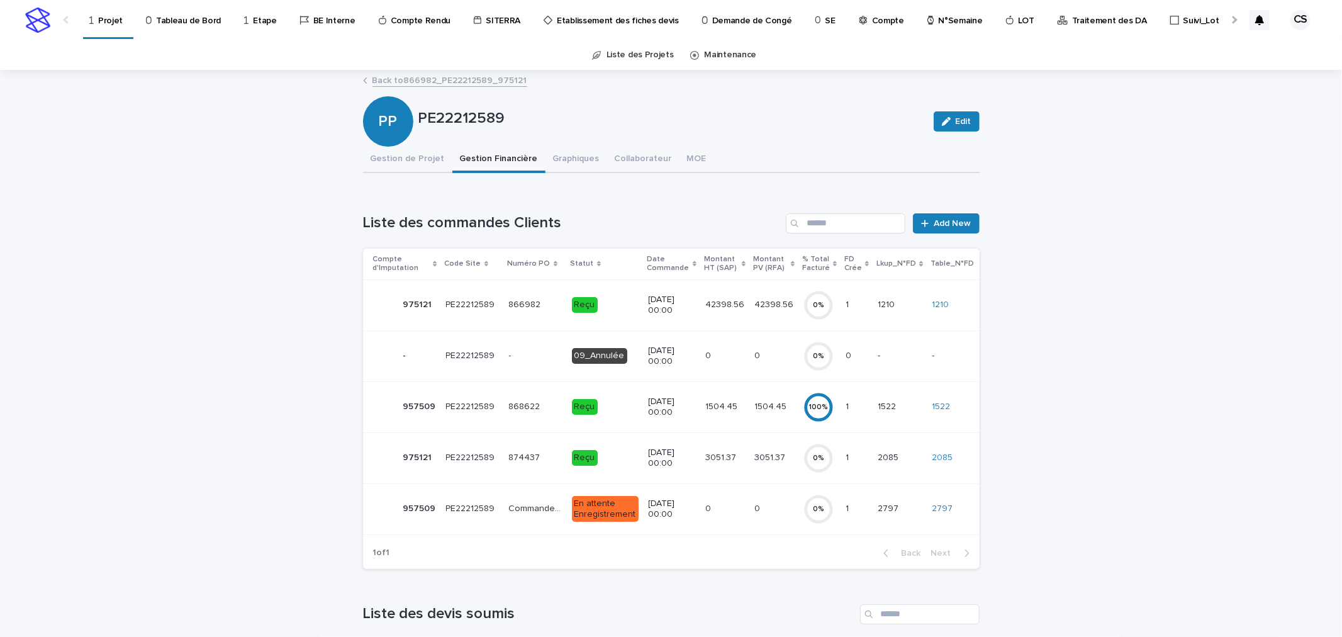
click at [713, 302] on p "42398.56" at bounding box center [726, 303] width 42 height 13
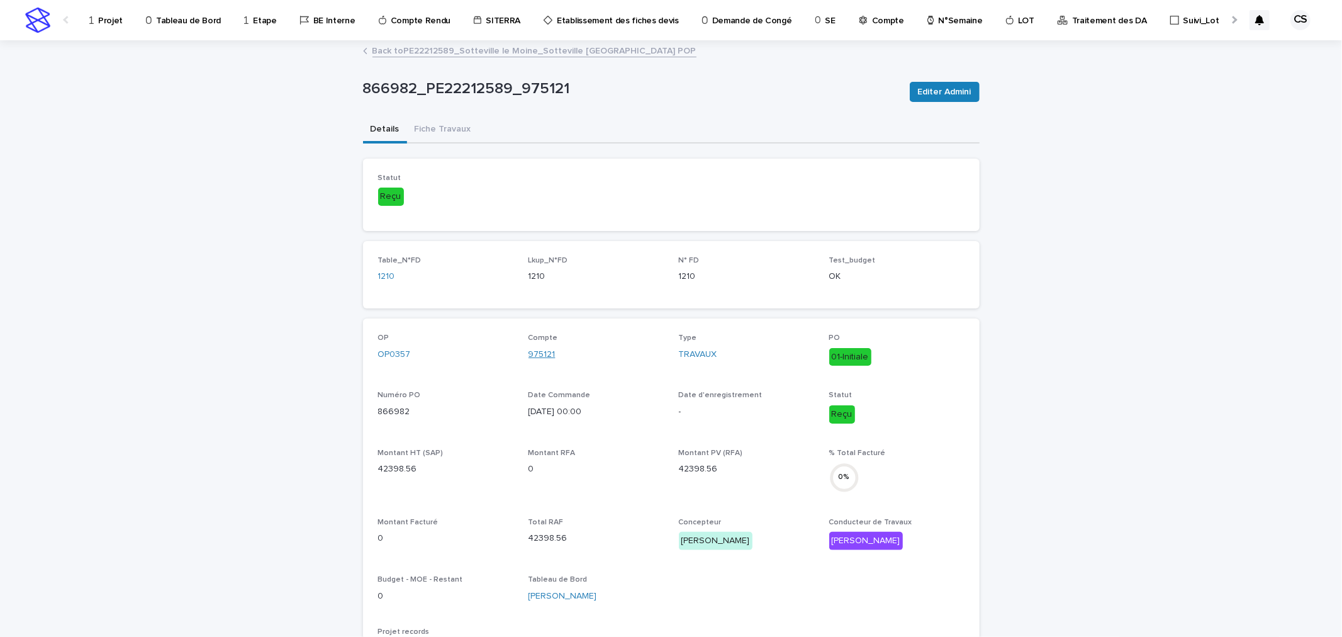
click at [539, 350] on link "975121" at bounding box center [541, 354] width 27 height 13
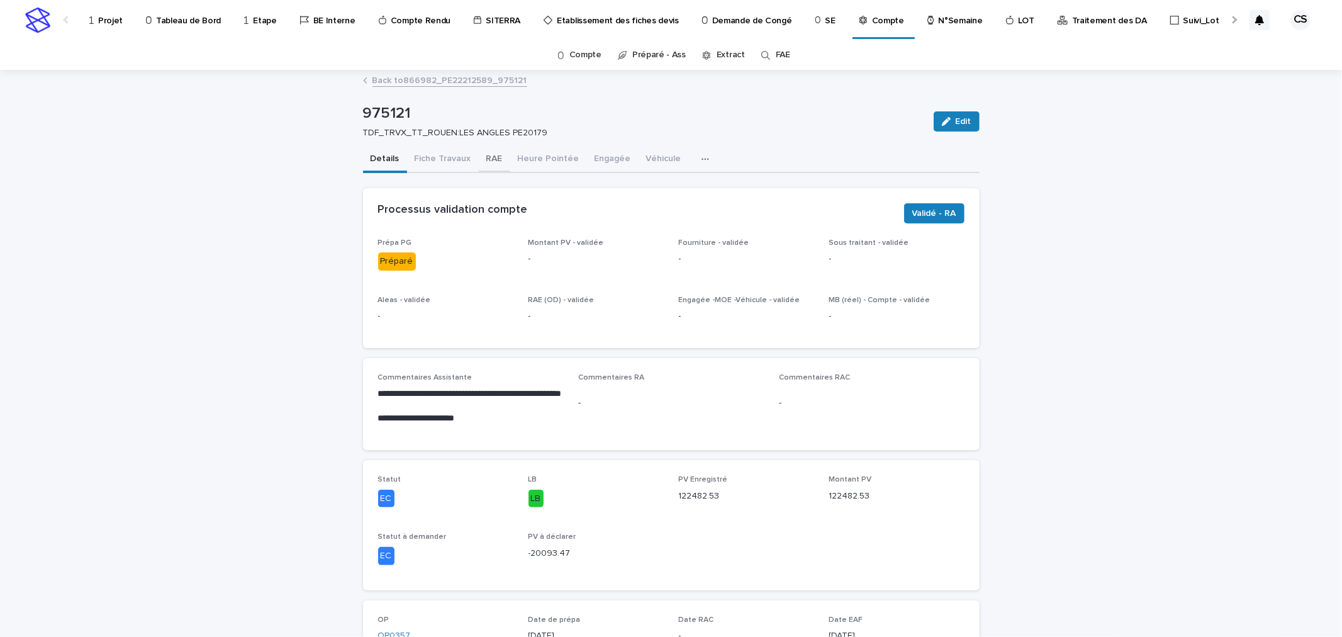
click at [488, 166] on button "RAE" at bounding box center [494, 160] width 31 height 26
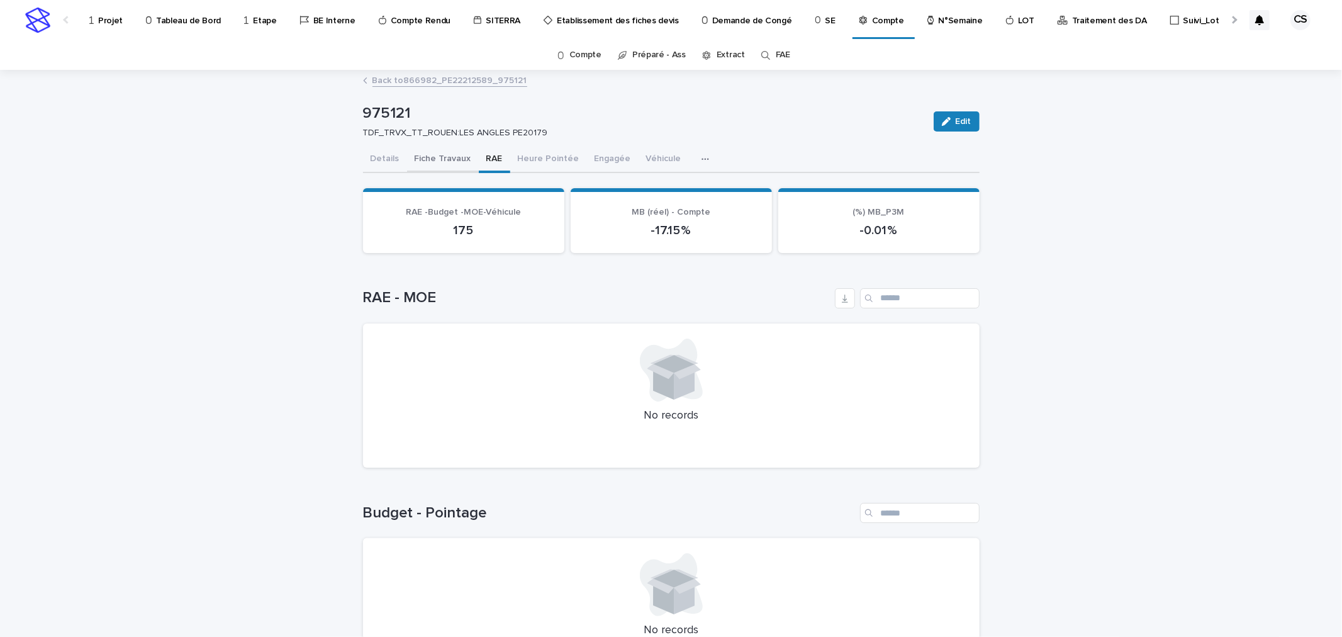
click at [438, 158] on button "Fiche Travaux" at bounding box center [443, 160] width 72 height 26
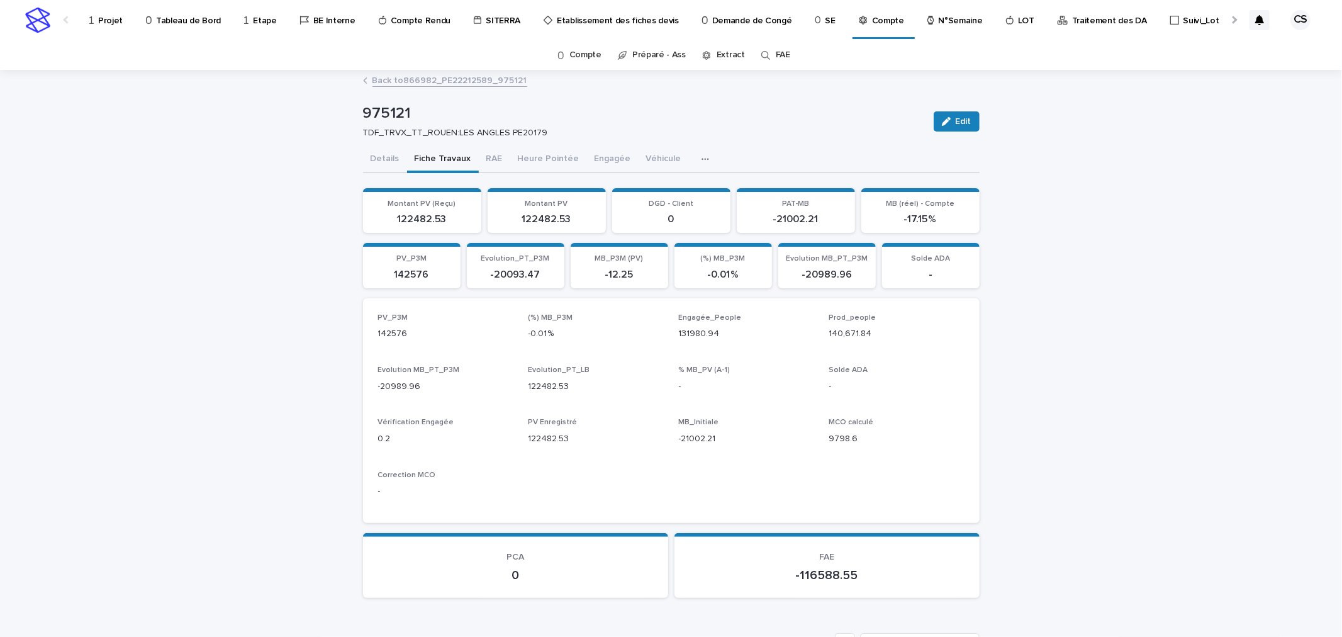
click at [701, 161] on icon "button" at bounding box center [705, 159] width 8 height 9
click at [764, 126] on div "TDF_TRVX_TT_ROUEN:LES ANGLES PE20179" at bounding box center [640, 131] width 555 height 13
click at [488, 154] on button "RAE" at bounding box center [494, 160] width 31 height 26
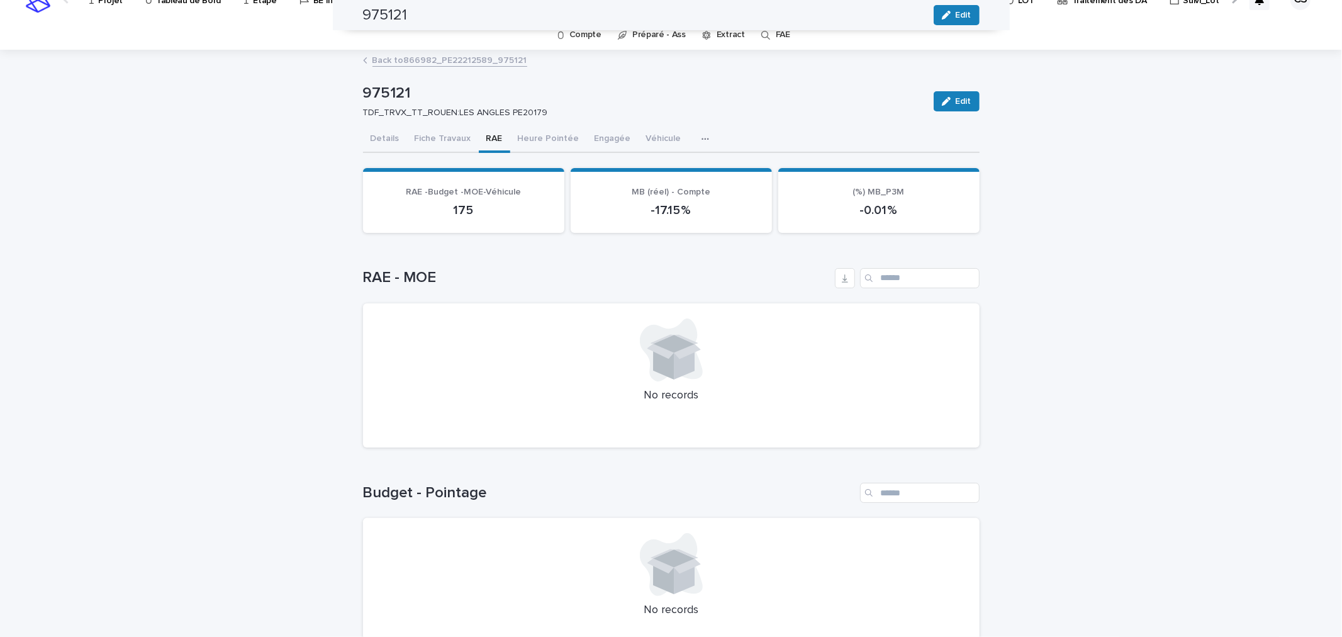
scroll to position [13, 0]
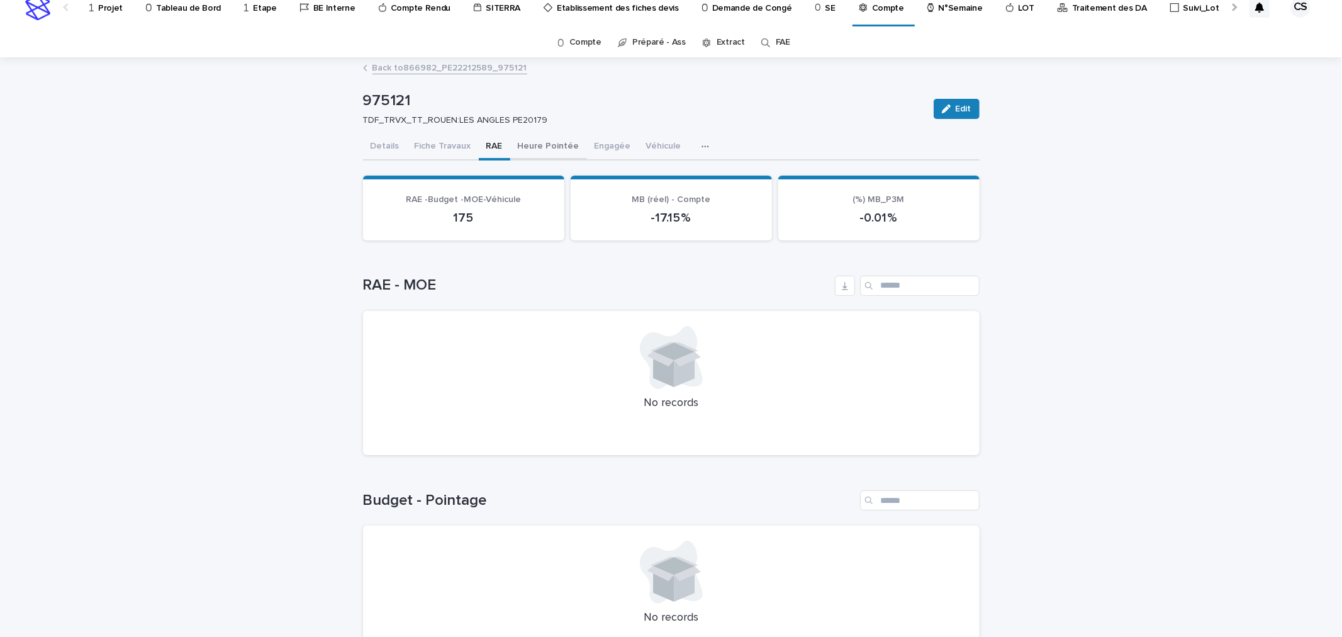
click at [550, 143] on button "Heure Pointée" at bounding box center [548, 147] width 77 height 26
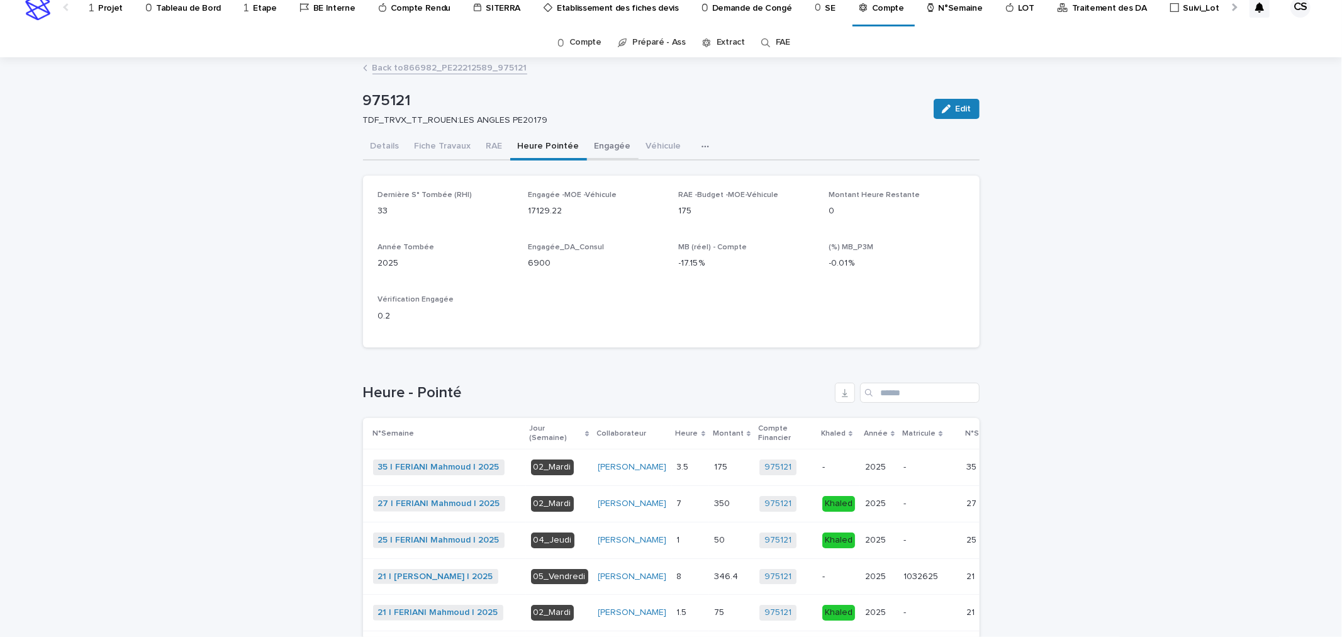
click at [598, 148] on button "Engagée" at bounding box center [613, 147] width 52 height 26
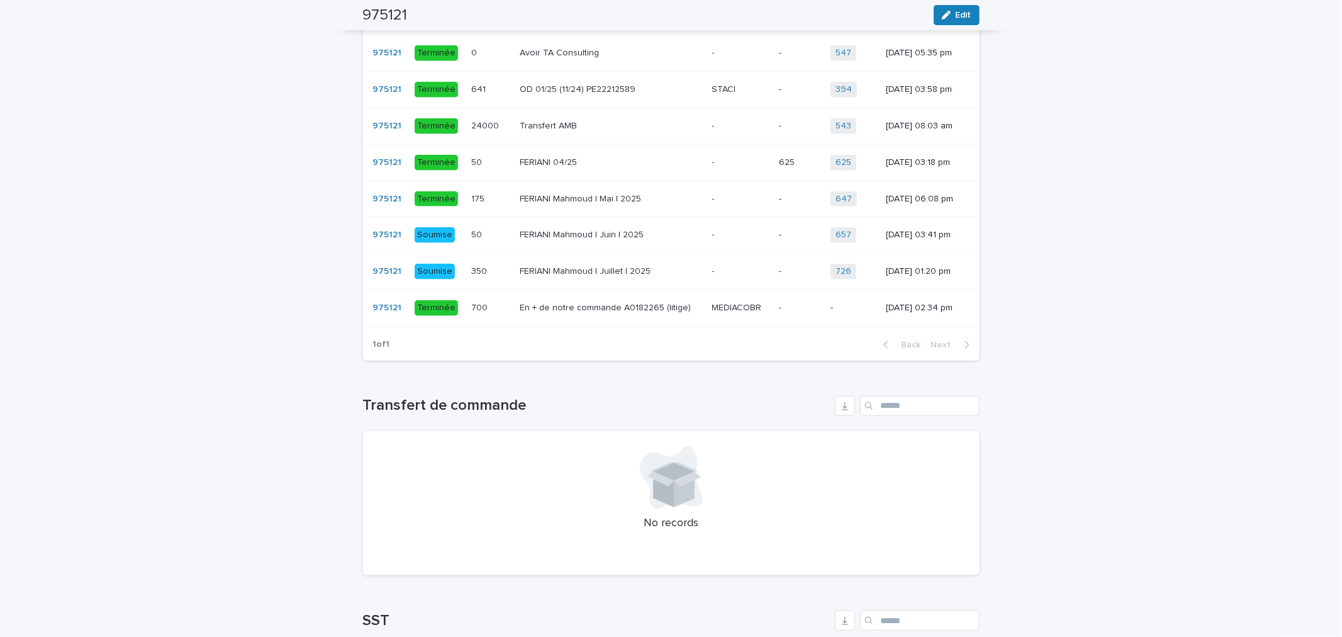
scroll to position [711, 0]
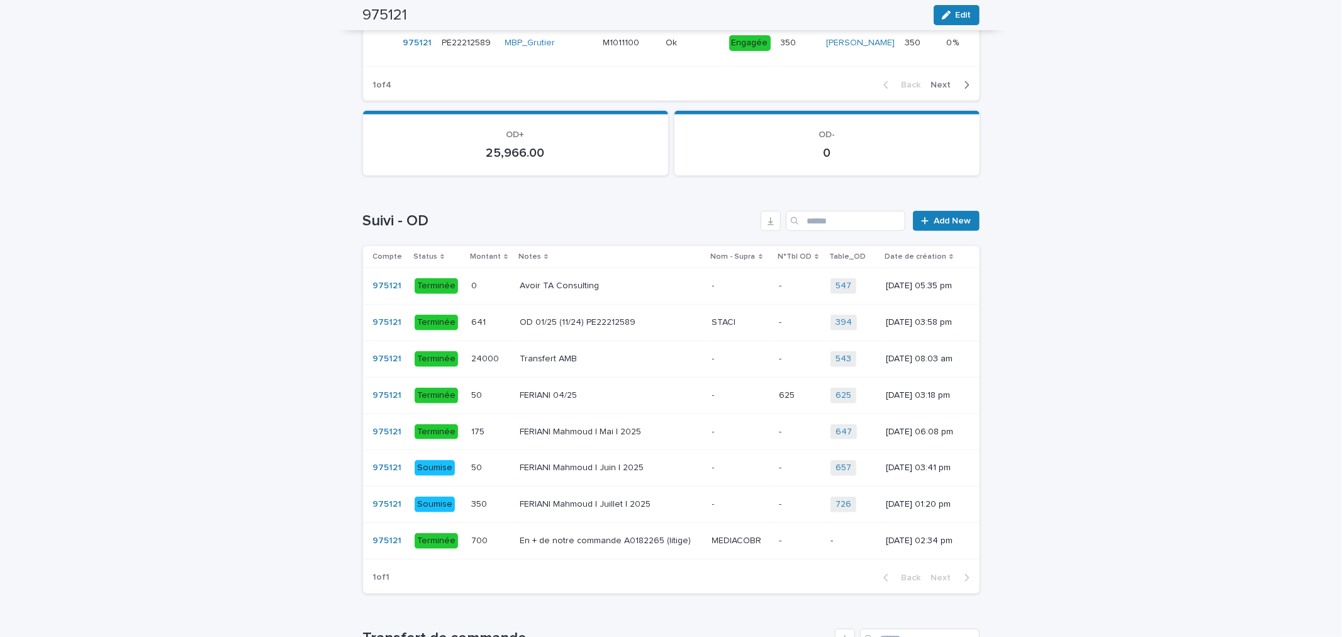
click at [478, 364] on p "24000" at bounding box center [486, 357] width 30 height 13
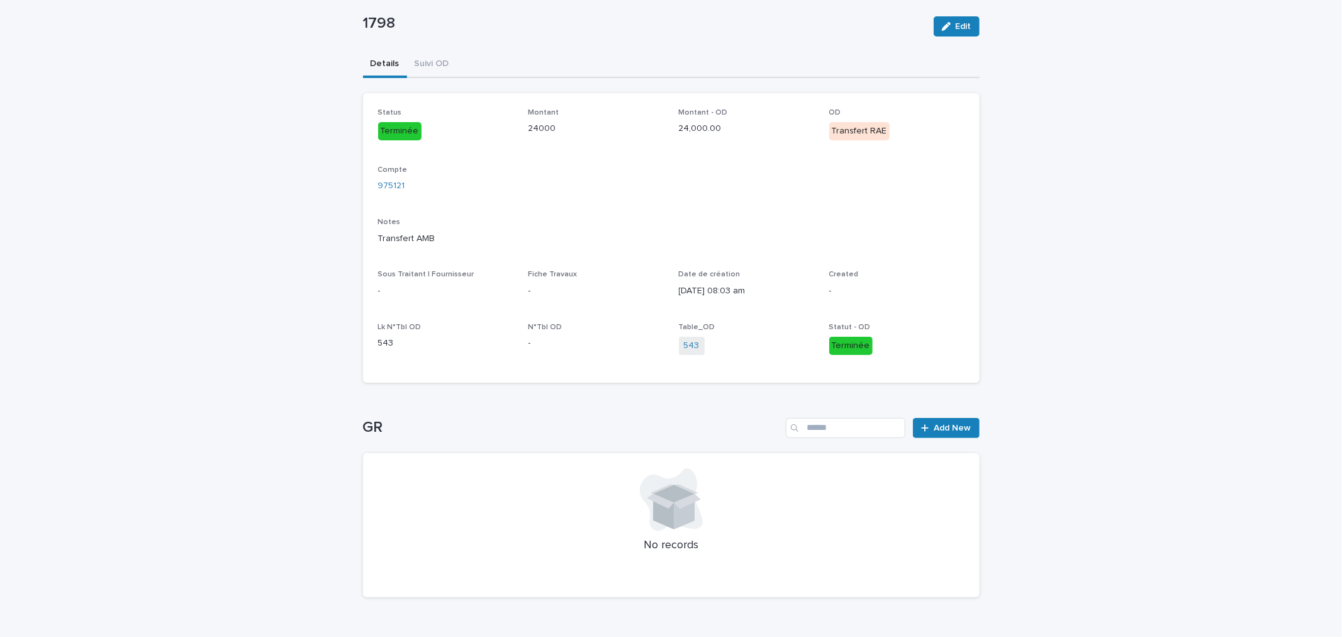
scroll to position [98, 0]
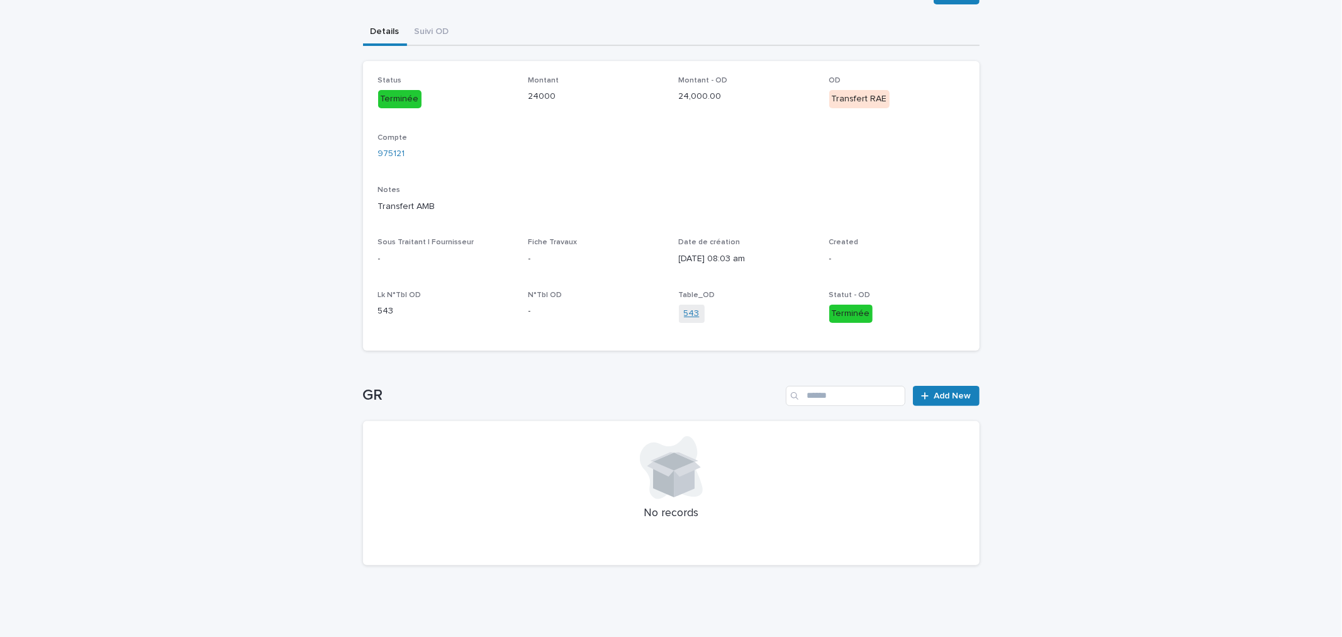
click at [684, 308] on link "543" at bounding box center [692, 313] width 16 height 13
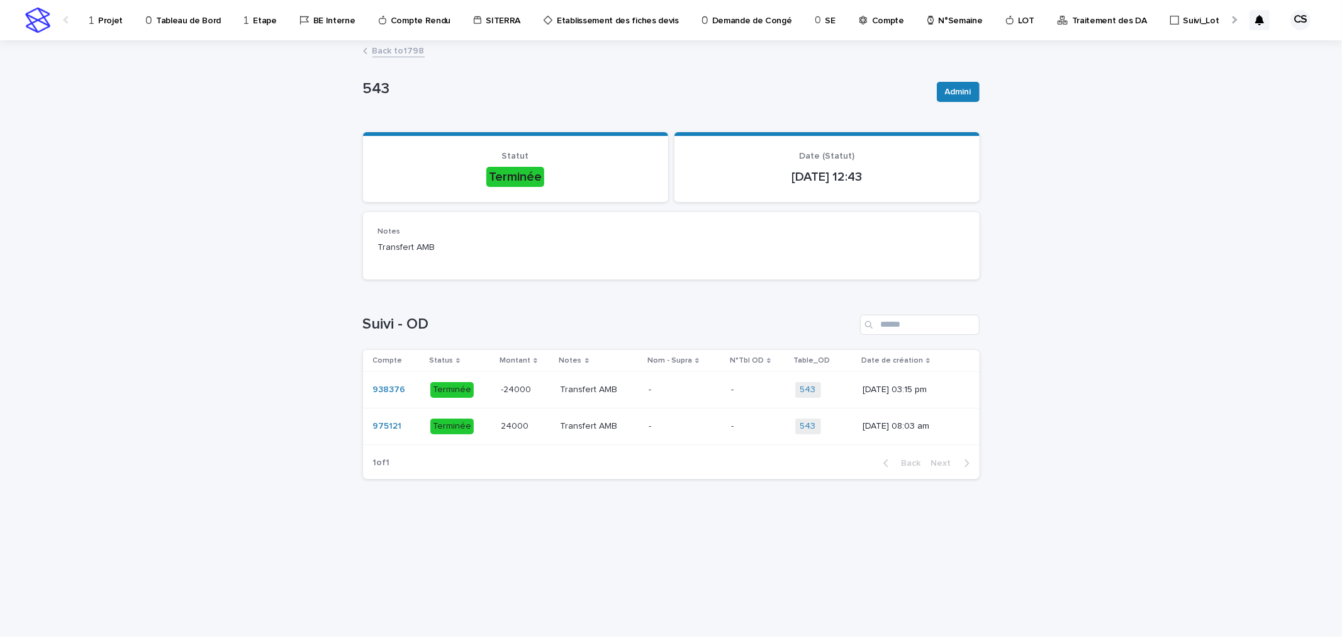
click at [406, 50] on link "Back to 1798" at bounding box center [398, 50] width 52 height 14
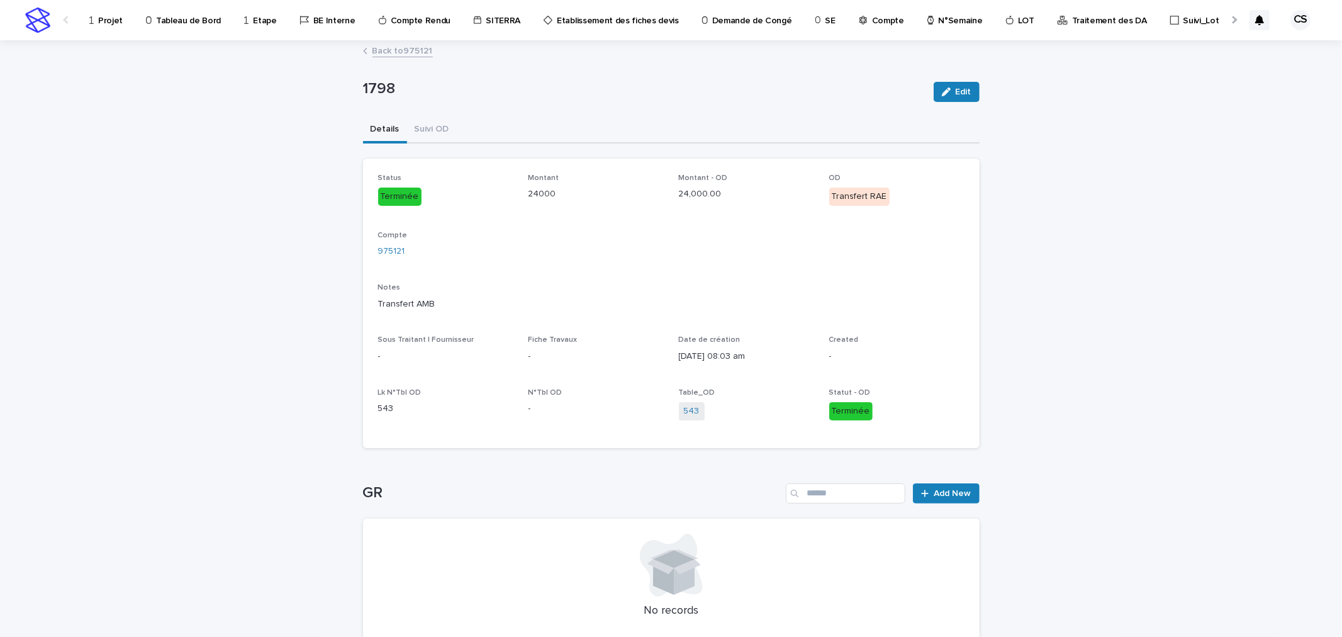
click at [379, 52] on link "Back to 975121" at bounding box center [402, 50] width 60 height 14
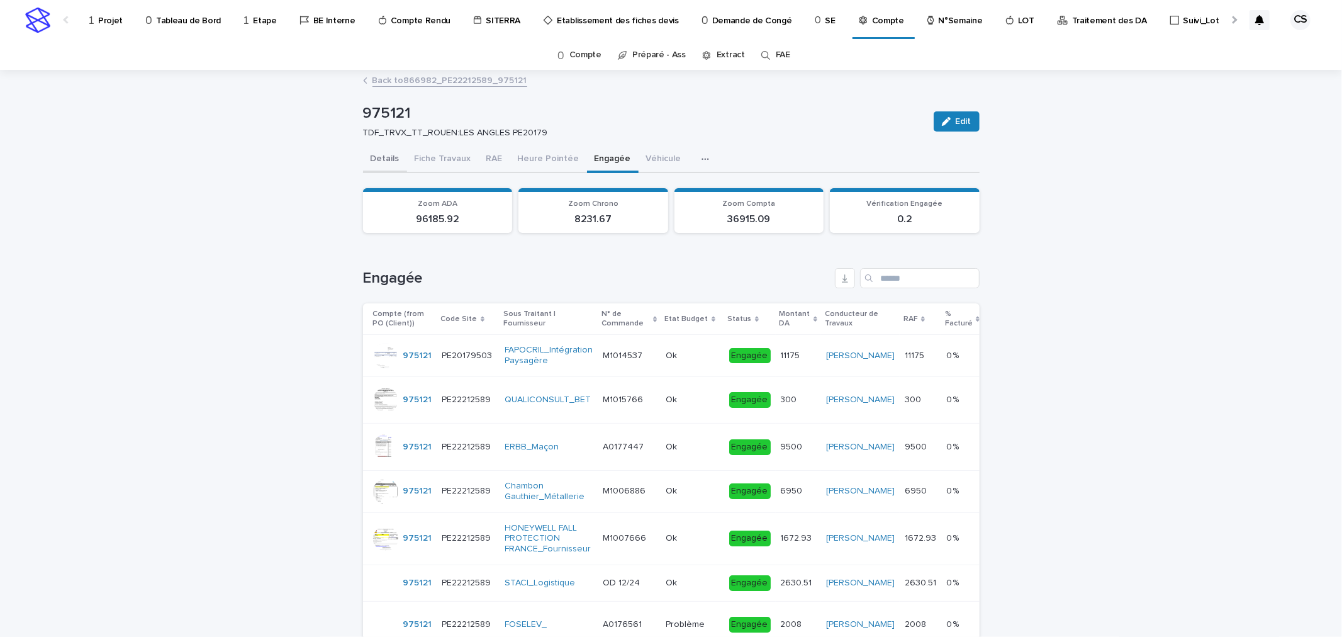
click at [393, 158] on button "Details" at bounding box center [385, 160] width 44 height 26
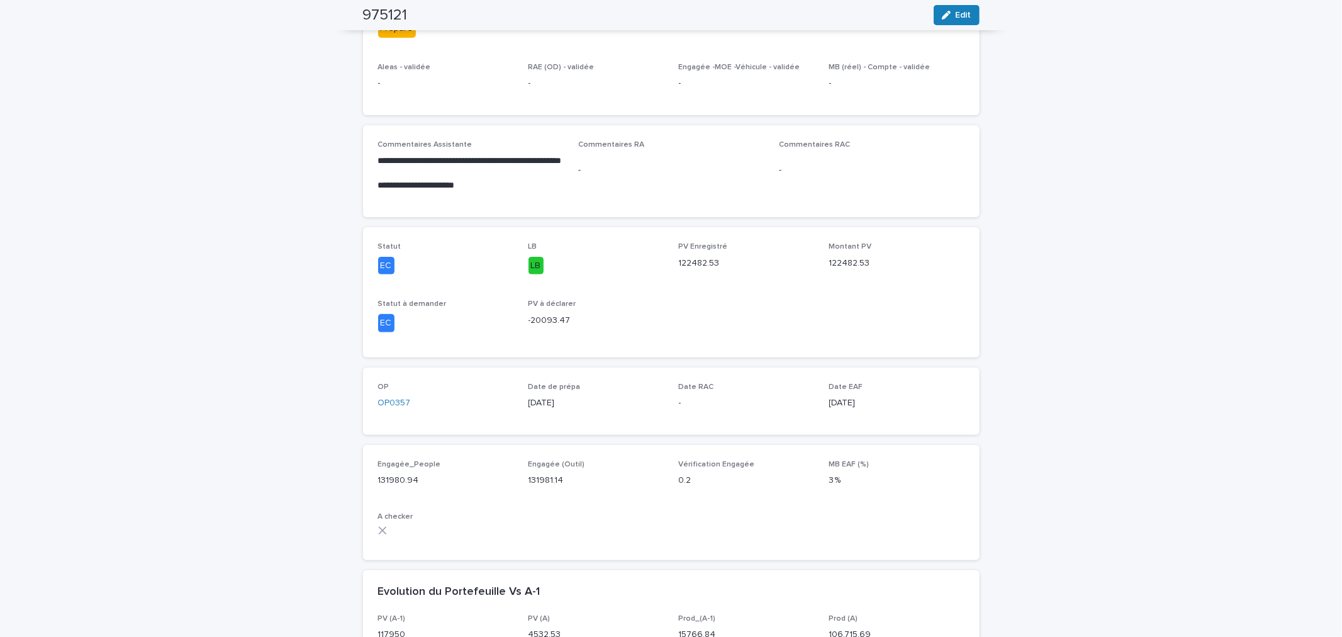
scroll to position [466, 0]
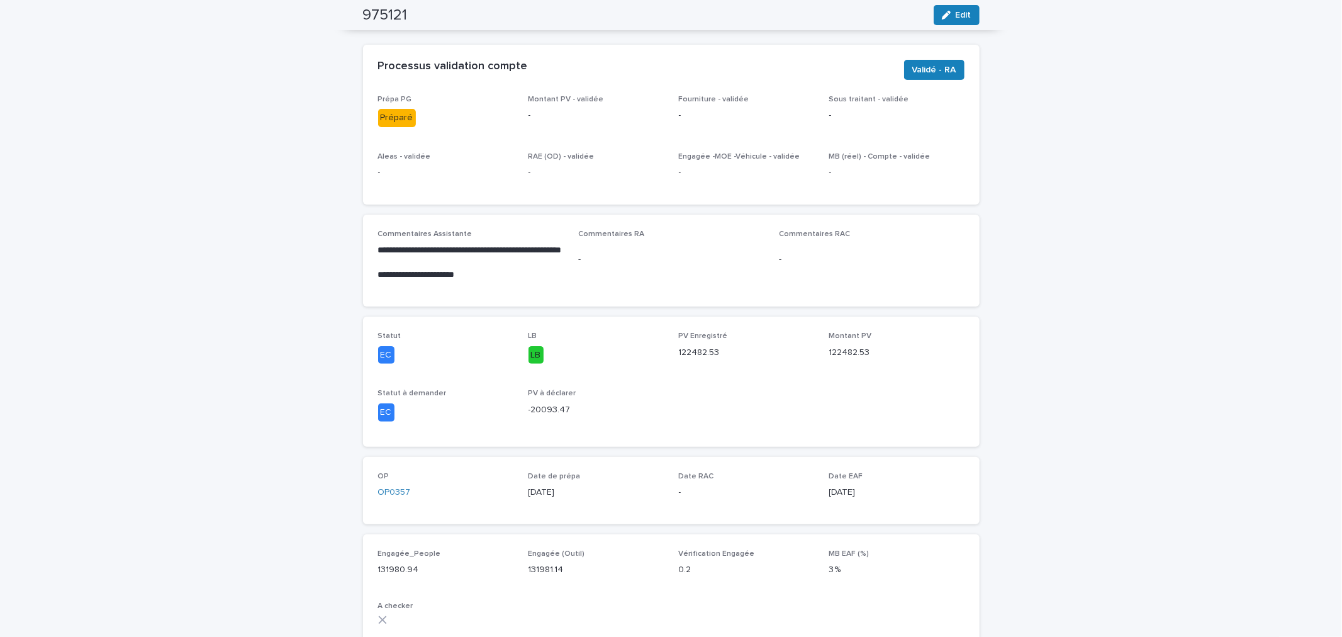
scroll to position [0, 0]
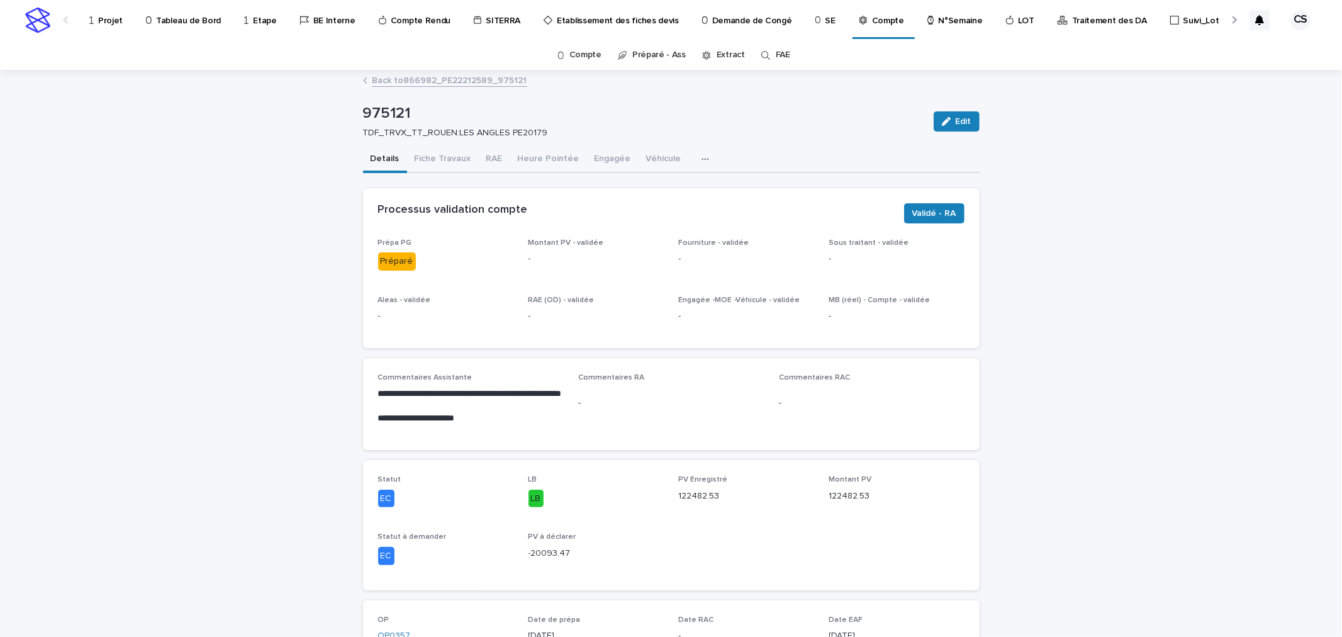
click at [111, 24] on p "Projet" at bounding box center [110, 13] width 25 height 26
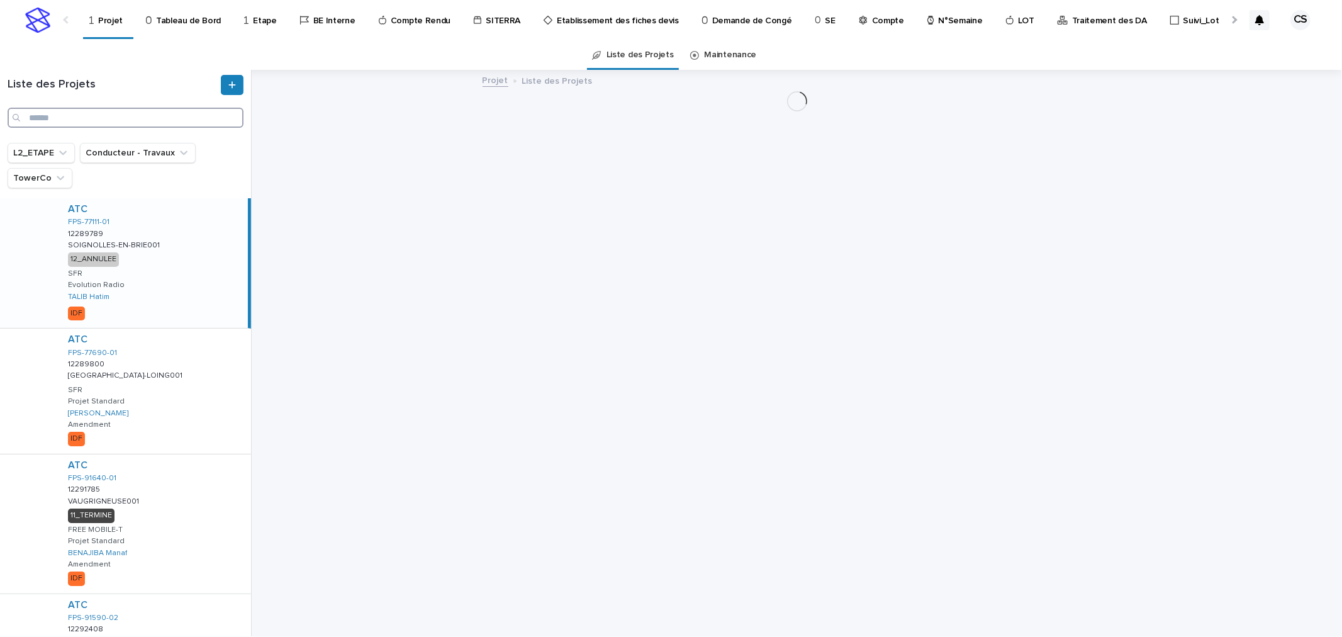
click at [168, 116] on input "Search" at bounding box center [126, 118] width 236 height 20
paste input "*******"
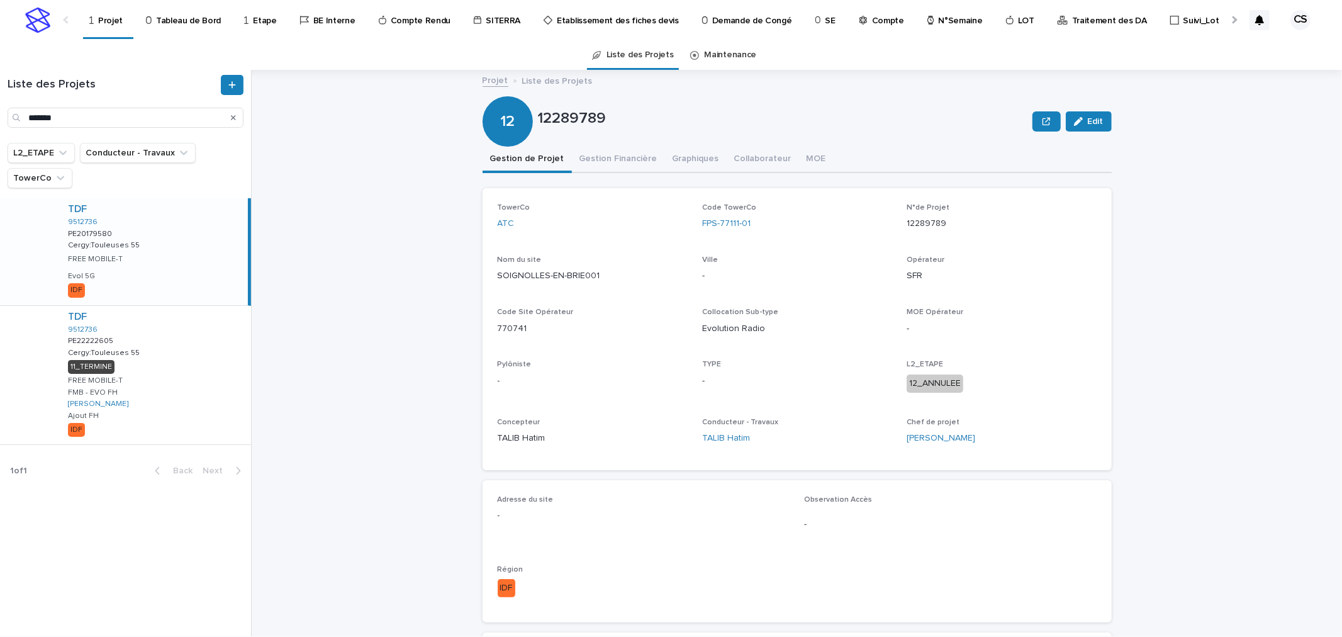
click at [202, 222] on div "TDF 9512736 PE20179580 PE20179580 Cergy:Touleuses 55 Cergy:Touleuses 55 FREE MO…" at bounding box center [153, 251] width 190 height 107
click at [179, 345] on div "TDF 9512736 PE22222605 PE22222605 Cergy:Touleuses 55 Cergy:Touleuses 55 11_TERM…" at bounding box center [154, 375] width 193 height 139
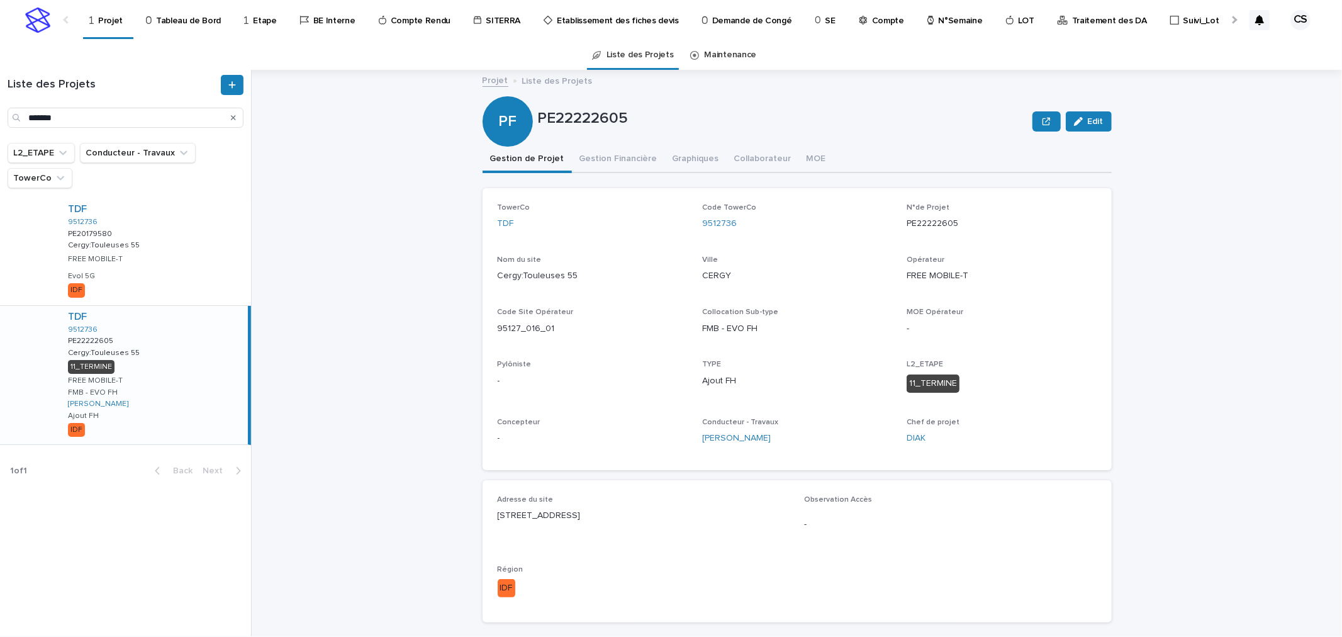
click at [530, 328] on p "95127_016_01" at bounding box center [592, 328] width 189 height 13
copy p "95127_016_01"
click at [356, 438] on div "Projet Liste des Projets PE22222605 Edit PF PE22222605 Edit Sorry, there was an…" at bounding box center [804, 353] width 1075 height 566
click at [43, 122] on input "*******" at bounding box center [126, 118] width 236 height 20
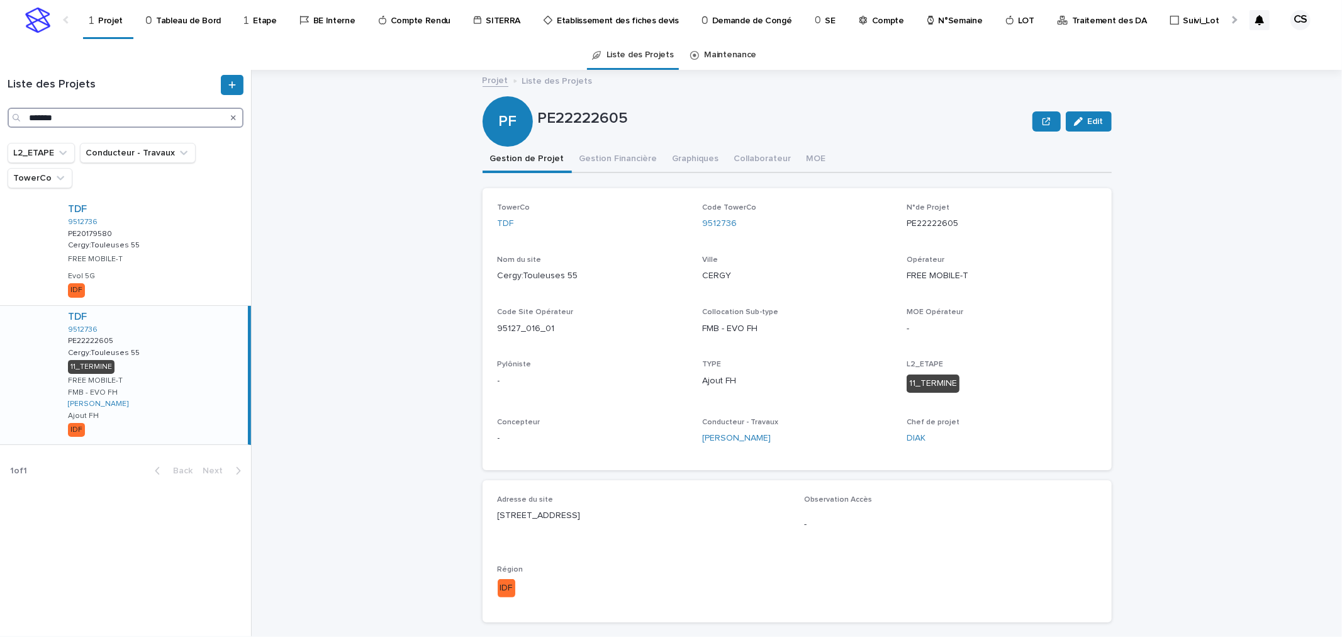
click at [43, 122] on input "*******" at bounding box center [126, 118] width 236 height 20
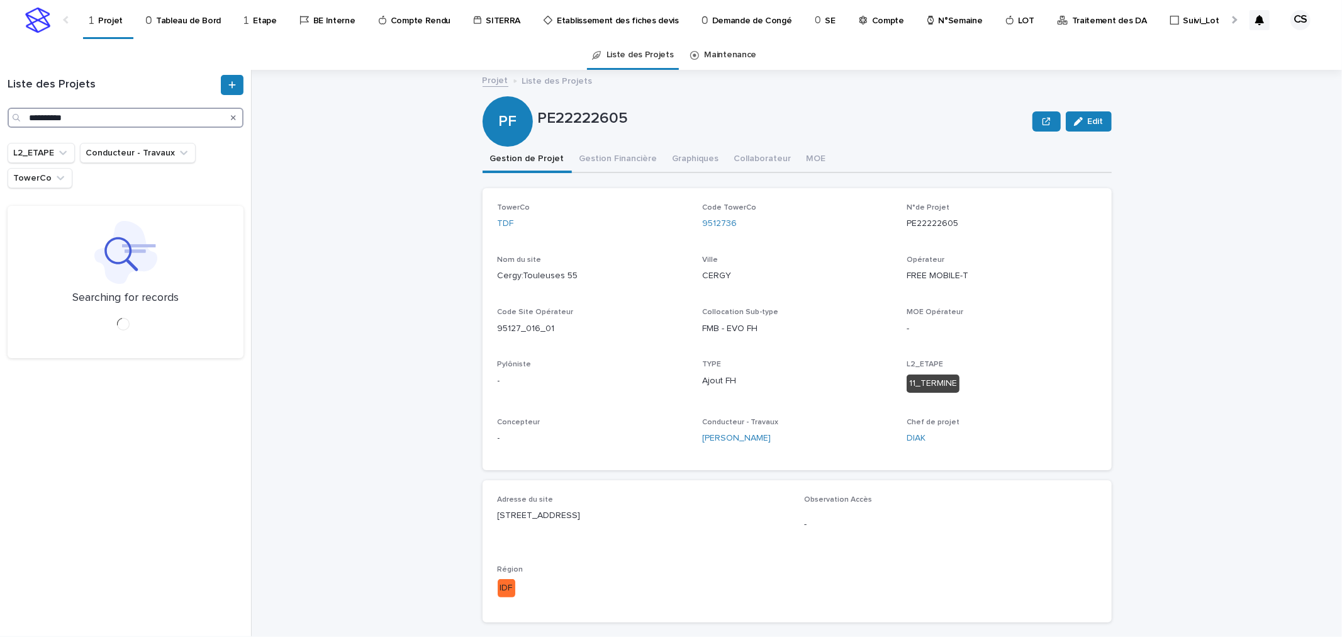
type input "**********"
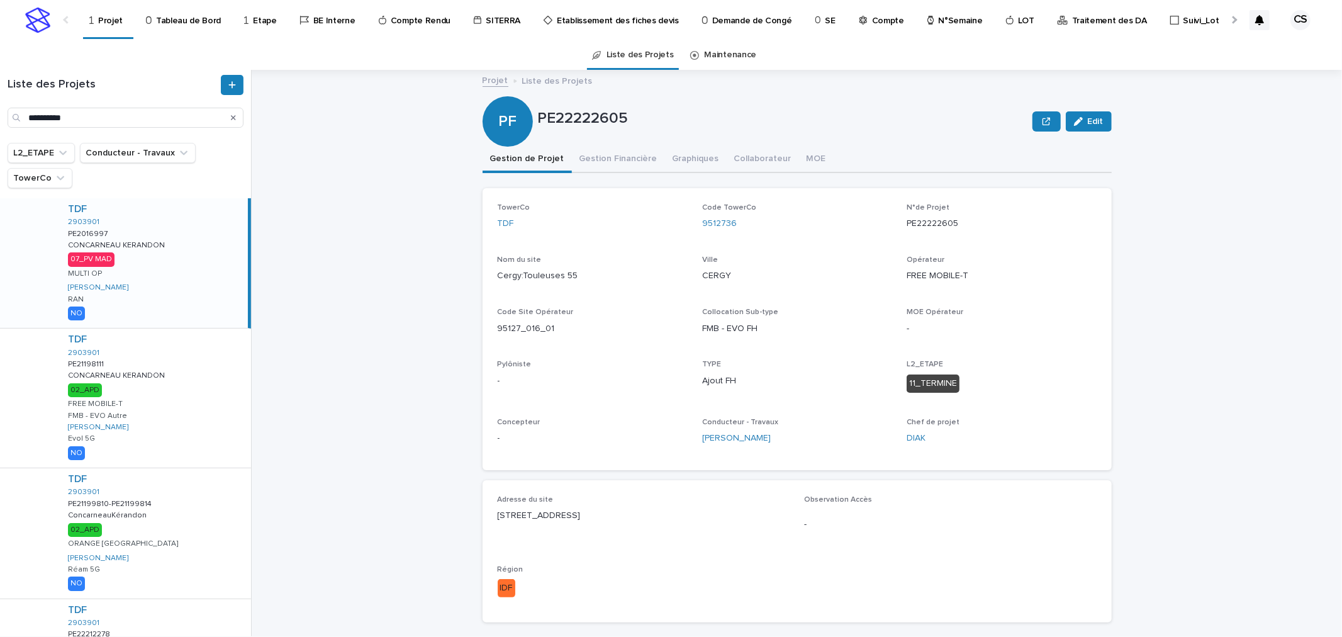
click at [159, 259] on div "TDF 2903901 PE2016997 PE2016997 CONCARNEAU KERANDON CONCARNEAU KERANDON 07_PV M…" at bounding box center [153, 263] width 190 height 130
click at [612, 162] on button "Gestion Financière" at bounding box center [618, 160] width 93 height 26
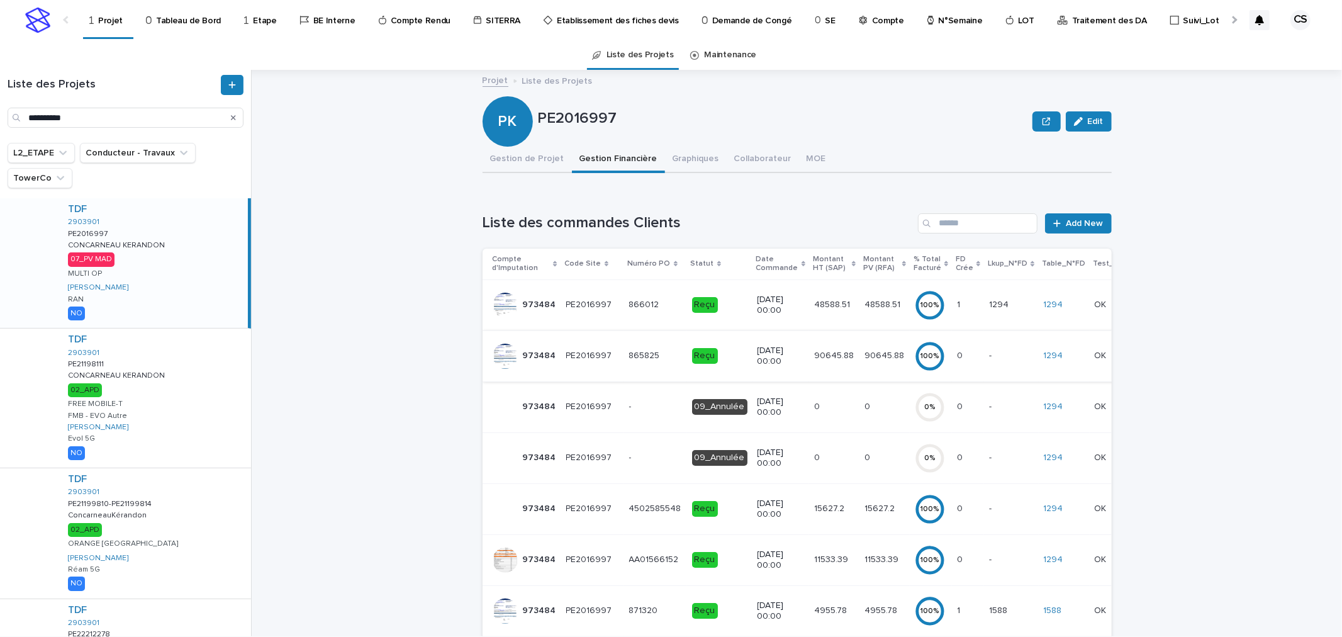
scroll to position [233, 0]
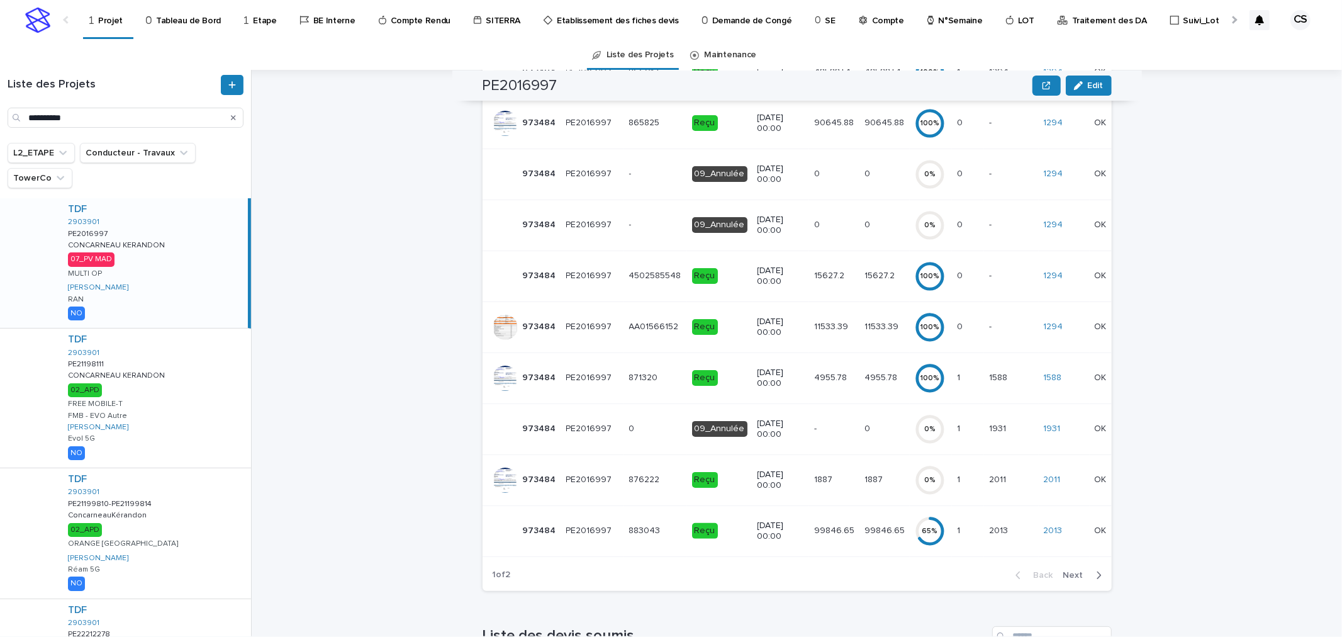
click at [760, 523] on p "[DATE] 00:00" at bounding box center [780, 530] width 47 height 21
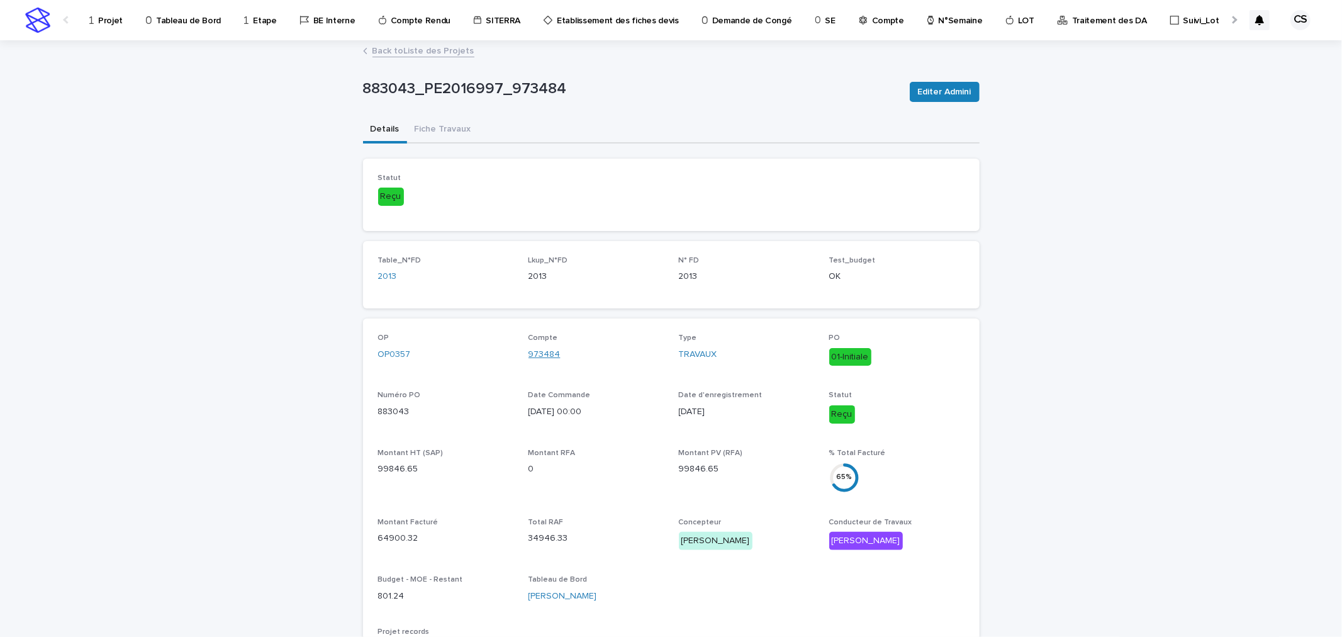
click at [542, 352] on link "973484" at bounding box center [544, 354] width 32 height 13
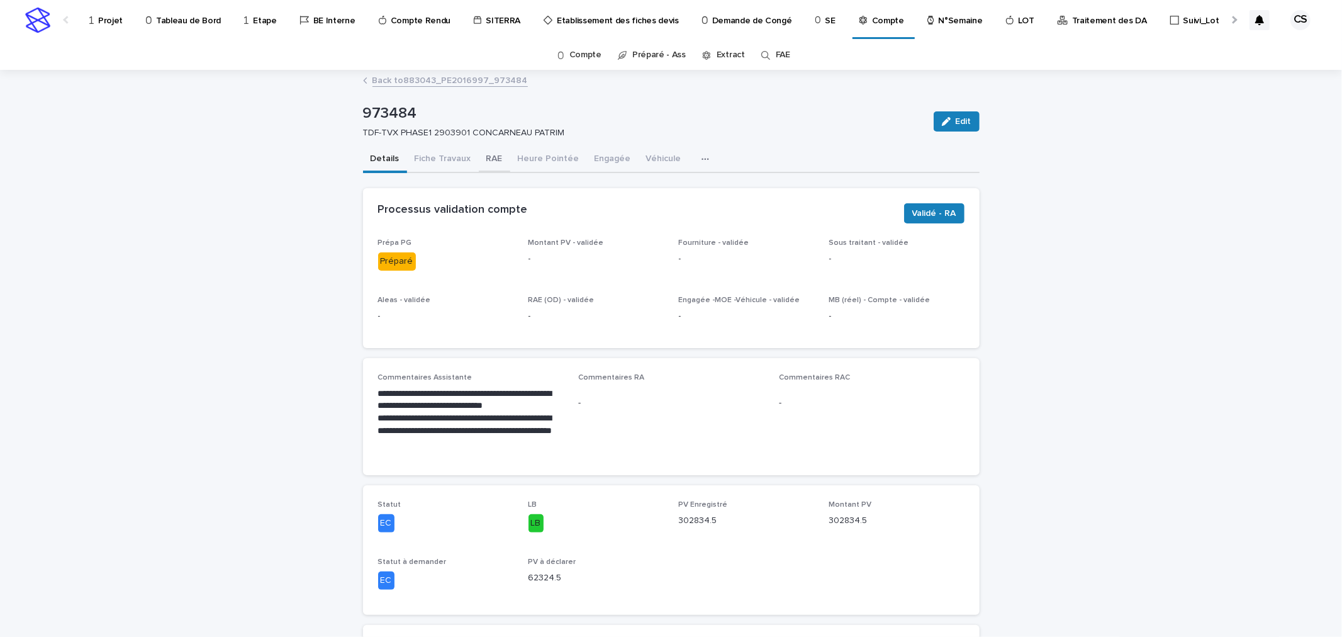
click at [488, 153] on button "RAE" at bounding box center [494, 160] width 31 height 26
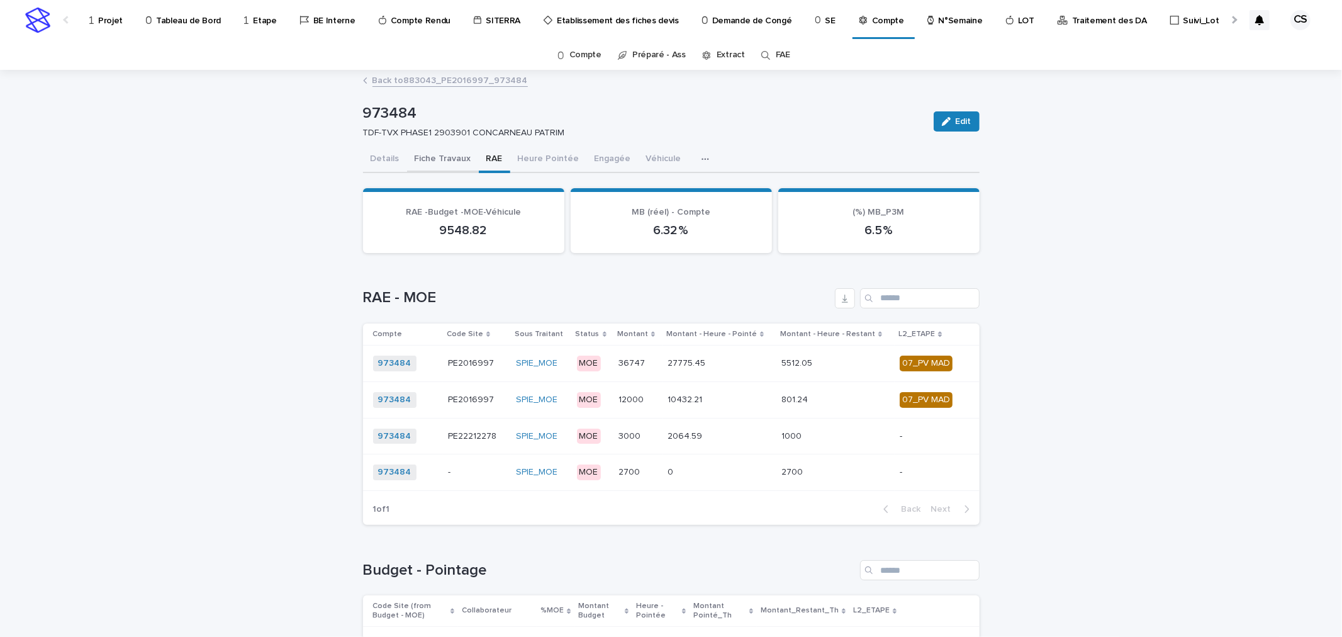
drag, startPoint x: 379, startPoint y: 153, endPoint x: 423, endPoint y: 162, distance: 44.3
click at [379, 153] on button "Details" at bounding box center [385, 160] width 44 height 26
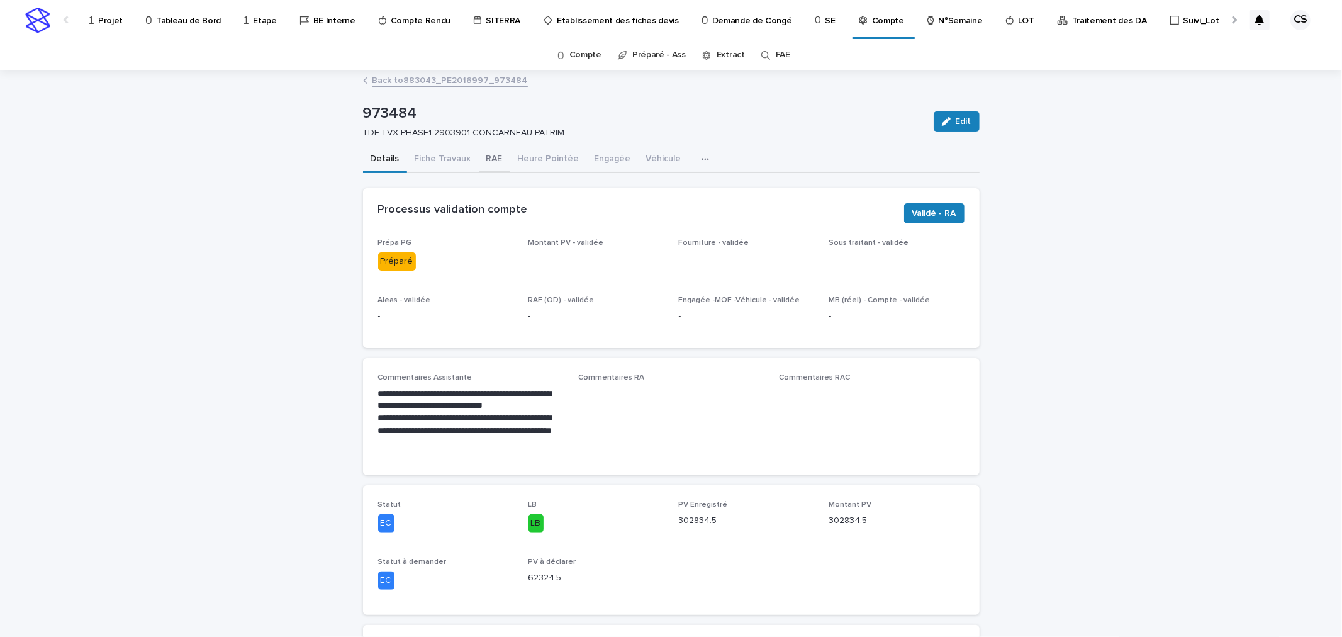
click at [493, 160] on button "RAE" at bounding box center [494, 160] width 31 height 26
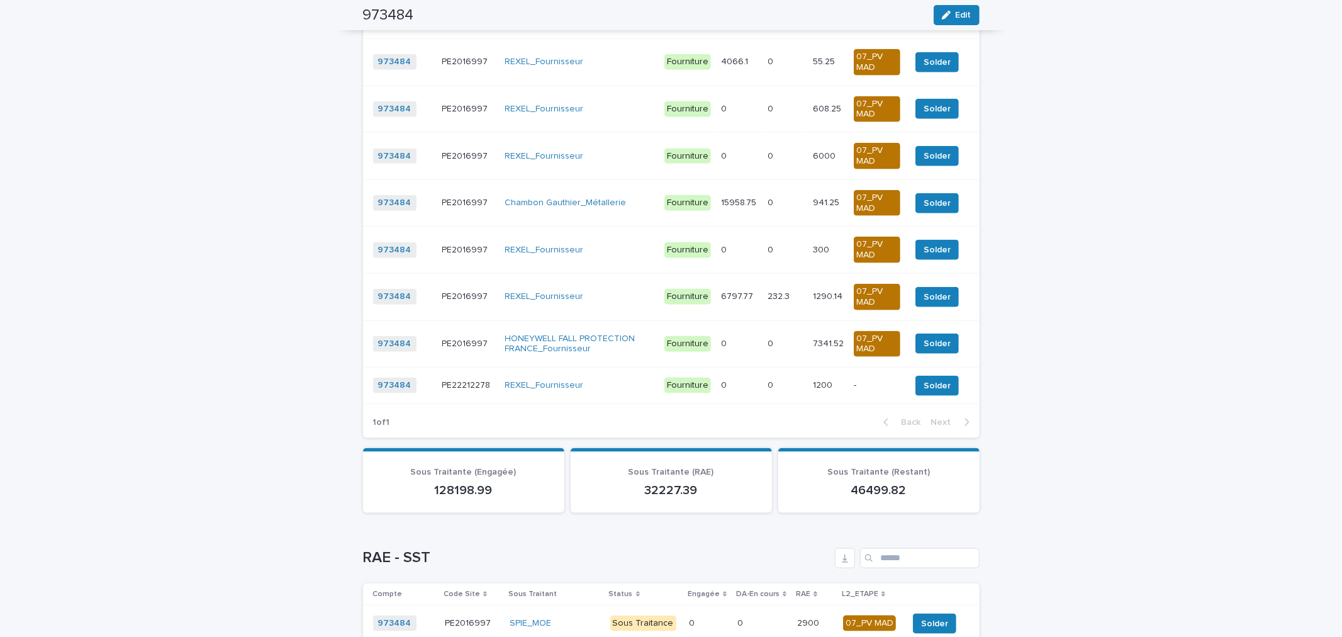
scroll to position [894, 0]
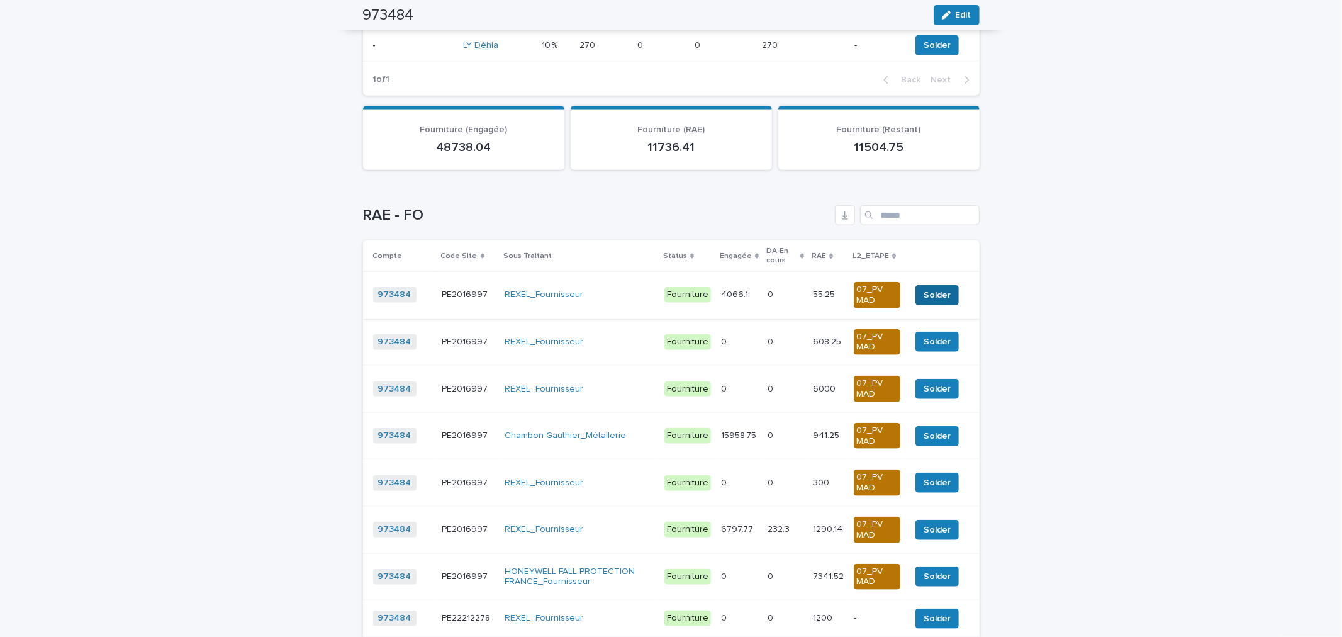
click at [929, 301] on span "Solder" at bounding box center [936, 295] width 27 height 13
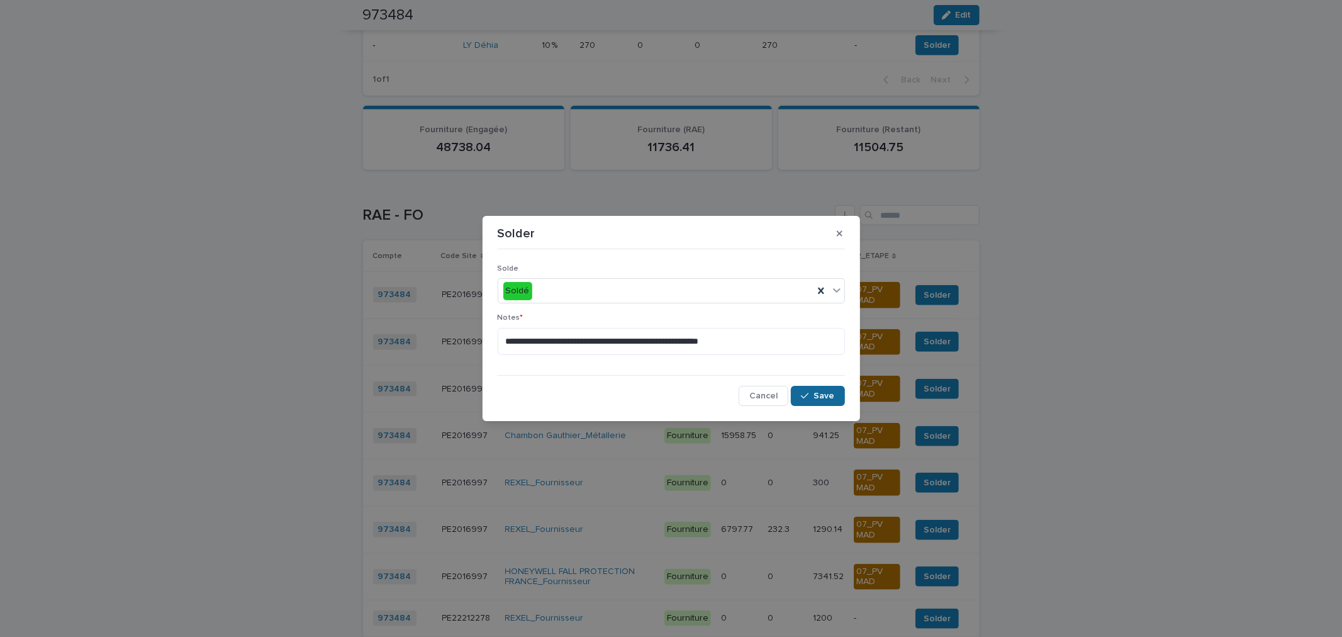
click at [825, 394] on span "Save" at bounding box center [824, 395] width 21 height 9
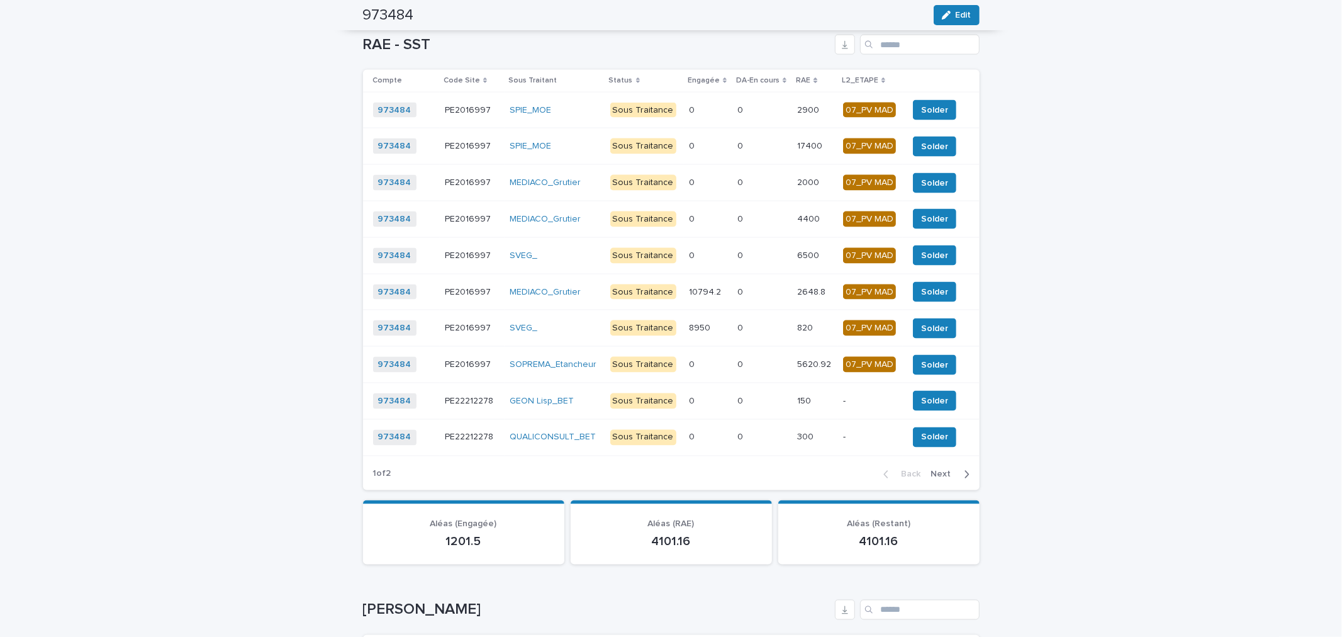
scroll to position [2059, 0]
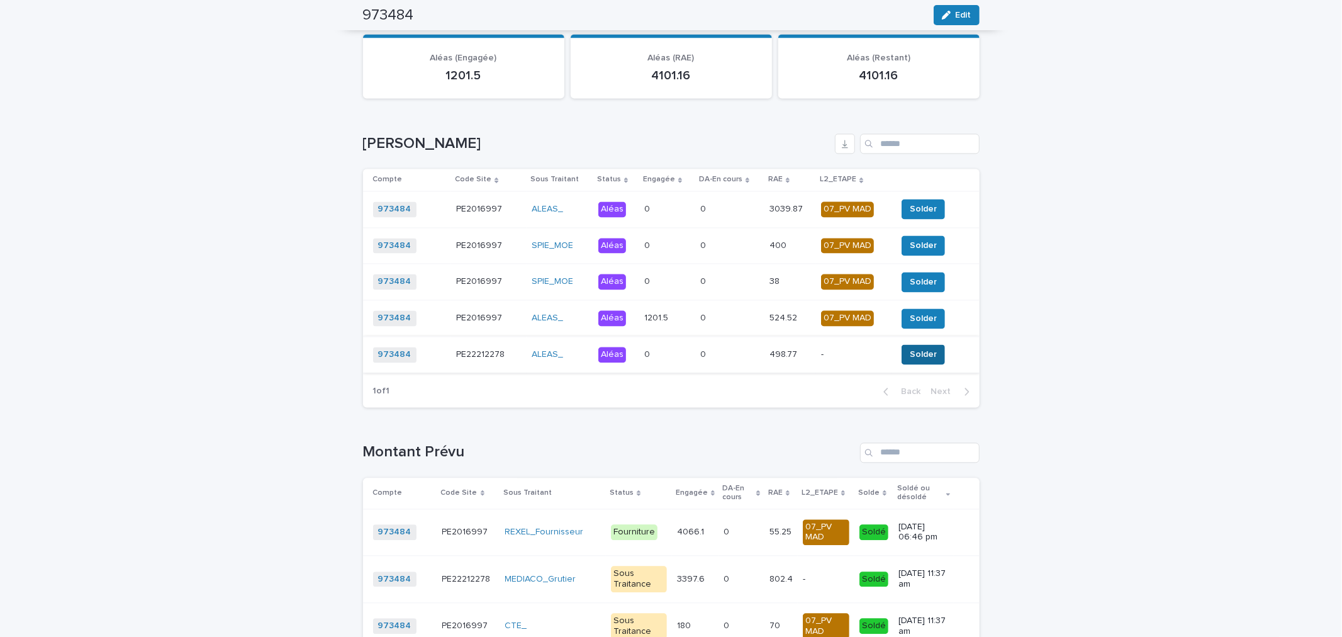
click at [910, 360] on span "Solder" at bounding box center [923, 354] width 27 height 13
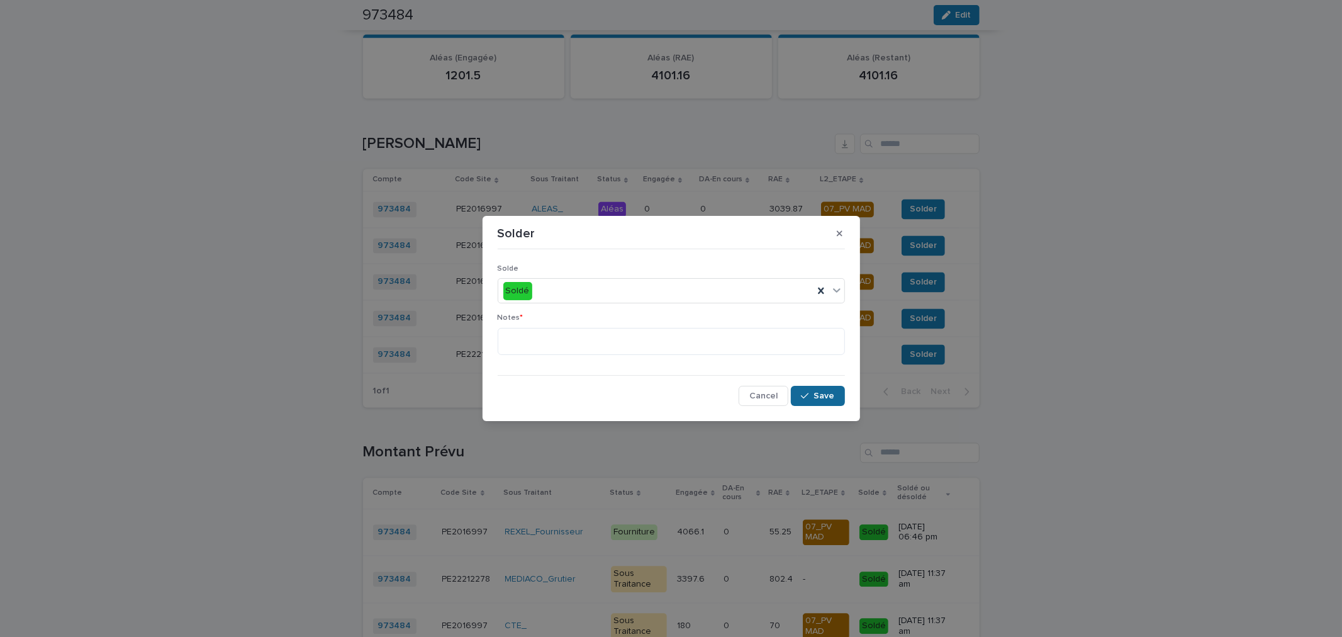
click at [815, 394] on span "Save" at bounding box center [824, 395] width 21 height 9
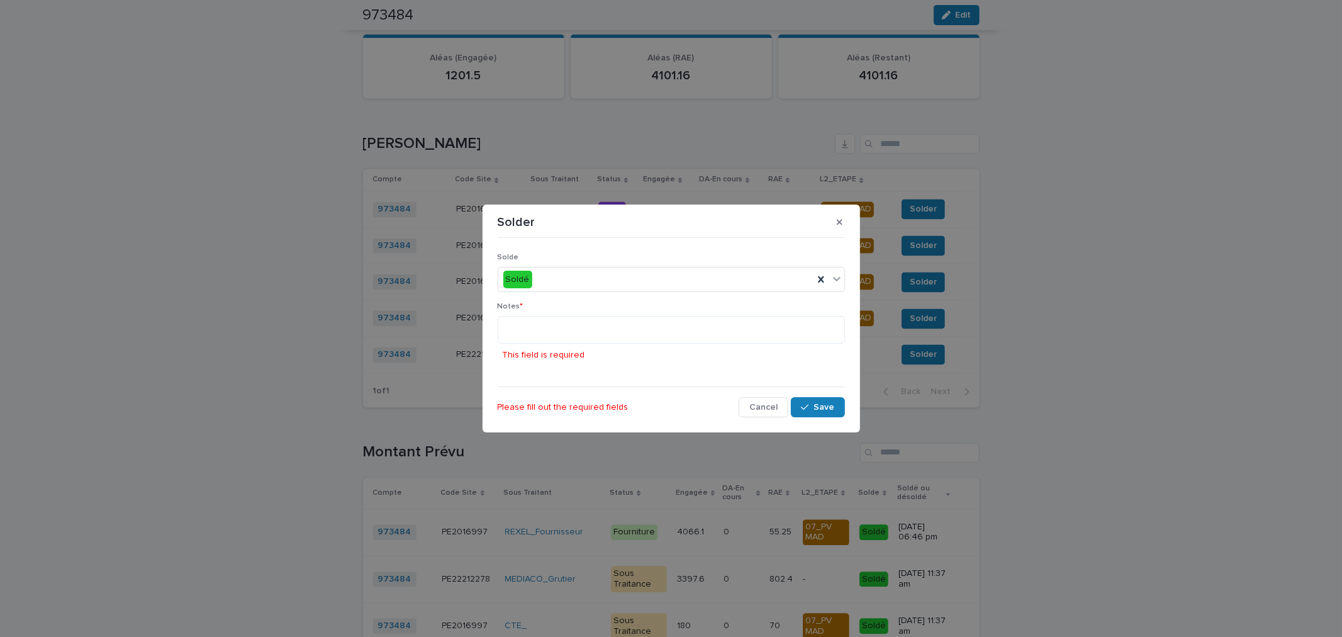
click at [654, 345] on div "This field is required" at bounding box center [671, 341] width 347 height 50
click at [654, 336] on textarea at bounding box center [671, 329] width 347 height 27
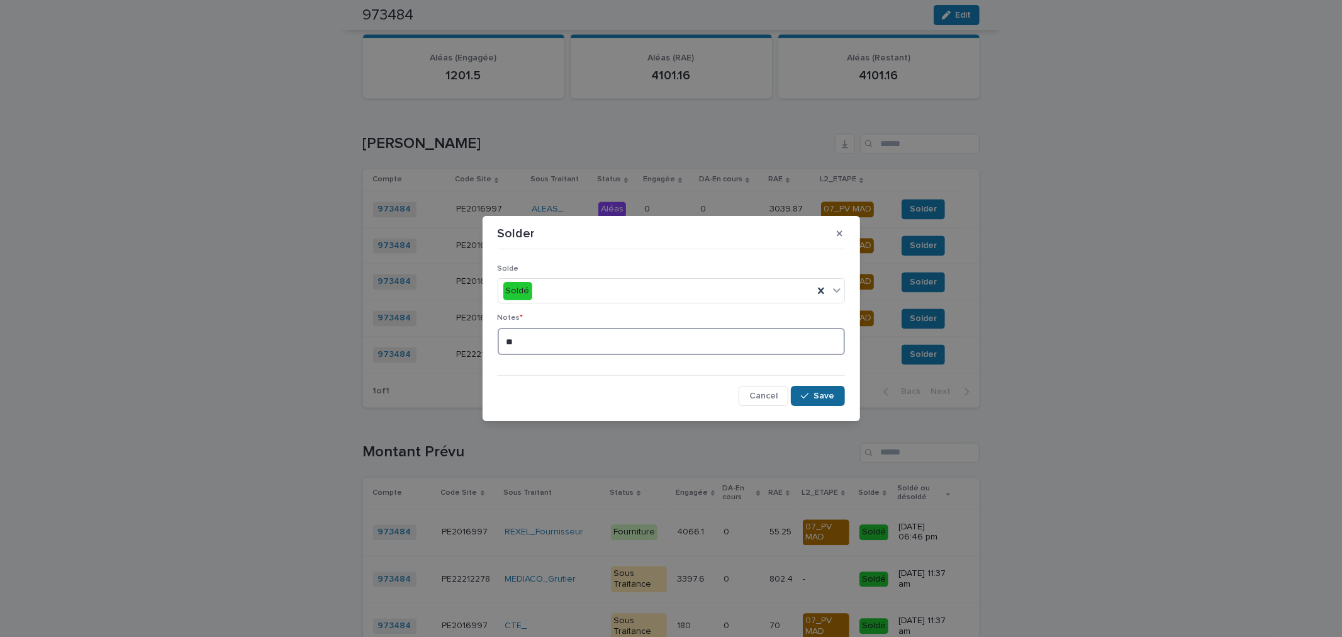
type textarea "**"
click at [825, 393] on span "Save" at bounding box center [824, 395] width 21 height 9
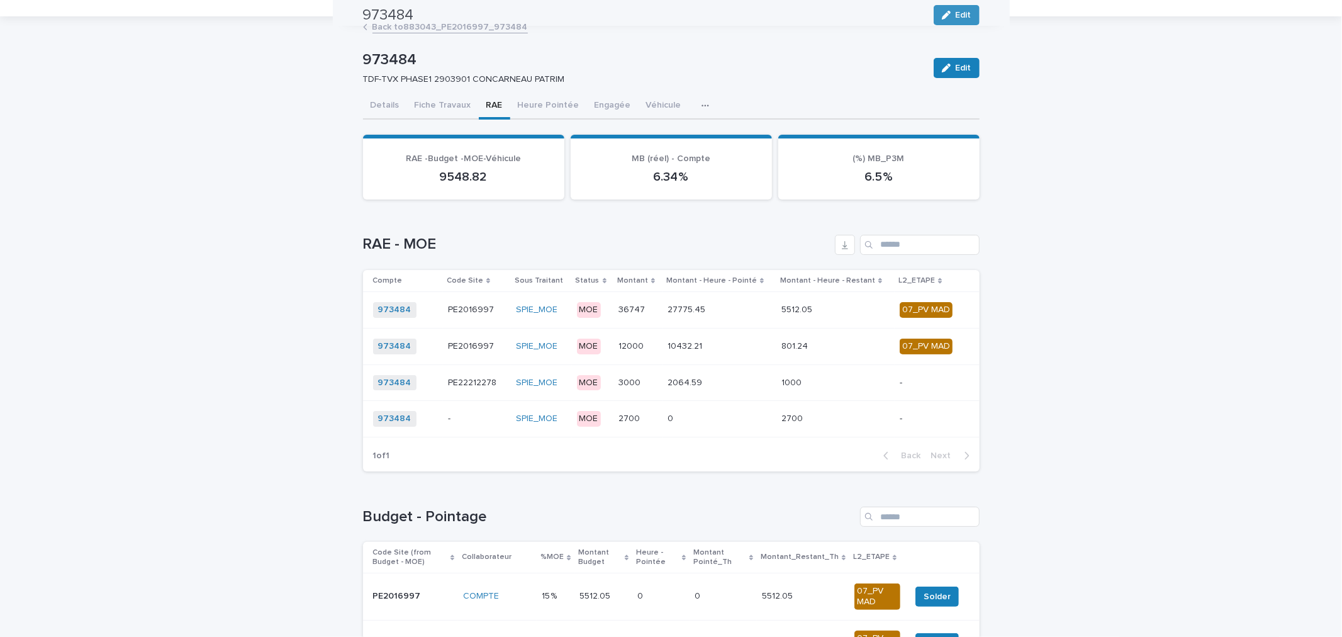
scroll to position [0, 0]
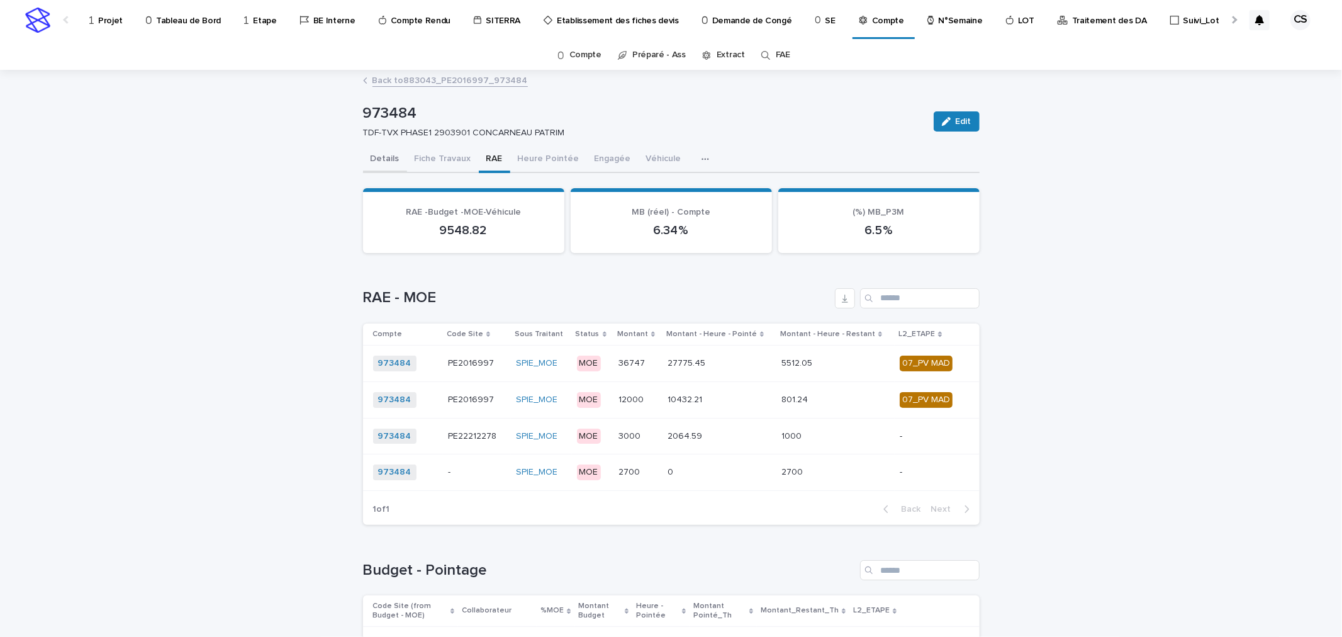
click at [375, 158] on button "Details" at bounding box center [385, 160] width 44 height 26
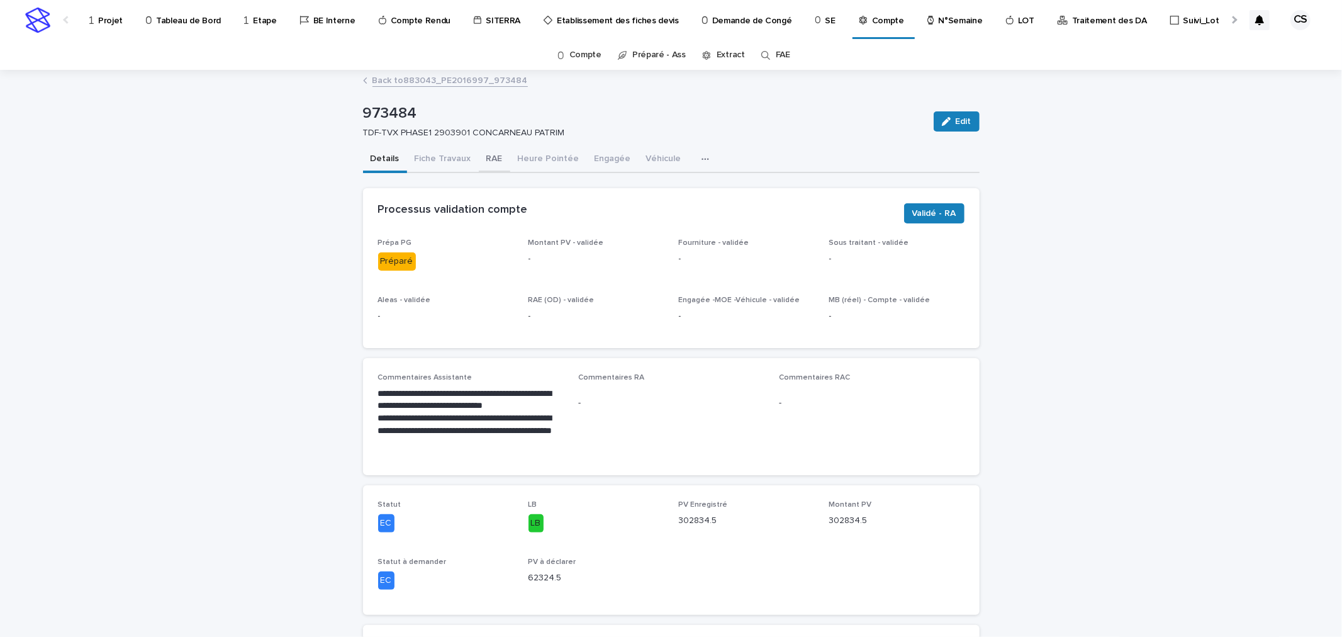
click at [479, 160] on button "RAE" at bounding box center [494, 160] width 31 height 26
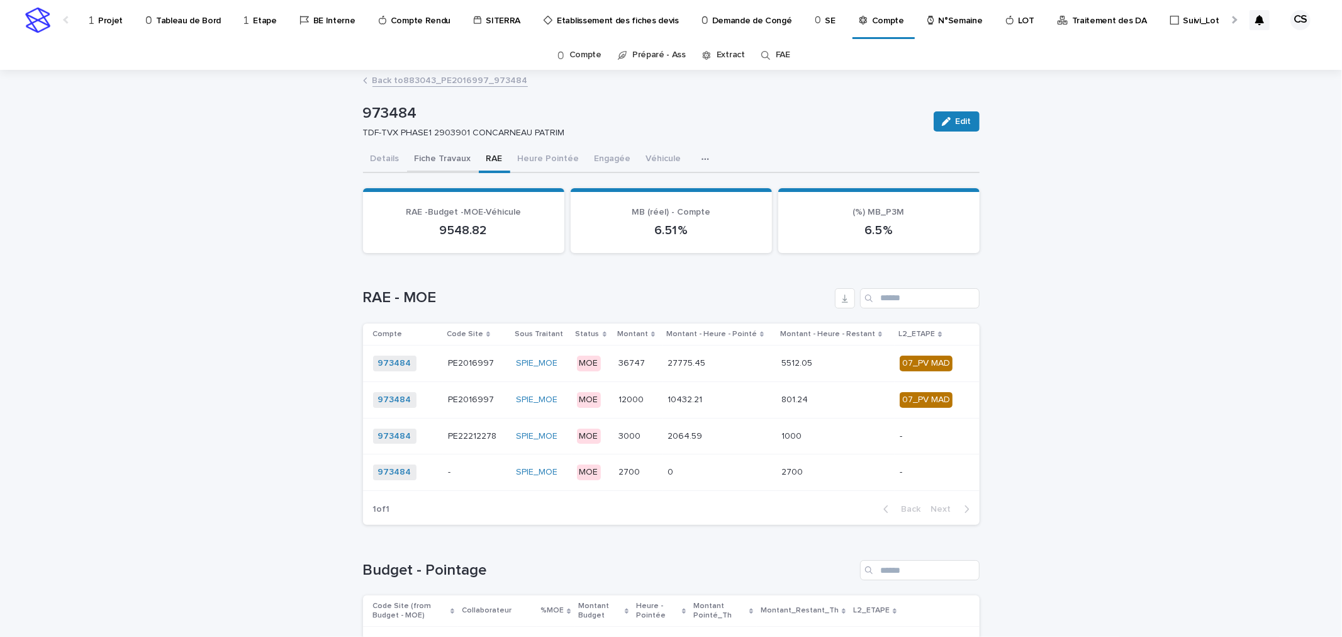
click at [376, 153] on button "Details" at bounding box center [385, 160] width 44 height 26
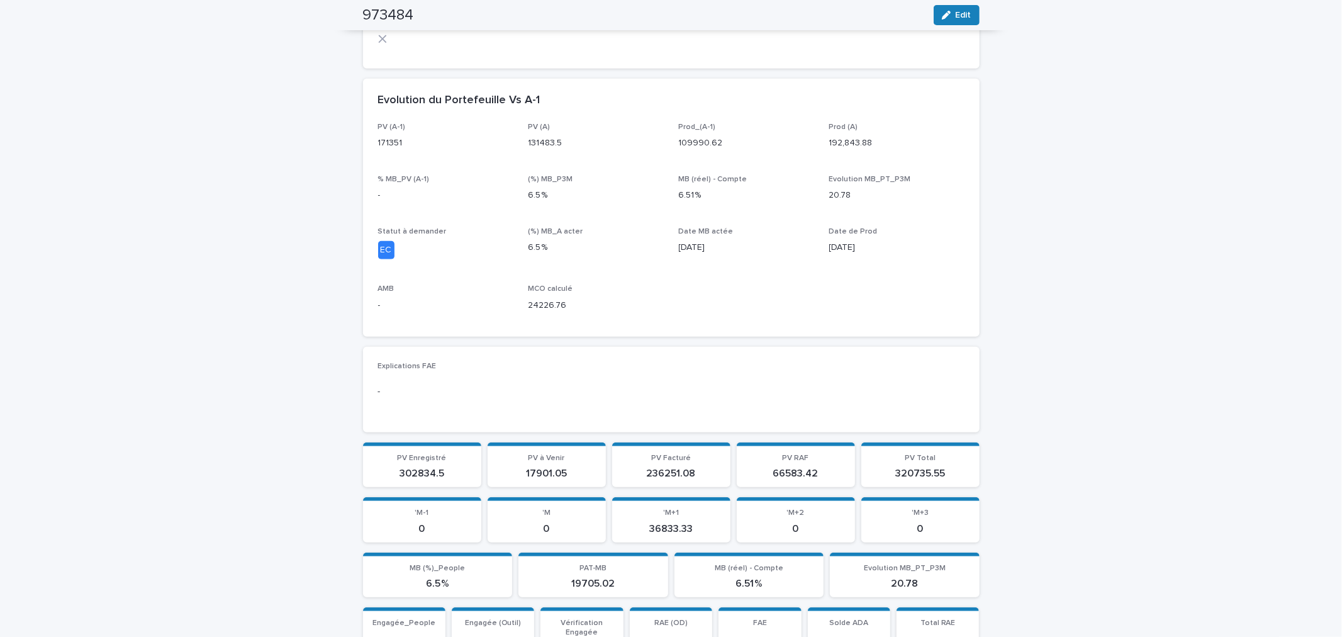
scroll to position [982, 0]
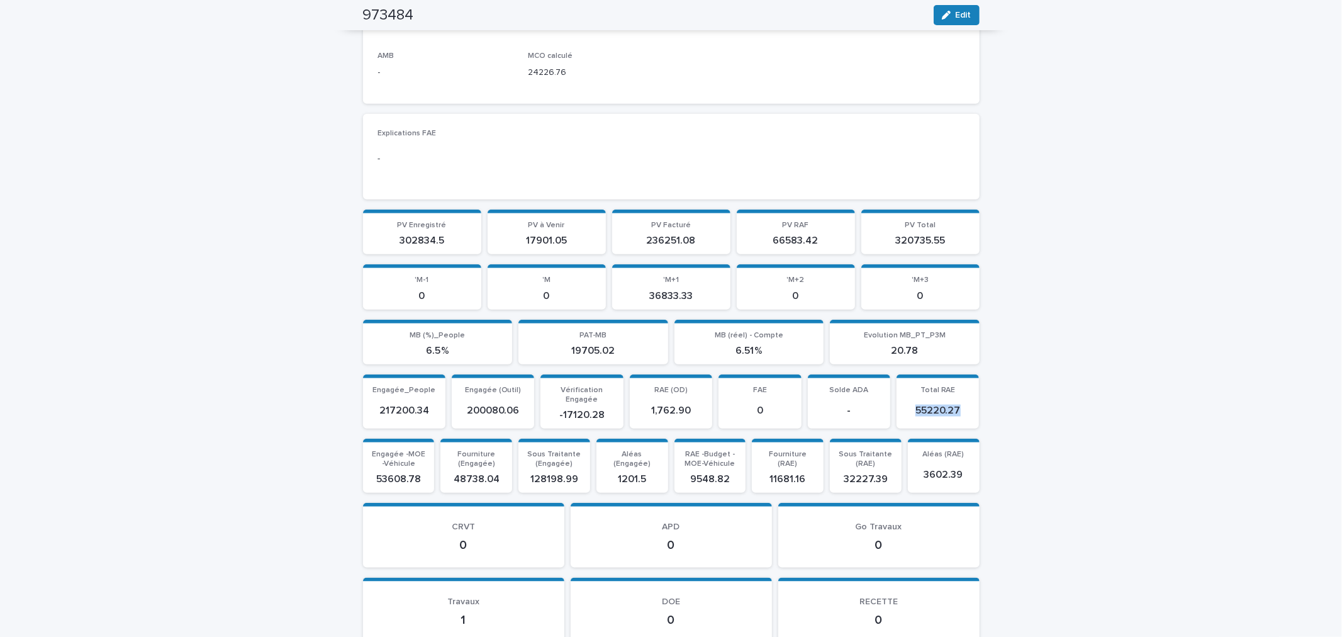
drag, startPoint x: 952, startPoint y: 410, endPoint x: 909, endPoint y: 411, distance: 43.4
click at [909, 411] on p "55220.27" at bounding box center [937, 411] width 67 height 12
click at [942, 409] on p "55220.27" at bounding box center [937, 411] width 67 height 12
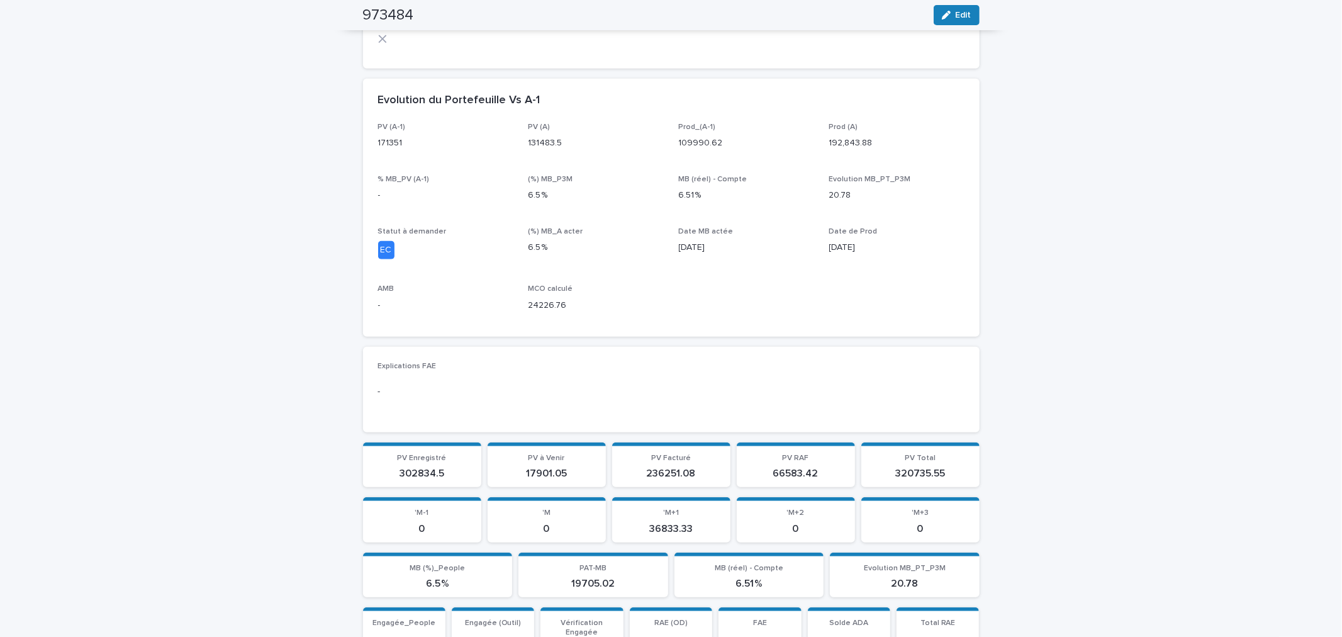
scroll to position [1215, 0]
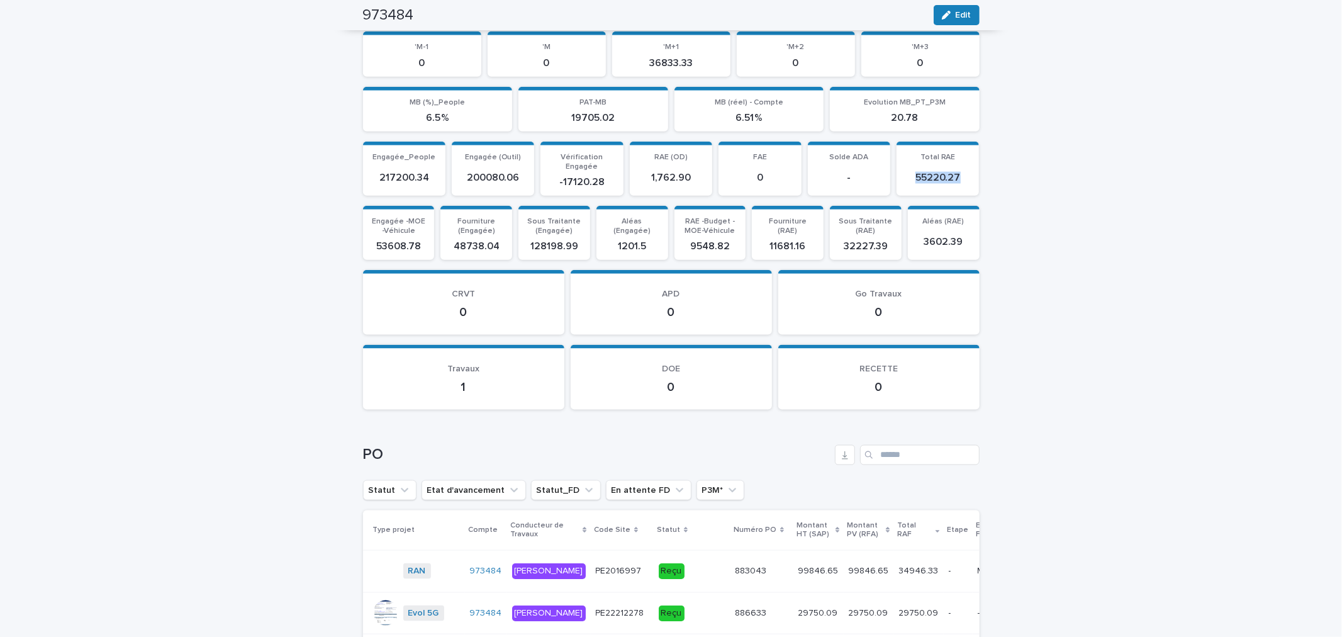
click at [936, 182] on div "55220.27" at bounding box center [937, 177] width 67 height 21
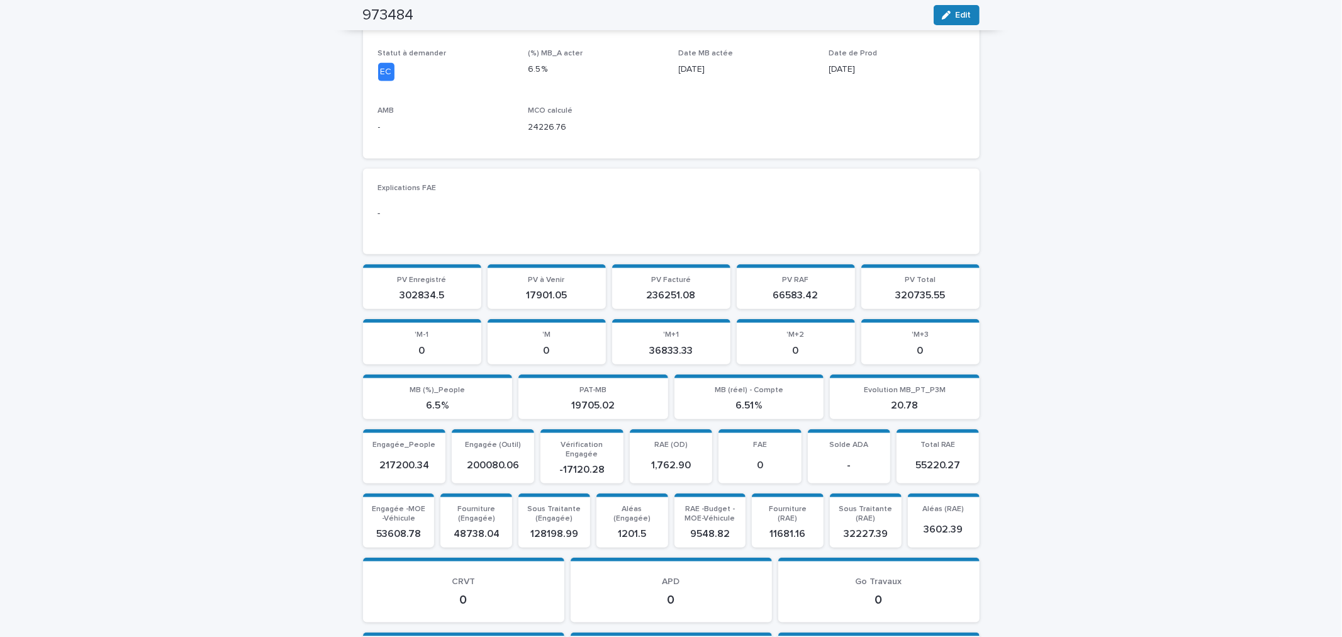
scroll to position [932, 0]
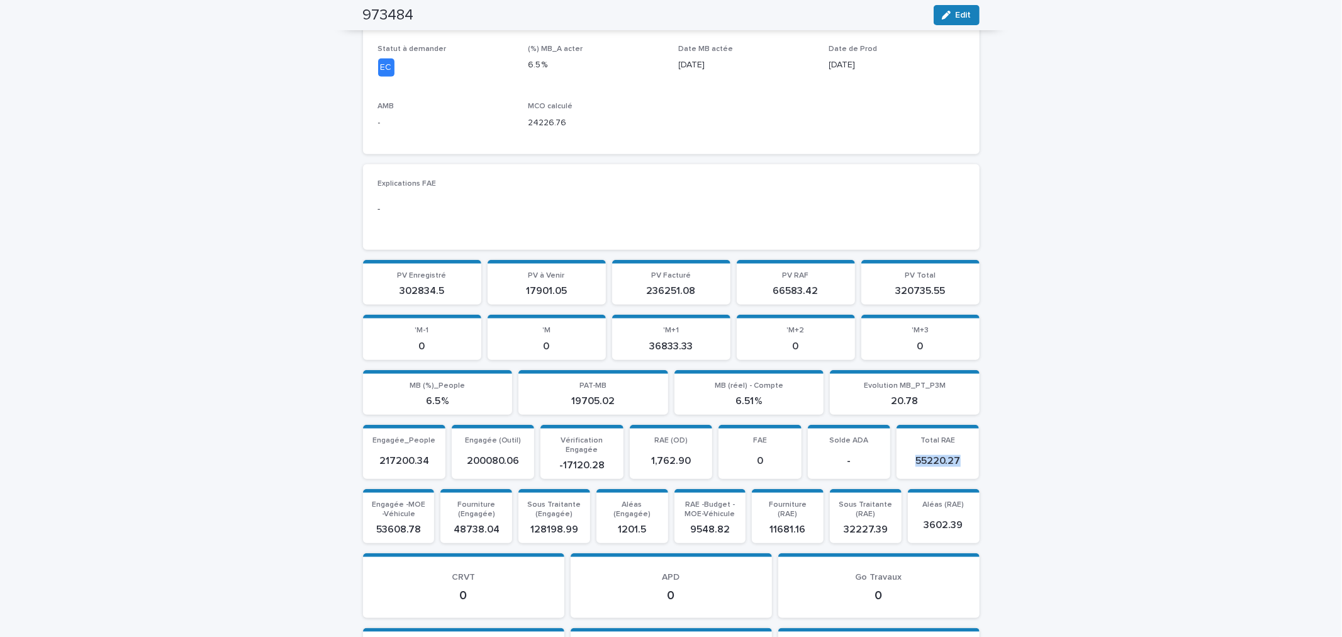
drag, startPoint x: 912, startPoint y: 454, endPoint x: 984, endPoint y: 460, distance: 72.0
click at [984, 460] on div "**********" at bounding box center [671, 251] width 1342 height 2225
click at [969, 470] on section "Total RAE 55220.27" at bounding box center [937, 452] width 82 height 54
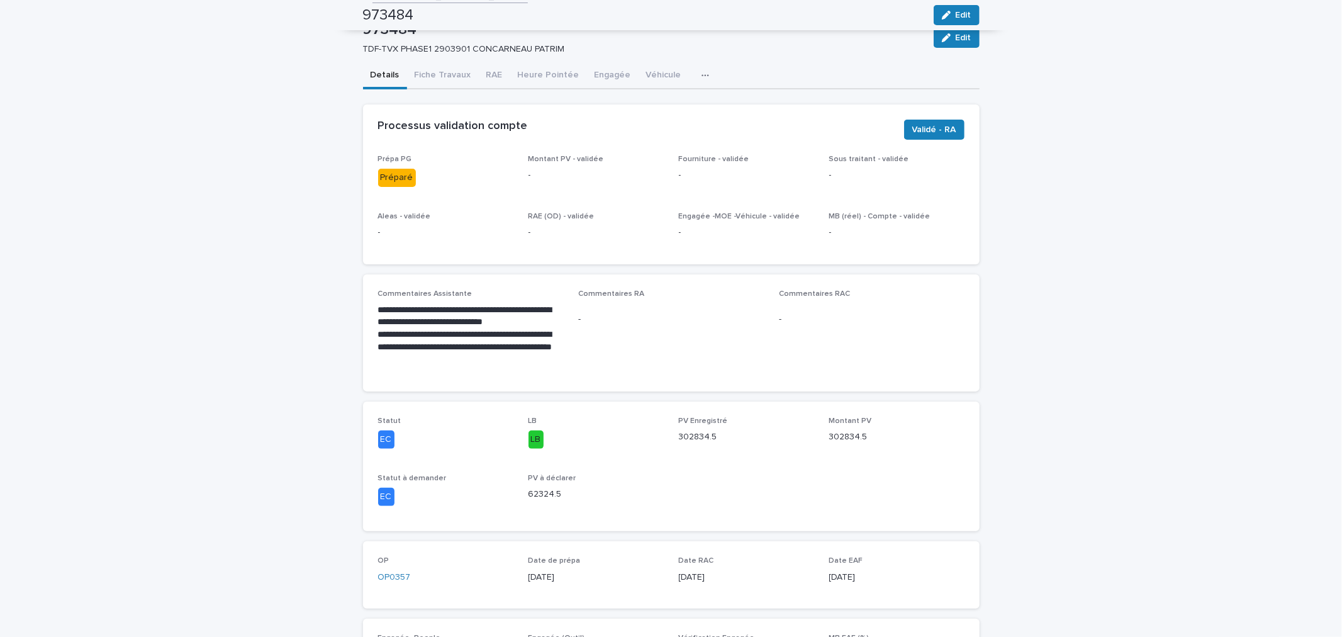
scroll to position [0, 0]
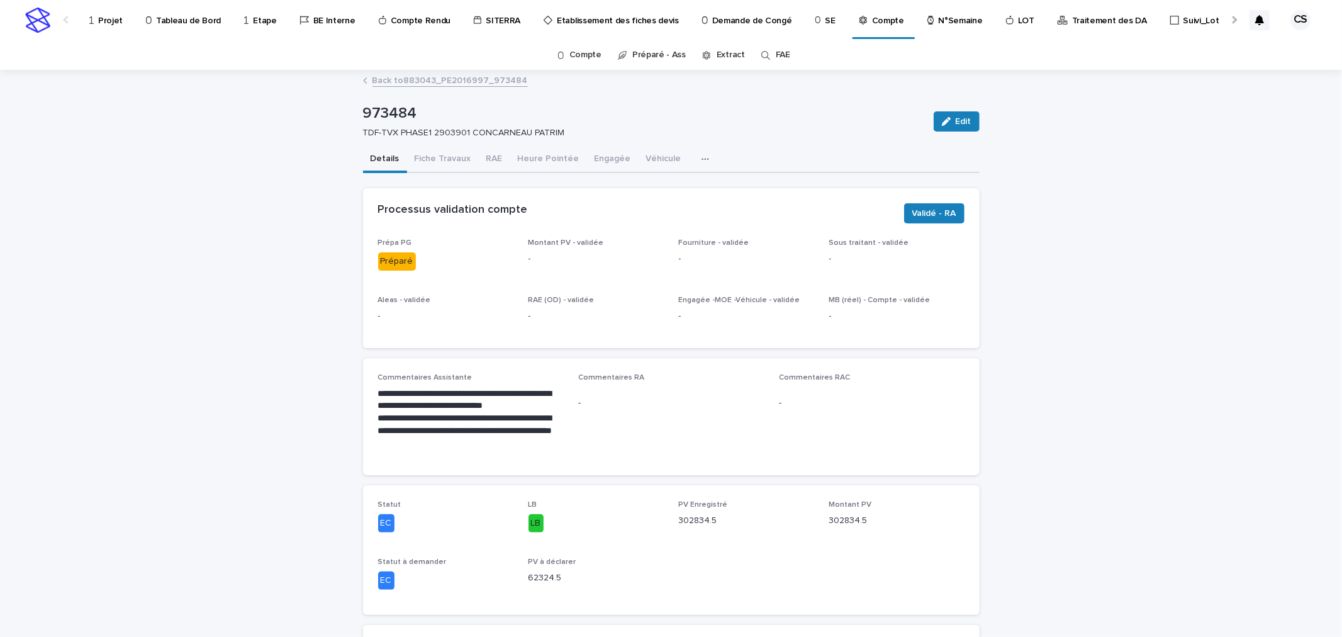
click at [450, 80] on link "Back to 883043_PE2016997_973484" at bounding box center [449, 79] width 155 height 14
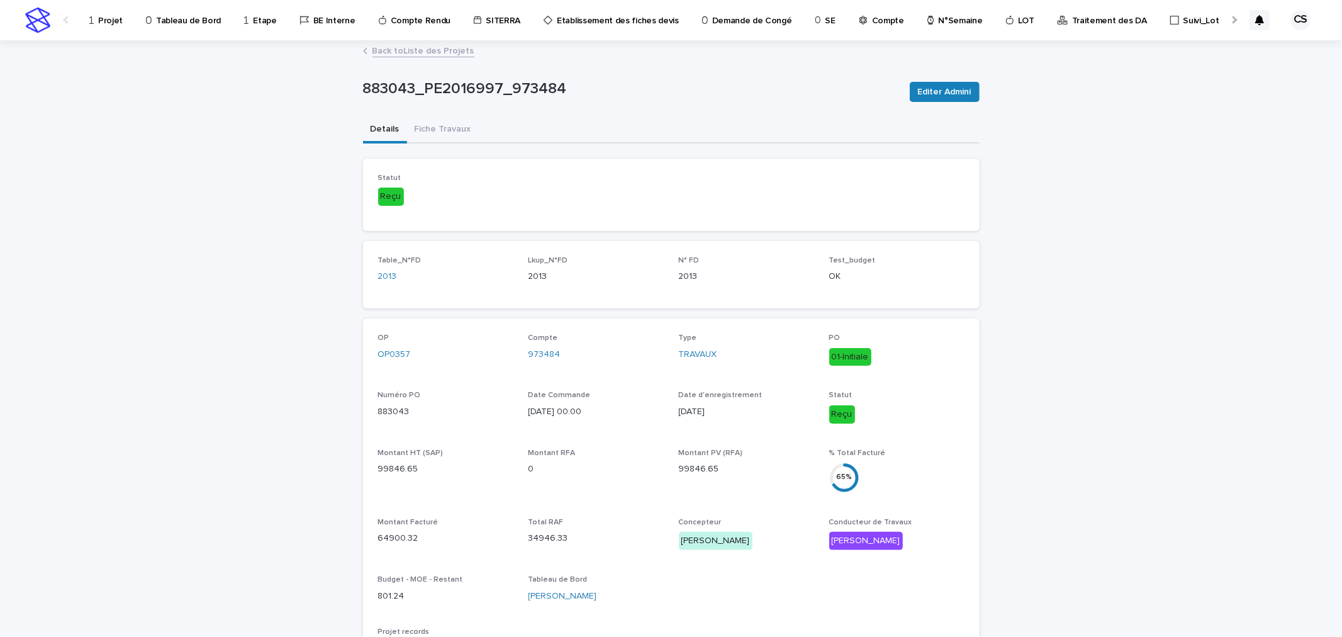
click at [447, 48] on link "Back to Liste des Projets" at bounding box center [423, 50] width 102 height 14
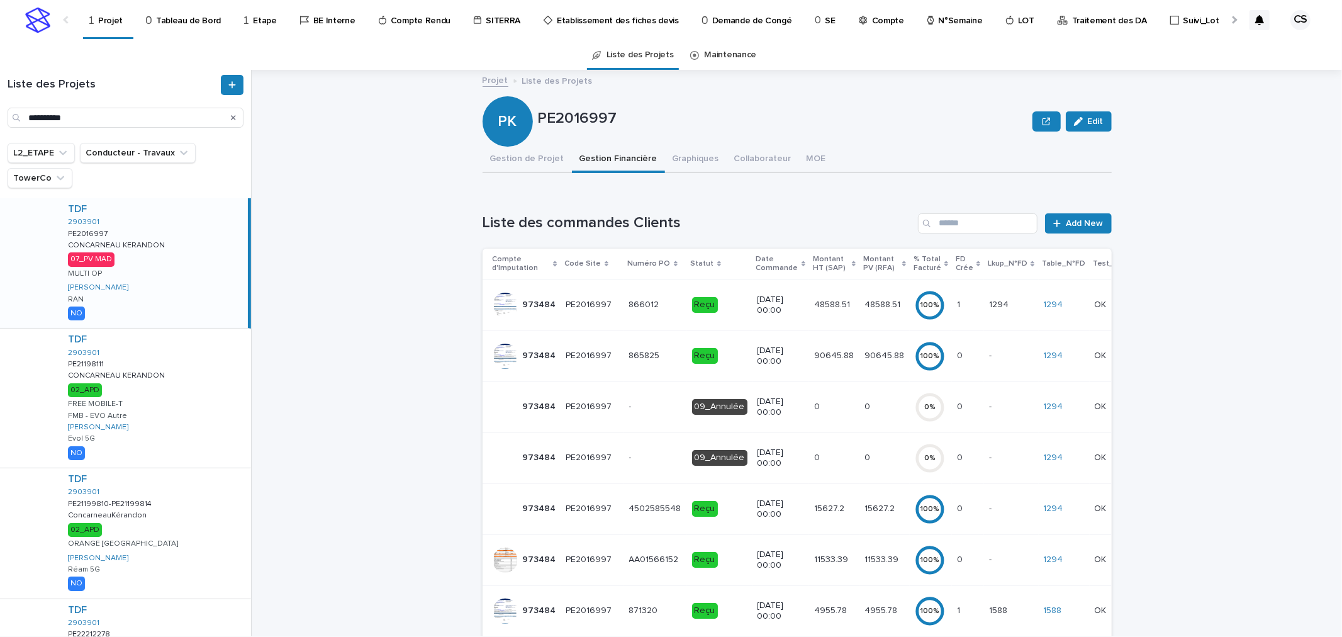
scroll to position [233, 0]
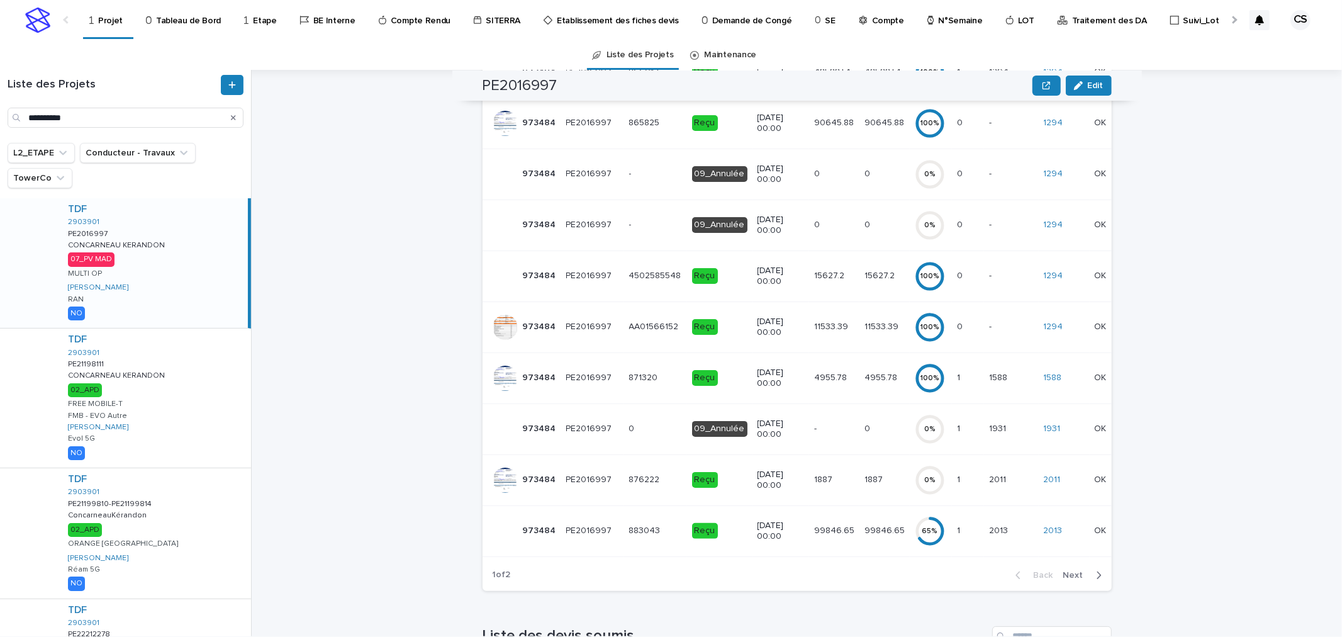
click at [1070, 579] on span "Next" at bounding box center [1077, 575] width 28 height 9
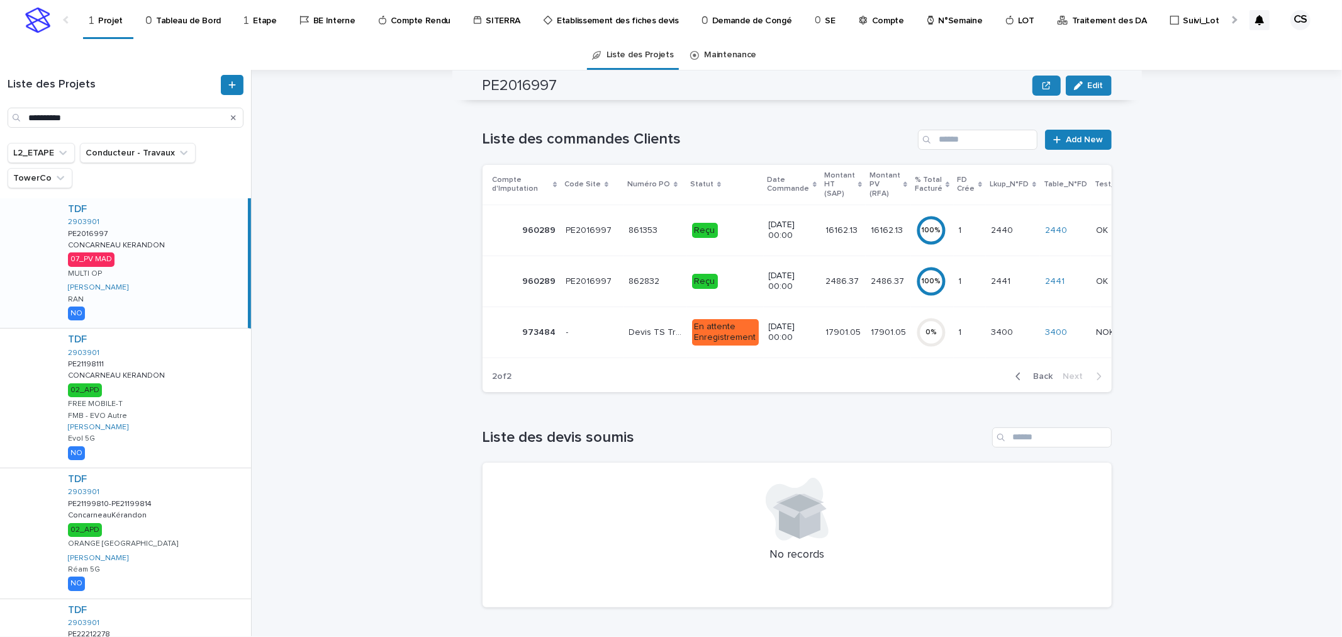
scroll to position [59, 0]
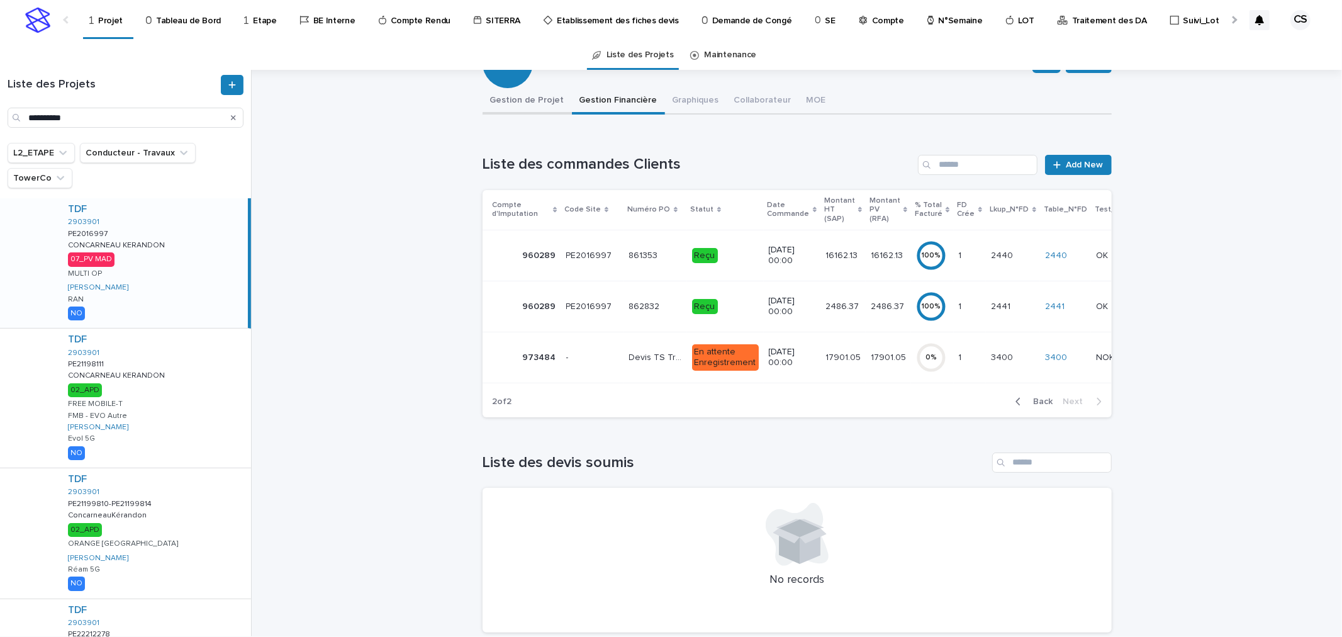
click at [508, 92] on button "Gestion de Projet" at bounding box center [527, 101] width 89 height 26
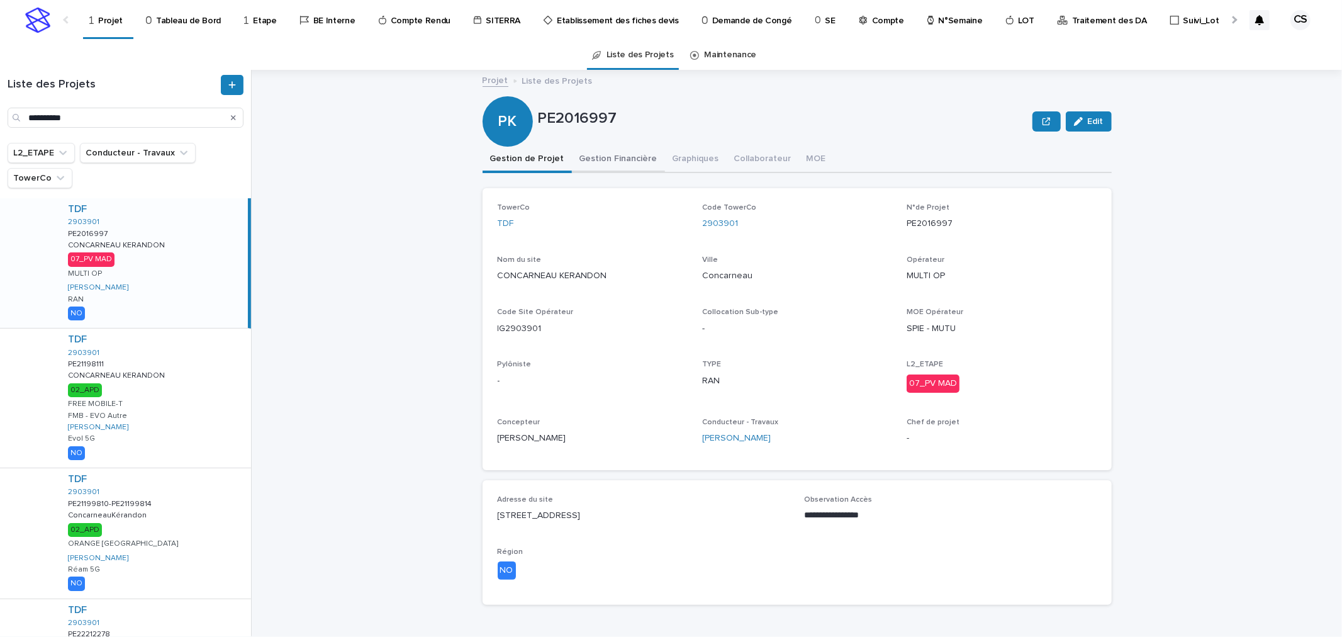
click at [611, 159] on button "Gestion Financière" at bounding box center [618, 160] width 93 height 26
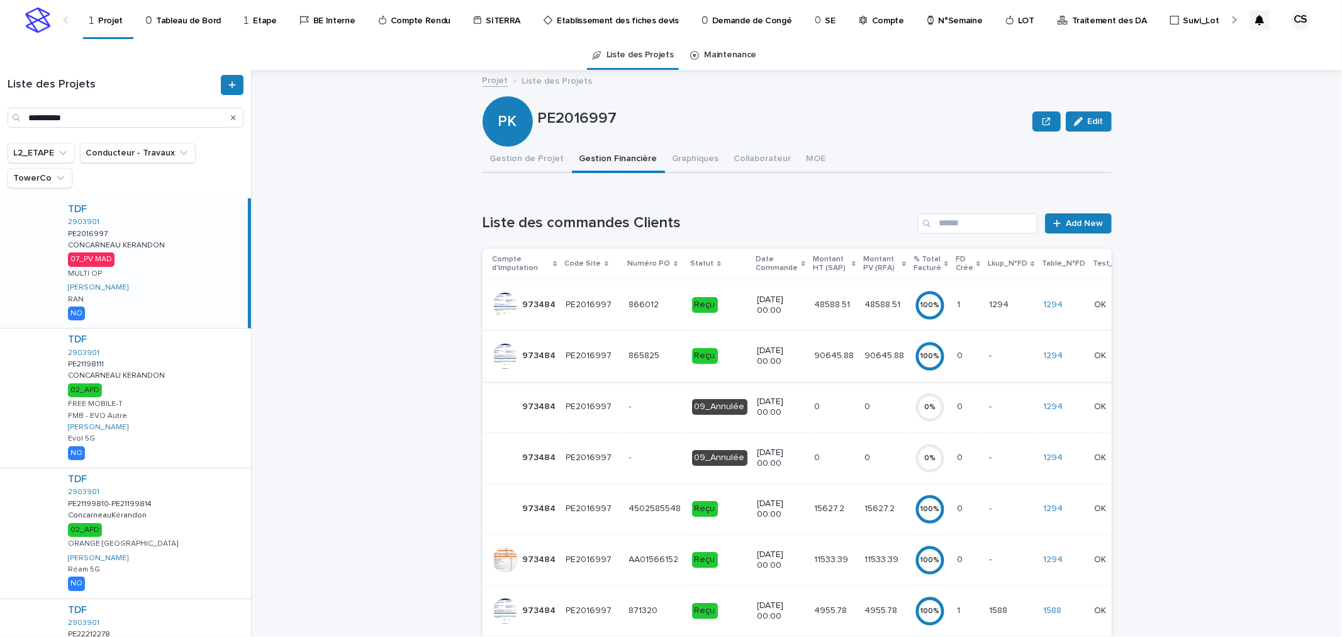
scroll to position [441, 0]
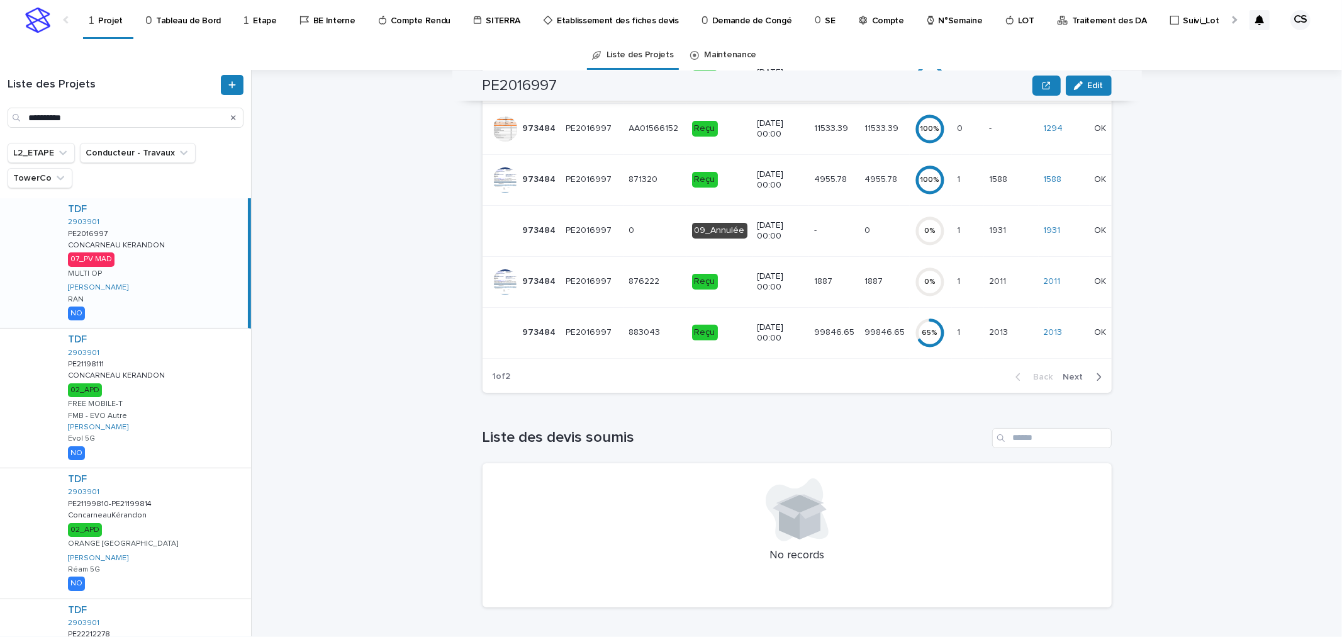
click at [829, 325] on p "99846.65" at bounding box center [835, 331] width 43 height 13
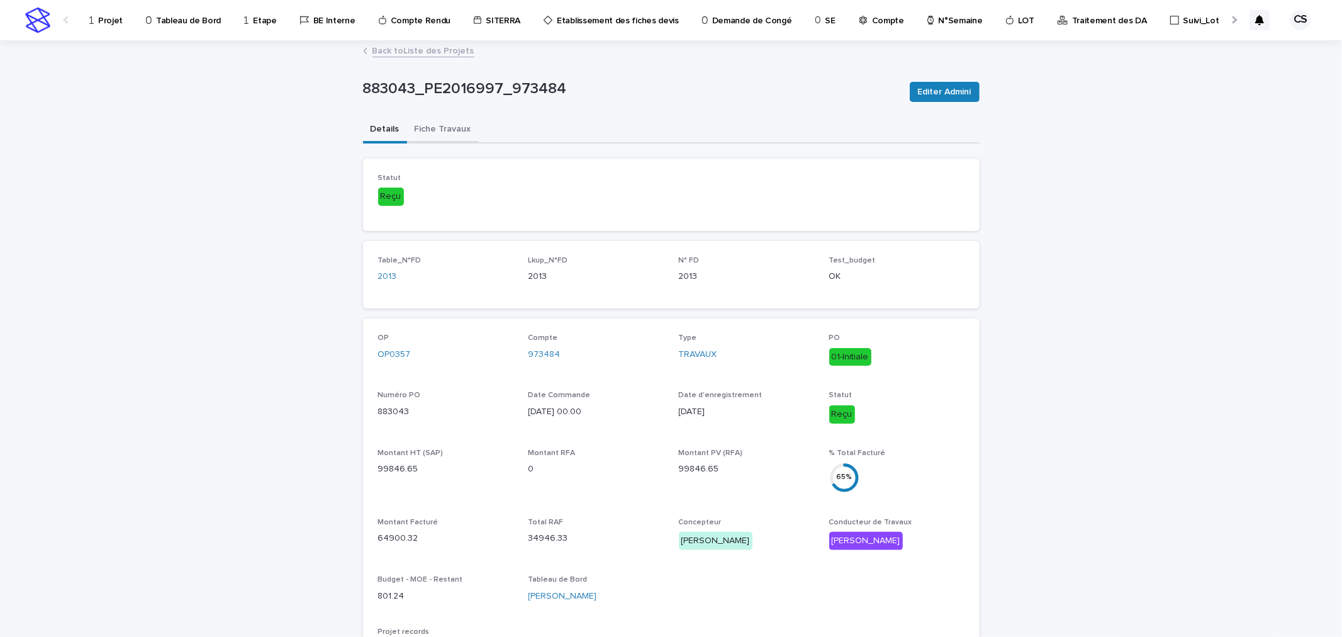
click at [442, 130] on button "Fiche Travaux" at bounding box center [443, 130] width 72 height 26
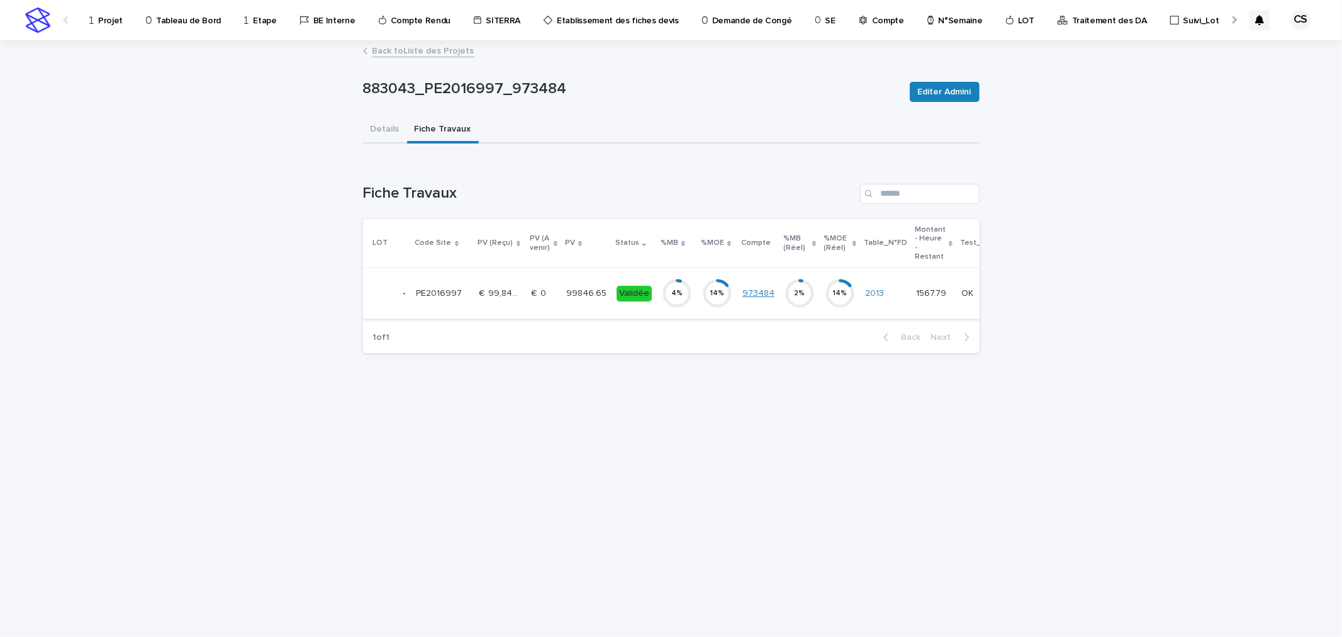
click at [745, 290] on link "973484" at bounding box center [758, 293] width 32 height 11
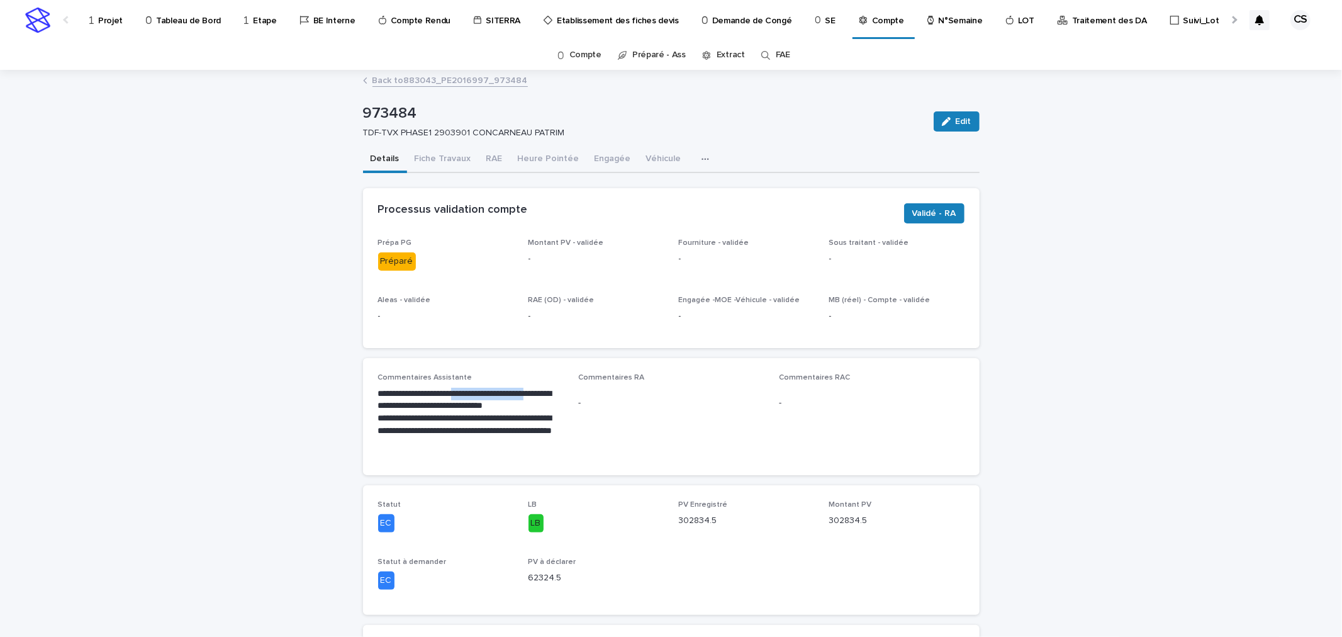
drag, startPoint x: 549, startPoint y: 397, endPoint x: 450, endPoint y: 394, distance: 99.4
click at [450, 394] on p "**********" at bounding box center [471, 400] width 186 height 25
click at [499, 399] on p "**********" at bounding box center [471, 400] width 186 height 25
drag, startPoint x: 538, startPoint y: 404, endPoint x: 469, endPoint y: 404, distance: 69.8
click at [469, 404] on p "**********" at bounding box center [471, 400] width 186 height 25
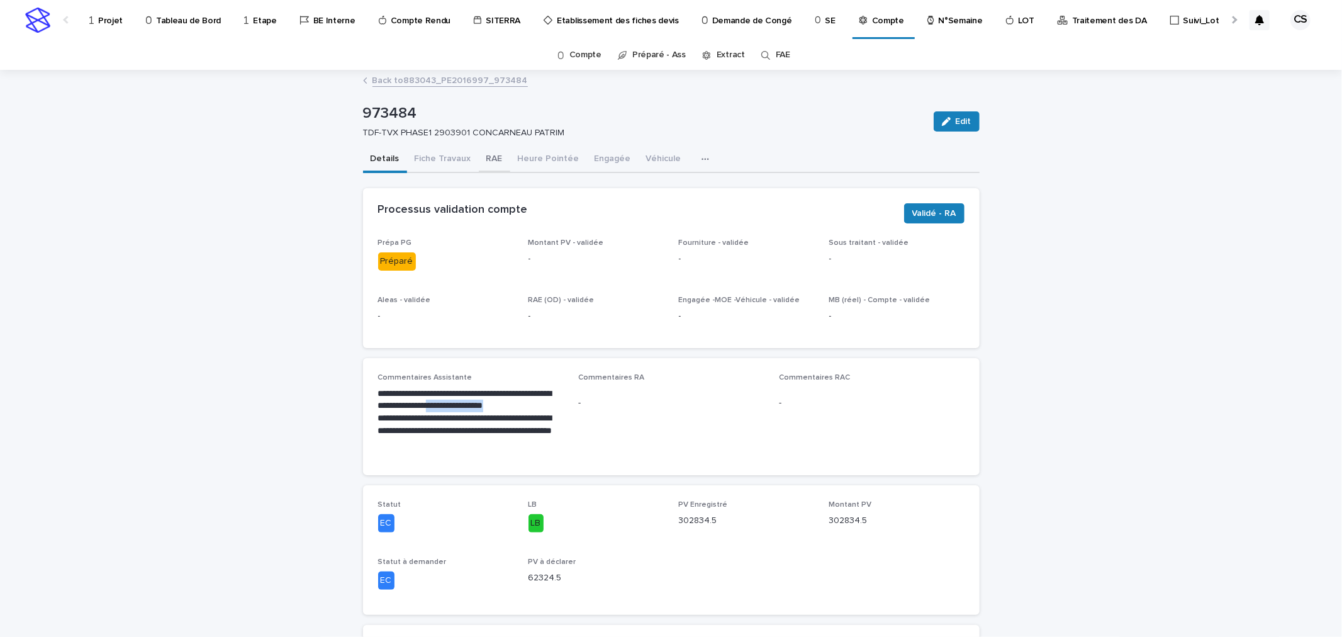
click at [481, 154] on button "RAE" at bounding box center [494, 160] width 31 height 26
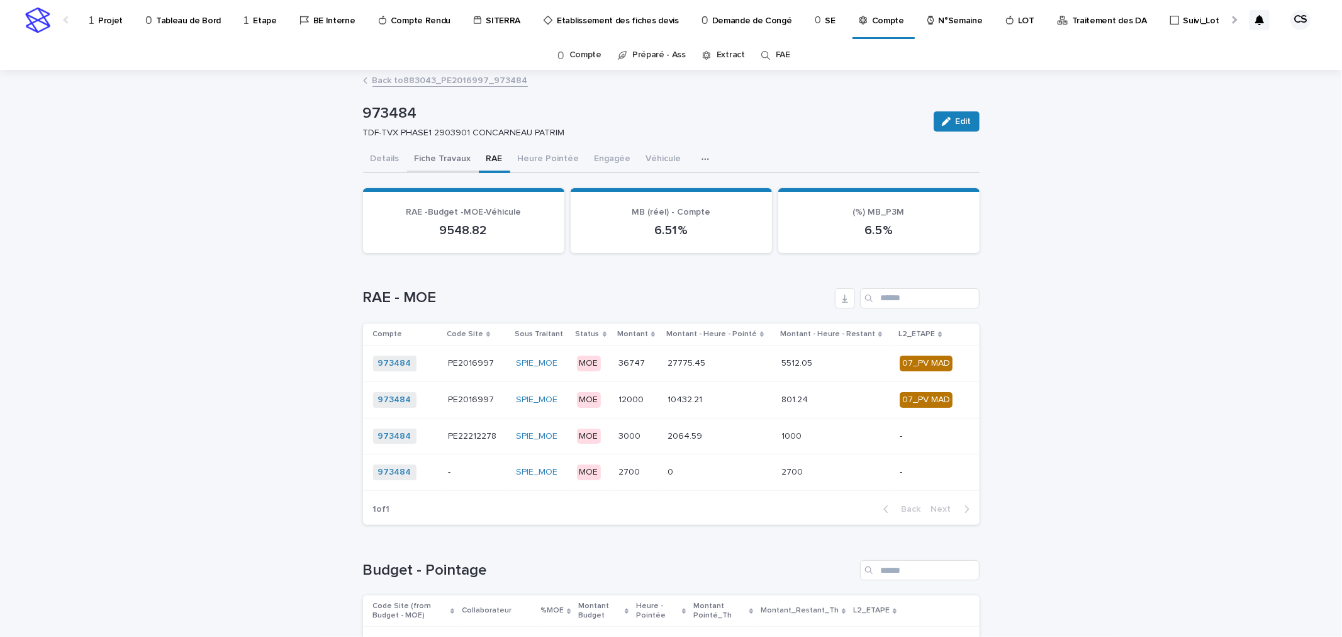
click at [449, 159] on button "Fiche Travaux" at bounding box center [443, 160] width 72 height 26
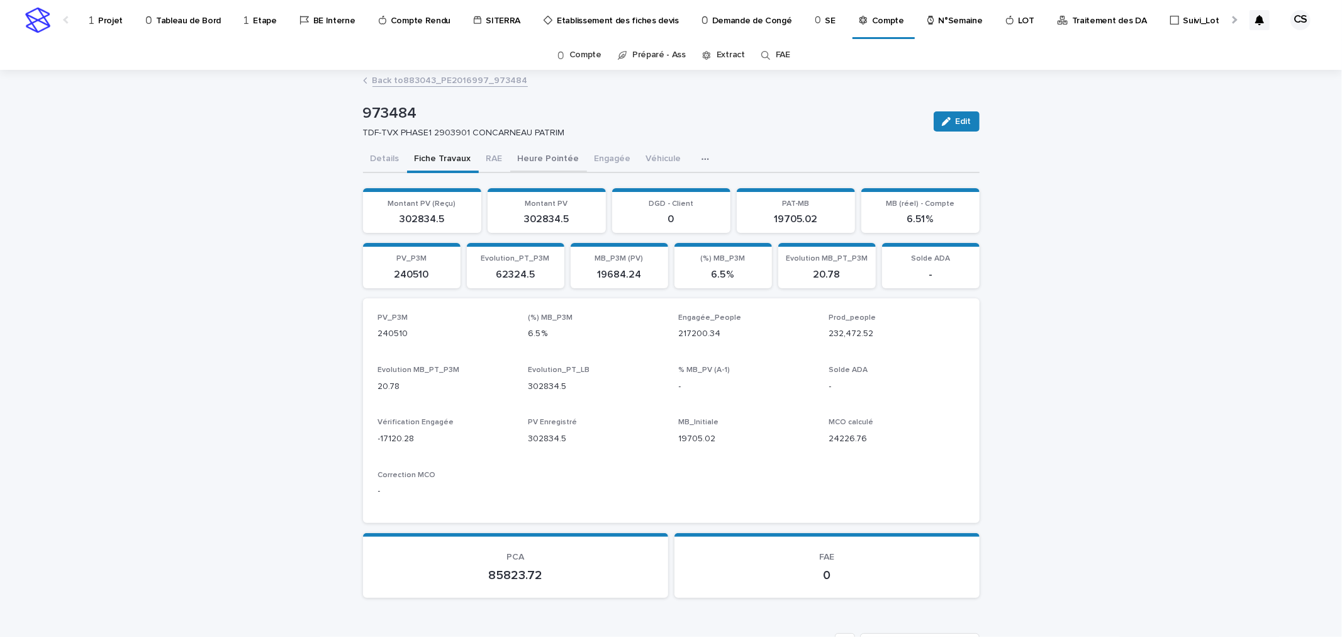
click at [533, 164] on button "Heure Pointée" at bounding box center [548, 160] width 77 height 26
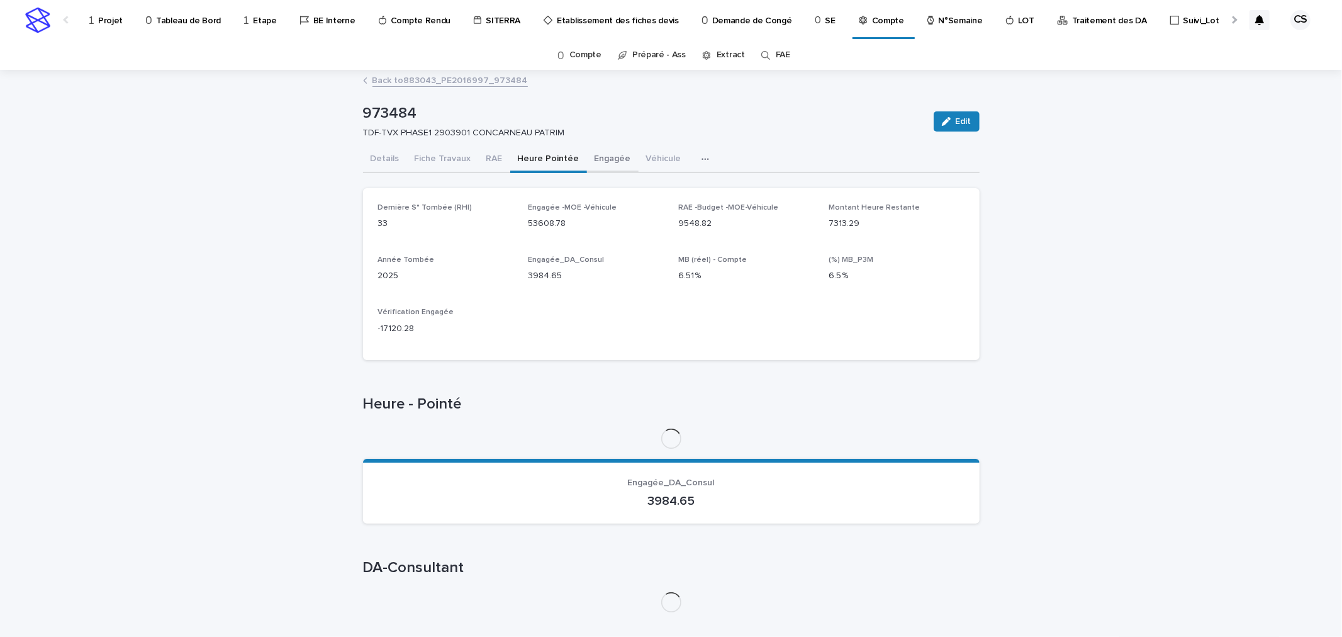
click at [612, 164] on button "Engagée" at bounding box center [613, 160] width 52 height 26
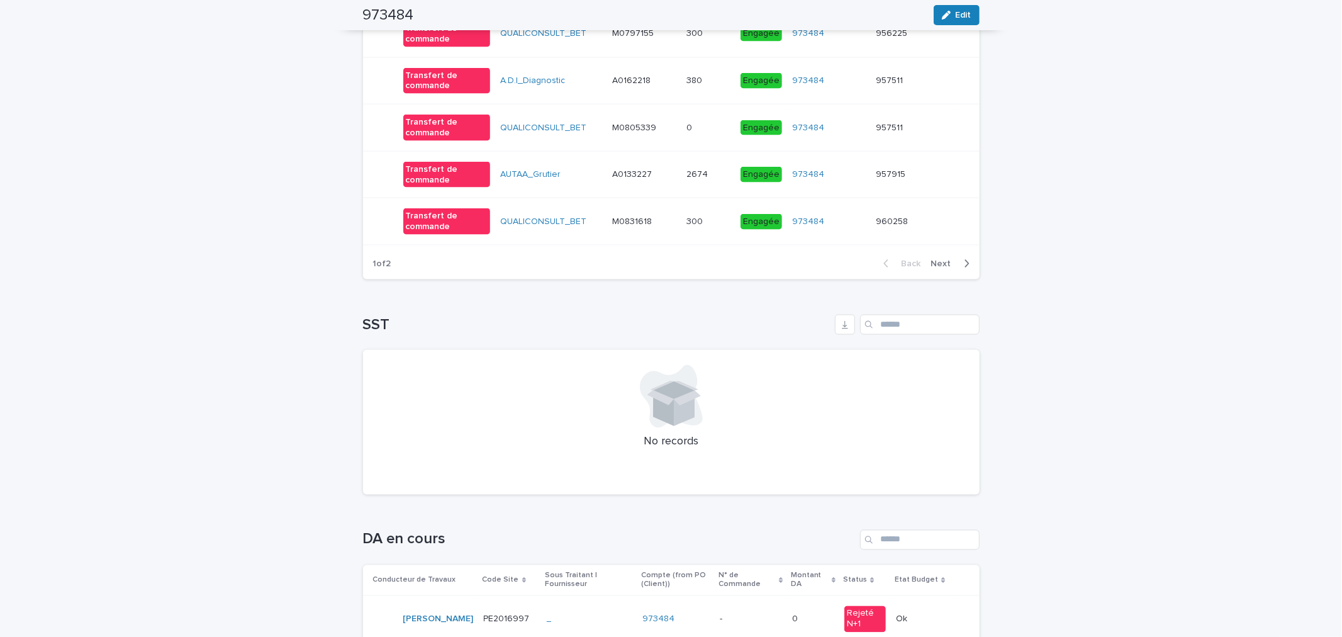
scroll to position [1904, 0]
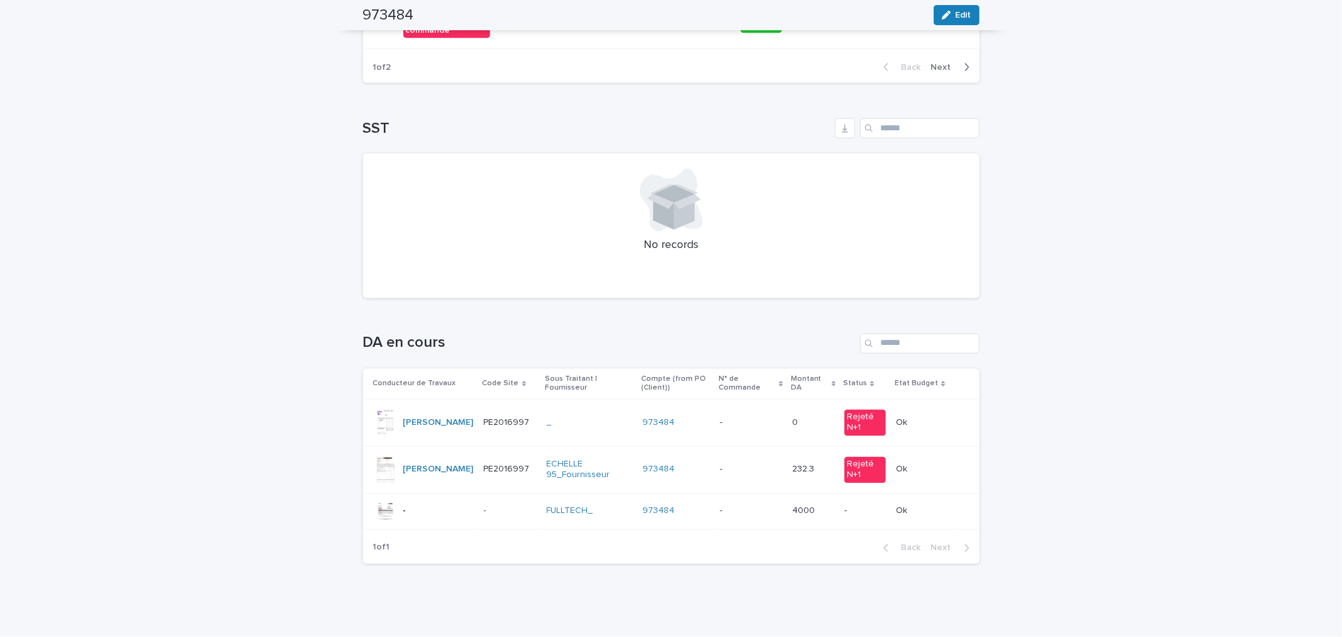
click at [746, 516] on p at bounding box center [751, 511] width 62 height 11
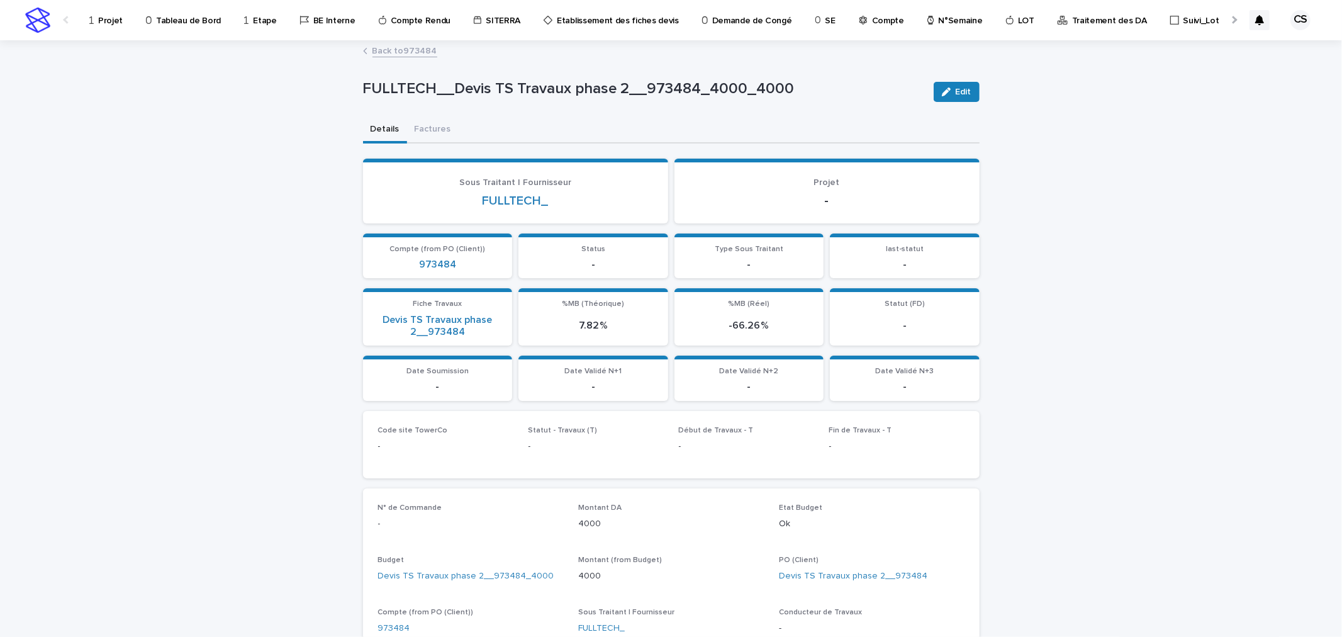
click at [404, 42] on div "FULLTECH__Devis TS Travaux phase 2__973484_4000_4000 Edit FULLTECH__Devis TS Tr…" at bounding box center [671, 559] width 617 height 1034
click at [404, 50] on link "Back to 973484" at bounding box center [404, 50] width 65 height 14
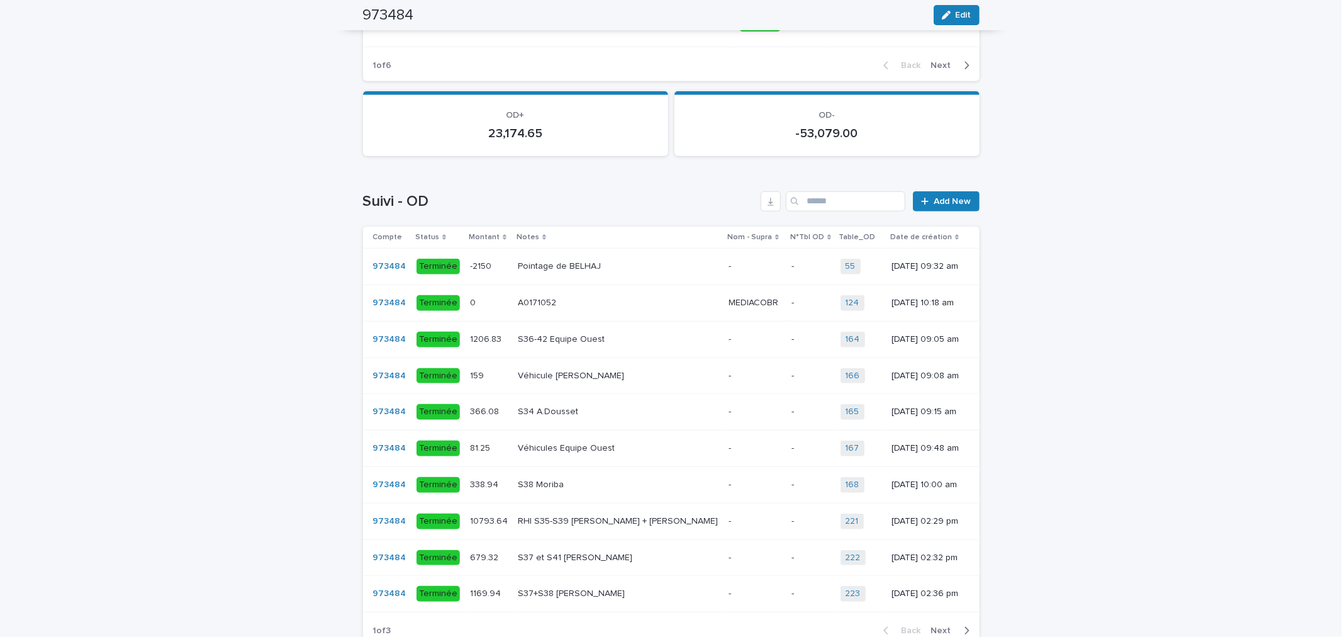
scroll to position [932, 0]
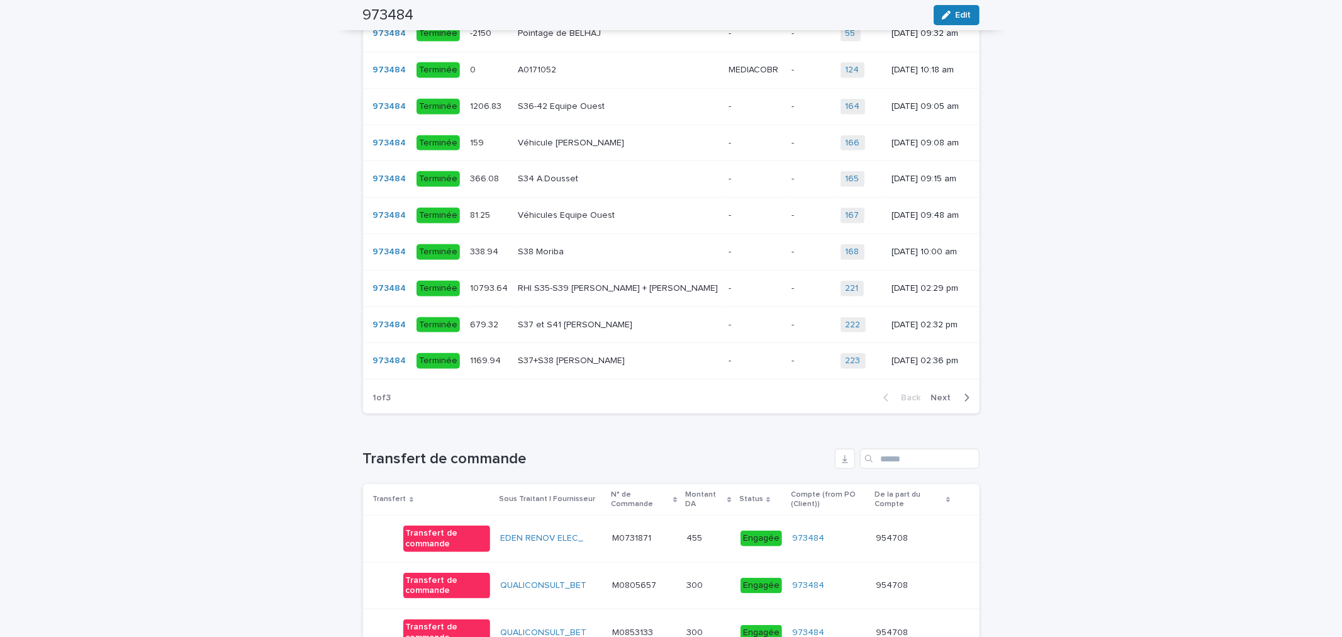
click at [1127, 288] on div "Loading... Saving… Loading... Saving… 973484 Edit 973484 TDF-TVX PHASE1 2903901…" at bounding box center [671, 355] width 1342 height 2433
click at [944, 402] on span "Next" at bounding box center [945, 397] width 28 height 9
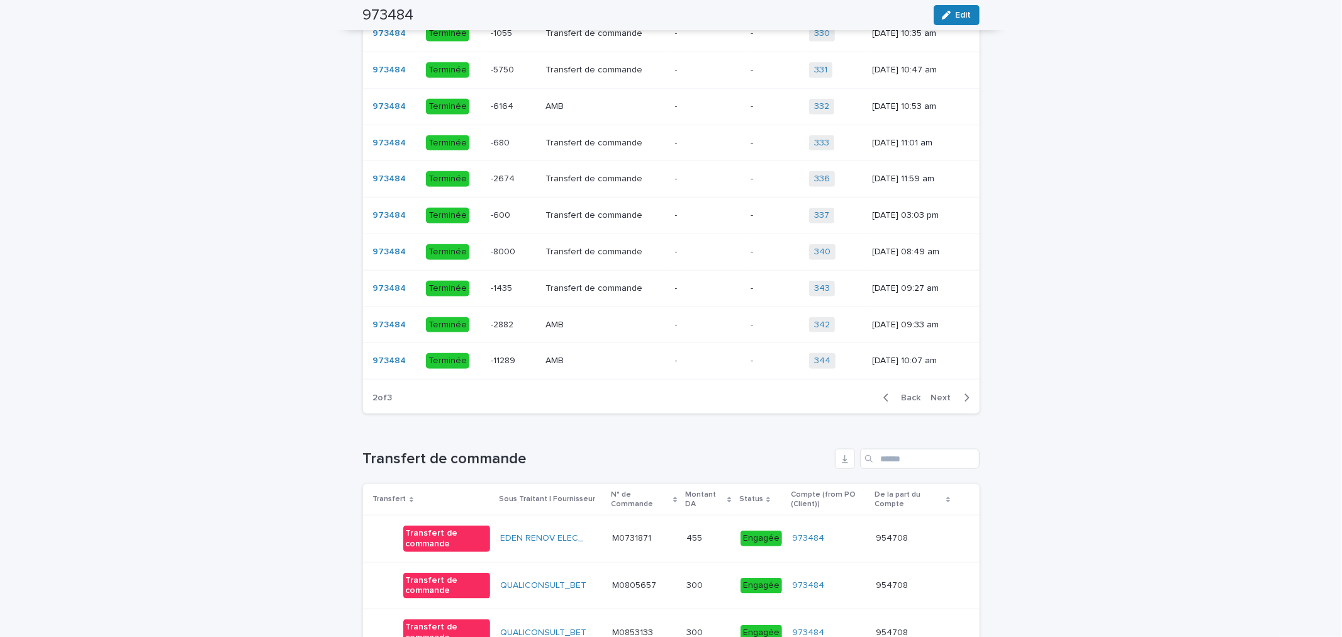
click at [944, 402] on span "Next" at bounding box center [945, 397] width 28 height 9
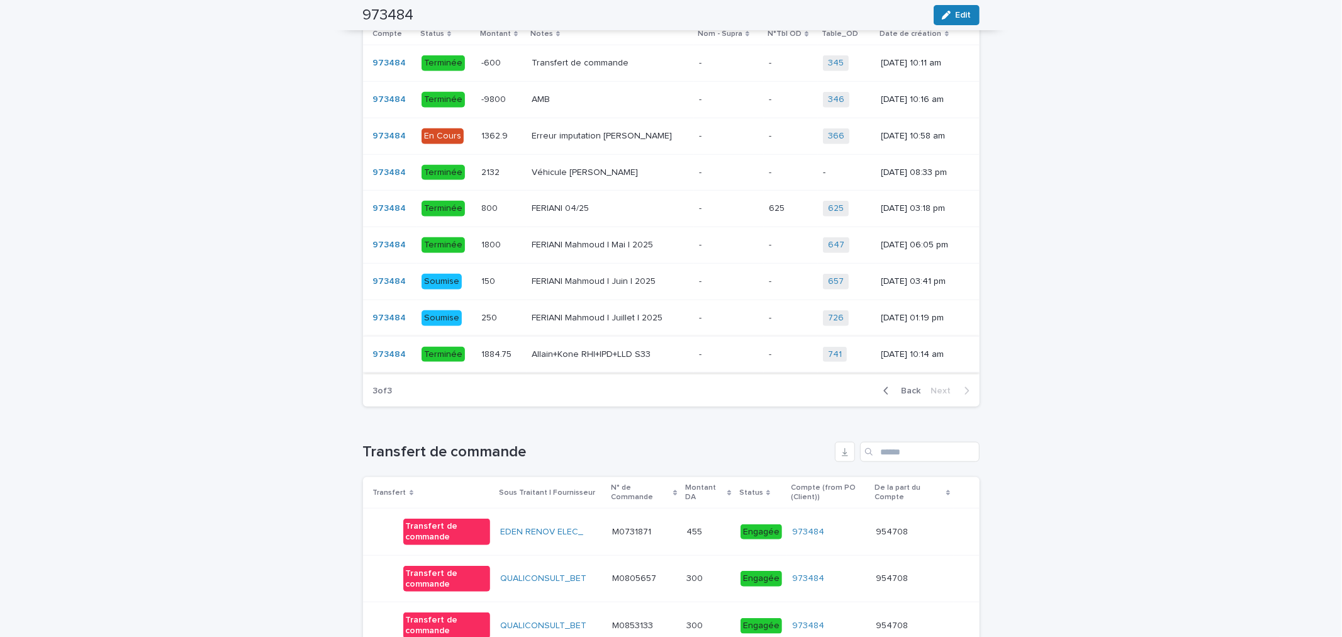
scroll to position [913, 0]
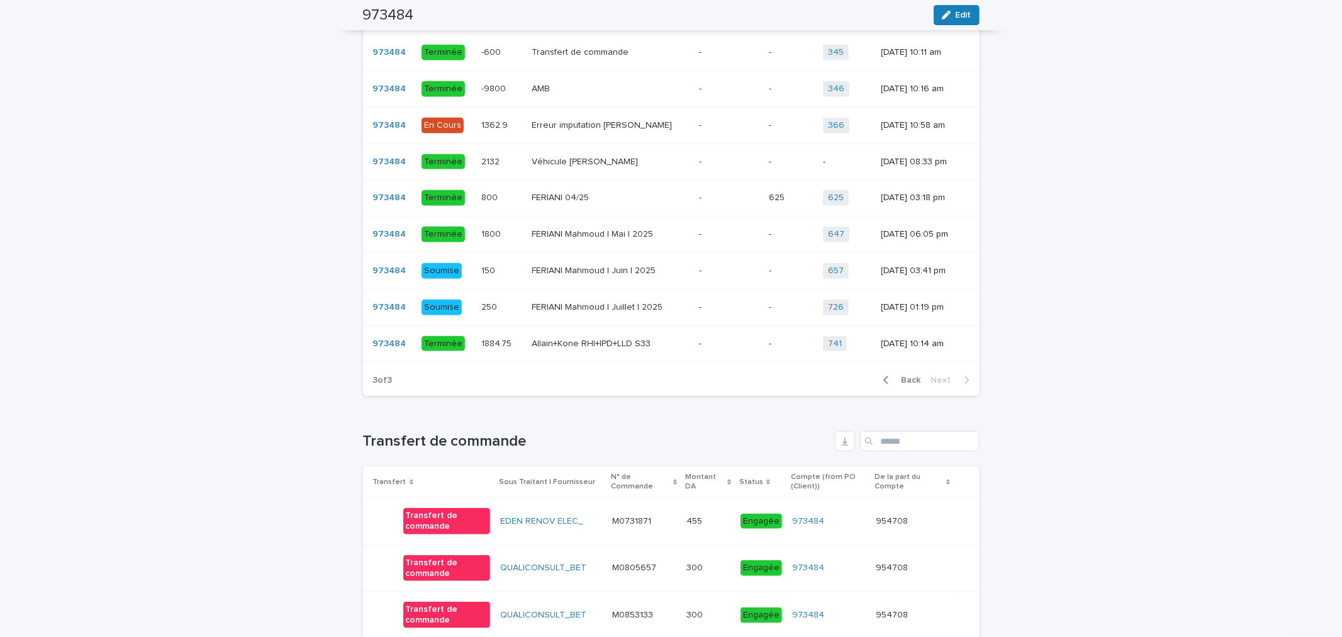
click at [900, 396] on div "Back Next" at bounding box center [926, 379] width 106 height 31
click at [901, 384] on span "Back" at bounding box center [907, 380] width 27 height 9
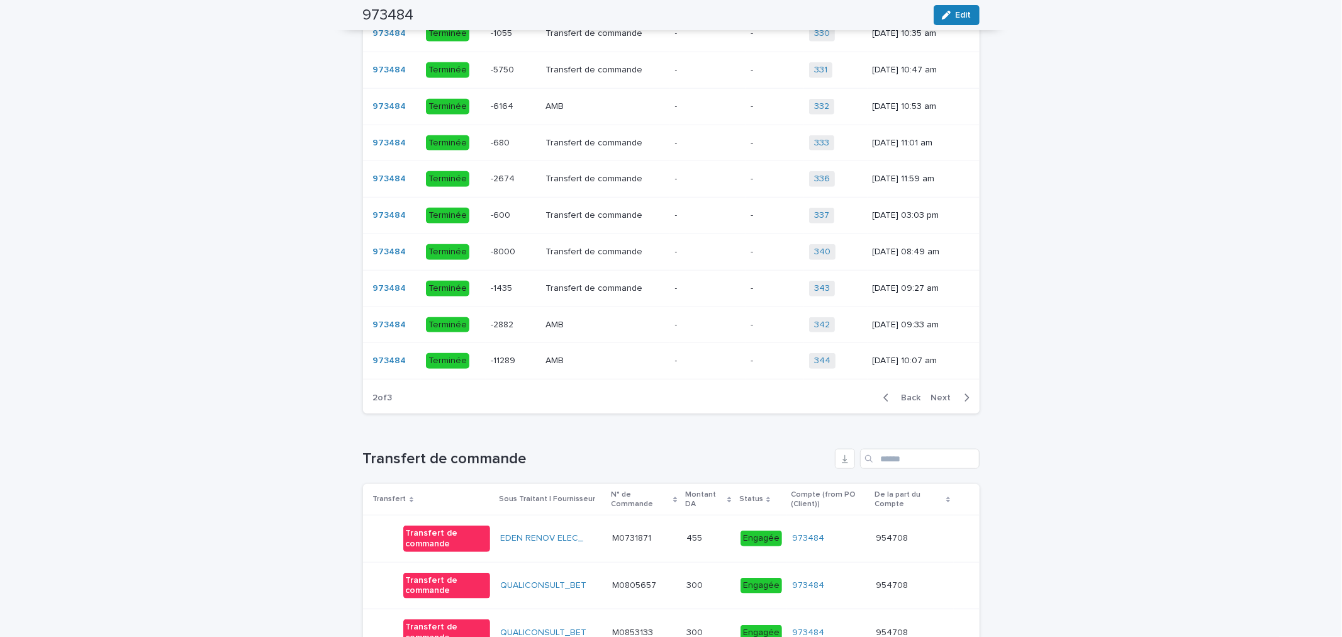
scroll to position [0, 0]
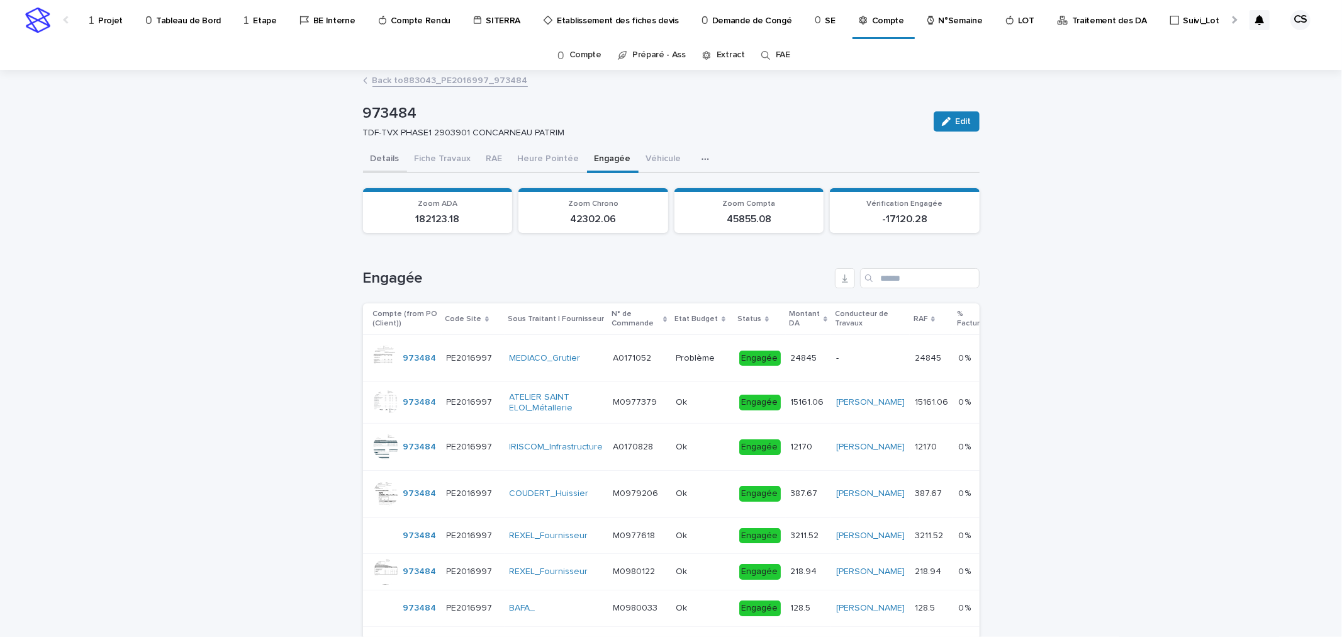
drag, startPoint x: 387, startPoint y: 158, endPoint x: 1061, endPoint y: 459, distance: 738.1
click at [387, 158] on button "Details" at bounding box center [385, 160] width 44 height 26
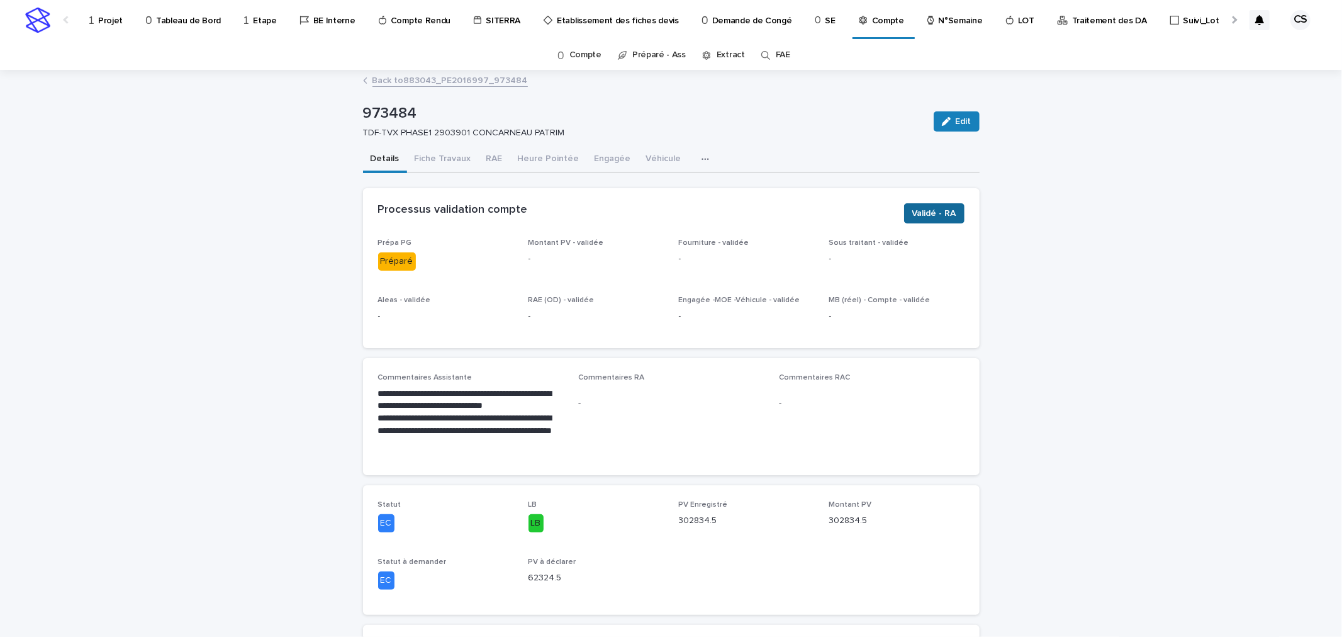
click at [932, 208] on span "Validé - RA" at bounding box center [934, 213] width 44 height 13
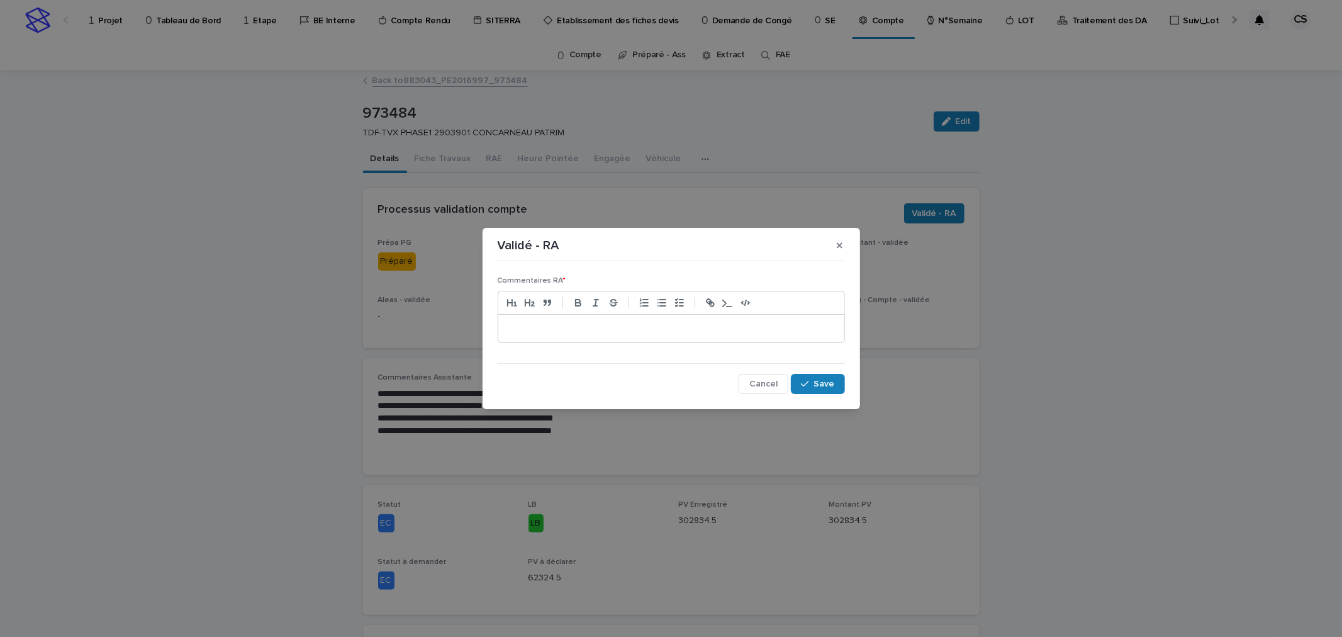
click at [590, 322] on p at bounding box center [671, 328] width 327 height 13
drag, startPoint x: 810, startPoint y: 380, endPoint x: 686, endPoint y: 329, distance: 134.0
click at [686, 329] on div "**********" at bounding box center [671, 329] width 347 height 127
click at [686, 329] on p "**********" at bounding box center [671, 328] width 327 height 13
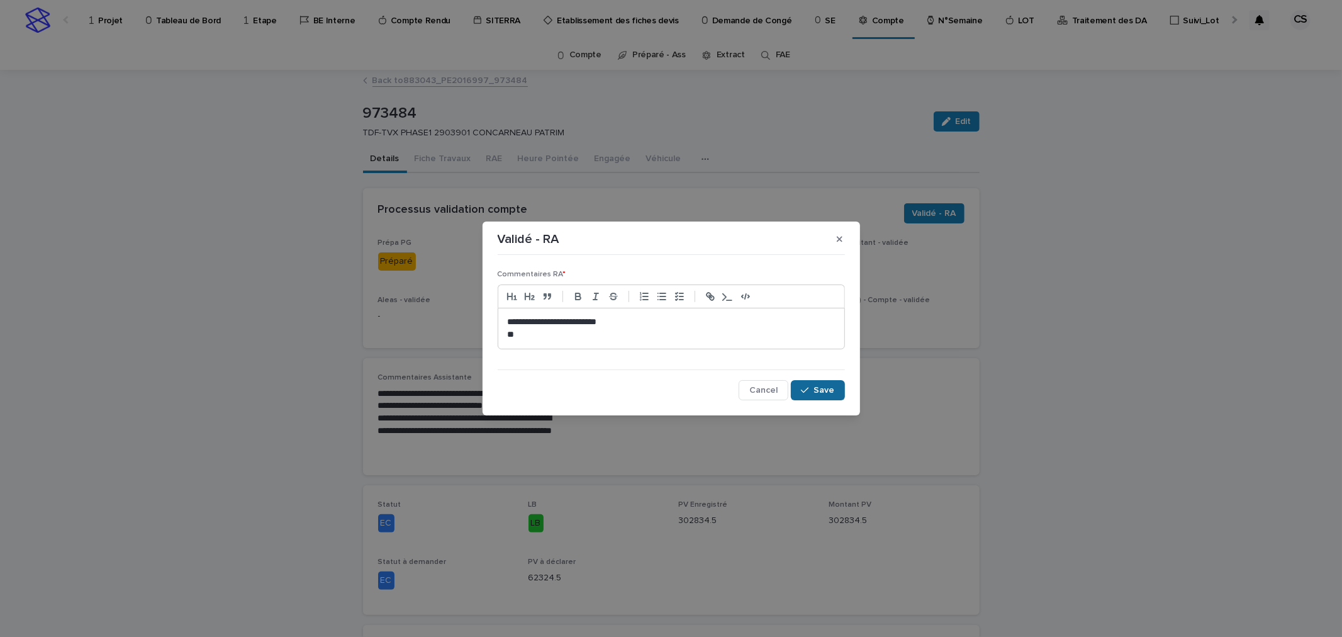
click at [799, 387] on button "Save" at bounding box center [817, 390] width 53 height 20
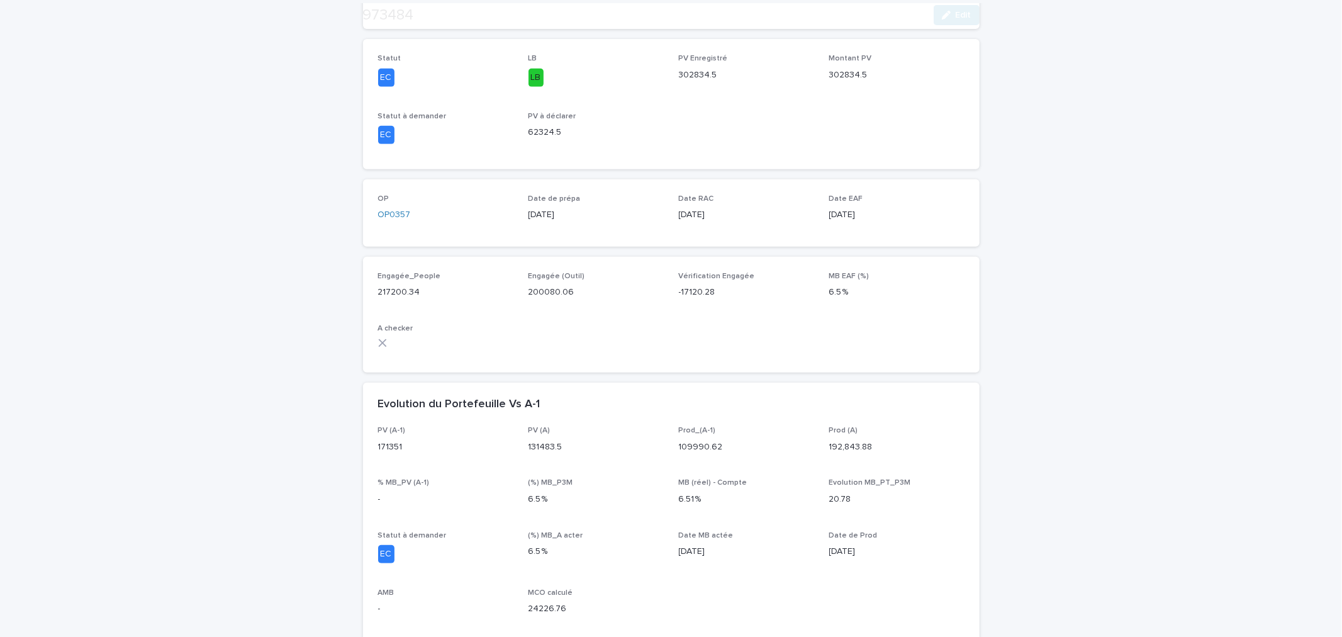
scroll to position [466, 0]
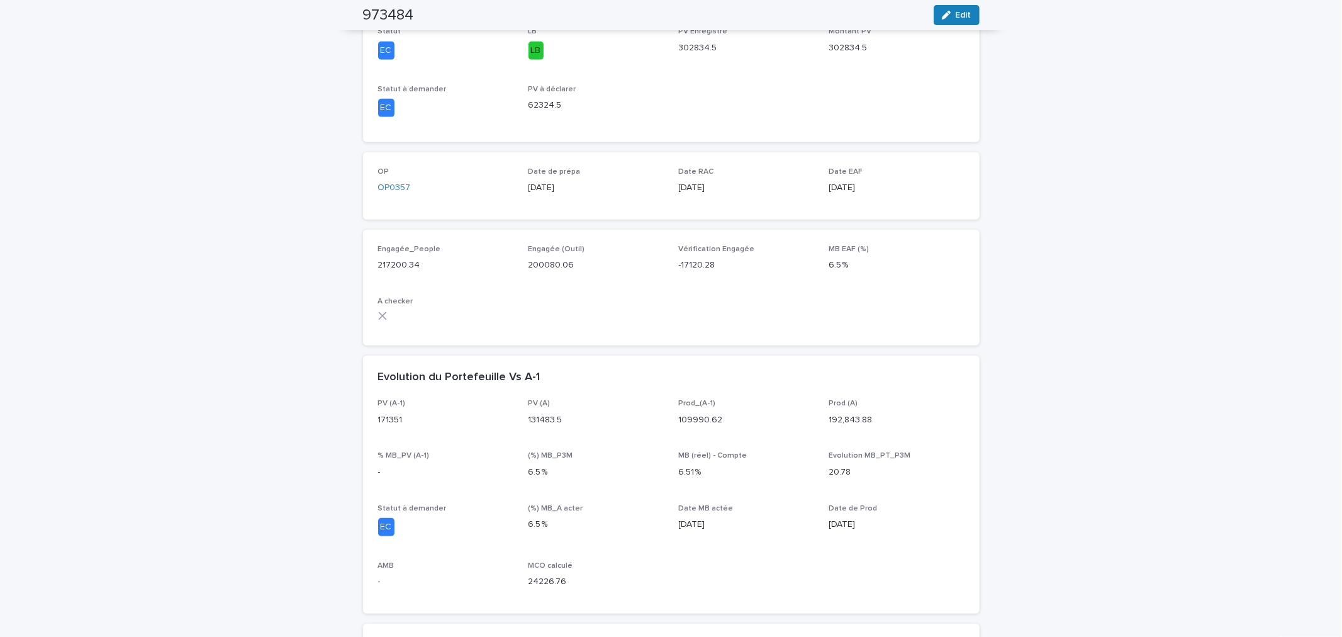
click at [679, 466] on p "6.51 %" at bounding box center [746, 472] width 135 height 13
click at [692, 468] on div "PV (A-1) 171351 PV (A) 131483.5 Prod_(A-1) 109990.62 Prod (A) 192,843.88 % MB_P…" at bounding box center [671, 498] width 586 height 199
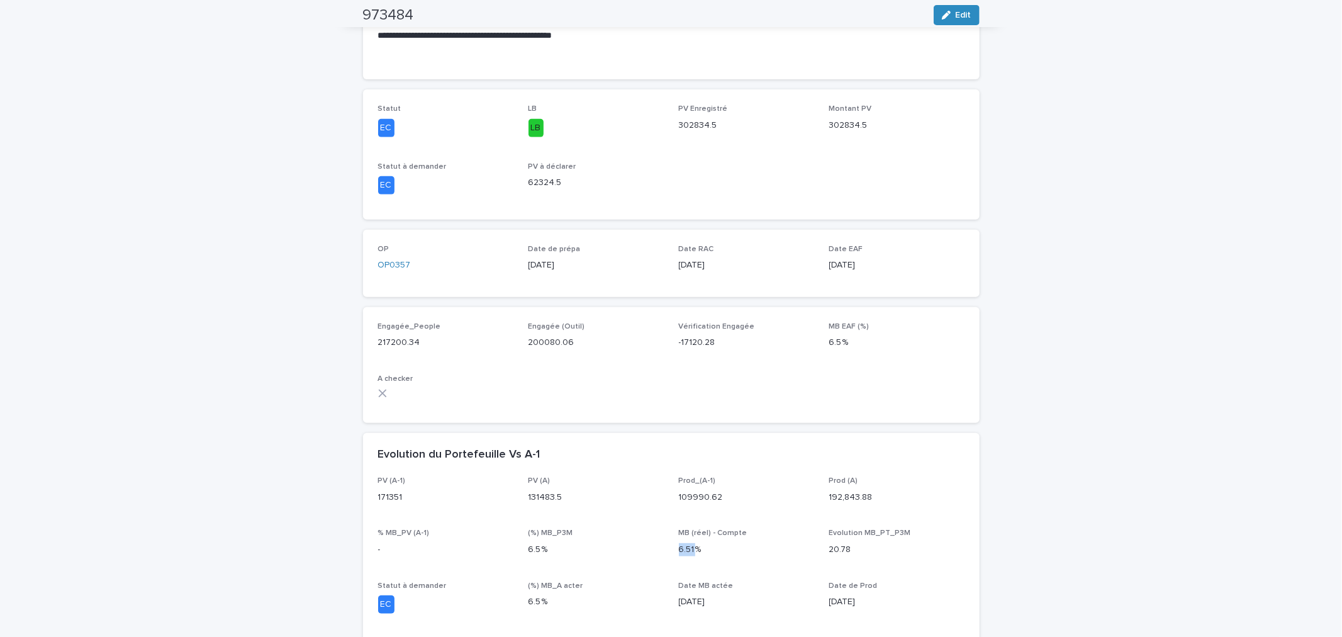
scroll to position [0, 0]
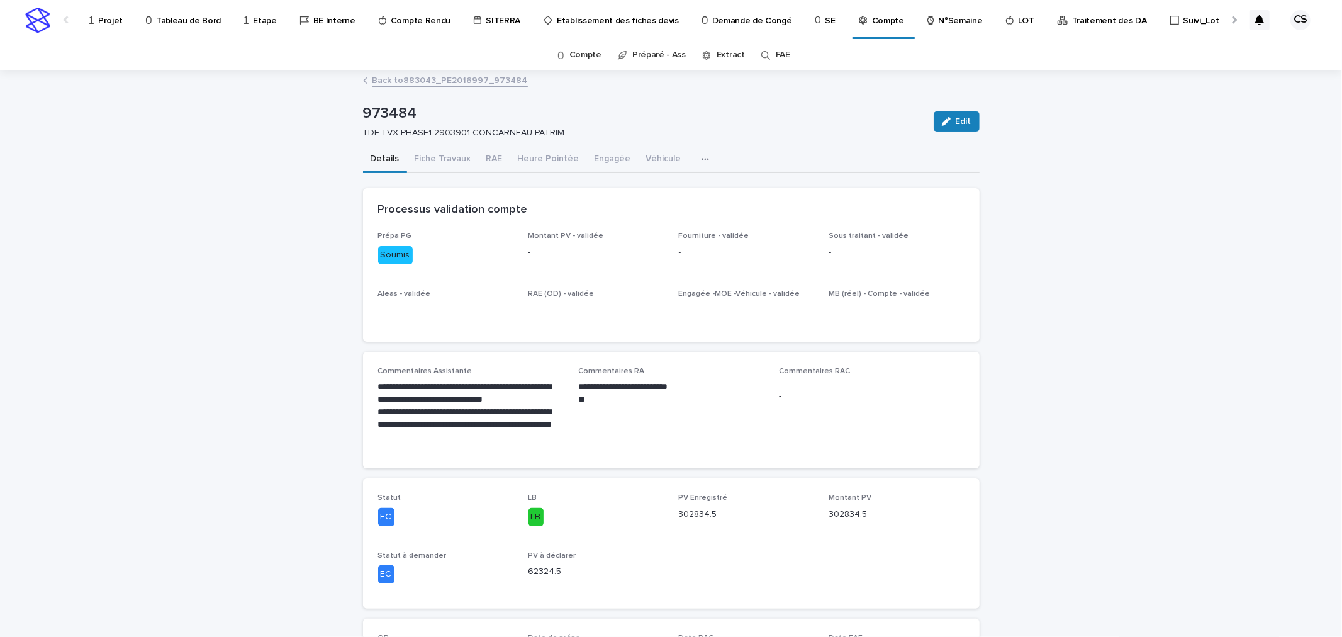
click at [455, 82] on link "Back to 883043_PE2016997_973484" at bounding box center [449, 79] width 155 height 14
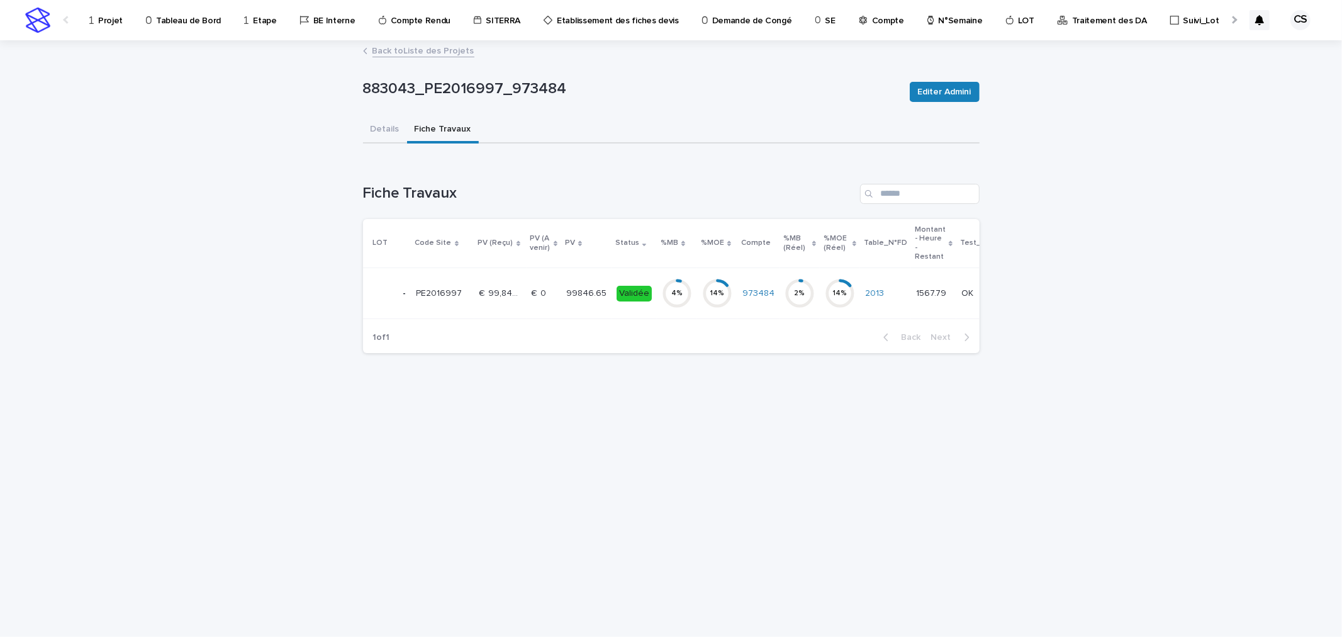
click at [427, 291] on p "PE2016997" at bounding box center [440, 292] width 48 height 13
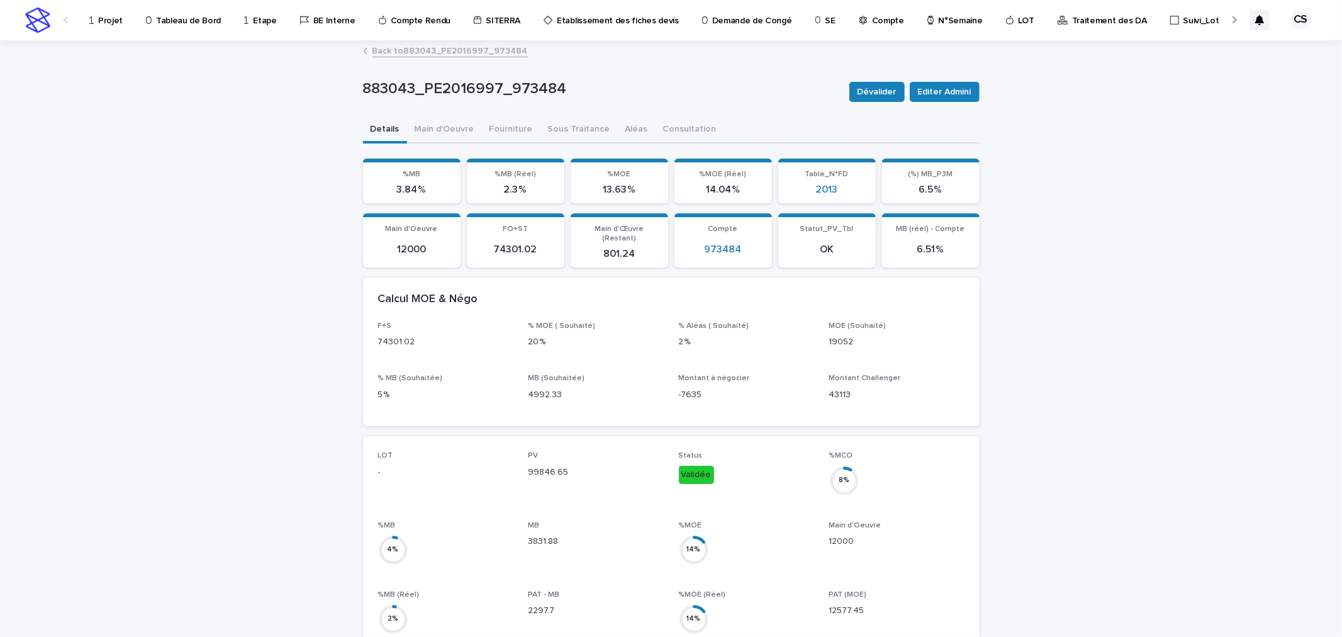
scroll to position [466, 0]
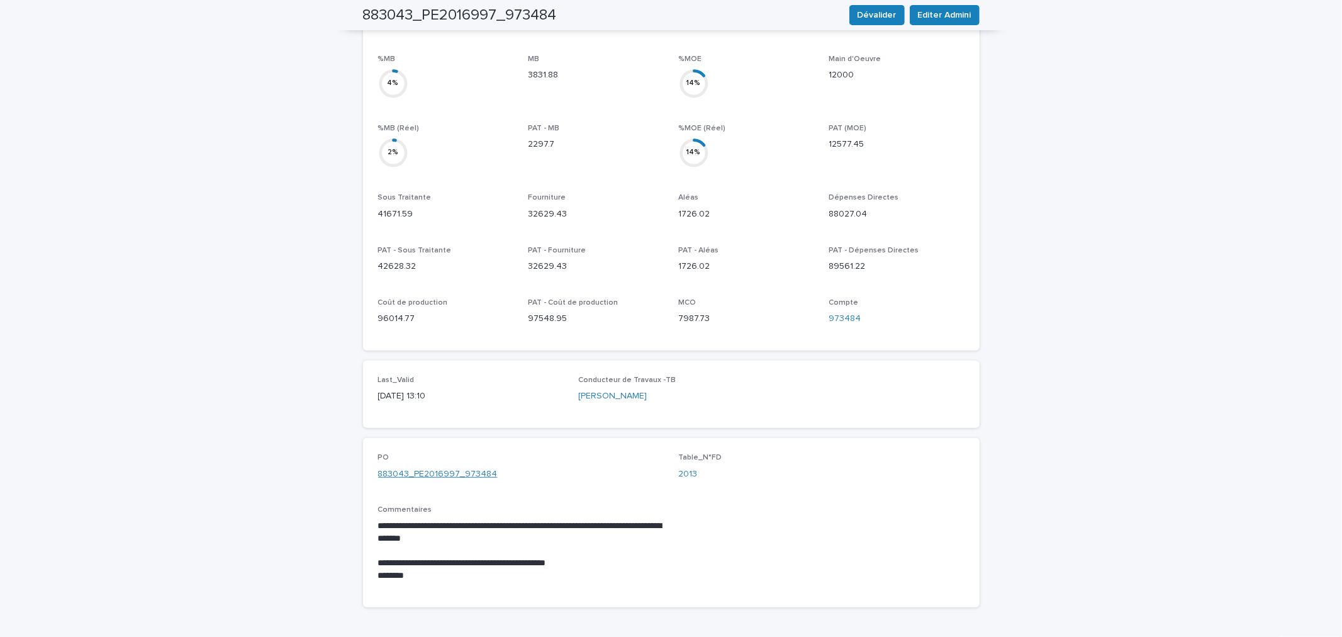
click at [444, 467] on link "883043_PE2016997_973484" at bounding box center [438, 473] width 120 height 13
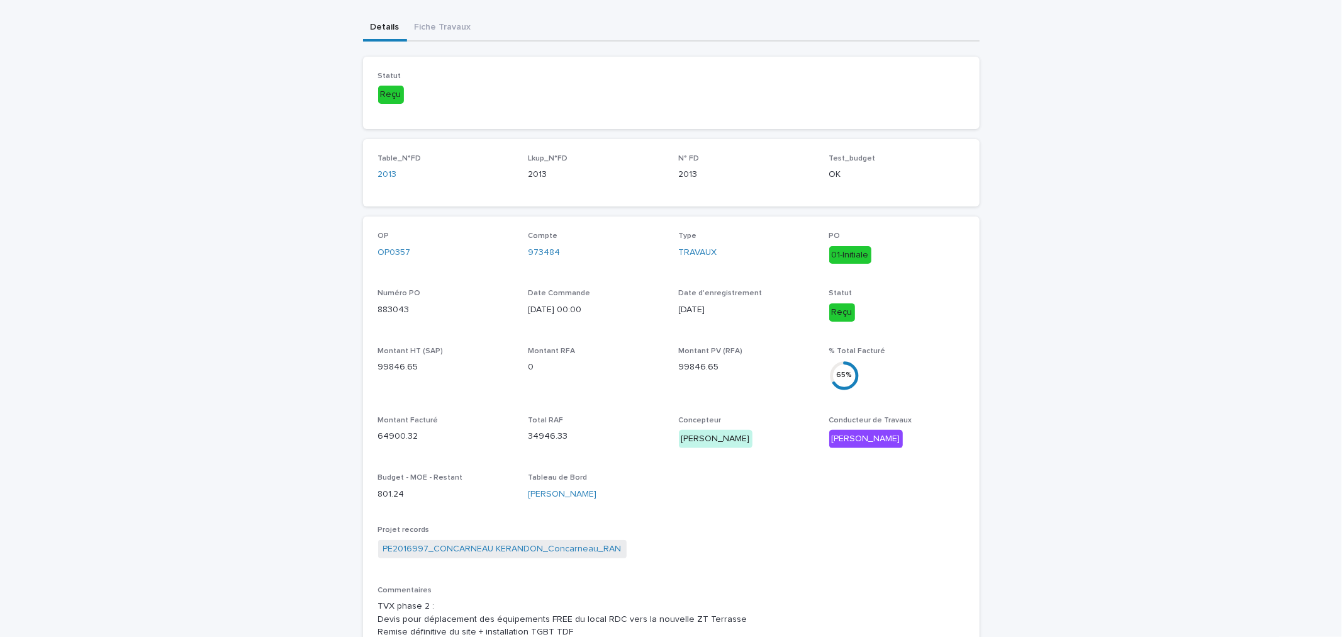
scroll to position [335, 0]
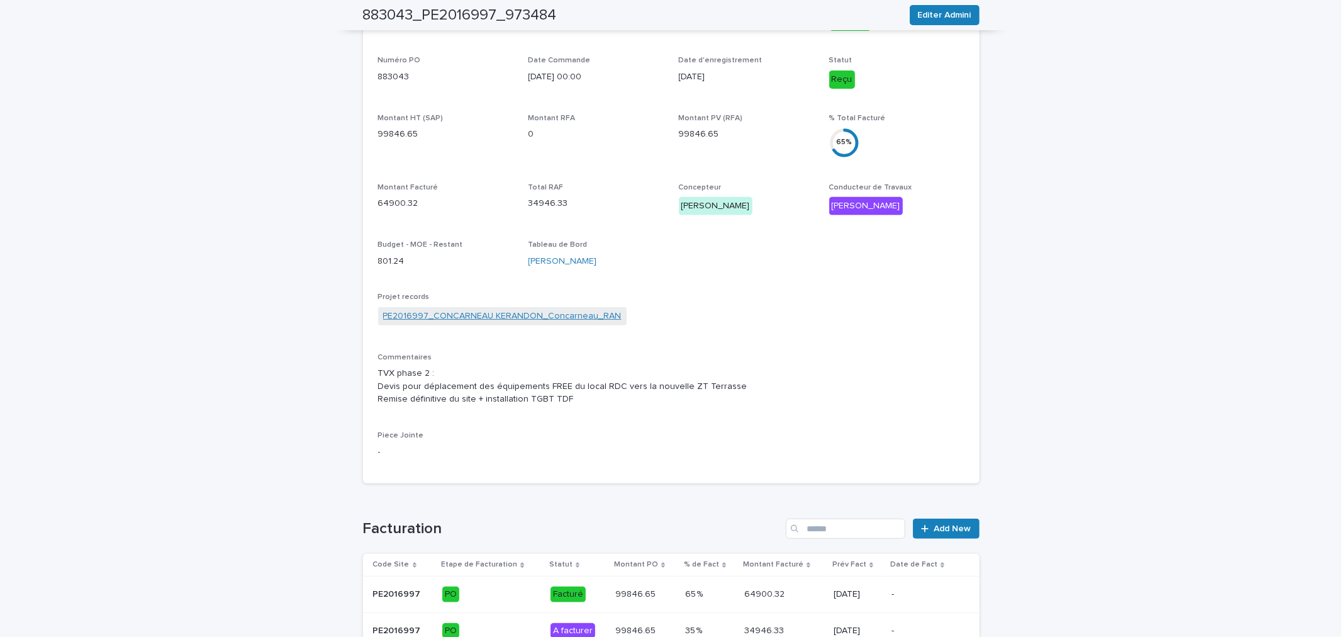
click at [558, 315] on link "PE2016997_CONCARNEAU KERANDON_Concarneau_RAN" at bounding box center [502, 316] width 238 height 13
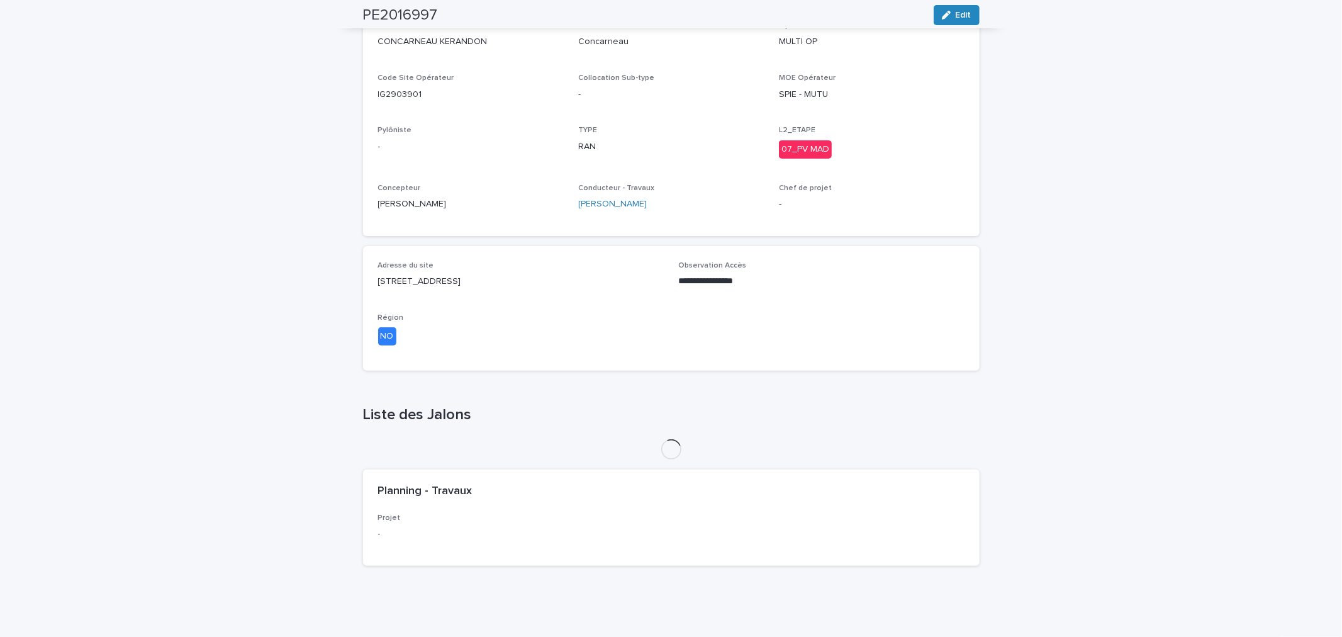
scroll to position [416, 0]
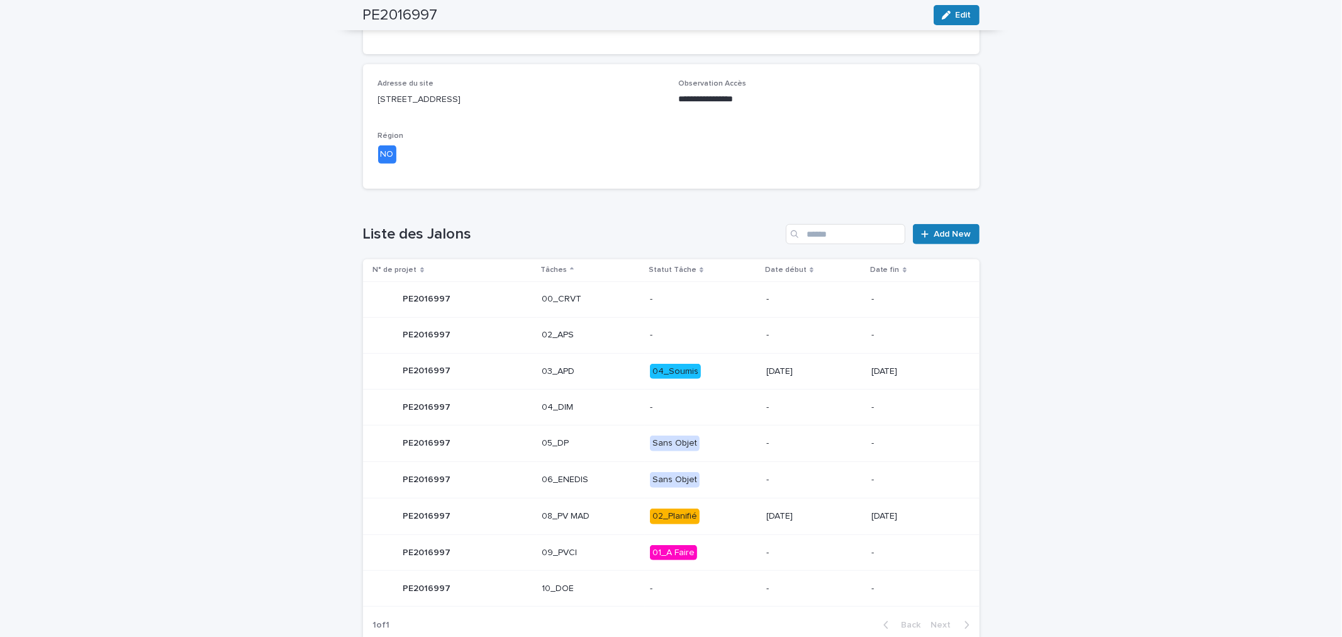
click at [1066, 439] on div "**********" at bounding box center [671, 237] width 1342 height 1164
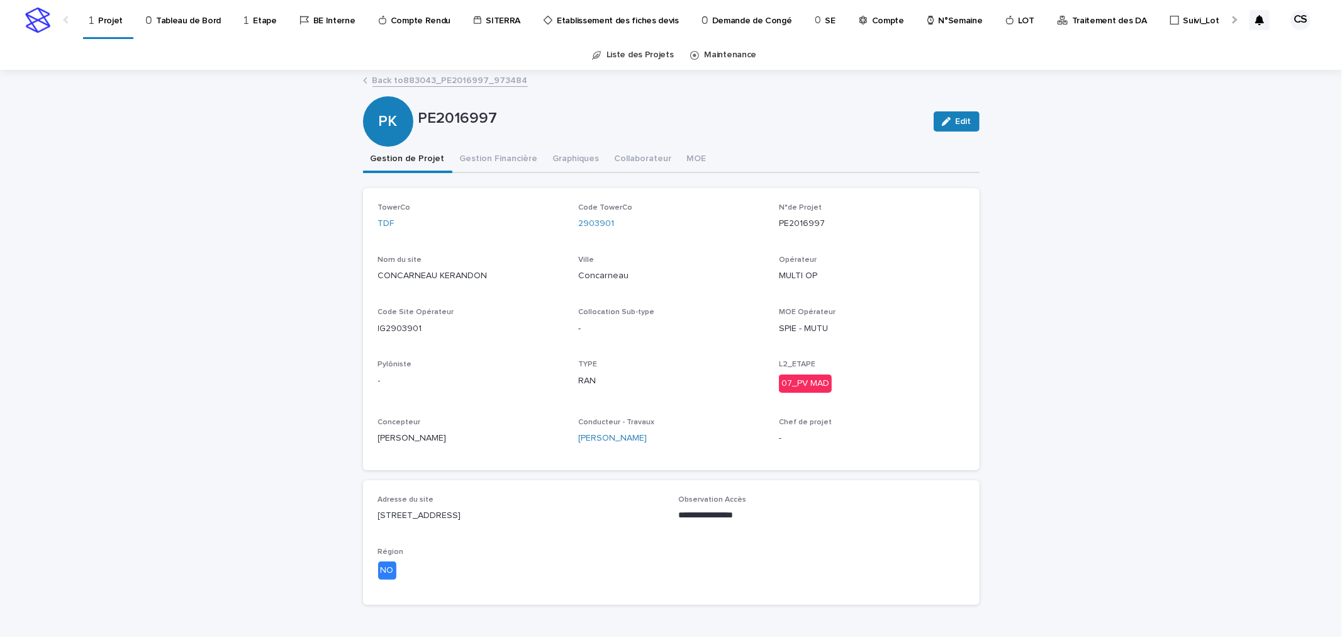
click at [91, 24] on div "Projet" at bounding box center [108, 13] width 40 height 26
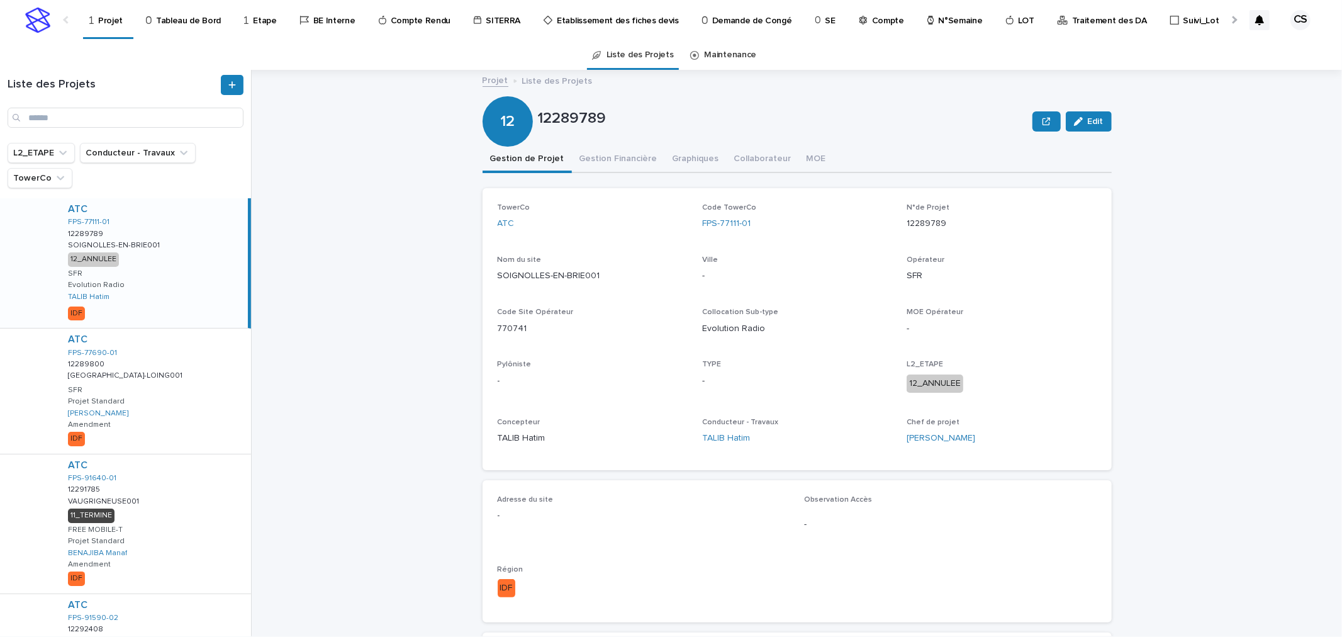
click at [1231, 14] on div at bounding box center [1233, 19] width 20 height 39
click at [664, 22] on p "Compte" at bounding box center [680, 13] width 32 height 26
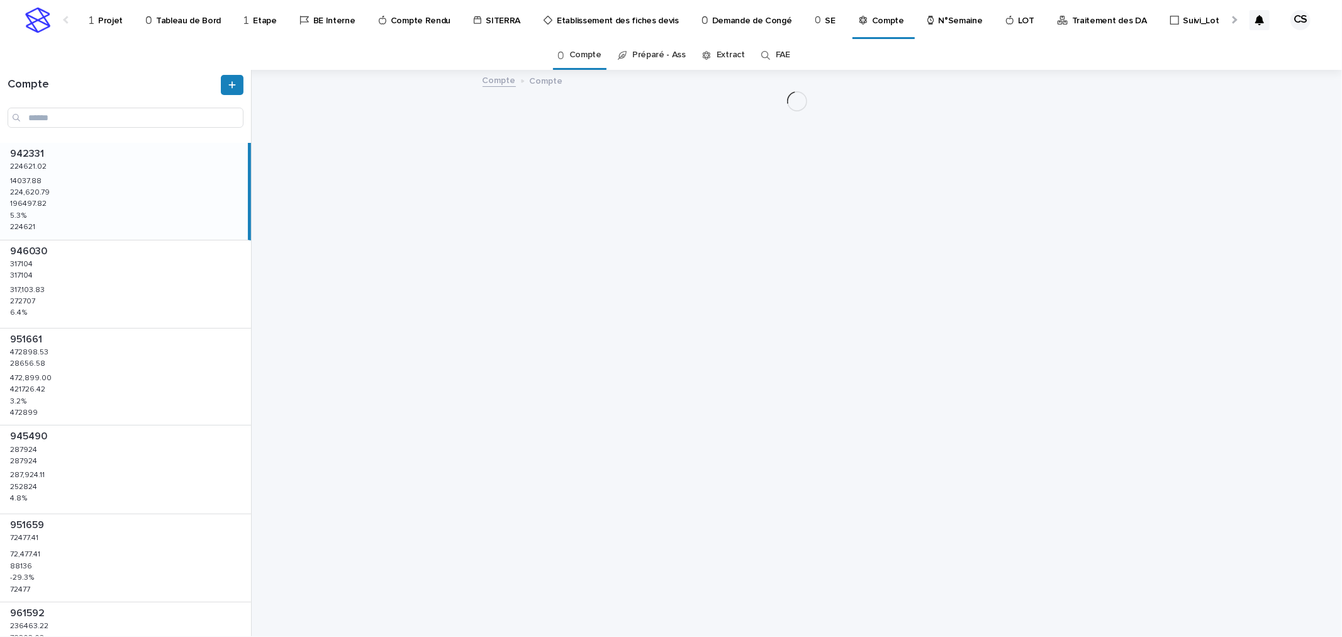
click at [776, 49] on link "FAE" at bounding box center [783, 55] width 14 height 30
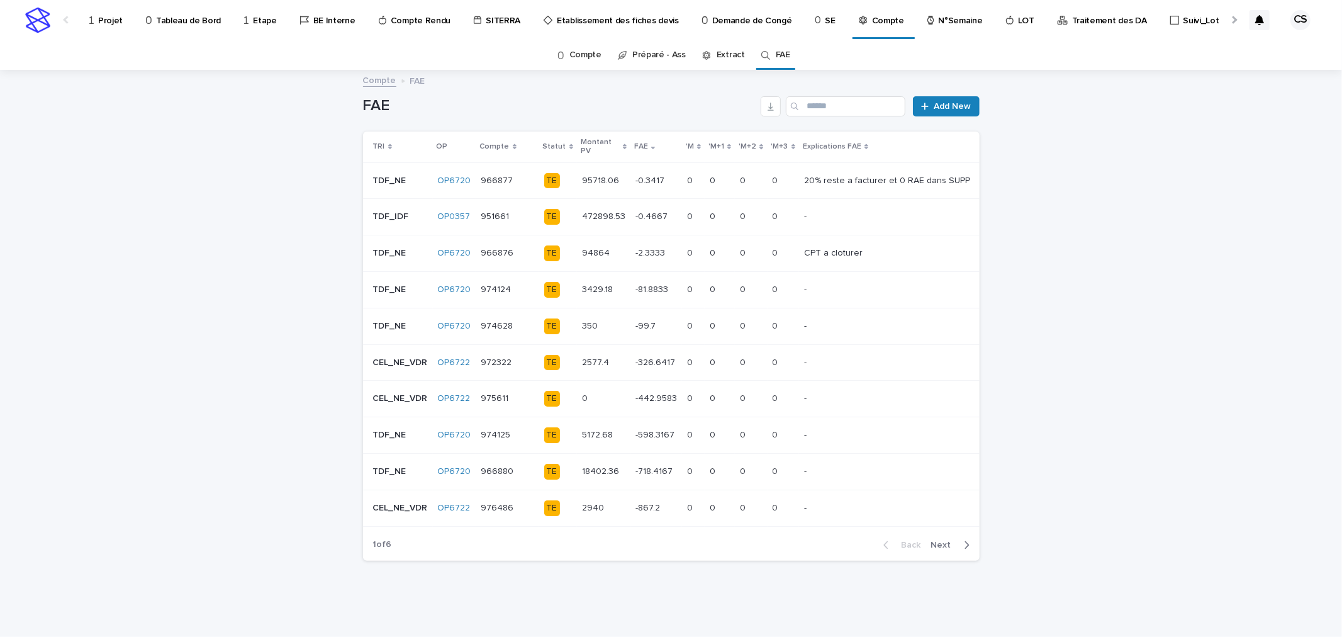
click at [637, 133] on th "FAE" at bounding box center [656, 146] width 52 height 31
click at [639, 148] on p "FAE" at bounding box center [641, 147] width 14 height 14
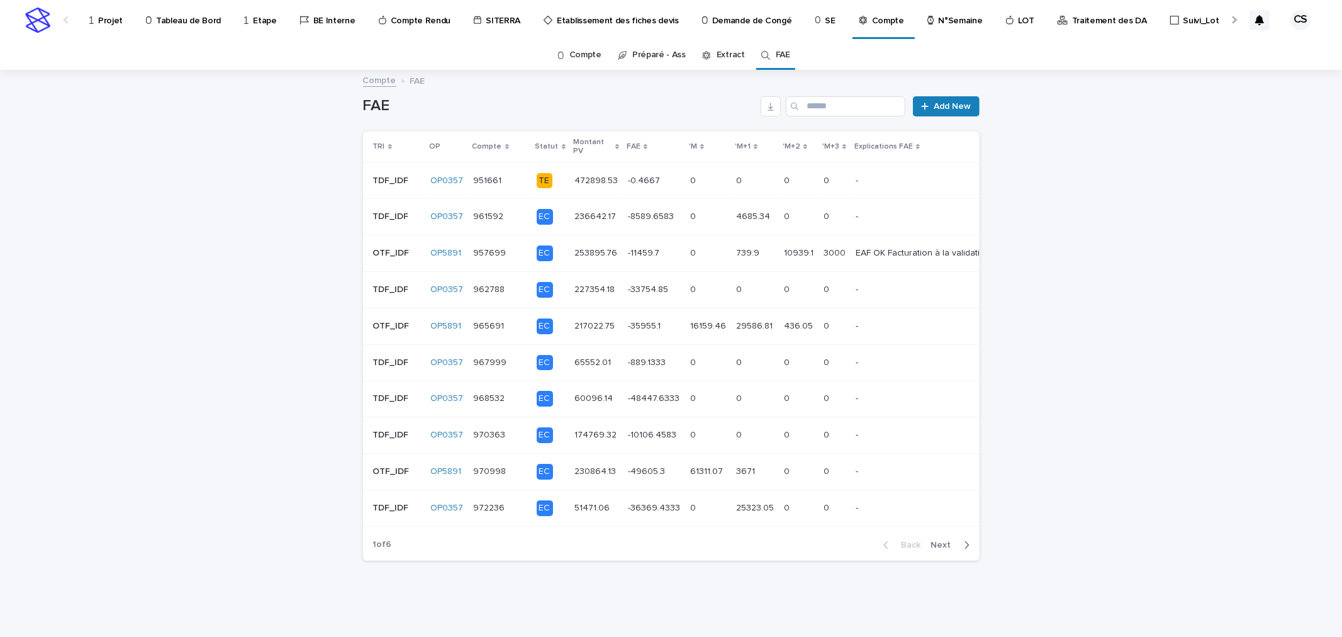
click at [628, 147] on p "FAE" at bounding box center [634, 147] width 14 height 14
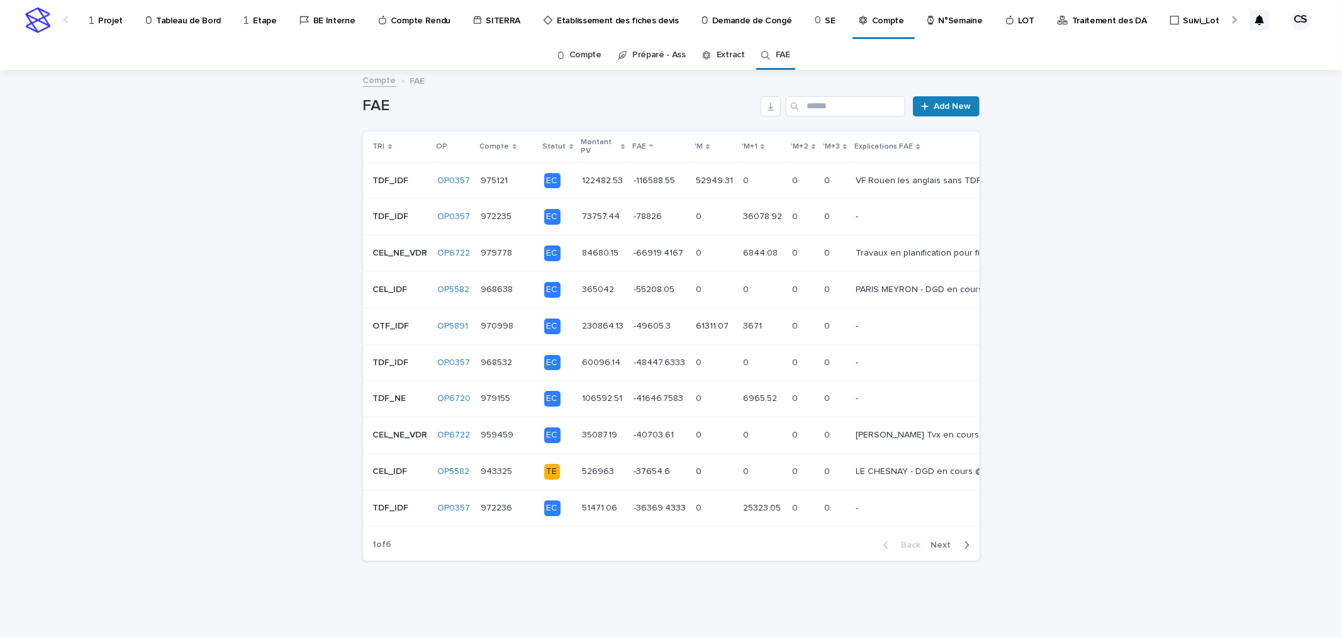
click at [644, 221] on p "-78826" at bounding box center [648, 215] width 31 height 13
click at [656, 245] on p "-66919.4167" at bounding box center [659, 251] width 52 height 13
click at [642, 247] on p "-66919.4167" at bounding box center [659, 251] width 52 height 13
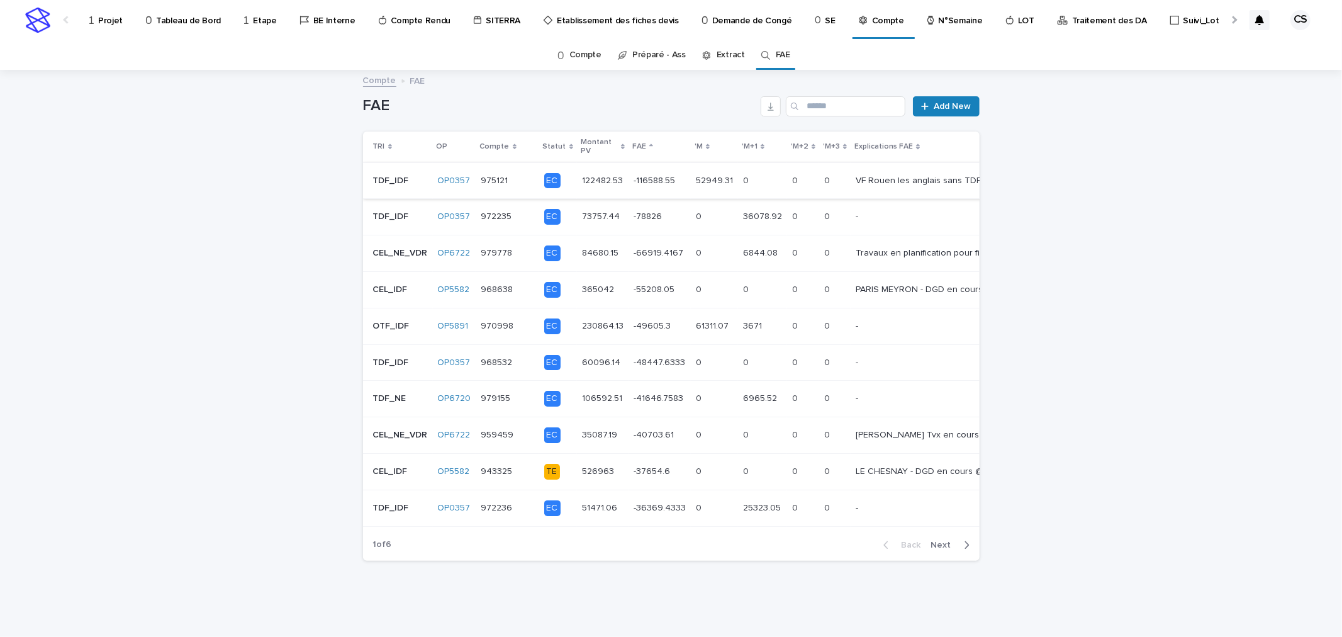
scroll to position [7, 0]
click at [658, 392] on p "-41646.7583" at bounding box center [659, 397] width 52 height 13
click at [940, 549] on span "Next" at bounding box center [945, 544] width 28 height 9
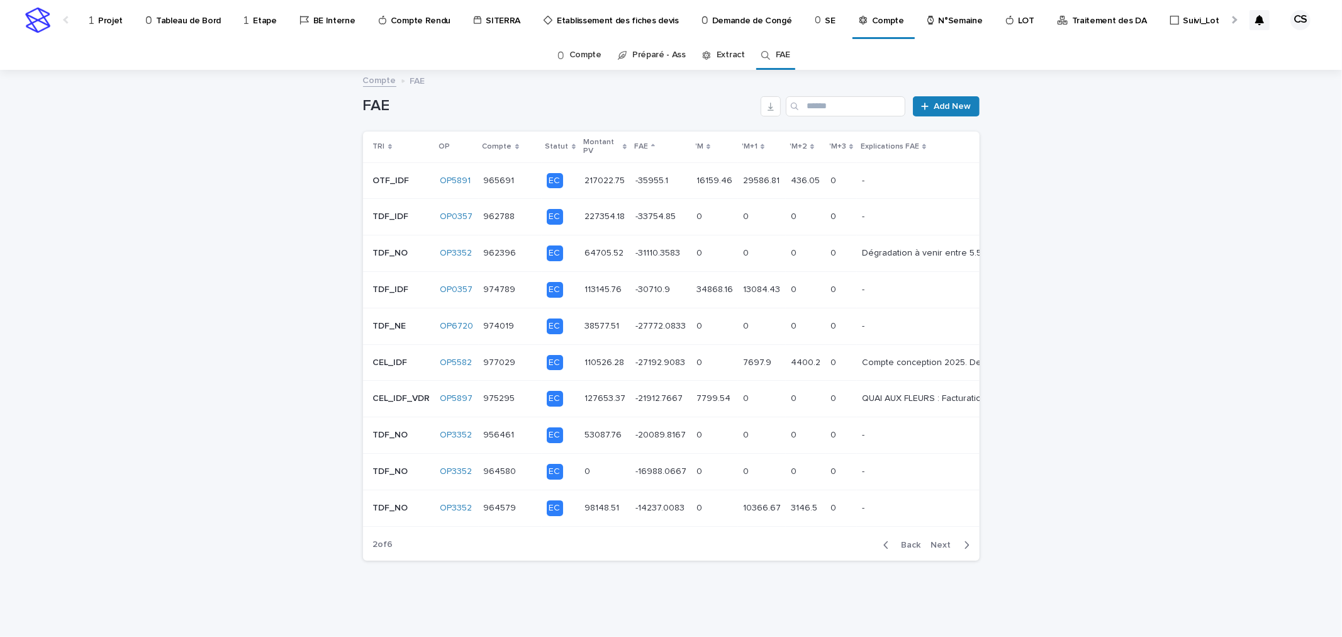
click at [934, 549] on span "Next" at bounding box center [945, 544] width 28 height 9
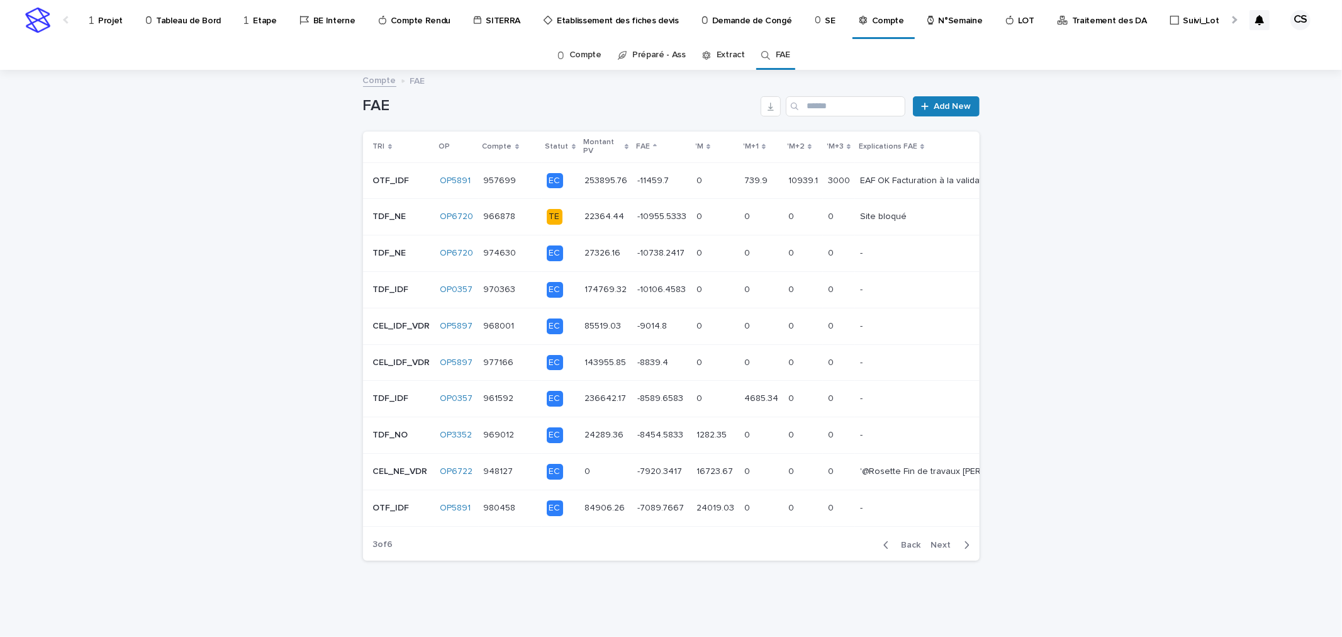
click at [908, 550] on button "Back" at bounding box center [899, 544] width 53 height 11
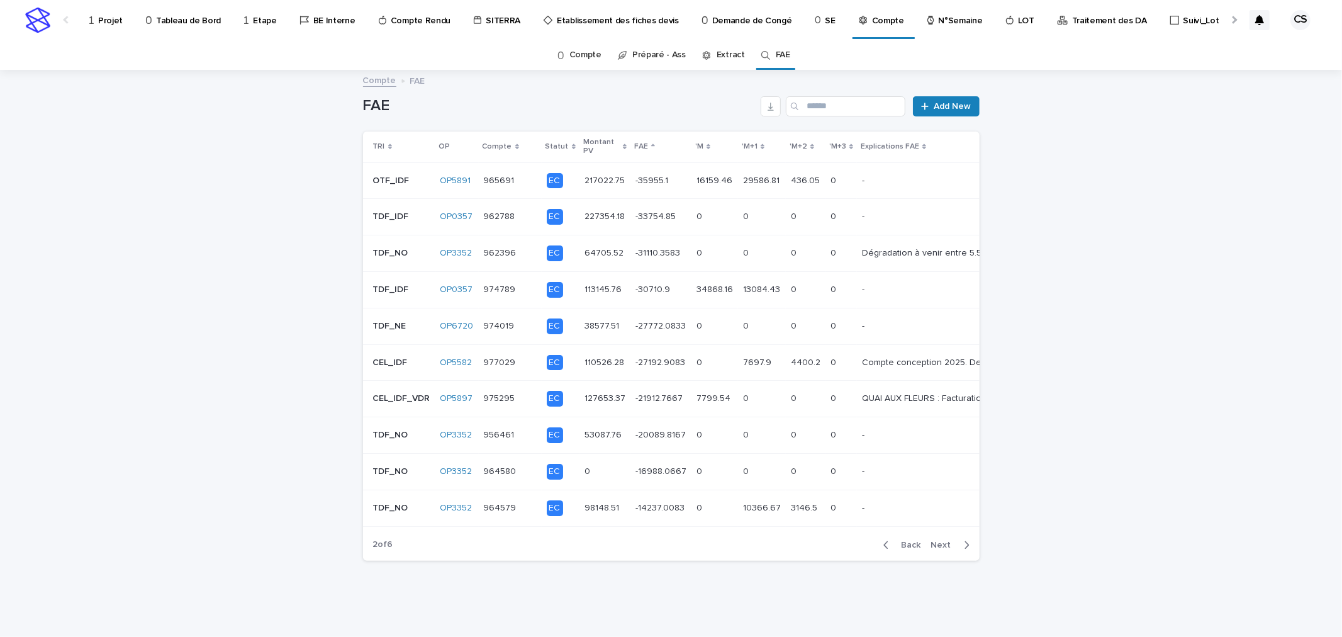
click at [112, 15] on p "Projet" at bounding box center [110, 13] width 25 height 26
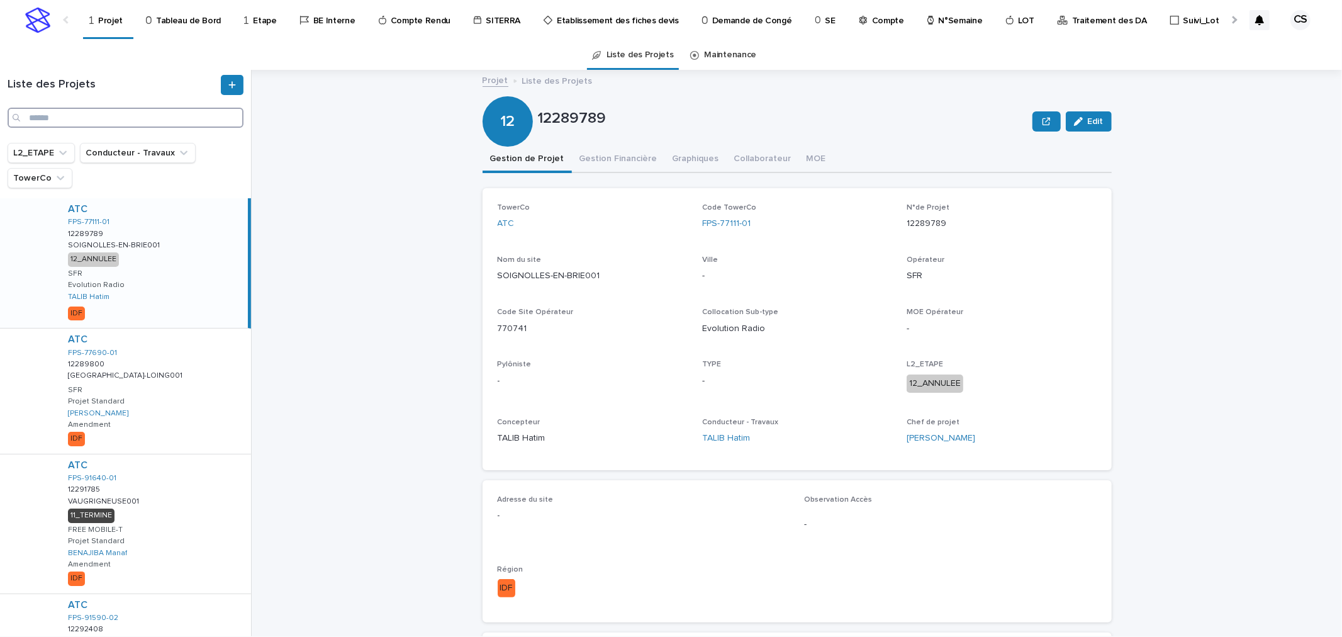
click at [167, 123] on input "Search" at bounding box center [126, 118] width 236 height 20
type input "*******"
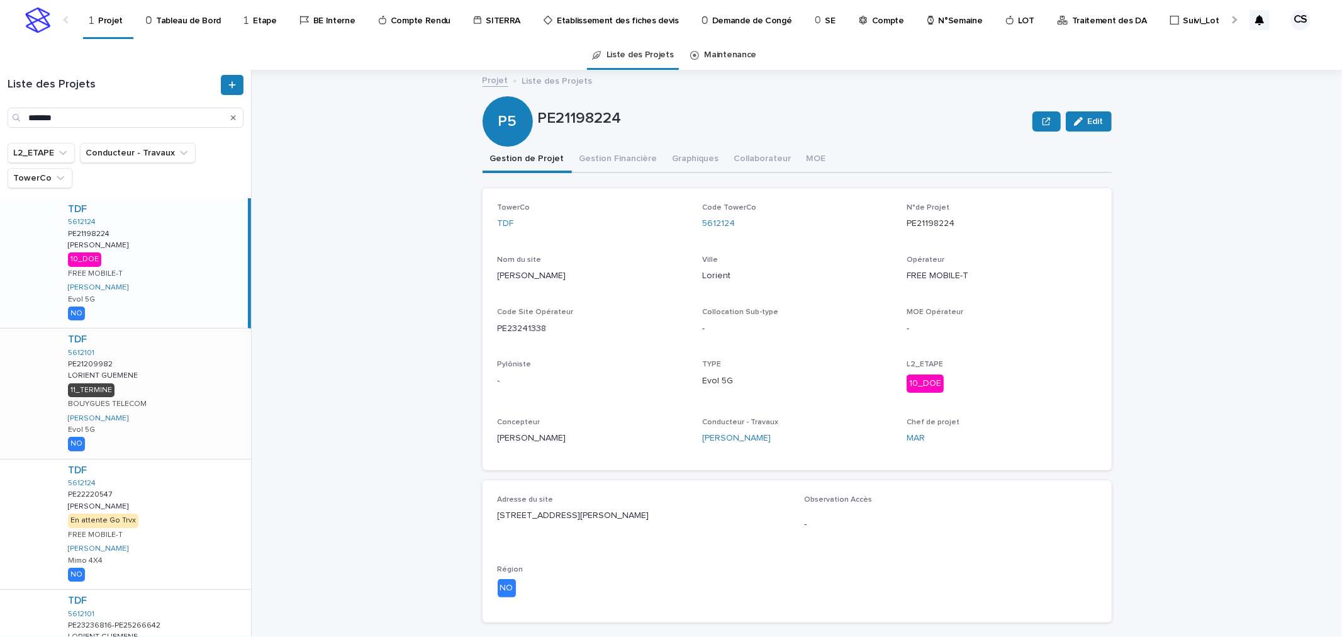
click at [160, 369] on div "TDF 5612101 PE21209982 PE21209982 LORIENT GUEMENE LORIENT GUEMENE 11_TERMINE BO…" at bounding box center [154, 393] width 193 height 130
click at [611, 156] on button "Gestion Financière" at bounding box center [618, 160] width 93 height 26
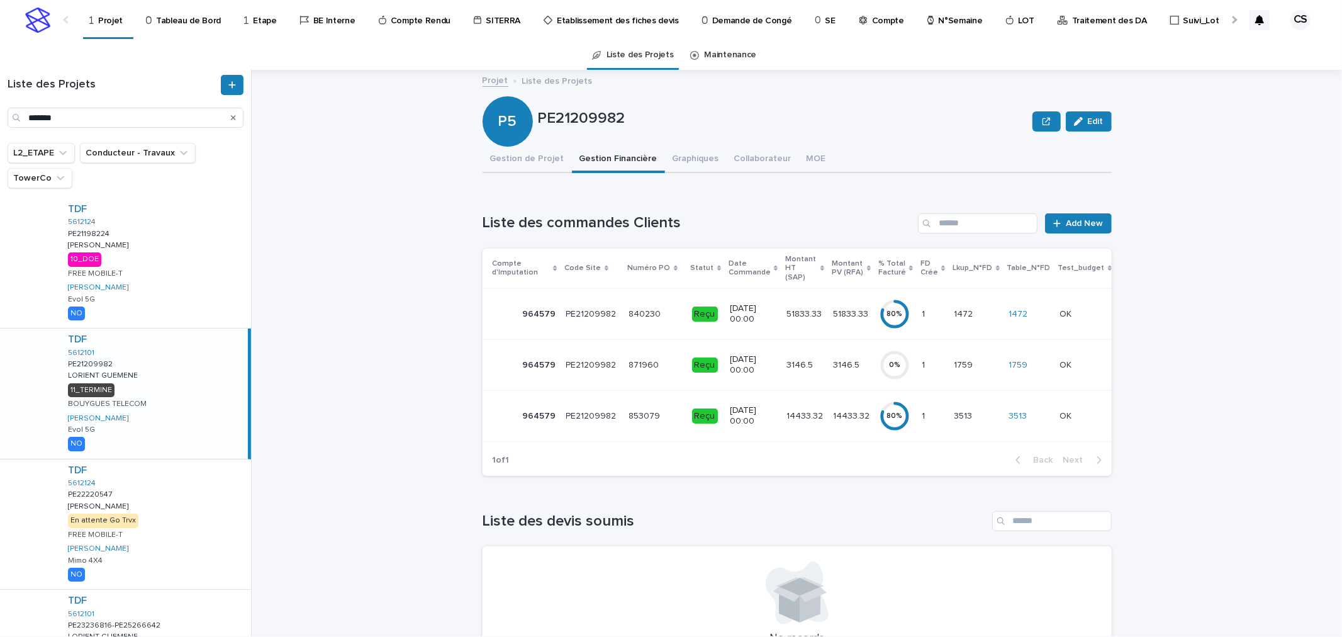
click at [833, 357] on p "3146.5" at bounding box center [847, 363] width 29 height 13
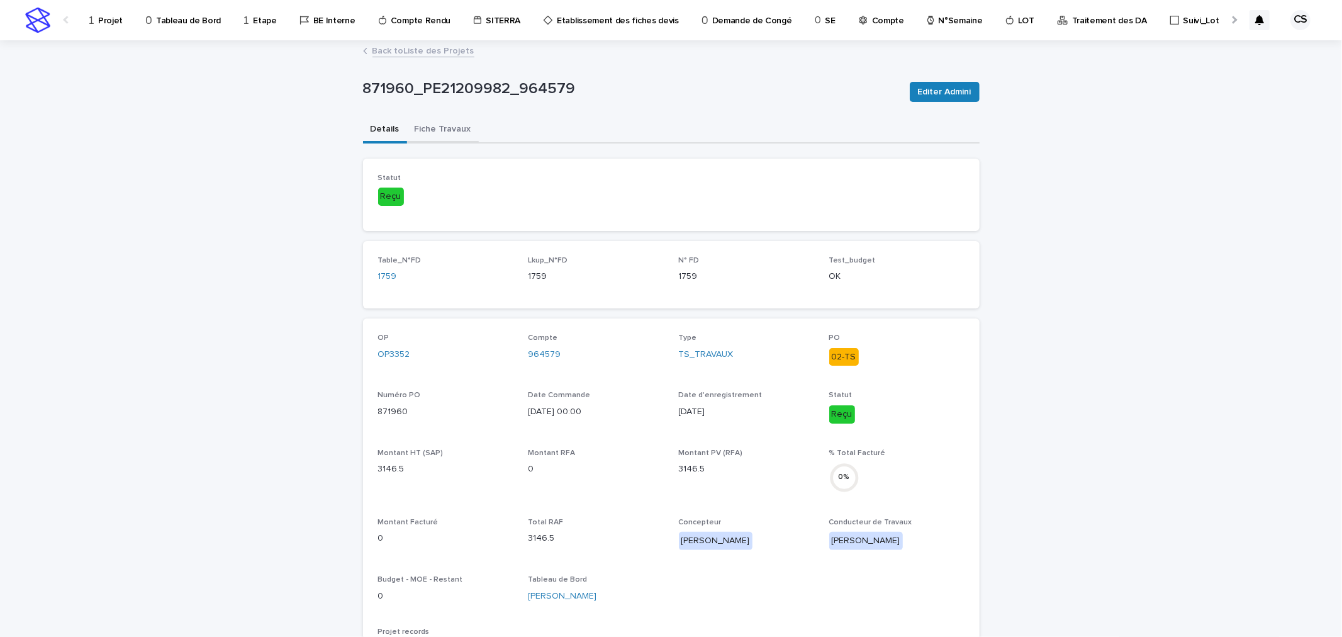
click at [442, 127] on button "Fiche Travaux" at bounding box center [443, 130] width 72 height 26
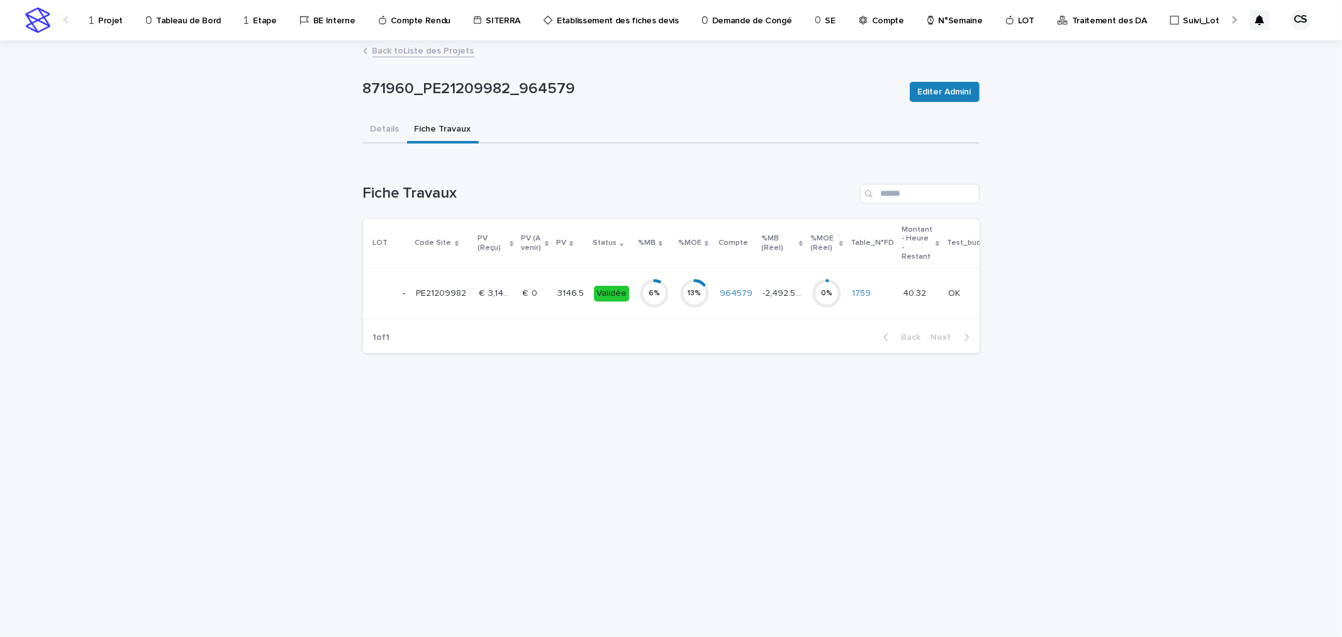
click at [646, 296] on div "6 %" at bounding box center [654, 293] width 30 height 9
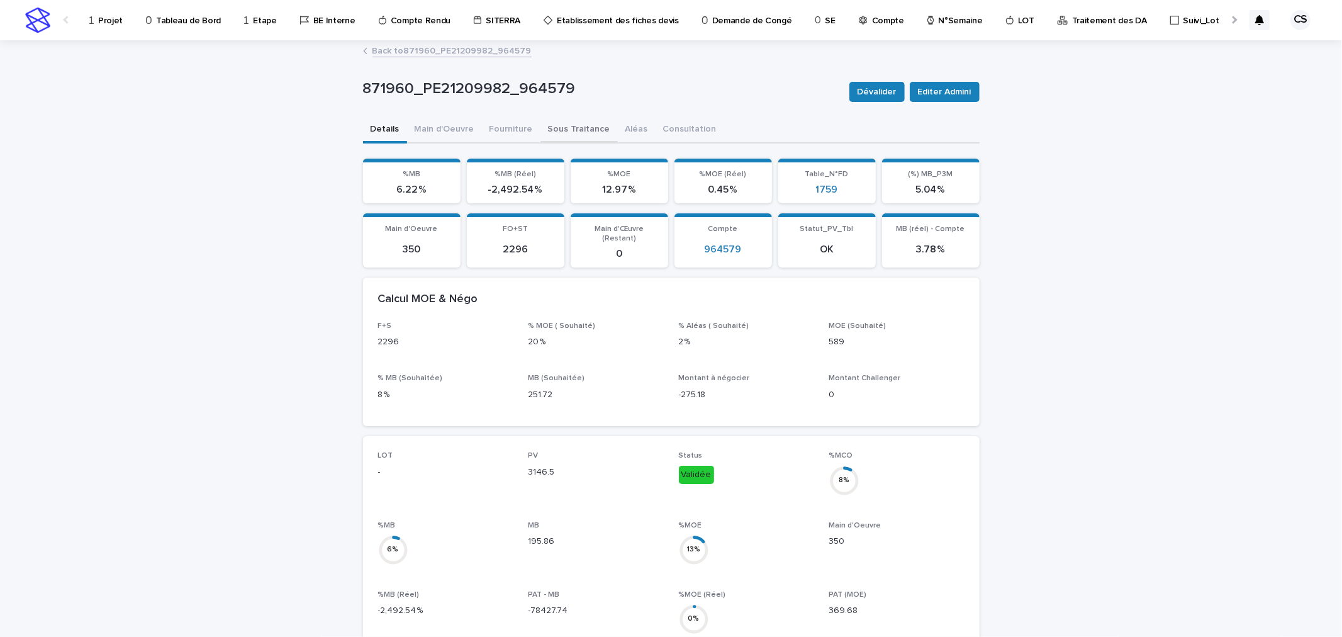
click at [577, 125] on button "Sous Traitance" at bounding box center [578, 130] width 77 height 26
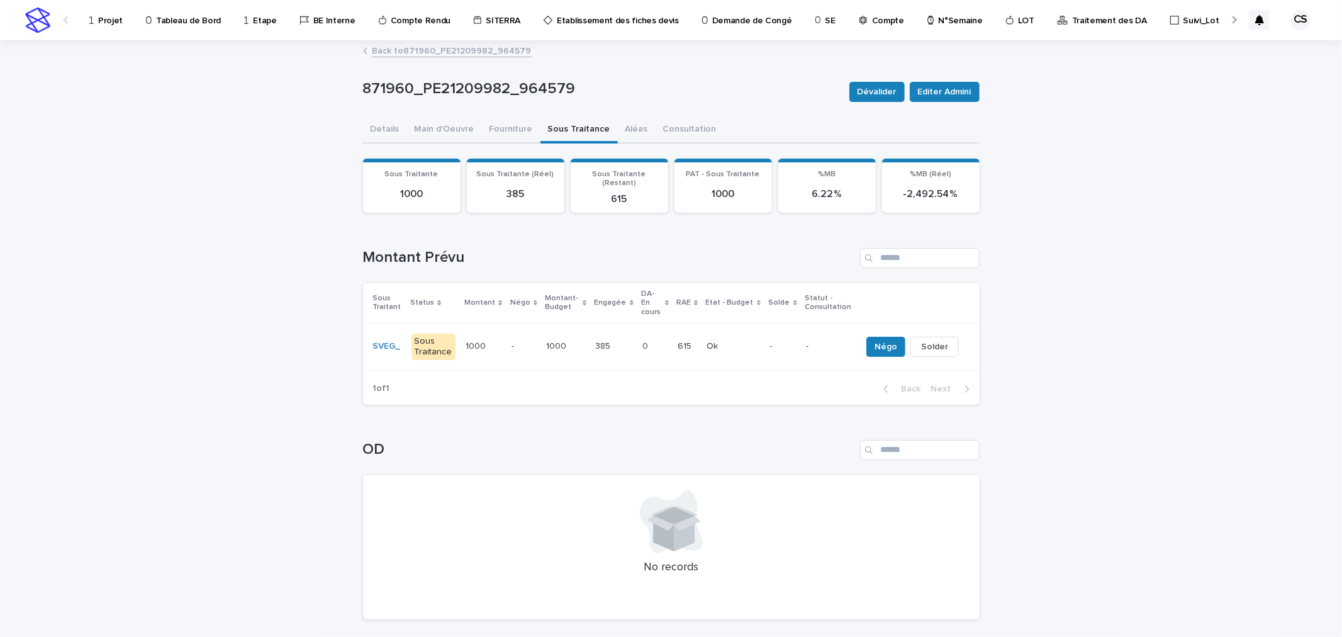
click at [625, 341] on p at bounding box center [614, 346] width 36 height 11
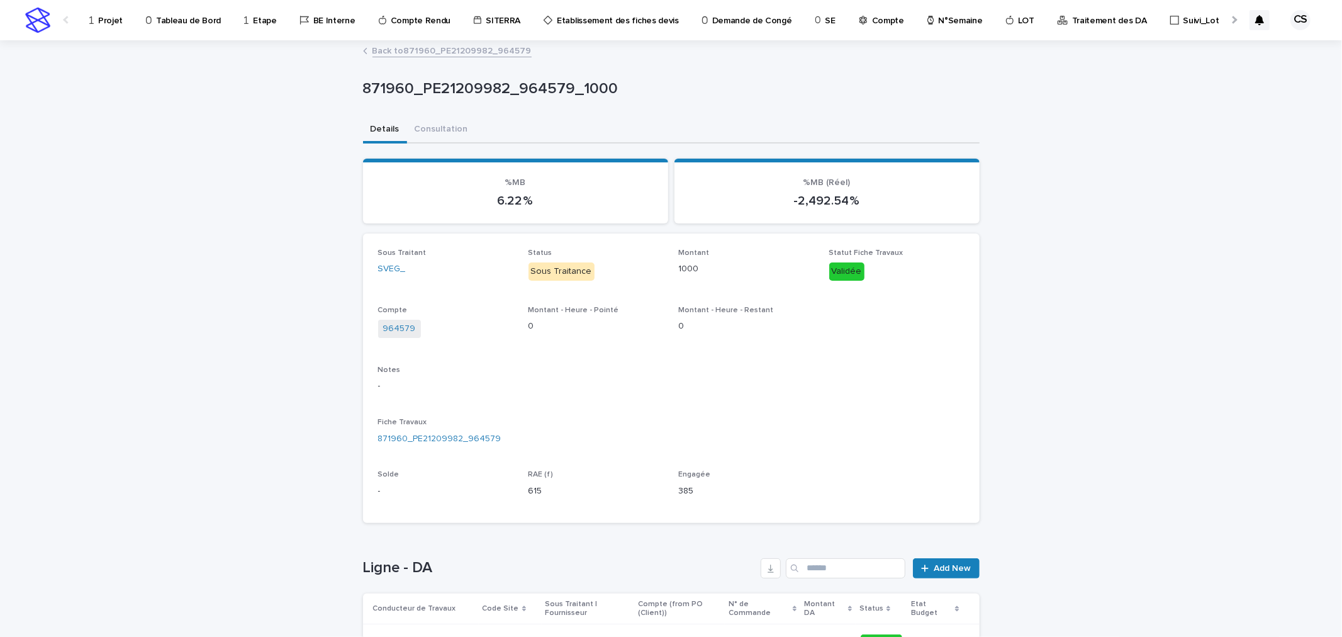
click at [452, 50] on link "Back to 871960_PE21209982_964579" at bounding box center [451, 50] width 159 height 14
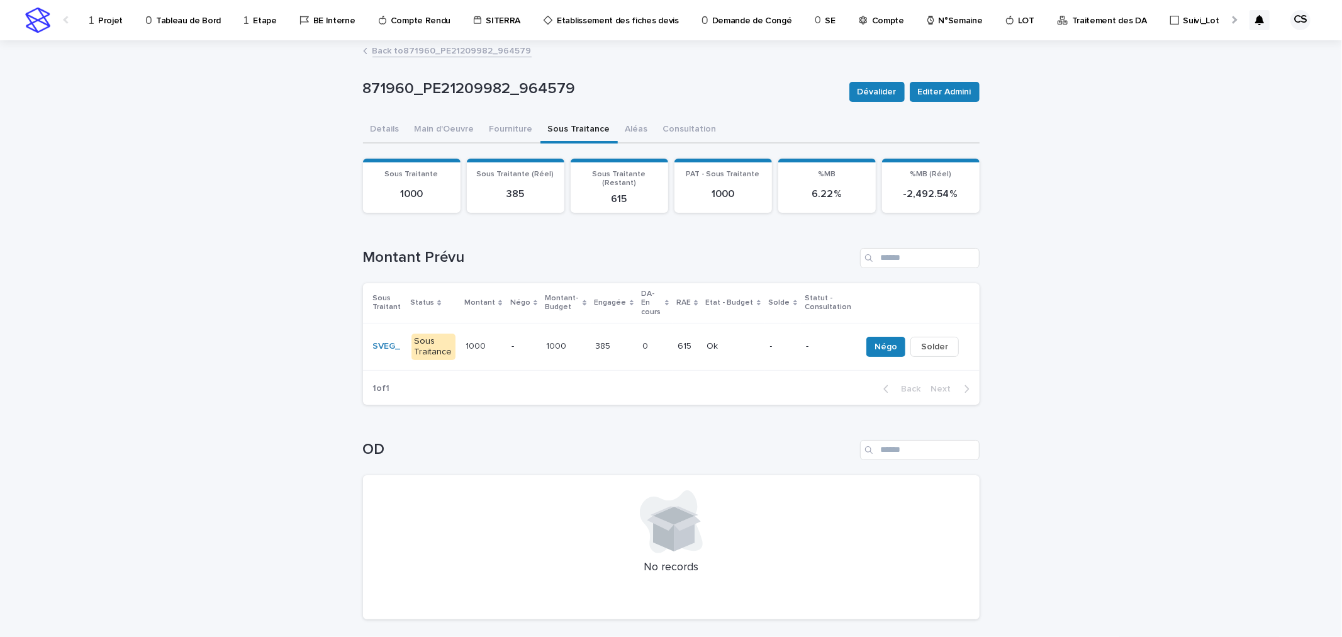
click at [452, 50] on link "Back to 871960_PE21209982_964579" at bounding box center [451, 50] width 159 height 14
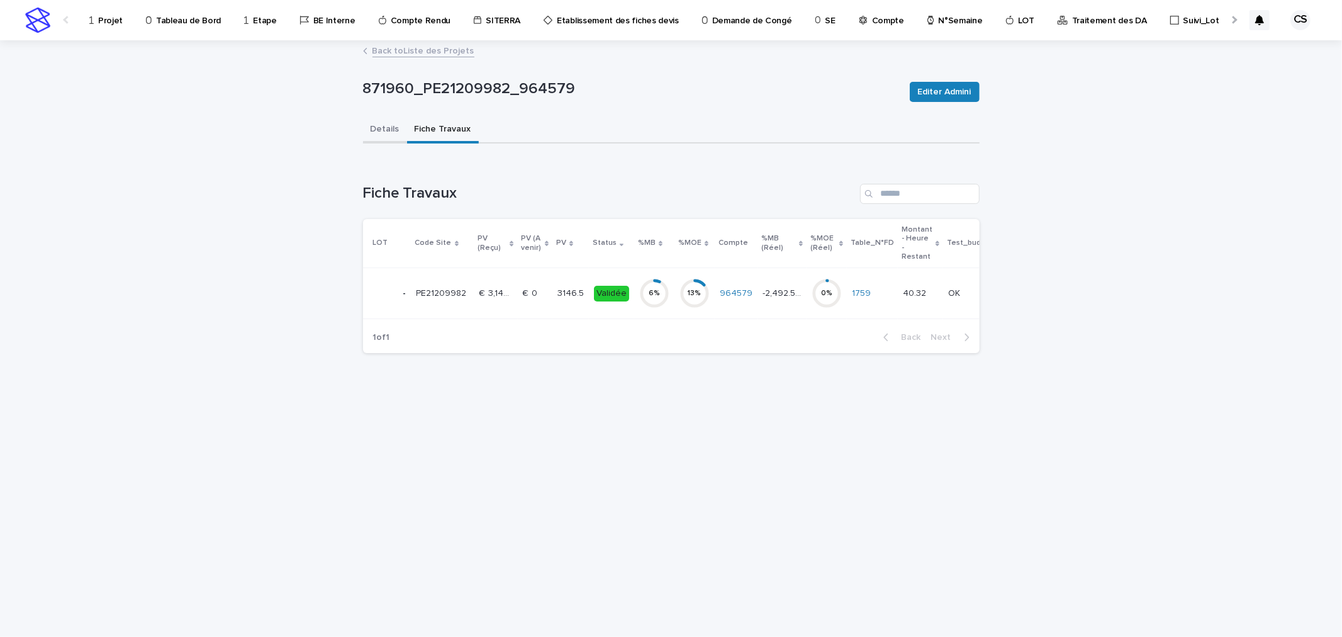
click at [389, 126] on button "Details" at bounding box center [385, 130] width 44 height 26
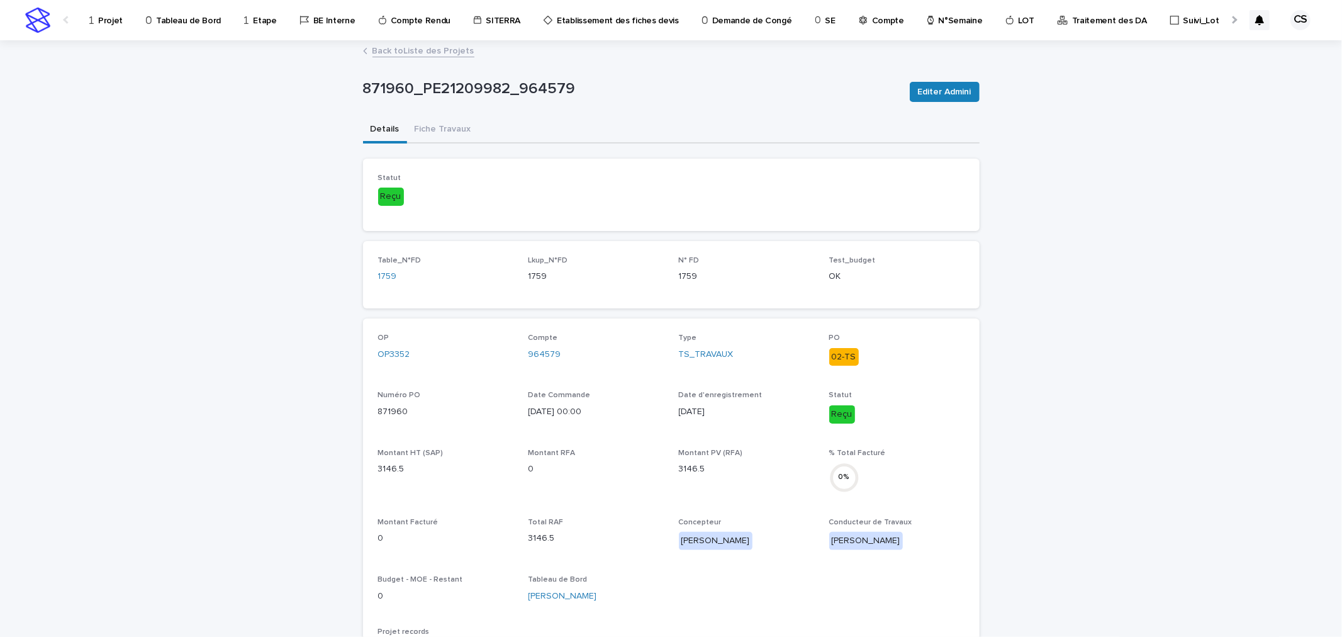
scroll to position [233, 0]
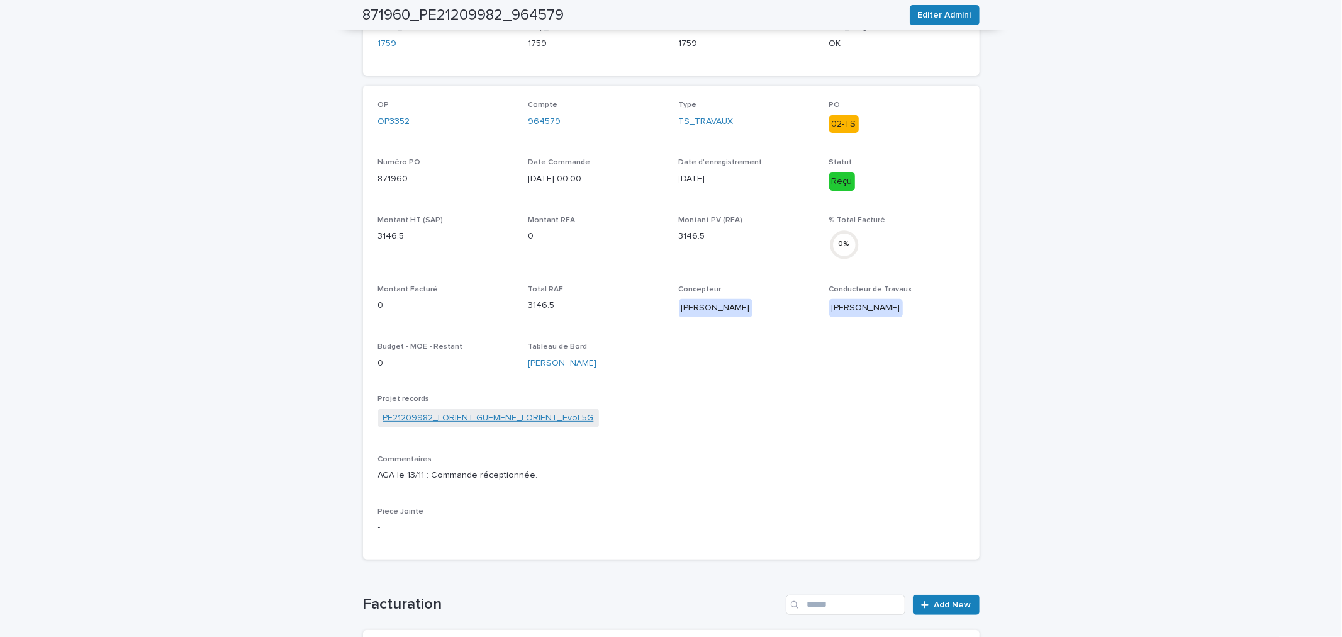
click at [445, 416] on link "PE21209982_LORIENT GUEMENE_LORIENT_Evol 5G" at bounding box center [488, 417] width 211 height 13
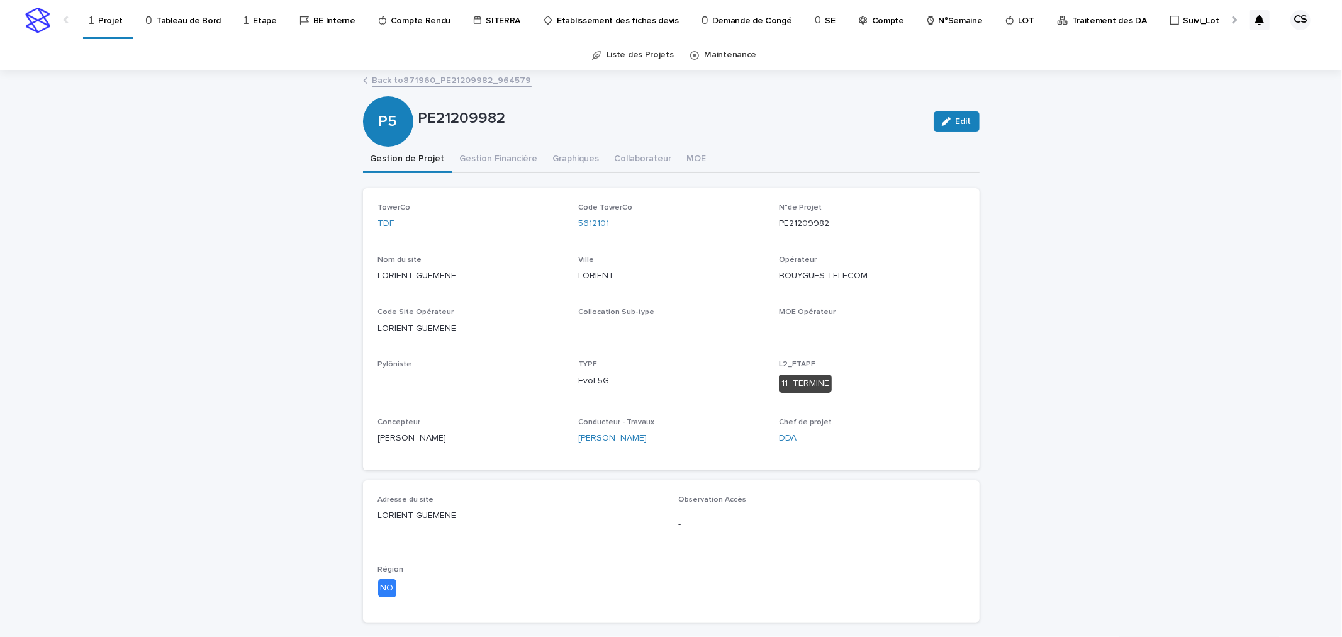
click at [831, 285] on div "Opérateur BOUYGUES TELECOM" at bounding box center [872, 273] width 186 height 37
click at [439, 81] on link "Back to 871960_PE21209982_964579" at bounding box center [451, 79] width 159 height 14
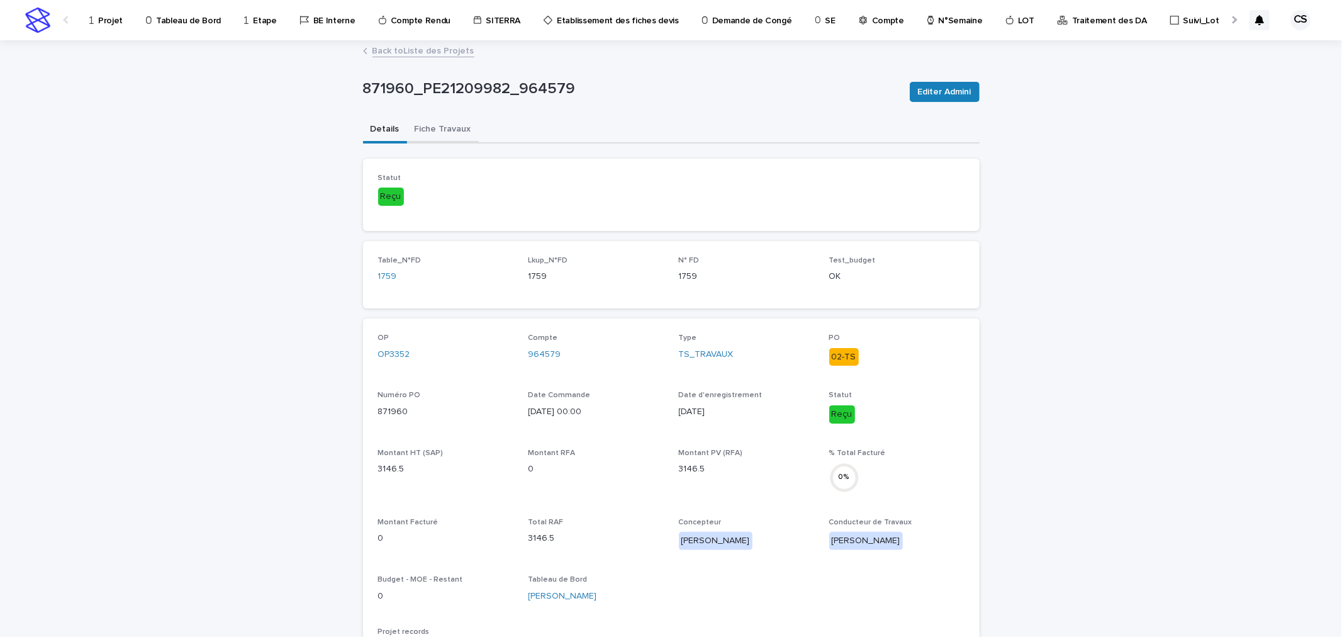
click at [435, 121] on button "Fiche Travaux" at bounding box center [443, 130] width 72 height 26
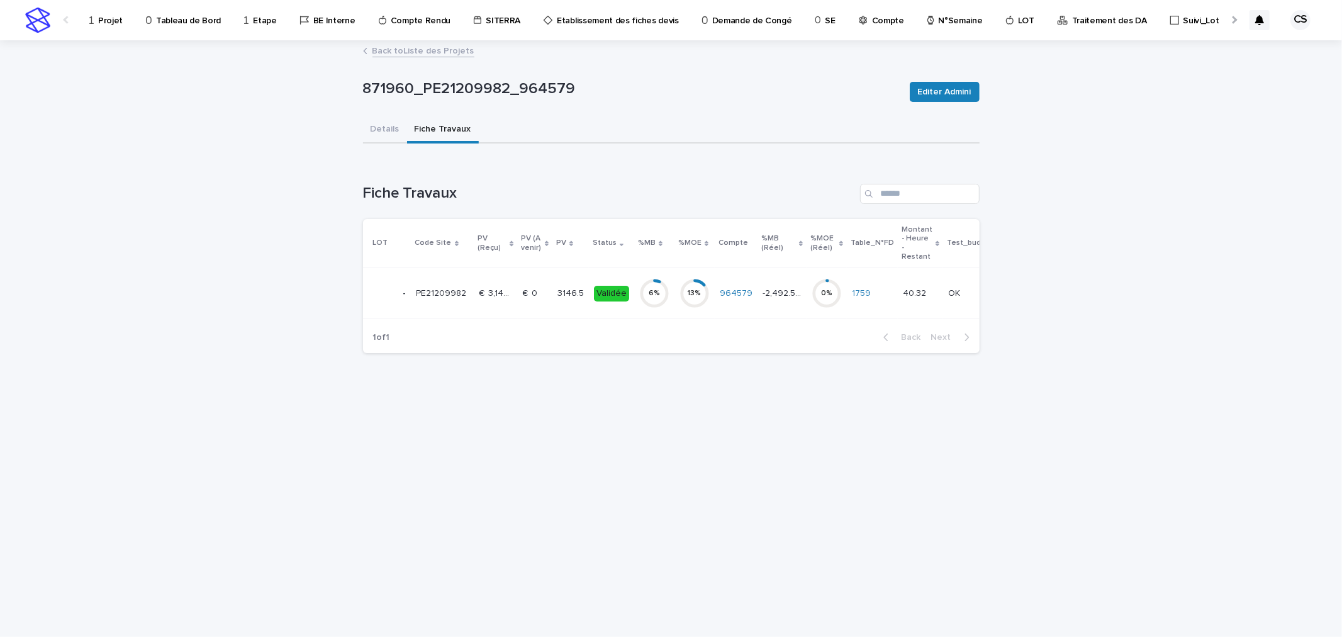
click at [420, 51] on link "Back to Liste des Projets" at bounding box center [423, 50] width 102 height 14
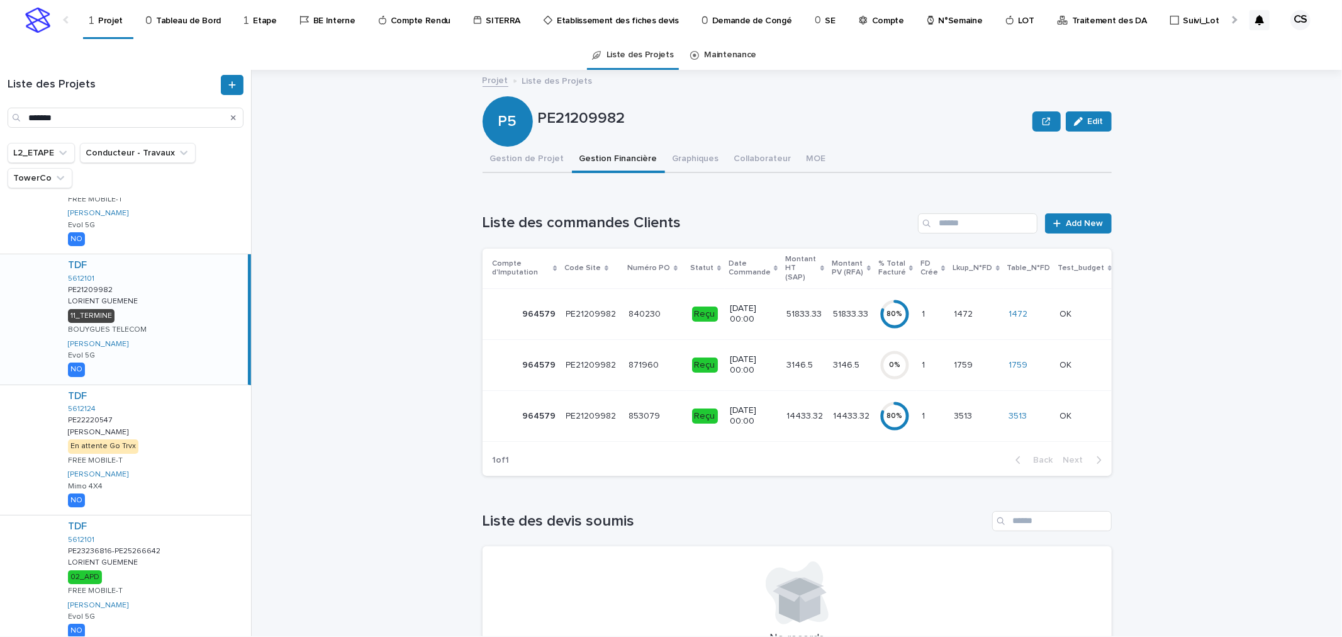
scroll to position [126, 0]
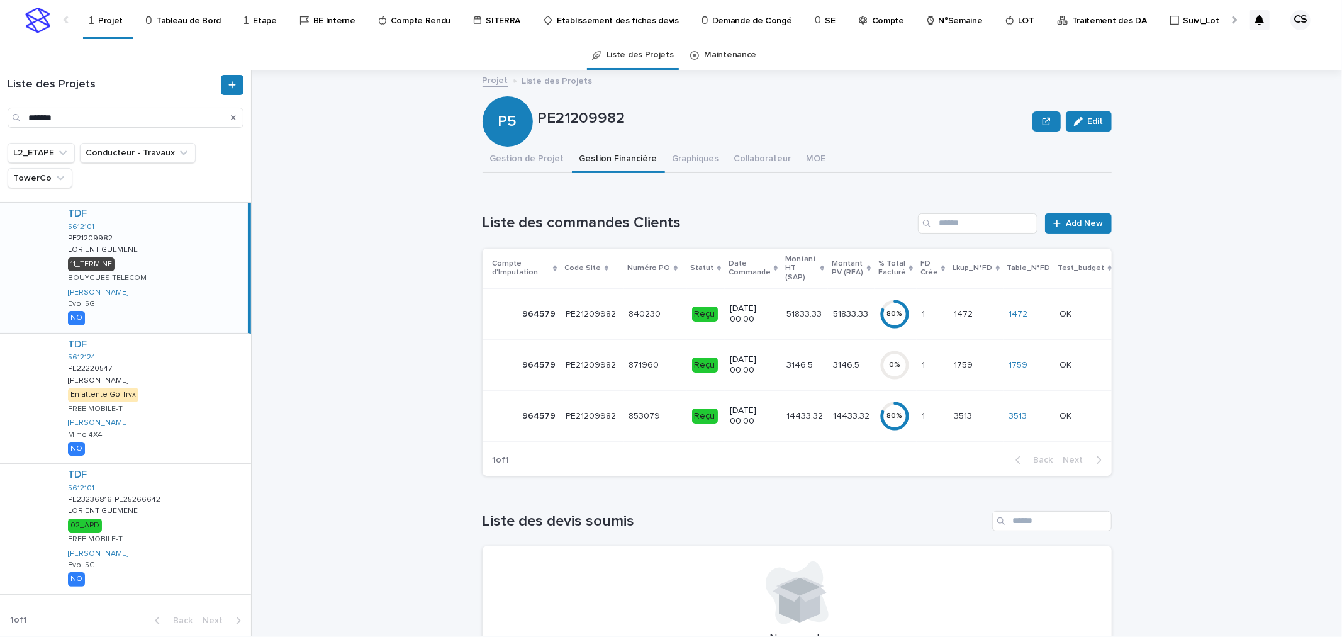
click at [837, 306] on p "51833.33" at bounding box center [852, 312] width 38 height 13
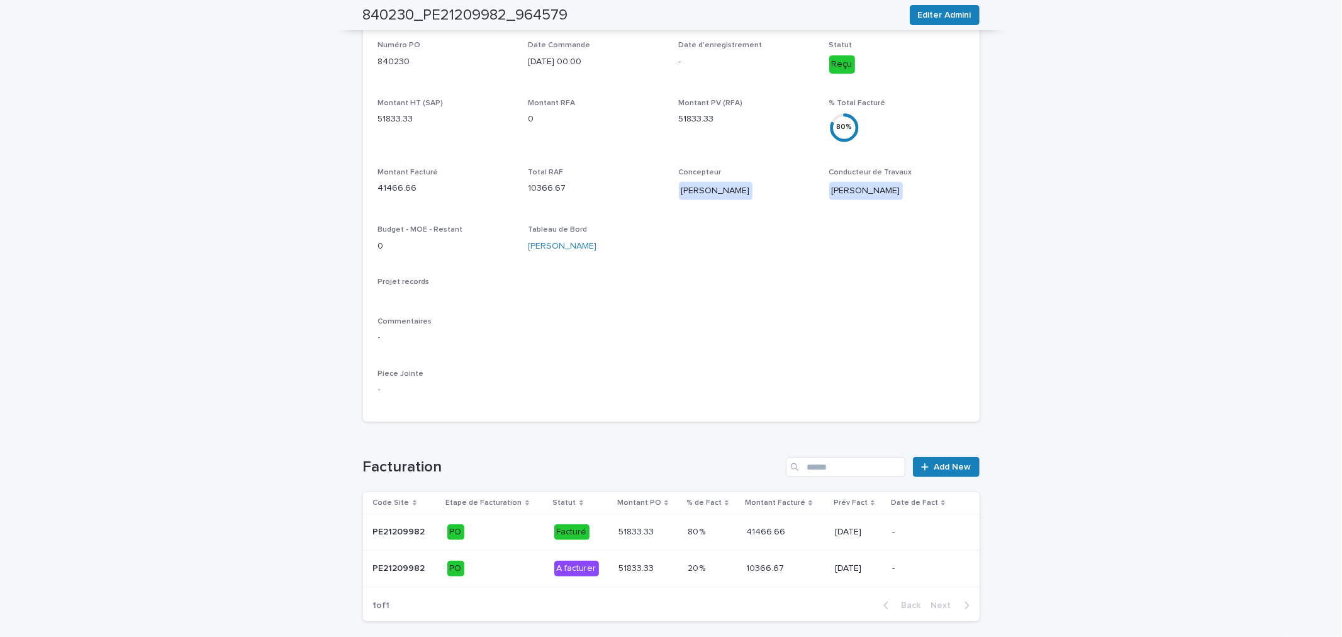
scroll to position [355, 0]
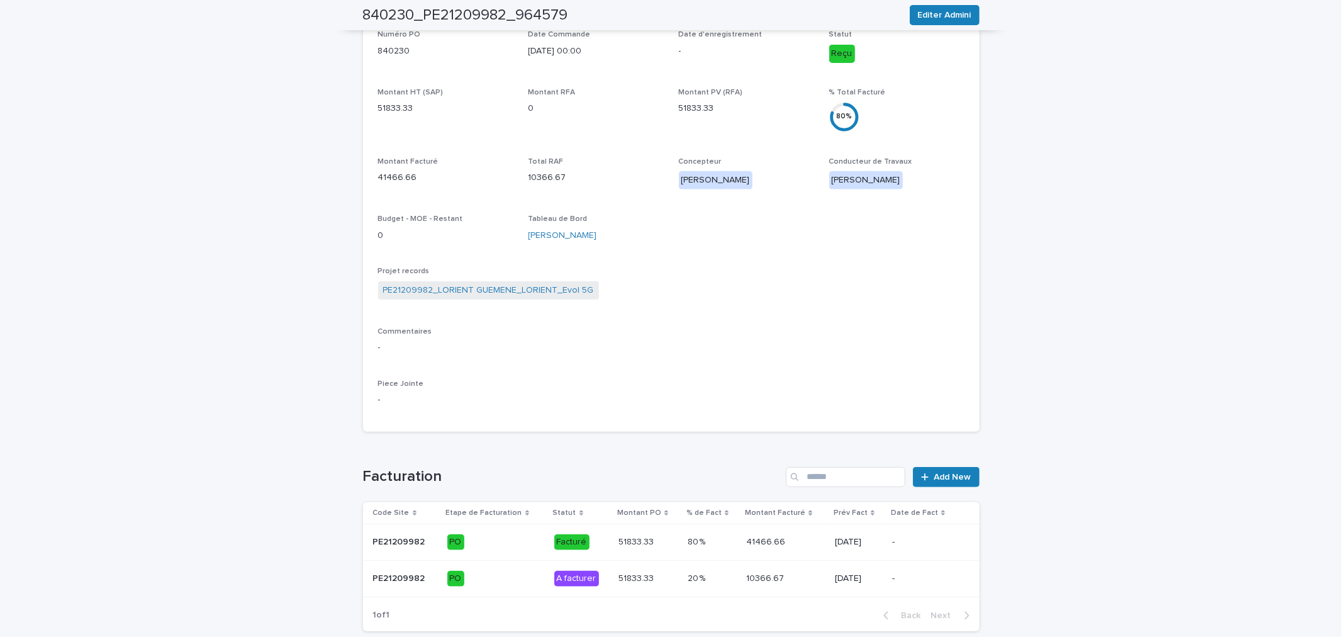
click at [765, 581] on p "10366.67" at bounding box center [766, 577] width 40 height 13
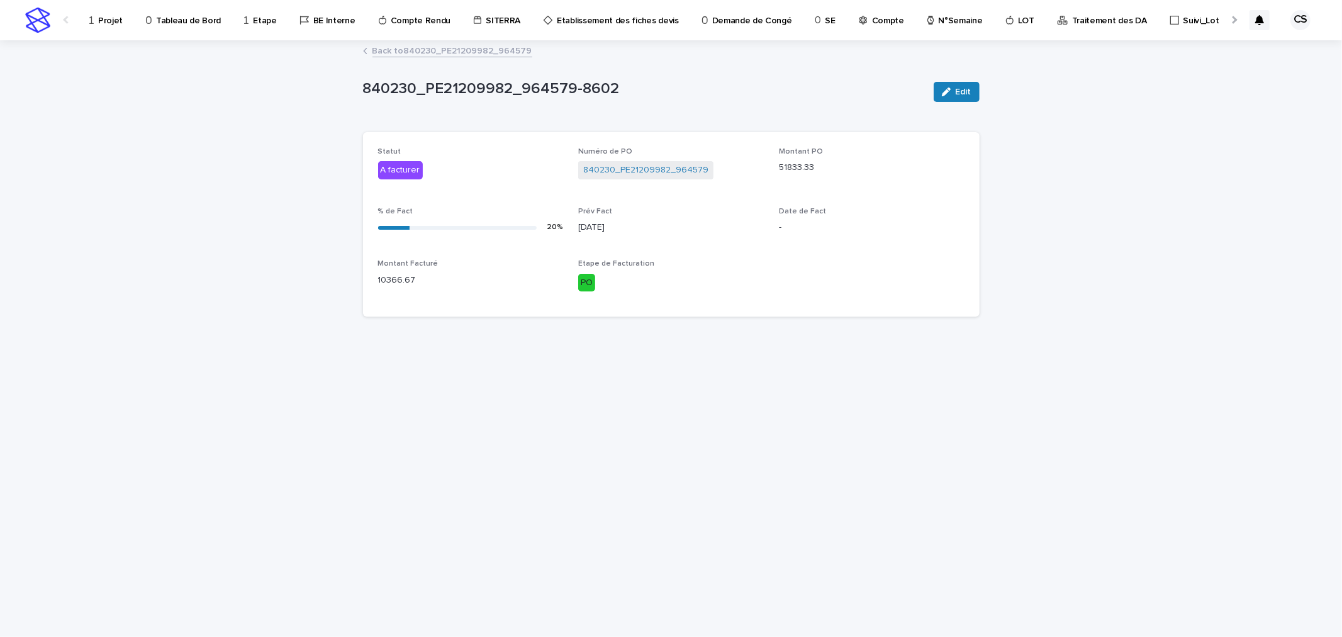
click at [963, 91] on span "Edit" at bounding box center [964, 91] width 16 height 9
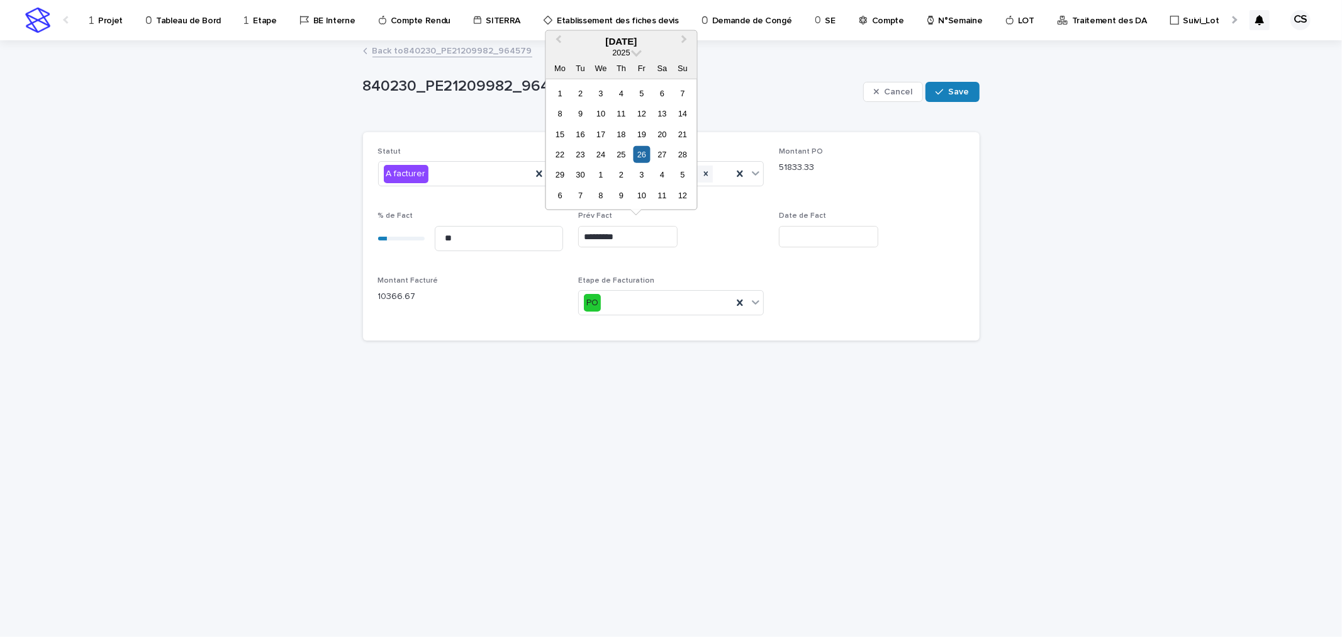
click at [625, 235] on input "*********" at bounding box center [627, 237] width 99 height 22
click at [558, 35] on span "Previous Month" at bounding box center [558, 41] width 0 height 17
click at [640, 178] on div "29" at bounding box center [641, 174] width 17 height 17
type input "*********"
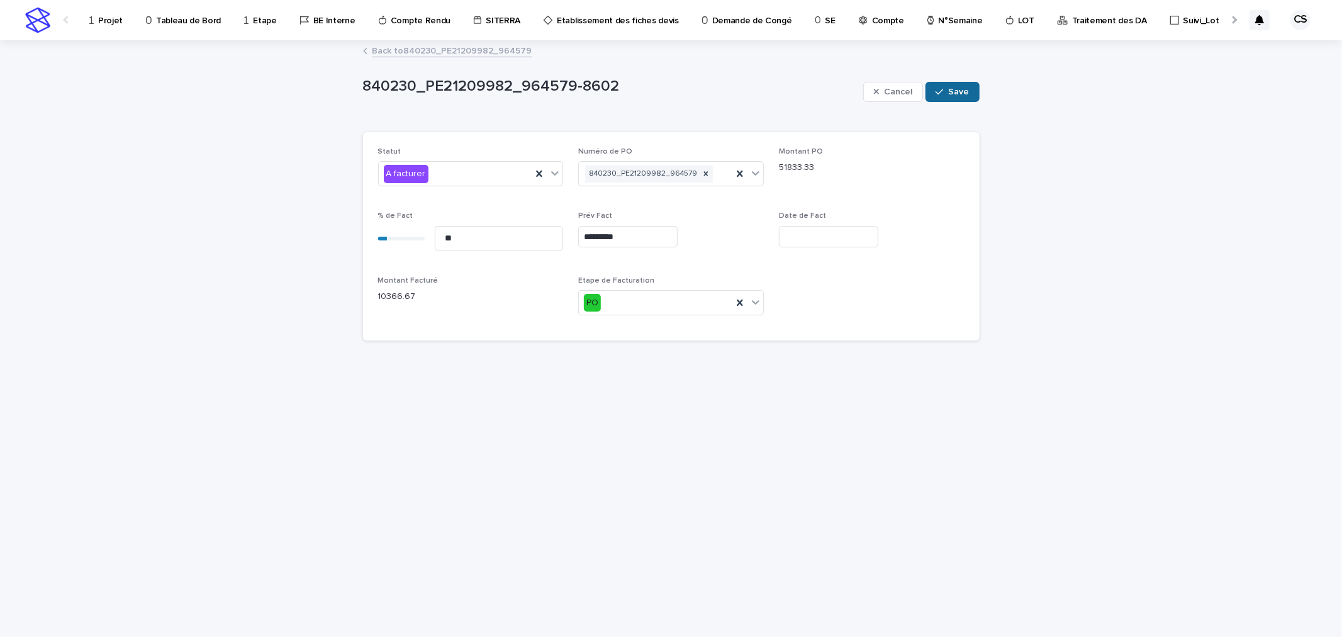
click at [927, 93] on button "Save" at bounding box center [951, 92] width 53 height 20
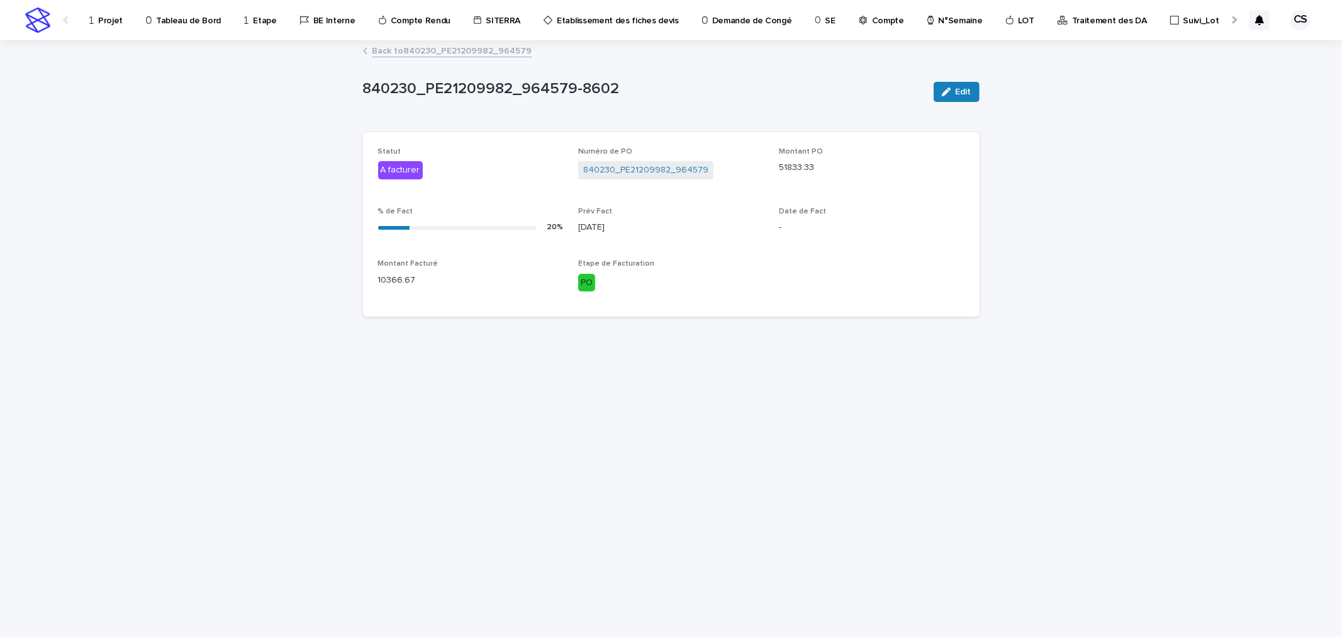
click at [511, 48] on link "Back to 840230_PE21209982_964579" at bounding box center [452, 50] width 160 height 14
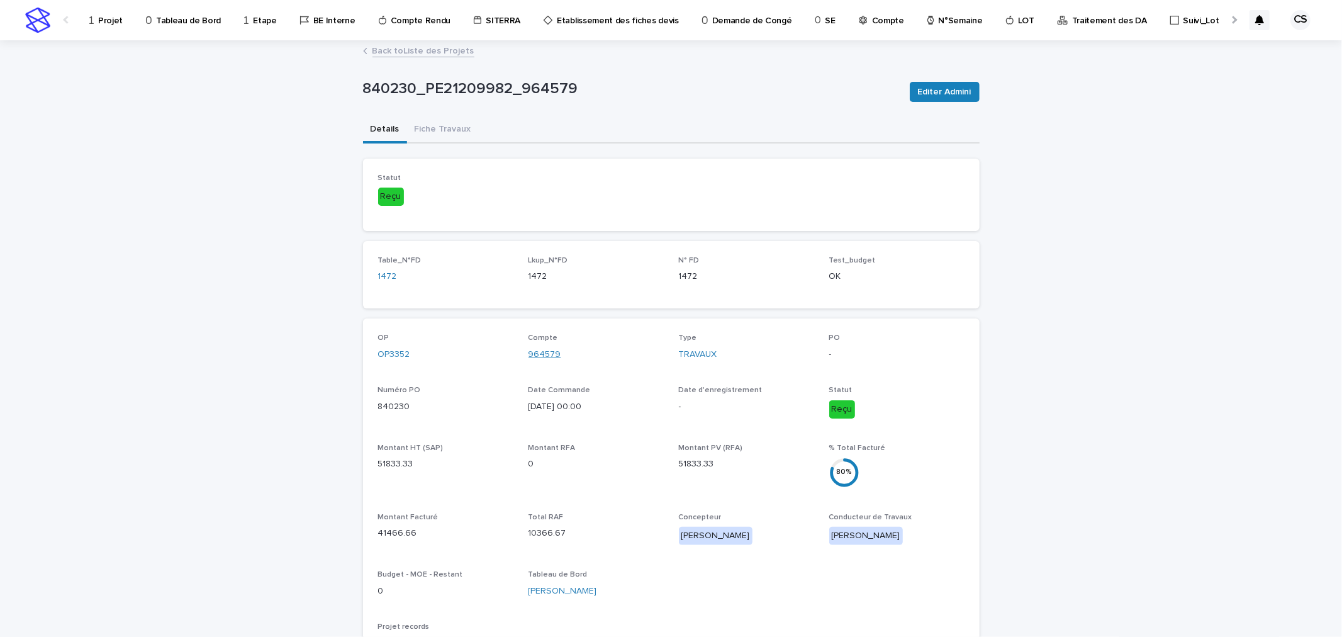
click at [544, 356] on link "964579" at bounding box center [544, 354] width 33 height 13
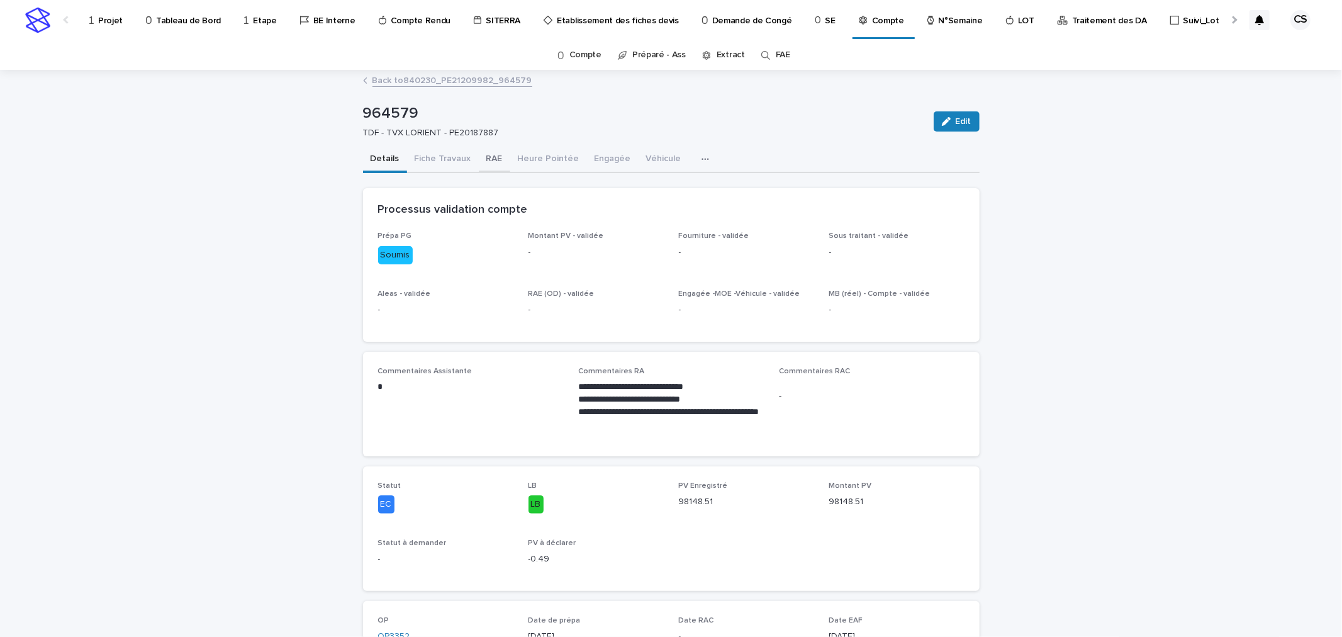
click at [482, 156] on button "RAE" at bounding box center [494, 160] width 31 height 26
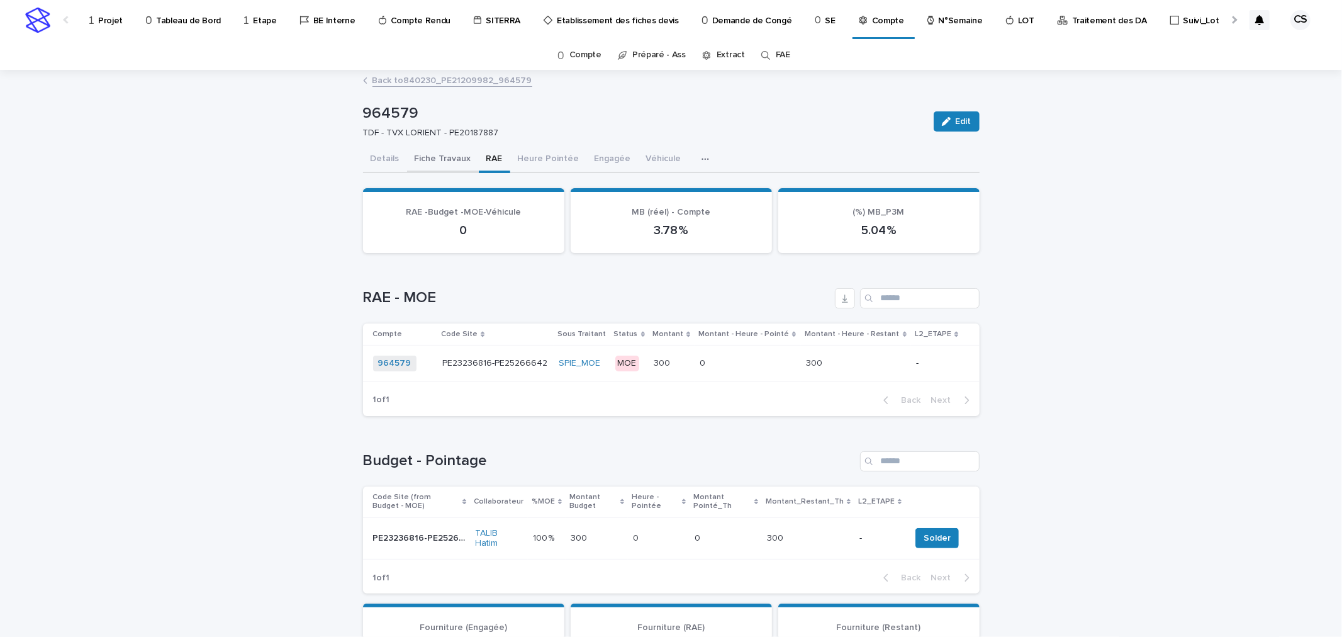
click at [437, 153] on button "Fiche Travaux" at bounding box center [443, 160] width 72 height 26
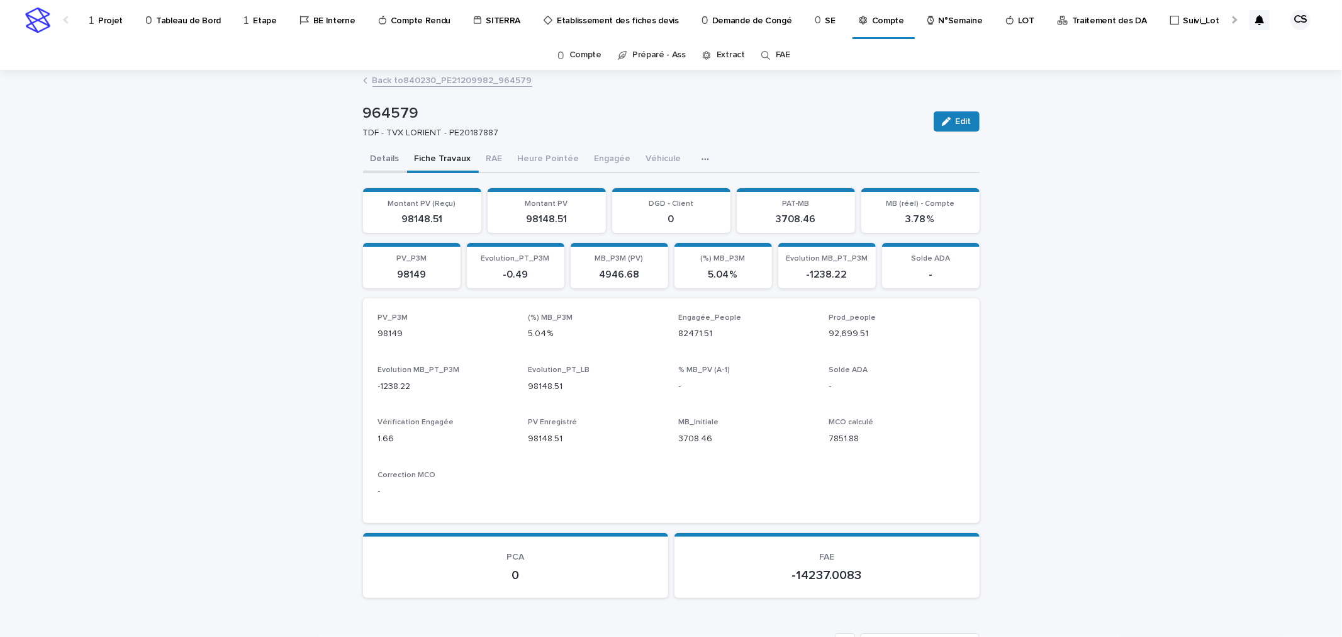
click at [367, 158] on button "Details" at bounding box center [385, 160] width 44 height 26
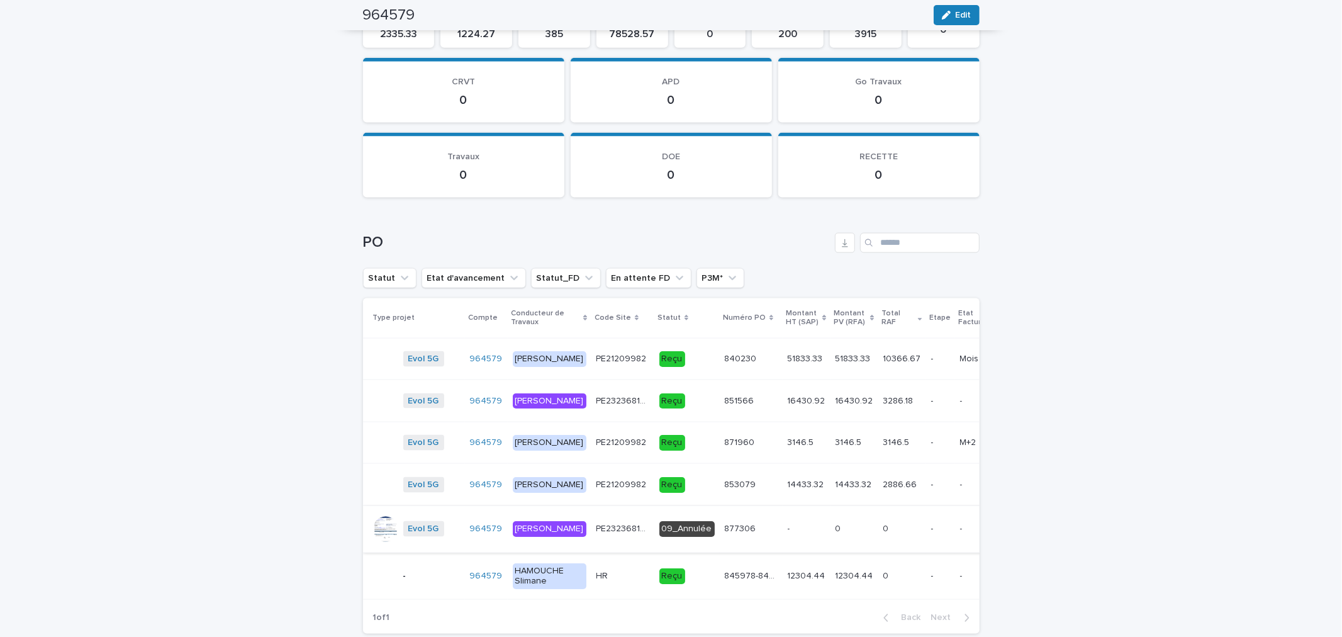
scroll to position [1495, 0]
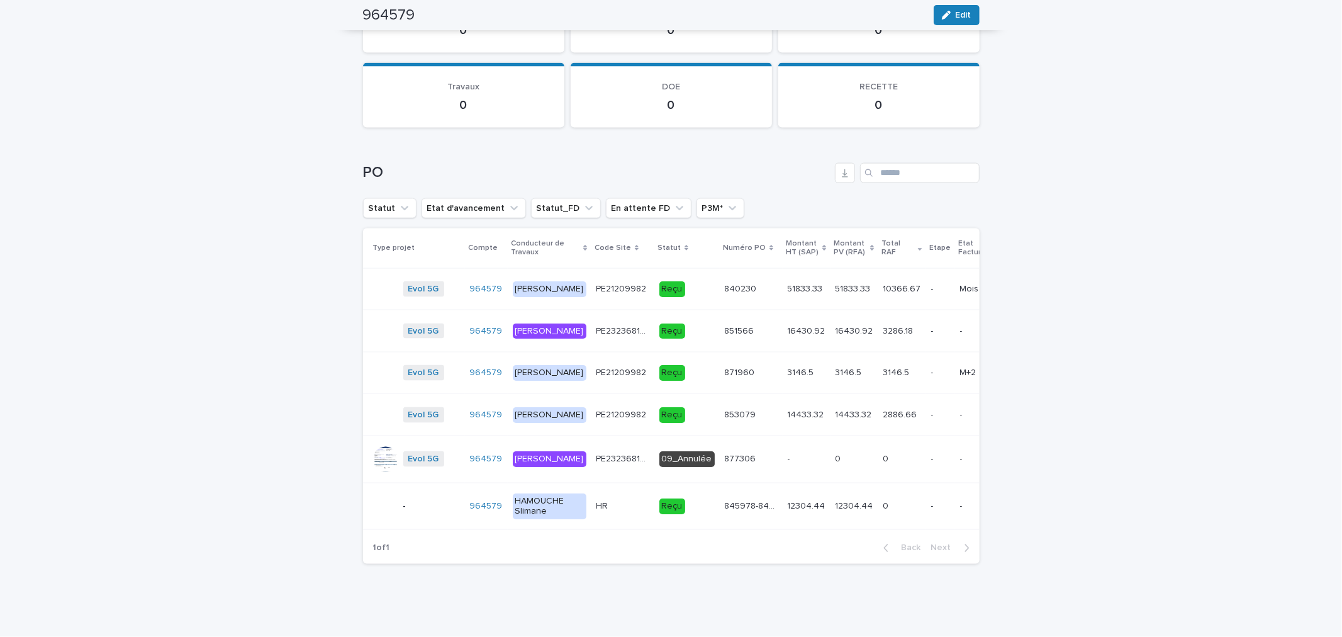
click at [599, 323] on p "PE23236816-PE25266642" at bounding box center [623, 329] width 55 height 13
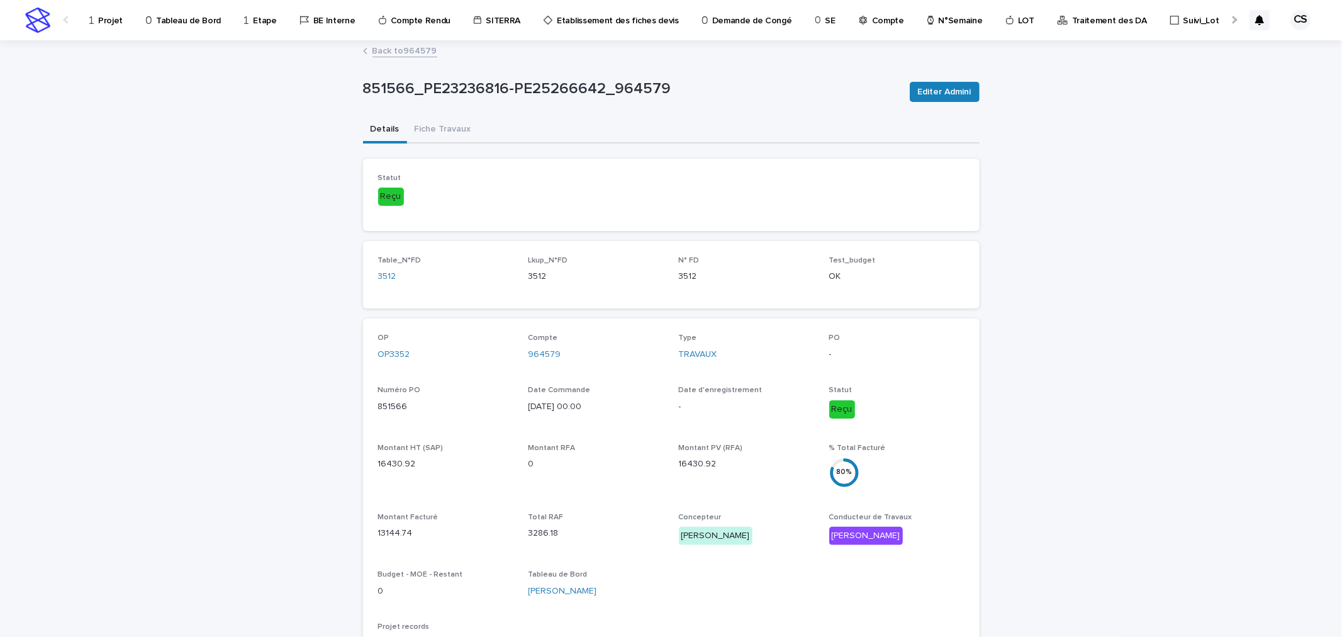
scroll to position [233, 0]
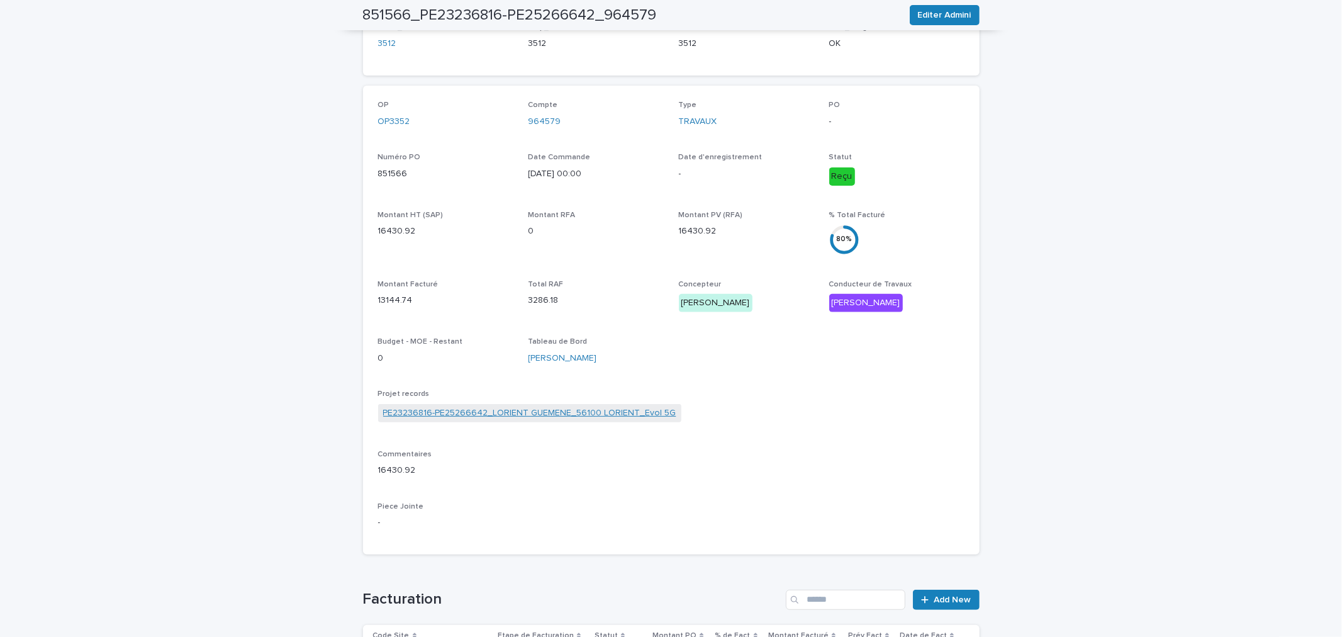
click at [506, 411] on link "PE23236816-PE25266642_LORIENT GUEMENE_56100 LORIENT_Evol 5G" at bounding box center [529, 412] width 293 height 13
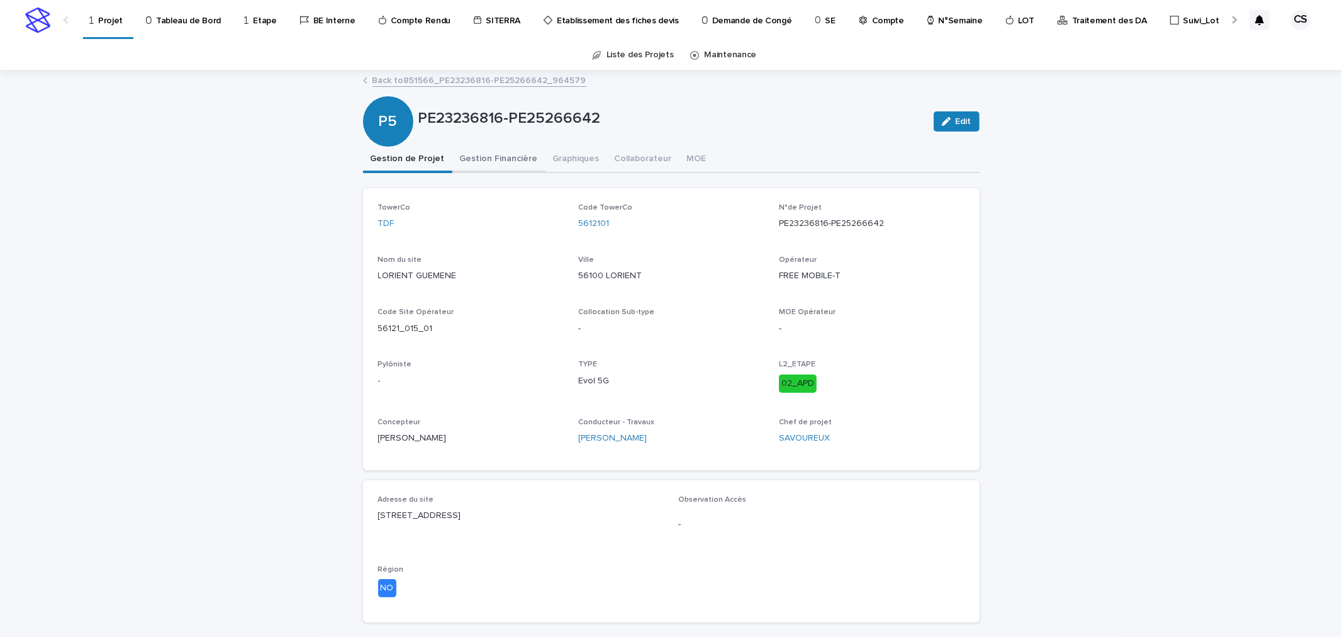
click at [498, 162] on button "Gestion Financière" at bounding box center [498, 160] width 93 height 26
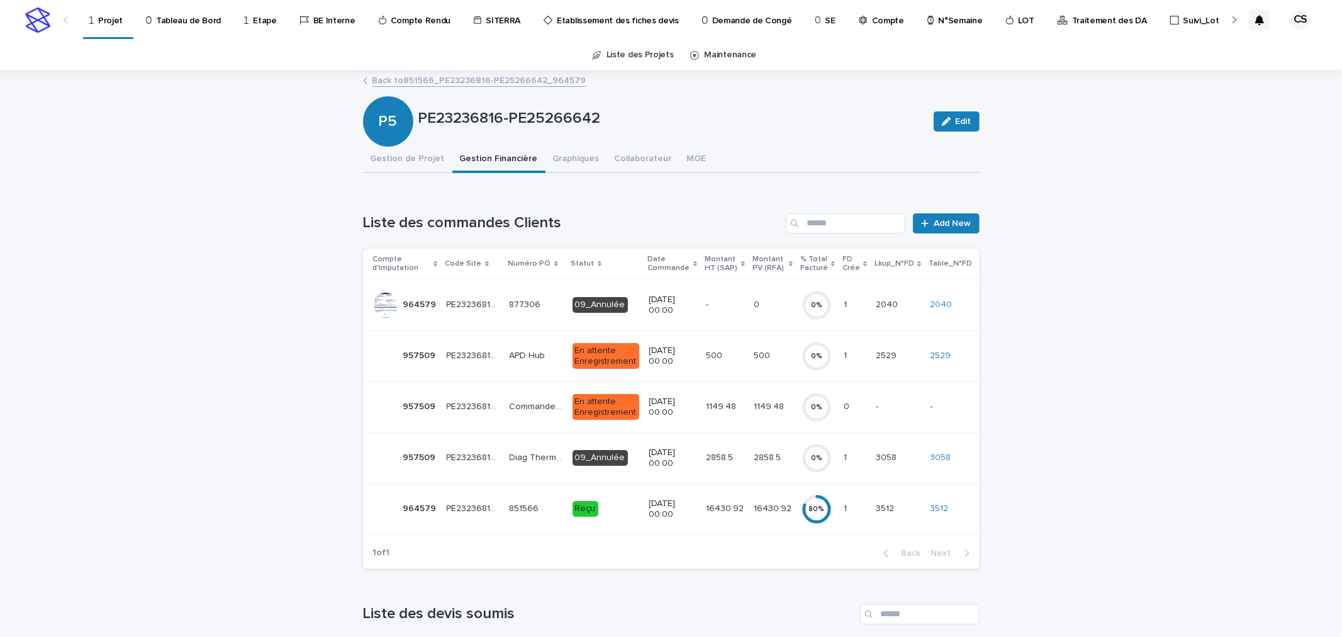
click at [754, 513] on p "16430.92" at bounding box center [774, 507] width 40 height 13
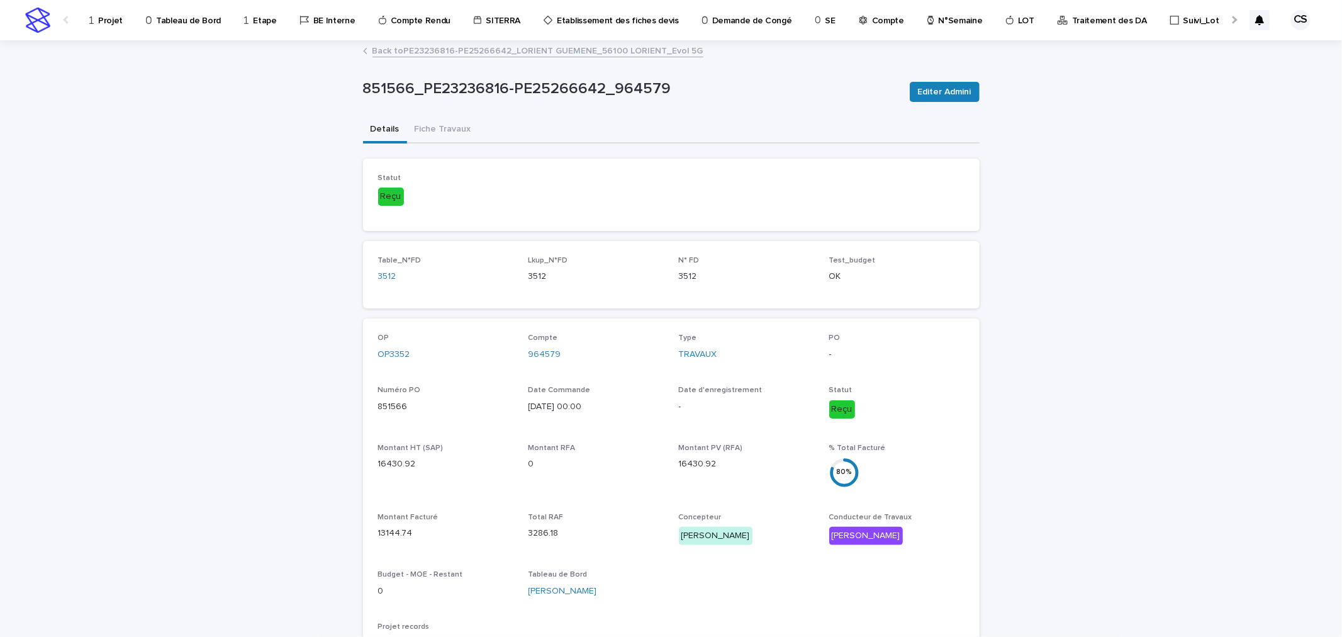
click at [492, 50] on link "Back to PE23236816-PE25266642_LORIENT GUEMENE_56100 LORIENT_Evol 5G" at bounding box center [537, 50] width 331 height 14
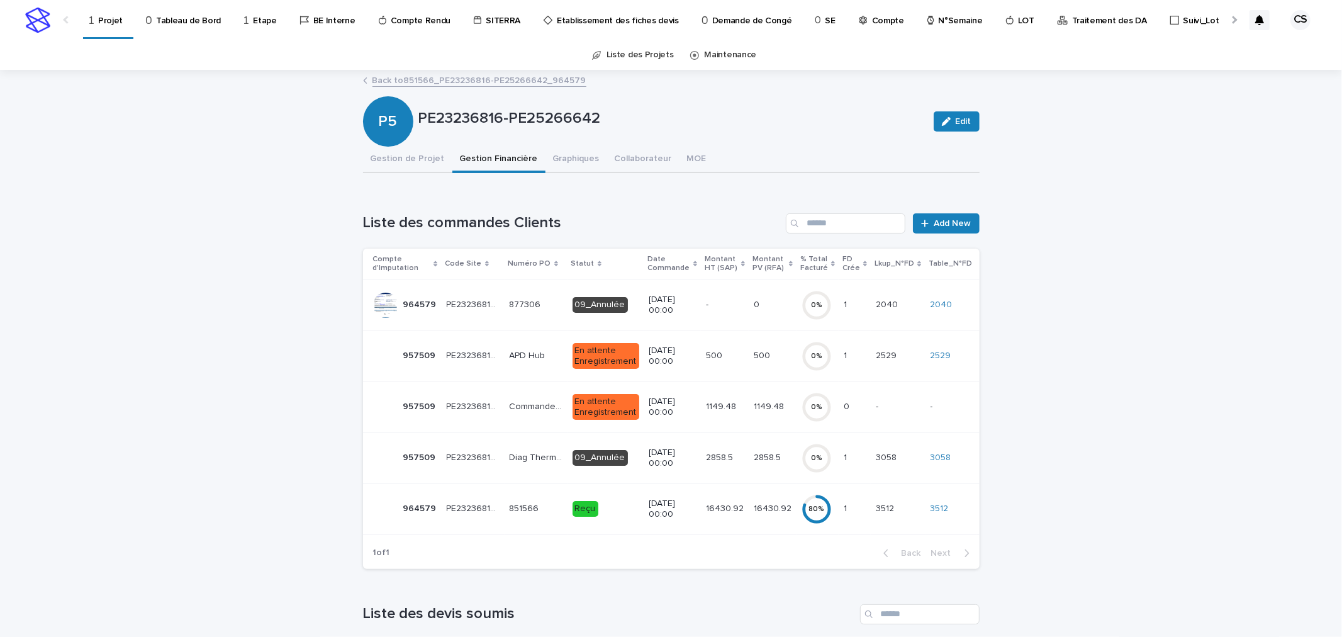
click at [528, 300] on p "877306" at bounding box center [527, 303] width 34 height 13
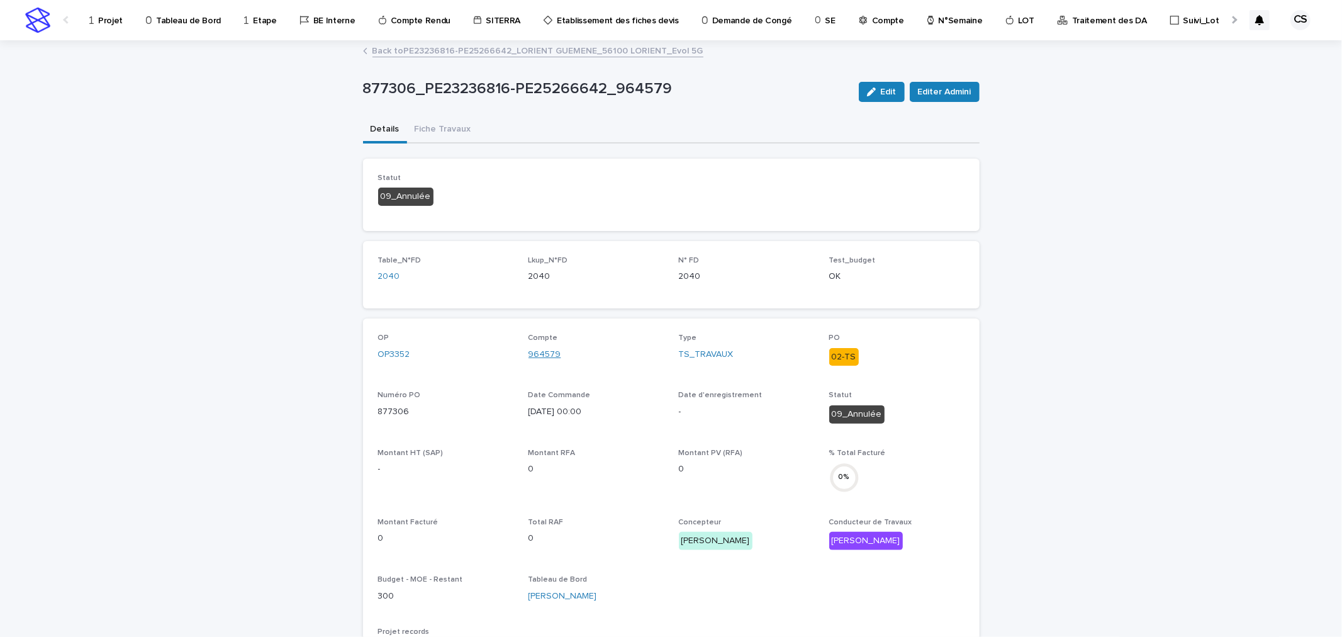
click at [545, 353] on link "964579" at bounding box center [544, 354] width 33 height 13
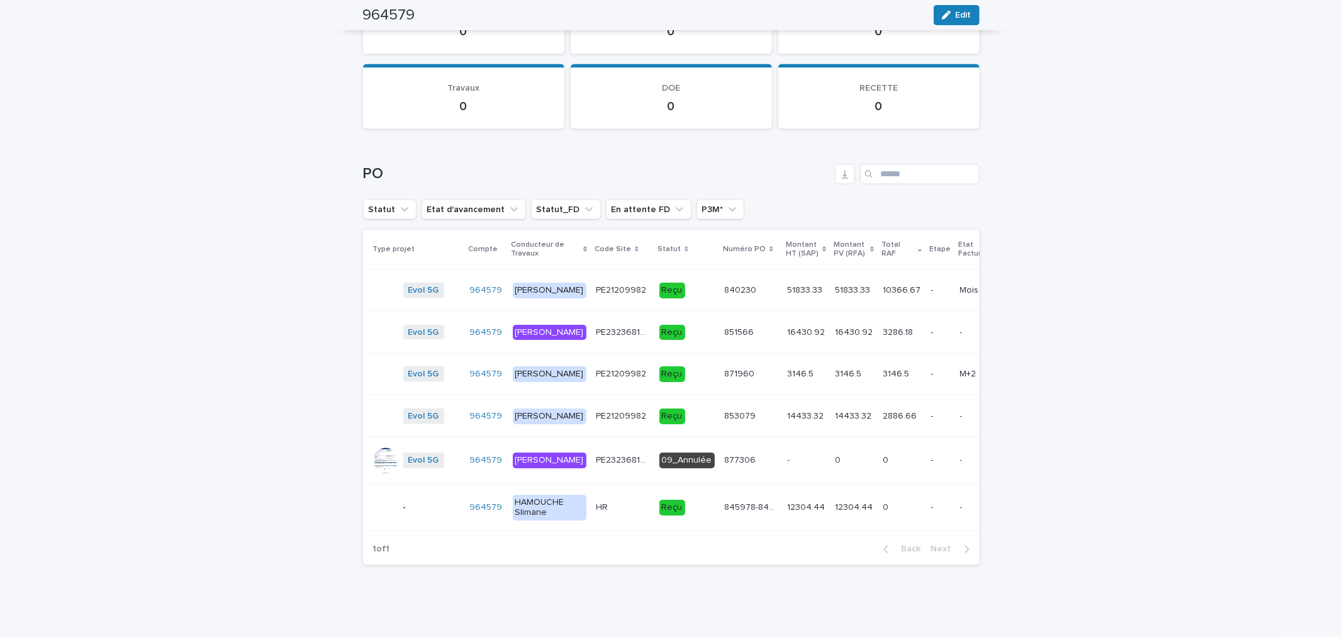
scroll to position [1495, 0]
